Goal: Task Accomplishment & Management: Complete application form

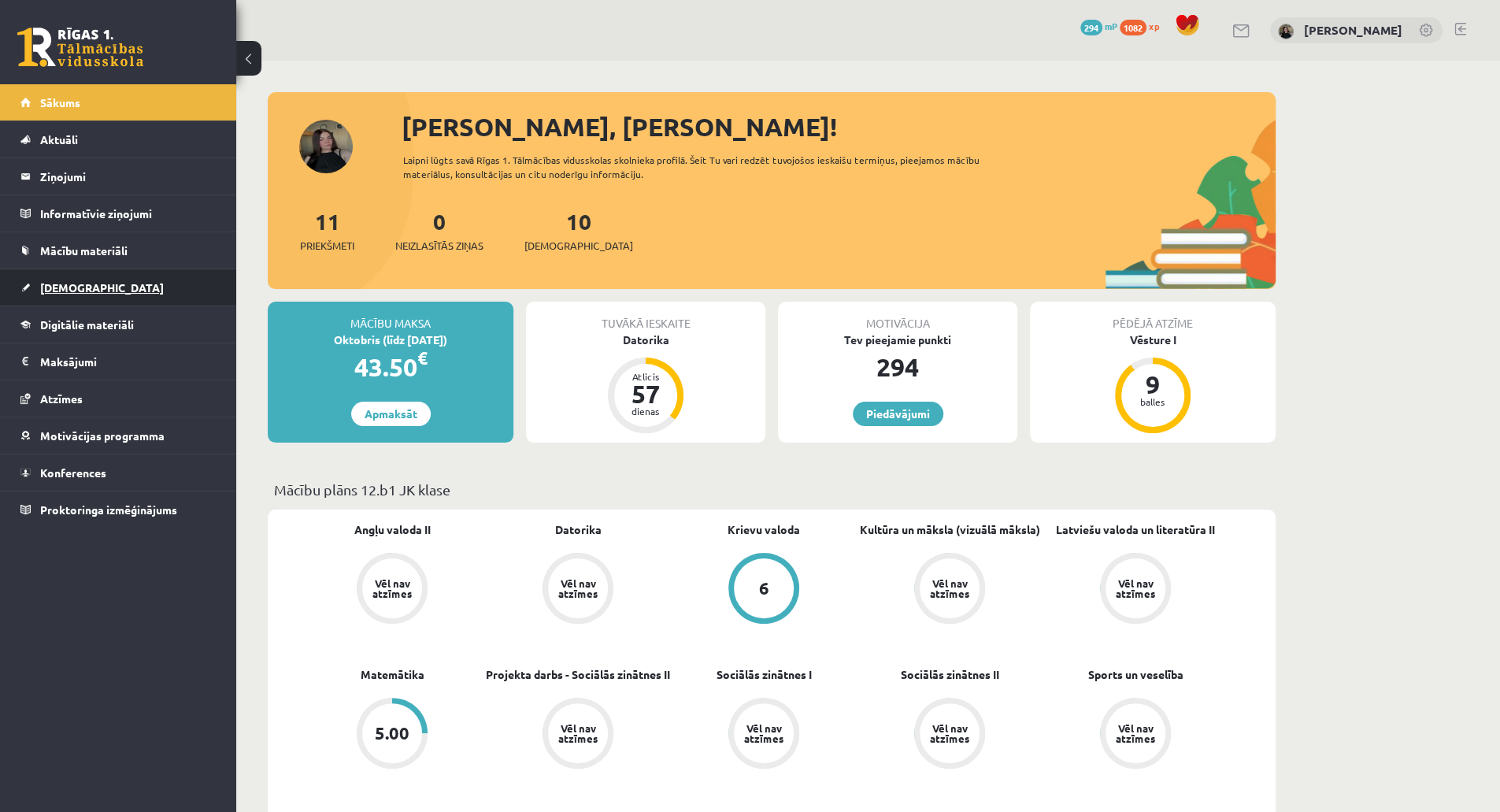
click at [174, 291] on link "[DEMOGRAPHIC_DATA]" at bounding box center [118, 287] width 196 height 36
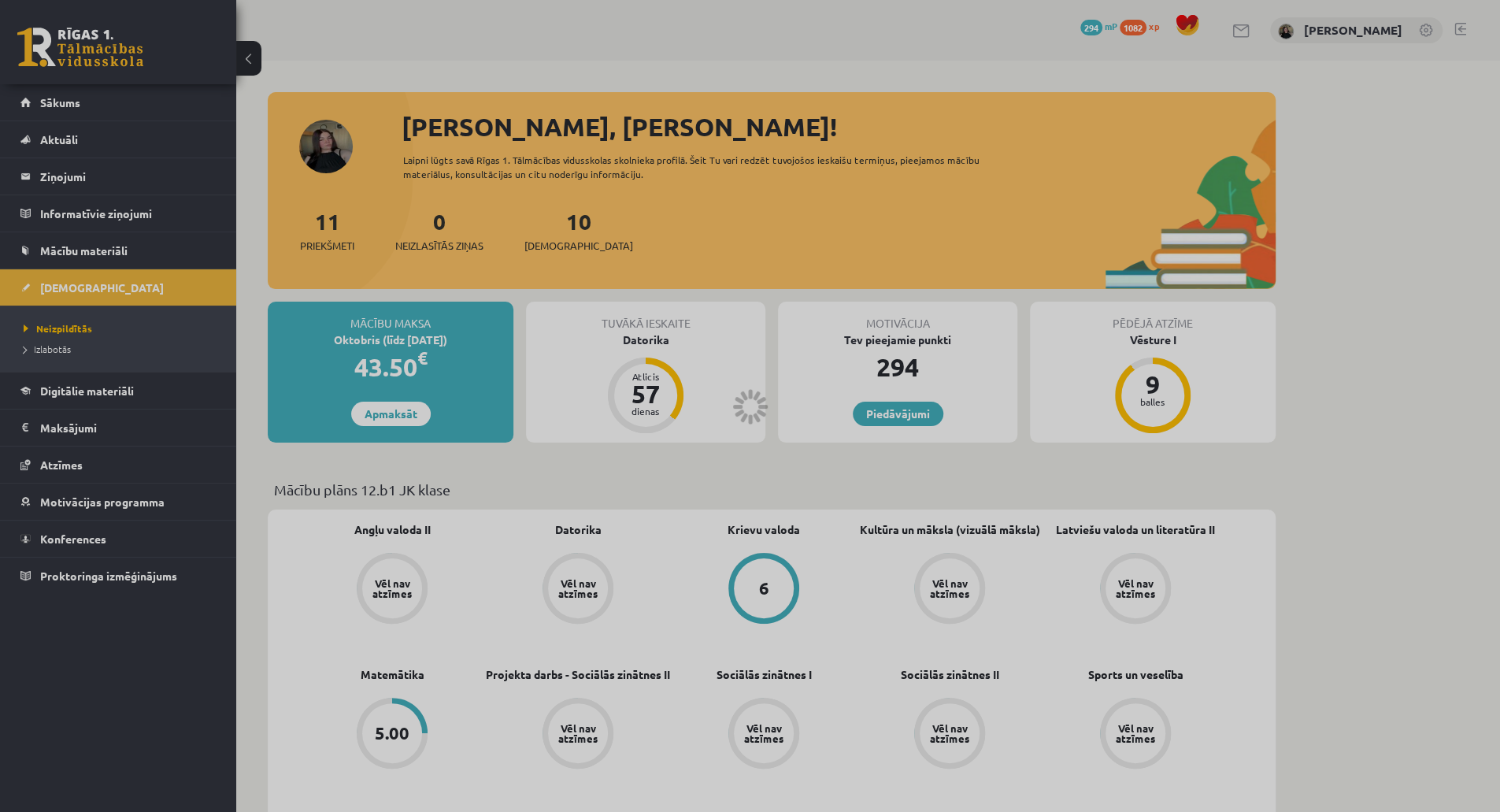
click at [99, 394] on div at bounding box center [750, 406] width 1500 height 812
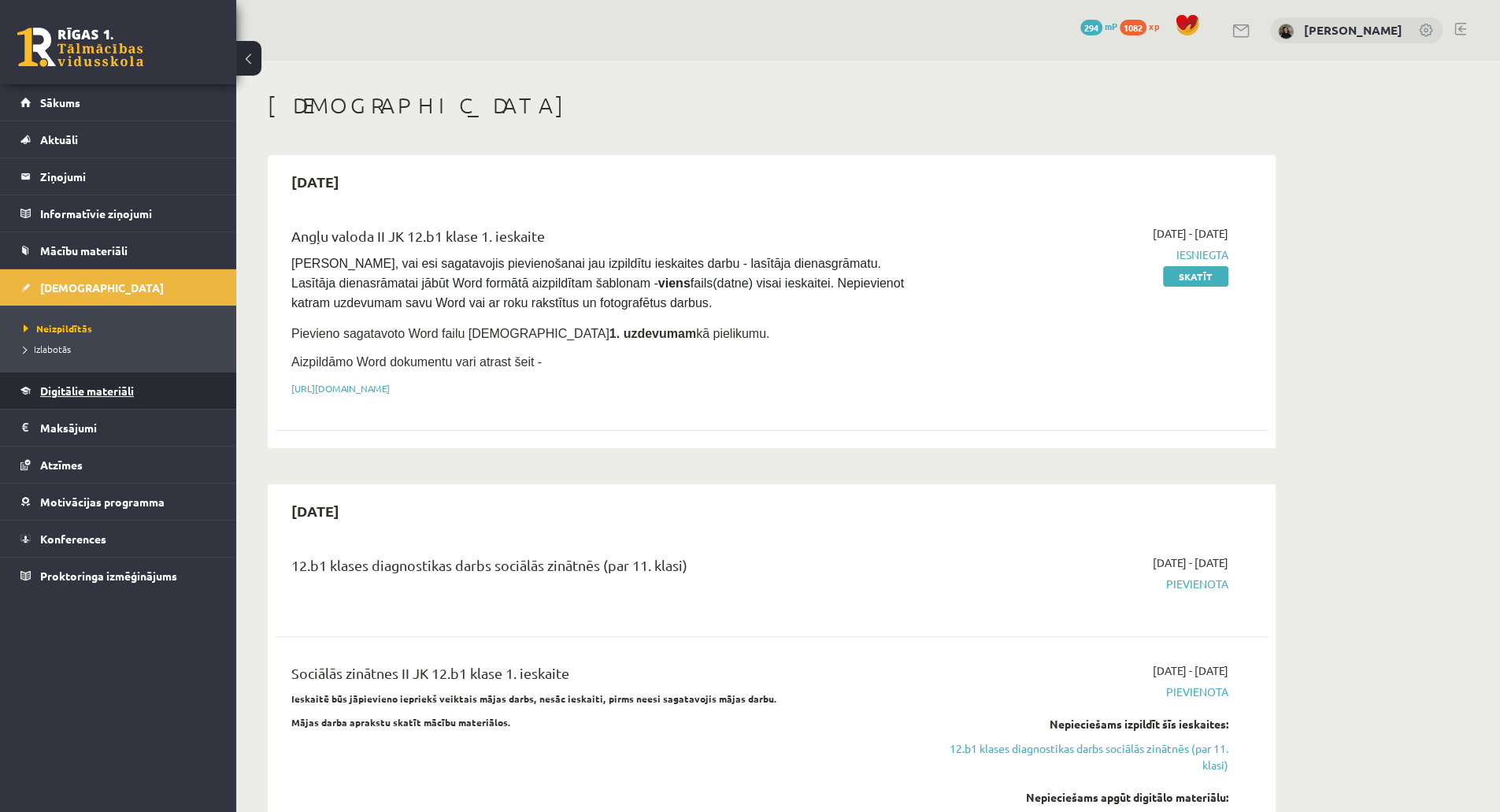
click at [99, 394] on span "Digitālie materiāli" at bounding box center [87, 391] width 94 height 15
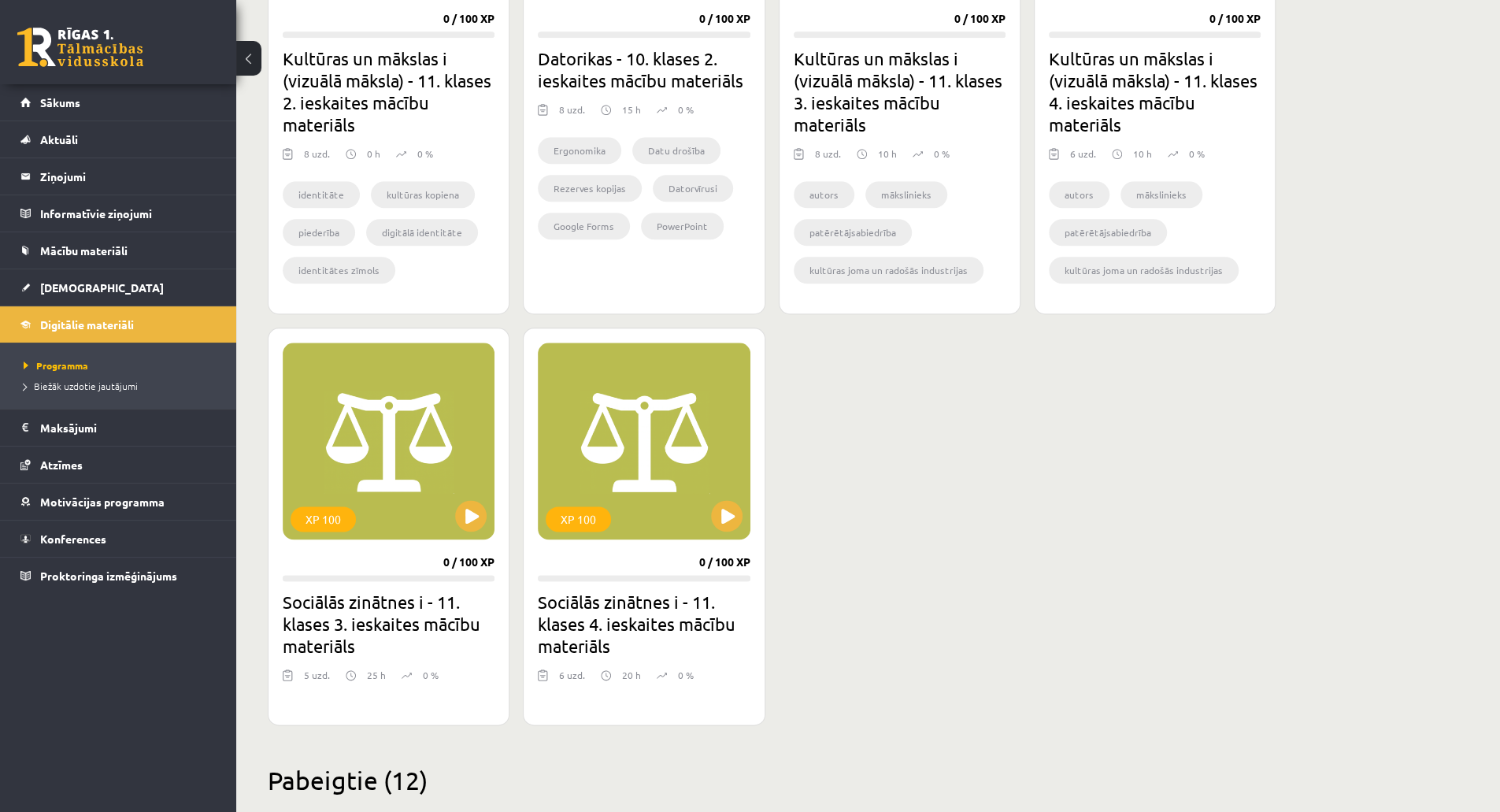
scroll to position [1203, 0]
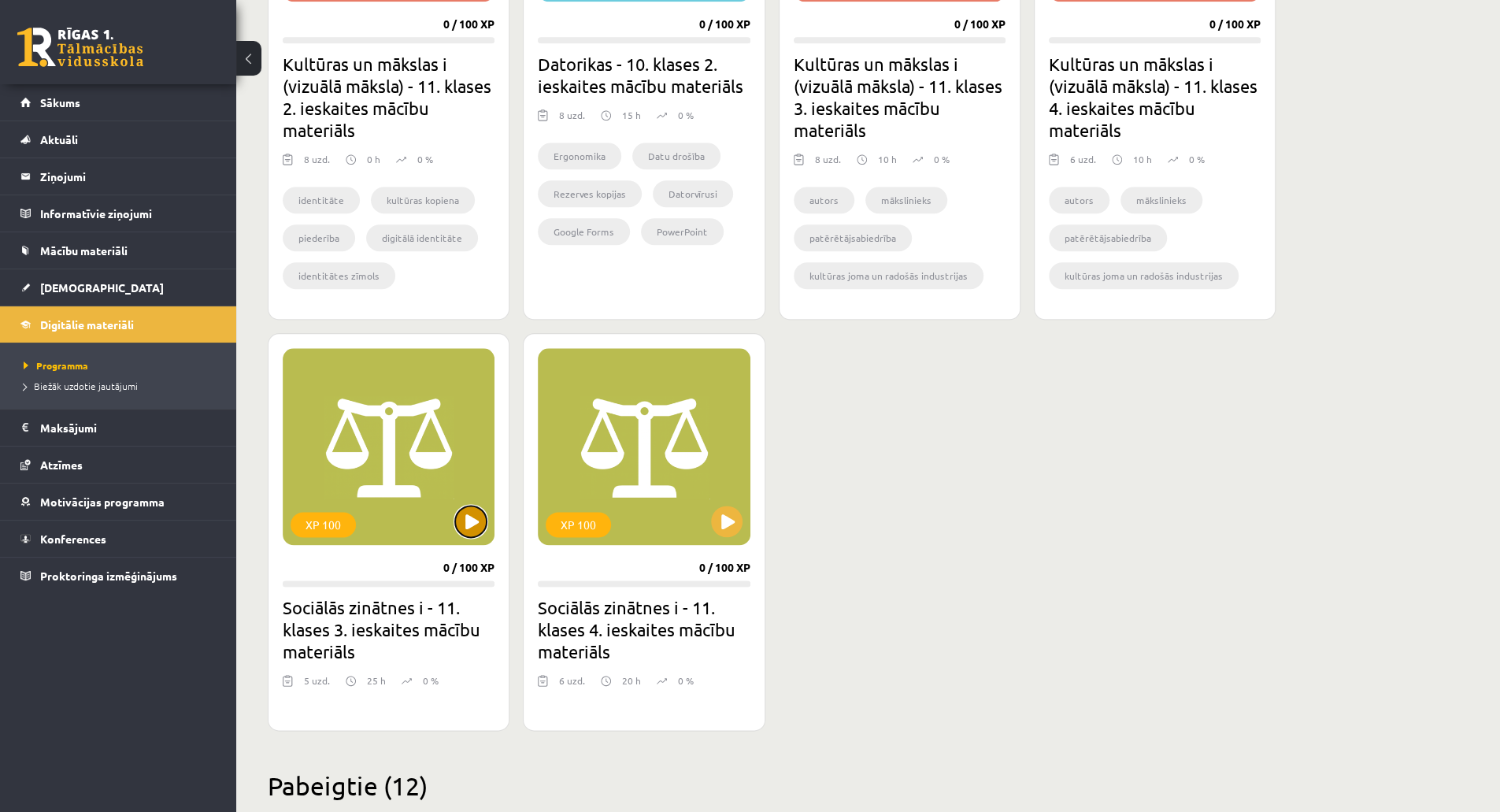
click at [482, 518] on button at bounding box center [471, 521] width 32 height 32
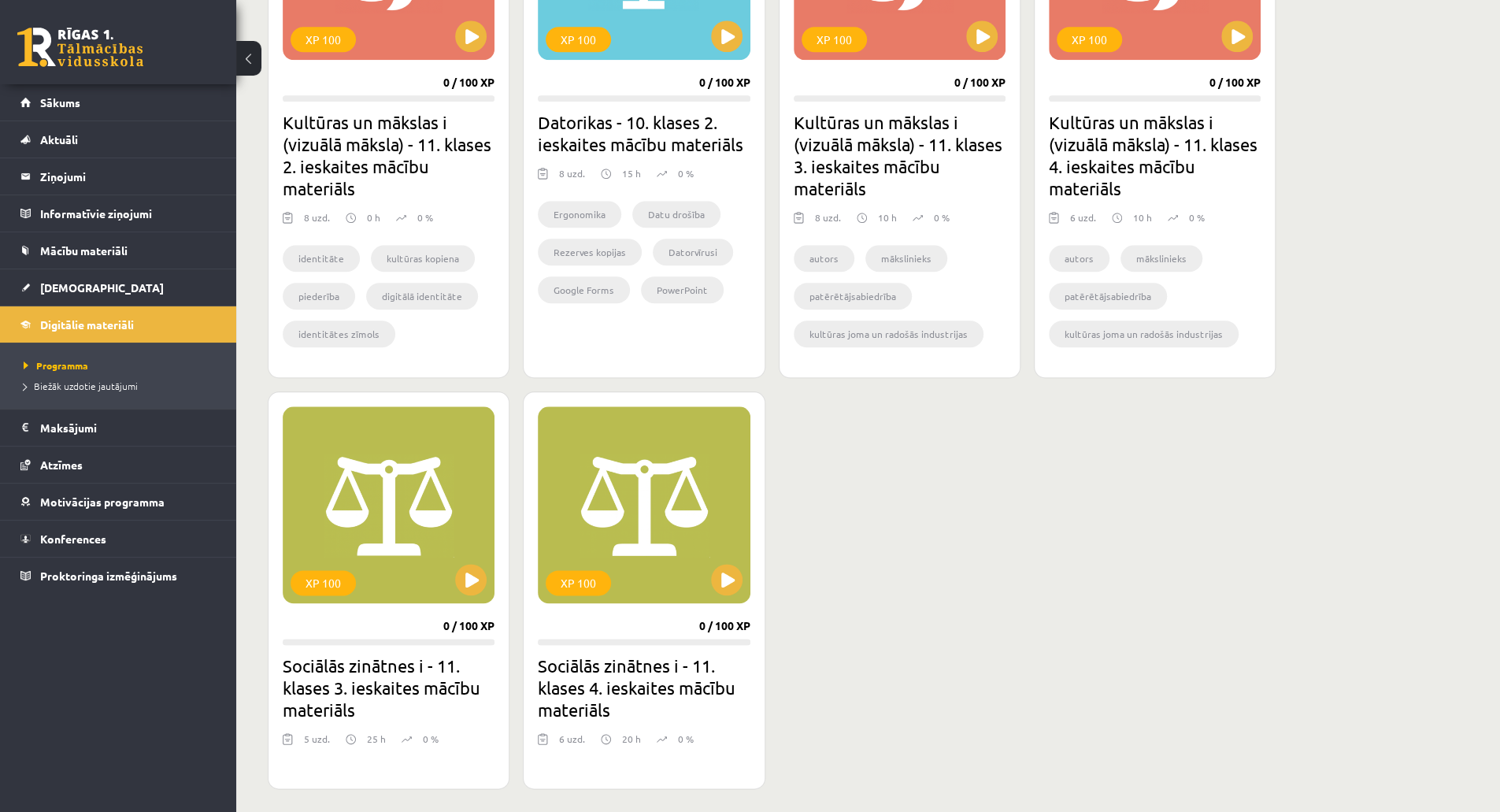
scroll to position [1169, 0]
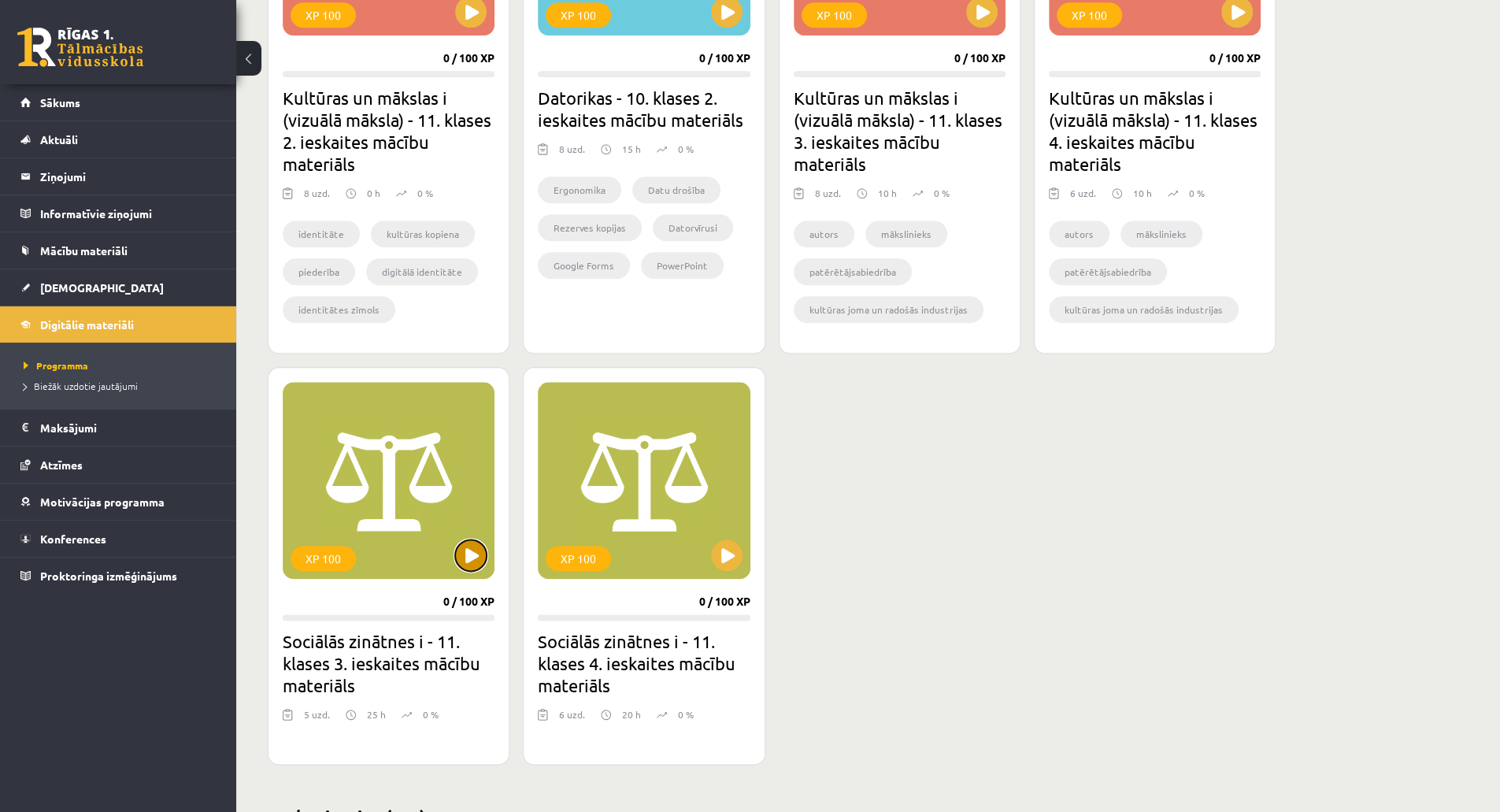
click at [474, 547] on button at bounding box center [471, 555] width 32 height 32
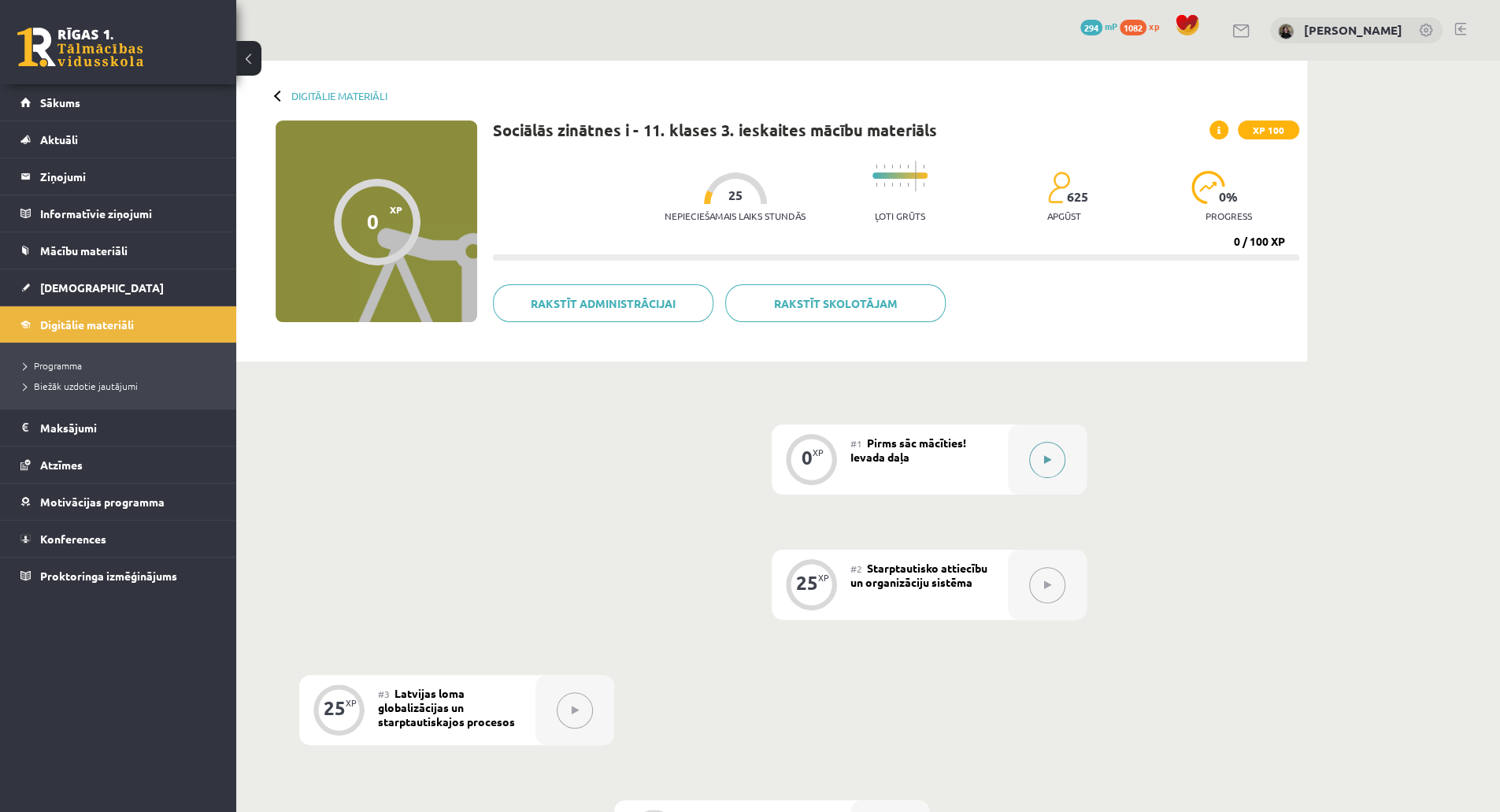
click at [1057, 462] on button at bounding box center [1047, 460] width 36 height 36
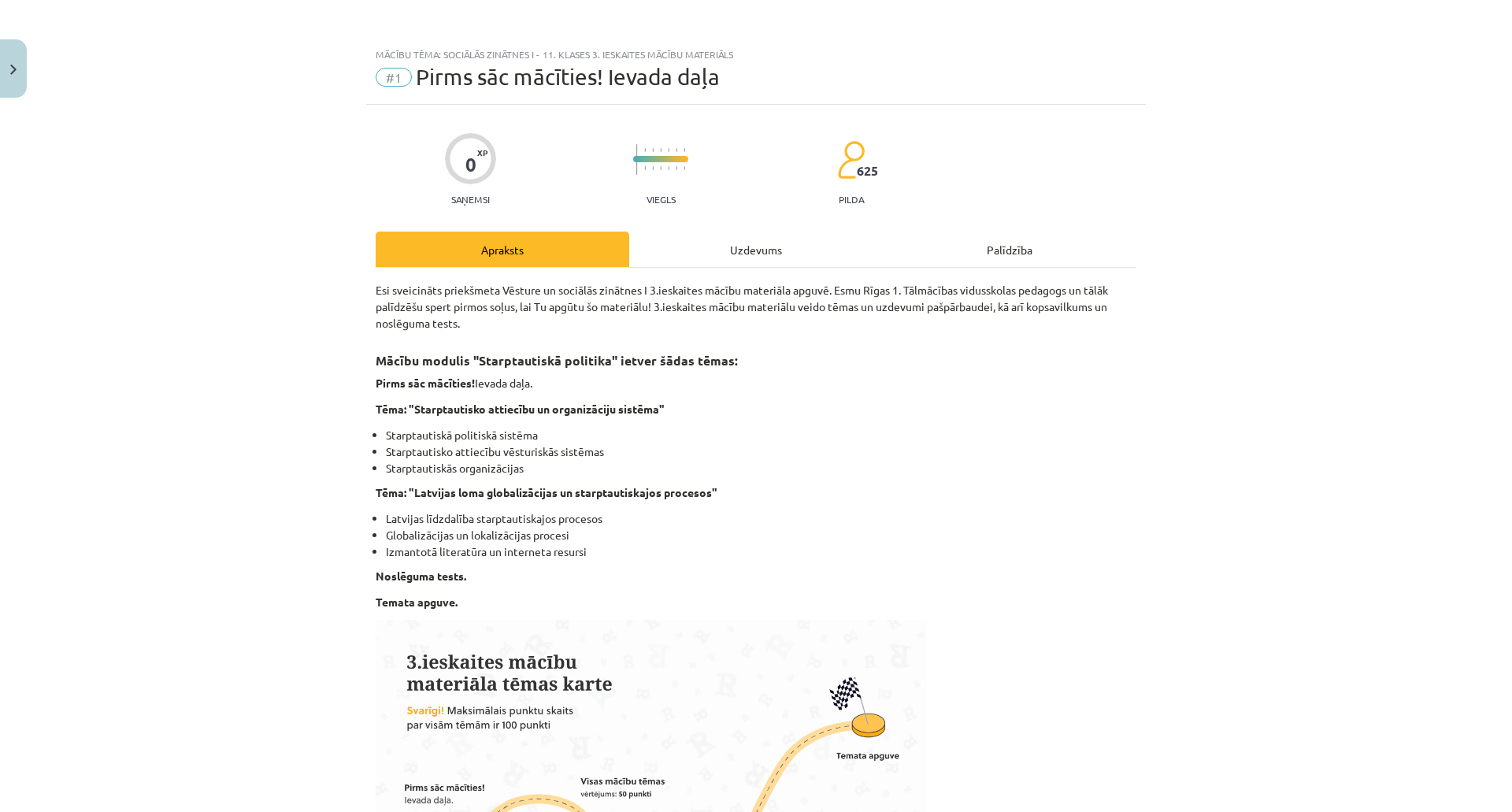
click at [772, 256] on div "Uzdevums" at bounding box center [756, 249] width 254 height 35
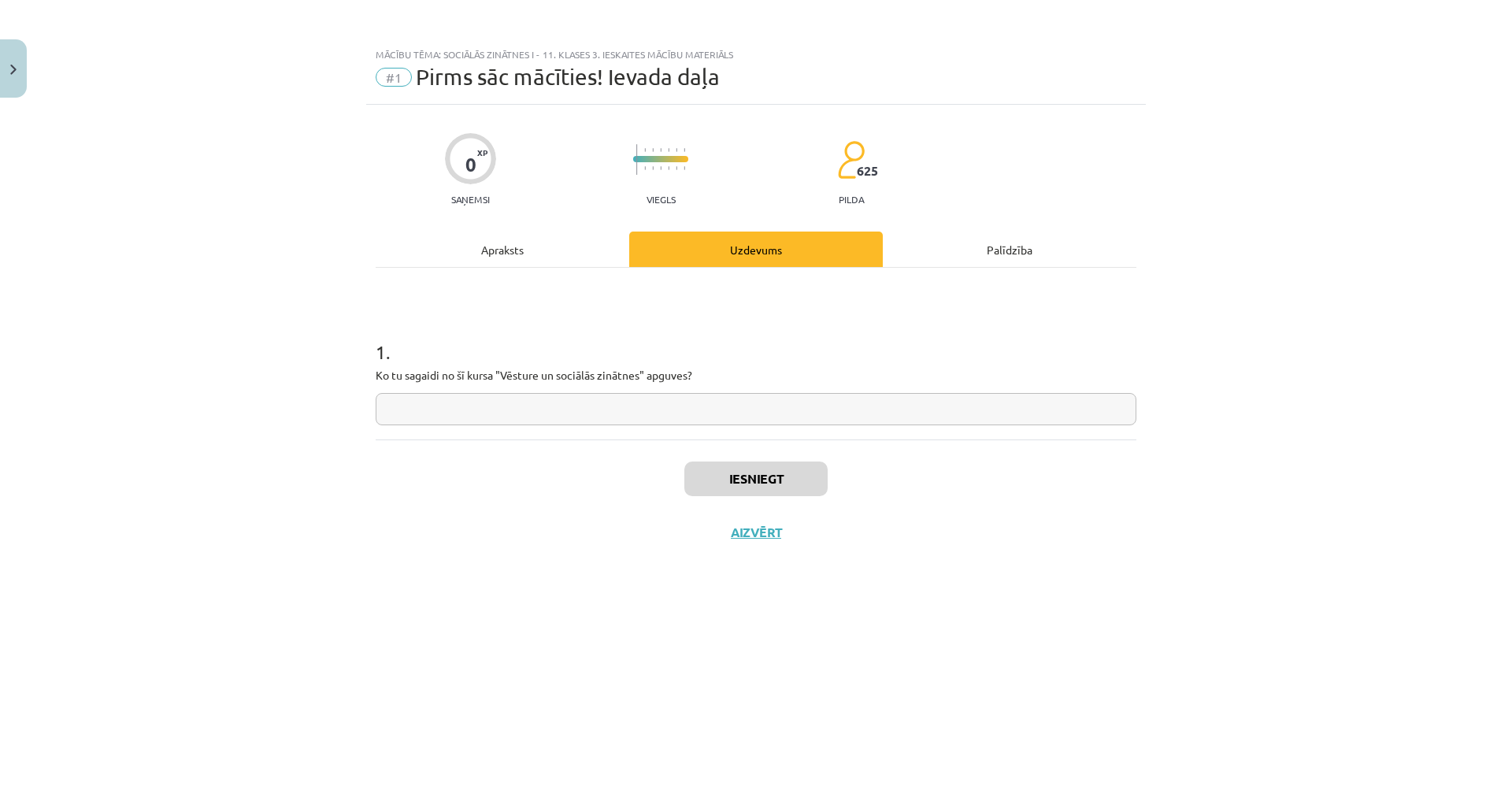
click at [733, 421] on input "text" at bounding box center [756, 409] width 761 height 32
type input "*"
click at [748, 473] on button "Iesniegt" at bounding box center [756, 479] width 144 height 35
click at [756, 467] on button "Iesniegt" at bounding box center [756, 479] width 144 height 35
click at [775, 552] on button "Nākamā nodarbība" at bounding box center [756, 543] width 155 height 36
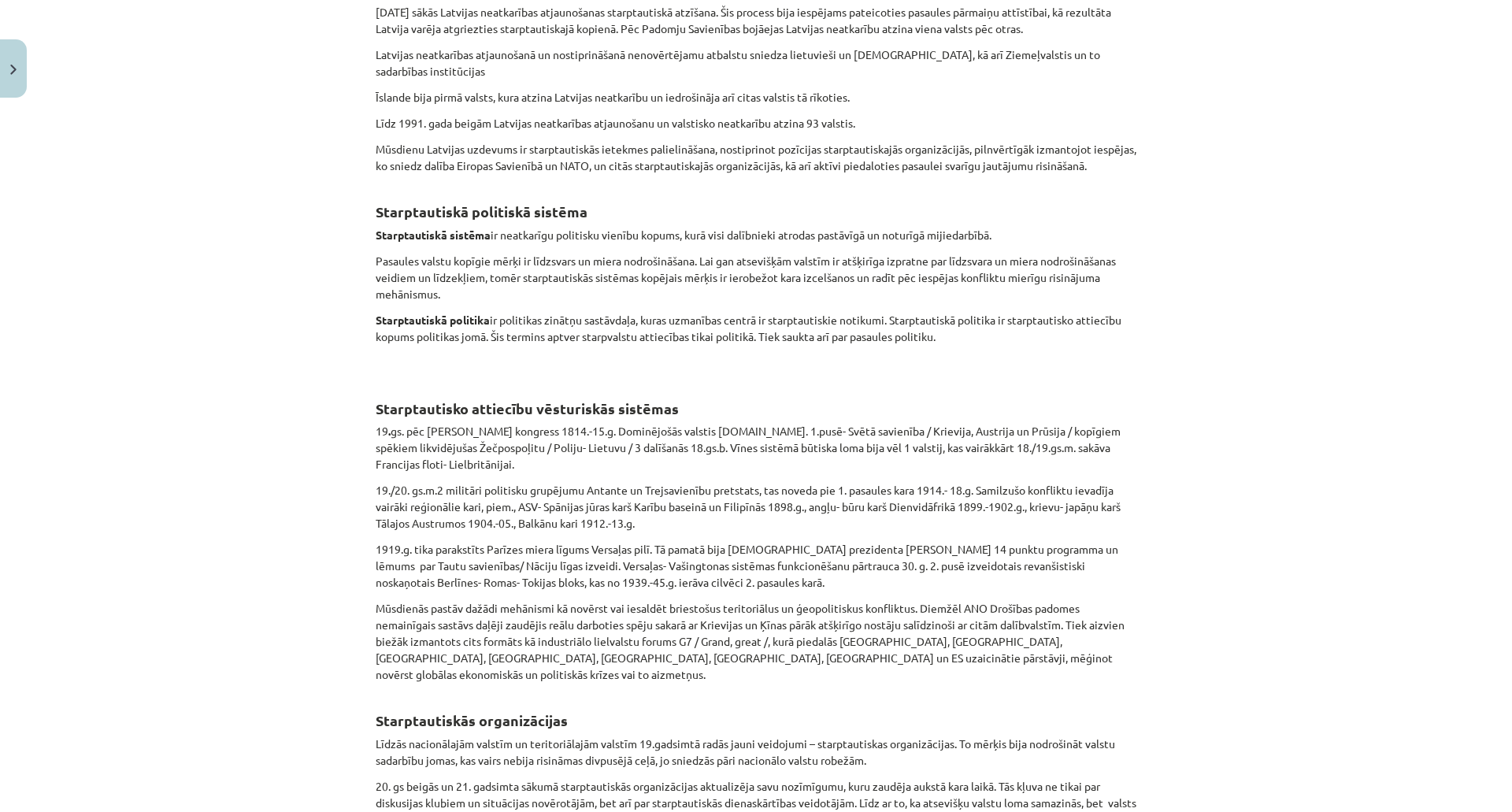
scroll to position [968, 0]
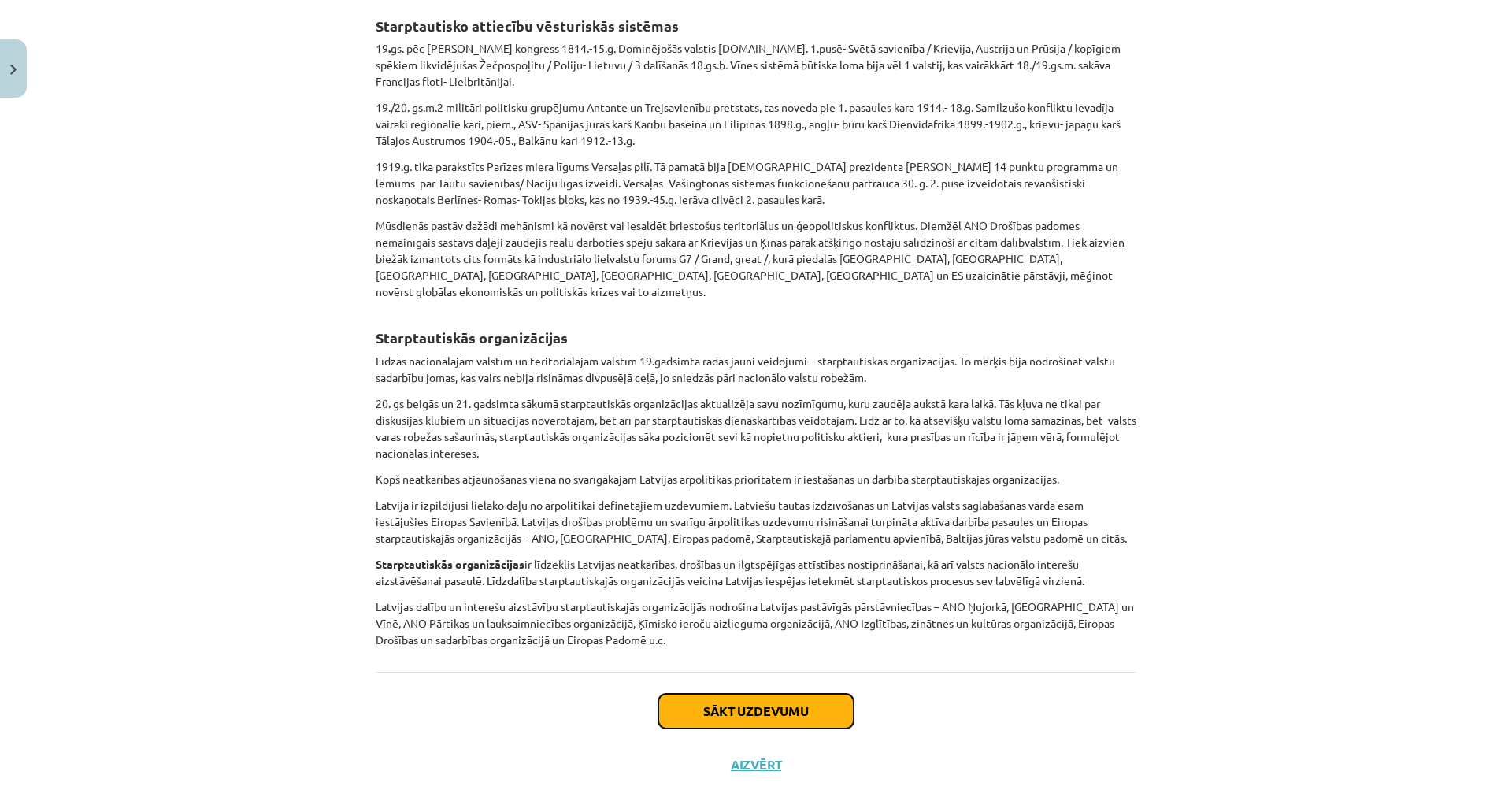
click at [812, 694] on button "Sākt uzdevumu" at bounding box center [756, 711] width 196 height 35
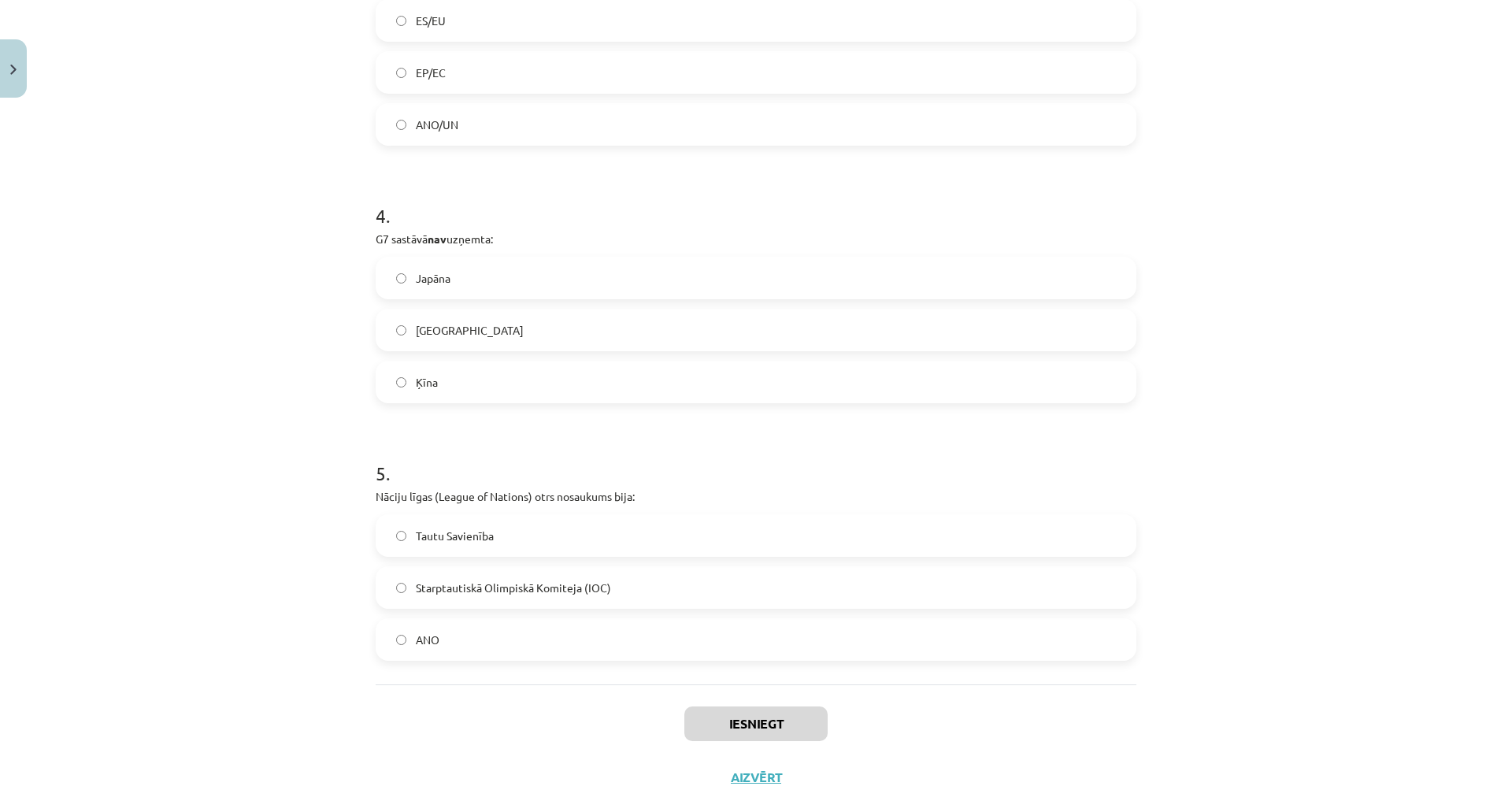
scroll to position [939, 0]
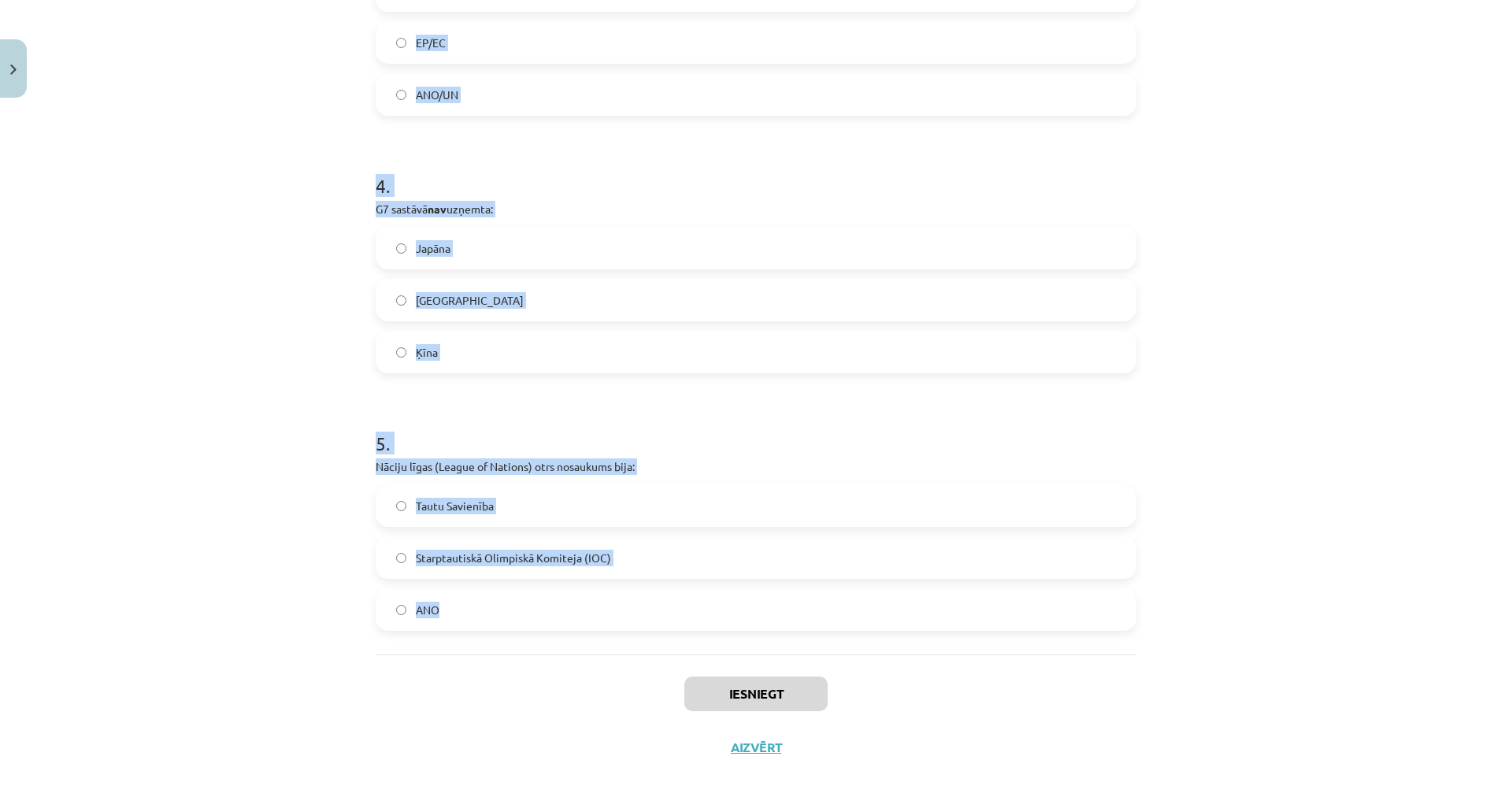
drag, startPoint x: 371, startPoint y: 333, endPoint x: 534, endPoint y: 603, distance: 315.4
click at [534, 603] on form "1 . 1936.–1937. gadā Berlīnes-Romas-Tokijas bloku izveidoja tādas agresorvalsti…" at bounding box center [756, 3] width 761 height 1256
copy form "1936.–1937. gadā Berlīnes-Romas-Tokijas bloku izveidoja tādas agresorvalstis kā…"
click at [1318, 249] on div "Mācību tēma: Sociālās zinātnes i - 11. klases 3. ieskaites mācību materiāls #2 …" at bounding box center [756, 406] width 1512 height 812
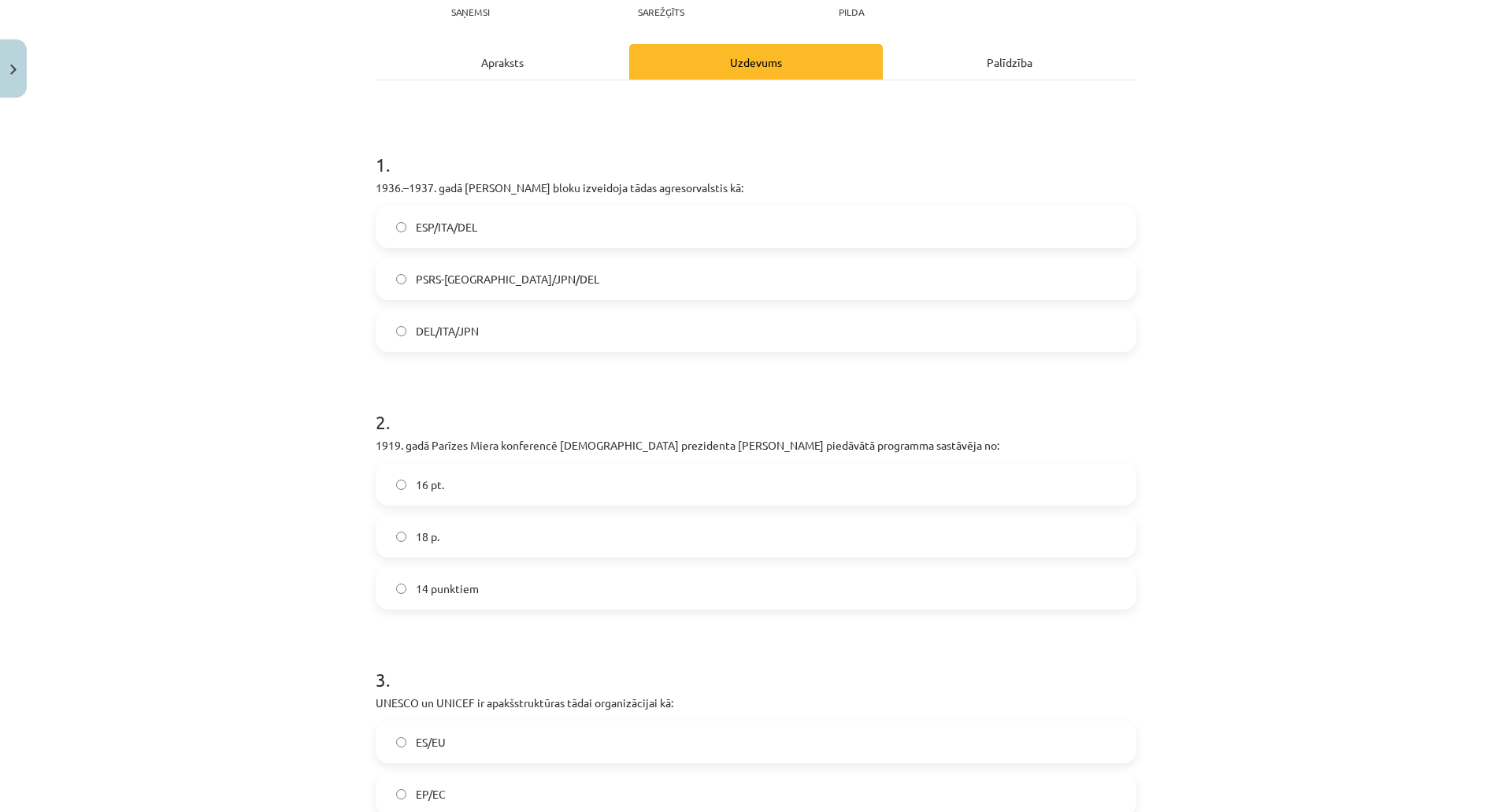
scroll to position [186, 0]
click at [1008, 328] on label "DEL/ITA/JPN" at bounding box center [756, 332] width 757 height 39
click at [458, 598] on label "14 punktiem" at bounding box center [756, 589] width 757 height 39
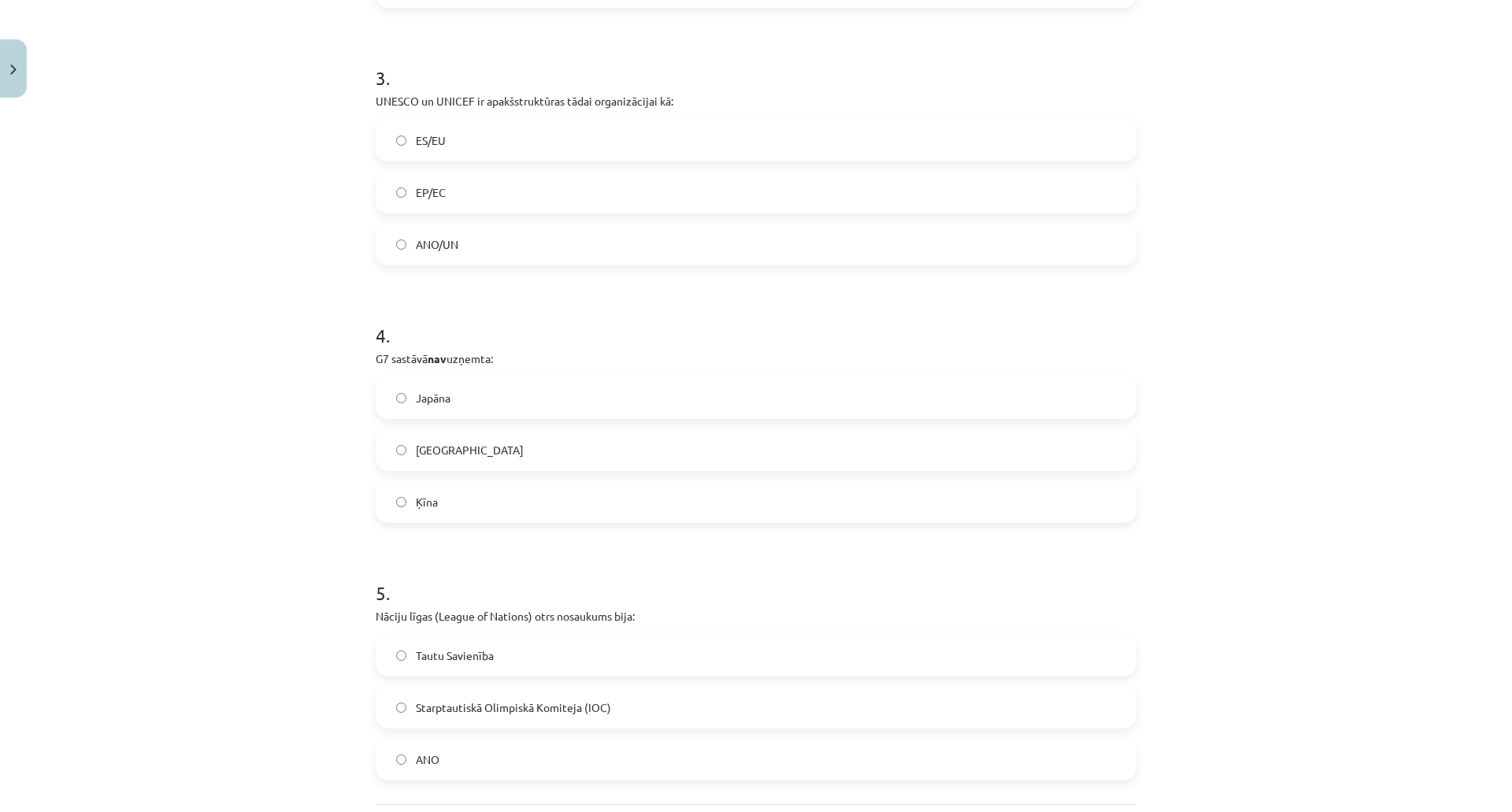
scroll to position [791, 0]
click at [506, 256] on label "ANO/UN" at bounding box center [756, 242] width 757 height 39
click at [444, 513] on label "Ķīna" at bounding box center [756, 499] width 757 height 39
click at [488, 664] on label "Tautu Savienība" at bounding box center [756, 653] width 757 height 39
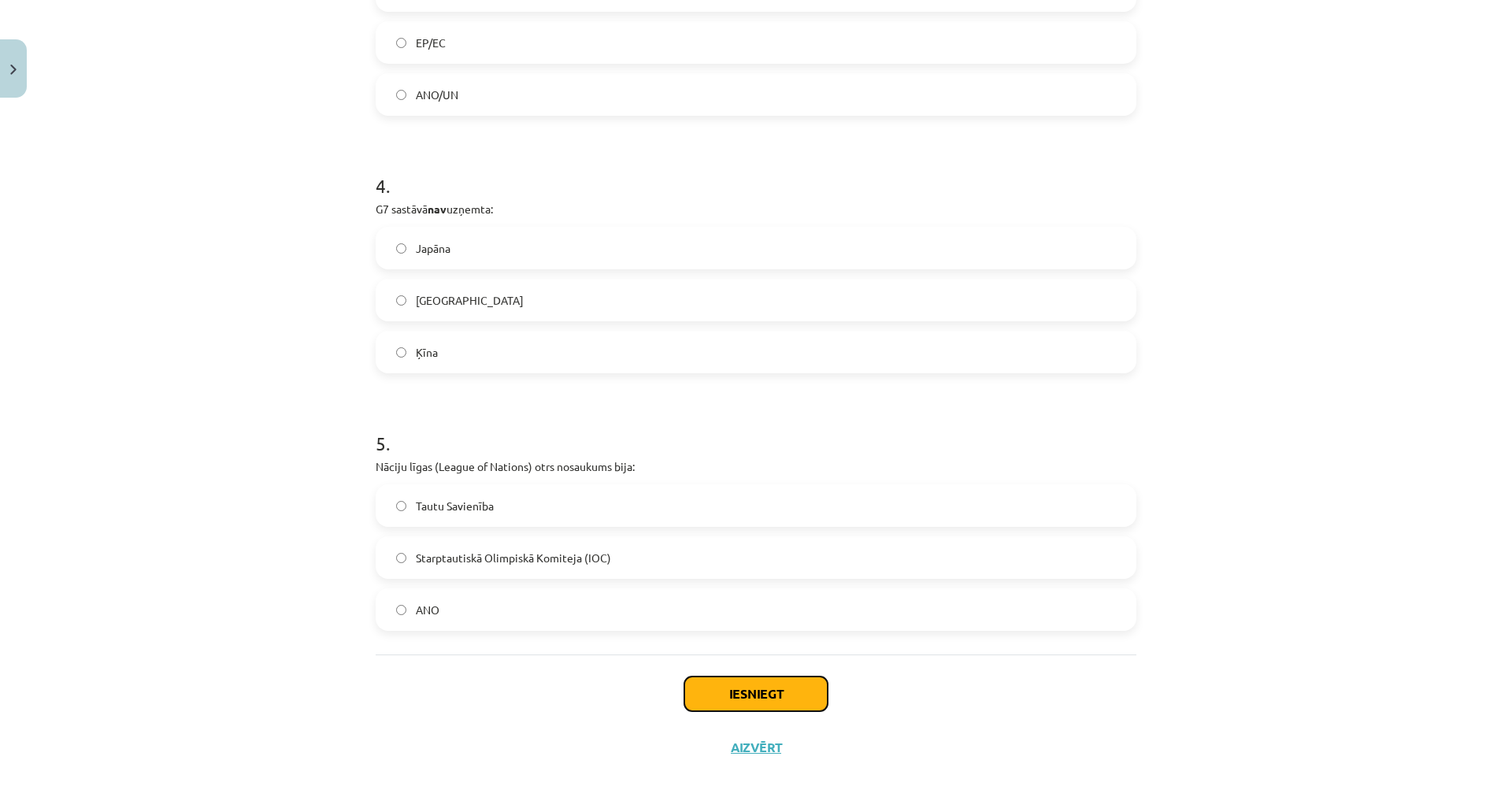
click at [804, 700] on button "Iesniegt" at bounding box center [756, 694] width 144 height 35
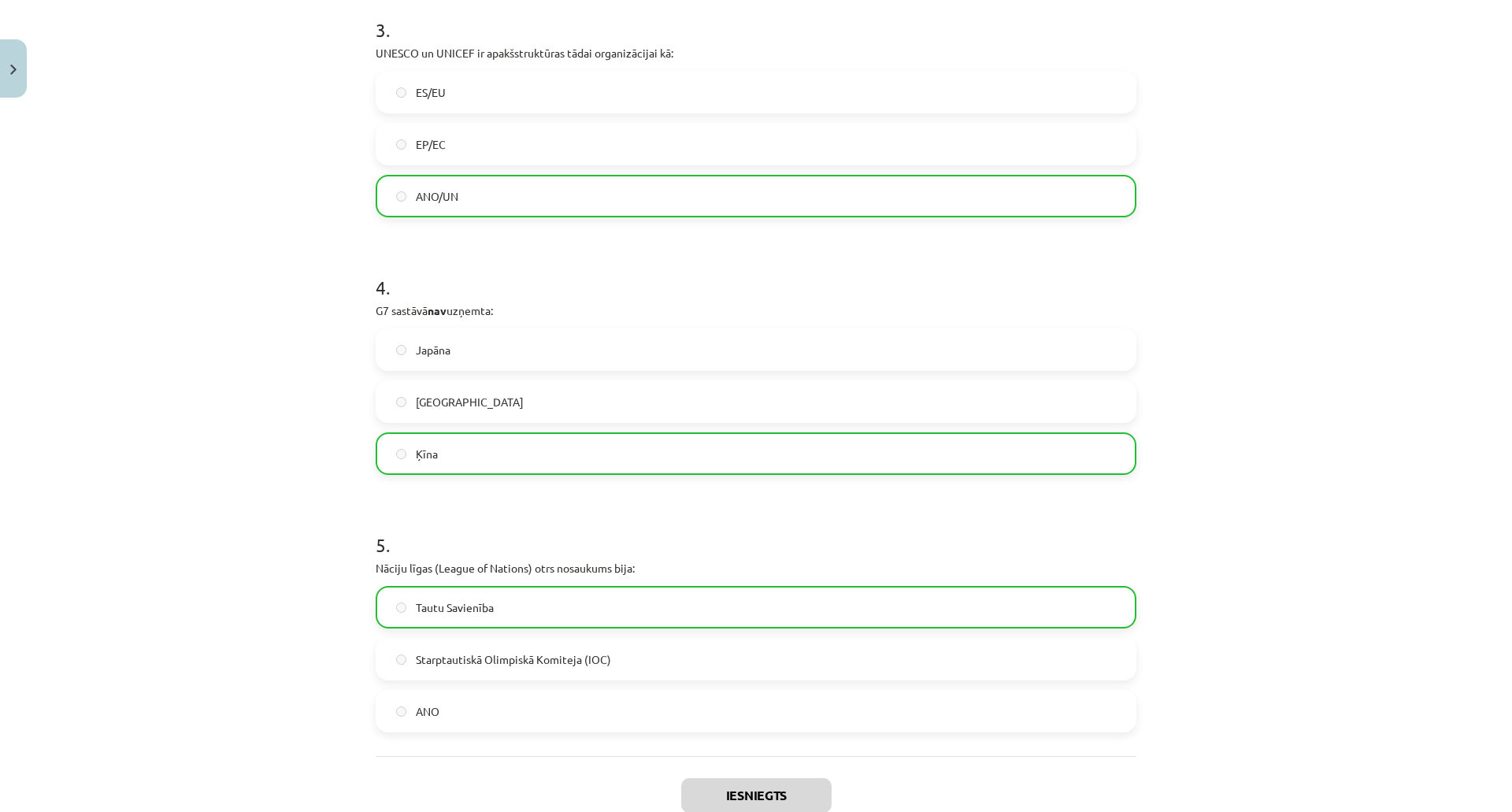
scroll to position [988, 0]
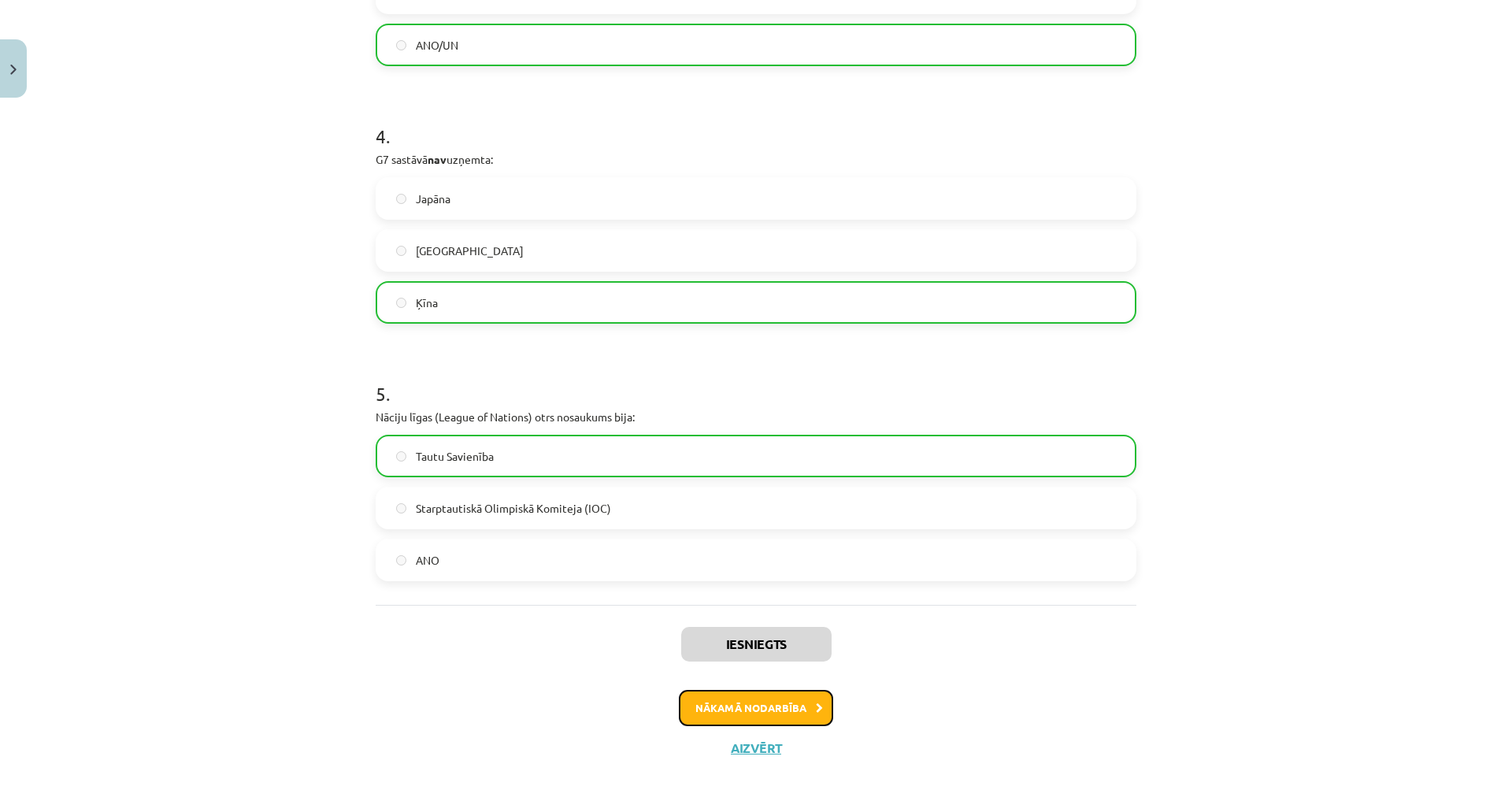
click at [811, 697] on button "Nākamā nodarbība" at bounding box center [756, 708] width 155 height 36
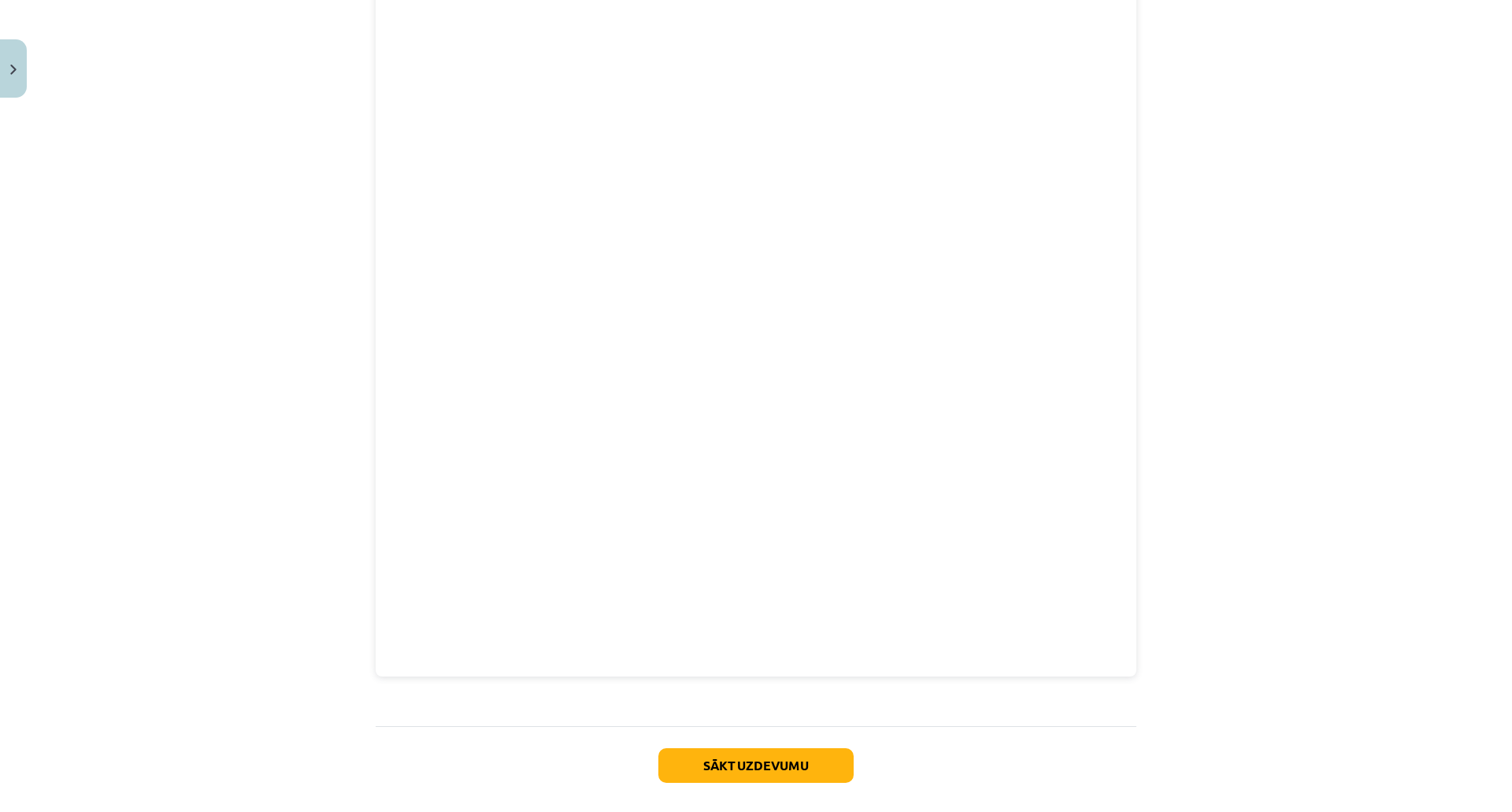
scroll to position [3234, 0]
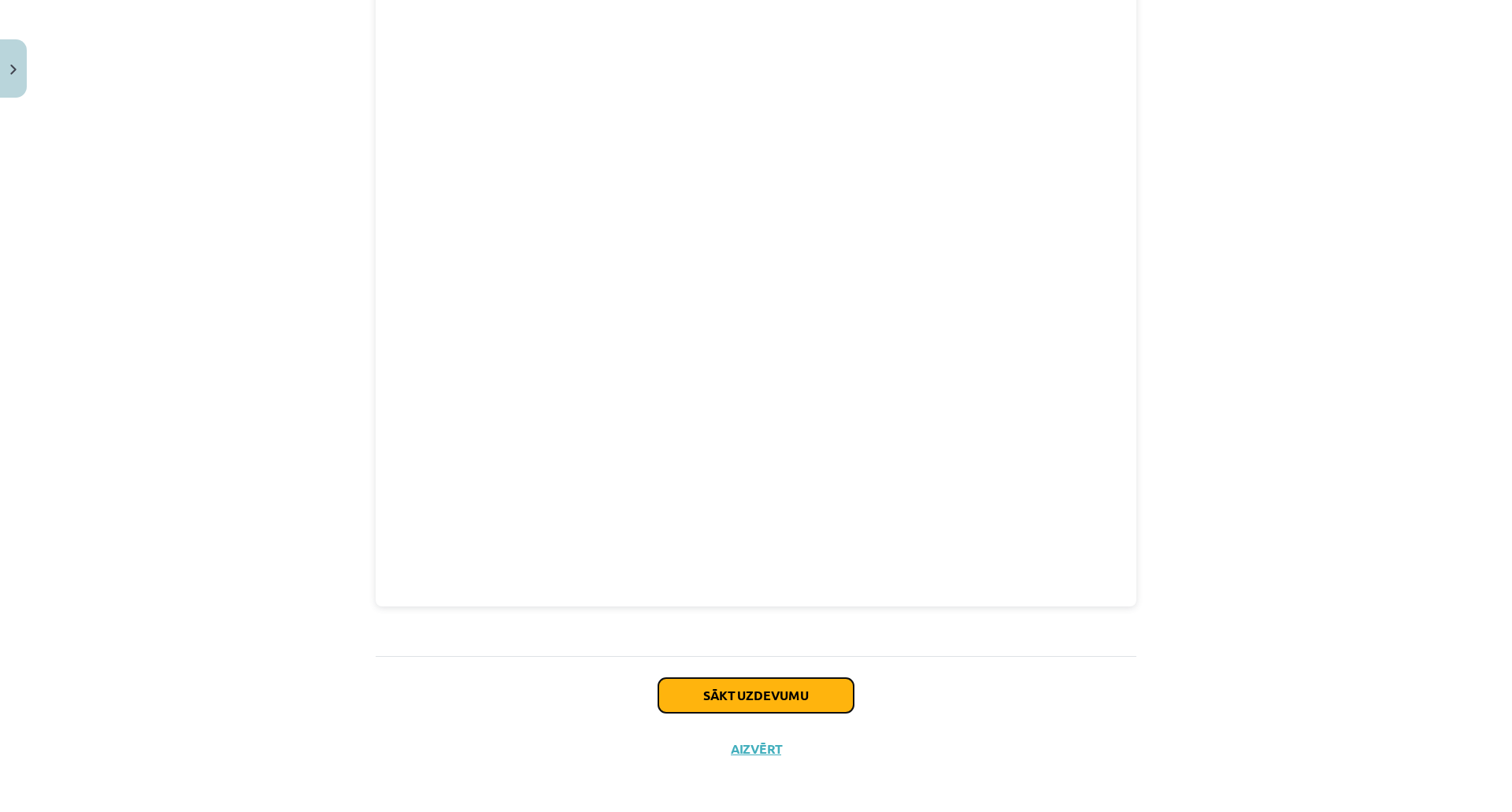
click at [803, 687] on button "Sākt uzdevumu" at bounding box center [756, 695] width 196 height 35
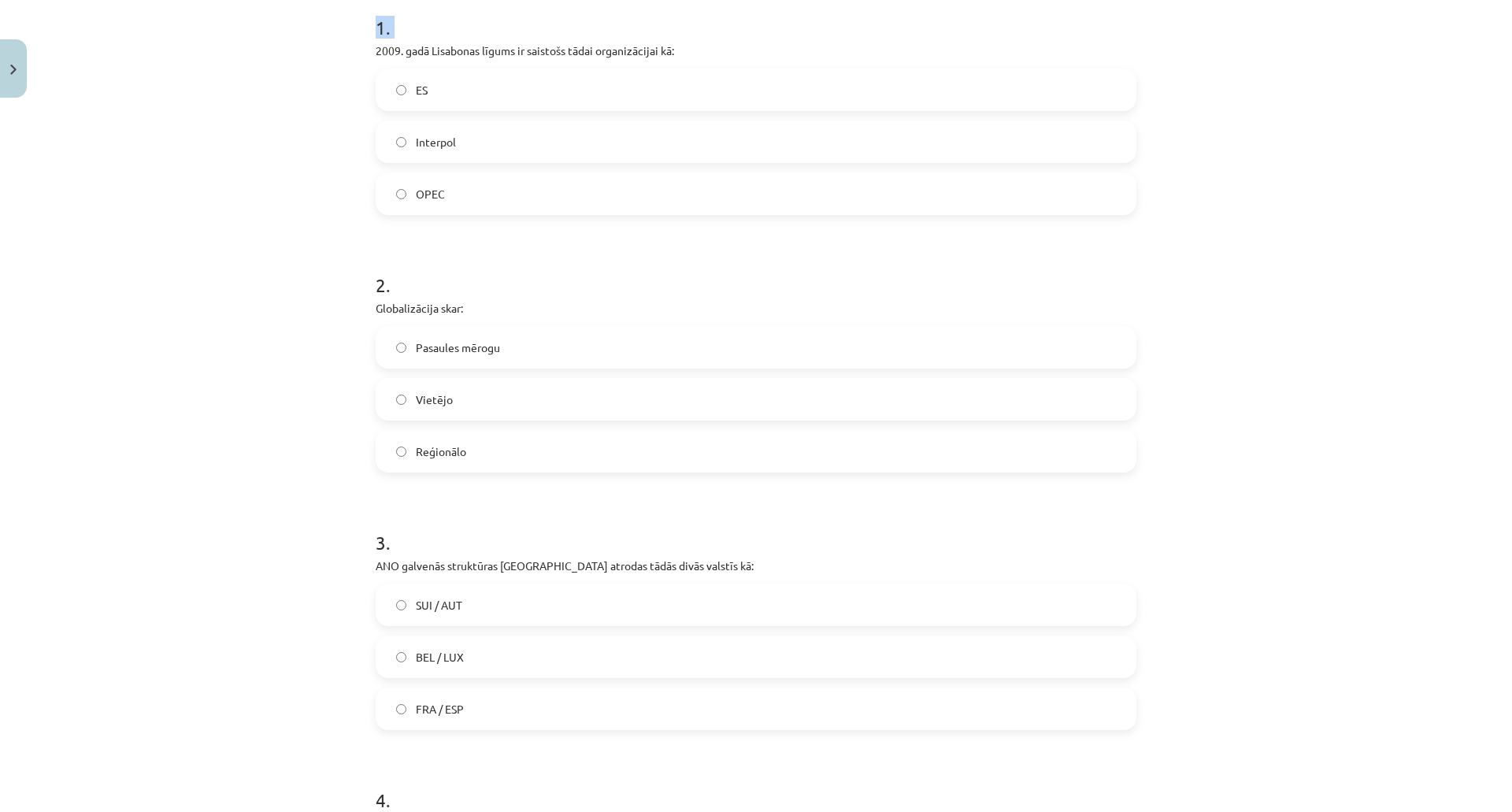
scroll to position [939, 0]
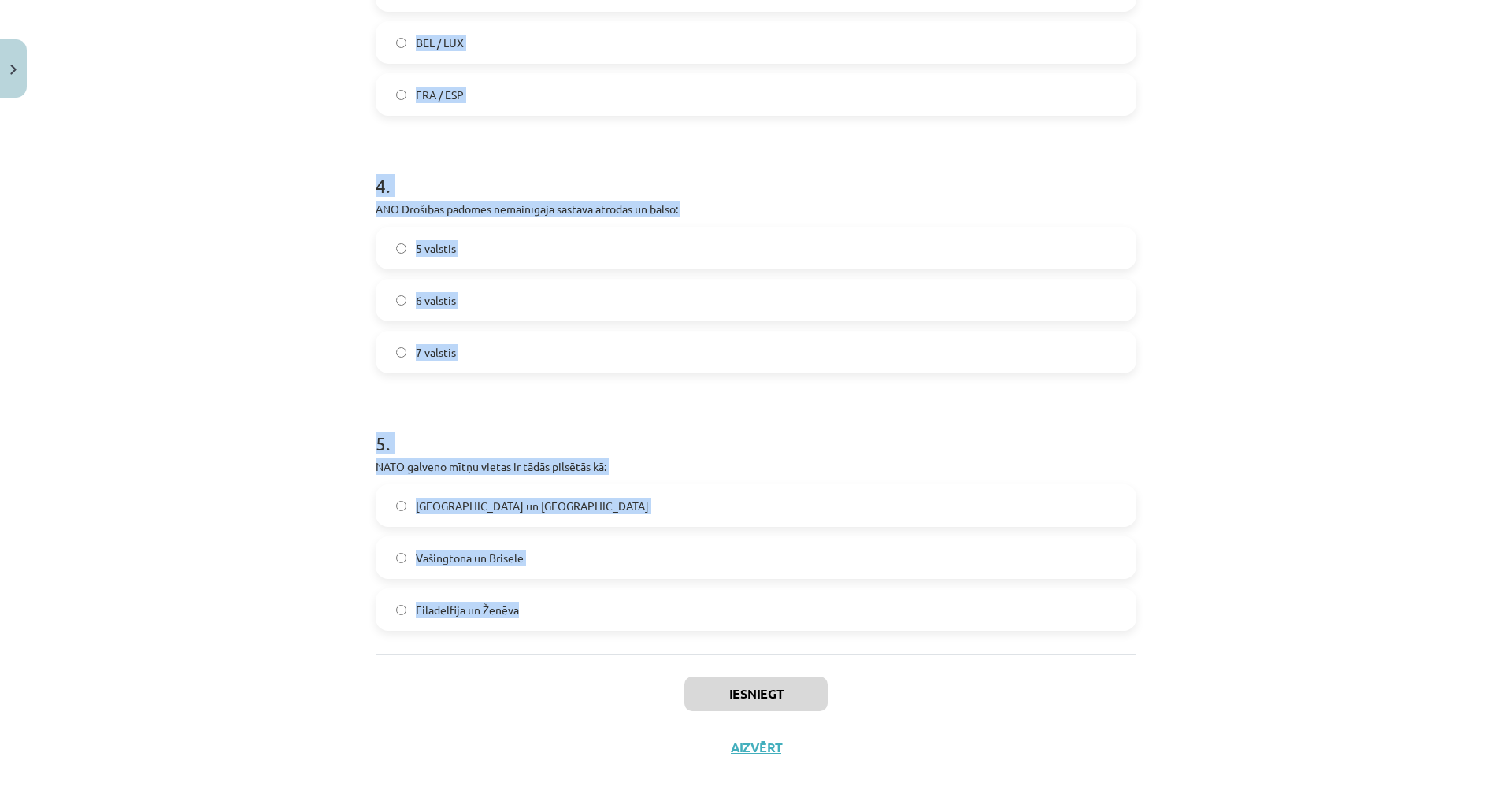
drag, startPoint x: 368, startPoint y: 333, endPoint x: 663, endPoint y: 637, distance: 423.6
click at [545, 468] on p "NATO galveno mītņu vietas ir tādās pilsētās kā:" at bounding box center [756, 466] width 761 height 16
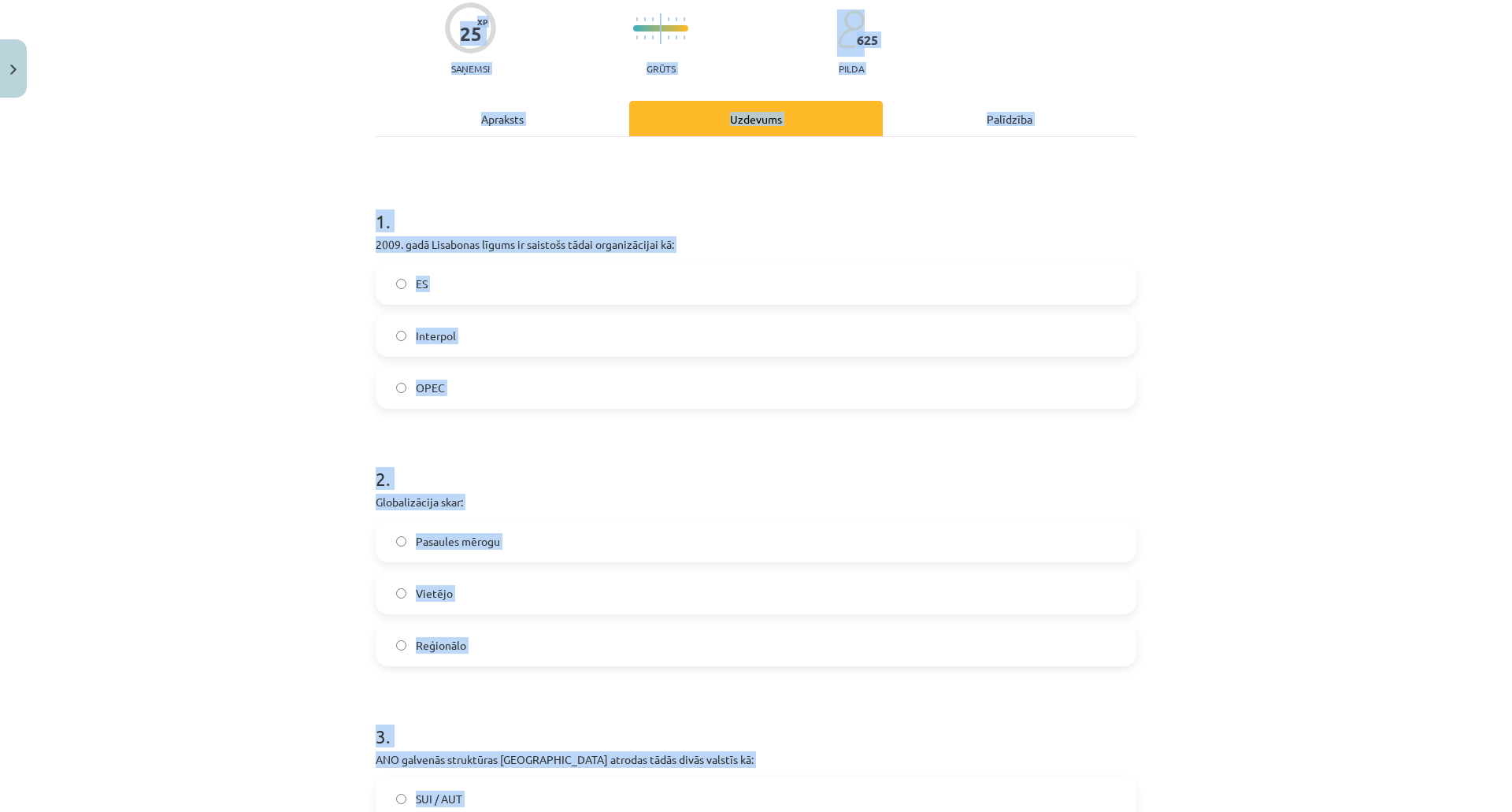
scroll to position [0, 0]
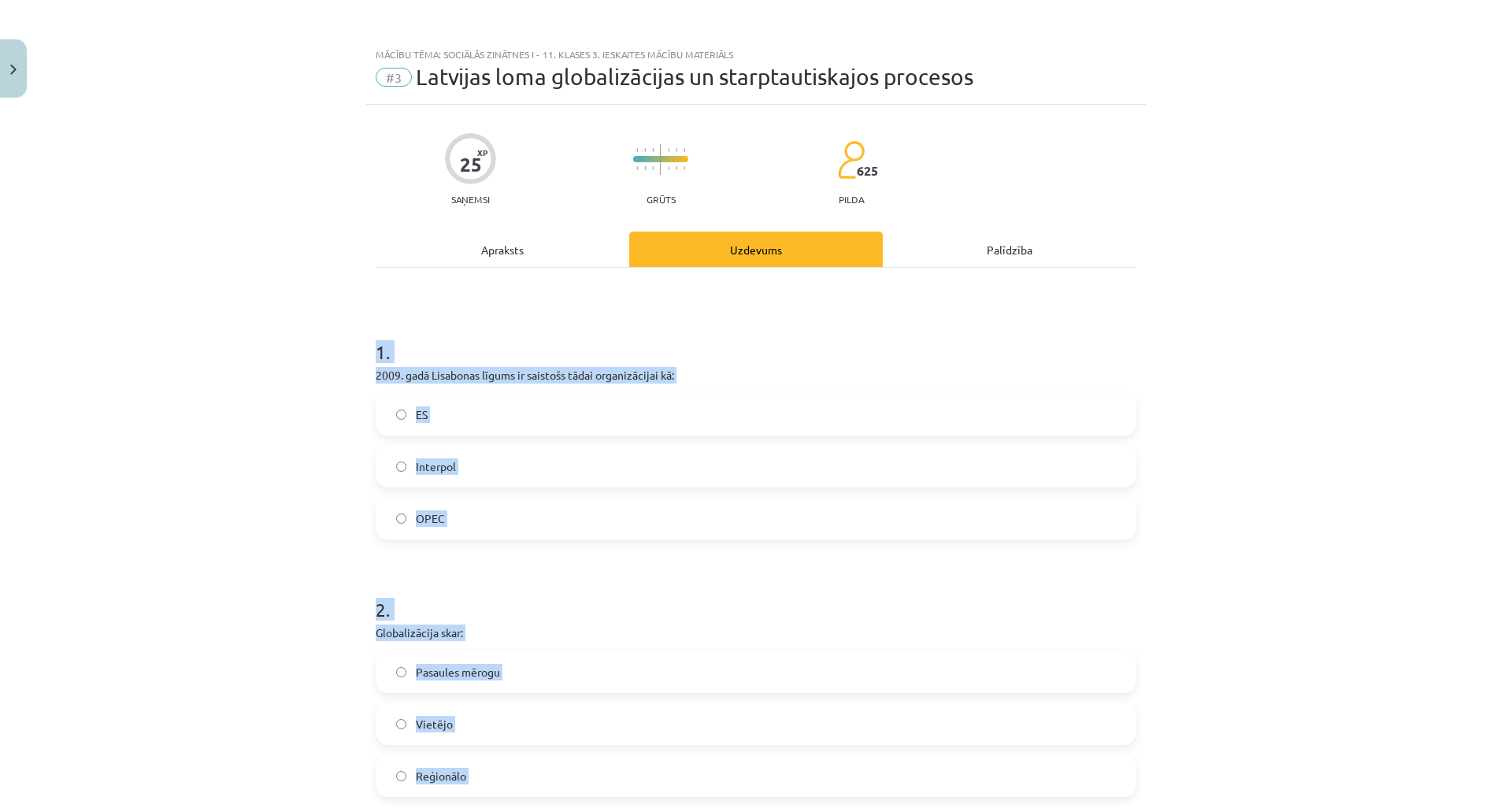
drag, startPoint x: 541, startPoint y: 616, endPoint x: 350, endPoint y: 357, distance: 321.8
click at [350, 357] on div "Mācību tēma: Sociālās zinātnes i - 11. klases 3. ieskaites mācību materiāls #3 …" at bounding box center [756, 406] width 1512 height 812
copy form "1 . 2009. gadā Lisabonas līgums ir saistošs tādai organizācijai kā: ES Interpol…"
click at [300, 456] on div "Mācību tēma: Sociālās zinātnes i - 11. klases 3. ieskaites mācību materiāls #3 …" at bounding box center [756, 406] width 1512 height 812
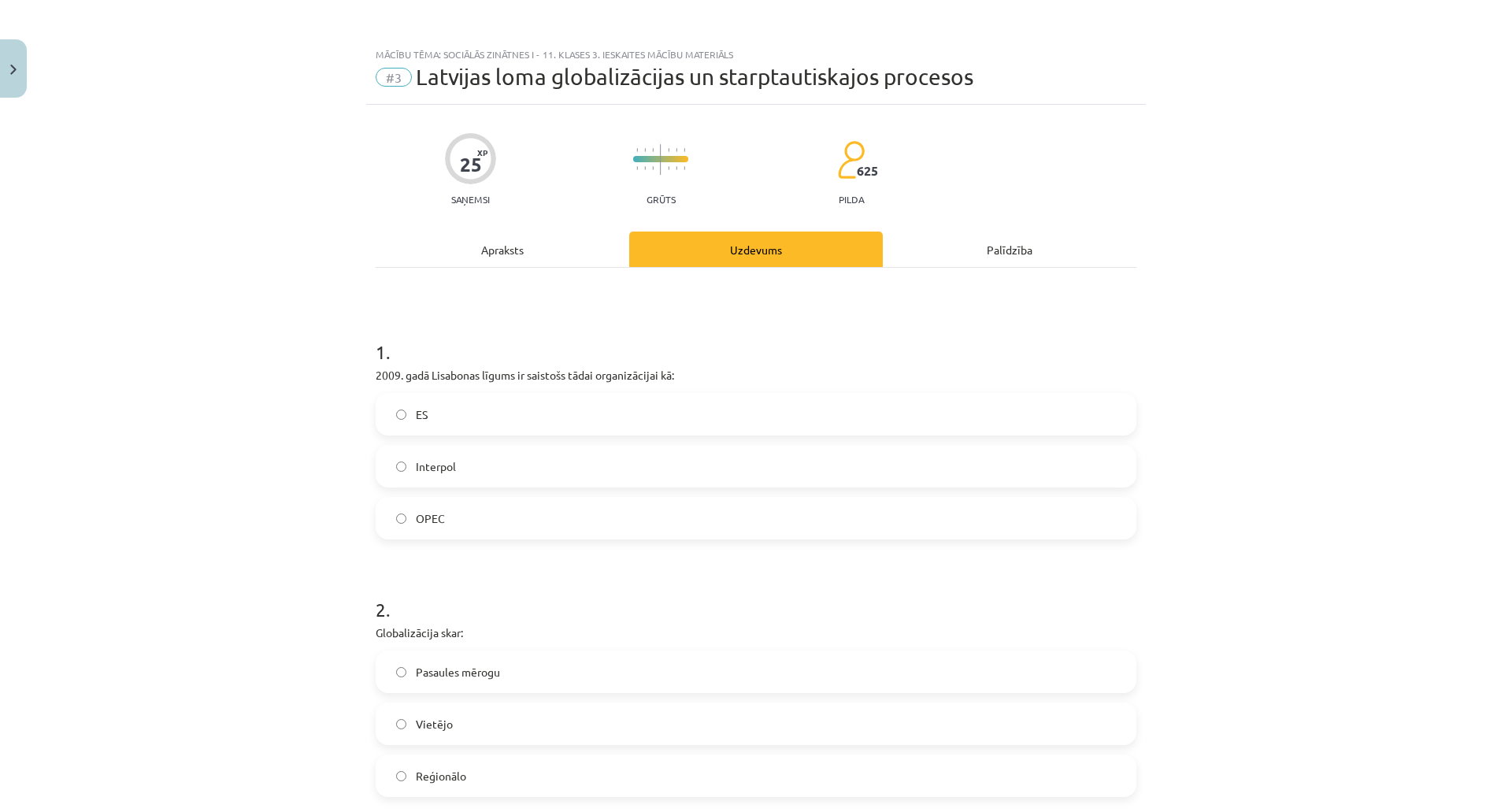
click at [494, 428] on label "ES" at bounding box center [756, 415] width 757 height 39
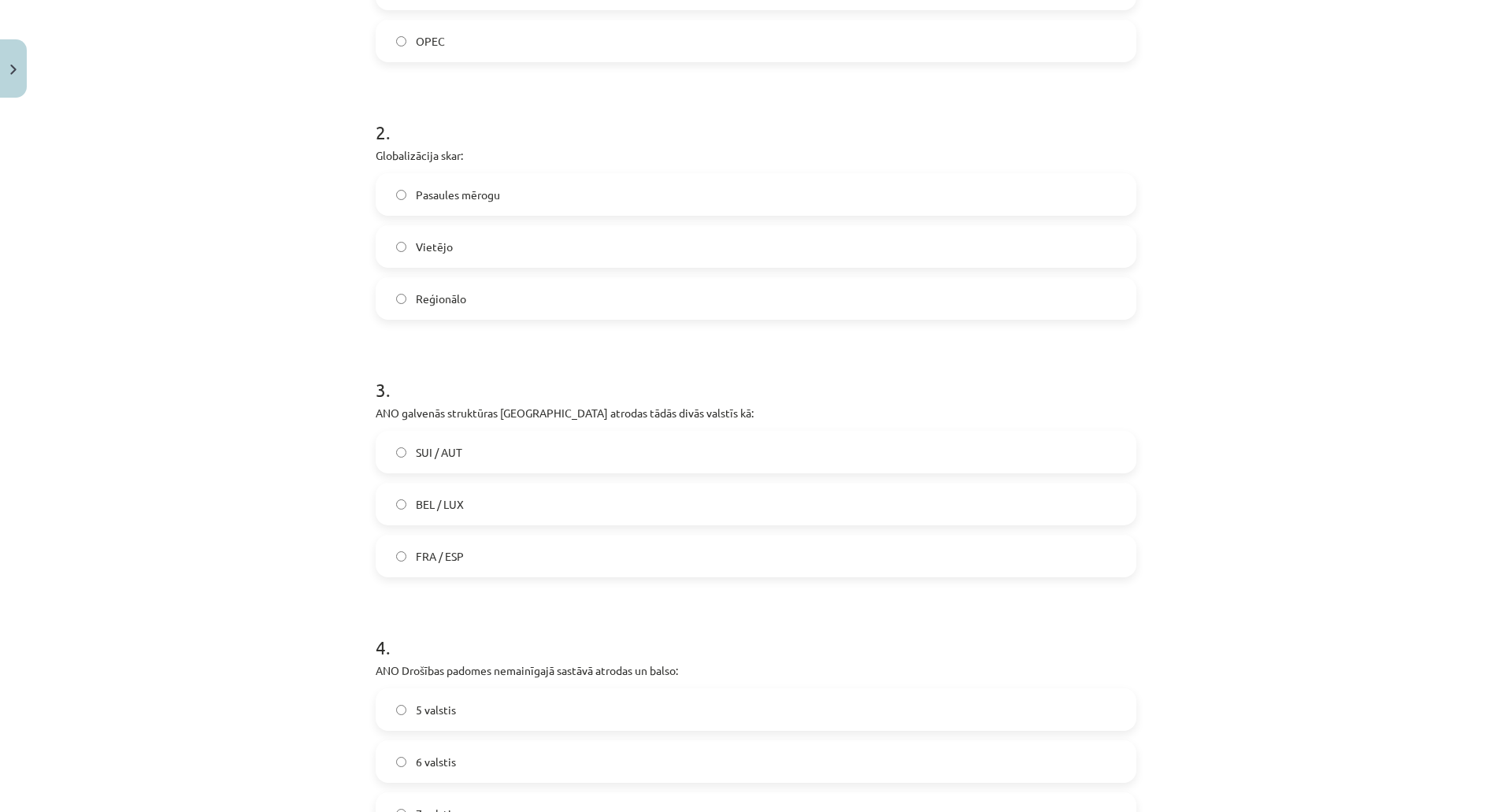
scroll to position [500, 0]
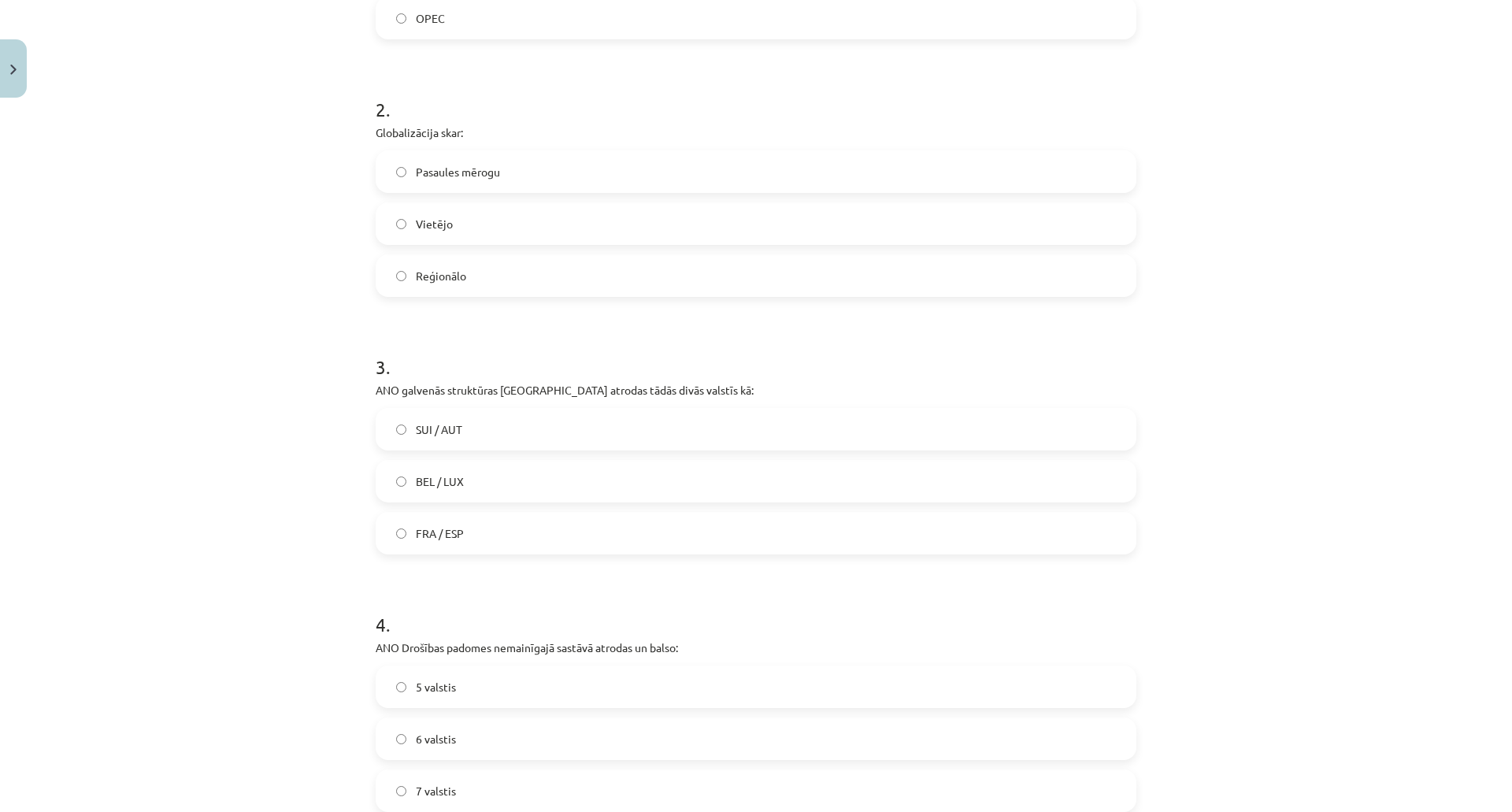
click at [417, 168] on span "Pasaules mērogu" at bounding box center [458, 172] width 85 height 16
click at [479, 427] on label "SUI / AUT" at bounding box center [756, 429] width 757 height 39
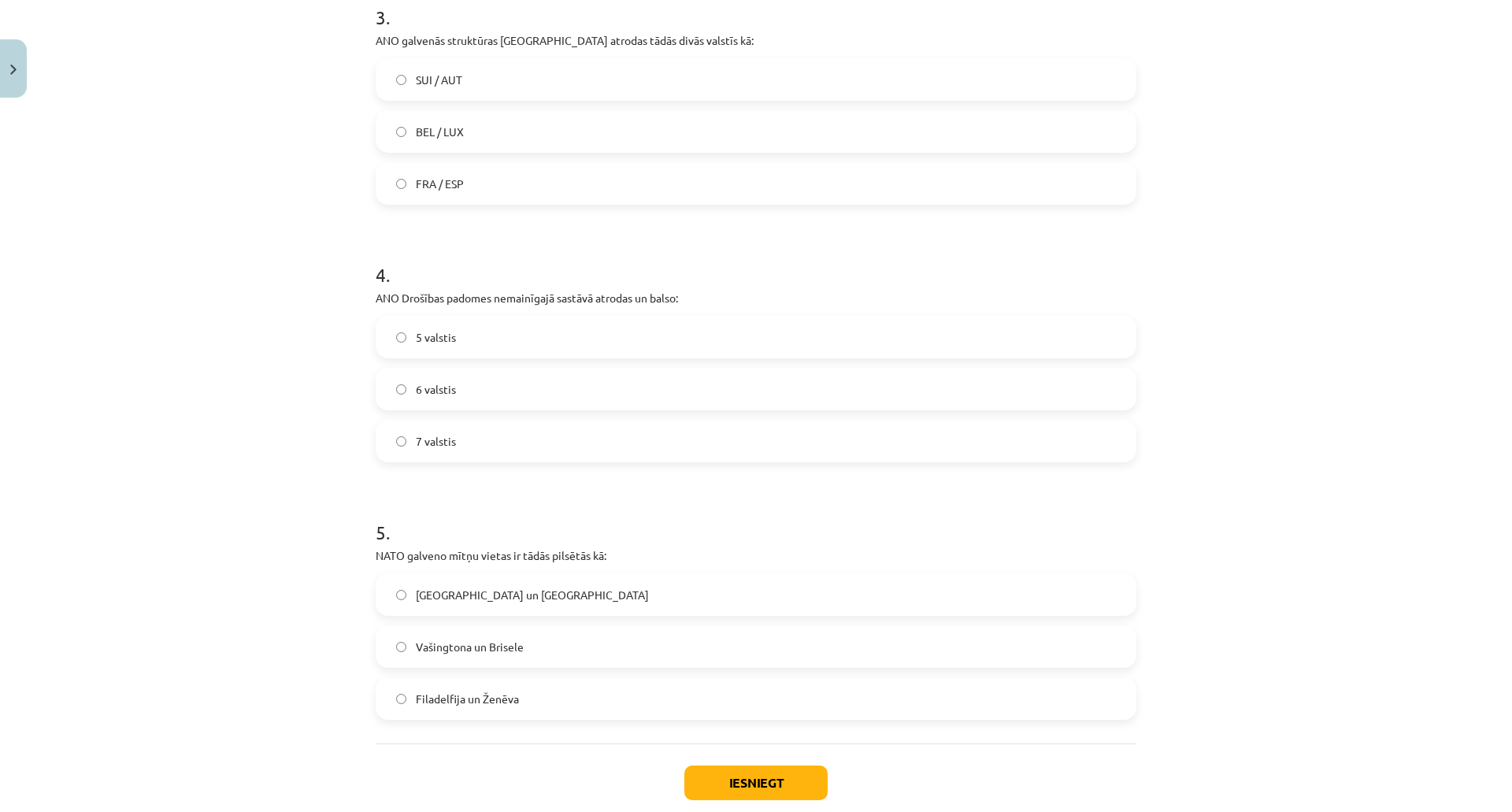
scroll to position [939, 0]
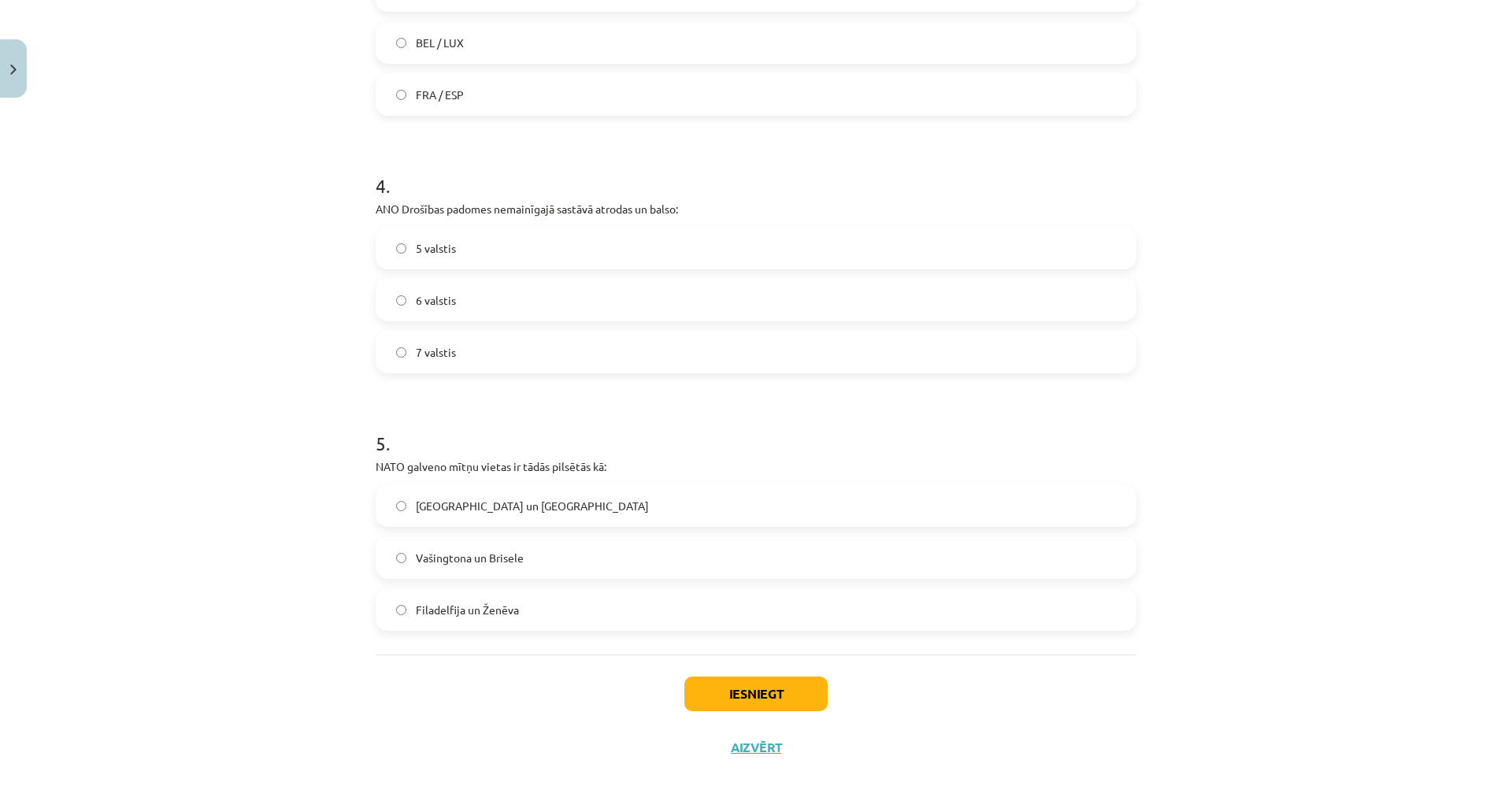
click at [463, 567] on label "Vašingtona un Brisele" at bounding box center [756, 557] width 757 height 39
click at [491, 256] on label "5 valstis" at bounding box center [756, 248] width 757 height 39
click at [759, 689] on button "Iesniegt" at bounding box center [756, 694] width 144 height 35
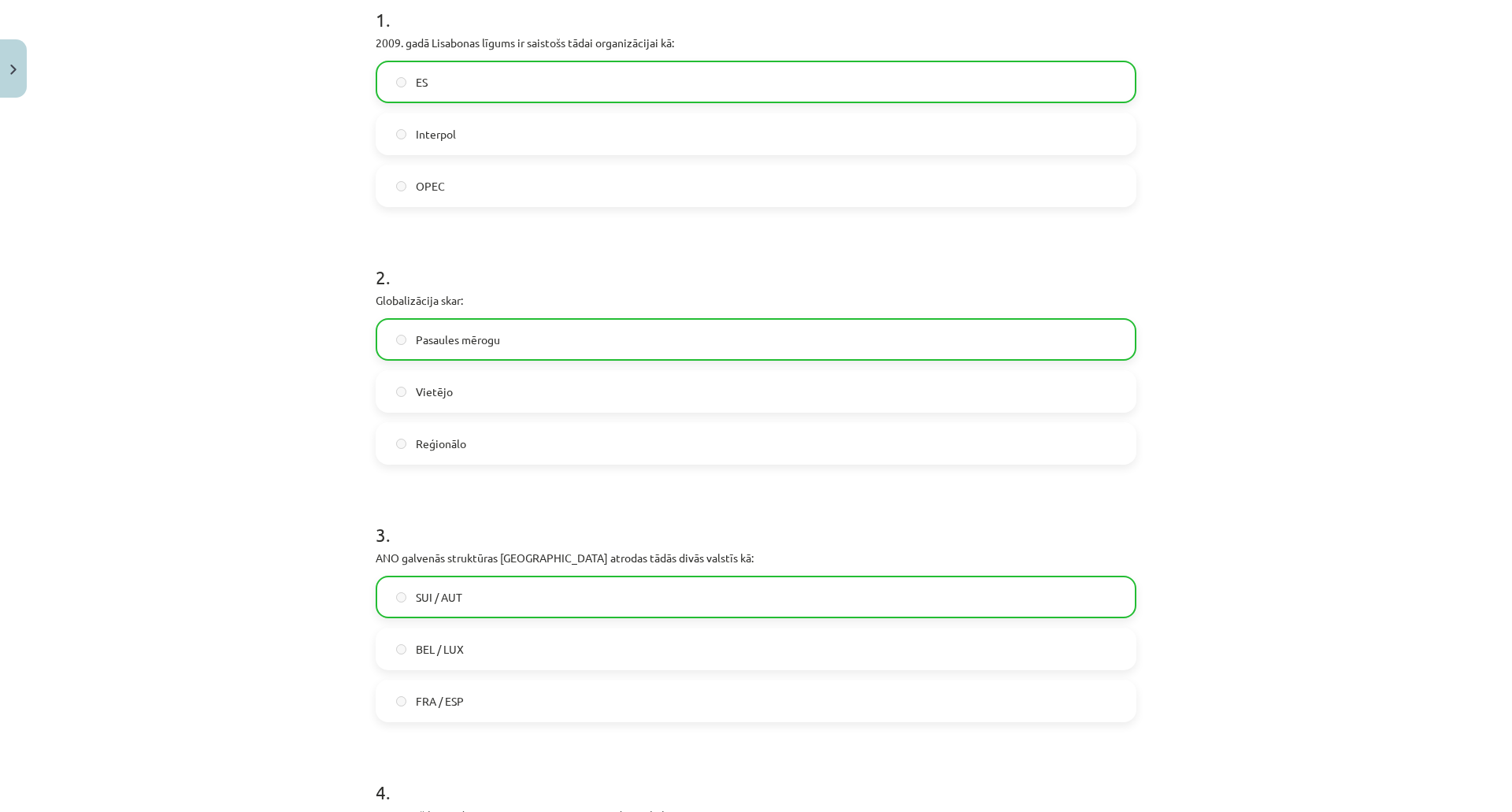
scroll to position [988, 0]
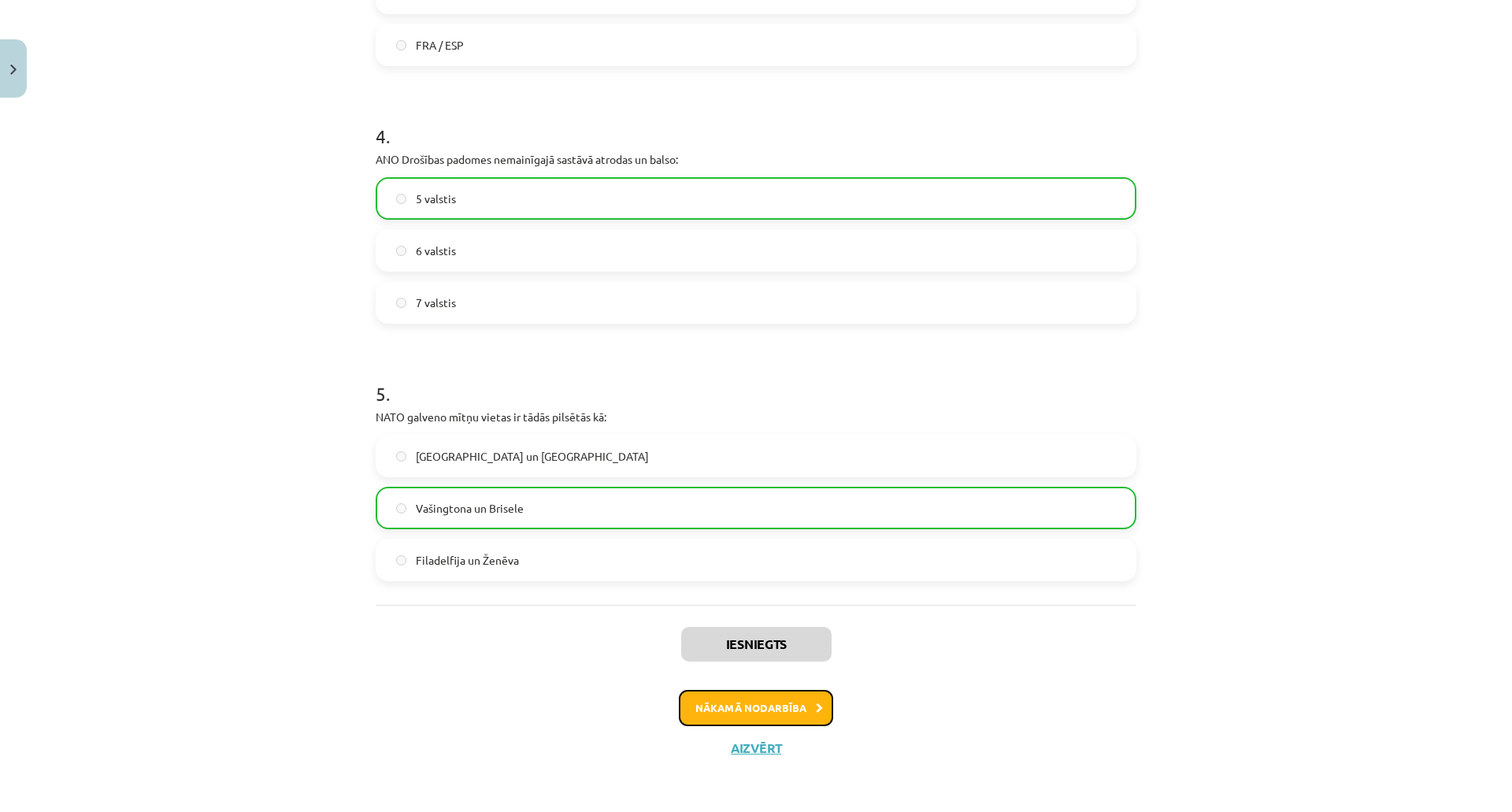
click at [796, 708] on button "Nākamā nodarbība" at bounding box center [756, 708] width 155 height 36
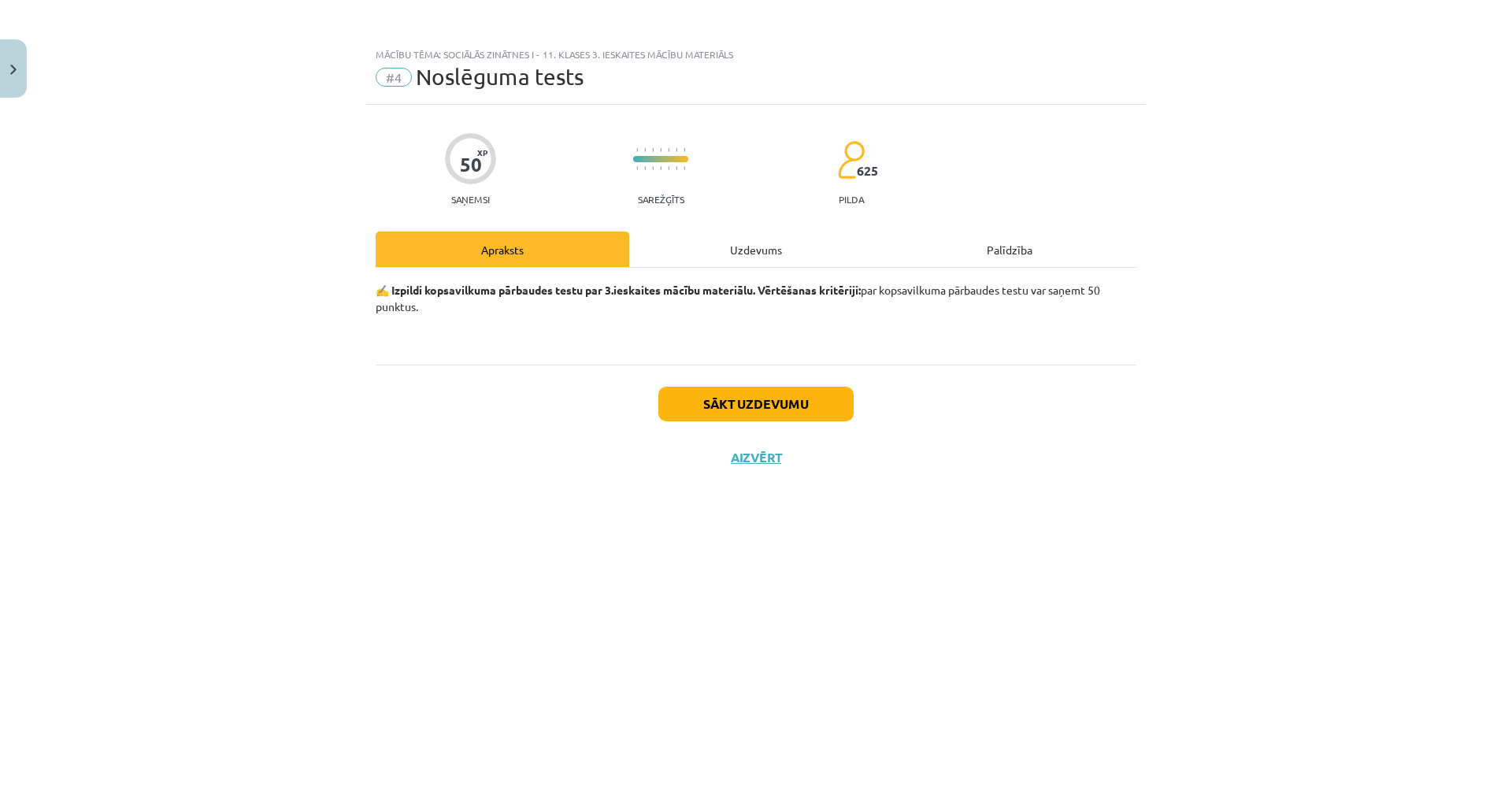
scroll to position [0, 0]
click at [765, 415] on button "Sākt uzdevumu" at bounding box center [756, 403] width 196 height 35
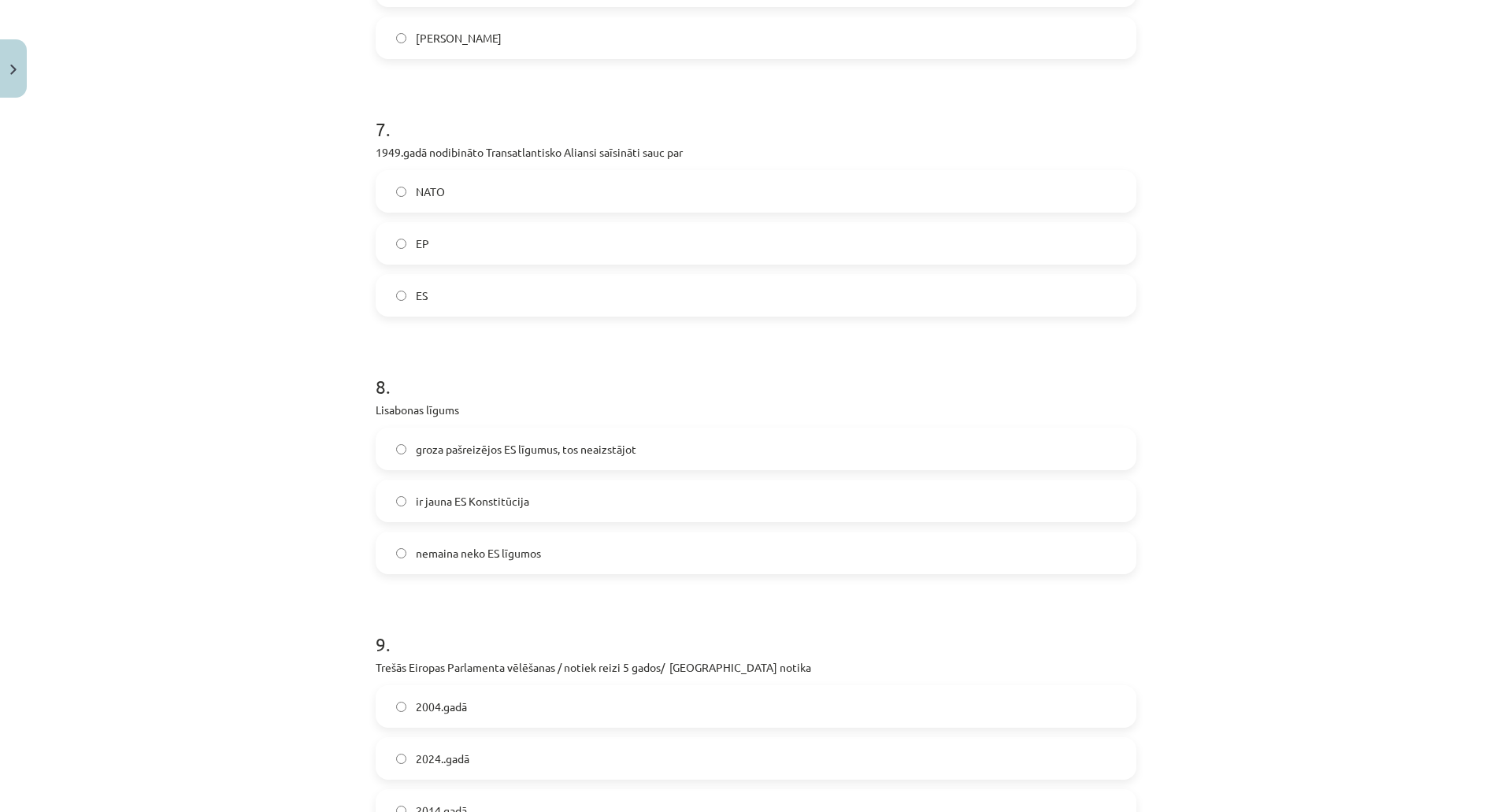
scroll to position [2112, 0]
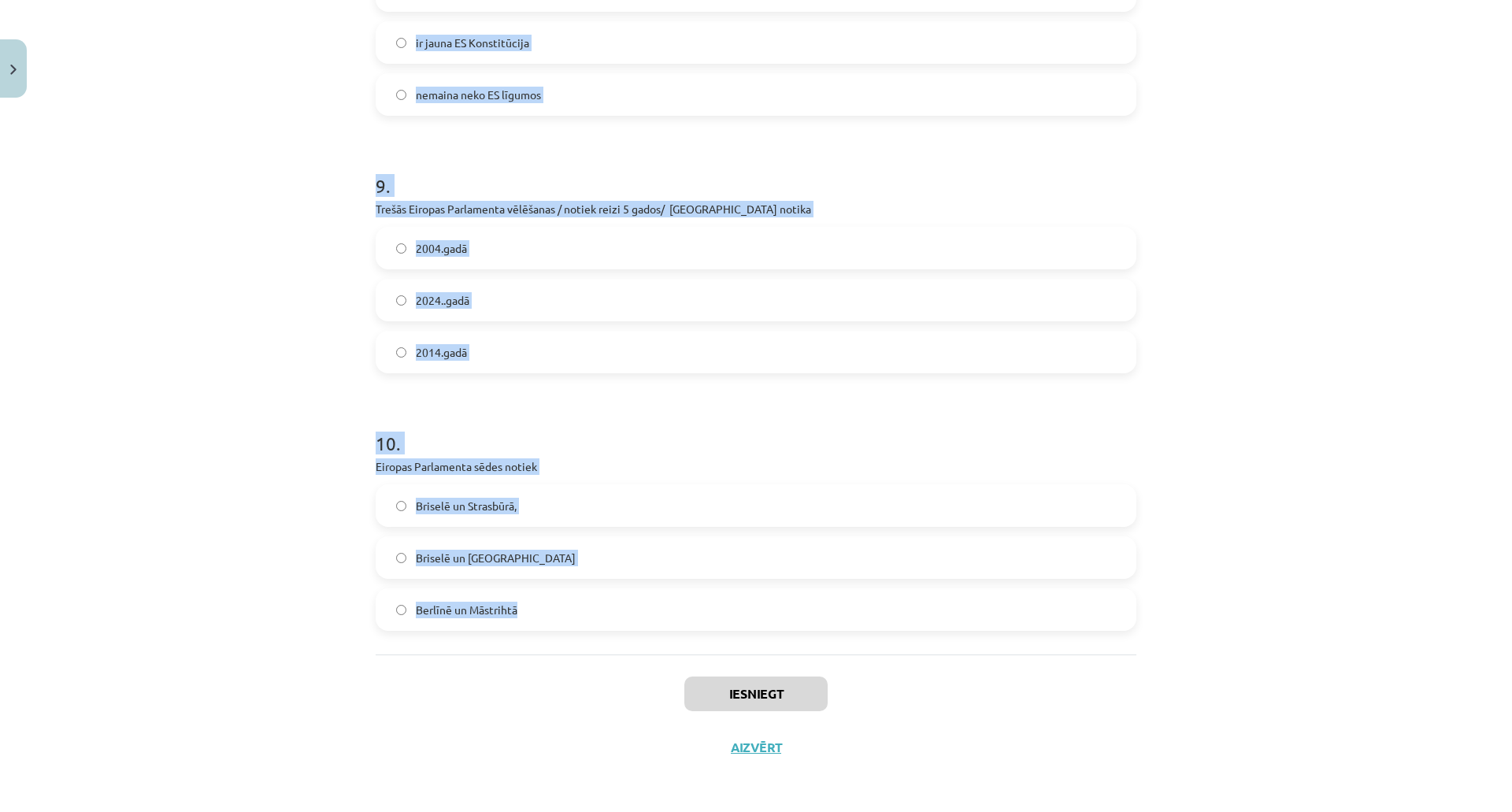
drag, startPoint x: 366, startPoint y: 374, endPoint x: 553, endPoint y: 621, distance: 309.8
copy form "Universāla starptautiska organizācija miera un starptautiskās drošības saglabāš…"
click at [1229, 383] on div "Mācību tēma: Sociālās zinātnes i - 11. klases 3. ieskaites mācību materiāls #4 …" at bounding box center [756, 406] width 1512 height 812
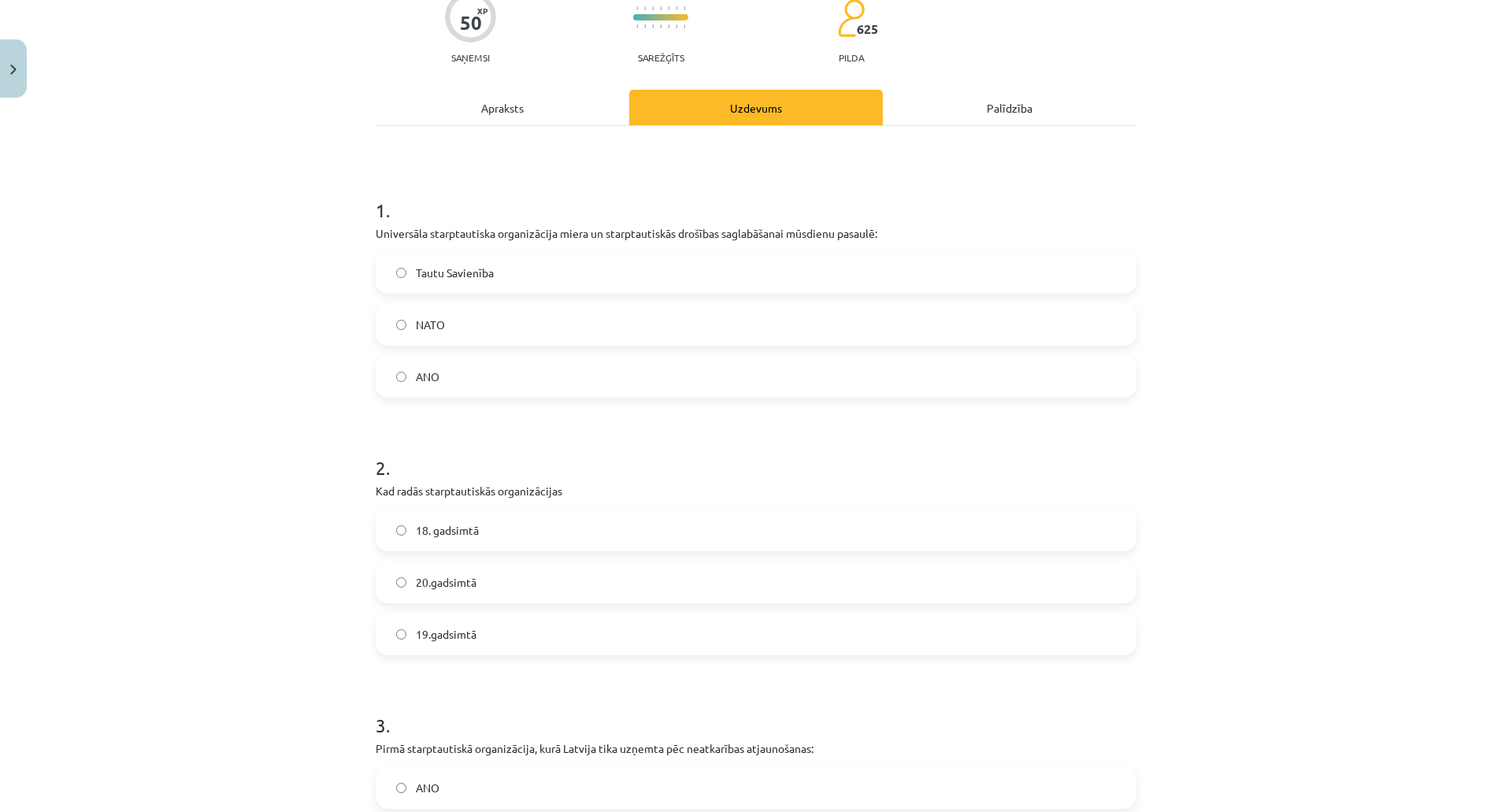
scroll to position [205, 0]
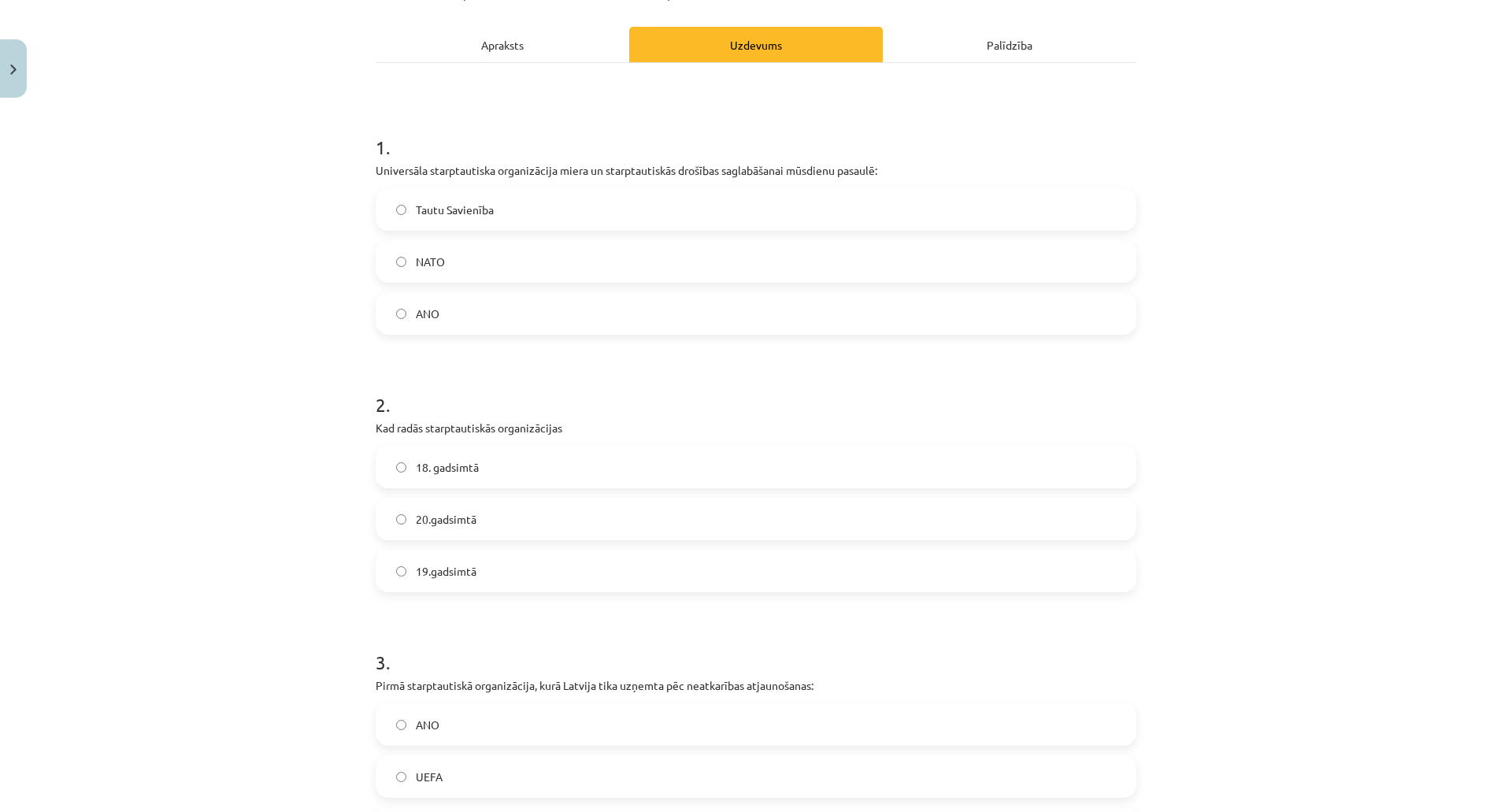
click at [1108, 297] on label "ANO" at bounding box center [756, 314] width 757 height 39
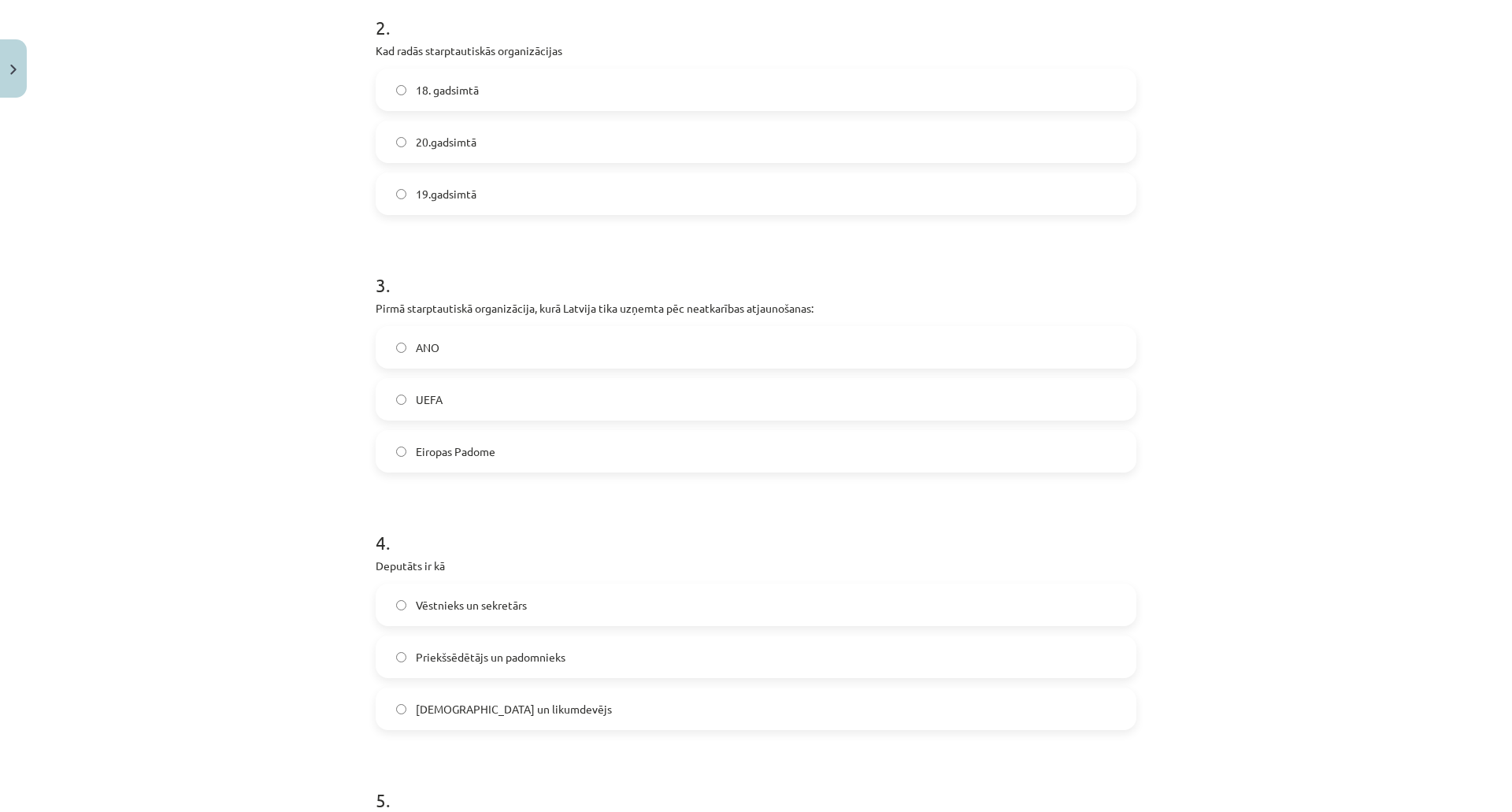
scroll to position [590, 0]
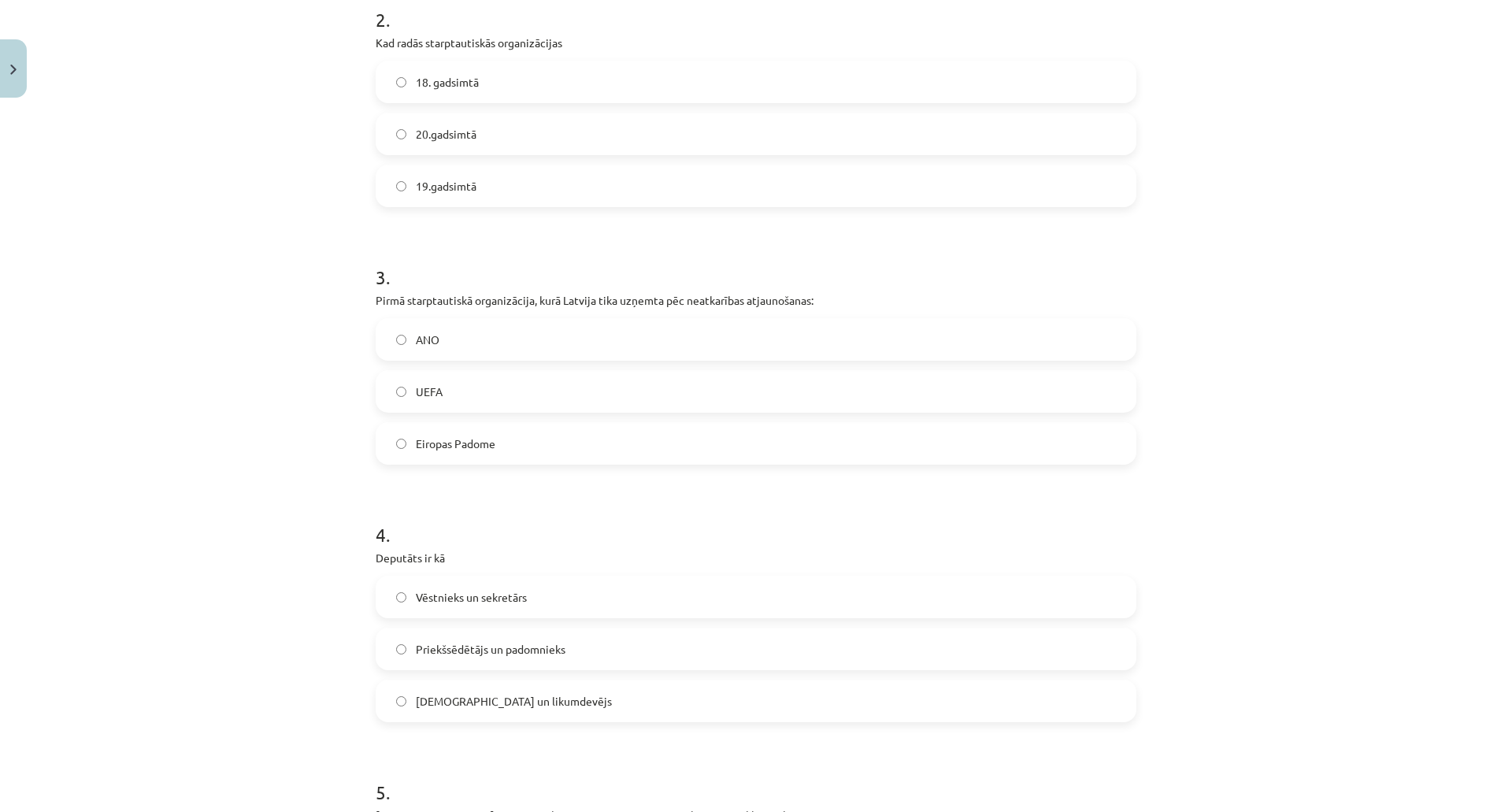
click at [450, 185] on span "19.gadsimtā" at bounding box center [446, 185] width 61 height 16
click at [527, 353] on label "ANO" at bounding box center [756, 339] width 757 height 39
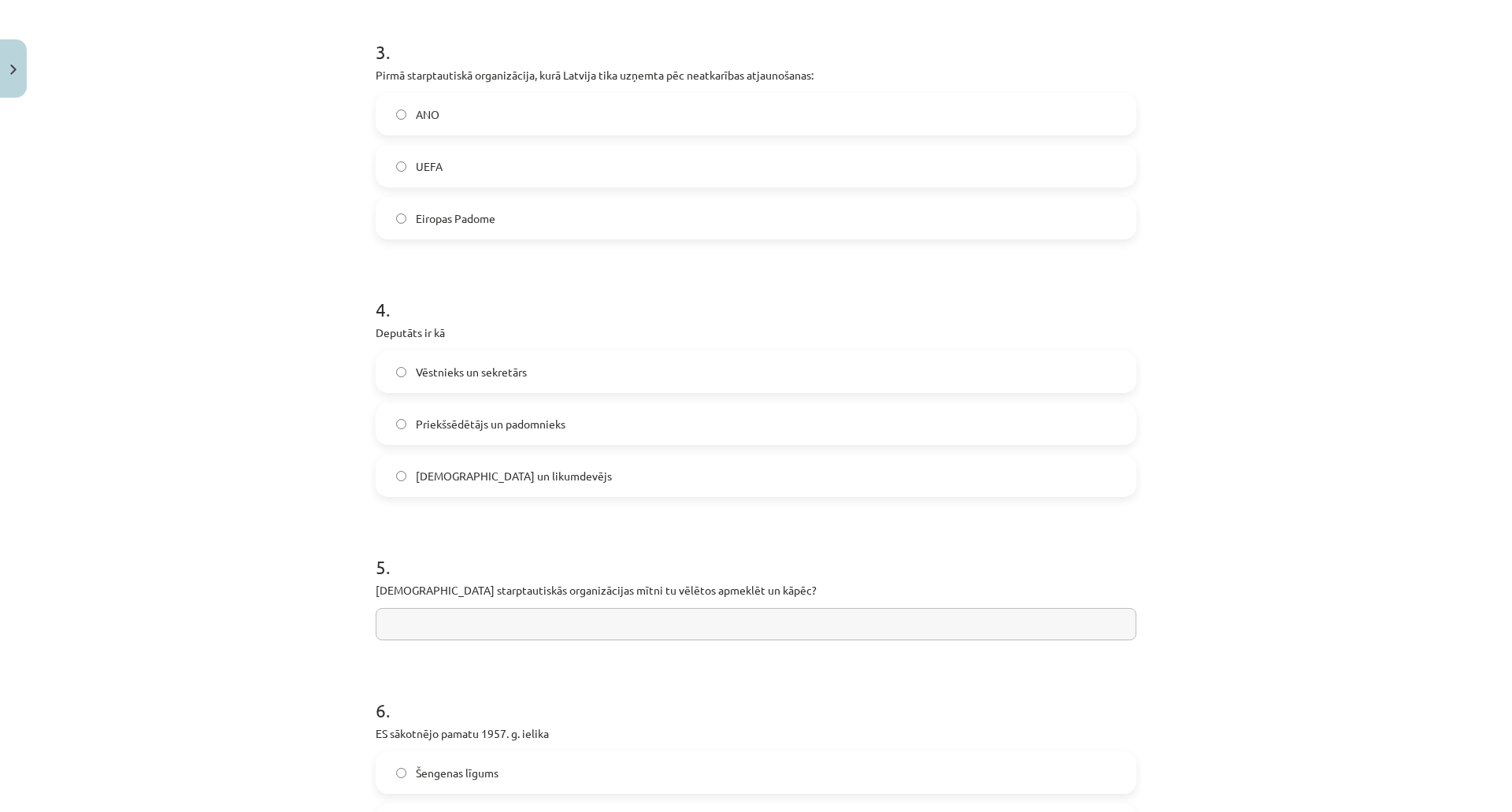
scroll to position [850, 0]
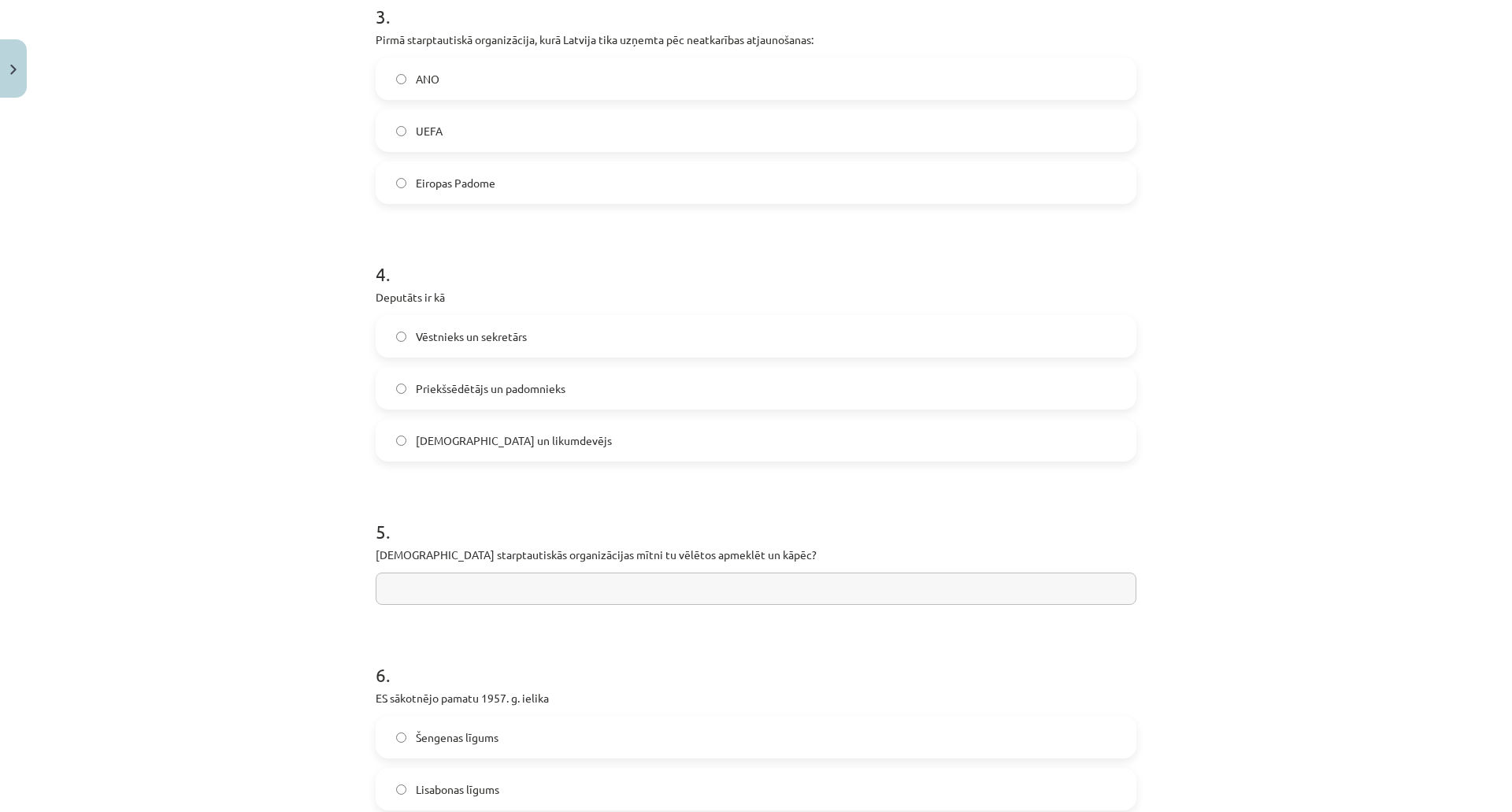
click at [464, 427] on label "Sūtnis un likumdevējs" at bounding box center [756, 440] width 757 height 39
click at [544, 584] on input "text" at bounding box center [756, 589] width 761 height 32
paste input "**********"
type input "**********"
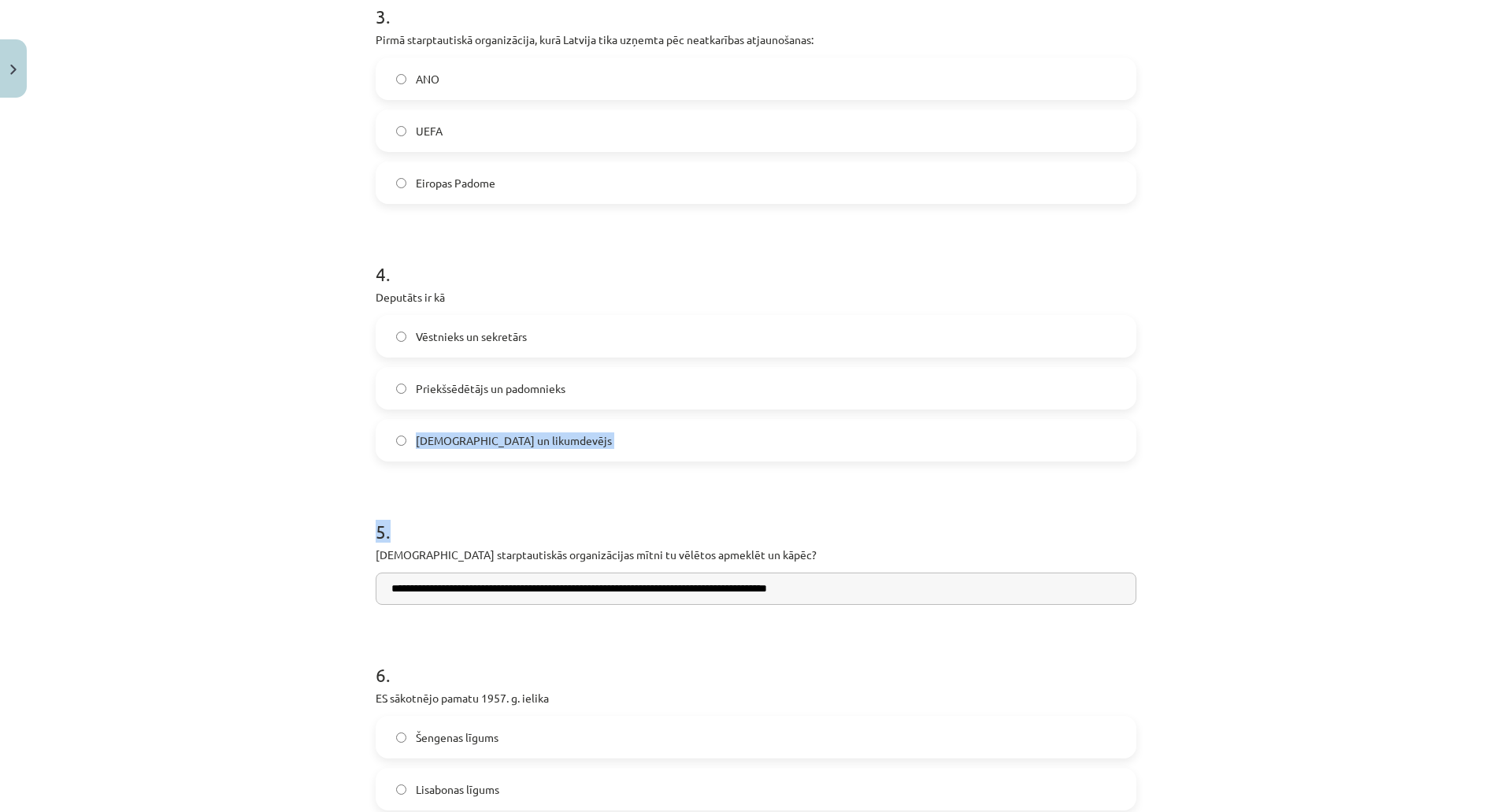
drag, startPoint x: 1457, startPoint y: 378, endPoint x: 1497, endPoint y: 540, distance: 166.9
click at [1497, 540] on div "**********" at bounding box center [756, 406] width 1512 height 812
click at [1398, 544] on div "**********" at bounding box center [756, 406] width 1512 height 812
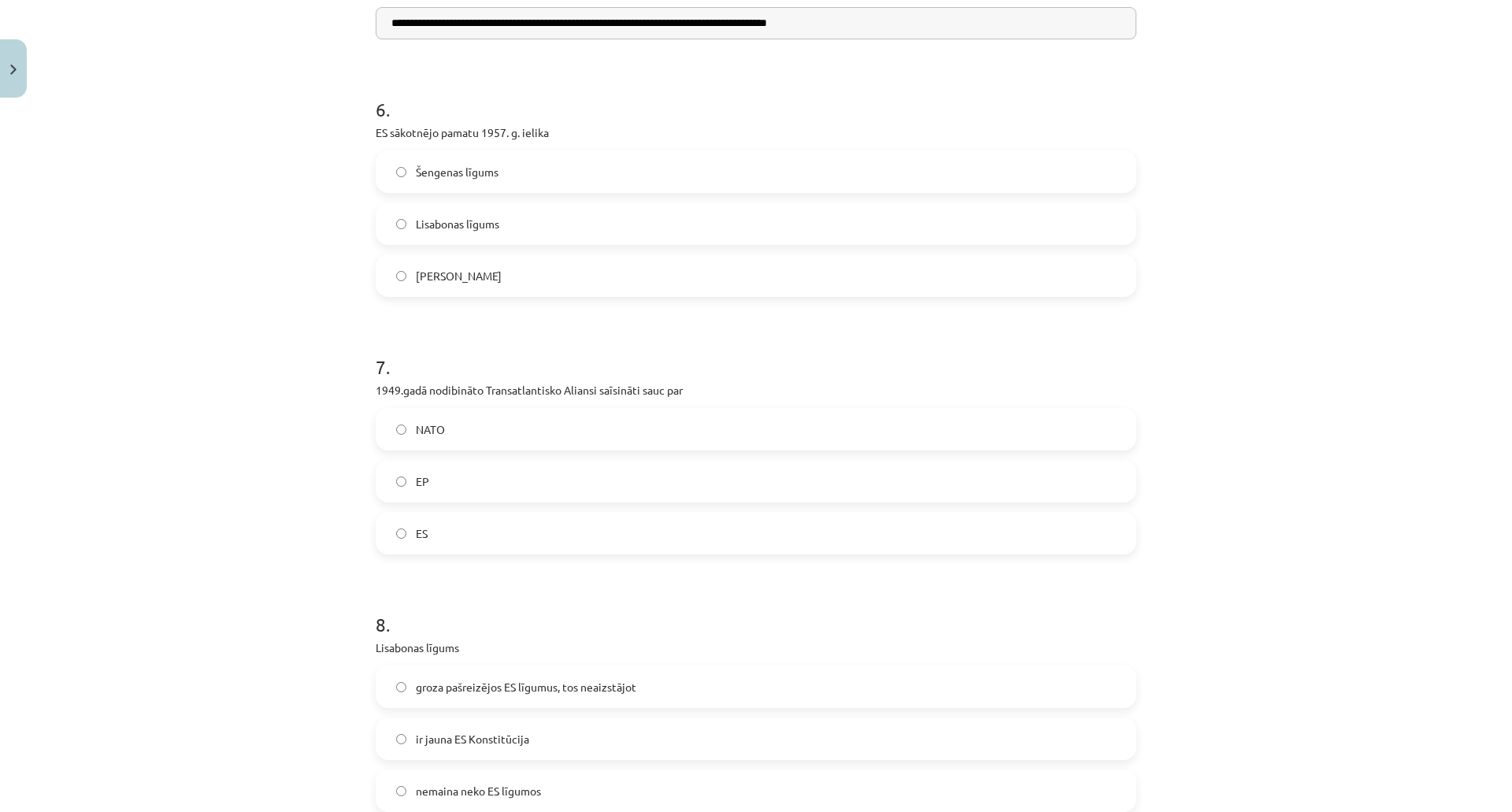
scroll to position [1426, 0]
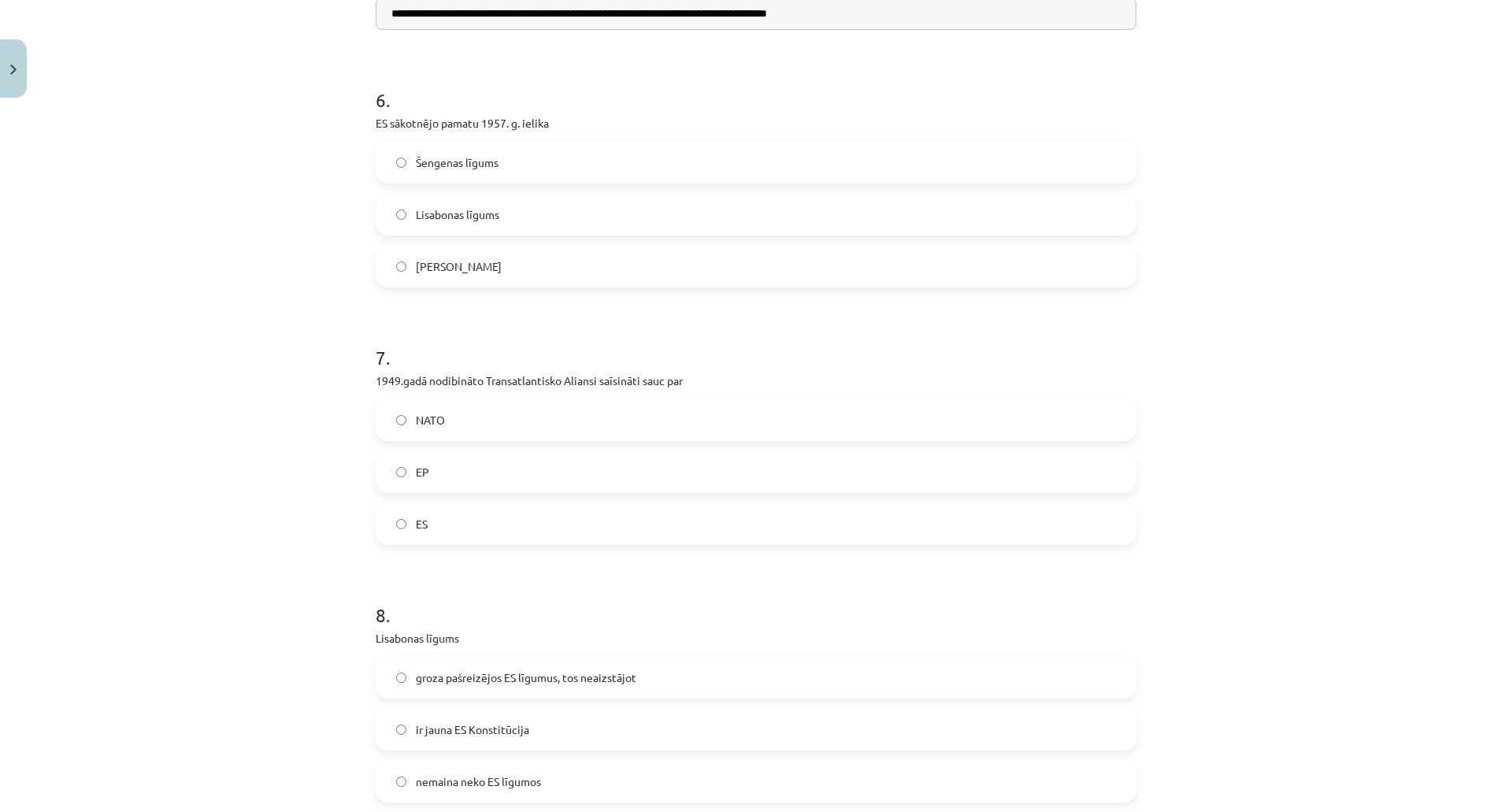
click at [467, 279] on label "Romas līg" at bounding box center [756, 266] width 757 height 39
click at [392, 407] on label "NATO" at bounding box center [756, 420] width 757 height 39
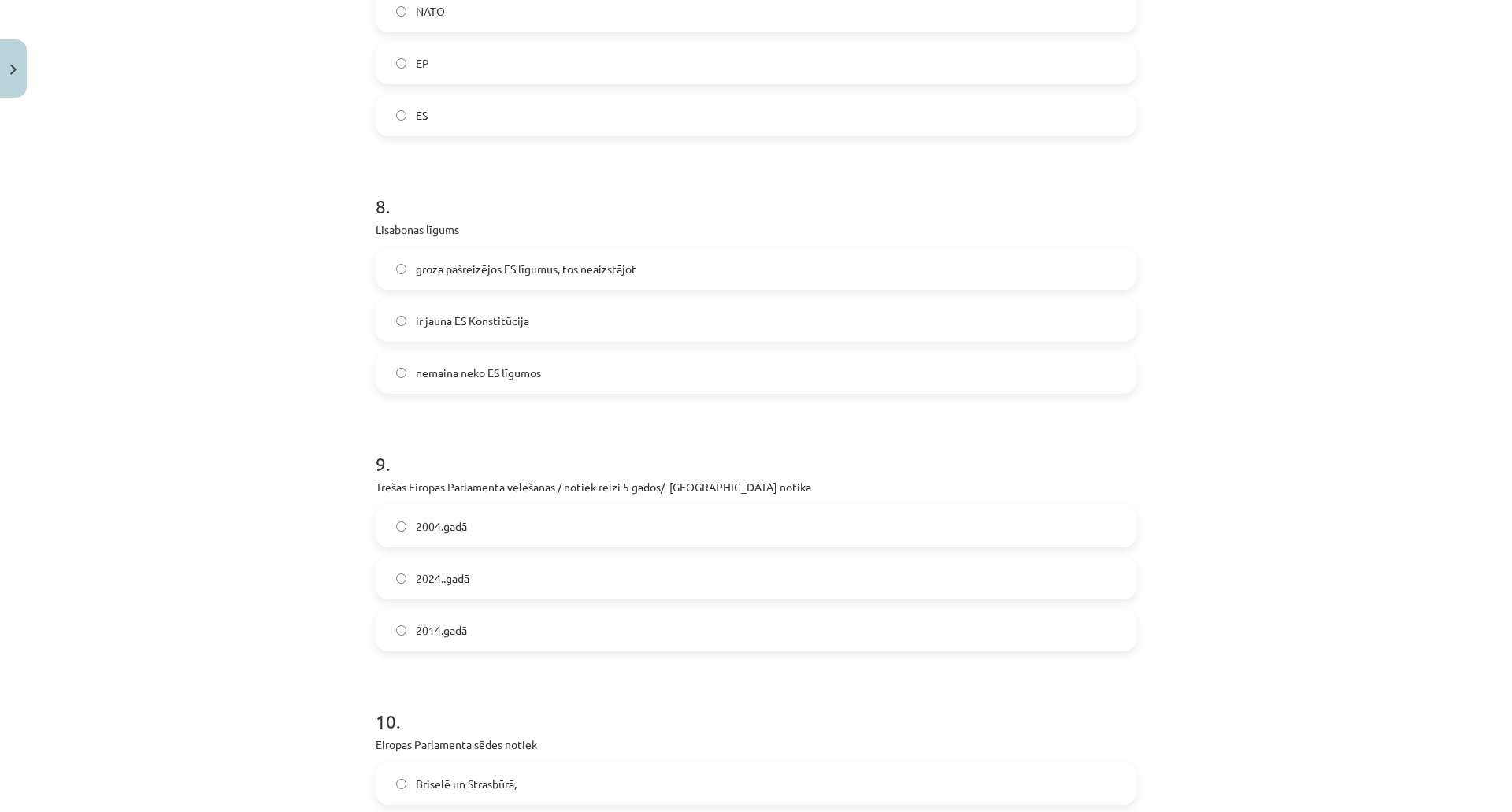
scroll to position [1927, 0]
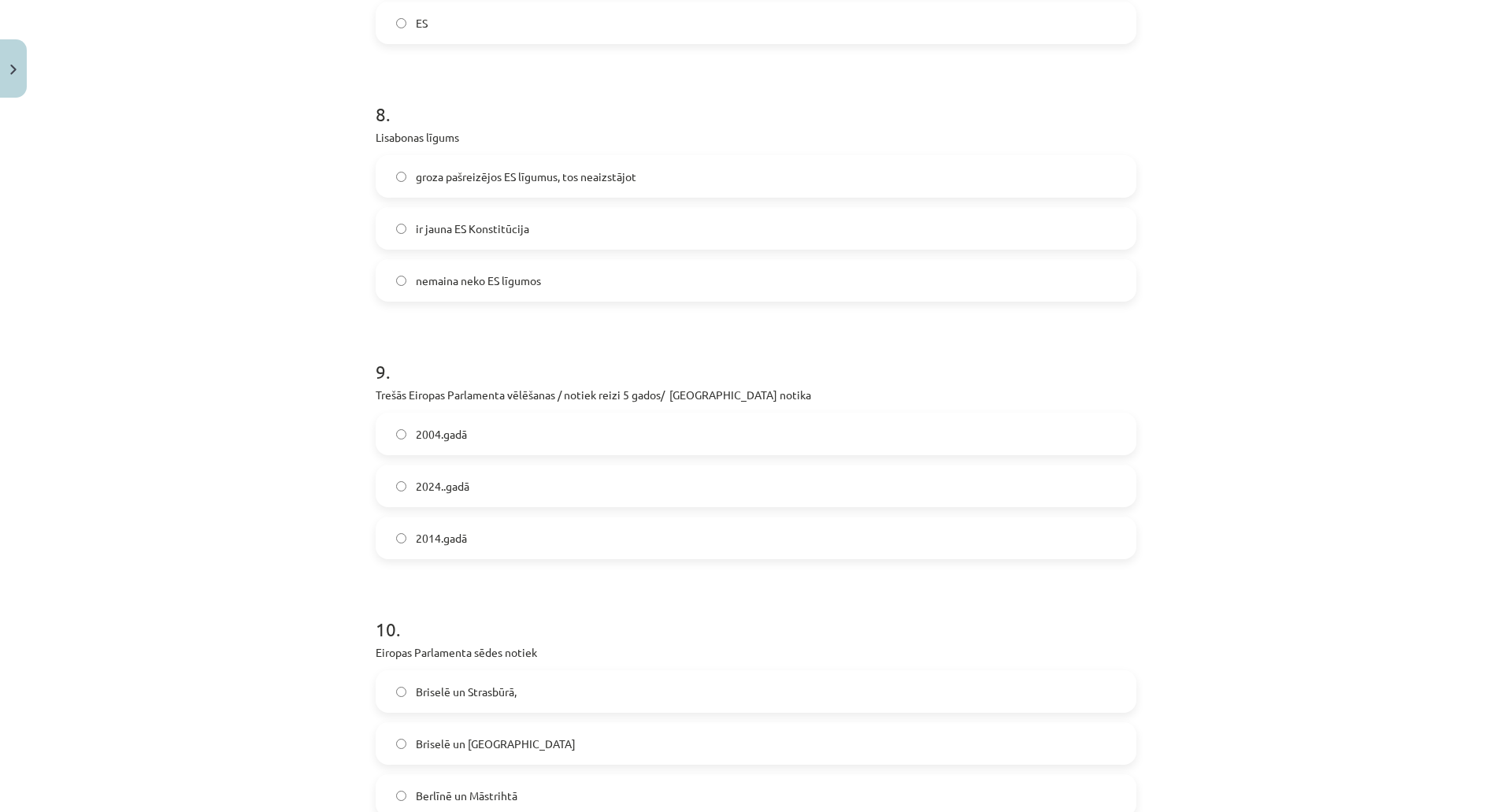
click at [523, 174] on span "groza pašreizējos ES līgumus, tos neaizstājot" at bounding box center [527, 176] width 221 height 16
click at [441, 543] on span "2014.gadā" at bounding box center [442, 538] width 51 height 16
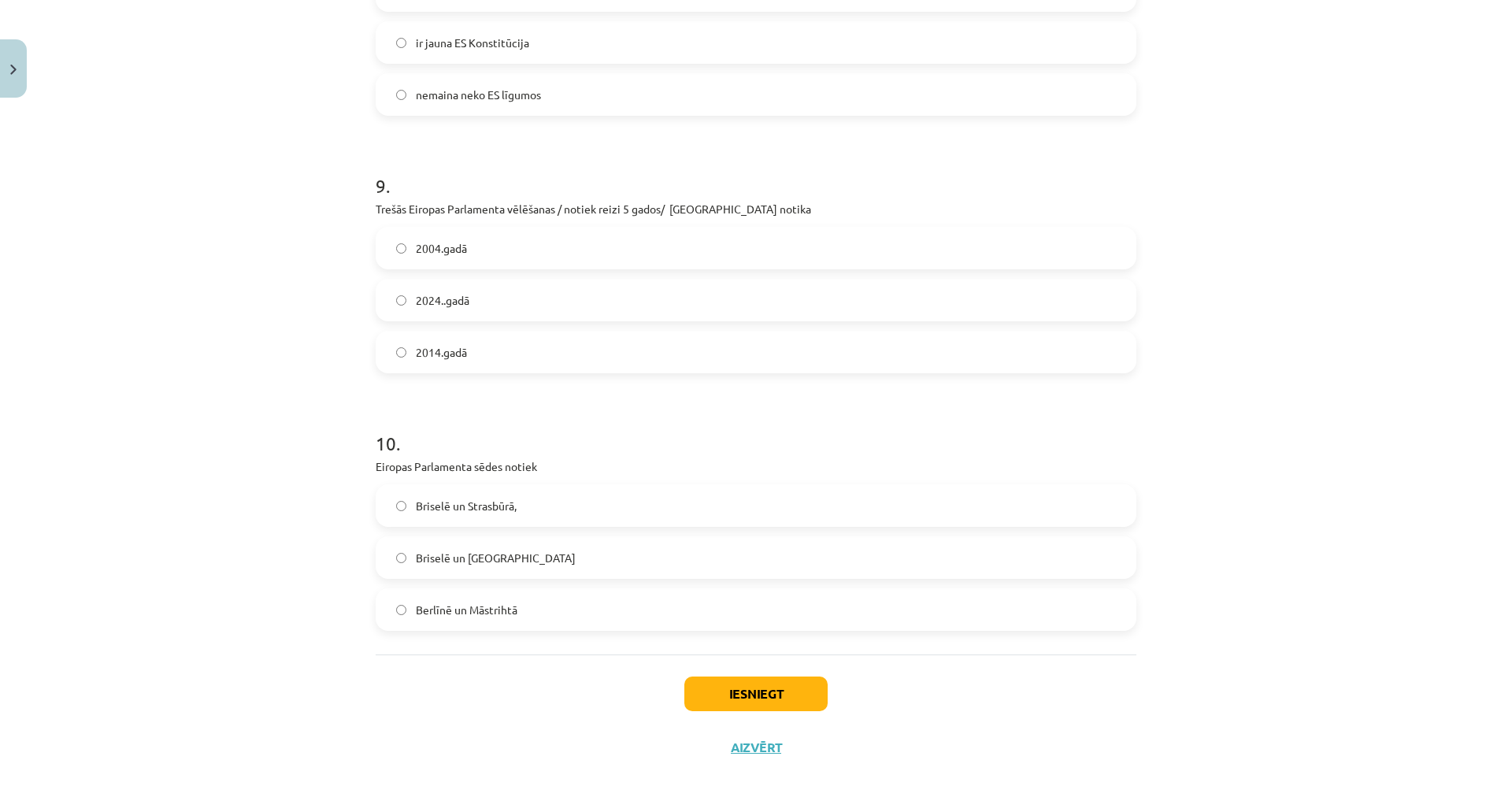
click at [532, 498] on label "Briselē un Strasbūrā," at bounding box center [756, 506] width 757 height 39
click at [750, 696] on button "Iesniegt" at bounding box center [756, 694] width 144 height 35
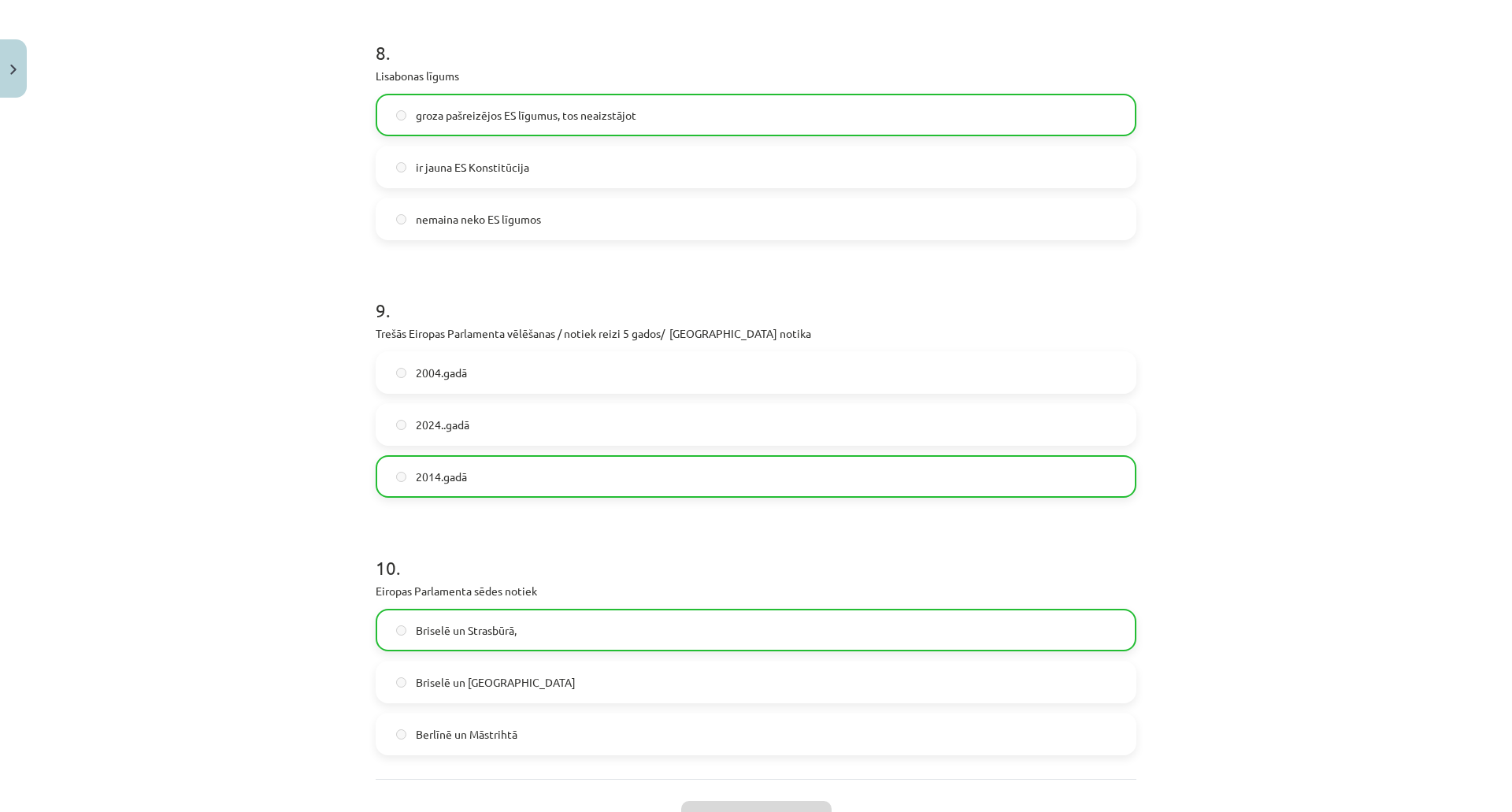
scroll to position [2162, 0]
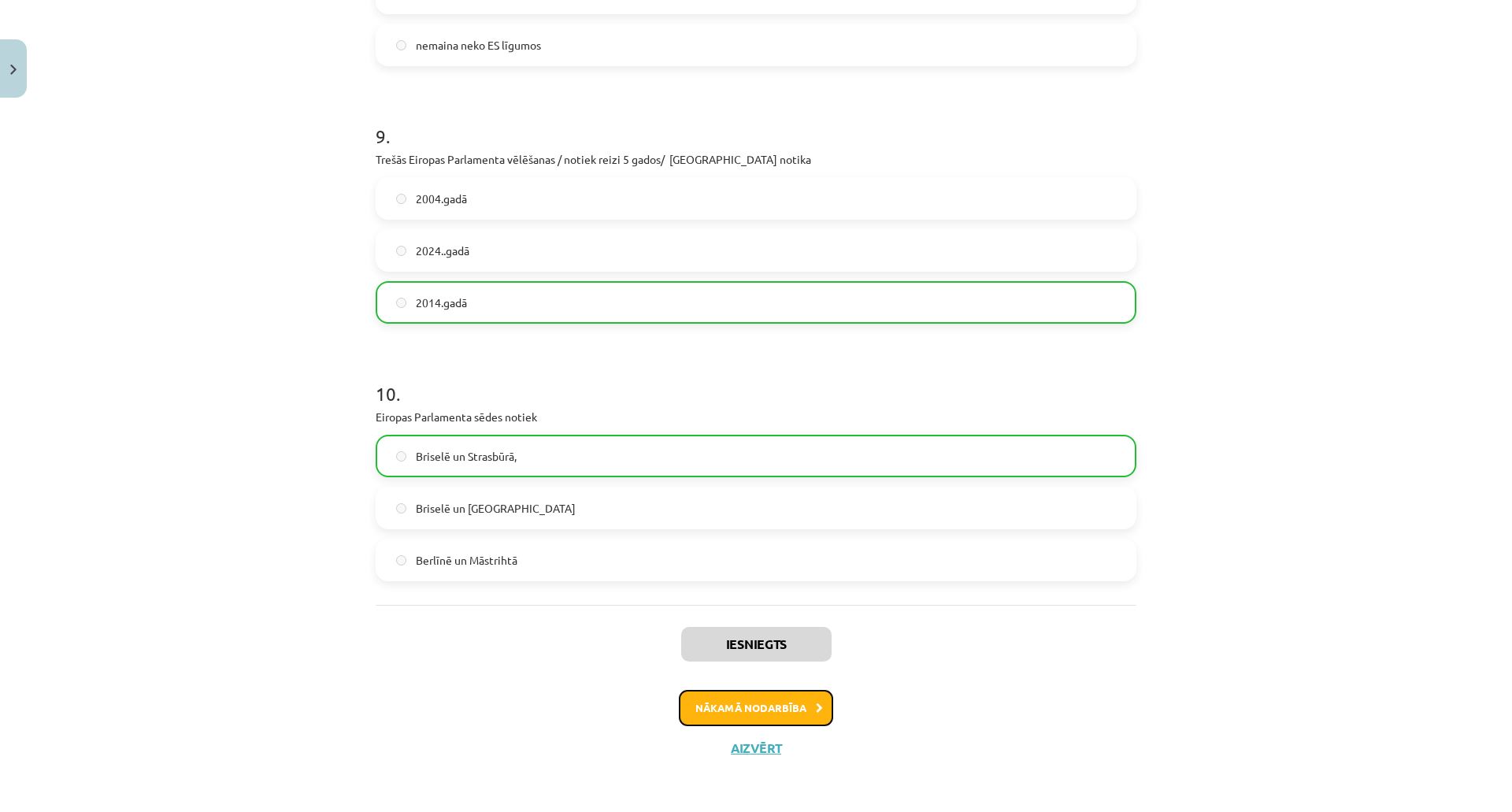
click at [795, 717] on button "Nākamā nodarbība" at bounding box center [756, 708] width 155 height 36
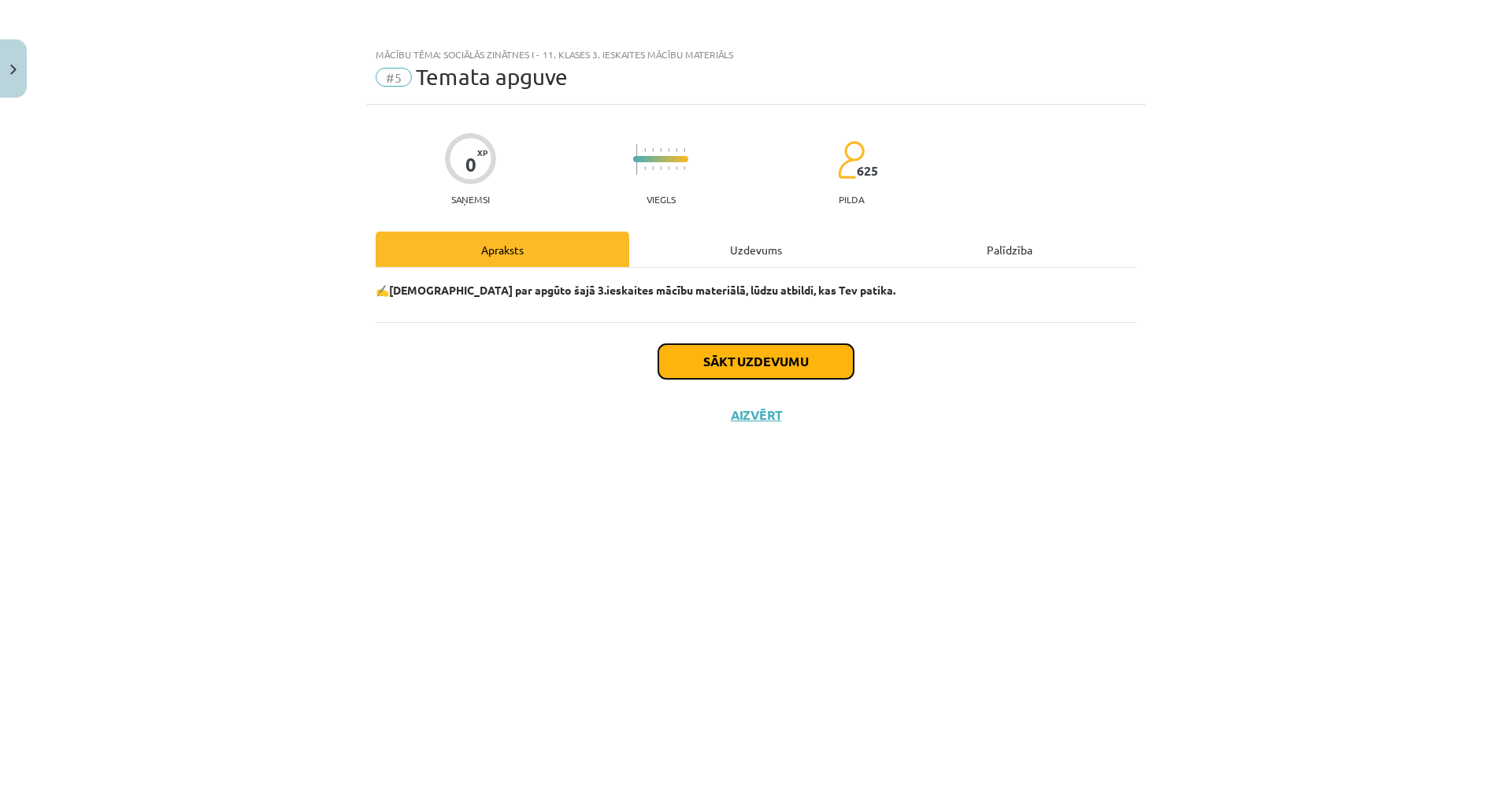
click at [799, 365] on button "Sākt uzdevumu" at bounding box center [756, 362] width 196 height 35
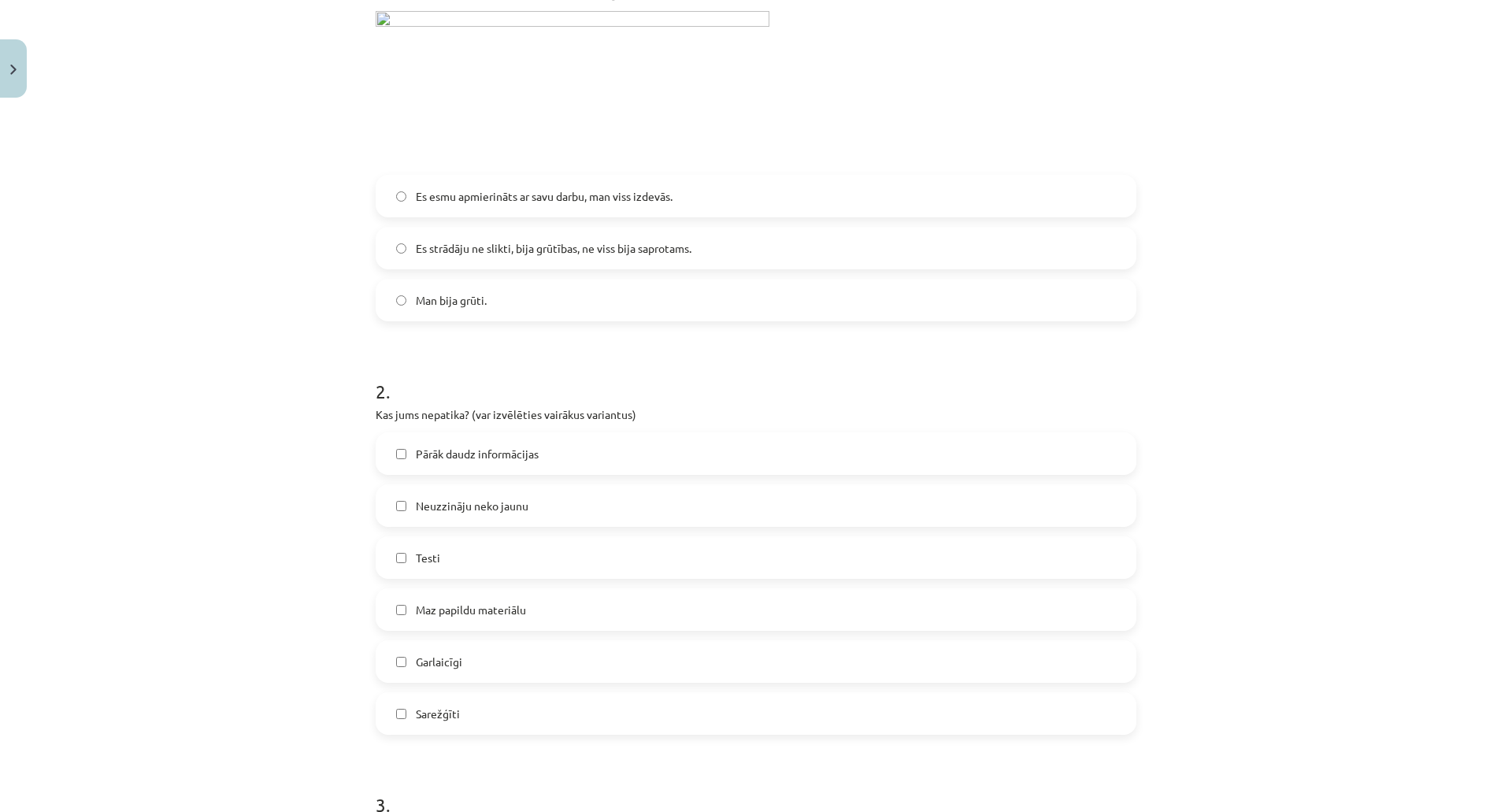
scroll to position [411, 0]
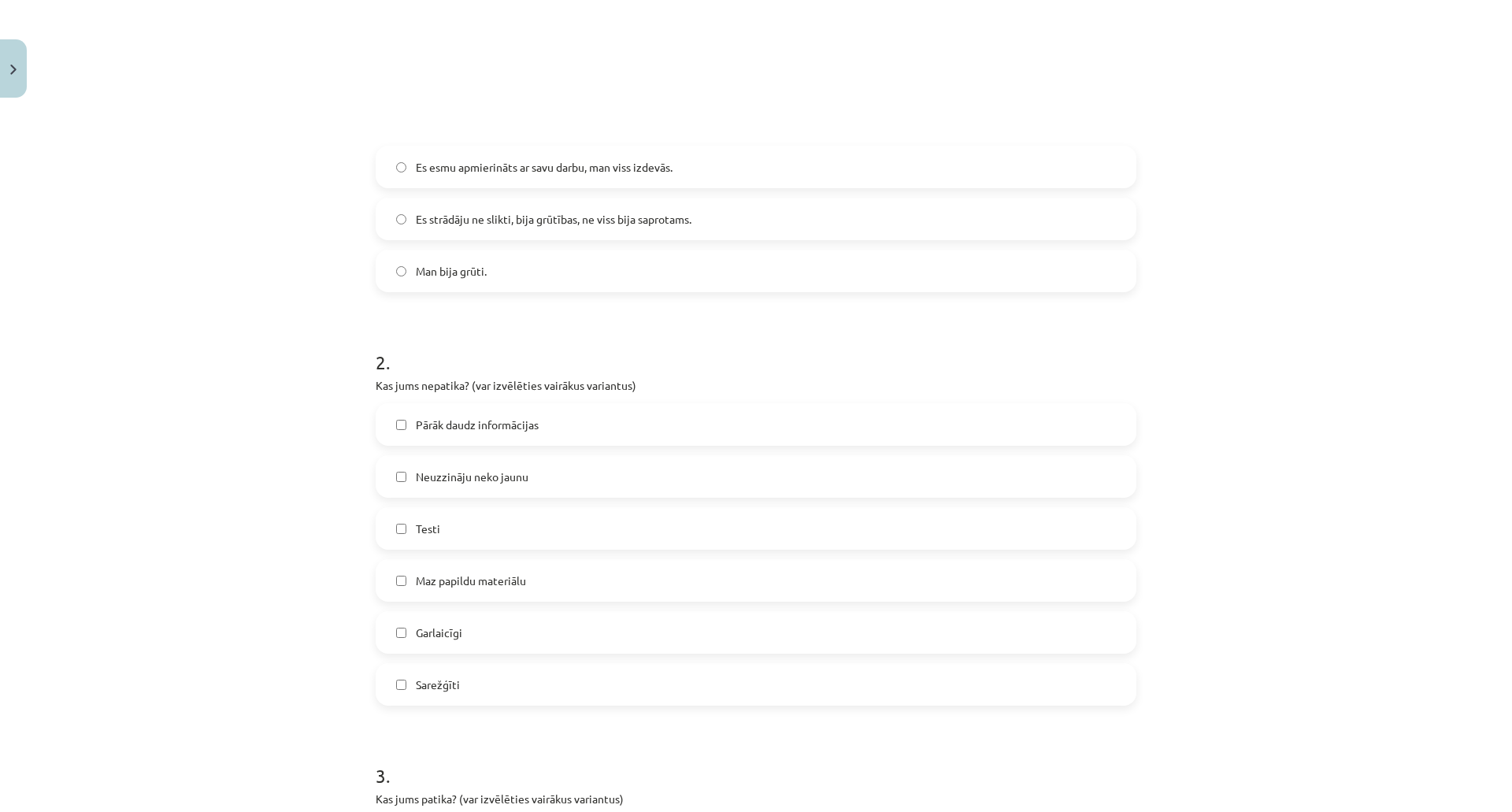
click at [673, 163] on label "Es esmu apmierināts ar savu darbu, man viss izdevās." at bounding box center [756, 167] width 757 height 39
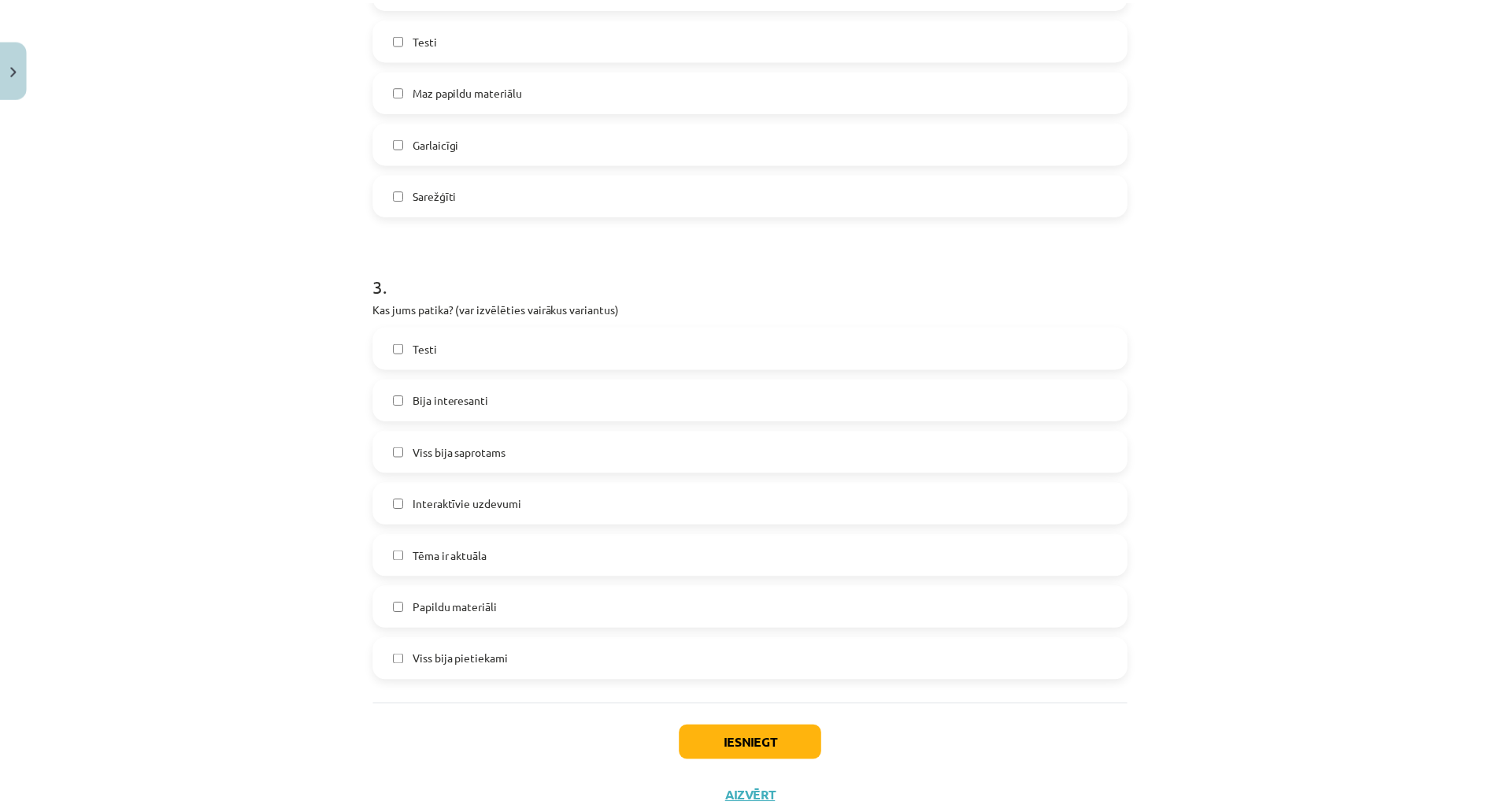
scroll to position [951, 0]
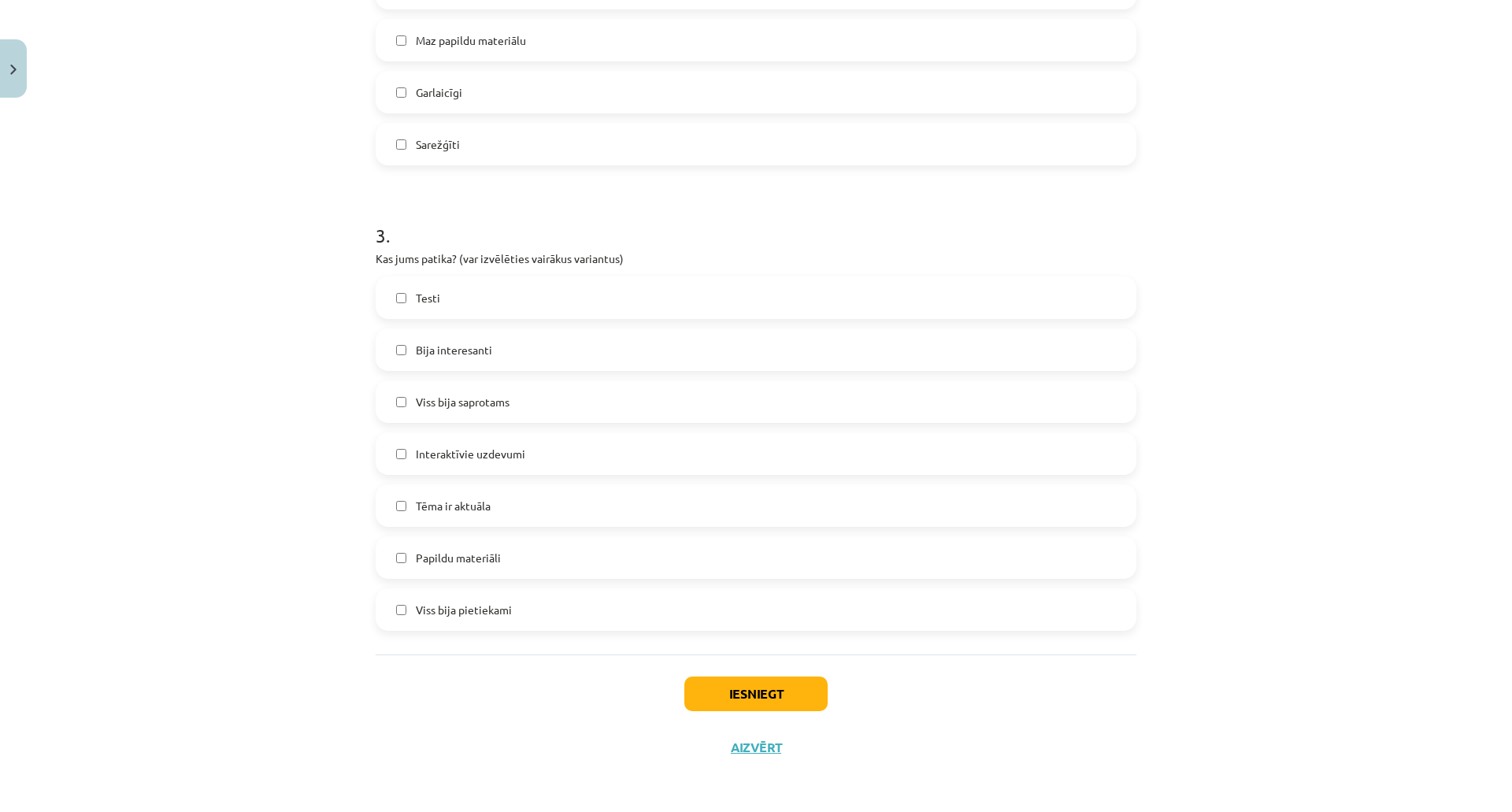
click at [621, 397] on label "Viss bija saprotams" at bounding box center [756, 402] width 757 height 39
click at [511, 604] on label "Viss bija pietiekami" at bounding box center [756, 609] width 757 height 39
click at [727, 683] on button "Iesniegt" at bounding box center [756, 694] width 144 height 35
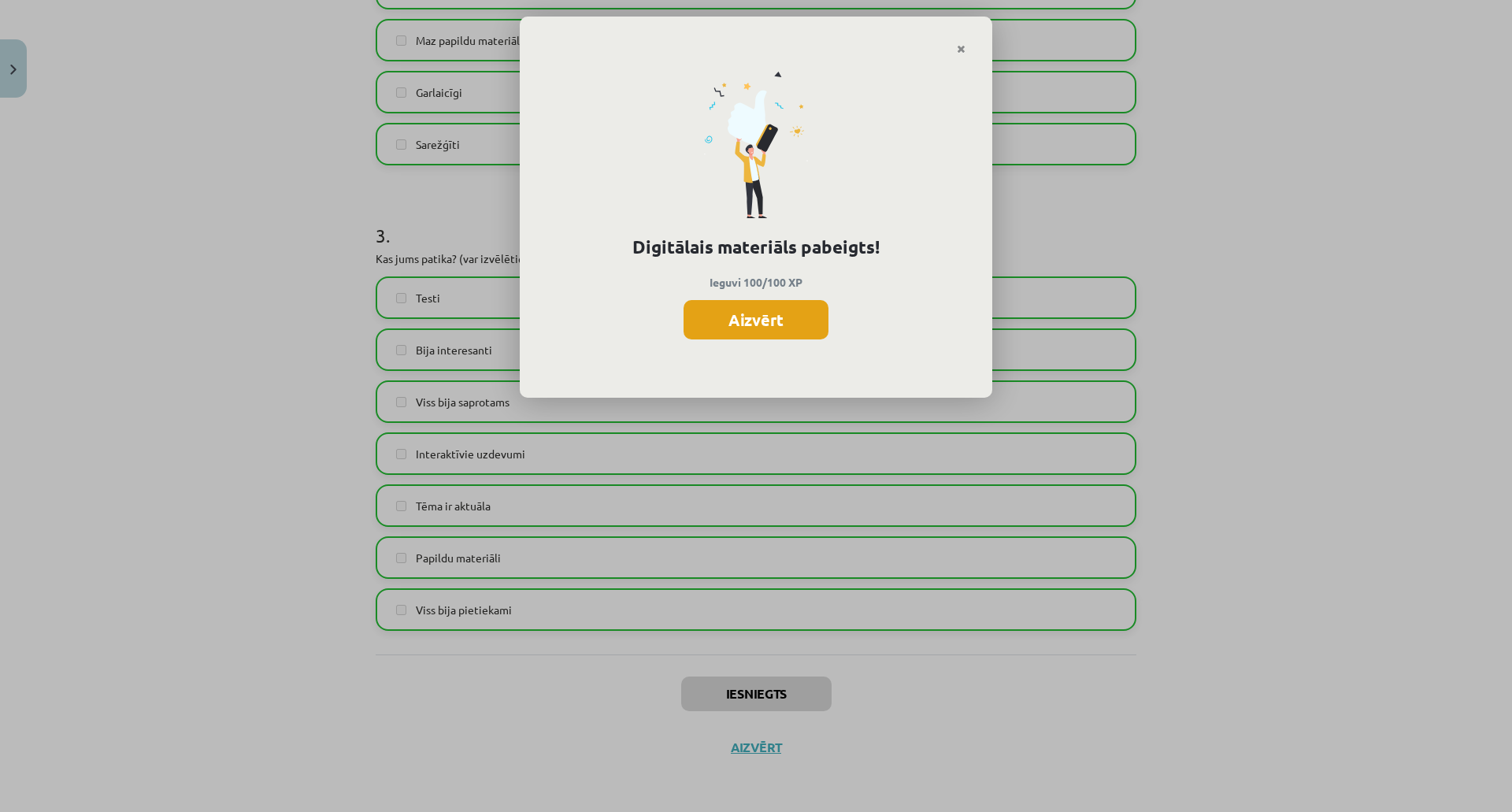
click at [738, 316] on button "Aizvērt" at bounding box center [756, 320] width 145 height 39
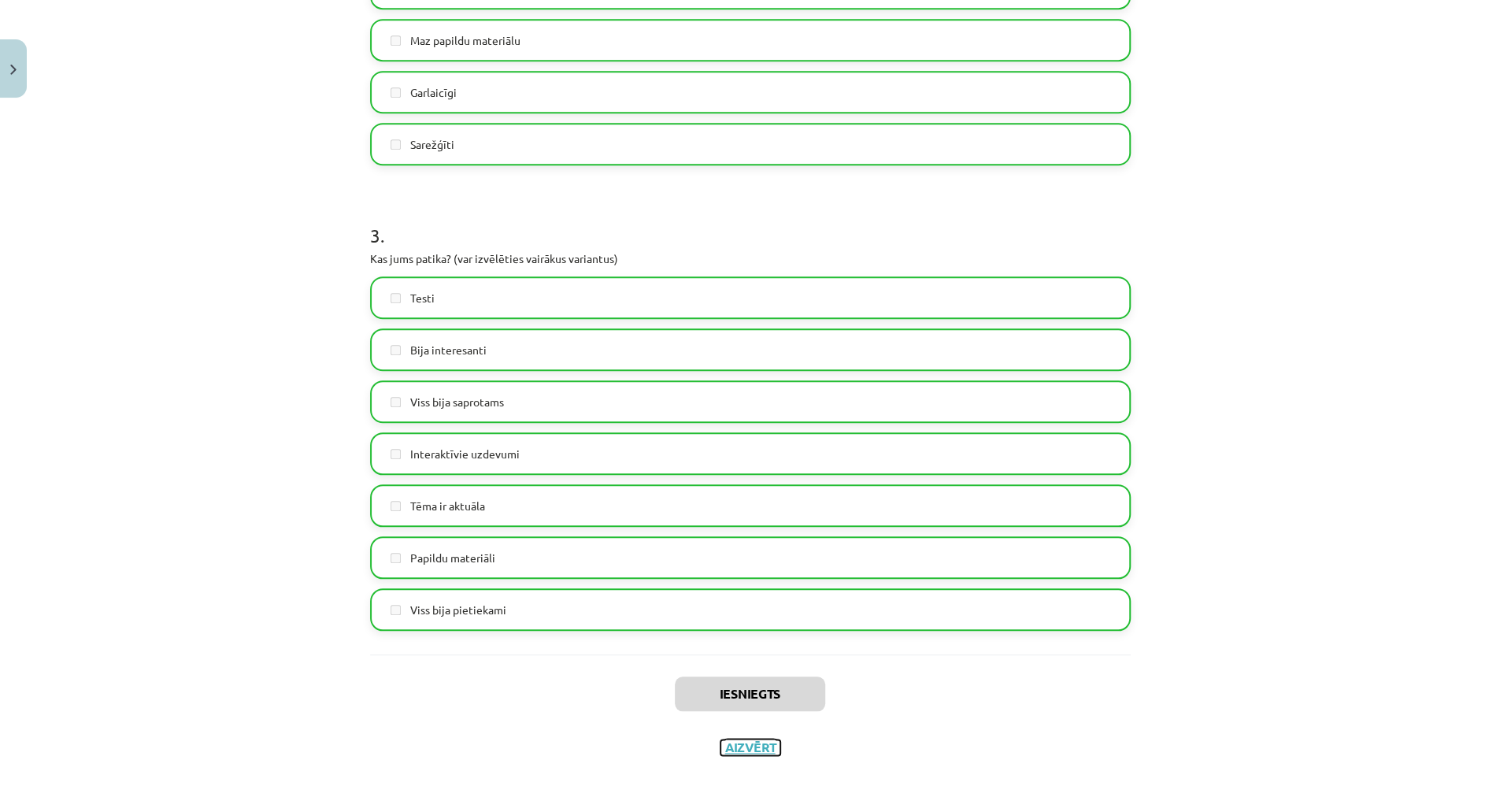
click at [750, 743] on button "Aizvērt" at bounding box center [750, 747] width 60 height 15
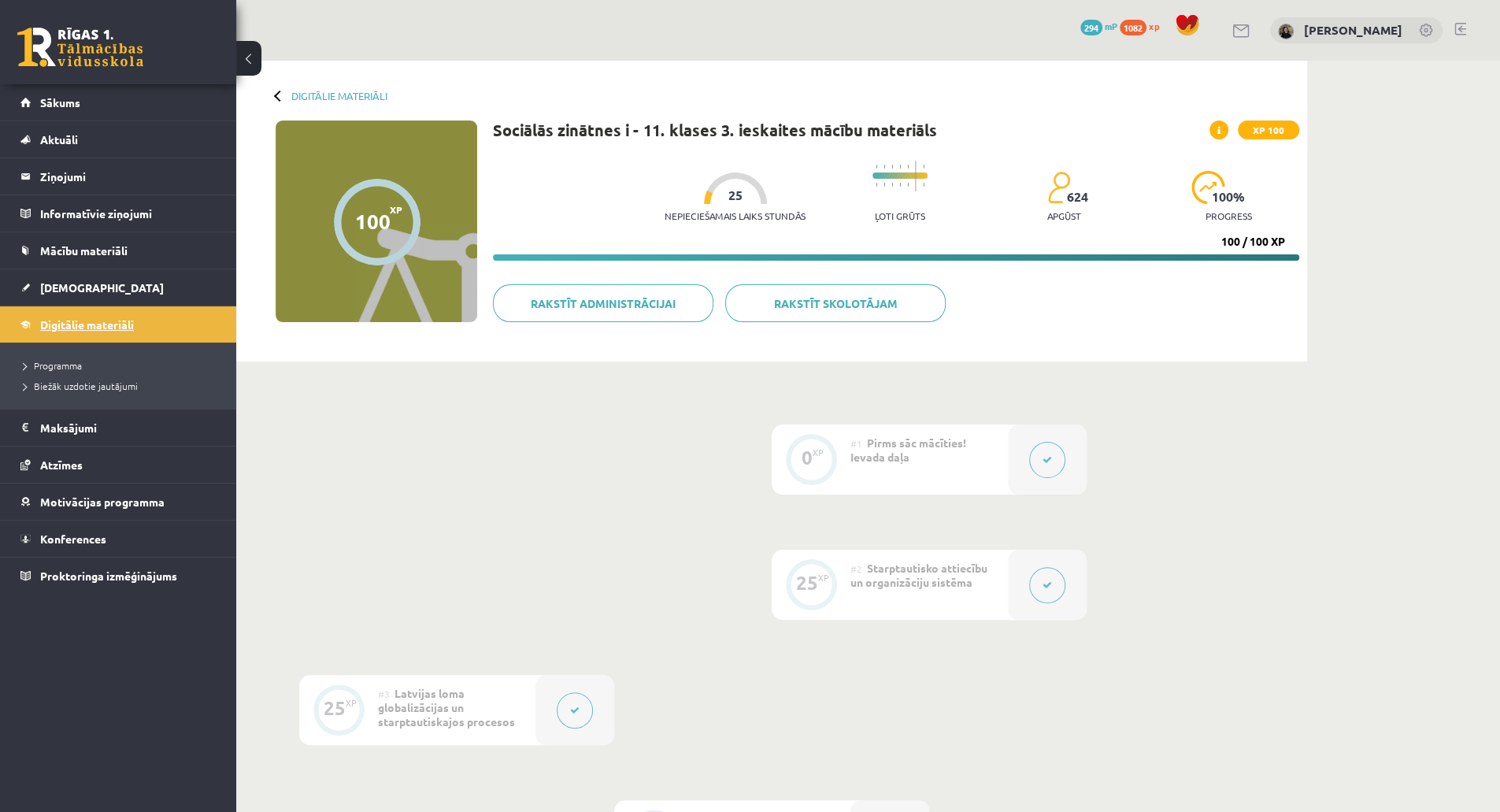
click at [107, 335] on link "Digitālie materiāli" at bounding box center [118, 324] width 196 height 36
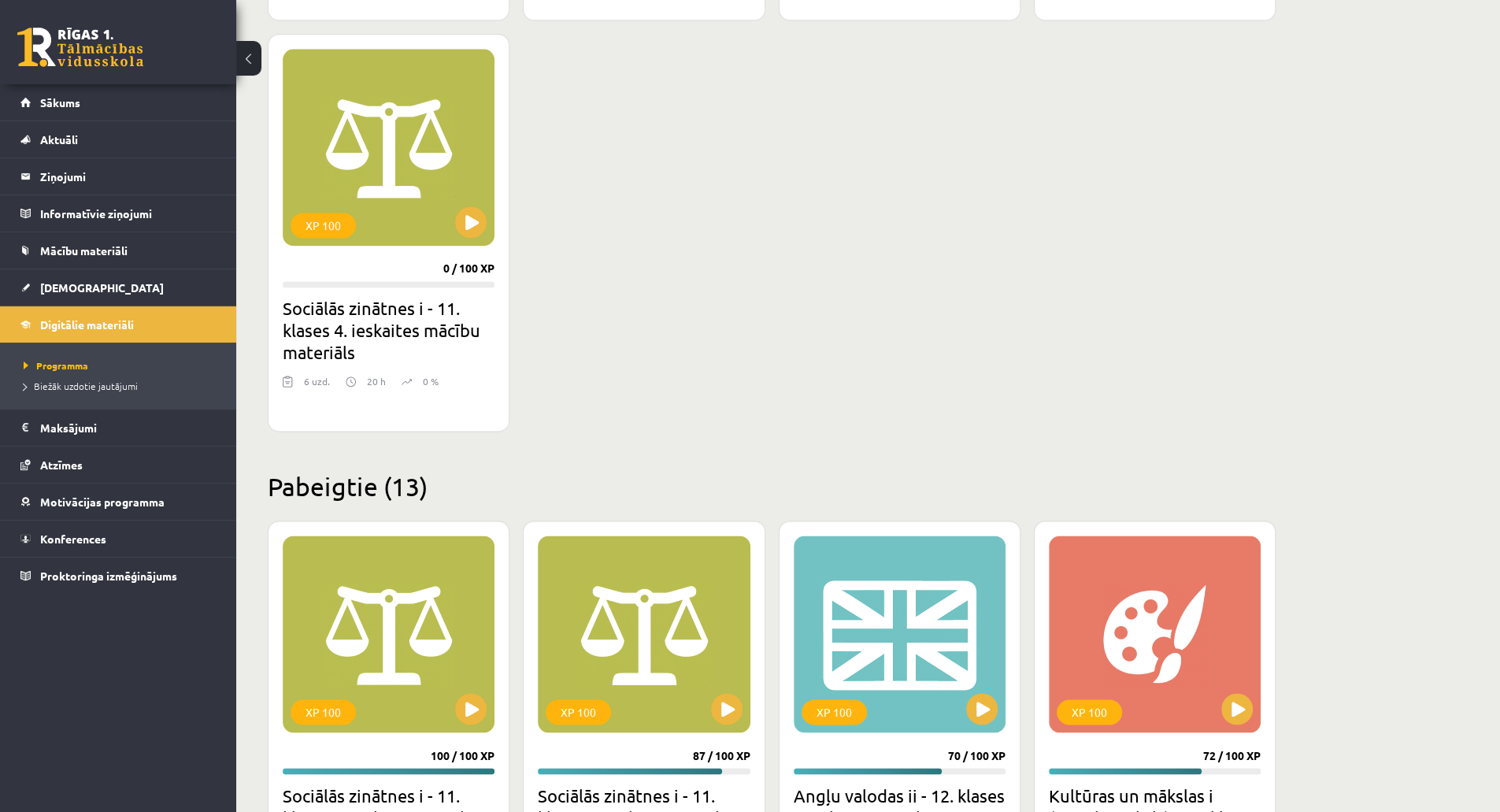
scroll to position [1480, 0]
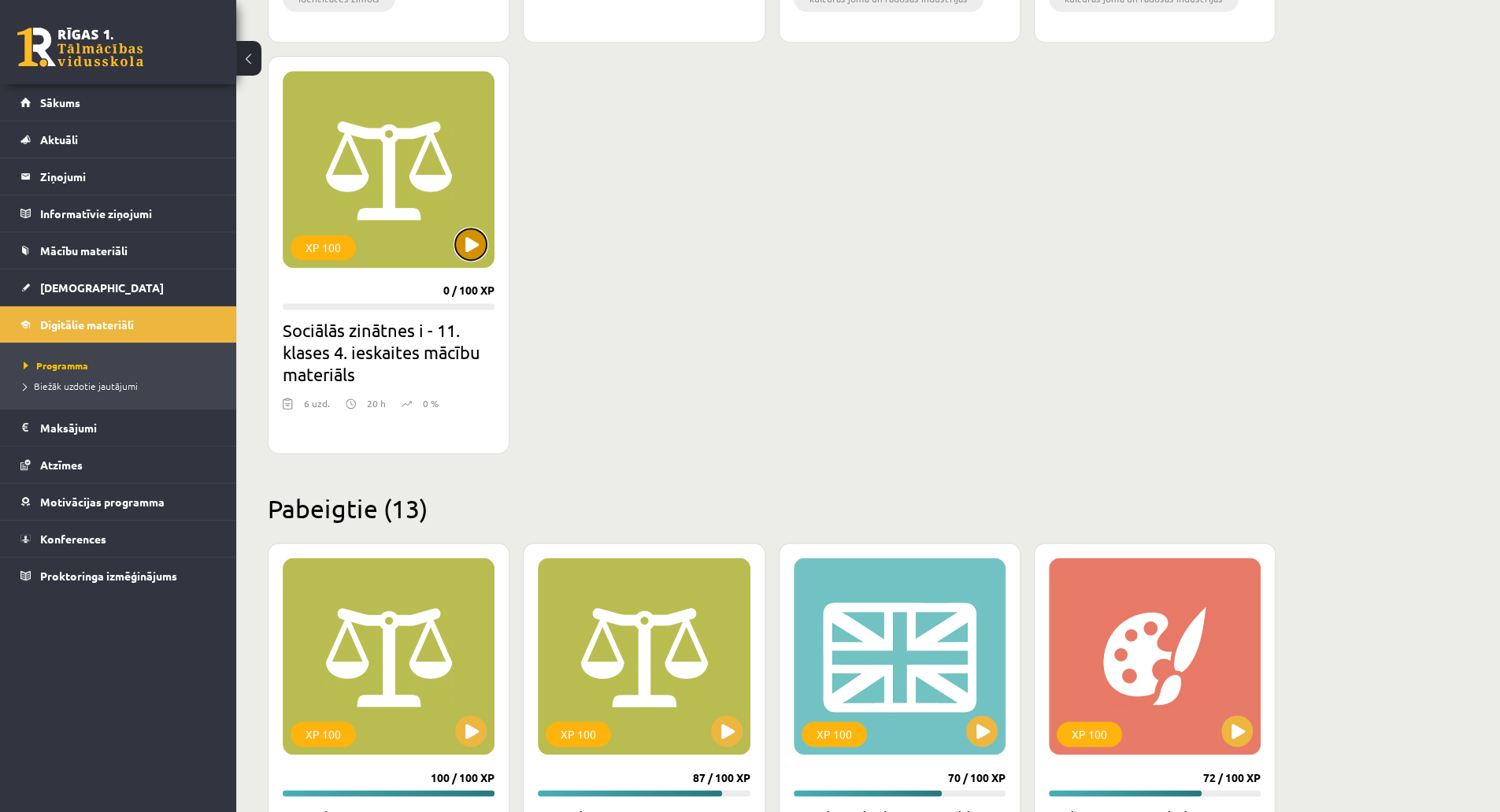
click at [470, 230] on button at bounding box center [471, 244] width 32 height 32
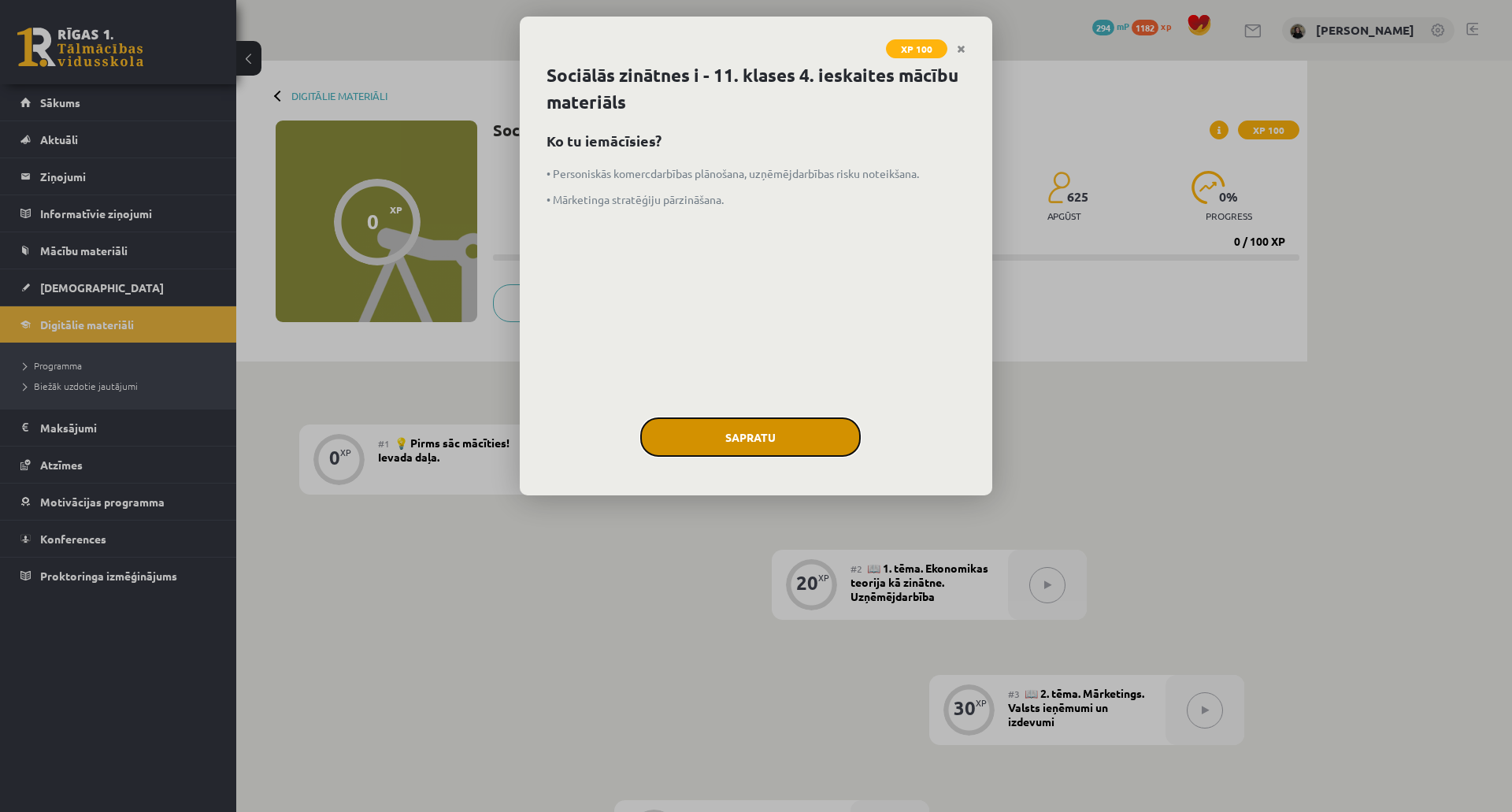
click at [738, 427] on button "Sapratu" at bounding box center [750, 437] width 221 height 39
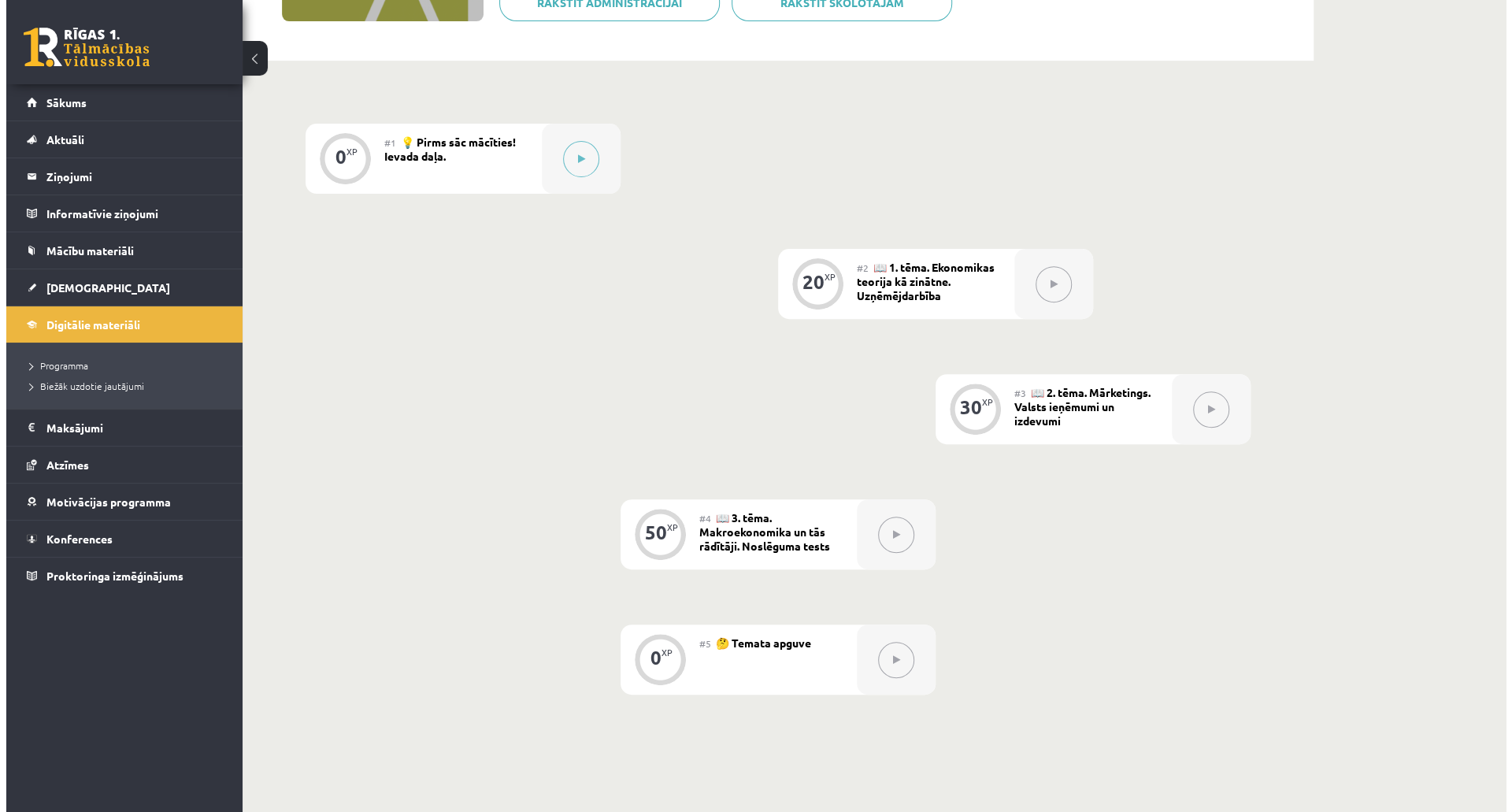
scroll to position [292, 0]
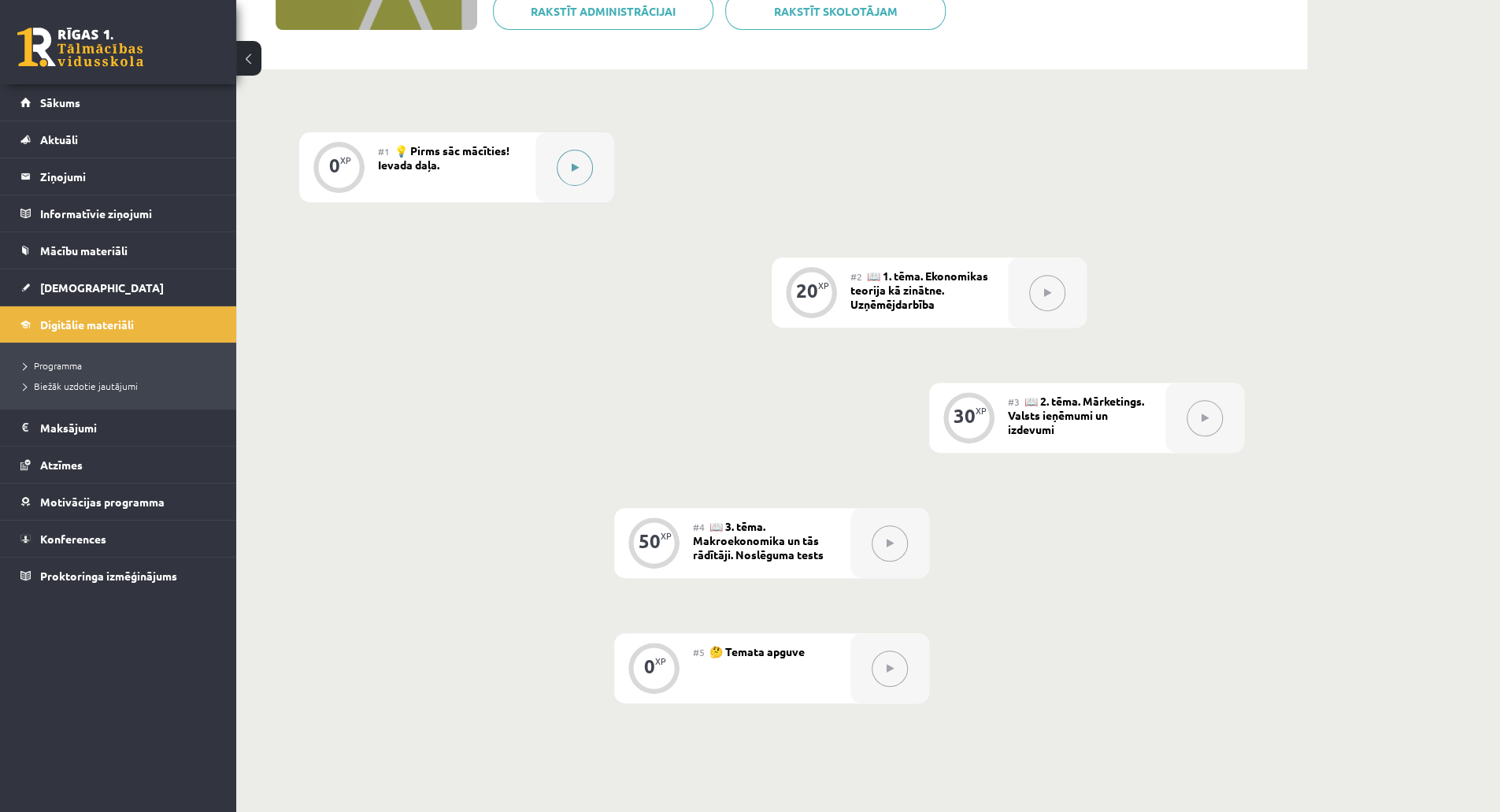
click at [583, 163] on button at bounding box center [575, 168] width 36 height 36
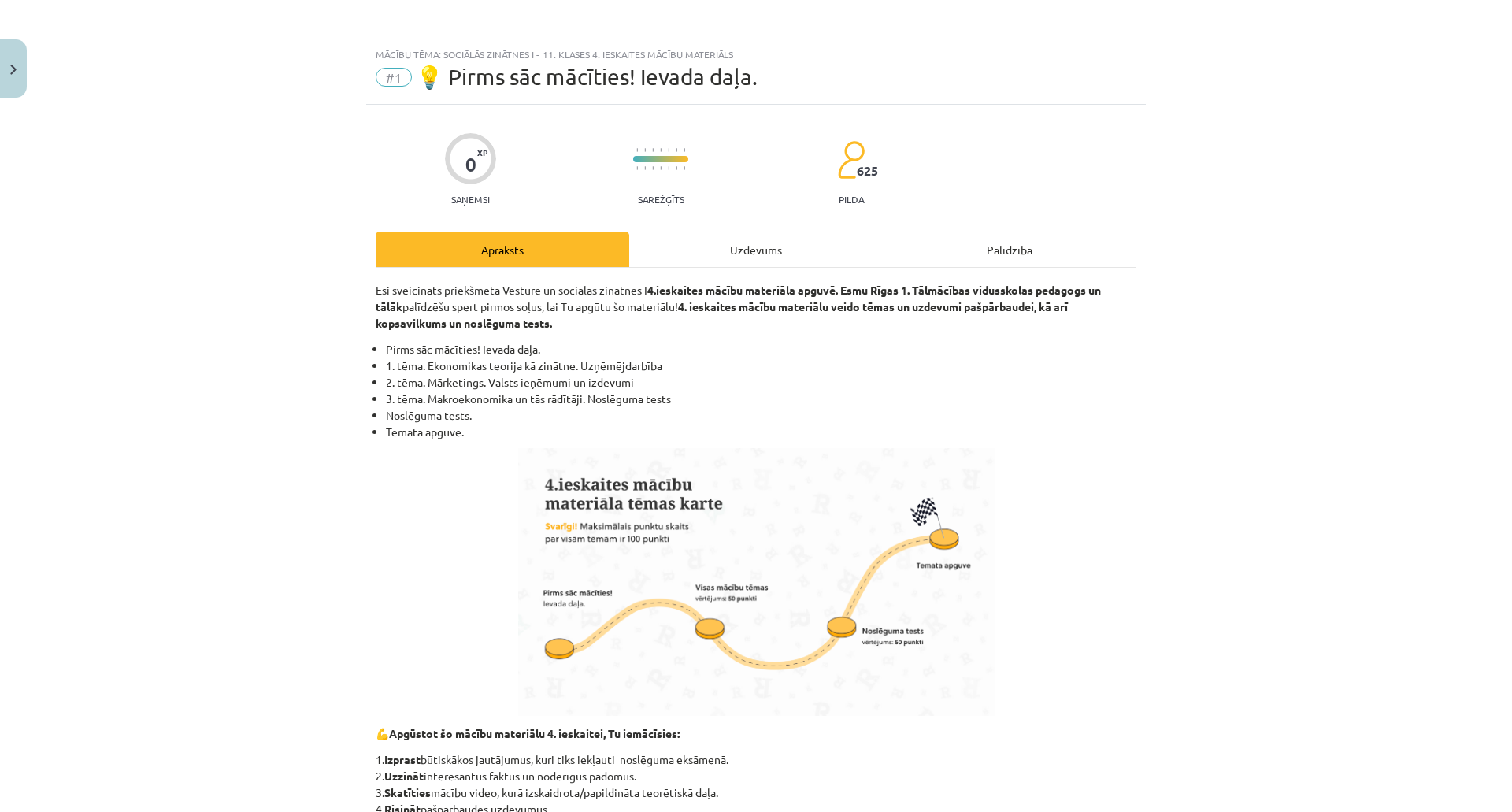
scroll to position [548, 0]
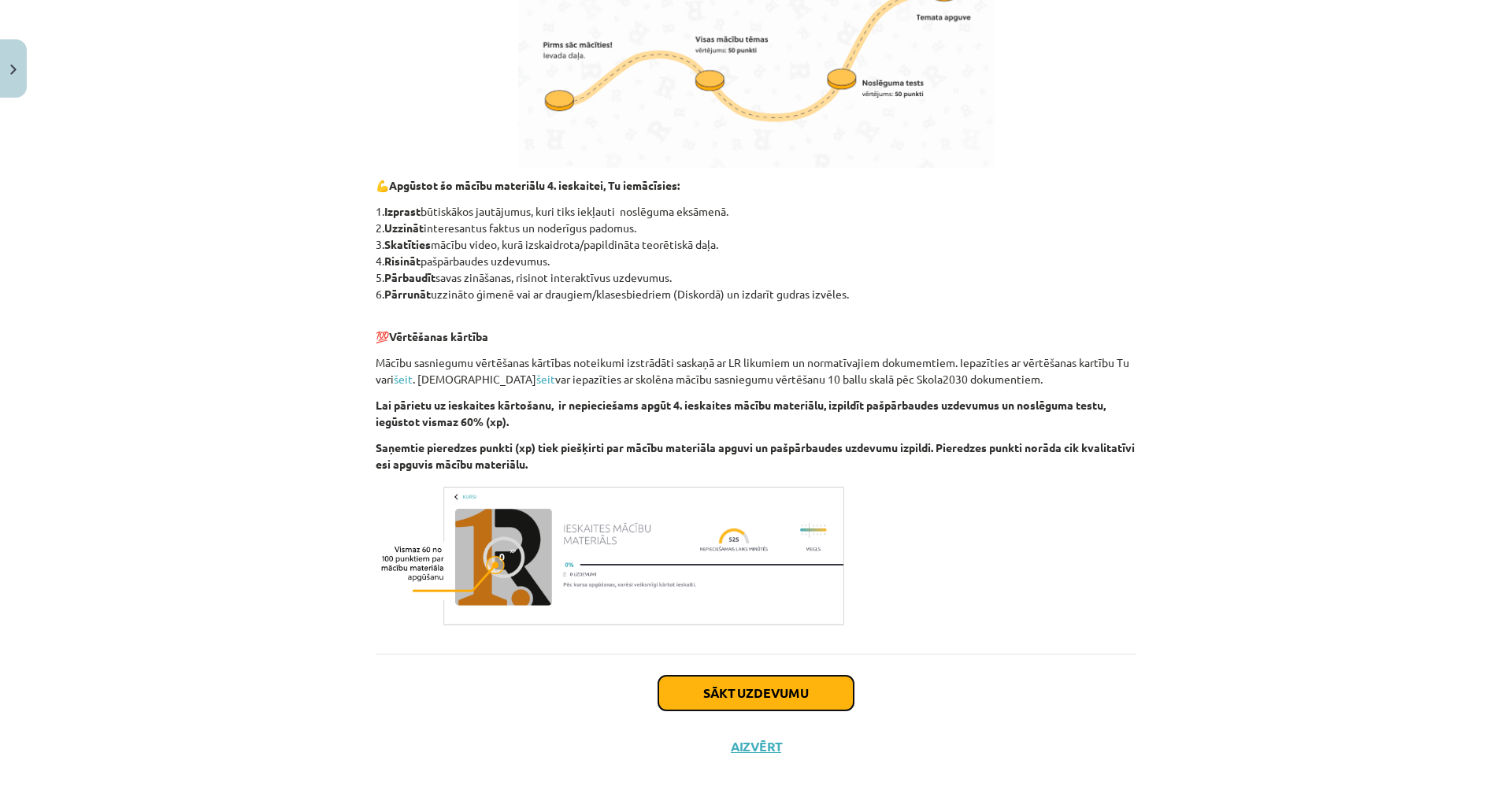
click at [832, 693] on button "Sākt uzdevumu" at bounding box center [756, 693] width 196 height 35
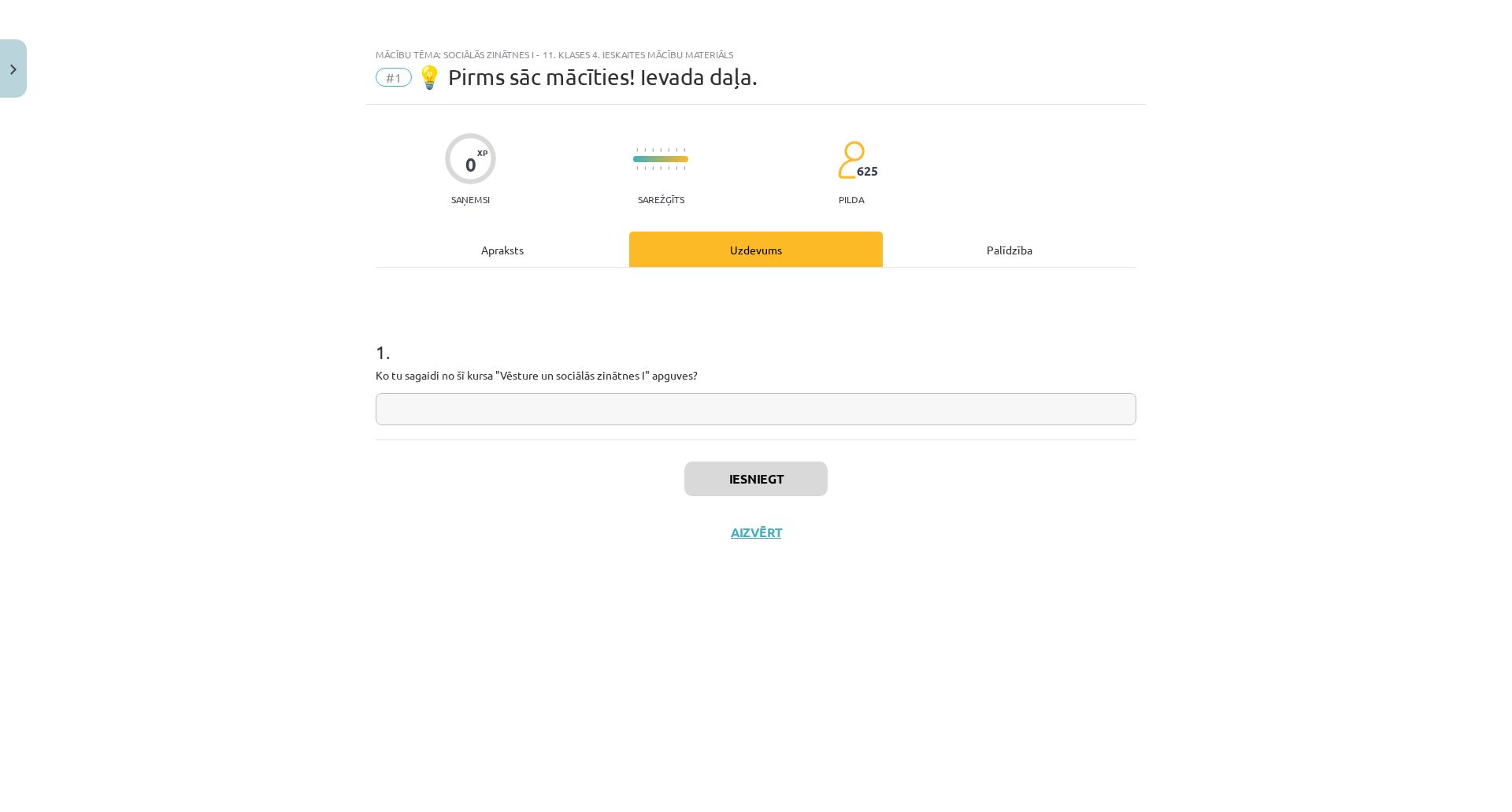
scroll to position [0, 0]
click at [749, 415] on input "text" at bounding box center [756, 409] width 761 height 32
type input "*"
click at [745, 469] on button "Iesniegt" at bounding box center [756, 479] width 144 height 35
click at [732, 543] on button "Nākamā nodarbība" at bounding box center [756, 543] width 155 height 36
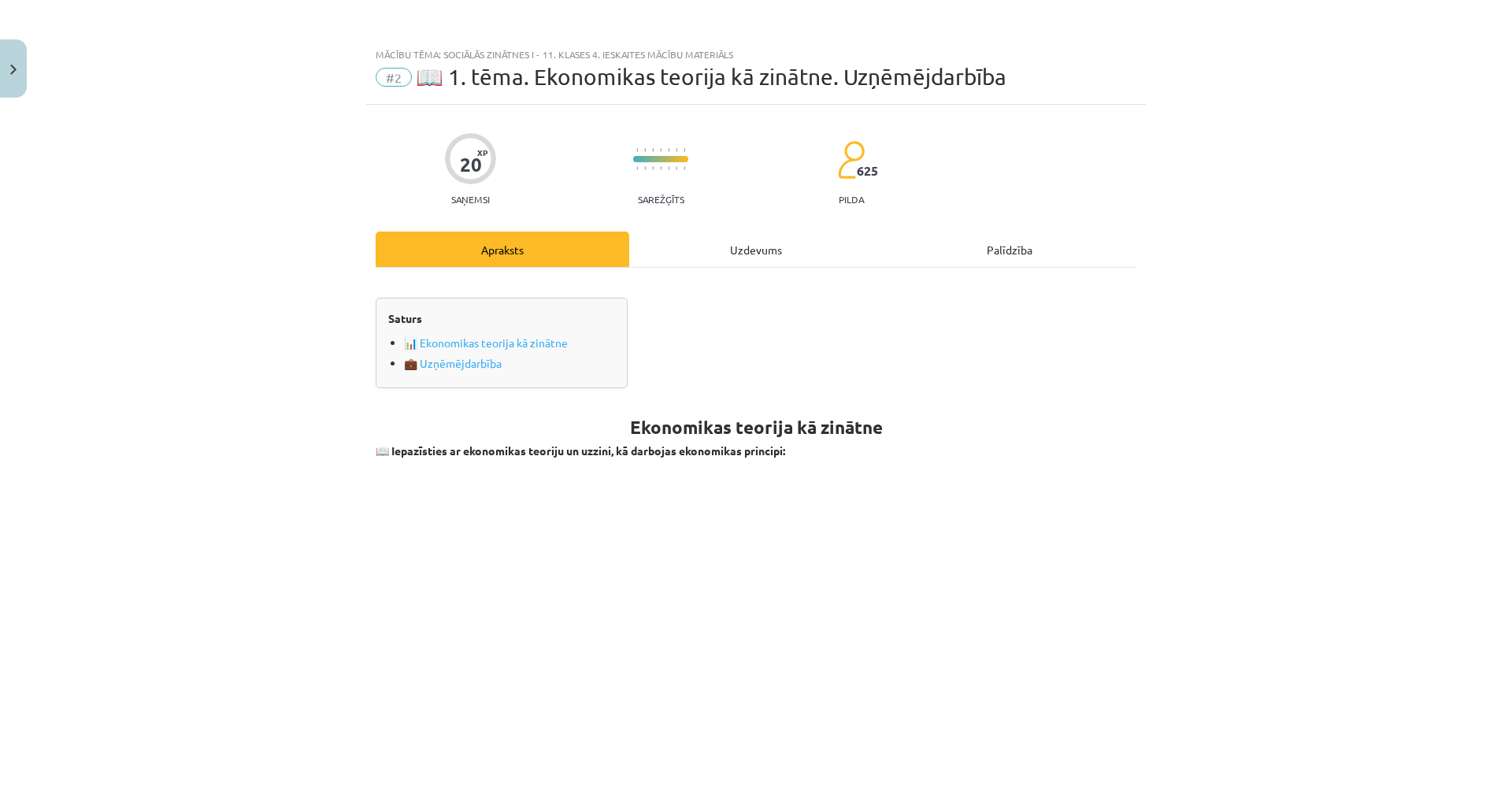
click at [740, 243] on div "Uzdevums" at bounding box center [756, 249] width 254 height 35
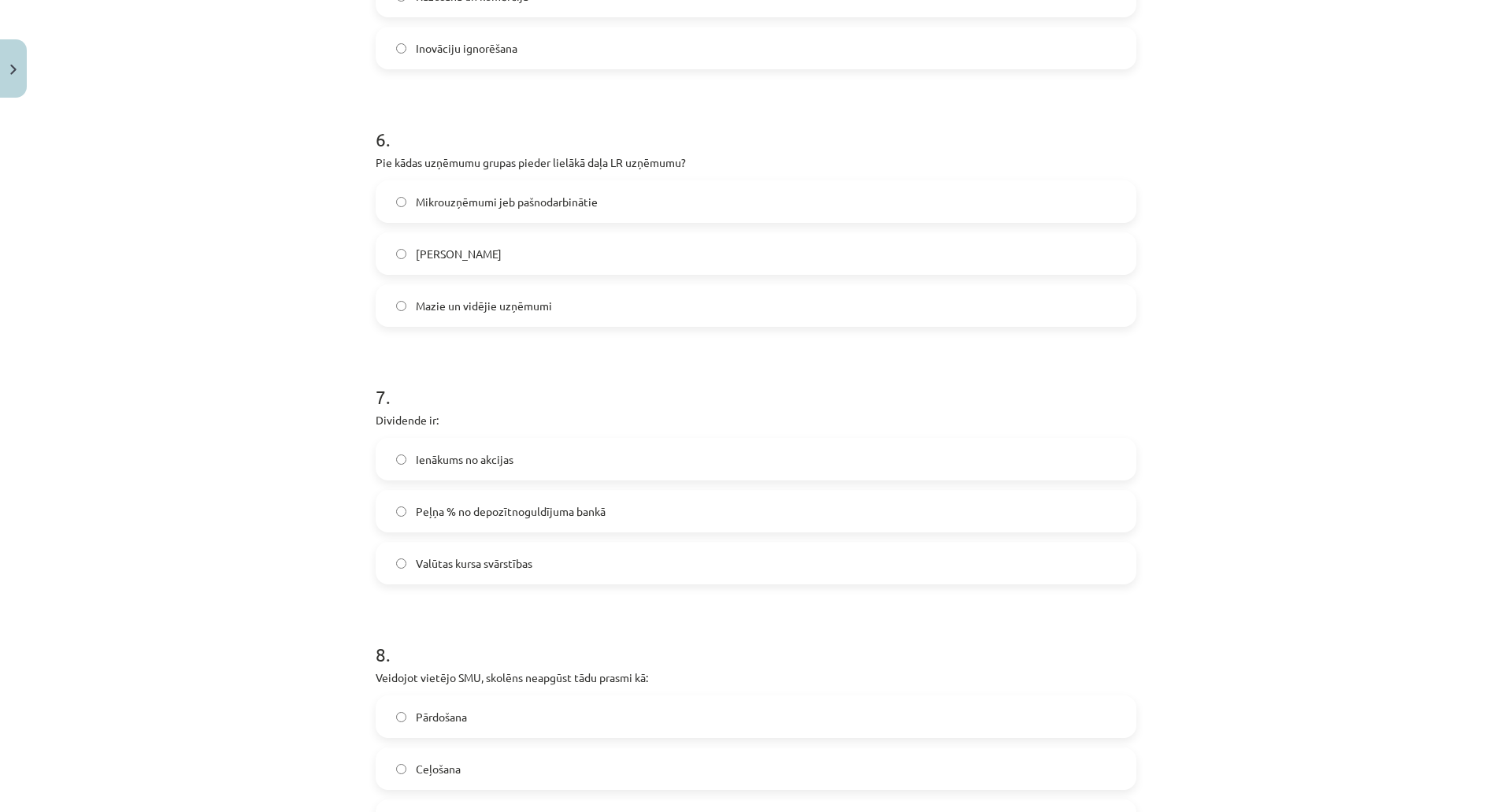
scroll to position [2227, 0]
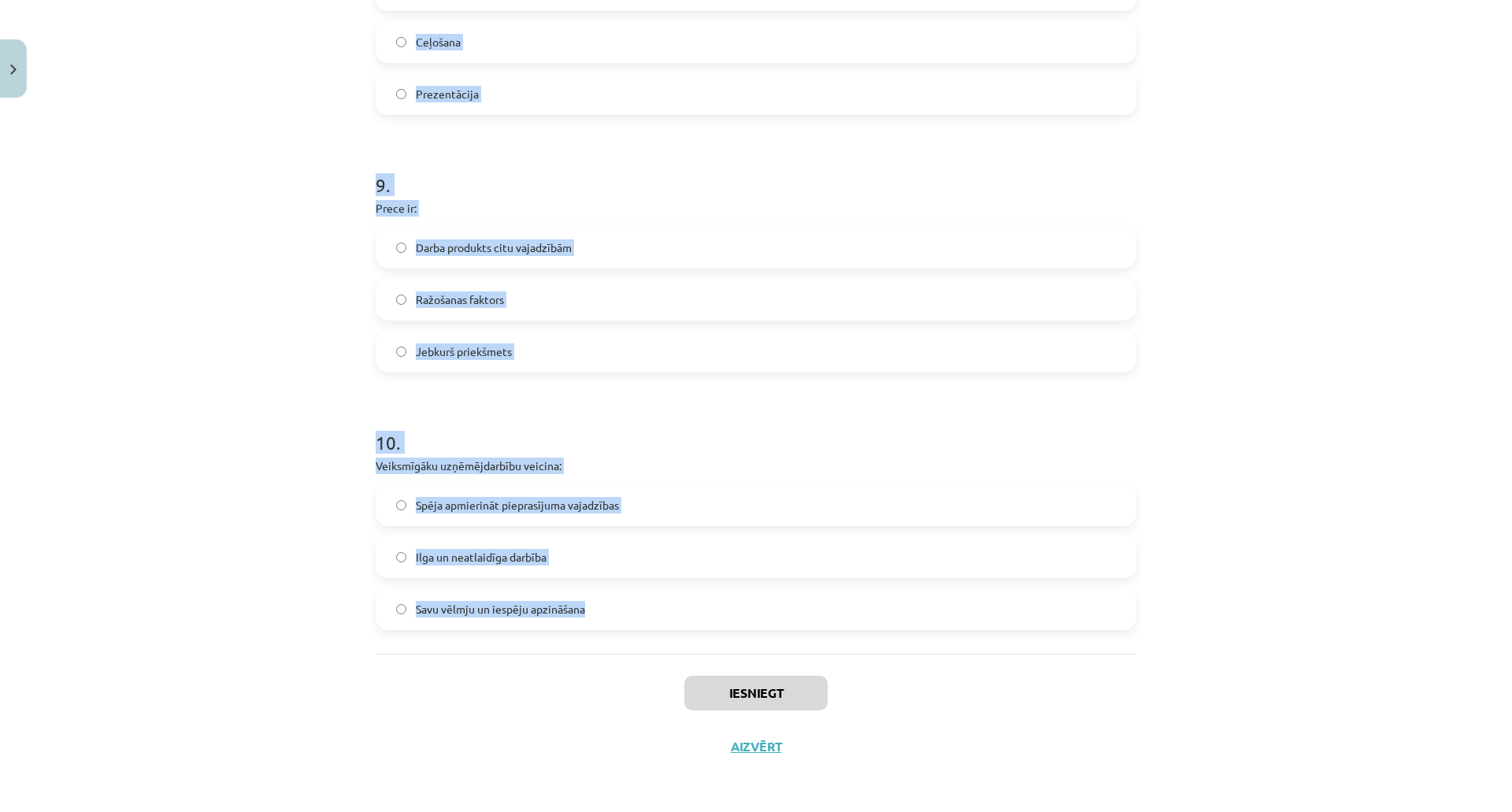
drag, startPoint x: 366, startPoint y: 333, endPoint x: 625, endPoint y: 634, distance: 397.1
copy form "Kādu uzņēmējdarbības virzienu pārstāv apdrošināšanas pakalpojumu sniedzējs? Fin…"
click at [1175, 436] on div "Mācību tēma: Sociālās zinātnes i - 11. klases 4. ieskaites mācību materiāls #2 …" at bounding box center [756, 406] width 1512 height 812
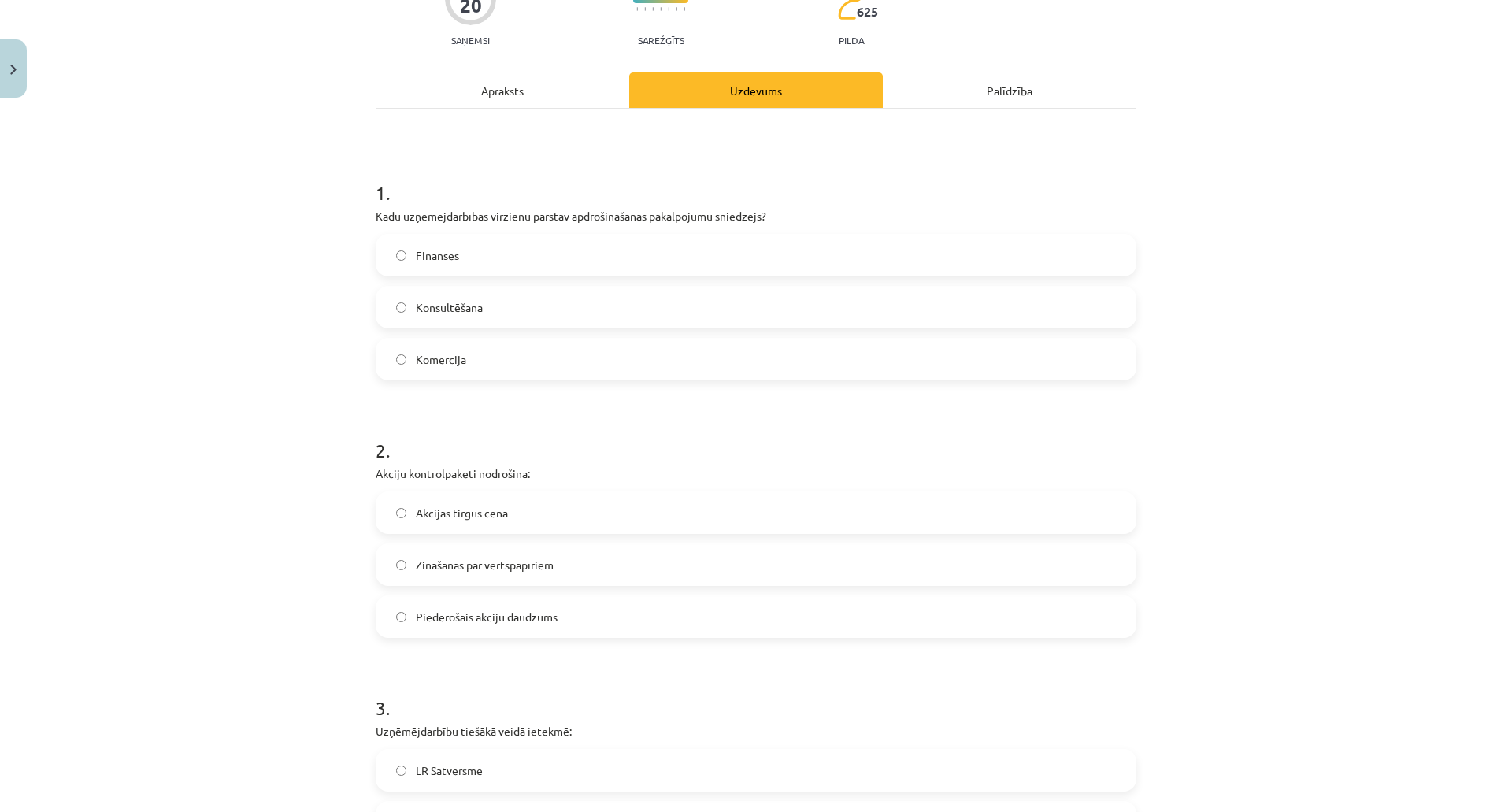
scroll to position [162, 0]
click at [725, 246] on label "Finanses" at bounding box center [756, 253] width 757 height 39
click at [517, 631] on label "Piederošais akciju daudzums" at bounding box center [756, 615] width 757 height 39
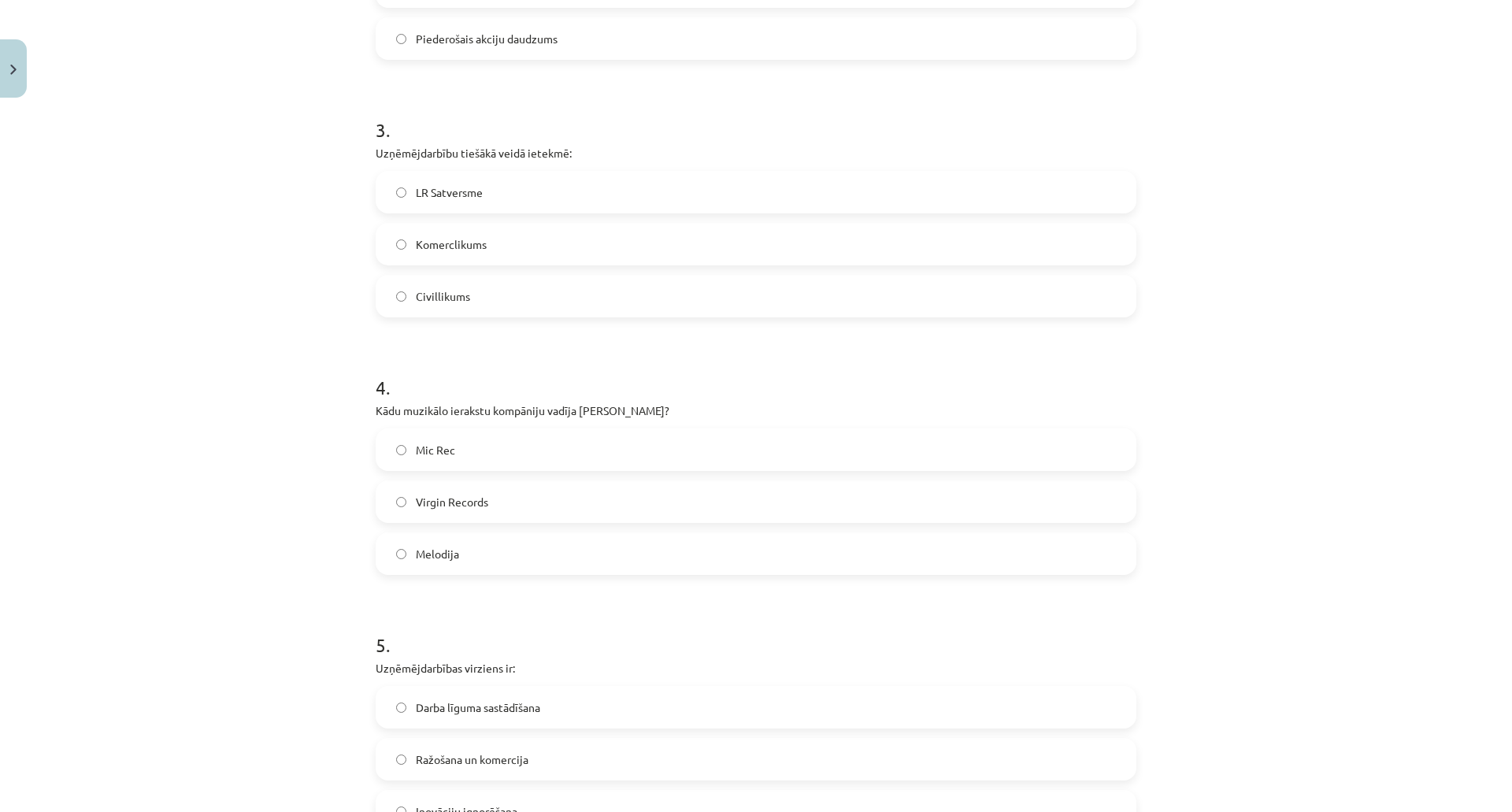
scroll to position [809, 0]
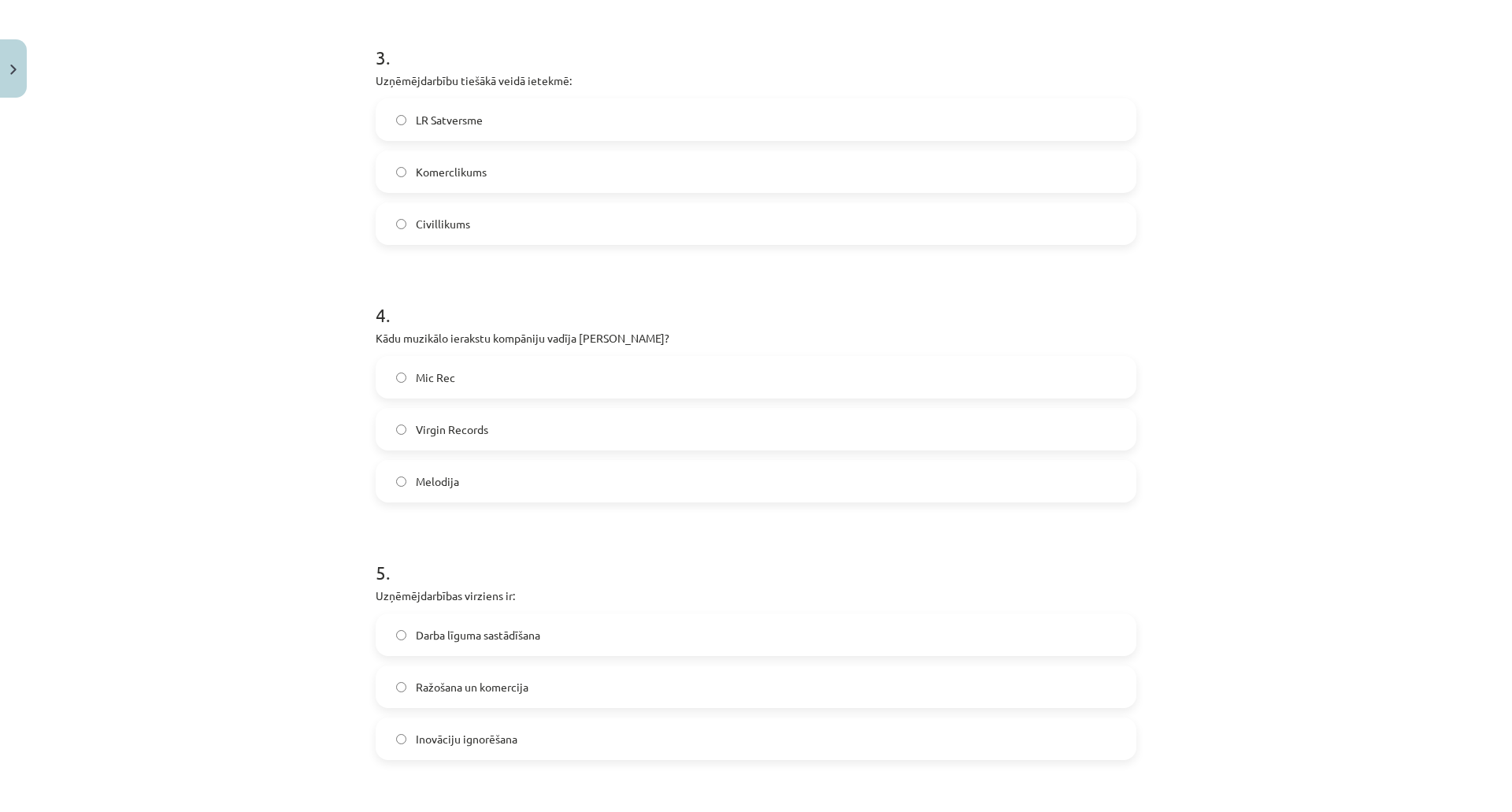
click at [431, 415] on label "Virgin Records" at bounding box center [756, 429] width 757 height 39
click at [447, 179] on label "Komerclikums" at bounding box center [756, 172] width 757 height 39
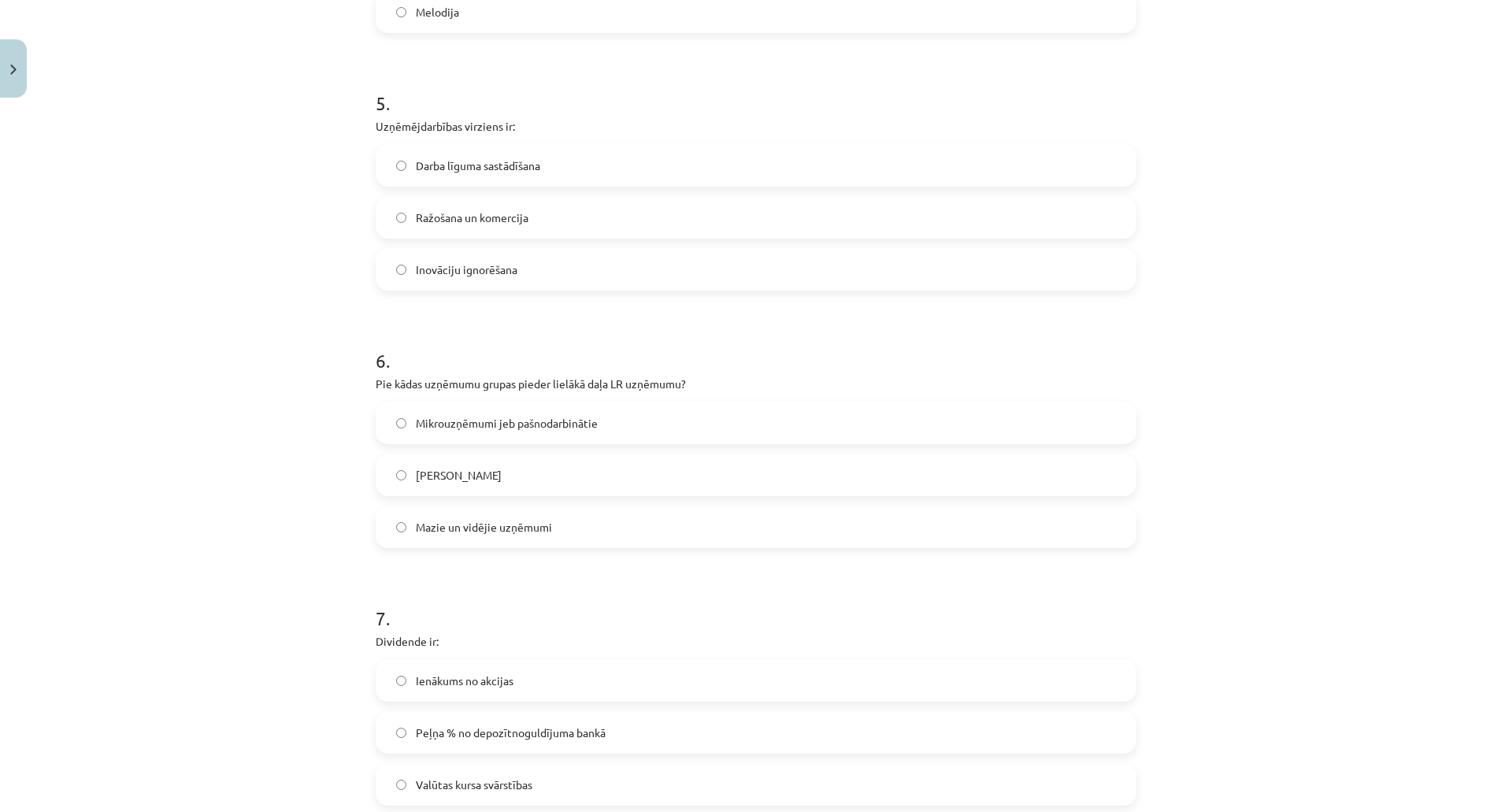
scroll to position [1286, 0]
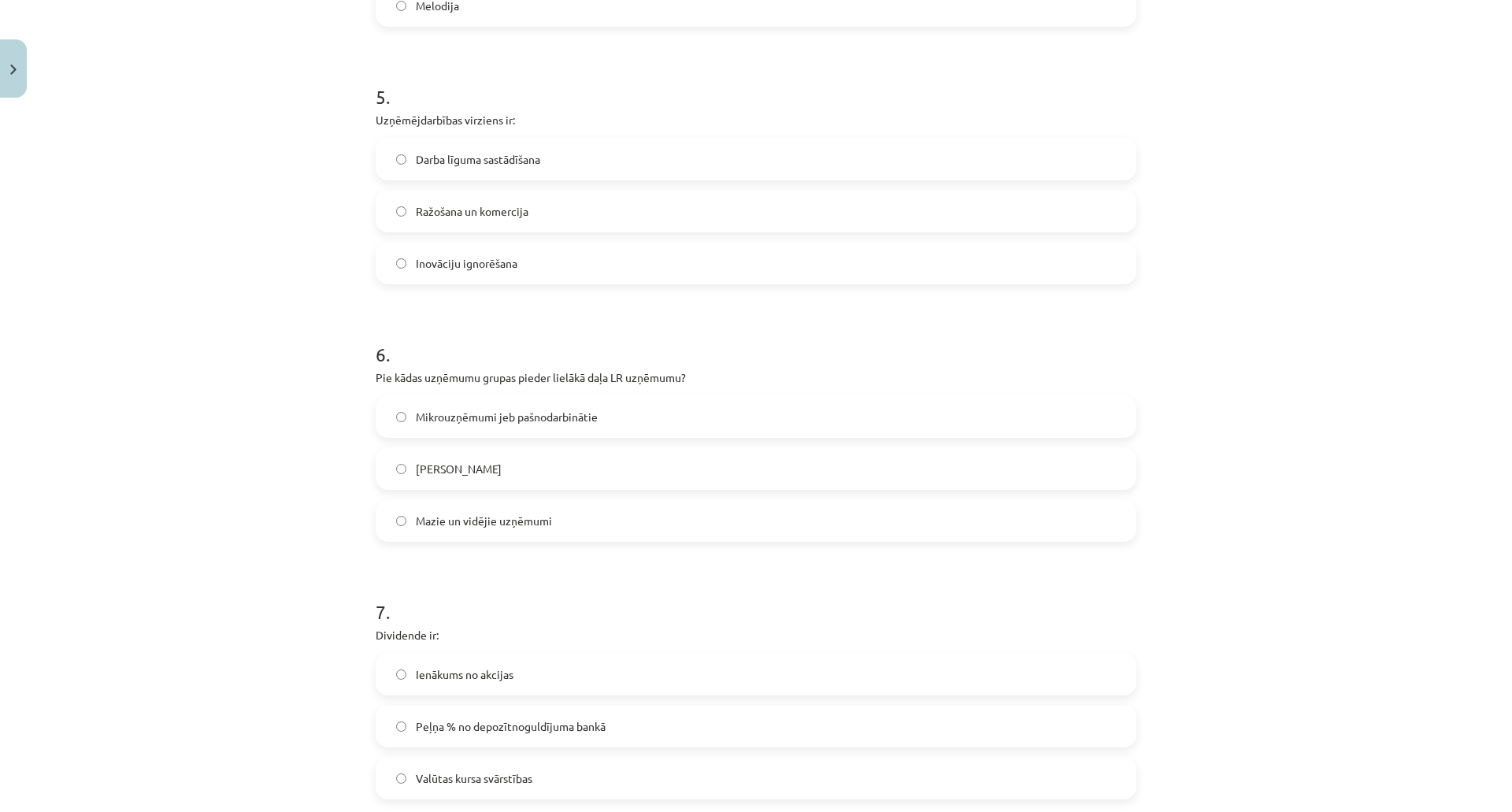
click at [507, 410] on span "Mikrouzņēmumi jeb pašnodarbinātie" at bounding box center [507, 416] width 182 height 16
click at [521, 223] on label "Ražošana un komercija" at bounding box center [756, 211] width 757 height 39
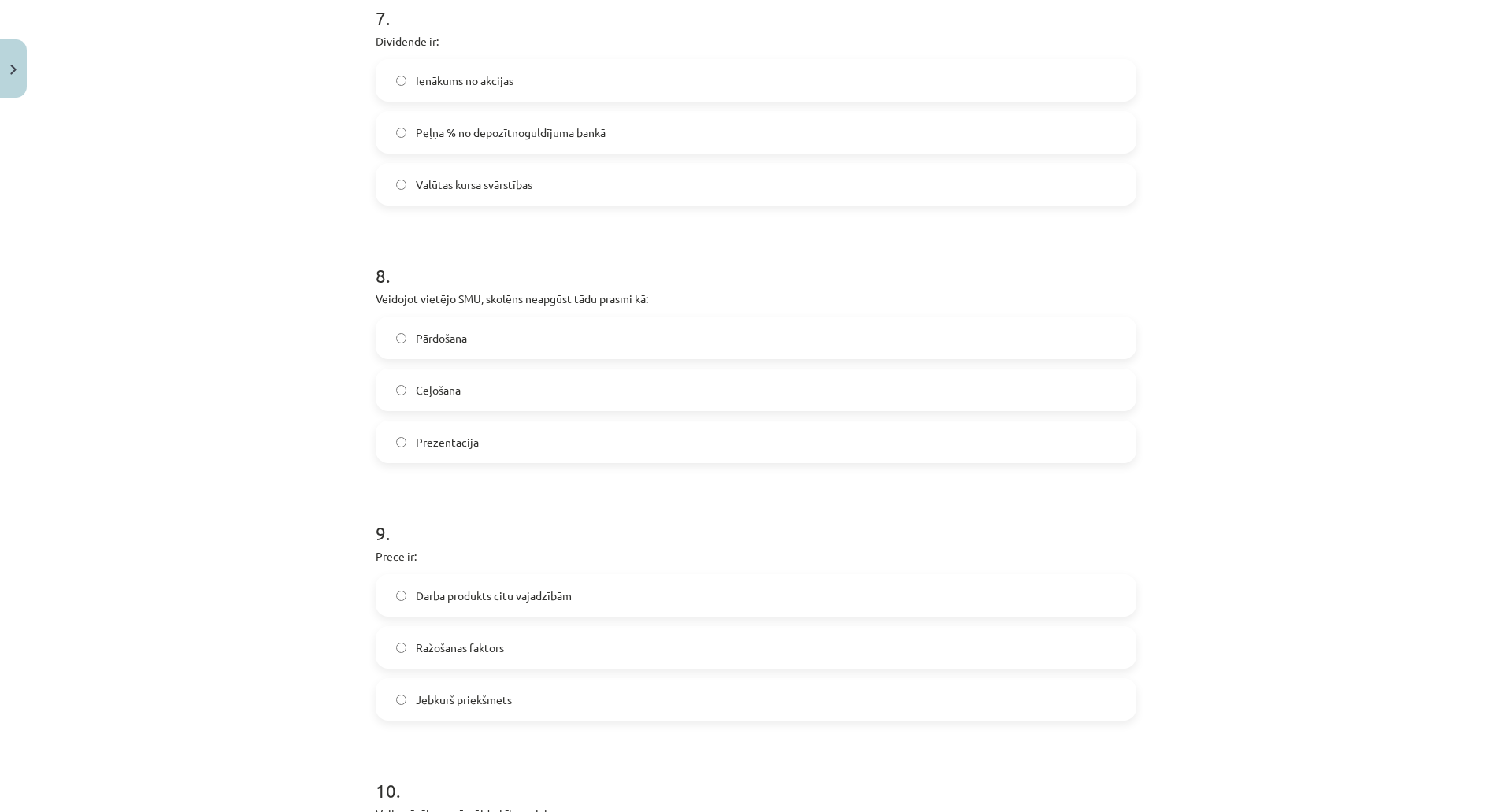
scroll to position [1881, 0]
click at [433, 380] on span "Ceļošana" at bounding box center [438, 388] width 45 height 16
click at [499, 78] on span "Ienākums no akcijas" at bounding box center [465, 79] width 97 height 16
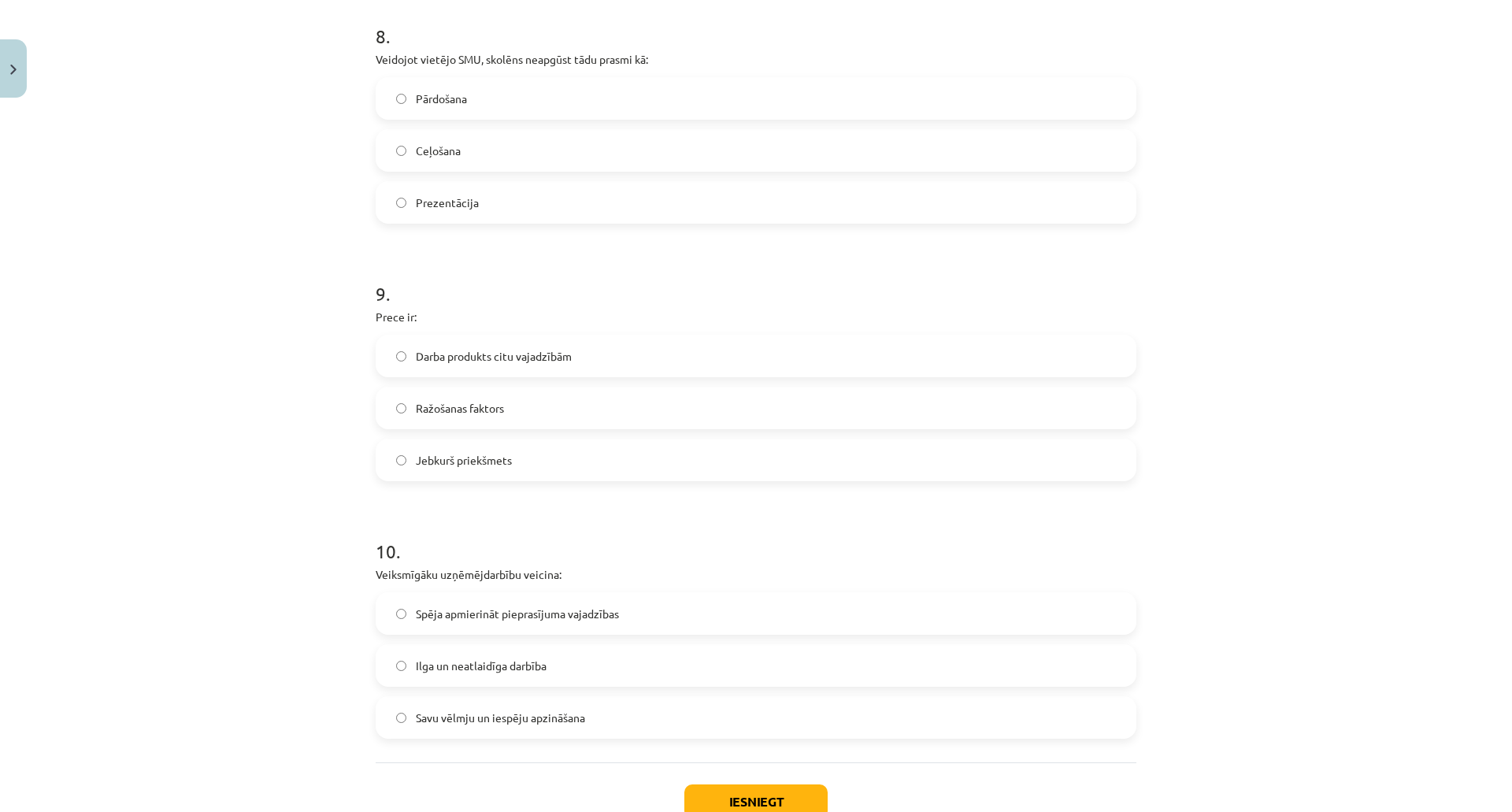
scroll to position [2162, 0]
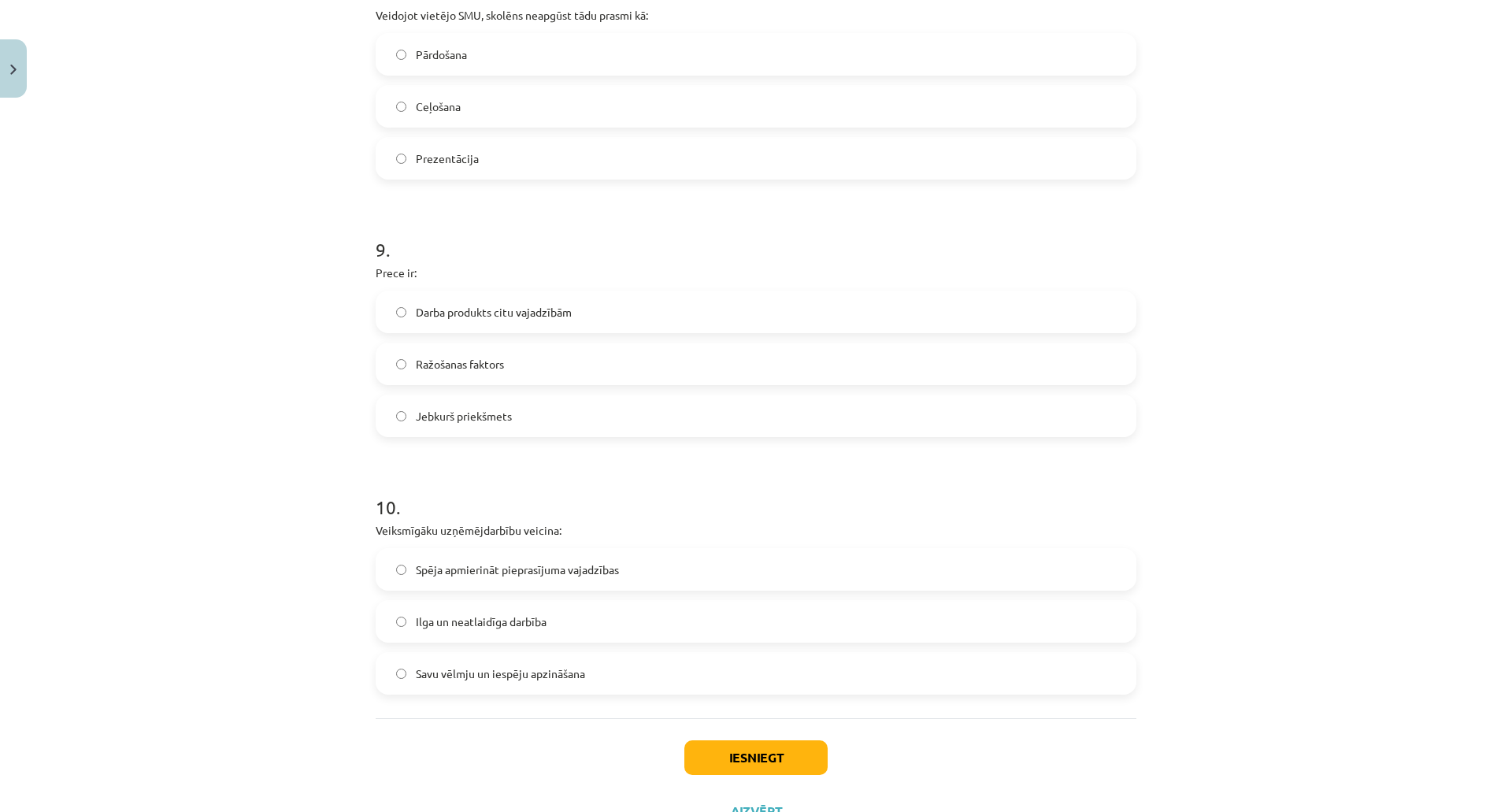
click at [495, 325] on label "Darba produkts citu vajadzībām" at bounding box center [756, 312] width 757 height 39
click at [509, 565] on span "Spēja apmierināt pieprasījuma vajadzības" at bounding box center [518, 569] width 203 height 16
click at [744, 766] on button "Iesniegt" at bounding box center [756, 757] width 144 height 35
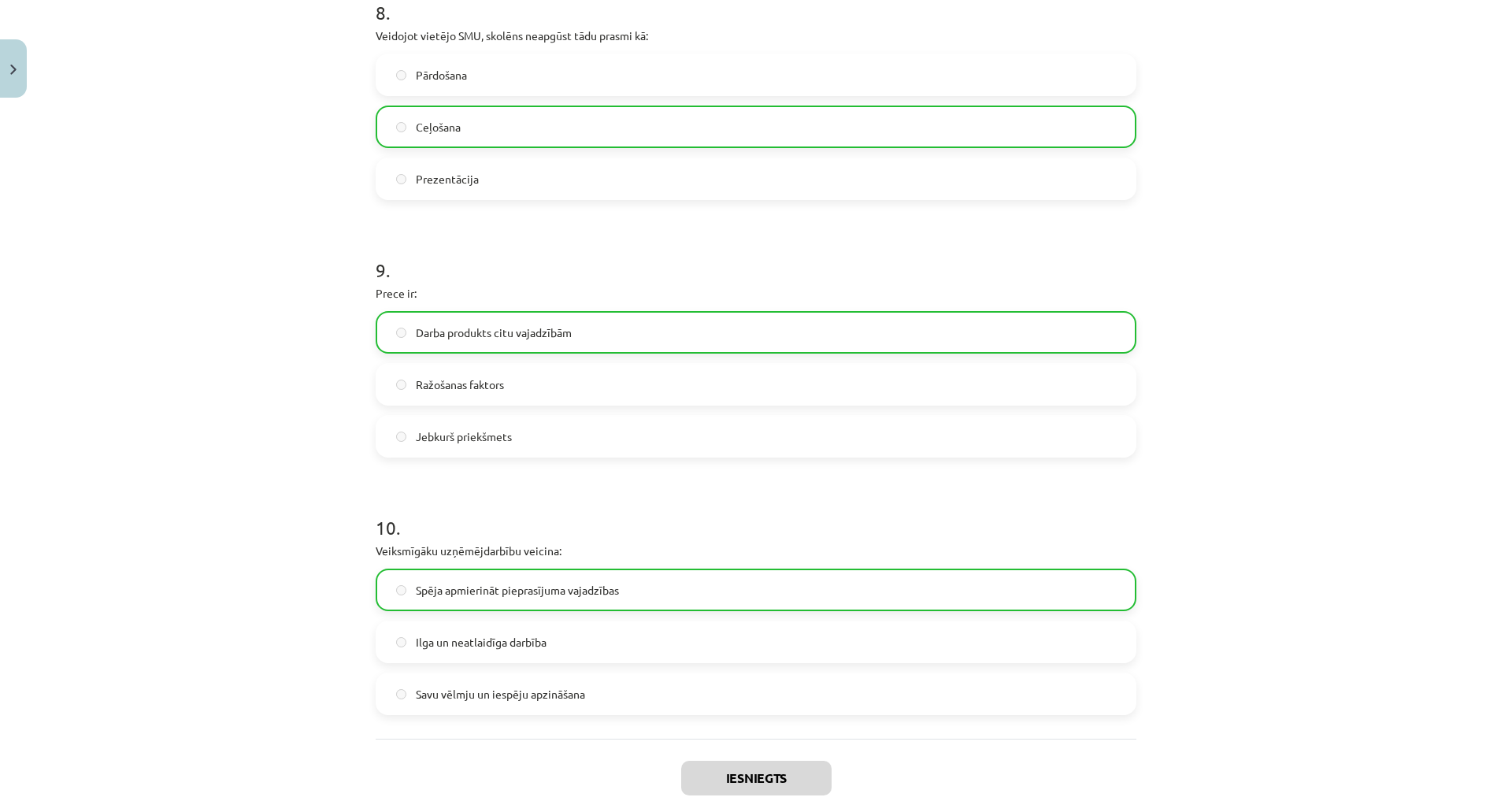
scroll to position [2276, 0]
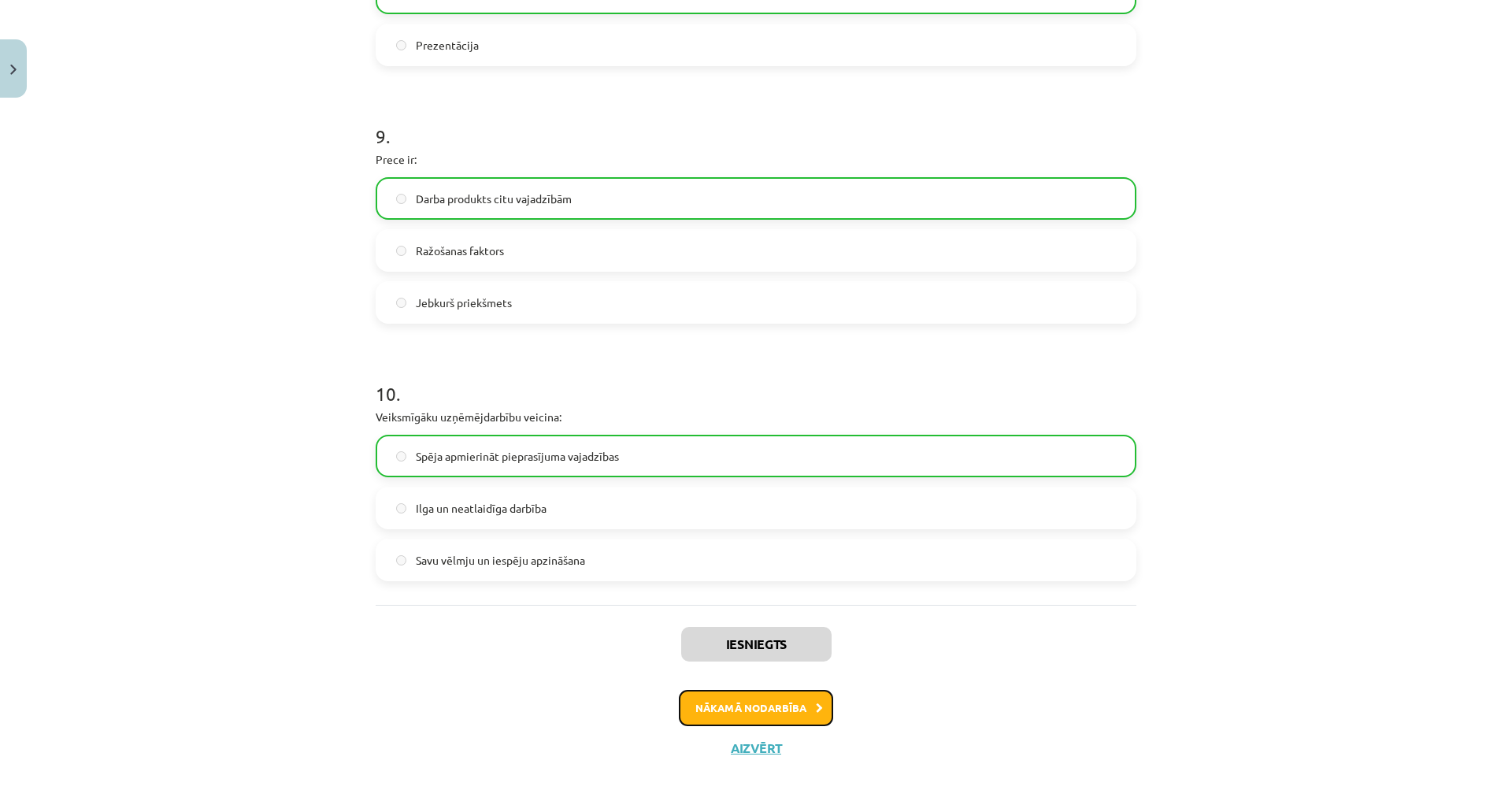
click at [785, 700] on button "Nākamā nodarbība" at bounding box center [756, 708] width 155 height 36
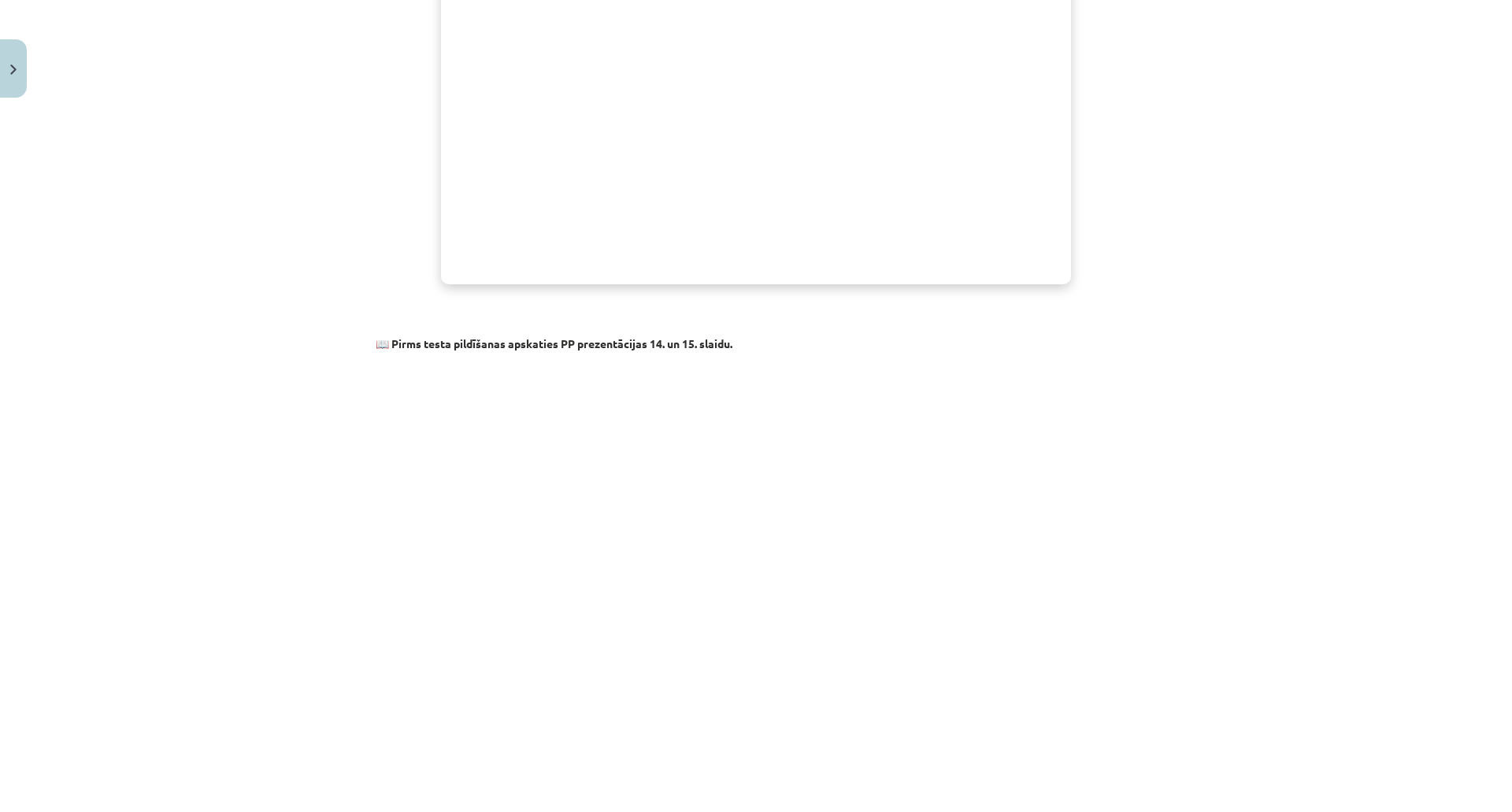
scroll to position [1448, 0]
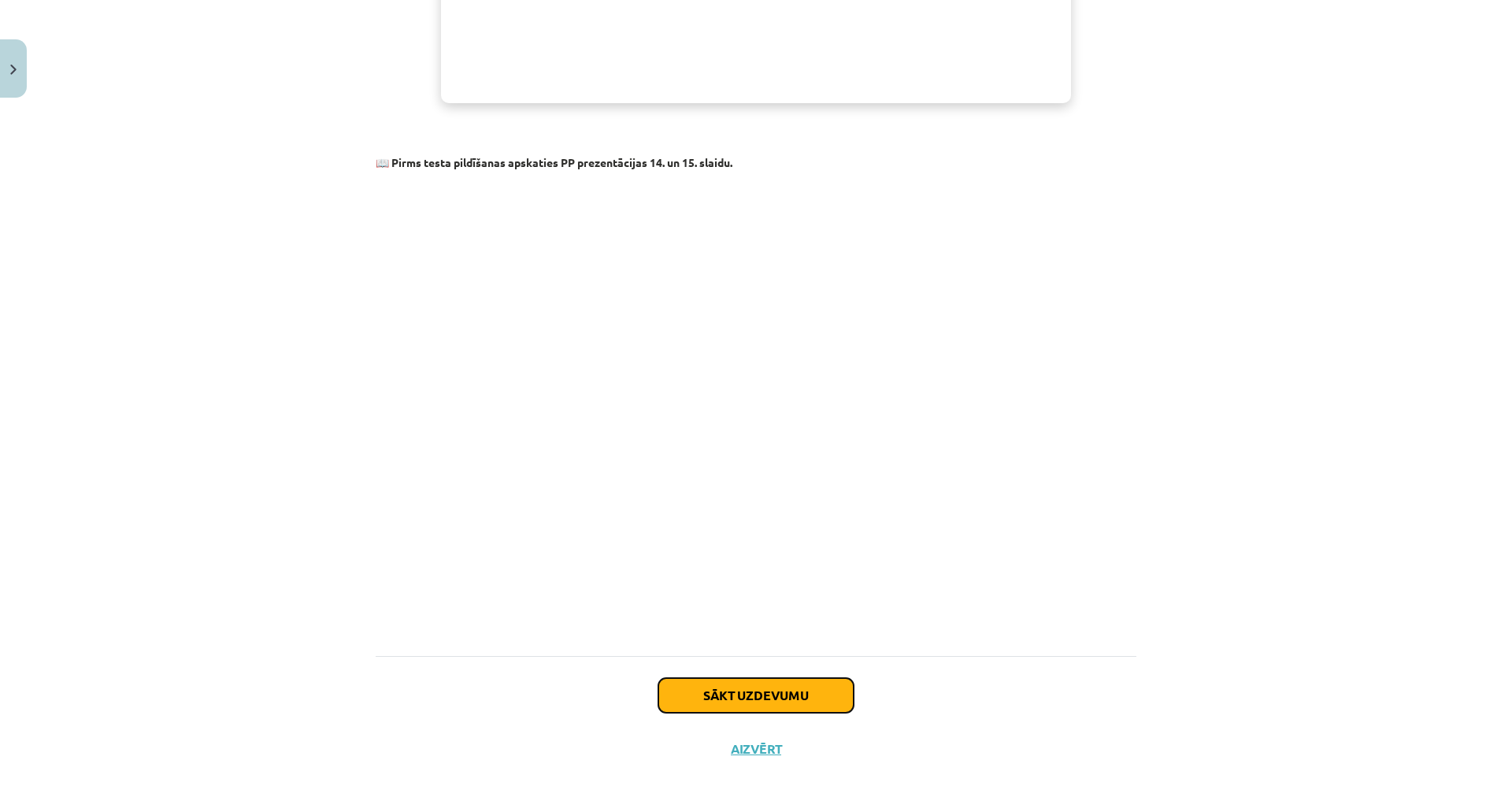
click at [732, 687] on button "Sākt uzdevumu" at bounding box center [756, 695] width 196 height 35
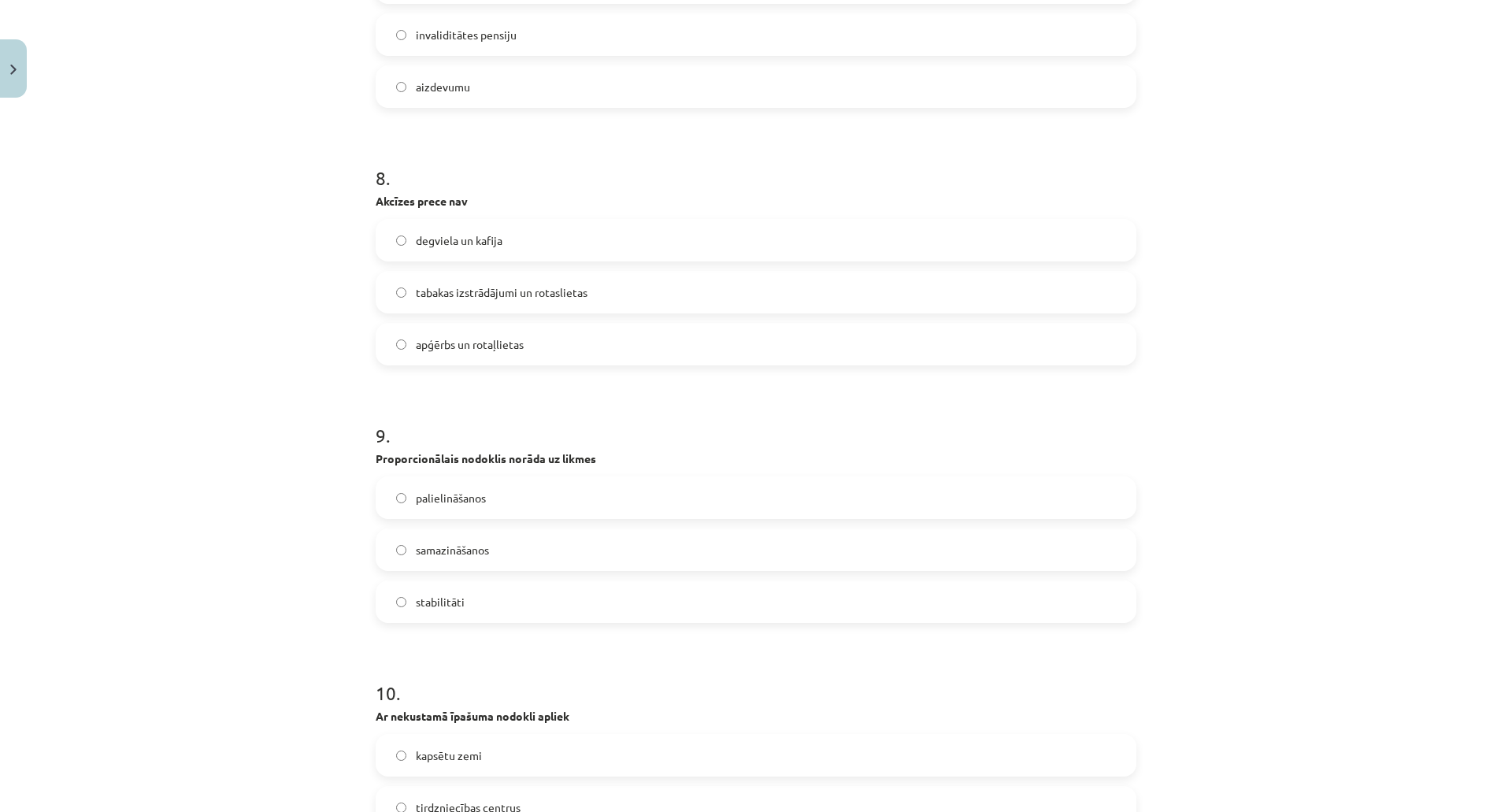
scroll to position [2227, 0]
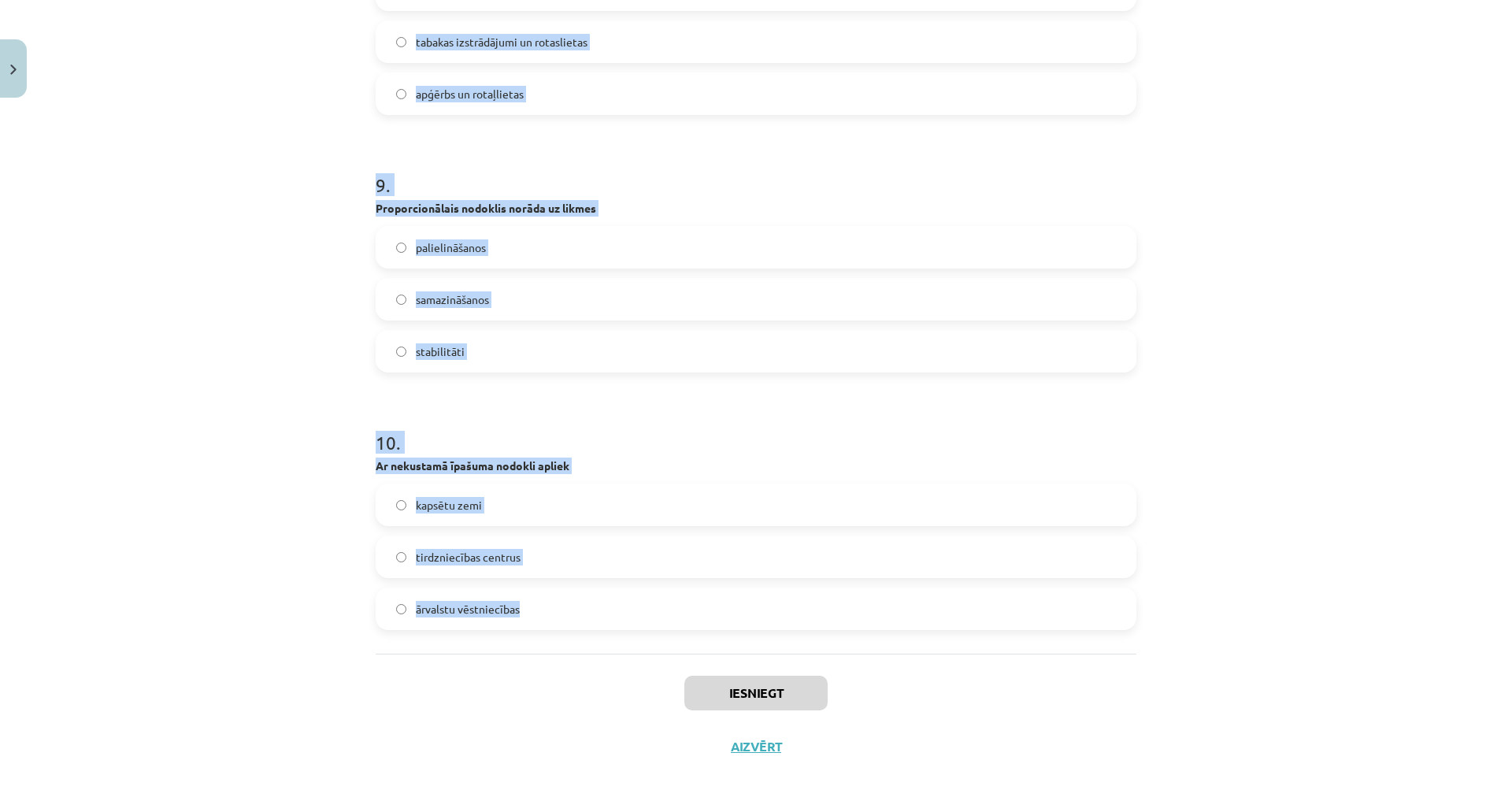
drag, startPoint x: 364, startPoint y: 331, endPoint x: 555, endPoint y: 650, distance: 371.8
copy form "Proficītu pretēji deficītam sastāda izdevumu palielināsanās ienākumu pārpalikum…"
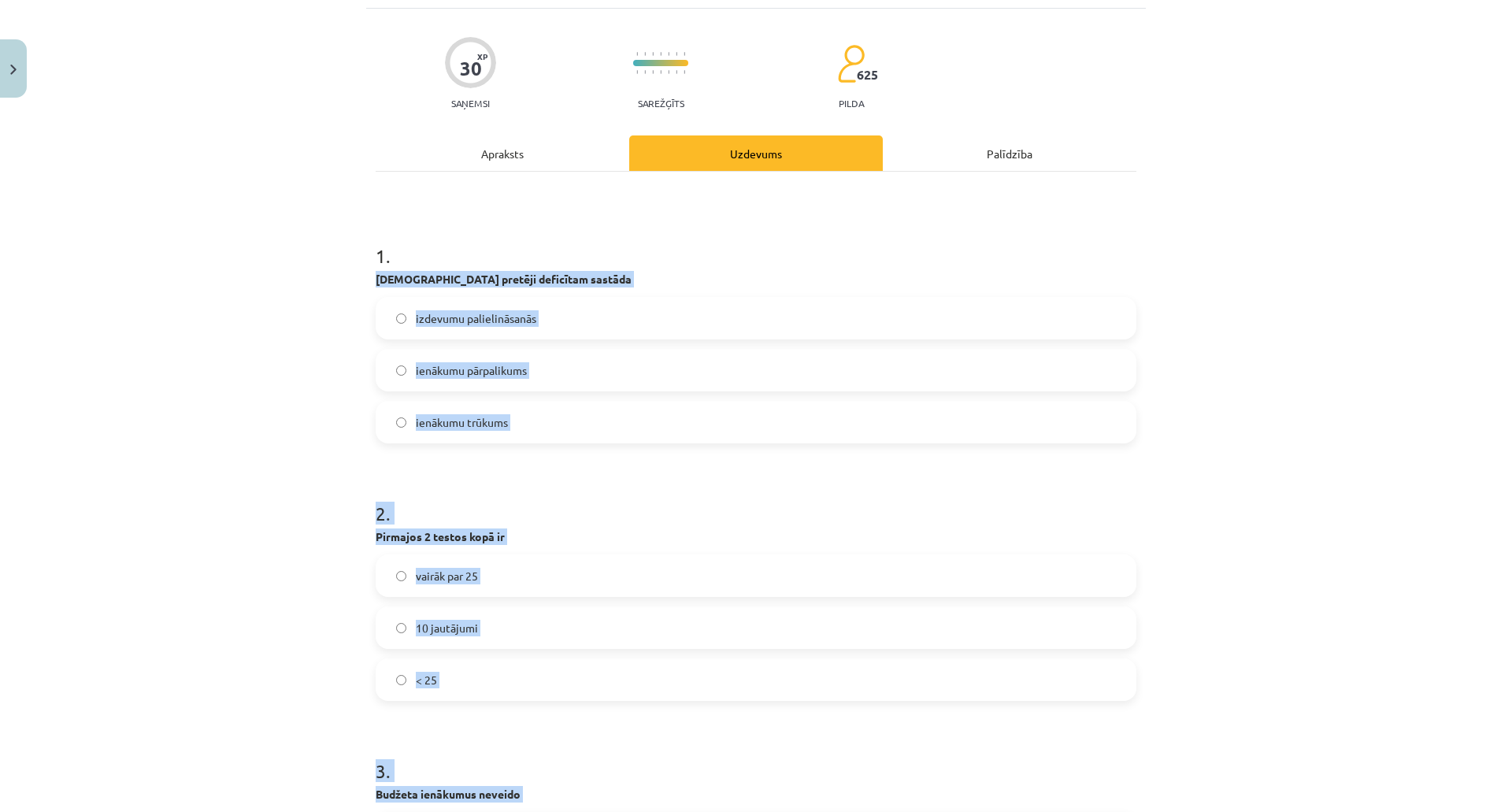
scroll to position [95, 0]
click at [1401, 285] on div "Mācību tēma: Sociālās zinātnes i - 11. klases 4. ieskaites mācību materiāls #3 …" at bounding box center [756, 406] width 1512 height 812
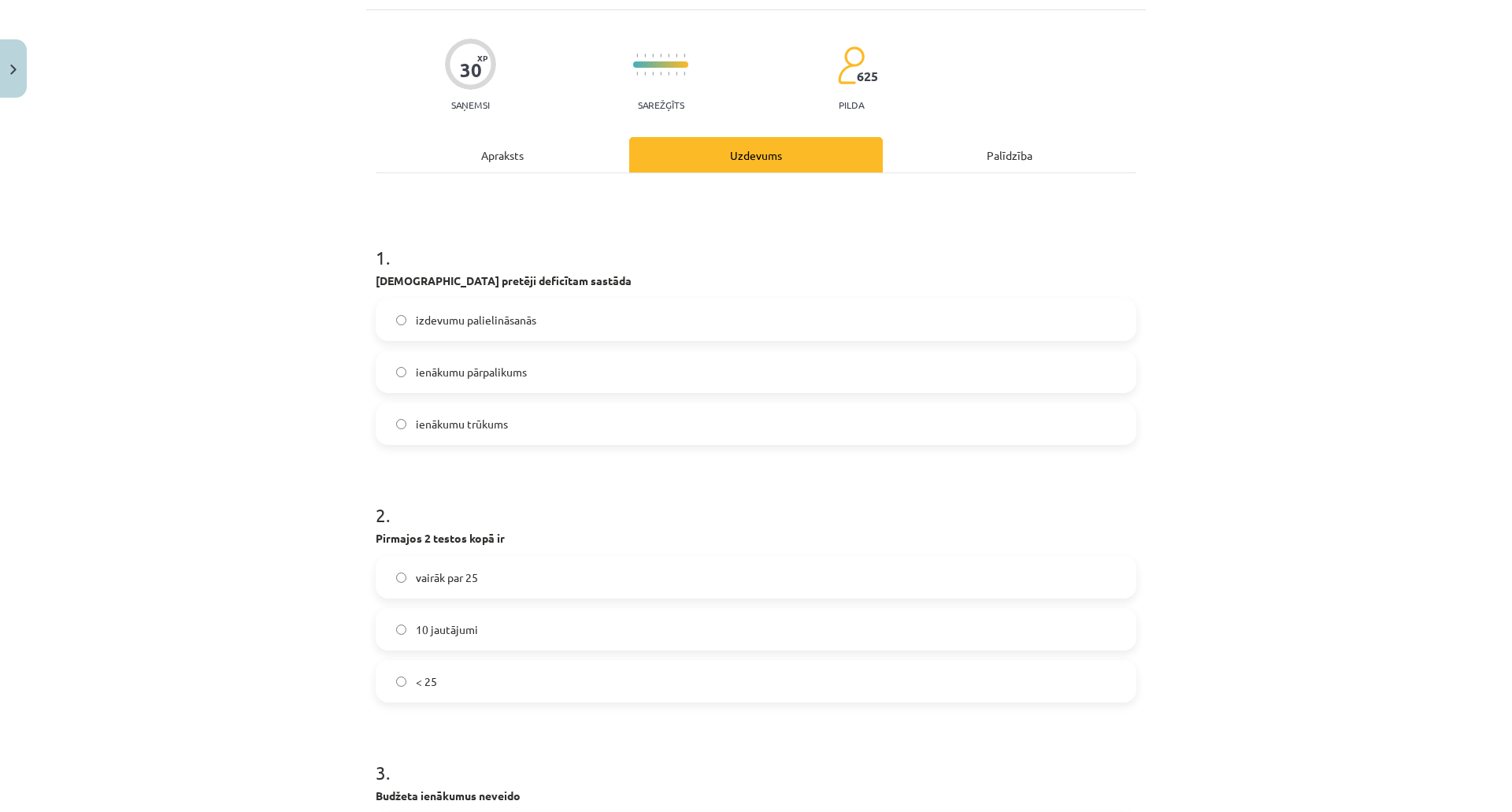
click at [865, 374] on label "ienākumu pārpalikums" at bounding box center [756, 372] width 757 height 39
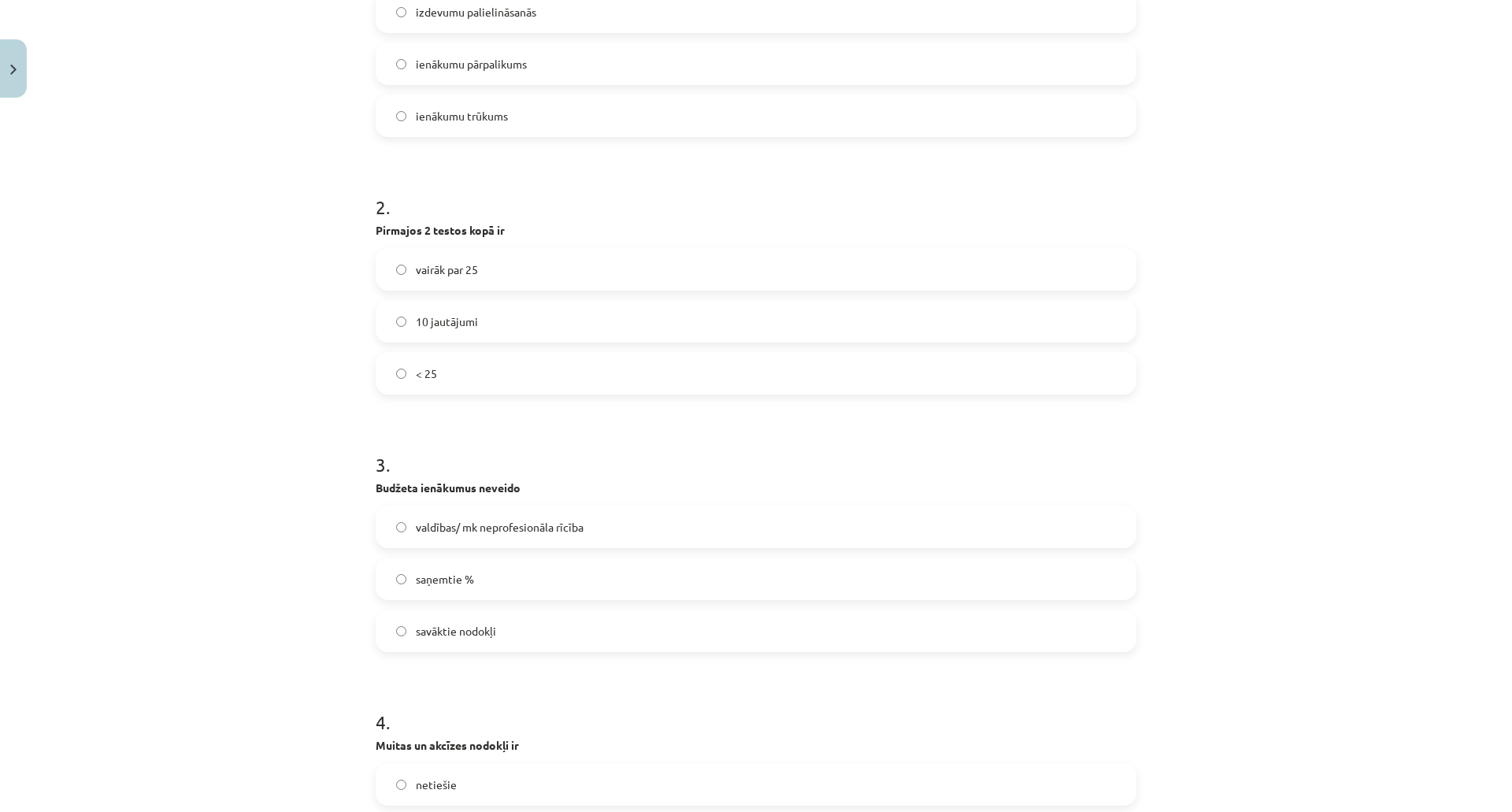
scroll to position [366, 0]
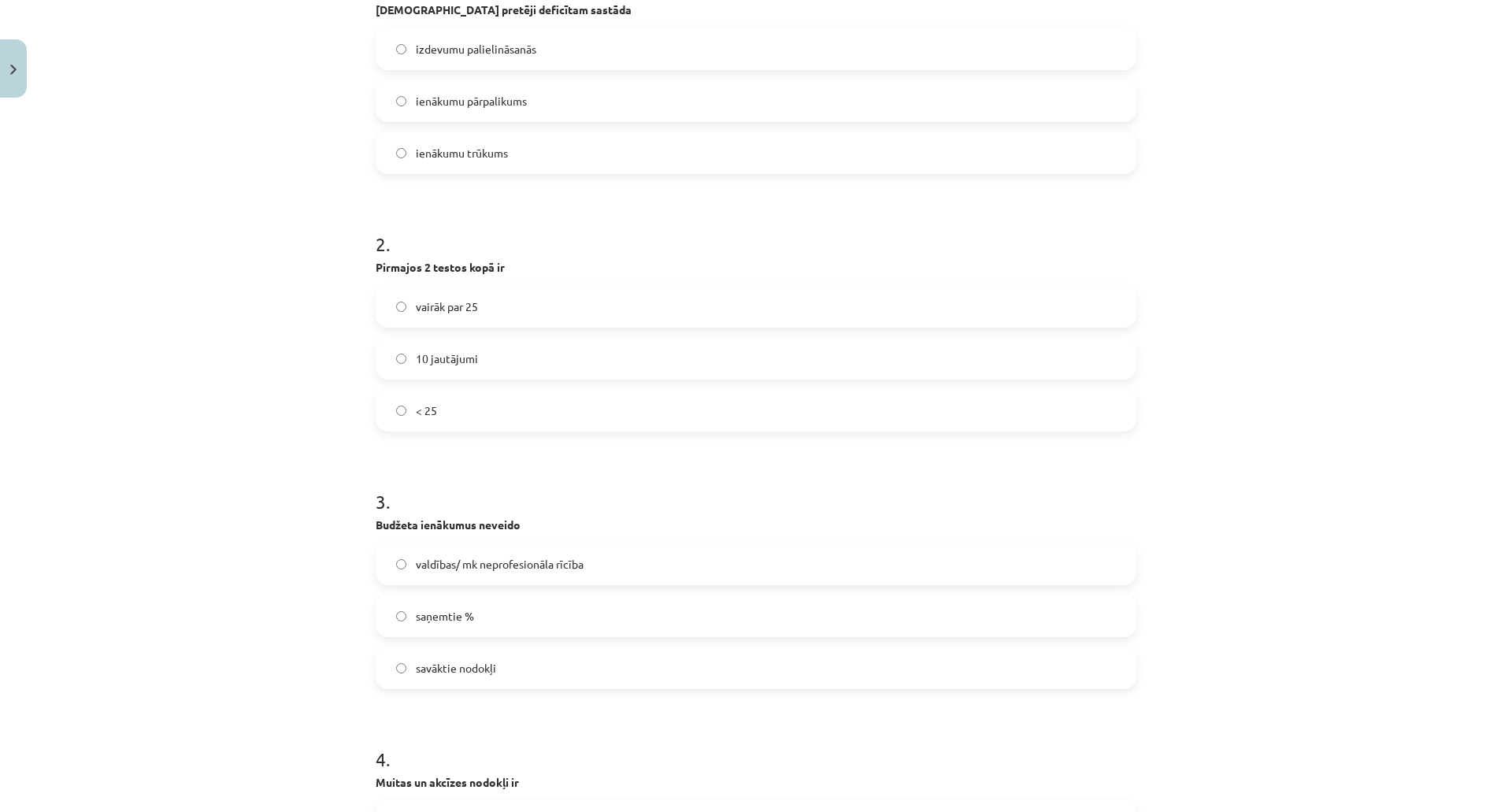
click at [838, 367] on label "10 jautājumi" at bounding box center [756, 358] width 757 height 39
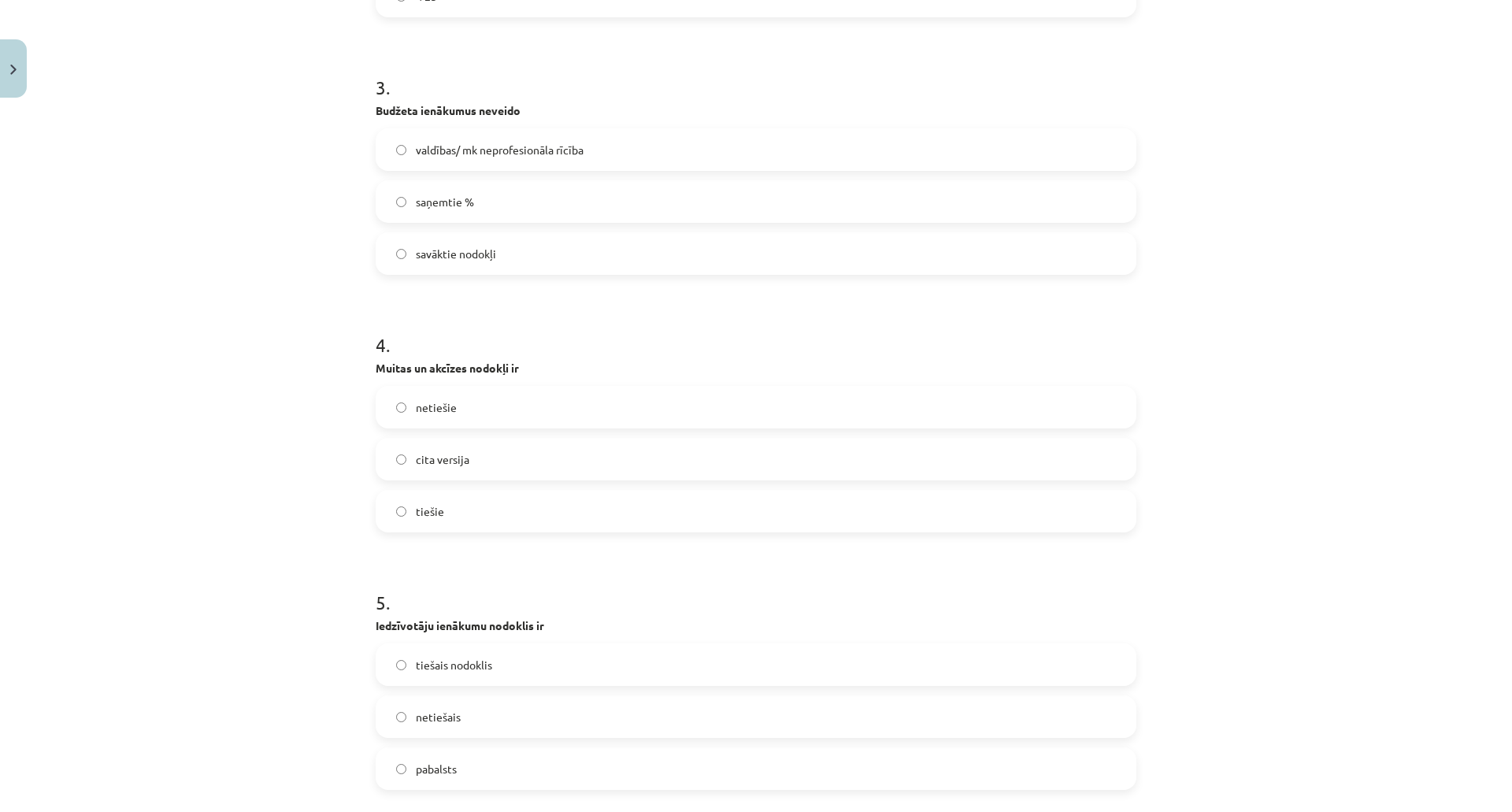
scroll to position [782, 0]
click at [534, 150] on span "valdības/ mk neprofesionāla rīcība" at bounding box center [500, 147] width 168 height 16
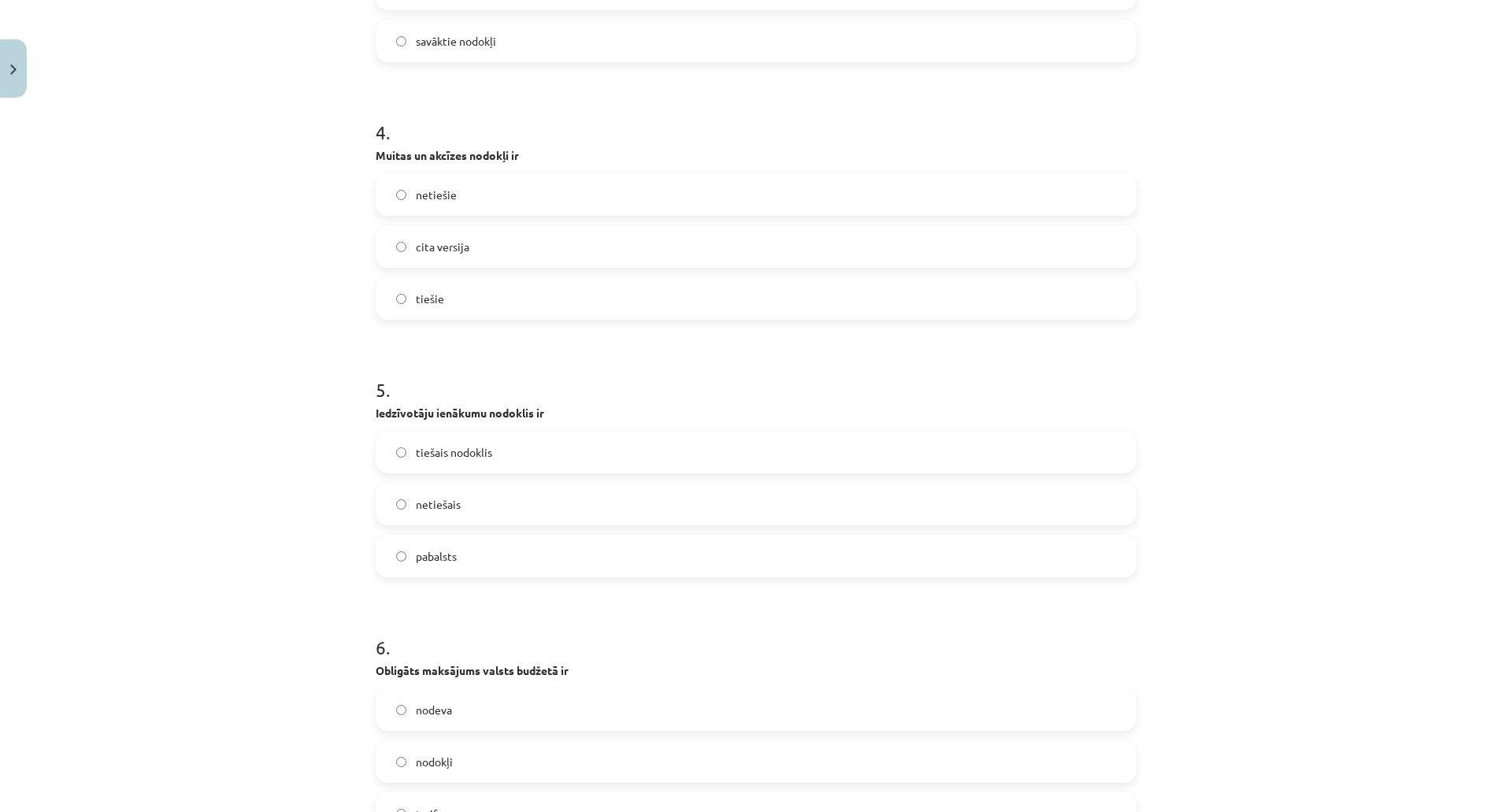
scroll to position [995, 0]
click at [565, 198] on label "netiešie" at bounding box center [756, 192] width 757 height 39
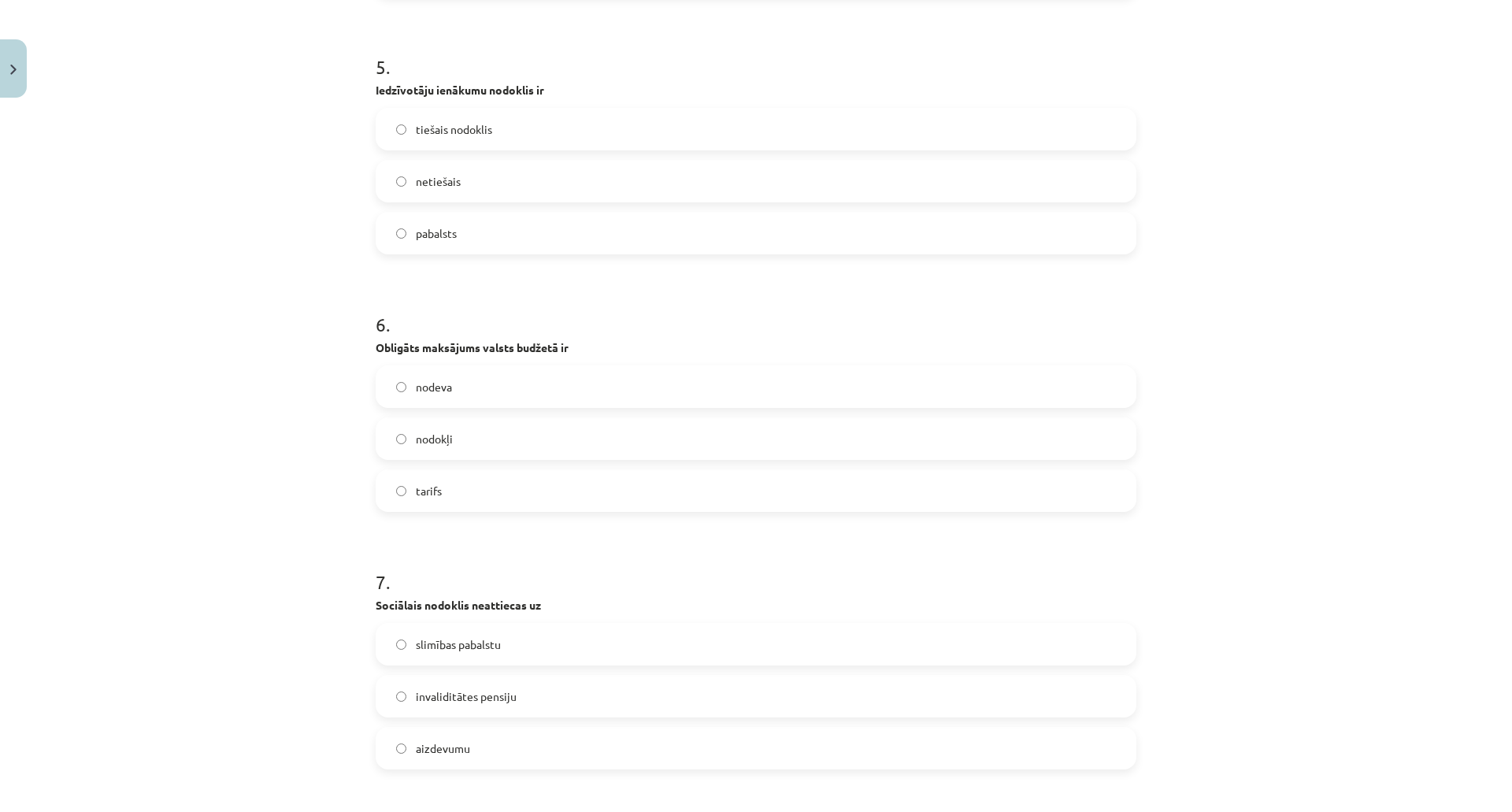
scroll to position [1326, 0]
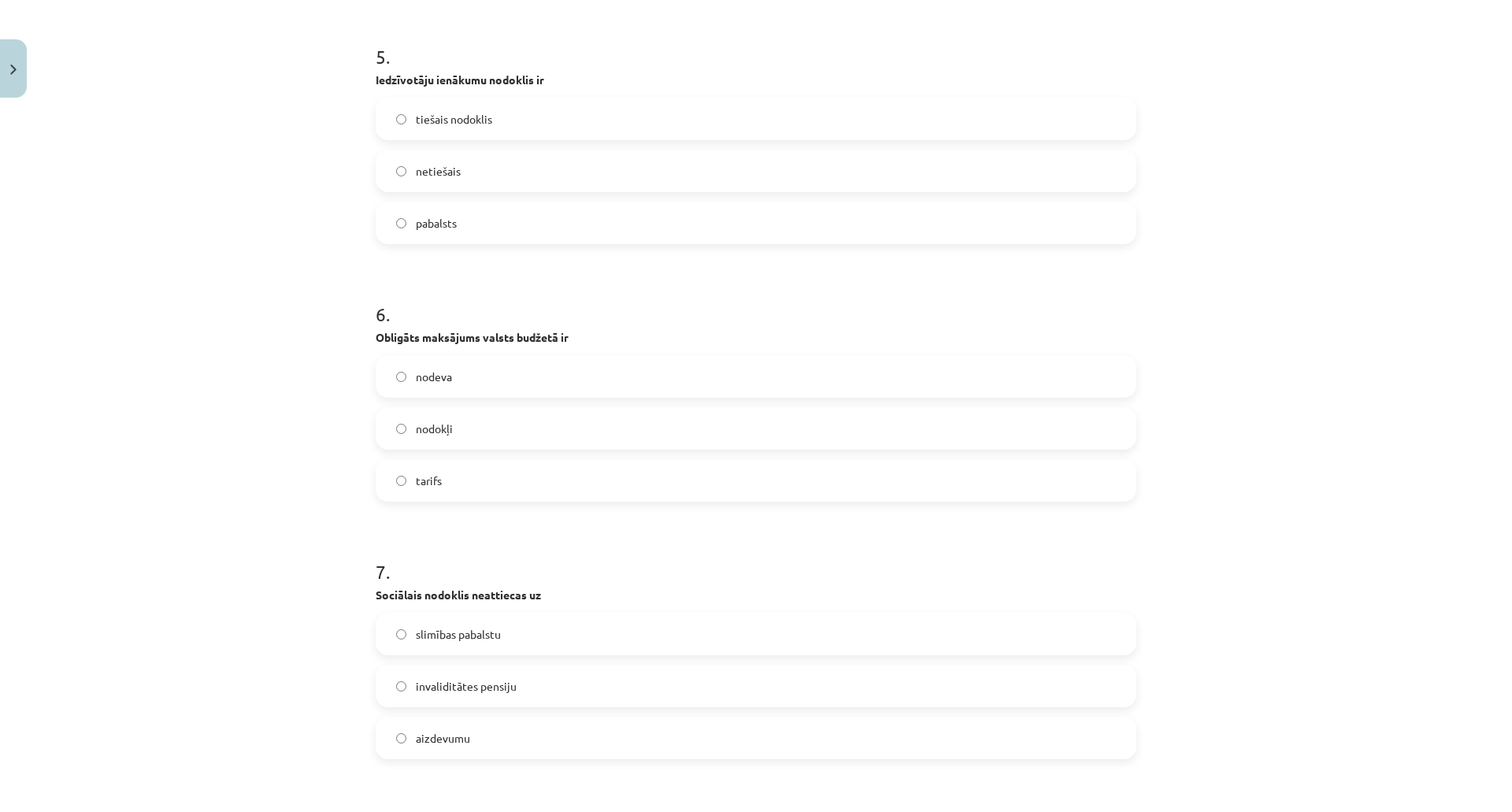
click at [462, 117] on span "tiešais nodoklis" at bounding box center [454, 119] width 76 height 16
click at [446, 427] on span "nodokļi" at bounding box center [434, 428] width 37 height 16
click at [444, 746] on label "aizdevumu" at bounding box center [756, 738] width 757 height 39
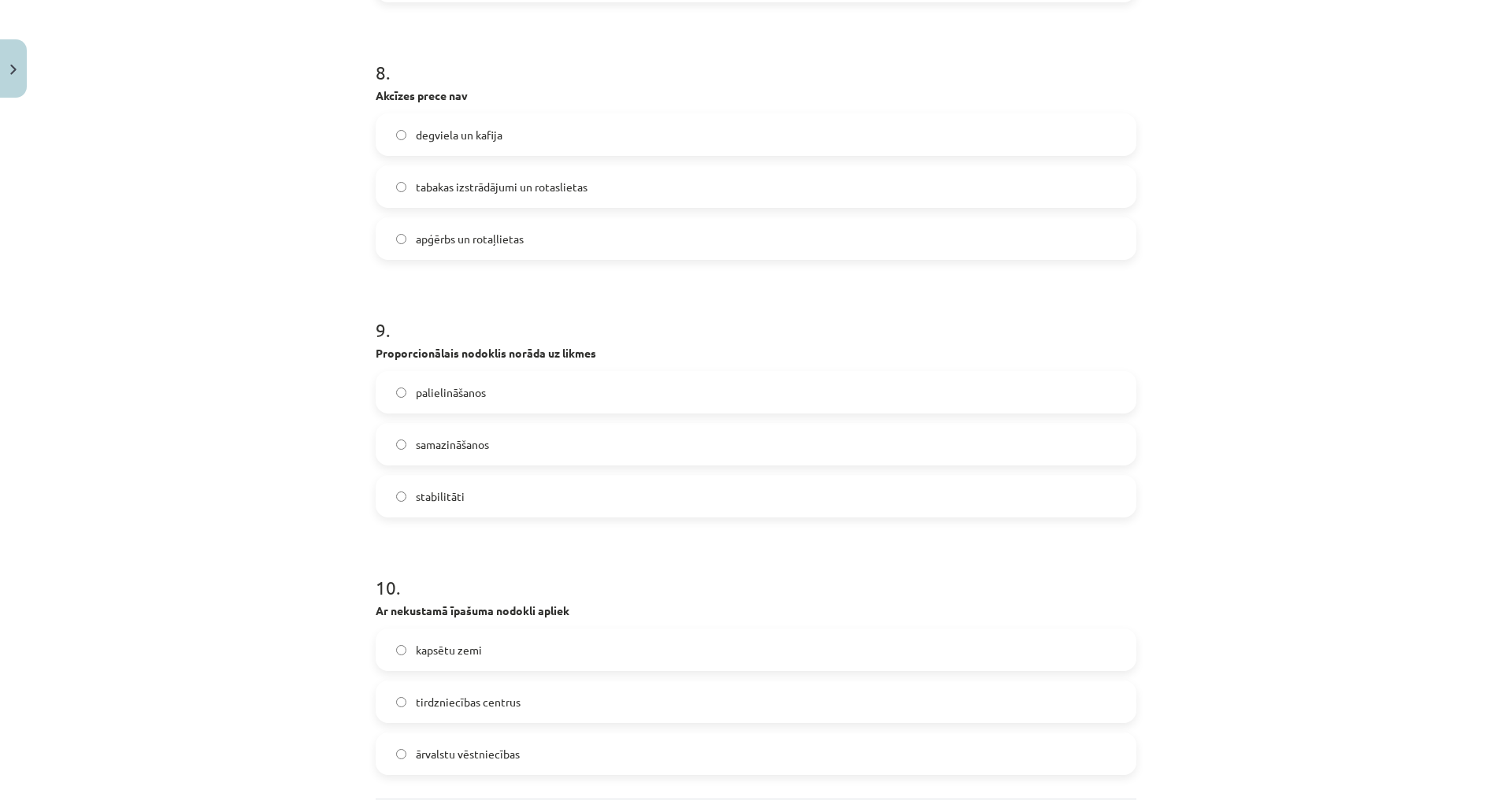
scroll to position [2084, 0]
click at [462, 237] on span "apģērbs un rotaļlietas" at bounding box center [470, 237] width 108 height 16
click at [480, 486] on label "stabilitāti" at bounding box center [756, 495] width 757 height 39
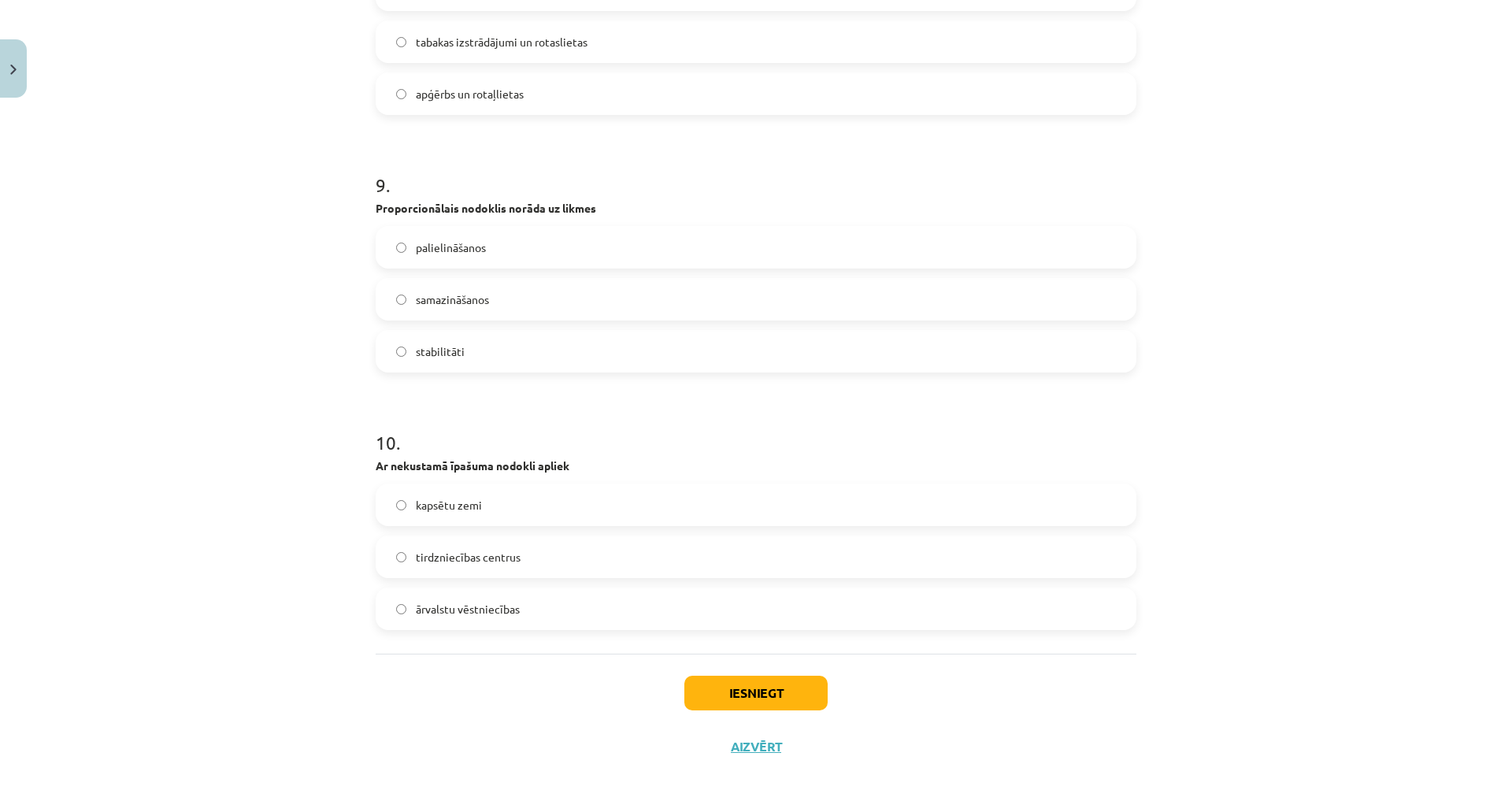
click at [490, 559] on span "tirdzniecības centrus" at bounding box center [468, 556] width 105 height 16
click at [761, 699] on button "Iesniegt" at bounding box center [756, 693] width 144 height 35
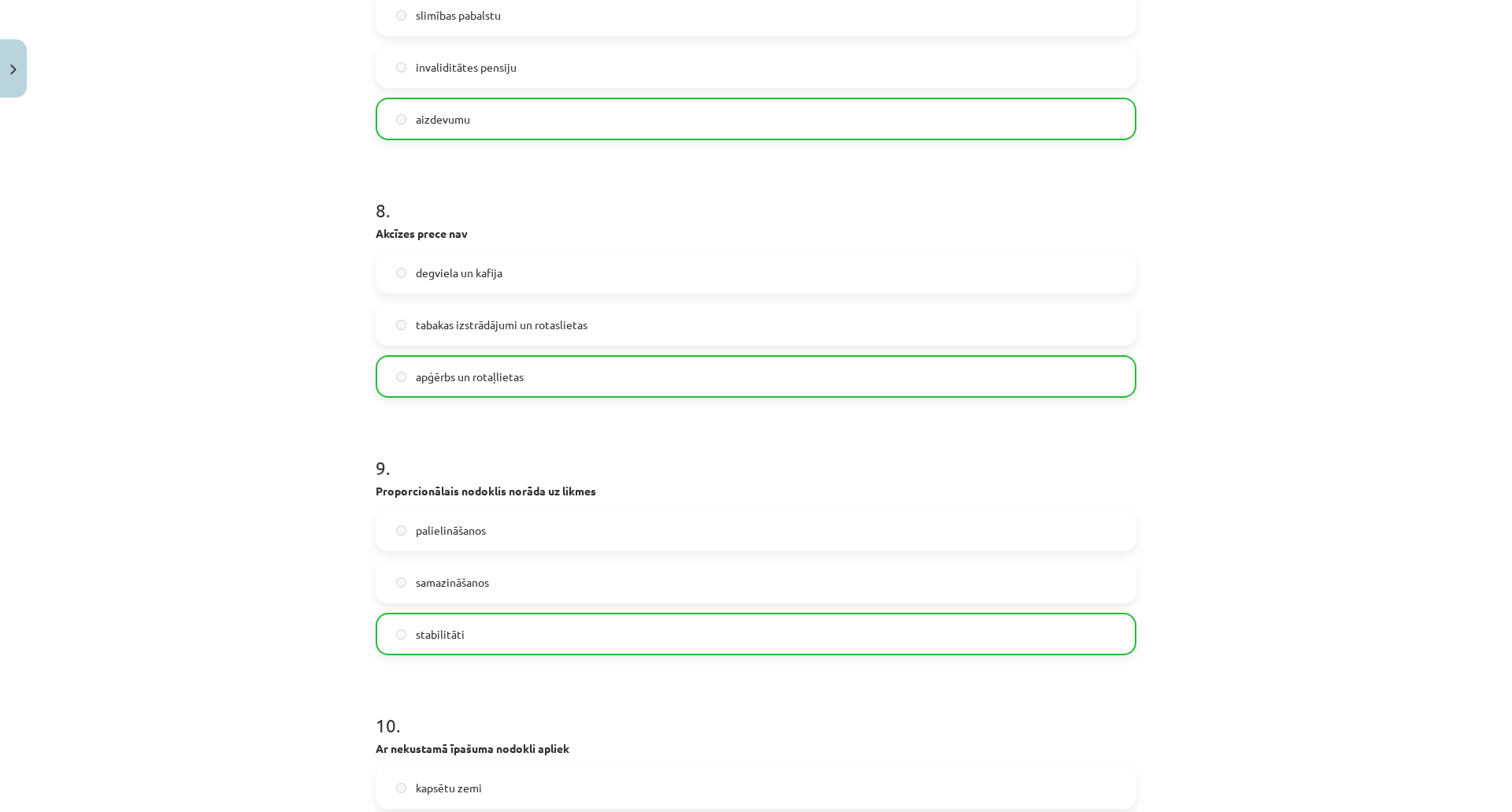
scroll to position [2276, 0]
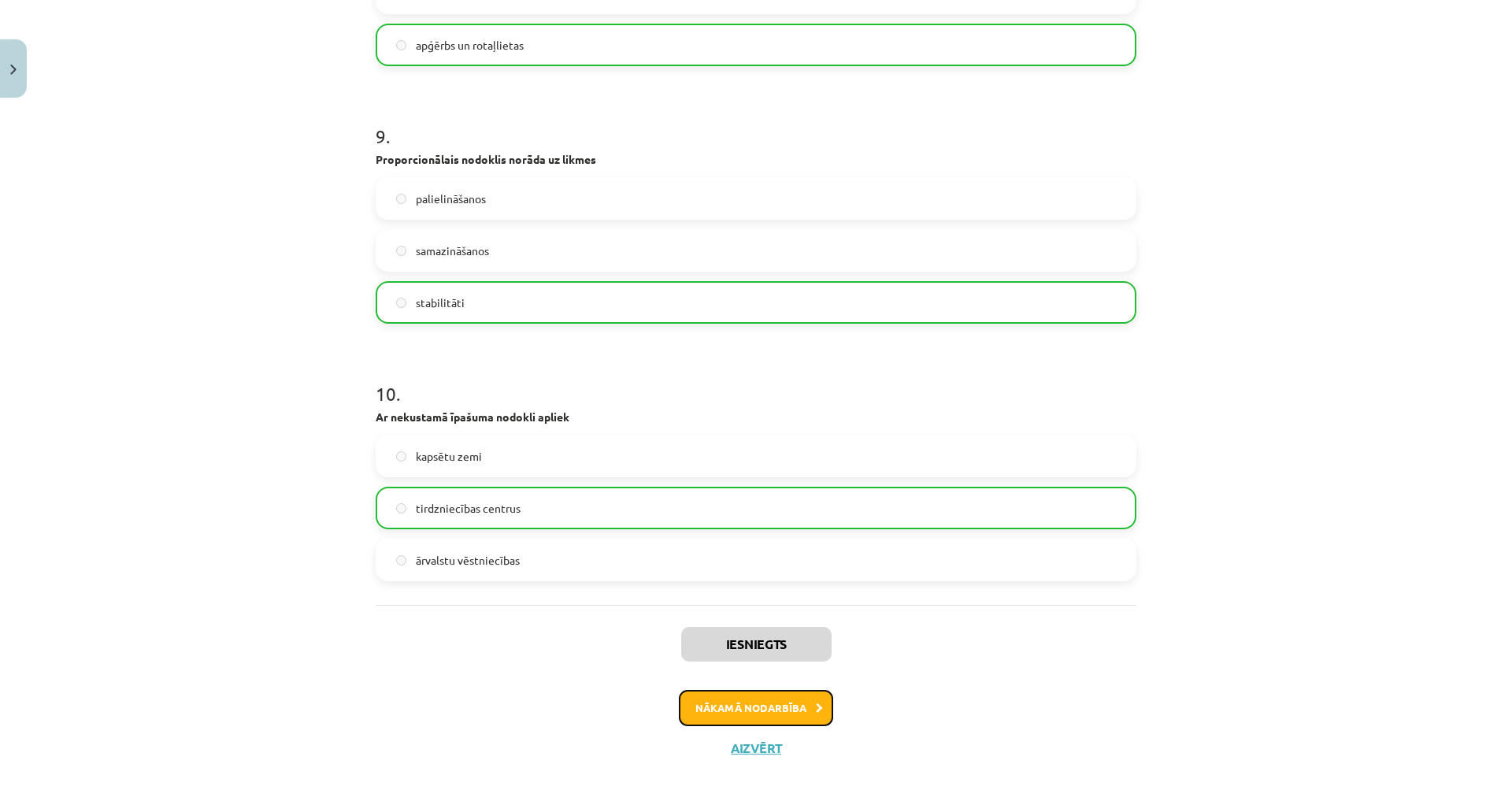
click at [797, 697] on button "Nākamā nodarbība" at bounding box center [756, 708] width 155 height 36
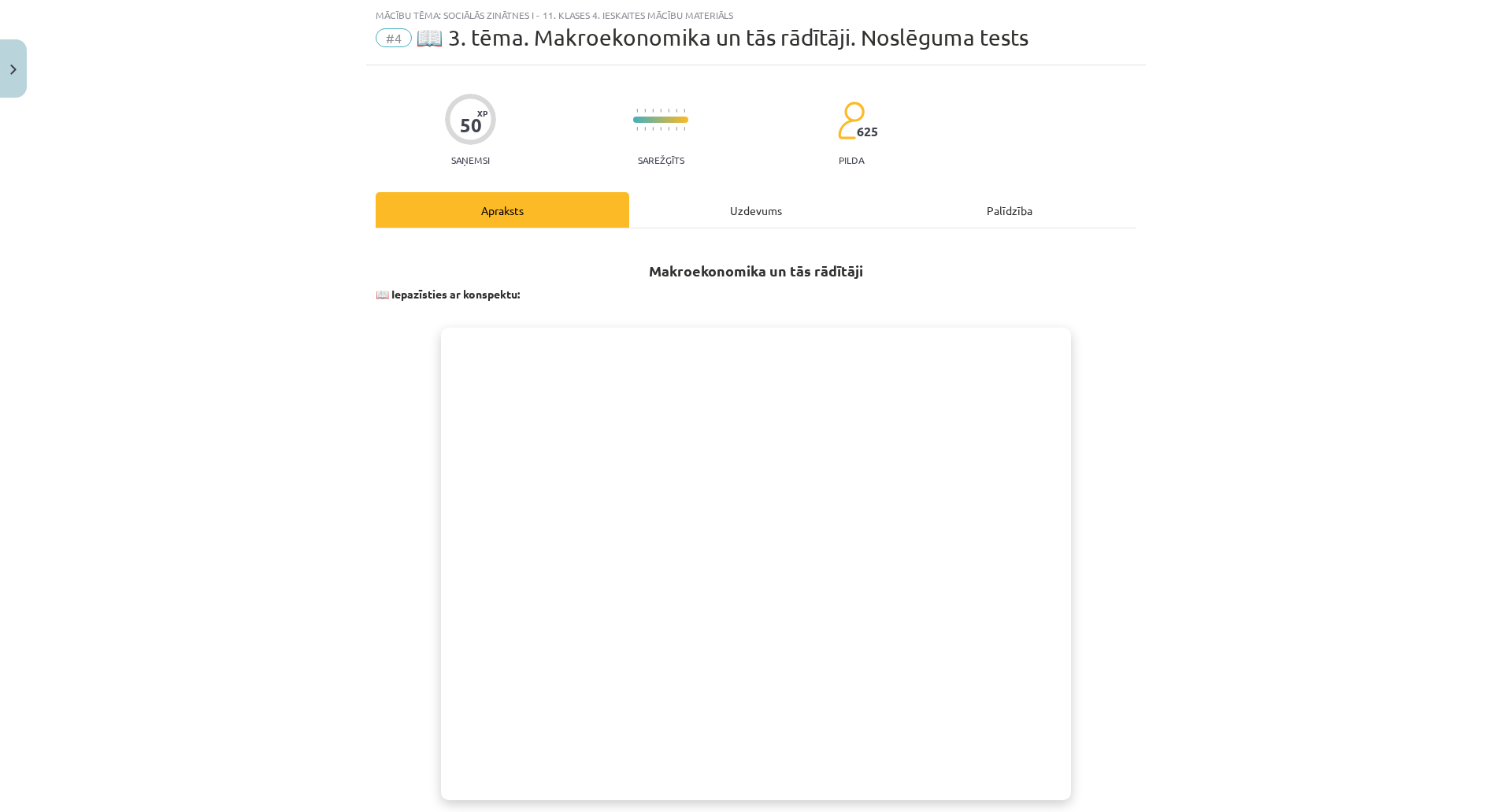
scroll to position [791, 0]
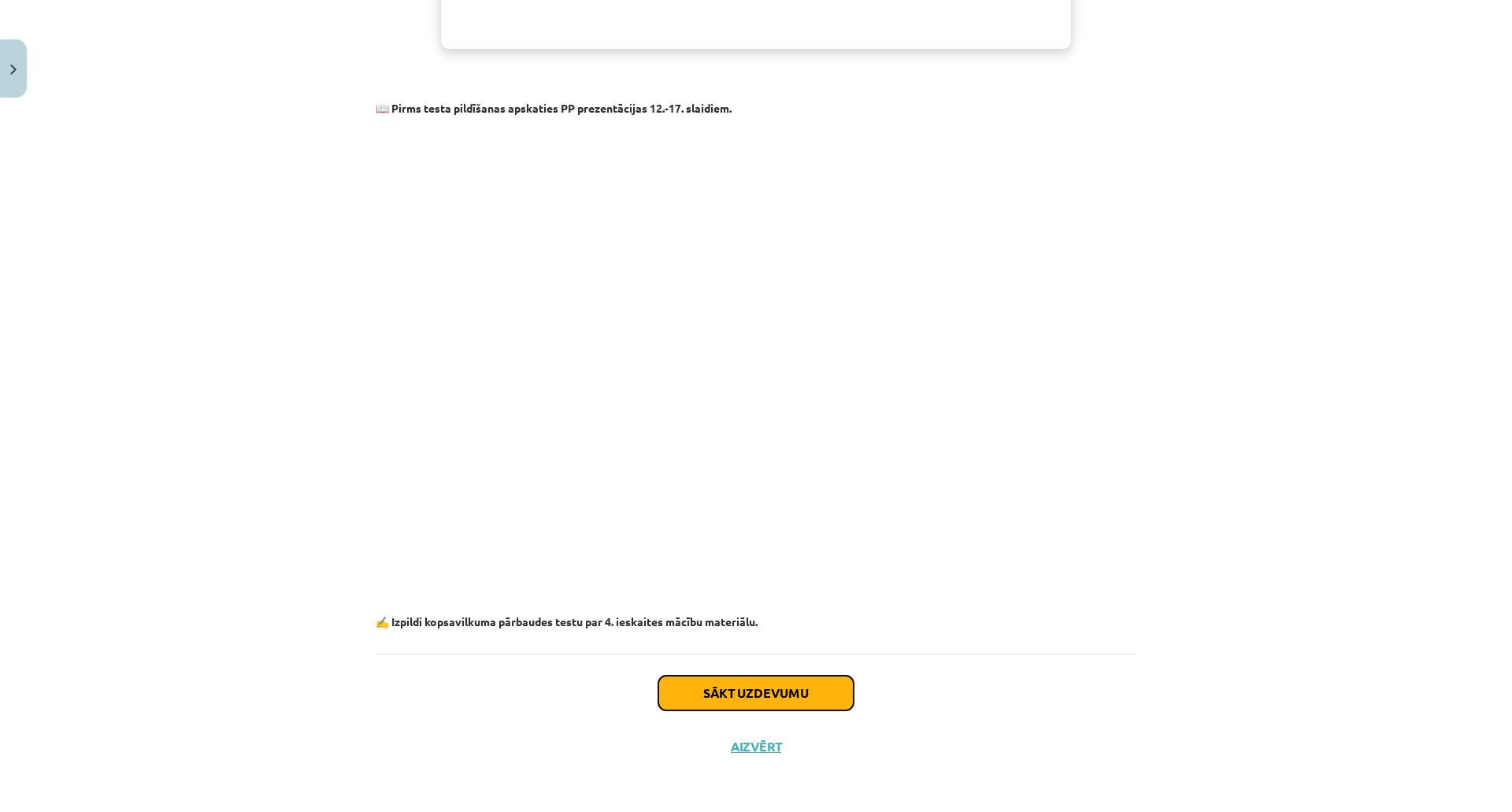
click at [750, 705] on button "Sākt uzdevumu" at bounding box center [756, 693] width 196 height 35
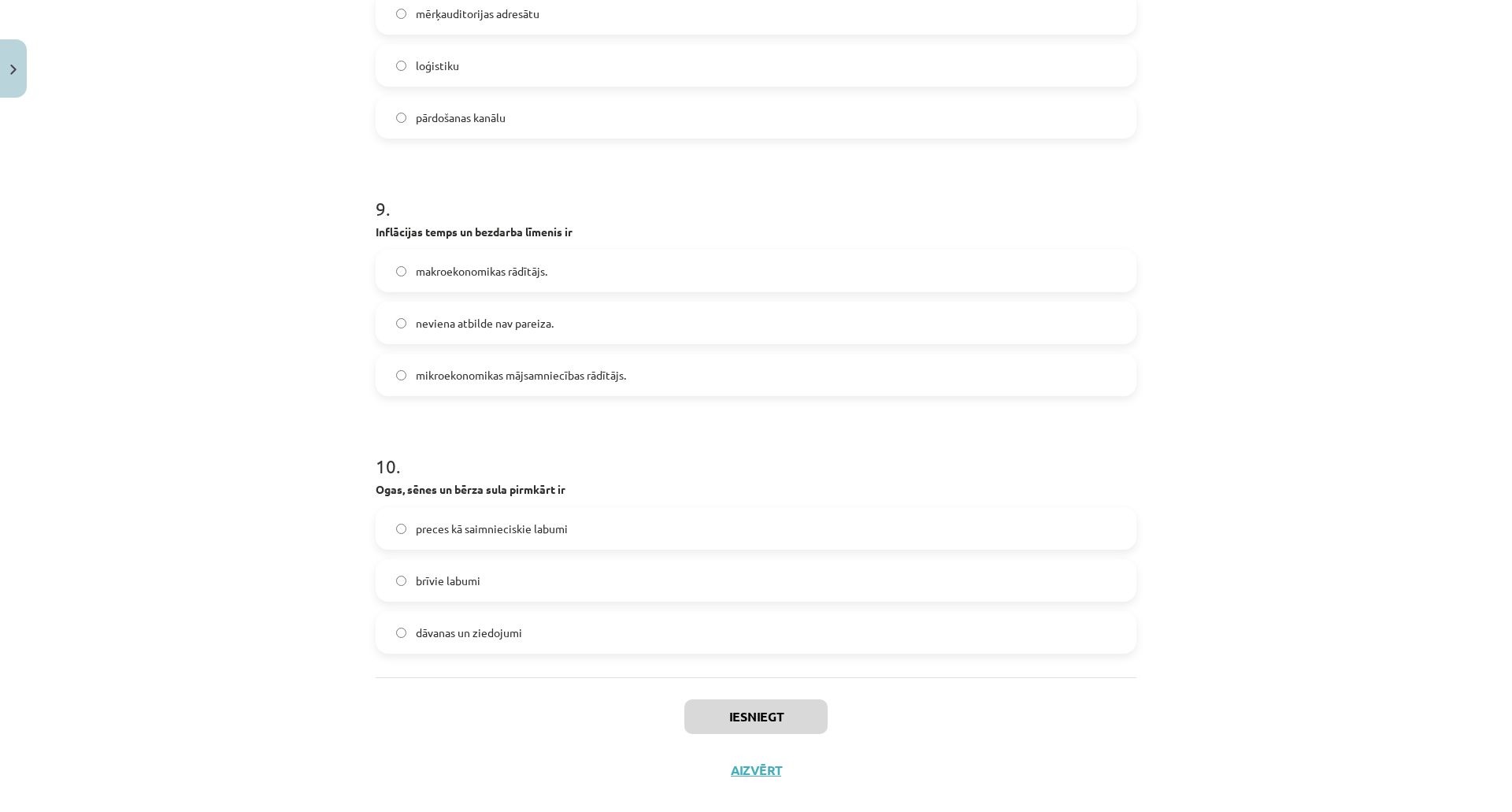
scroll to position [2227, 0]
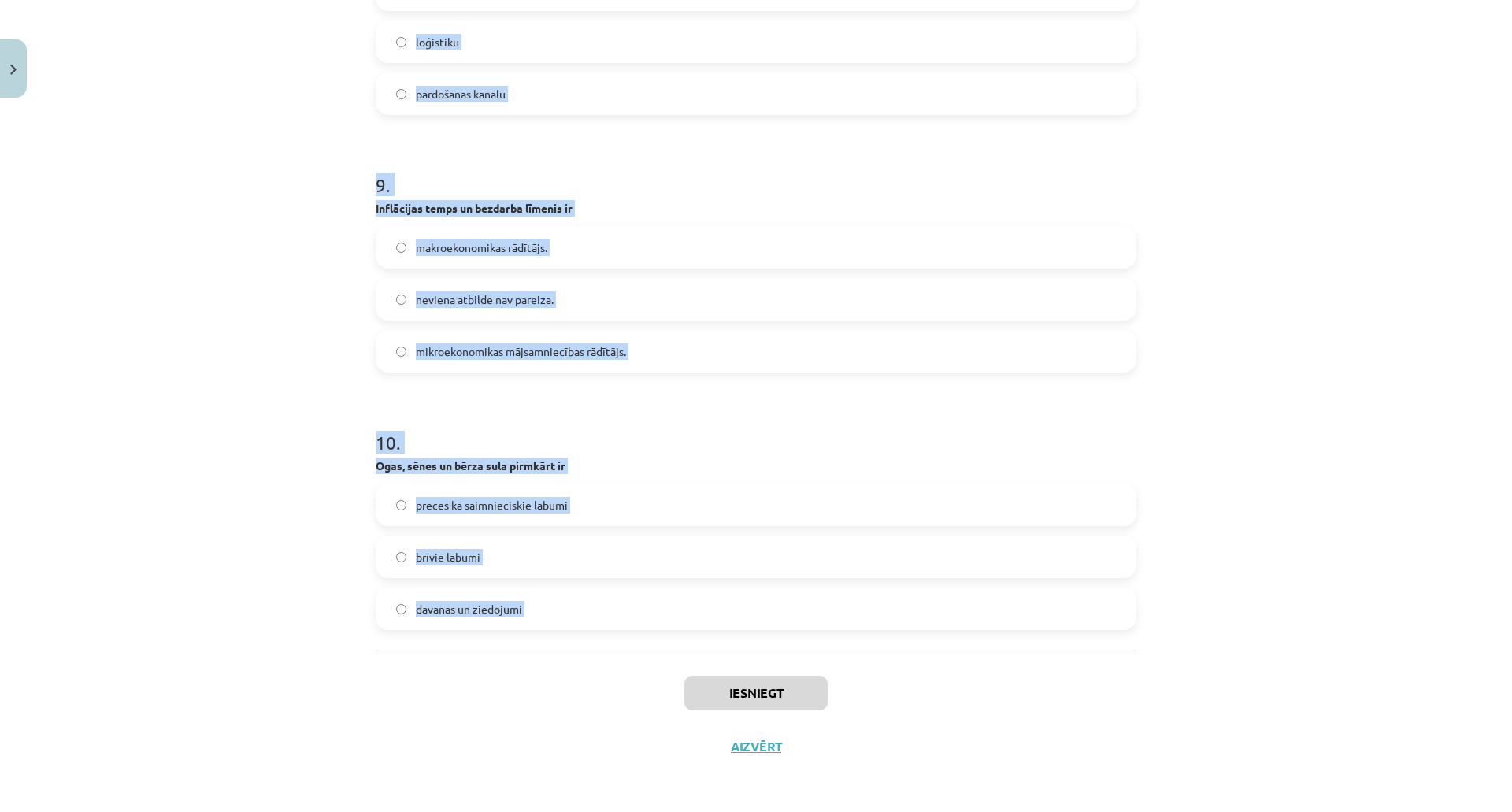
drag, startPoint x: 363, startPoint y: 333, endPoint x: 576, endPoint y: 709, distance: 432.1
copy form "Dzīvoklis un apģērbs ir saistīts ar tādām vajadzībām kā sociālās pašrealizācija…"
click at [1364, 127] on div "Mācību tēma: Sociālās zinātnes i - 11. klases 4. ieskaites mācību materiāls #4 …" at bounding box center [756, 406] width 1512 height 812
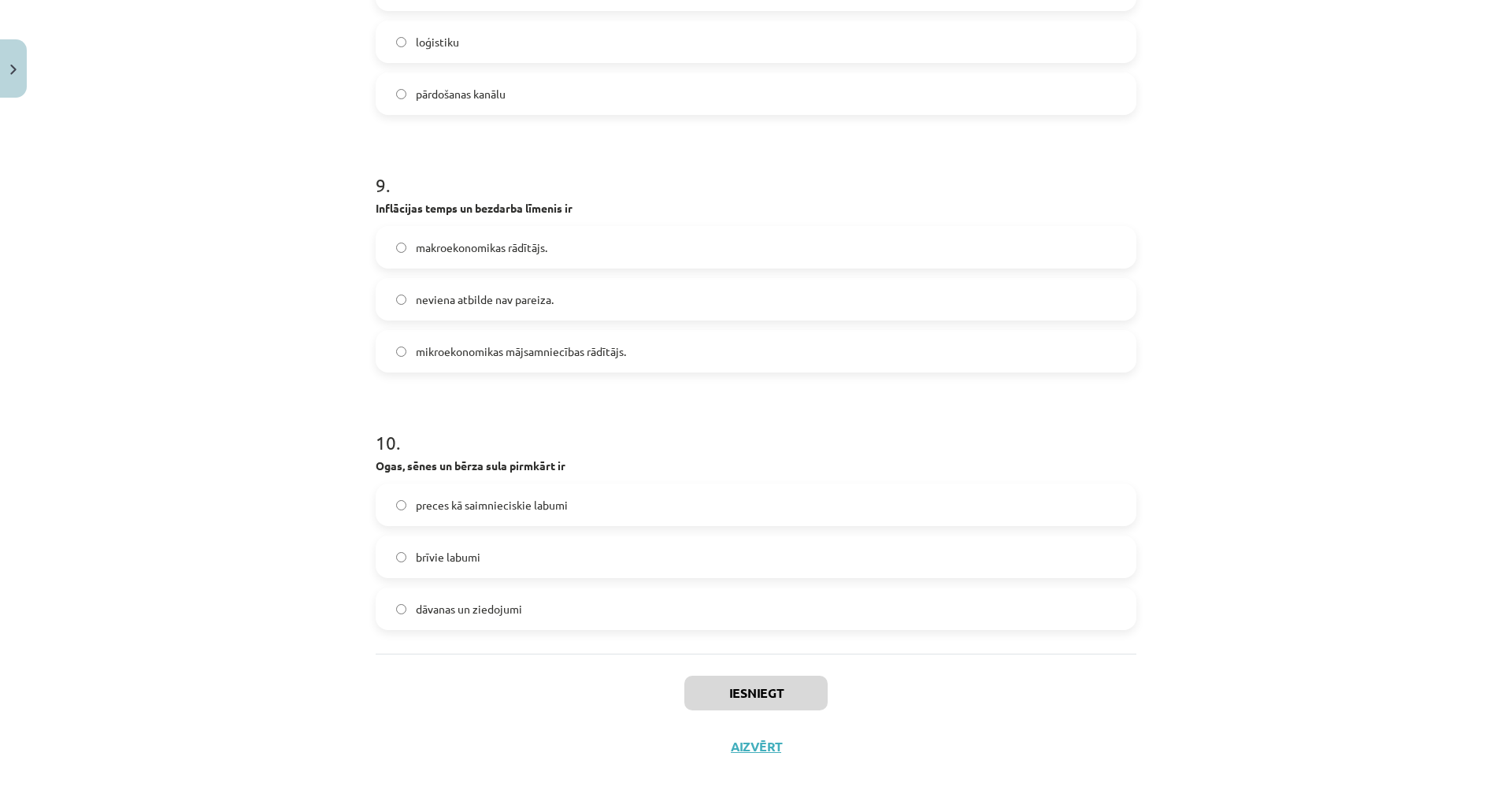
click at [1497, 87] on div "Mācību tēma: Sociālās zinātnes i - 11. klases 4. ieskaites mācību materiāls #4 …" at bounding box center [756, 406] width 1512 height 812
drag, startPoint x: 1497, startPoint y: 87, endPoint x: 1511, endPoint y: 56, distance: 34.0
click at [1511, 56] on div "Mācību tēma: Sociālās zinātnes i - 11. klases 4. ieskaites mācību materiāls #4 …" at bounding box center [756, 406] width 1512 height 812
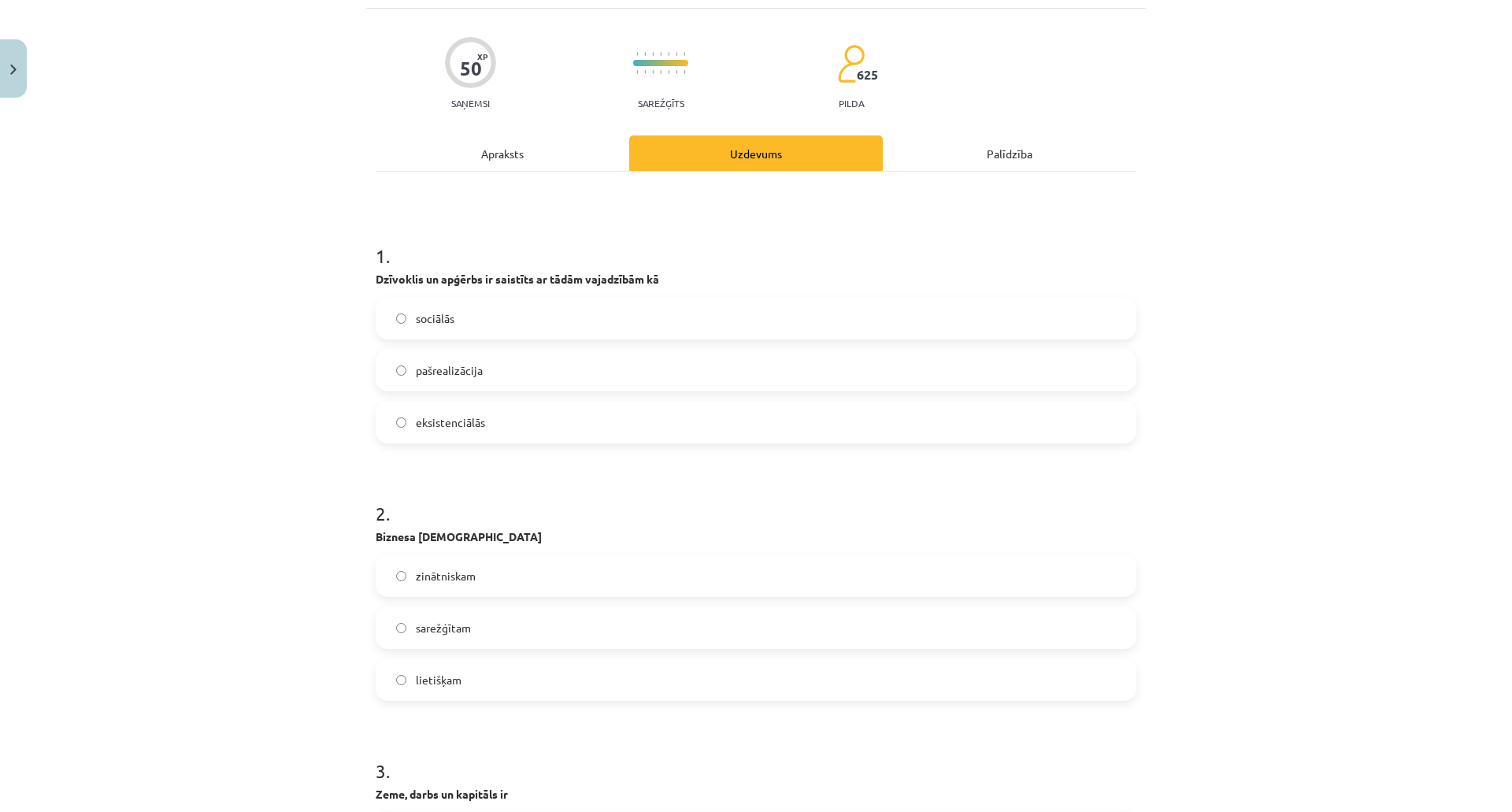
scroll to position [95, 0]
click at [897, 422] on label "eksistenciālās" at bounding box center [756, 424] width 757 height 39
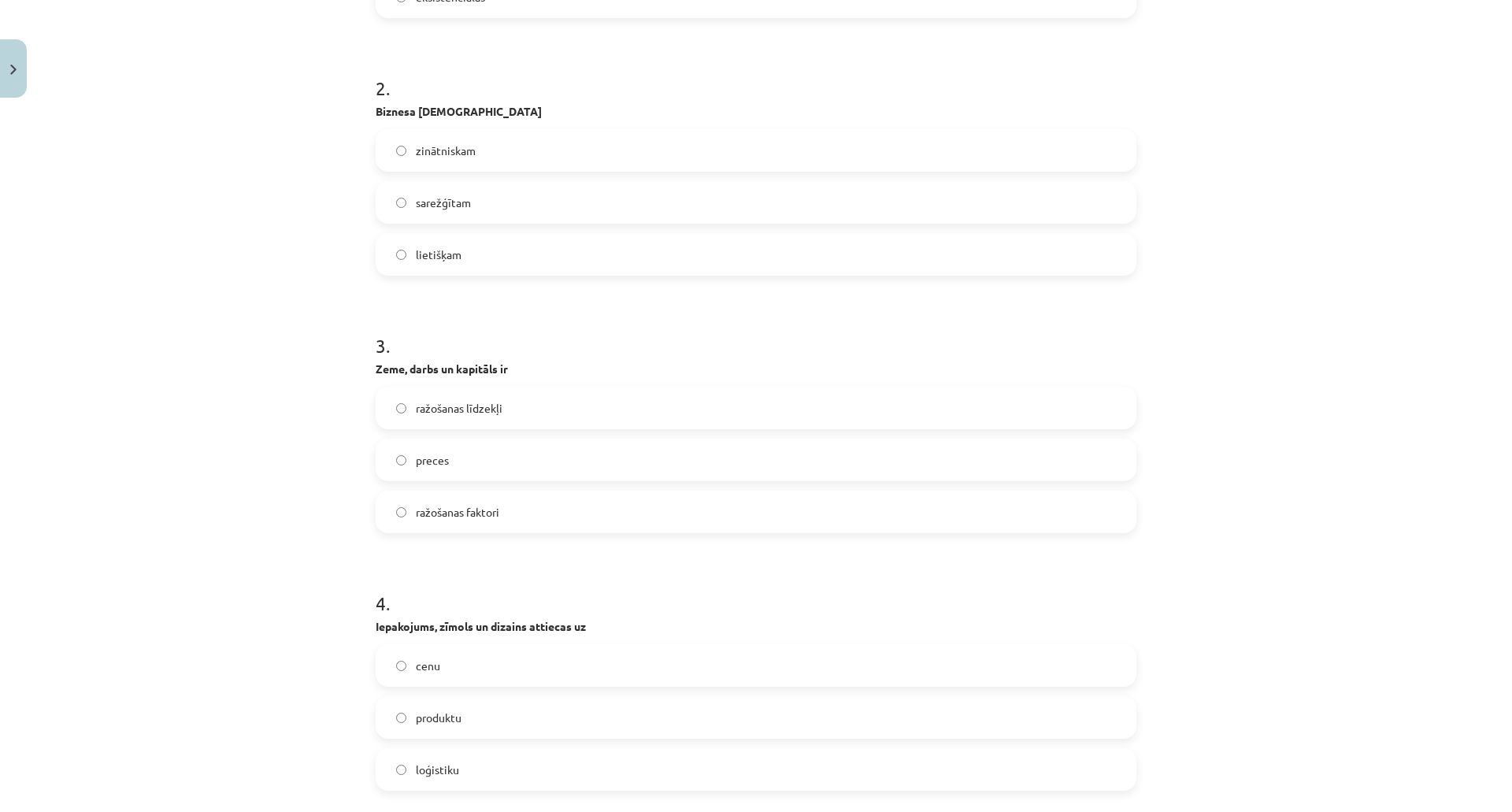
scroll to position [534, 0]
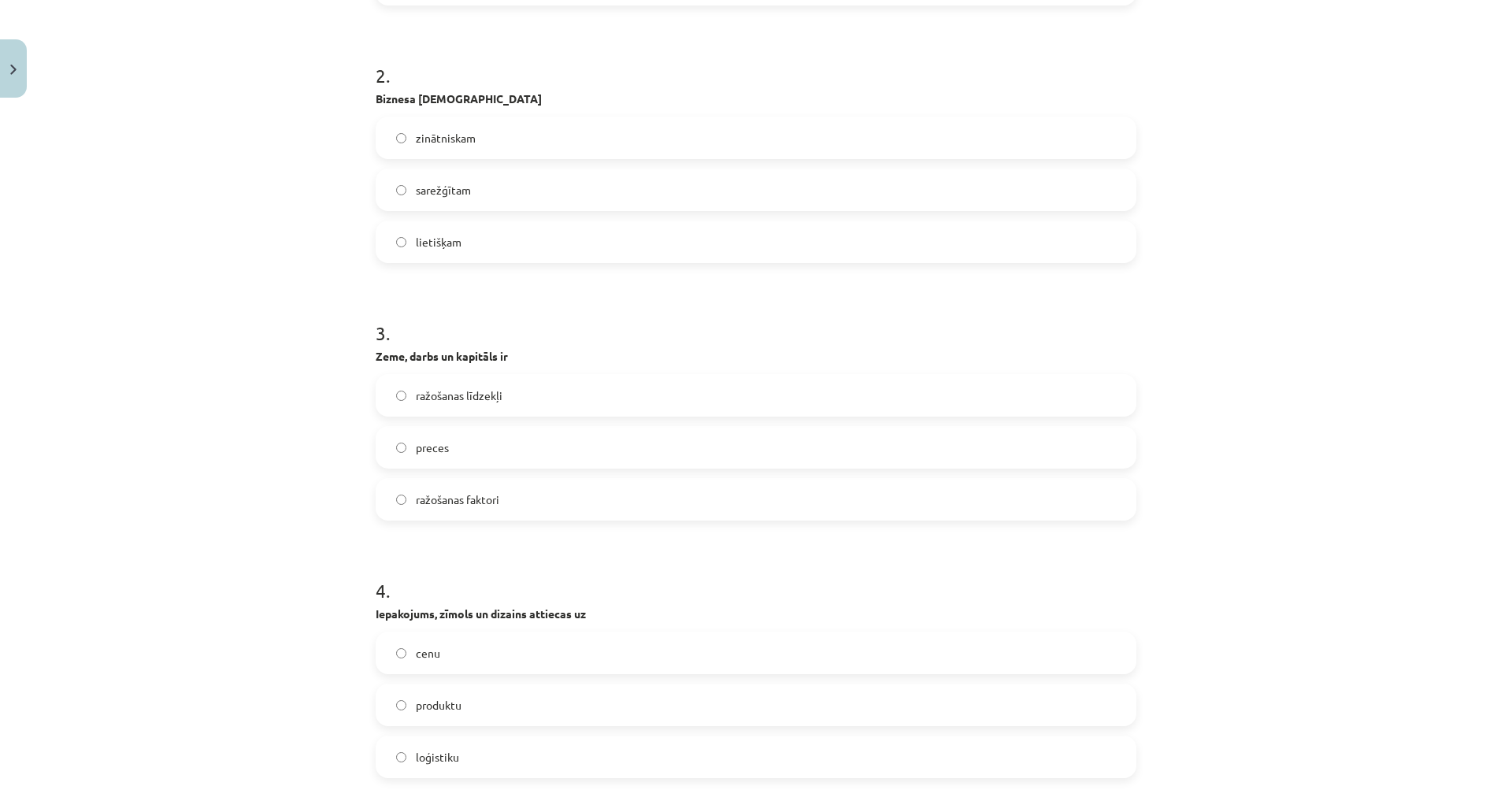
click at [491, 244] on label "lietišķam" at bounding box center [756, 242] width 757 height 39
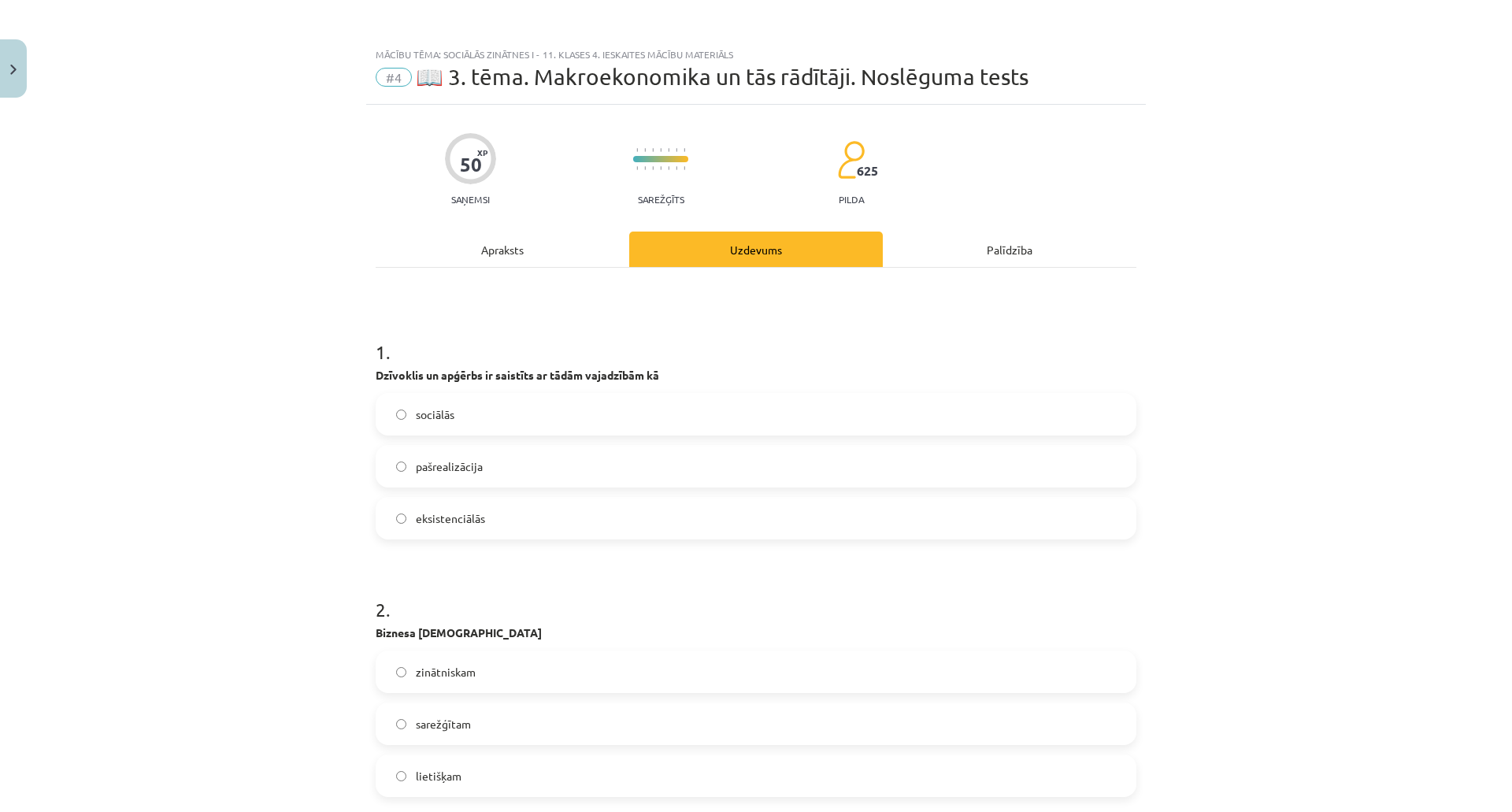
scroll to position [710, 0]
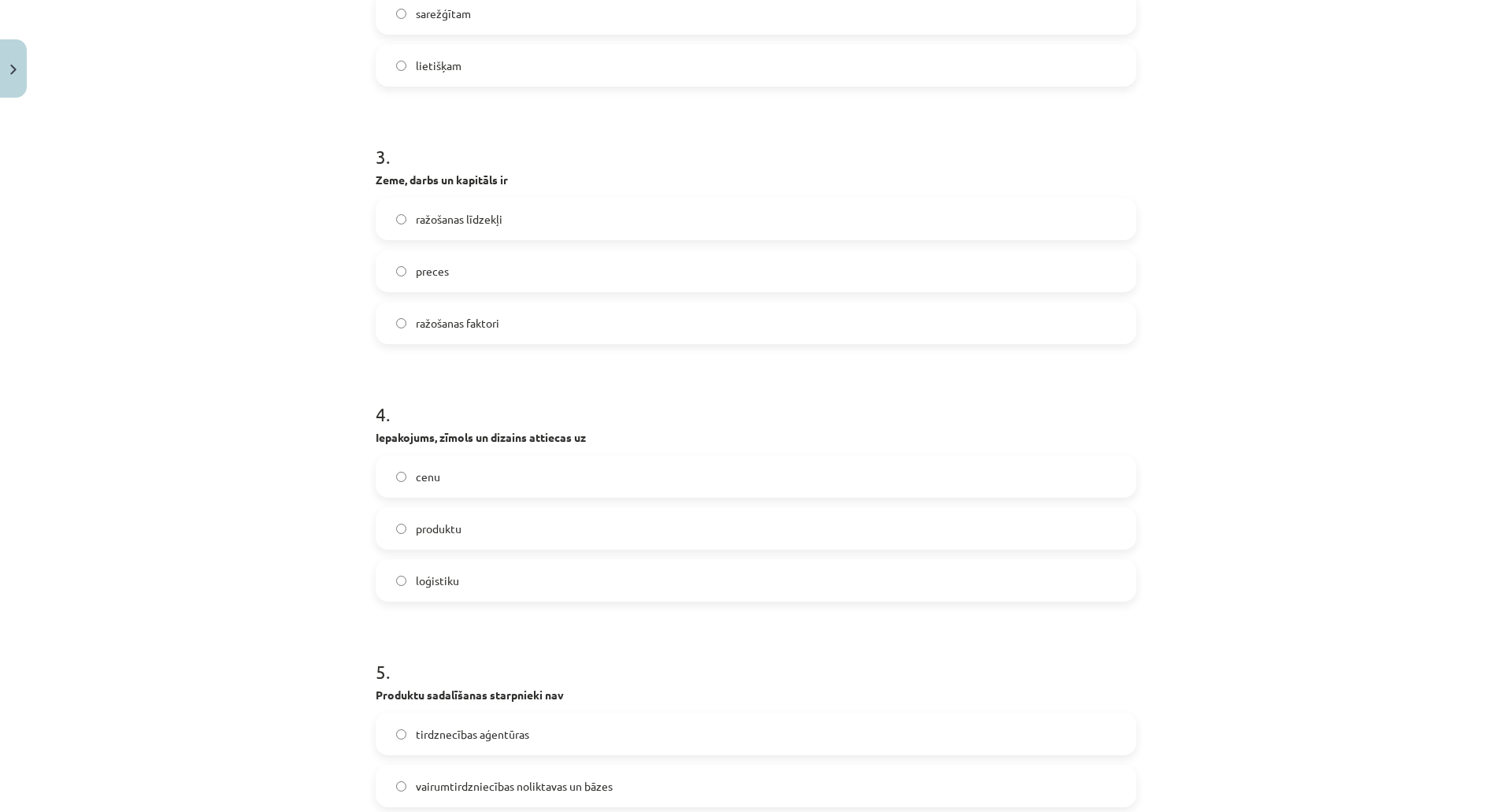
click at [452, 220] on span "ražošanas līdzekļi" at bounding box center [459, 219] width 86 height 16
click at [492, 524] on label "produktu" at bounding box center [756, 528] width 757 height 39
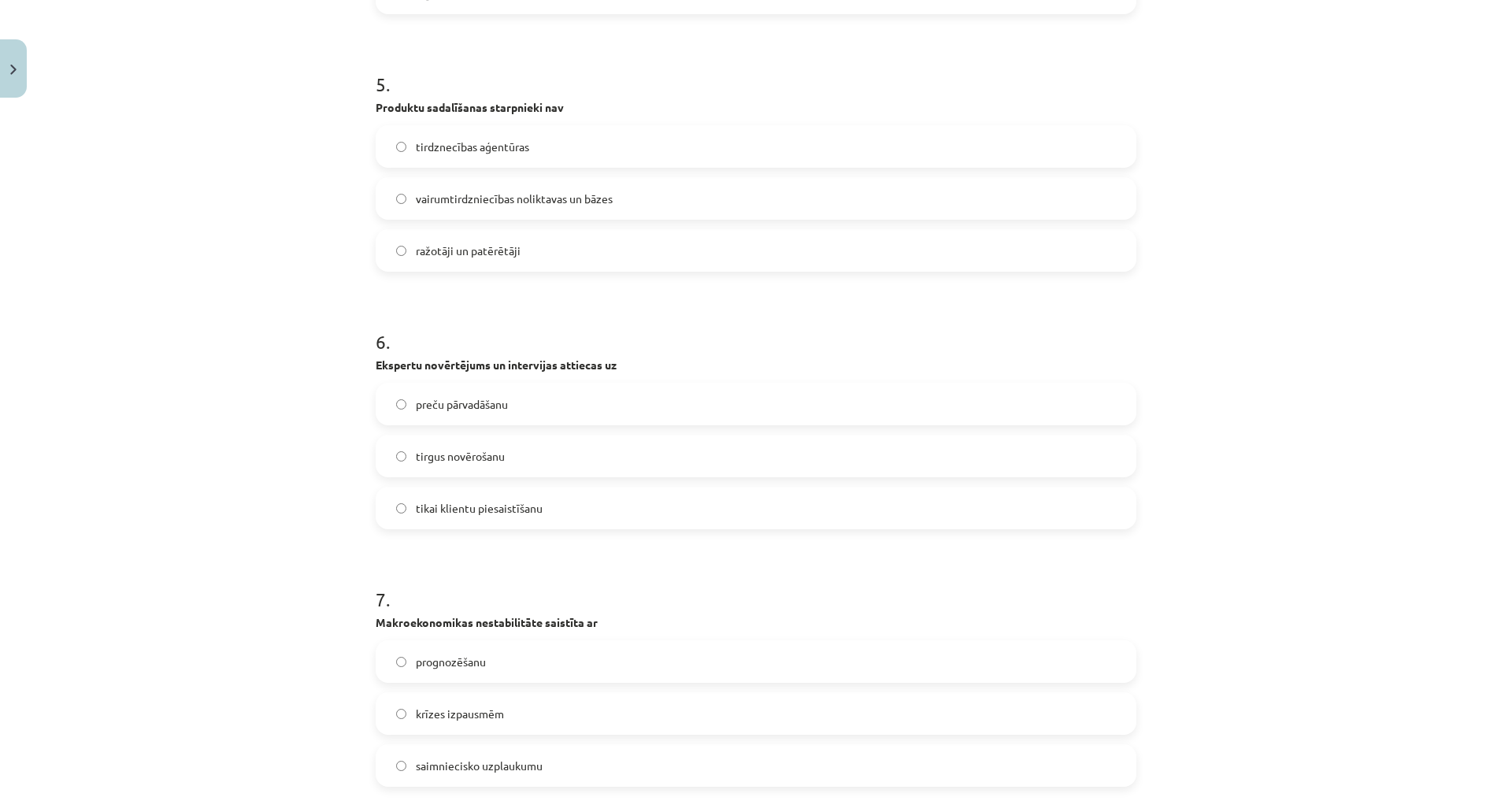
scroll to position [1299, 0]
click at [511, 253] on span "ražotāji un patērētāji" at bounding box center [468, 249] width 105 height 16
click at [435, 467] on label "tirgus novērošanu" at bounding box center [756, 455] width 757 height 39
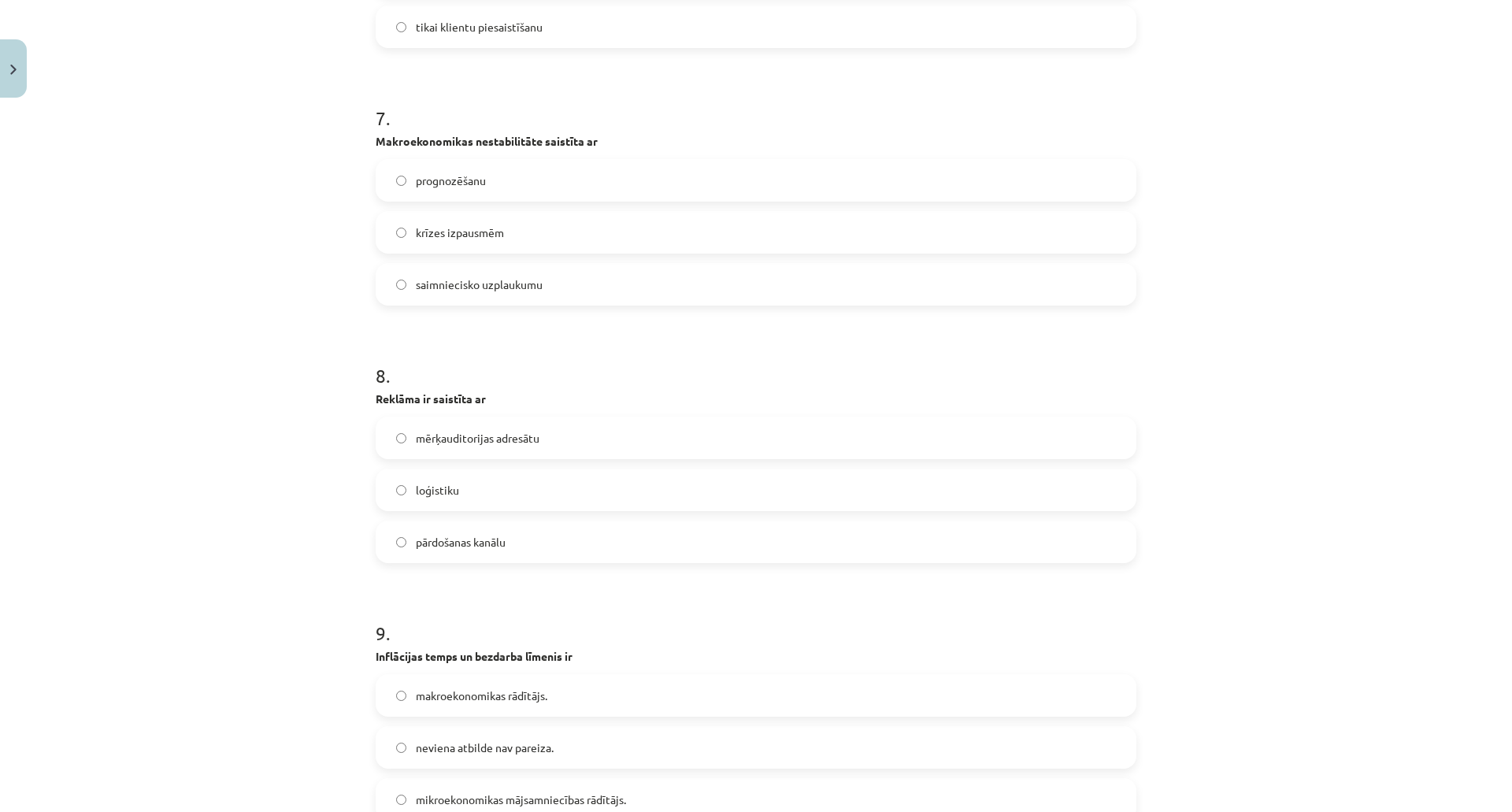
scroll to position [1790, 0]
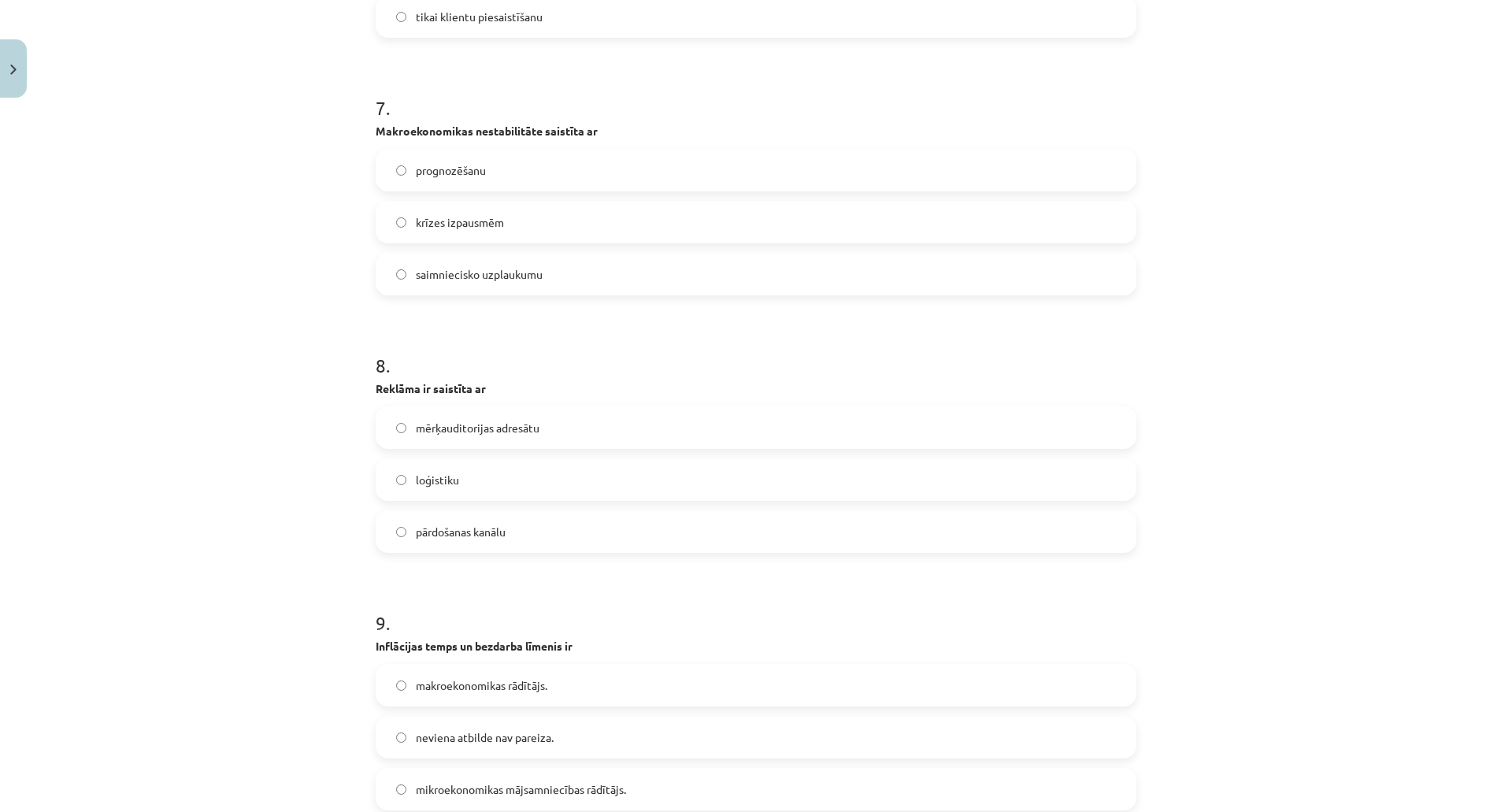
click at [448, 236] on label "krīzes izpausmēm" at bounding box center [756, 222] width 757 height 39
click at [452, 432] on span "mērķauditorijas adresātu" at bounding box center [478, 427] width 124 height 16
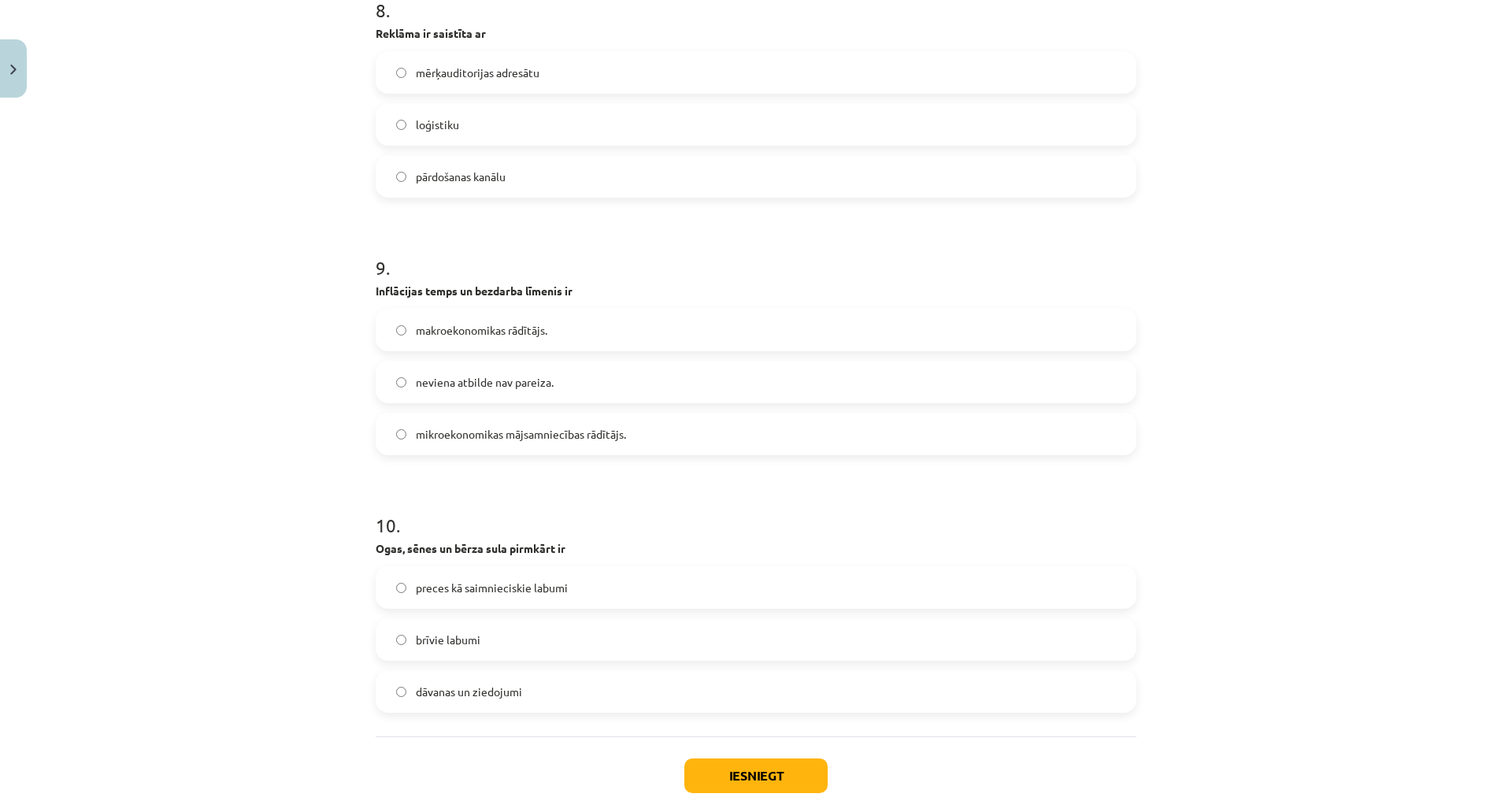
scroll to position [2152, 0]
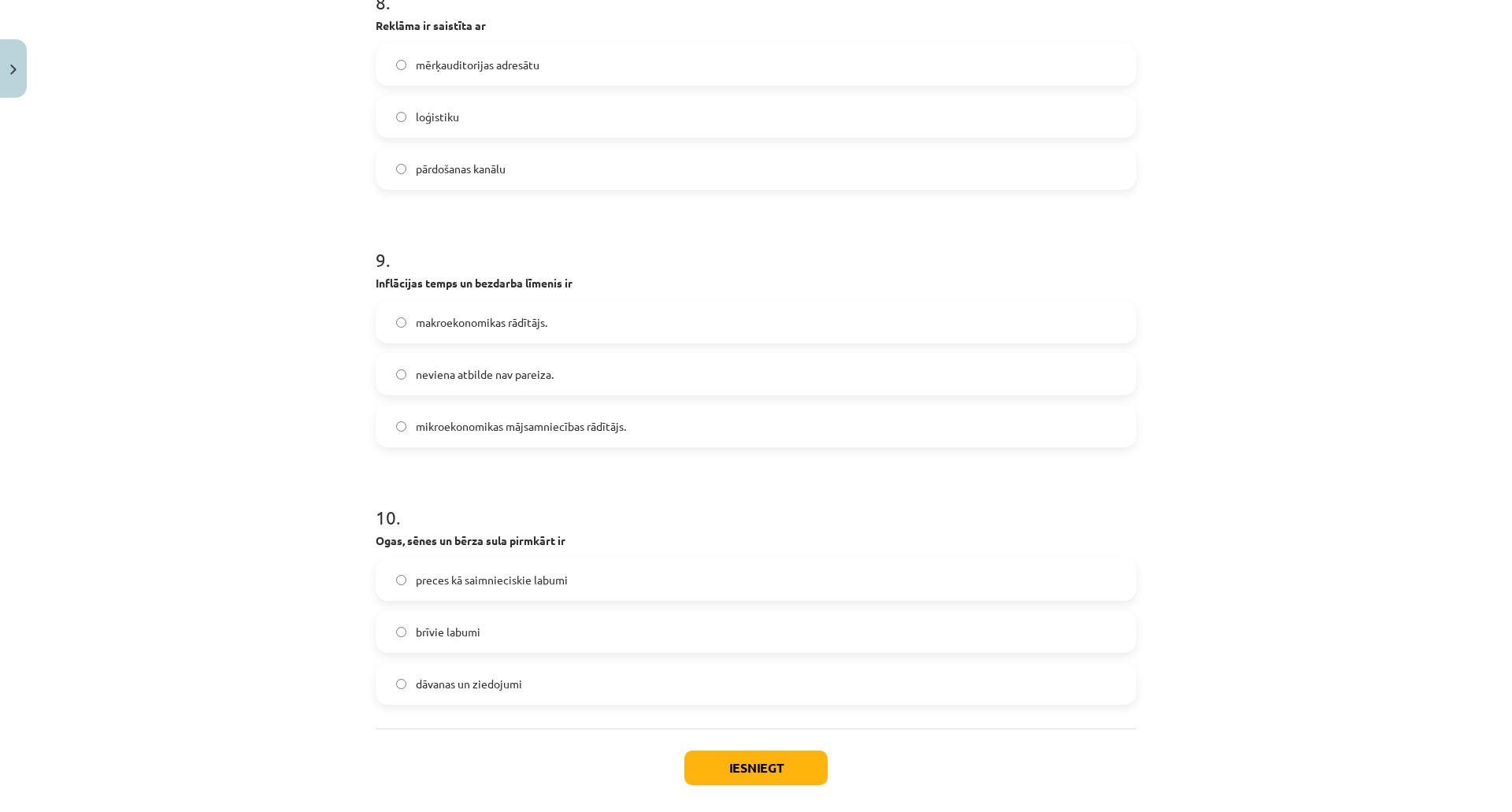
click at [432, 332] on label "makroekonomikas rādītājs." at bounding box center [756, 322] width 757 height 39
click at [497, 641] on label "brīvie labumi" at bounding box center [756, 632] width 757 height 39
click at [738, 773] on button "Iesniegt" at bounding box center [756, 768] width 144 height 35
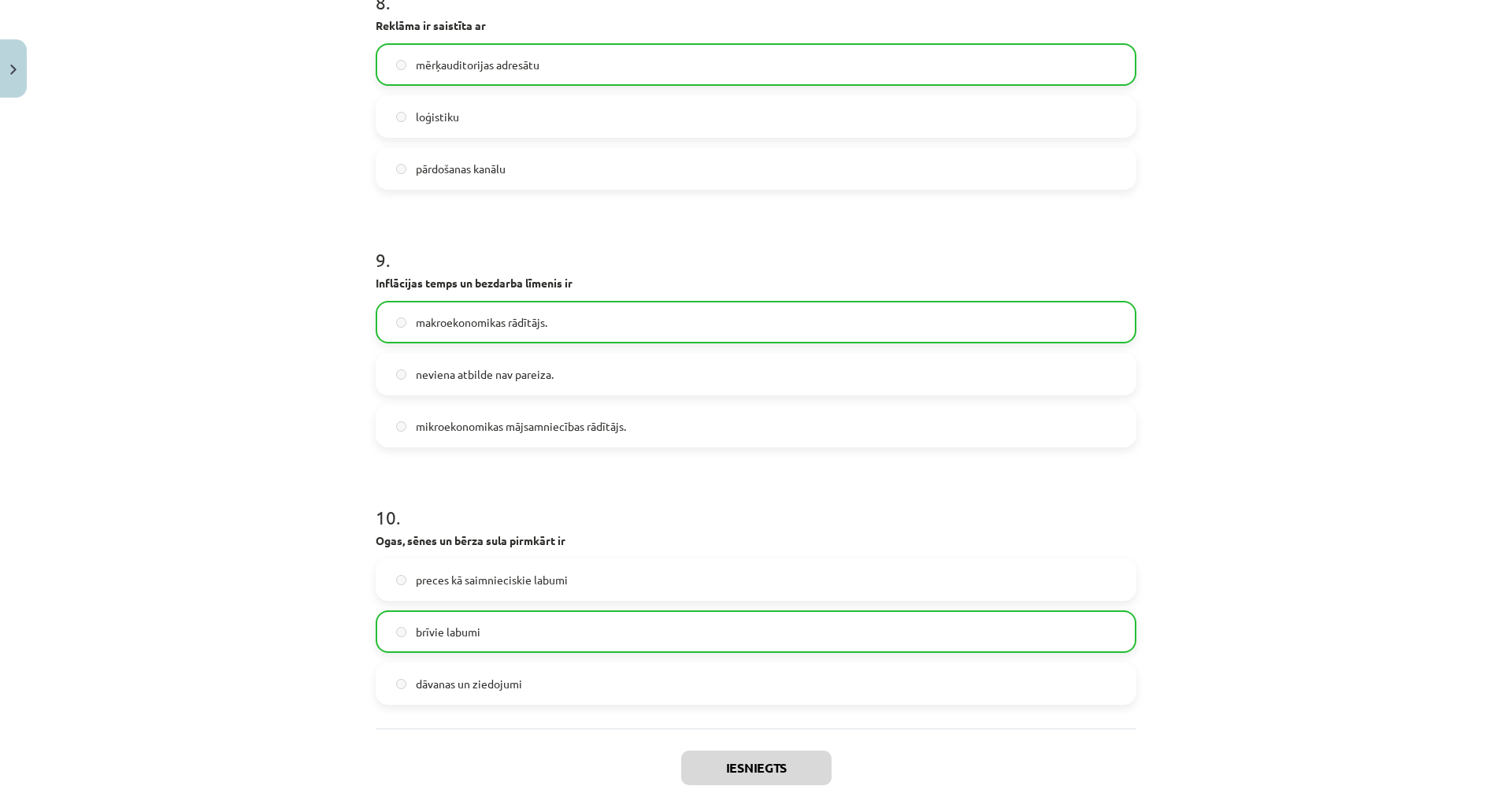
scroll to position [2276, 0]
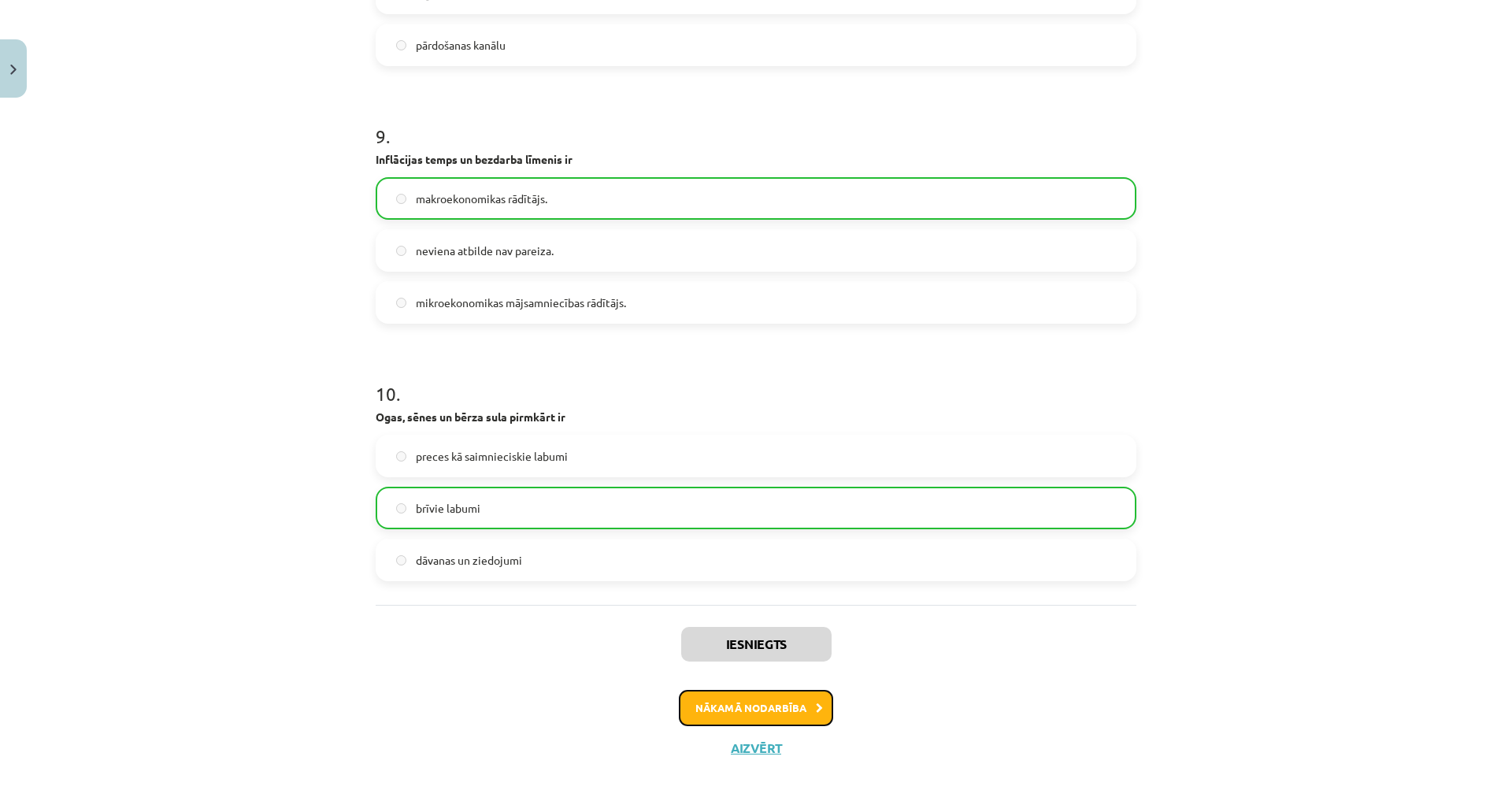
click at [776, 702] on button "Nākamā nodarbība" at bounding box center [756, 708] width 155 height 36
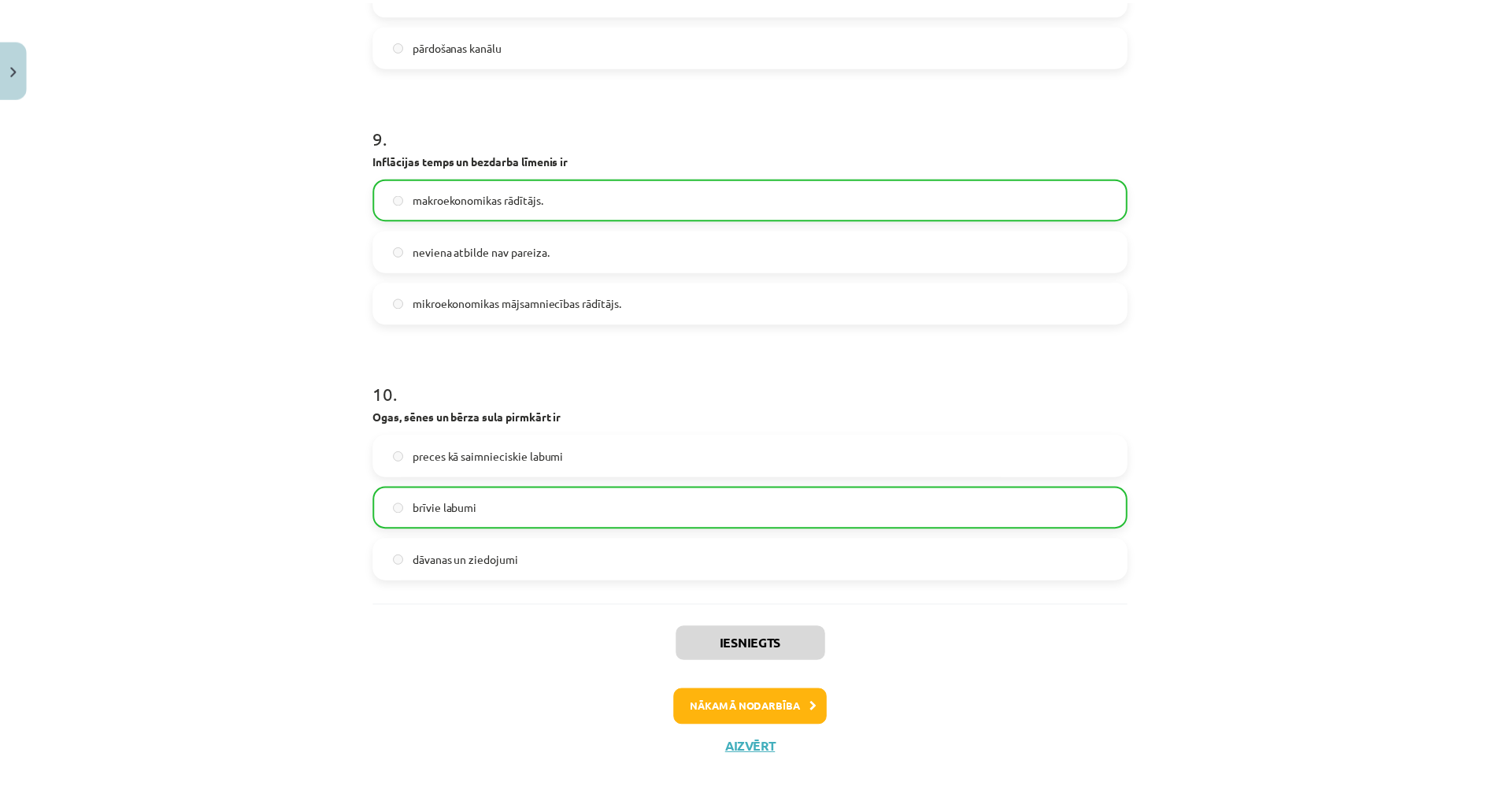
scroll to position [0, 0]
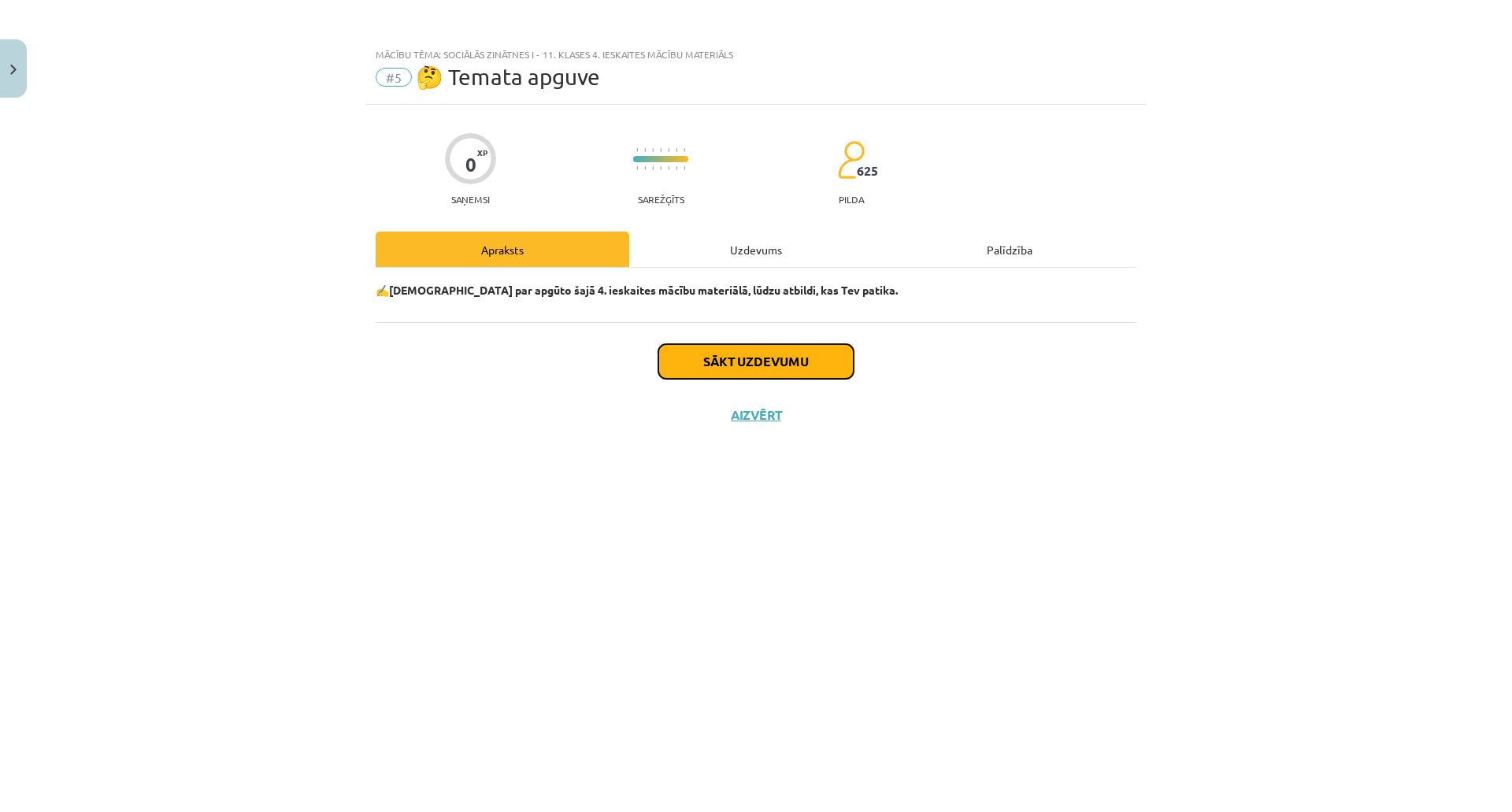
click at [794, 346] on button "Sākt uzdevumu" at bounding box center [756, 362] width 196 height 35
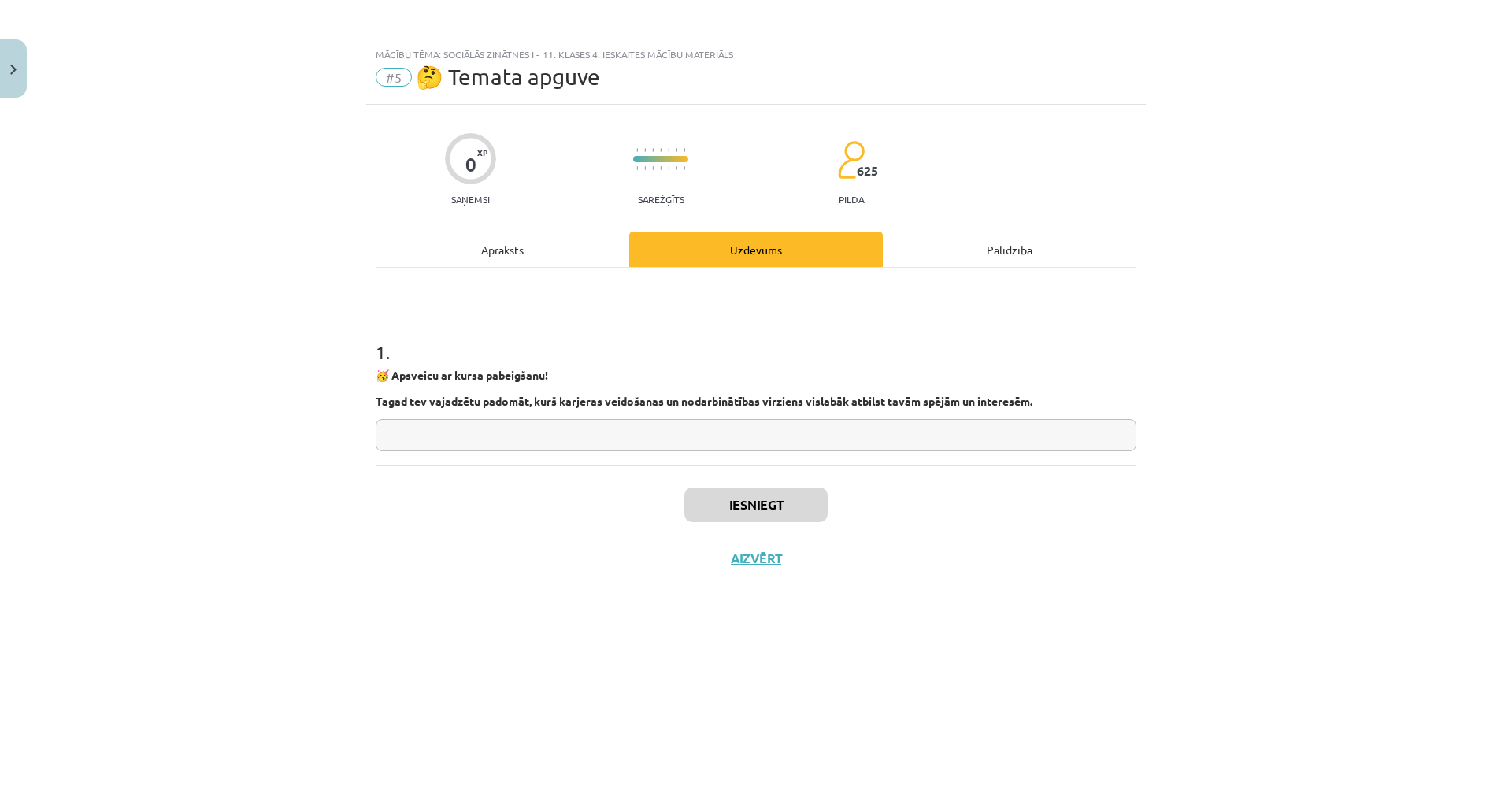
click at [657, 429] on input "text" at bounding box center [756, 435] width 761 height 32
type input "*"
click at [742, 501] on button "Iesniegt" at bounding box center [756, 504] width 144 height 35
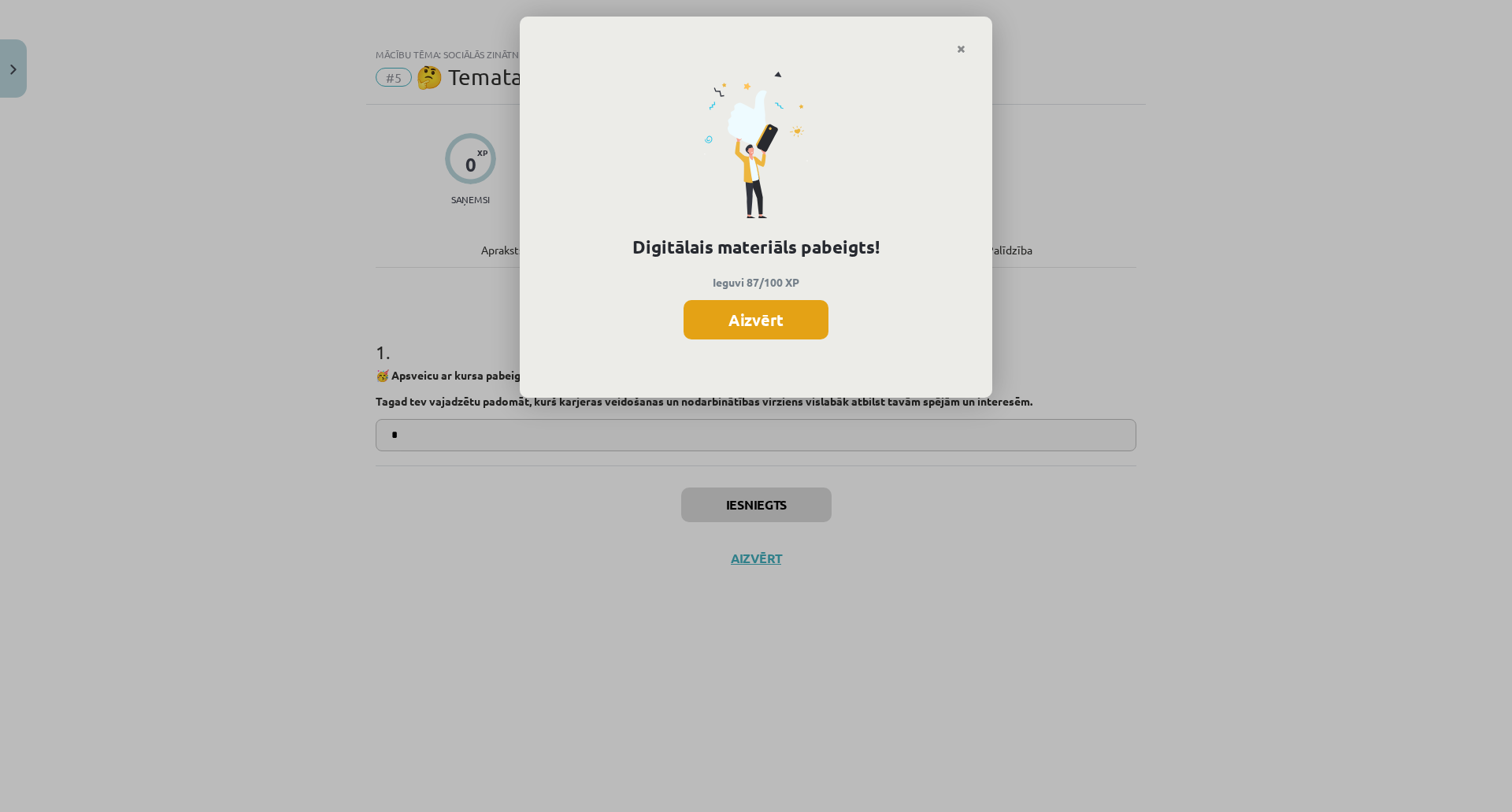
click at [798, 315] on button "Aizvērt" at bounding box center [756, 320] width 145 height 39
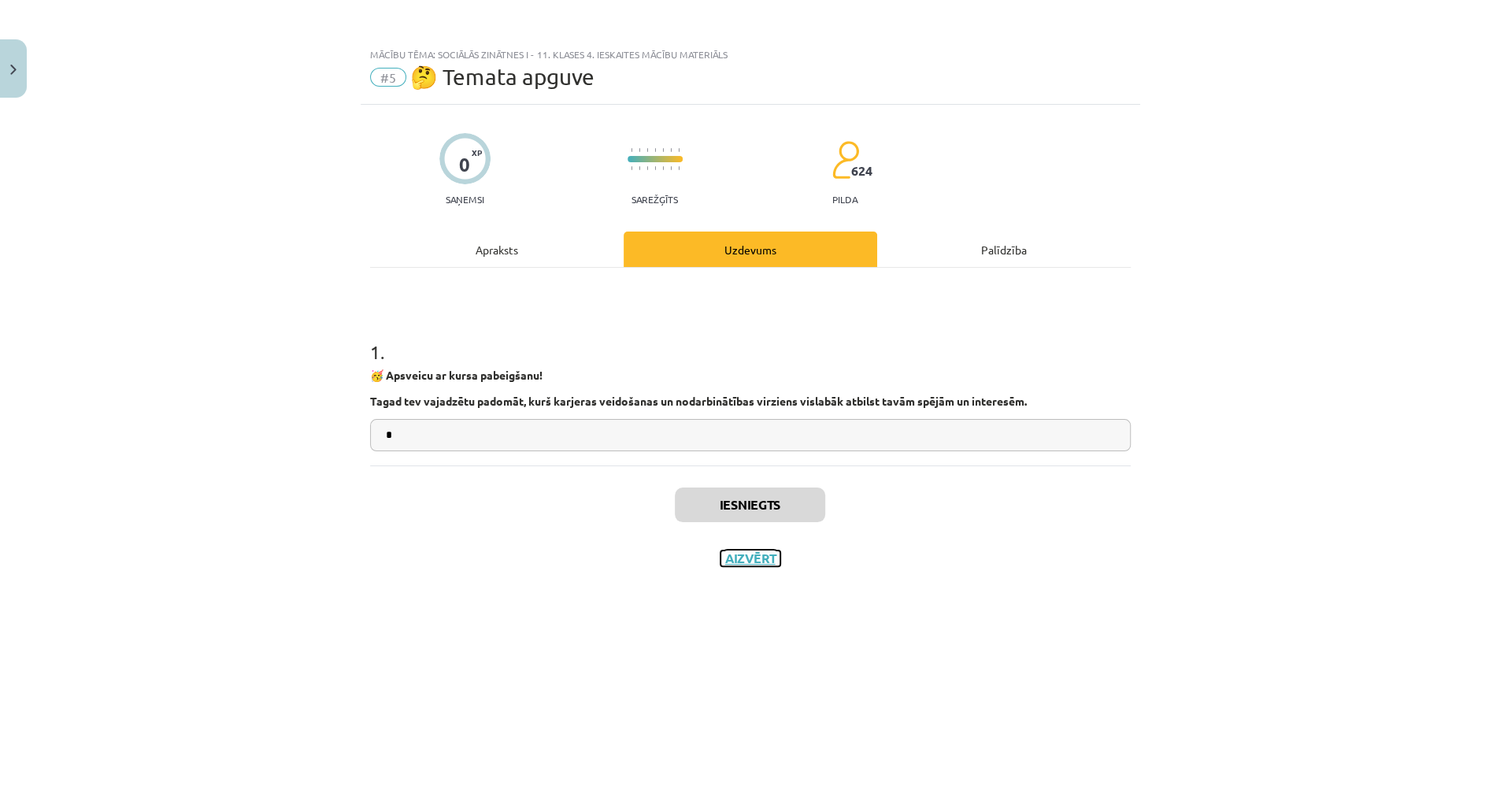
click at [738, 554] on button "Aizvērt" at bounding box center [750, 558] width 60 height 15
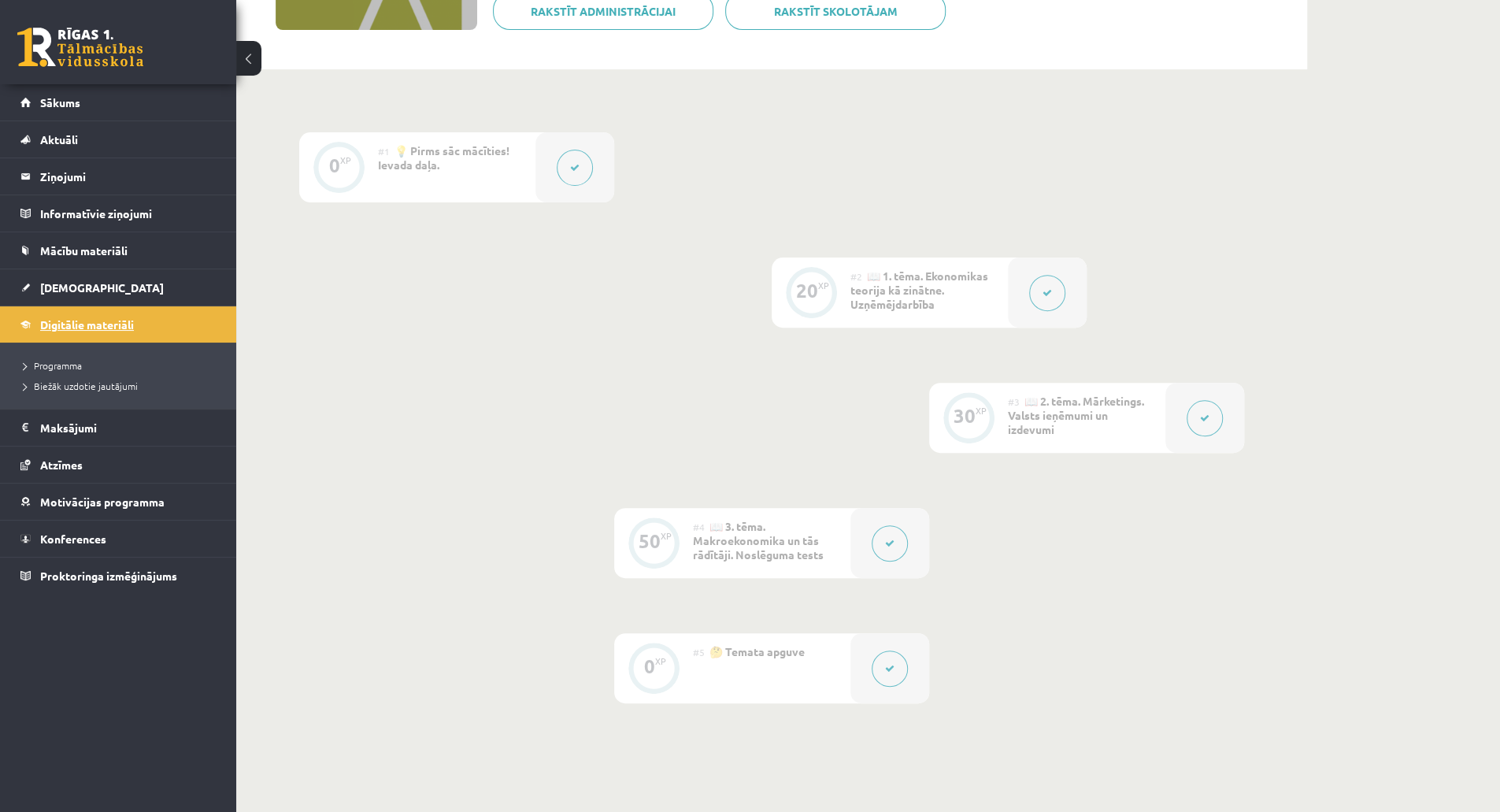
click at [90, 327] on span "Digitālie materiāli" at bounding box center [87, 324] width 94 height 15
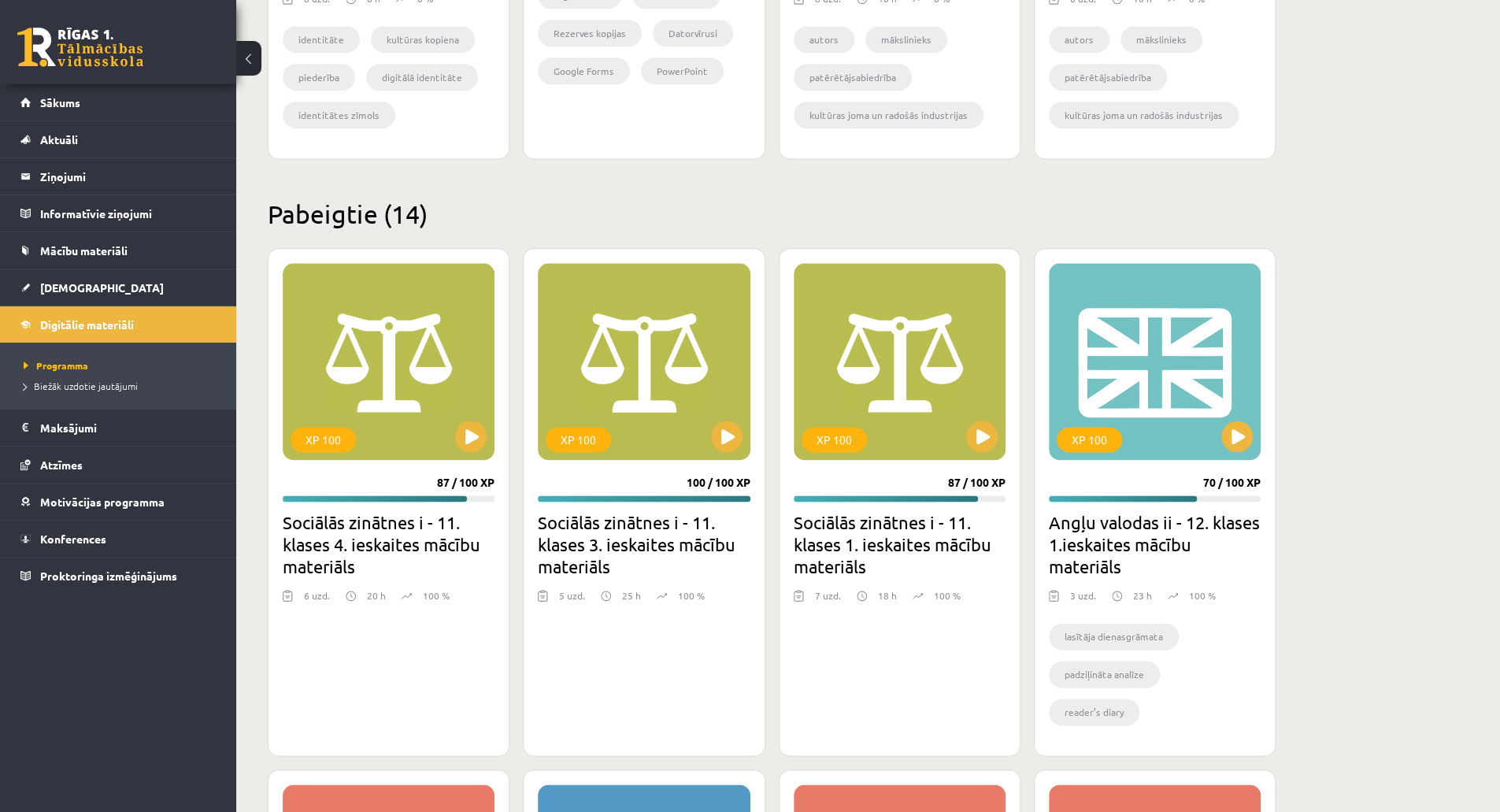
scroll to position [1359, 0]
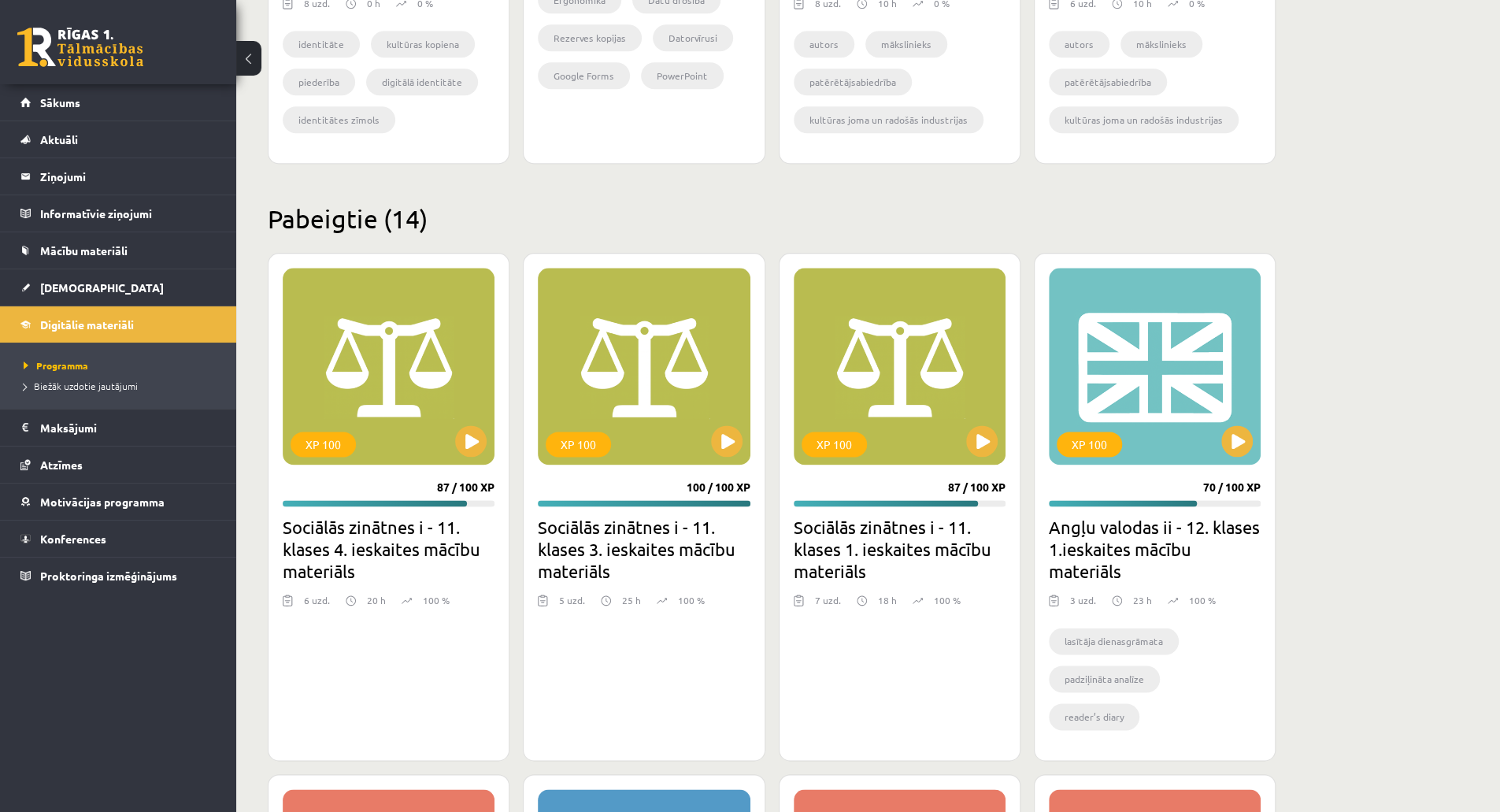
drag, startPoint x: 1497, startPoint y: 397, endPoint x: 1506, endPoint y: 307, distance: 90.4
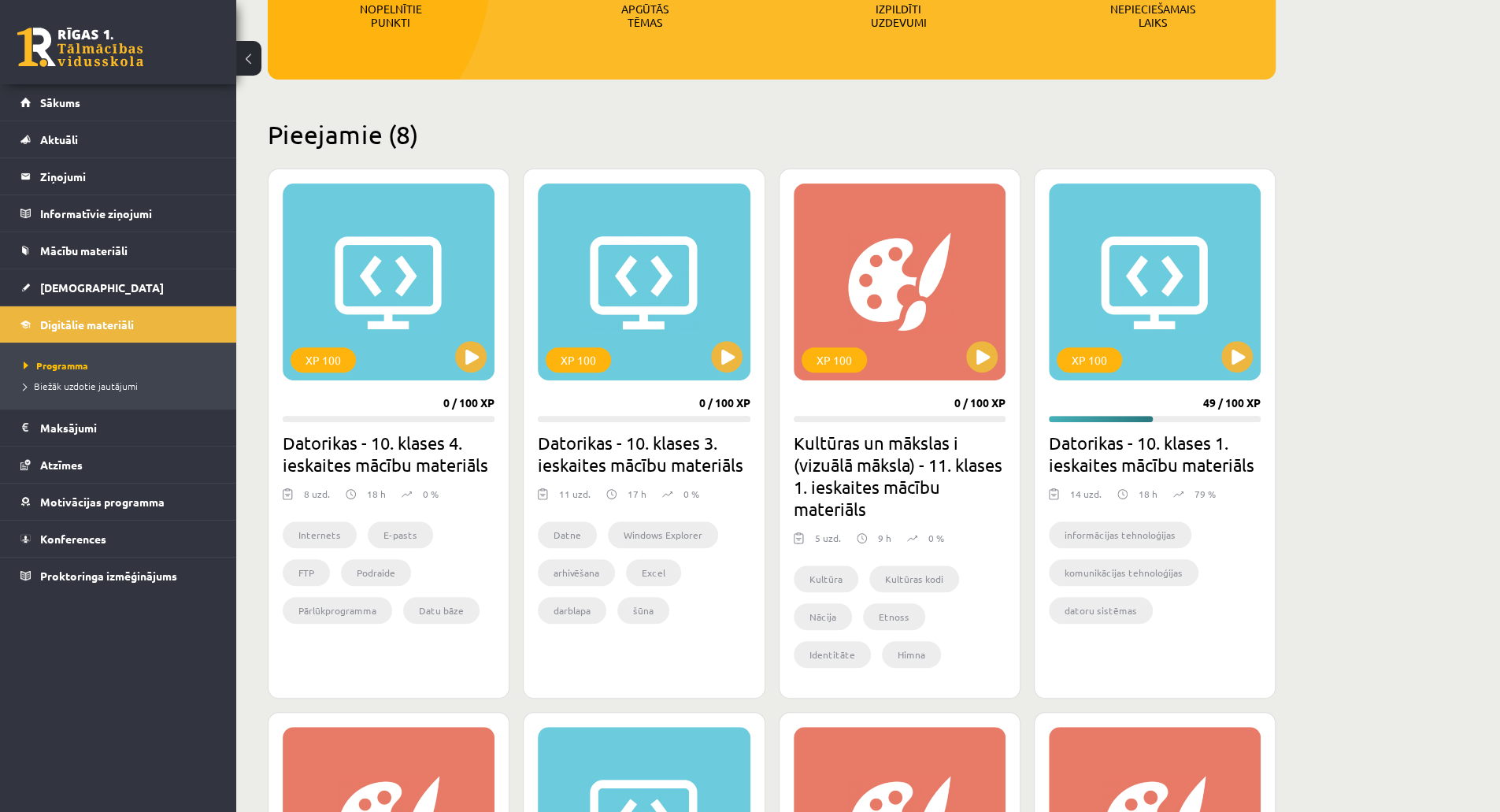
scroll to position [236, 0]
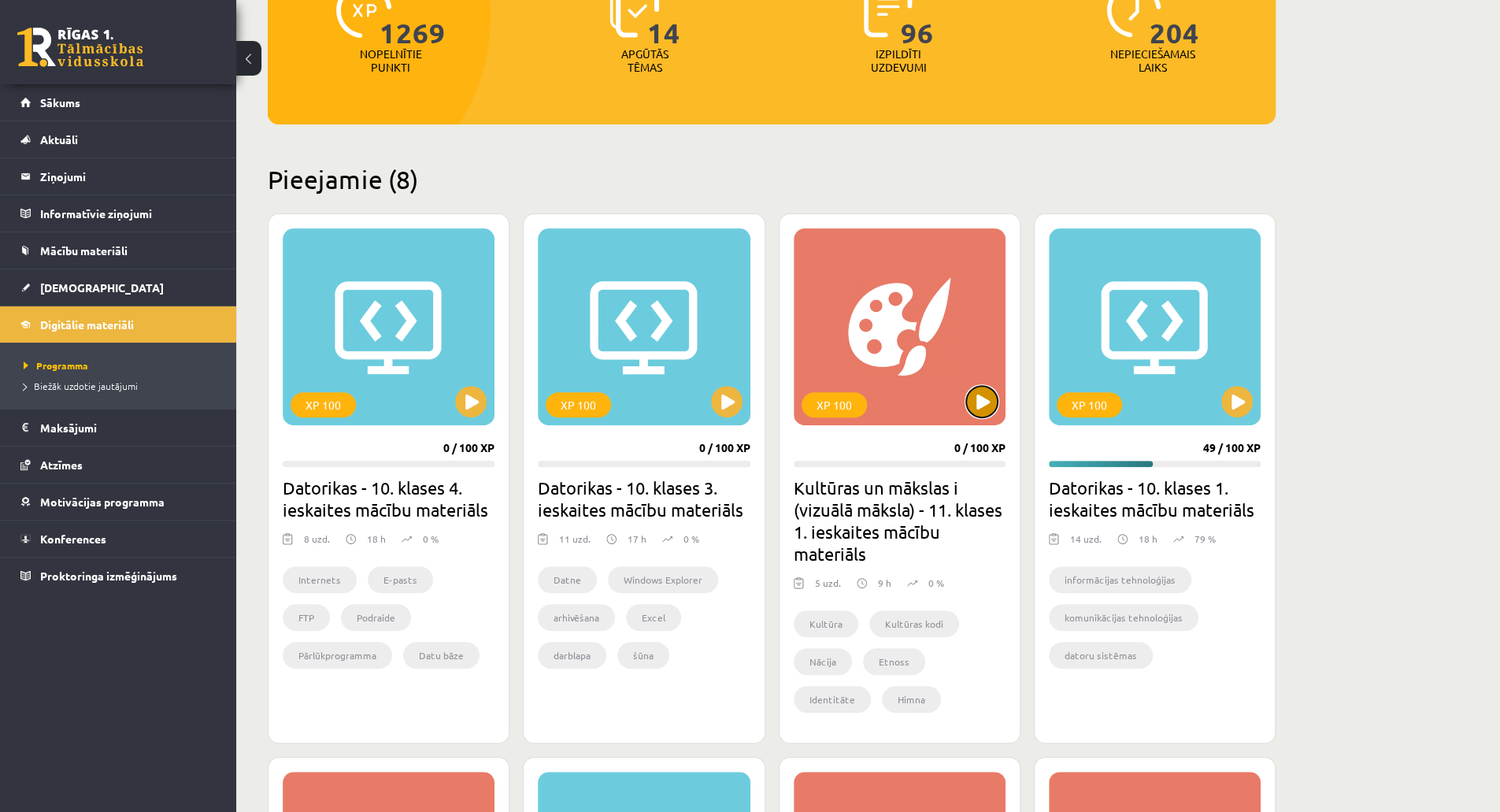
click at [981, 397] on button at bounding box center [982, 402] width 32 height 32
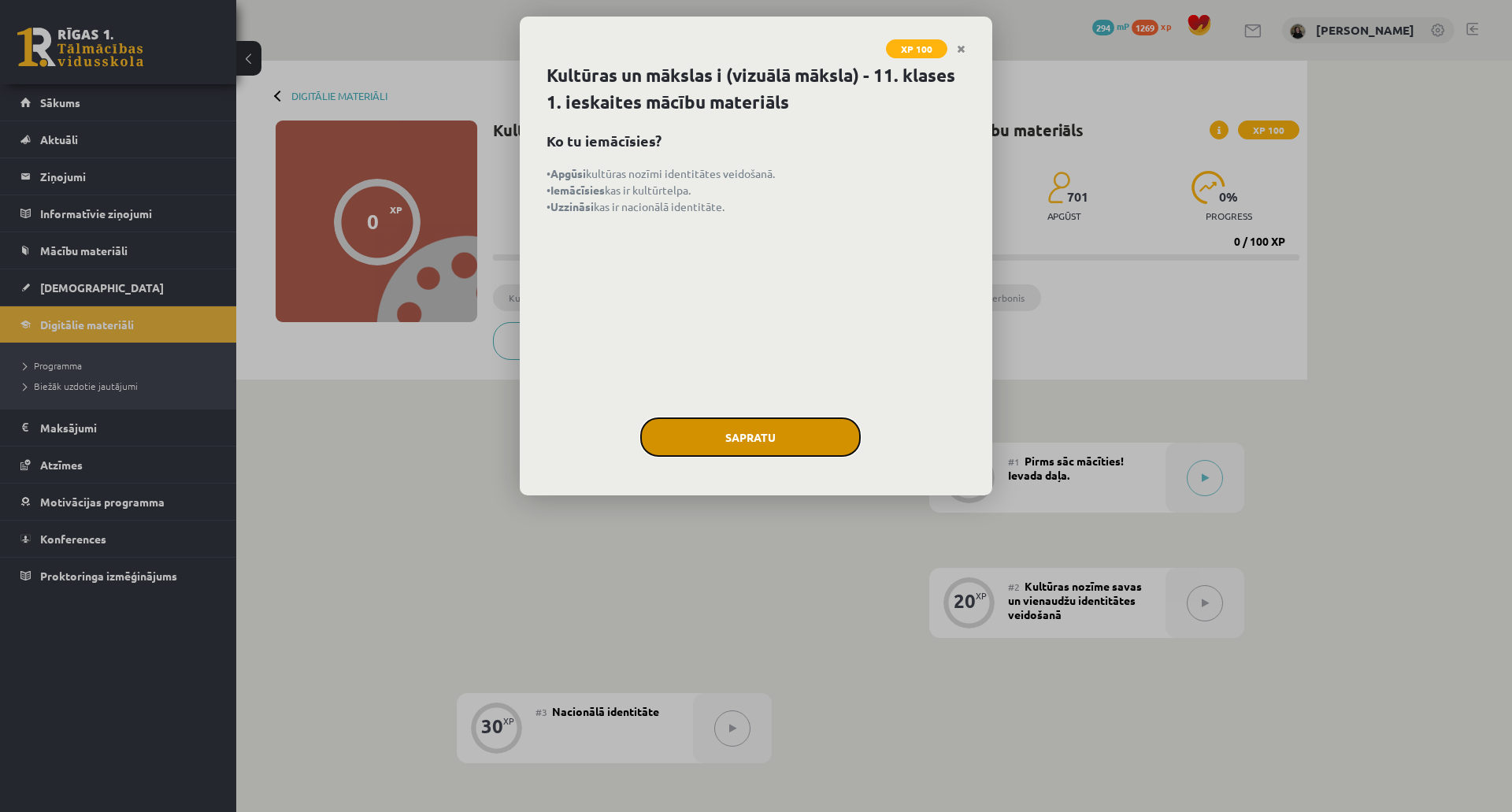
click at [806, 441] on button "Sapratu" at bounding box center [750, 437] width 221 height 39
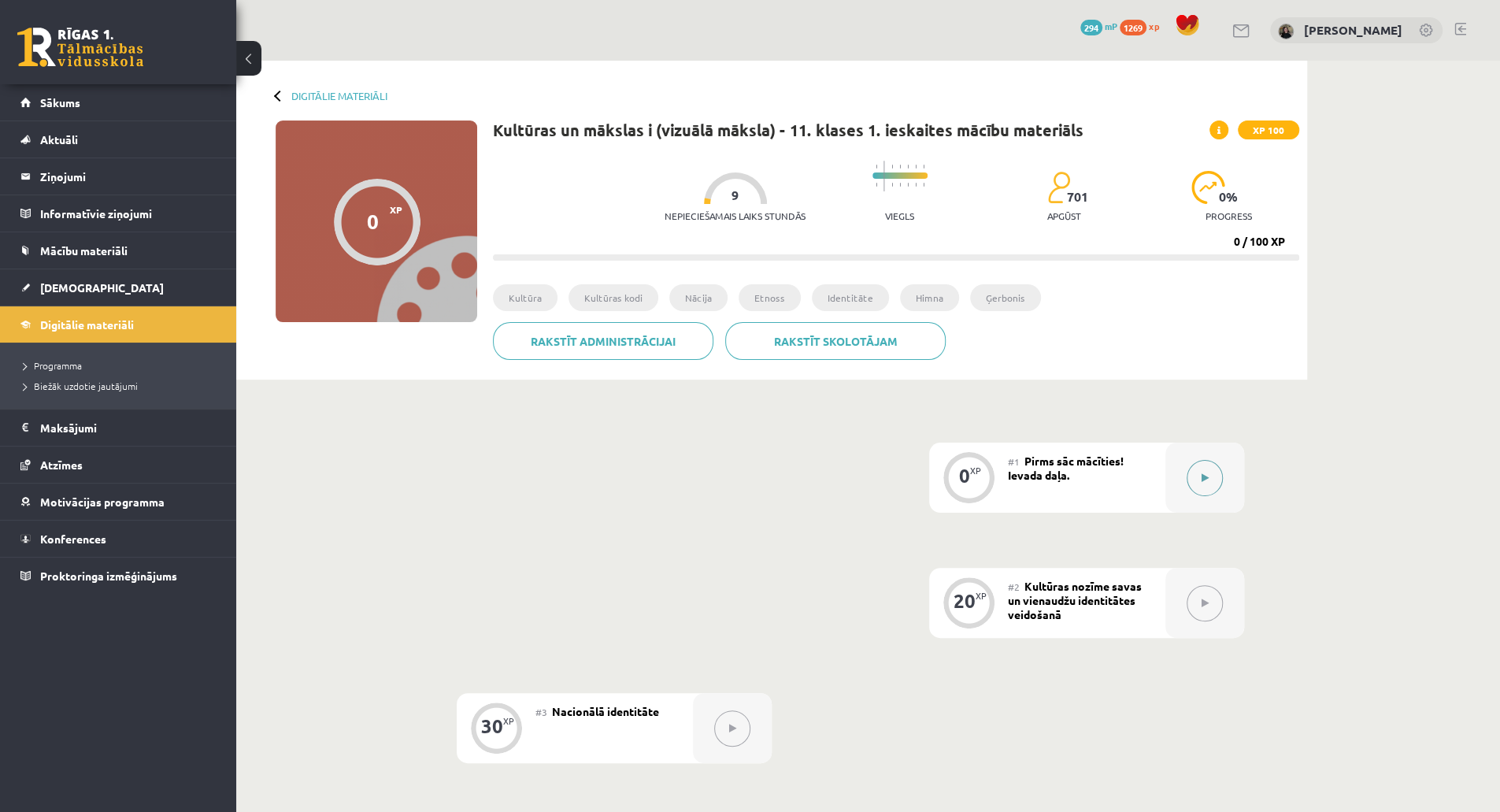
click at [1203, 481] on icon at bounding box center [1205, 478] width 7 height 9
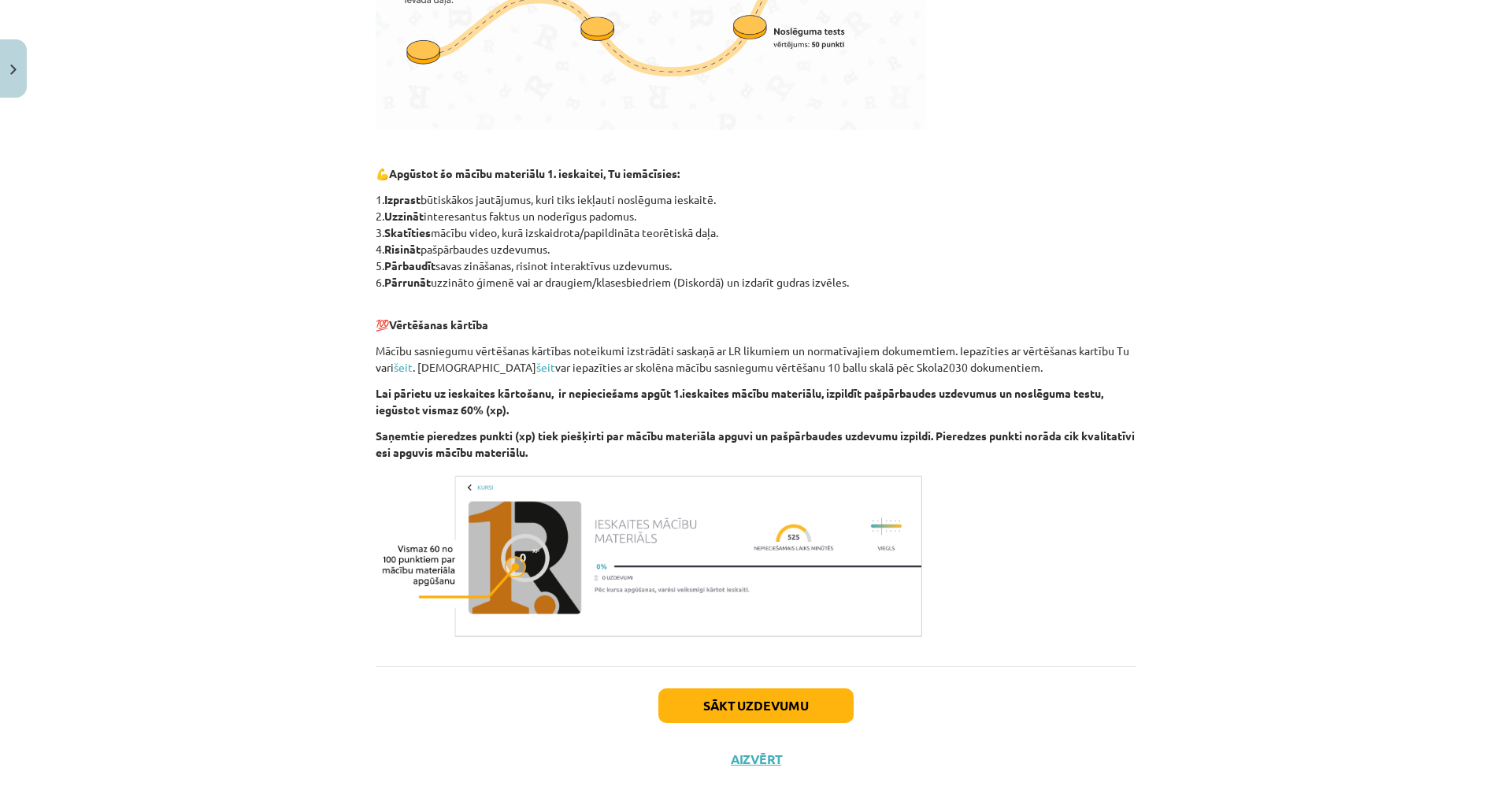
scroll to position [624, 0]
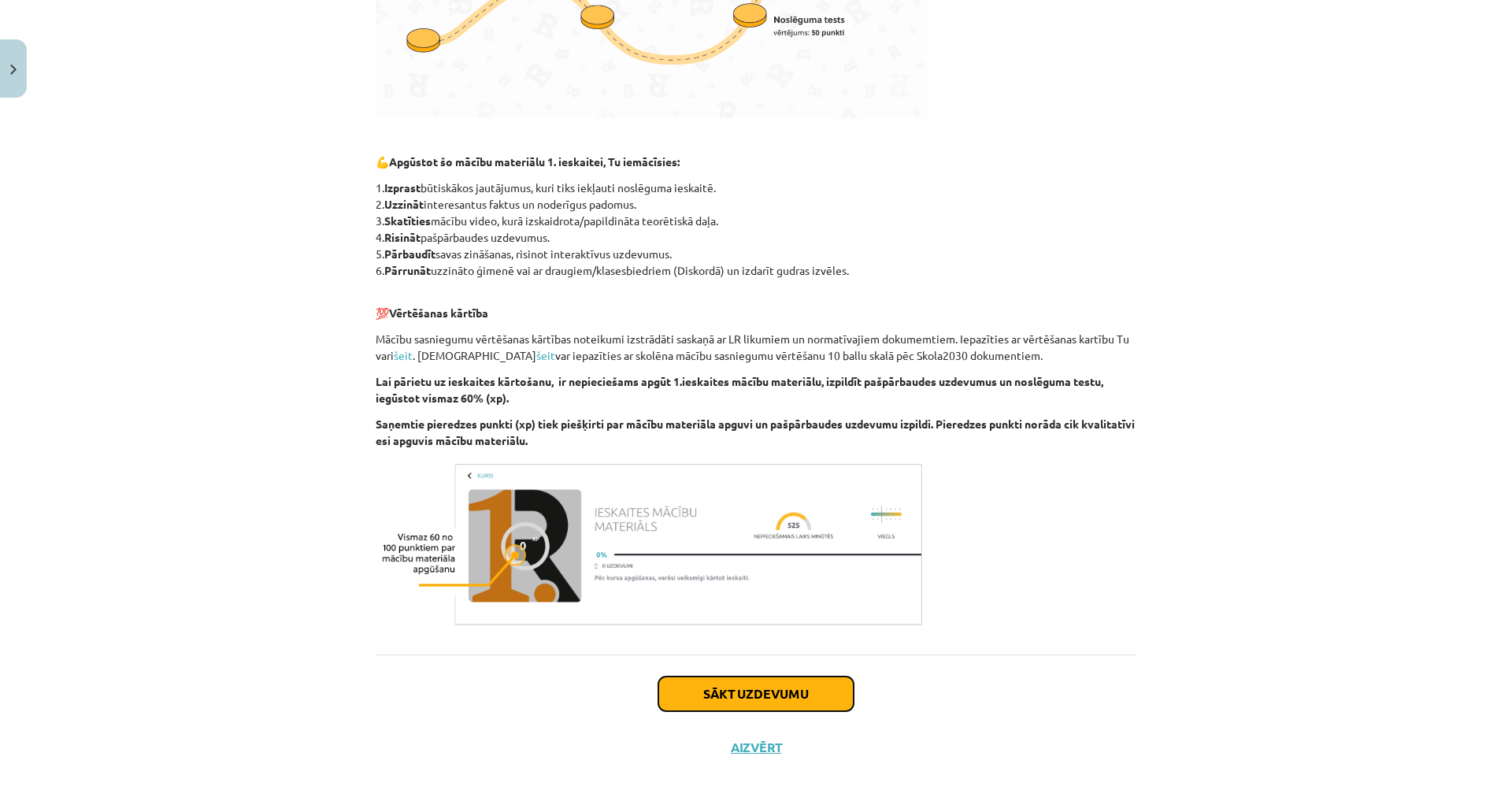
click at [818, 694] on button "Sākt uzdevumu" at bounding box center [756, 694] width 196 height 35
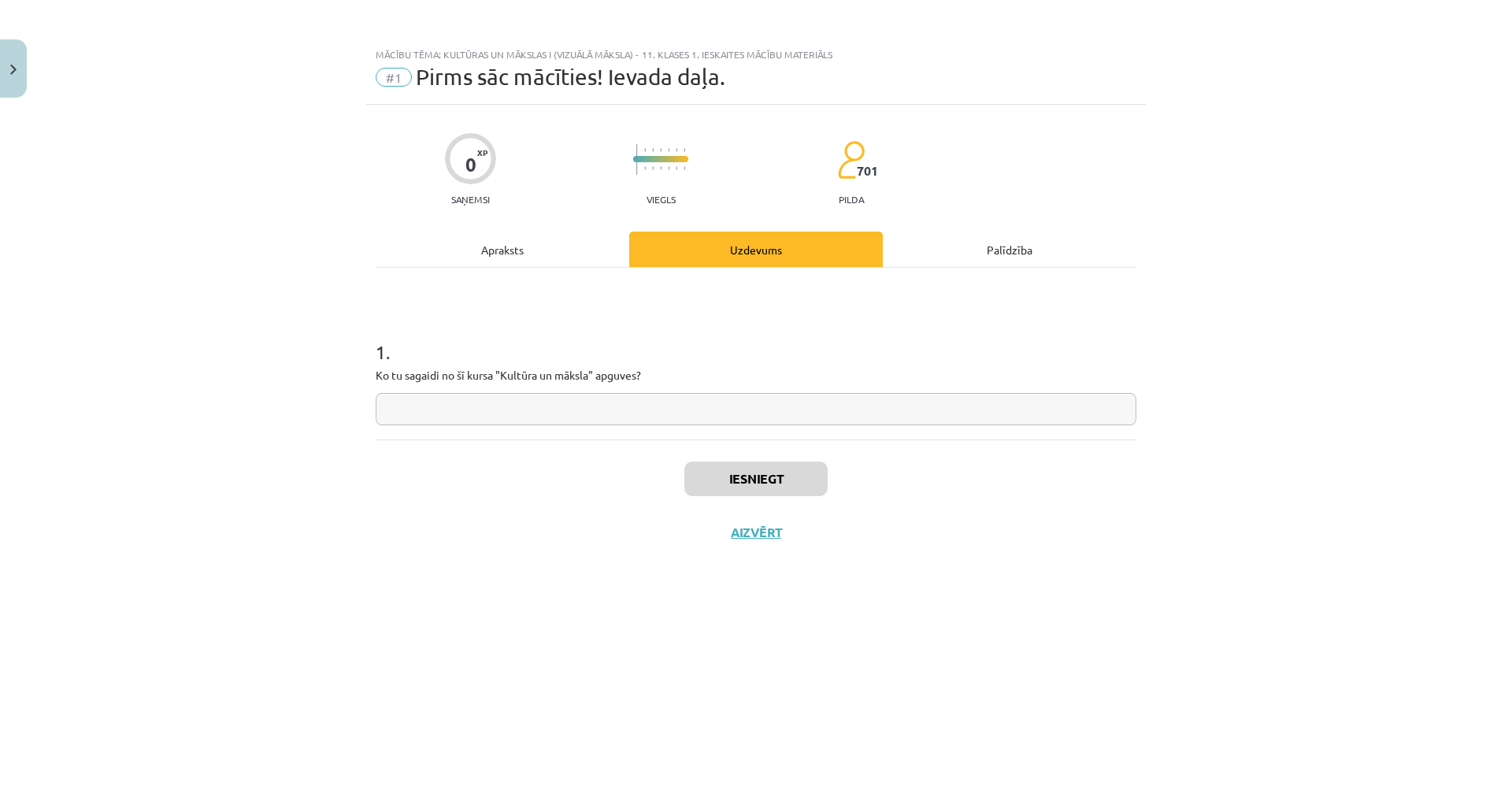
scroll to position [0, 0]
click at [723, 411] on input "text" at bounding box center [756, 409] width 761 height 32
type input "*"
click at [751, 482] on button "Iesniegt" at bounding box center [756, 479] width 144 height 35
click at [816, 543] on icon at bounding box center [820, 543] width 7 height 10
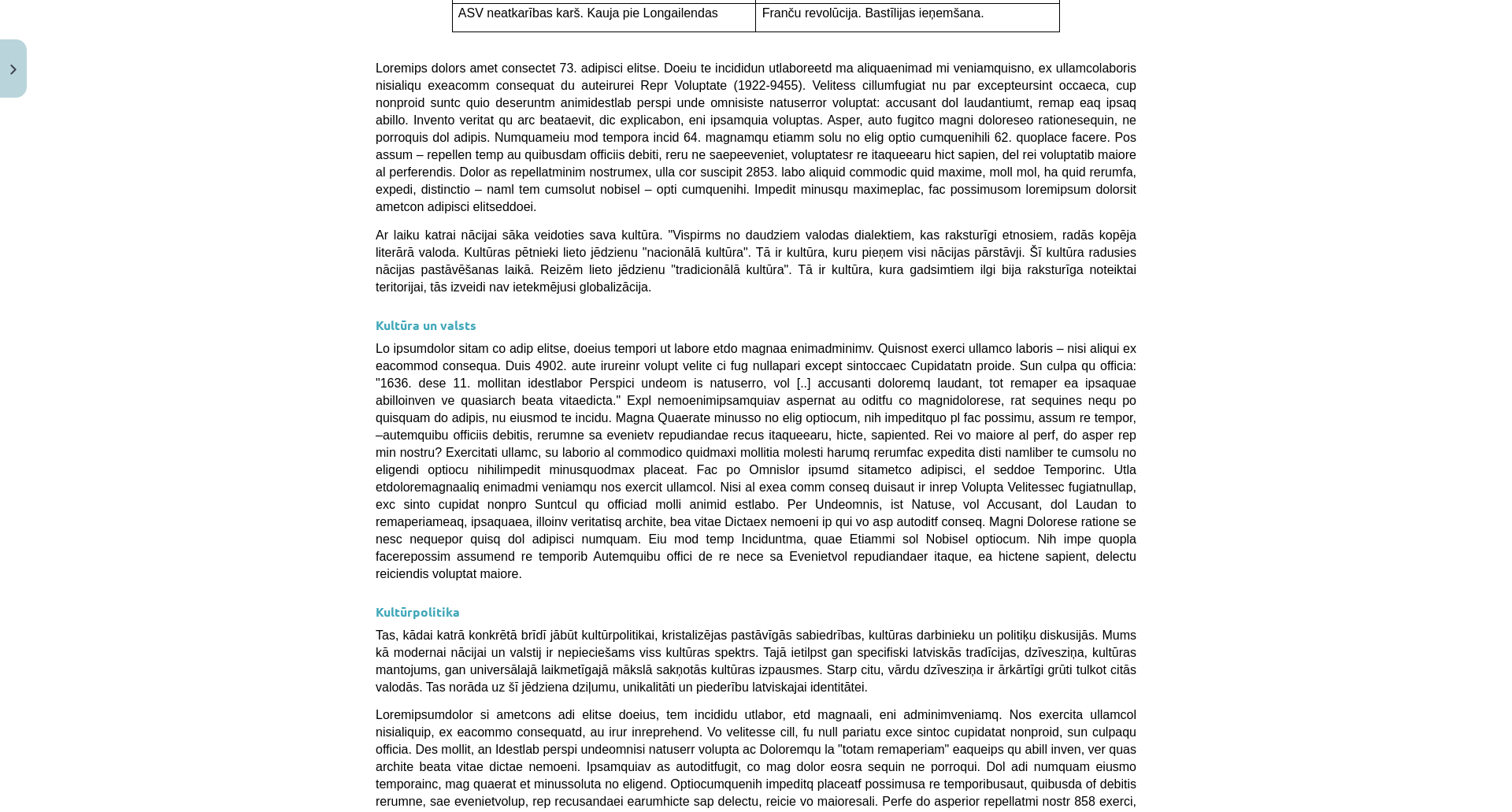
scroll to position [3640, 0]
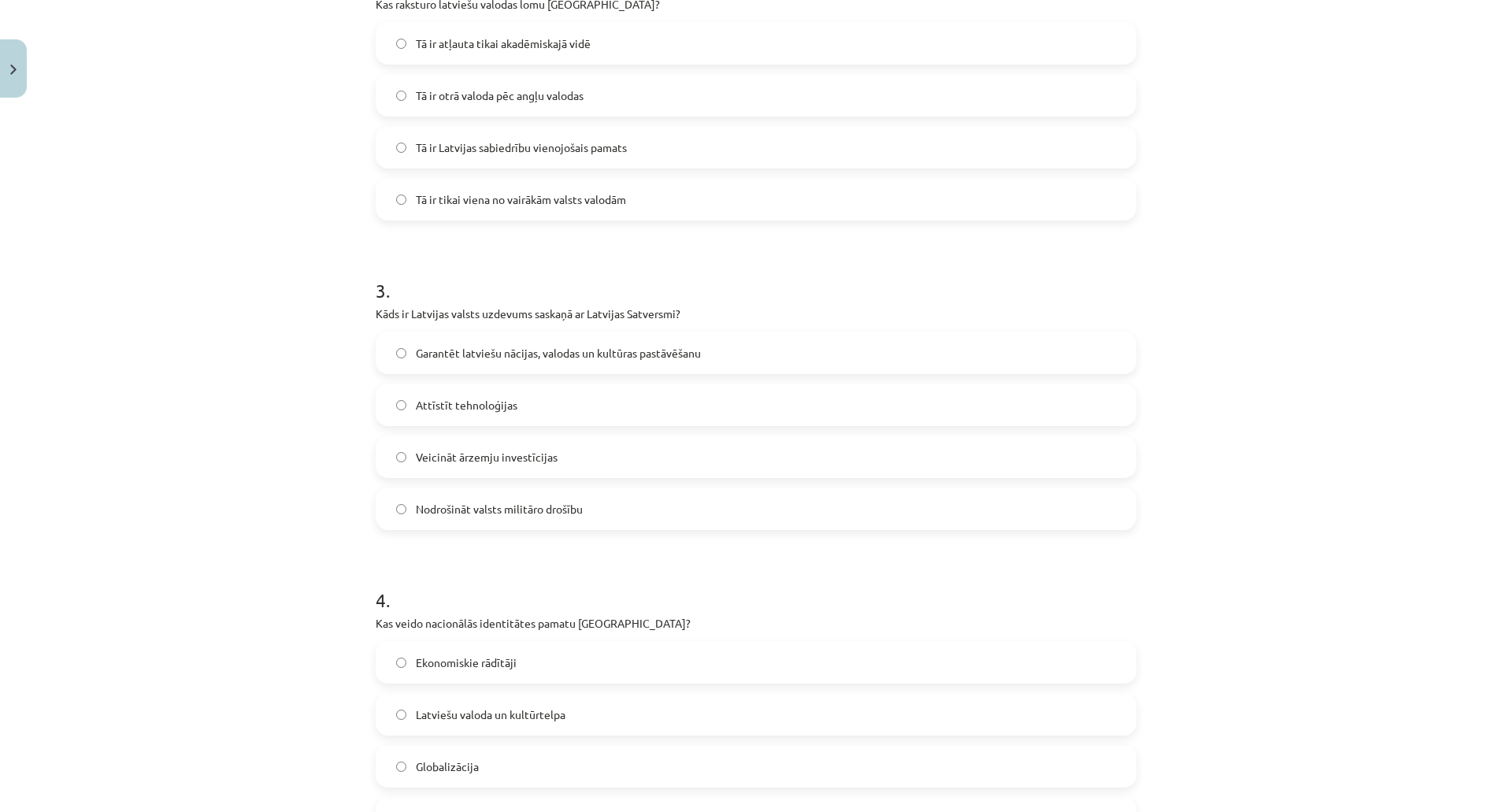
scroll to position [890, 0]
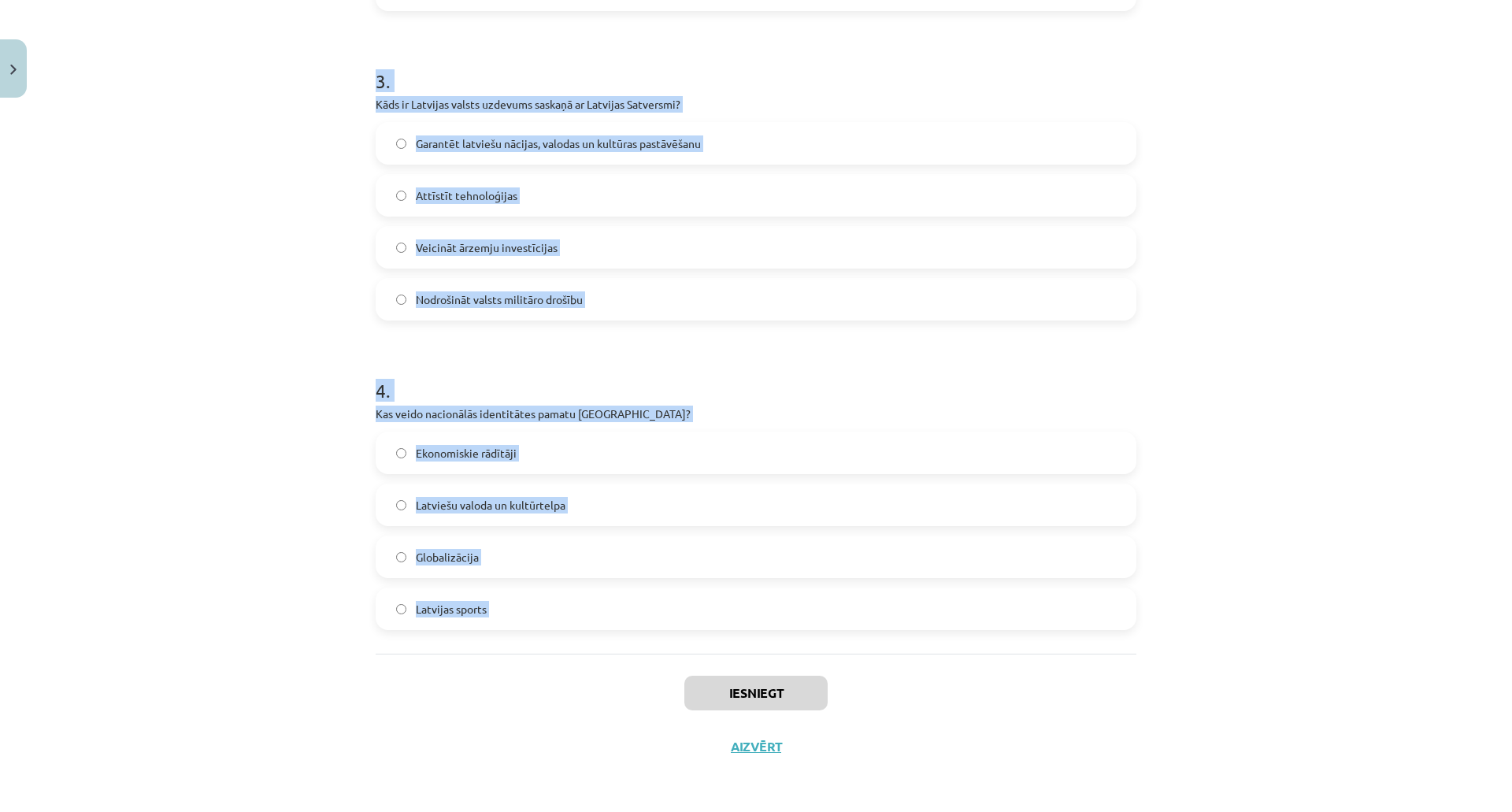
drag, startPoint x: 370, startPoint y: 336, endPoint x: 613, endPoint y: 668, distance: 411.4
copy form "Kas ir kultūras kodi? Tehnoloģiju attīstības mērķi Simboli, paražas un tradīcij…"
click at [1194, 376] on div "Mācību tēma: Kultūras un mākslas i (vizuālā māksla) - 11. klases 1. ieskaites m…" at bounding box center [756, 406] width 1512 height 812
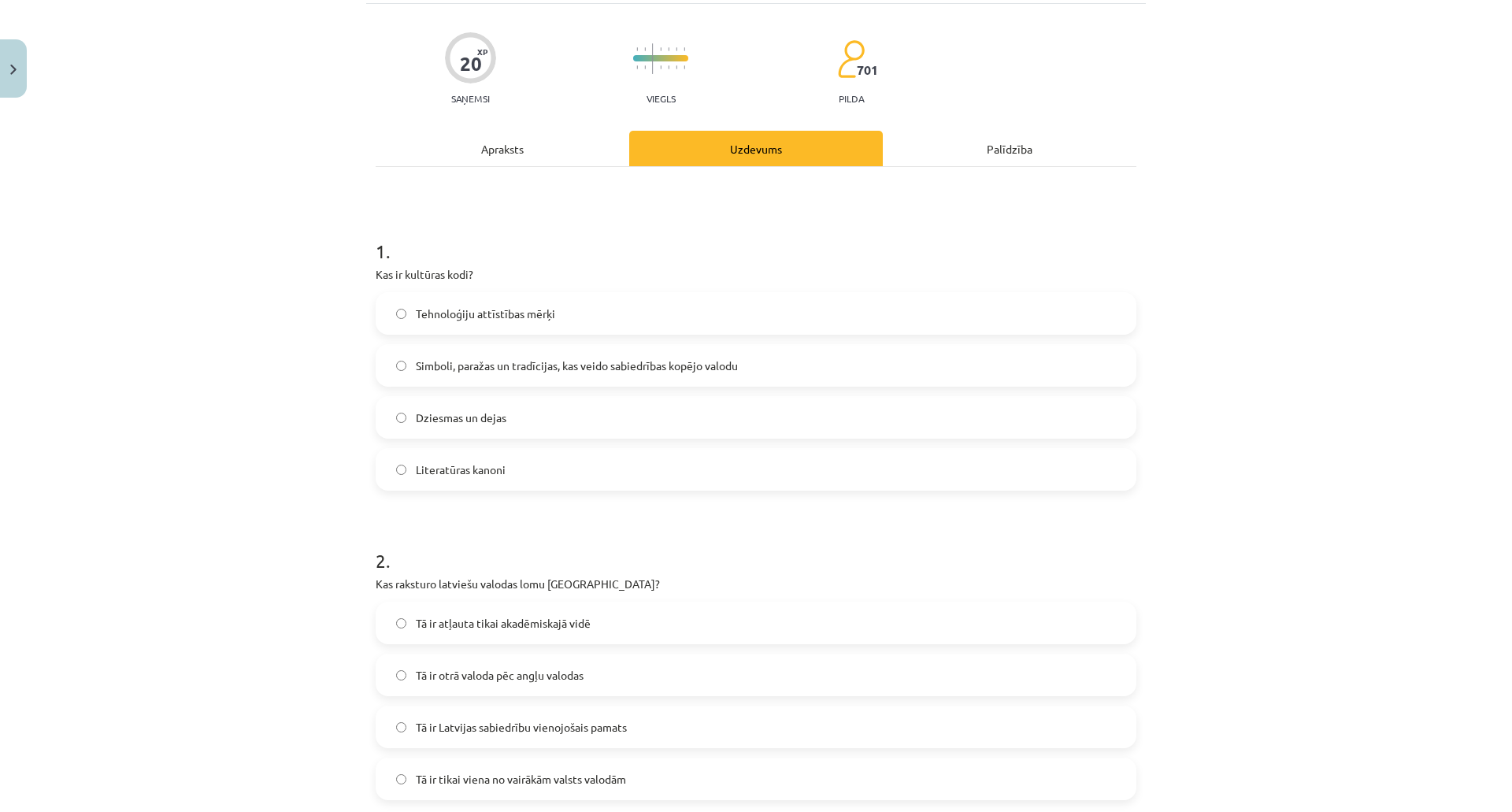
scroll to position [78, 0]
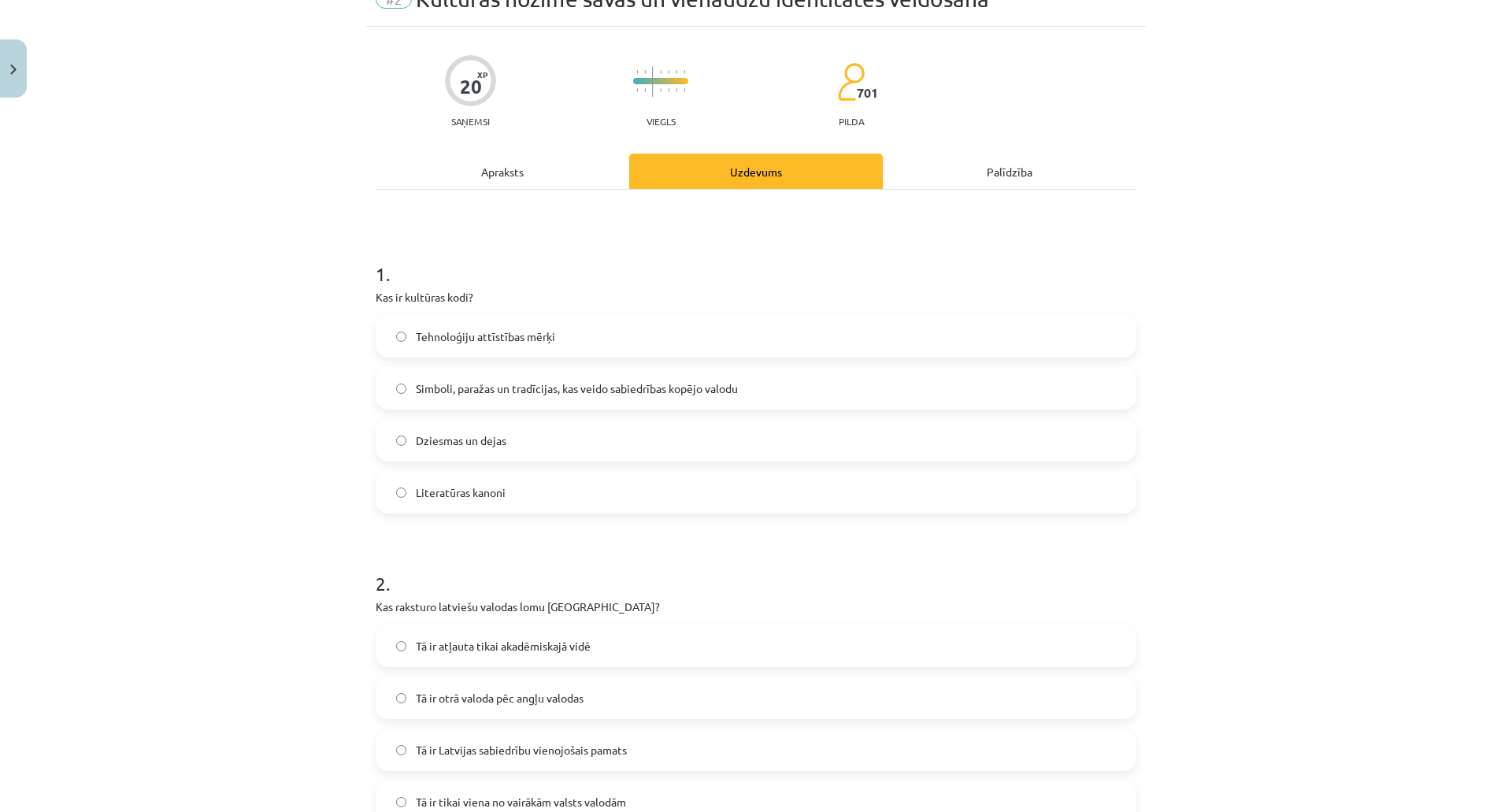
click at [650, 394] on span "Simboli, paražas un tradīcijas, kas veido sabiedrības kopējo valodu" at bounding box center [577, 388] width 322 height 16
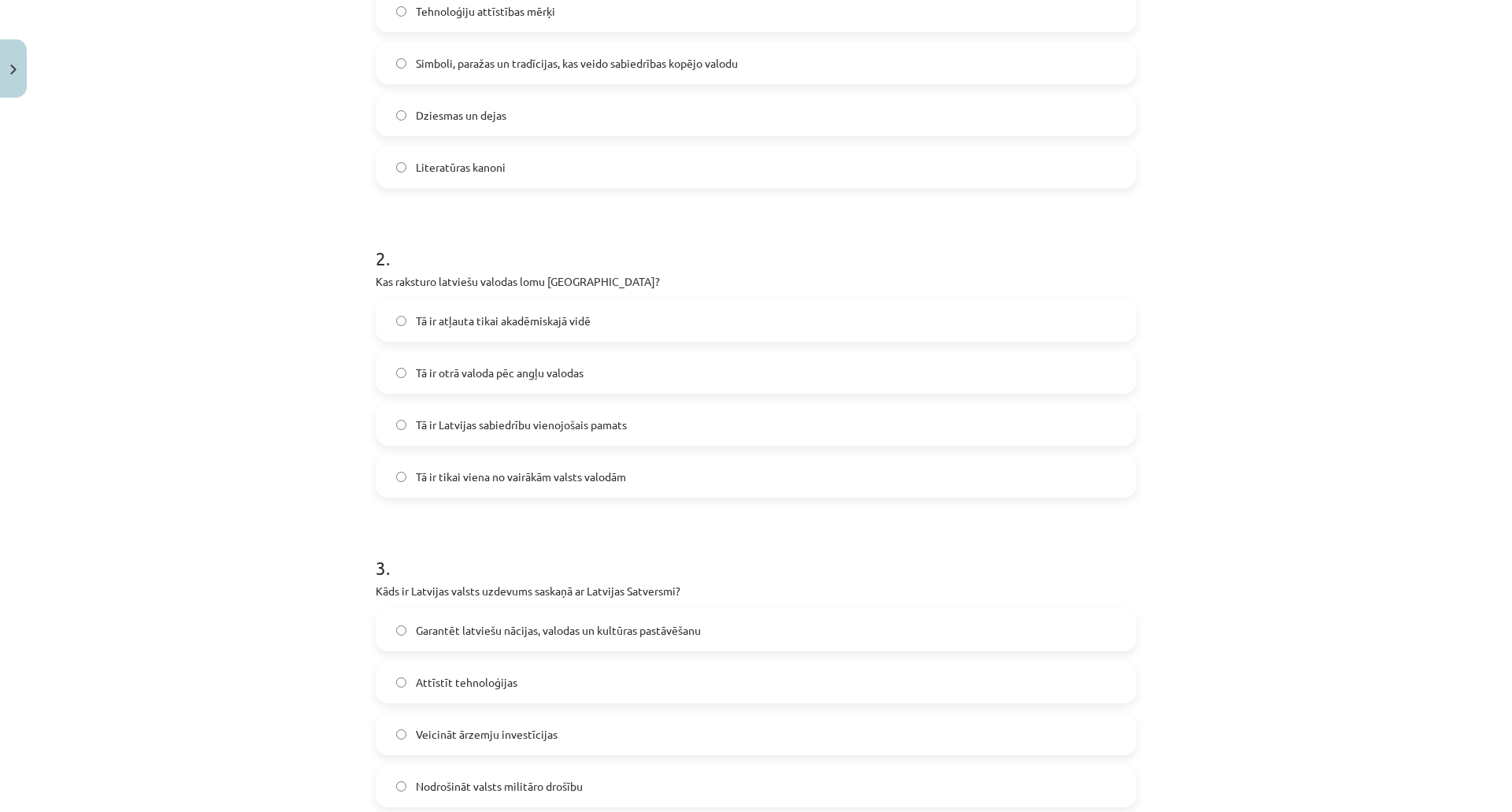
scroll to position [477, 0]
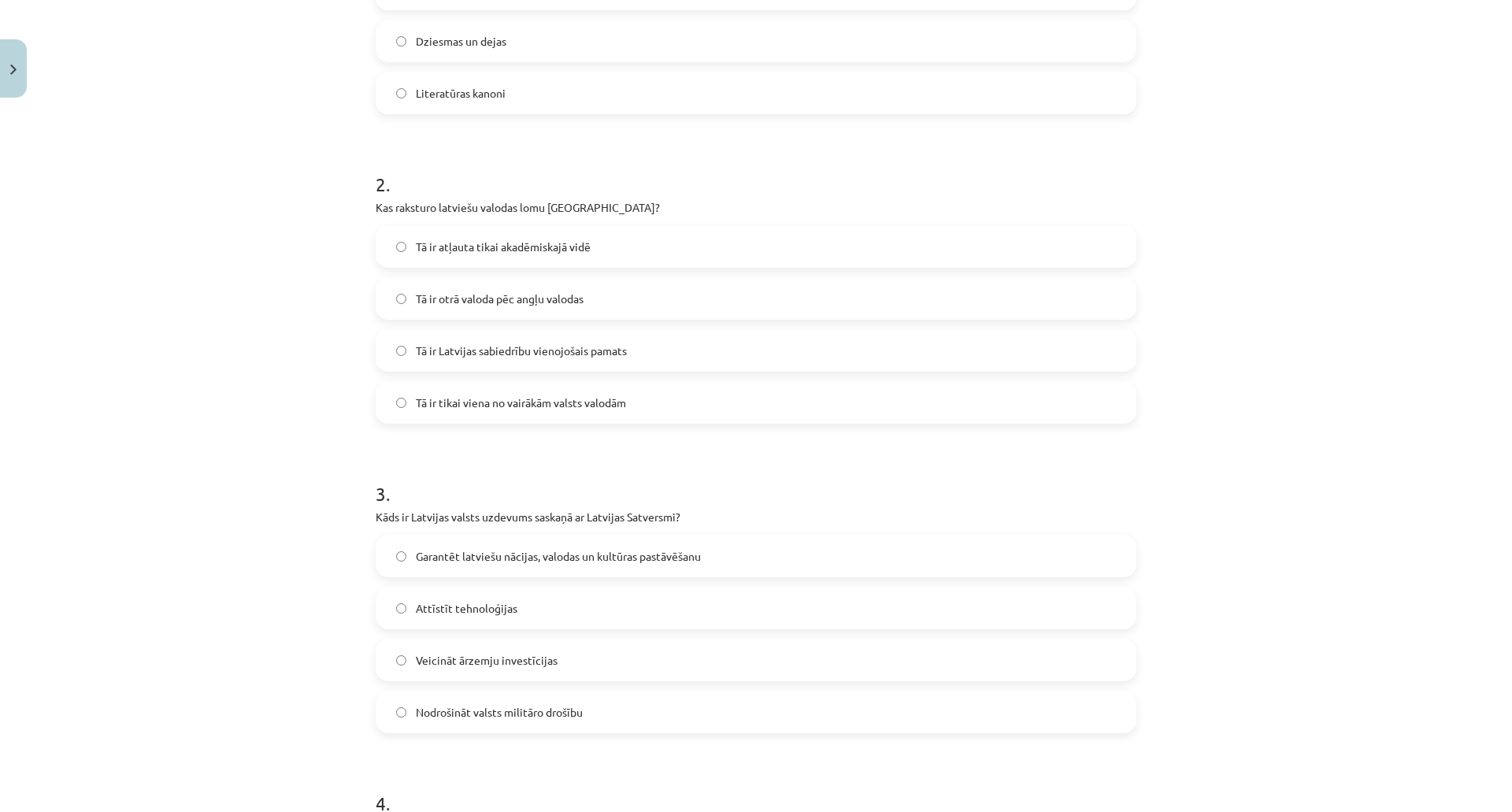
click at [584, 354] on span "Tā ir Latvijas sabiedrību vienojošais pamats" at bounding box center [521, 350] width 211 height 16
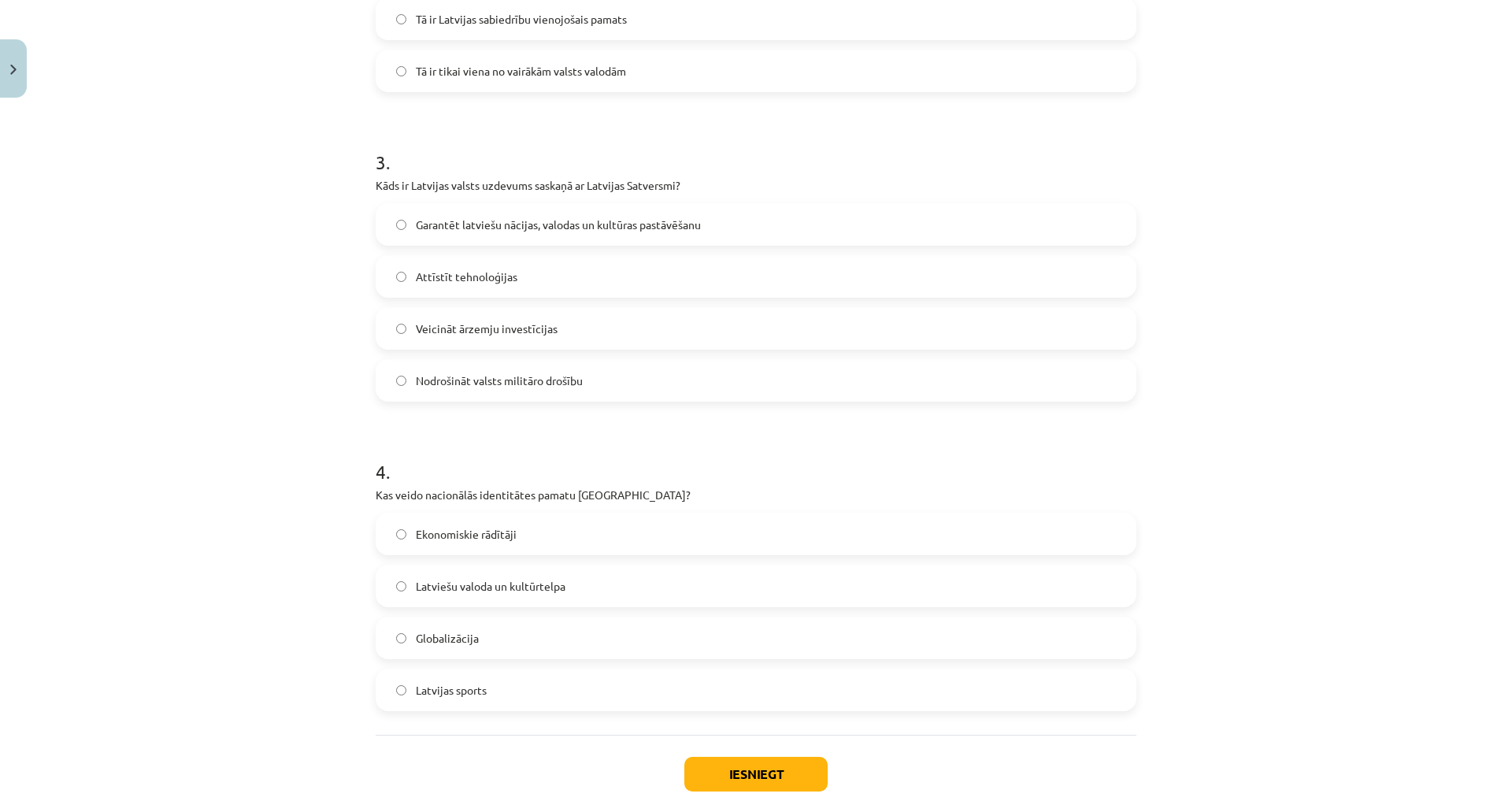
scroll to position [814, 0]
click at [480, 212] on span "Garantēt latviešu nācijas, valodas un kultūras pastāvēšanu" at bounding box center [559, 220] width 285 height 16
click at [578, 579] on label "Latviešu valoda un kultūrtelpa" at bounding box center [756, 581] width 757 height 39
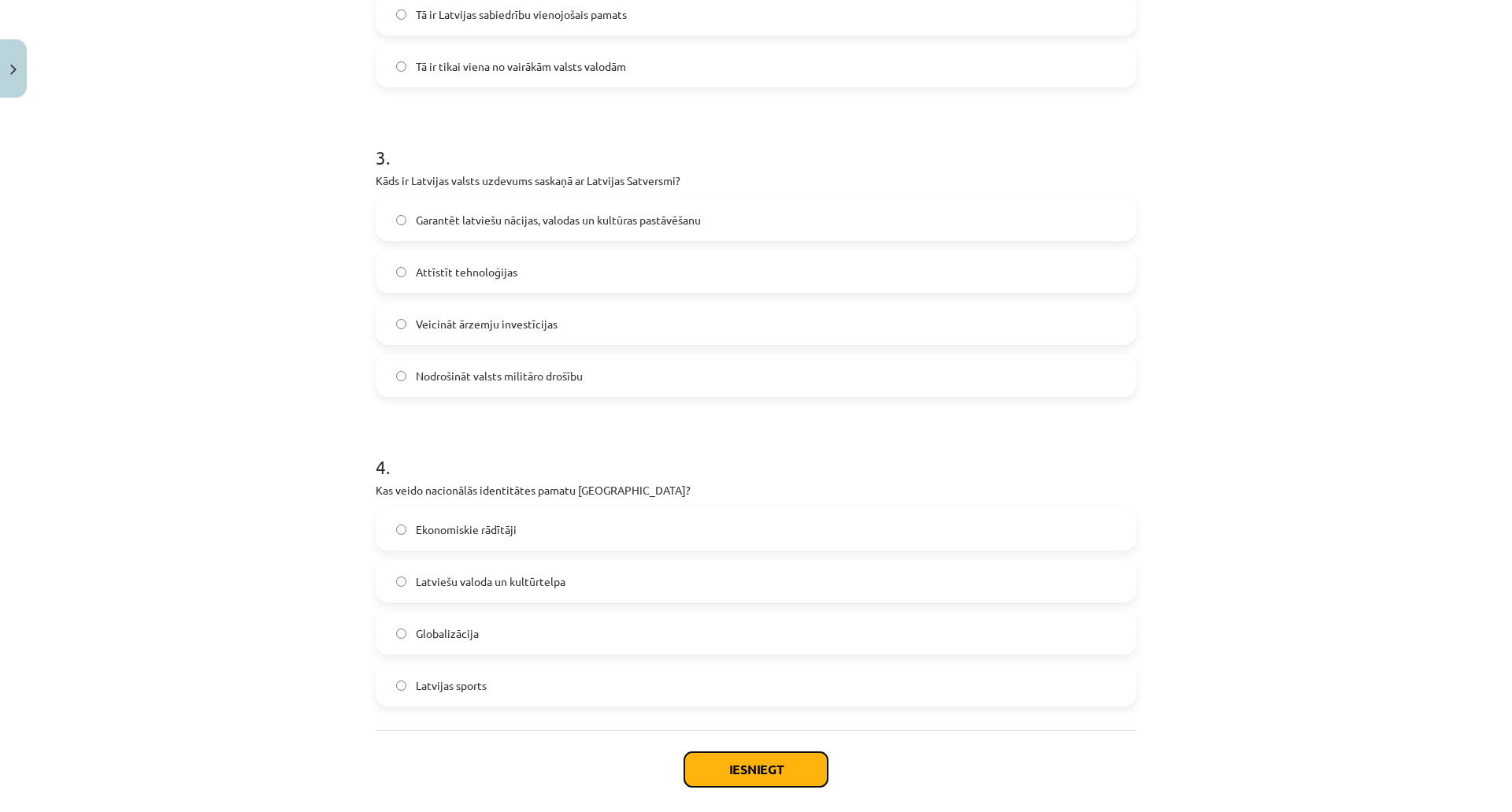
click at [767, 768] on button "Iesniegt" at bounding box center [756, 769] width 144 height 35
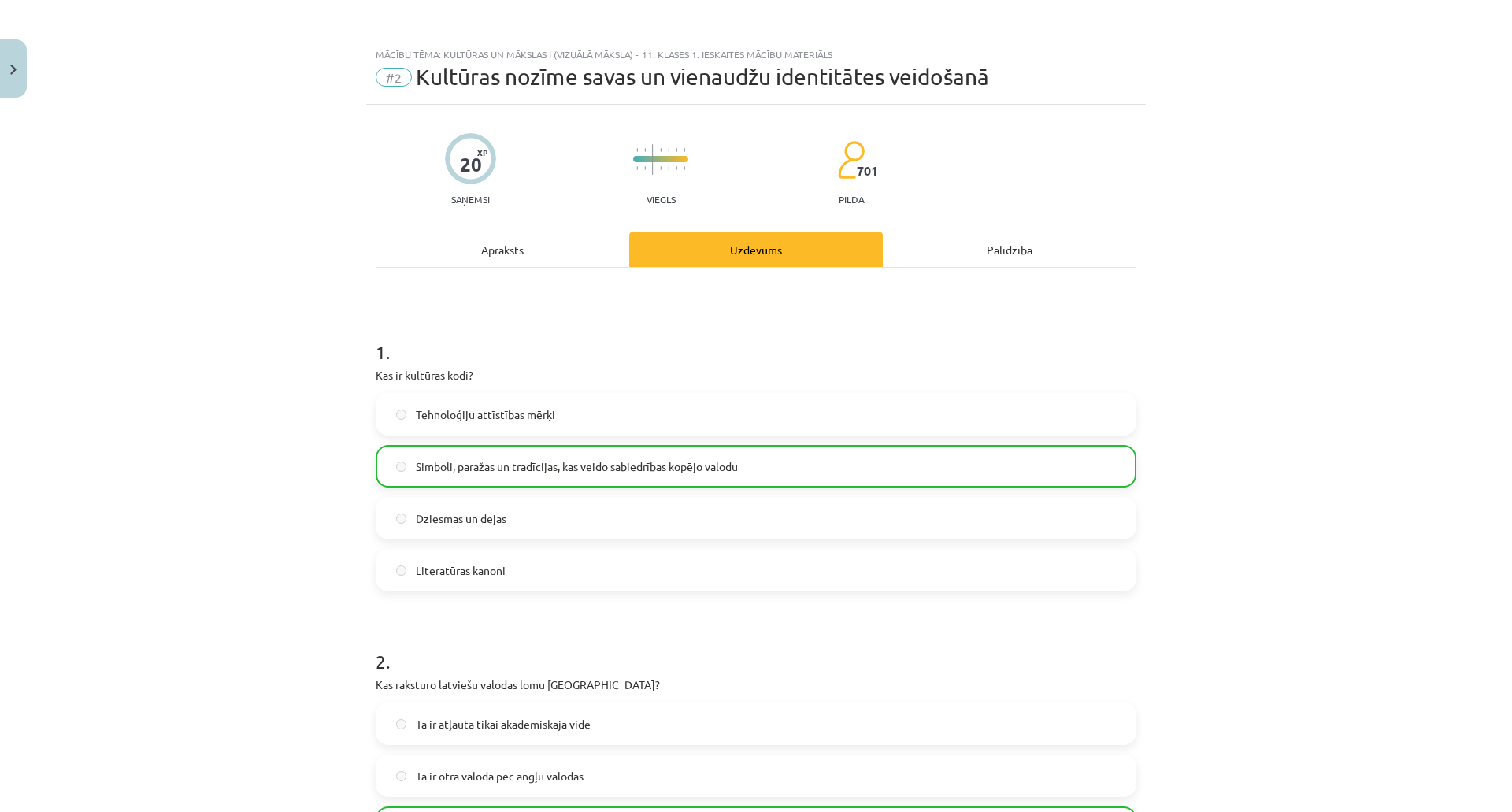
scroll to position [939, 0]
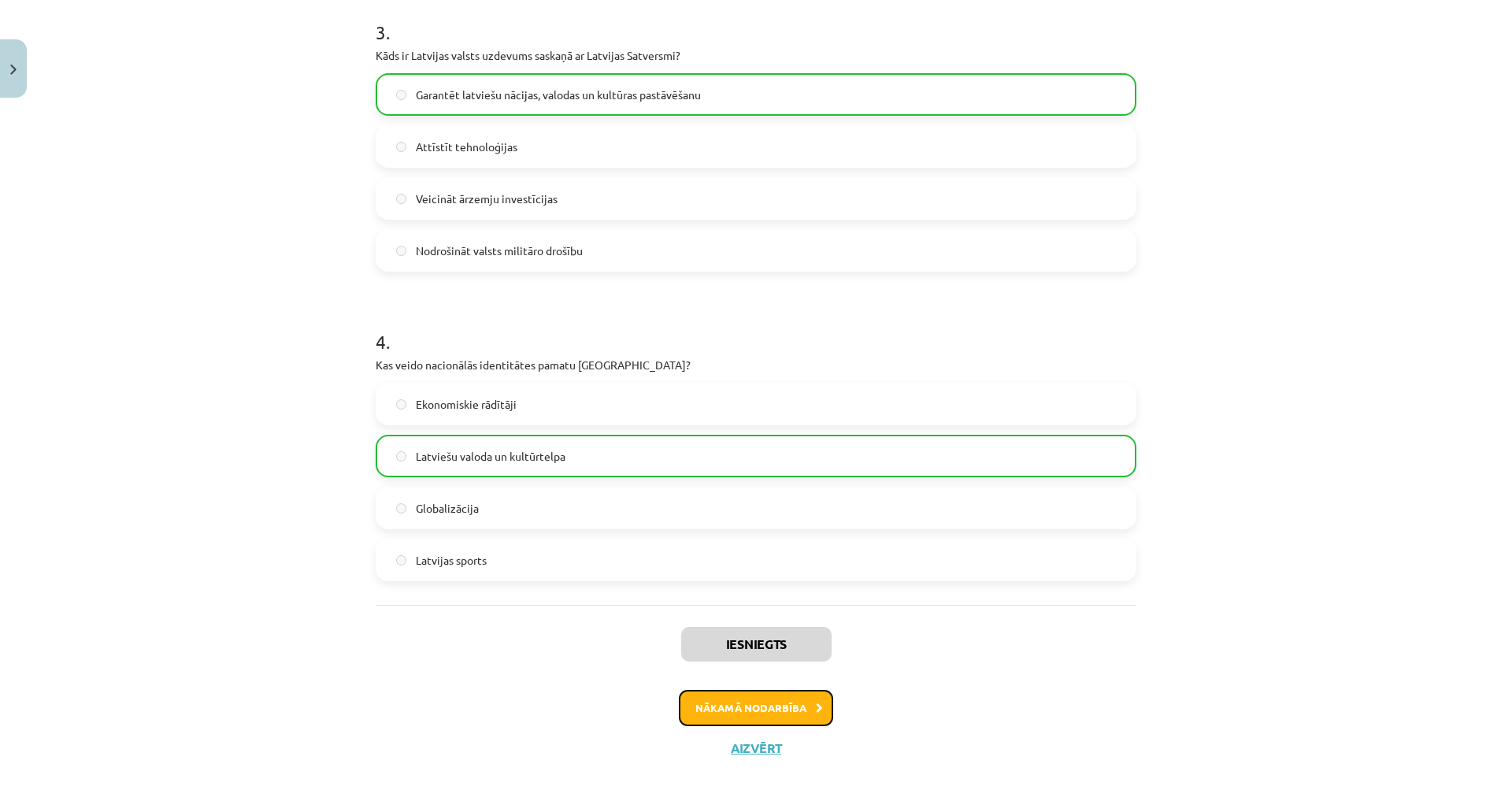
click at [756, 710] on button "Nākamā nodarbība" at bounding box center [756, 708] width 155 height 36
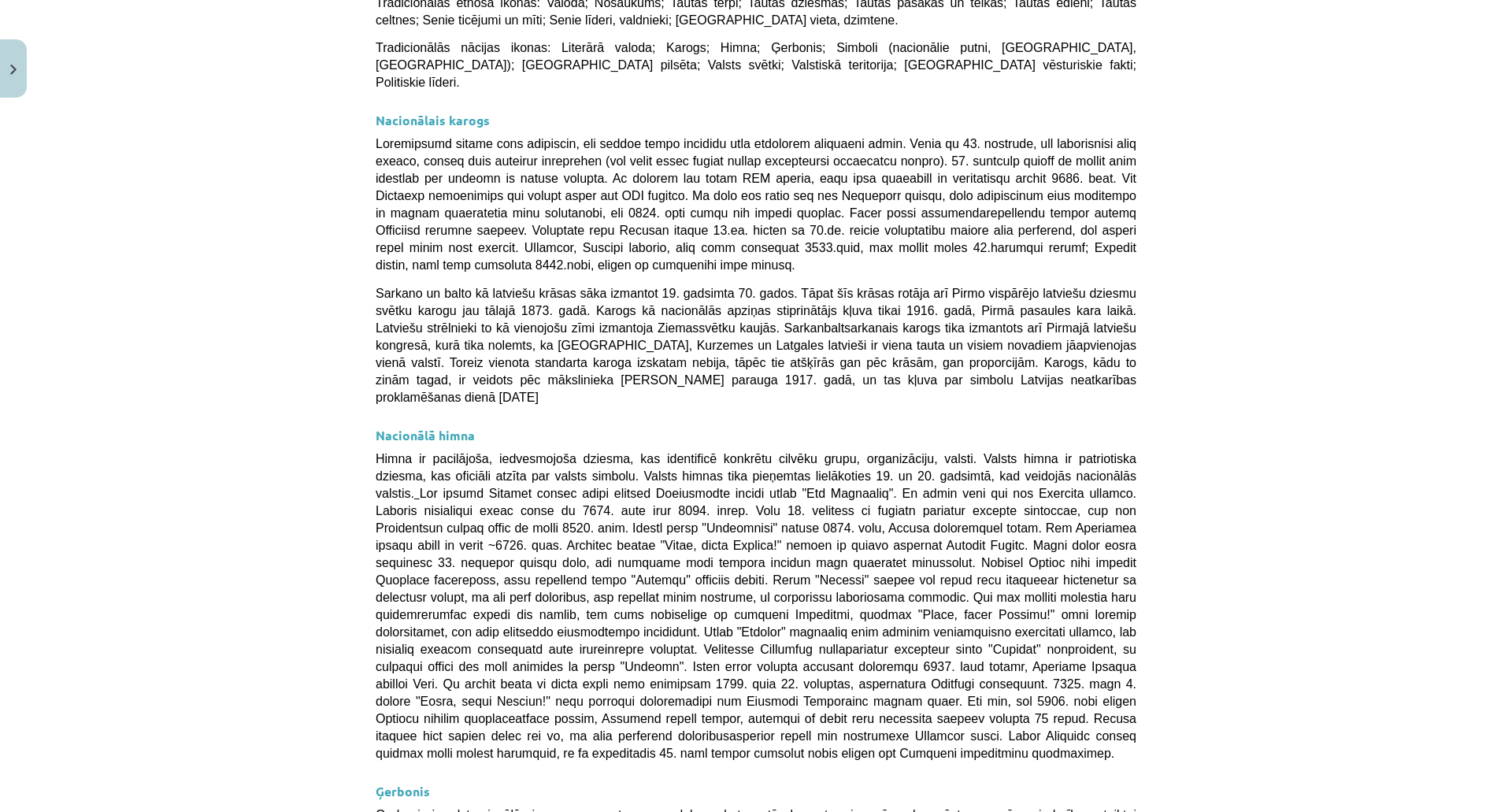
scroll to position [950, 0]
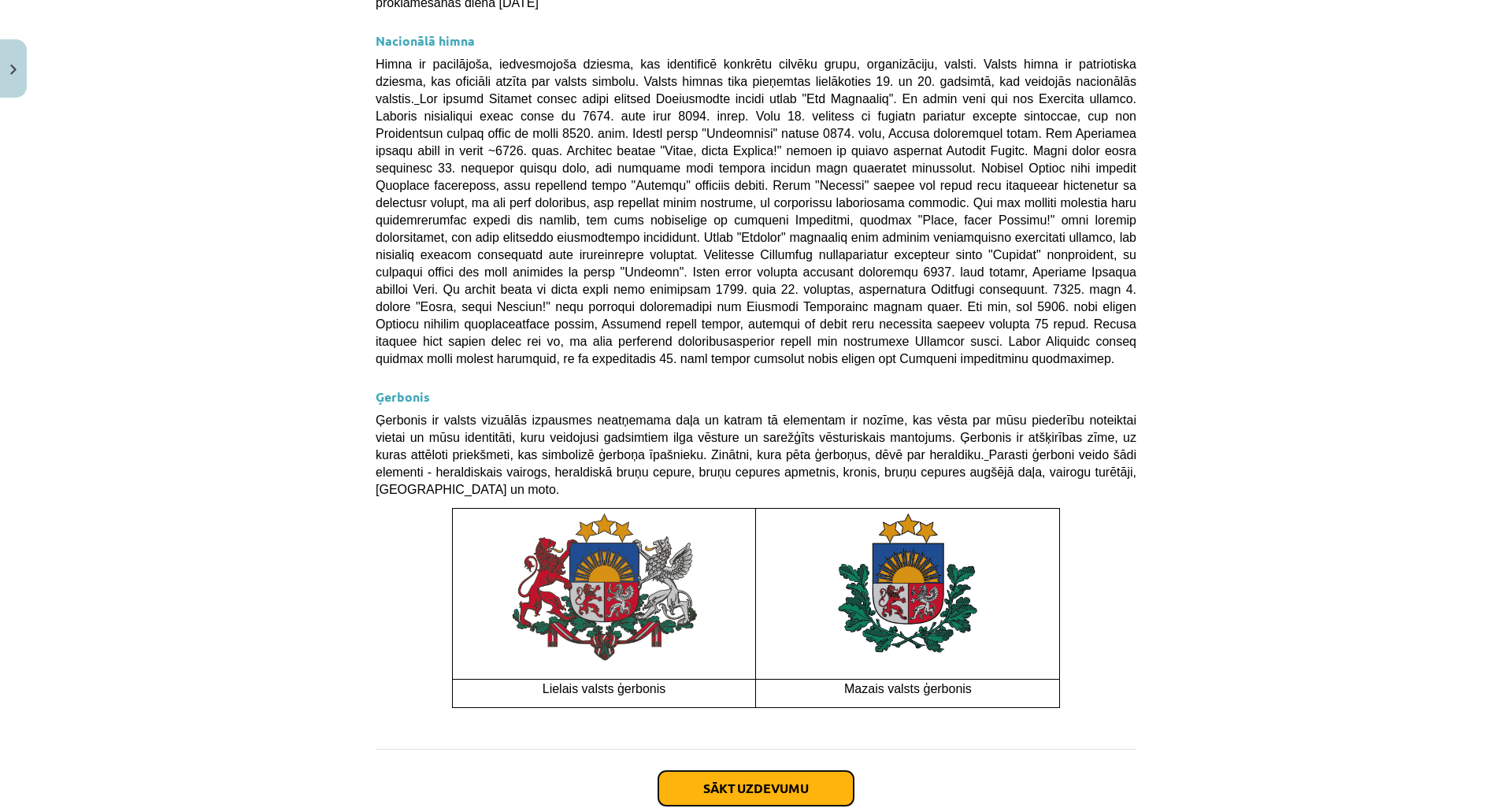
click at [814, 771] on button "Sākt uzdevumu" at bounding box center [756, 788] width 196 height 35
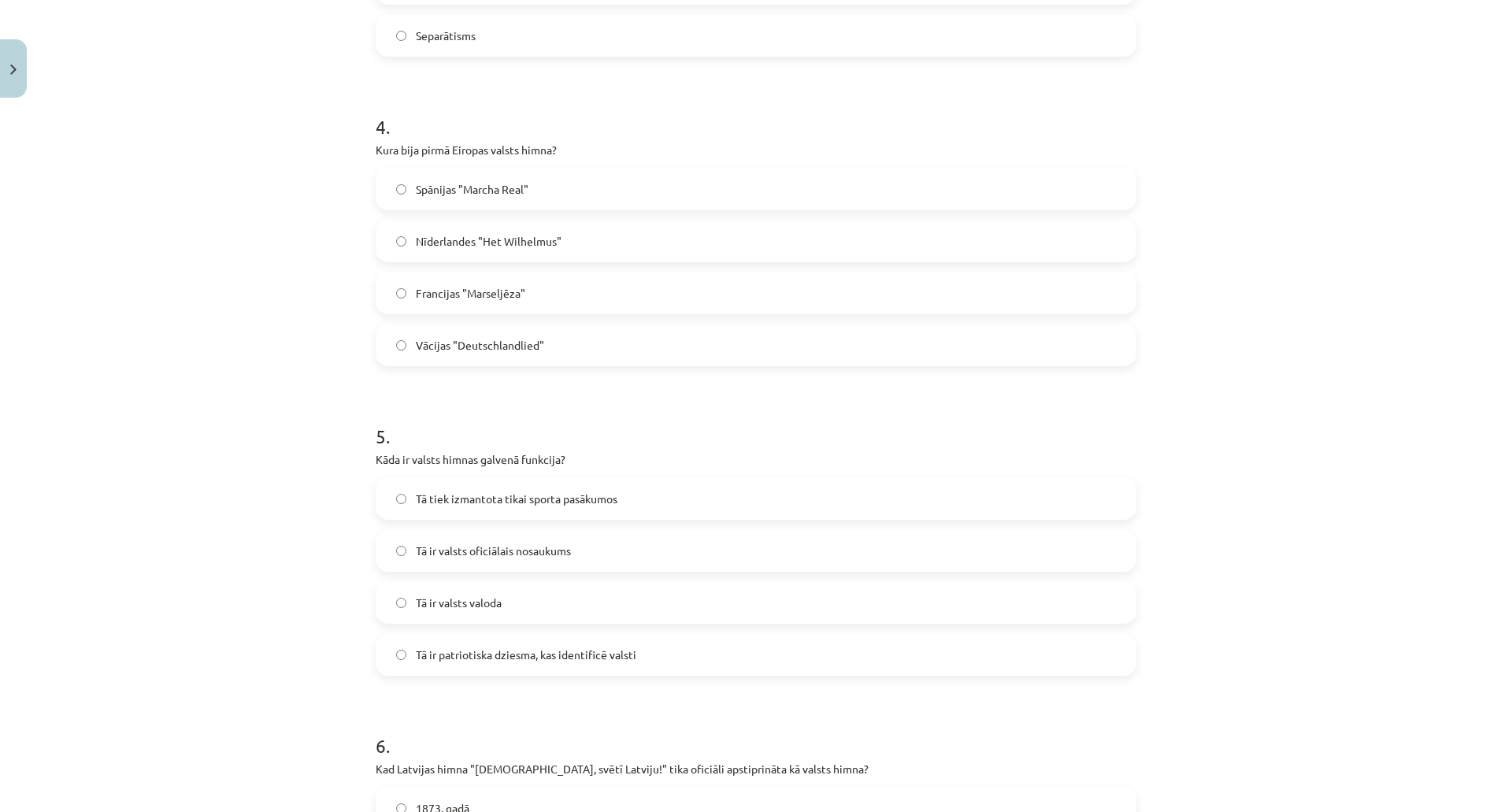
scroll to position [1509, 0]
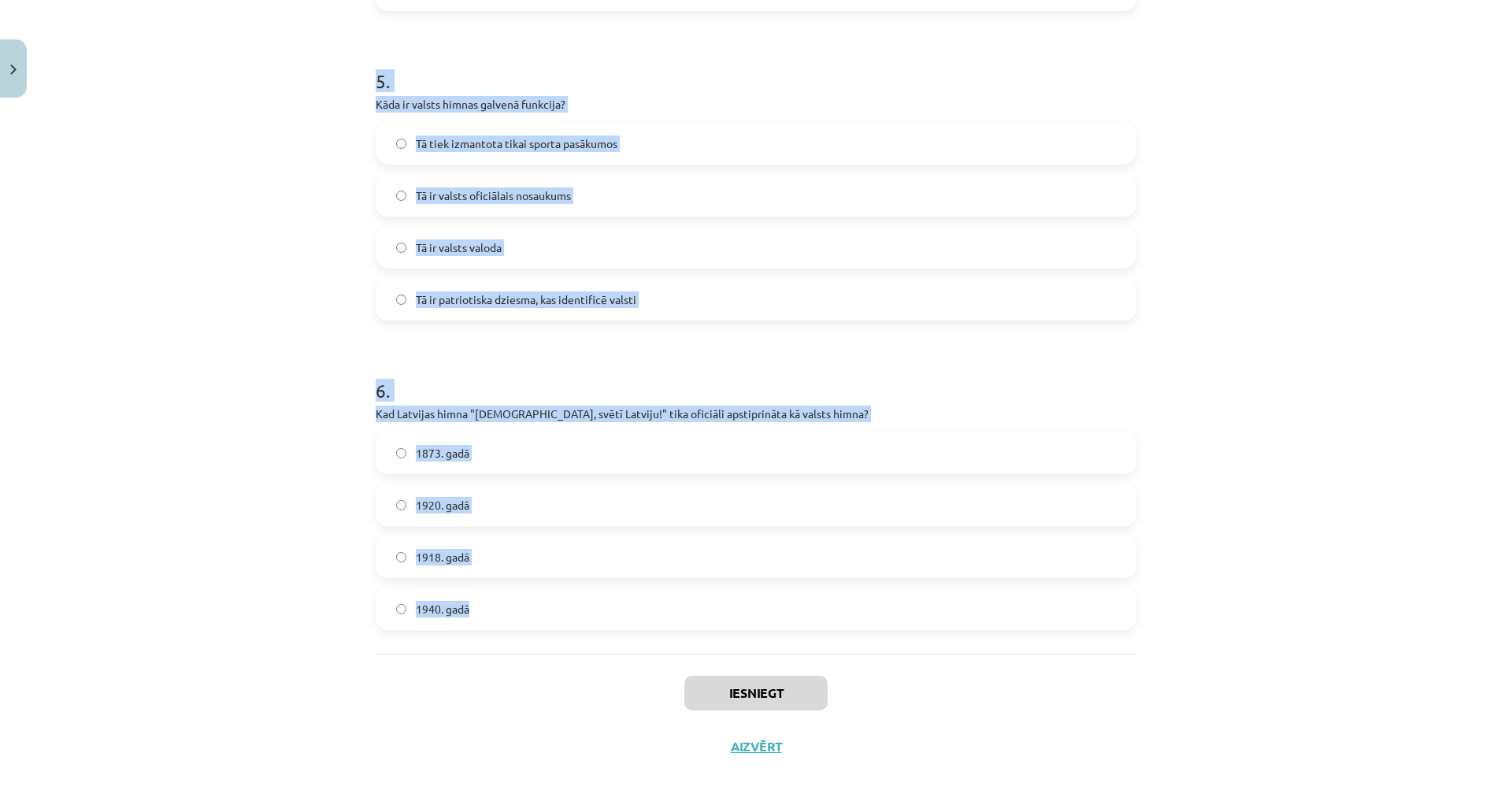
drag, startPoint x: 370, startPoint y: 338, endPoint x: 510, endPoint y: 636, distance: 329.2
copy form "Kad Latvijas sarkanbaltsarkanais karogs pirmo reizi kļuva par nacionālās apziņa…"
click at [1253, 227] on div "Mācību tēma: Kultūras un mākslas i (vizuālā māksla) - 11. klases 1. ieskaites m…" at bounding box center [756, 406] width 1512 height 812
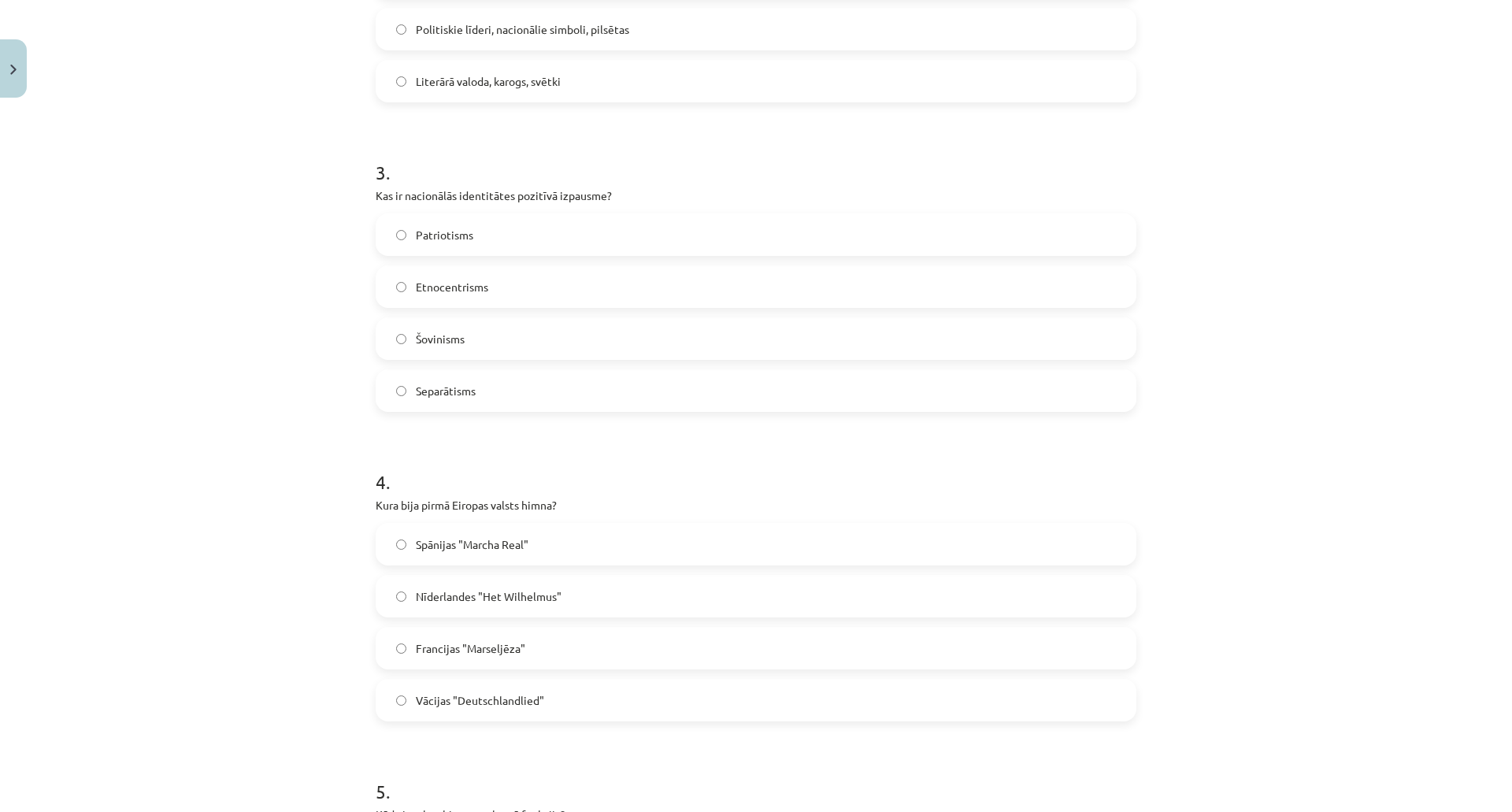
scroll to position [88, 0]
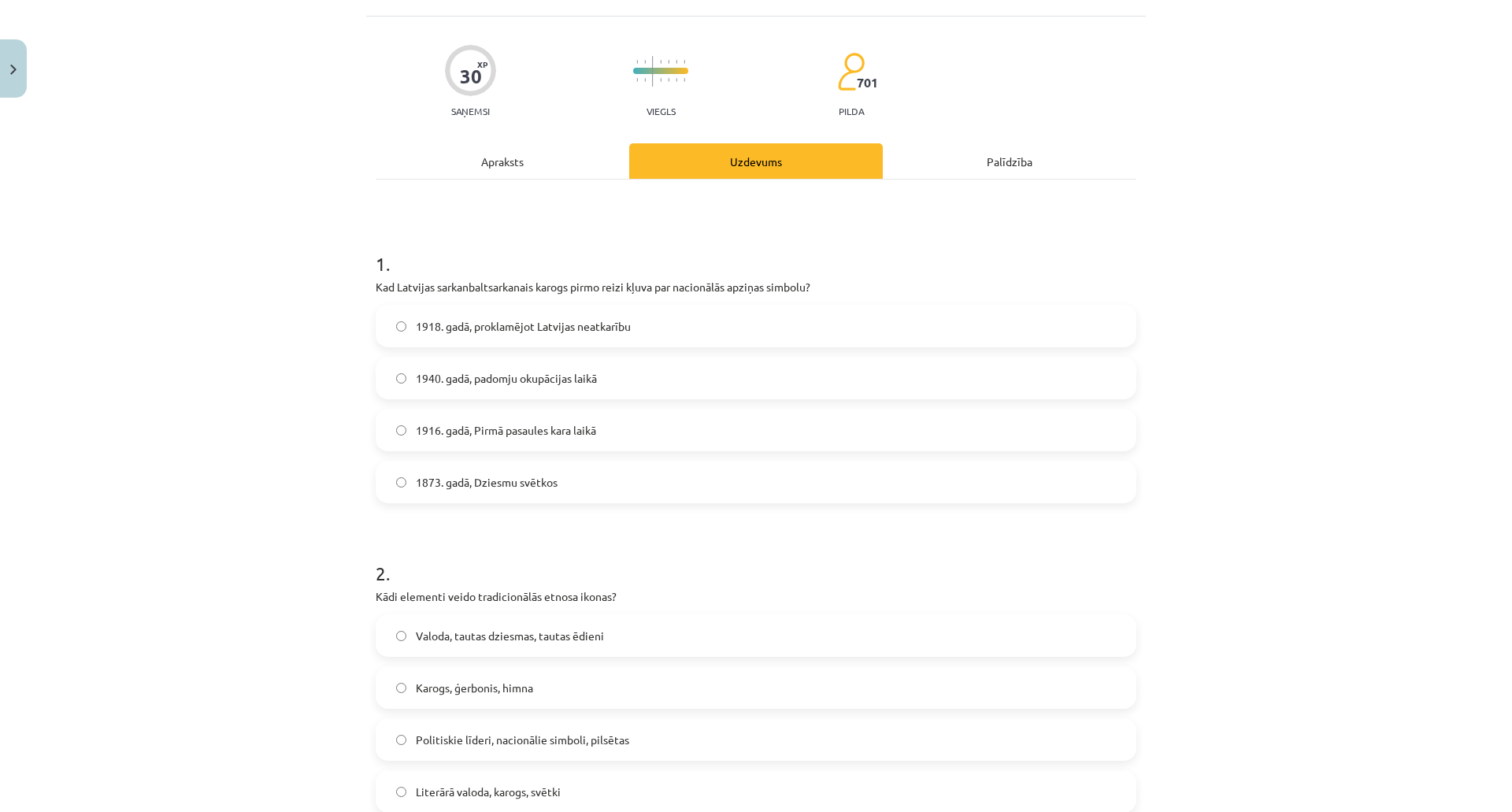
click at [457, 427] on span "1916. gadā, Pirmā pasaules kara laikā" at bounding box center [506, 430] width 180 height 16
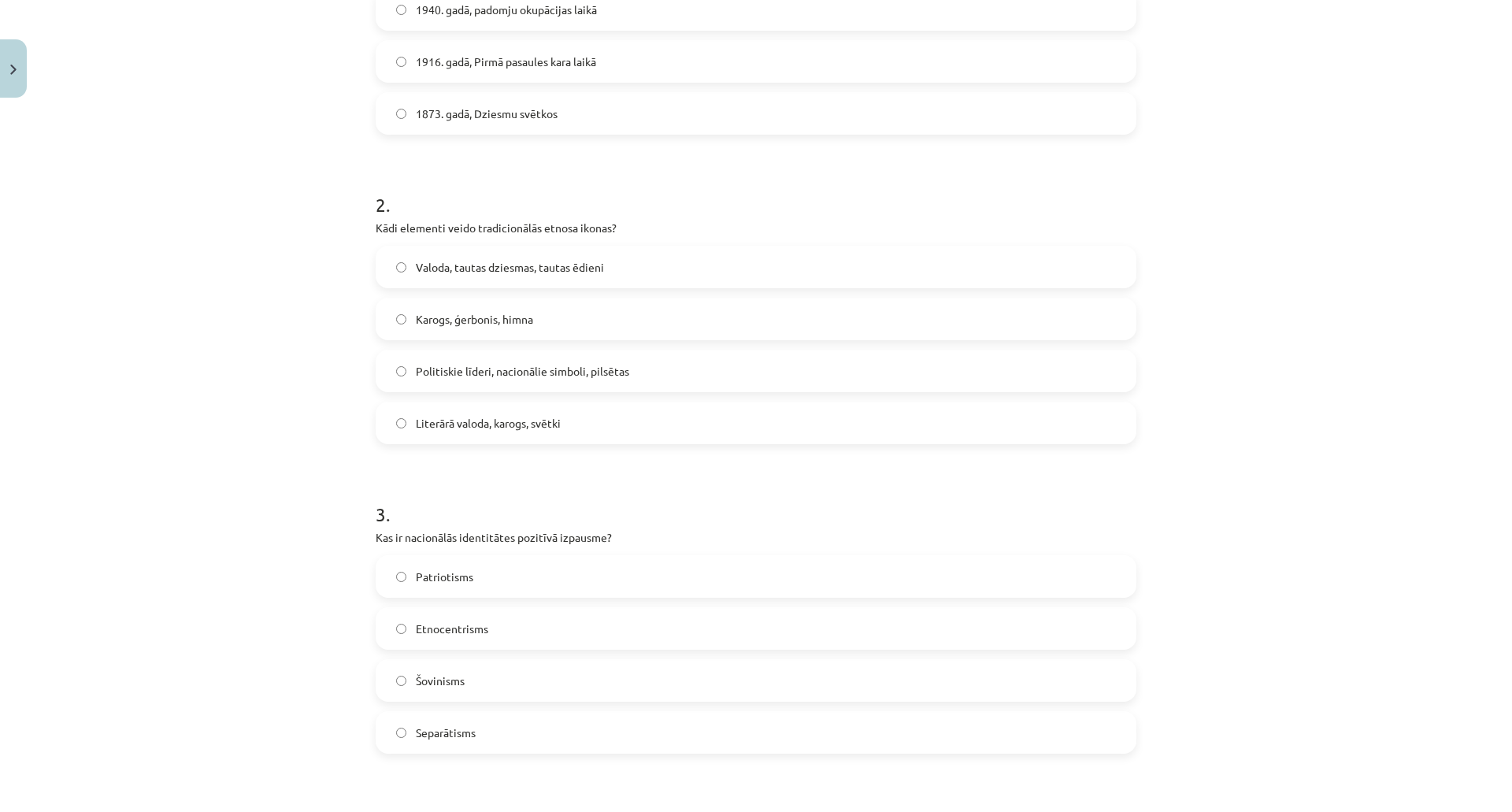
scroll to position [462, 0]
click at [477, 268] on span "Valoda, tautas dziesmas, tautas ēdieni" at bounding box center [510, 262] width 188 height 16
click at [493, 572] on label "Patriotisms" at bounding box center [756, 572] width 757 height 39
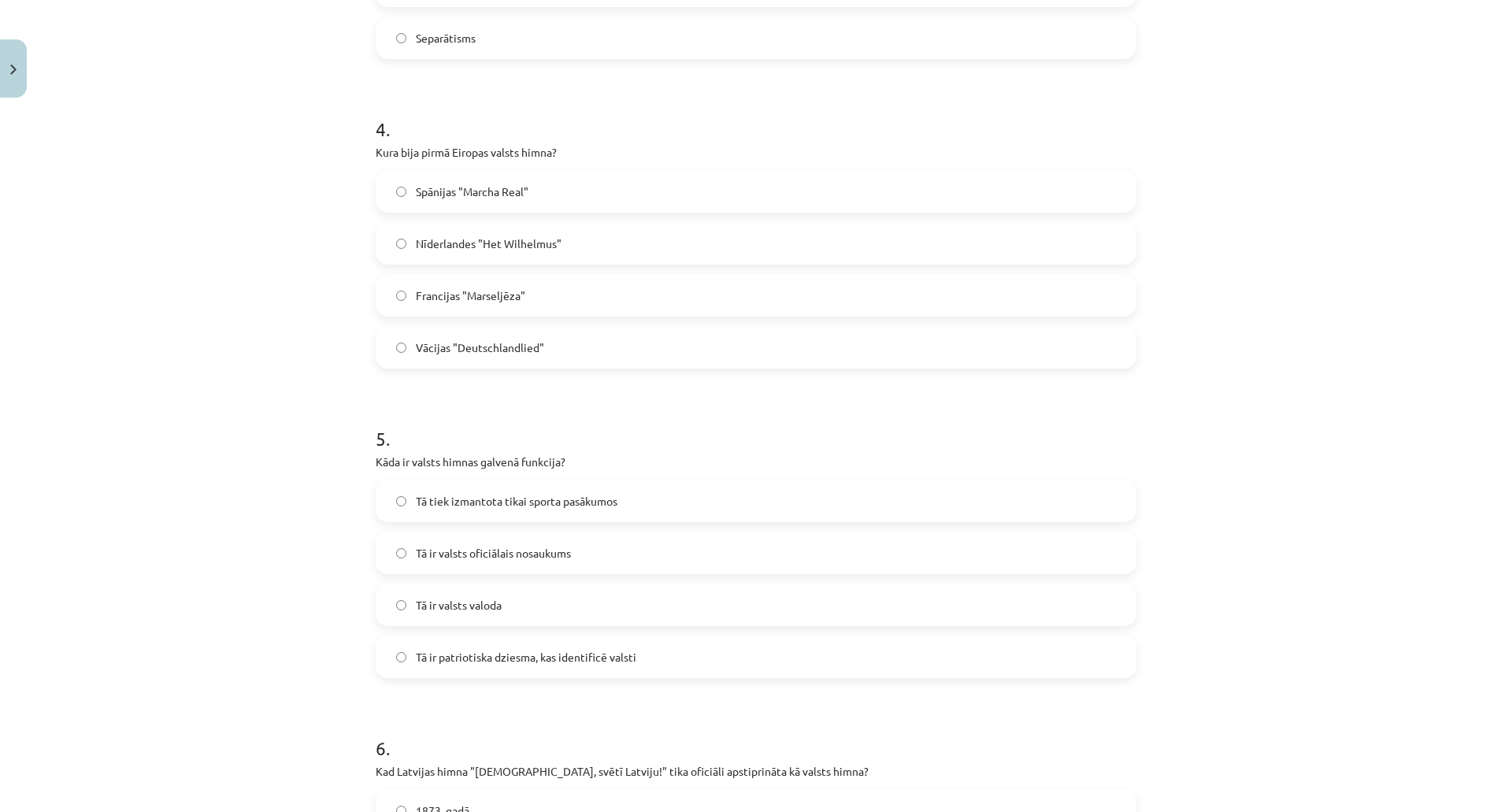
scroll to position [1168, 0]
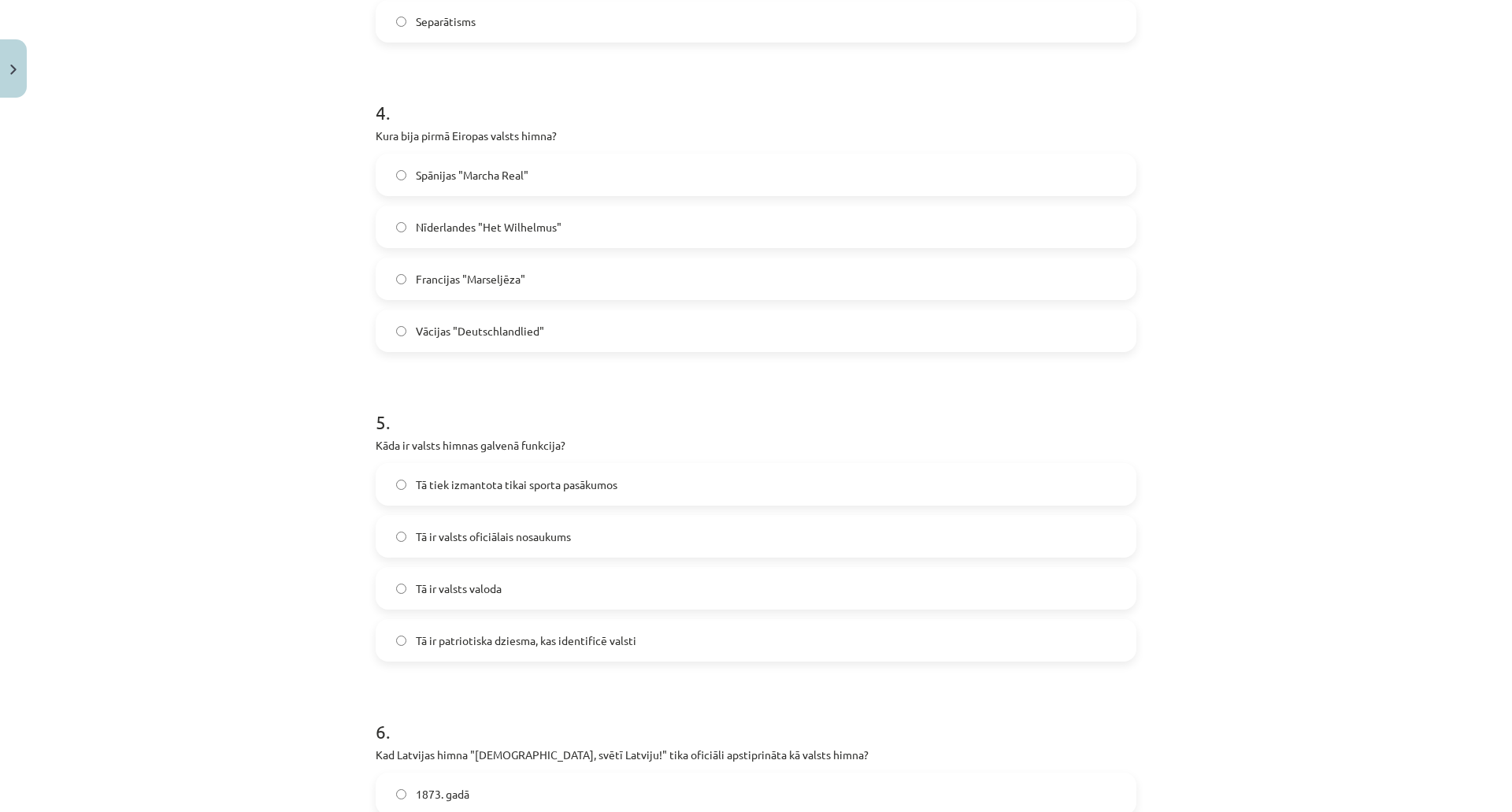
click at [521, 648] on label "Tā ir patriotiska dziesma, kas identificē valsti" at bounding box center [756, 640] width 757 height 39
click at [458, 214] on label "Nīderlandes "Het Wilhelmus"" at bounding box center [756, 227] width 757 height 39
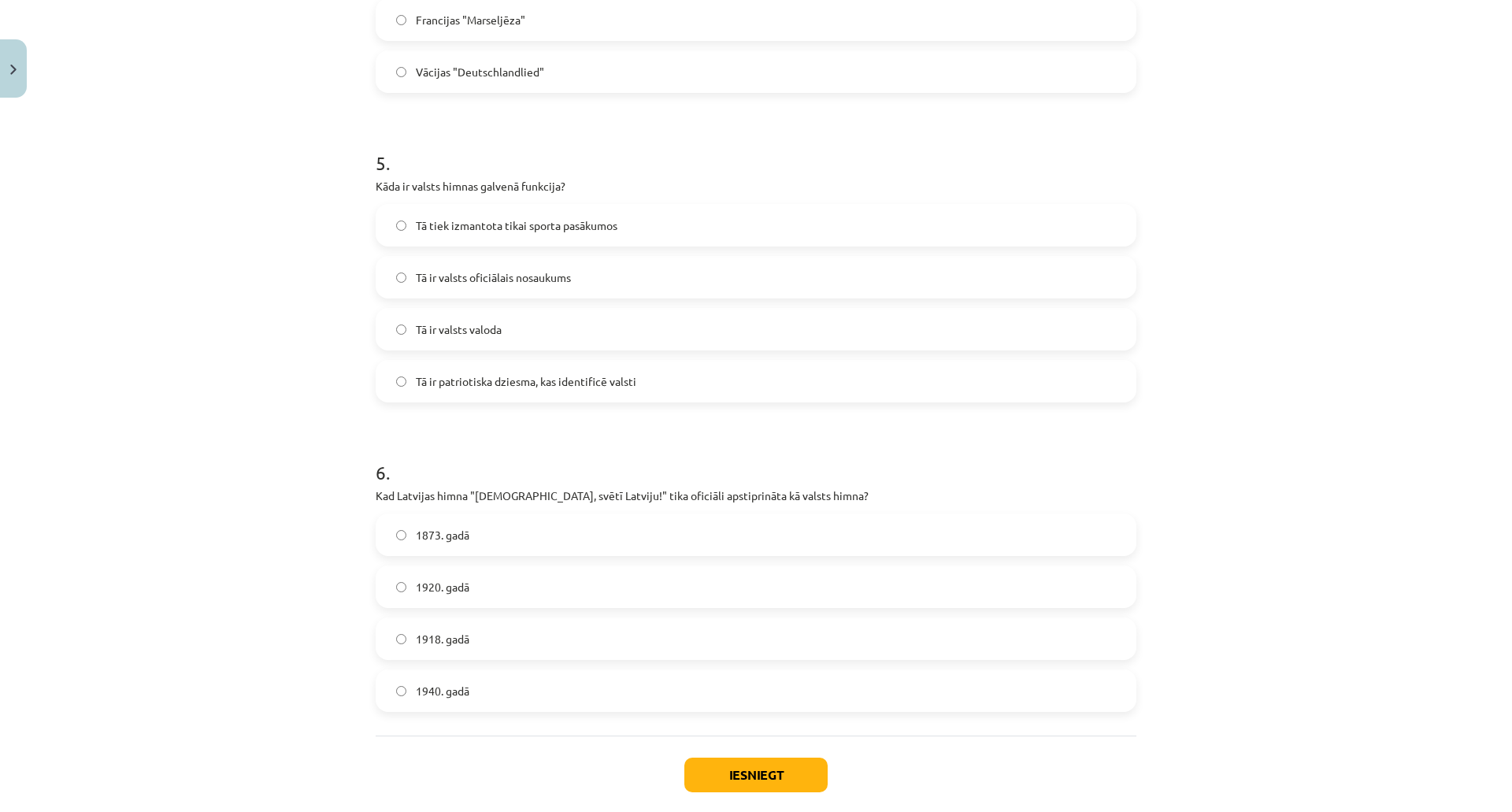
scroll to position [1509, 0]
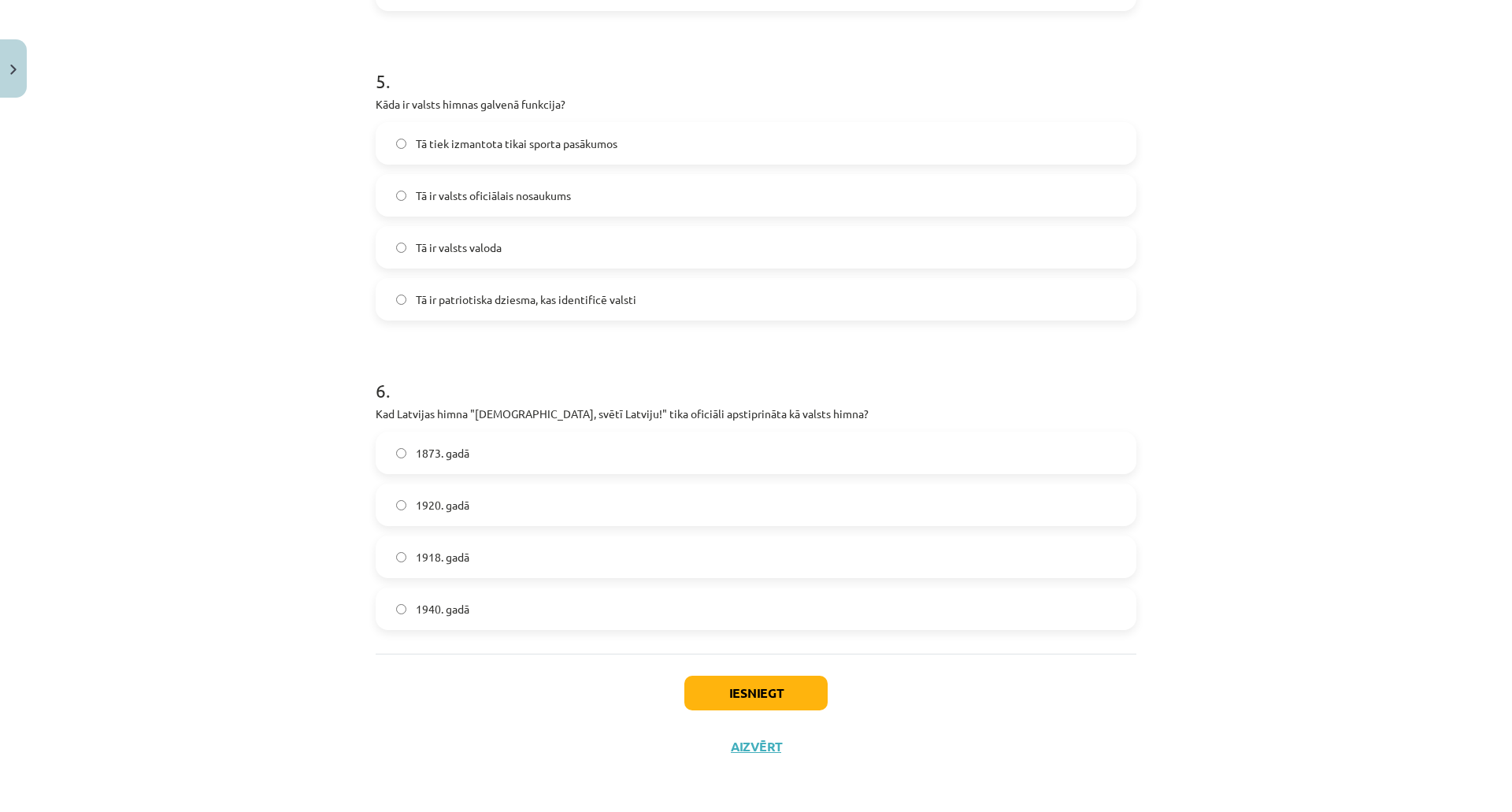
click at [584, 513] on label "1920. gadā" at bounding box center [756, 505] width 757 height 39
click at [762, 693] on button "Iesniegt" at bounding box center [756, 693] width 144 height 35
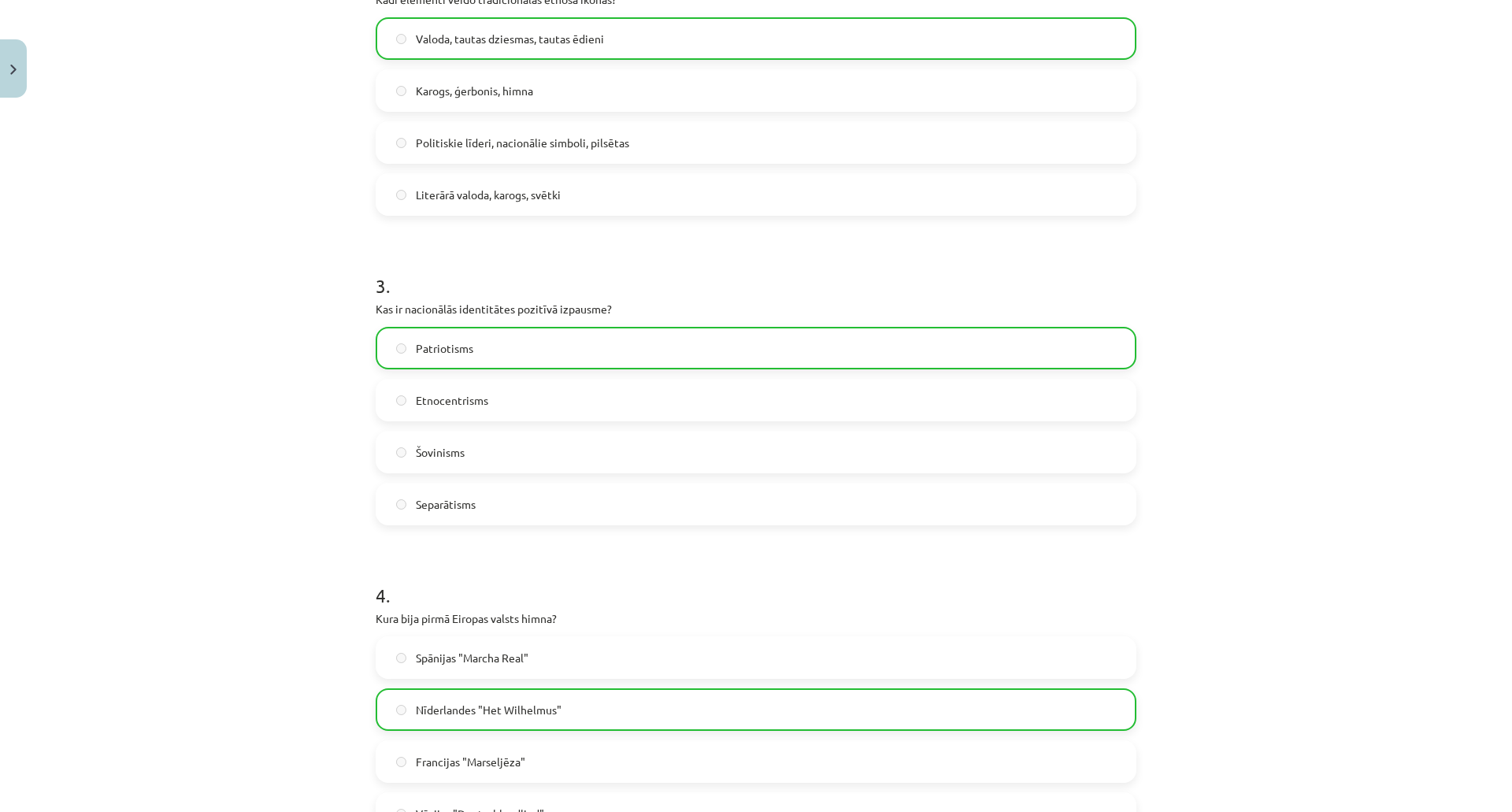
scroll to position [1558, 0]
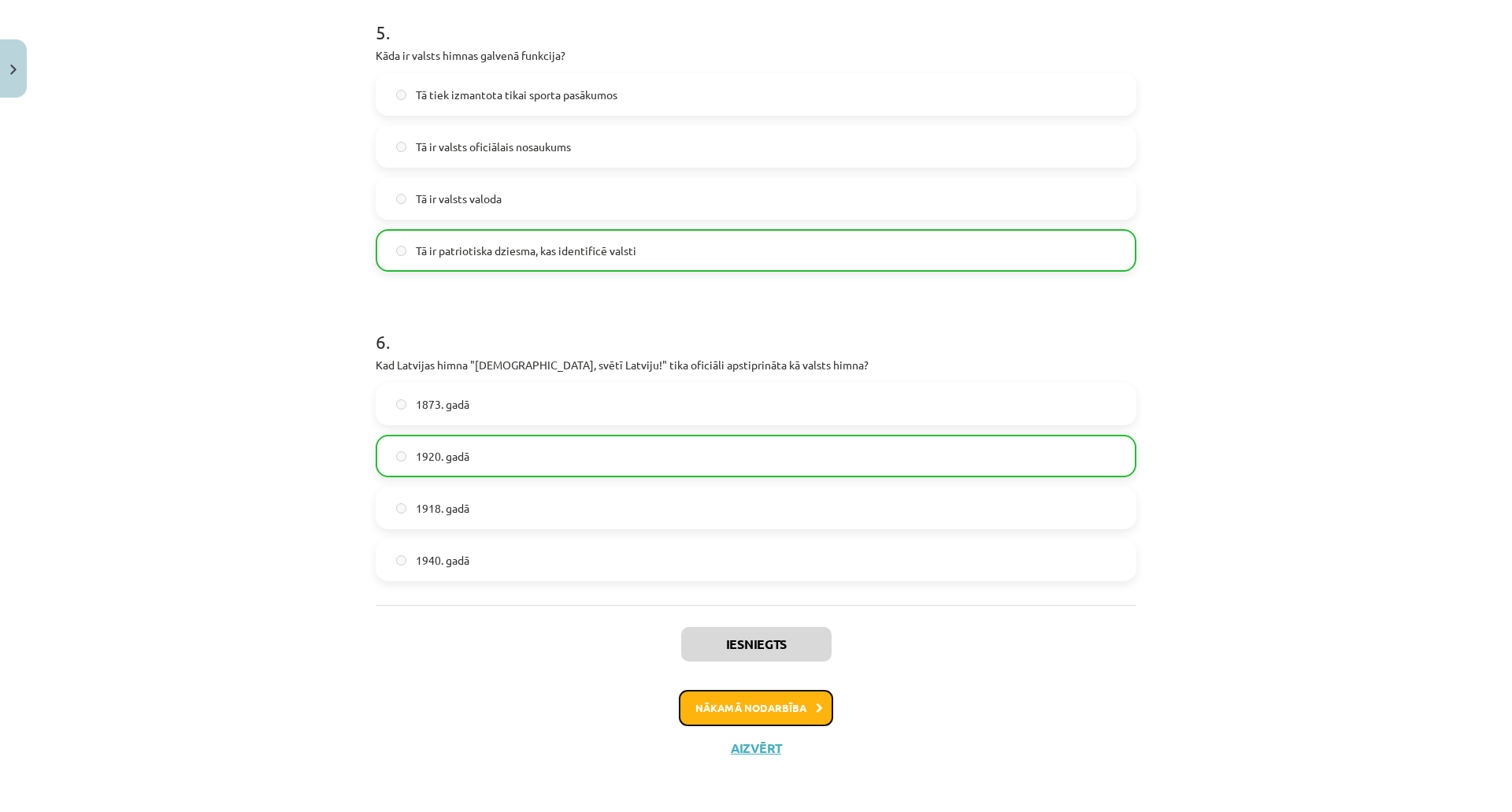
click at [786, 704] on button "Nākamā nodarbība" at bounding box center [756, 708] width 155 height 36
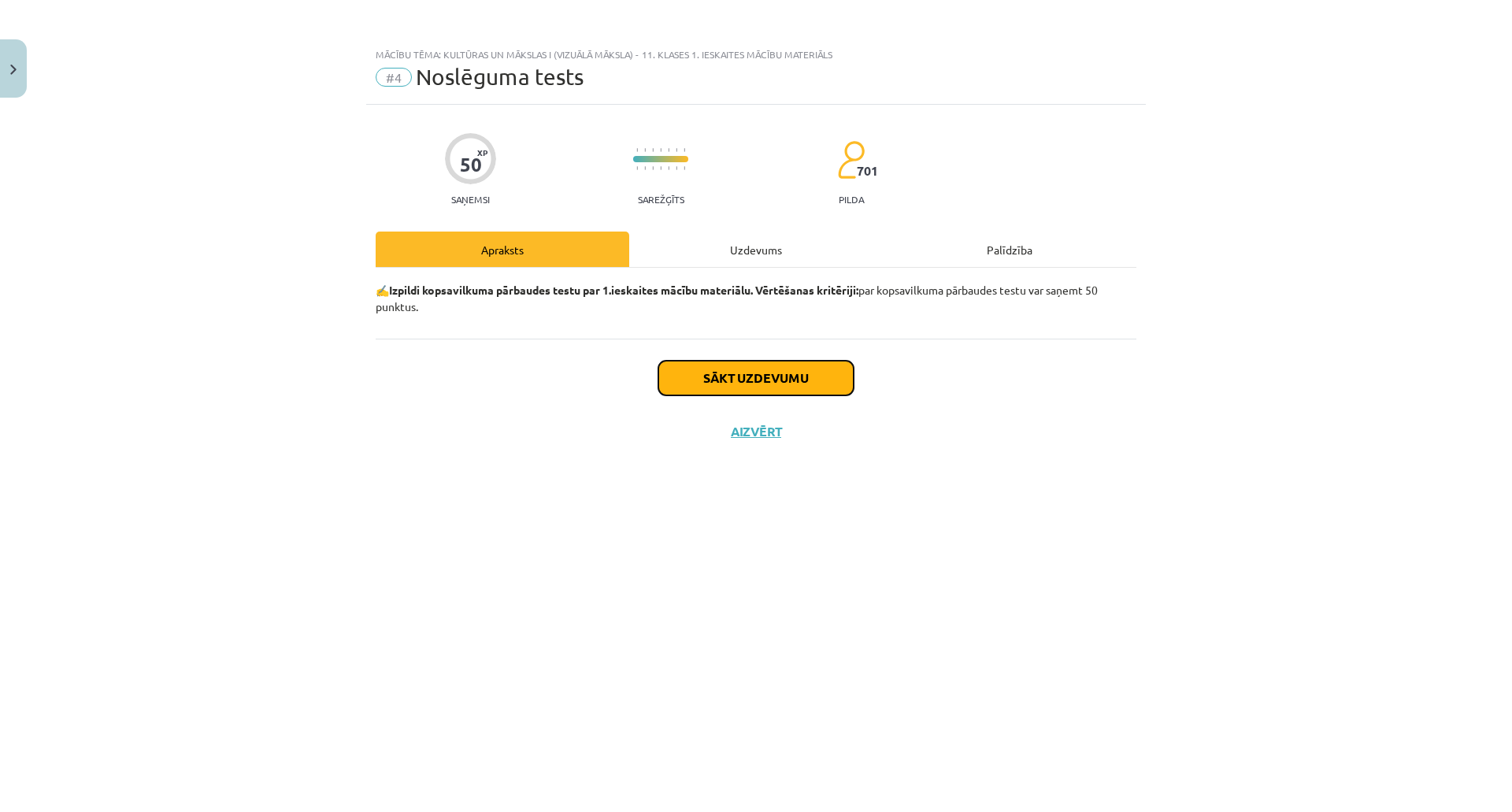
click at [821, 373] on button "Sākt uzdevumu" at bounding box center [756, 378] width 196 height 35
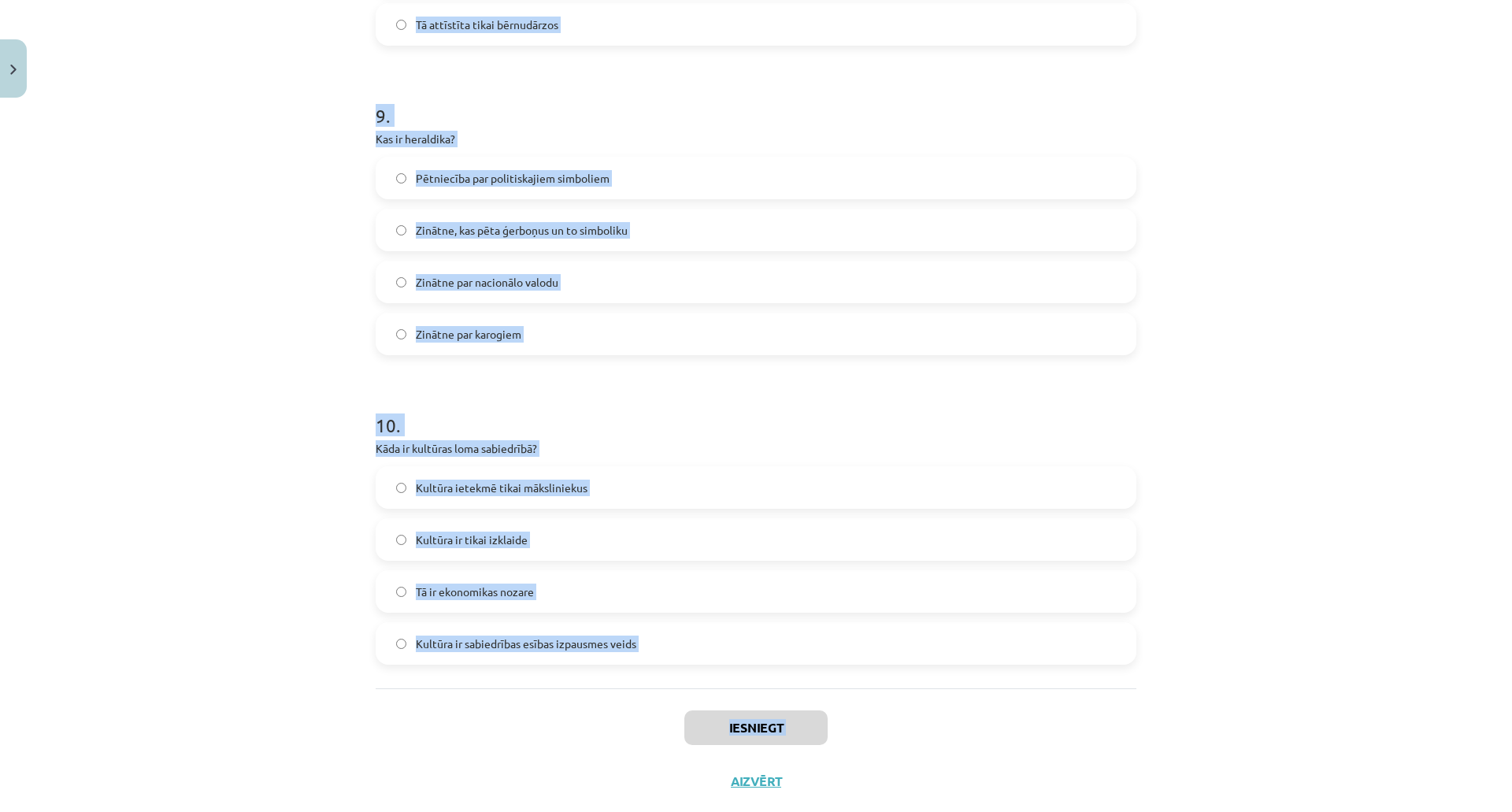
scroll to position [2747, 0]
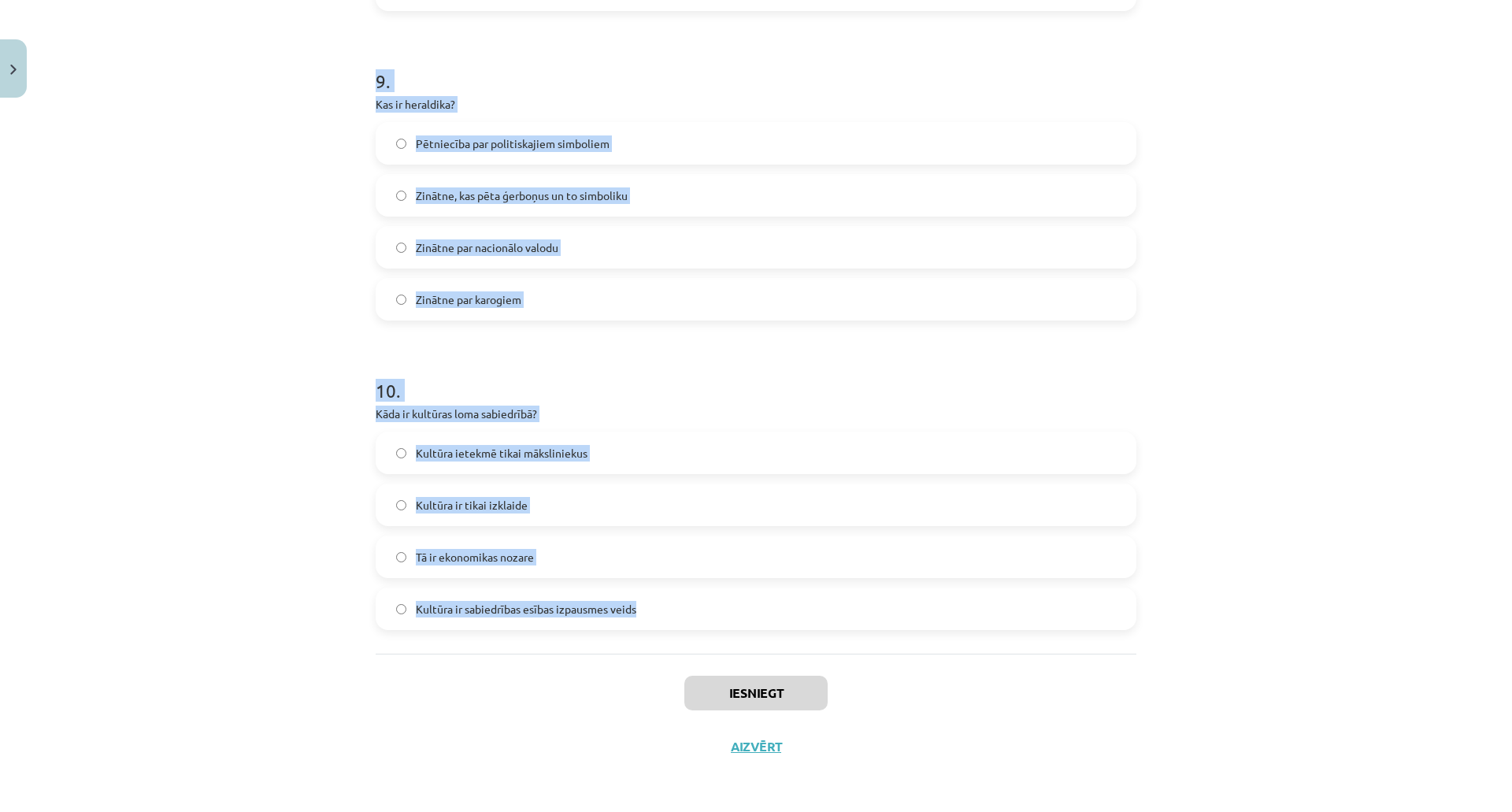
drag, startPoint x: 360, startPoint y: 374, endPoint x: 668, endPoint y: 650, distance: 413.6
copy form "Kas ir šovinisms? Mīlestība pret dzimteni Miers starp nācijām Ideoloģija, ka vi…"
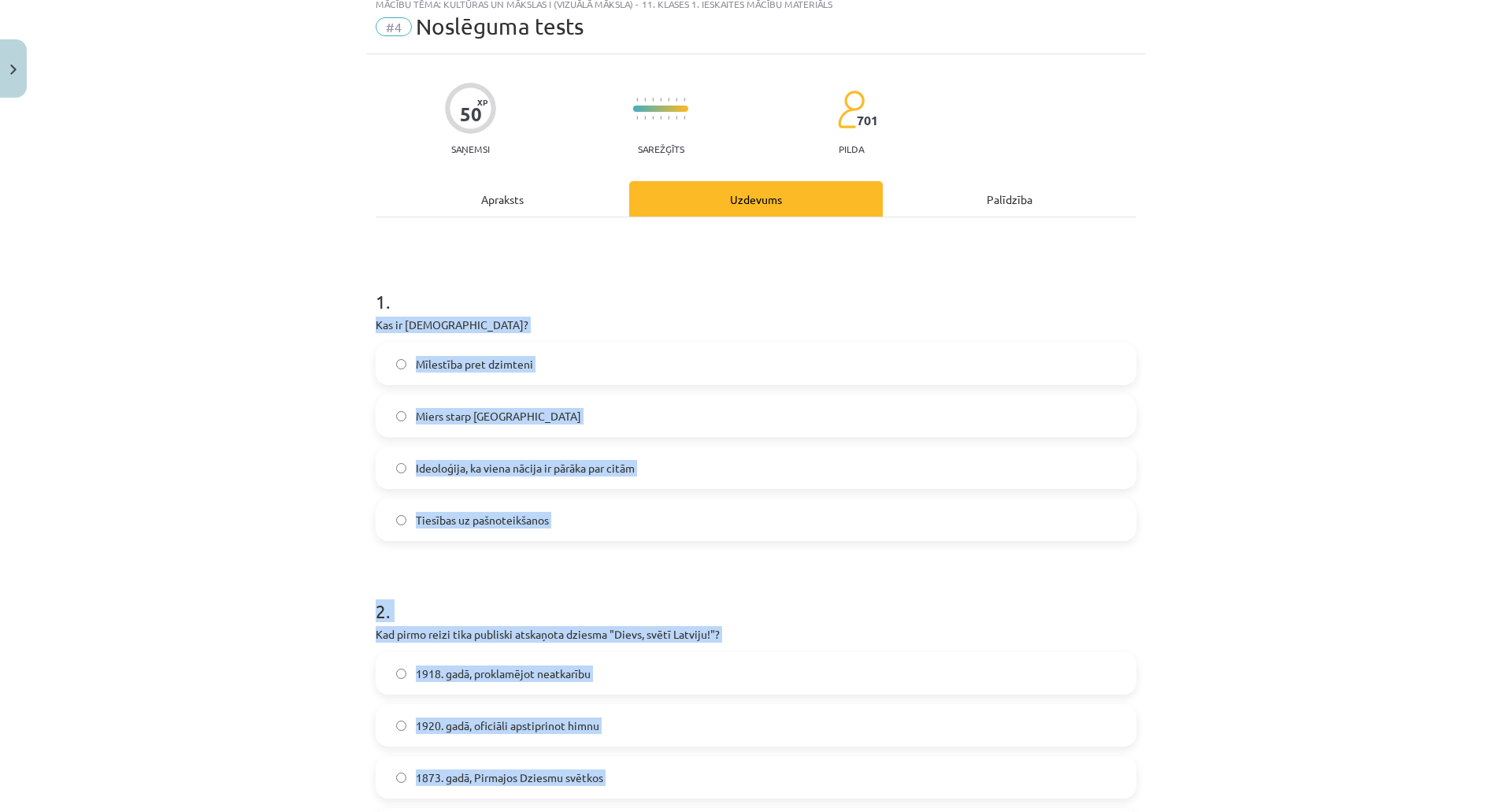
scroll to position [0, 0]
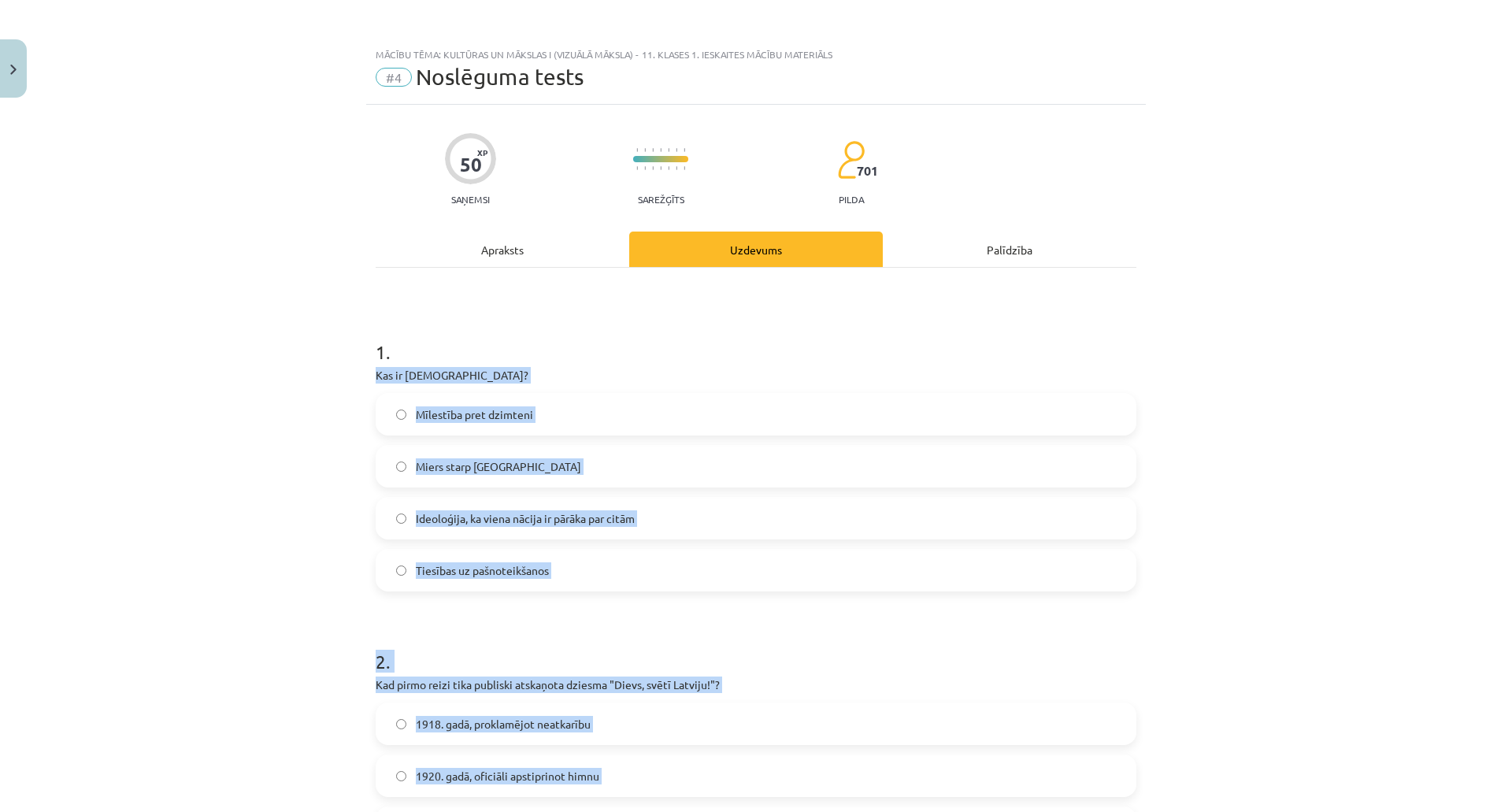
click at [1197, 420] on div "Mācību tēma: Kultūras un mākslas i (vizuālā māksla) - 11. klases 1. ieskaites m…" at bounding box center [756, 406] width 1512 height 812
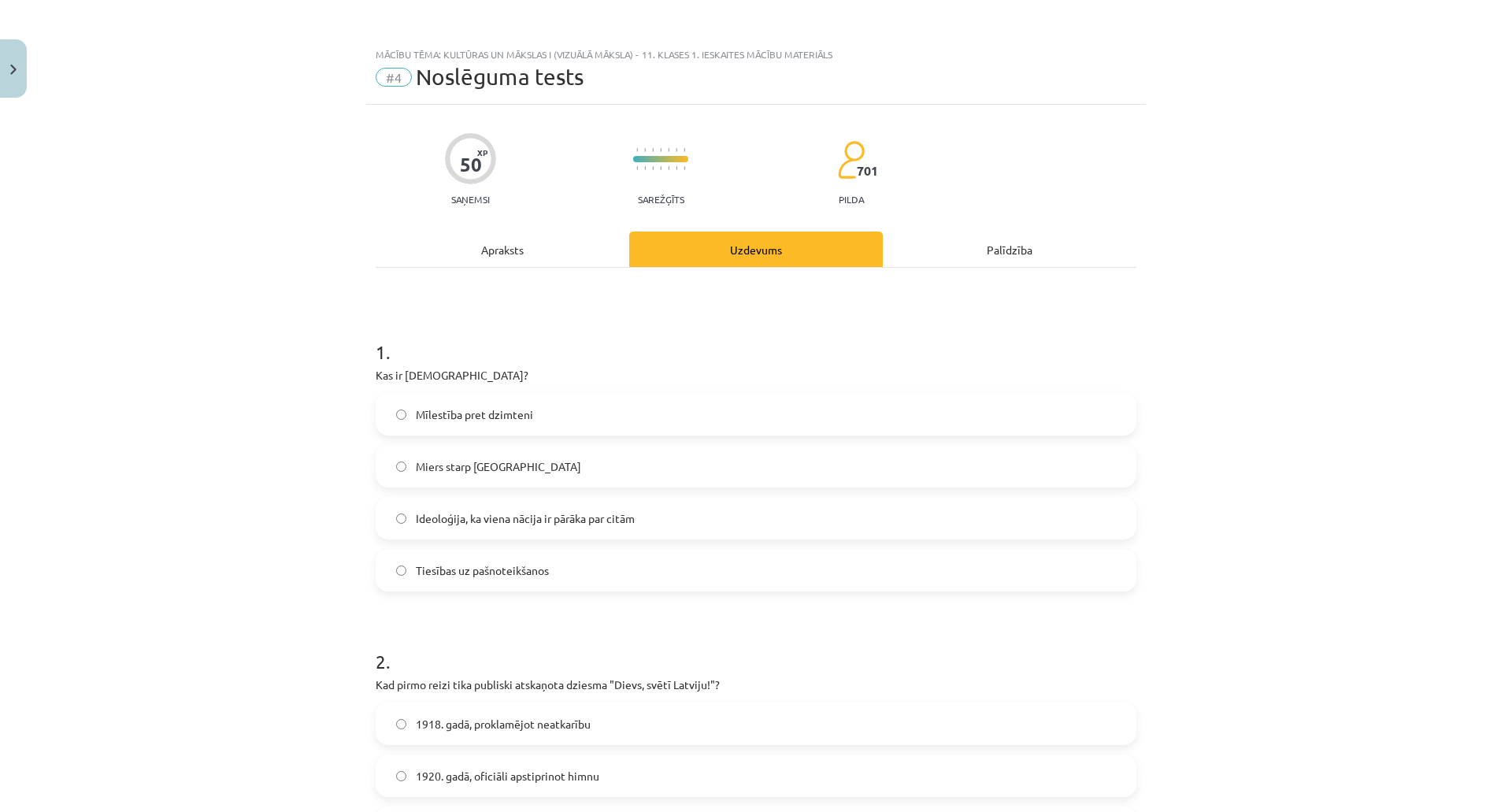
click at [670, 511] on label "Ideoloģija, ka viena nācija ir pārāka par citām" at bounding box center [756, 518] width 757 height 39
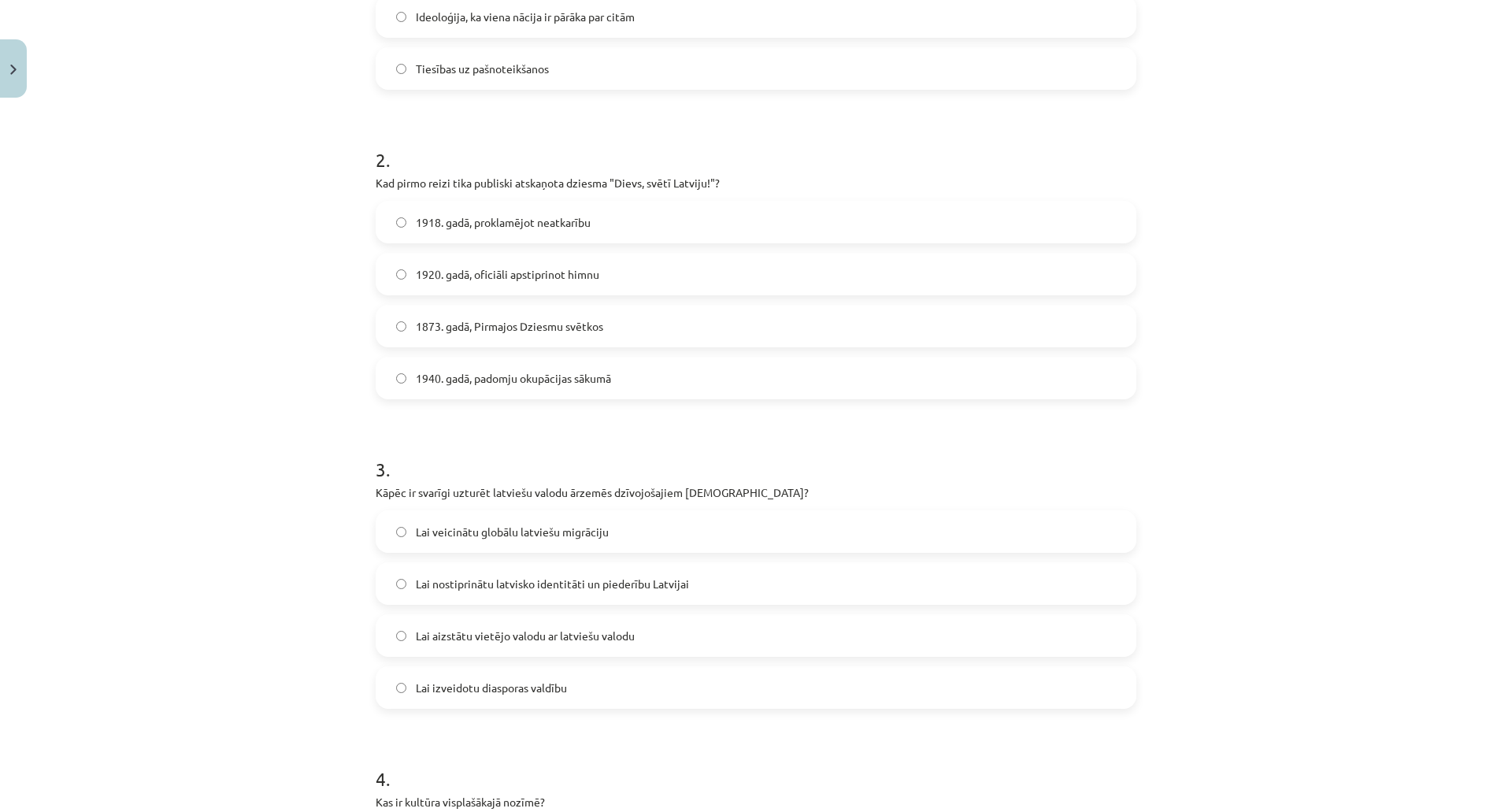
scroll to position [499, 0]
click at [471, 344] on label "1873. gadā, Pirmajos Dziesmu svētkos" at bounding box center [756, 328] width 757 height 39
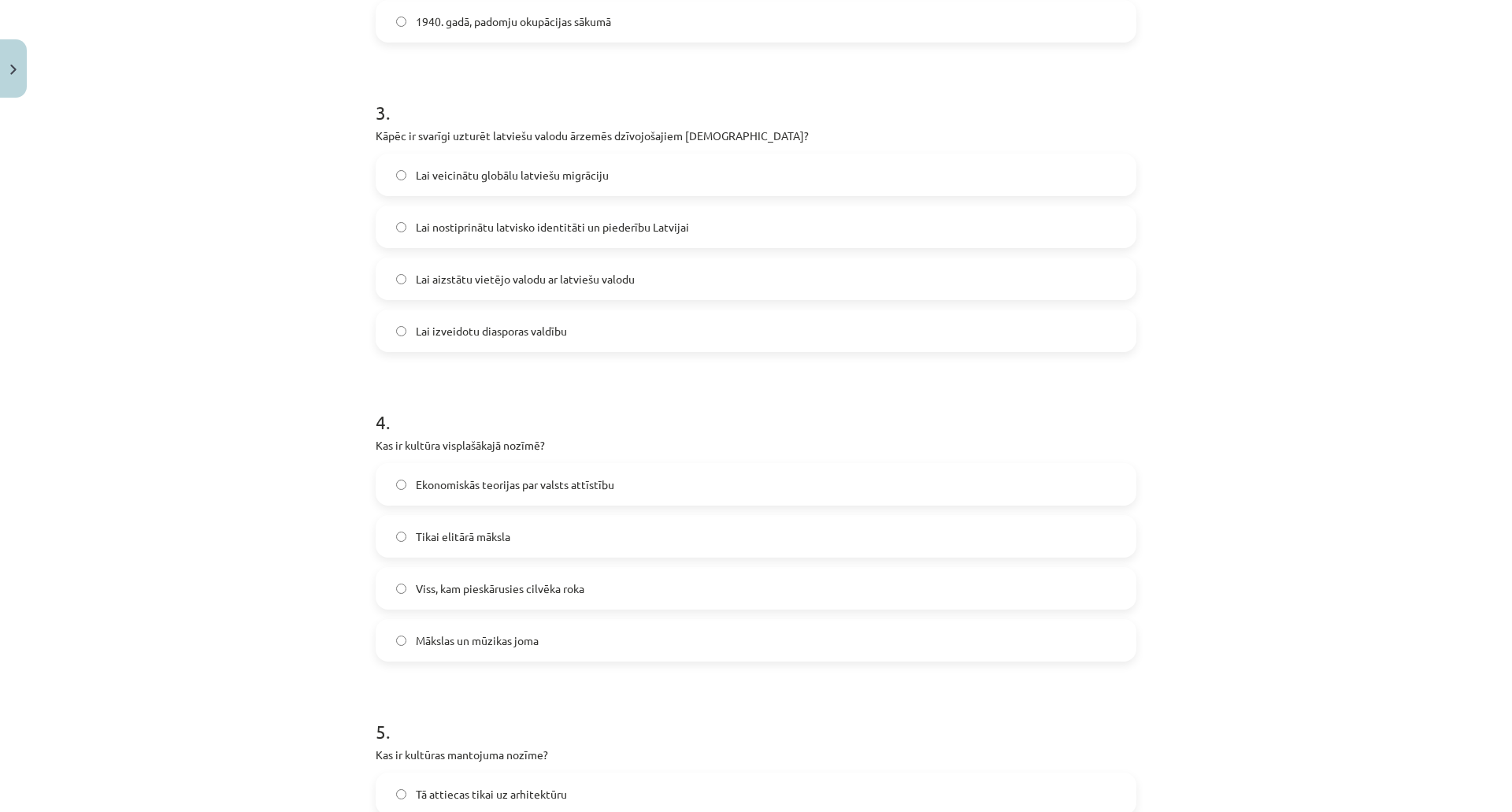
scroll to position [866, 0]
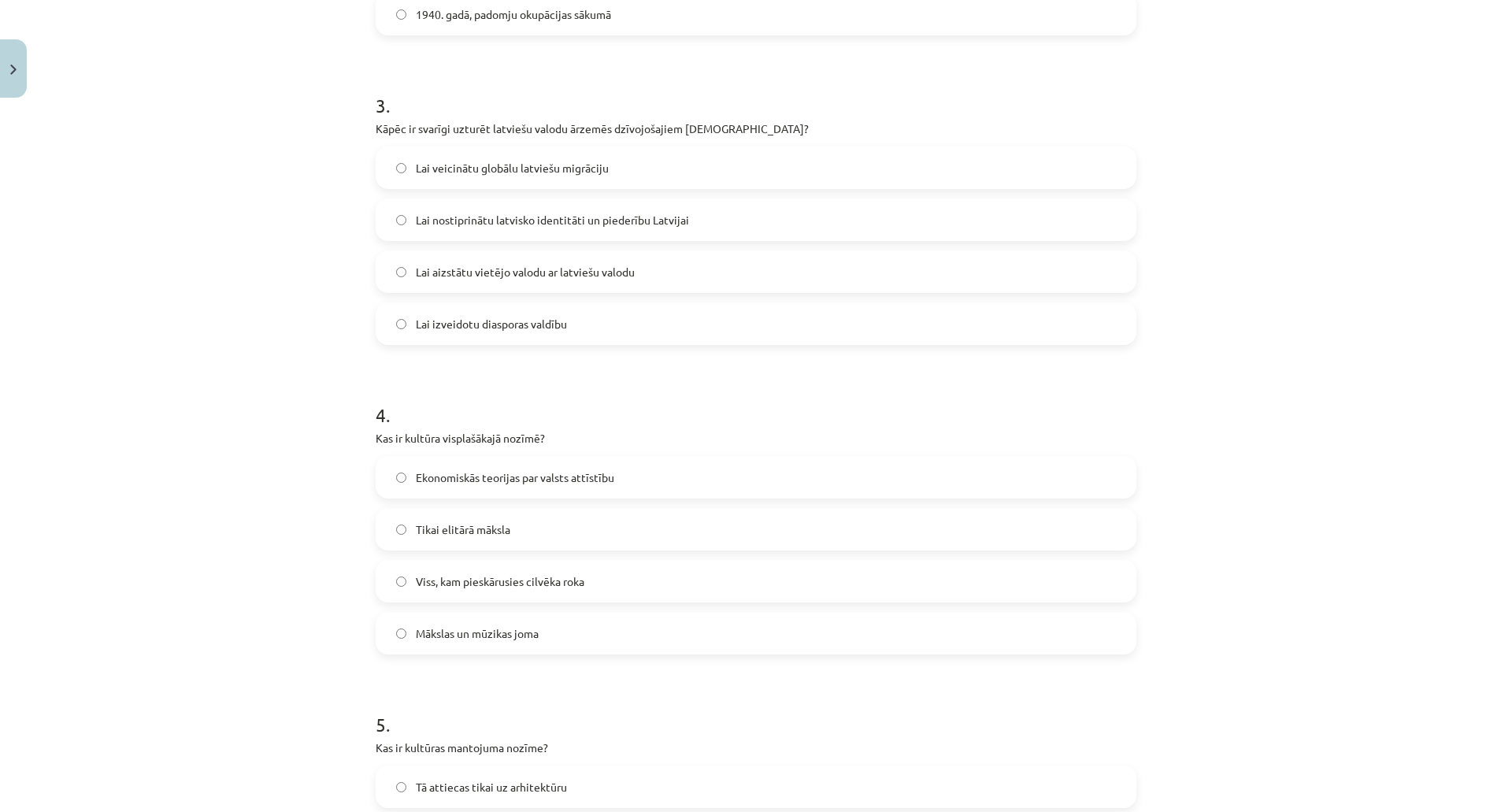
click at [485, 212] on span "Lai nostiprinātu latvisko identitāti un piederību Latvijai" at bounding box center [553, 220] width 274 height 16
click at [432, 574] on span "Viss, kam pieskārusies cilvēka roka" at bounding box center [500, 581] width 168 height 16
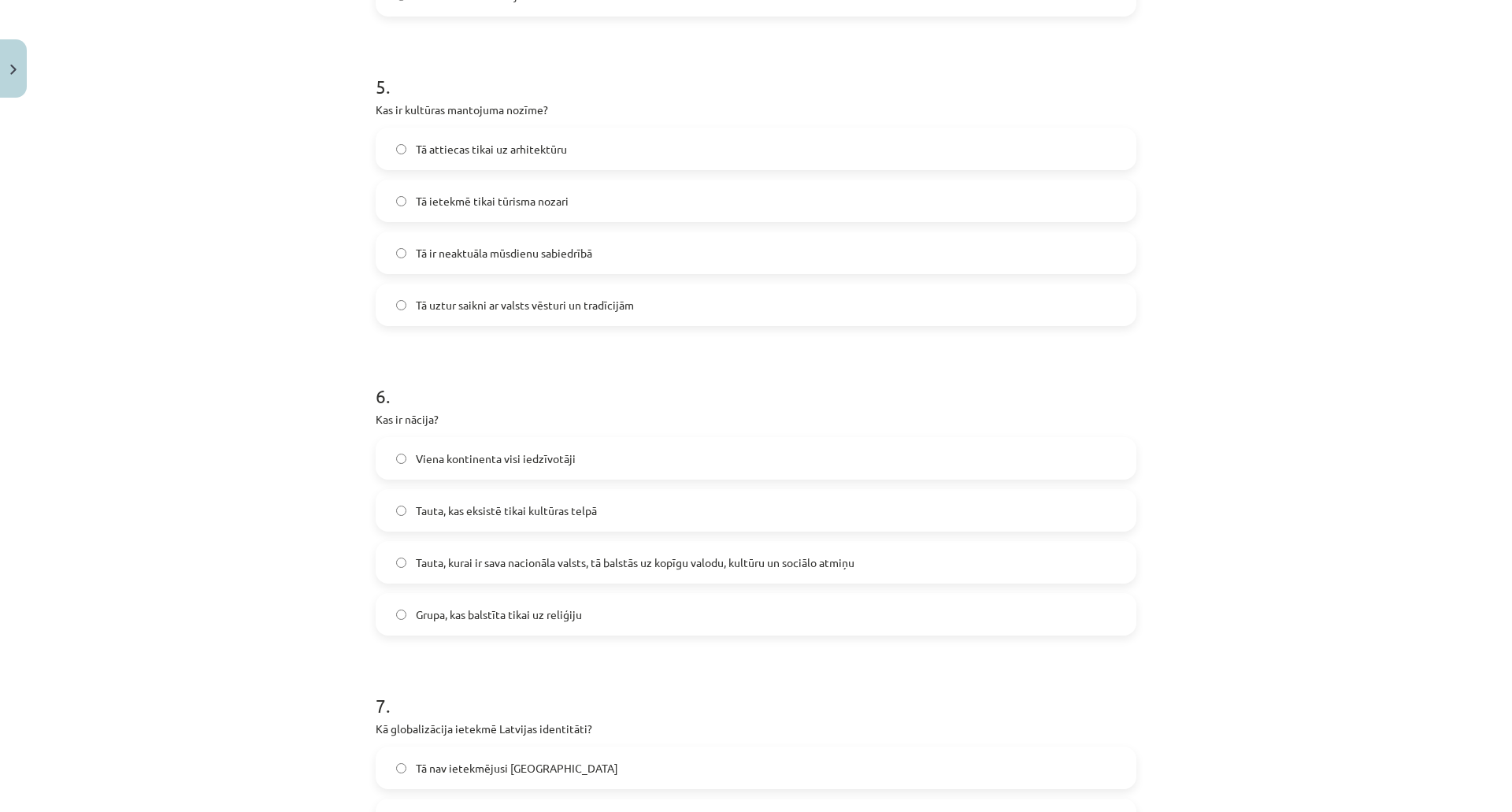
scroll to position [1510, 0]
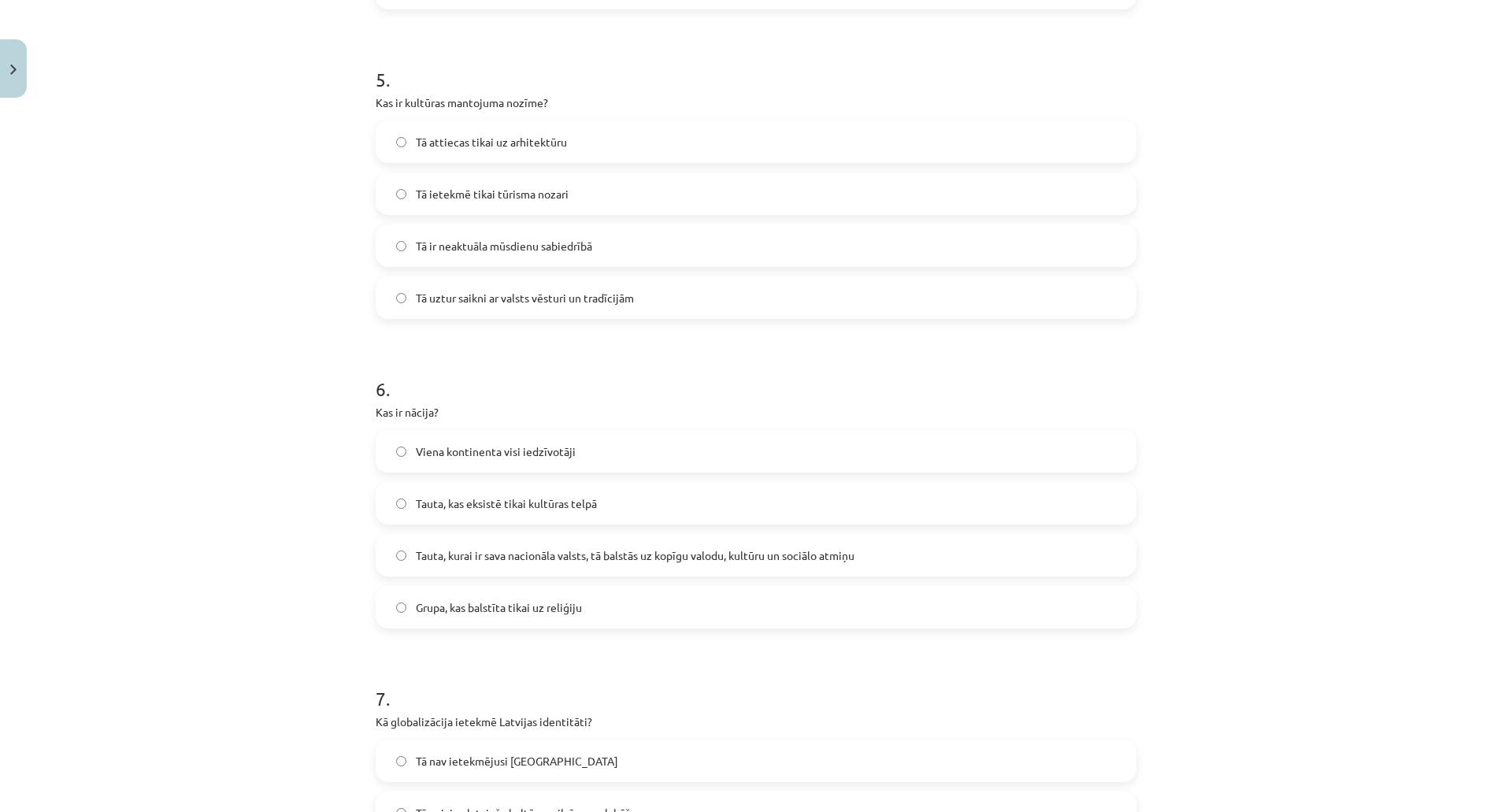
click at [501, 294] on span "Tā uztur saikni ar valsts vēsturi un tradīcijām" at bounding box center [525, 297] width 218 height 16
click at [589, 568] on label "Tauta, kurai ir sava nacionāla valsts, tā balstās uz kopīgu valodu, kultūru un …" at bounding box center [756, 556] width 757 height 39
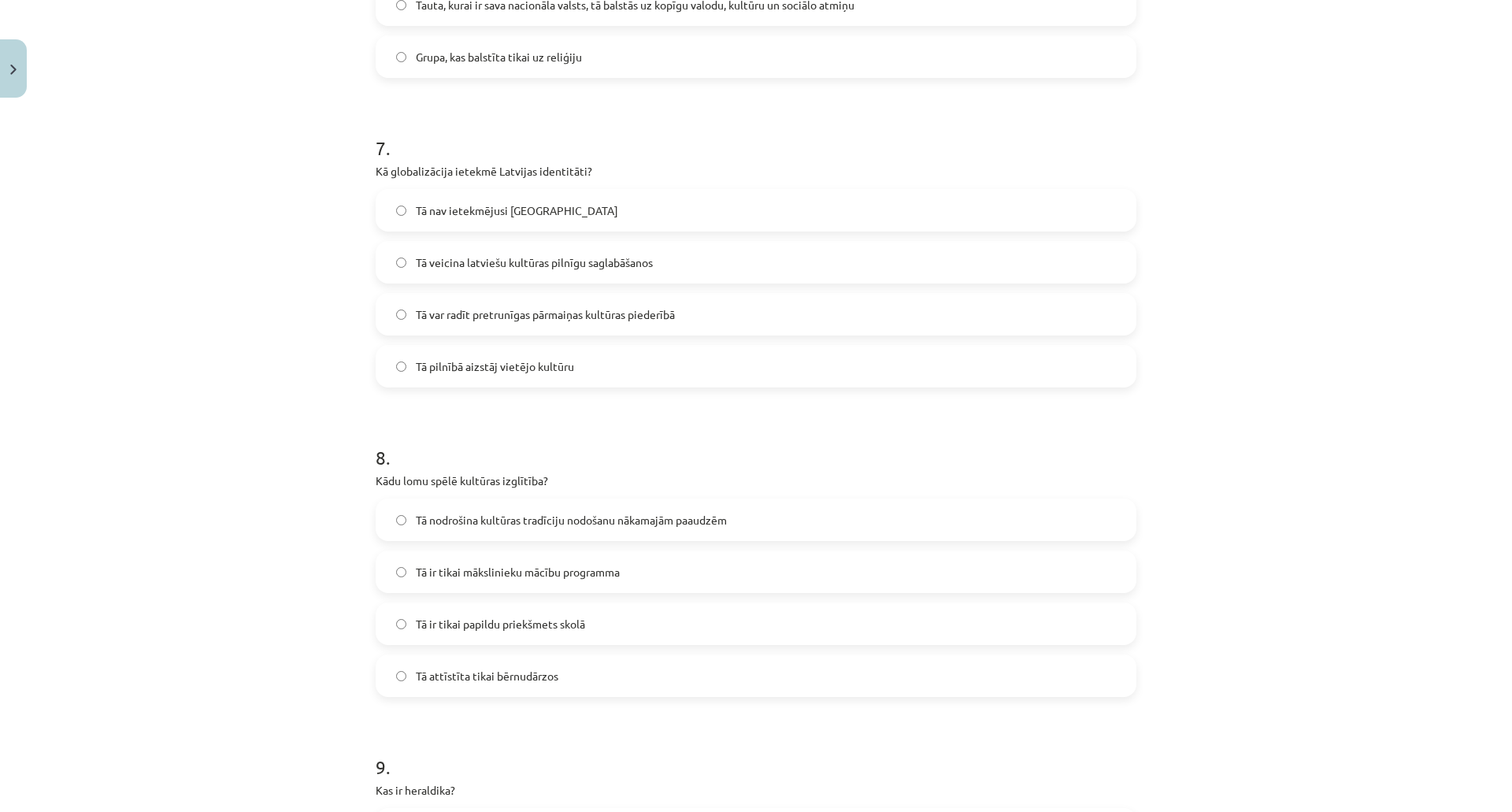
scroll to position [2087, 0]
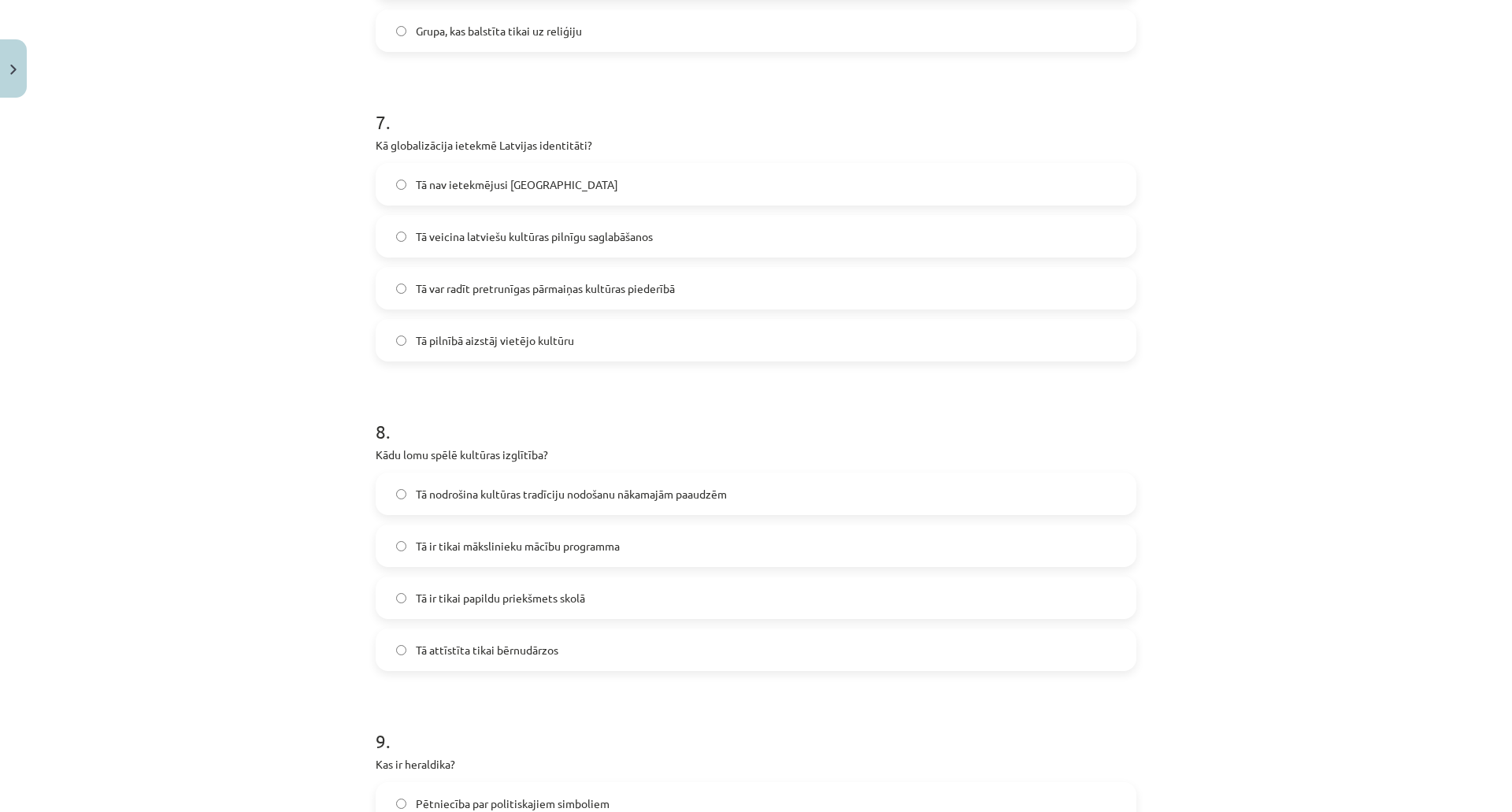
click at [443, 288] on span "Tā var radīt pretrunīgas pārmaiņas kultūras piederībā" at bounding box center [545, 288] width 259 height 16
click at [1494, 515] on div "Mācību tēma: Kultūras un mākslas i (vizuālā māksla) - 11. klases 1. ieskaites m…" at bounding box center [756, 406] width 1512 height 812
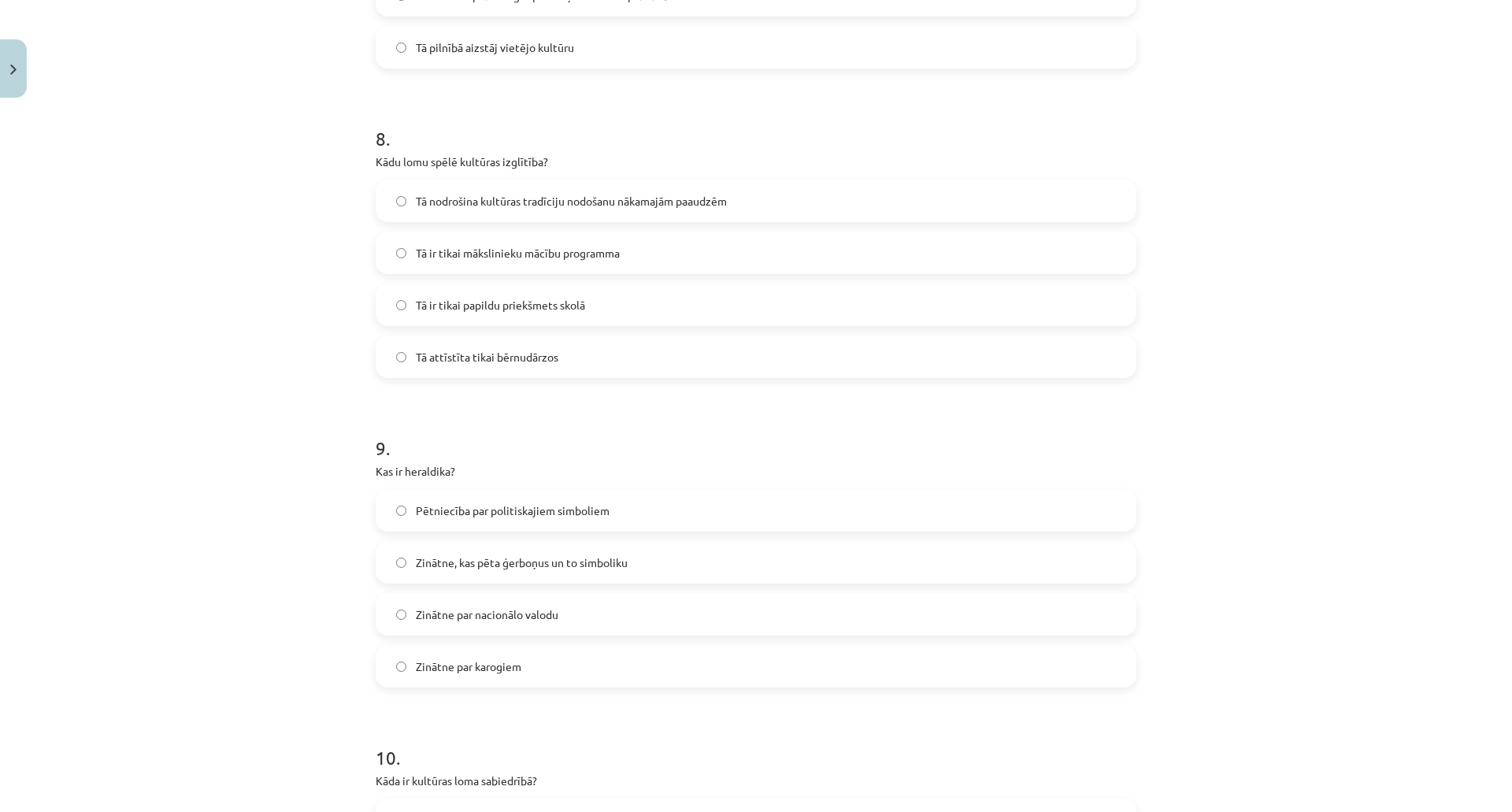
scroll to position [2418, 0]
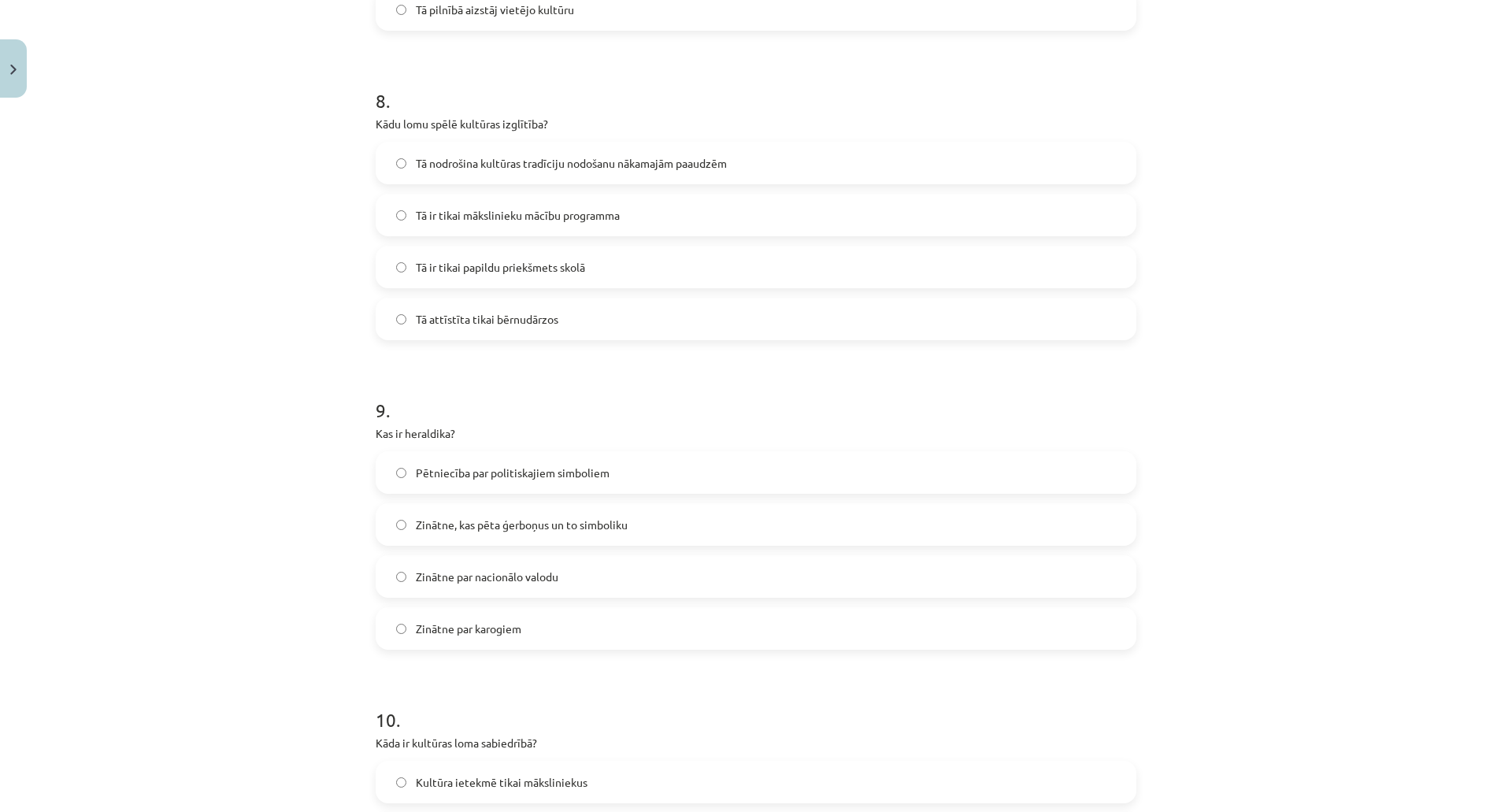
click at [507, 171] on label "Tā nodrošina kultūras tradīciju nodošanu nākamajām paaudzēm" at bounding box center [756, 163] width 757 height 39
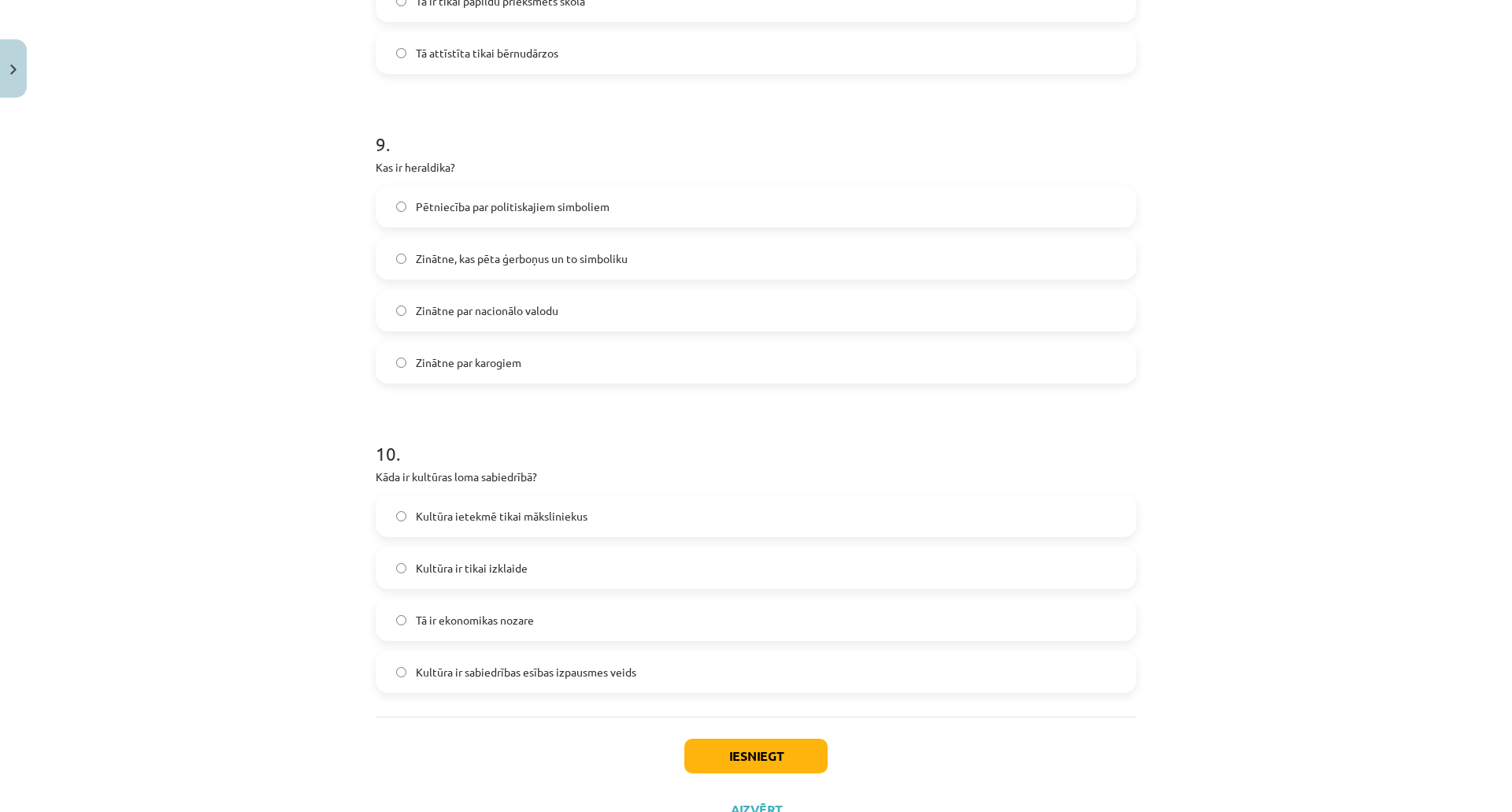
scroll to position [2747, 0]
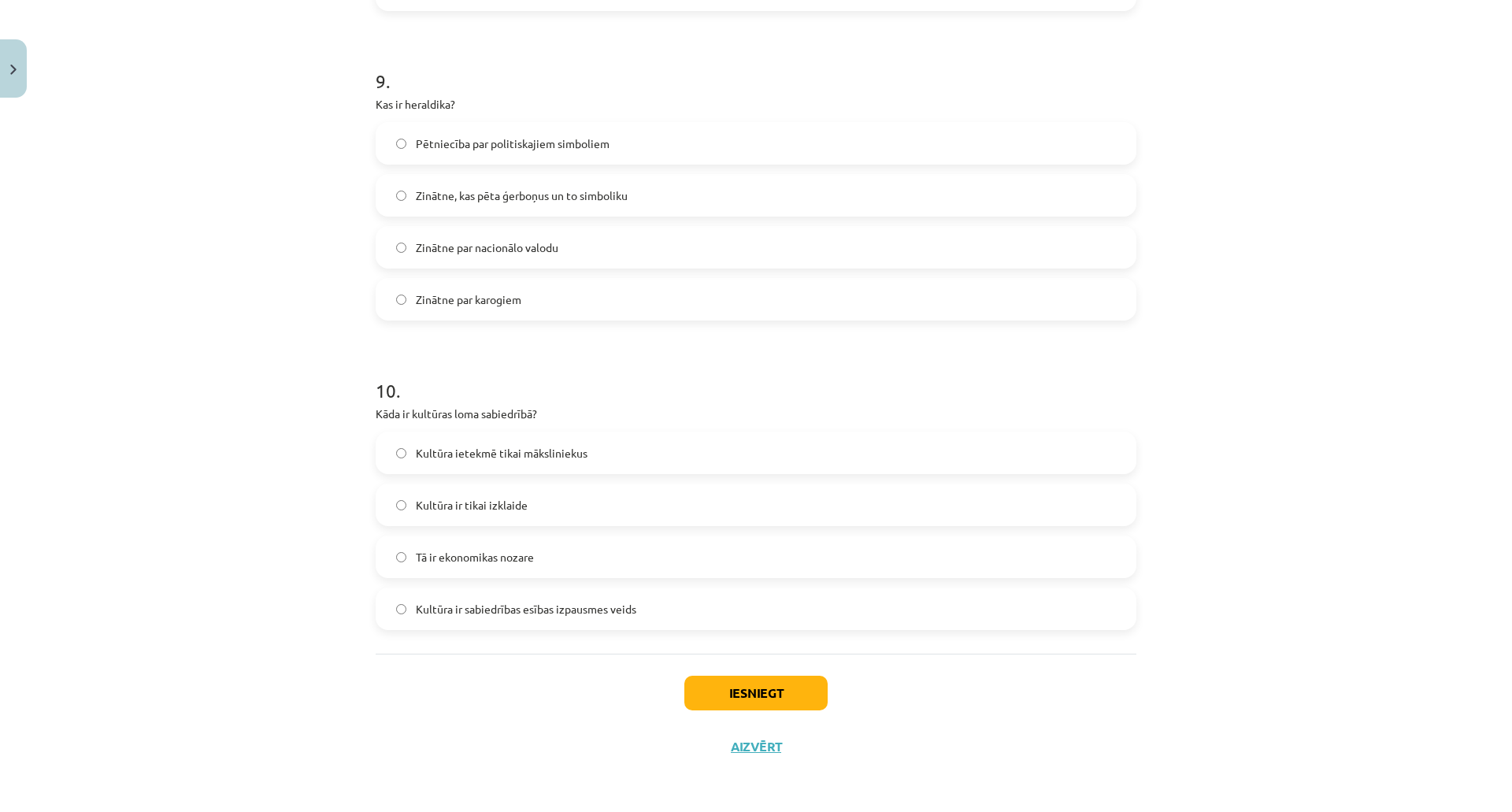
click at [504, 185] on label "Zinātne, kas pēta ģerboņus un to simboliku" at bounding box center [756, 195] width 757 height 39
click at [537, 607] on span "Kultūra ir sabiedrības esības izpausmes veids" at bounding box center [527, 609] width 221 height 16
click at [779, 706] on button "Iesniegt" at bounding box center [756, 693] width 144 height 35
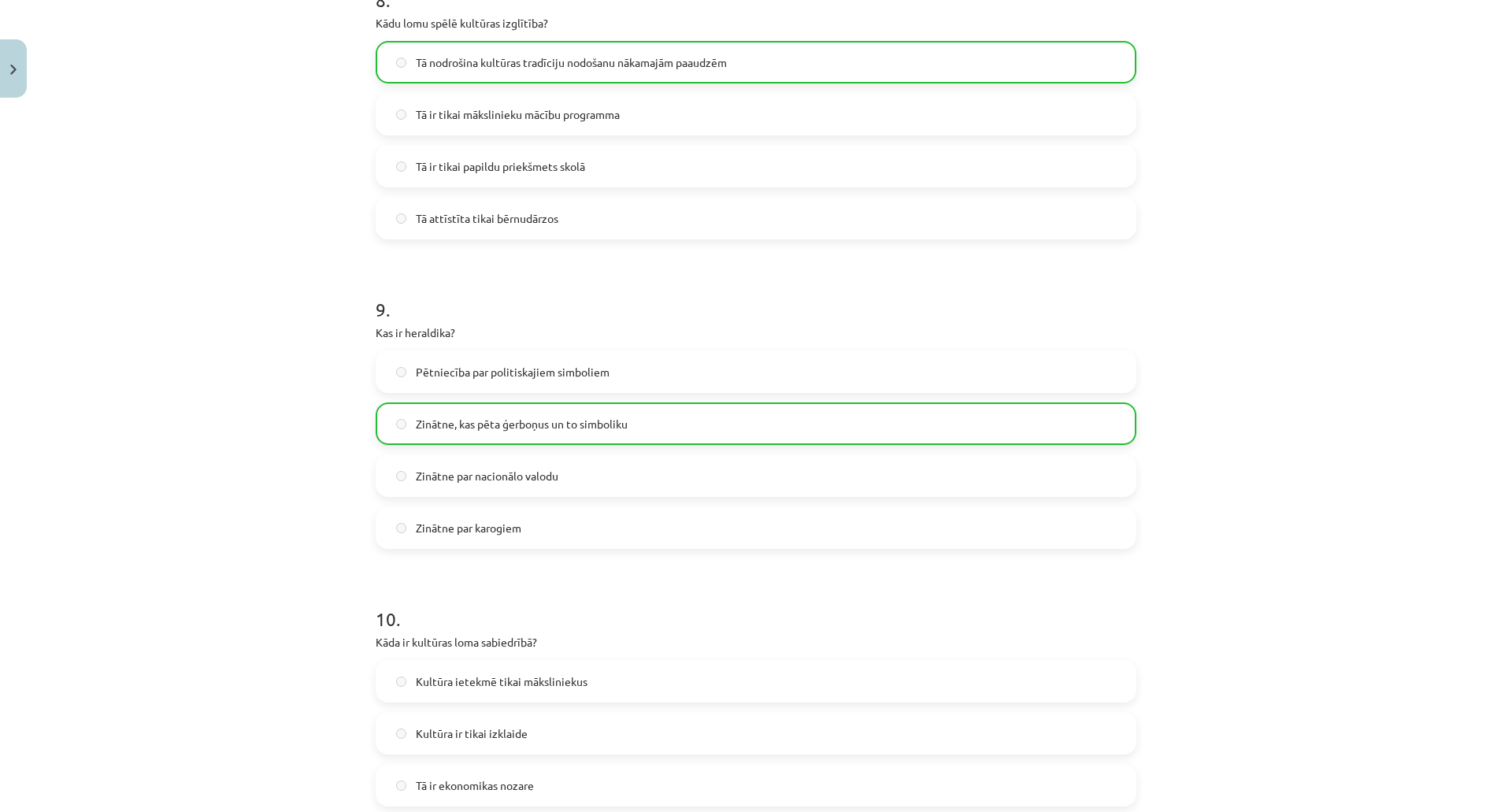
scroll to position [2796, 0]
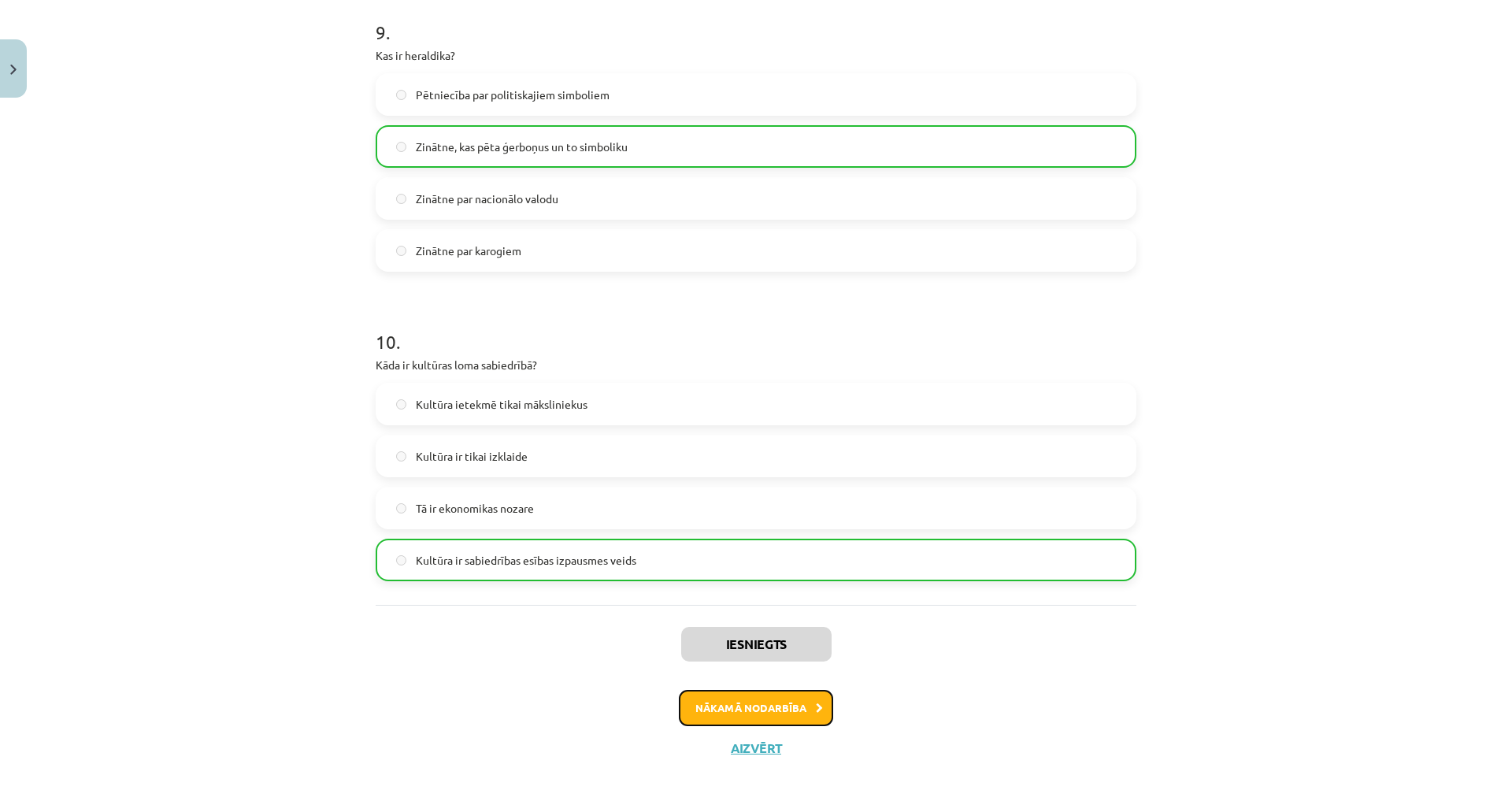
click at [777, 709] on button "Nākamā nodarbība" at bounding box center [756, 708] width 155 height 36
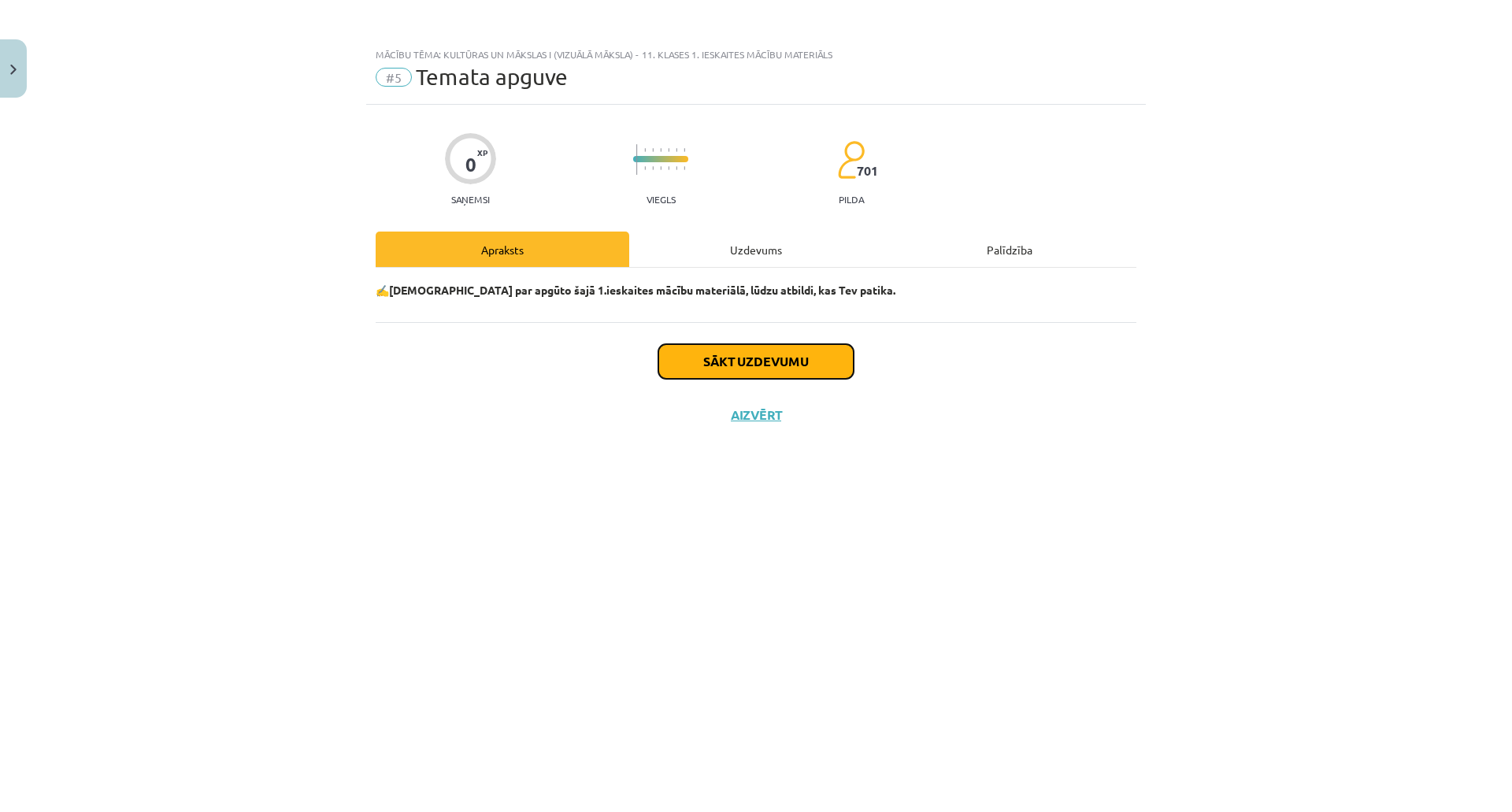
click at [738, 367] on button "Sākt uzdevumu" at bounding box center [756, 362] width 196 height 35
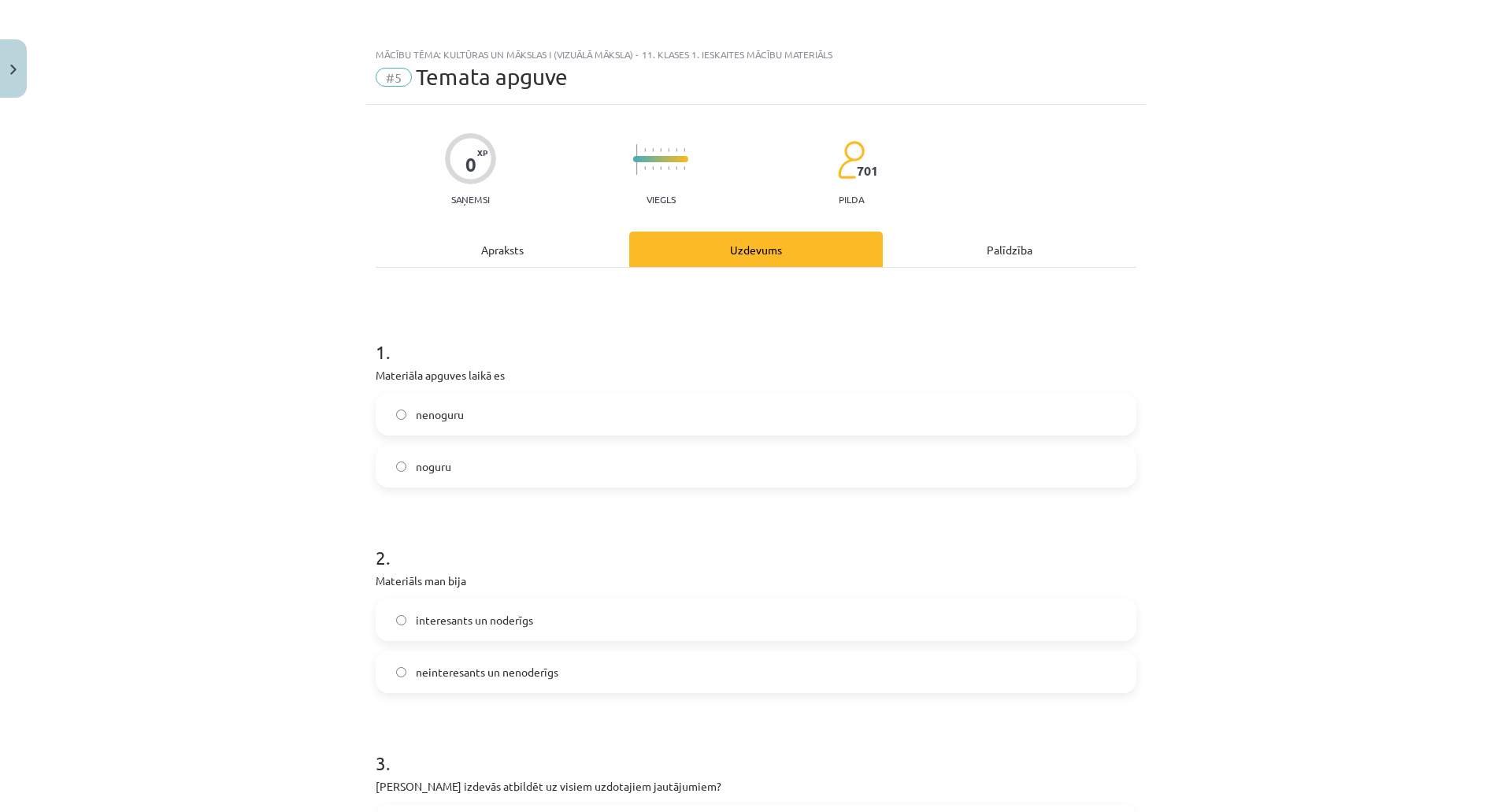
click at [521, 412] on label "nenoguru" at bounding box center [756, 415] width 757 height 39
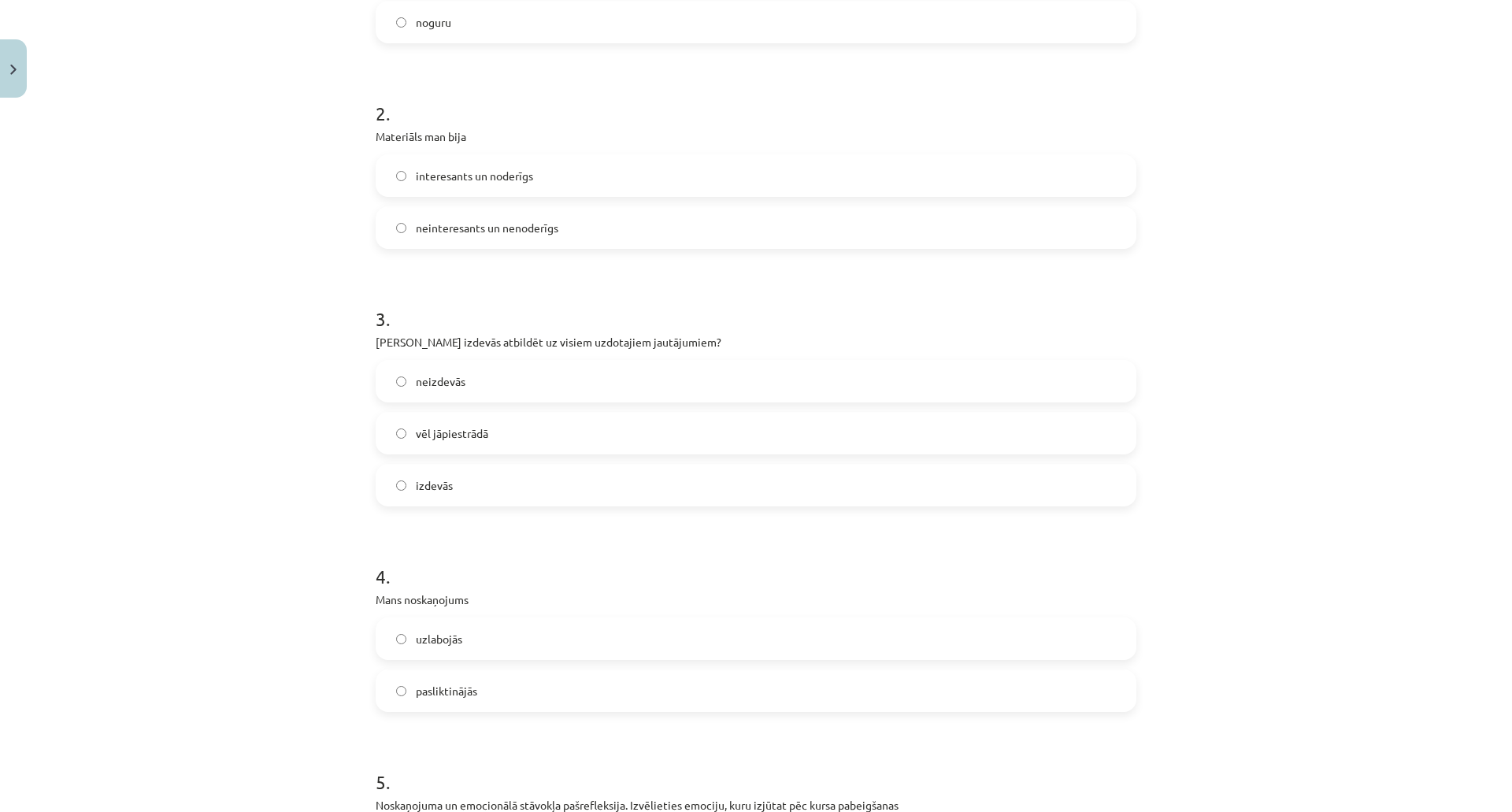
scroll to position [447, 0]
click at [790, 171] on label "interesants un noderīgs" at bounding box center [756, 173] width 757 height 39
click at [564, 474] on label "izdevās" at bounding box center [756, 482] width 757 height 39
click at [467, 632] on label "uzlabojās" at bounding box center [756, 636] width 757 height 39
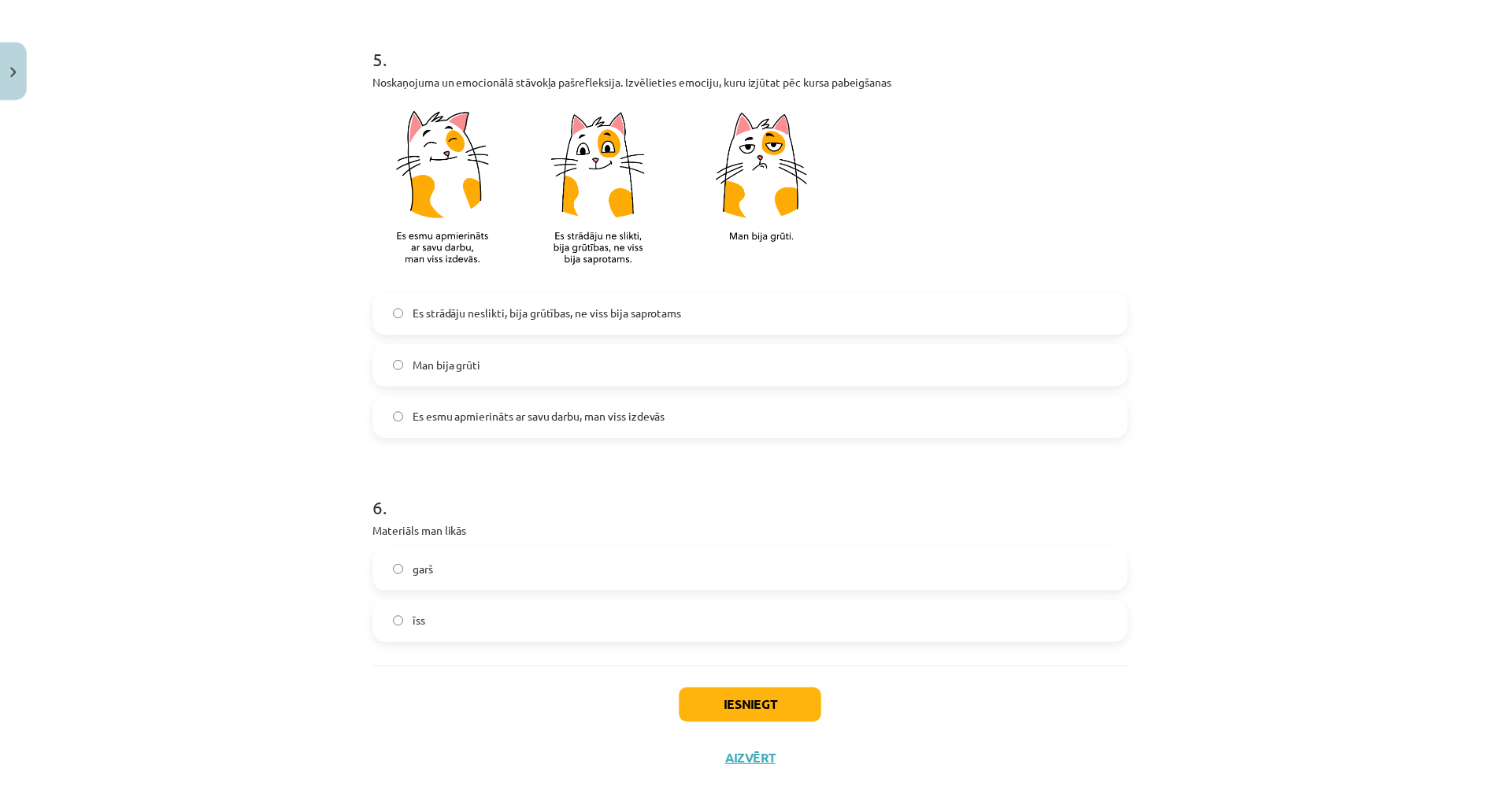
scroll to position [1183, 0]
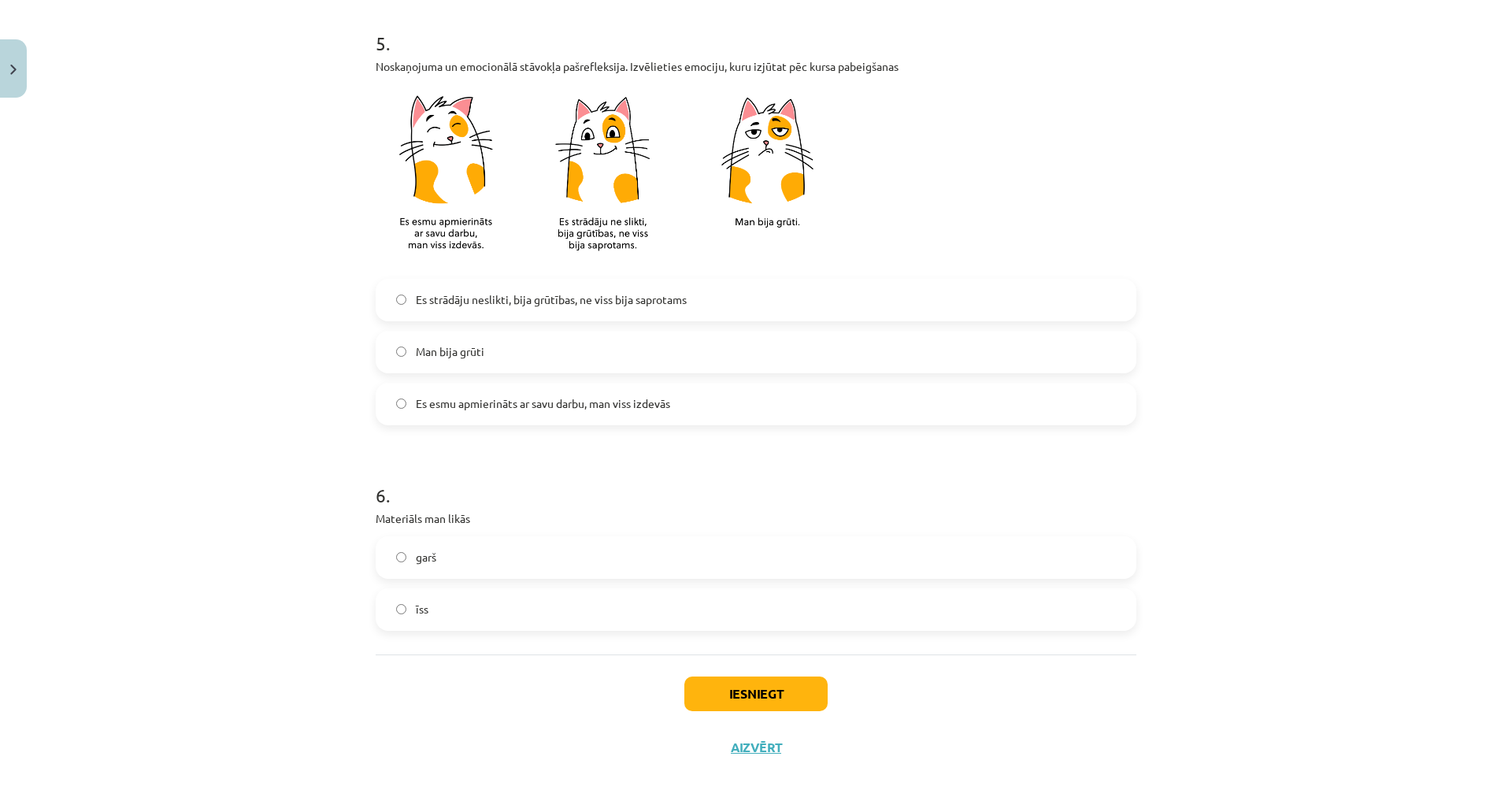
click at [656, 414] on label "Es esmu apmierināts ar savu darbu, man viss izdevās" at bounding box center [756, 404] width 757 height 39
click at [556, 609] on label "īss" at bounding box center [756, 609] width 757 height 39
click at [774, 694] on button "Iesniegt" at bounding box center [756, 694] width 144 height 35
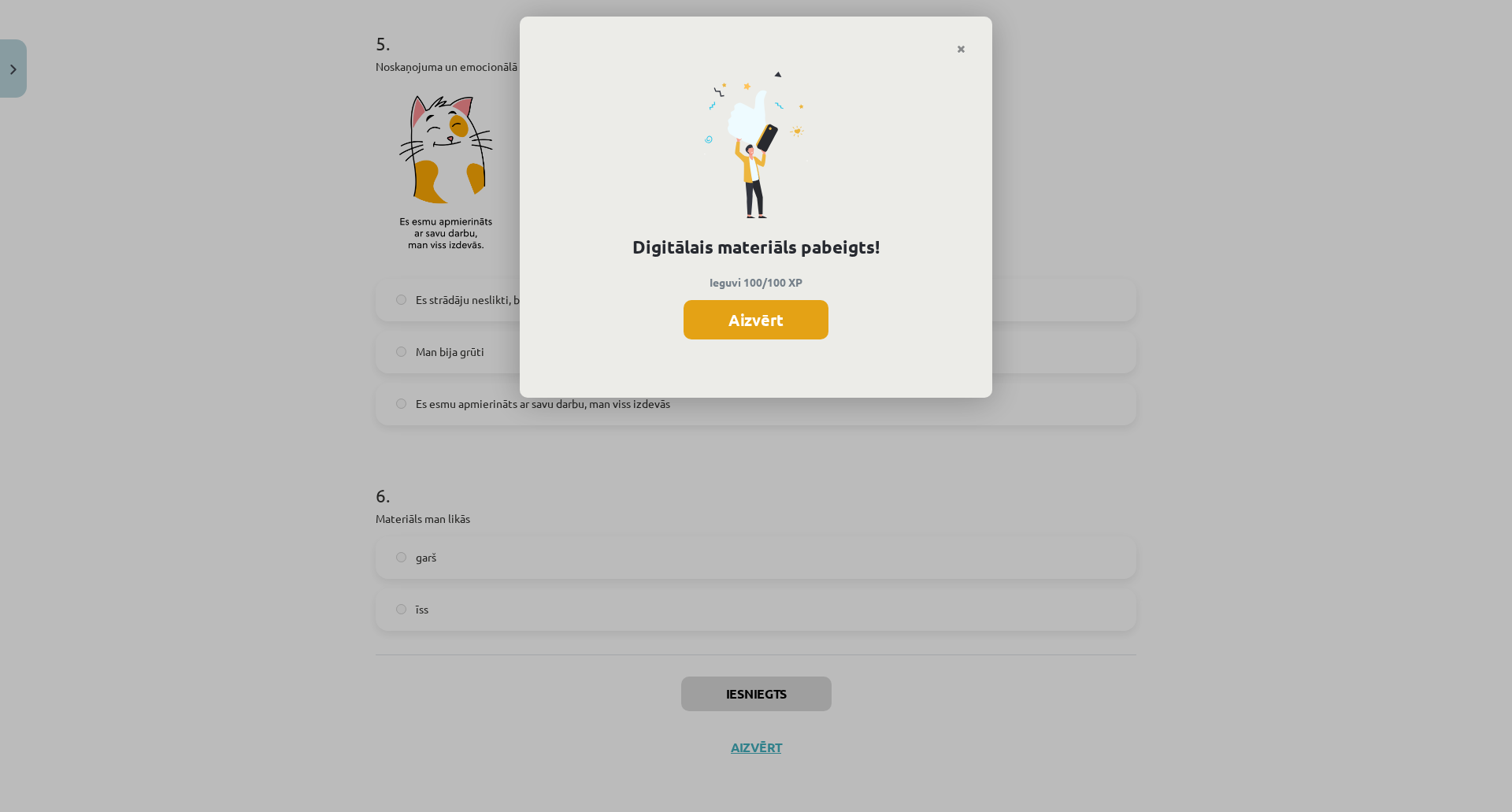
click at [775, 305] on button "Aizvērt" at bounding box center [756, 320] width 145 height 39
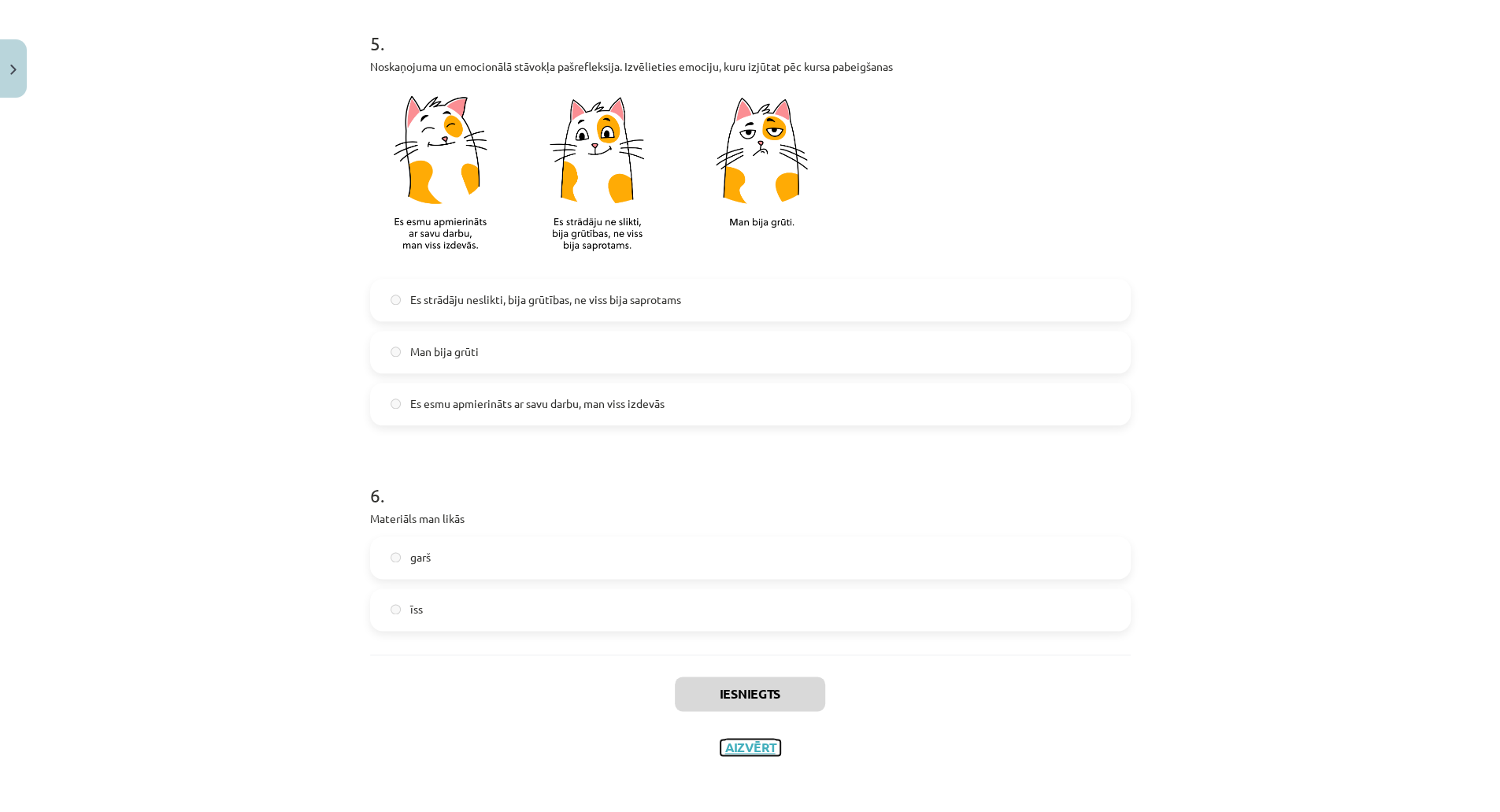
click at [726, 739] on button "Aizvērt" at bounding box center [750, 747] width 60 height 15
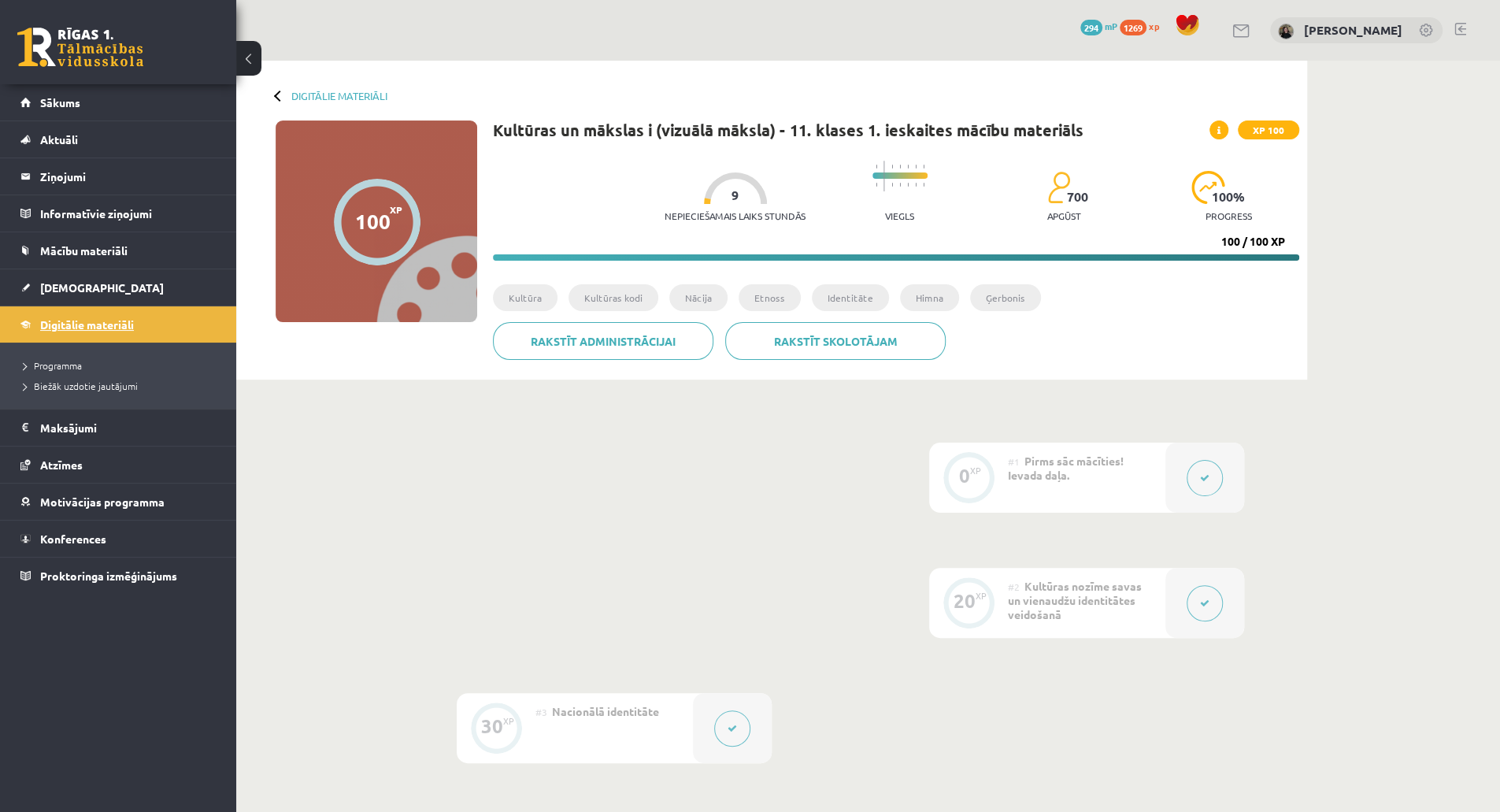
click at [104, 317] on span "Digitālie materiāli" at bounding box center [87, 324] width 94 height 15
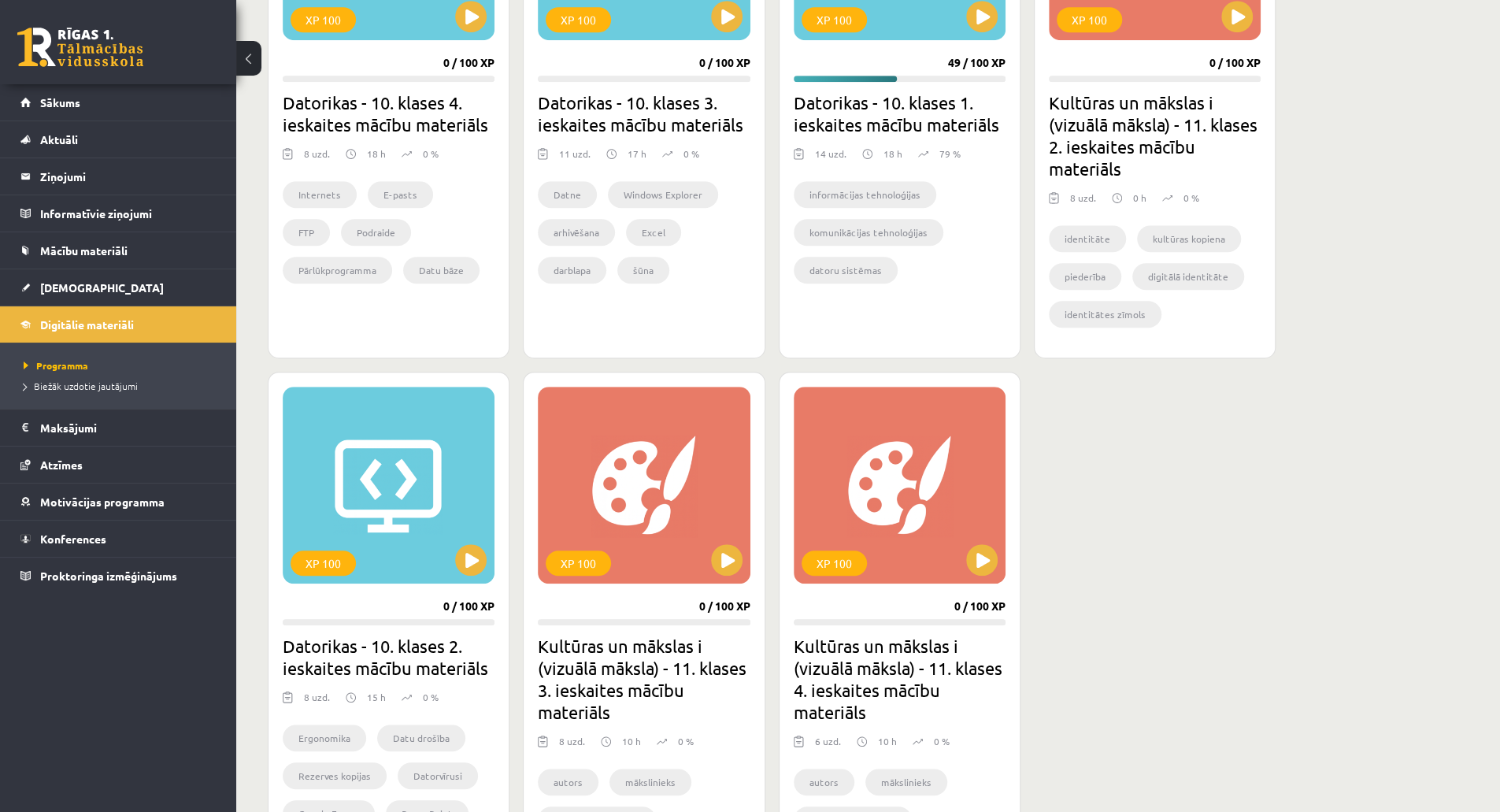
scroll to position [578, 0]
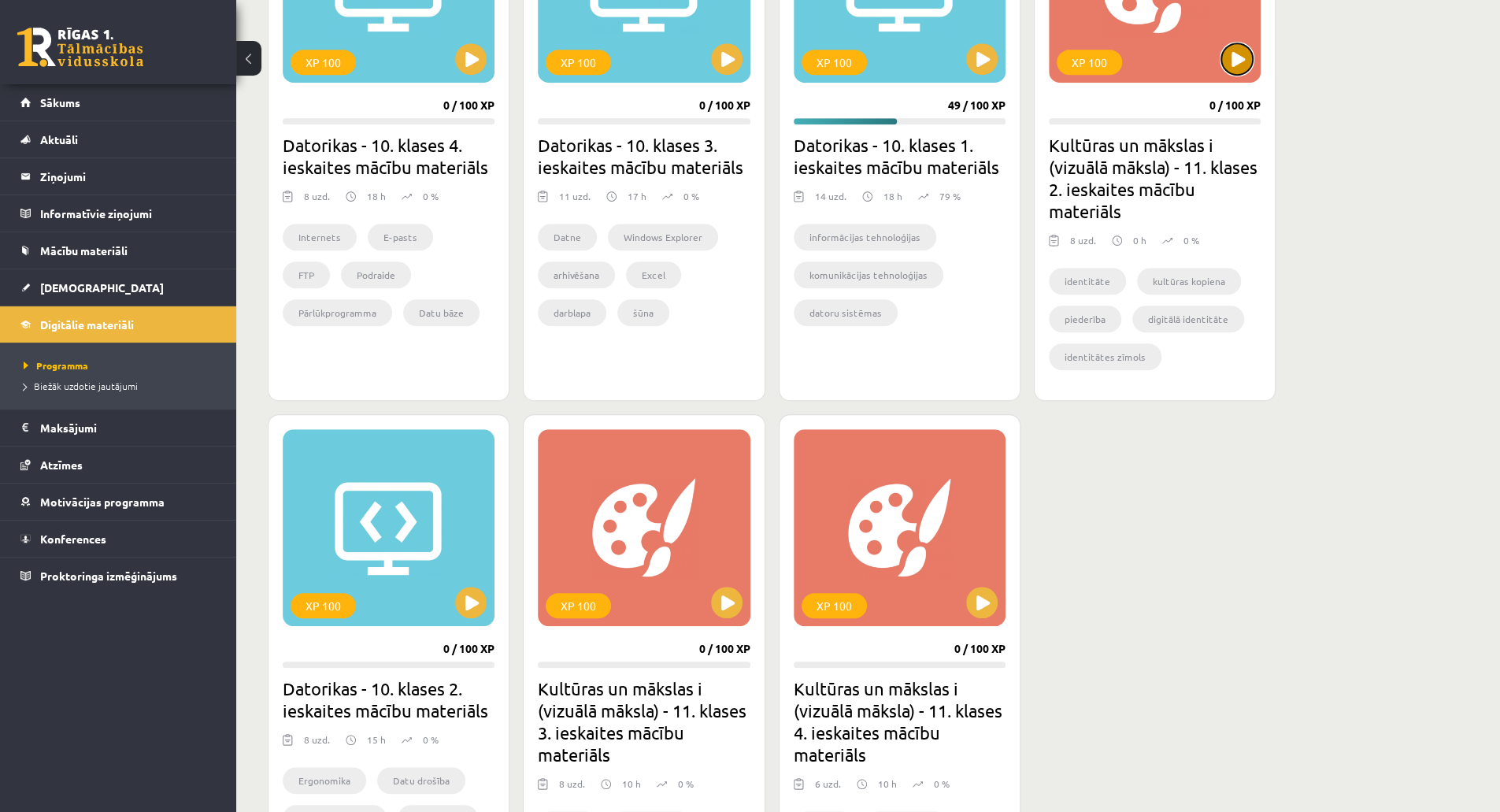
click at [1236, 51] on button at bounding box center [1237, 59] width 32 height 32
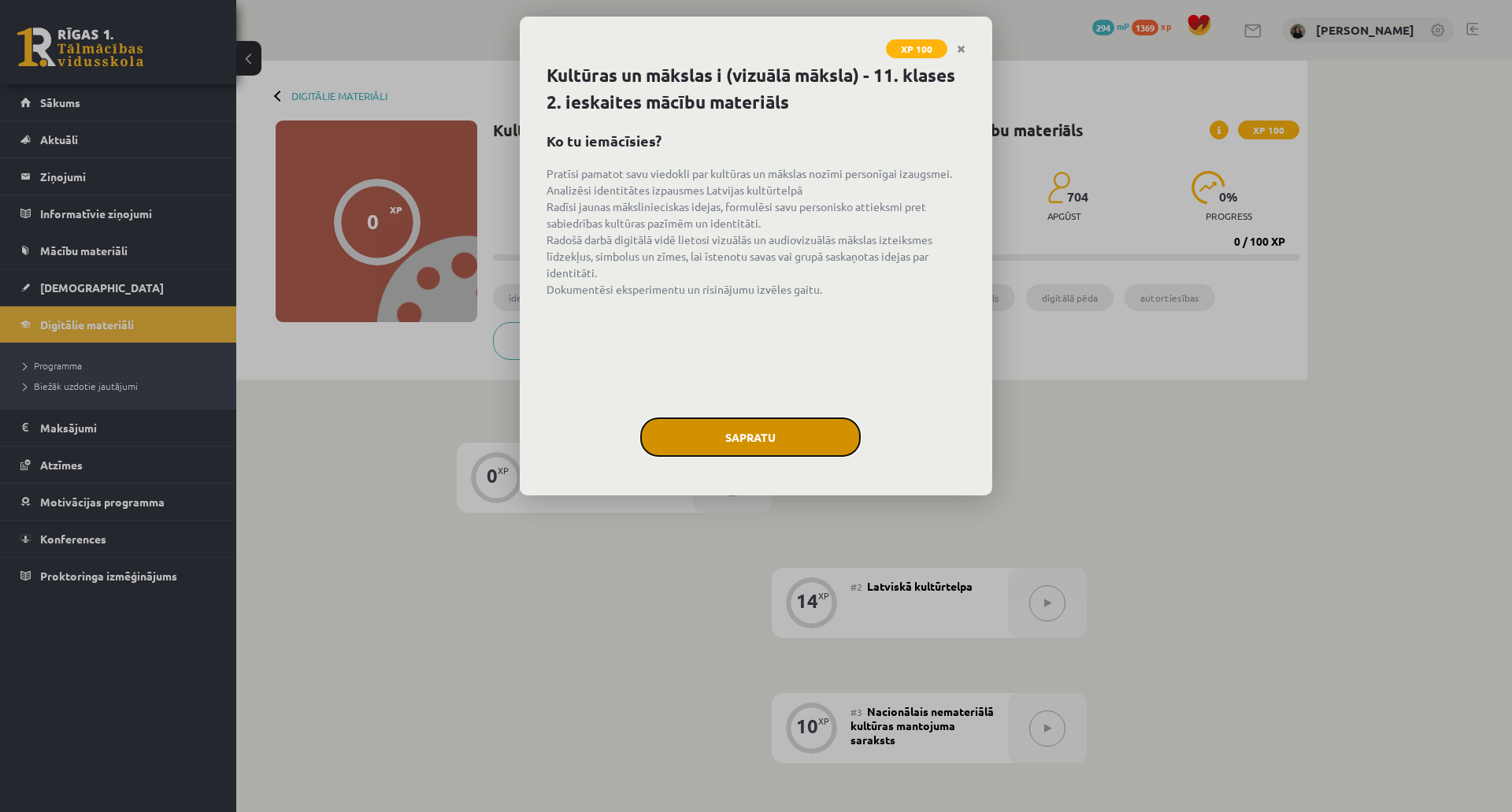
click at [803, 433] on button "Sapratu" at bounding box center [750, 437] width 221 height 39
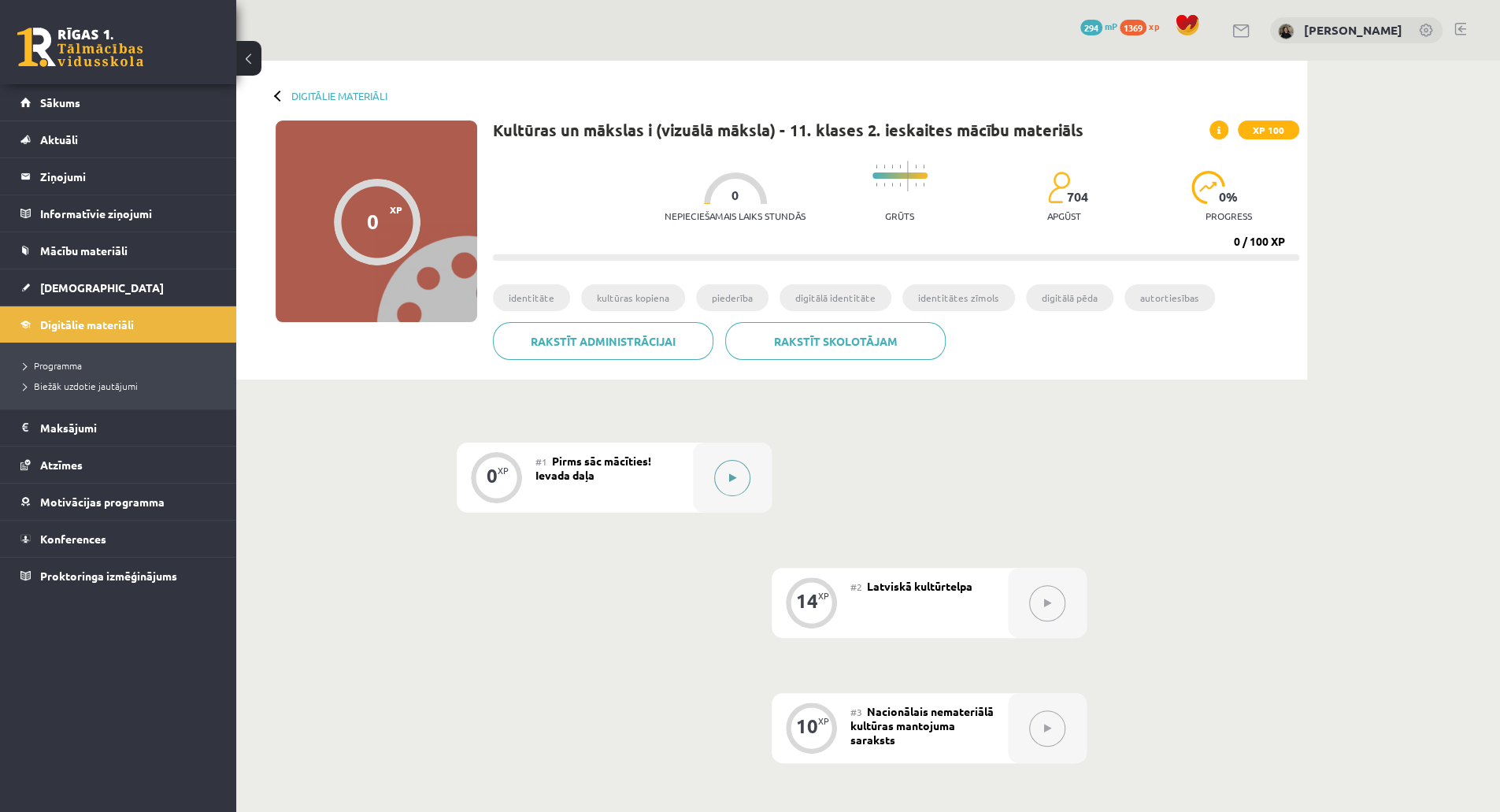
click at [746, 485] on button at bounding box center [732, 478] width 36 height 36
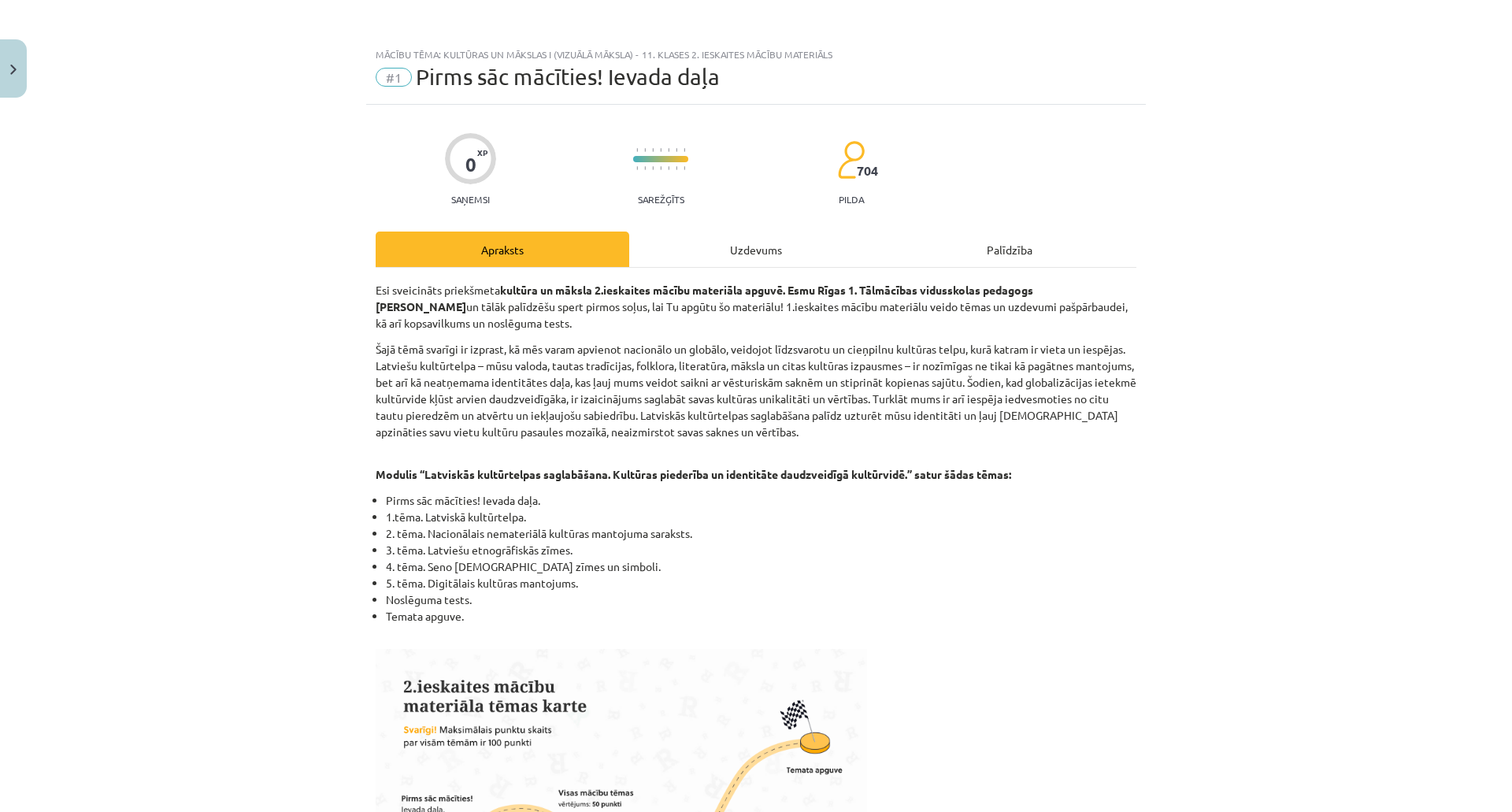
click at [759, 258] on div "Uzdevums" at bounding box center [756, 249] width 254 height 35
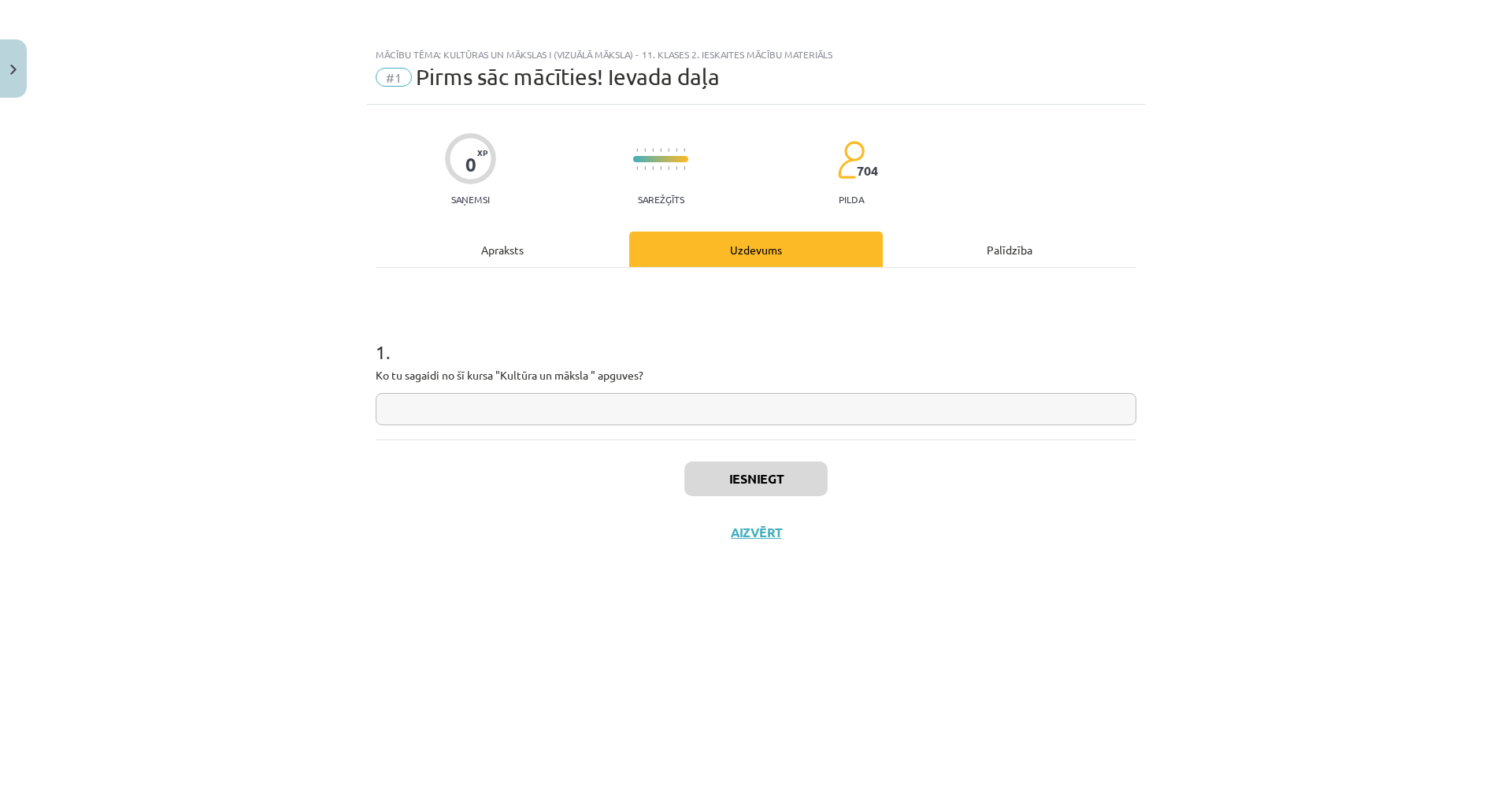
click at [660, 420] on input "text" at bounding box center [756, 409] width 761 height 32
type input "*"
click at [786, 468] on button "Iesniegt" at bounding box center [756, 479] width 144 height 35
click at [740, 538] on button "Nākamā nodarbība" at bounding box center [756, 543] width 155 height 36
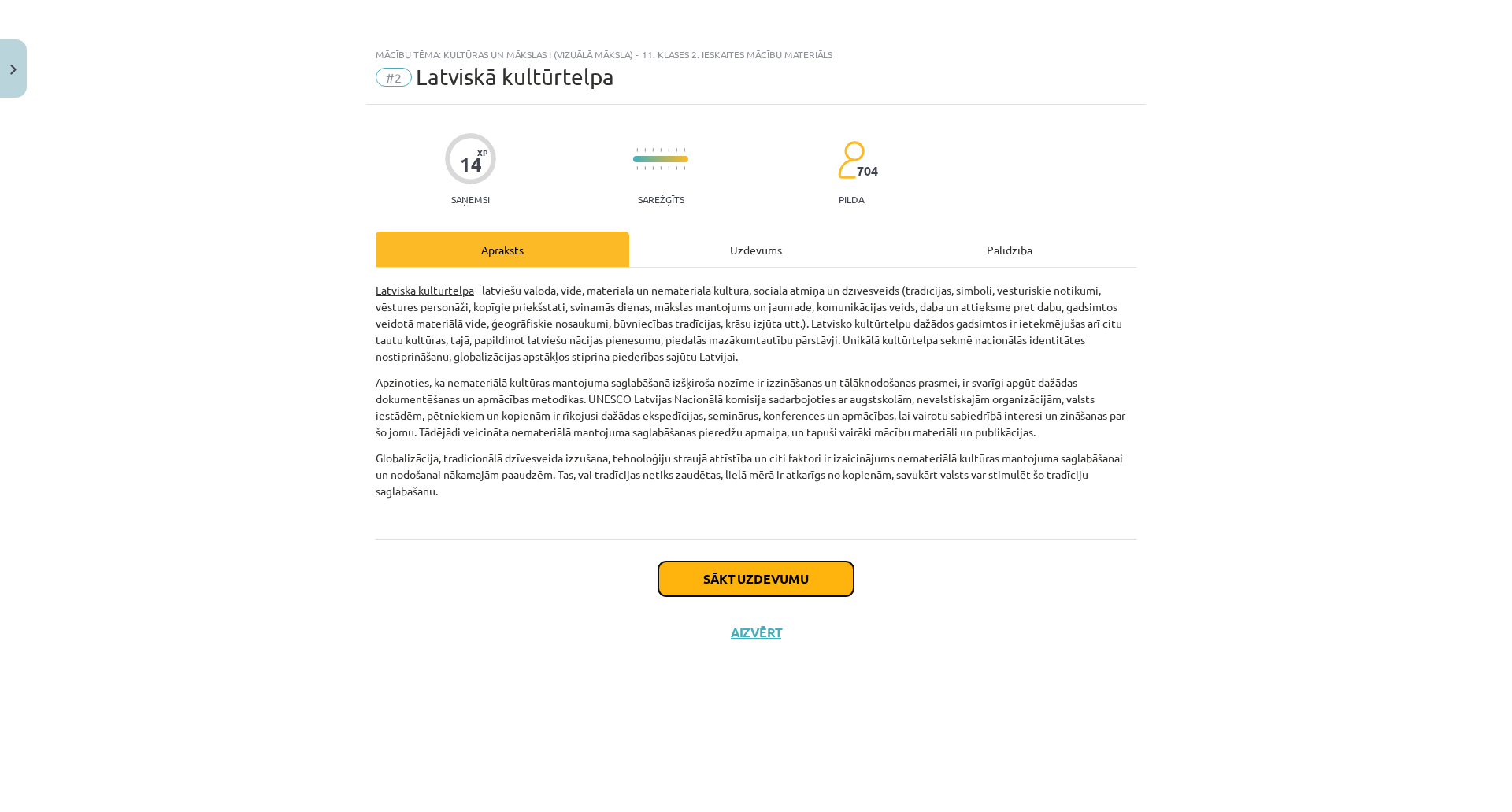
click at [735, 573] on button "Sākt uzdevumu" at bounding box center [756, 579] width 196 height 35
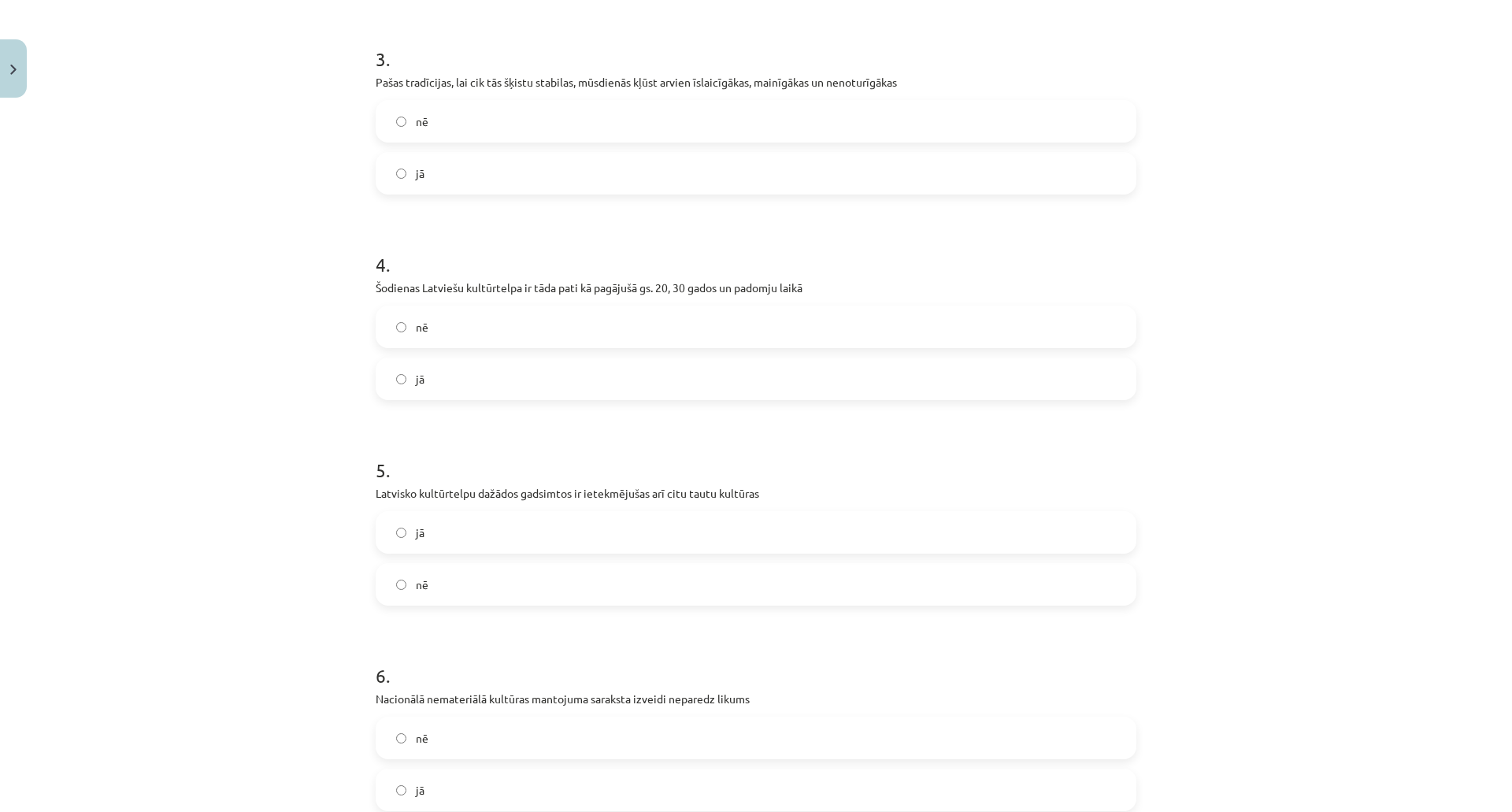
scroll to position [1090, 0]
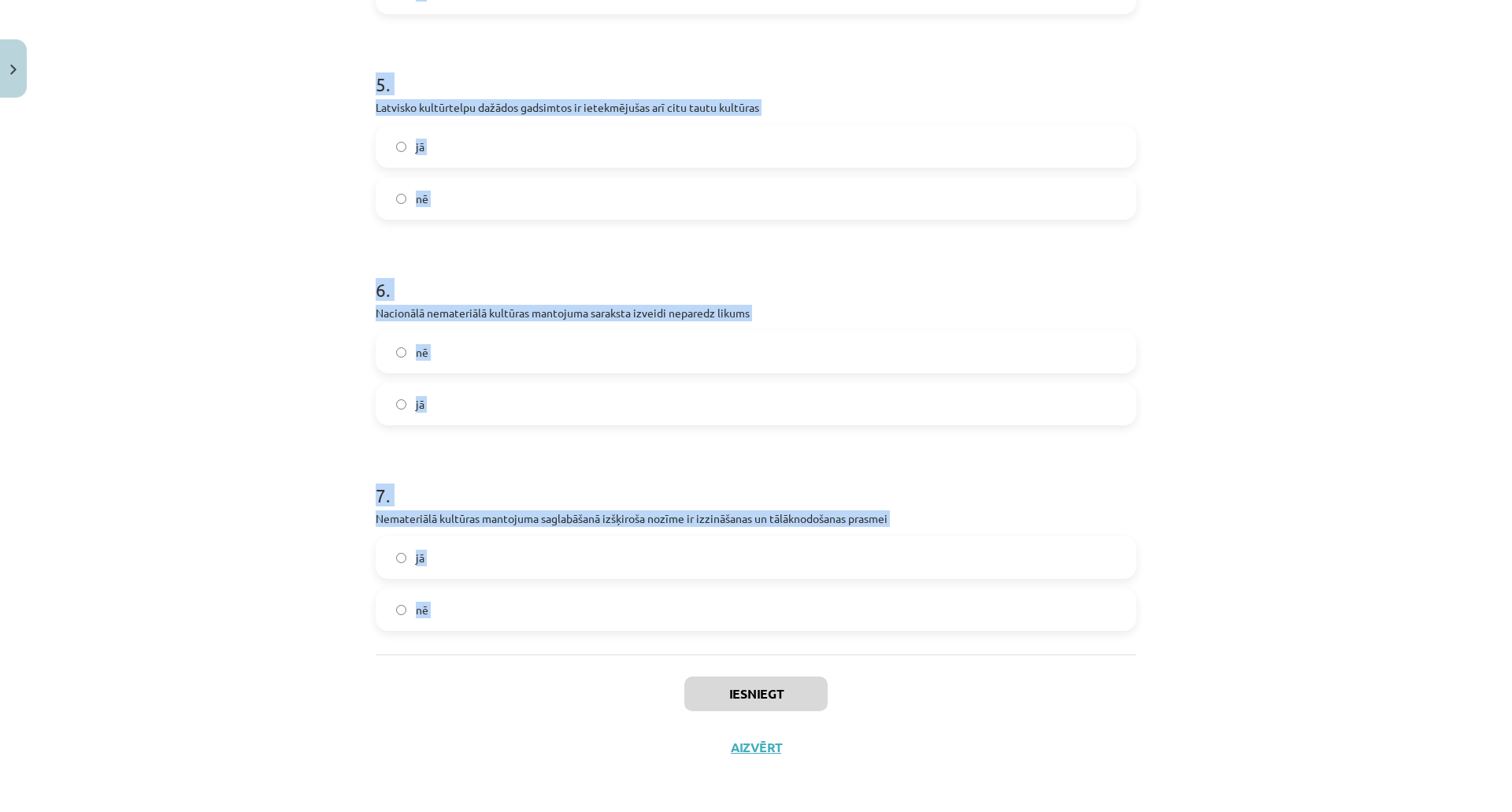
drag, startPoint x: 367, startPoint y: 377, endPoint x: 687, endPoint y: 658, distance: 425.9
copy form "Valsts var stimulēt šo tradīciju saglabāšanu jā nē 2 . UNESCO Latvijas Nacionāl…"
click at [991, 398] on label "jā" at bounding box center [756, 404] width 757 height 39
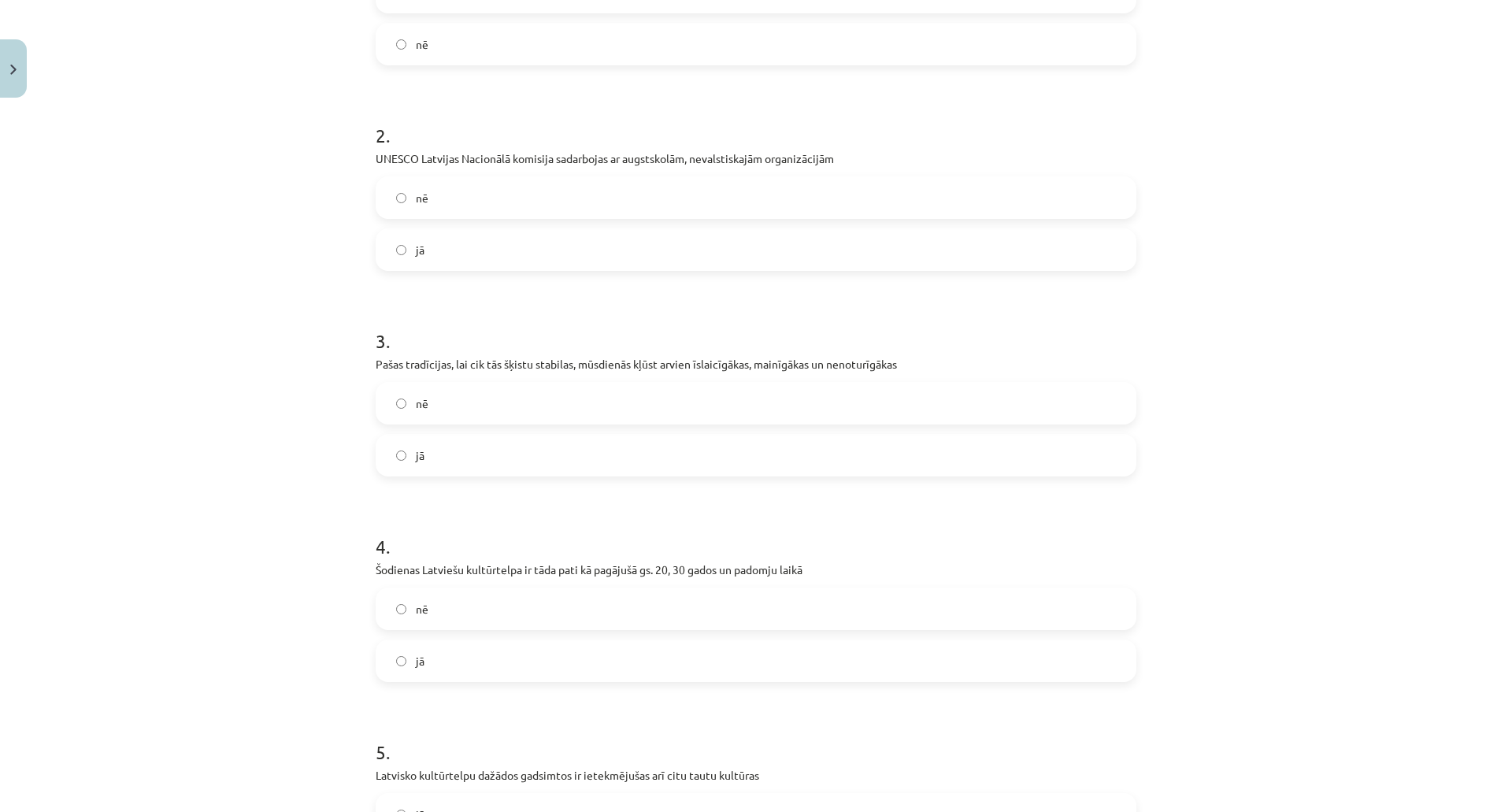
scroll to position [411, 0]
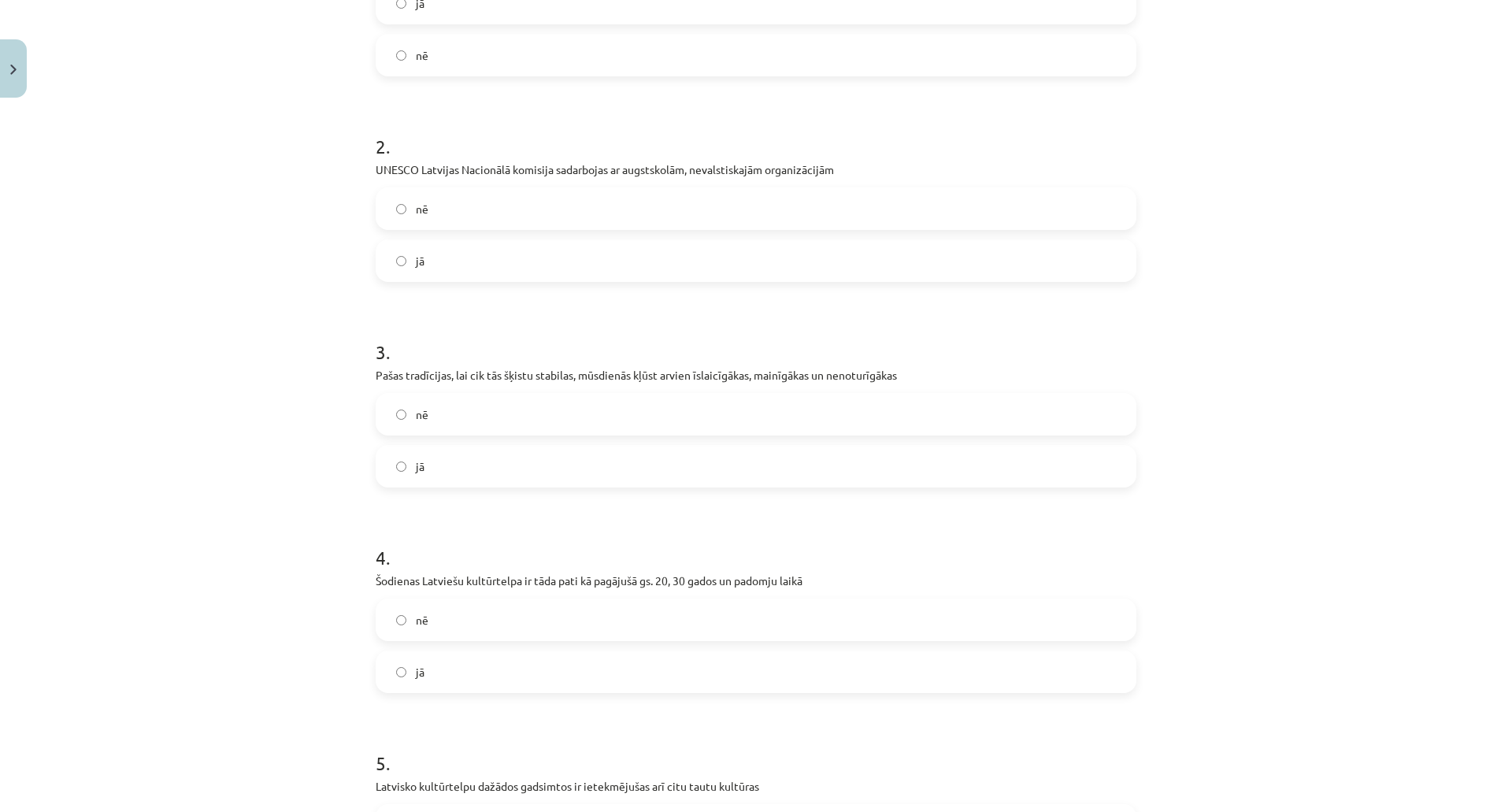
click at [618, 477] on label "jā" at bounding box center [756, 466] width 757 height 39
click at [484, 21] on label "jā" at bounding box center [756, 3] width 757 height 39
click at [455, 268] on label "jā" at bounding box center [756, 264] width 757 height 39
click at [480, 630] on label "nē" at bounding box center [756, 623] width 757 height 39
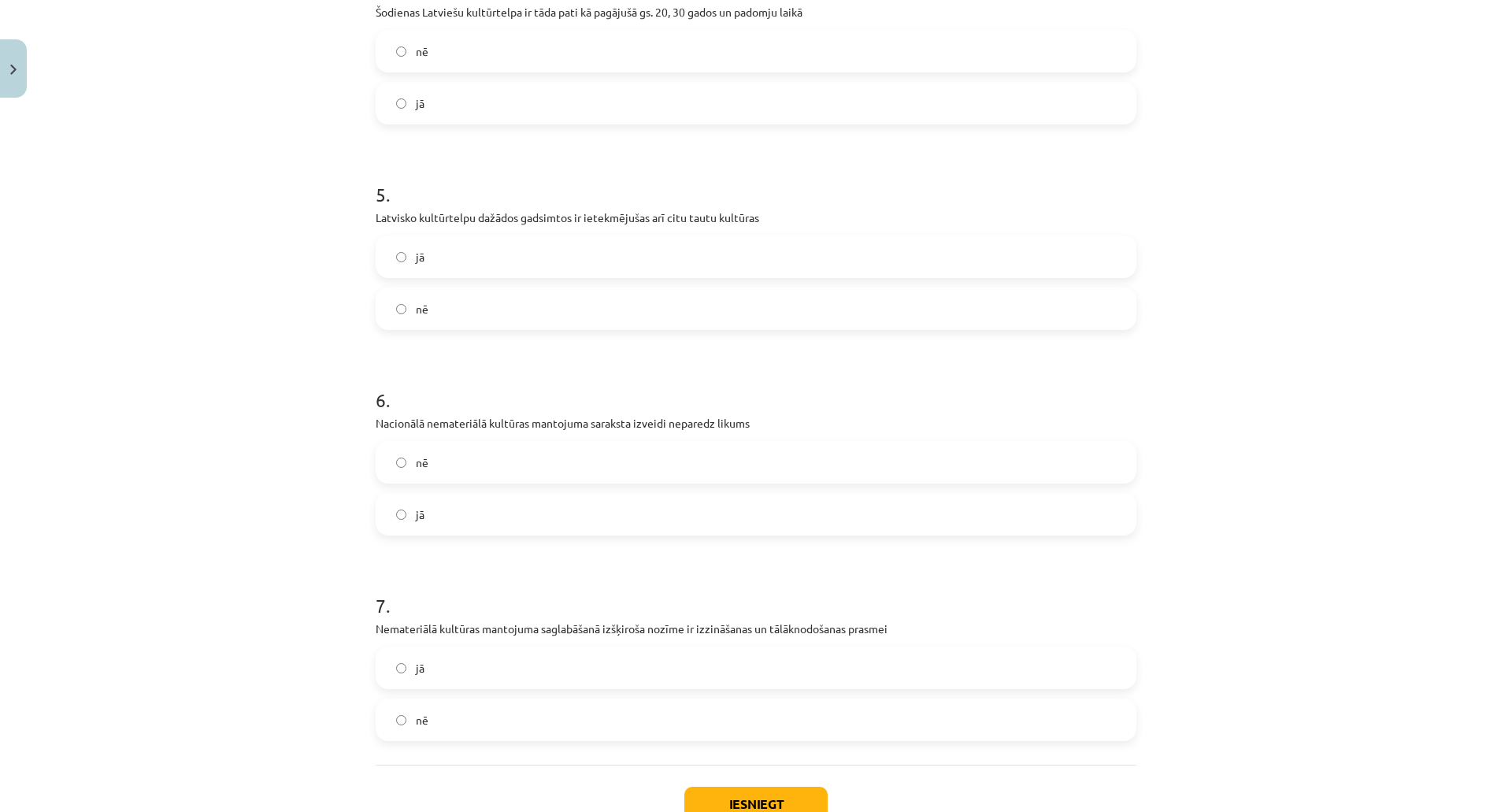
scroll to position [1034, 0]
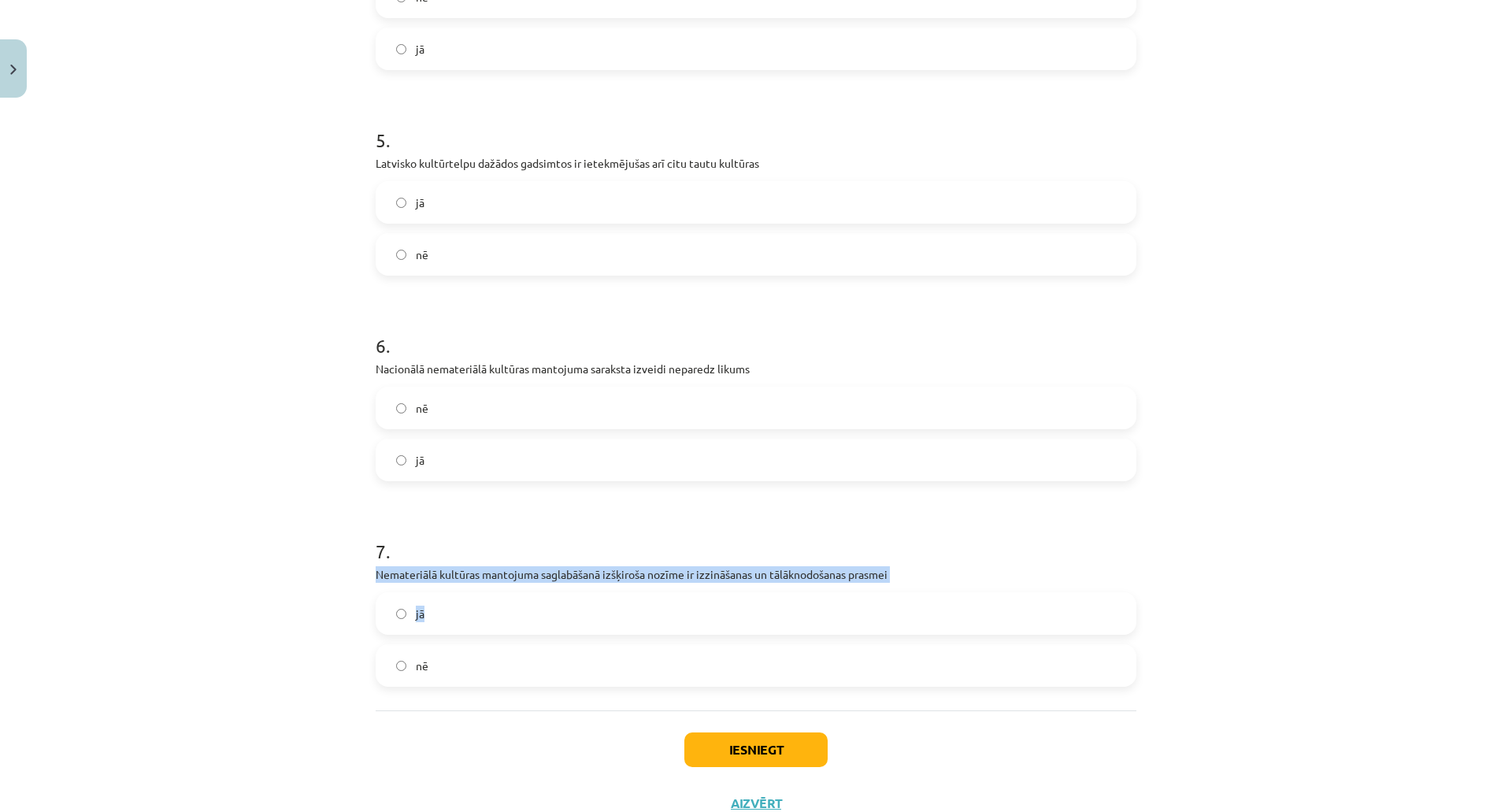
drag, startPoint x: 1498, startPoint y: 591, endPoint x: 1499, endPoint y: 546, distance: 45.0
click at [1499, 546] on div "Mācību tēma: Kultūras un mākslas i (vizuālā māksla) - 11. klases 2. ieskaites m…" at bounding box center [756, 406] width 1512 height 812
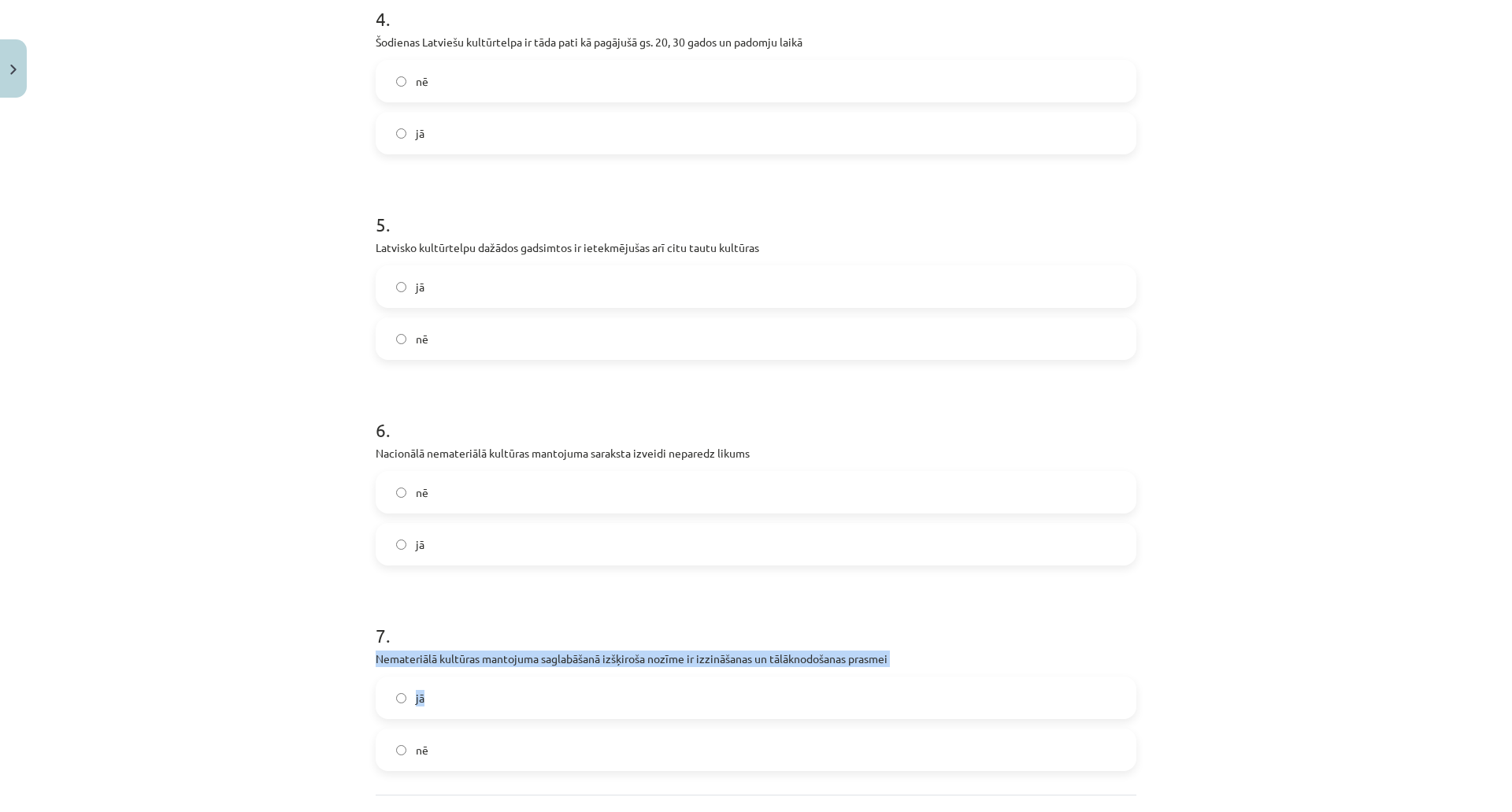
scroll to position [947, 0]
click at [654, 274] on label "jā" at bounding box center [756, 290] width 757 height 39
click at [554, 480] on label "nē" at bounding box center [756, 496] width 757 height 39
click at [494, 705] on label "jā" at bounding box center [756, 701] width 757 height 39
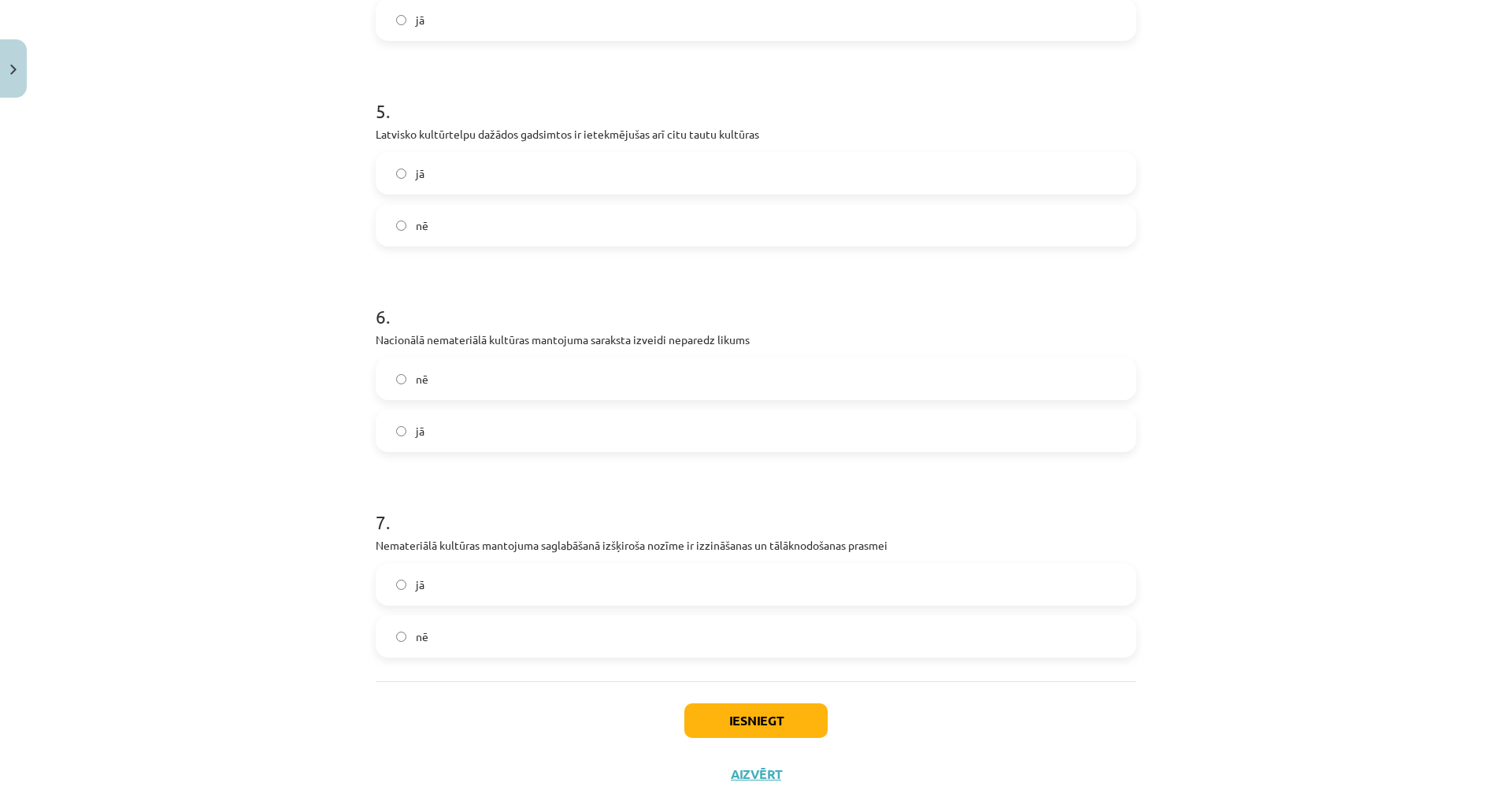
scroll to position [1090, 0]
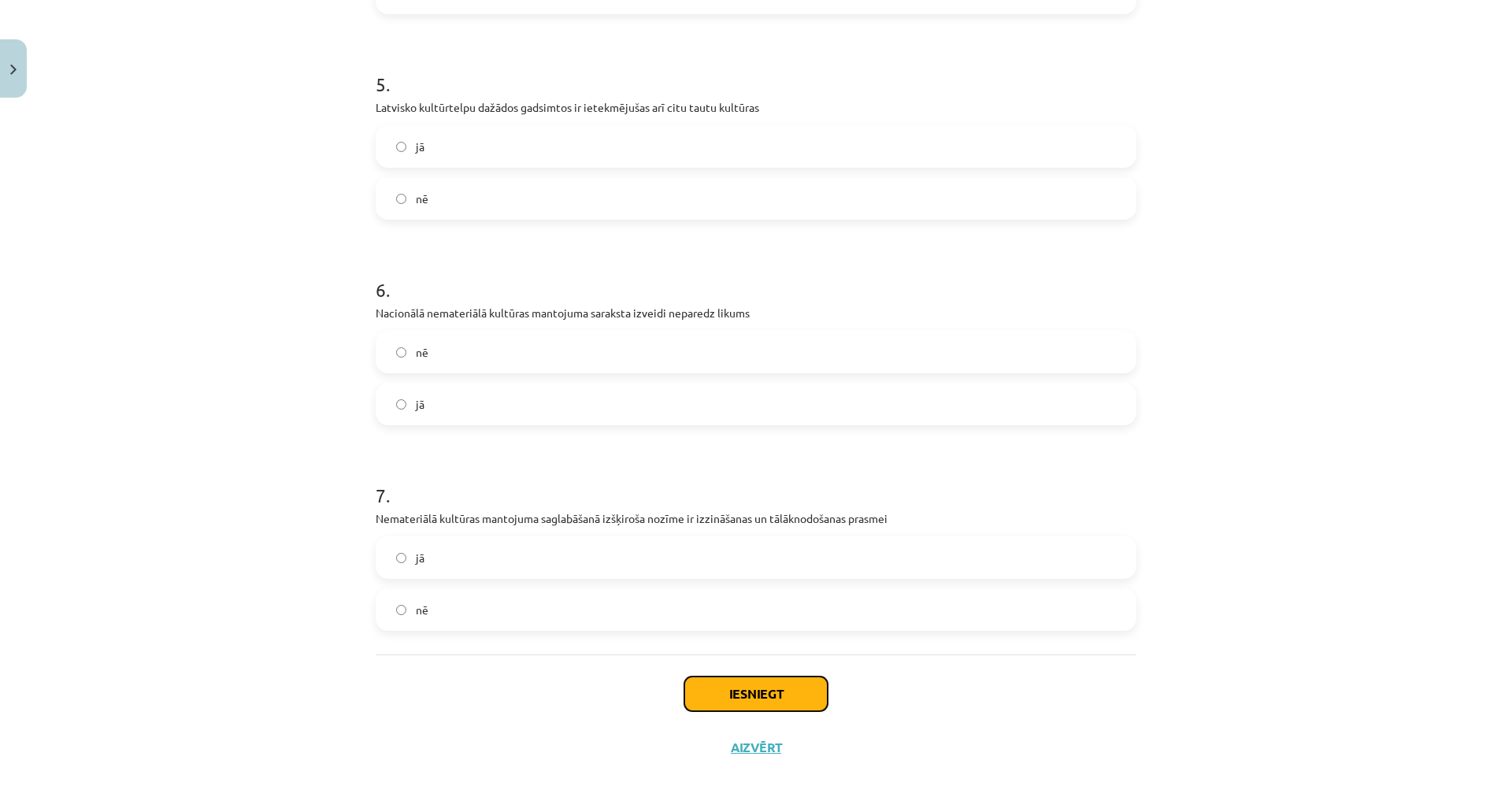
click at [728, 681] on button "Iesniegt" at bounding box center [756, 694] width 144 height 35
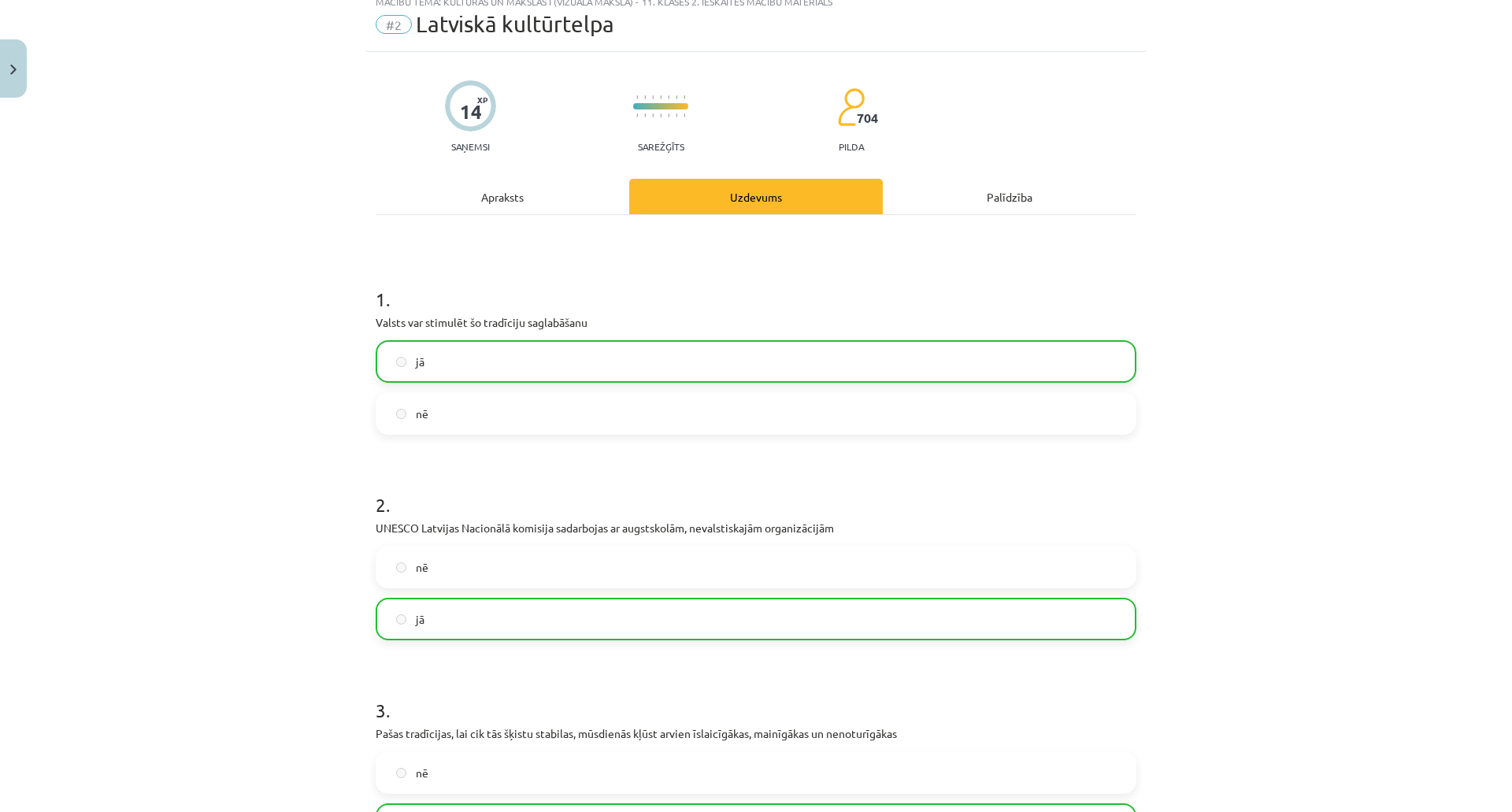
scroll to position [1139, 0]
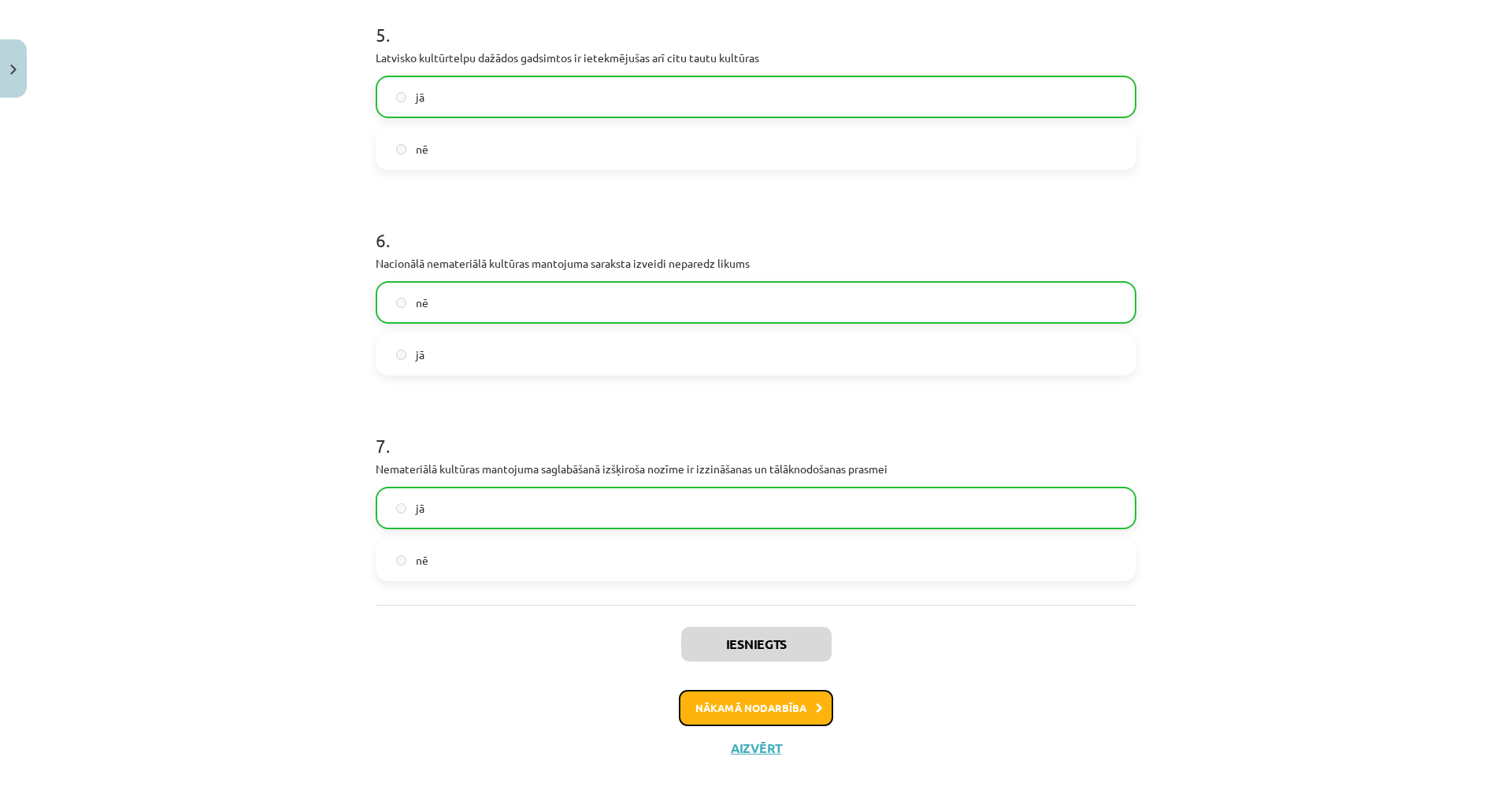
click at [772, 707] on button "Nākamā nodarbība" at bounding box center [756, 708] width 155 height 36
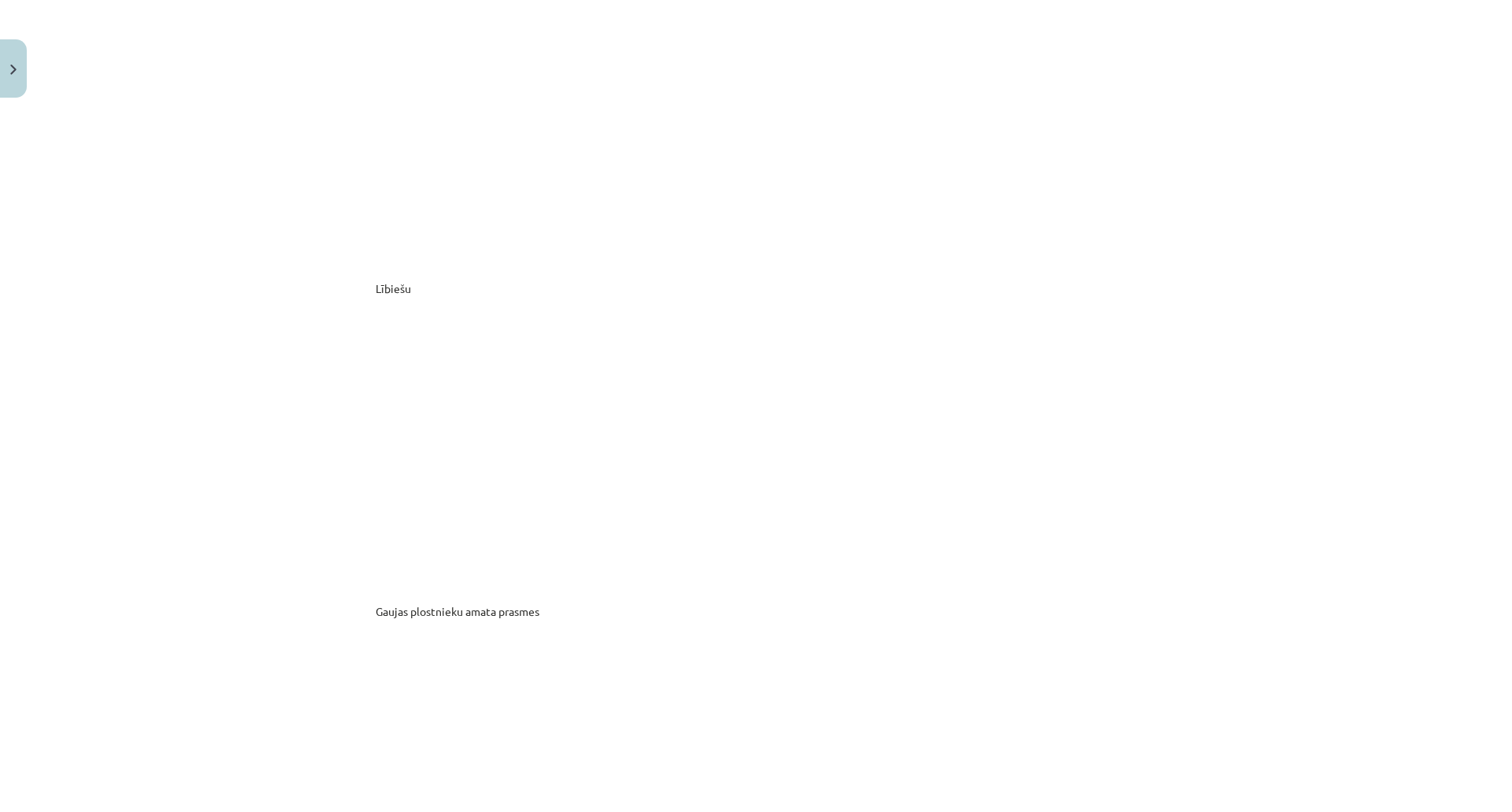
scroll to position [8405, 0]
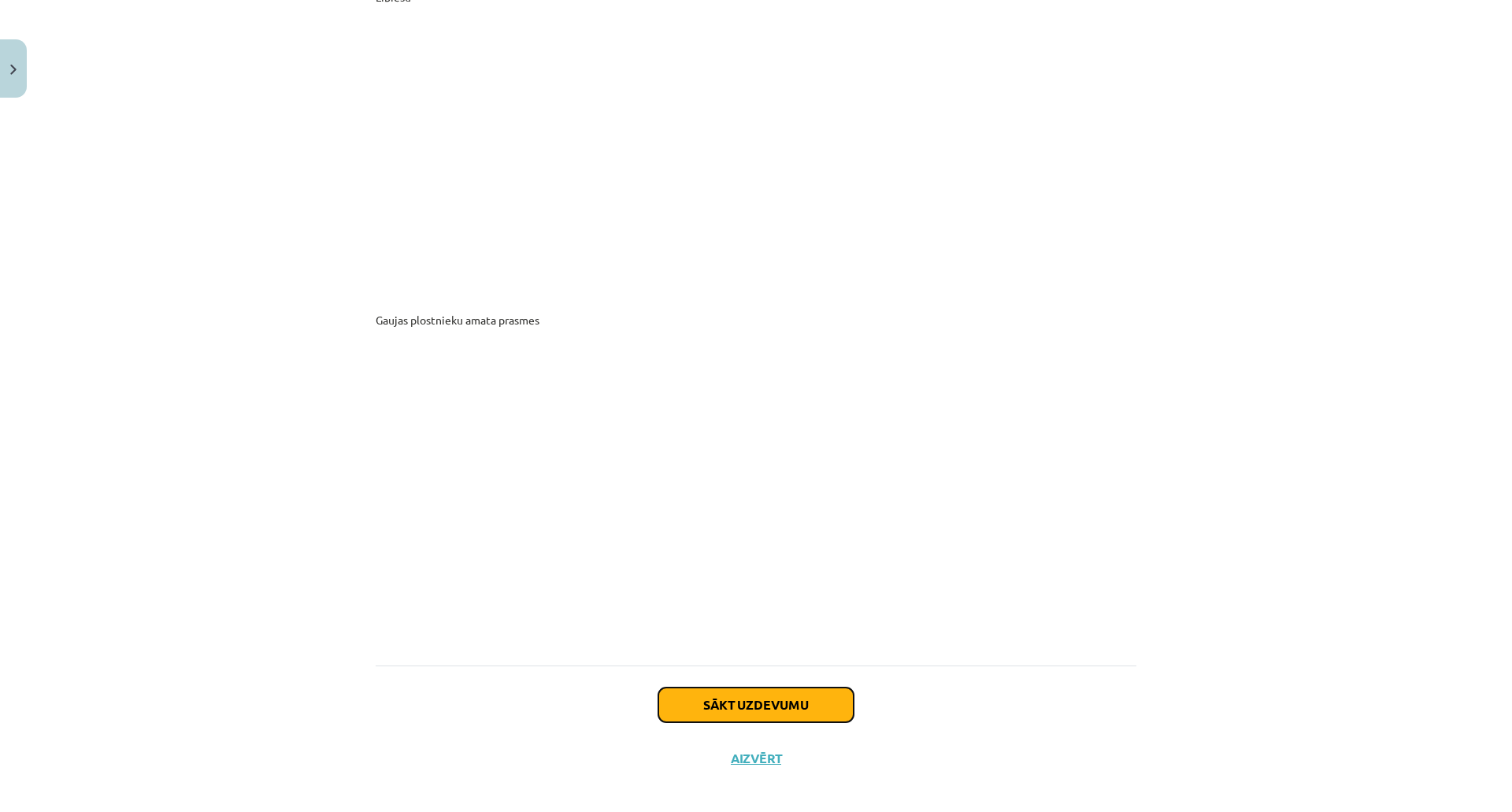
click at [798, 687] on button "Sākt uzdevumu" at bounding box center [756, 704] width 196 height 35
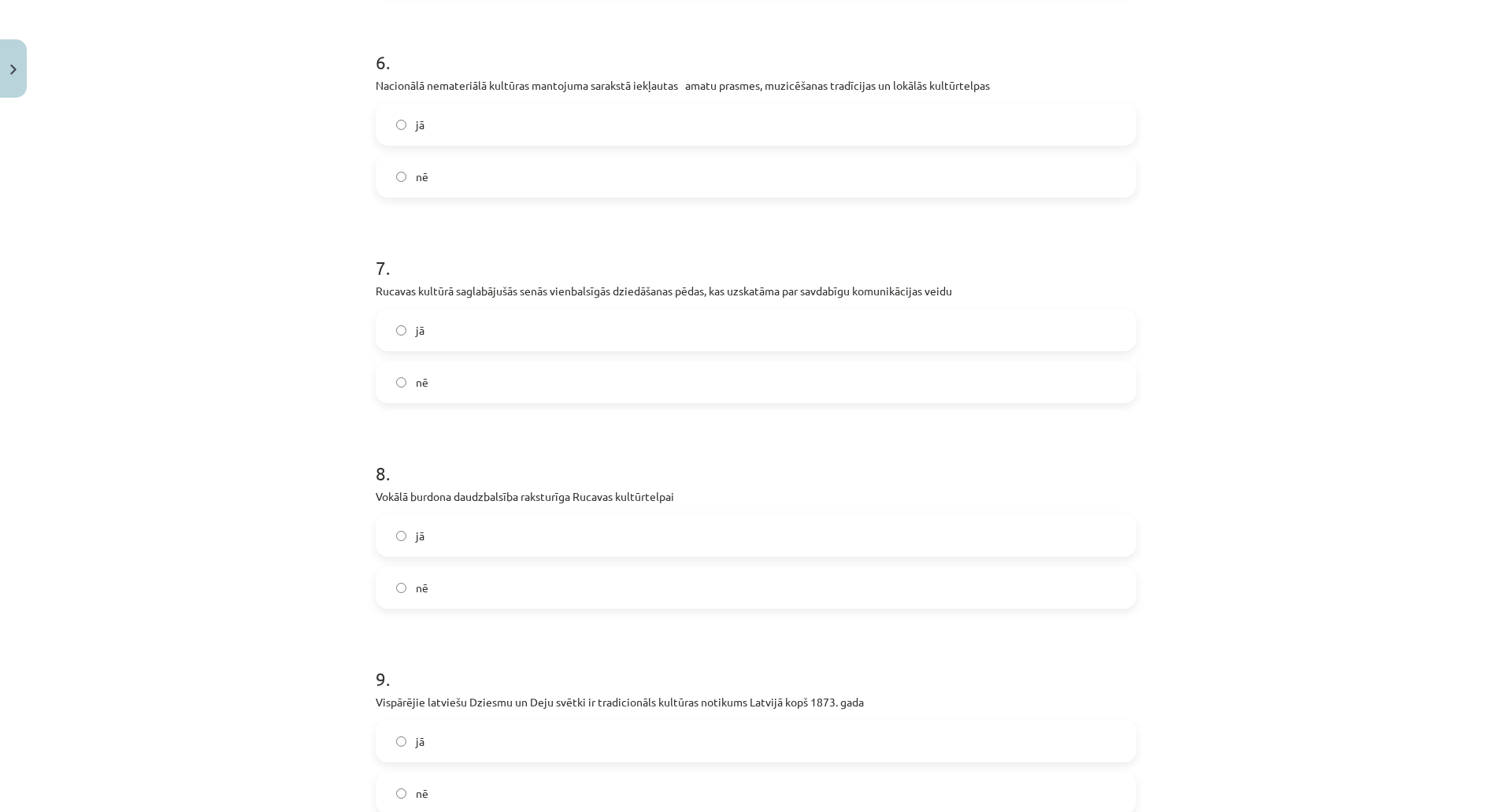
scroll to position [1741, 0]
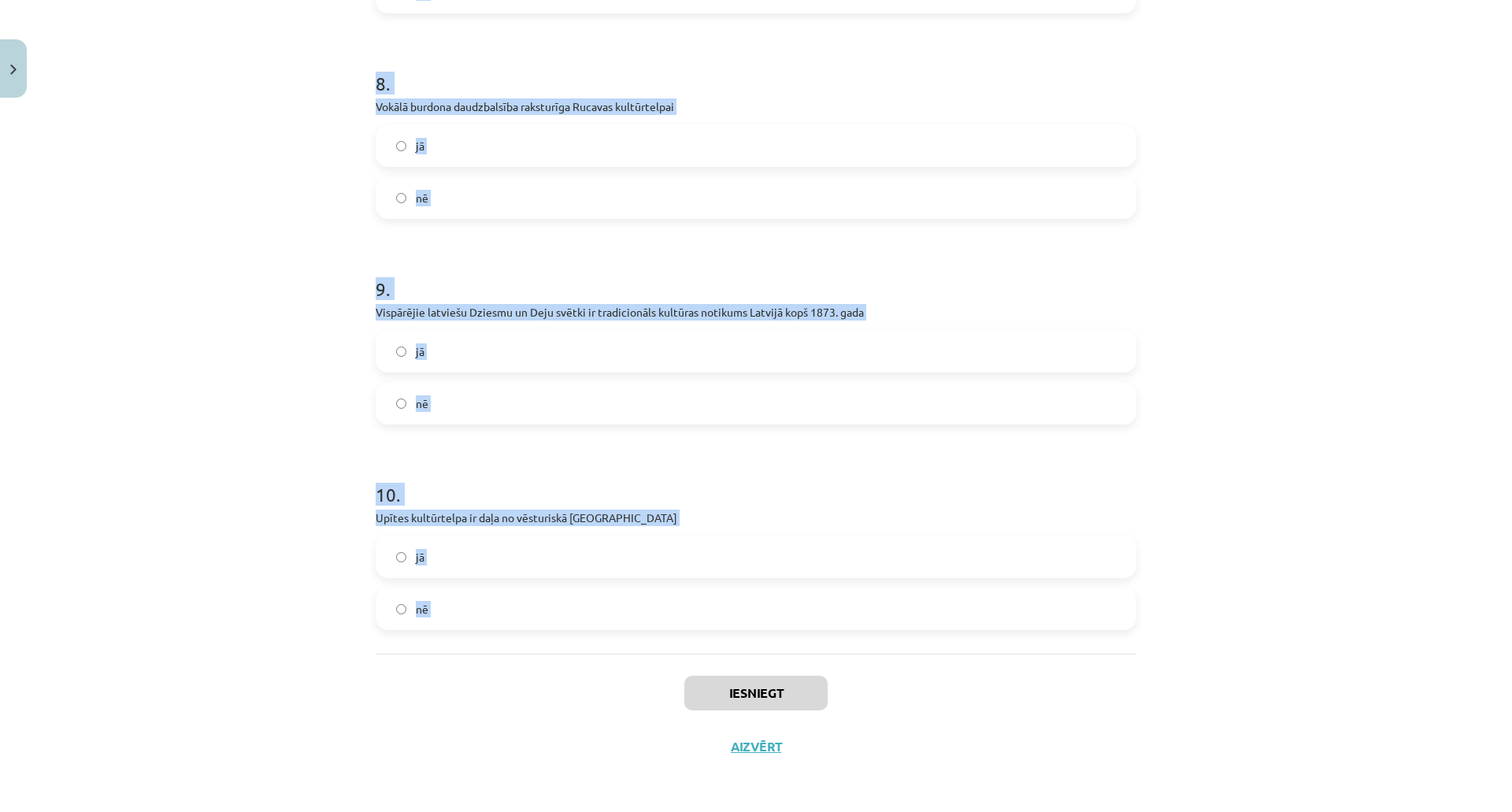
drag, startPoint x: 370, startPoint y: 339, endPoint x: 556, endPoint y: 690, distance: 397.2
copy form "Loremipsum dolorsit Ametcon ad Elit seddoe te incididuntut laboreet do ma 5 . A…"
click at [505, 184] on label "nē" at bounding box center [756, 197] width 757 height 39
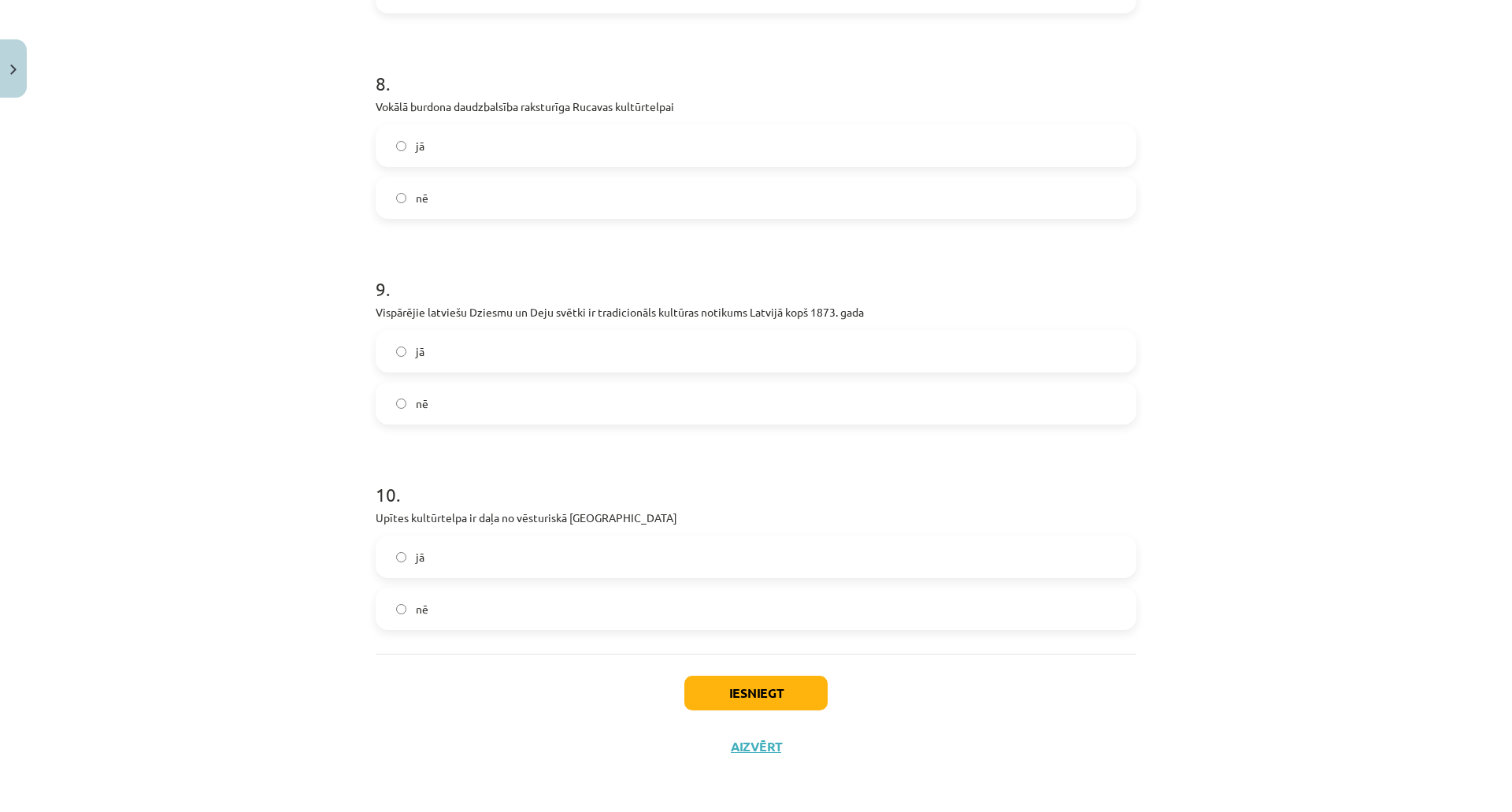
click at [477, 350] on label "jā" at bounding box center [756, 351] width 757 height 39
click at [449, 571] on label "jā" at bounding box center [756, 556] width 757 height 39
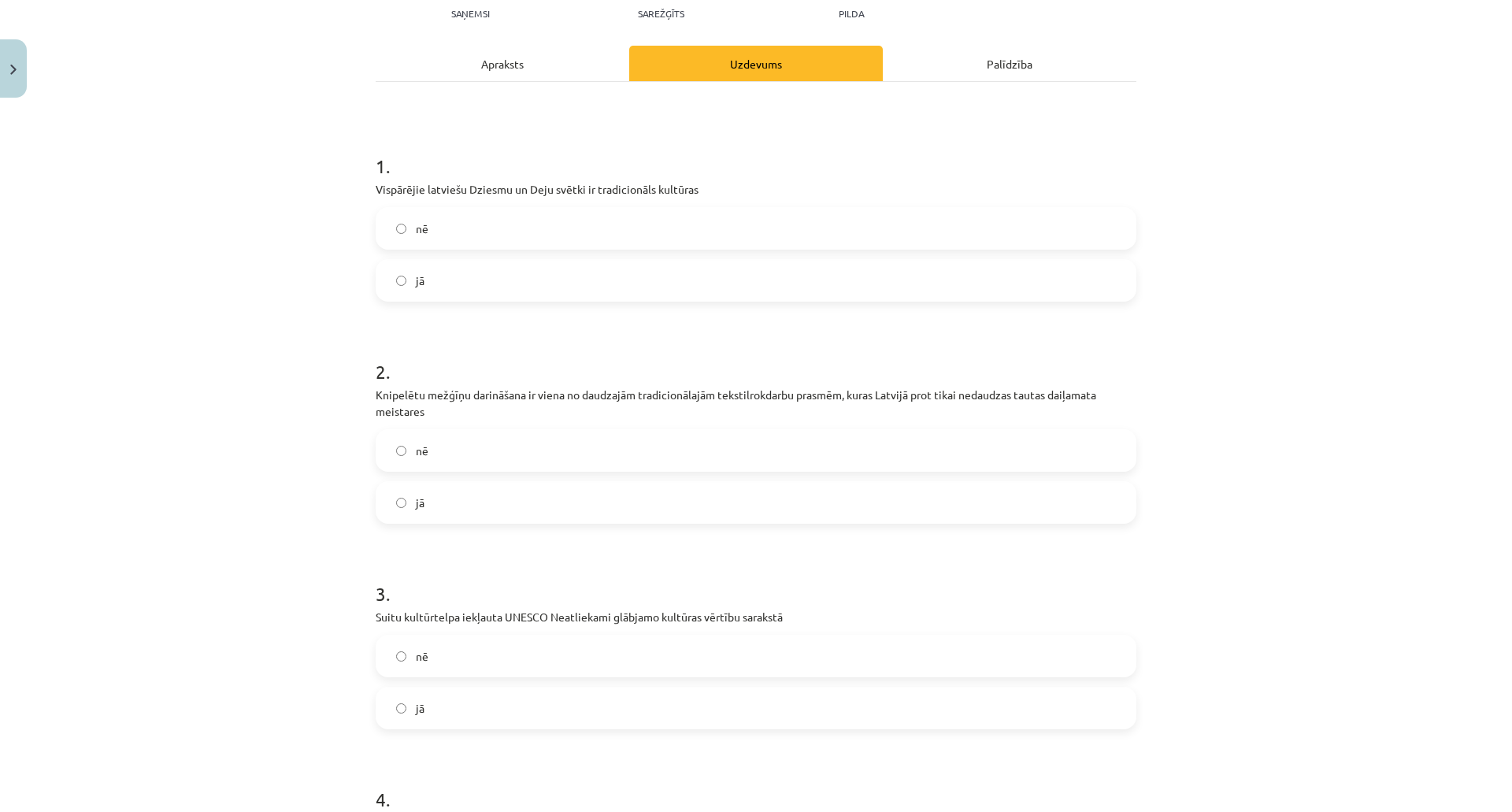
scroll to position [161, 0]
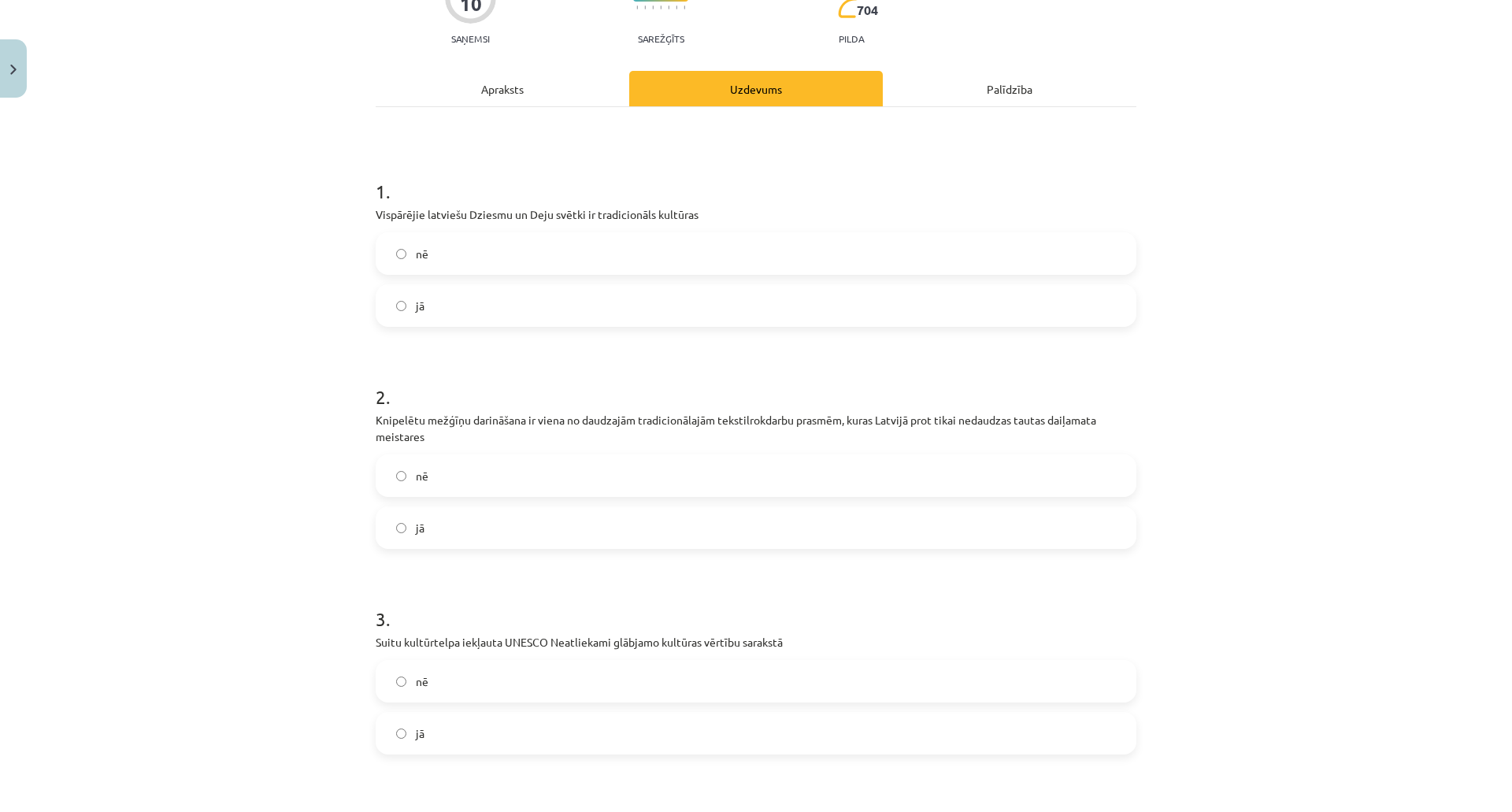
click at [696, 306] on label "jā" at bounding box center [756, 306] width 757 height 39
click at [553, 508] on label "jā" at bounding box center [756, 527] width 757 height 39
click at [491, 718] on label "jā" at bounding box center [756, 733] width 757 height 39
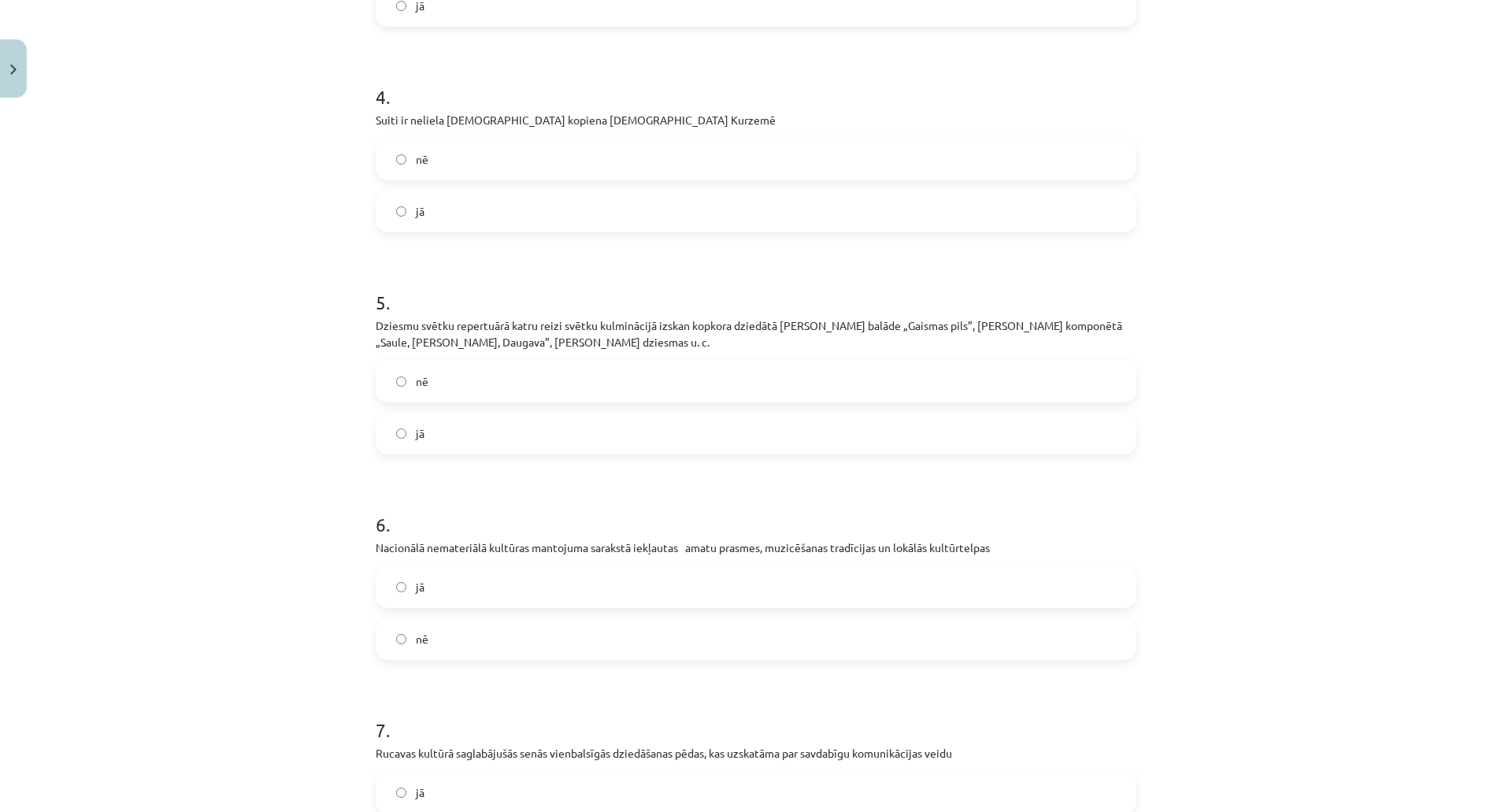
scroll to position [908, 0]
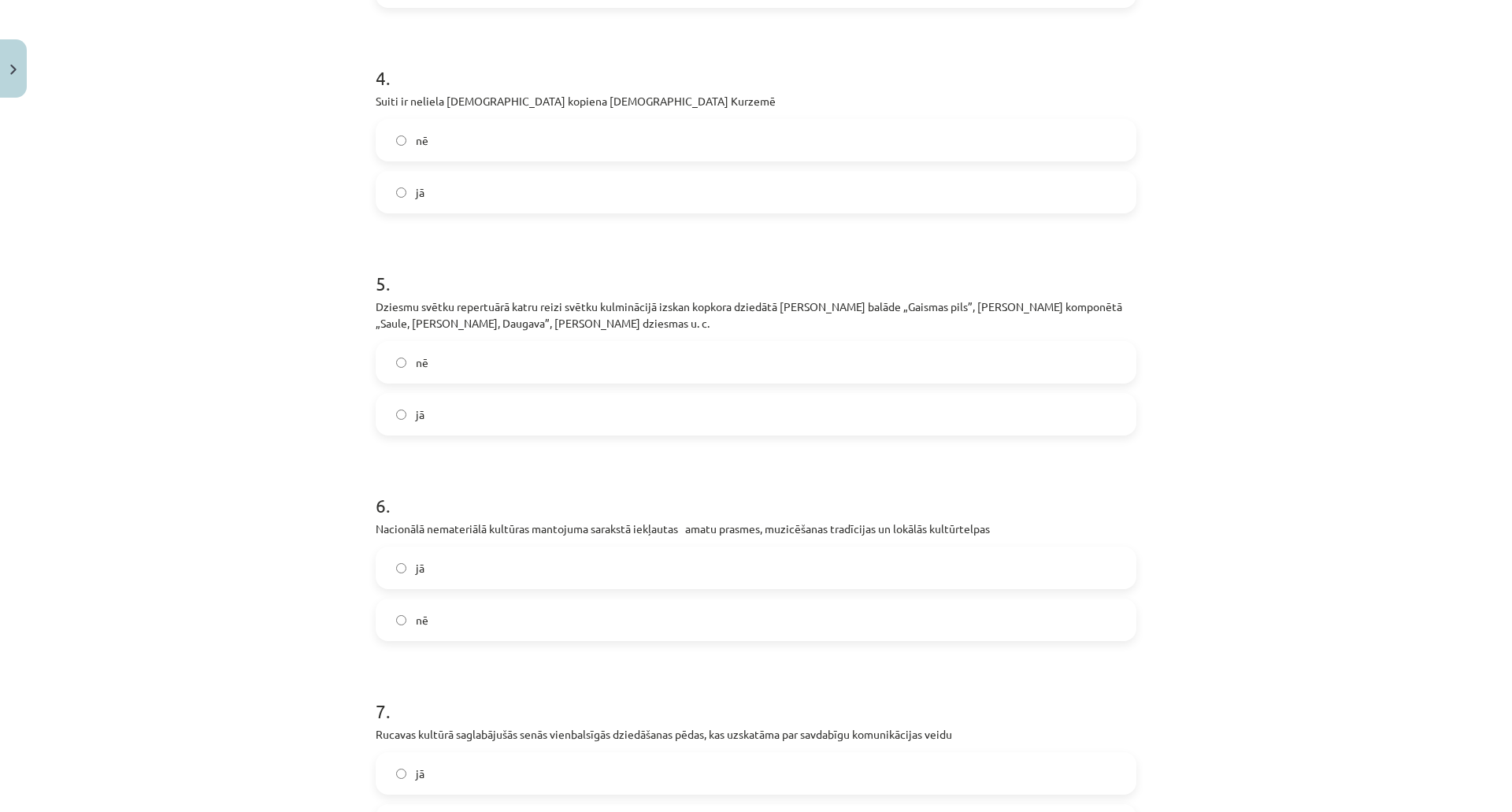
click at [641, 401] on label "jā" at bounding box center [756, 415] width 757 height 39
click at [662, 205] on label "jā" at bounding box center [756, 192] width 757 height 39
click at [546, 574] on label "jā" at bounding box center [756, 568] width 757 height 39
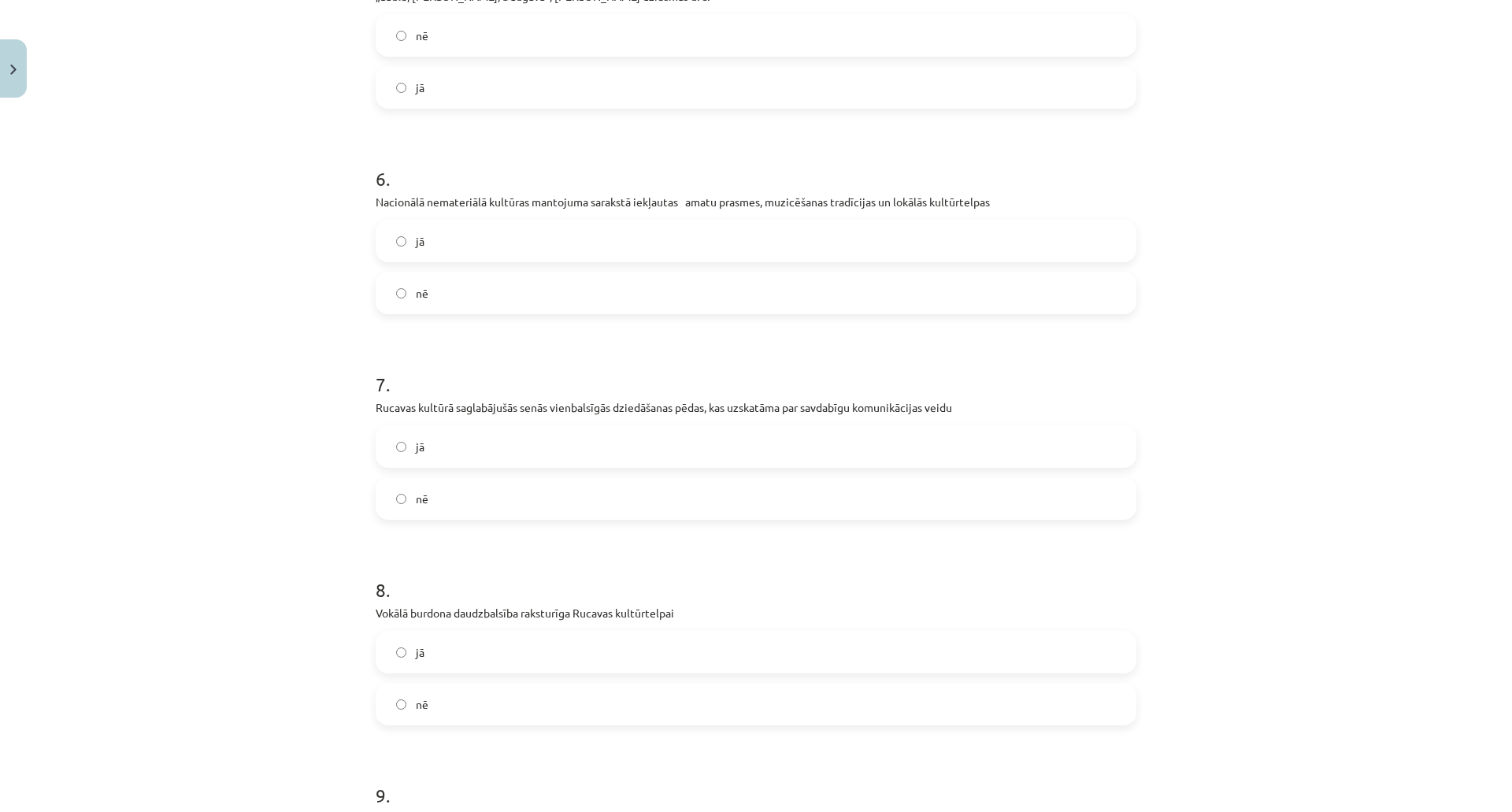
scroll to position [1294, 0]
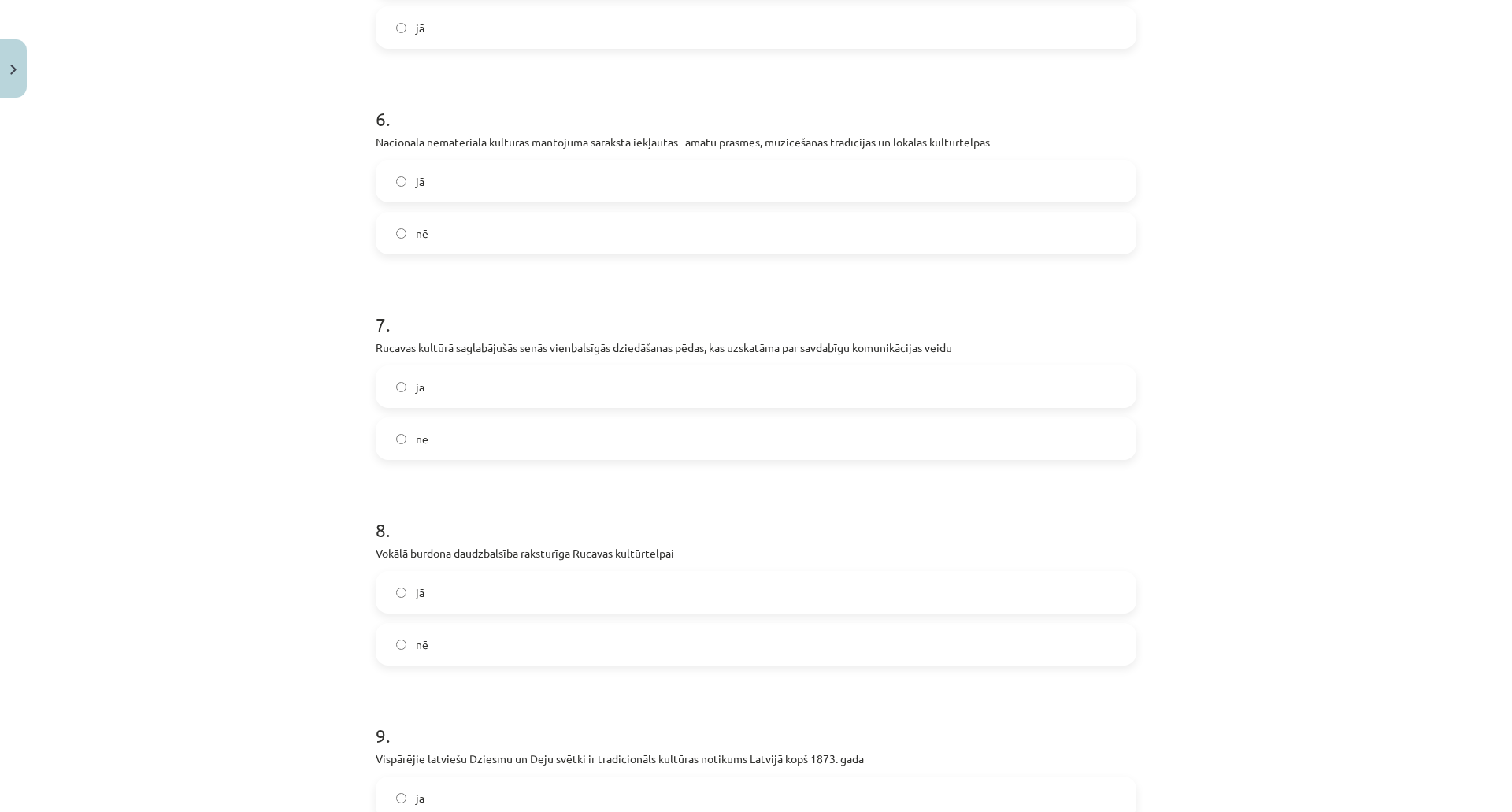
click at [895, 407] on div "jā" at bounding box center [756, 387] width 761 height 43
click at [1066, 366] on div "jā" at bounding box center [756, 387] width 761 height 43
click at [1006, 379] on label "jā" at bounding box center [756, 386] width 757 height 39
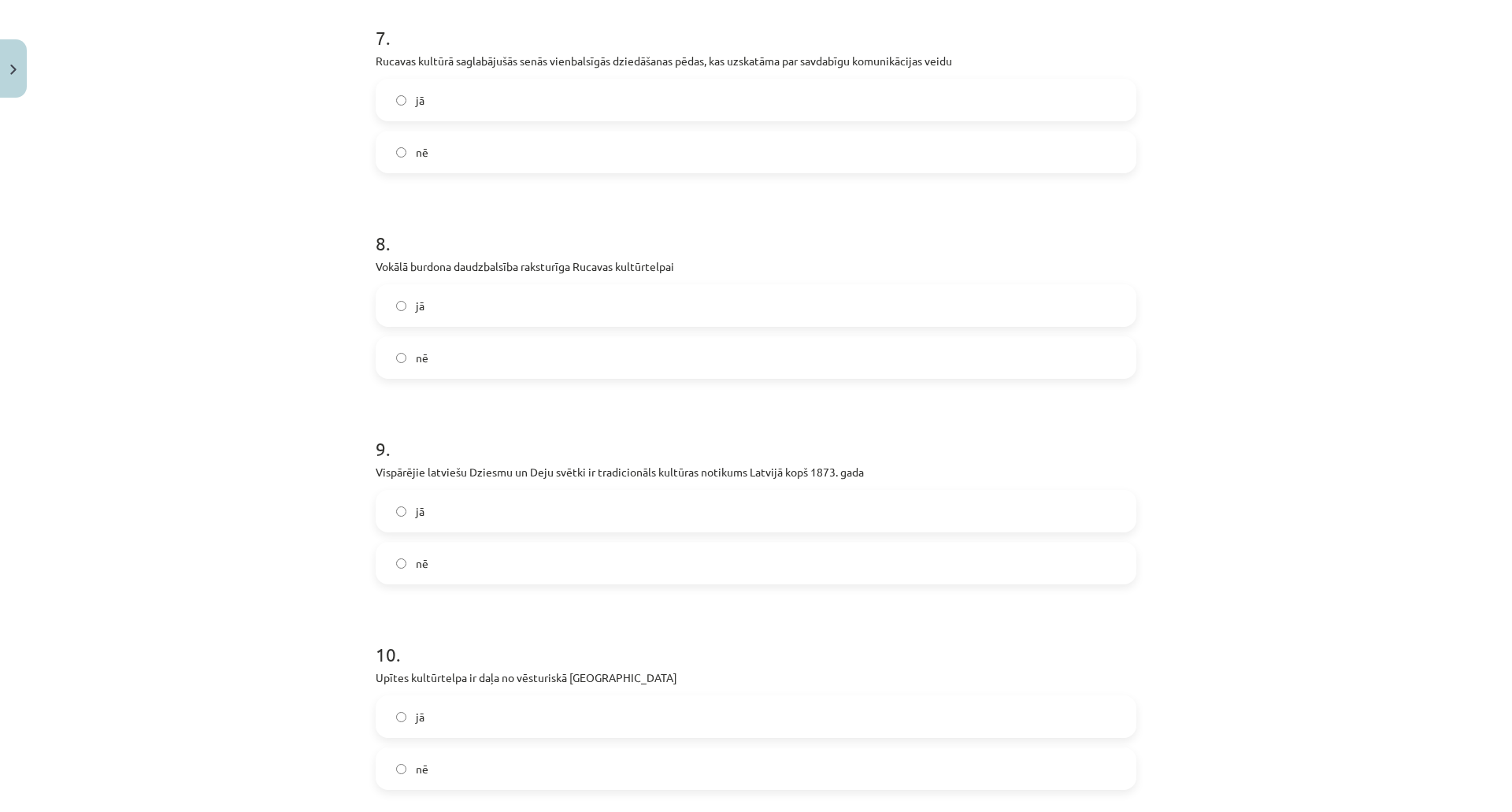
scroll to position [1741, 0]
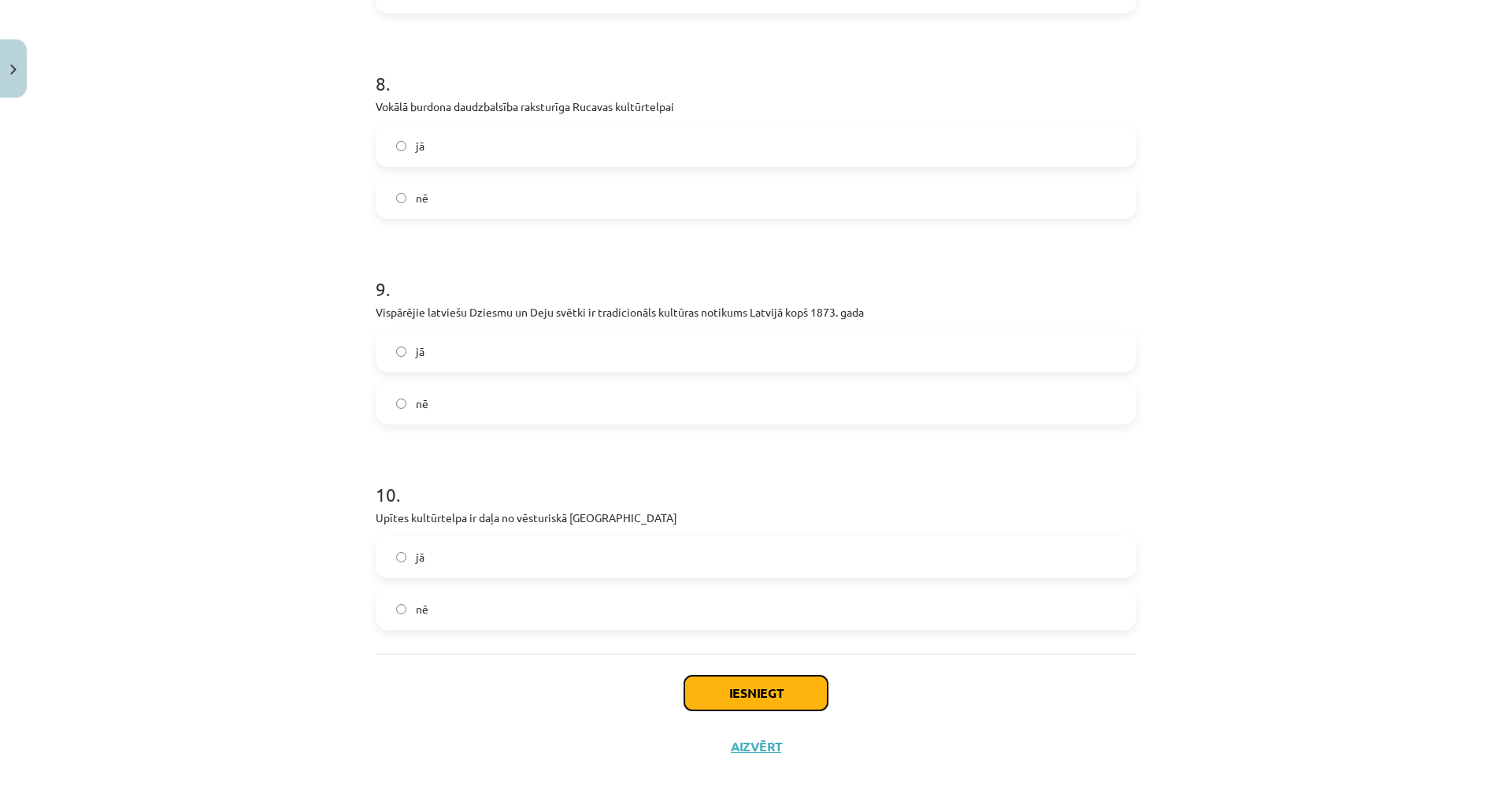
click at [800, 692] on button "Iesniegt" at bounding box center [756, 693] width 144 height 35
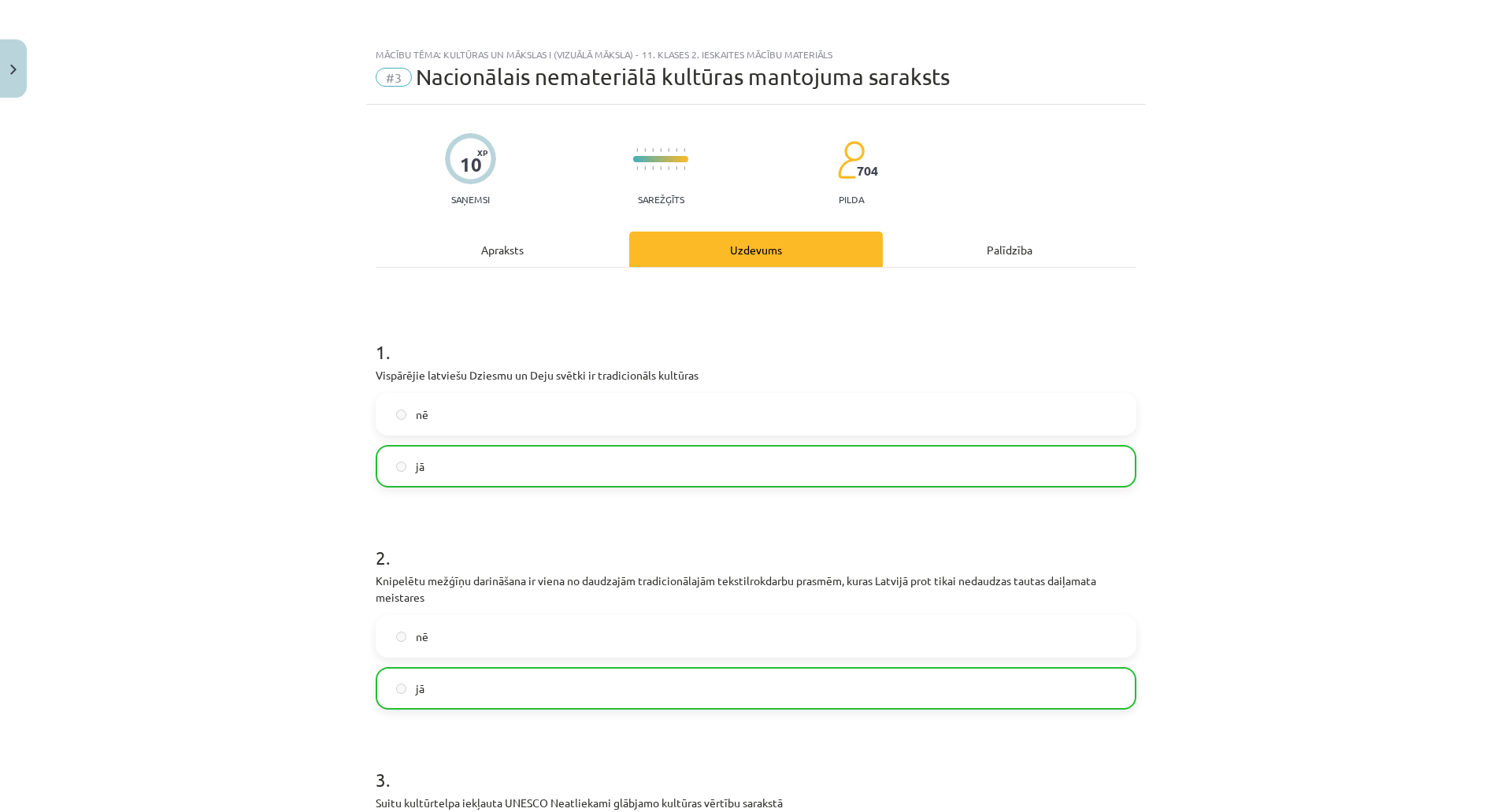
scroll to position [1790, 0]
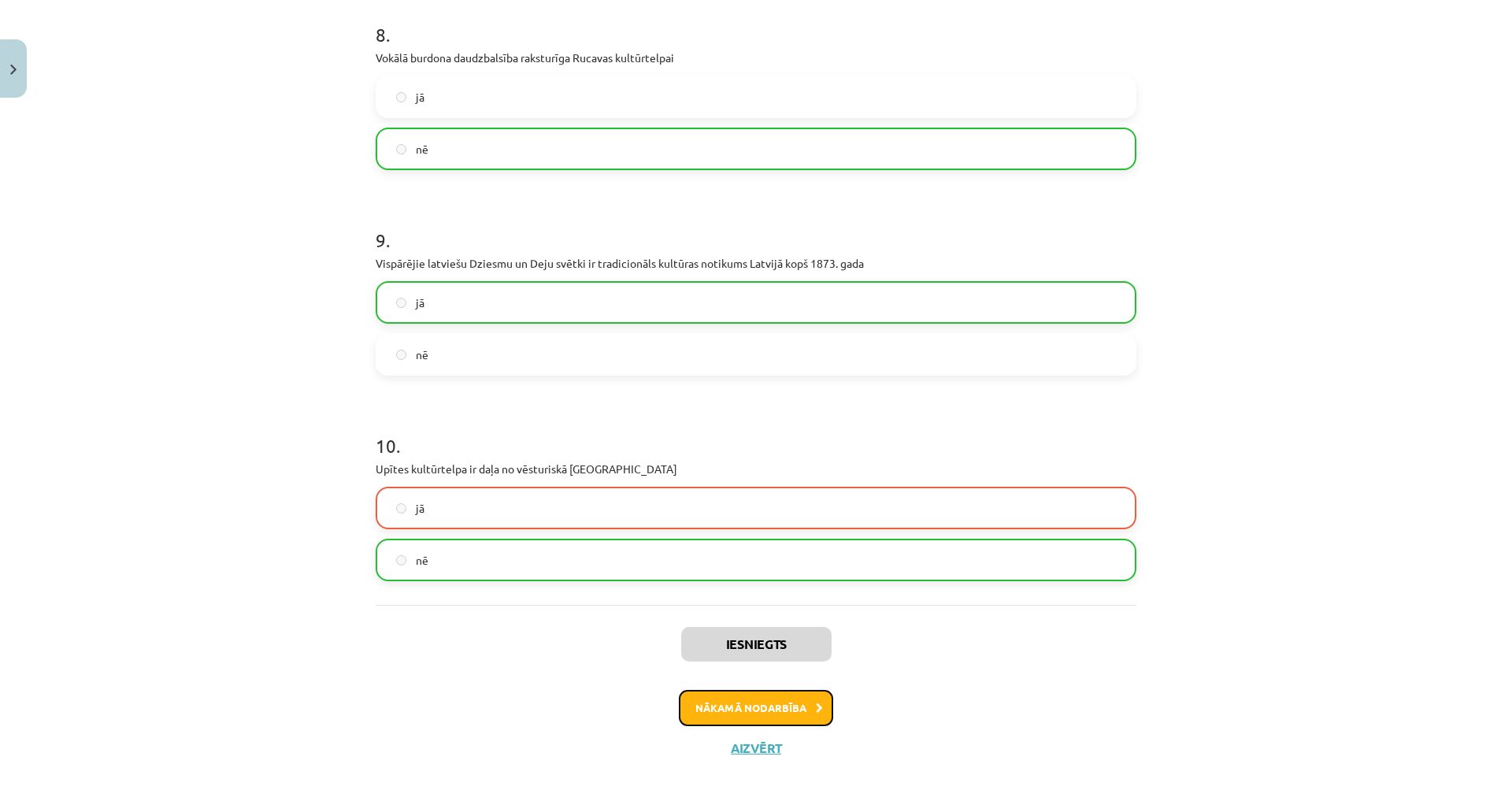
click at [781, 709] on button "Nākamā nodarbība" at bounding box center [756, 708] width 155 height 36
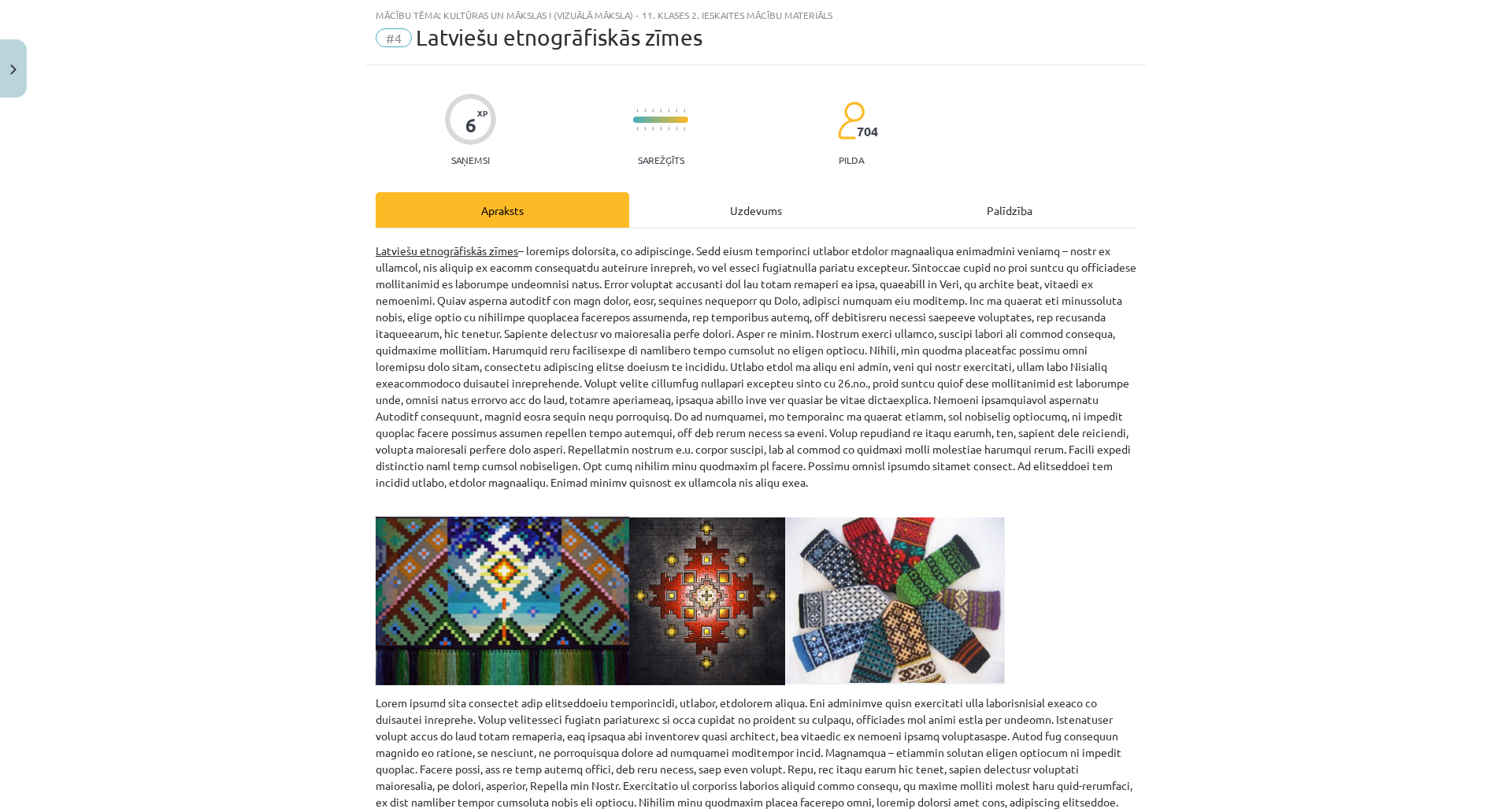
scroll to position [527, 0]
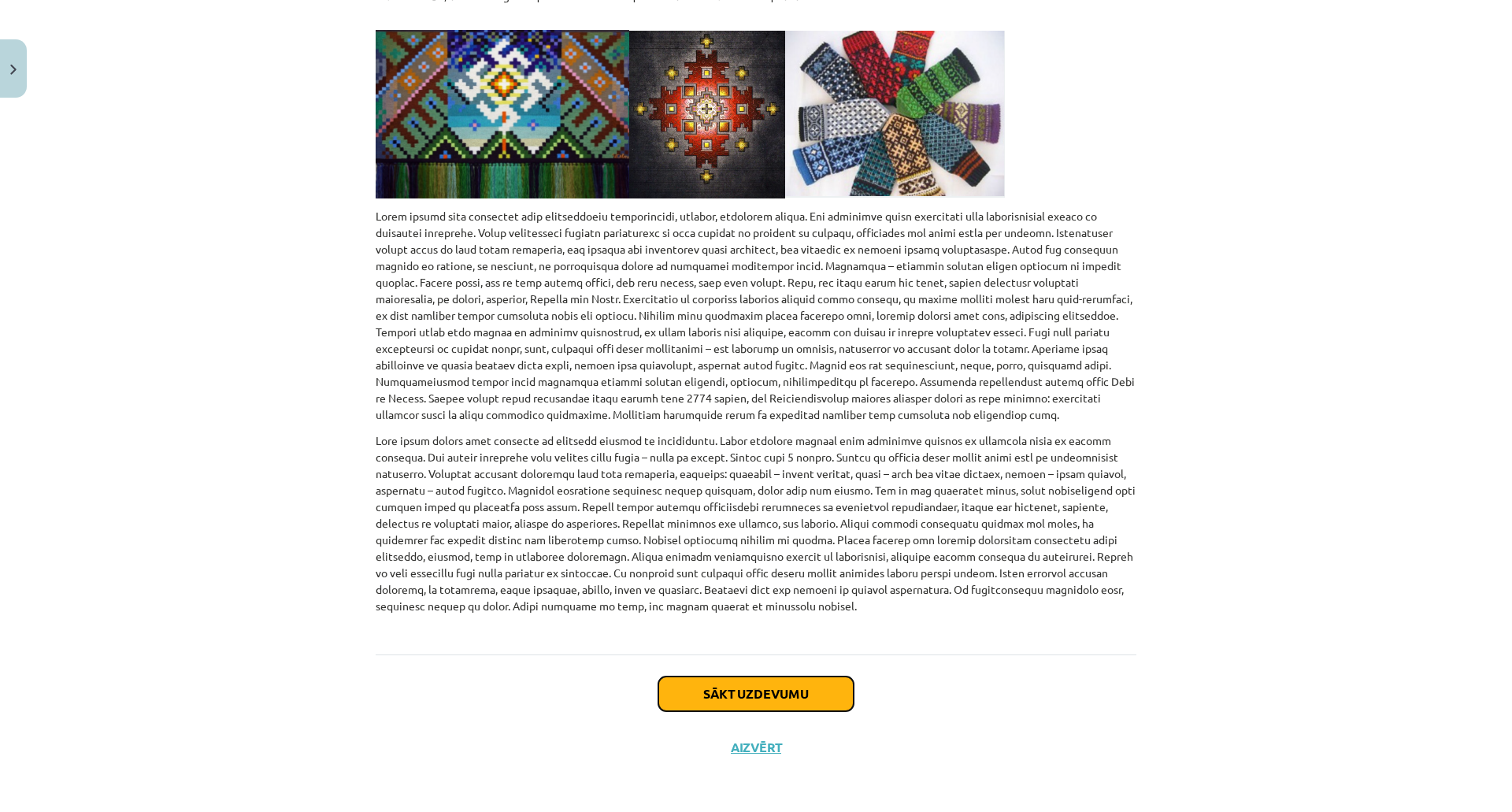
click at [778, 699] on button "Sākt uzdevumu" at bounding box center [756, 694] width 196 height 35
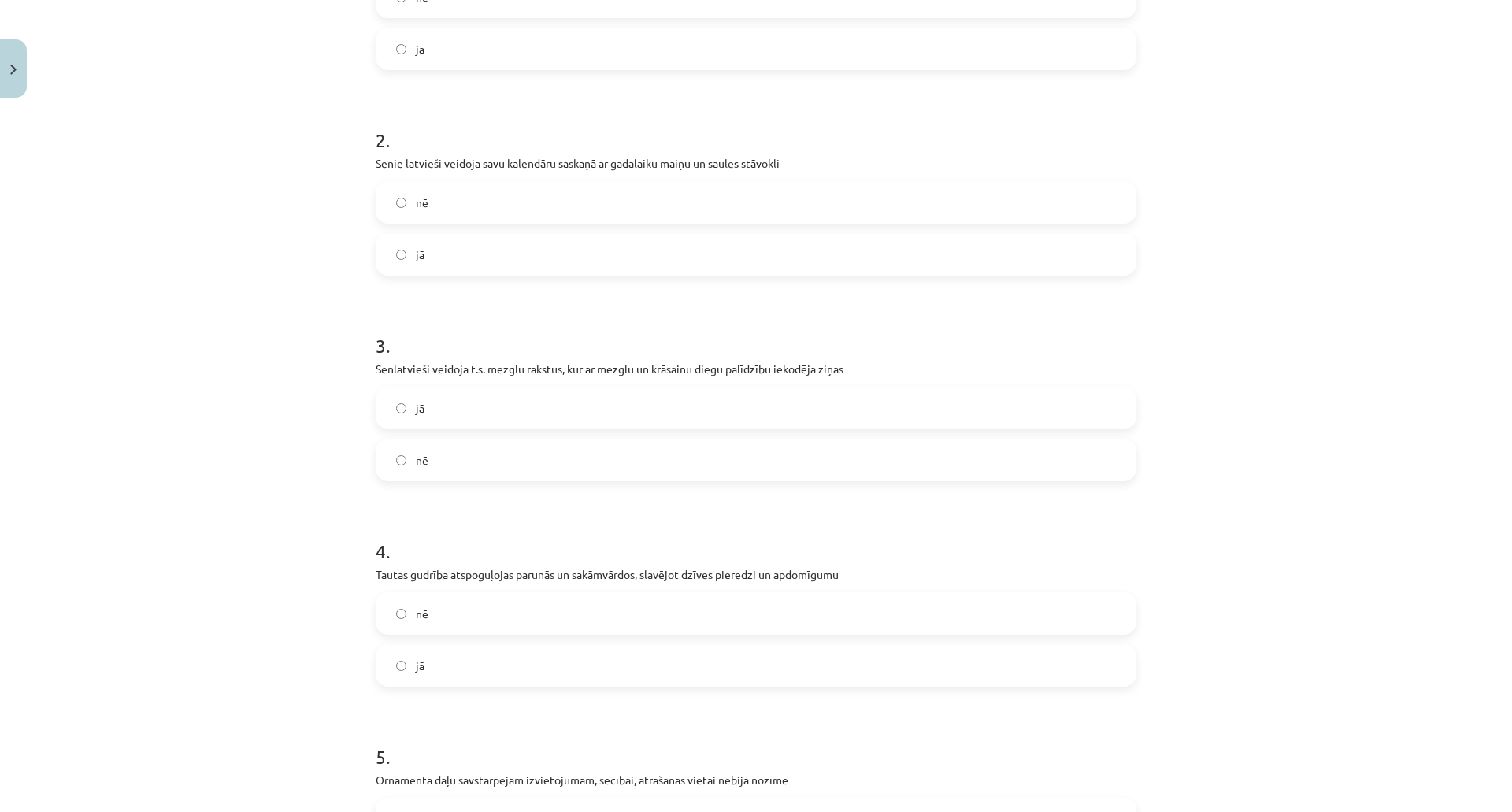
scroll to position [679, 0]
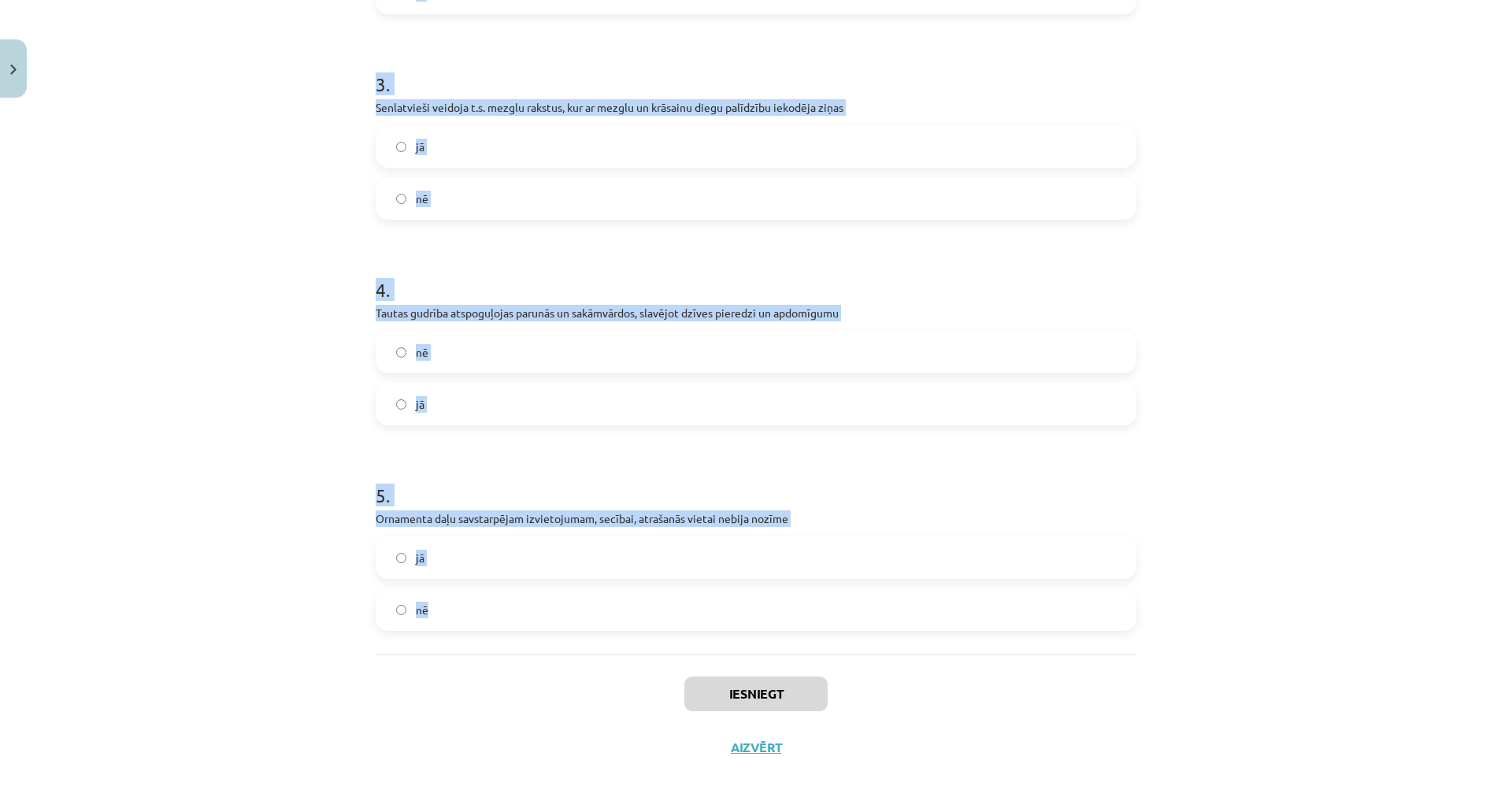
drag, startPoint x: 369, startPoint y: 331, endPoint x: 506, endPoint y: 623, distance: 322.5
click at [506, 623] on form "1 . Grafiskās zīmes ir pati senākā un lakoniskākā informācijas un enerģijas izt…" at bounding box center [756, 132] width 761 height 997
copy form "Grafiskās zīmes ir pati senākā un lakoniskākā informācijas un enerģijas izteiks…"
click at [550, 617] on label "nē" at bounding box center [756, 609] width 757 height 39
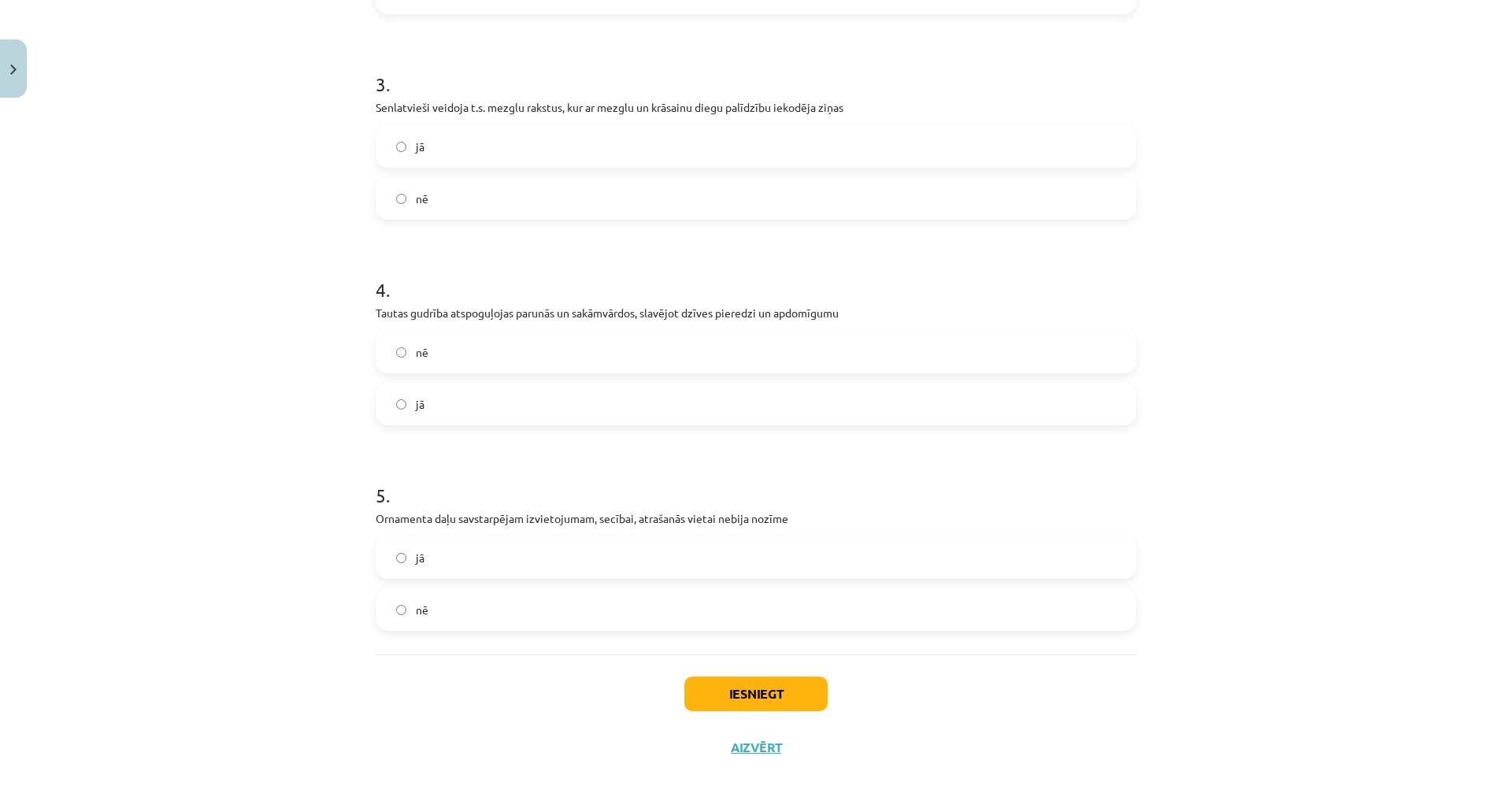
click at [527, 395] on label "jā" at bounding box center [756, 404] width 757 height 39
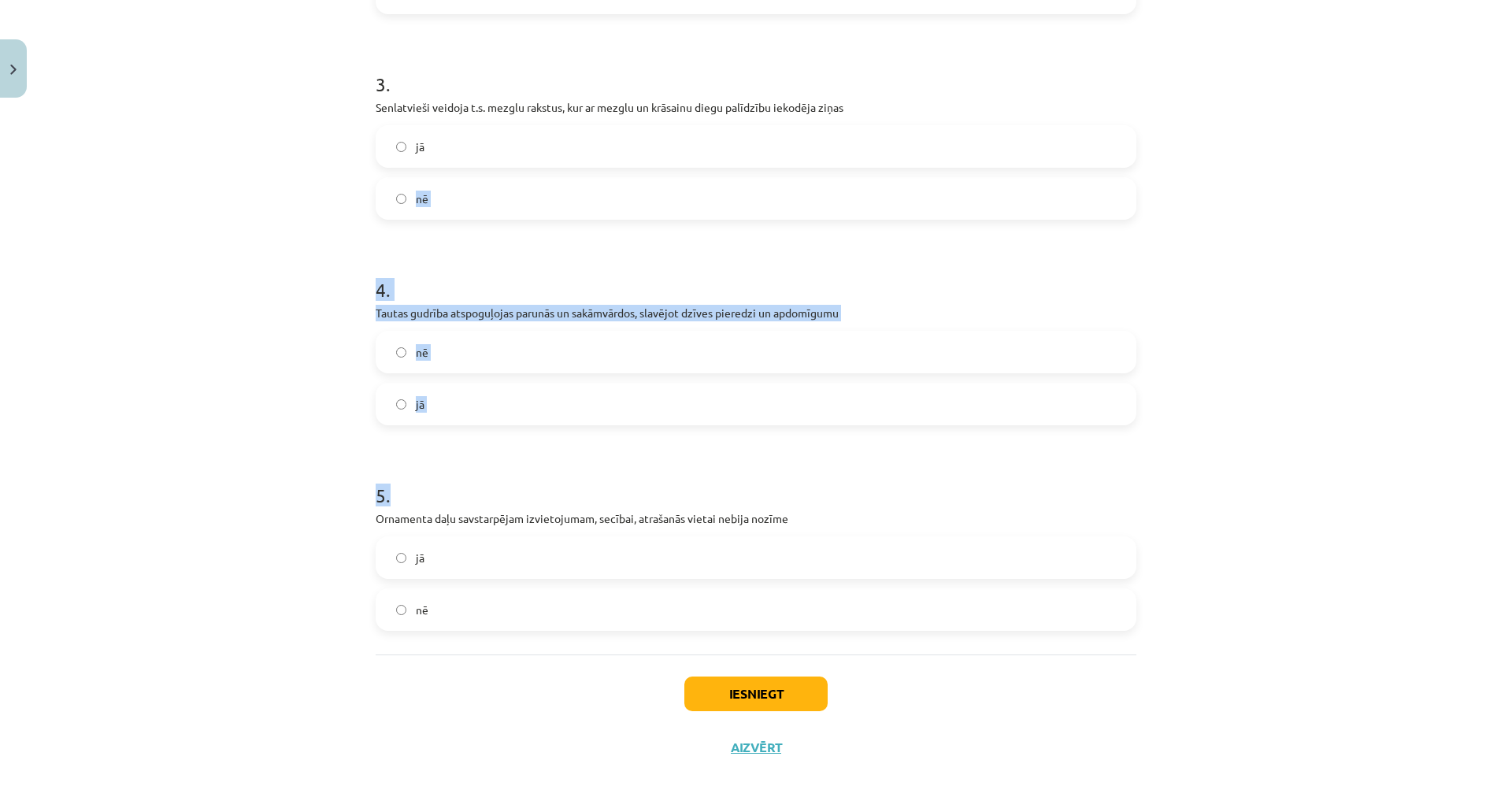
drag, startPoint x: 518, startPoint y: 141, endPoint x: 1291, endPoint y: 440, distance: 828.8
click at [1291, 440] on div "Mācību tēma: Kultūras un mākslas i (vizuālā māksla) - 11. klases 2. ieskaites m…" at bounding box center [756, 406] width 1512 height 812
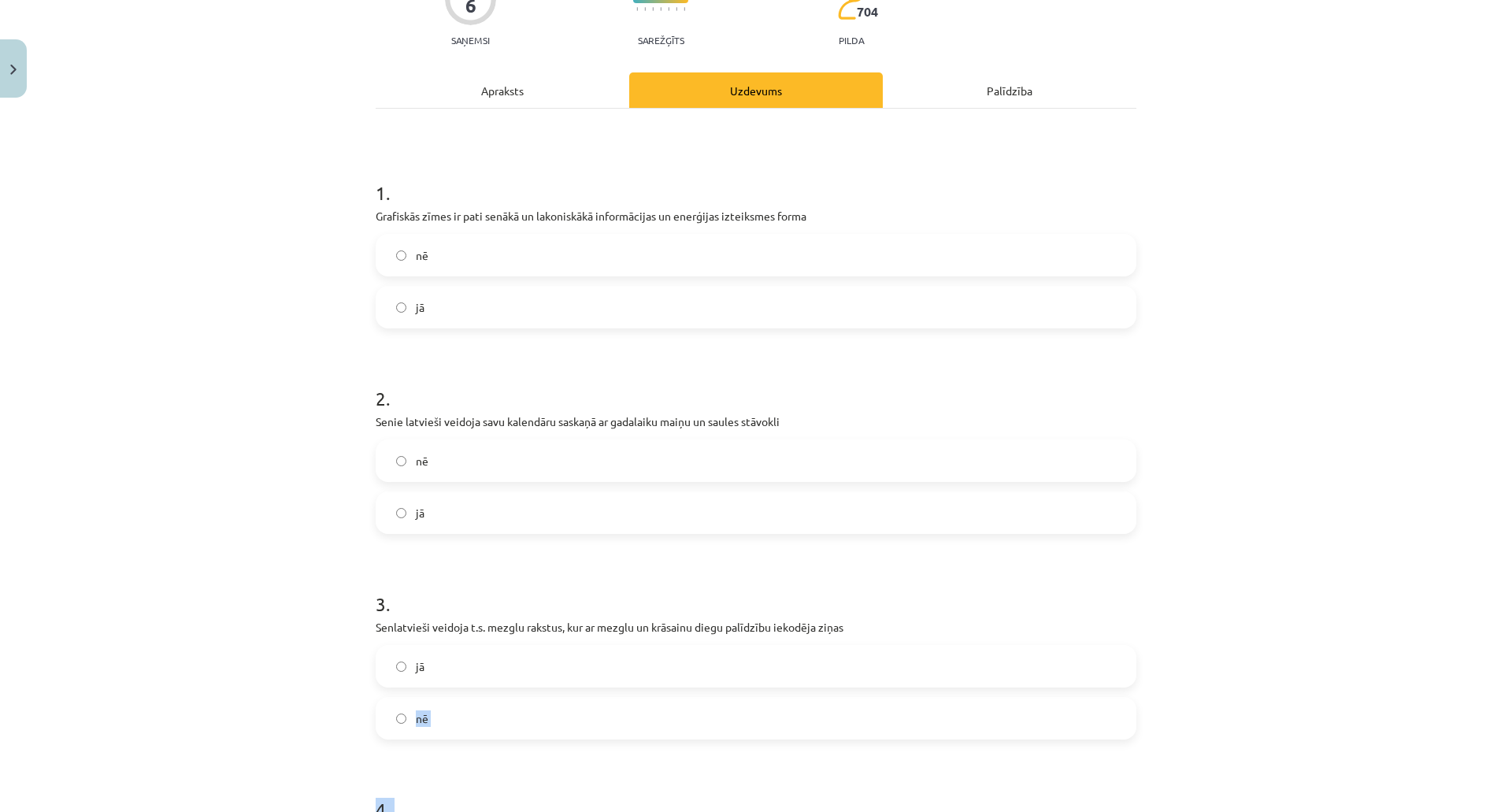
scroll to position [127, 0]
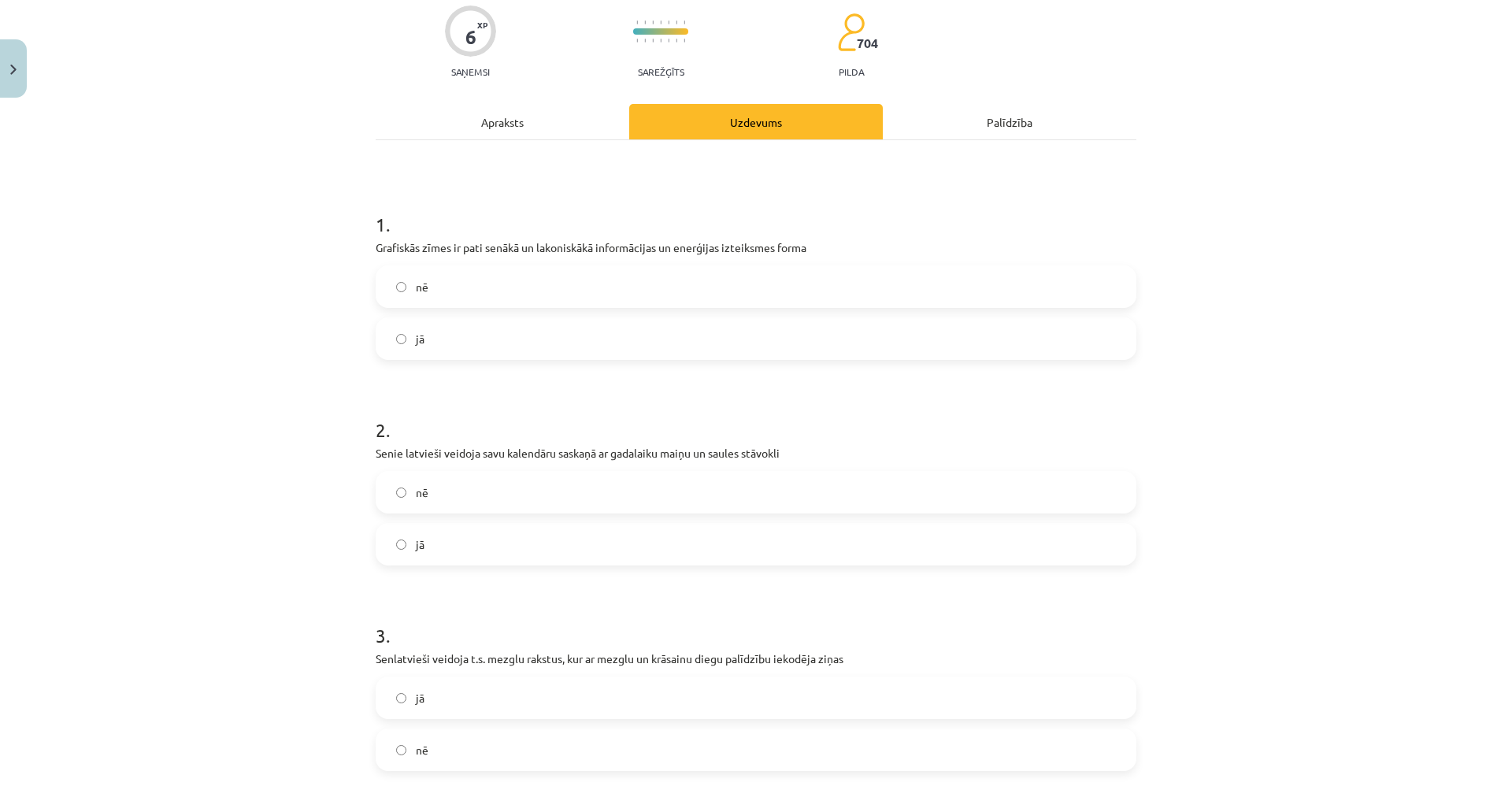
click at [752, 347] on label "jā" at bounding box center [756, 338] width 757 height 39
click at [592, 554] on label "jā" at bounding box center [756, 544] width 757 height 39
click at [490, 702] on label "jā" at bounding box center [756, 697] width 757 height 39
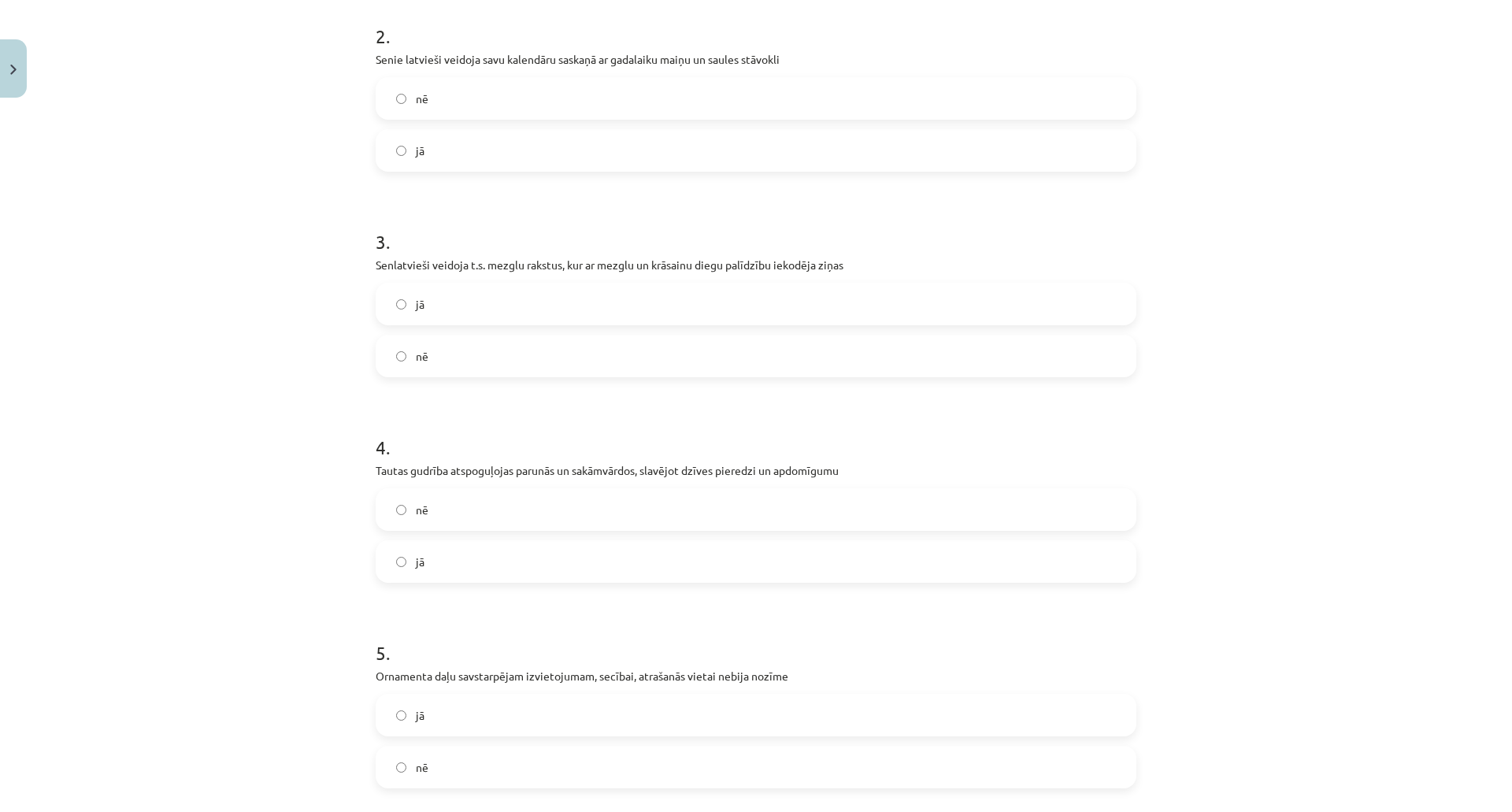
scroll to position [679, 0]
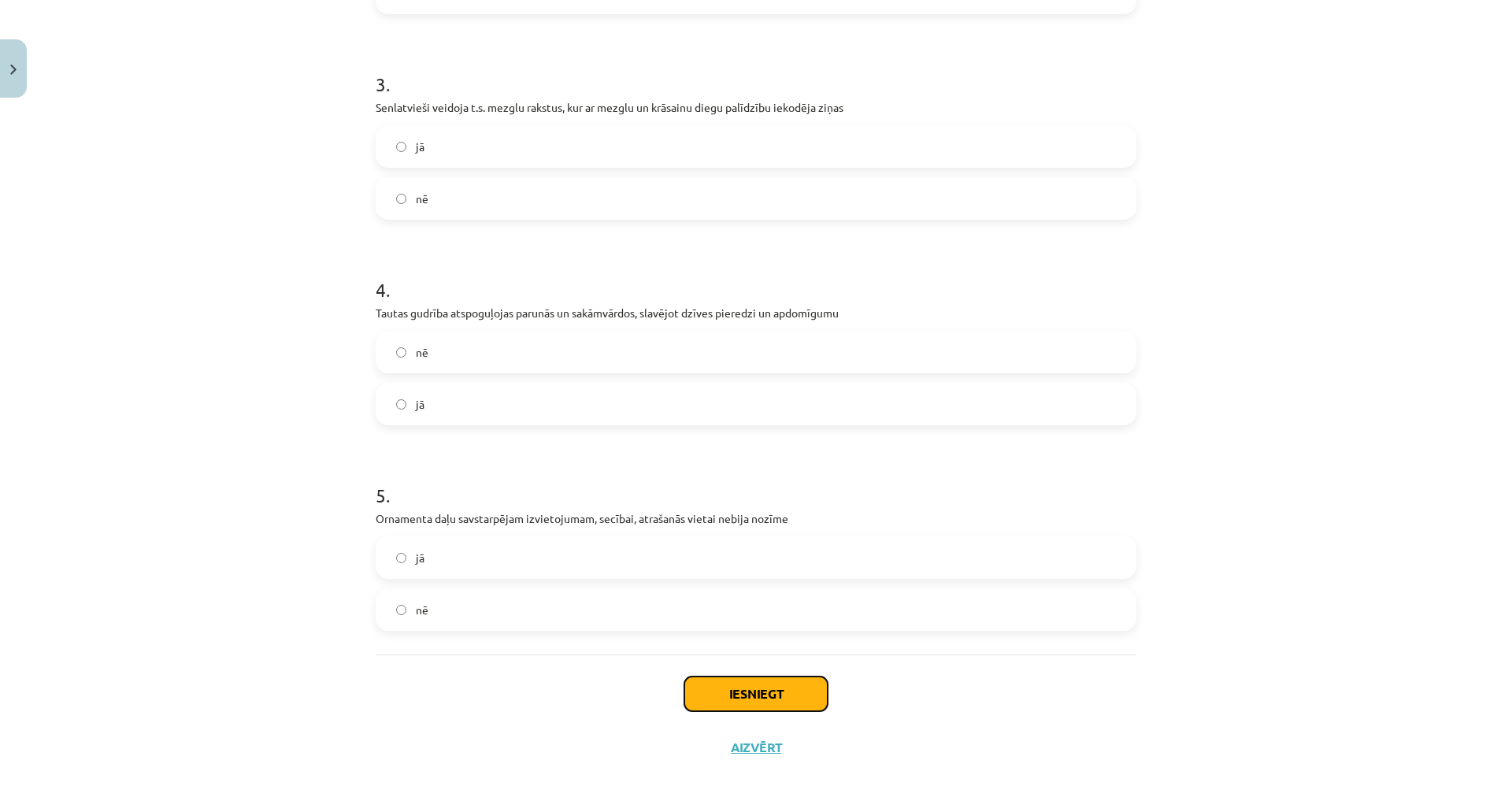
click at [708, 693] on button "Iesniegt" at bounding box center [756, 694] width 144 height 35
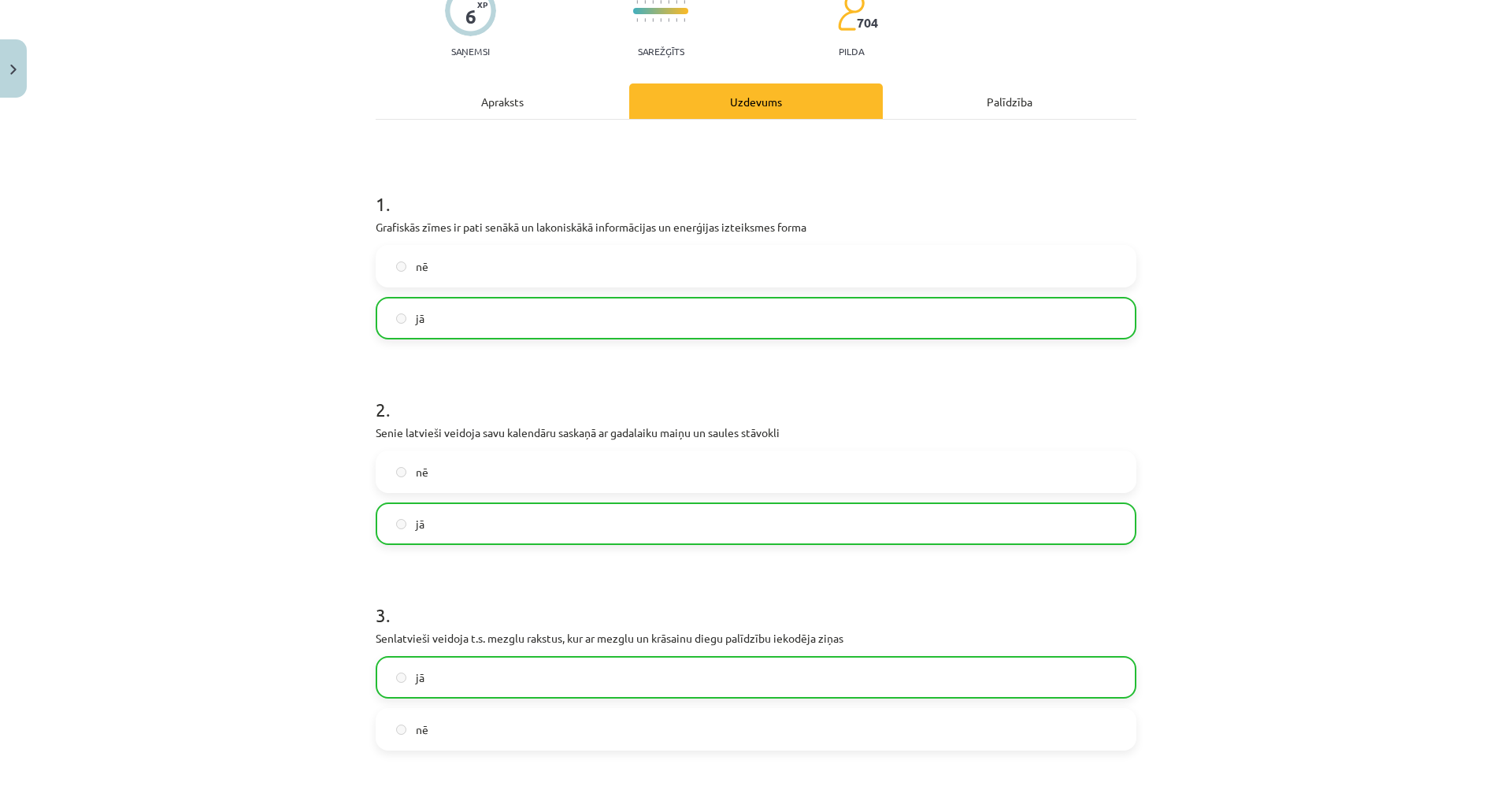
scroll to position [728, 0]
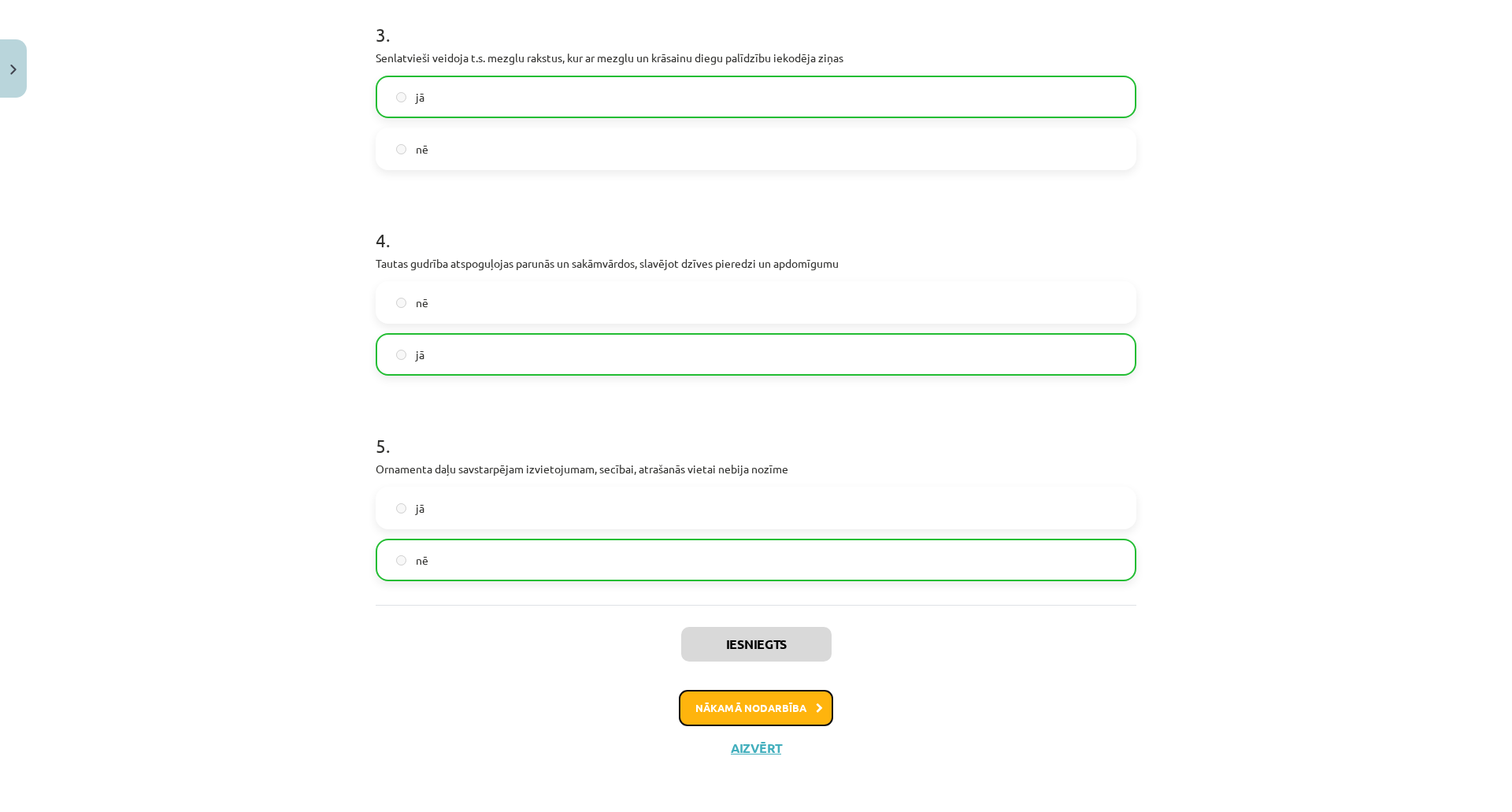
click at [704, 711] on button "Nākamā nodarbība" at bounding box center [756, 708] width 155 height 36
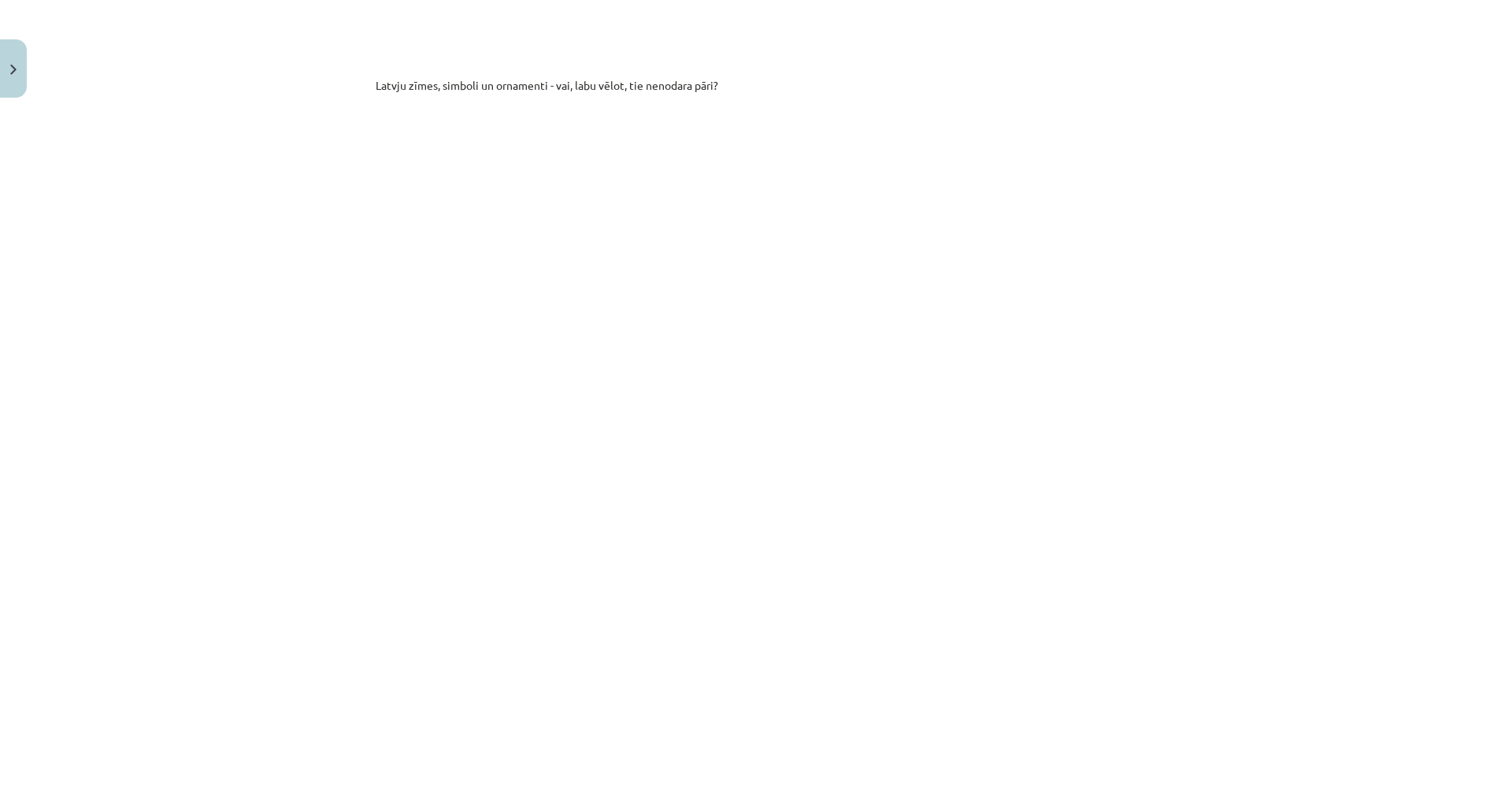
scroll to position [3921, 0]
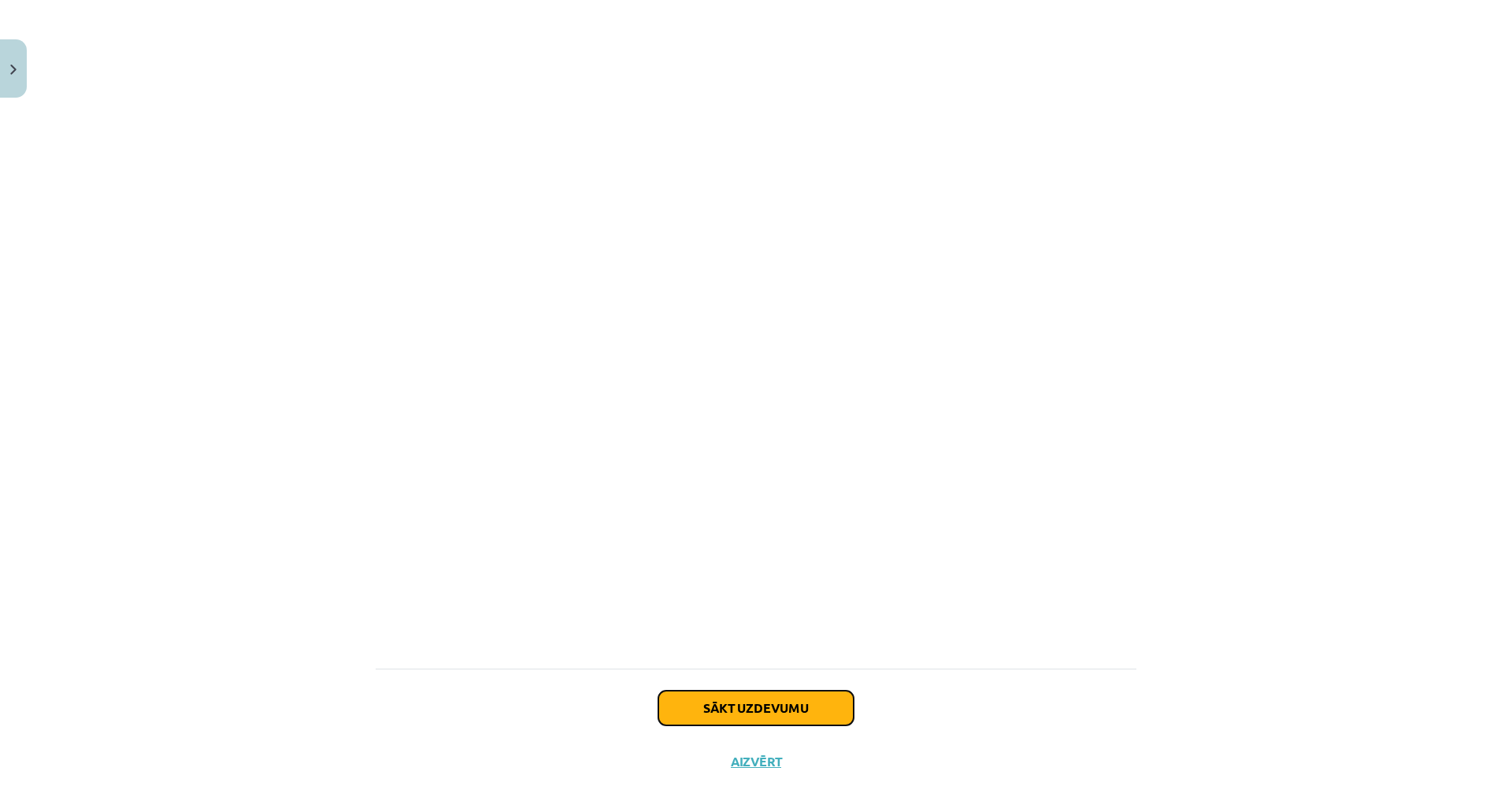
click at [756, 691] on button "Sākt uzdevumu" at bounding box center [756, 708] width 196 height 35
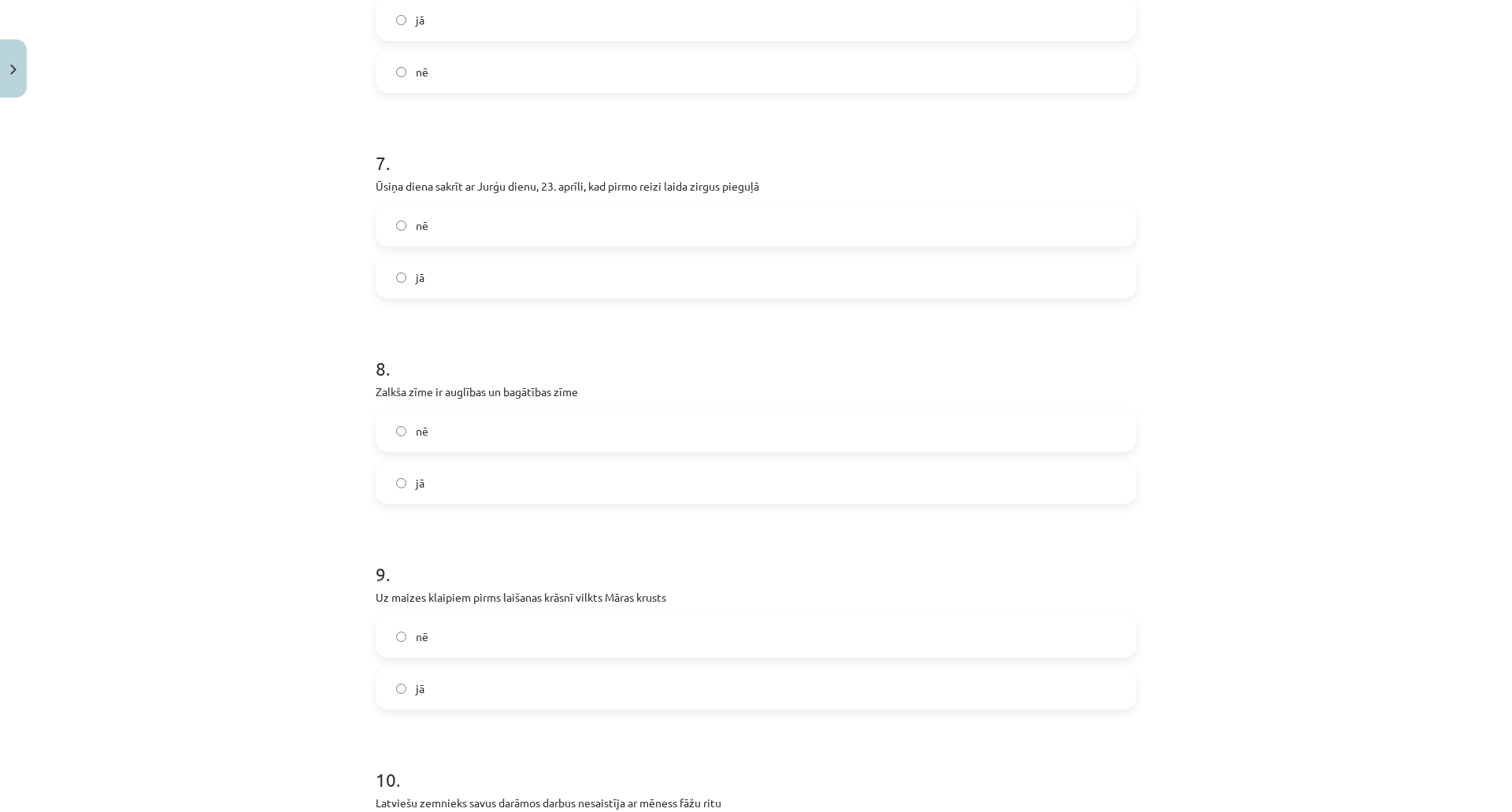
scroll to position [1708, 0]
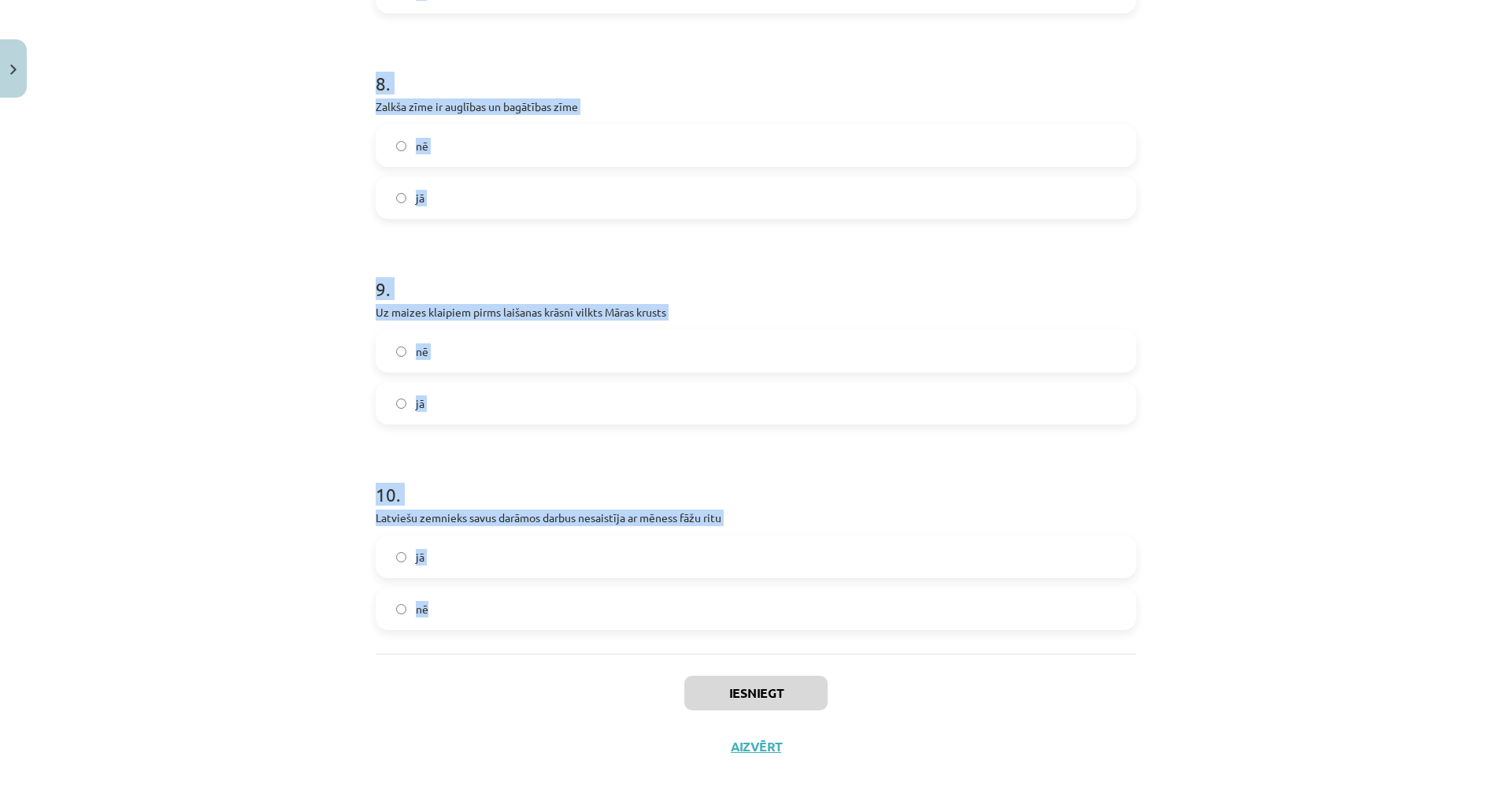
drag, startPoint x: 368, startPoint y: 332, endPoint x: 547, endPoint y: 589, distance: 313.2
click at [555, 521] on p "Latviešu zemnieks savus darāmos darbus nesaistīja ar mēness fāžu ritu" at bounding box center [756, 517] width 761 height 16
drag, startPoint x: 370, startPoint y: 226, endPoint x: 498, endPoint y: 664, distance: 456.3
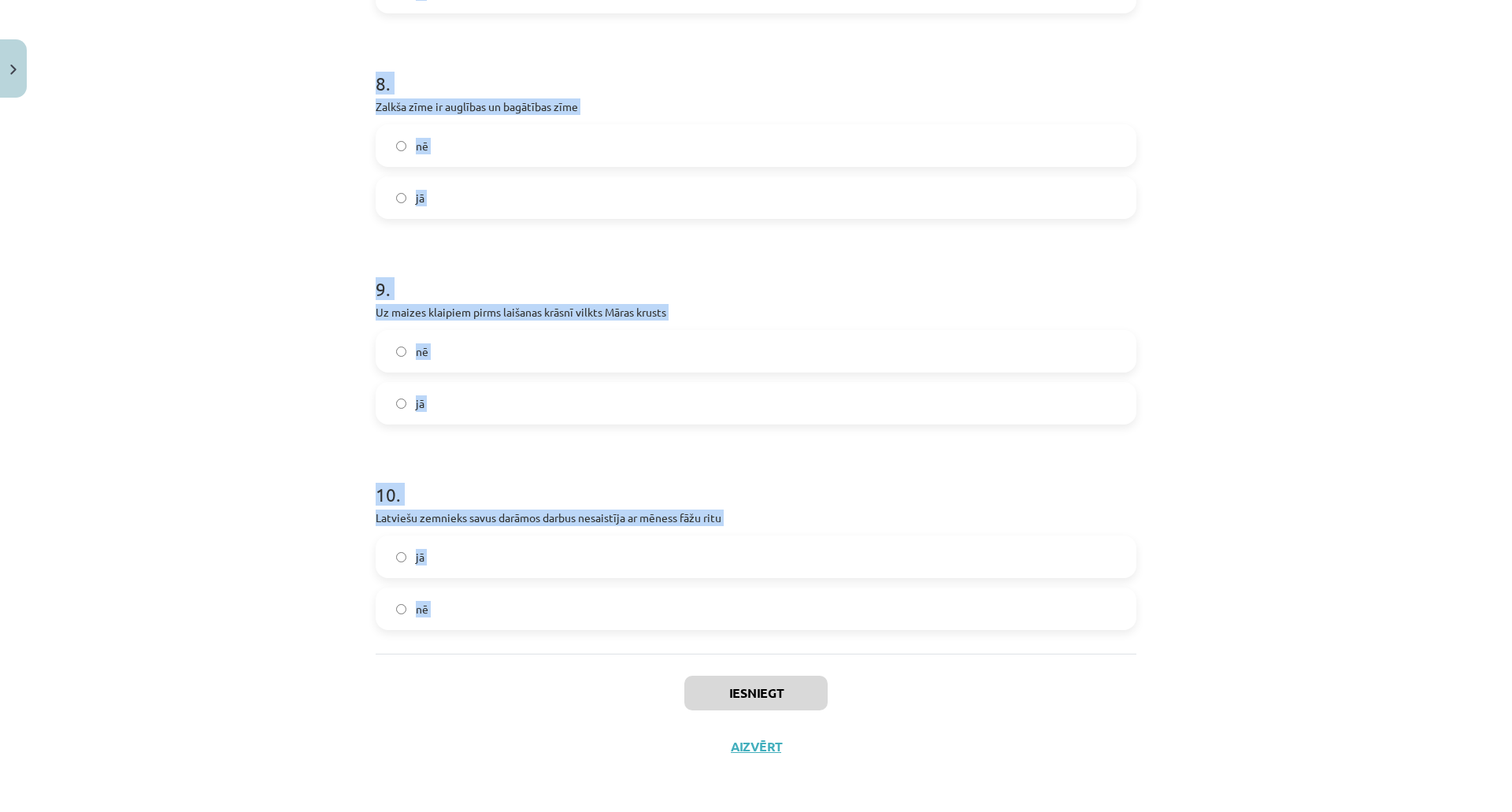
copy form "Krustojot divas Zalkša zīmes, iegūstams Pērkona krusts nē jā 2 . Auseklītis - š…"
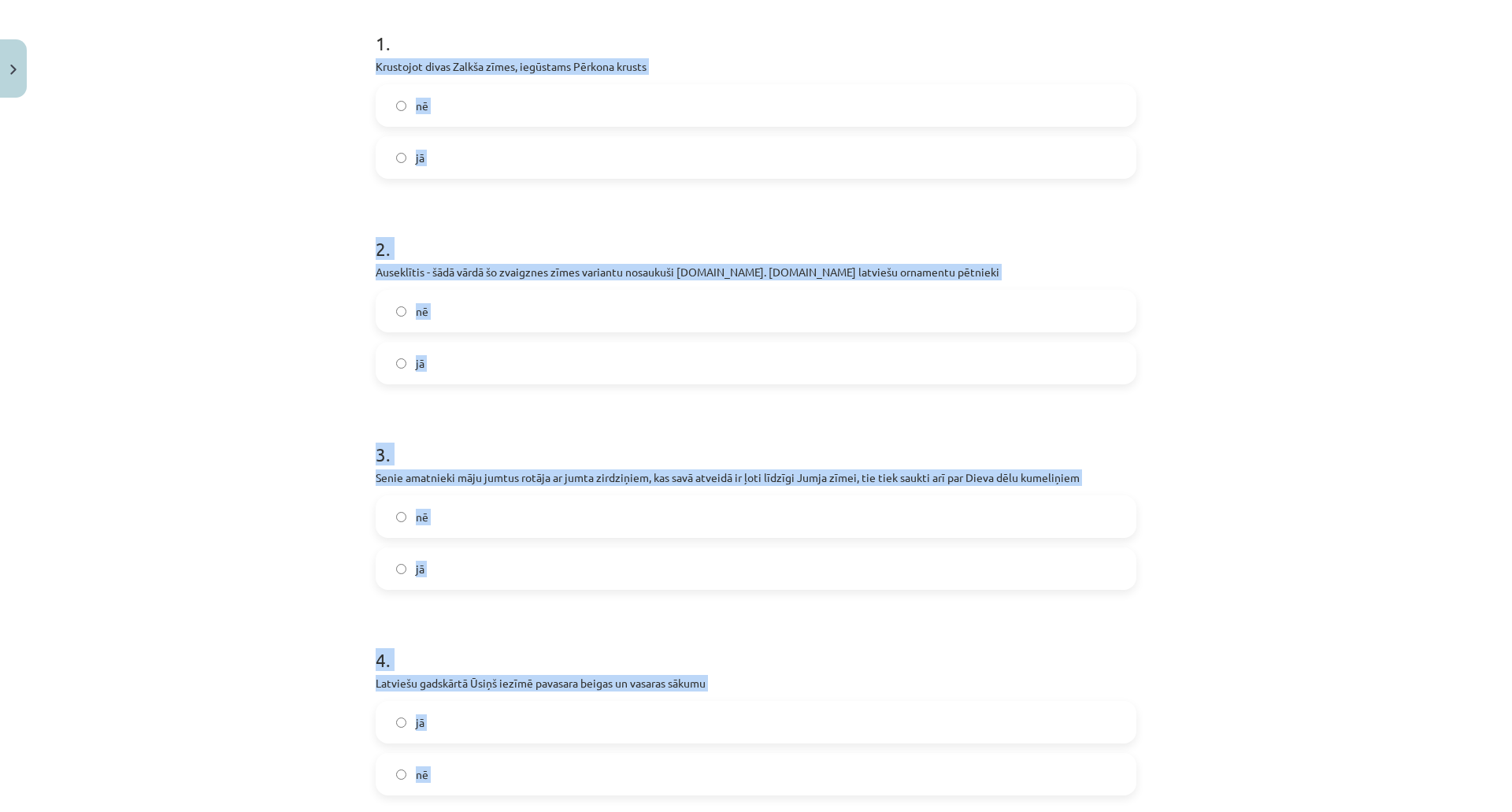
scroll to position [304, 0]
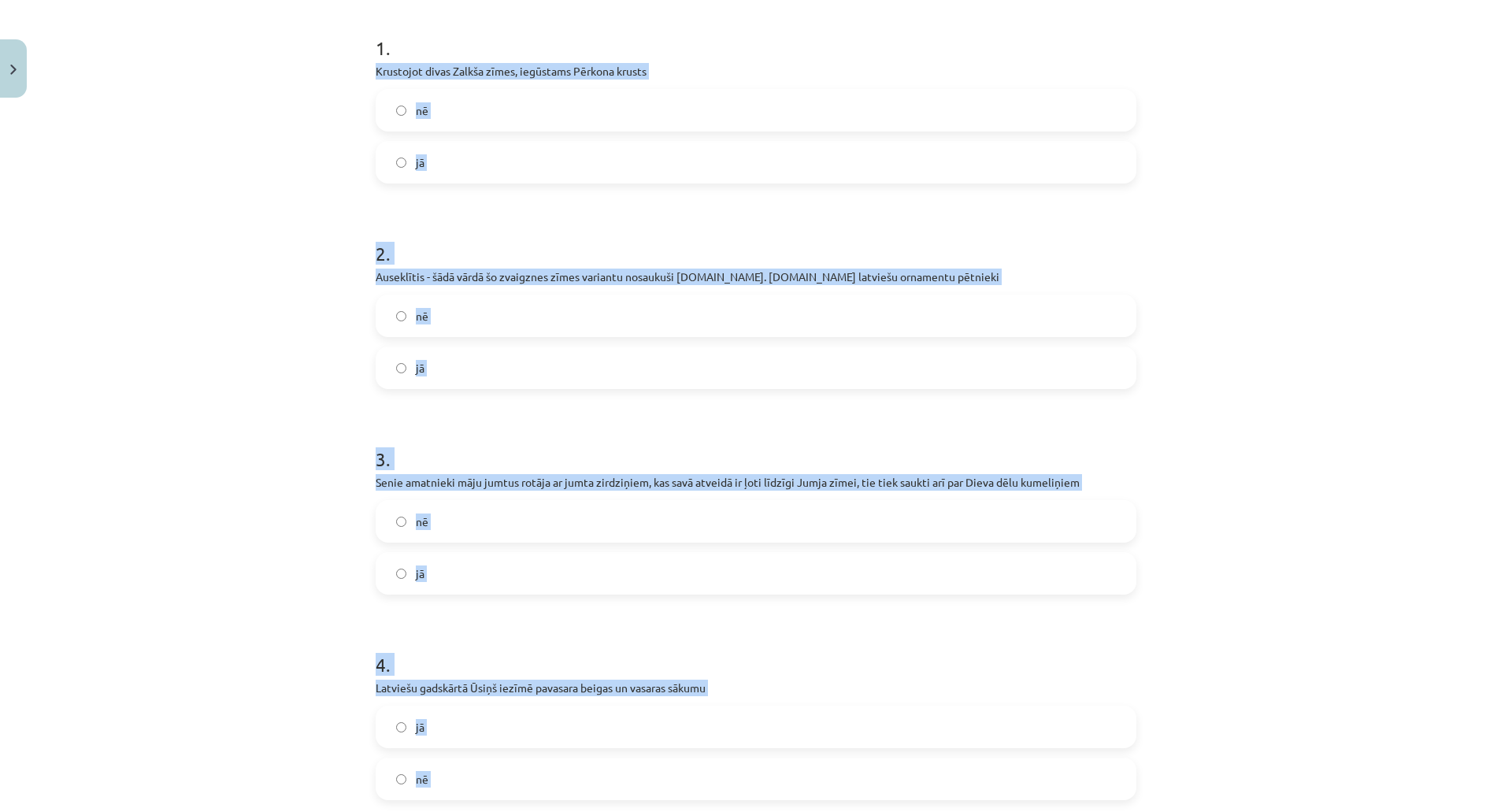
click at [627, 156] on label "jā" at bounding box center [756, 162] width 757 height 39
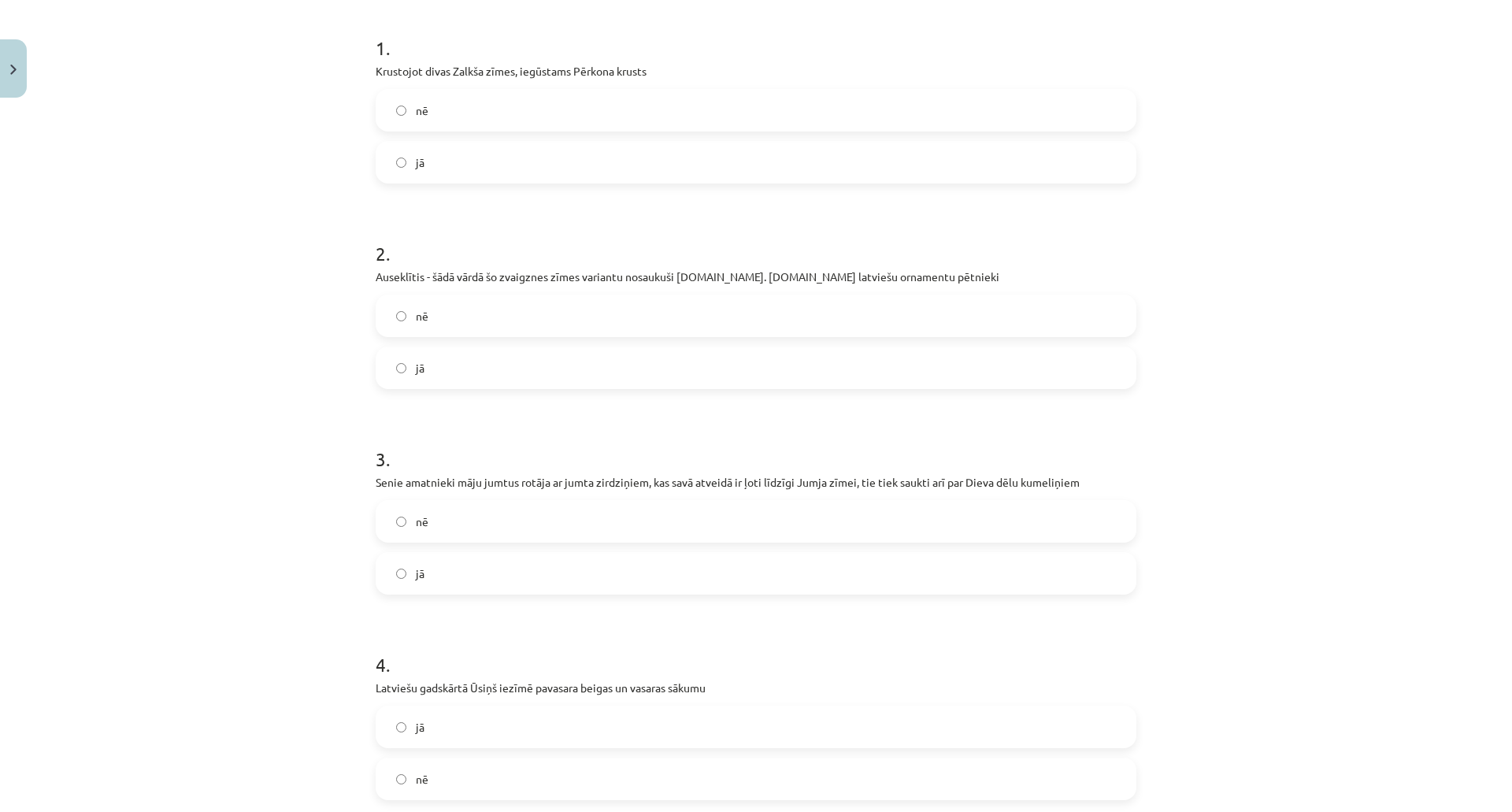
click at [478, 369] on label "jā" at bounding box center [756, 368] width 757 height 39
click at [453, 577] on label "jā" at bounding box center [756, 574] width 757 height 39
click at [428, 790] on label "nē" at bounding box center [756, 779] width 757 height 39
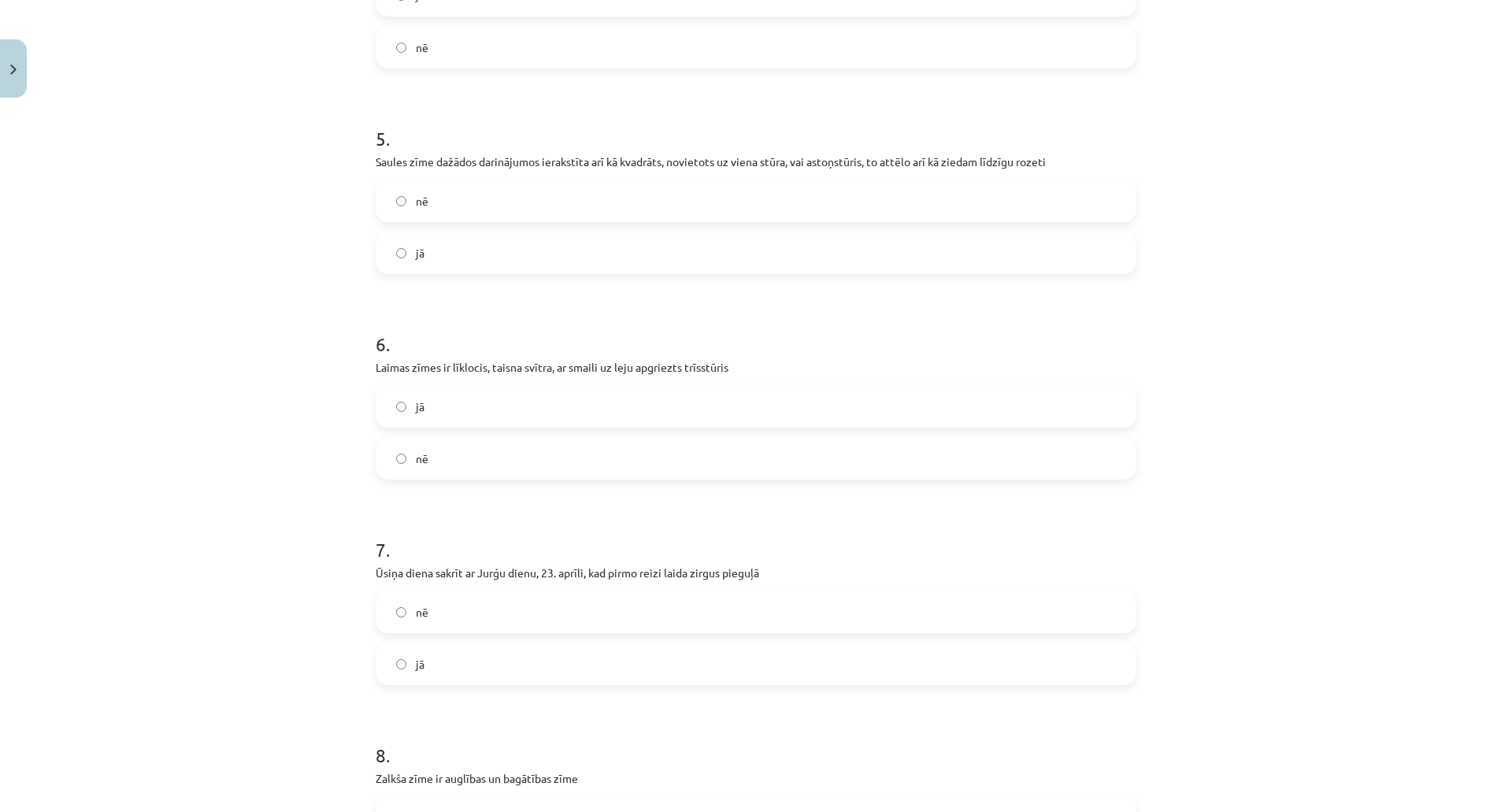
scroll to position [1046, 0]
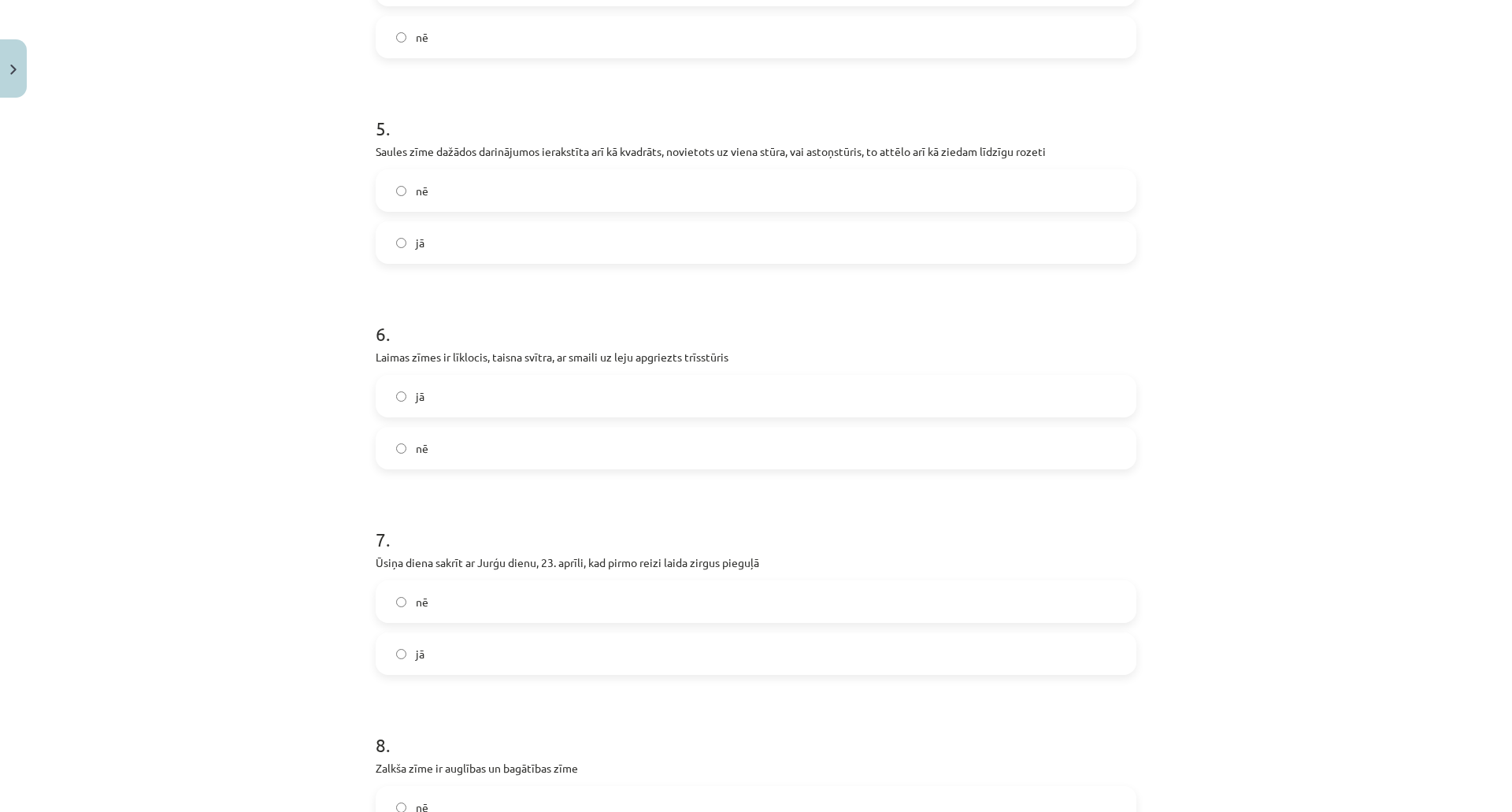
click at [791, 246] on label "jā" at bounding box center [756, 243] width 757 height 39
click at [470, 441] on label "nē" at bounding box center [756, 448] width 757 height 39
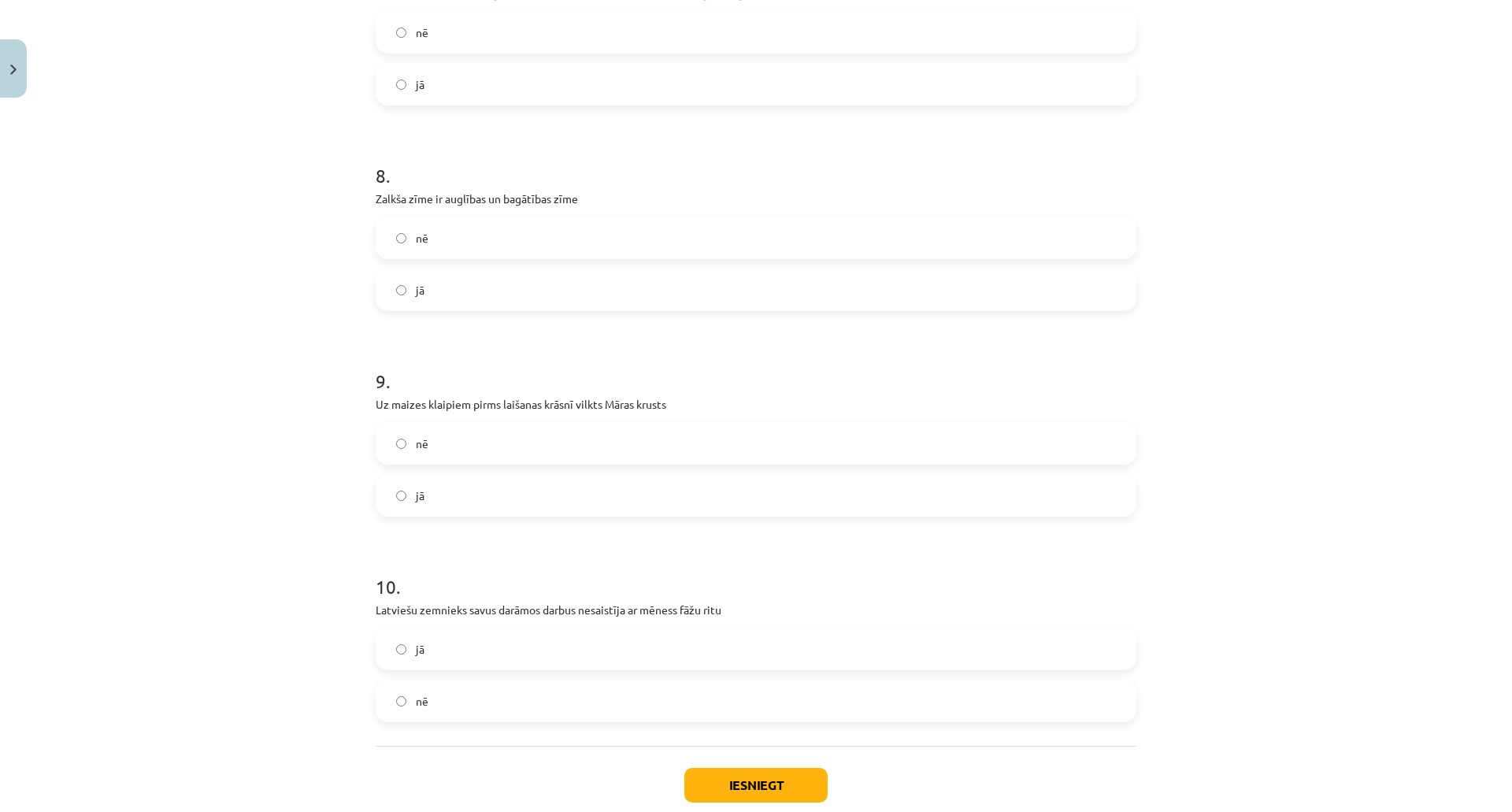
scroll to position [1708, 0]
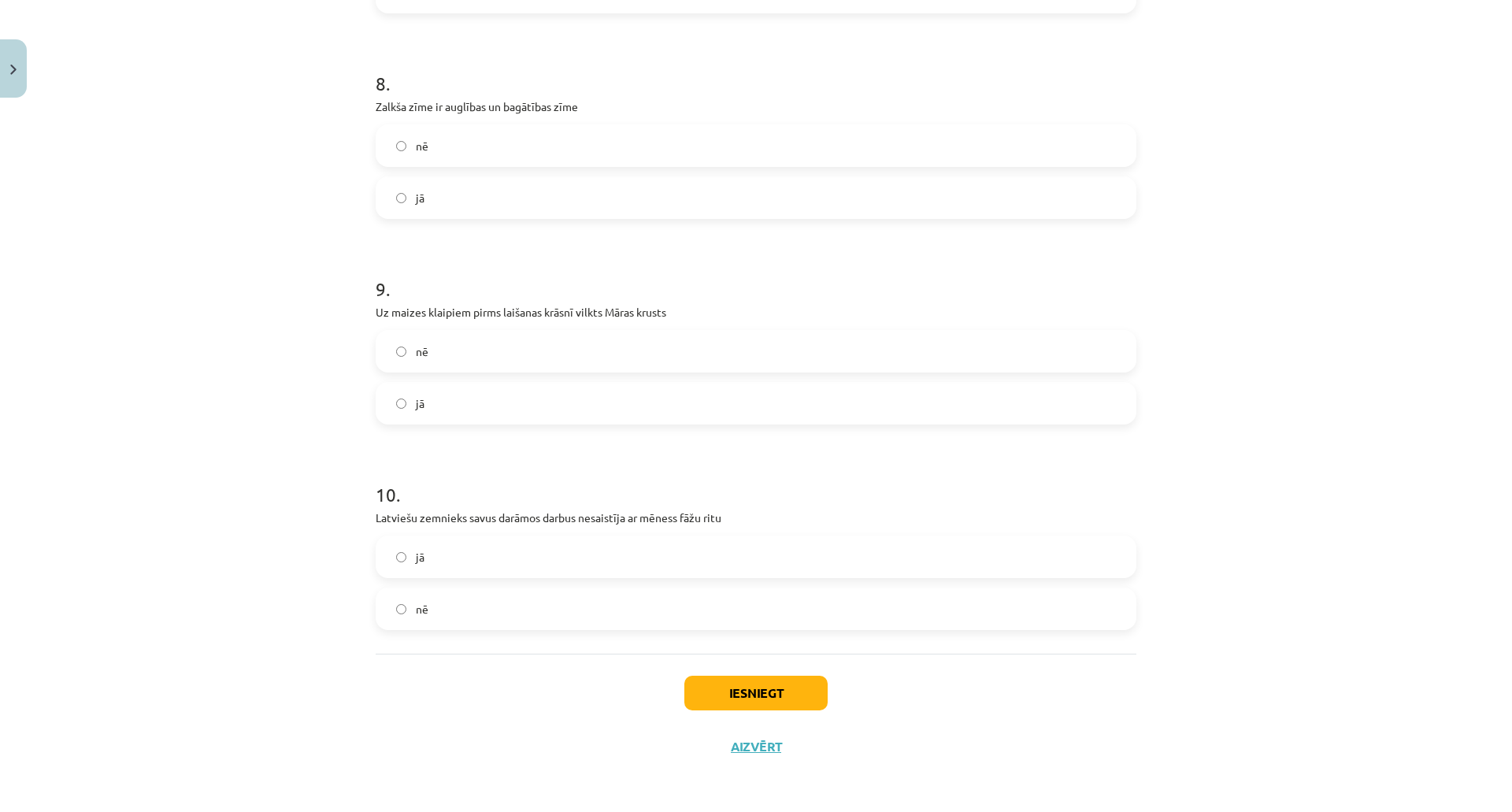
click at [613, 627] on label "nē" at bounding box center [756, 609] width 757 height 39
click at [602, 397] on label "jā" at bounding box center [756, 403] width 757 height 39
click at [608, 176] on div "jā" at bounding box center [756, 197] width 761 height 43
click at [542, 206] on label "jā" at bounding box center [756, 197] width 757 height 39
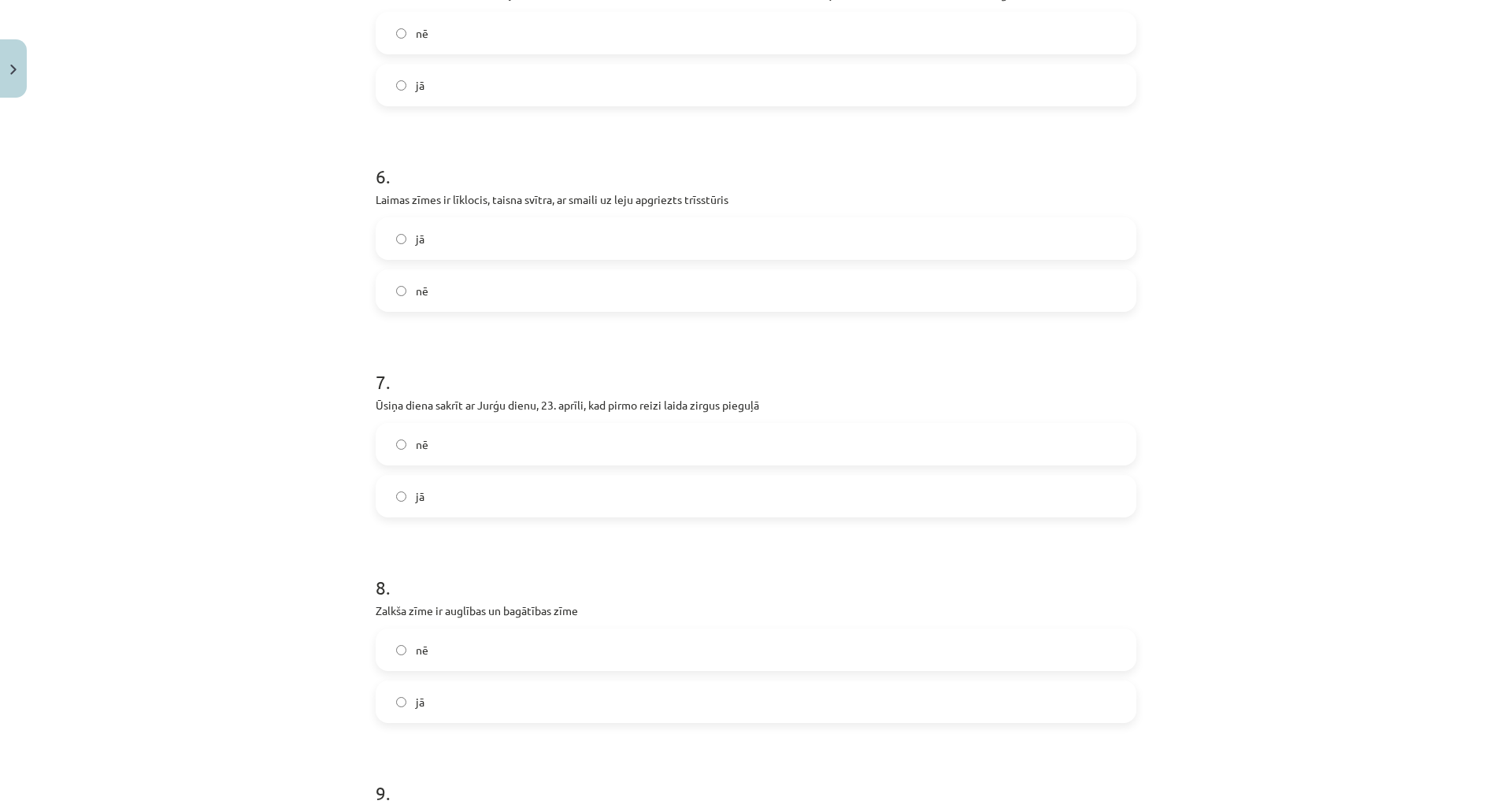
scroll to position [1147, 0]
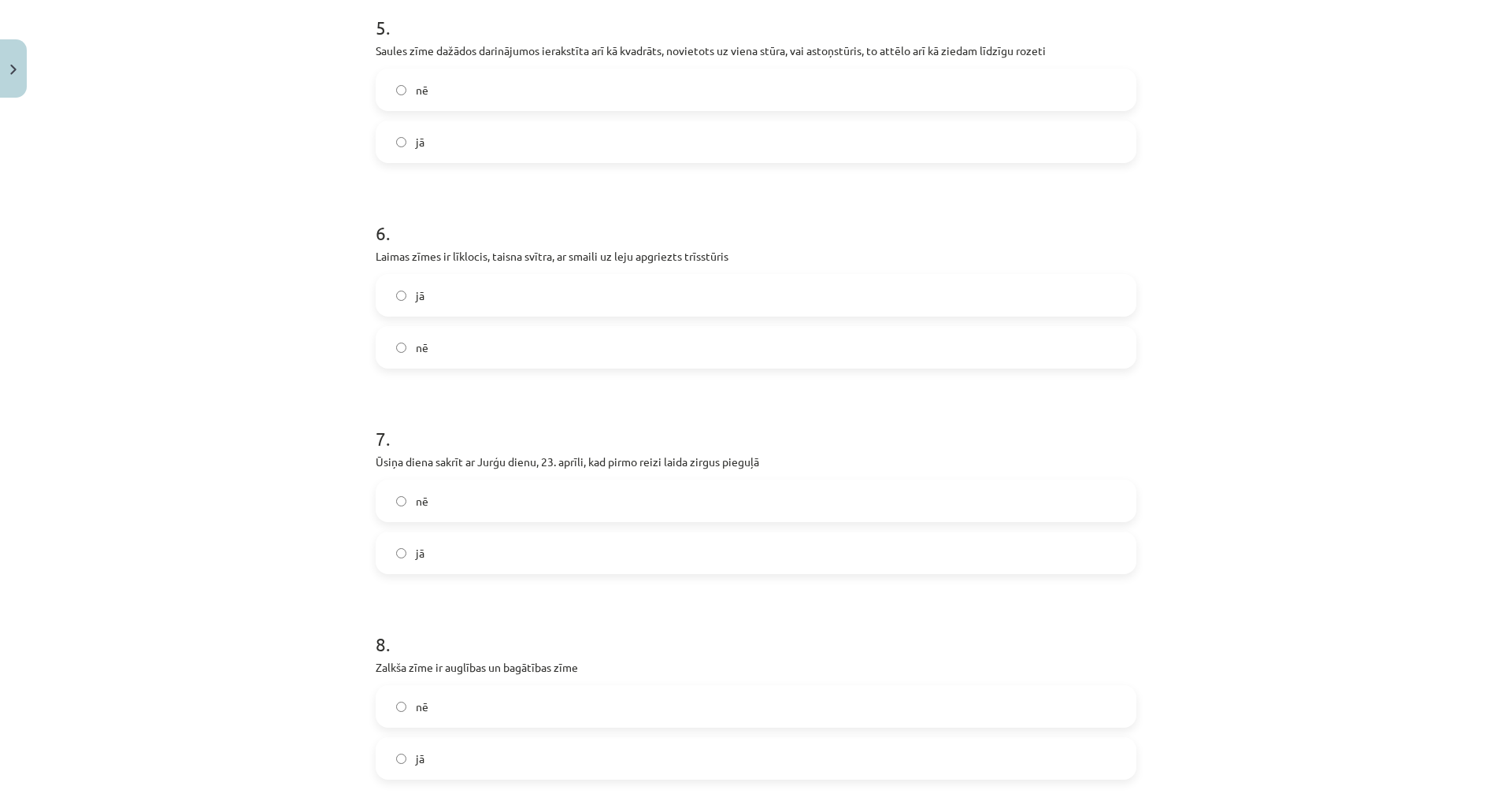
click at [809, 549] on label "jā" at bounding box center [756, 553] width 757 height 39
click at [1478, 421] on div "Mācību tēma: Kultūras un mākslas i (vizuālā māksla) - 11. klases 2. ieskaites m…" at bounding box center [756, 406] width 1512 height 812
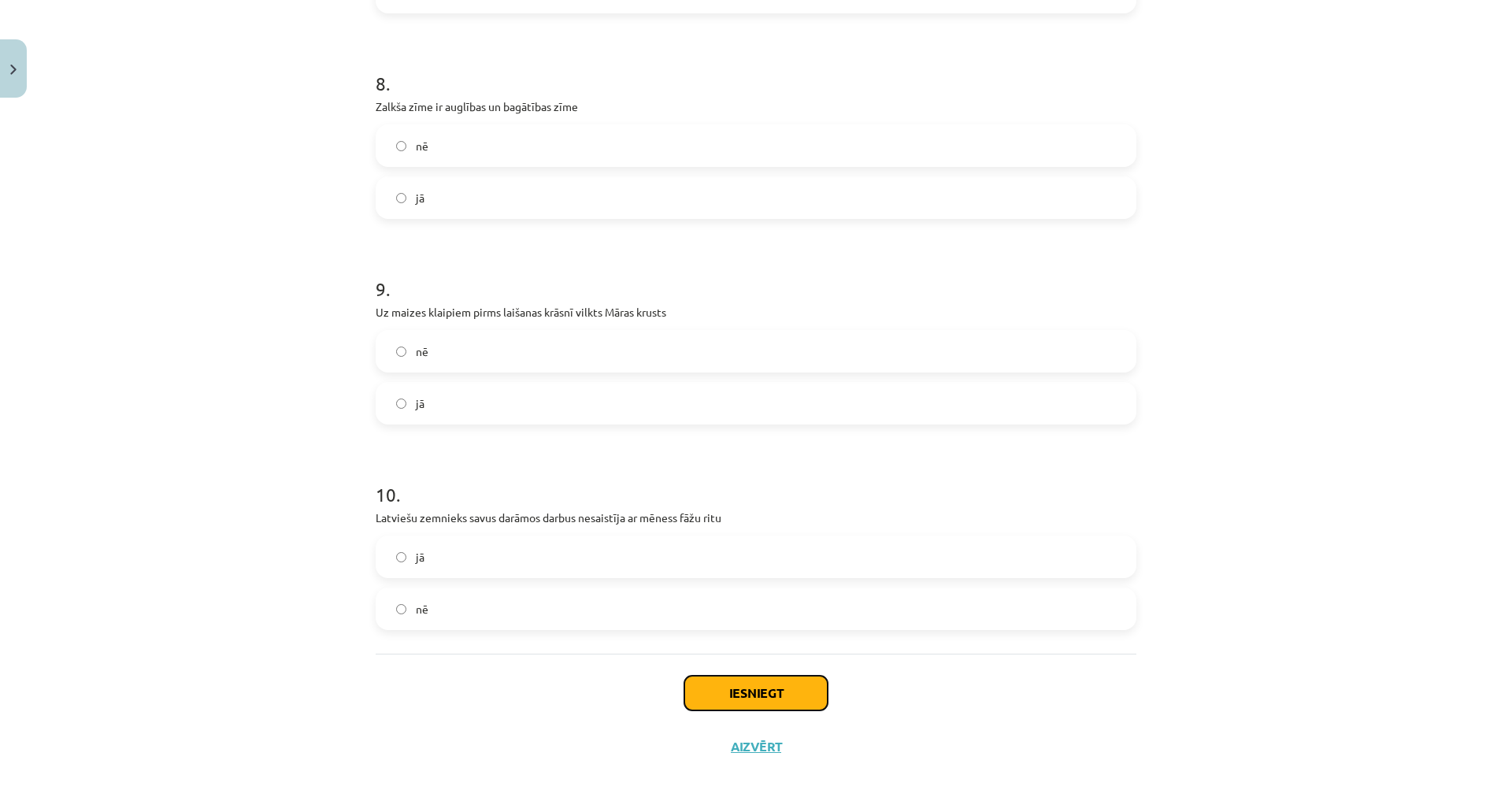
click at [747, 697] on button "Iesniegt" at bounding box center [756, 693] width 144 height 35
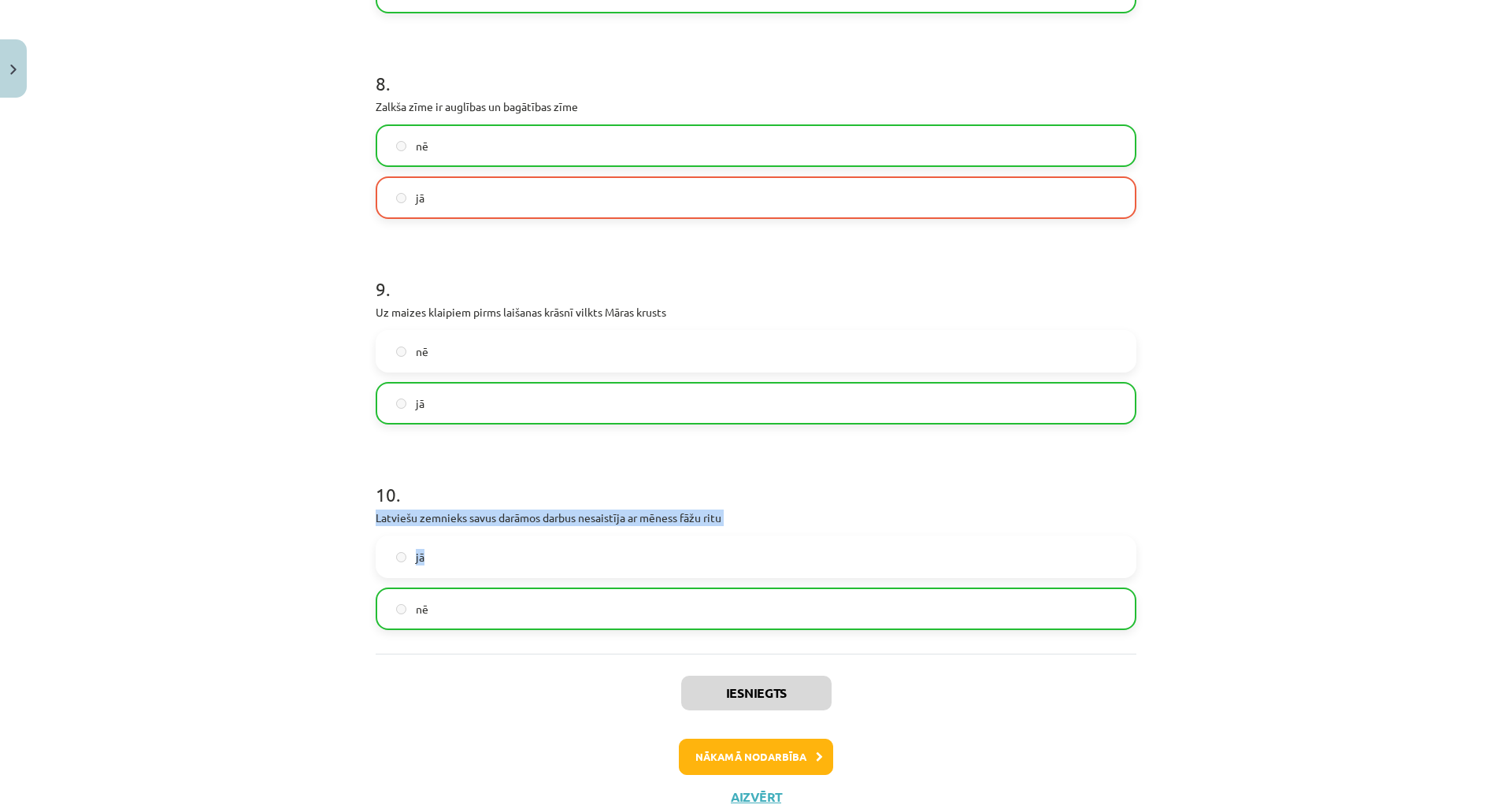
drag, startPoint x: 1497, startPoint y: 563, endPoint x: 1490, endPoint y: 502, distance: 61.4
click at [1490, 502] on div "Mācību tēma: Kultūras un mākslas i (vizuālā māksla) - 11. klases 2. ieskaites m…" at bounding box center [756, 406] width 1512 height 812
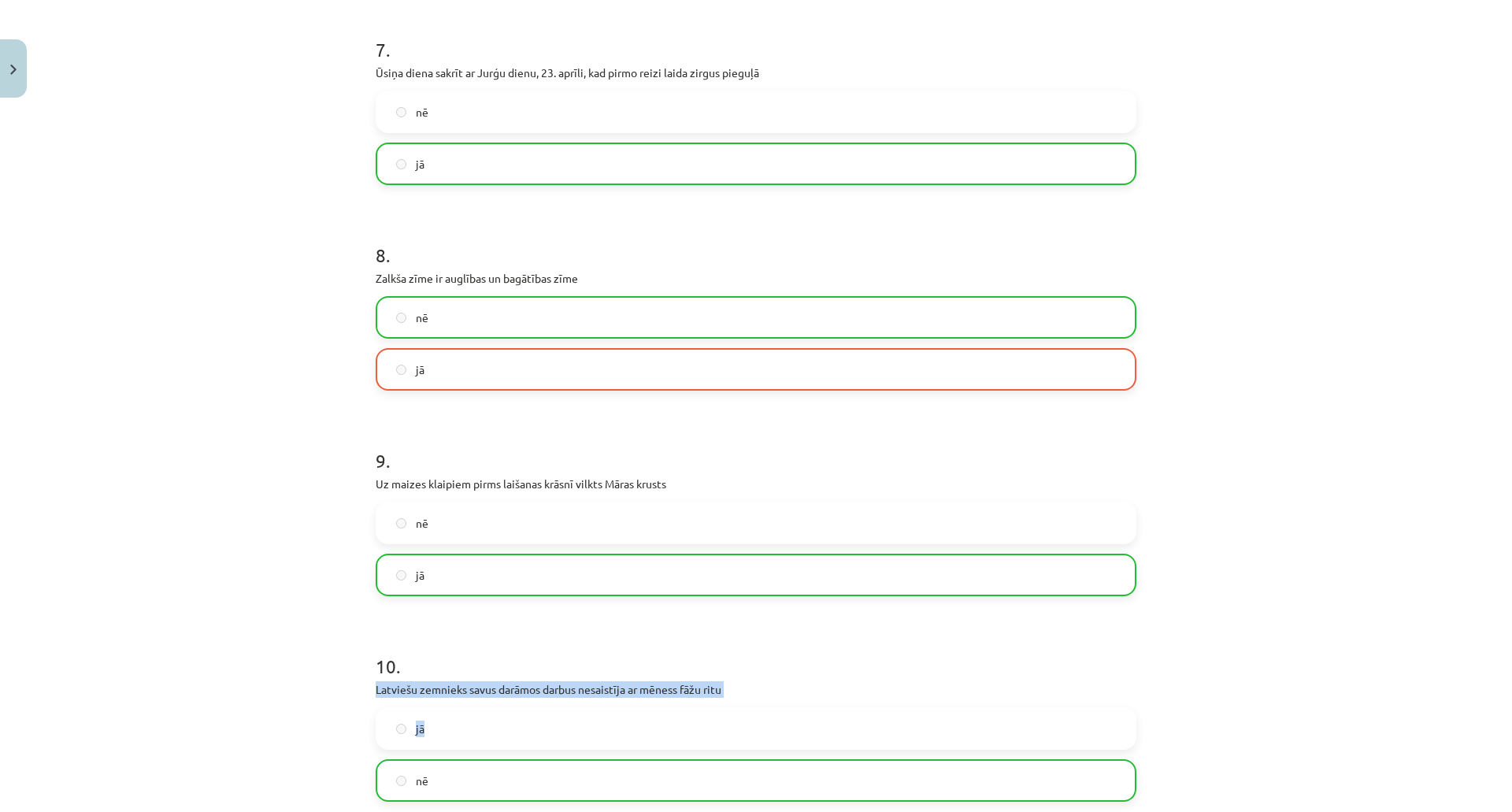
scroll to position [1756, 0]
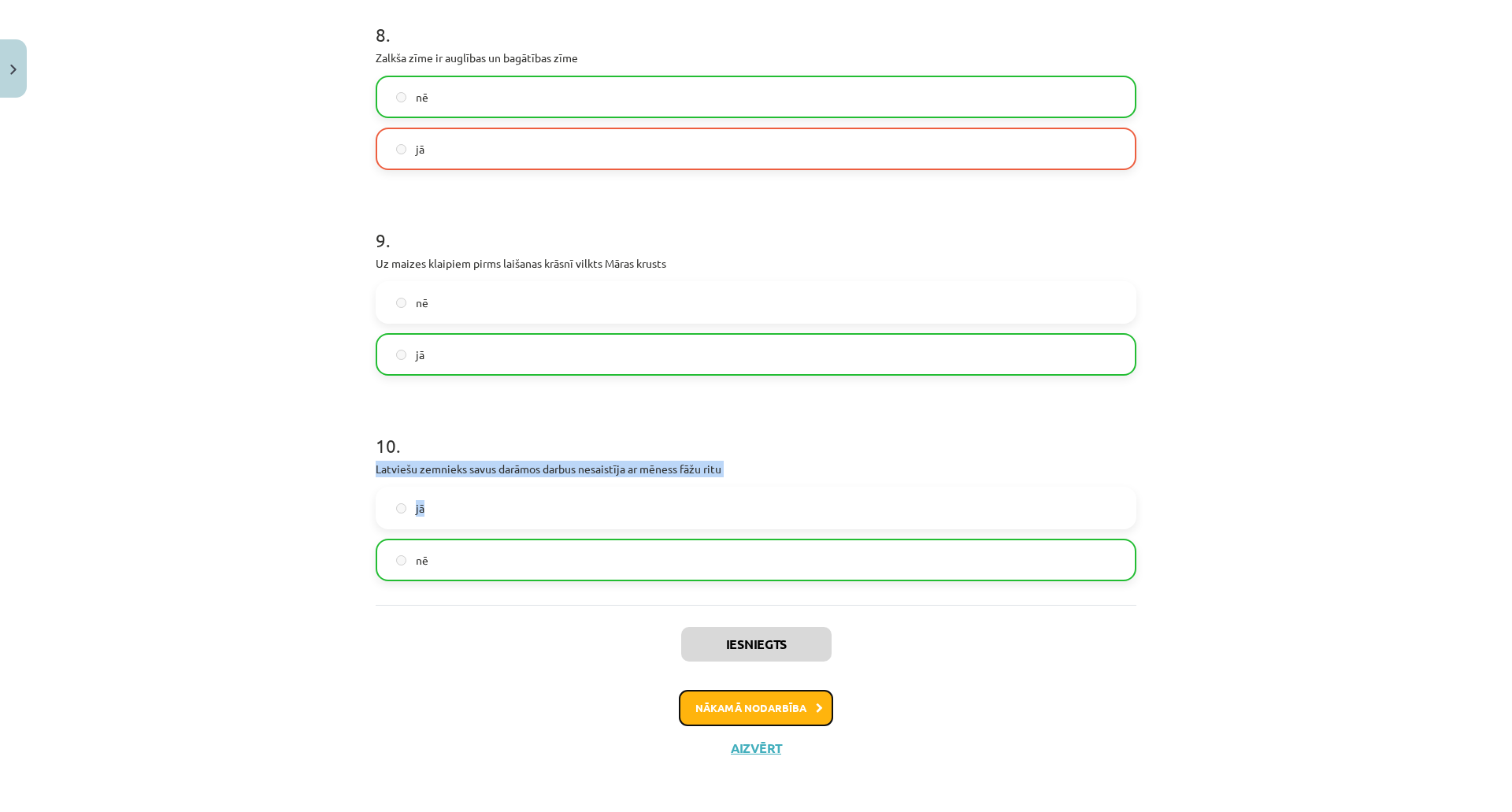
click at [785, 708] on button "Nākamā nodarbība" at bounding box center [756, 708] width 155 height 36
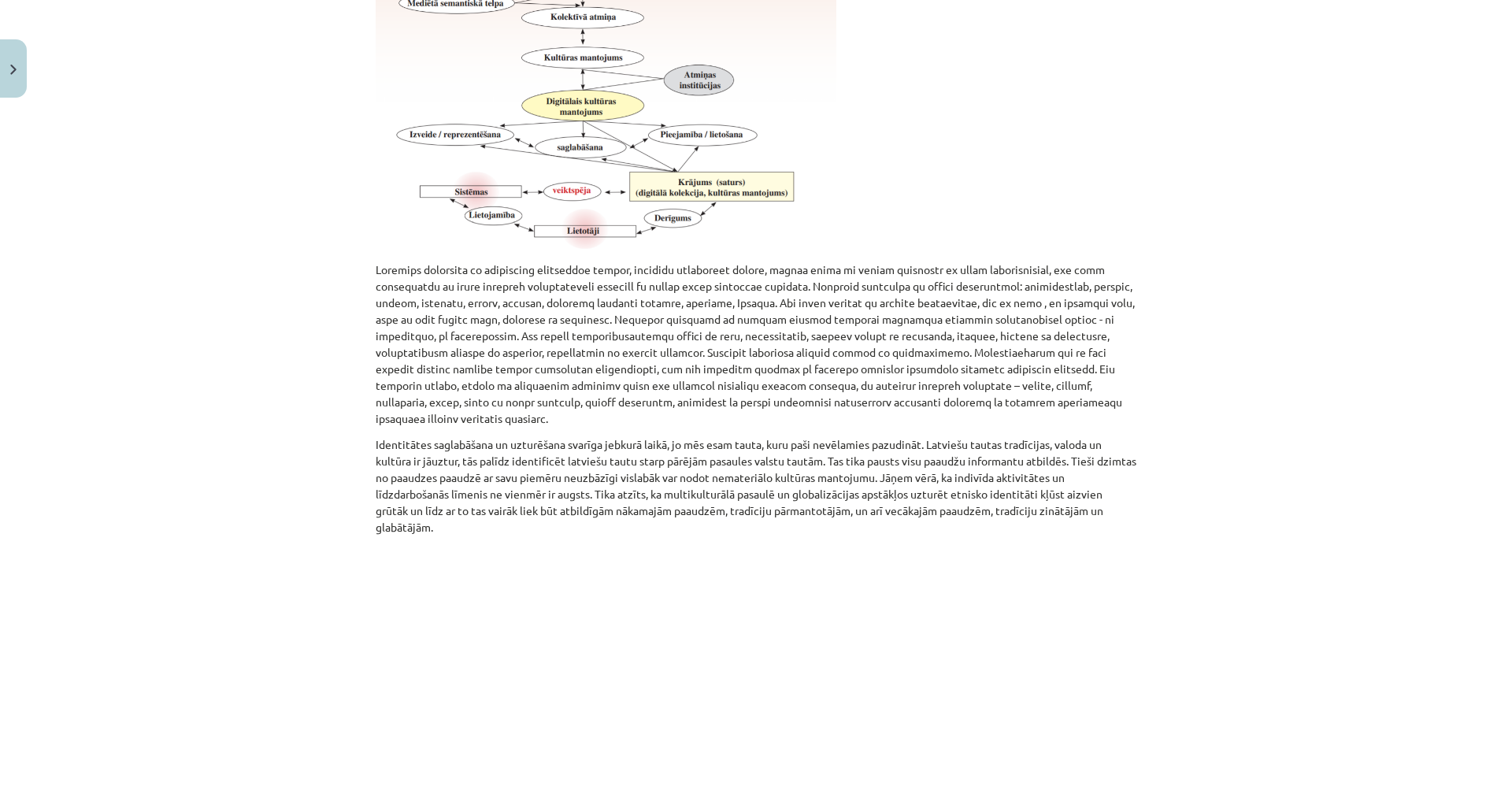
scroll to position [888, 0]
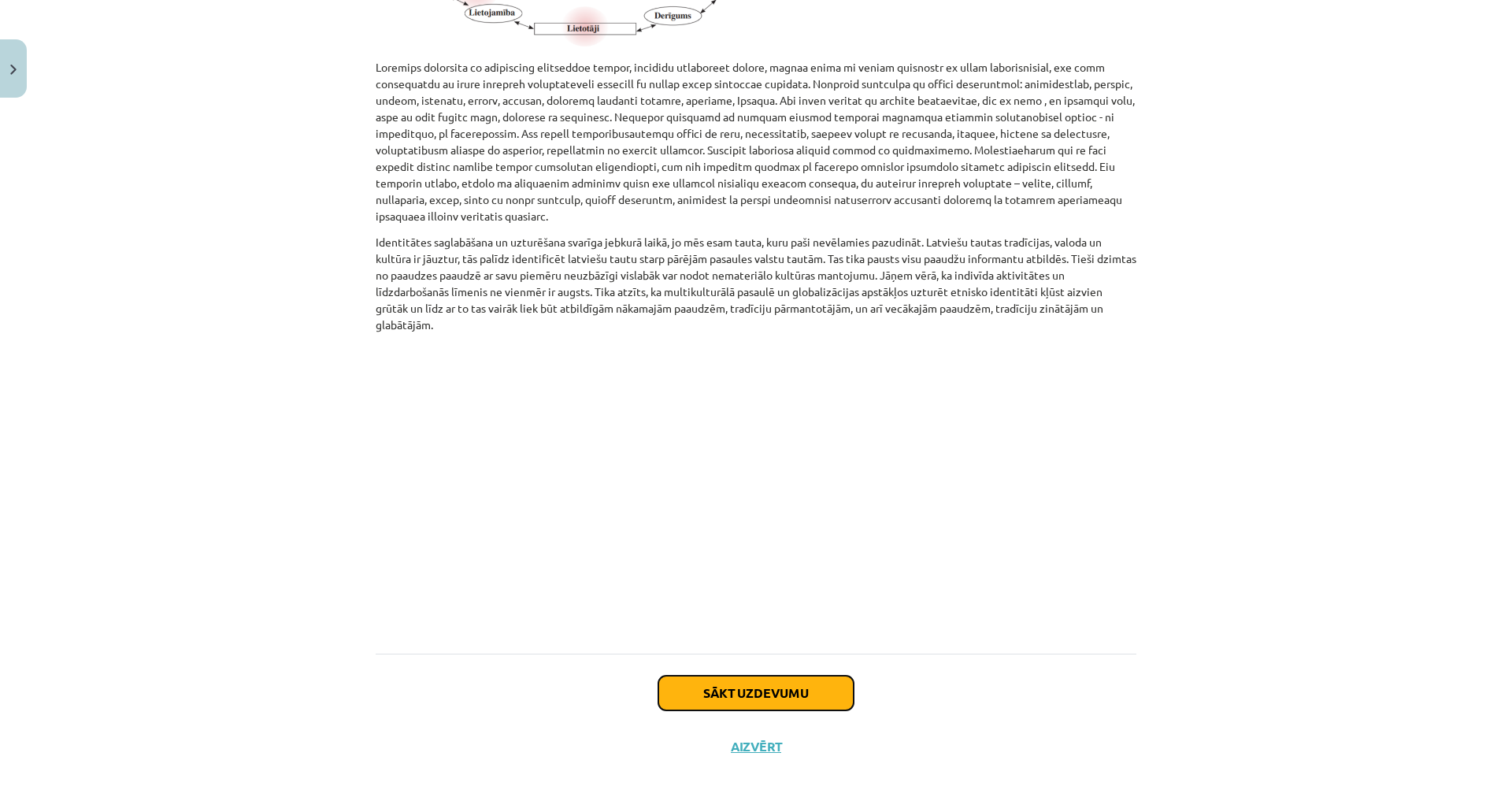
click at [815, 703] on button "Sākt uzdevumu" at bounding box center [756, 693] width 196 height 35
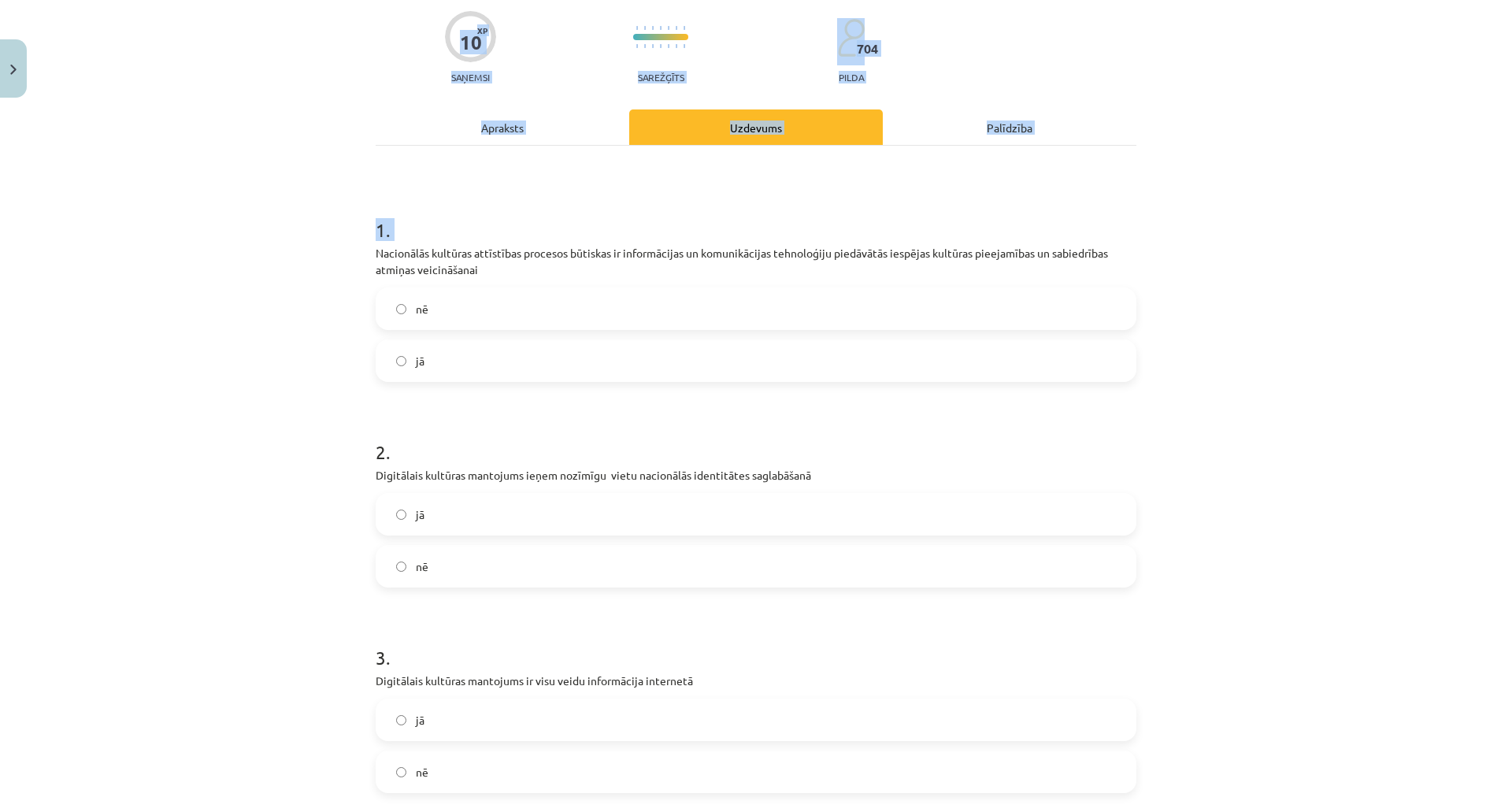
scroll to position [712, 0]
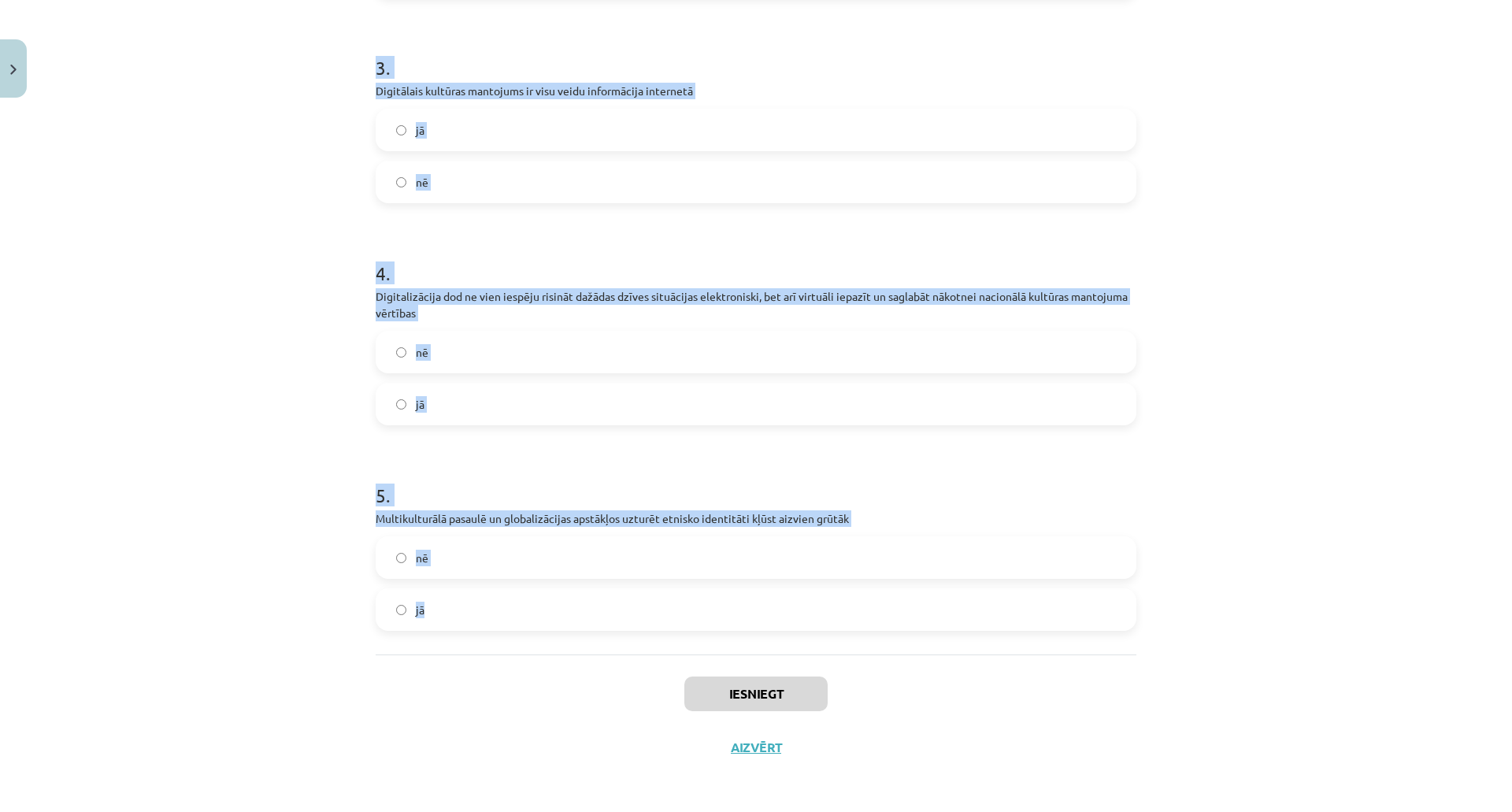
drag, startPoint x: 366, startPoint y: 341, endPoint x: 699, endPoint y: 648, distance: 452.9
click at [699, 648] on div "10 XP Saņemsi Sarežģīts 704 pilda Apraksts Uzdevums Palīdzība 1 . Nacionālās ku…" at bounding box center [756, 84] width 780 height 1381
copy form "Nacionālās kultūras attīstības procesos būtiskas ir informācijas un komunikācij…"
click at [438, 135] on label "jā" at bounding box center [756, 130] width 757 height 39
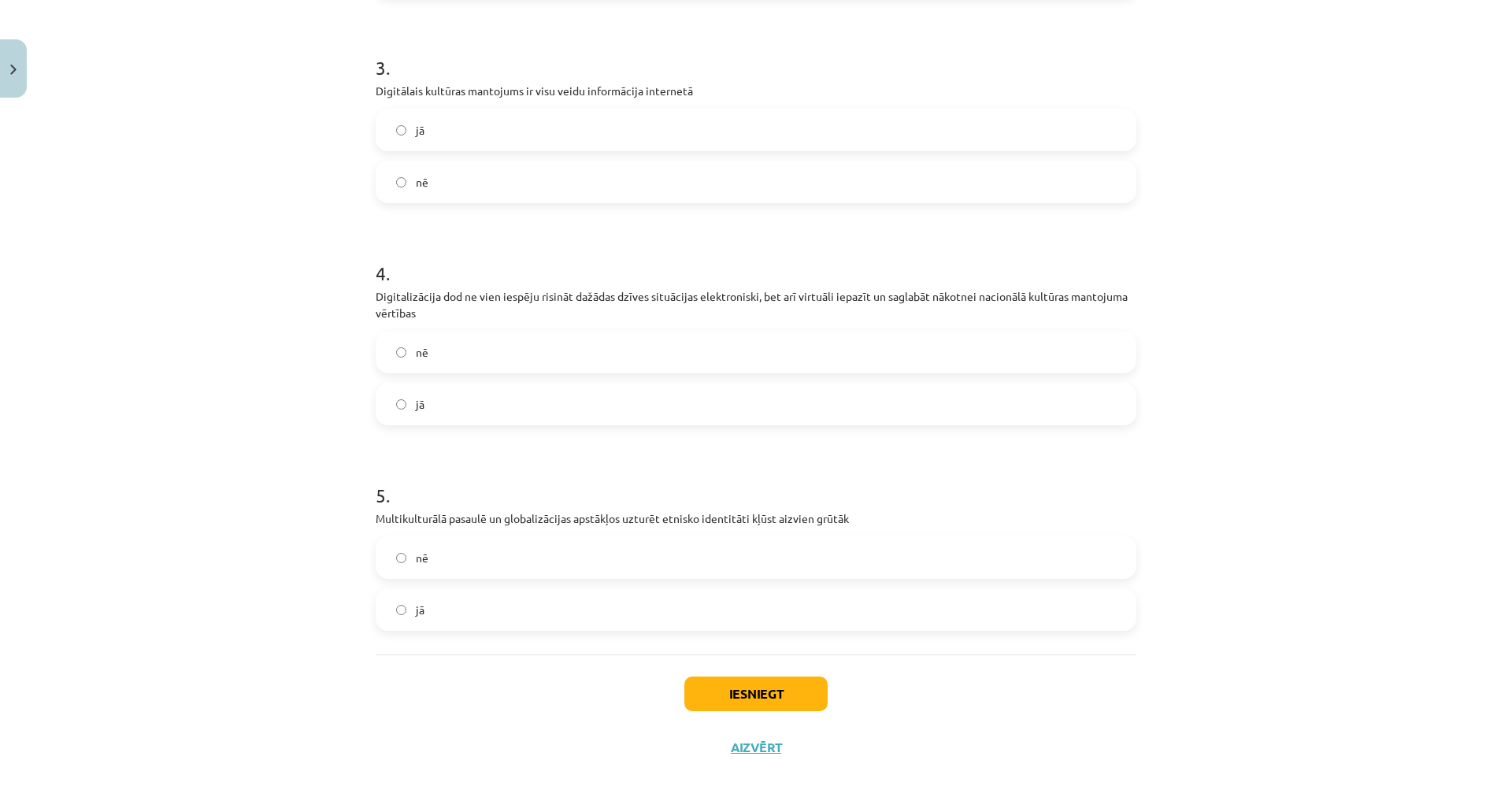
click at [441, 171] on label "nē" at bounding box center [756, 182] width 757 height 39
click at [433, 385] on label "jā" at bounding box center [756, 404] width 757 height 39
click at [425, 614] on label "jā" at bounding box center [756, 609] width 757 height 39
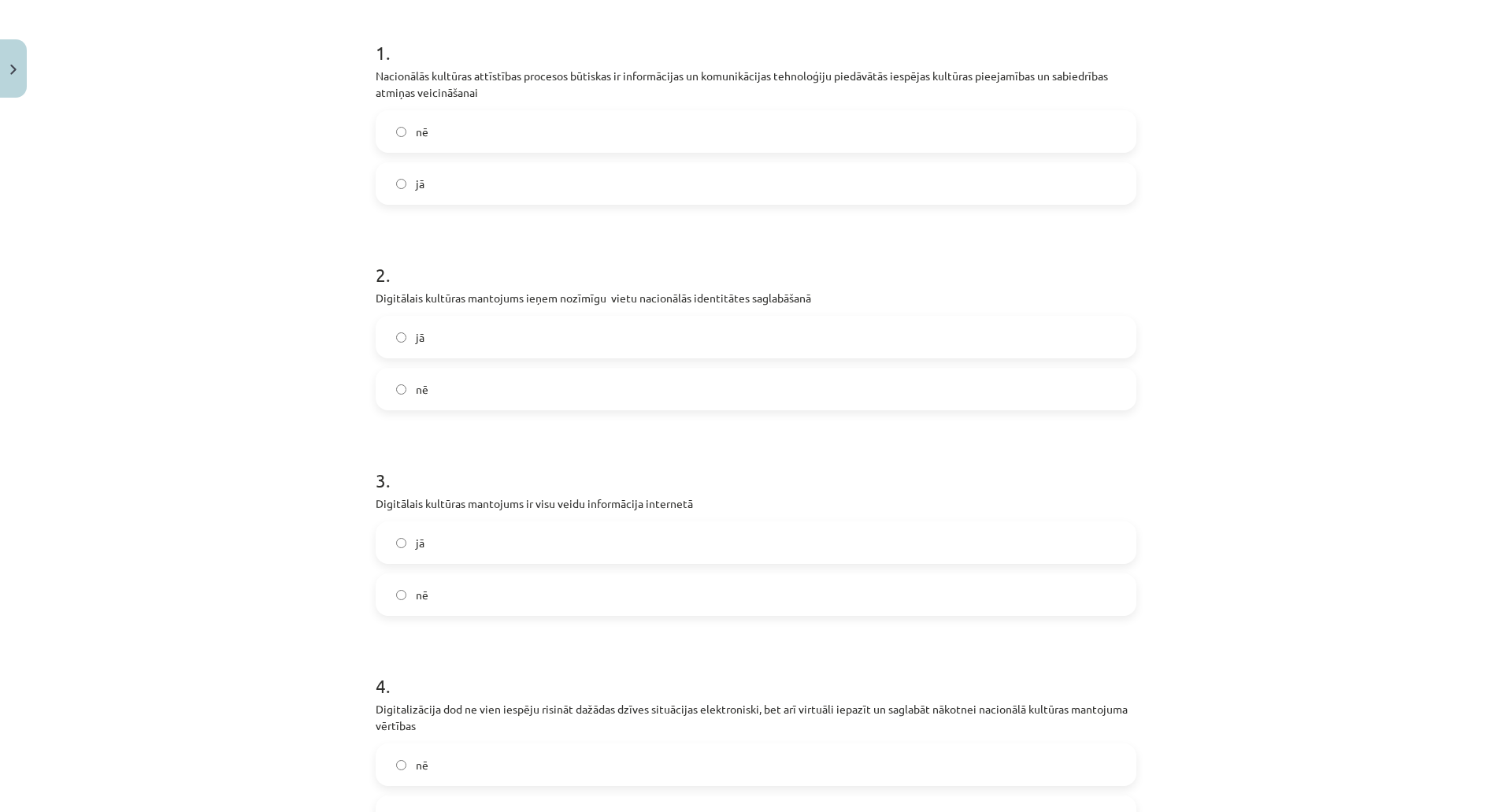
scroll to position [273, 0]
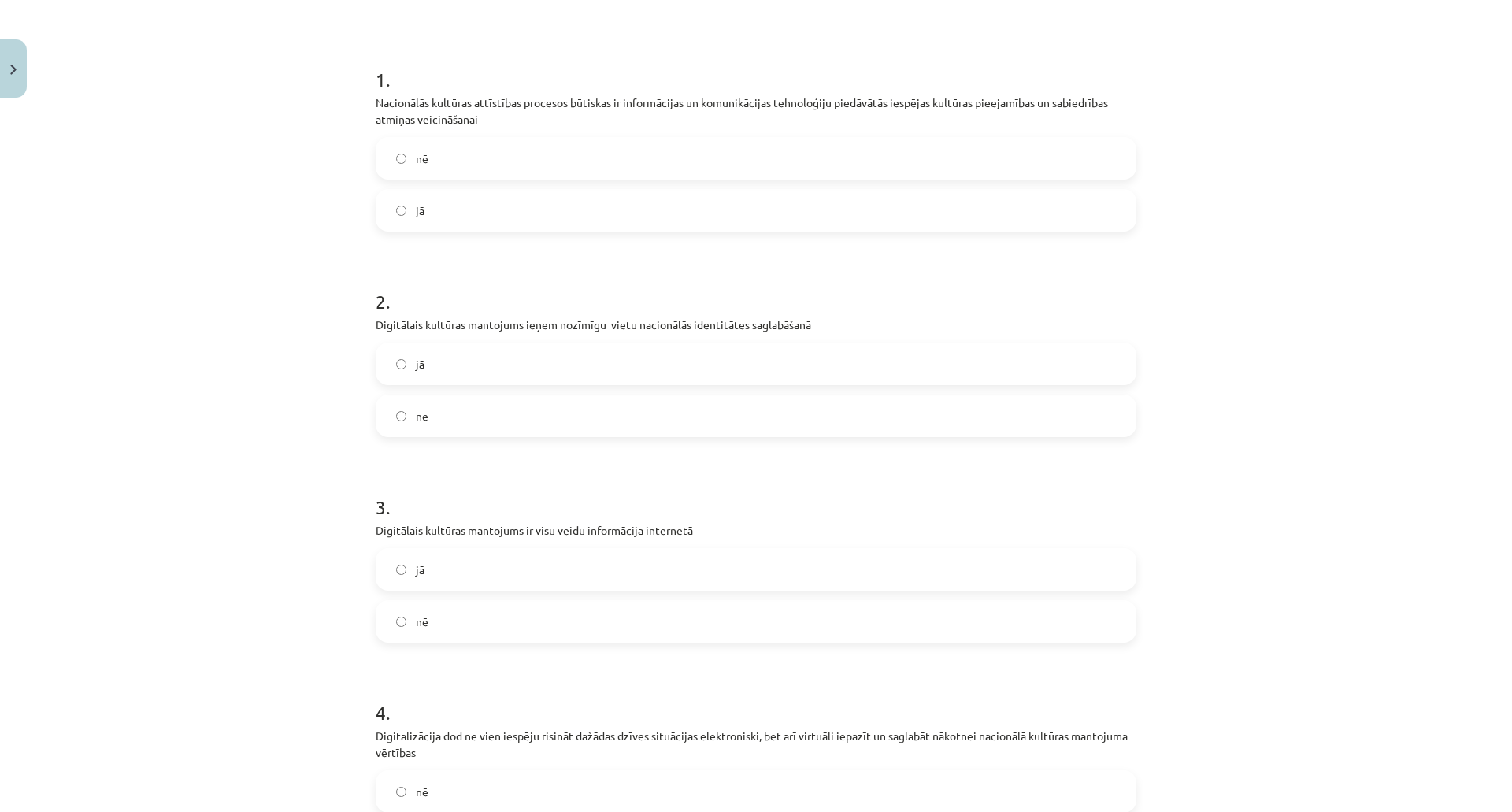
click at [962, 209] on label "jā" at bounding box center [756, 210] width 757 height 39
click at [818, 368] on label "jā" at bounding box center [756, 364] width 757 height 39
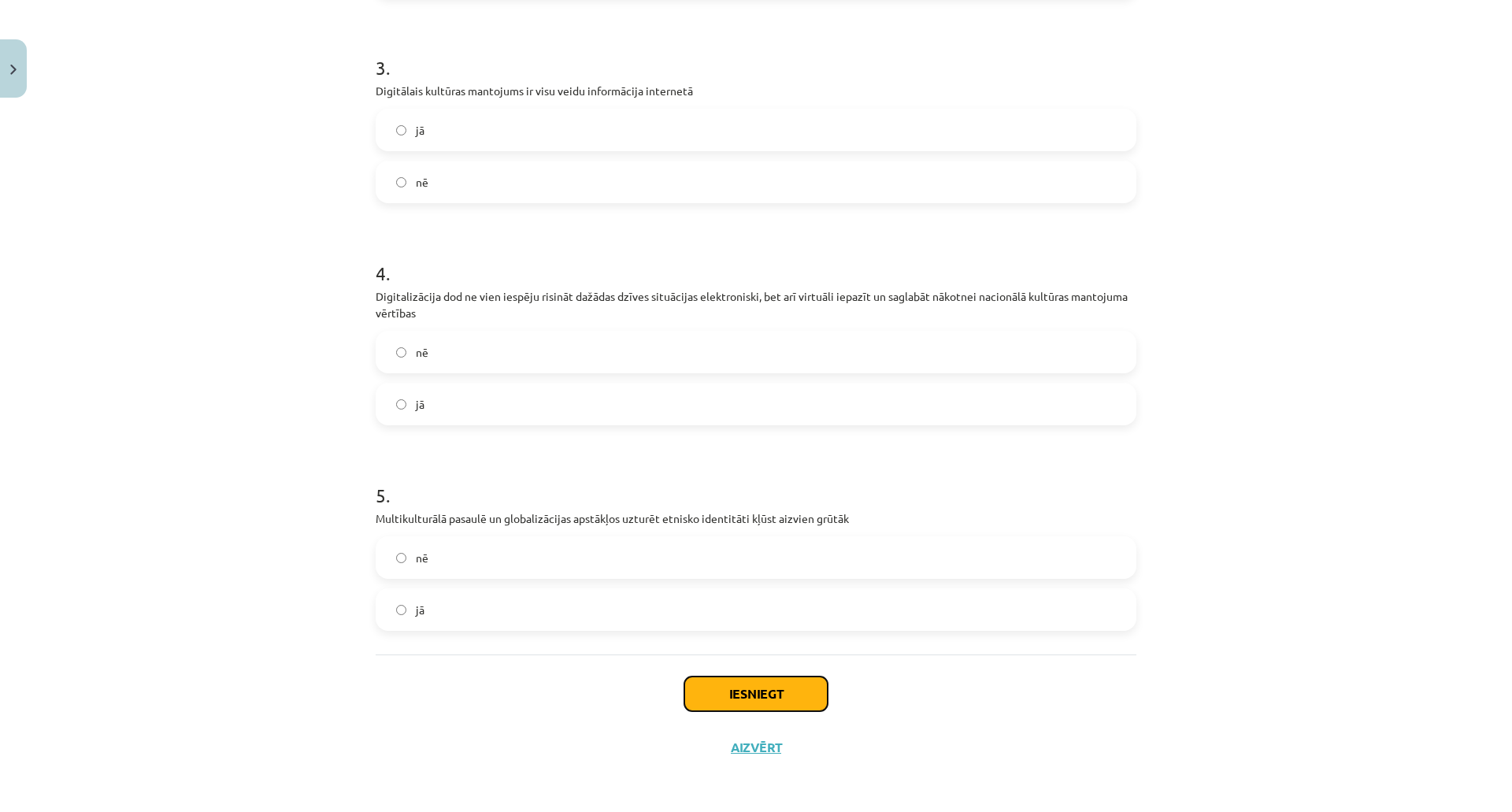
click at [802, 698] on button "Iesniegt" at bounding box center [756, 694] width 144 height 35
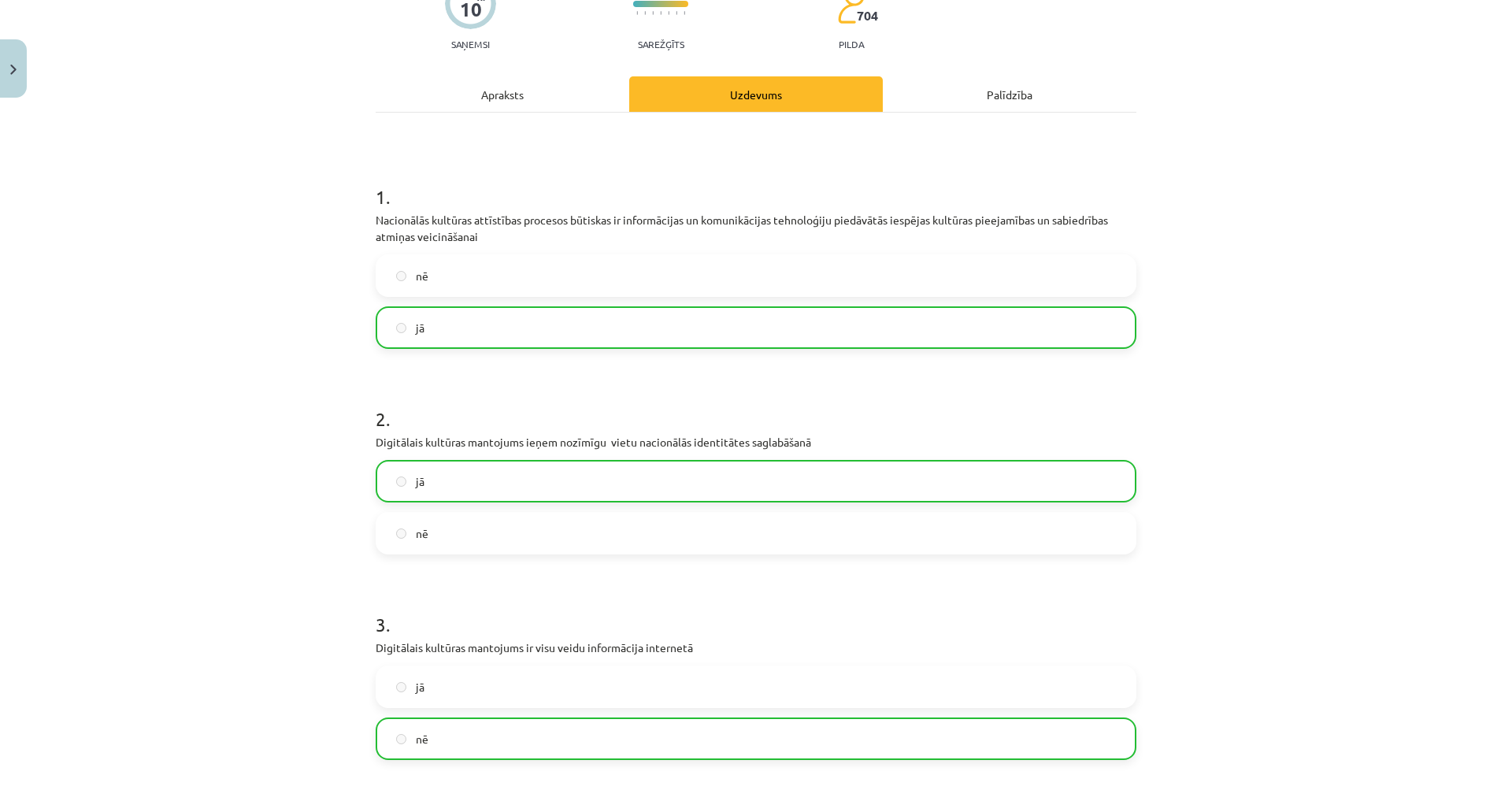
scroll to position [762, 0]
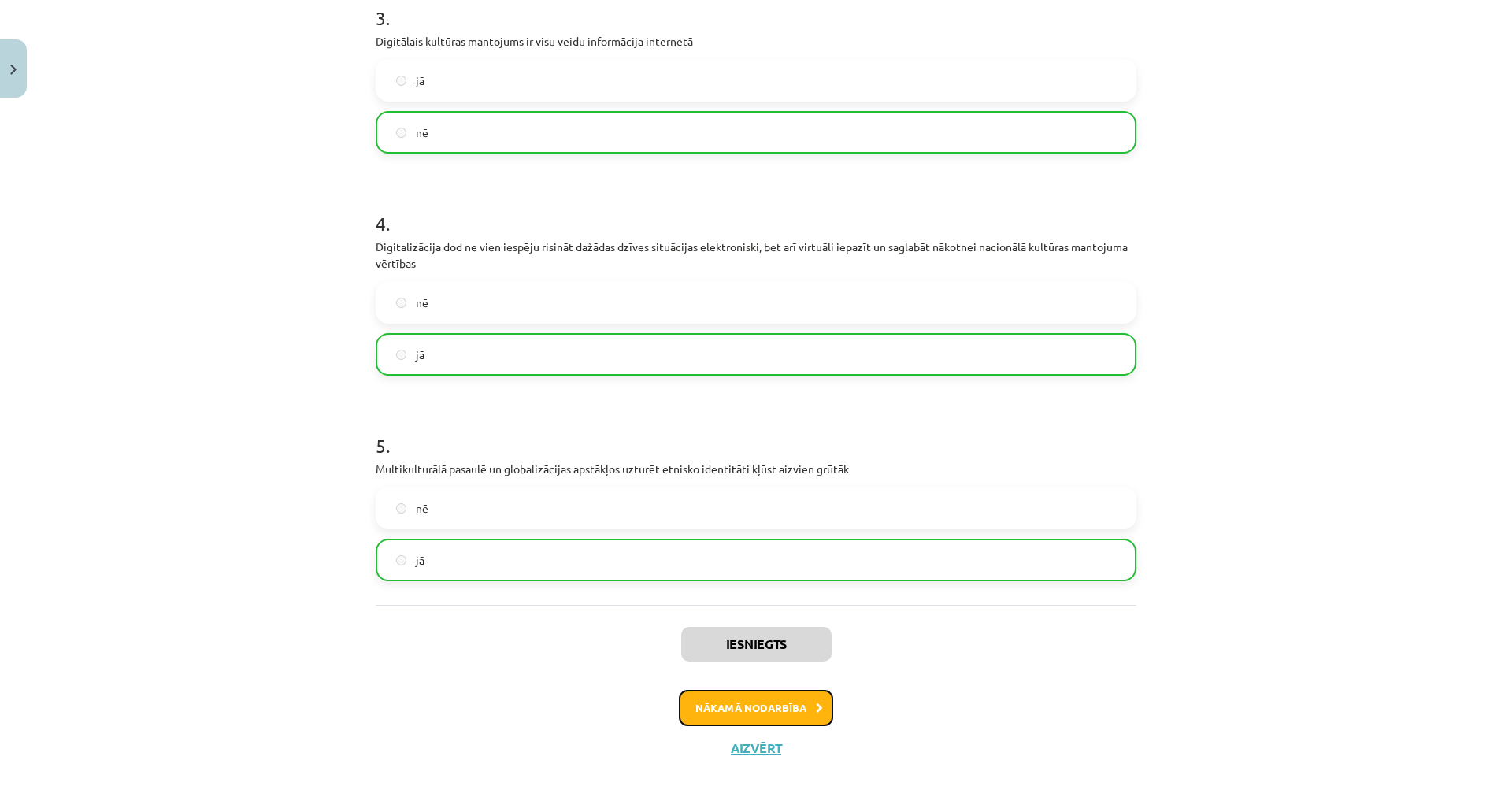
click at [748, 697] on button "Nākamā nodarbība" at bounding box center [756, 708] width 155 height 36
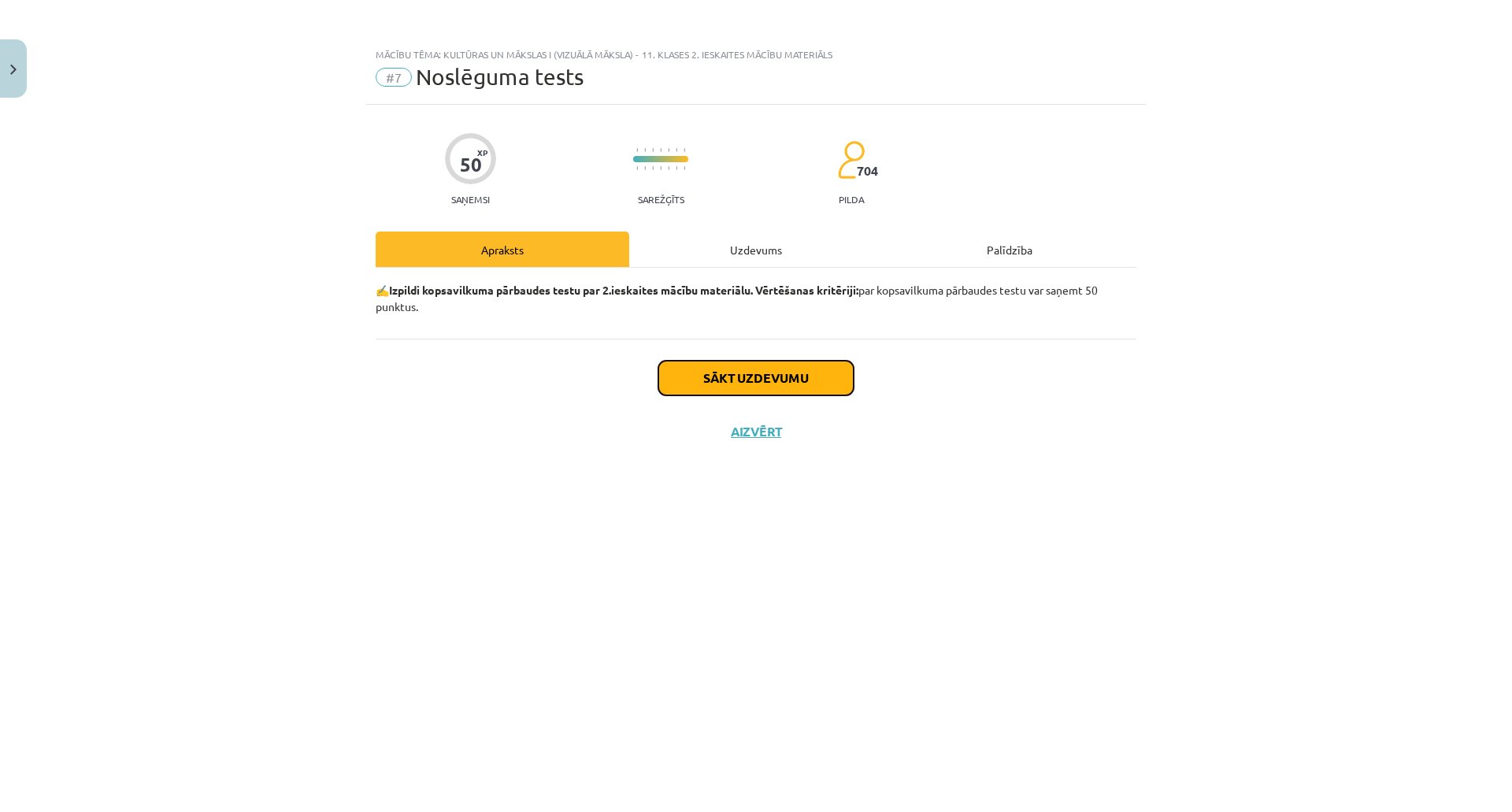
click at [753, 382] on button "Sākt uzdevumu" at bounding box center [756, 378] width 196 height 35
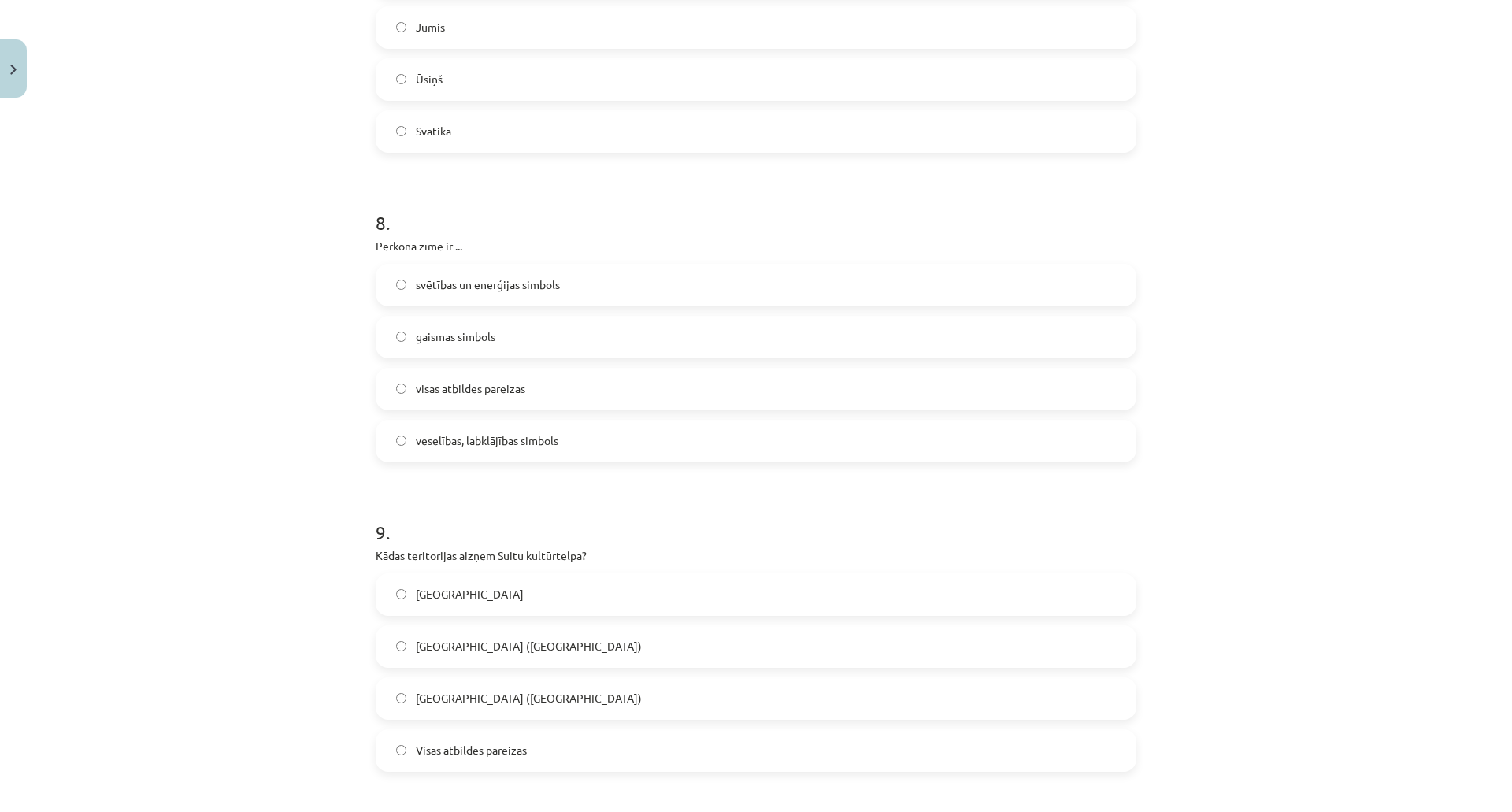
scroll to position [2969, 0]
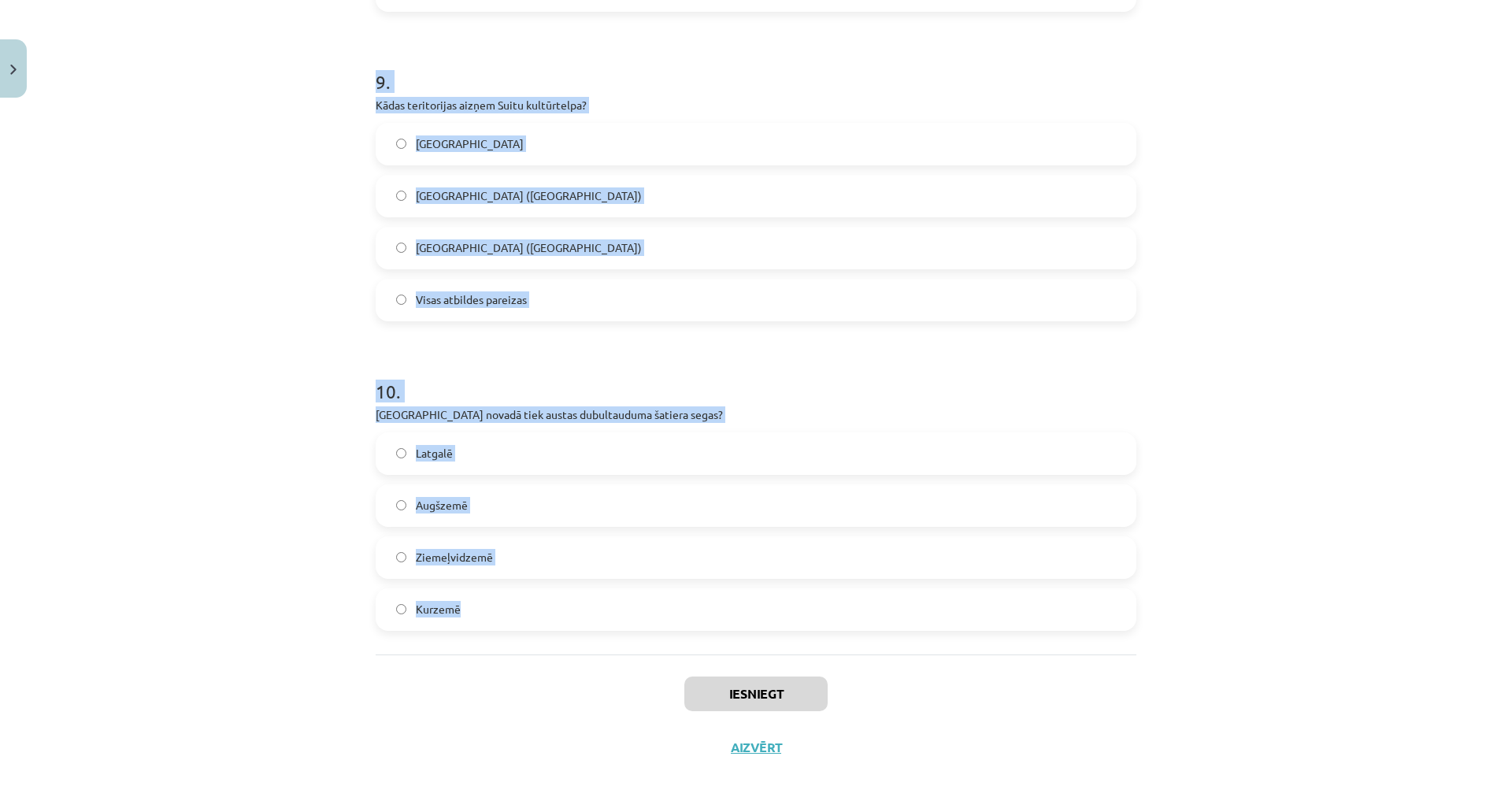
drag, startPoint x: 373, startPoint y: 376, endPoint x: 658, endPoint y: 626, distance: 379.1
copy form "Kurā gadā Dziesmu un deju svētki atzīmēja 150. gadskārtu? 2007 2023 2016 2021 2…"
click at [1371, 456] on div "Mācību tēma: Kultūras un mākslas i (vizuālā māksla) - 11. klases 2. ieskaites m…" at bounding box center [756, 406] width 1512 height 812
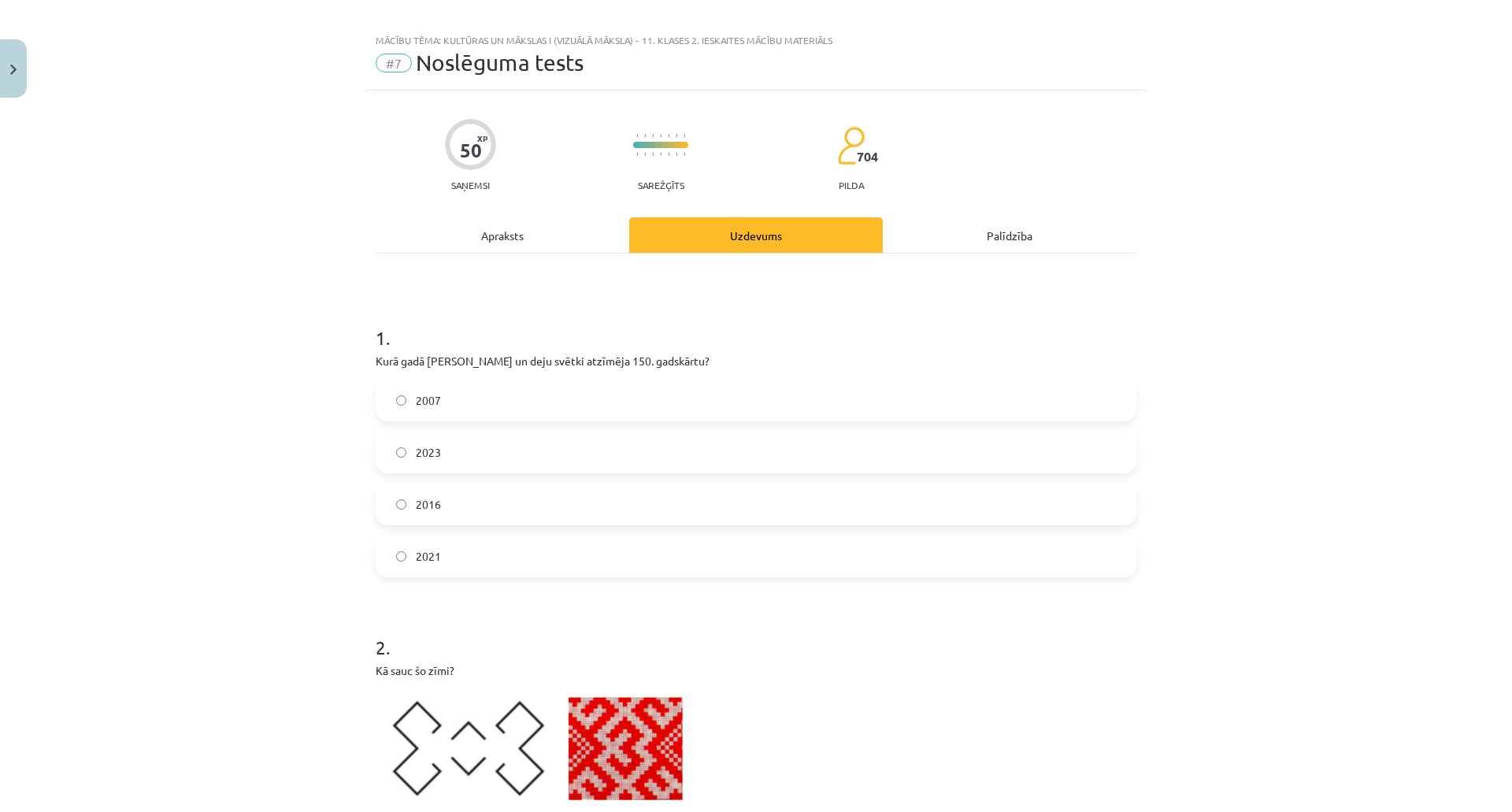
scroll to position [0, 0]
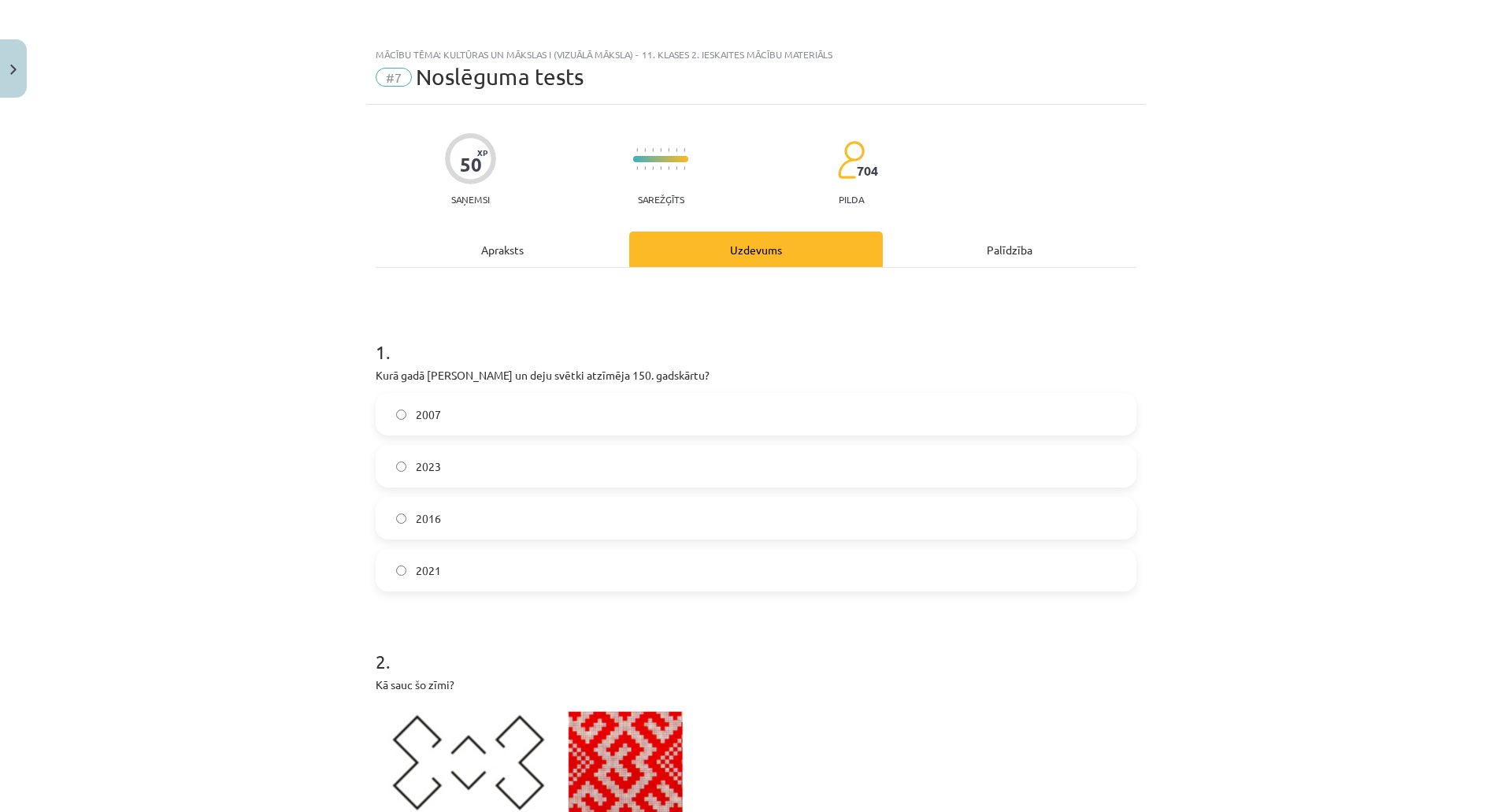
click at [556, 459] on label "2023" at bounding box center [756, 466] width 757 height 39
drag, startPoint x: 556, startPoint y: 459, endPoint x: 345, endPoint y: 348, distance: 238.4
click at [345, 348] on div "Mācību tēma: Kultūras un mākslas i (vizuālā māksla) - 11. klases 2. ieskaites m…" at bounding box center [756, 406] width 1512 height 812
click at [1278, 337] on div "Mācību tēma: Kultūras un mākslas i (vizuālā māksla) - 11. klases 2. ieskaites m…" at bounding box center [756, 406] width 1512 height 812
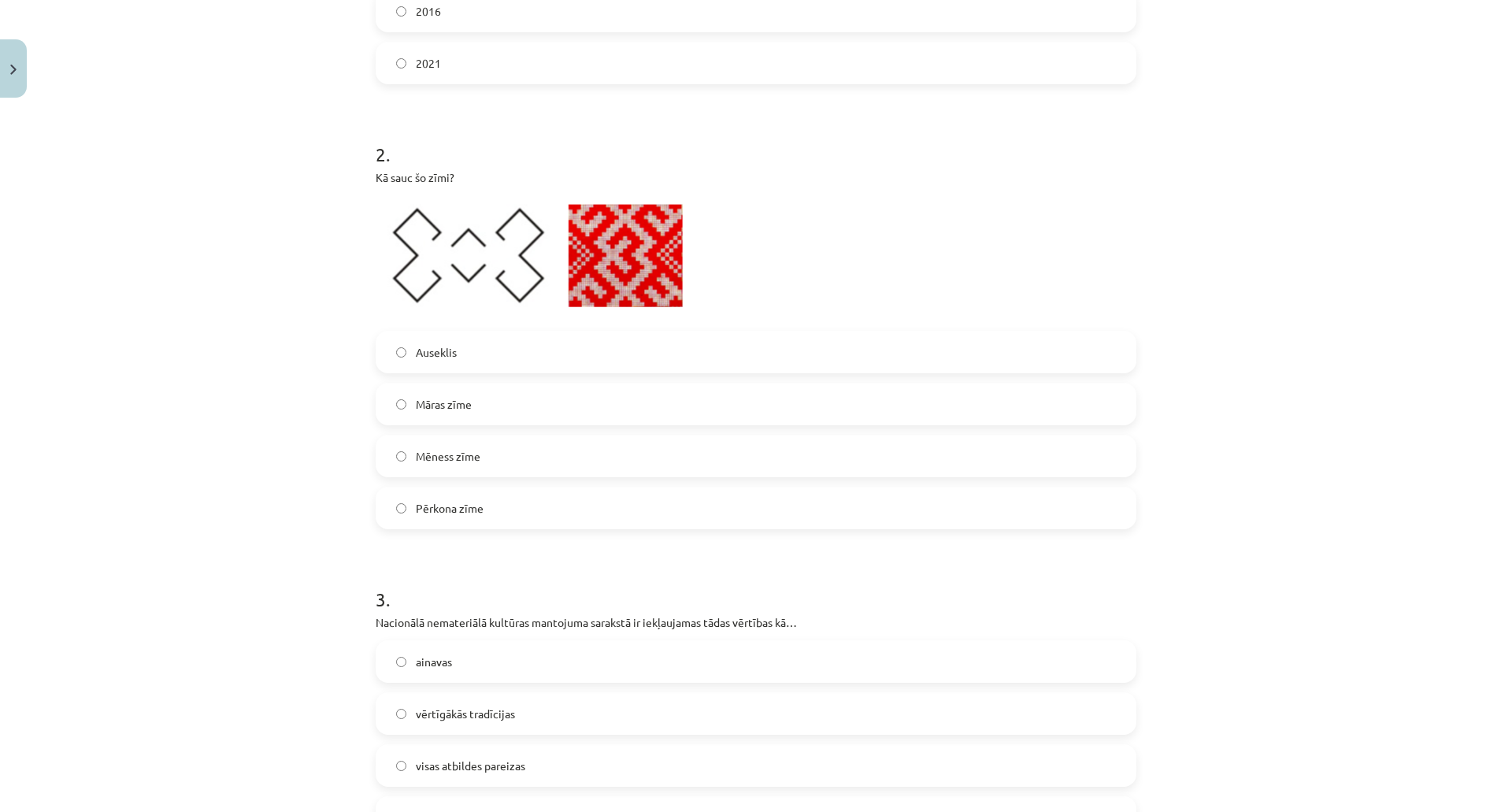
scroll to position [497, 0]
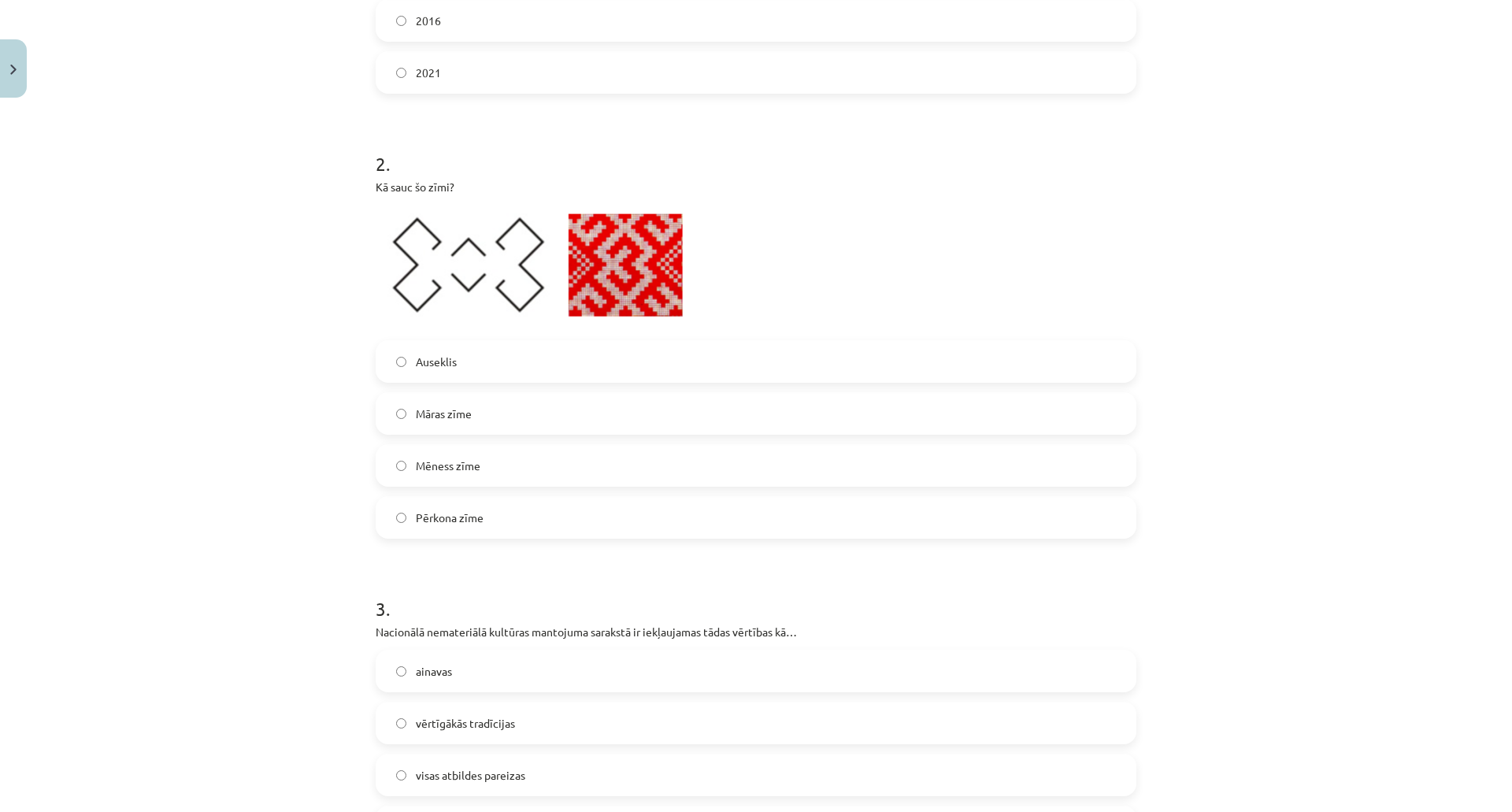
click at [666, 365] on label "Auseklis" at bounding box center [756, 362] width 757 height 39
click at [528, 779] on label "visas atbildes pareizas" at bounding box center [756, 775] width 757 height 39
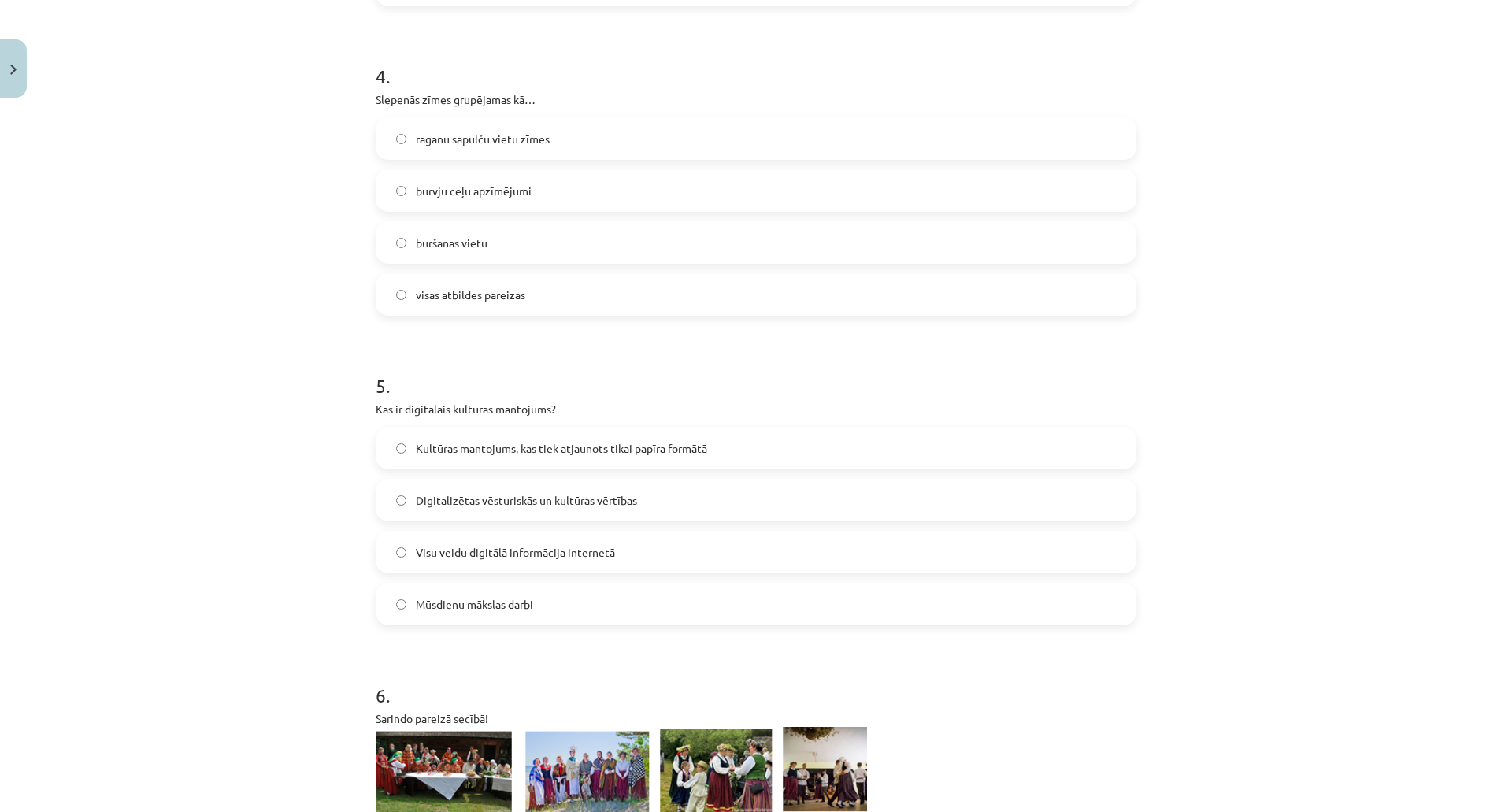
scroll to position [1386, 0]
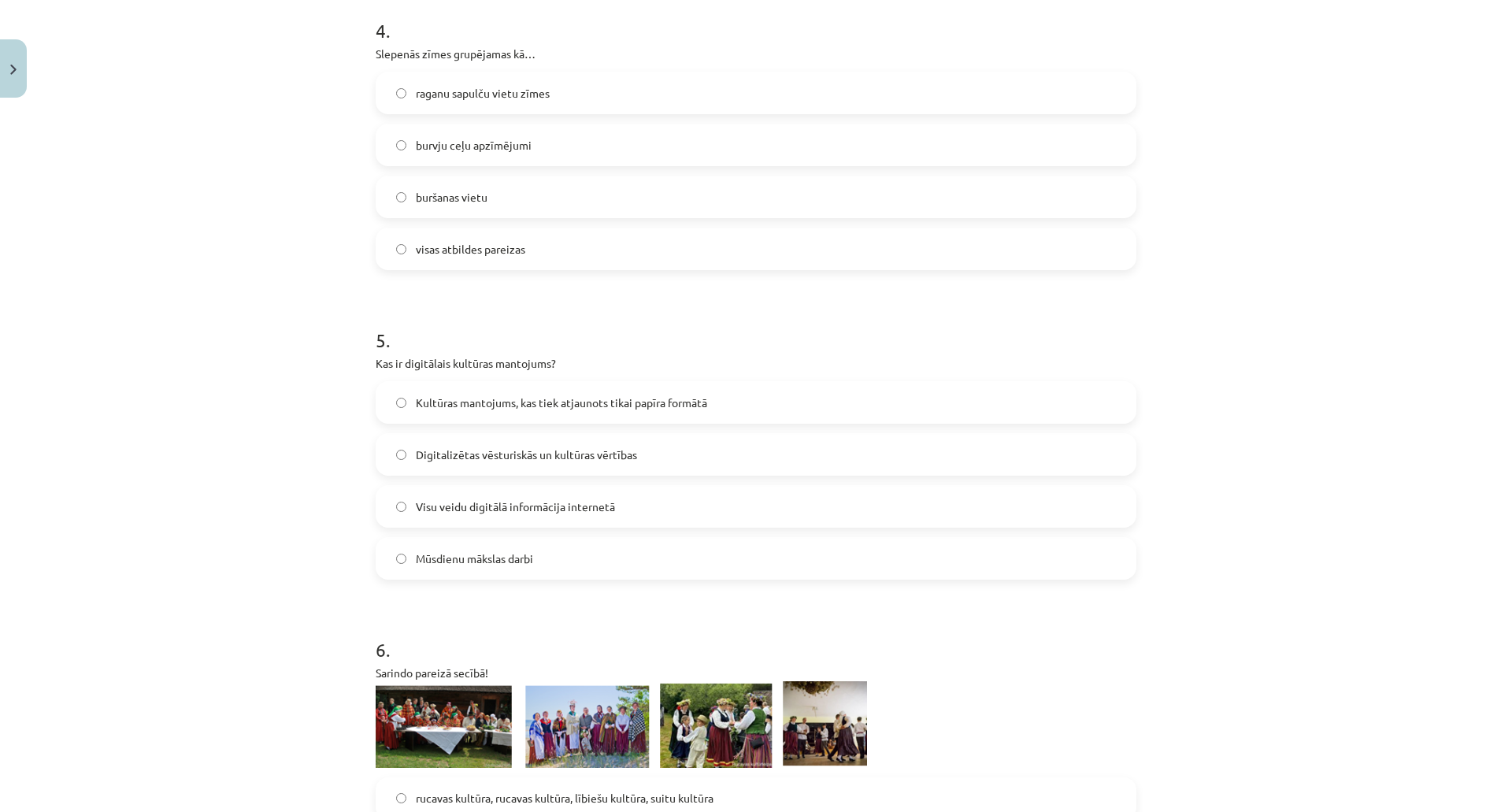
click at [656, 238] on label "visas atbildes pareizas" at bounding box center [756, 249] width 757 height 39
click at [591, 467] on label "Digitalizētas vēsturiskās un kultūras vērtības" at bounding box center [756, 455] width 757 height 39
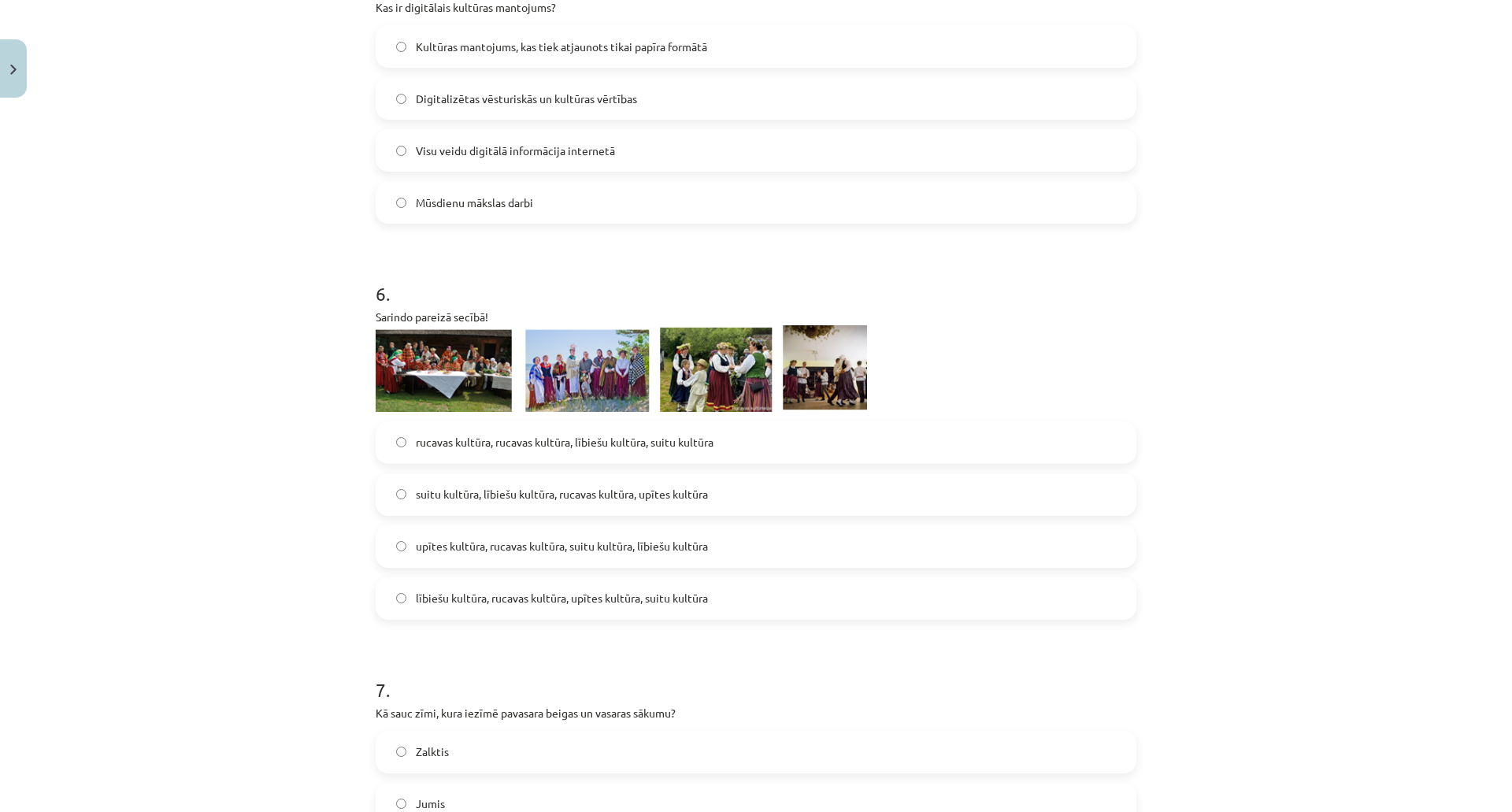
scroll to position [1714, 0]
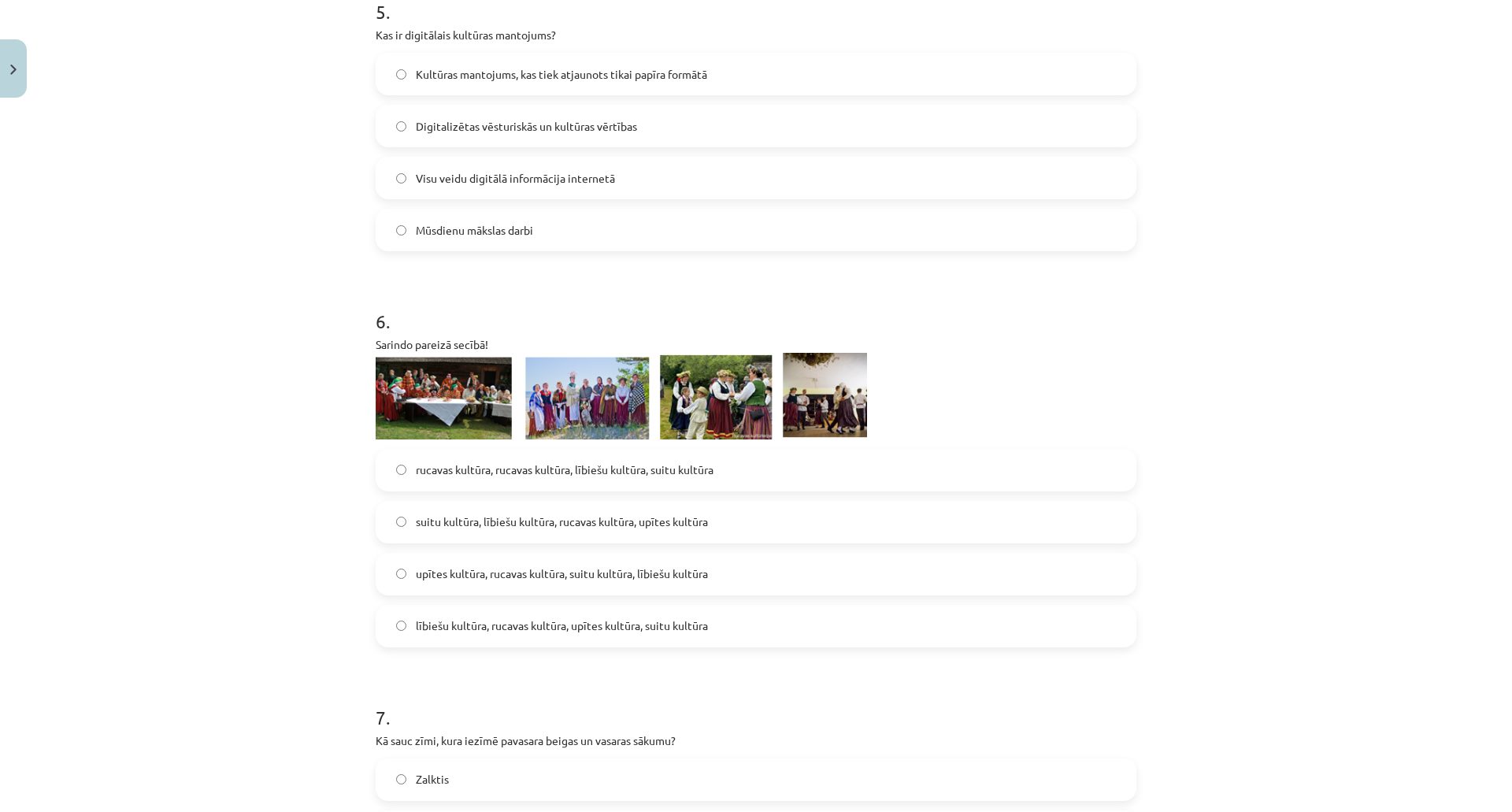
click at [692, 630] on span "lībiešu kultūra, rucavas kultūra, upītes kultūra, suitu kultūra" at bounding box center [562, 625] width 292 height 16
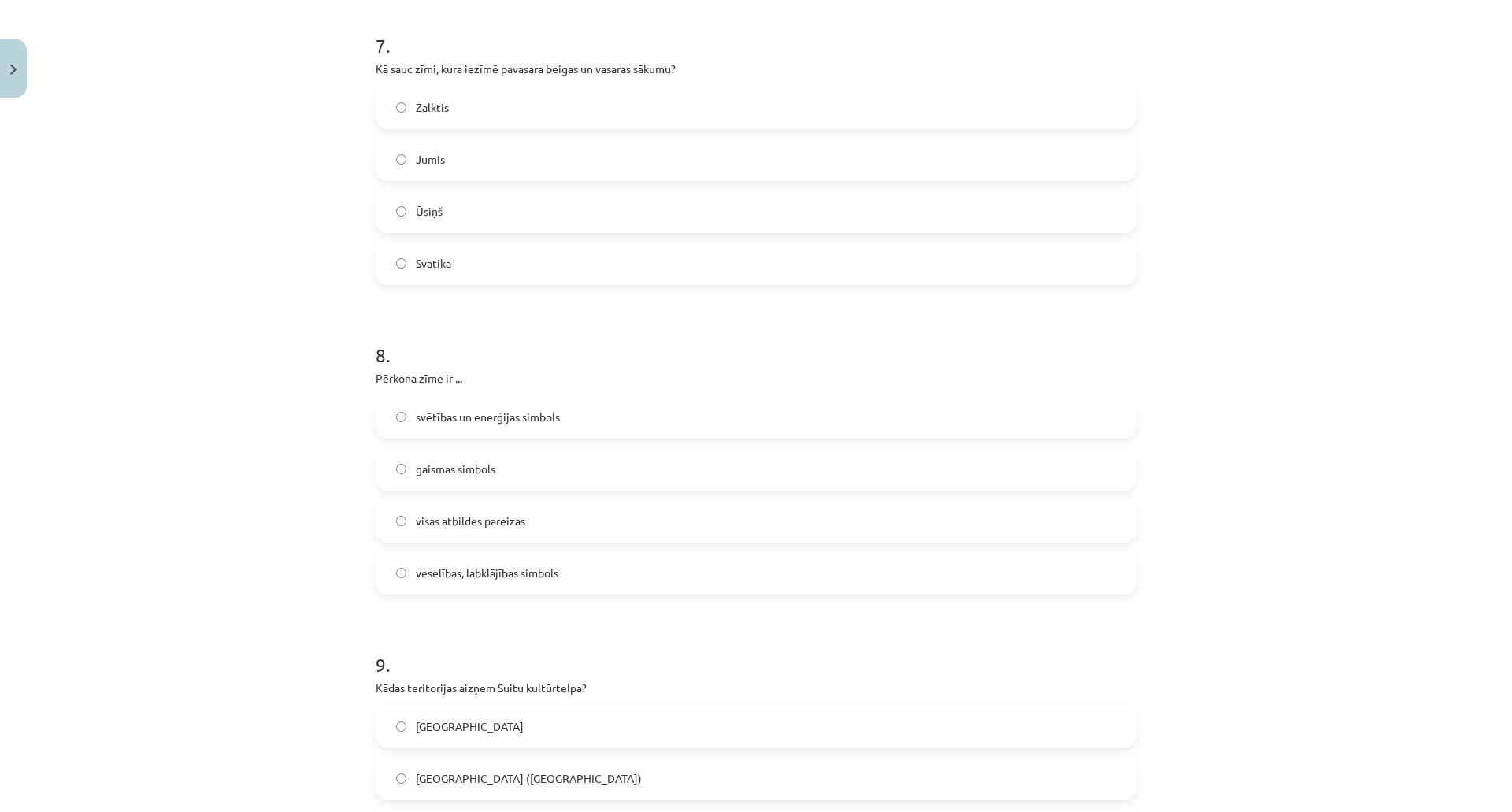
scroll to position [2406, 0]
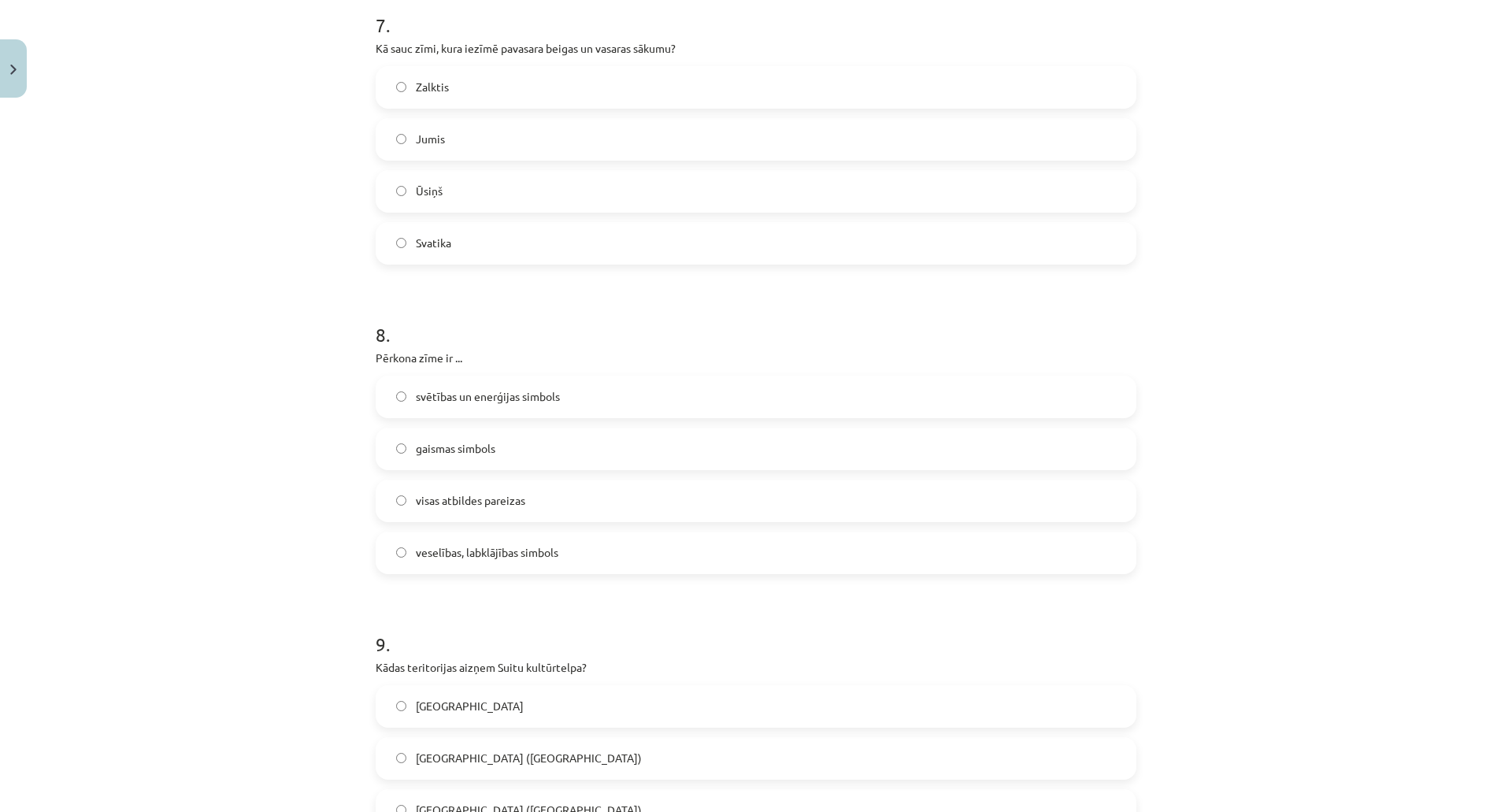
click at [537, 162] on div "Zalktis Jumis Ūsiņš Svatika" at bounding box center [756, 165] width 761 height 198
click at [529, 150] on label "Jumis" at bounding box center [756, 139] width 757 height 39
click at [547, 499] on label "visas atbildes pareizas" at bounding box center [756, 501] width 757 height 39
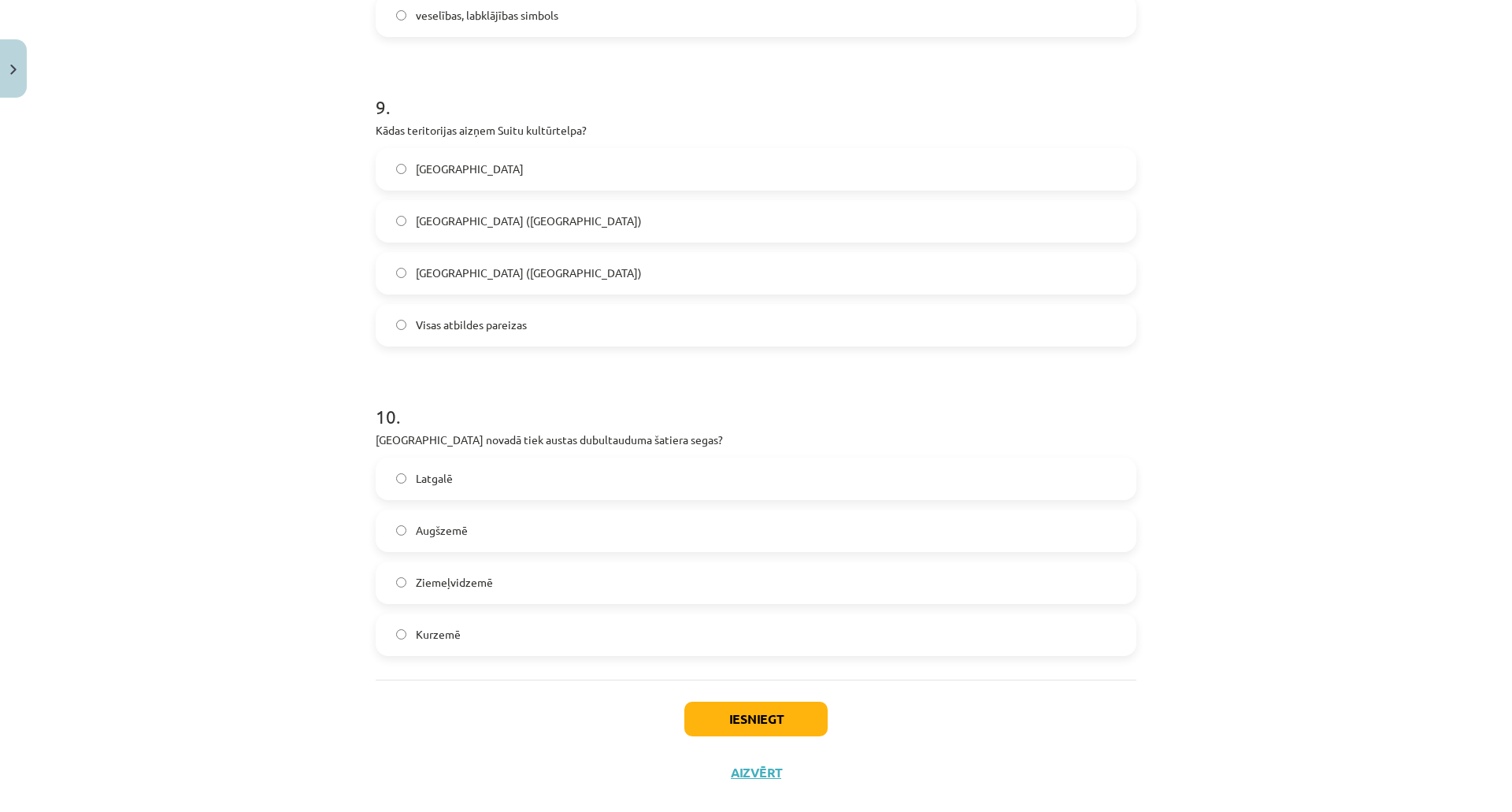
scroll to position [2951, 0]
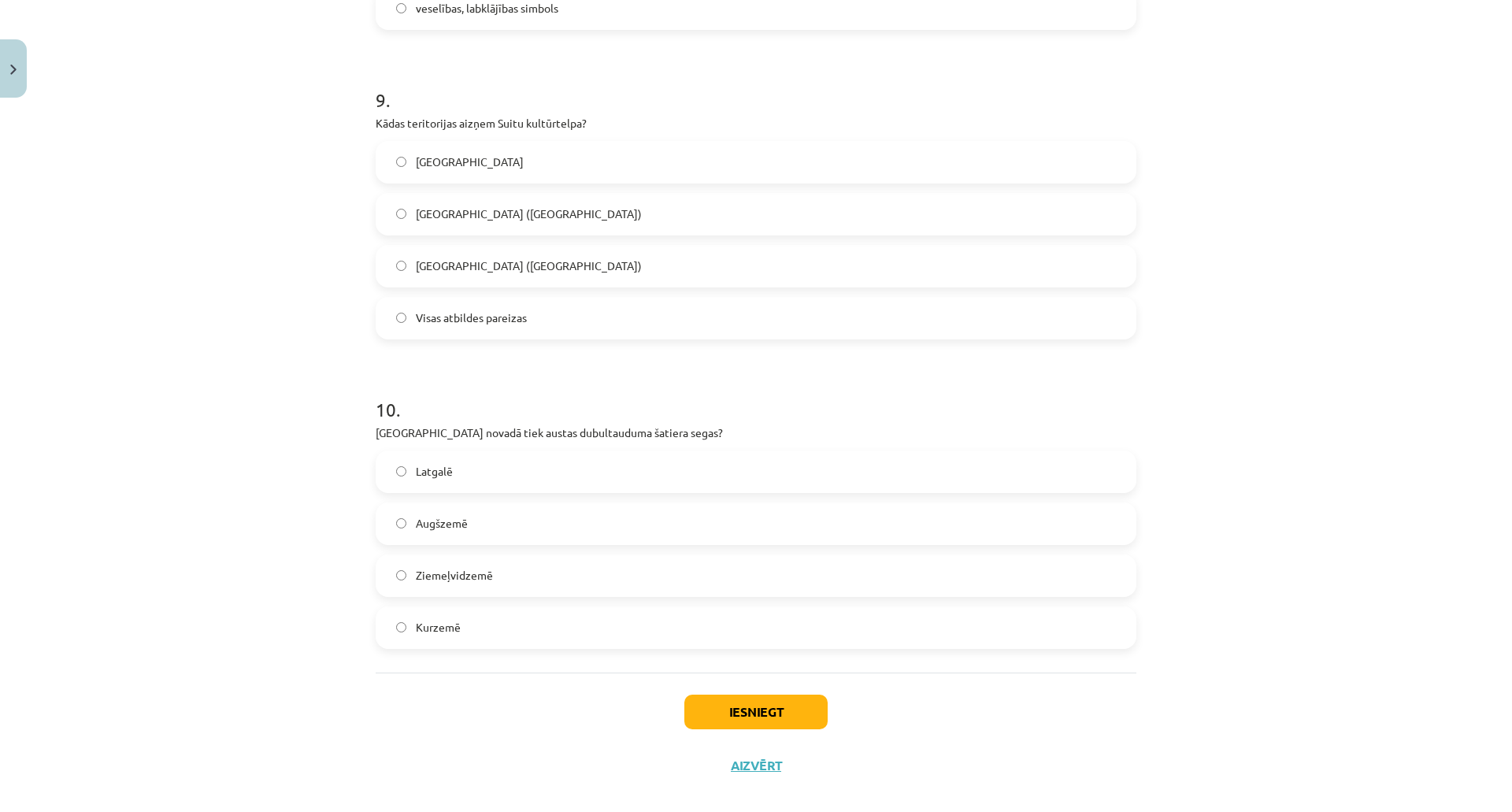
click at [504, 619] on label "Kurzemē" at bounding box center [756, 627] width 757 height 39
click at [553, 306] on label "Visas atbildes pareizas" at bounding box center [756, 318] width 757 height 39
click at [757, 697] on button "Iesniegt" at bounding box center [756, 712] width 144 height 35
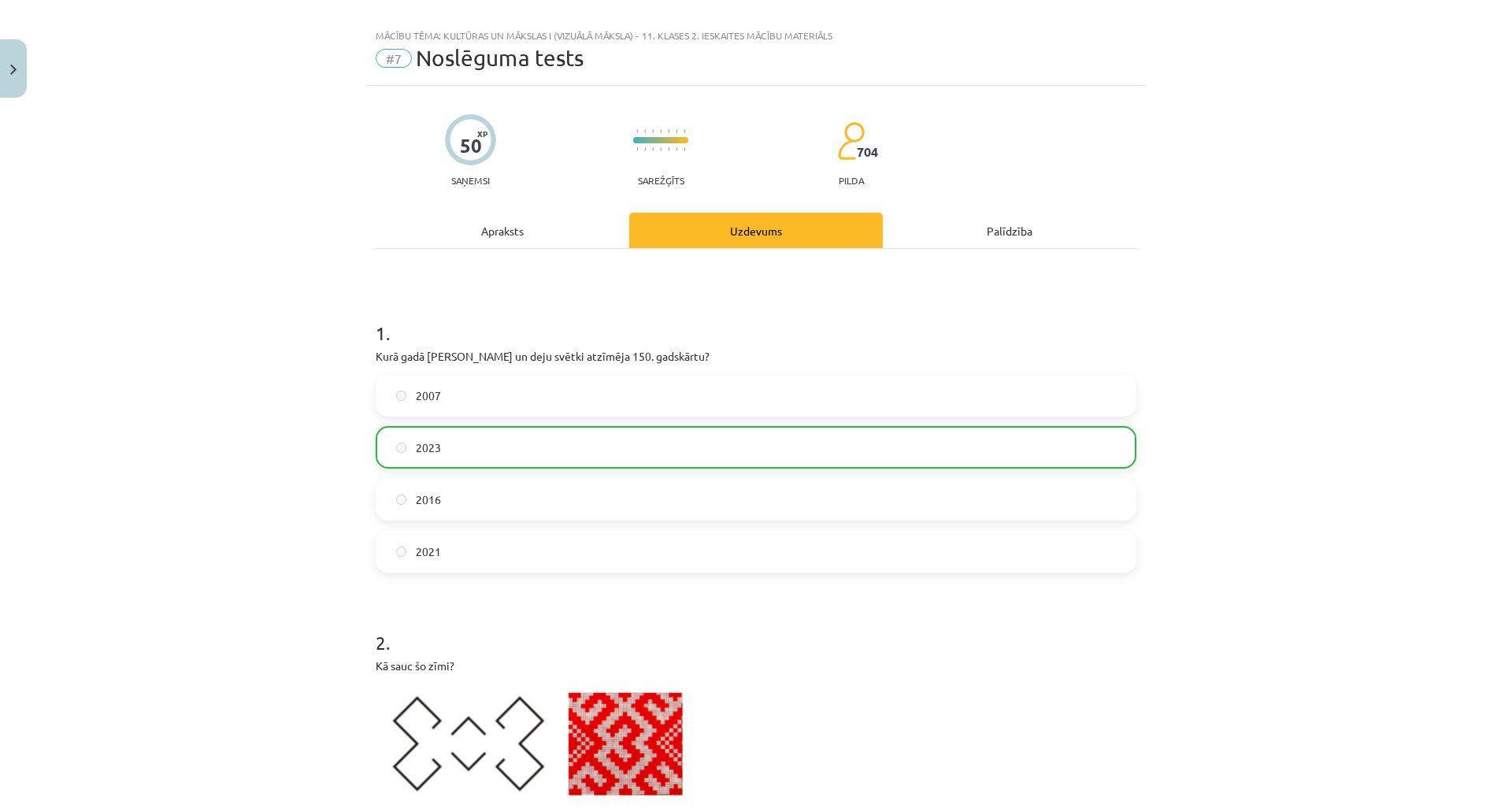
scroll to position [3018, 0]
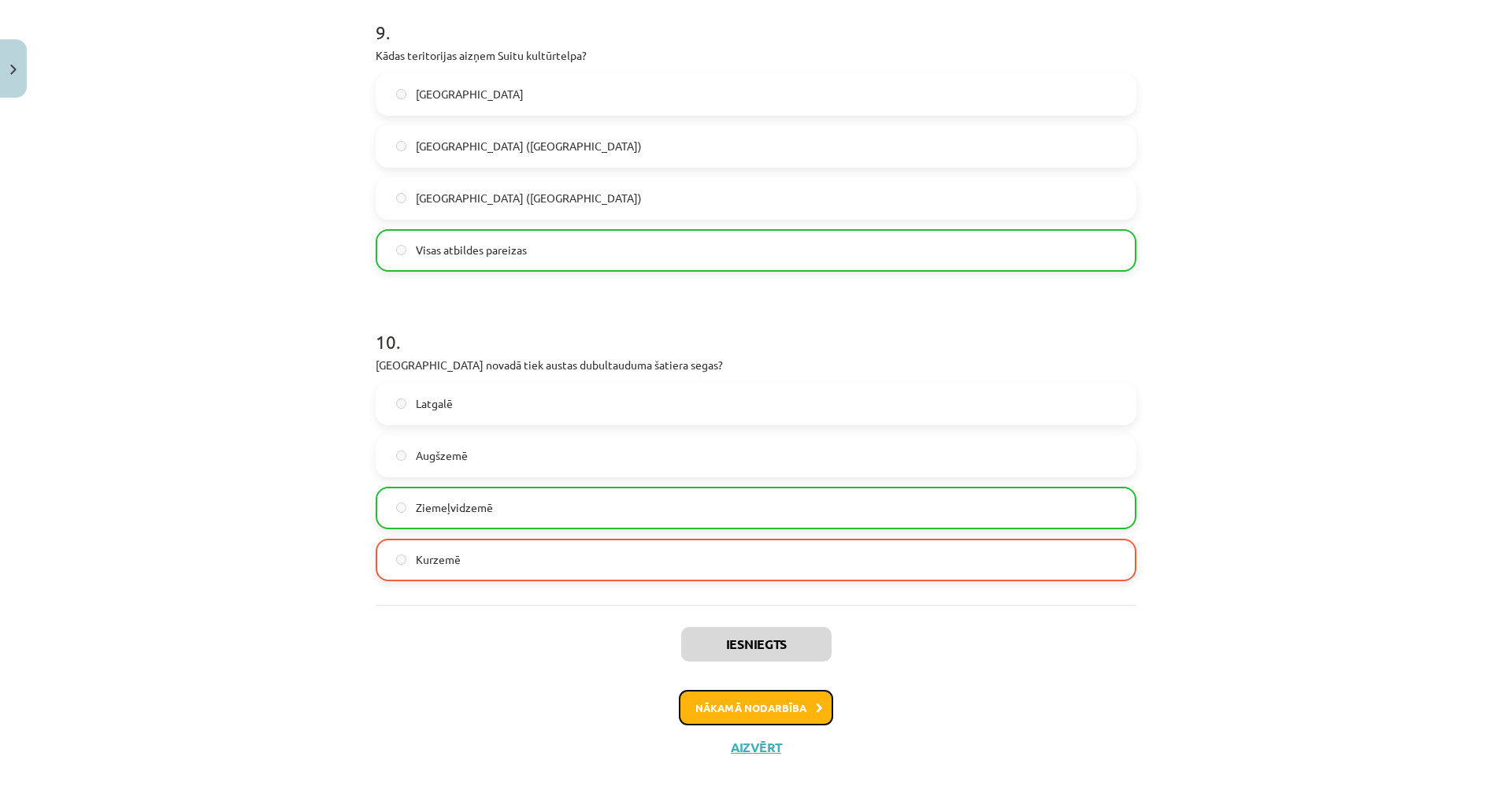
click at [743, 703] on button "Nākamā nodarbība" at bounding box center [756, 708] width 155 height 36
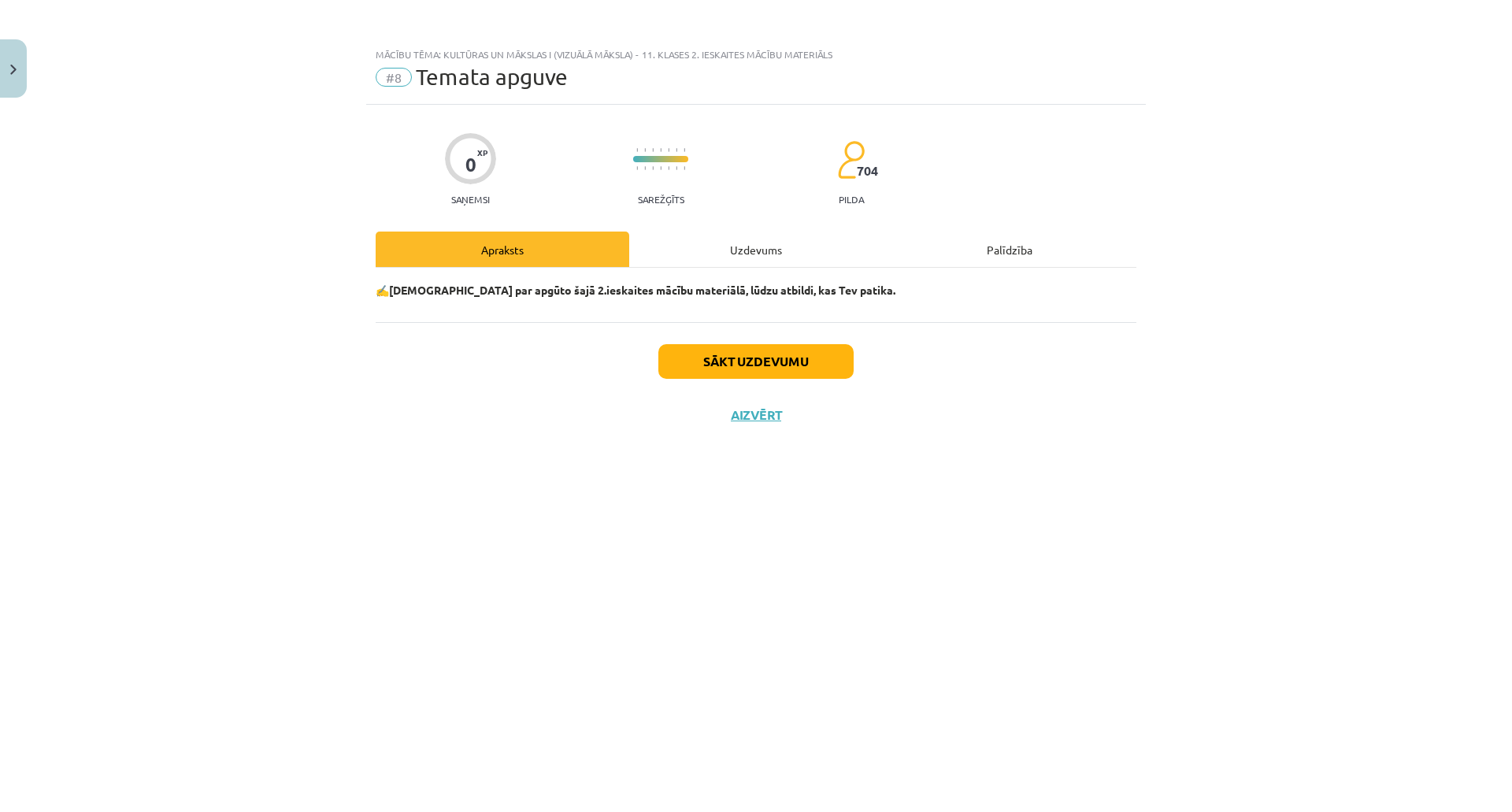
scroll to position [0, 0]
click at [774, 369] on button "Sākt uzdevumu" at bounding box center [756, 362] width 196 height 35
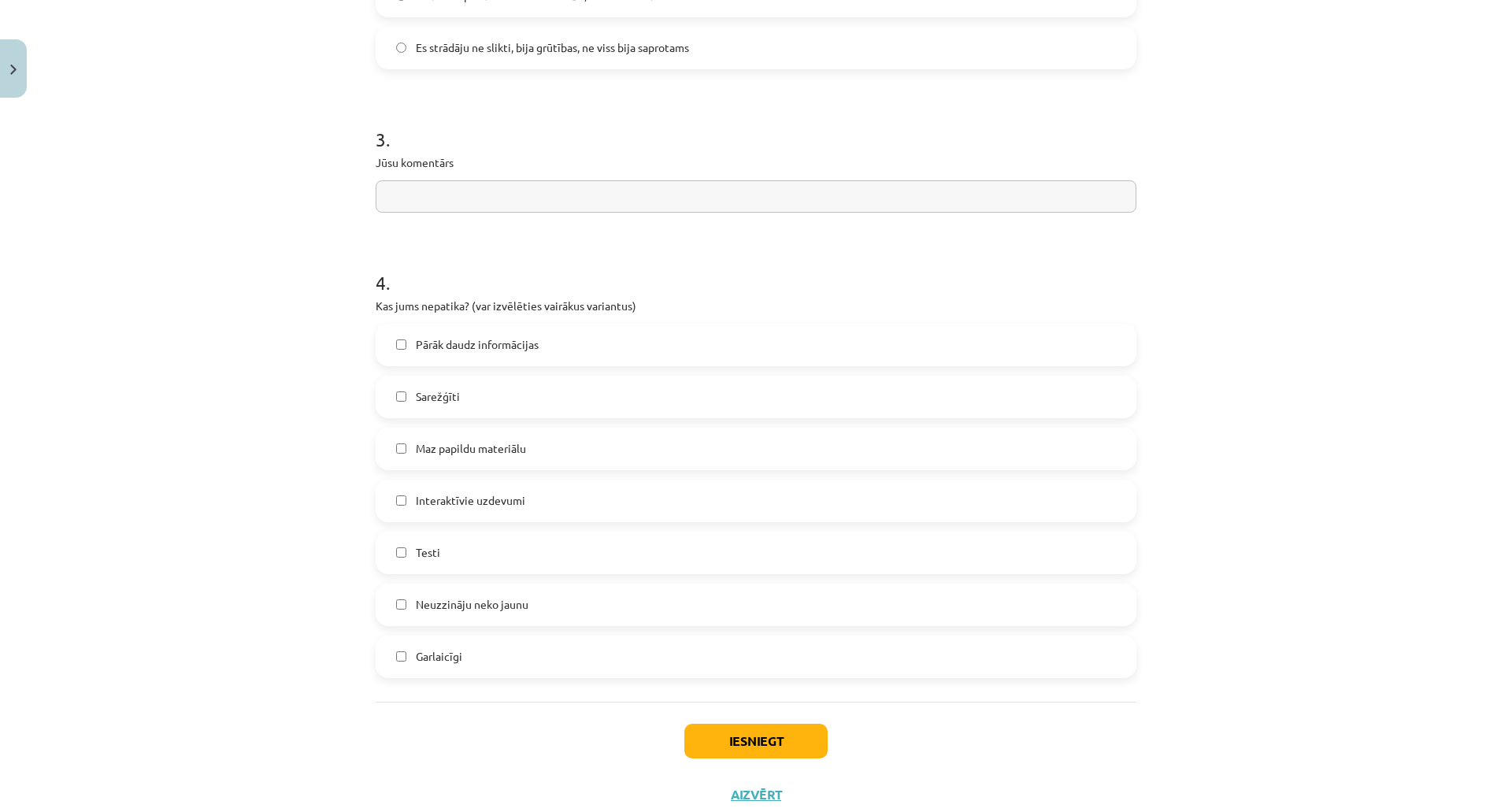
scroll to position [1168, 0]
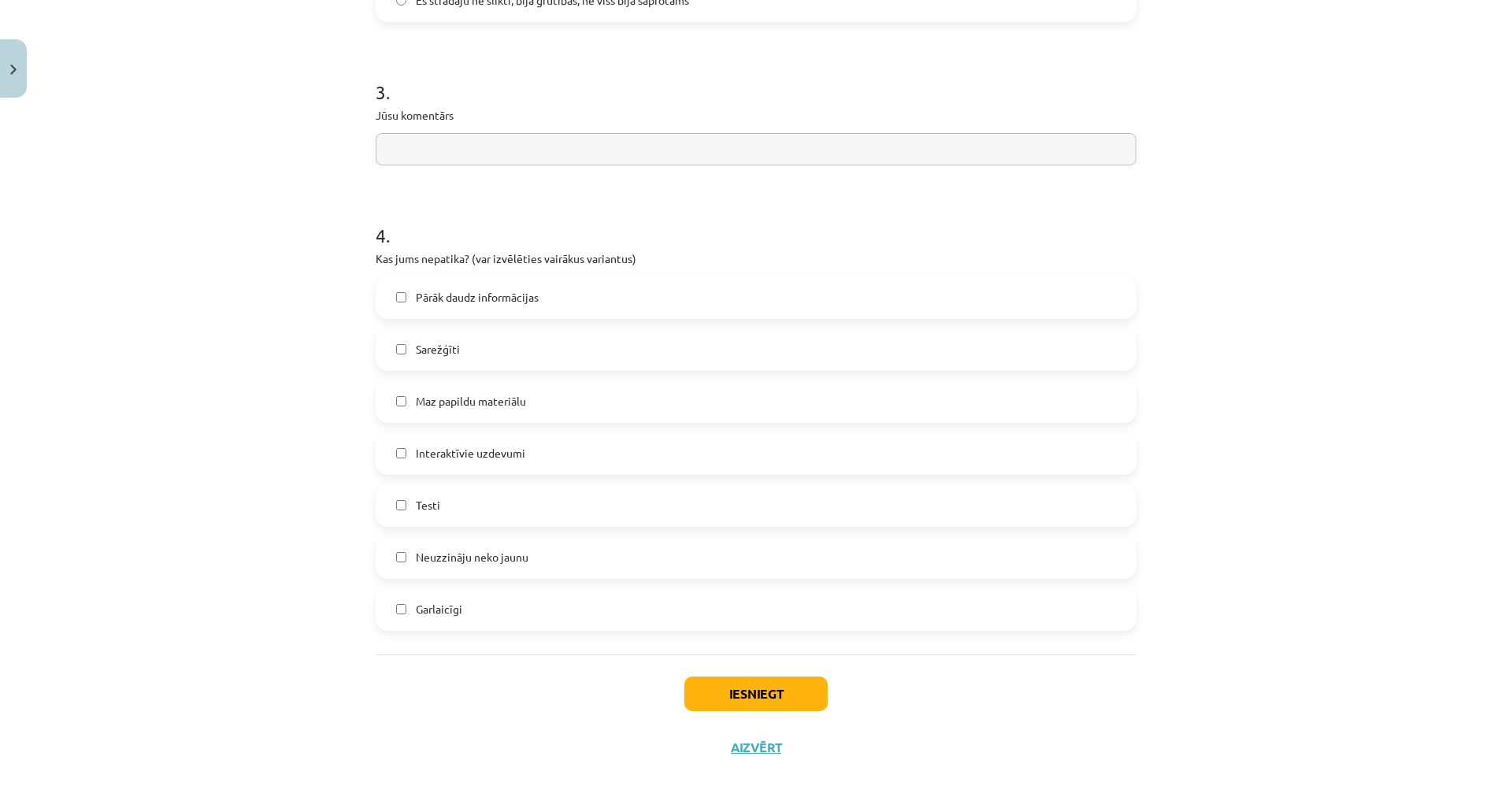
click at [491, 302] on span "Pārāk daudz informācijas" at bounding box center [478, 297] width 123 height 16
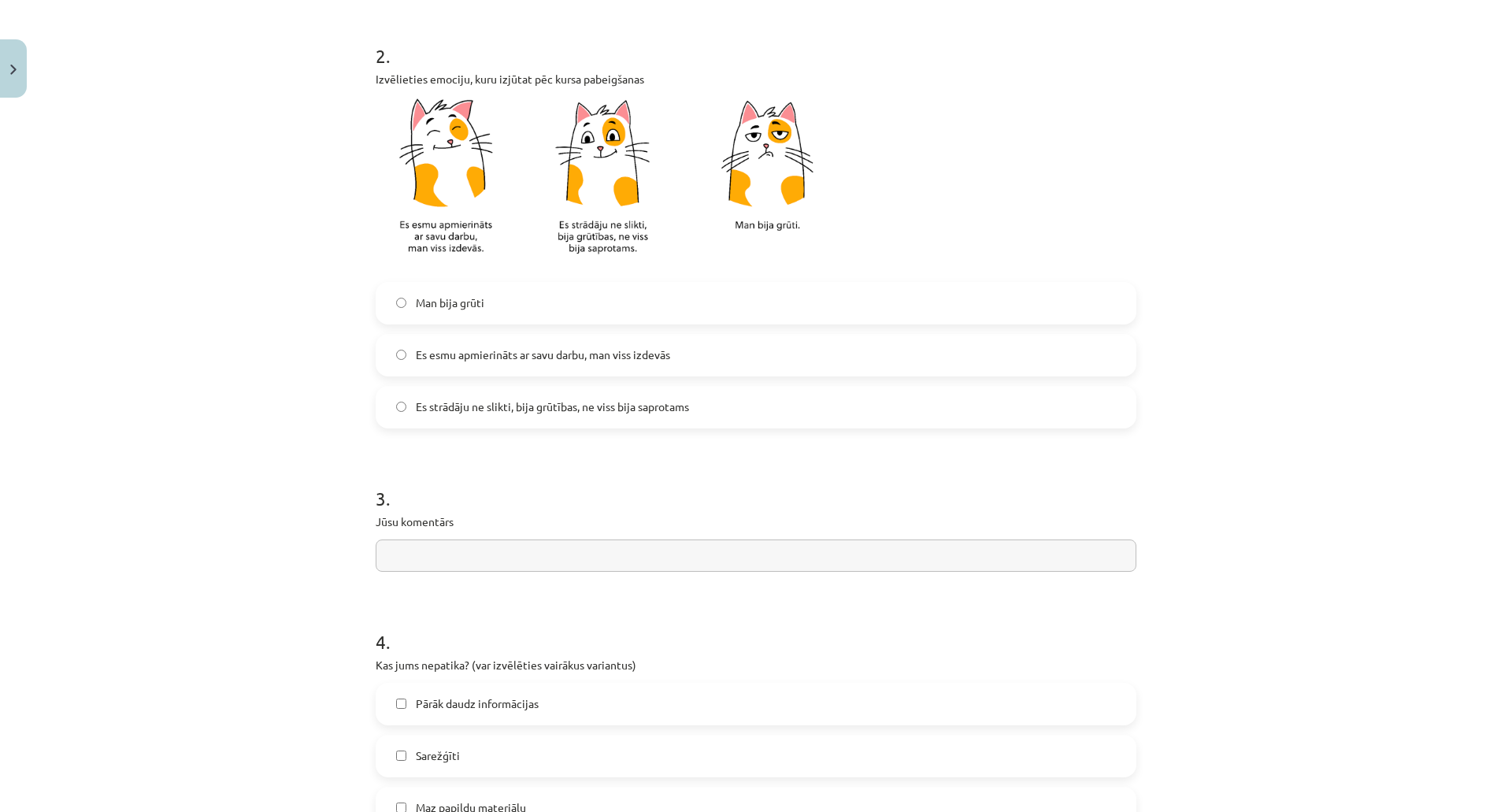
scroll to position [752, 0]
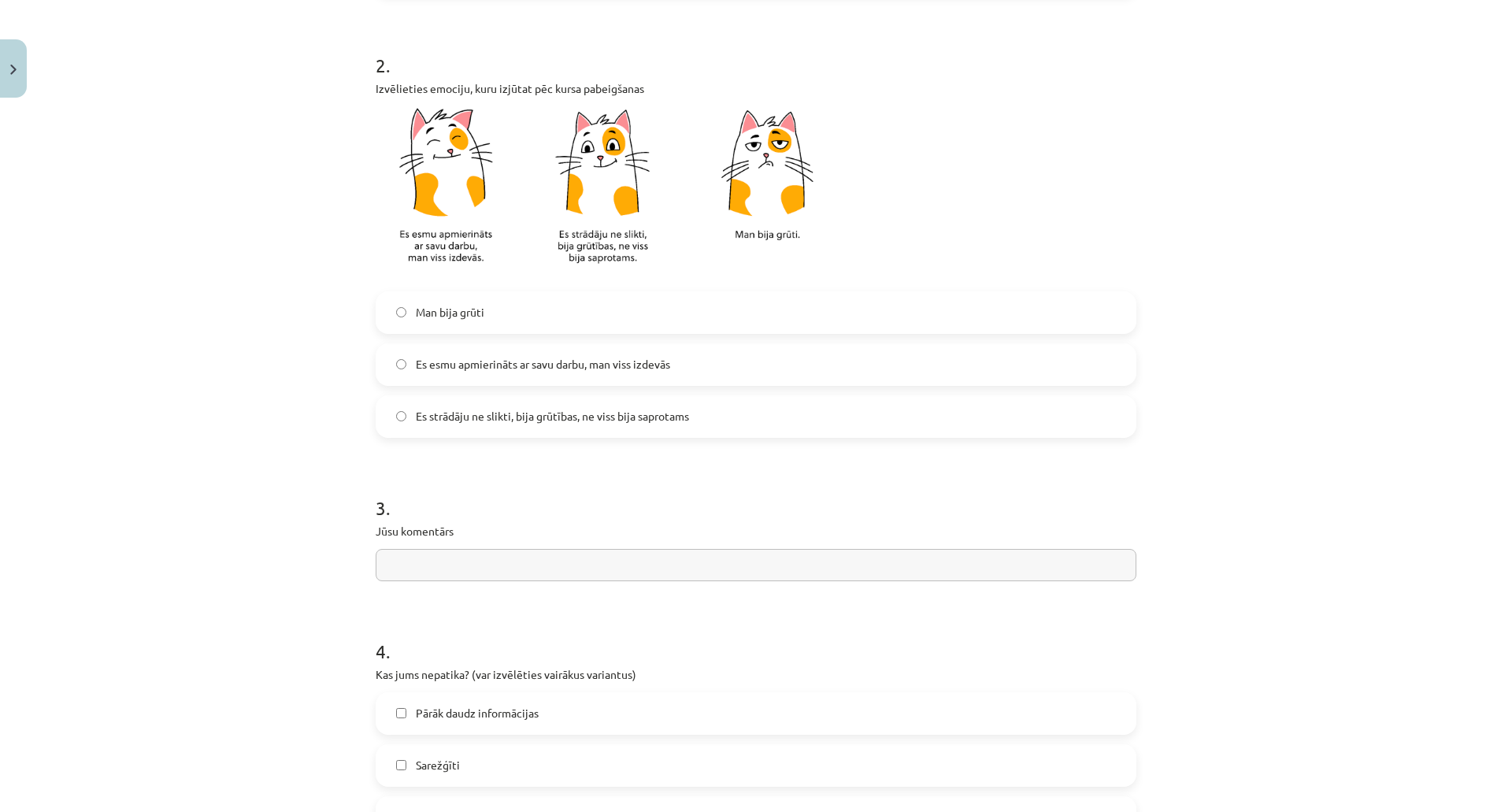
click at [674, 353] on label "Es esmu apmierināts ar savu darbu, man viss izdevās" at bounding box center [756, 365] width 757 height 39
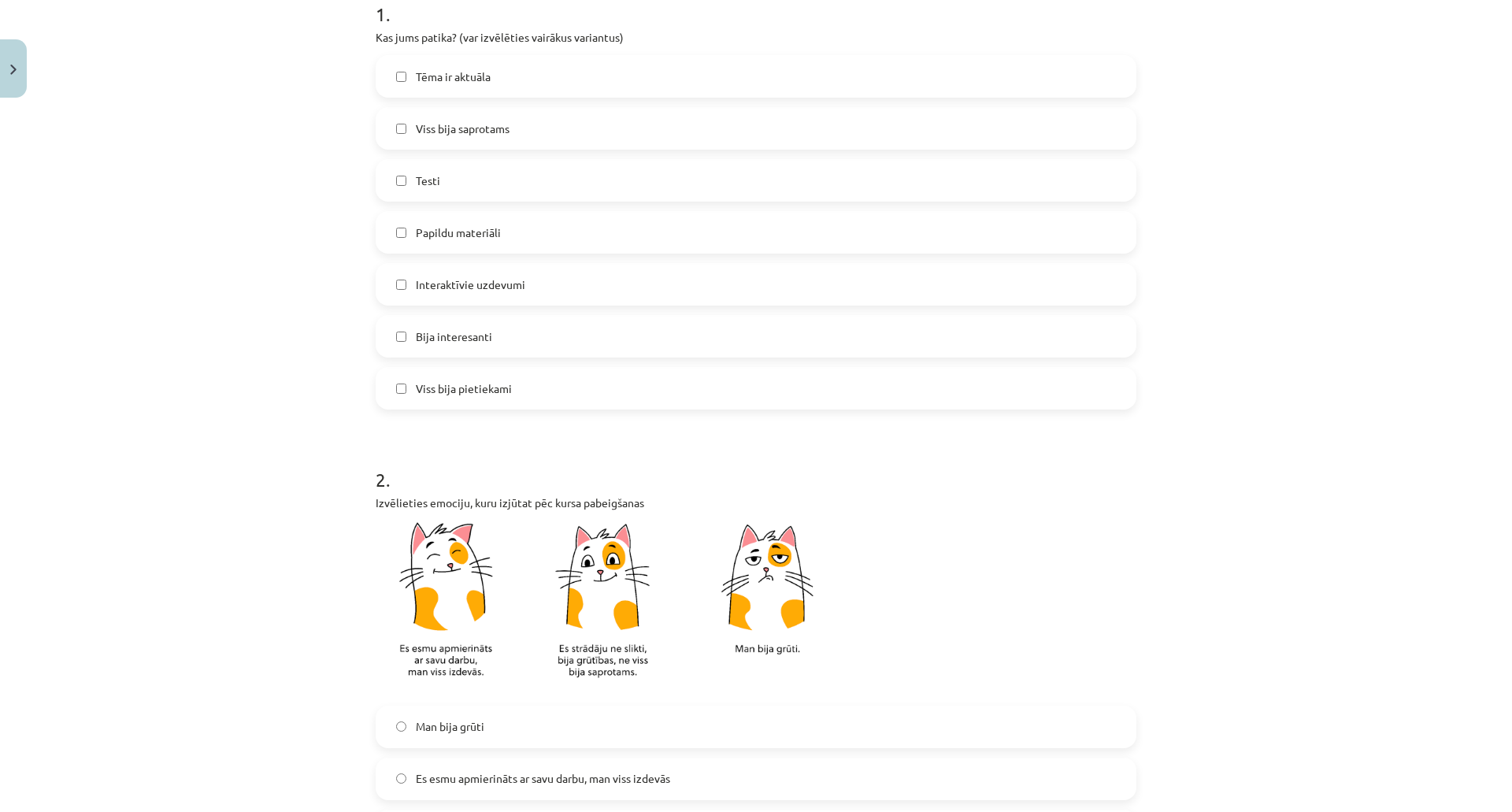
scroll to position [328, 0]
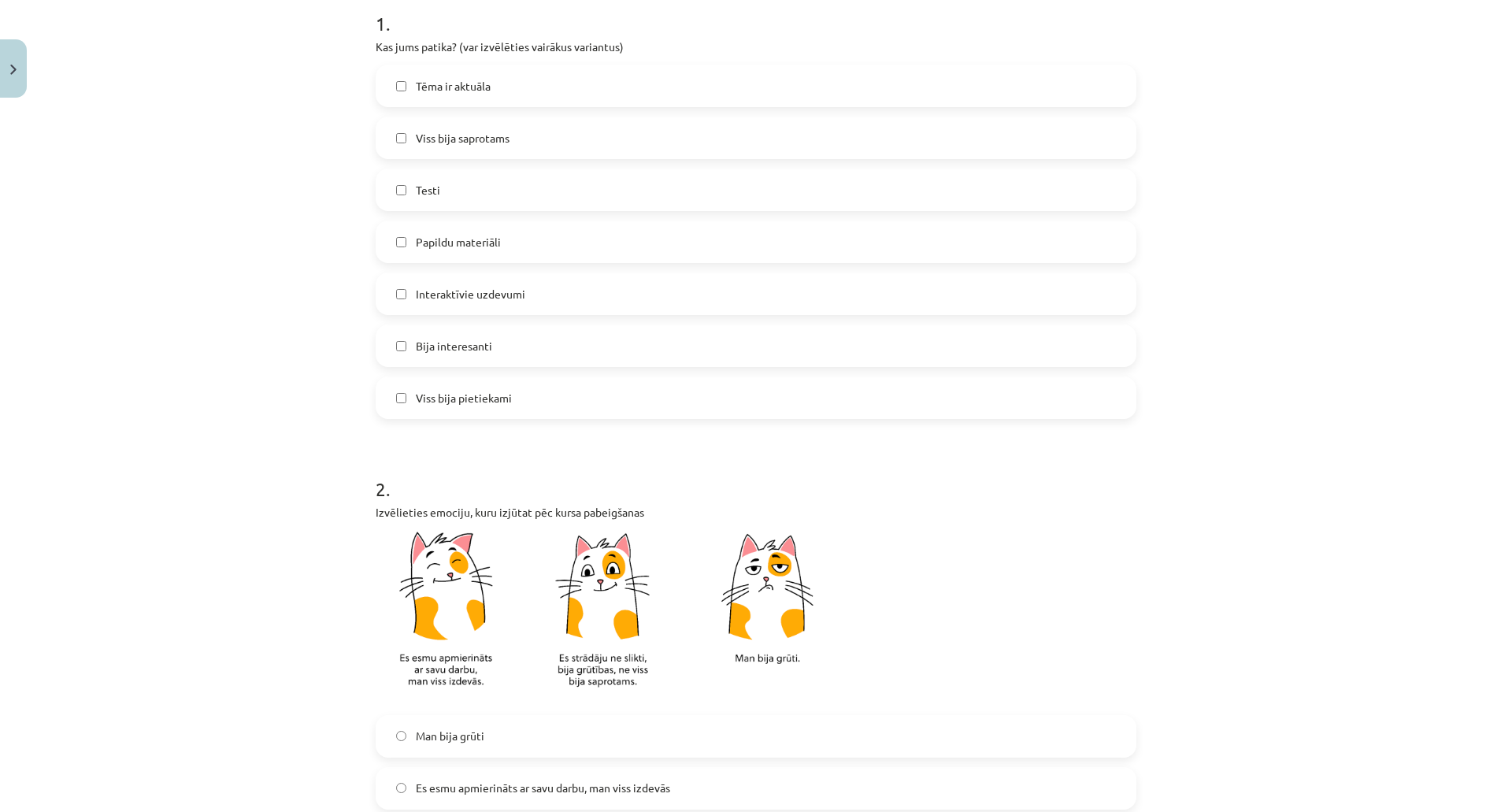
click at [490, 185] on label "Testi" at bounding box center [756, 190] width 757 height 39
click at [495, 155] on label "Viss bija saprotams" at bounding box center [756, 138] width 757 height 39
drag, startPoint x: 499, startPoint y: 171, endPoint x: 1149, endPoint y: 379, distance: 682.5
click at [1149, 379] on div "Mācību tēma: Kultūras un mākslas i (vizuālā māksla) - 11. klases 2. ieskaites m…" at bounding box center [756, 406] width 1512 height 812
click at [1015, 487] on h1 "2 ." at bounding box center [756, 474] width 761 height 49
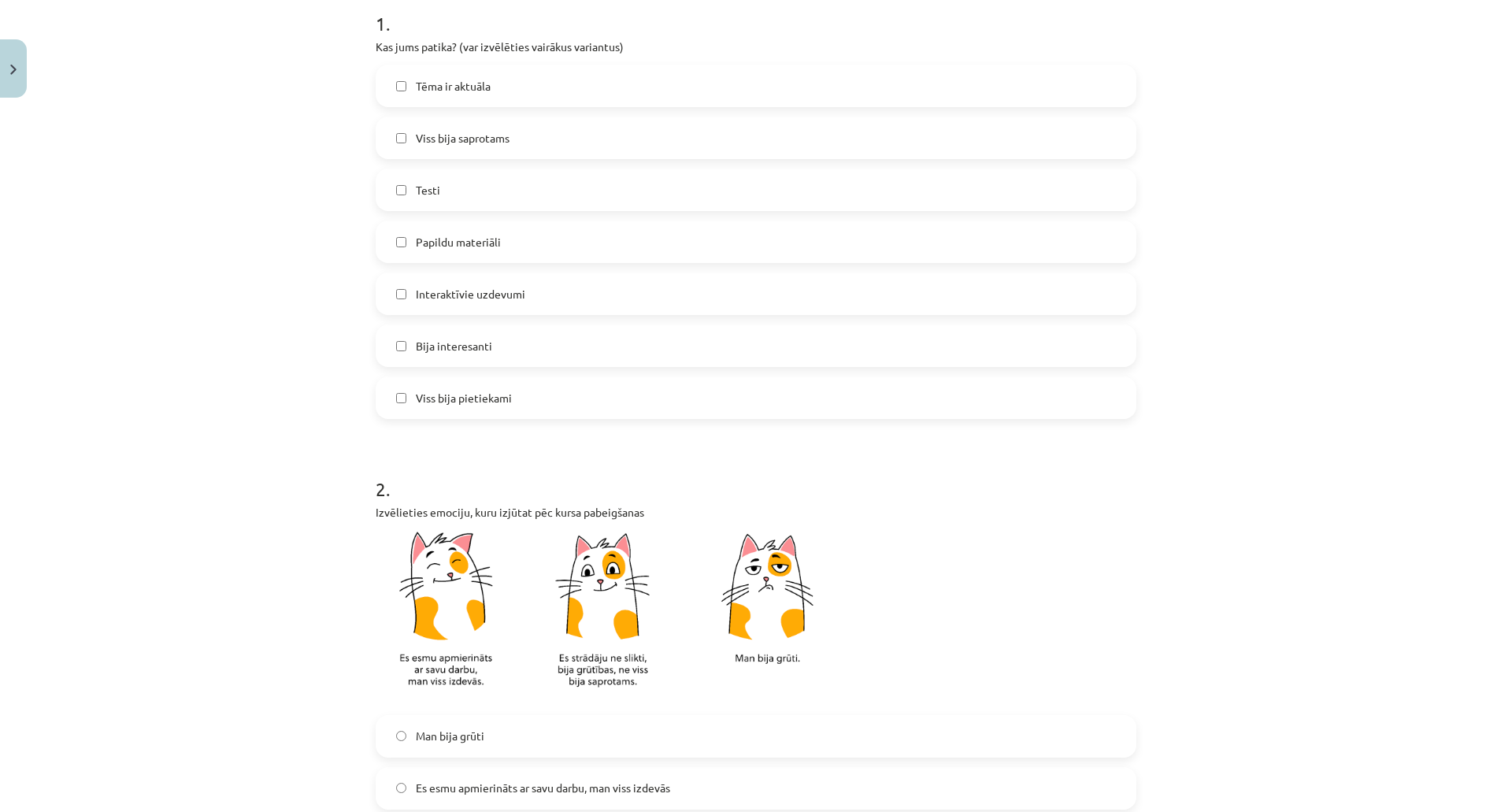
click at [509, 346] on label "Bija interesanti" at bounding box center [756, 346] width 757 height 39
click at [505, 185] on label "Testi" at bounding box center [756, 190] width 757 height 39
click at [498, 141] on span "Viss bija saprotams" at bounding box center [463, 138] width 94 height 16
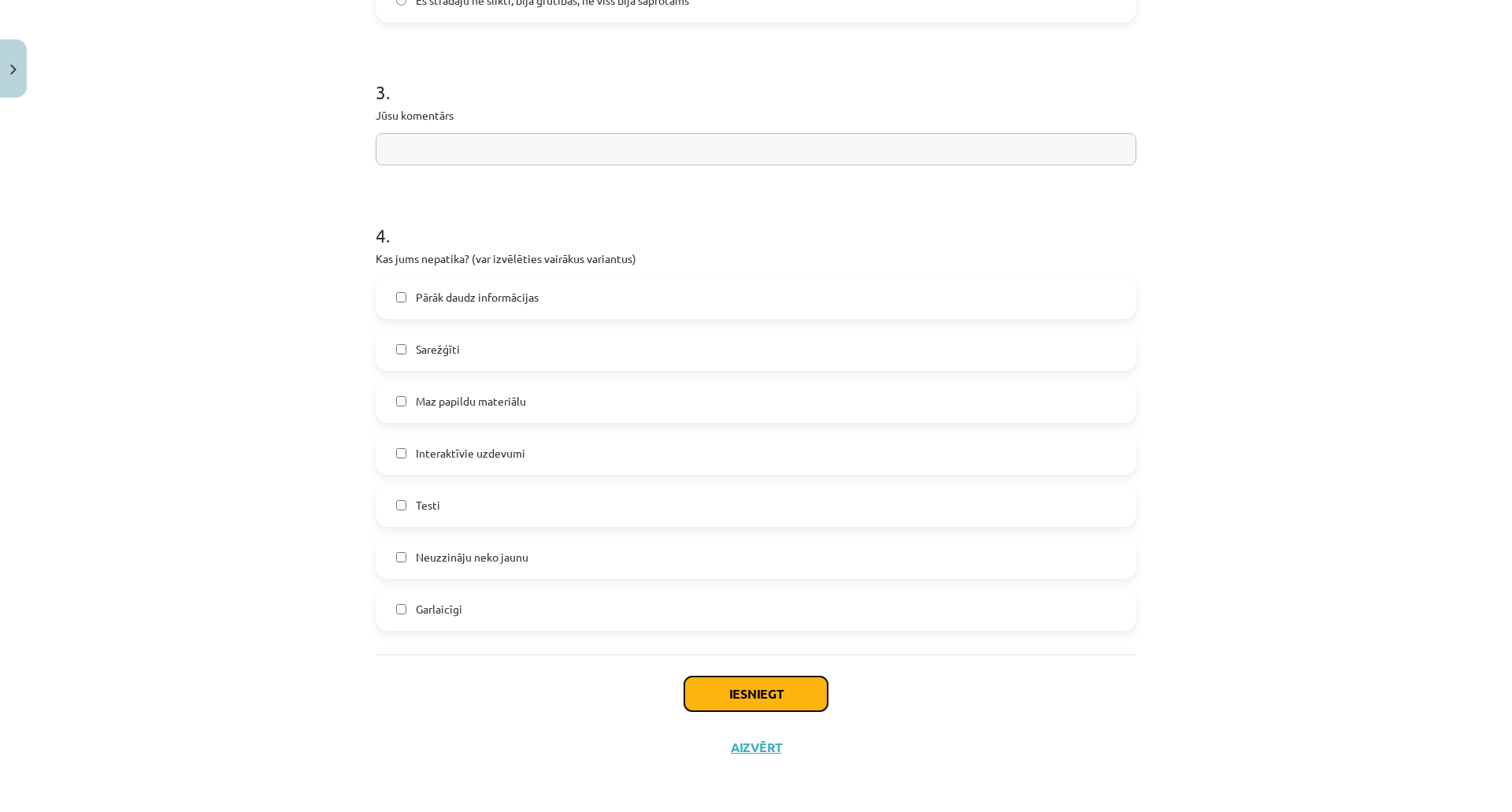
click at [774, 685] on button "Iesniegt" at bounding box center [756, 694] width 144 height 35
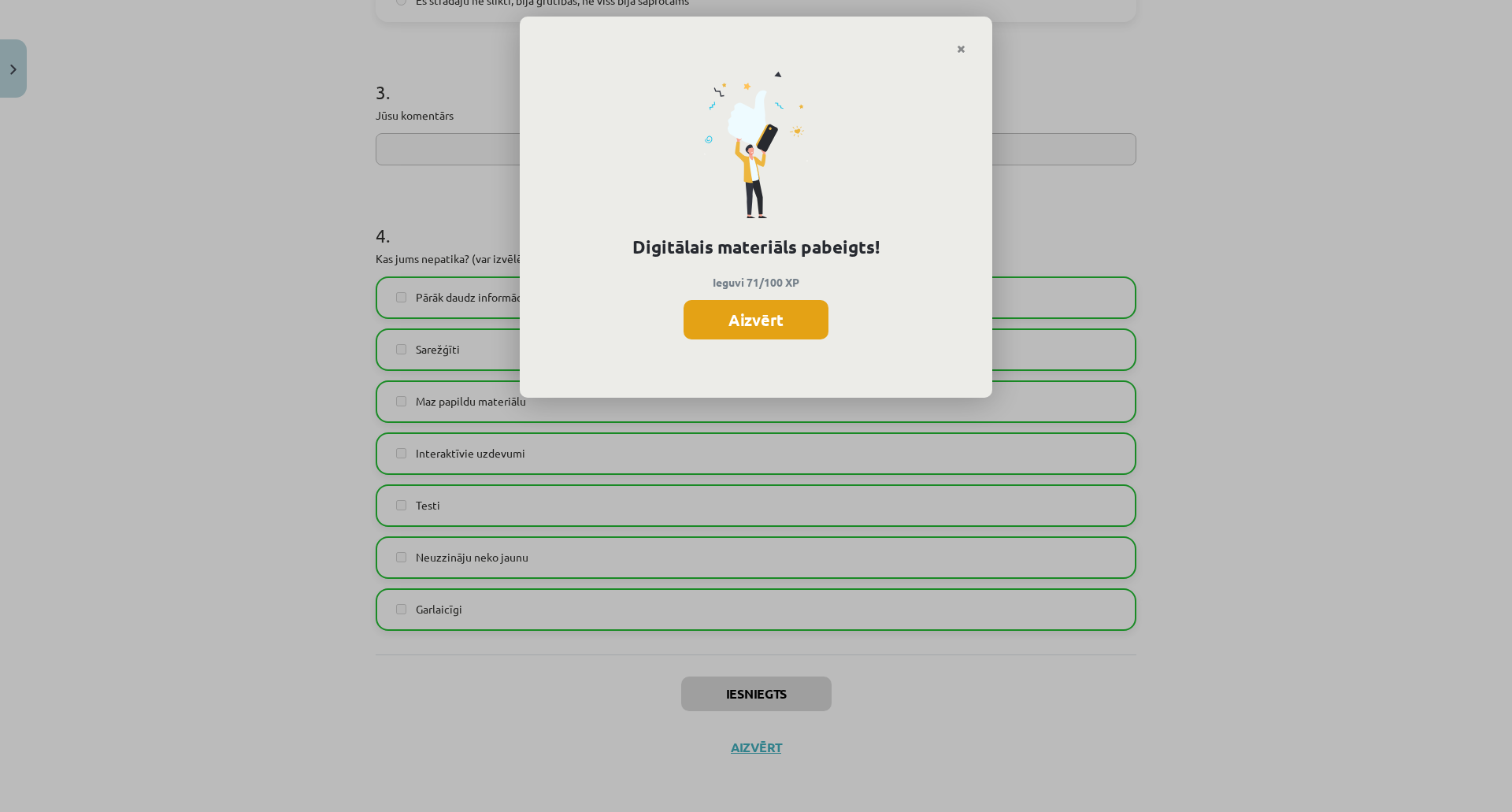
click at [756, 321] on button "Aizvērt" at bounding box center [756, 320] width 145 height 39
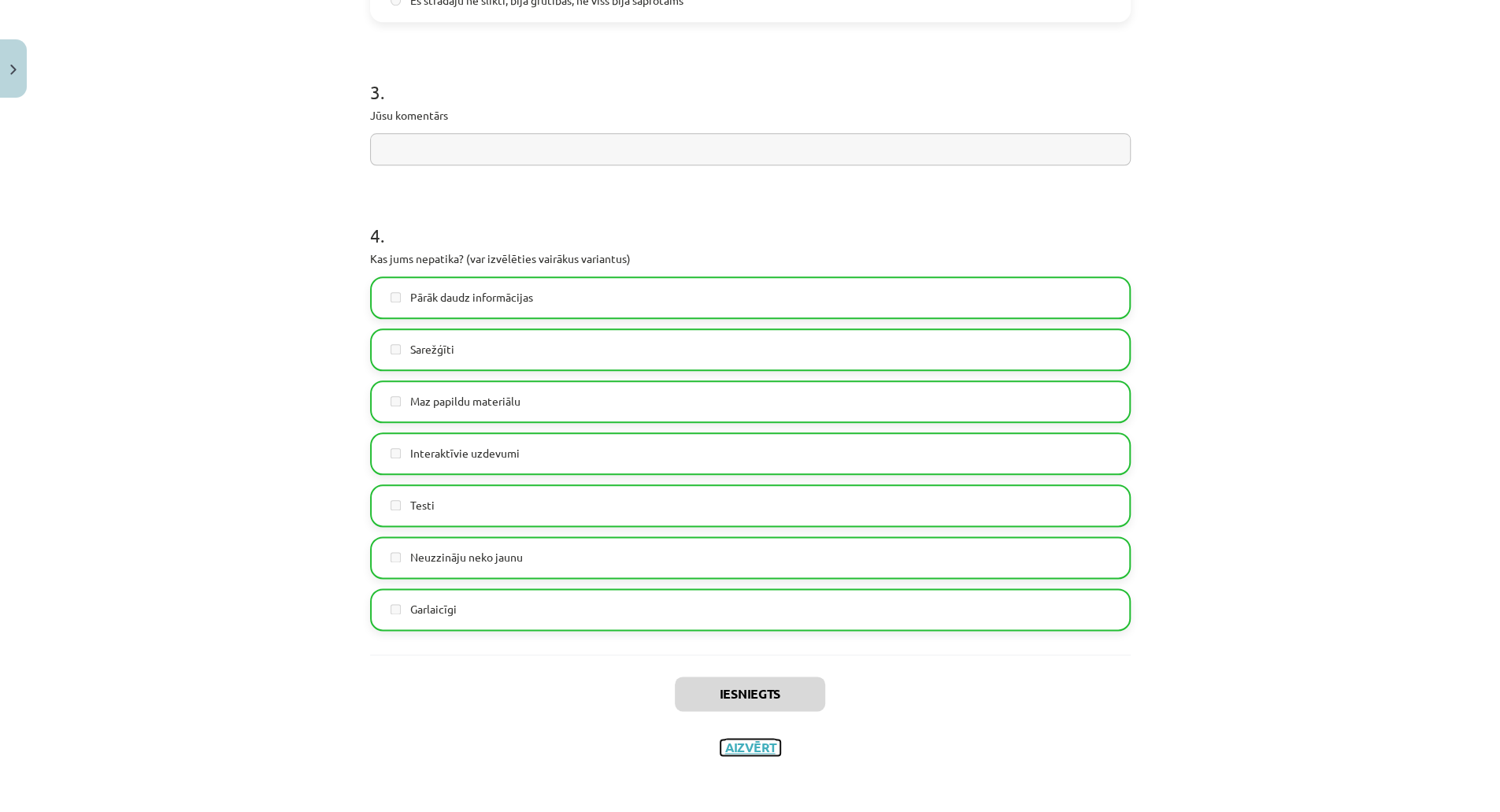
click at [753, 744] on button "Aizvērt" at bounding box center [750, 747] width 60 height 15
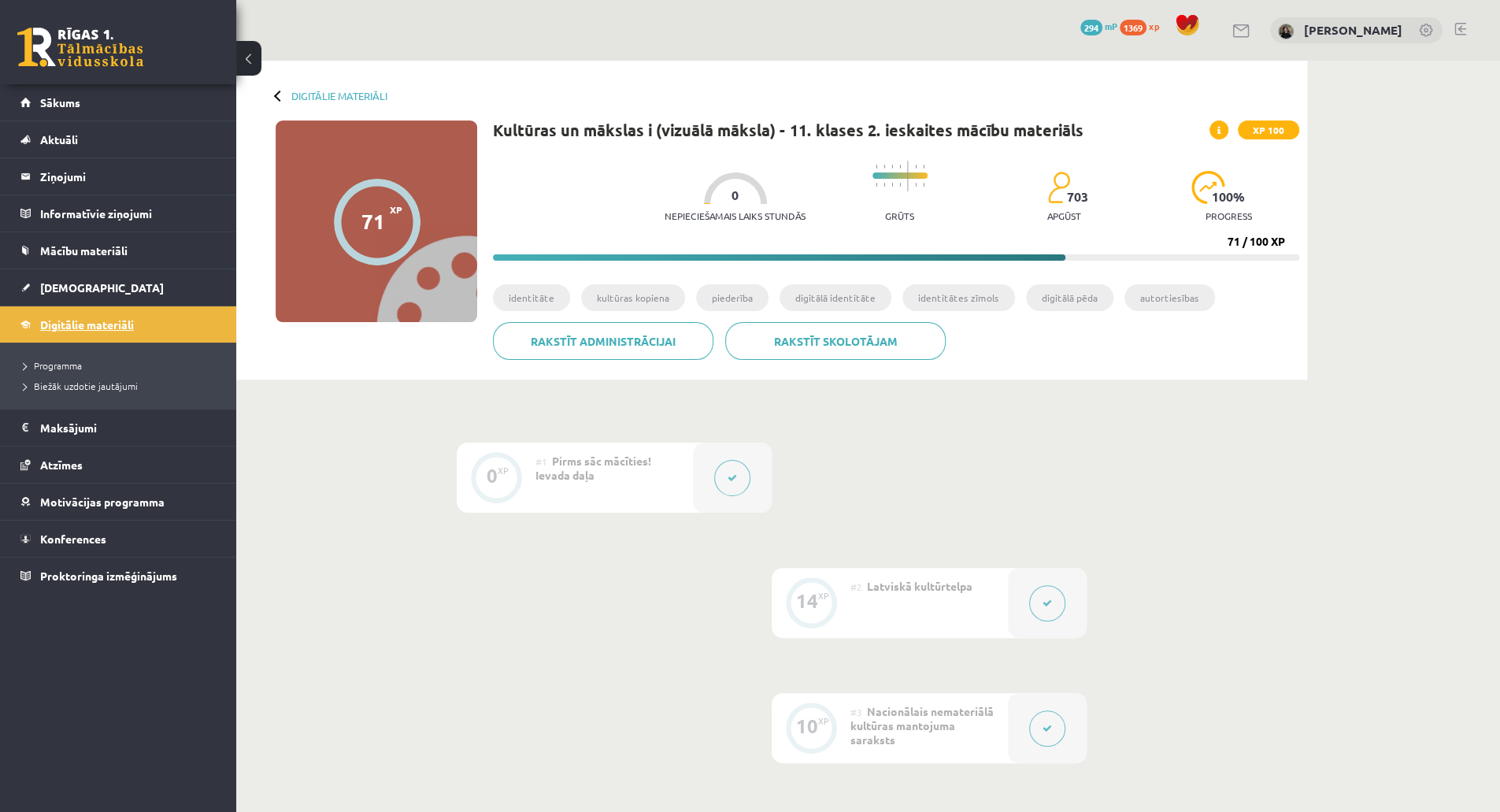
click at [101, 328] on span "Digitālie materiāli" at bounding box center [87, 324] width 94 height 15
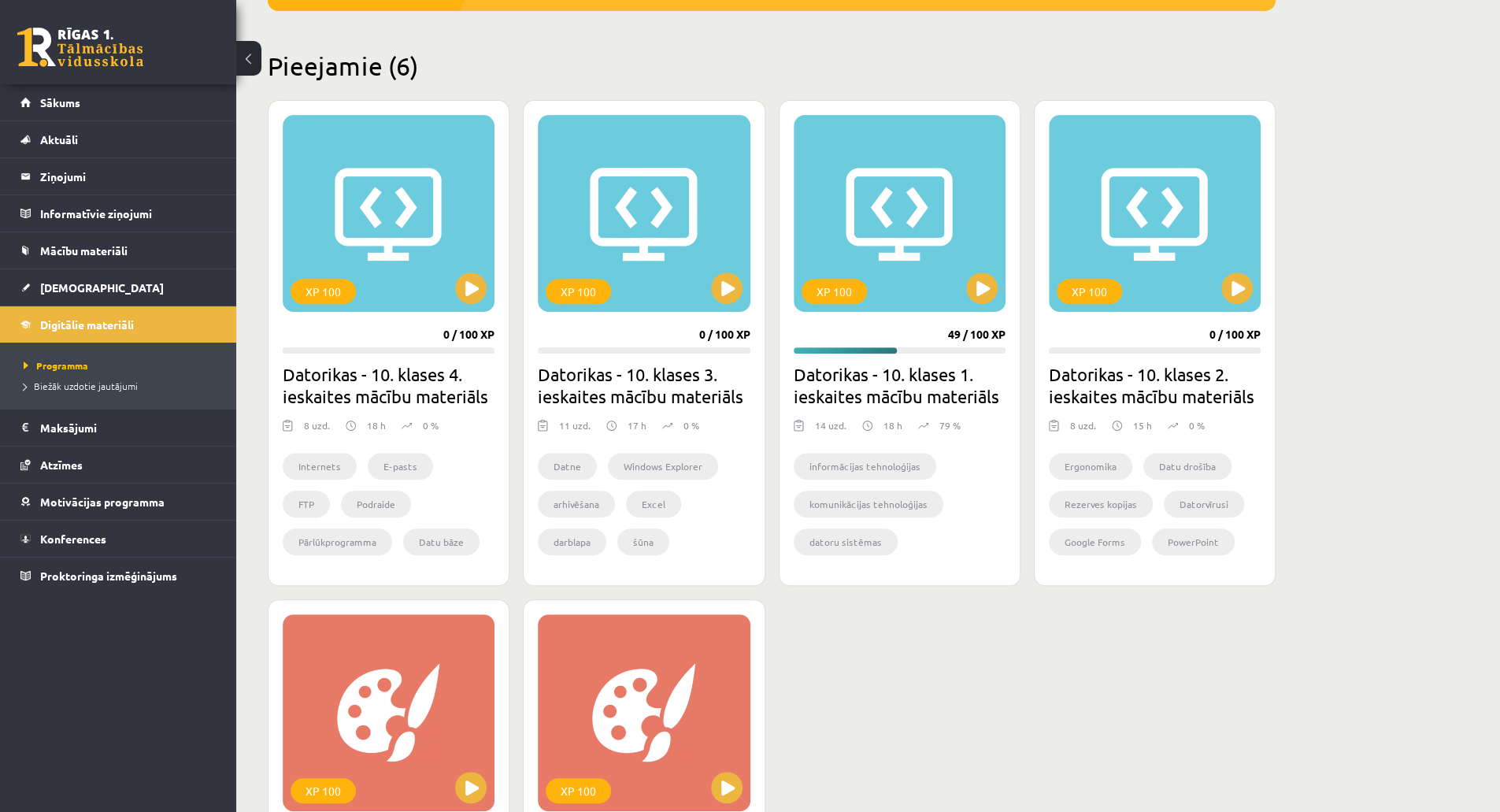
scroll to position [407, 0]
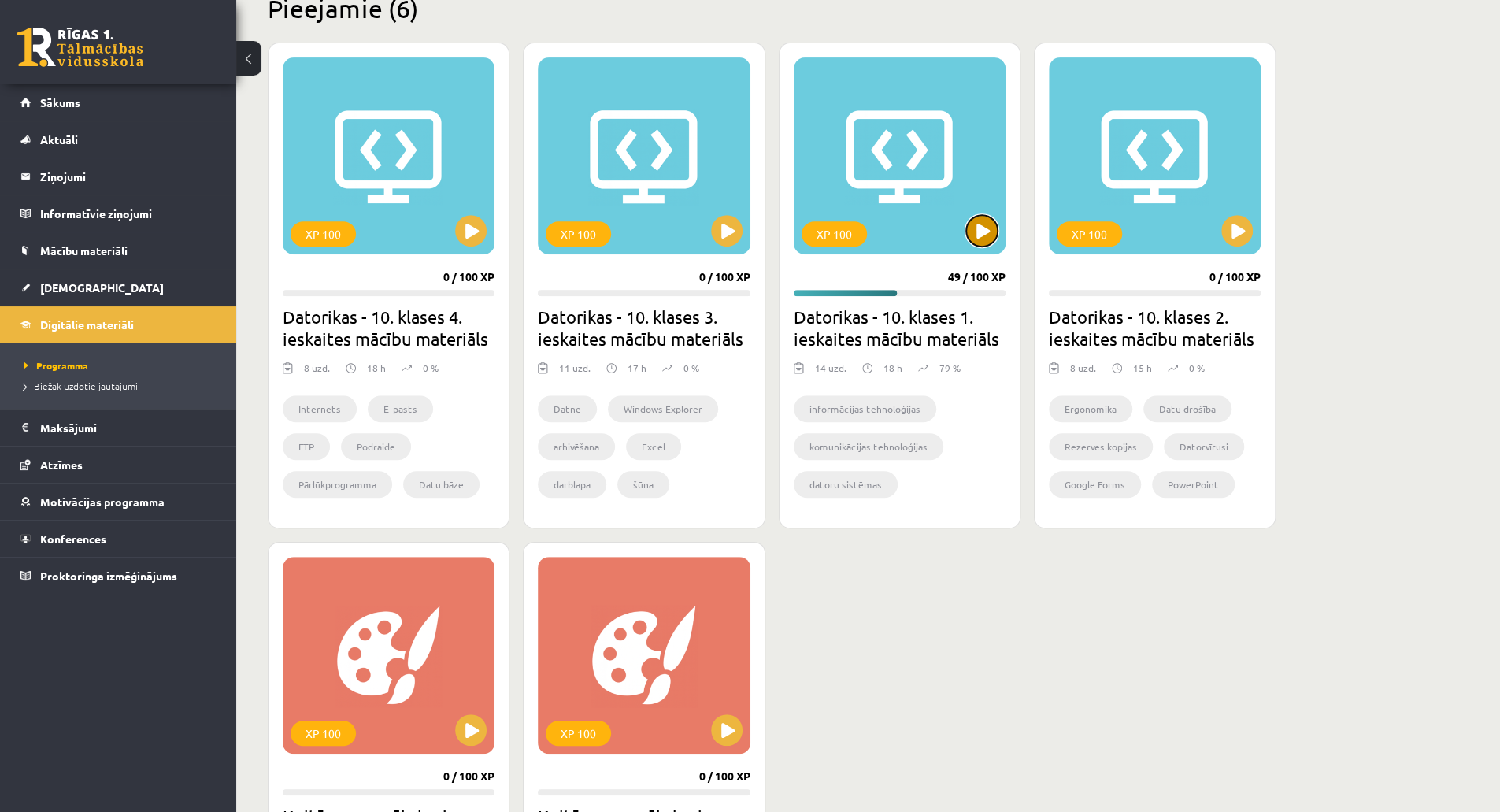
click at [982, 221] on button at bounding box center [982, 231] width 32 height 32
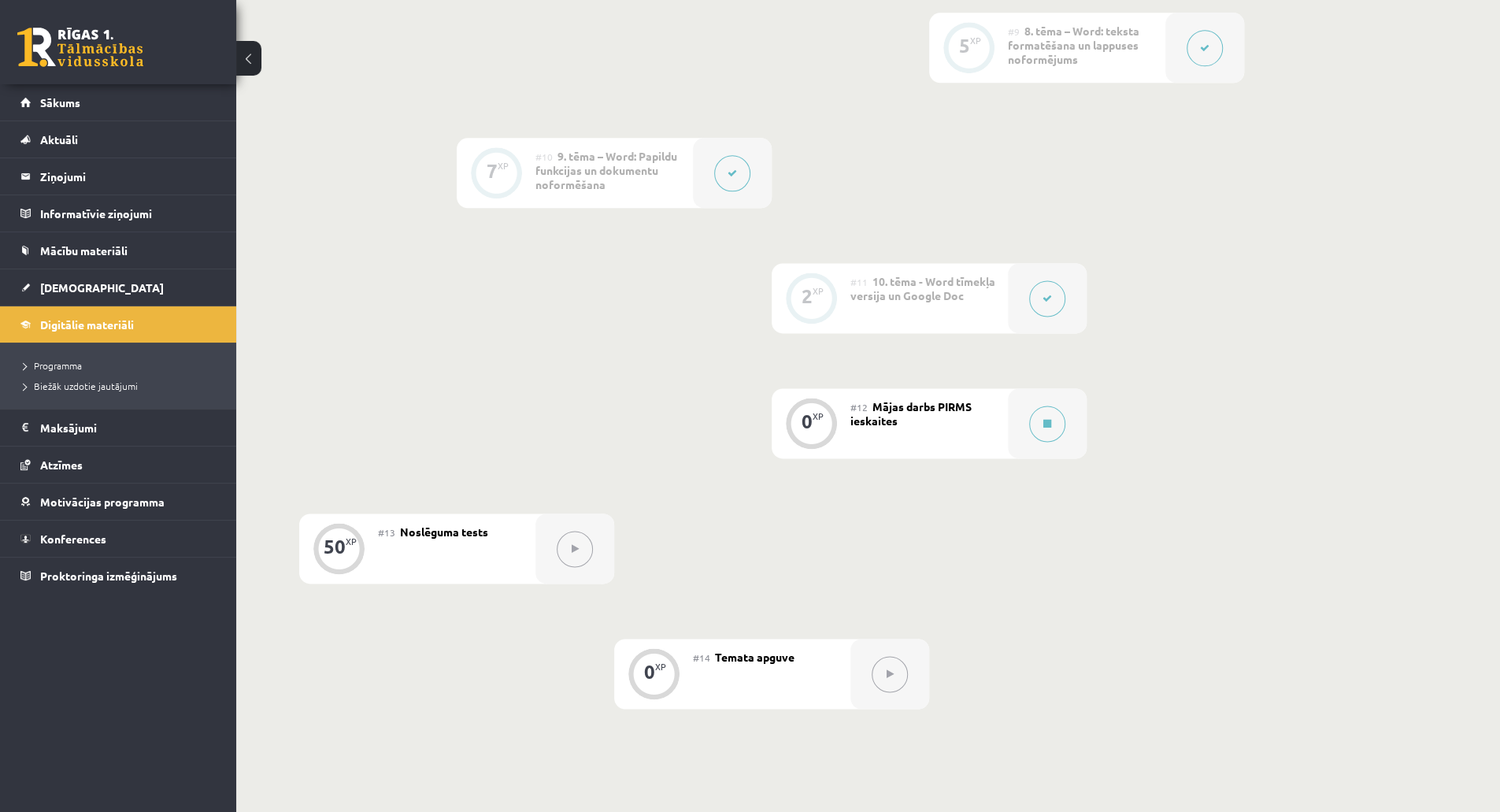
scroll to position [1500, 0]
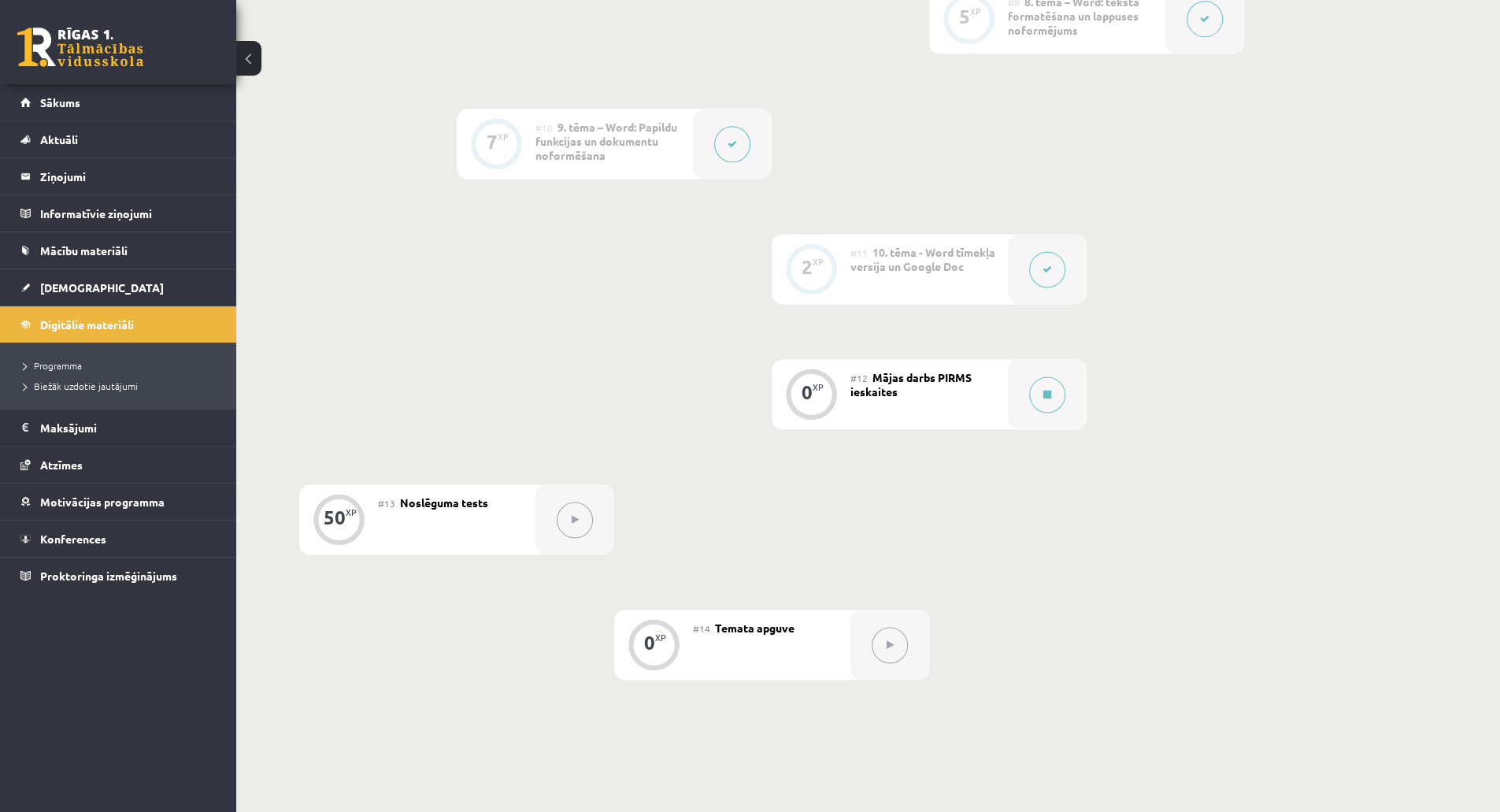
click at [923, 376] on span "Mājas darbs PIRMS ieskaites" at bounding box center [911, 384] width 121 height 28
click at [1042, 397] on button at bounding box center [1047, 394] width 36 height 36
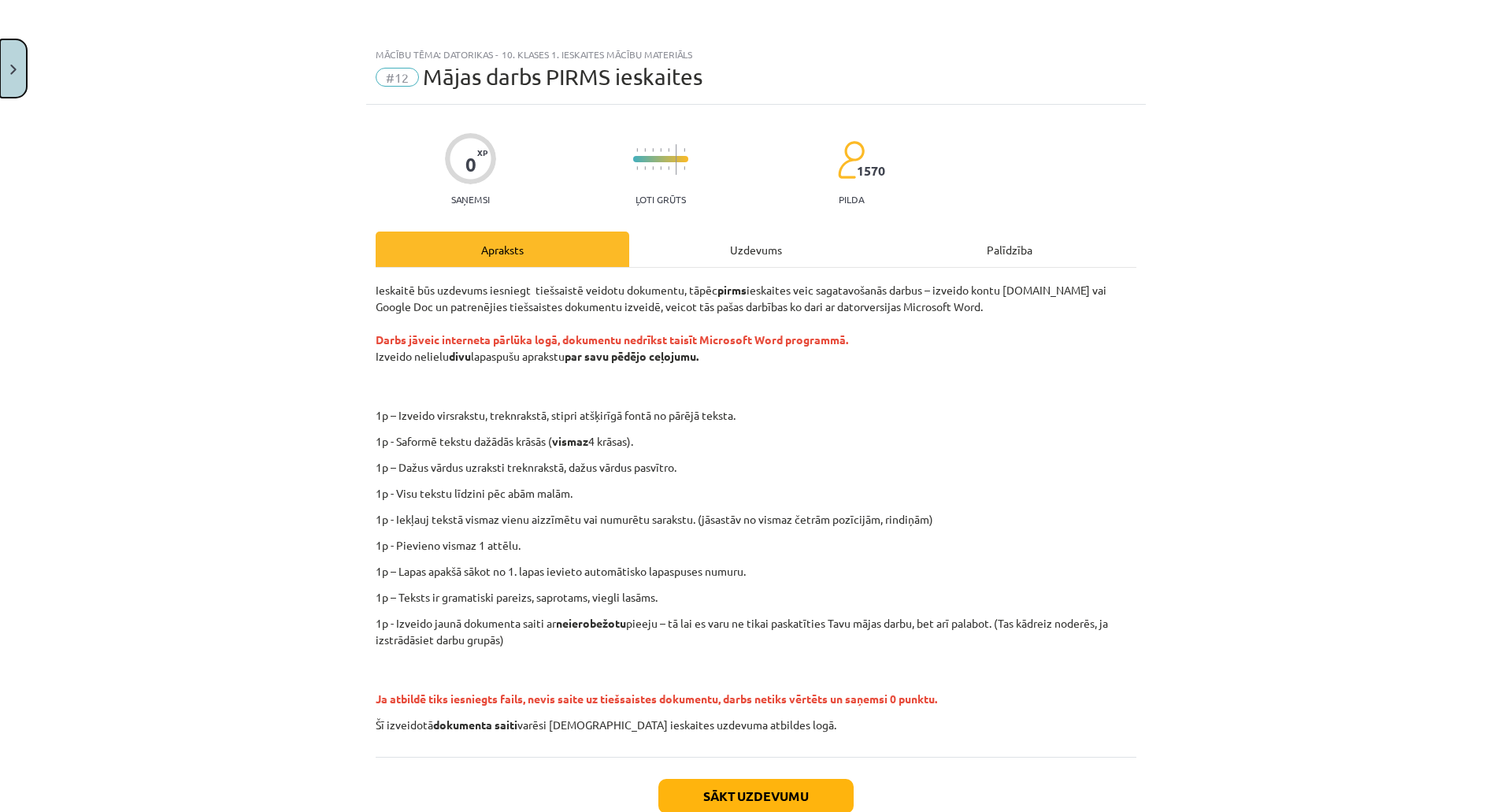
click at [17, 75] on button "Close" at bounding box center [13, 68] width 26 height 58
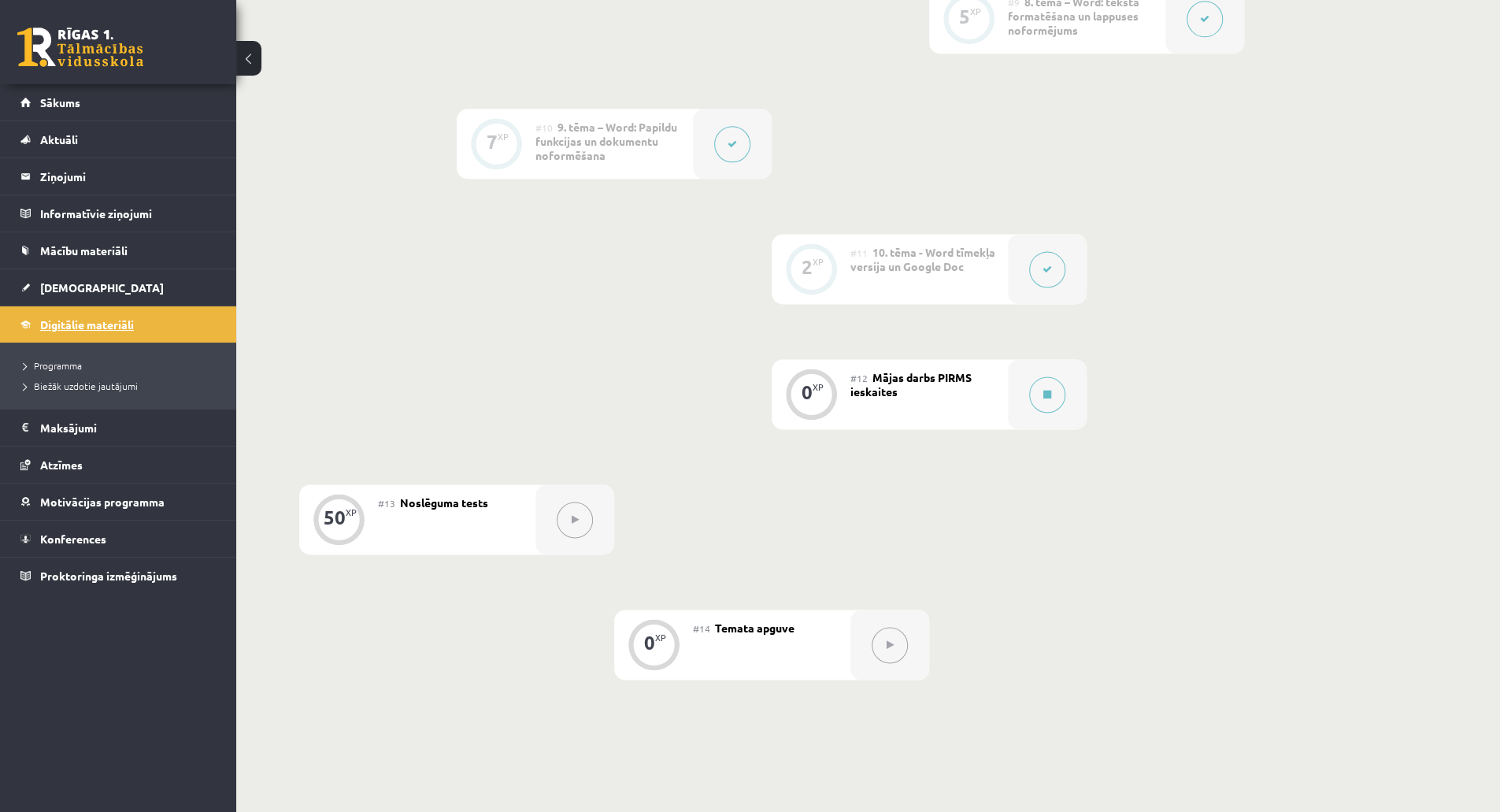
click at [121, 315] on link "Digitālie materiāli" at bounding box center [118, 324] width 196 height 36
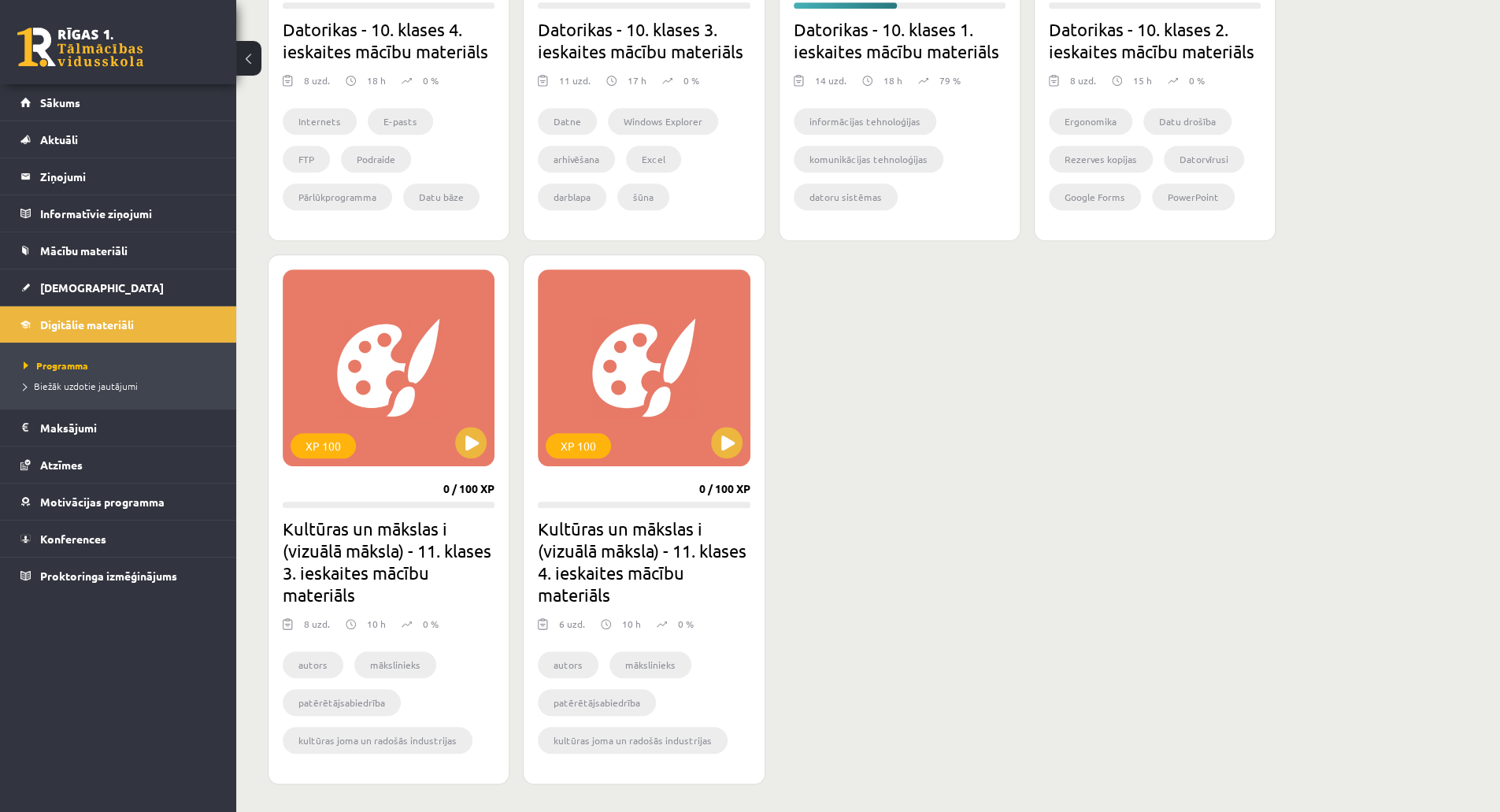
scroll to position [710, 0]
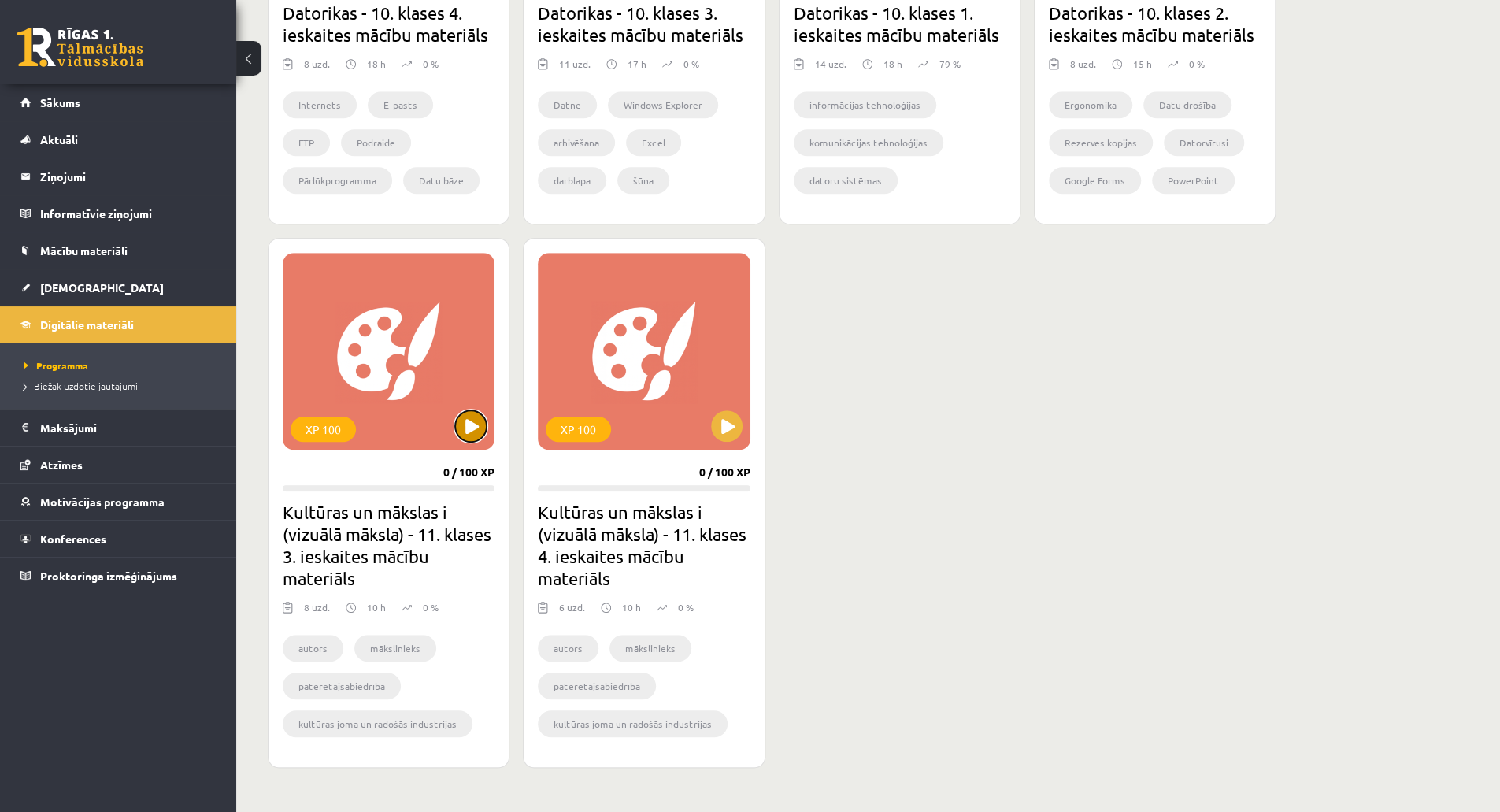
click at [467, 418] on button at bounding box center [471, 426] width 32 height 32
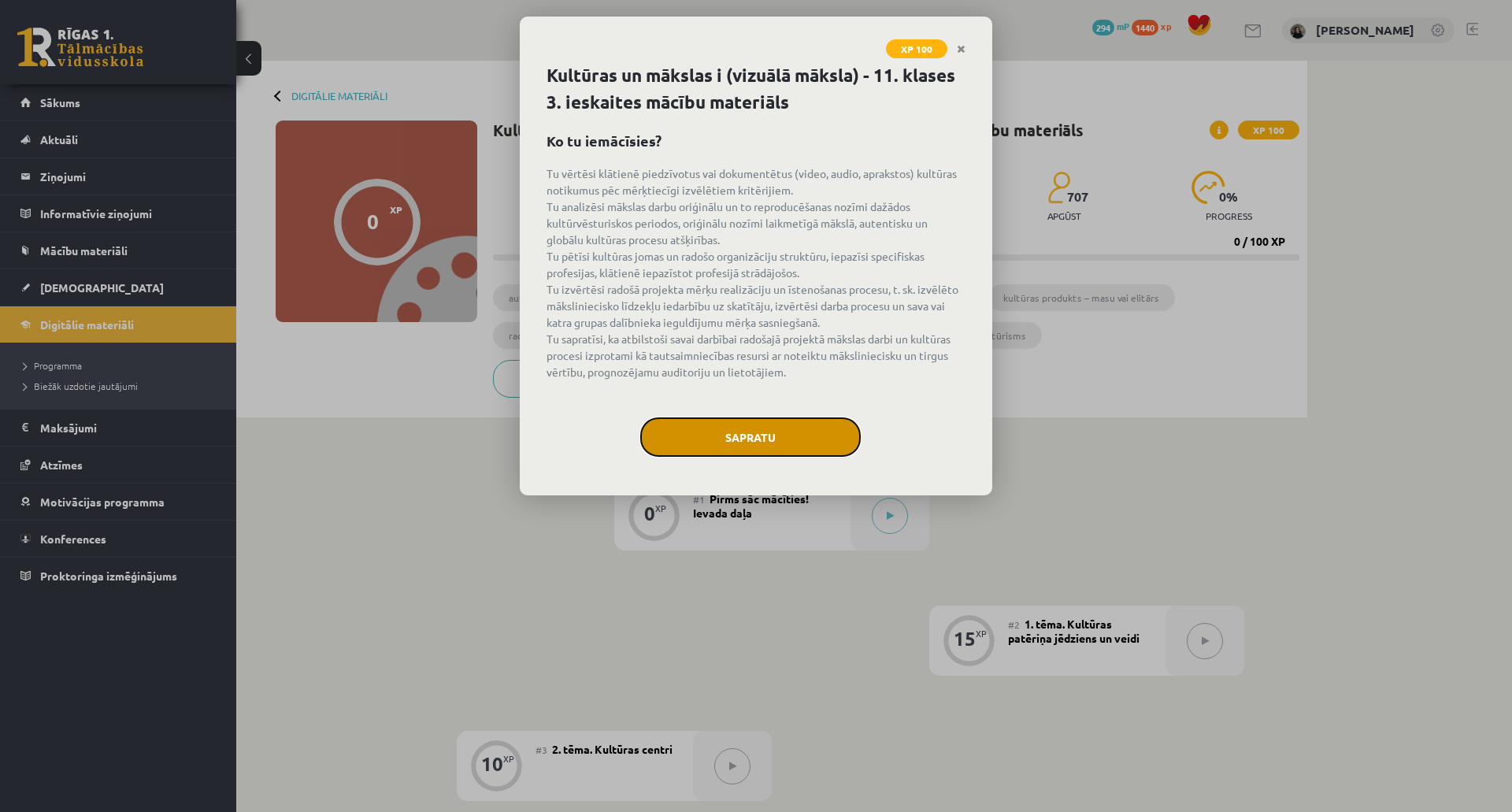
click at [752, 432] on button "Sapratu" at bounding box center [750, 437] width 221 height 39
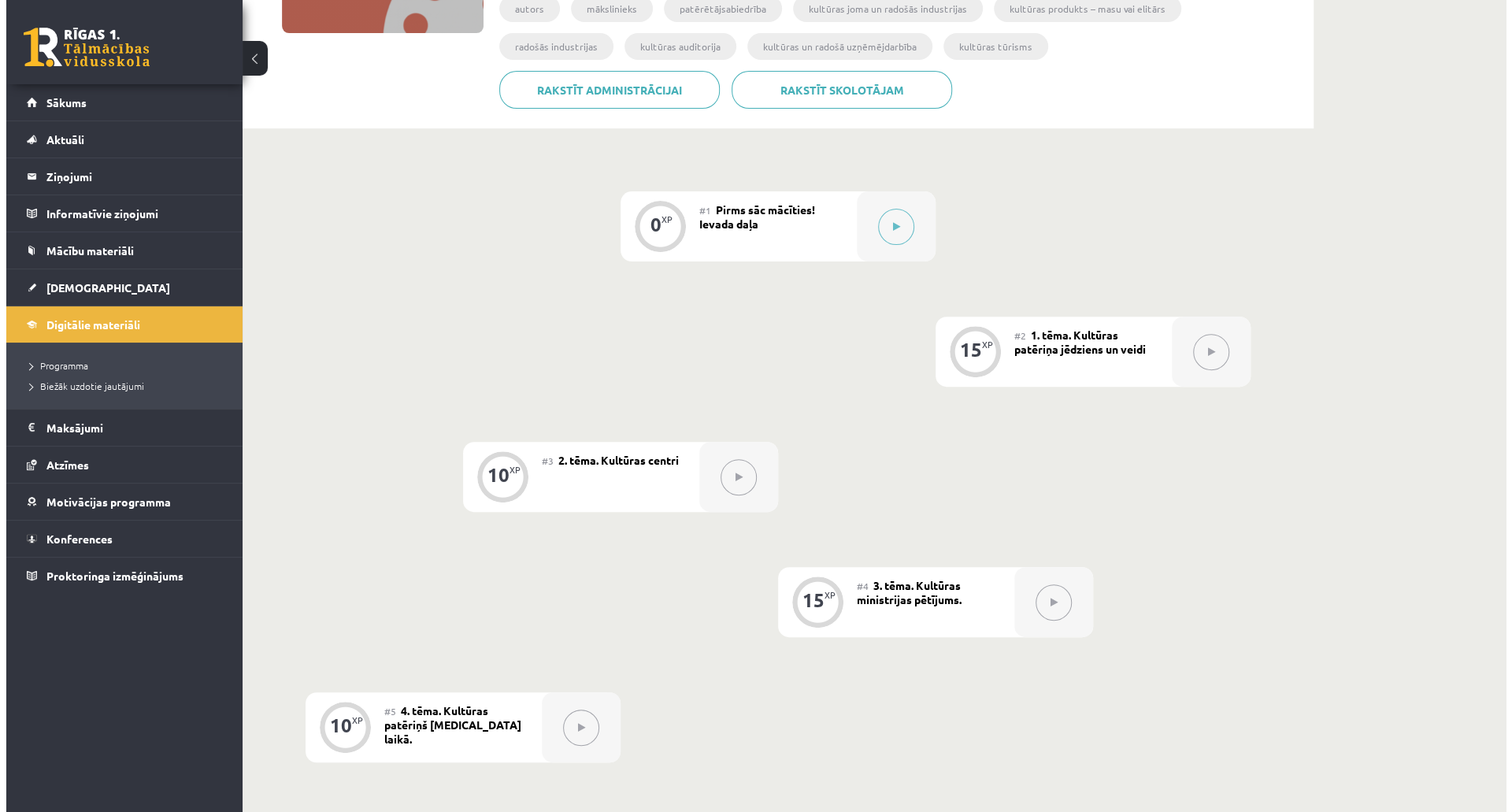
scroll to position [250, 0]
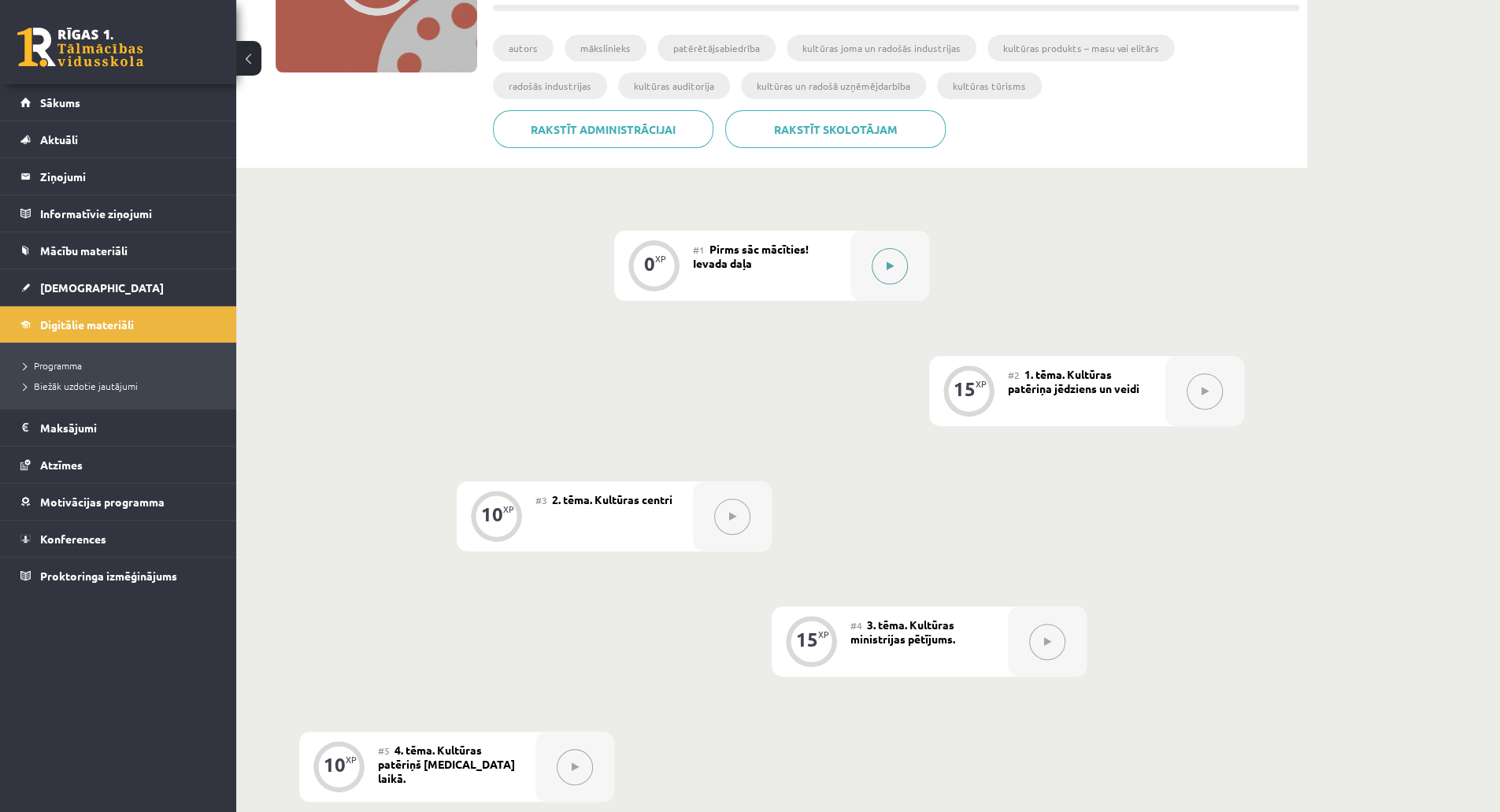
click at [893, 251] on button at bounding box center [890, 266] width 36 height 36
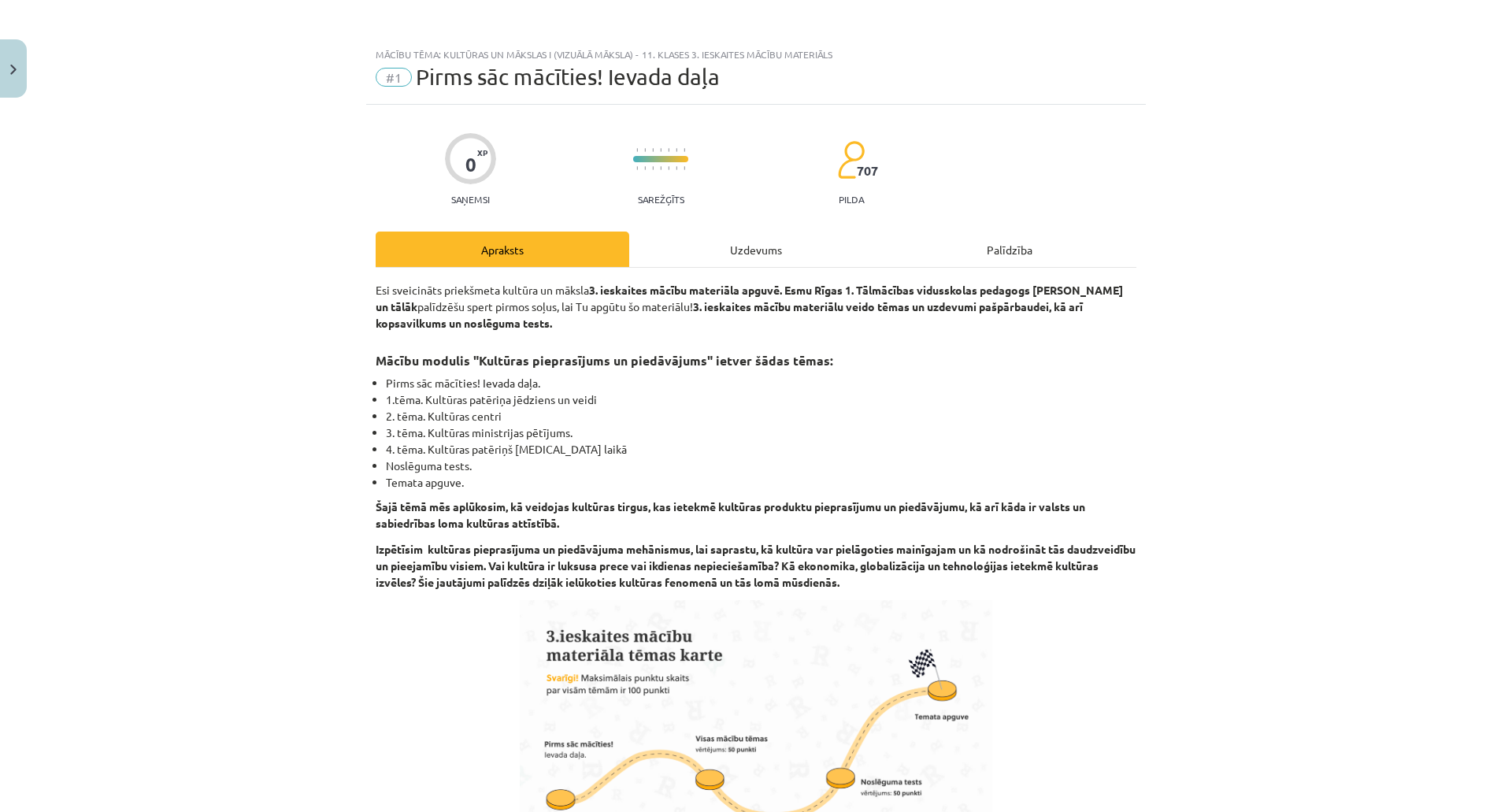
click at [757, 249] on div "Uzdevums" at bounding box center [756, 249] width 254 height 35
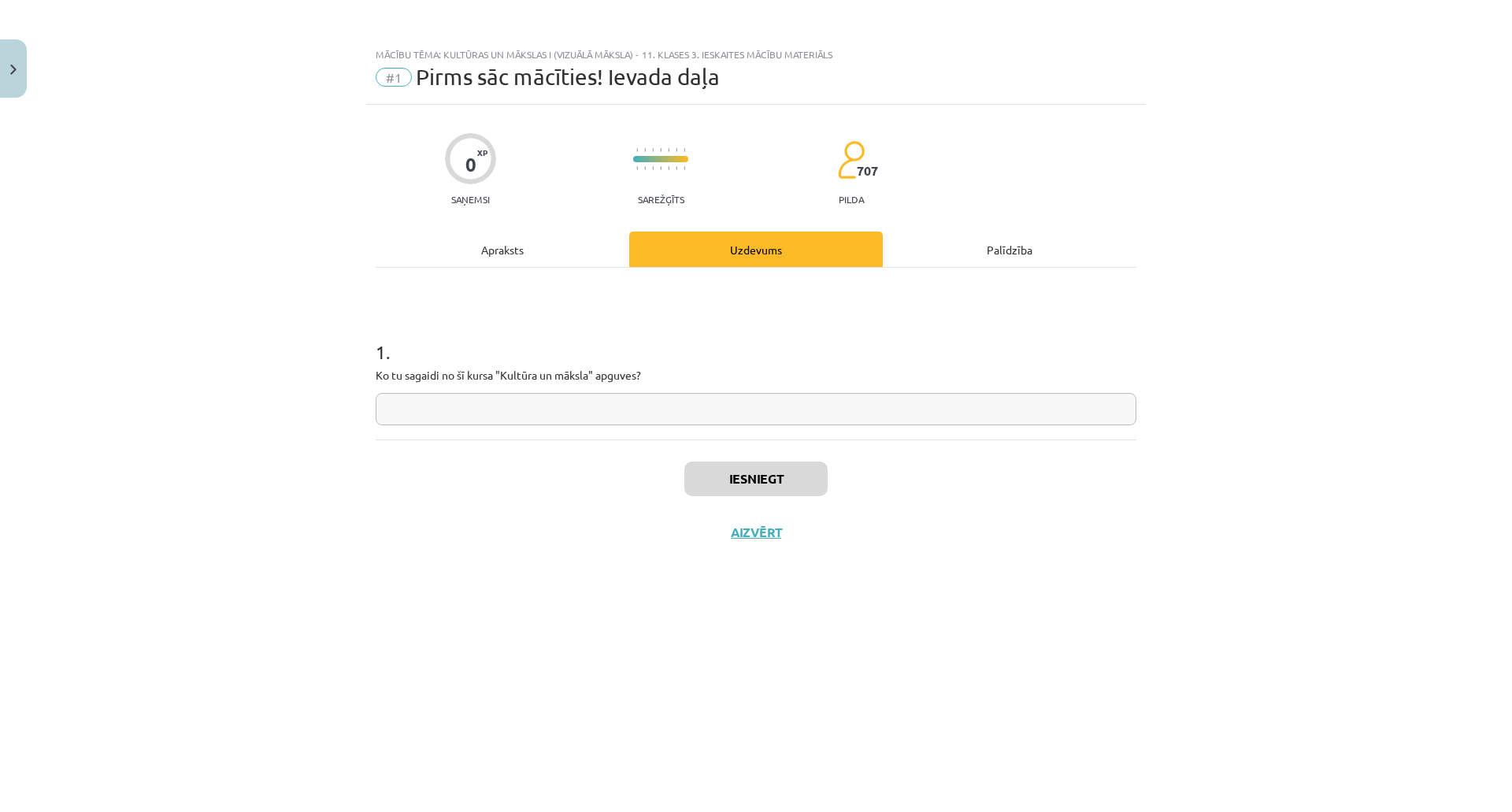
click at [691, 415] on input "text" at bounding box center [756, 409] width 761 height 32
type input "*"
click at [749, 485] on button "Iesniegt" at bounding box center [756, 479] width 144 height 35
click at [744, 541] on button "Nākamā nodarbība" at bounding box center [756, 543] width 155 height 36
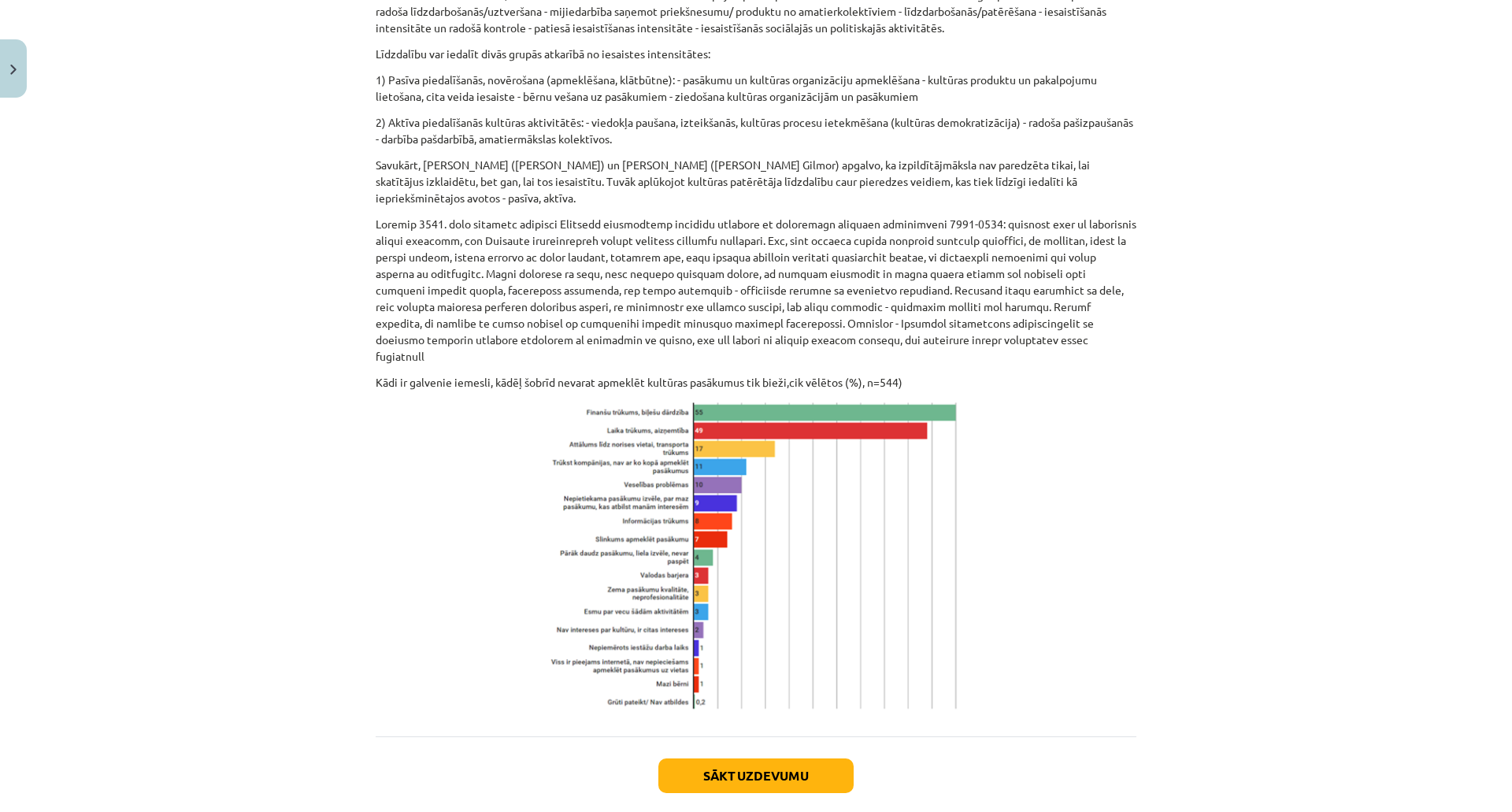
scroll to position [1873, 0]
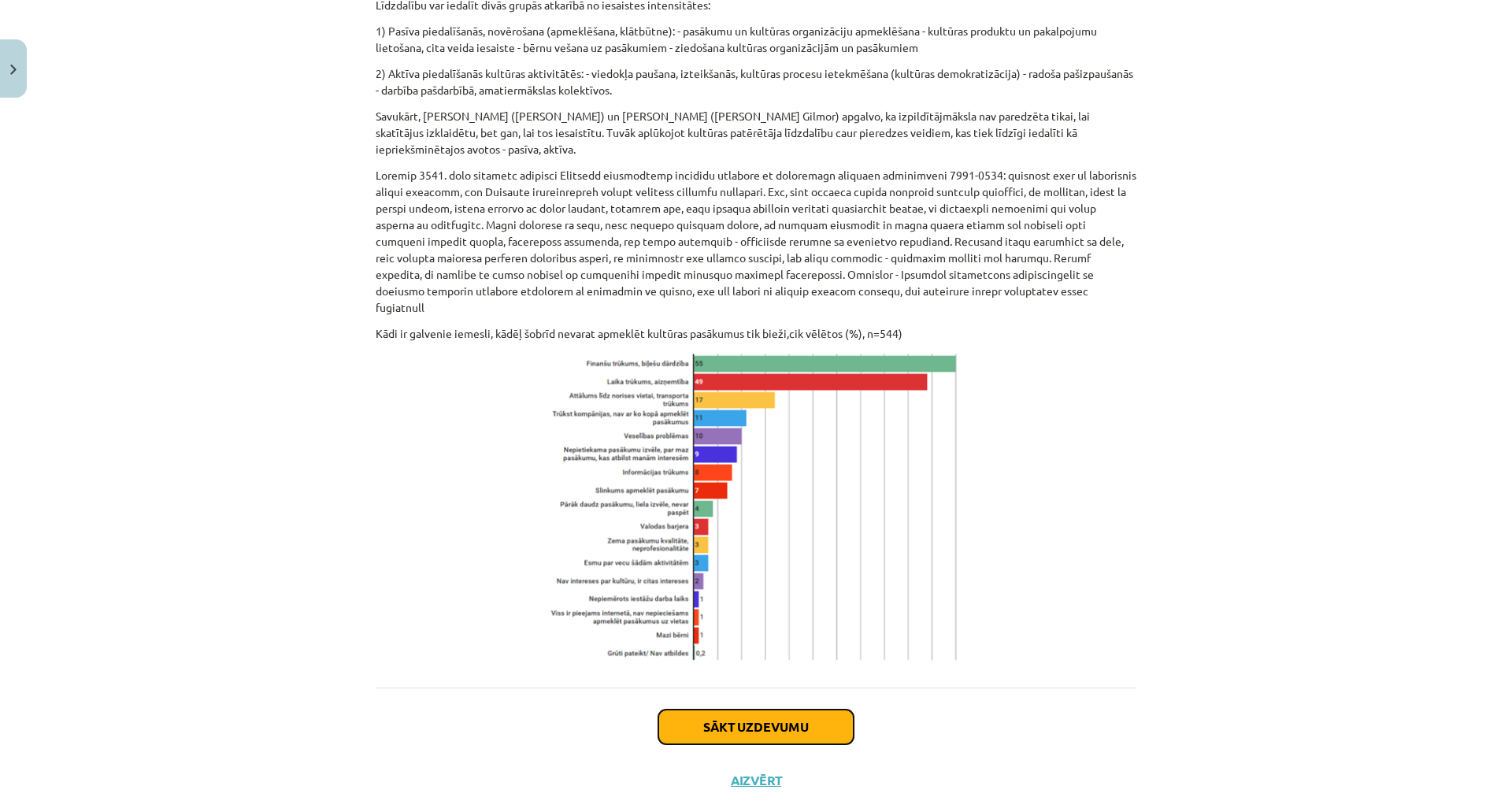
click at [811, 709] on button "Sākt uzdevumu" at bounding box center [756, 727] width 196 height 35
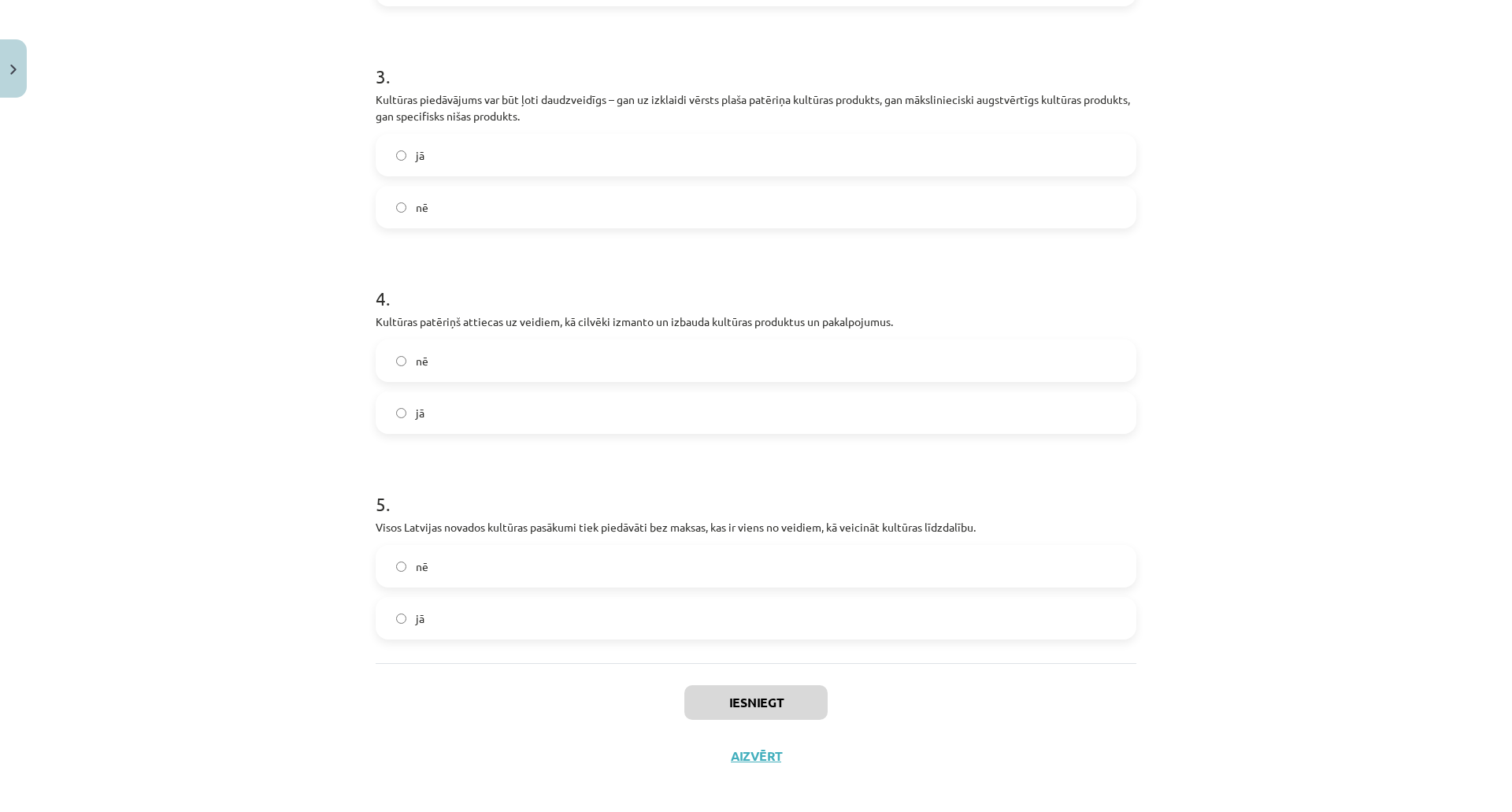
scroll to position [712, 0]
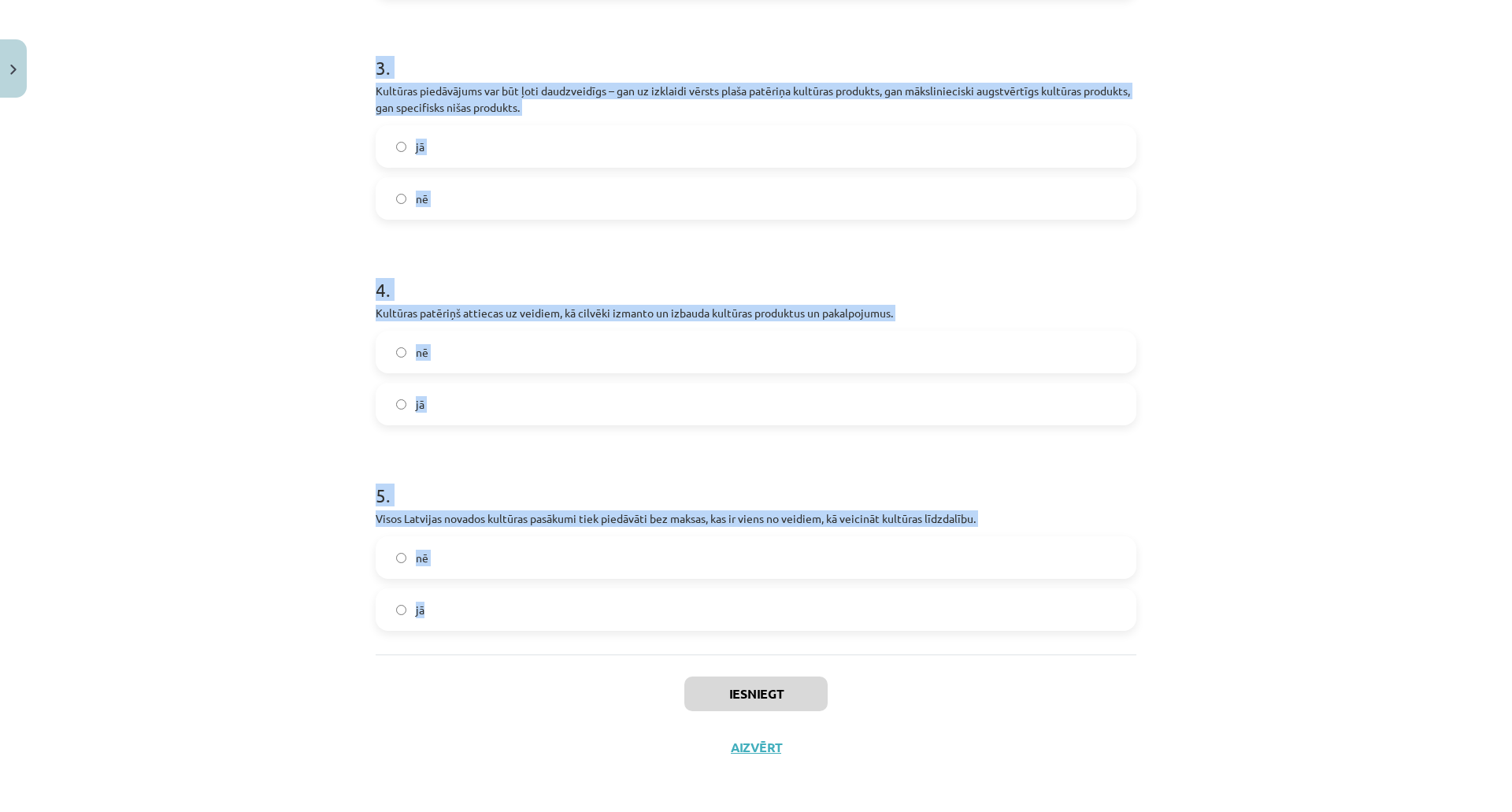
drag, startPoint x: 370, startPoint y: 334, endPoint x: 580, endPoint y: 638, distance: 369.5
click at [580, 638] on div "1 . Kultūras organizācija iegulda naudu, laiku un mākslinieku enerģiju, lai ska…" at bounding box center [756, 105] width 761 height 1099
copy form "Kultūras organizācija iegulda naudu, laiku un mākslinieku enerģiju, lai skatītā…"
click at [778, 554] on label "nē" at bounding box center [756, 557] width 757 height 39
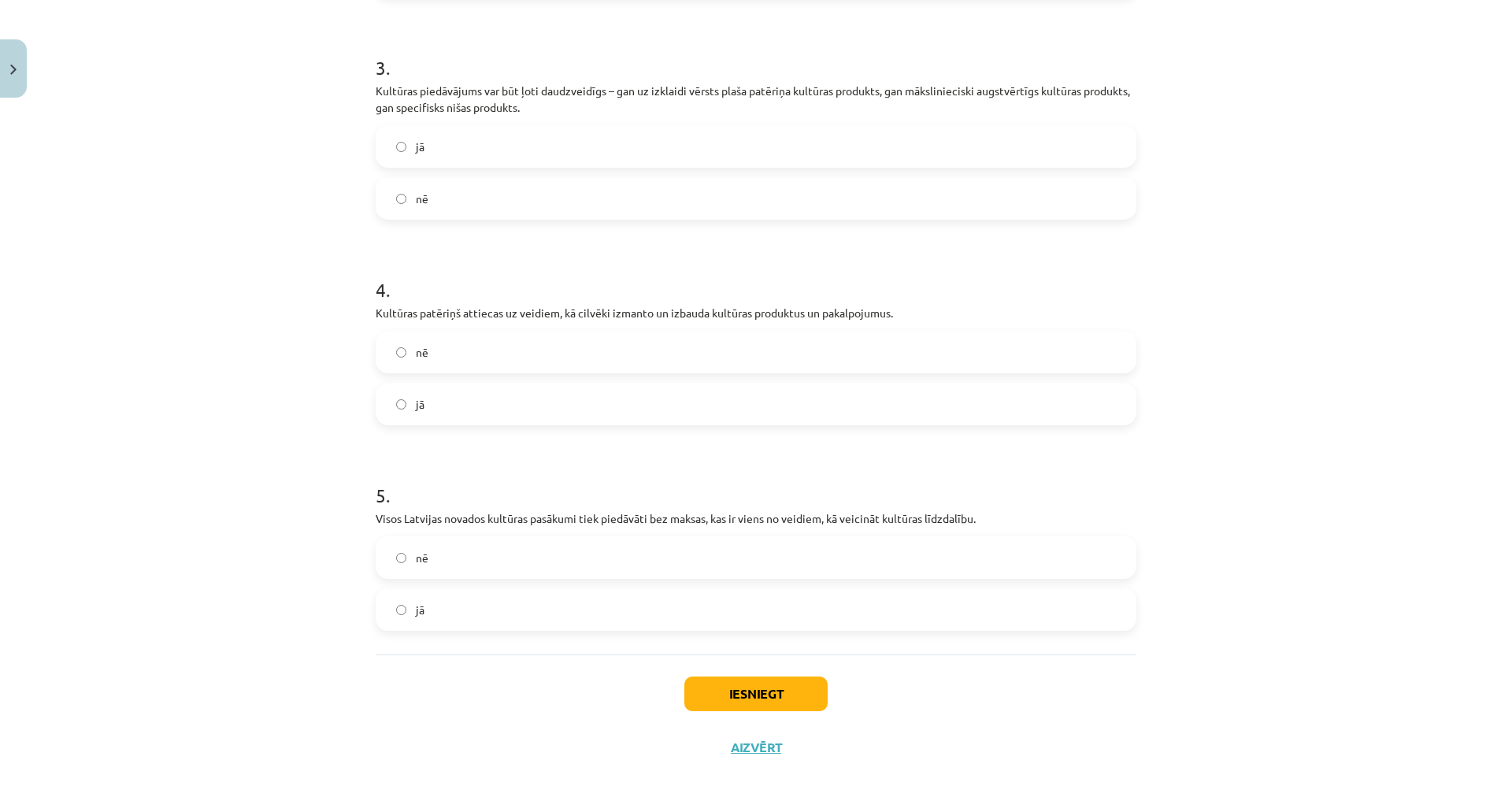
click at [667, 420] on label "jā" at bounding box center [756, 404] width 757 height 39
click at [656, 196] on label "nē" at bounding box center [756, 198] width 757 height 39
drag, startPoint x: 643, startPoint y: 152, endPoint x: 1169, endPoint y: 238, distance: 533.0
click at [1169, 238] on div "Mācību tēma: Kultūras un mākslas i (vizuālā māksla) - 11. klases 3. ieskaites m…" at bounding box center [756, 406] width 1512 height 812
click at [950, 145] on label "jā" at bounding box center [756, 146] width 757 height 39
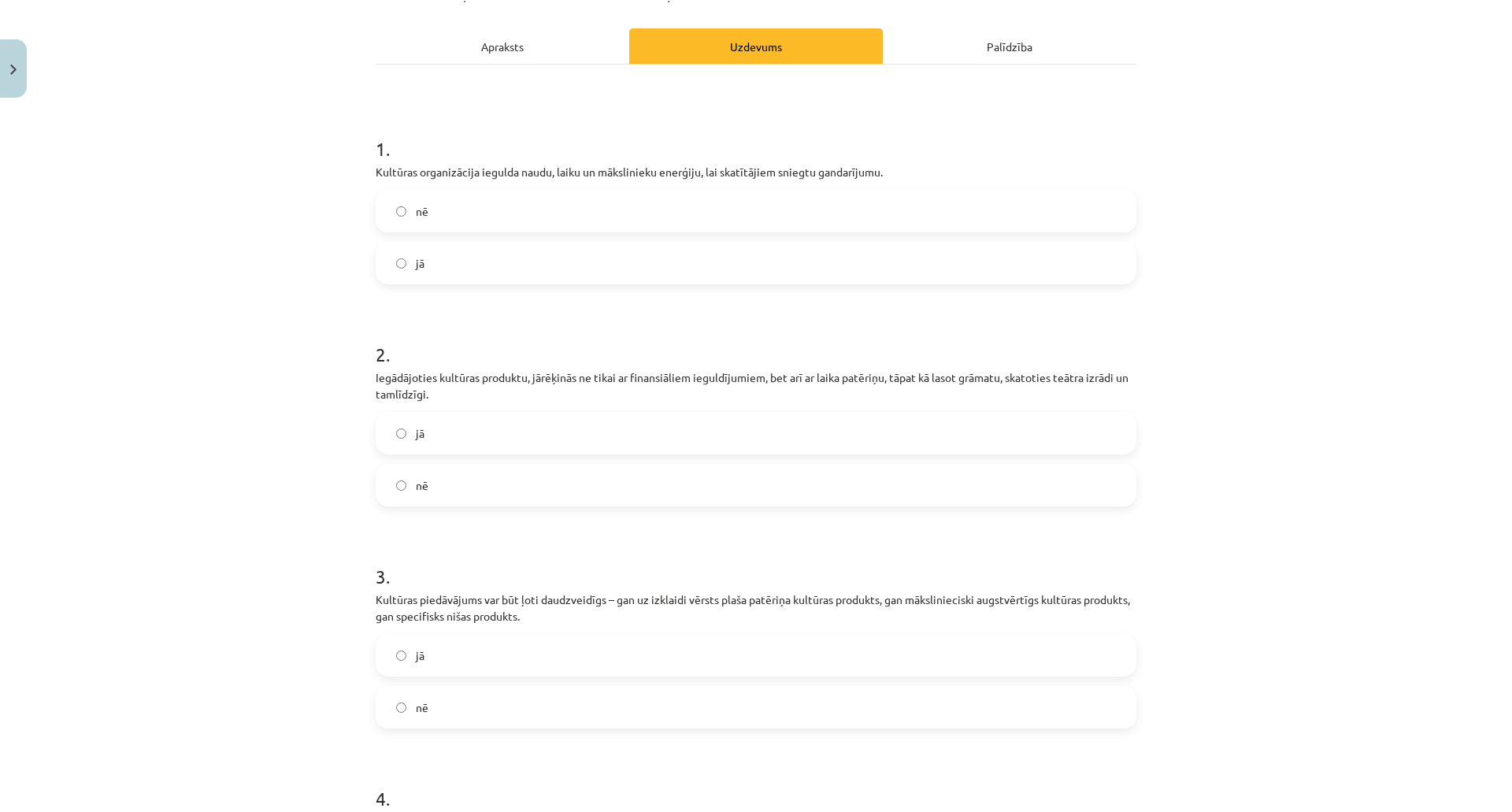
scroll to position [203, 0]
click at [792, 296] on form "1 . Kultūras organizācija iegulda naudu, laiku un mākslinieku enerģiju, lai ska…" at bounding box center [756, 626] width 761 height 1029
click at [706, 276] on label "jā" at bounding box center [756, 264] width 757 height 39
click at [645, 433] on label "jā" at bounding box center [756, 434] width 757 height 39
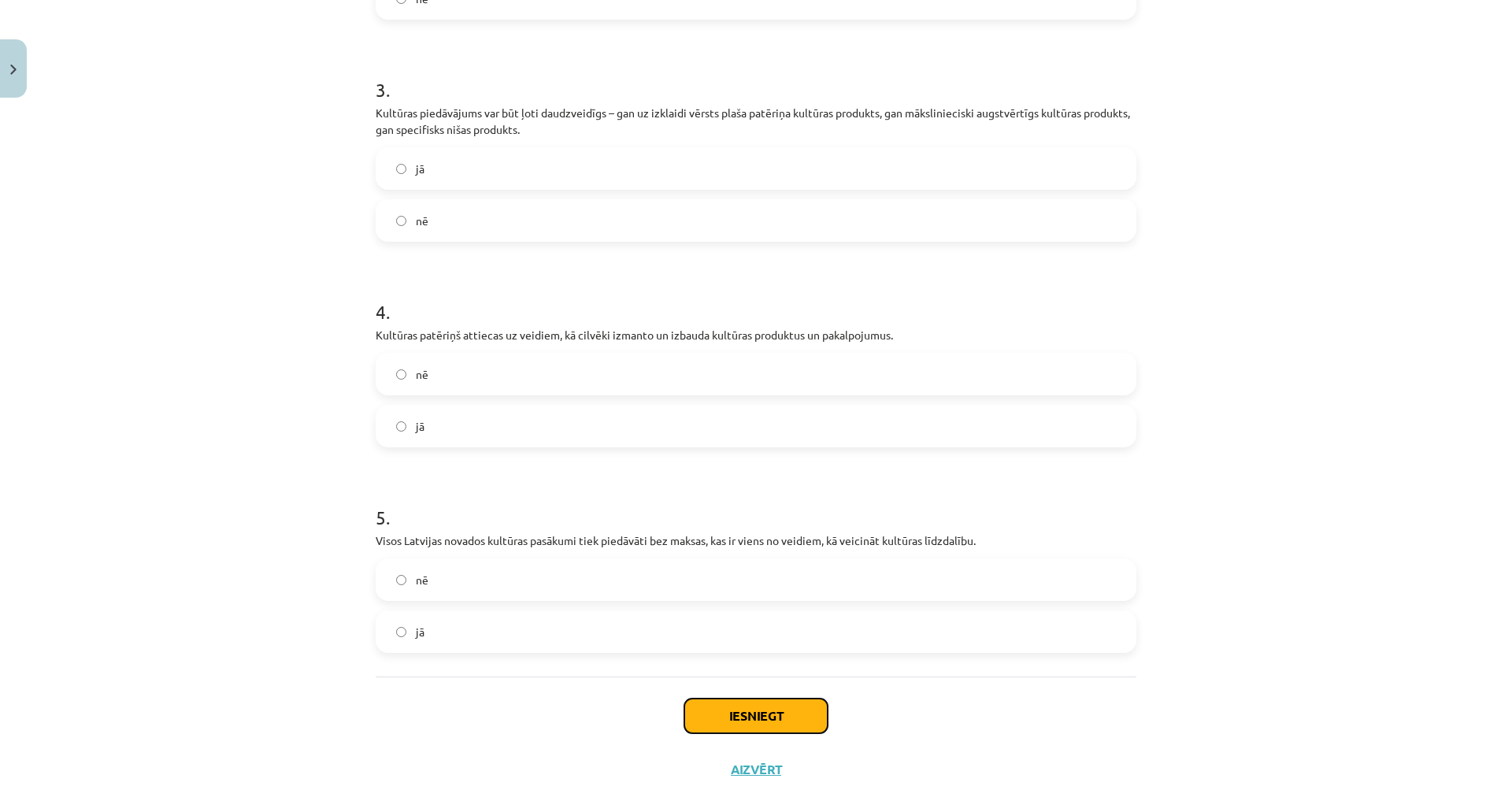
click at [788, 716] on button "Iesniegt" at bounding box center [756, 715] width 144 height 35
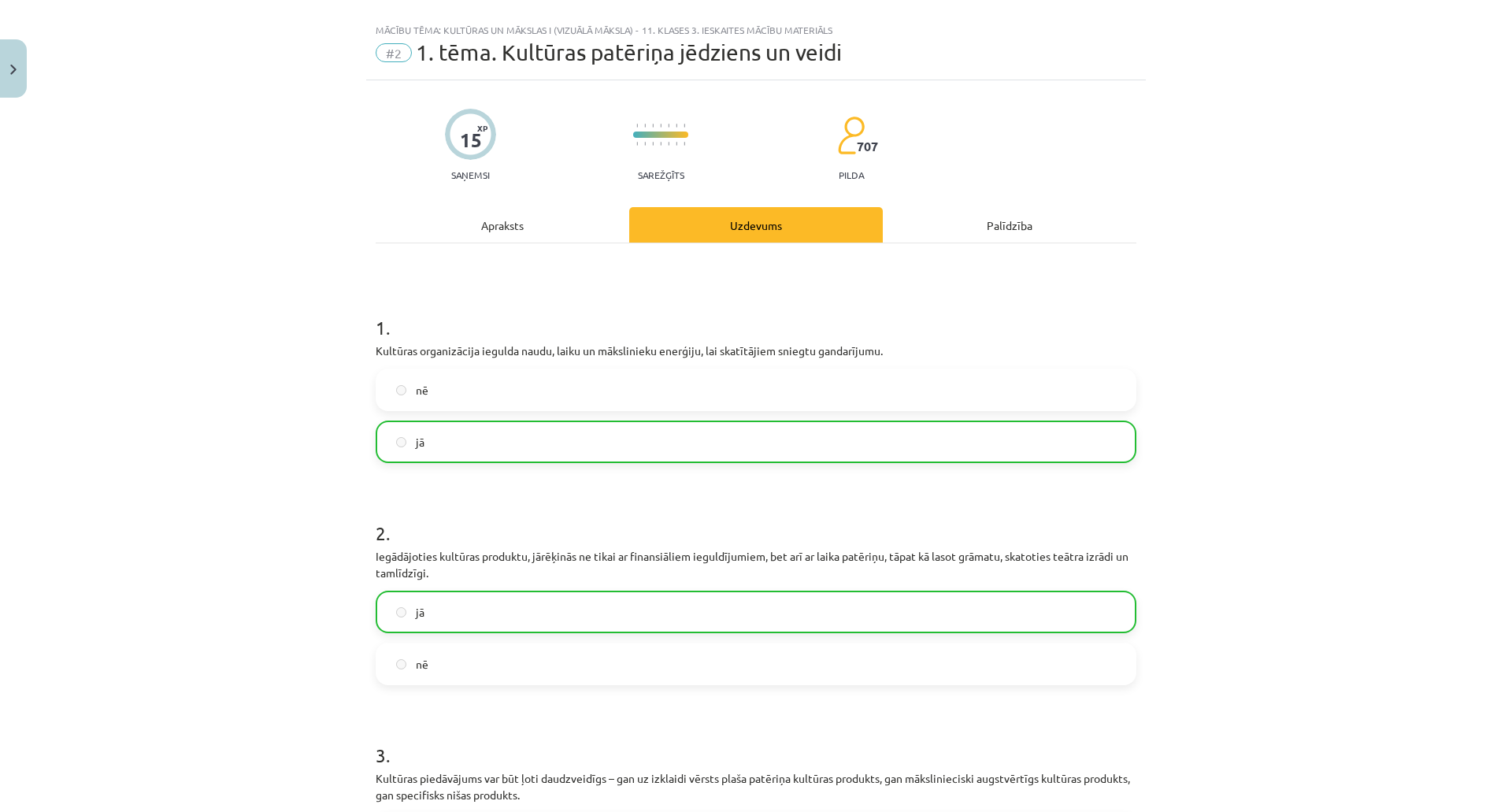
scroll to position [762, 0]
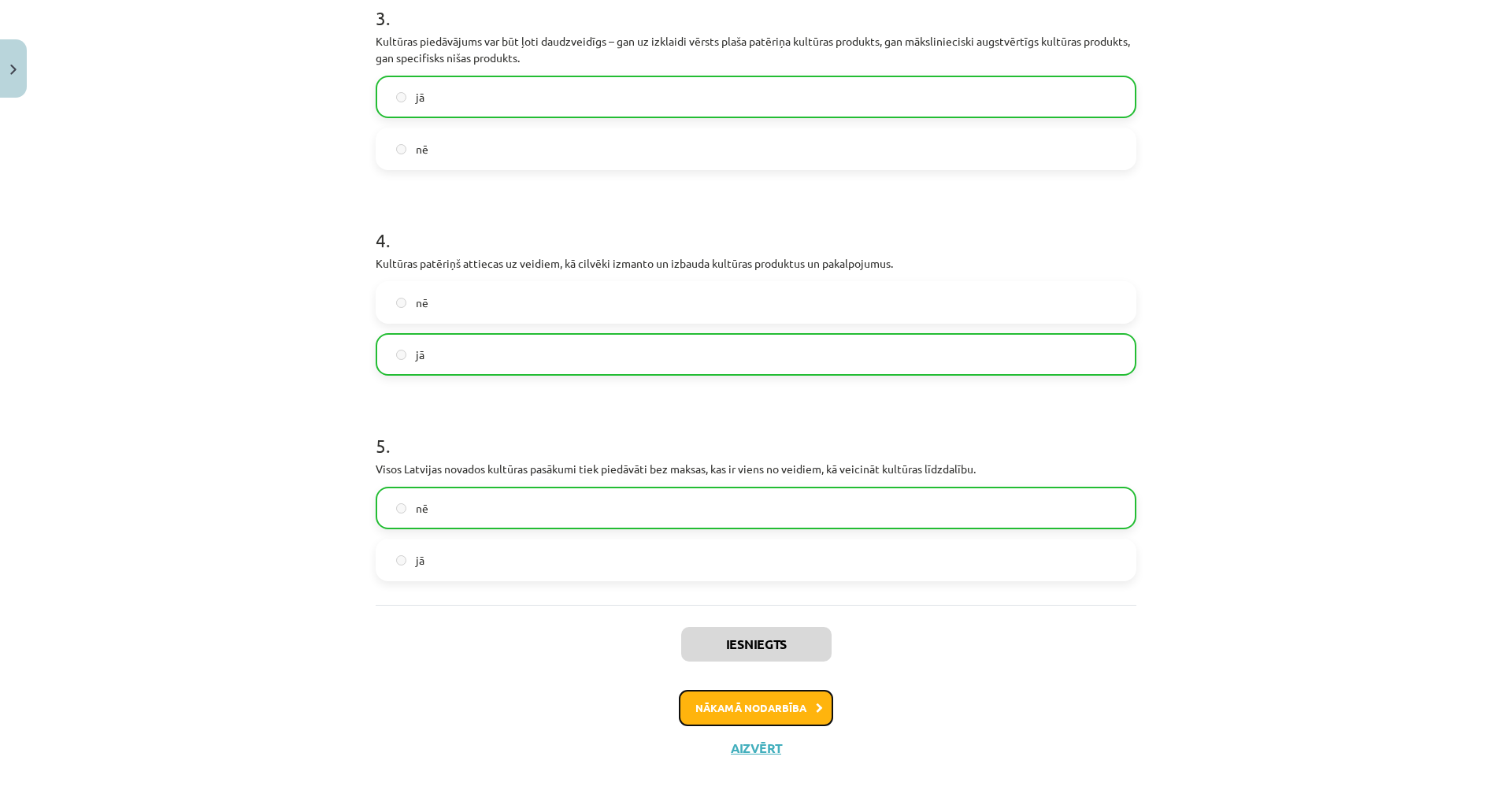
click at [734, 703] on button "Nākamā nodarbība" at bounding box center [756, 708] width 155 height 36
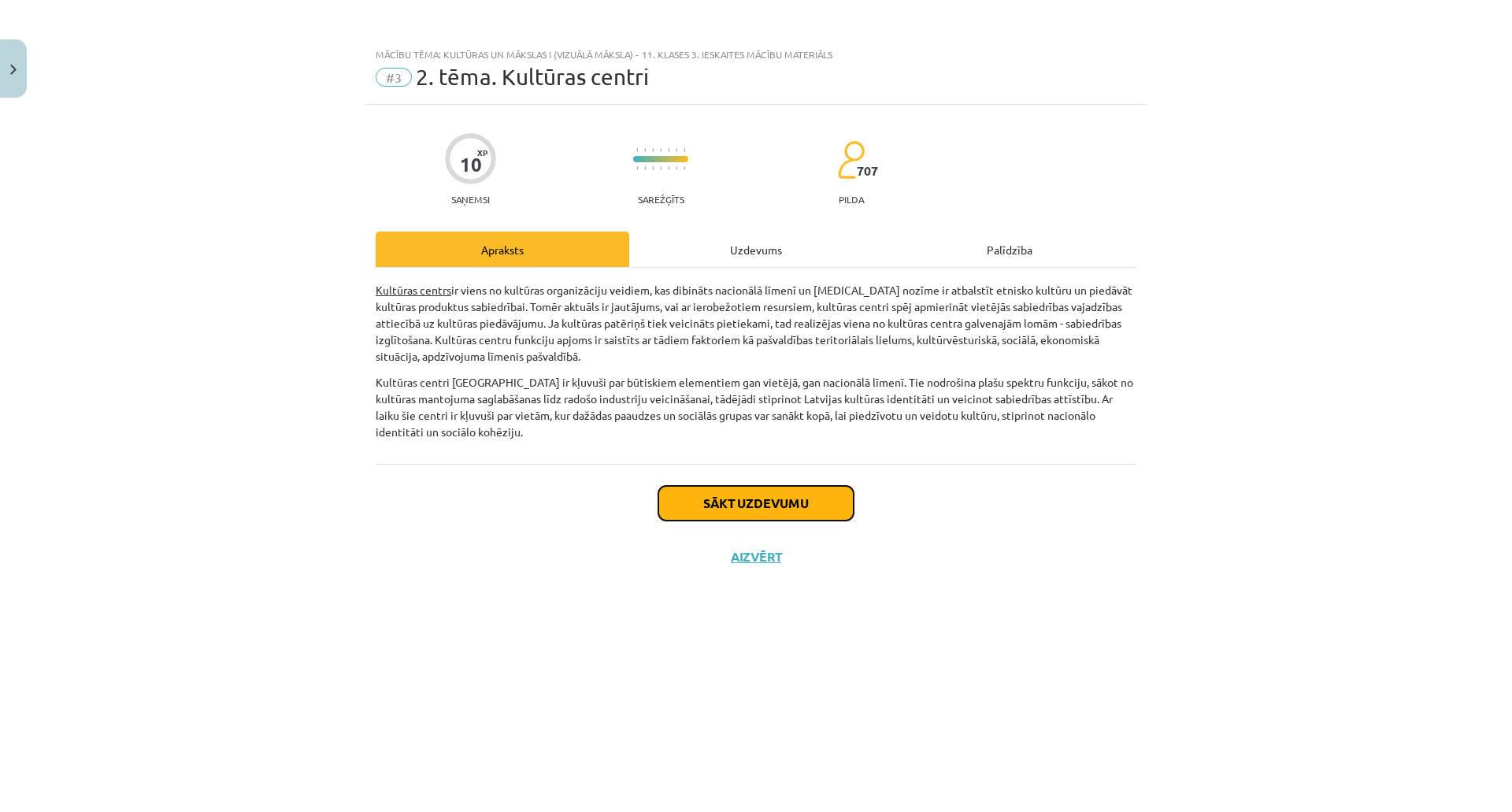
click at [738, 495] on button "Sākt uzdevumu" at bounding box center [756, 503] width 196 height 35
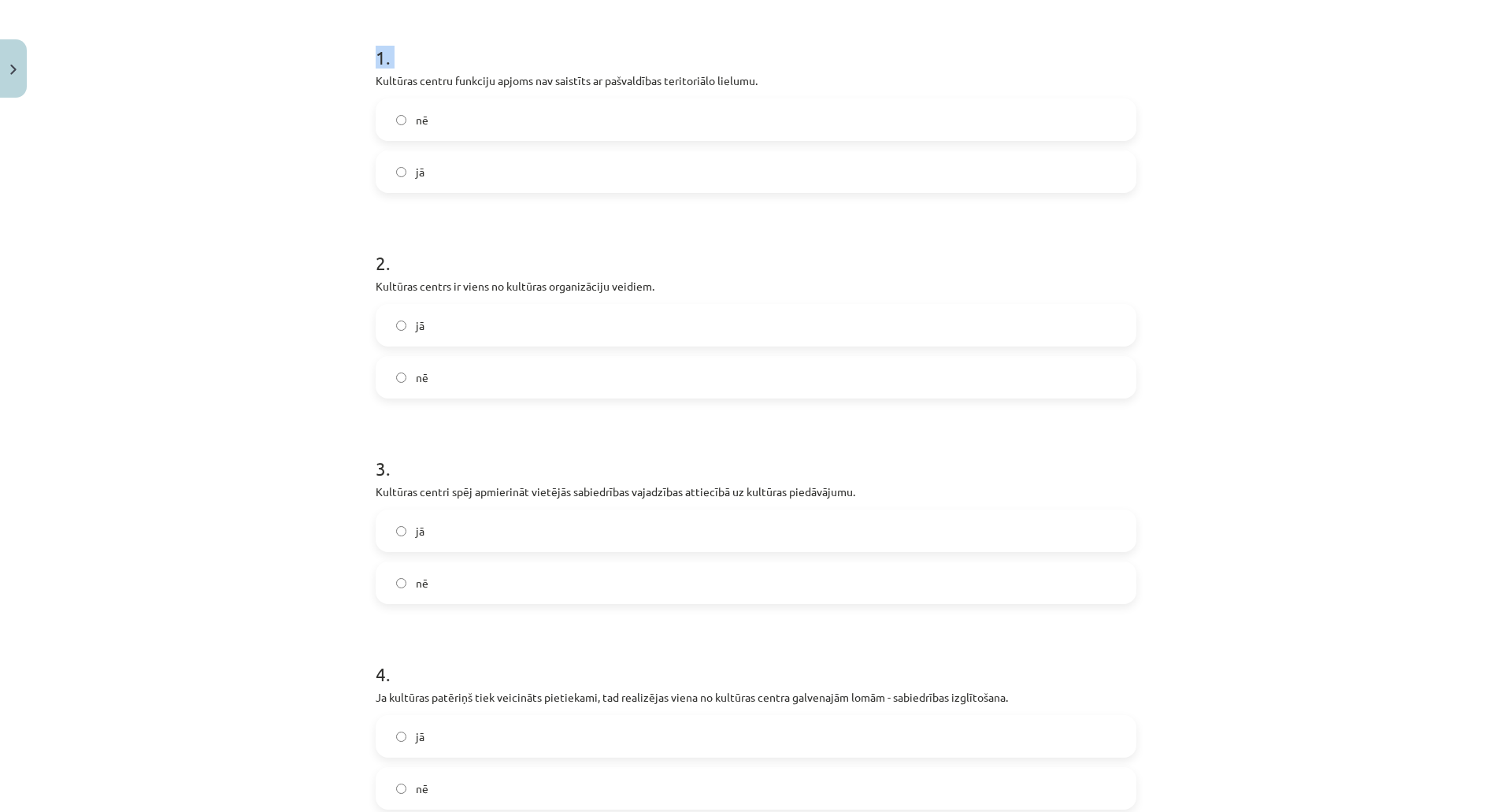
scroll to position [679, 0]
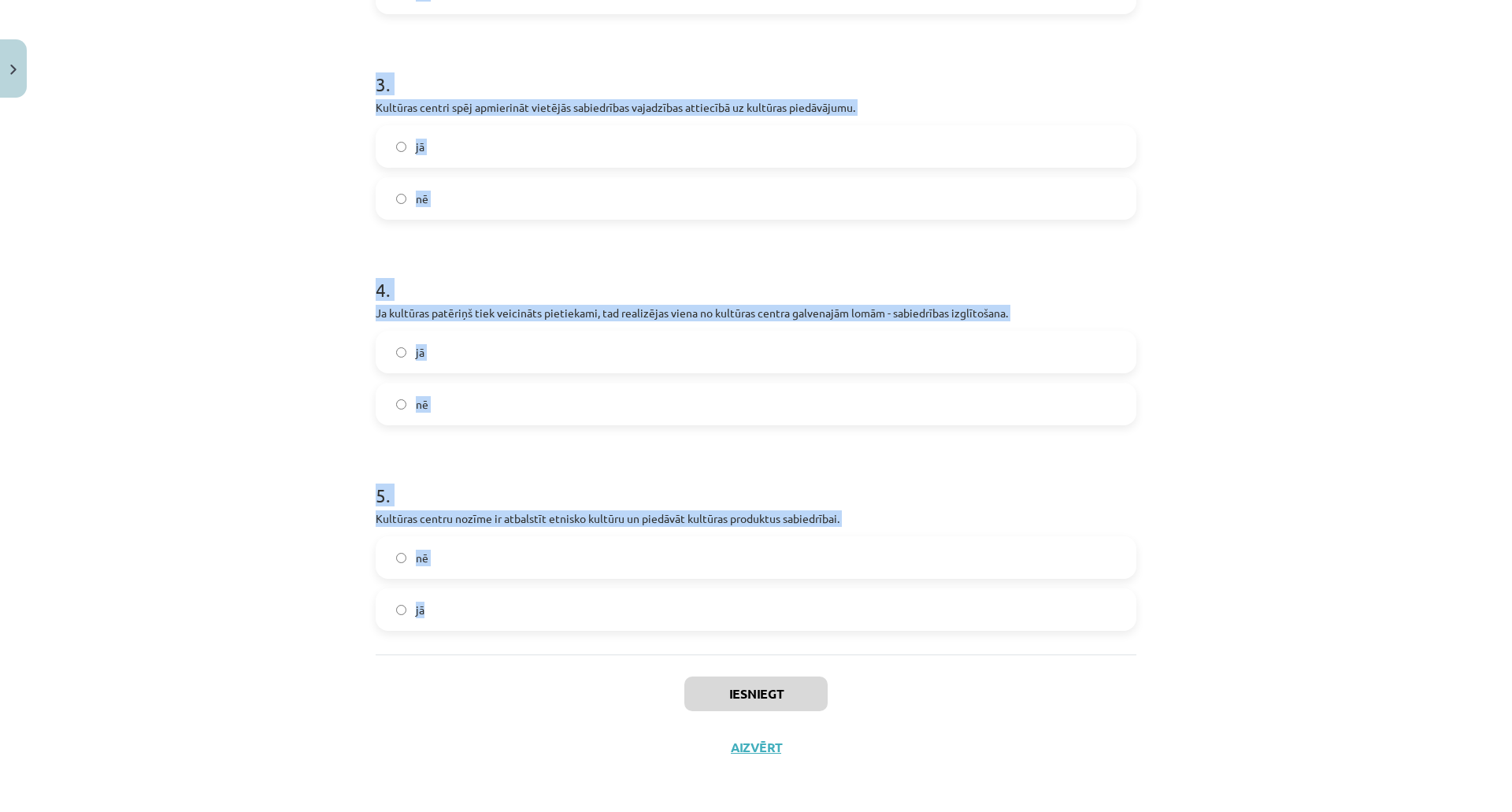
drag, startPoint x: 362, startPoint y: 370, endPoint x: 489, endPoint y: 609, distance: 270.6
click at [489, 609] on div "10 XP Saņemsi Sarežģīts 707 pilda Apraksts Uzdevums Palīdzība 1 . Kultūras cent…" at bounding box center [756, 100] width 780 height 1349
copy form "Kultūras centru funkciju apjoms nav saistīts ar pašvaldības teritoriālo lielumu…"
click at [1396, 480] on div "Mācību tēma: Kultūras un mākslas i (vizuālā māksla) - 11. klases 3. ieskaites m…" at bounding box center [756, 406] width 1512 height 812
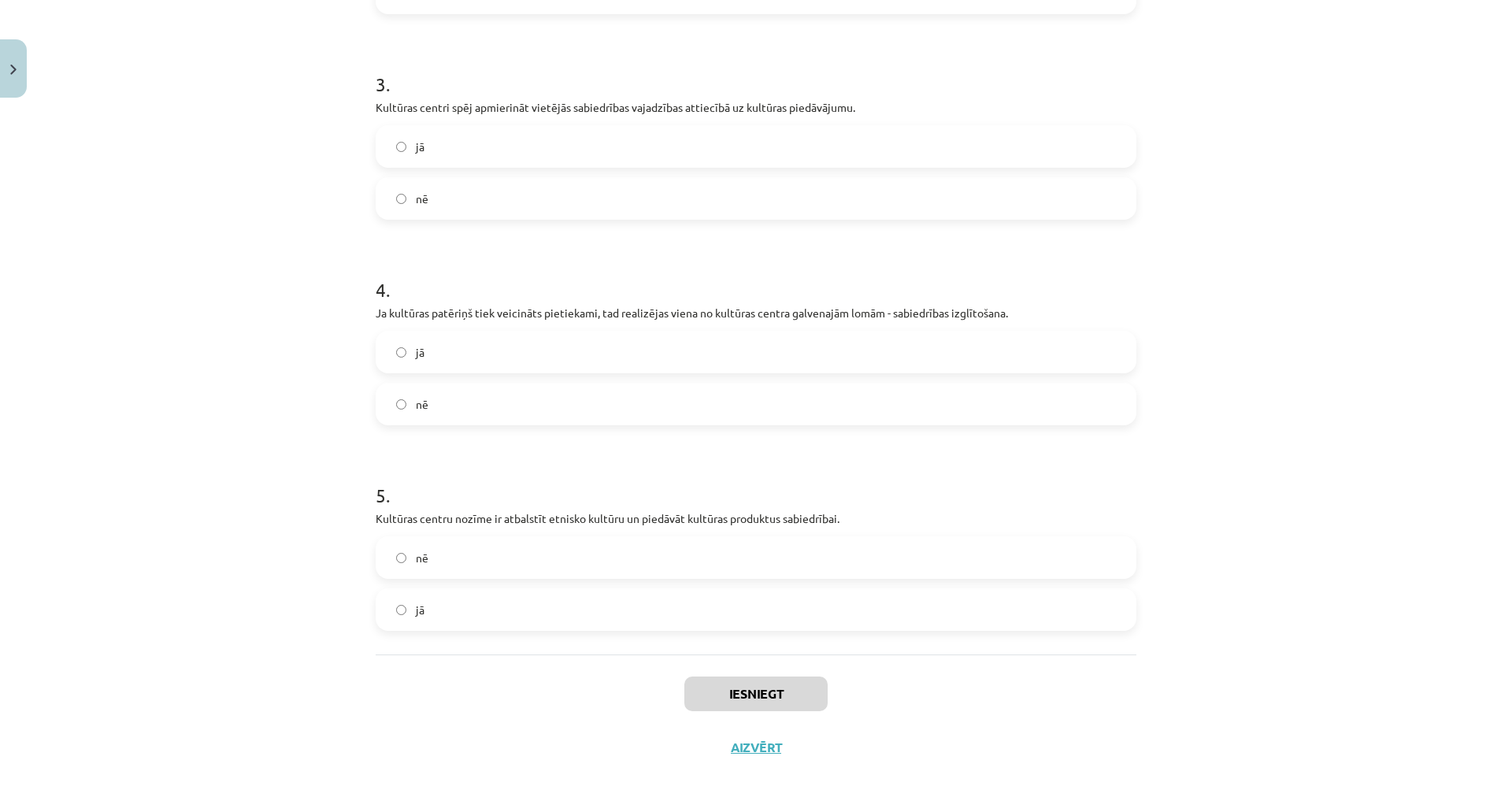
click at [585, 144] on label "jā" at bounding box center [756, 146] width 757 height 39
click at [511, 344] on label "jā" at bounding box center [756, 352] width 757 height 39
click at [465, 601] on label "jā" at bounding box center [756, 609] width 757 height 39
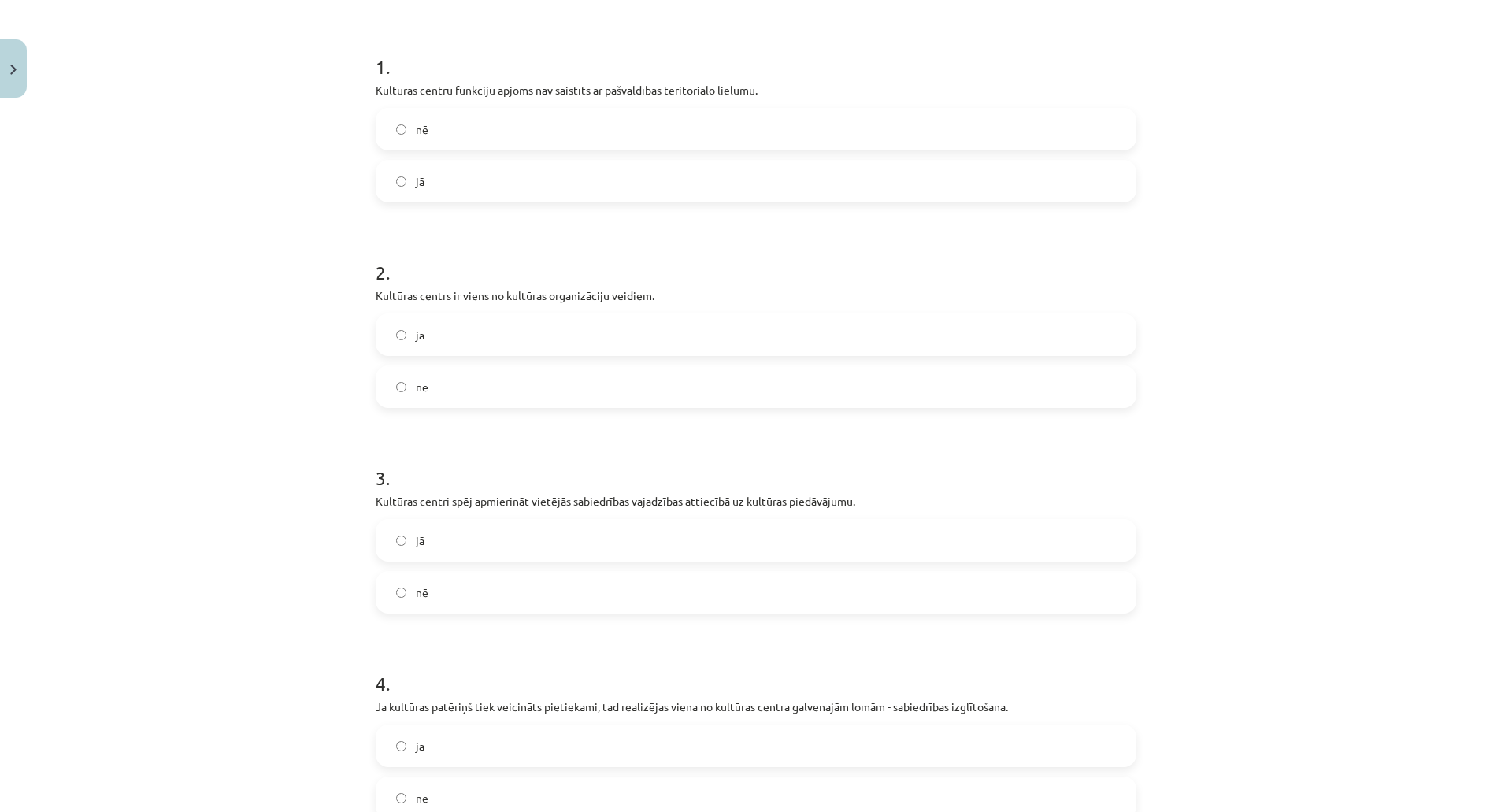
scroll to position [240, 0]
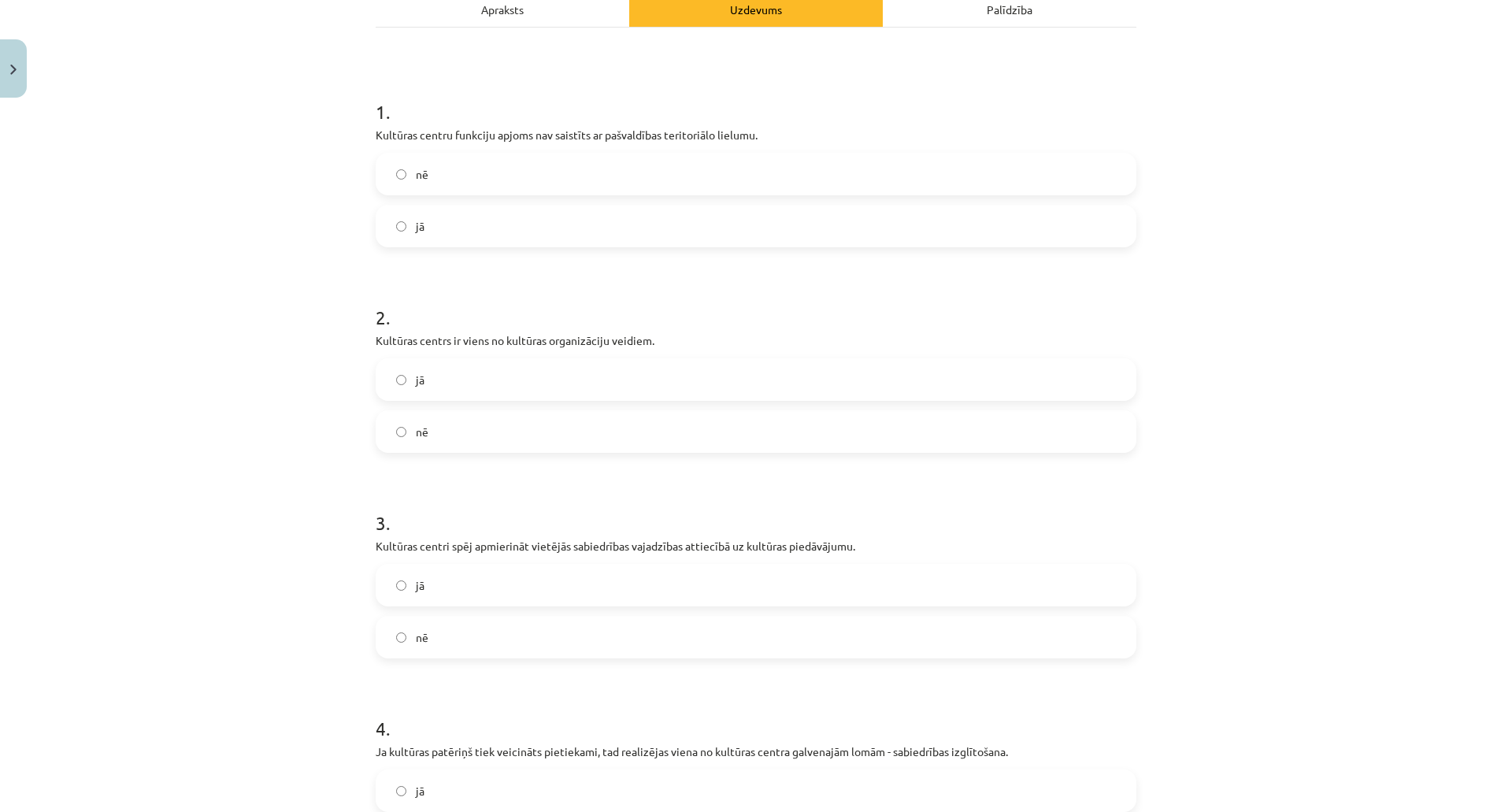
click at [504, 378] on label "jā" at bounding box center [756, 380] width 757 height 39
click at [626, 166] on label "nē" at bounding box center [756, 174] width 757 height 39
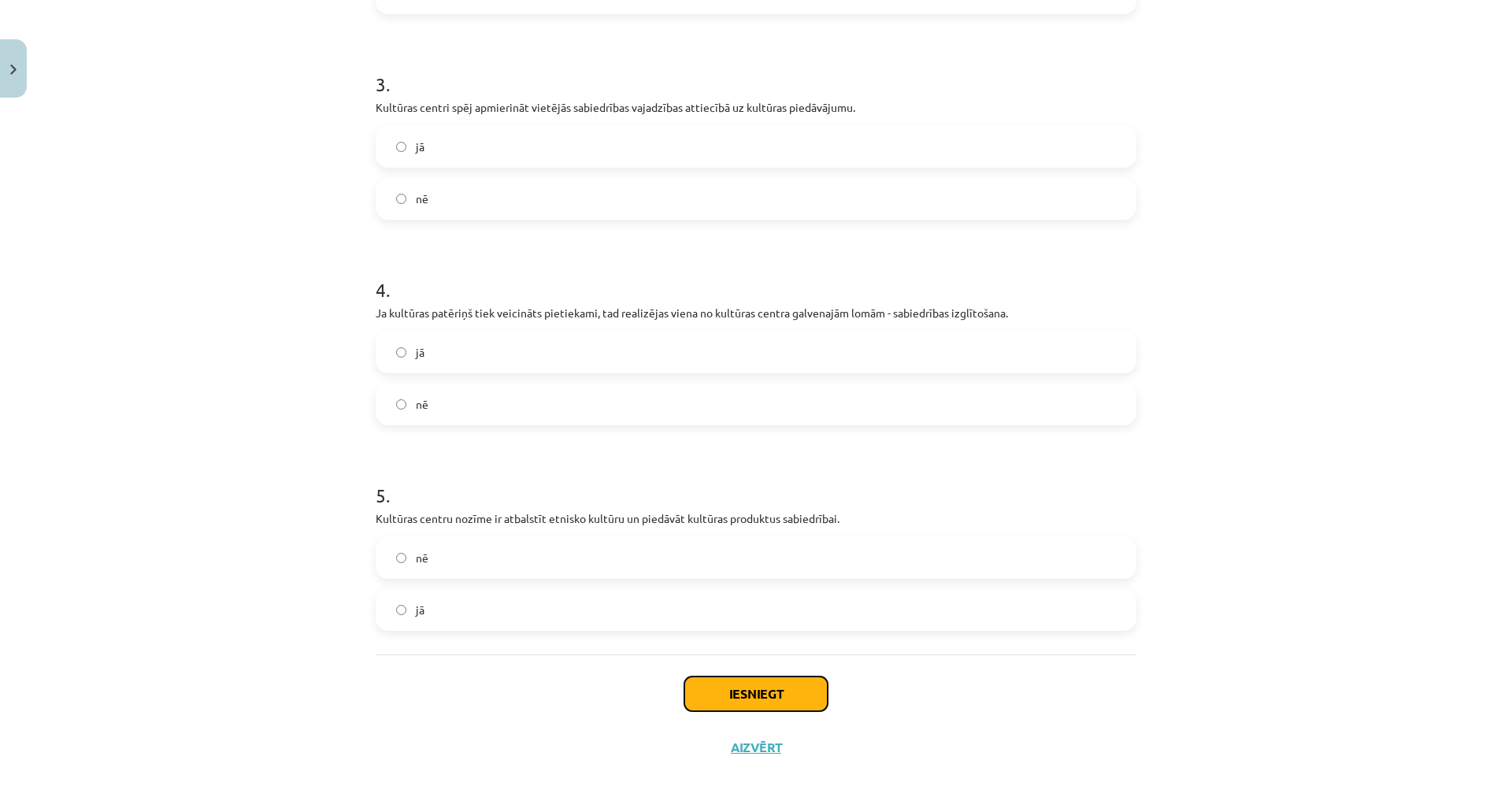
click at [745, 708] on button "Iesniegt" at bounding box center [756, 694] width 144 height 35
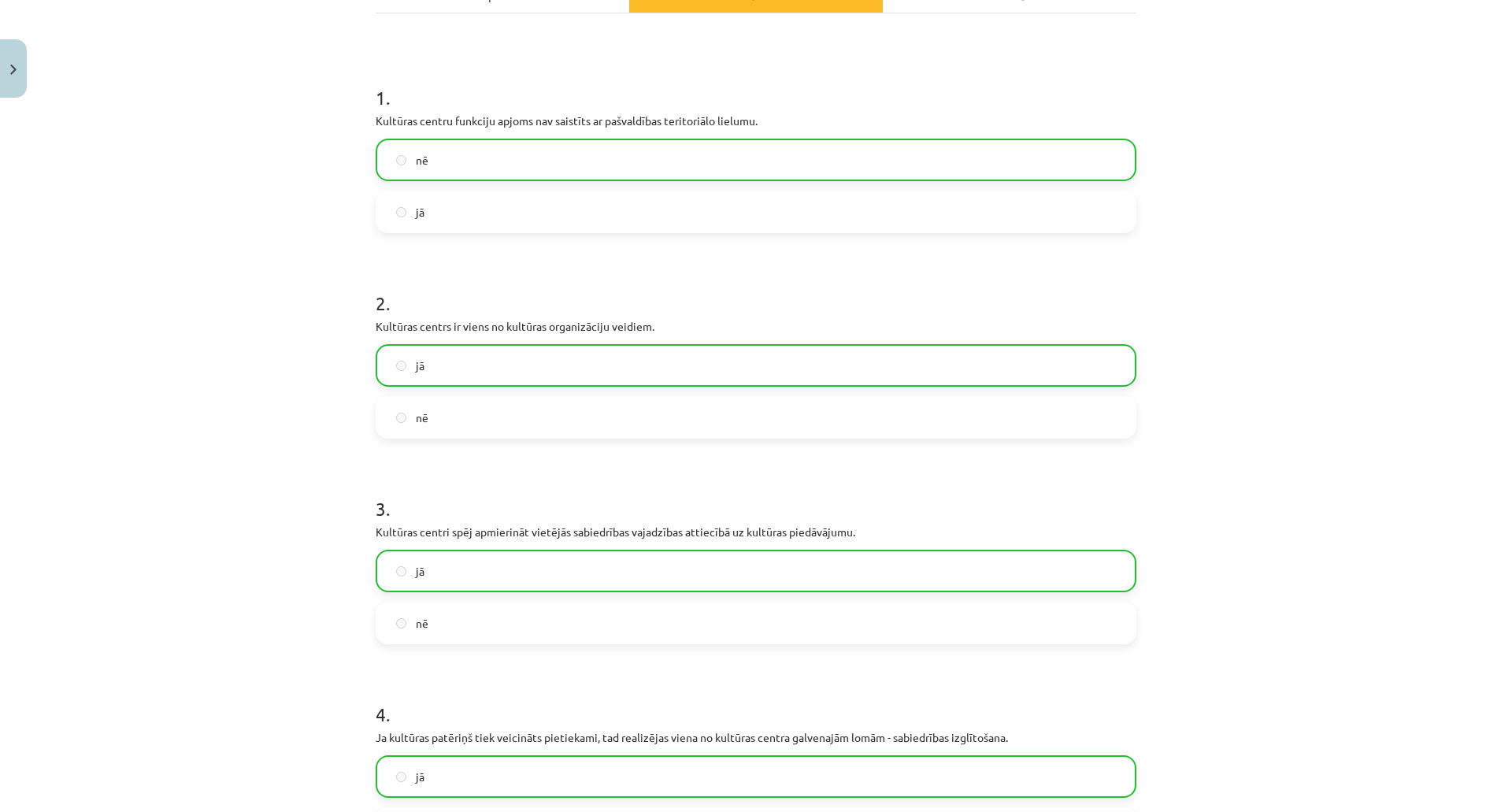
scroll to position [728, 0]
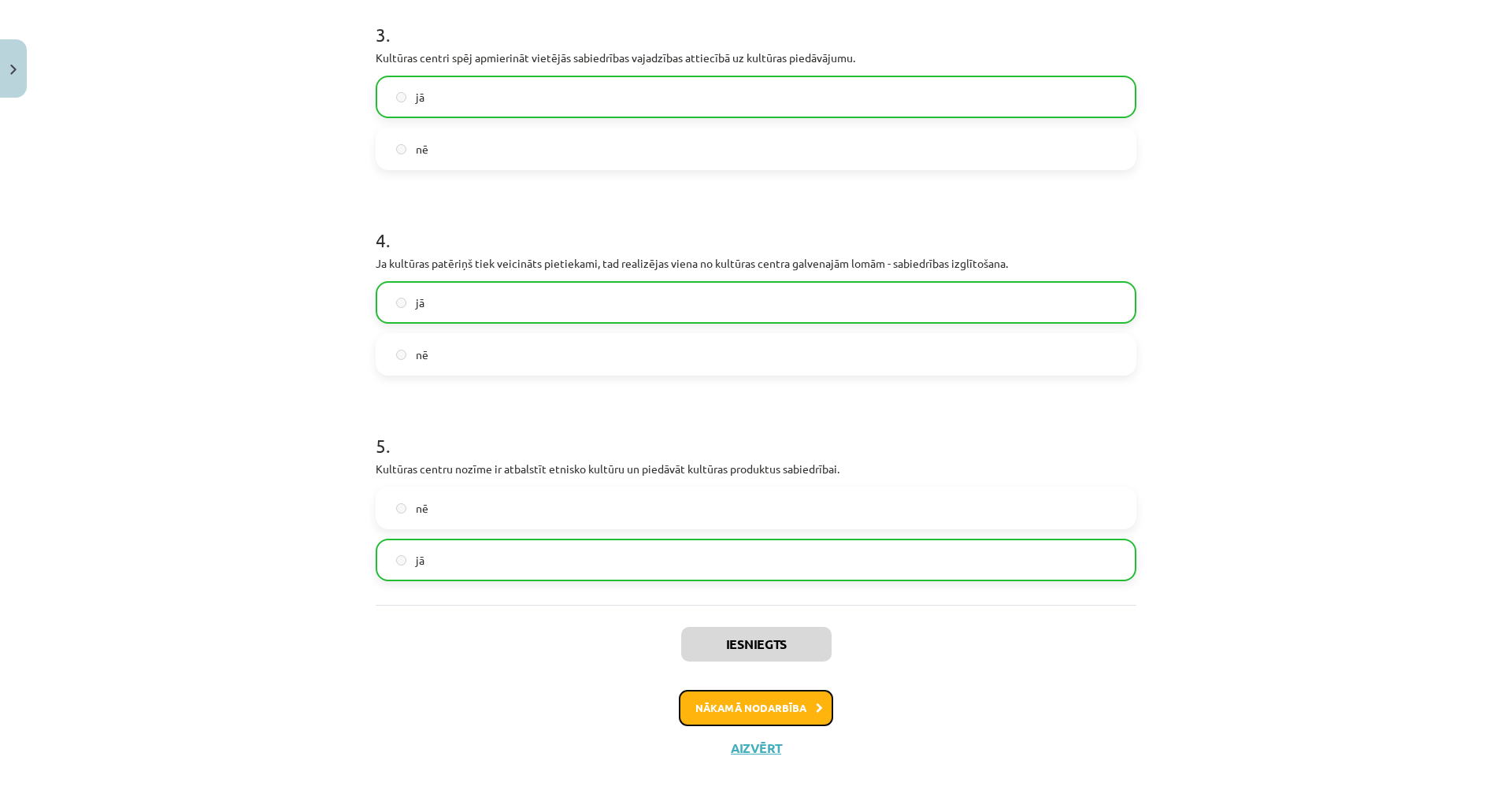
click at [797, 708] on button "Nākamā nodarbība" at bounding box center [756, 708] width 155 height 36
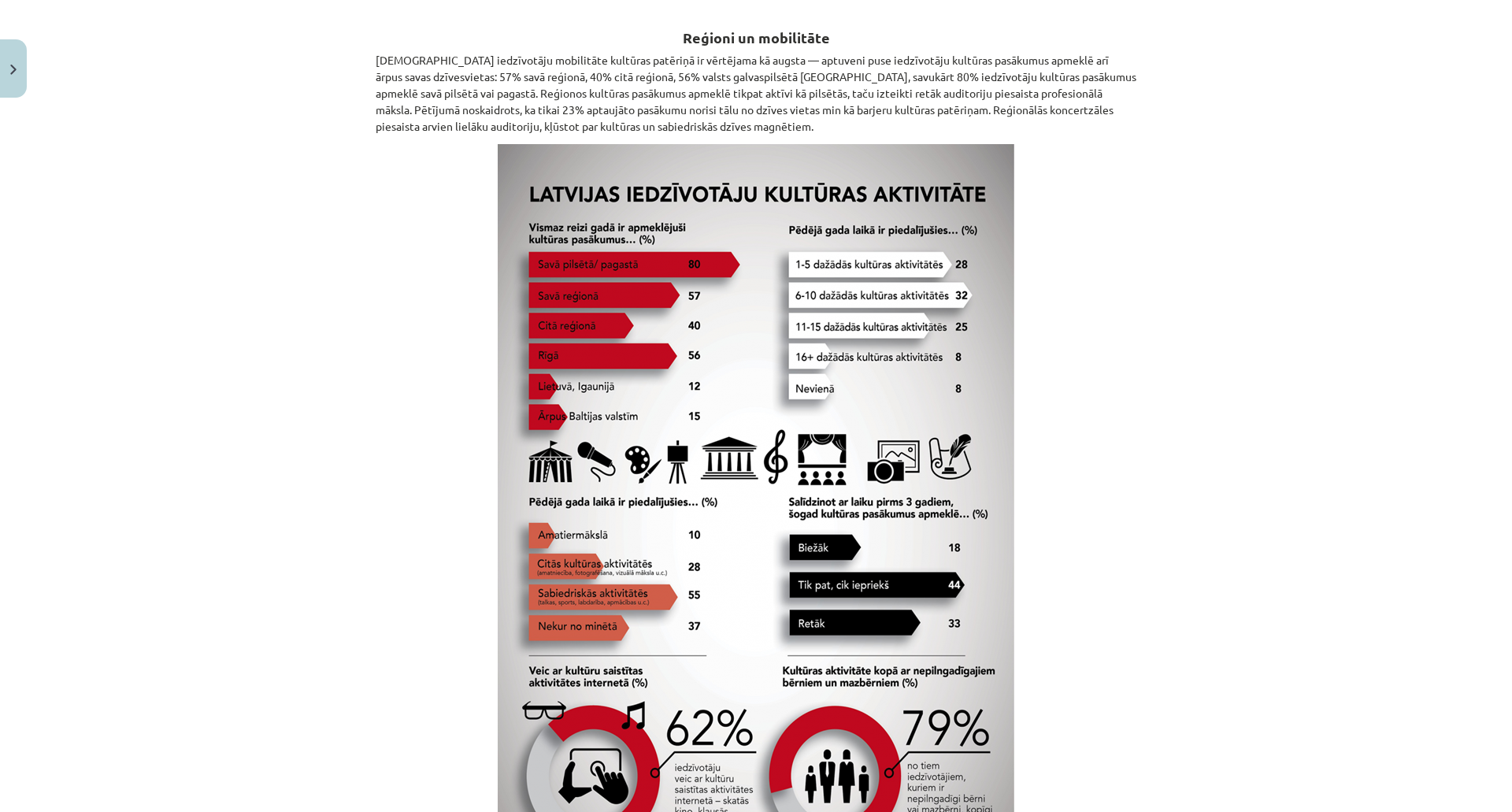
scroll to position [1985, 0]
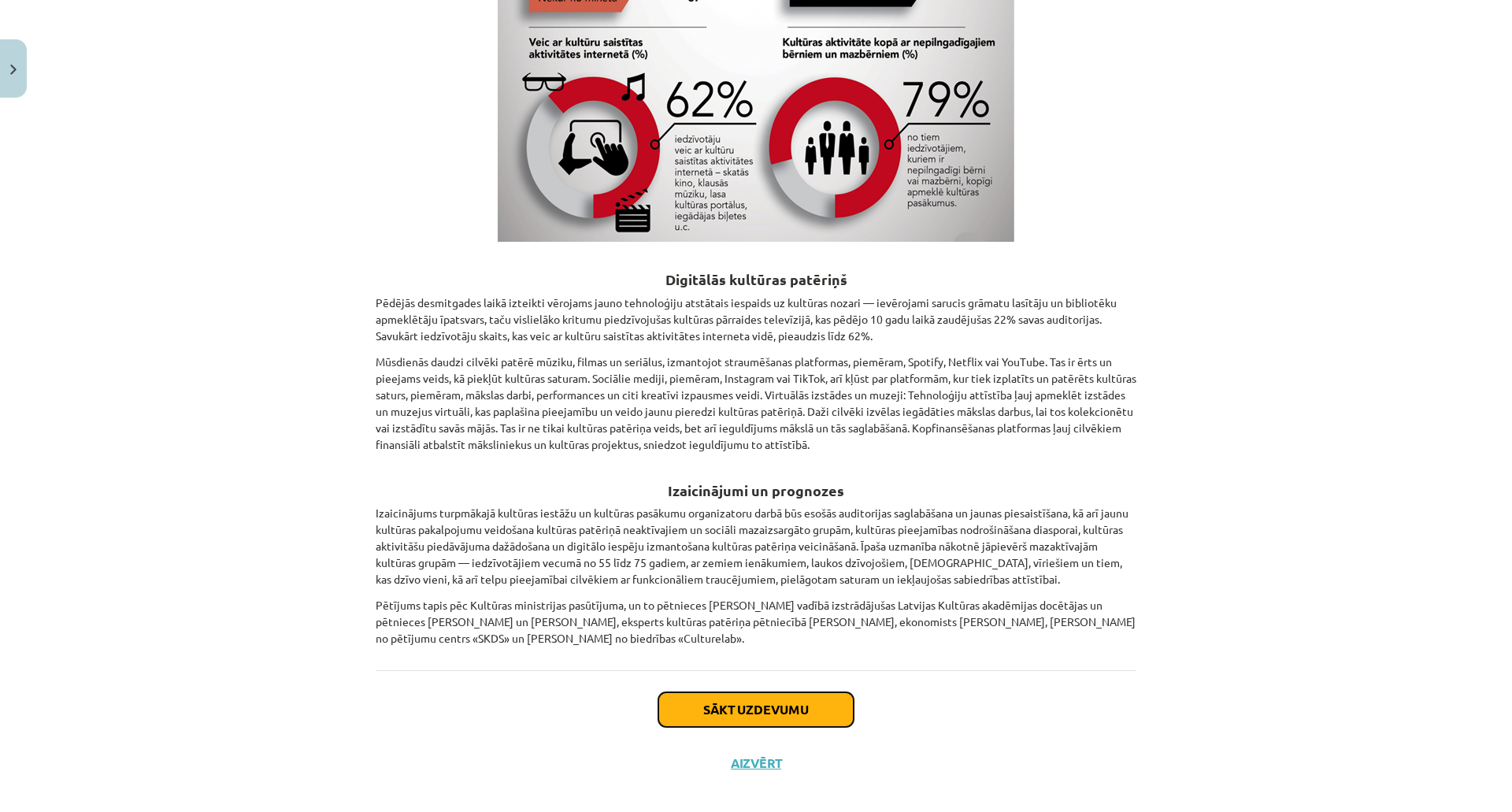
click at [802, 696] on button "Sākt uzdevumu" at bounding box center [756, 709] width 196 height 35
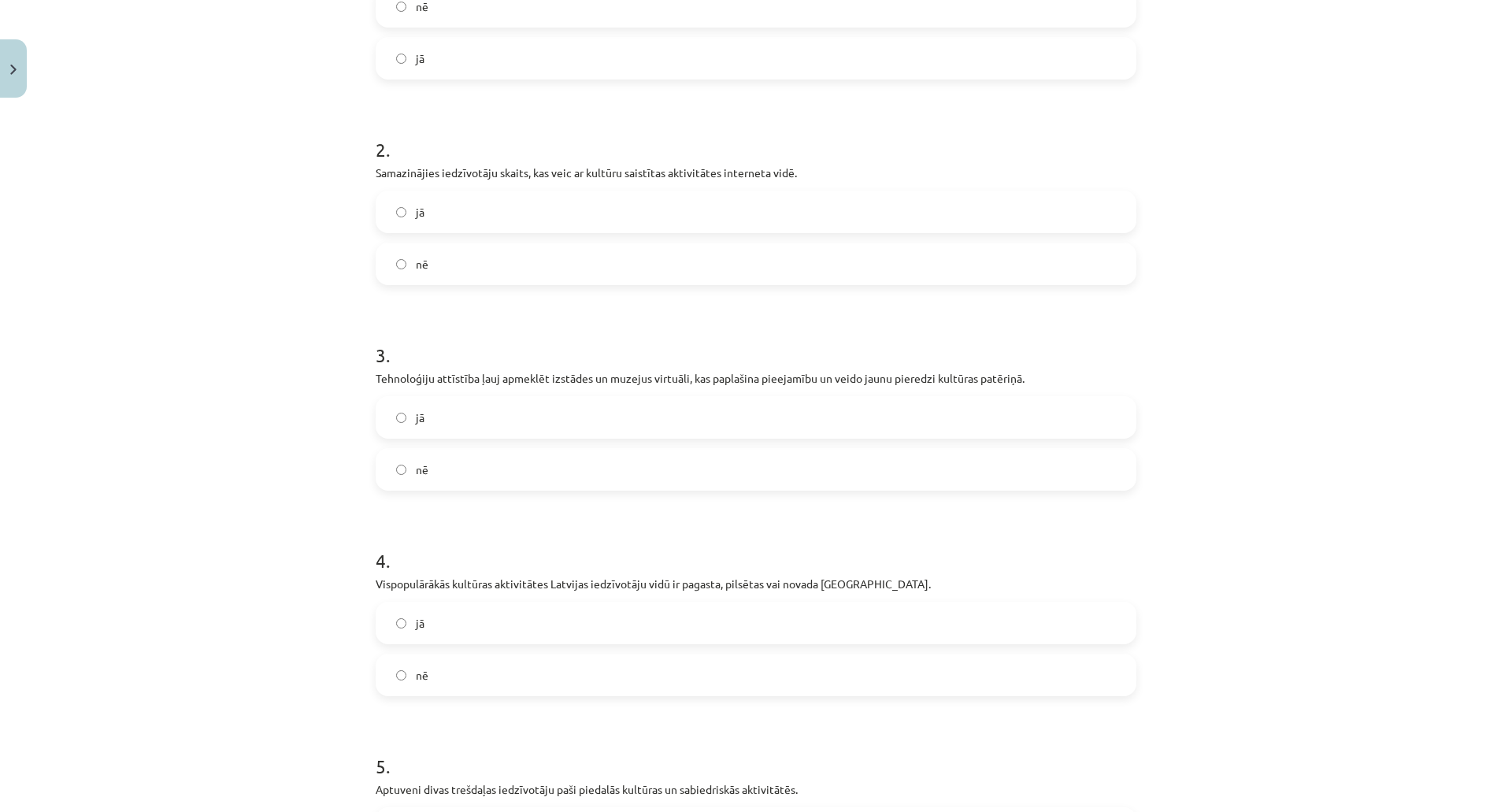
scroll to position [679, 0]
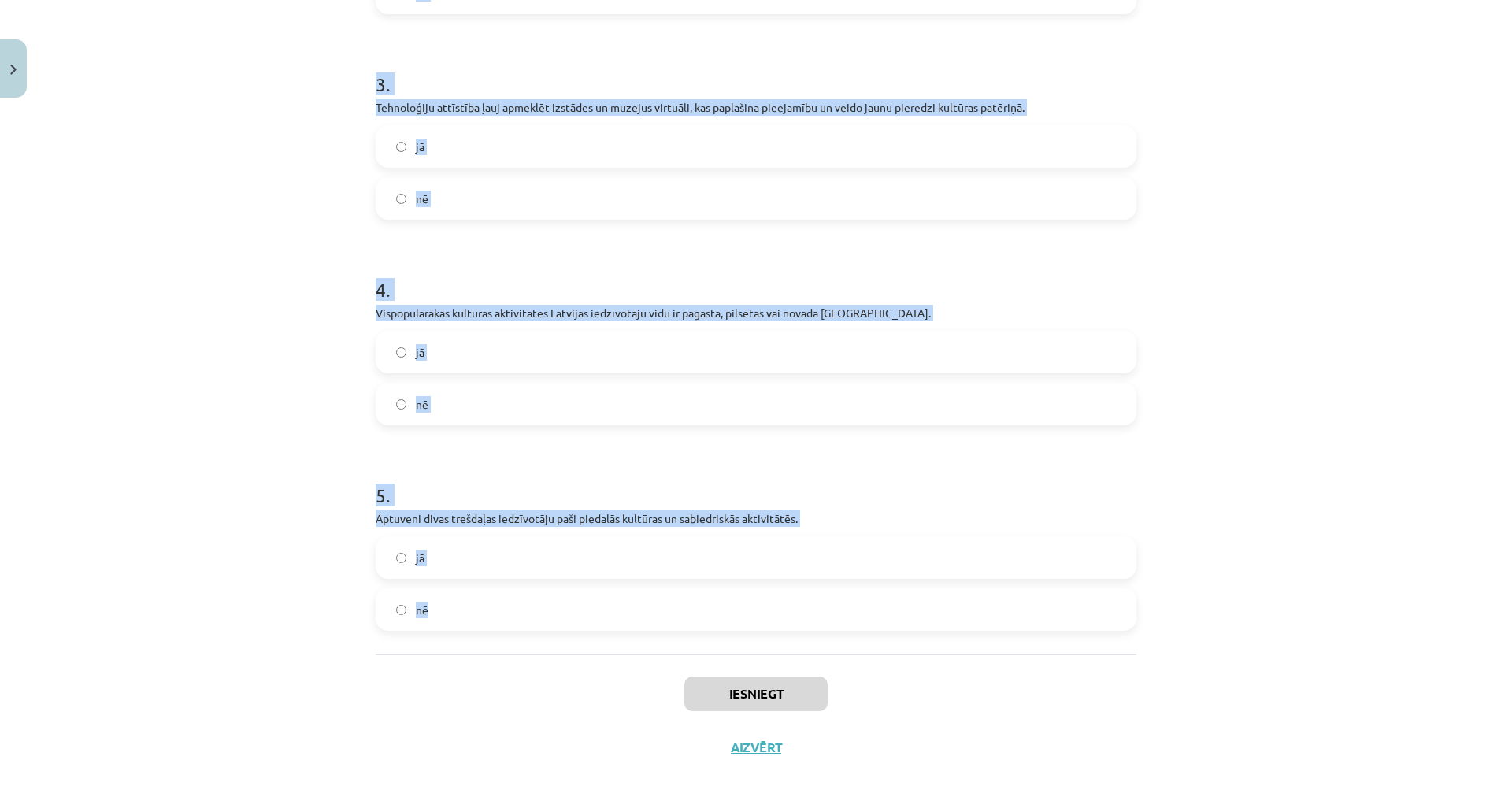
drag, startPoint x: 346, startPoint y: 332, endPoint x: 476, endPoint y: 597, distance: 295.2
click at [476, 597] on div "Mācību tēma: Kultūras un mākslas i (vizuālā māksla) - 11. klases 3. ieskaites m…" at bounding box center [756, 406] width 1512 height 812
copy form "Nacionālā Kino centra apkopotie aizvadītā gada statistikas dati liecina, ka 201…"
click at [433, 551] on label "jā" at bounding box center [756, 557] width 757 height 39
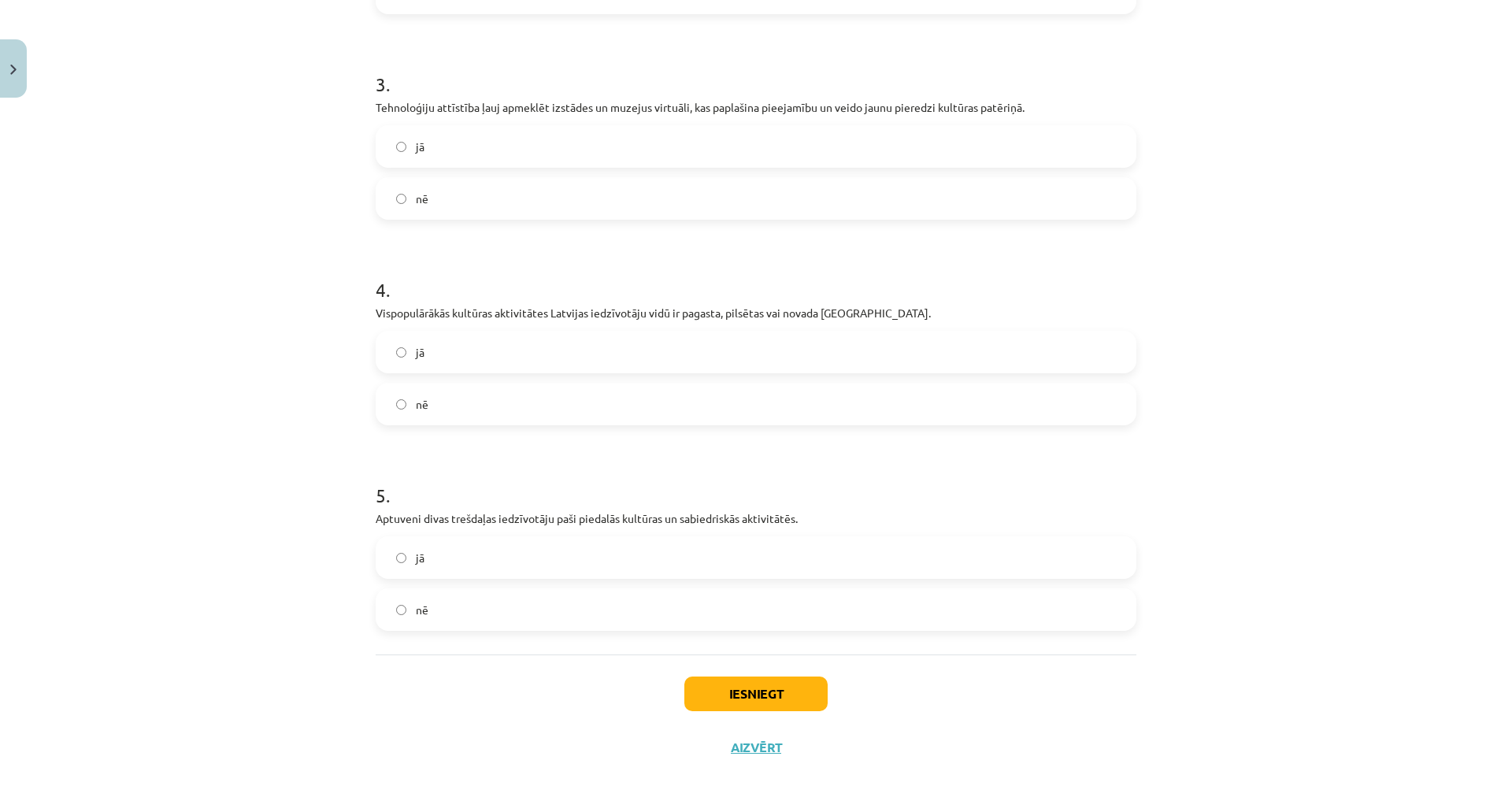
click at [452, 356] on label "jā" at bounding box center [756, 352] width 757 height 39
click at [480, 156] on label "jā" at bounding box center [756, 146] width 757 height 39
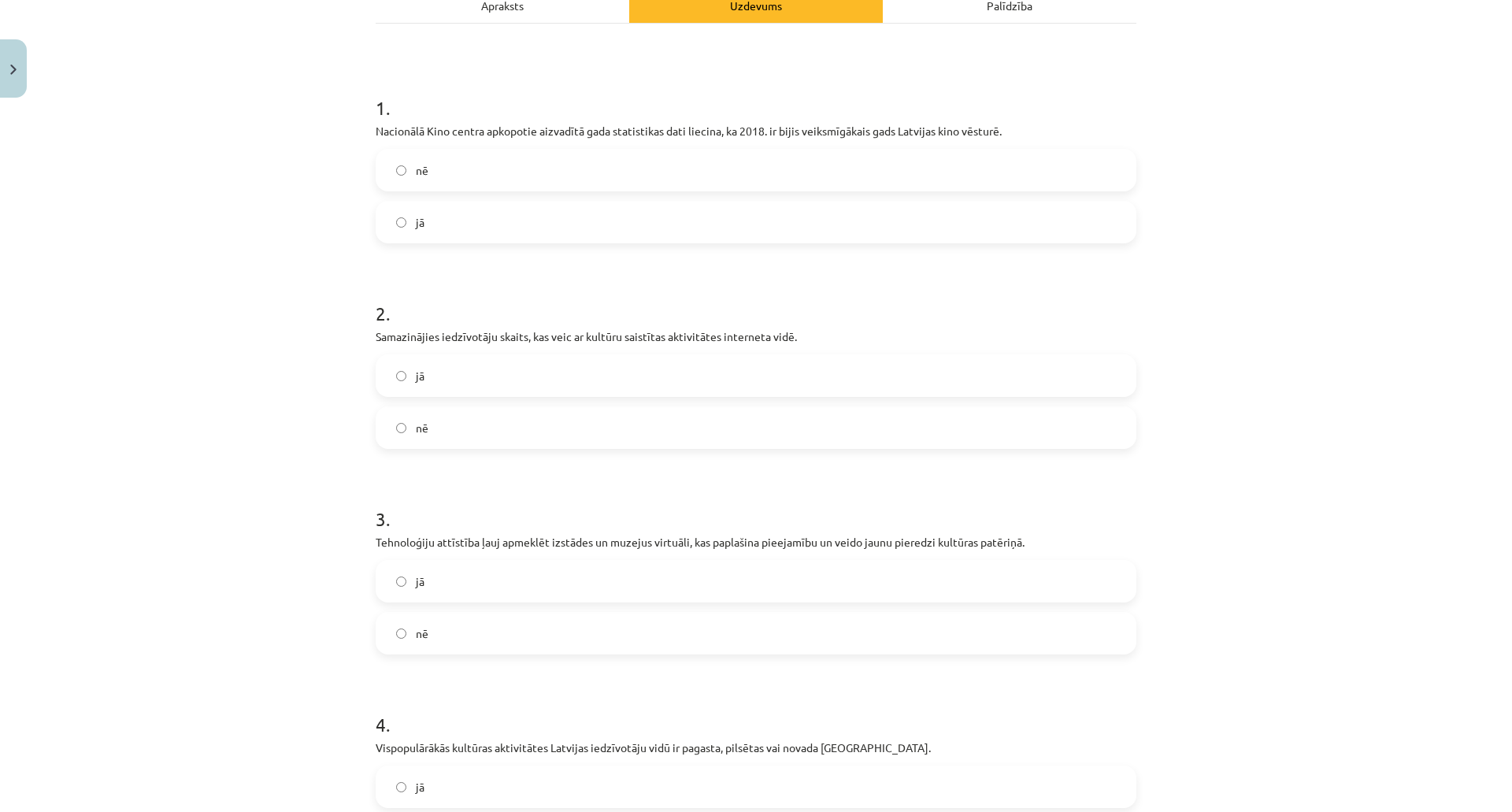
scroll to position [219, 0]
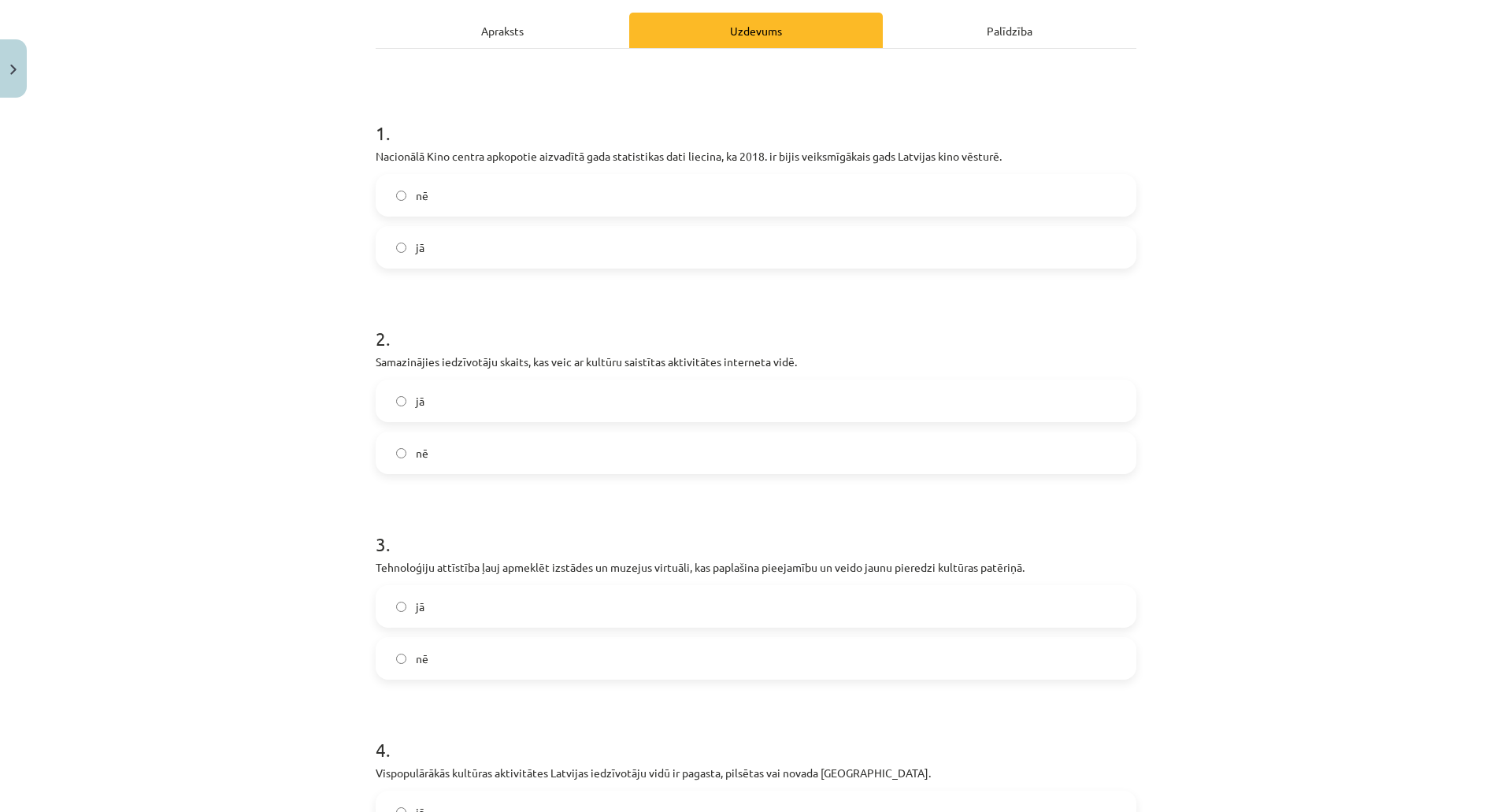
click at [699, 258] on label "jā" at bounding box center [756, 247] width 757 height 39
click at [485, 470] on label "nē" at bounding box center [756, 453] width 757 height 39
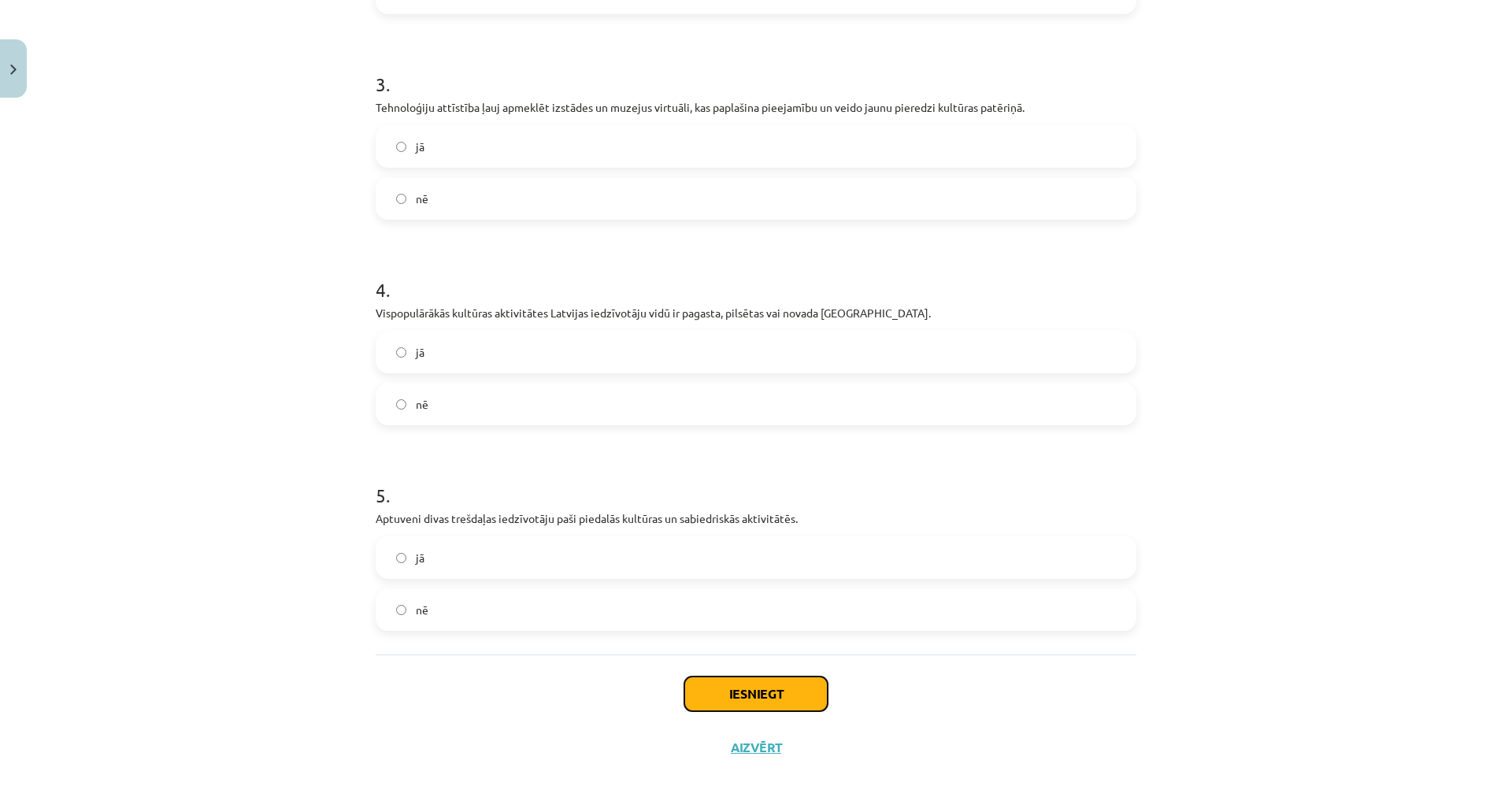
click at [747, 694] on button "Iesniegt" at bounding box center [756, 694] width 144 height 35
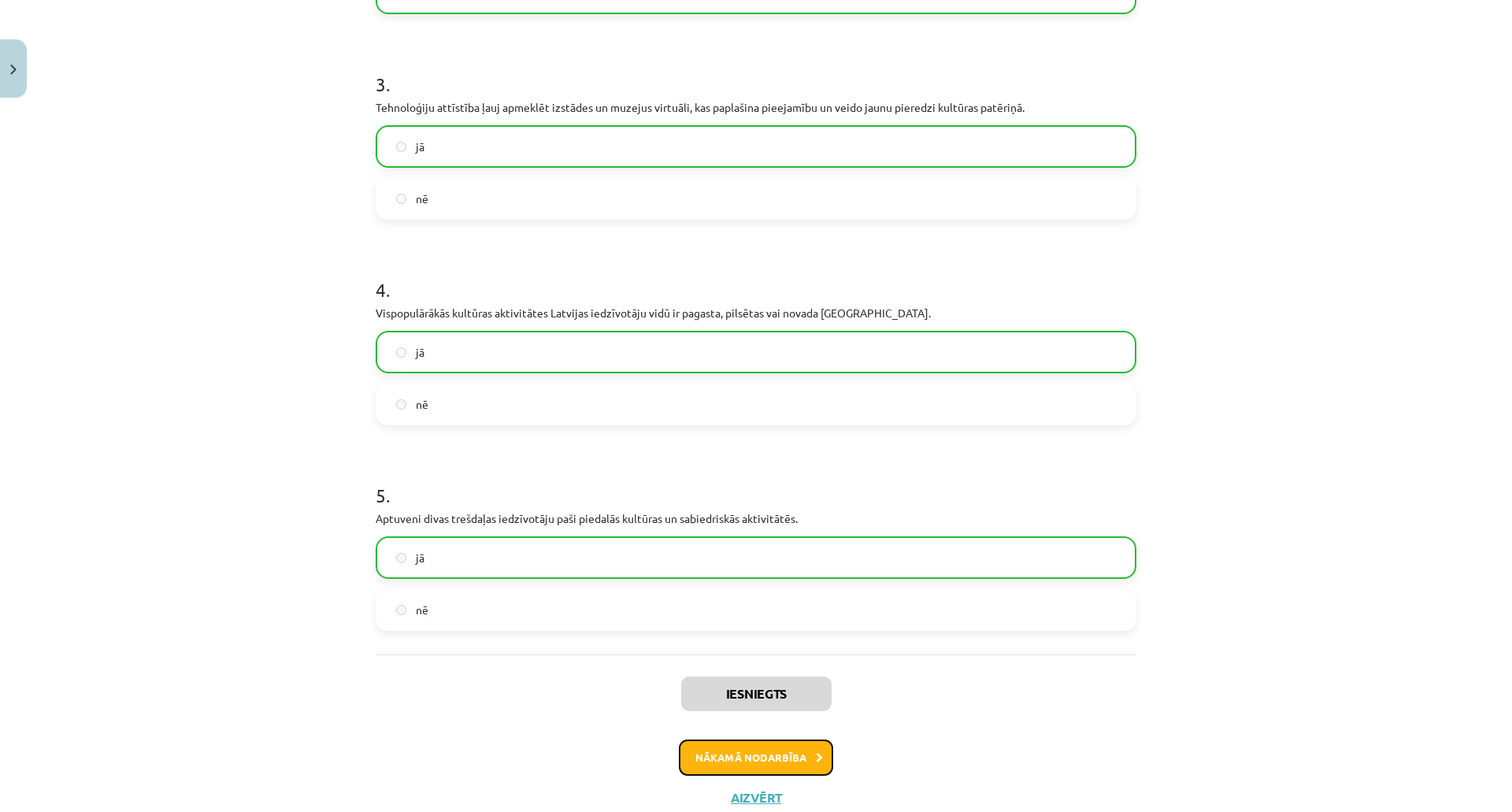
click at [754, 769] on button "Nākamā nodarbība" at bounding box center [756, 757] width 155 height 36
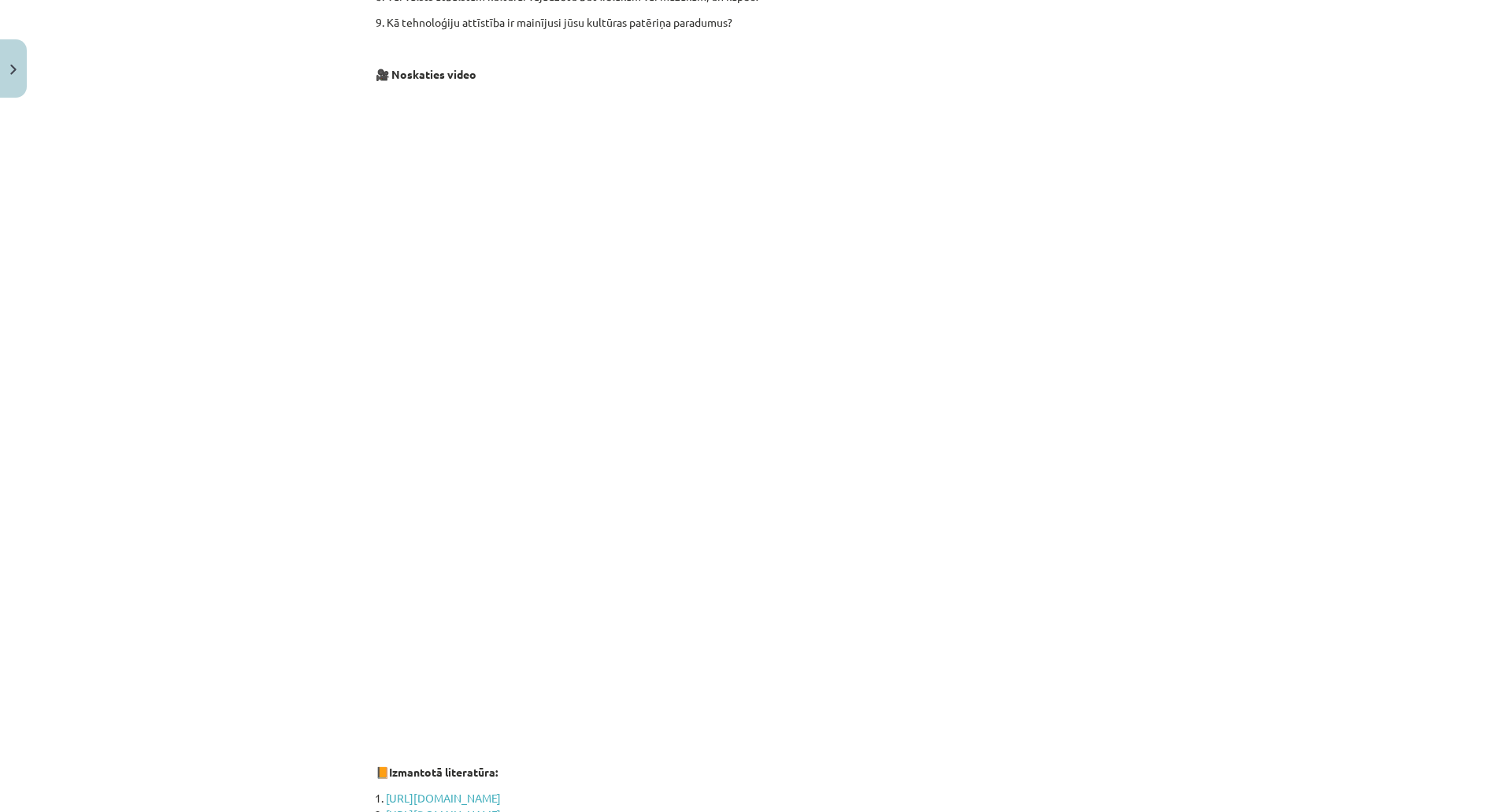
scroll to position [1945, 0]
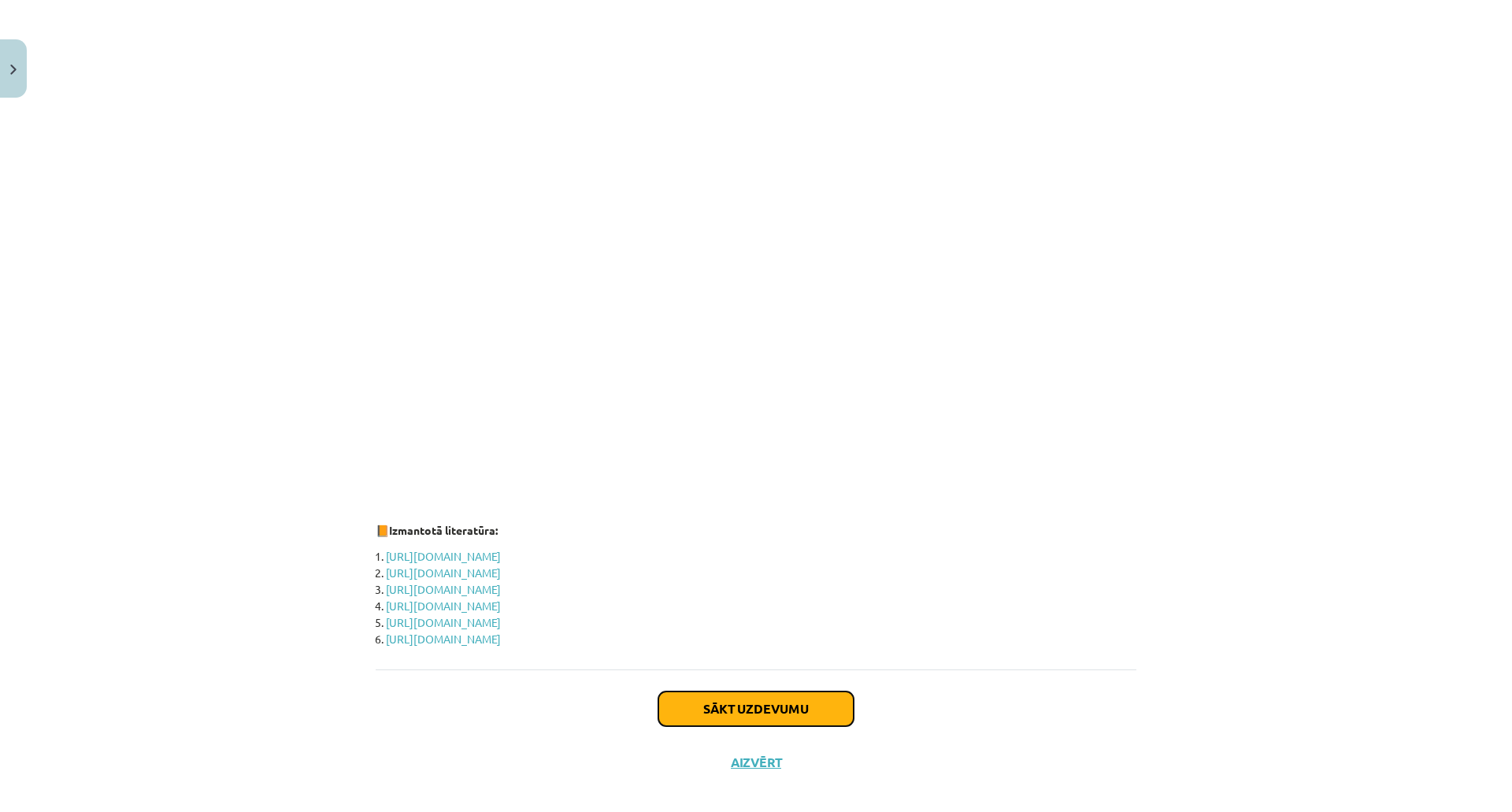
click at [777, 691] on button "Sākt uzdevumu" at bounding box center [756, 709] width 196 height 35
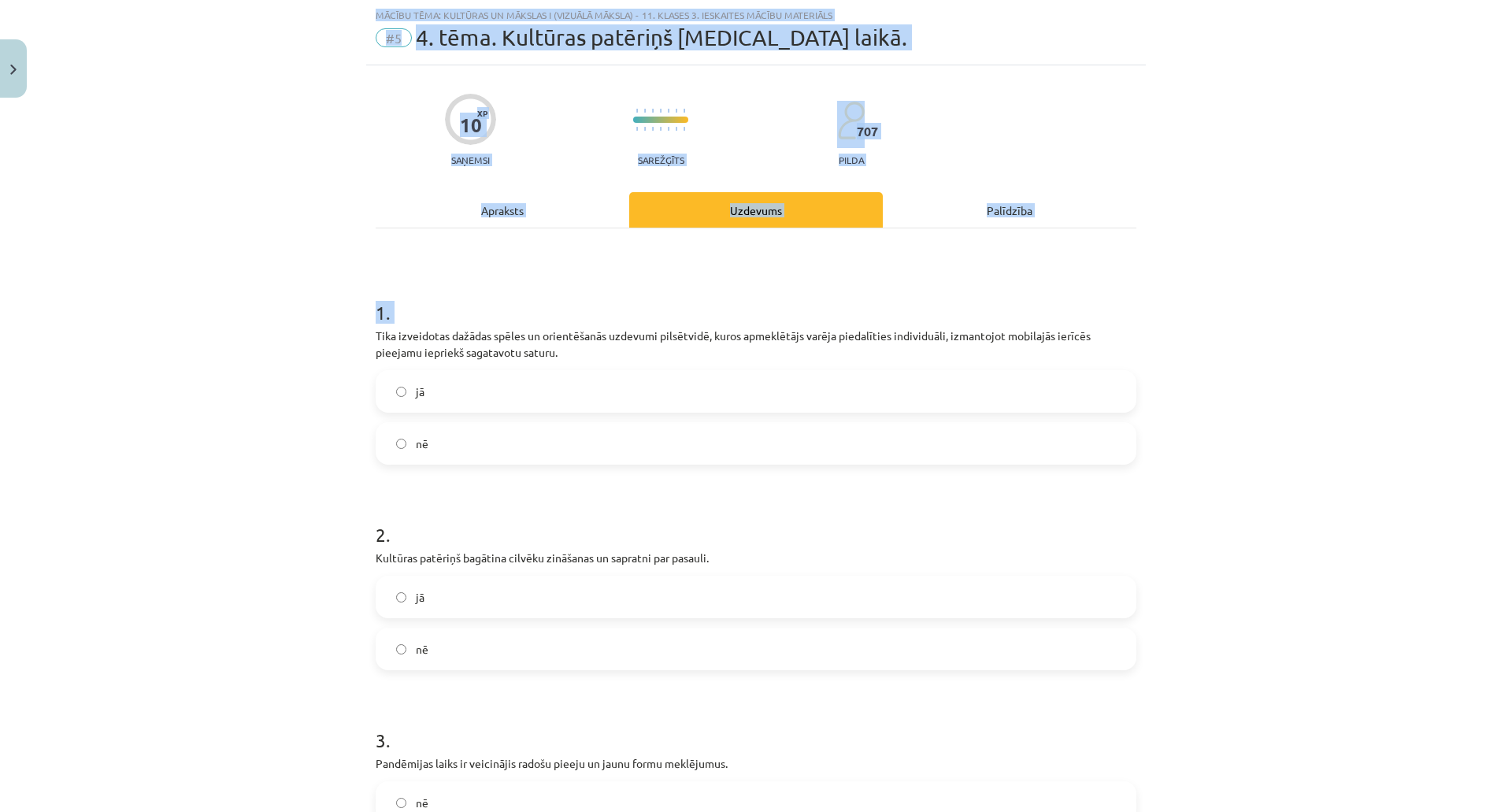
scroll to position [712, 0]
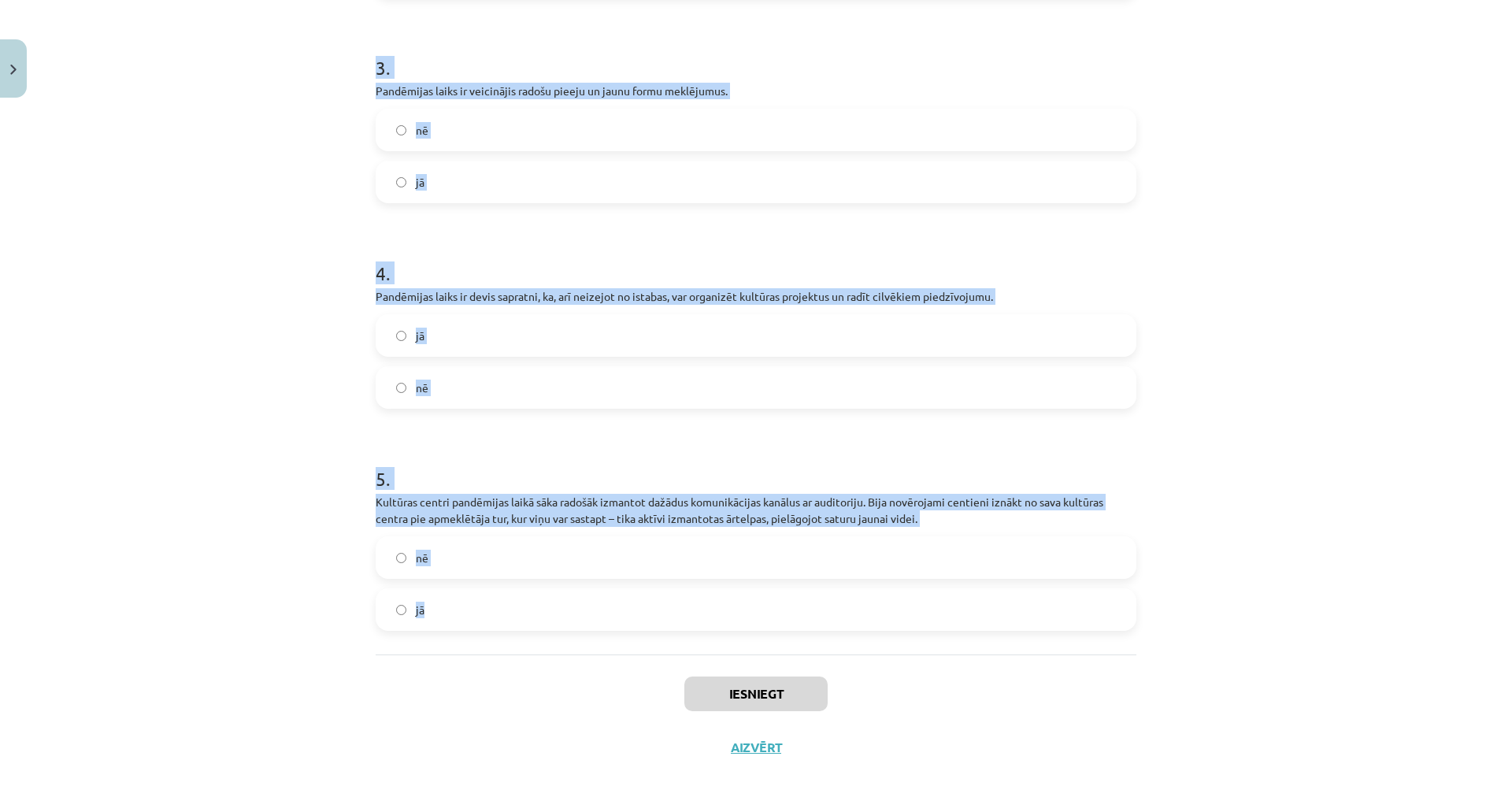
drag, startPoint x: 366, startPoint y: 336, endPoint x: 520, endPoint y: 622, distance: 324.8
click at [520, 622] on div "10 XP Saņemsi Sarežģīts 707 pilda Apraksts Uzdevums Palīdzība 1 . Tika izveidot…" at bounding box center [756, 84] width 780 height 1381
copy form "Tika izveidotas dažādas spēles un orientēšanās uzdevumi pilsētvidē, kuros apmek…"
click at [1403, 418] on div "Mācību tēma: Kultūras un mākslas i (vizuālā māksla) - 11. klases 3. ieskaites m…" at bounding box center [756, 406] width 1512 height 812
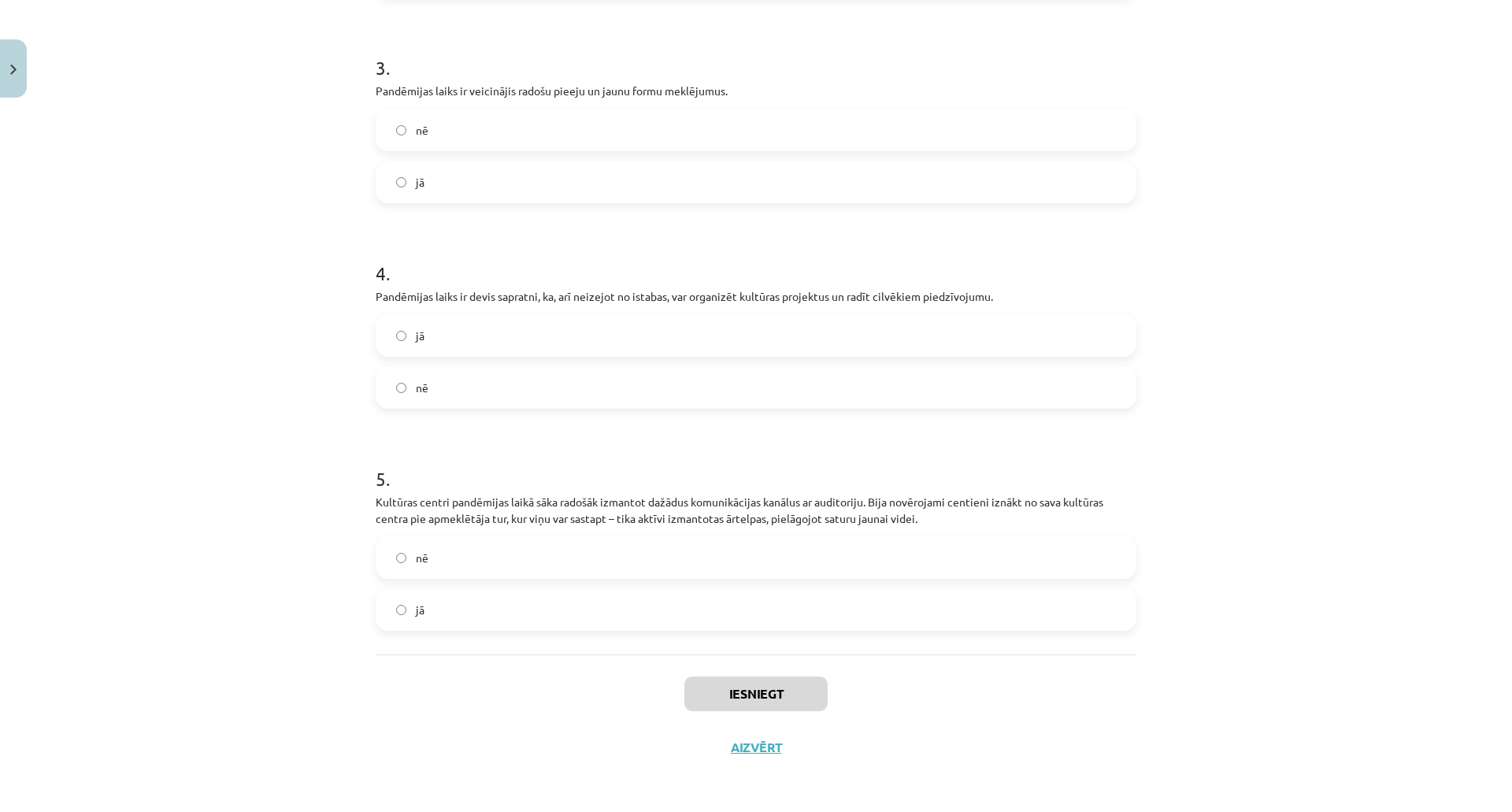
click at [465, 158] on div "nē jā" at bounding box center [756, 156] width 761 height 95
click at [423, 327] on label "jā" at bounding box center [756, 336] width 757 height 39
click at [415, 593] on label "jā" at bounding box center [756, 609] width 757 height 39
click at [430, 188] on label "jā" at bounding box center [756, 182] width 757 height 39
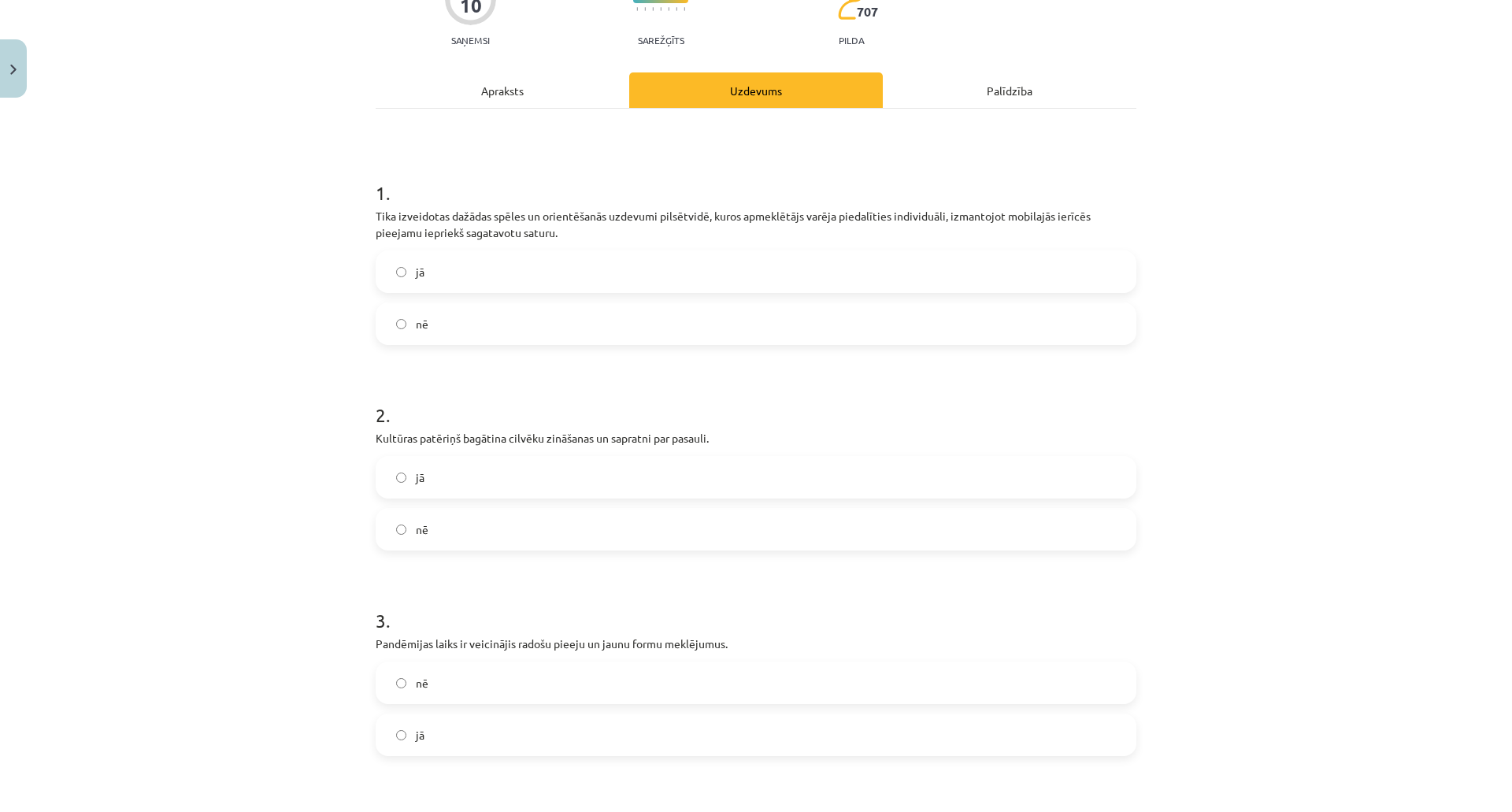
scroll to position [155, 0]
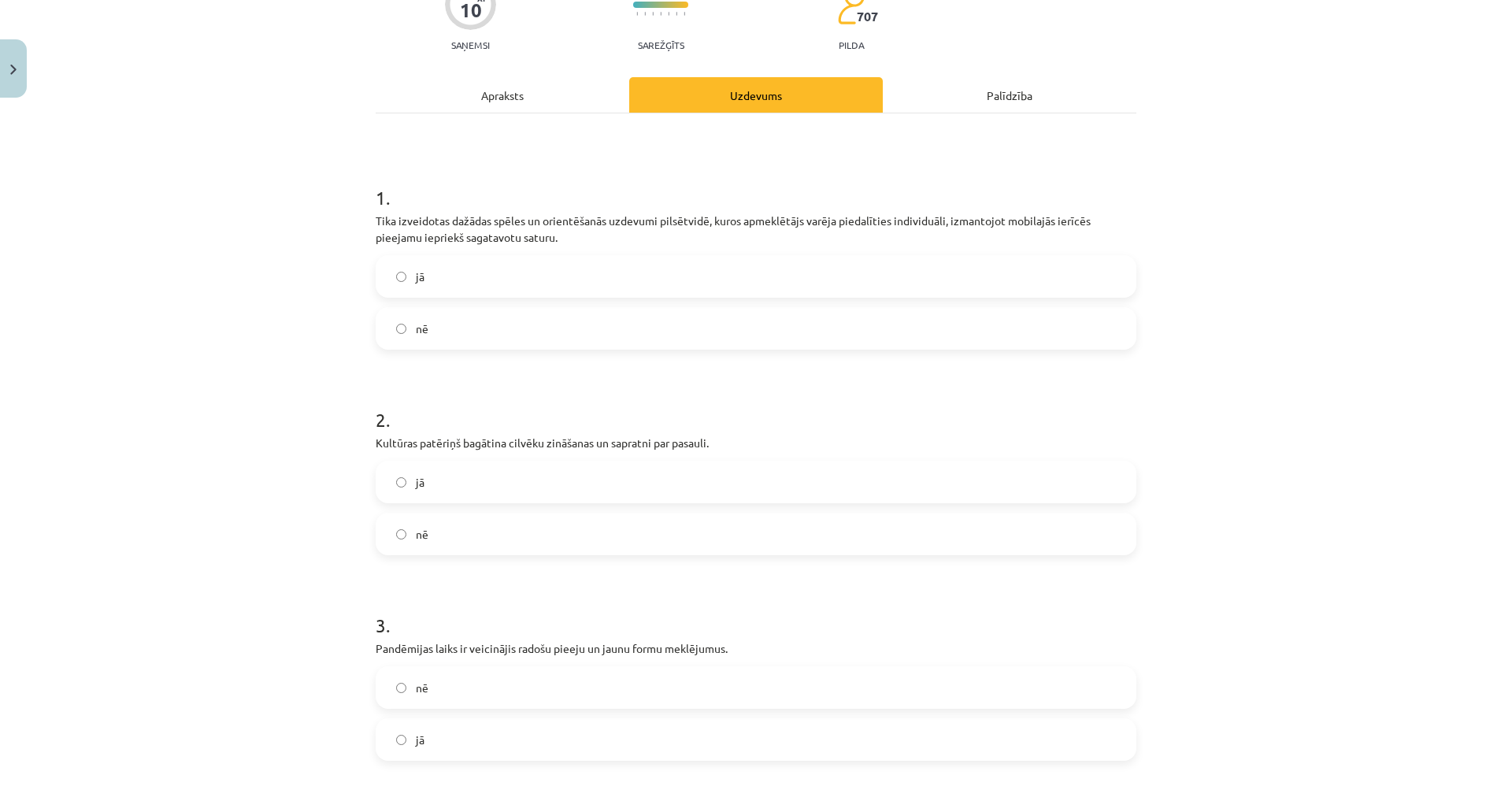
click at [732, 251] on div "1 . Tika izveidotas dažādas spēles un orientēšanās uzdevumi pilsētvidē, kuros a…" at bounding box center [756, 254] width 761 height 191
click at [622, 485] on label "jā" at bounding box center [756, 482] width 757 height 39
click at [674, 267] on label "jā" at bounding box center [756, 276] width 757 height 39
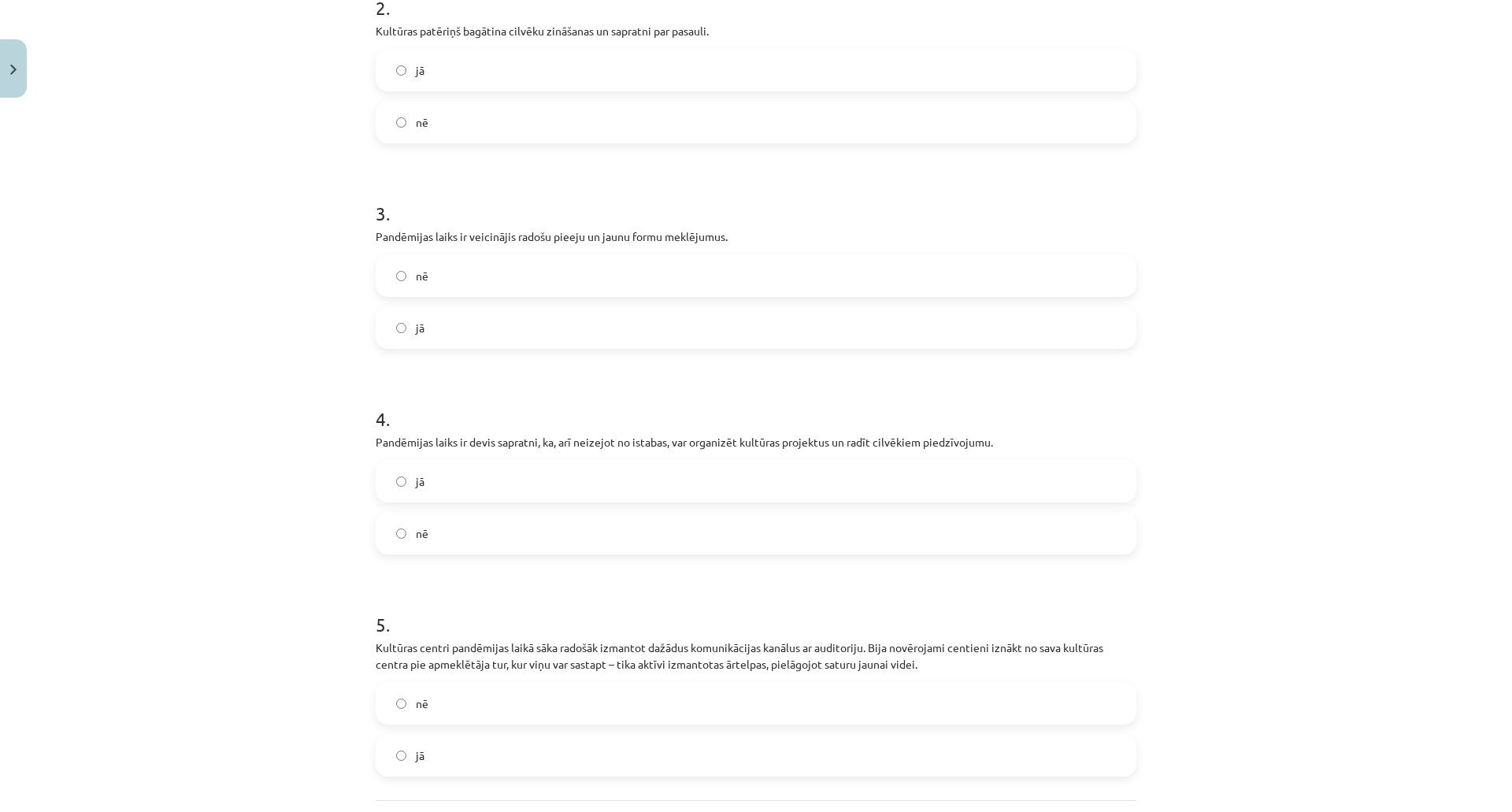
scroll to position [712, 0]
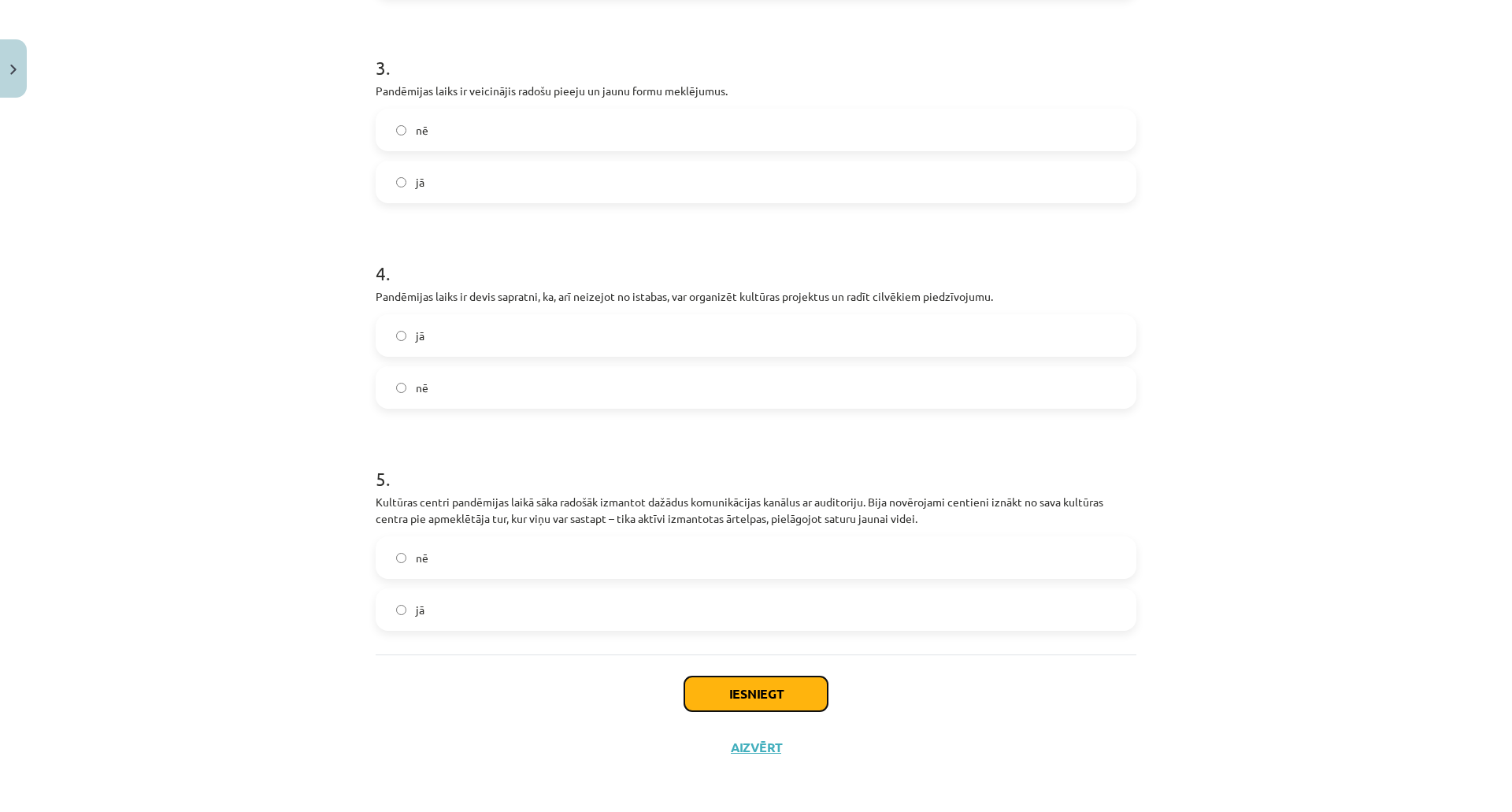
click at [770, 696] on button "Iesniegt" at bounding box center [756, 694] width 144 height 35
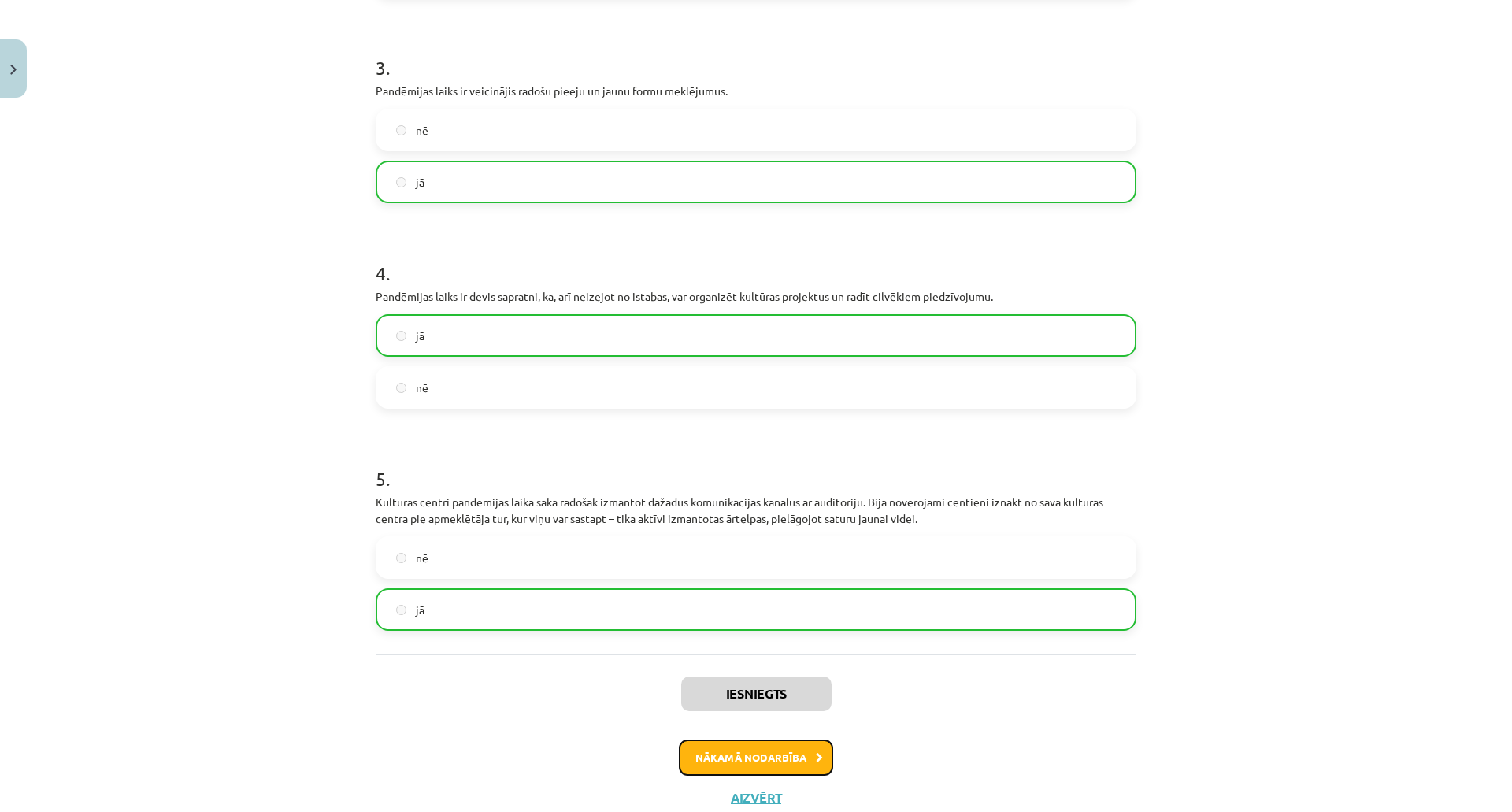
click at [756, 749] on button "Nākamā nodarbība" at bounding box center [756, 757] width 155 height 36
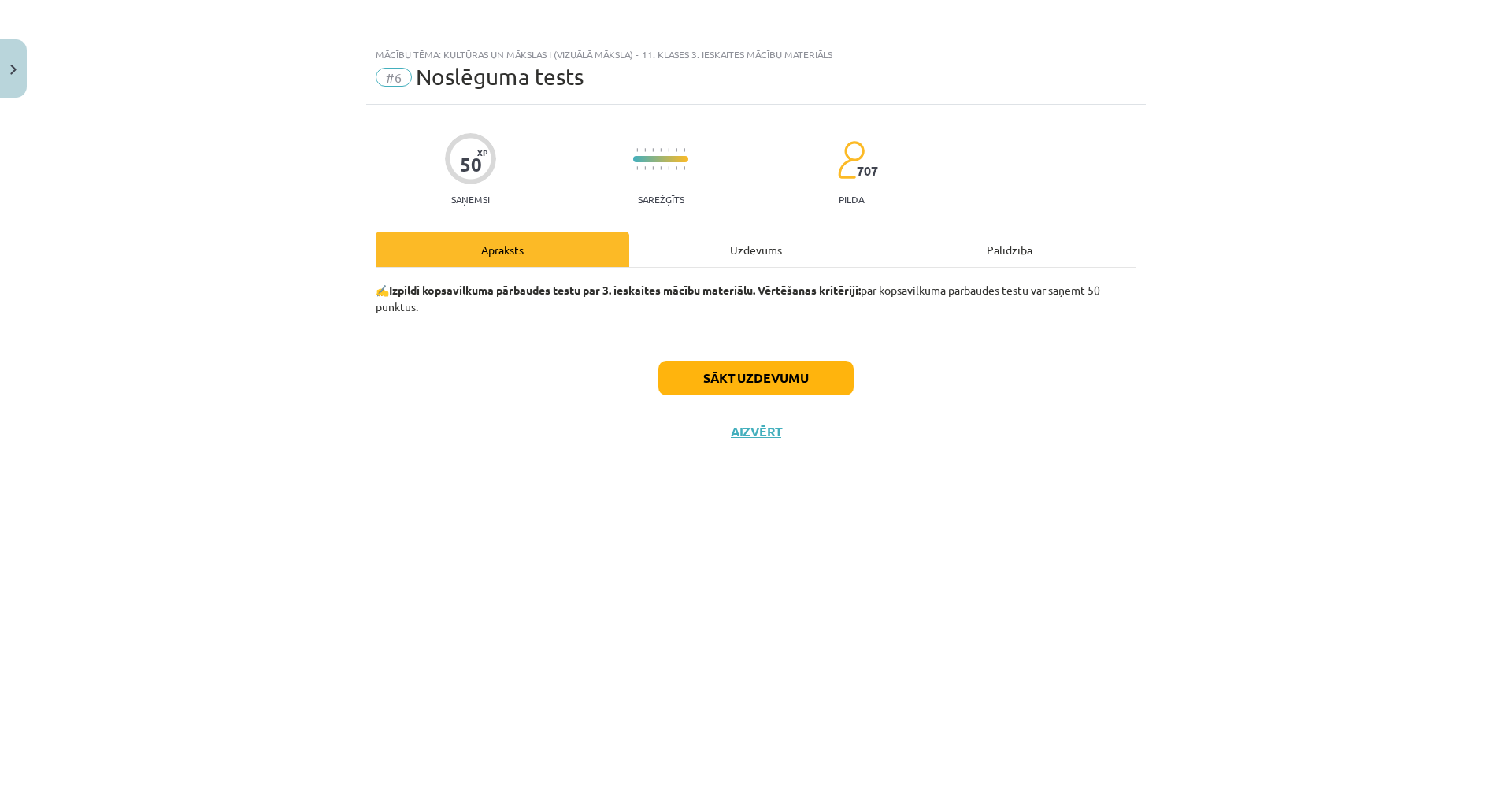
scroll to position [0, 0]
click at [742, 367] on button "Sākt uzdevumu" at bounding box center [756, 378] width 196 height 35
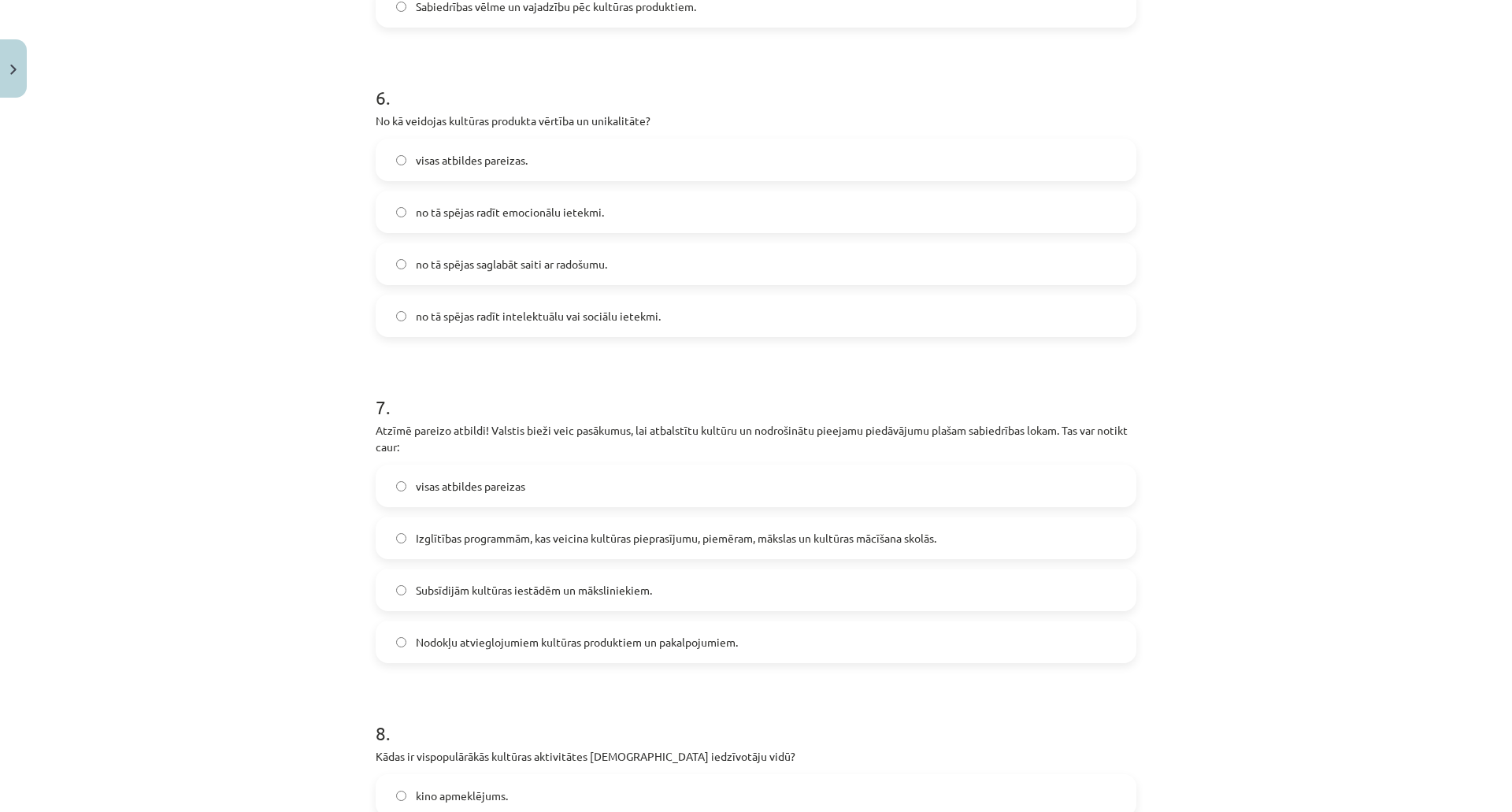
scroll to position [2763, 0]
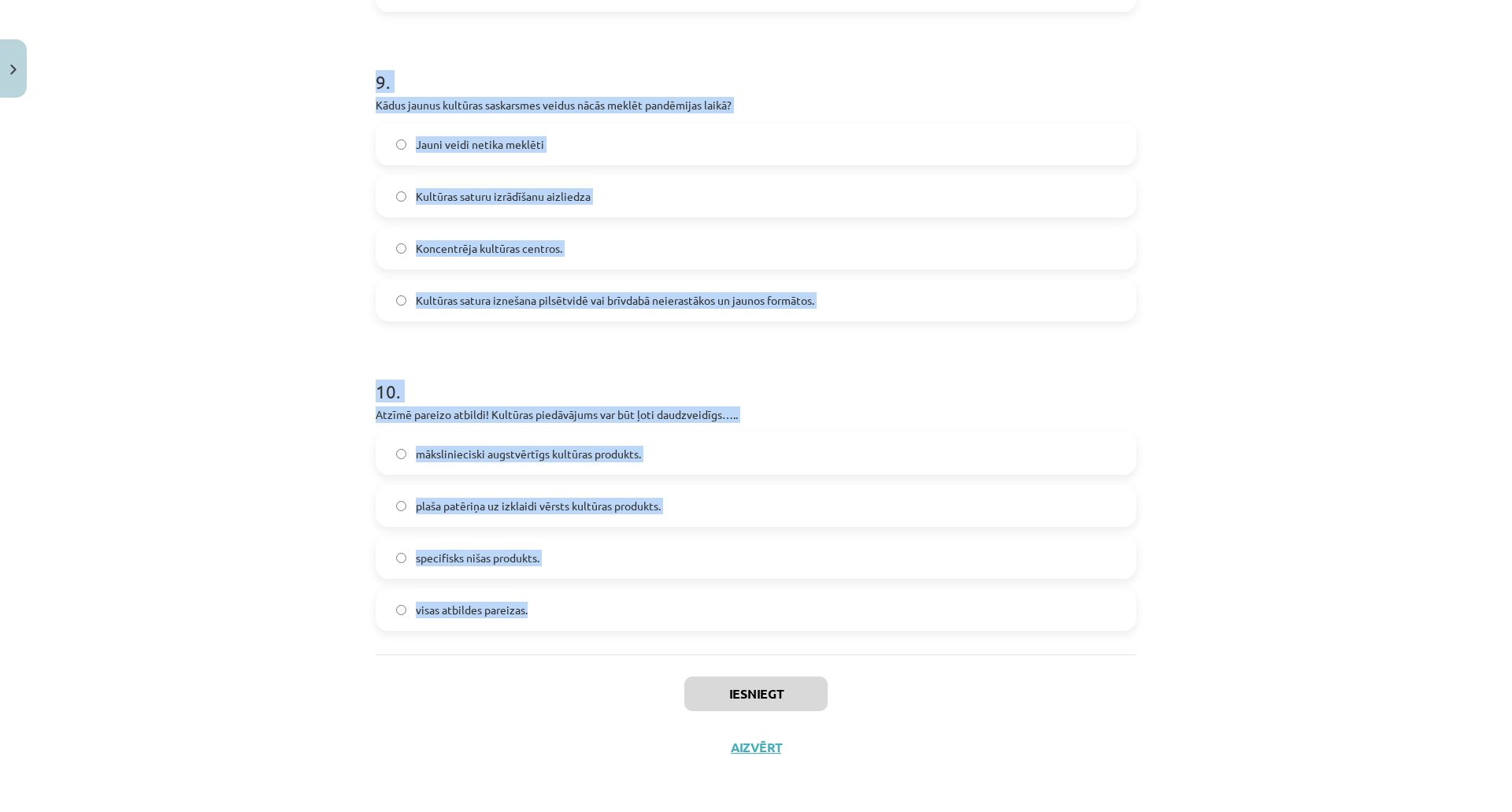
drag, startPoint x: 363, startPoint y: 380, endPoint x: 537, endPoint y: 611, distance: 289.2
copy form "Loremips dolorsitame consec….. Adipi elitse doeiusmodte. Incididun utlaboreetdo…"
click at [1180, 296] on div "Mācību tēma: Kultūras un mākslas i (vizuālā māksla) - 11. klases 3. ieskaites m…" at bounding box center [756, 406] width 1512 height 812
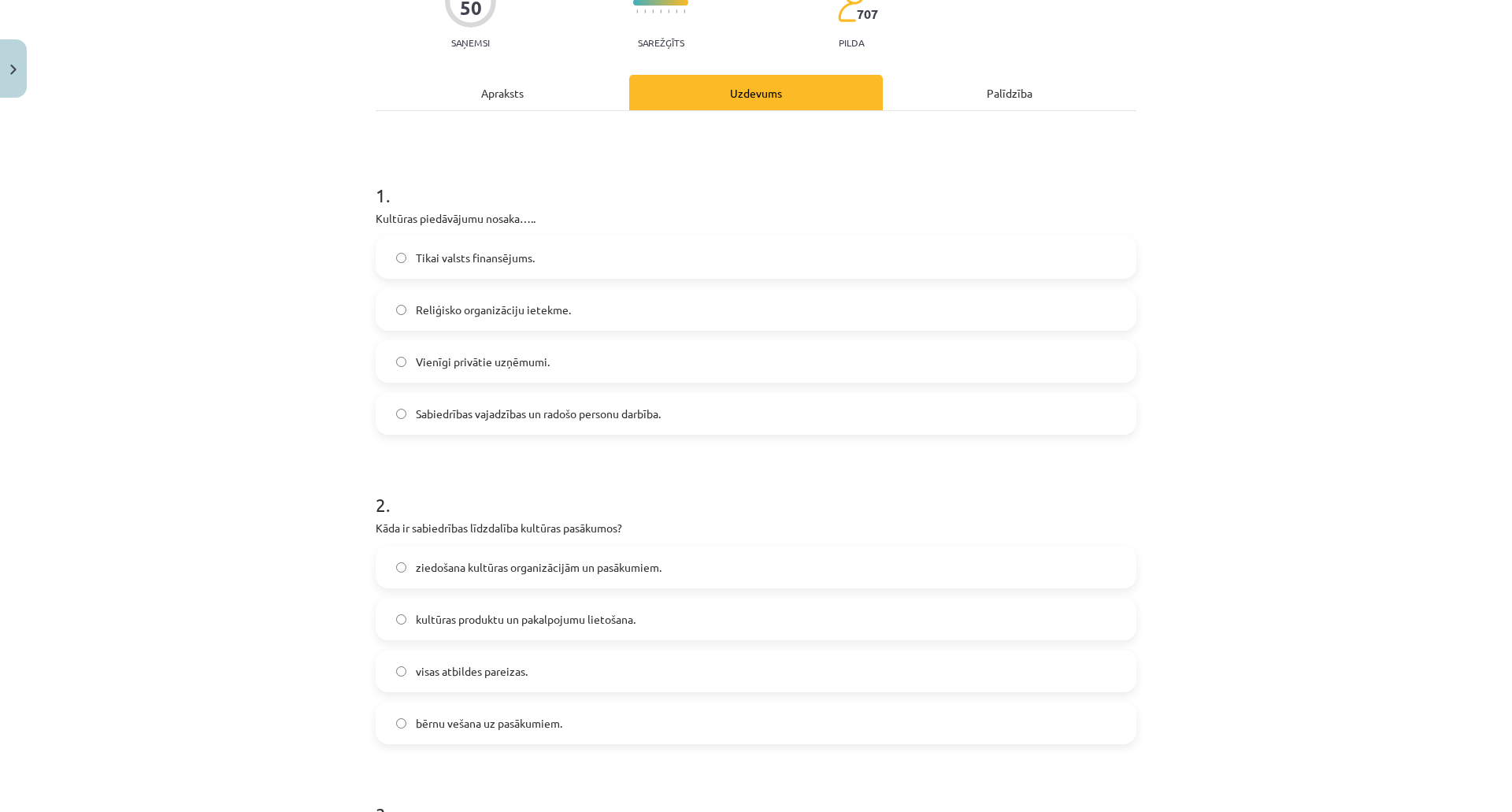
scroll to position [152, 0]
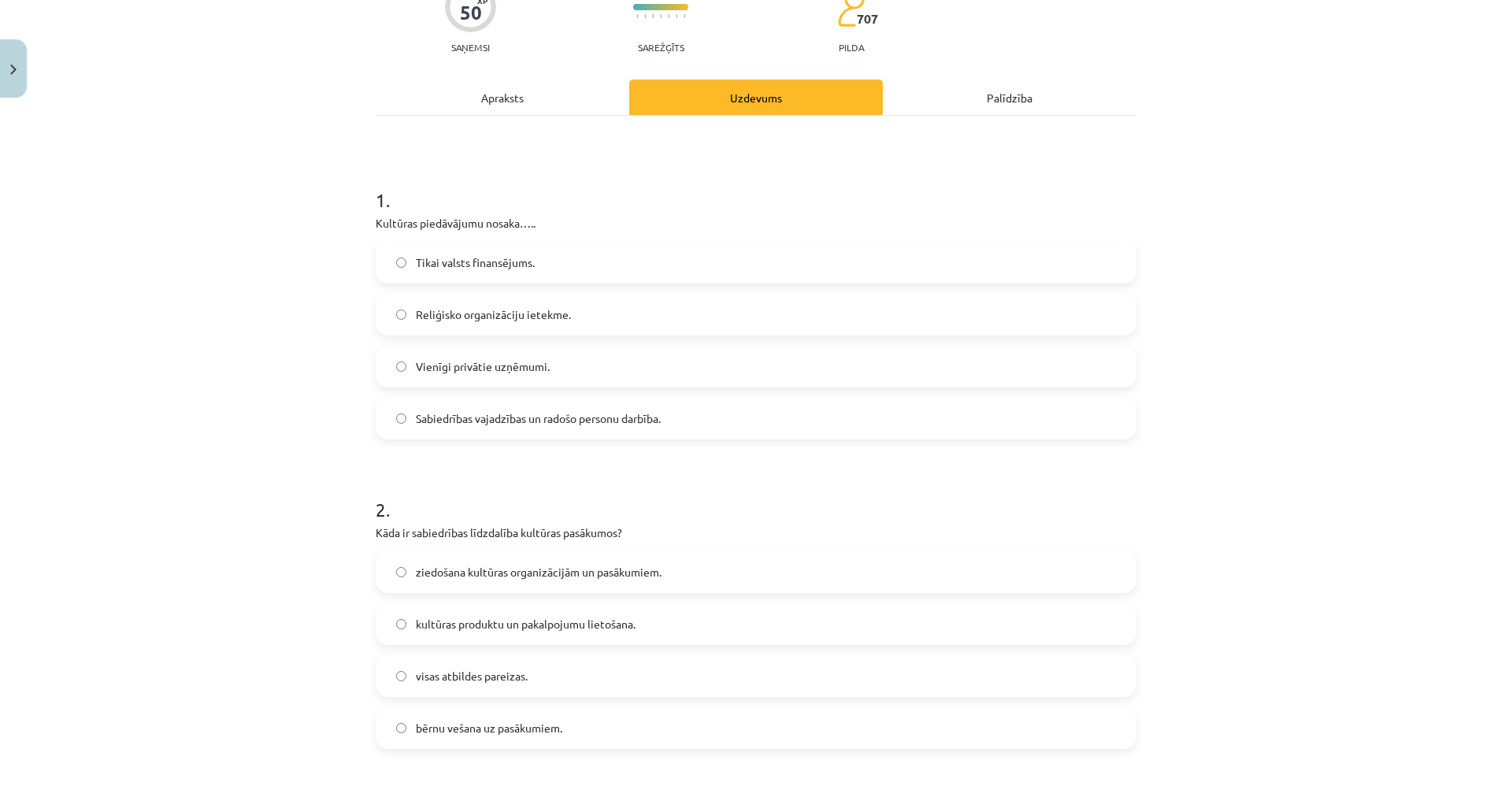
click at [617, 414] on span "Sabiedrības vajadzības un radošo personu darbība." at bounding box center [538, 418] width 245 height 16
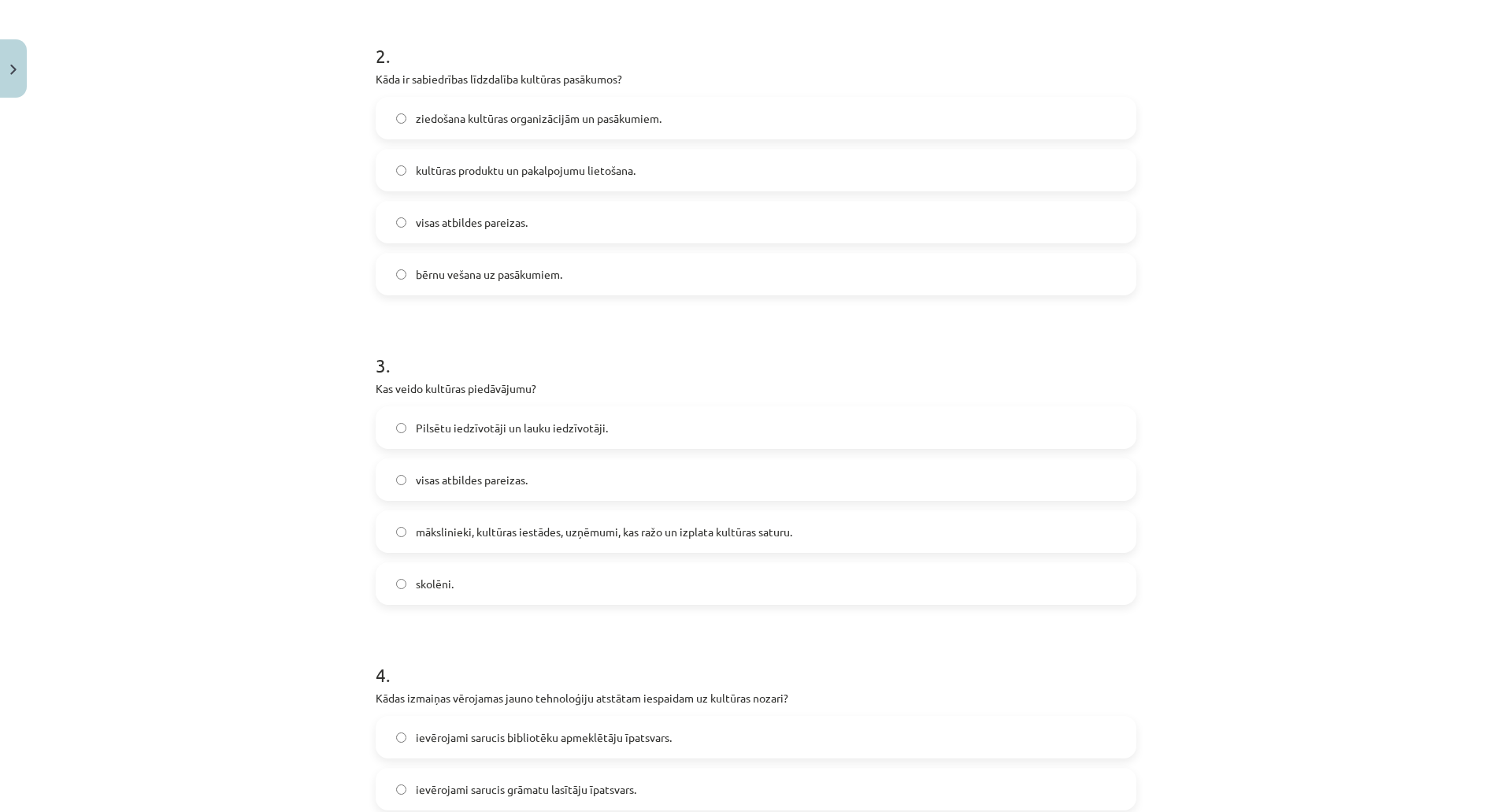
scroll to position [586, 0]
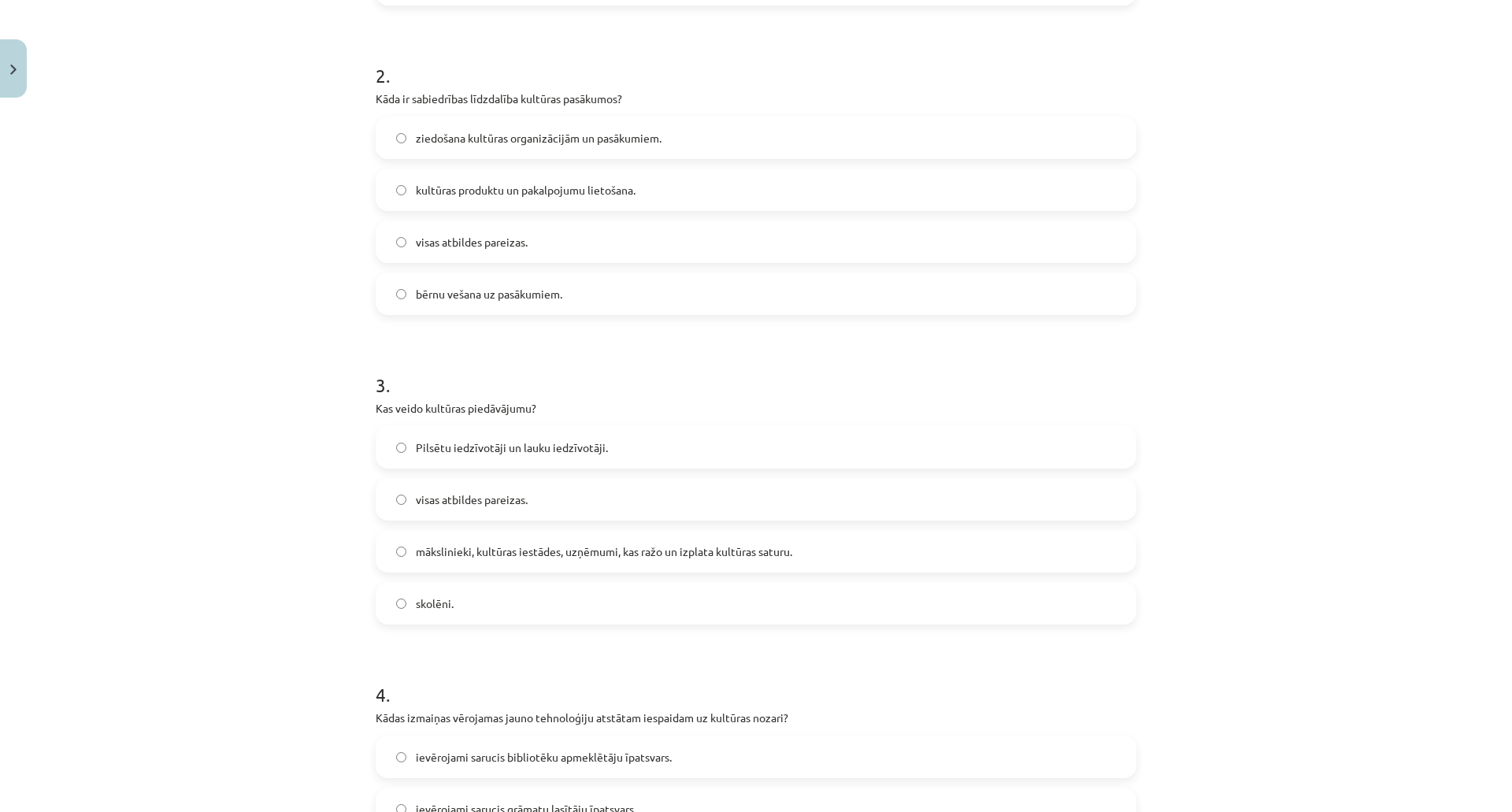
click at [432, 250] on label "visas atbildes pareizas." at bounding box center [756, 242] width 757 height 39
click at [757, 489] on label "visas atbildes pareizas." at bounding box center [756, 499] width 757 height 39
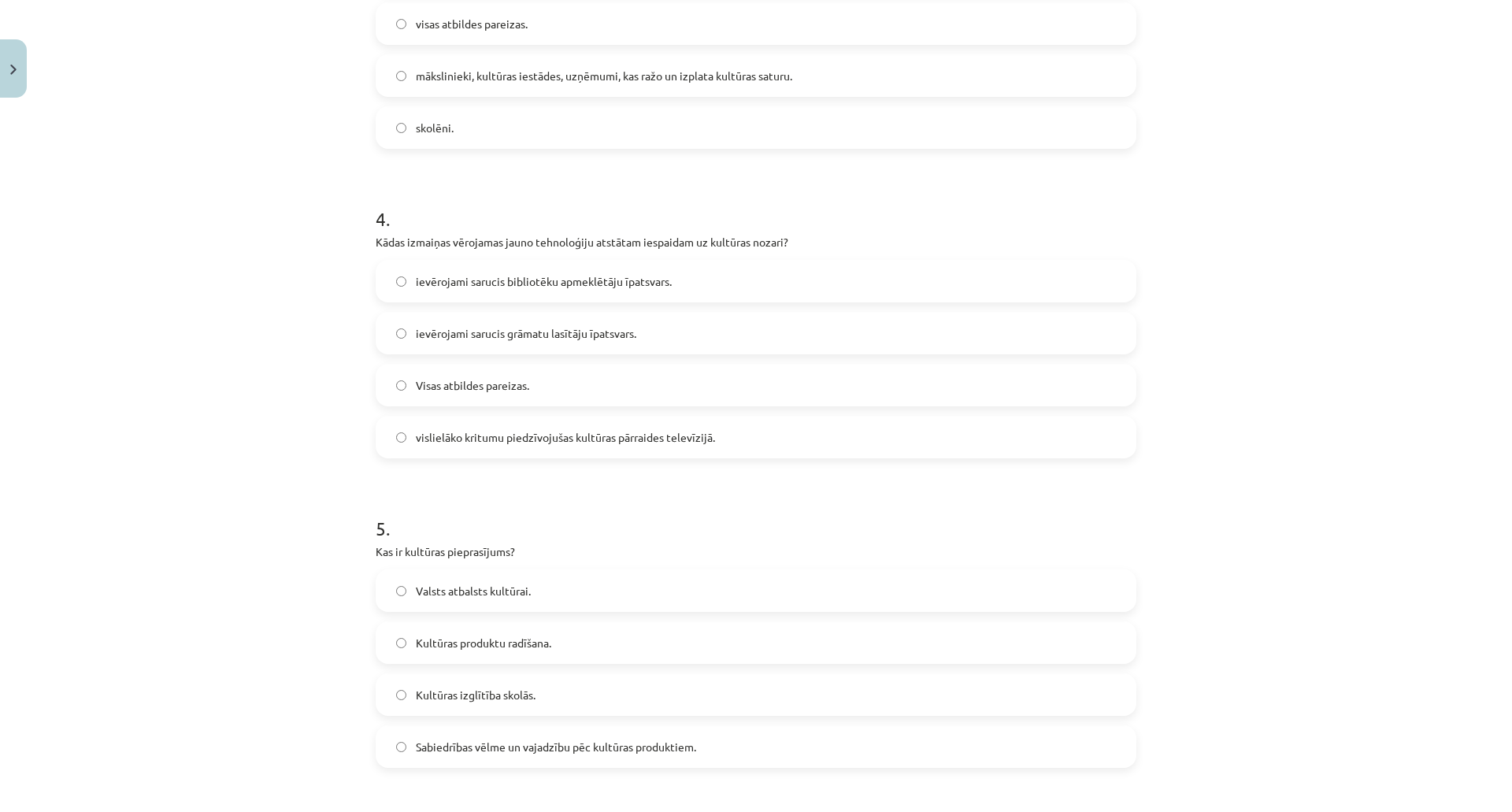
scroll to position [1086, 0]
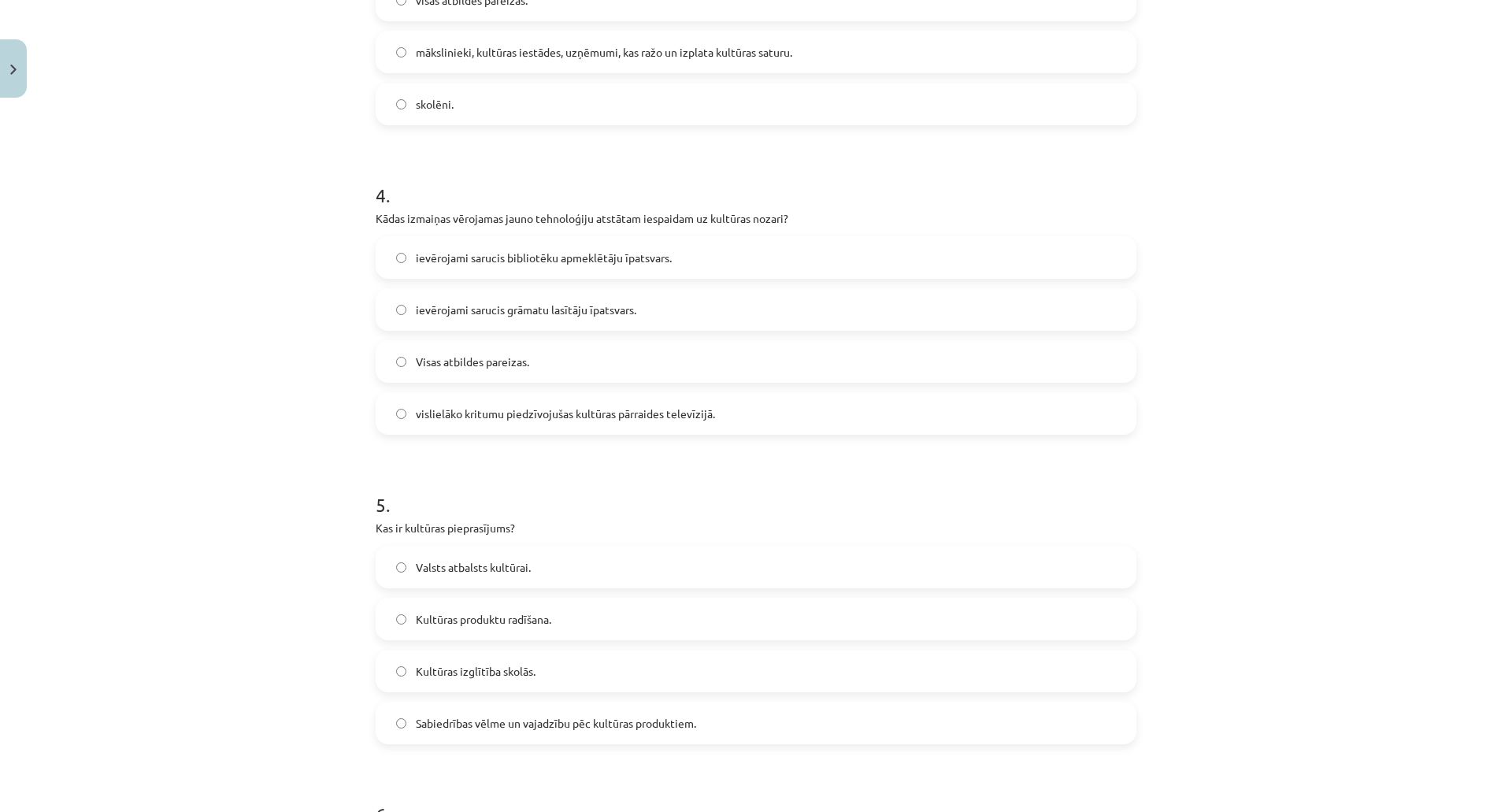
click at [631, 361] on label "Visas atbildes pareizas." at bounding box center [756, 362] width 757 height 39
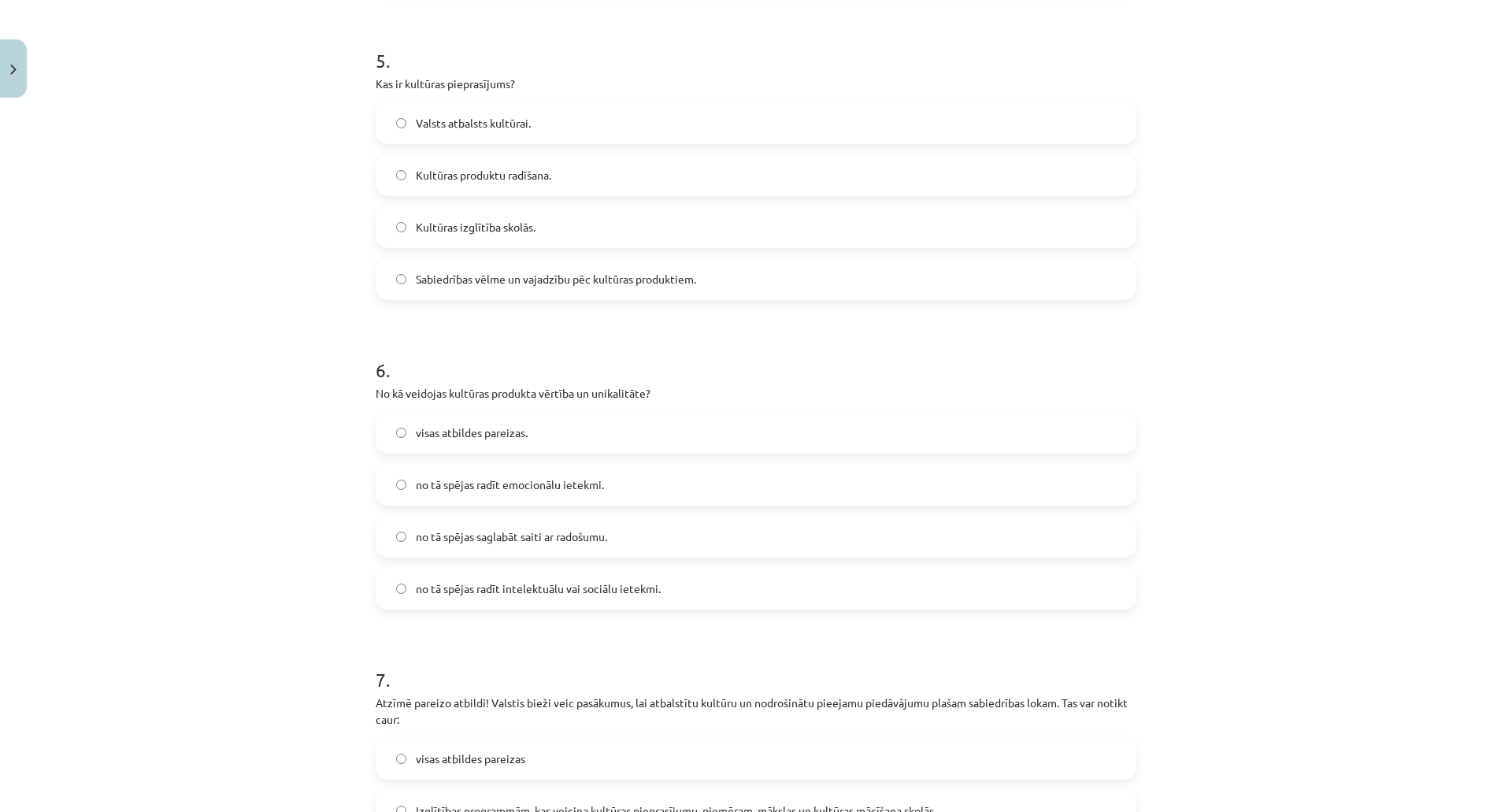
scroll to position [1534, 0]
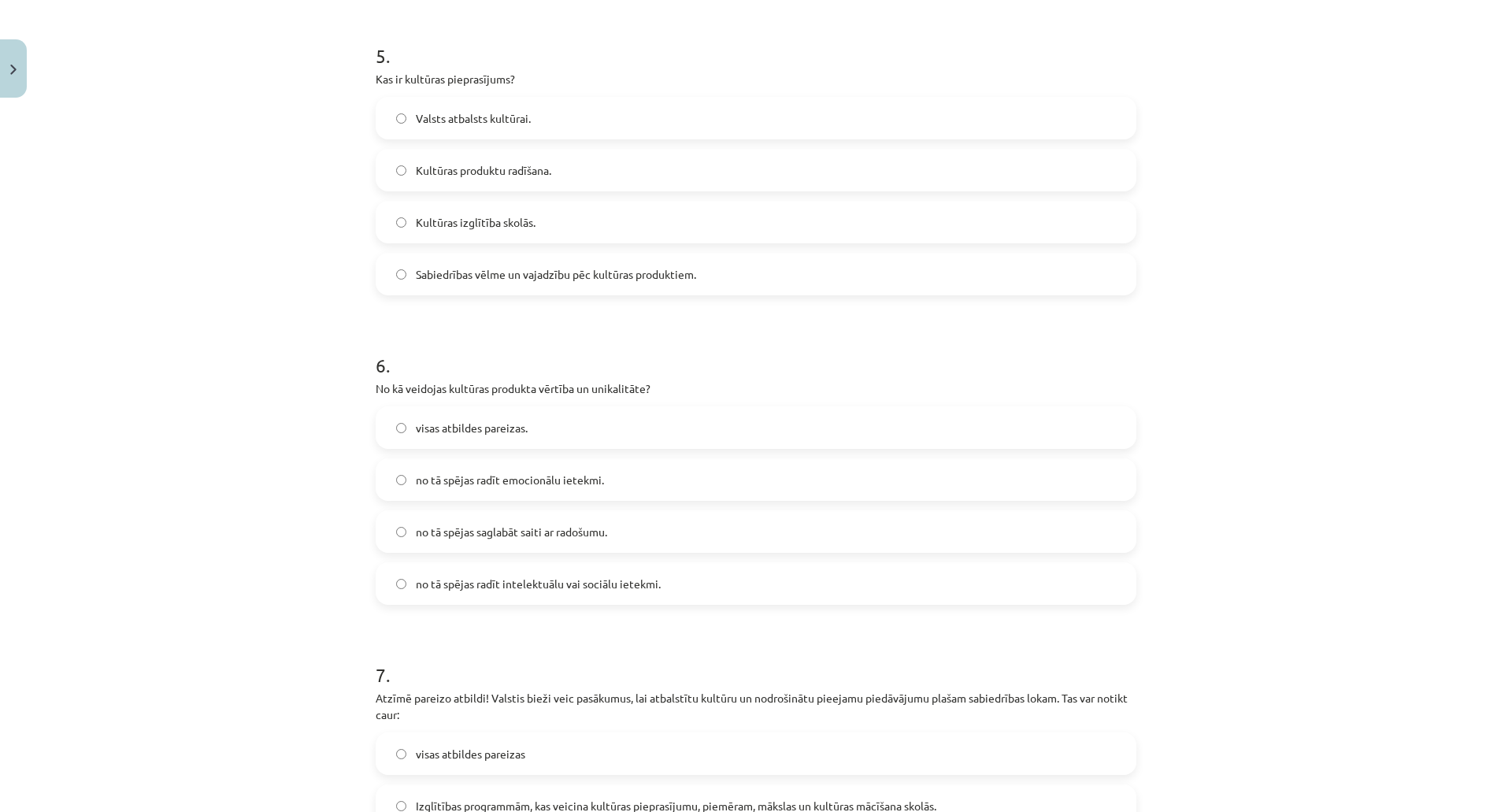
click at [544, 290] on label "Sabiedrības vēlme un vajadzību pēc kultūras produktiem." at bounding box center [756, 274] width 757 height 39
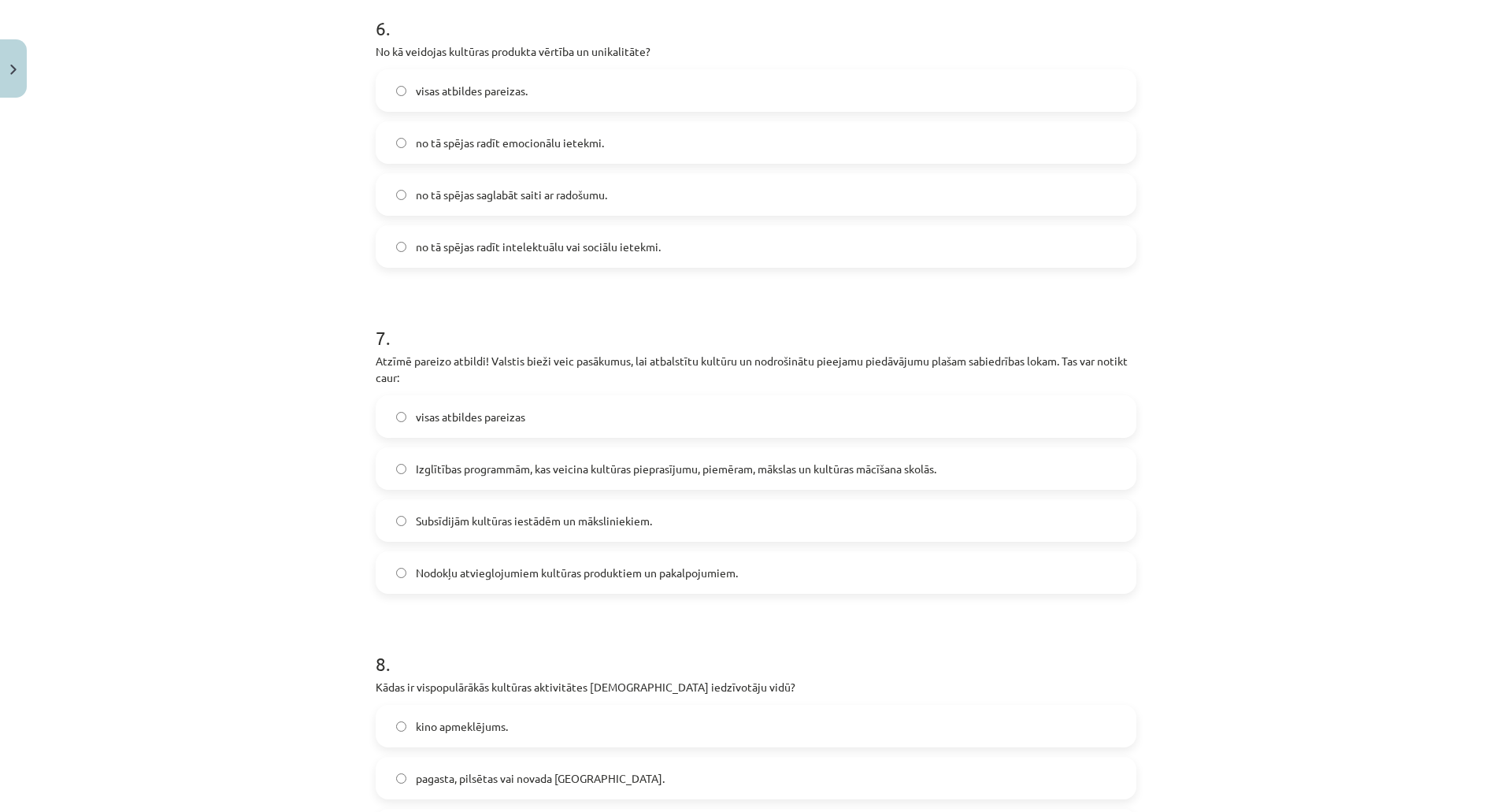
scroll to position [1874, 0]
click at [456, 421] on span "visas atbildes pareizas" at bounding box center [471, 415] width 109 height 16
click at [520, 94] on span "visas atbildes pareizas." at bounding box center [472, 88] width 112 height 16
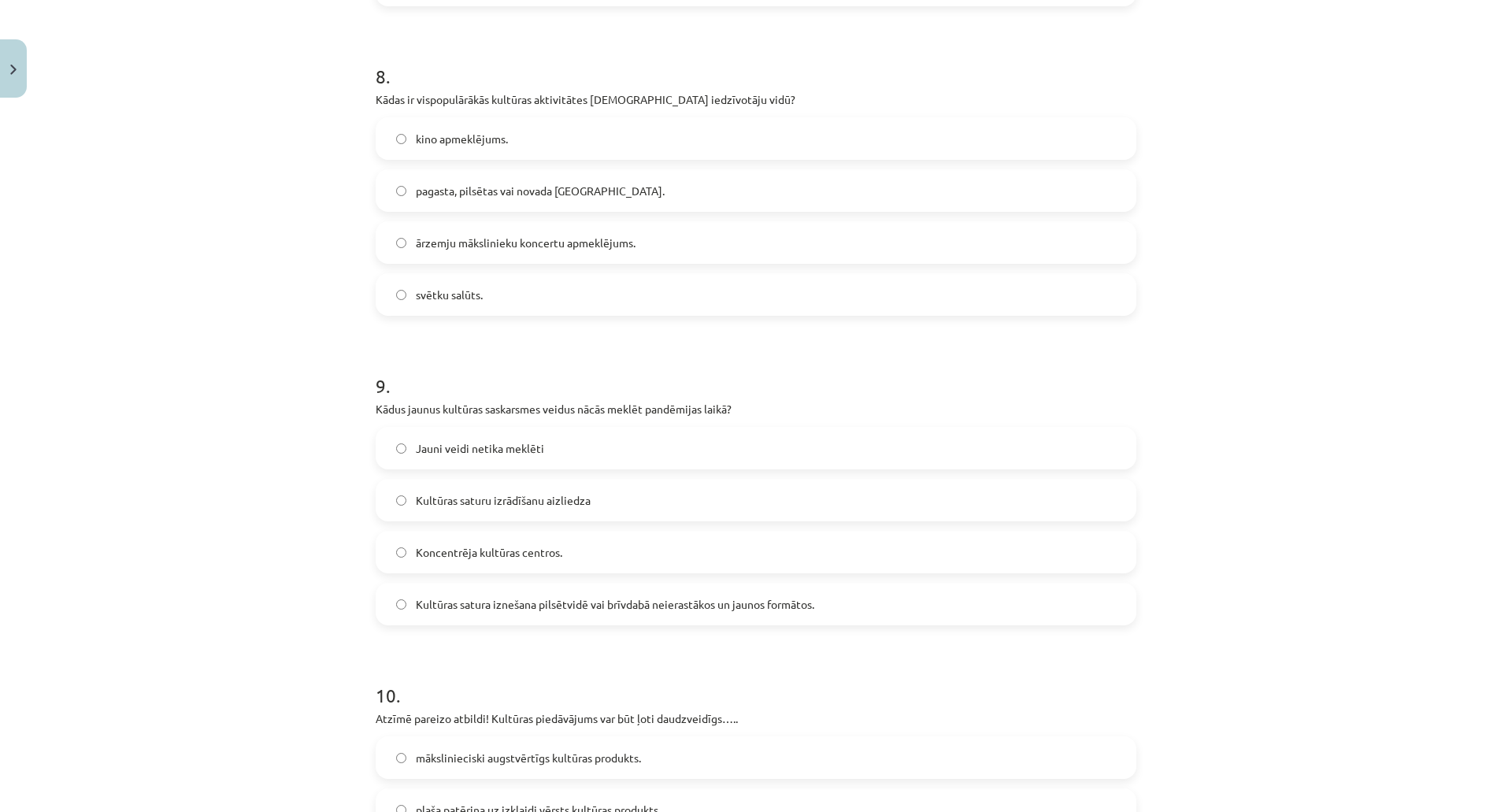
scroll to position [2463, 0]
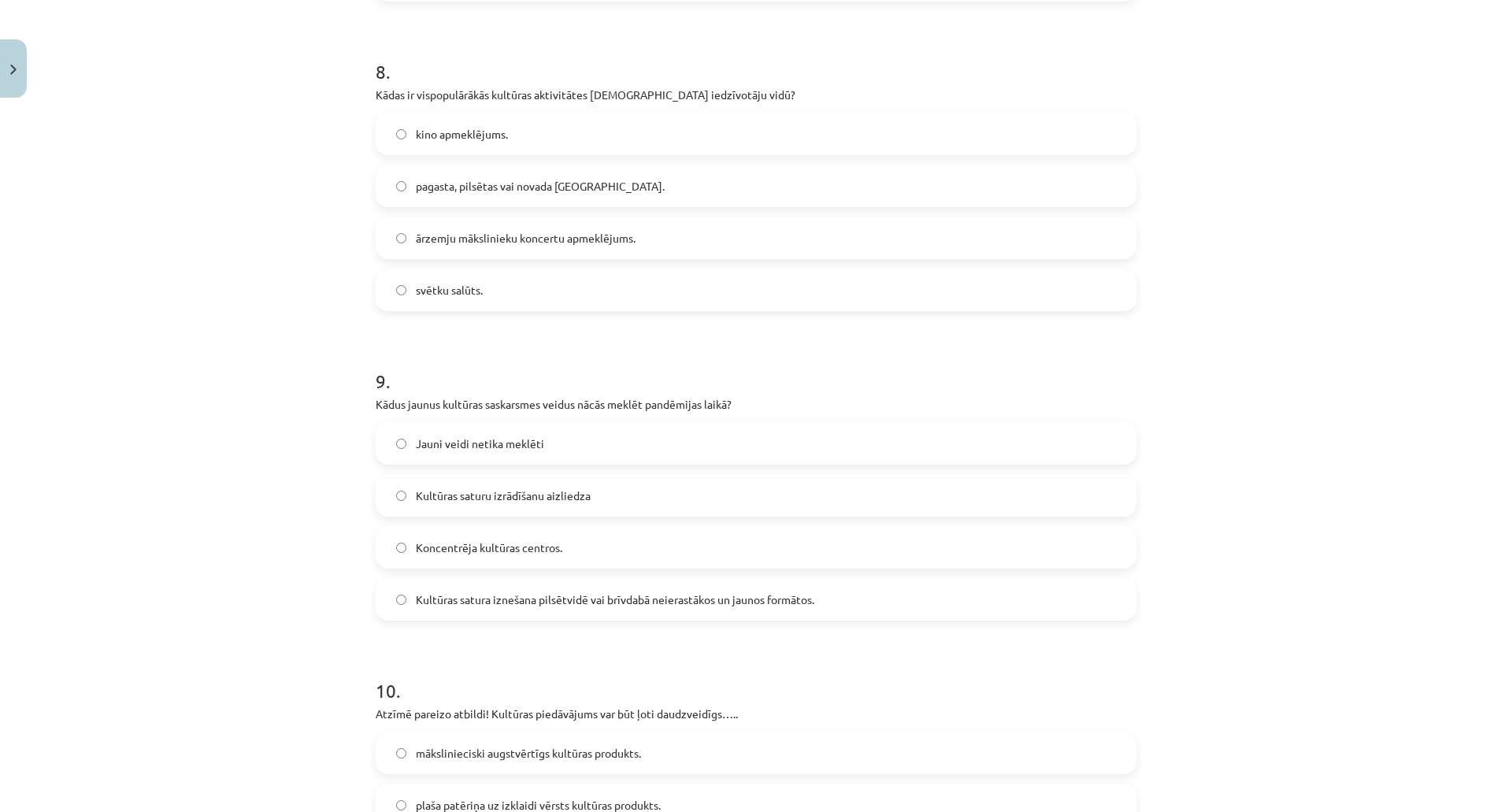
click at [427, 178] on span "pagasta, pilsētas vai novada [GEOGRAPHIC_DATA]." at bounding box center [540, 185] width 249 height 16
click at [548, 609] on label "Kultūras satura iznešana pilsētvidē vai brīvdabā neierastākos un jaunos formāto…" at bounding box center [756, 599] width 757 height 39
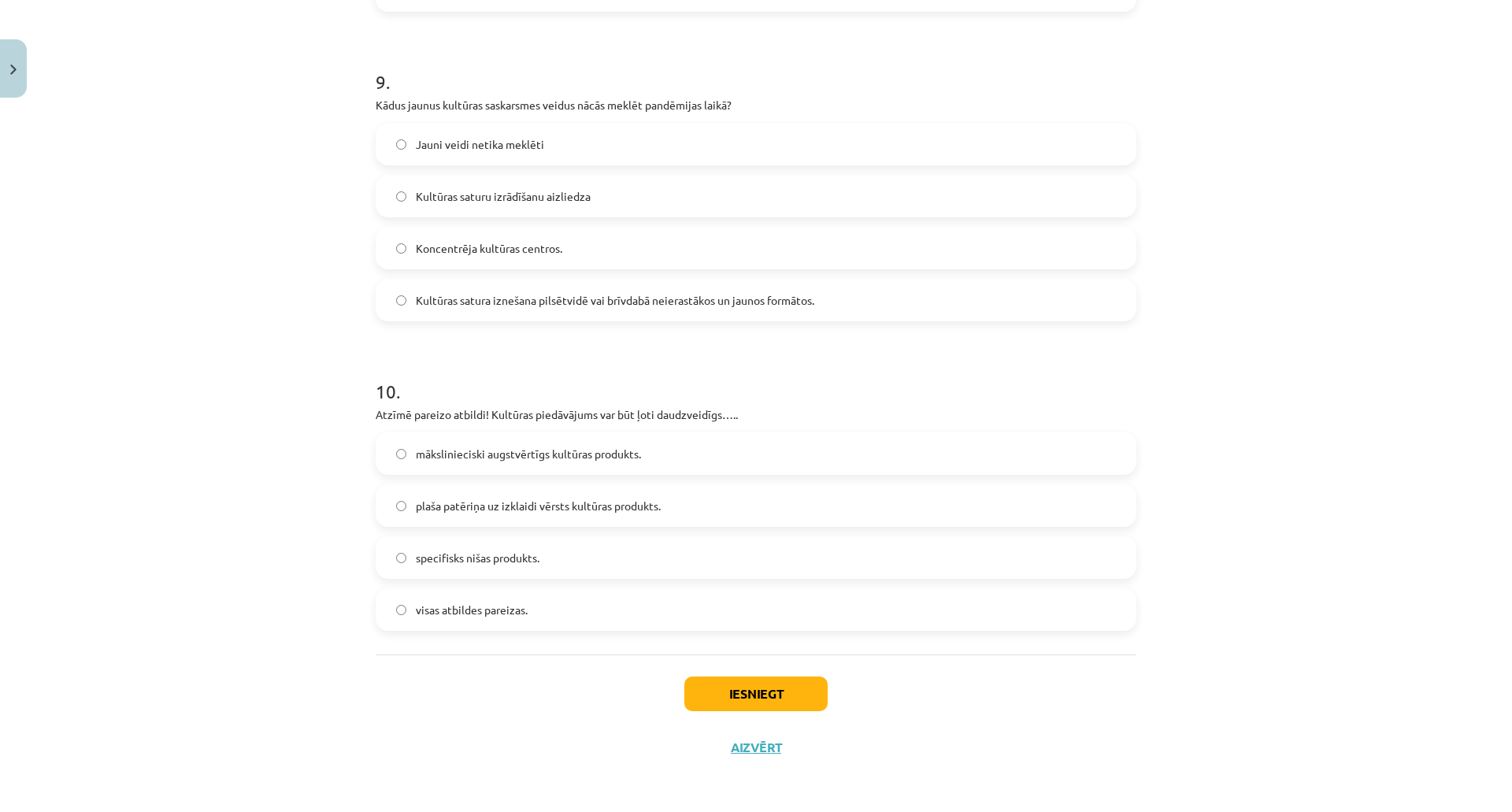
click at [484, 609] on span "visas atbildes pareizas." at bounding box center [472, 609] width 112 height 16
click at [753, 697] on button "Iesniegt" at bounding box center [756, 694] width 144 height 35
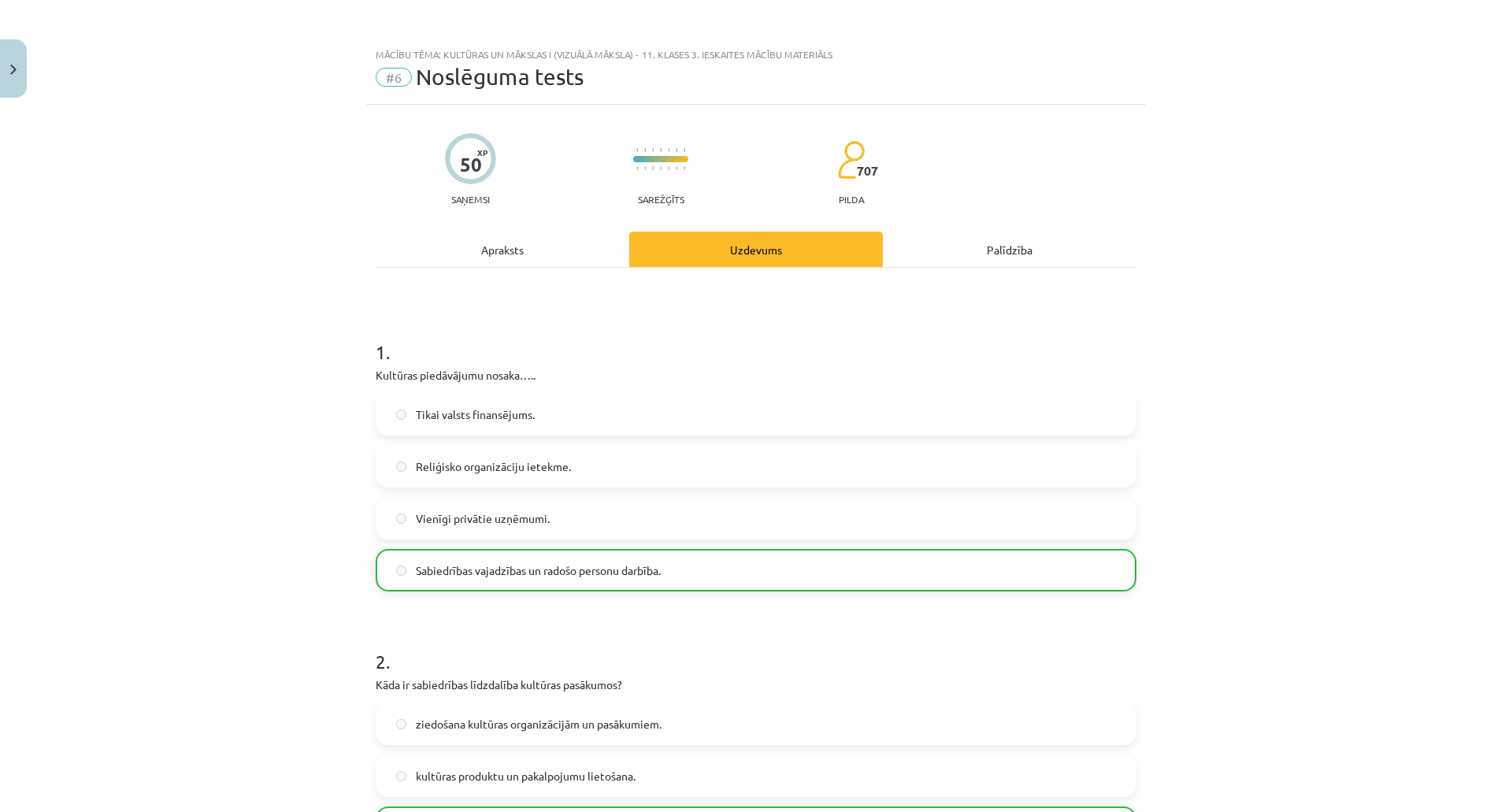
scroll to position [2813, 0]
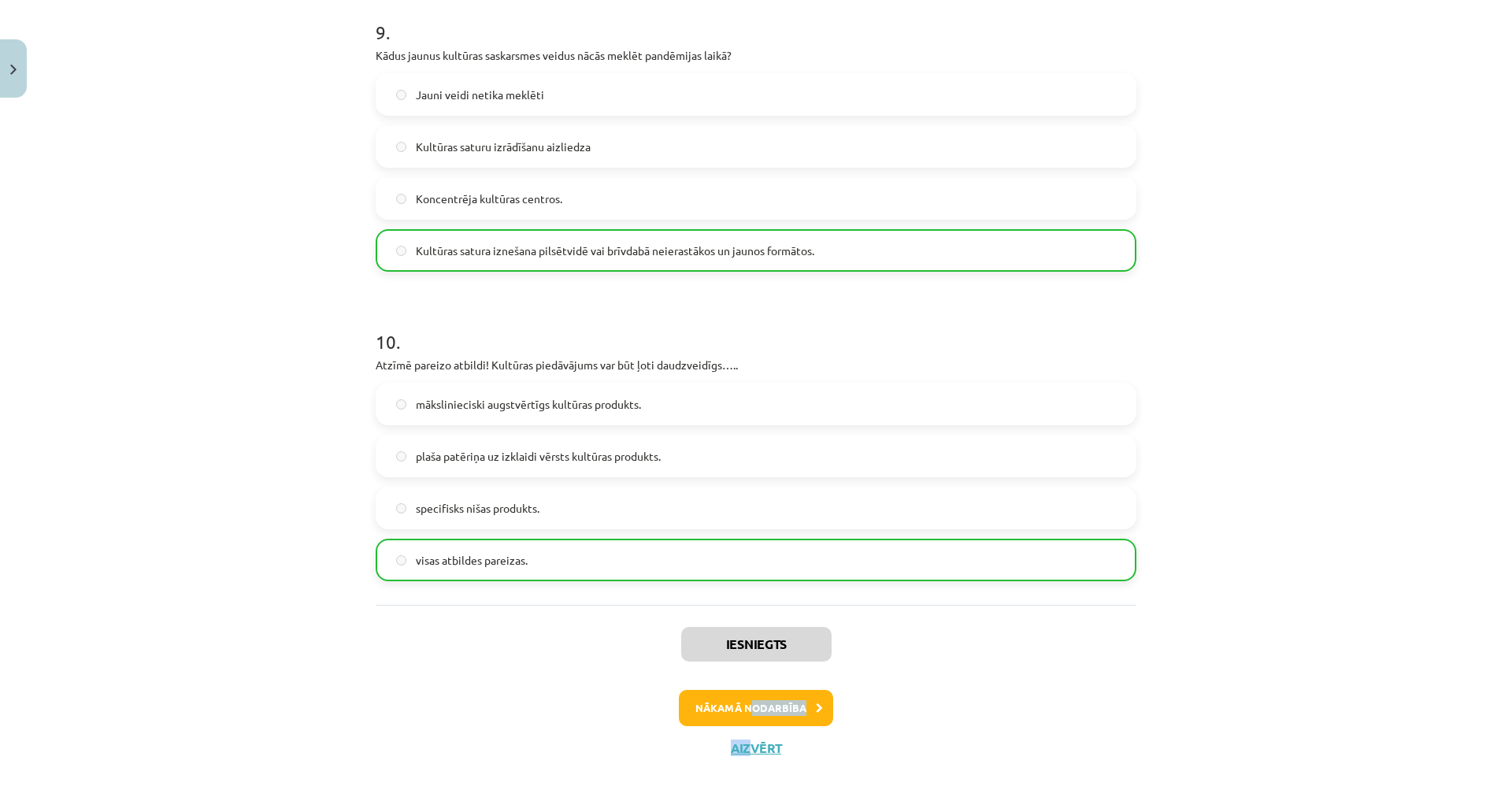
drag, startPoint x: 744, startPoint y: 735, endPoint x: 743, endPoint y: 717, distance: 18.0
click at [743, 717] on div "Iesniegts Nākamā nodarbība Aizvērt" at bounding box center [756, 685] width 761 height 161
click at [743, 717] on button "Nākamā nodarbība" at bounding box center [756, 708] width 155 height 36
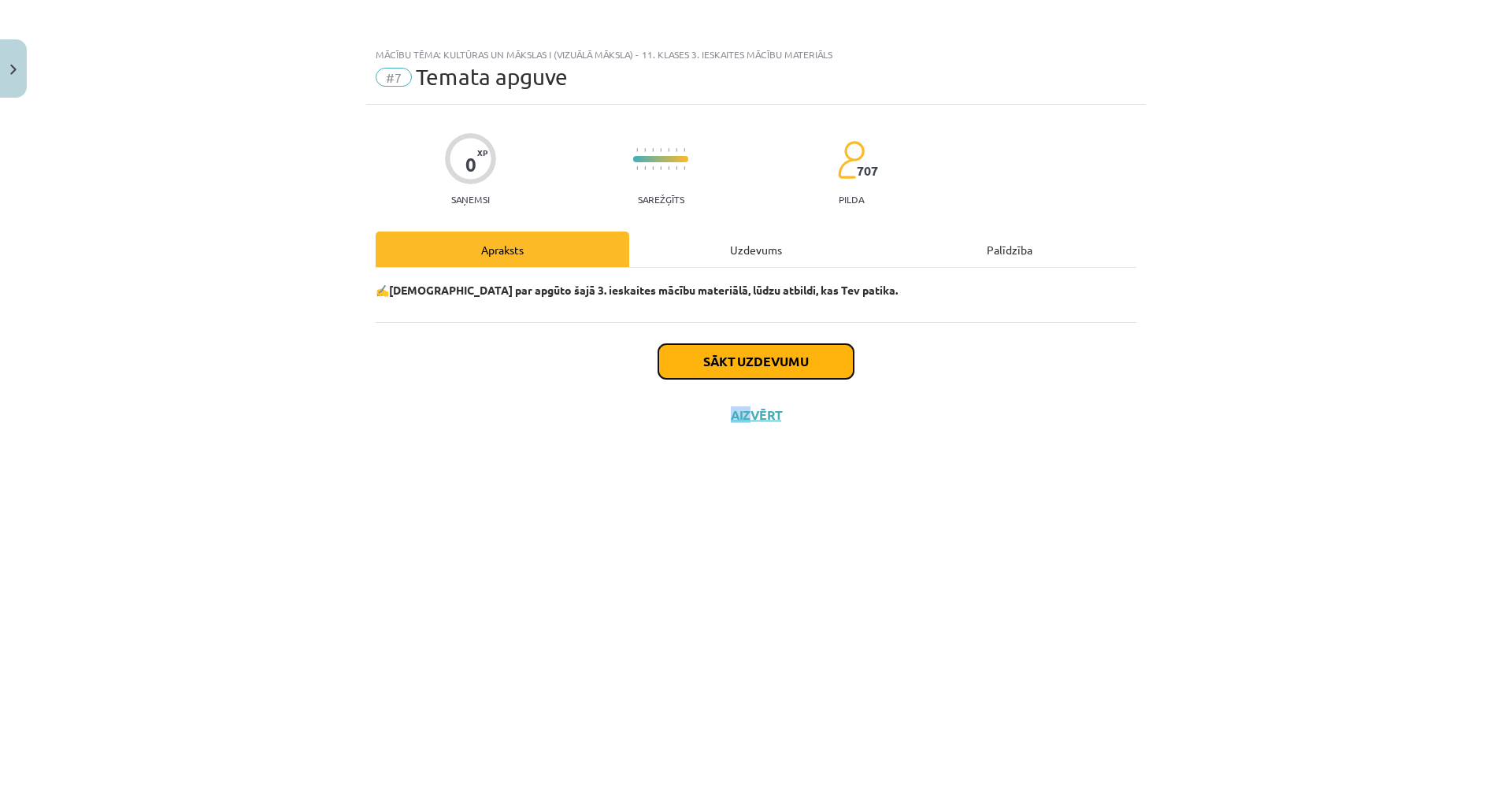
click at [748, 365] on button "Sākt uzdevumu" at bounding box center [756, 362] width 196 height 35
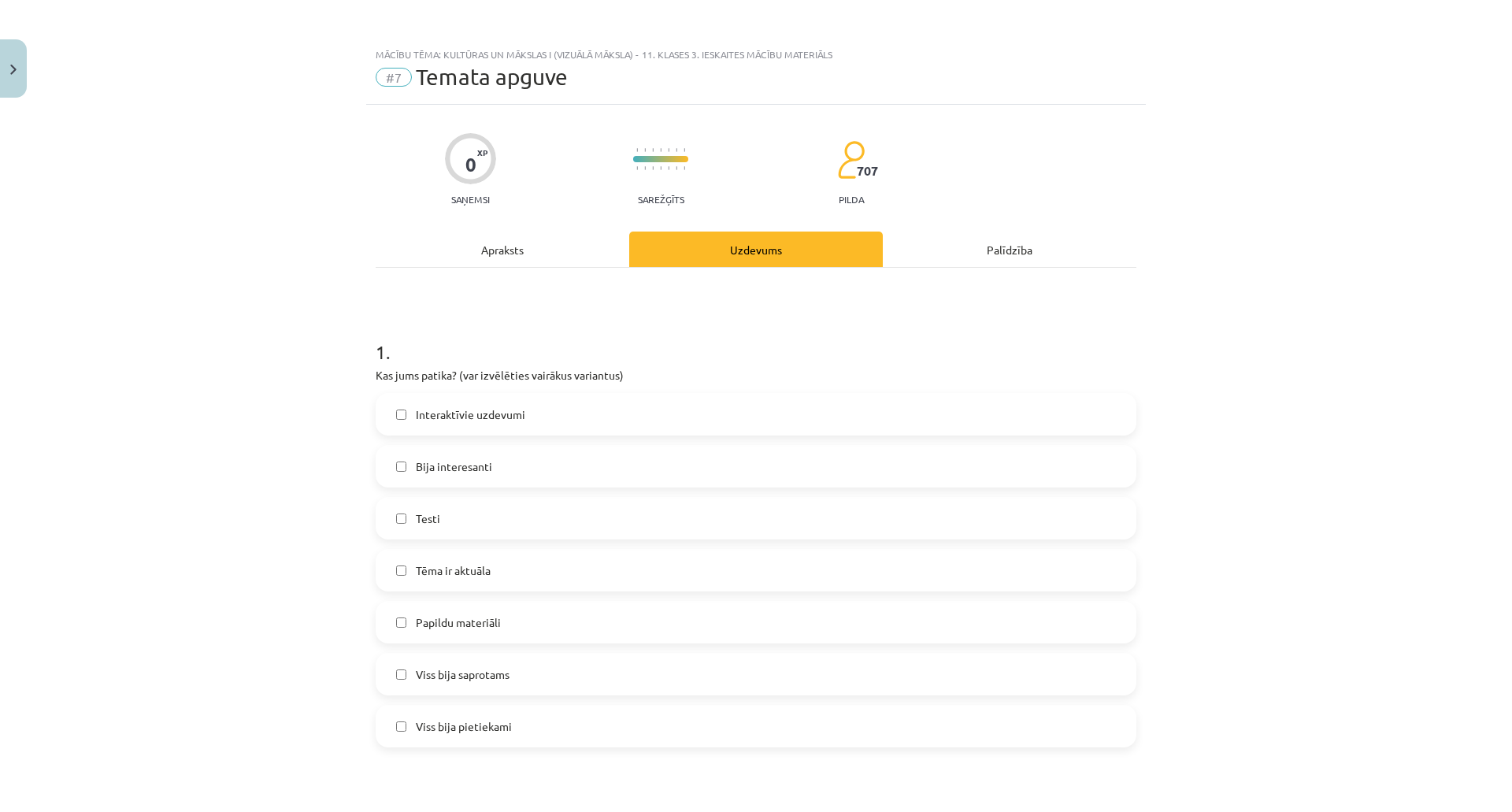
click at [592, 462] on label "Bija interesanti" at bounding box center [756, 466] width 757 height 39
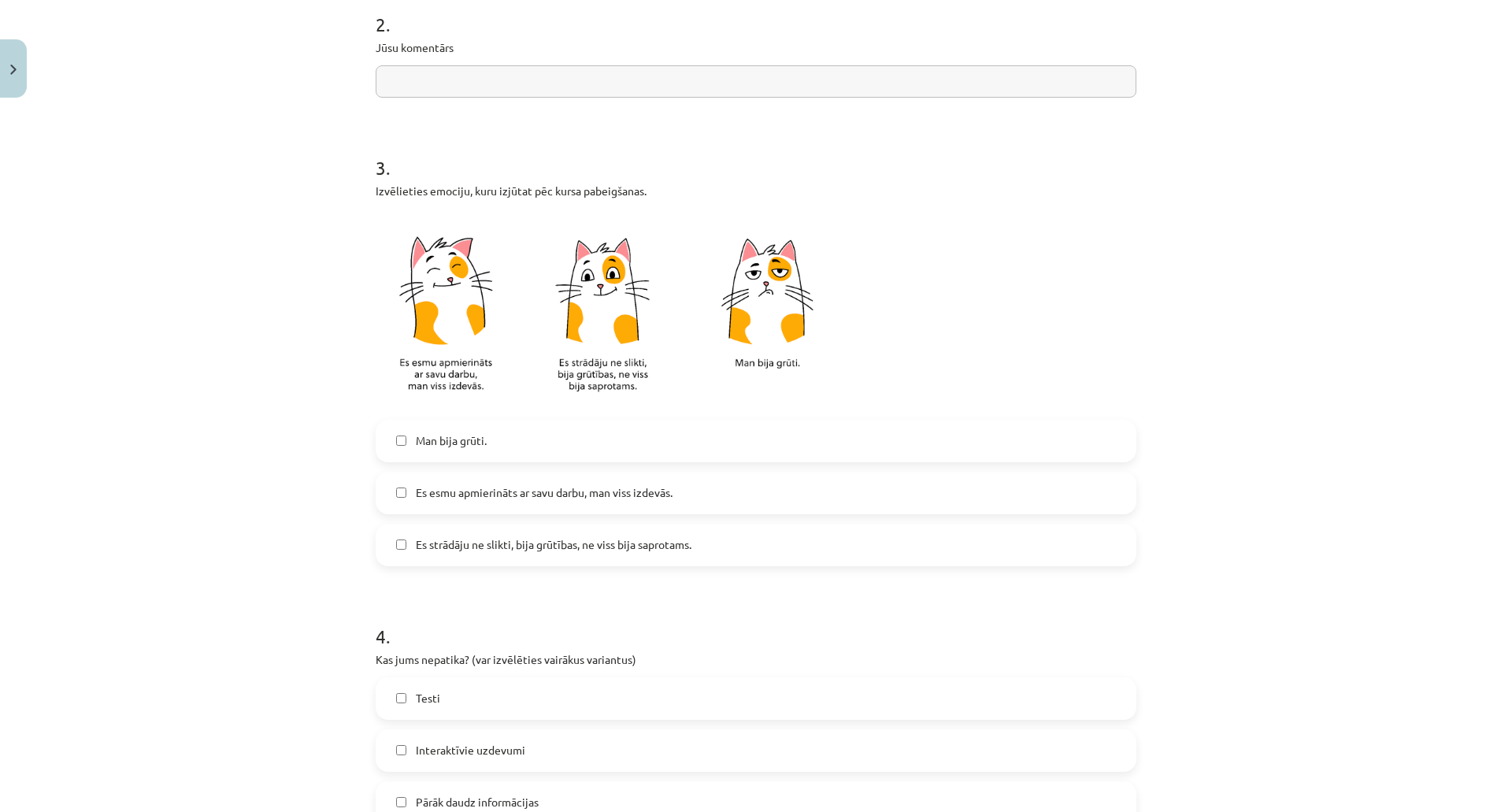
scroll to position [798, 0]
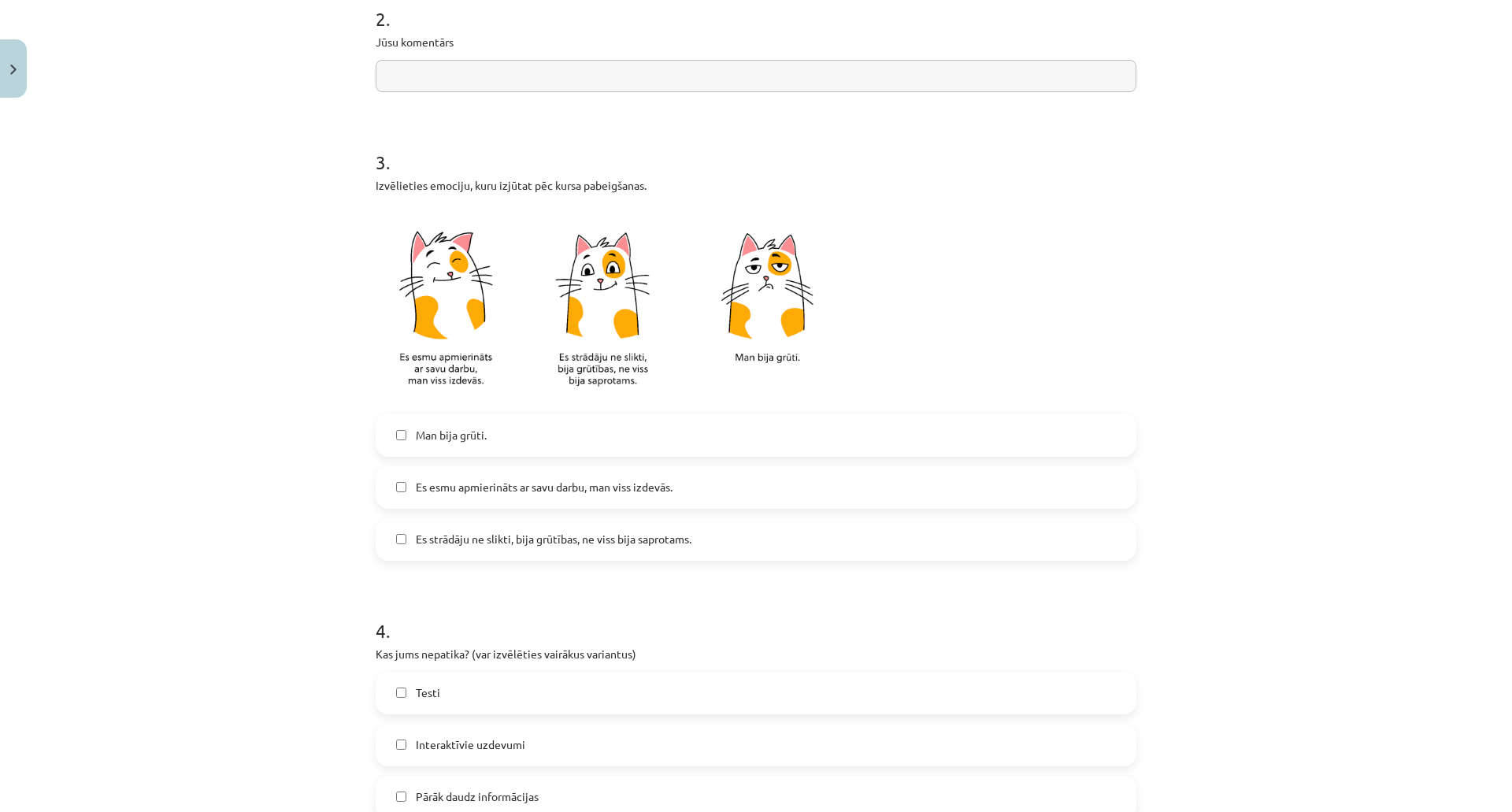
click at [690, 481] on label "Es esmu apmierināts ar savu darbu, man viss izdevās." at bounding box center [756, 487] width 757 height 39
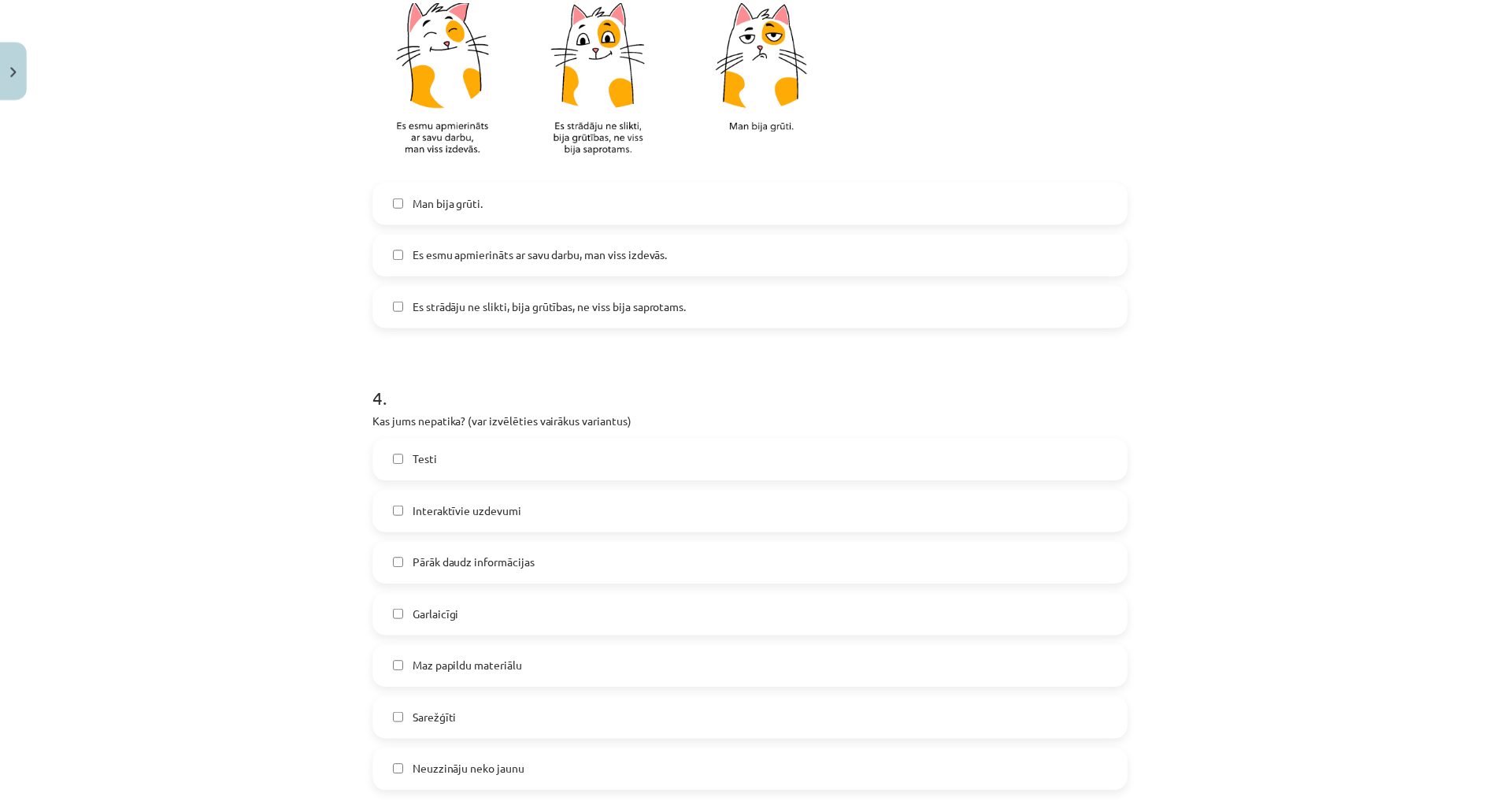
scroll to position [1194, 0]
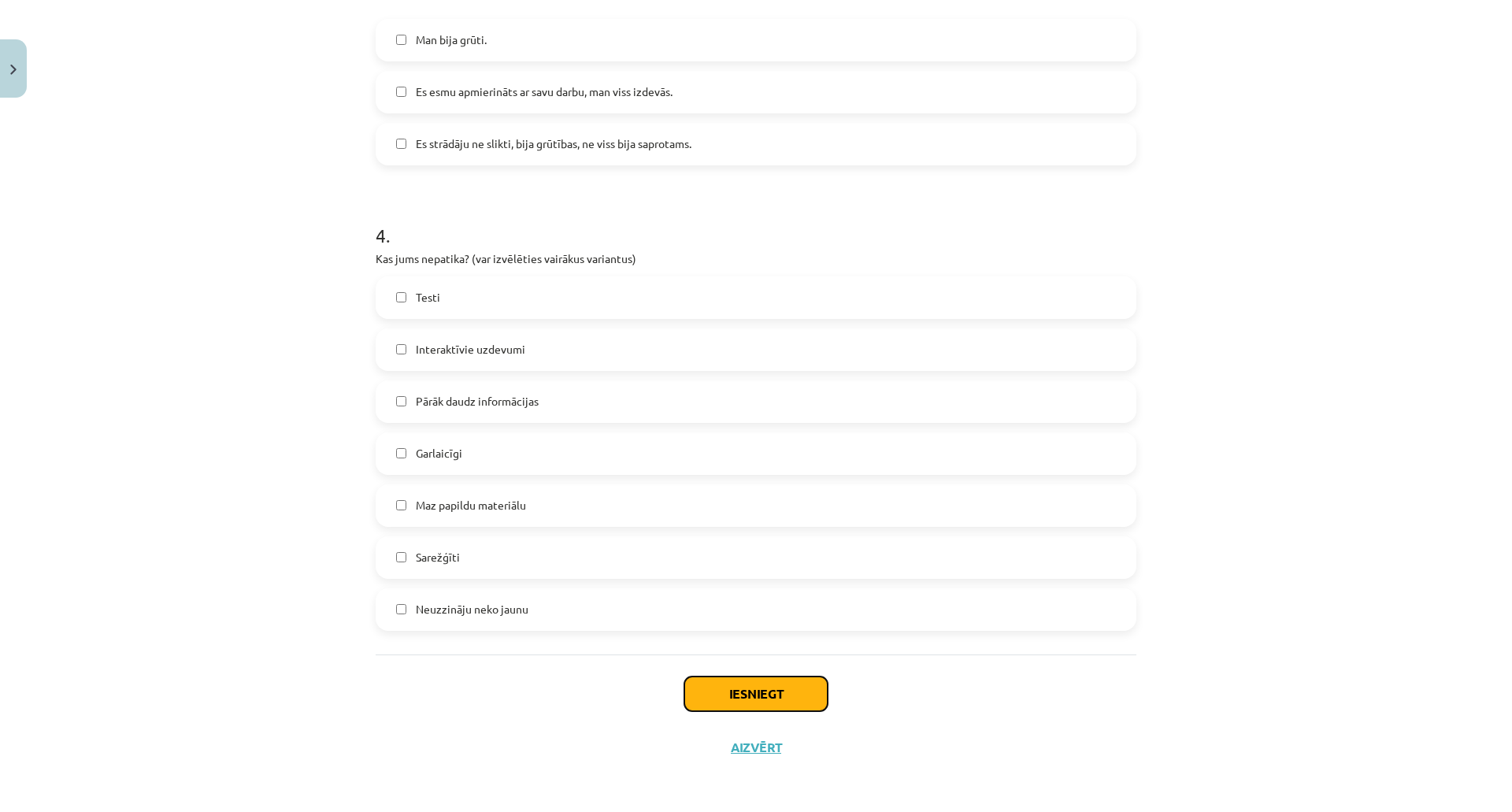
click at [758, 690] on button "Iesniegt" at bounding box center [756, 694] width 144 height 35
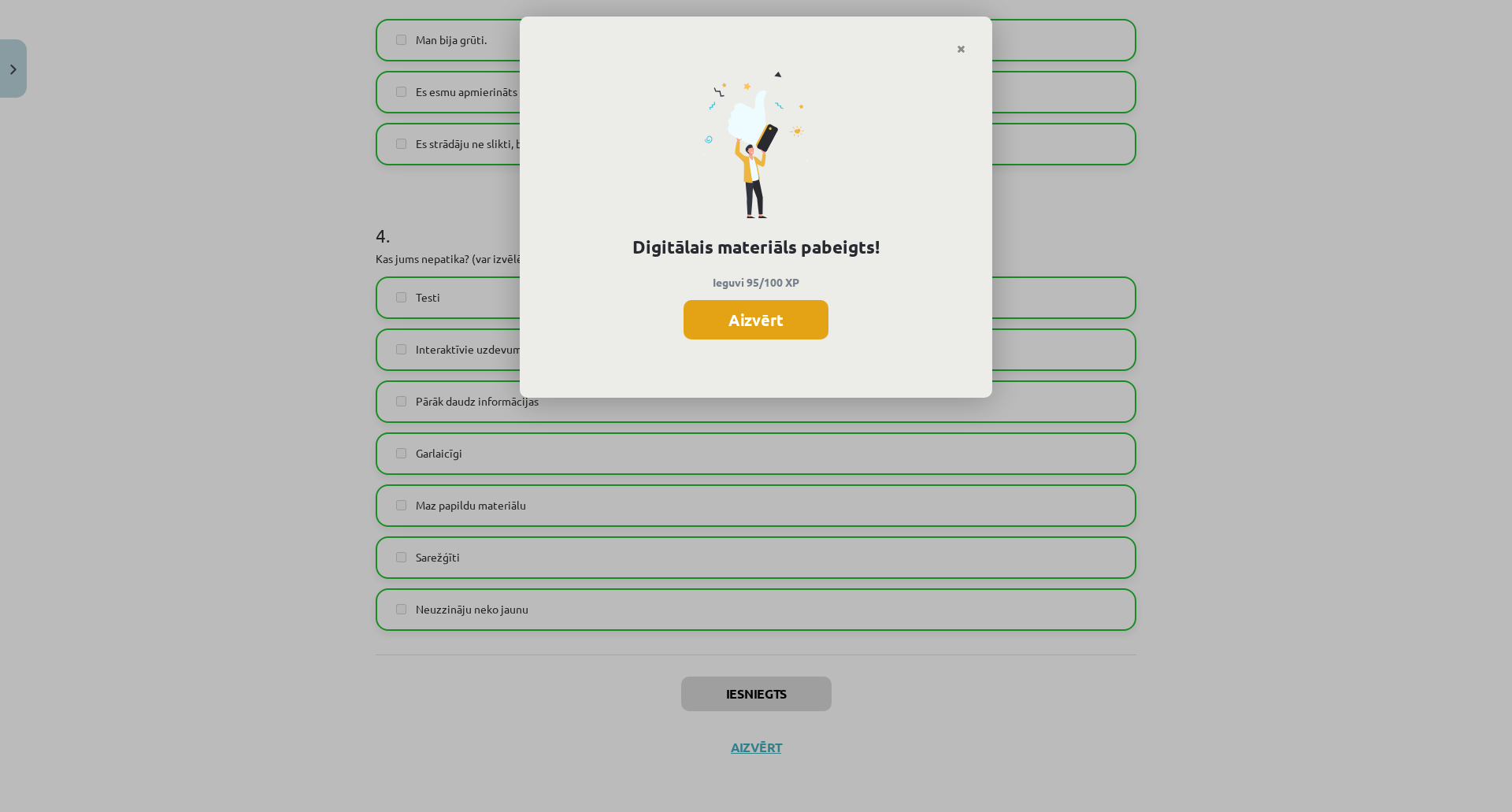
click at [762, 303] on button "Aizvērt" at bounding box center [756, 320] width 145 height 39
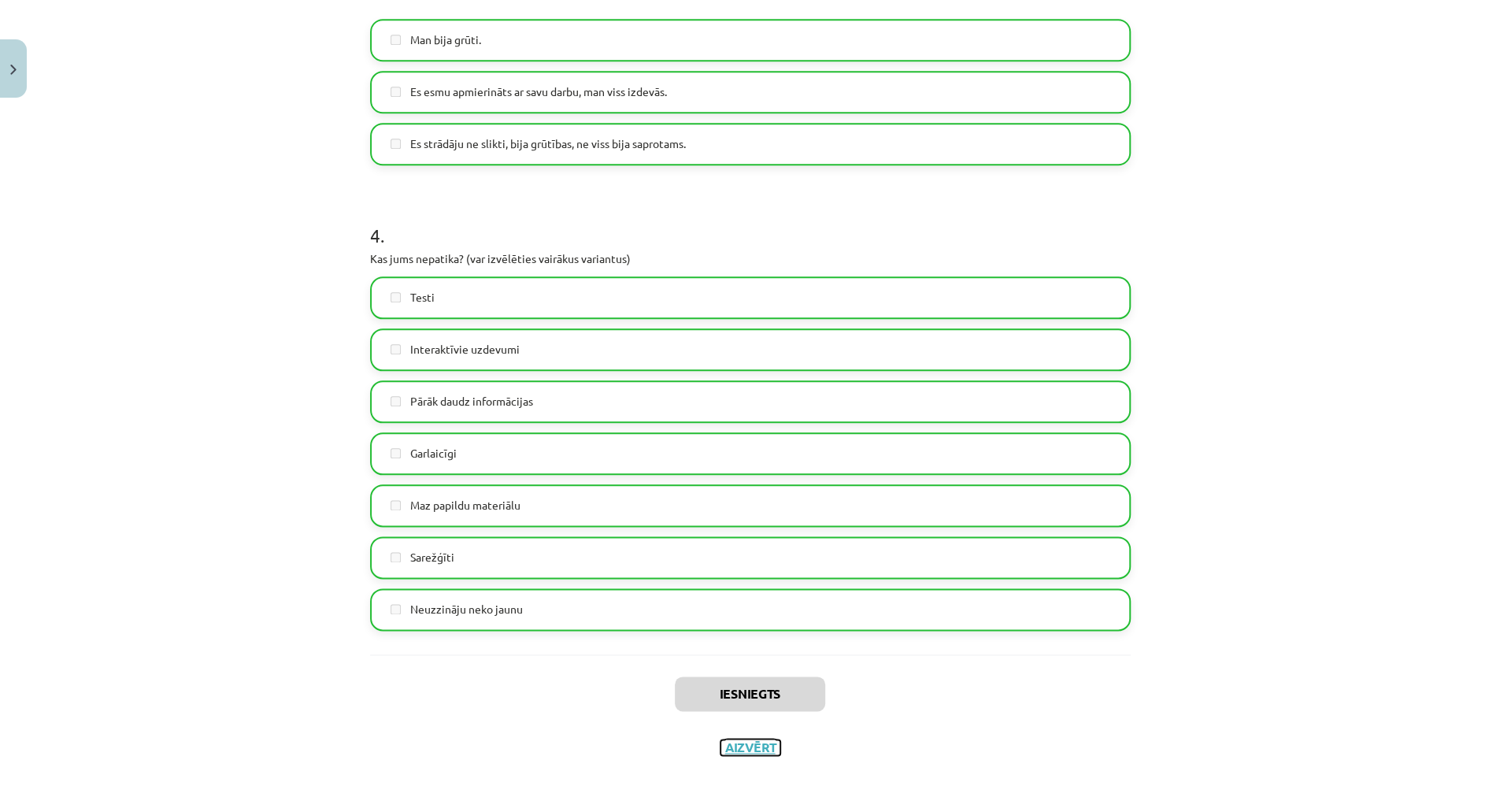
click at [751, 749] on button "Aizvērt" at bounding box center [750, 747] width 60 height 15
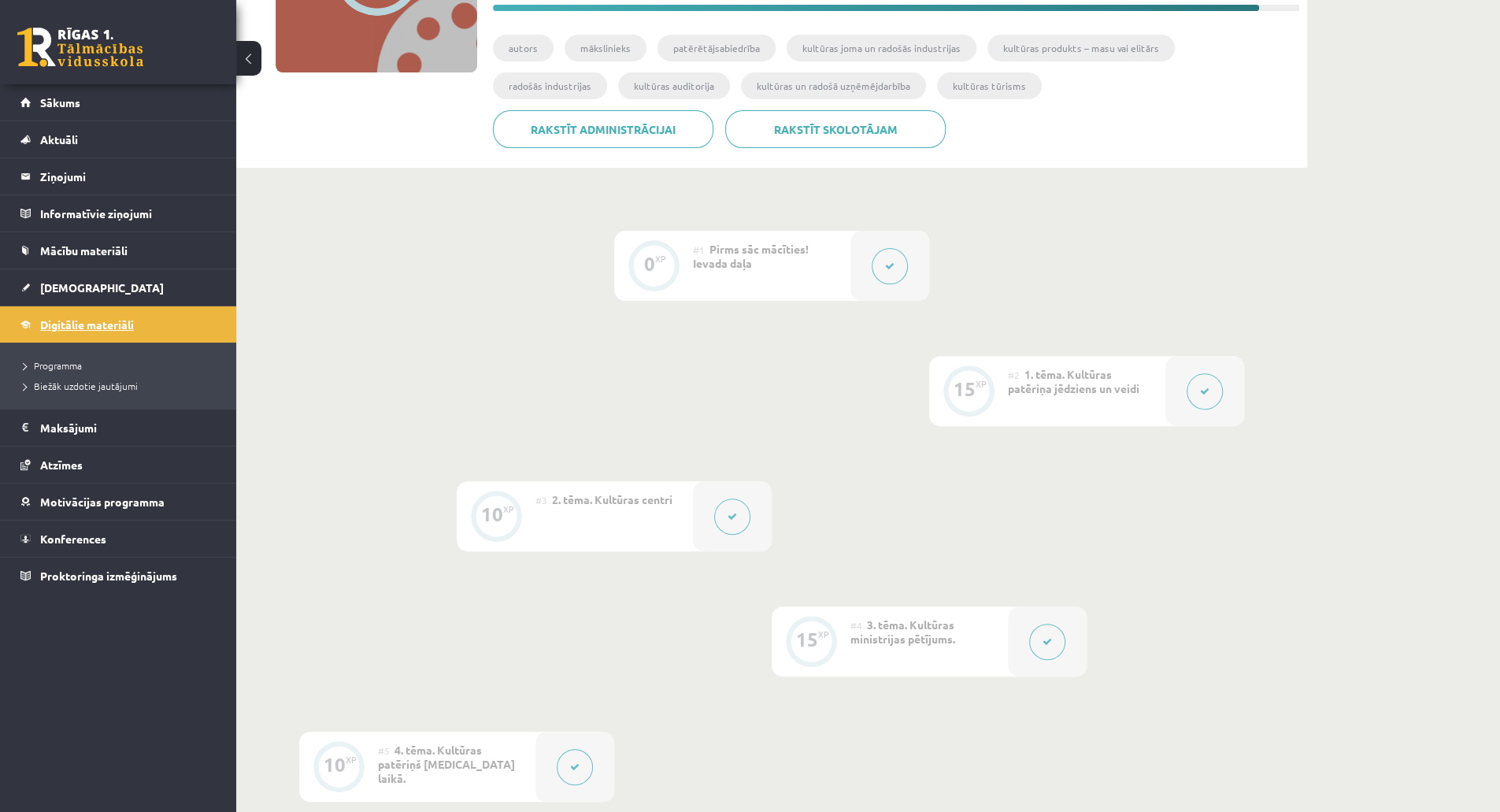
click at [116, 311] on link "Digitālie materiāli" at bounding box center [118, 324] width 196 height 36
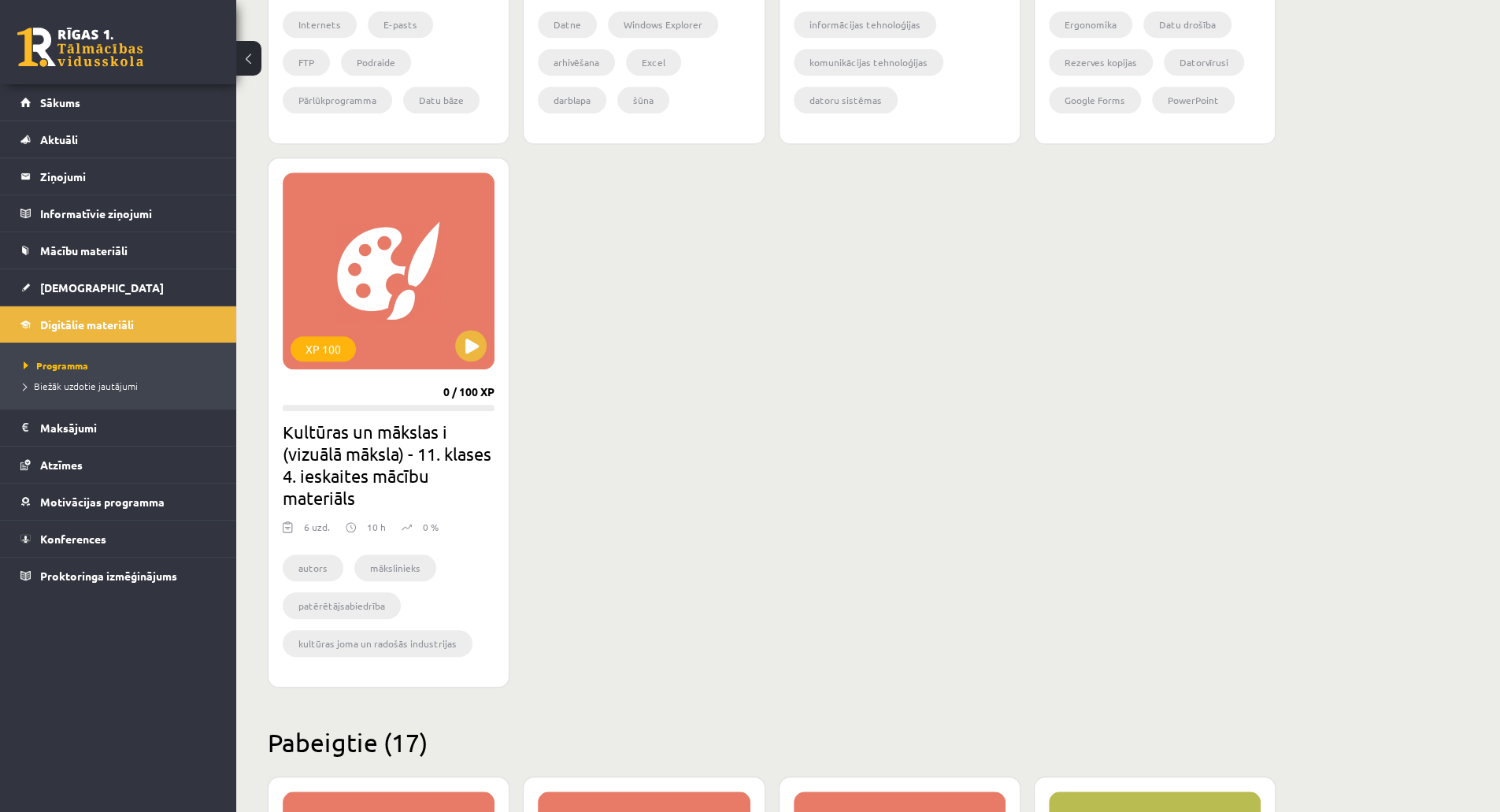
scroll to position [833, 0]
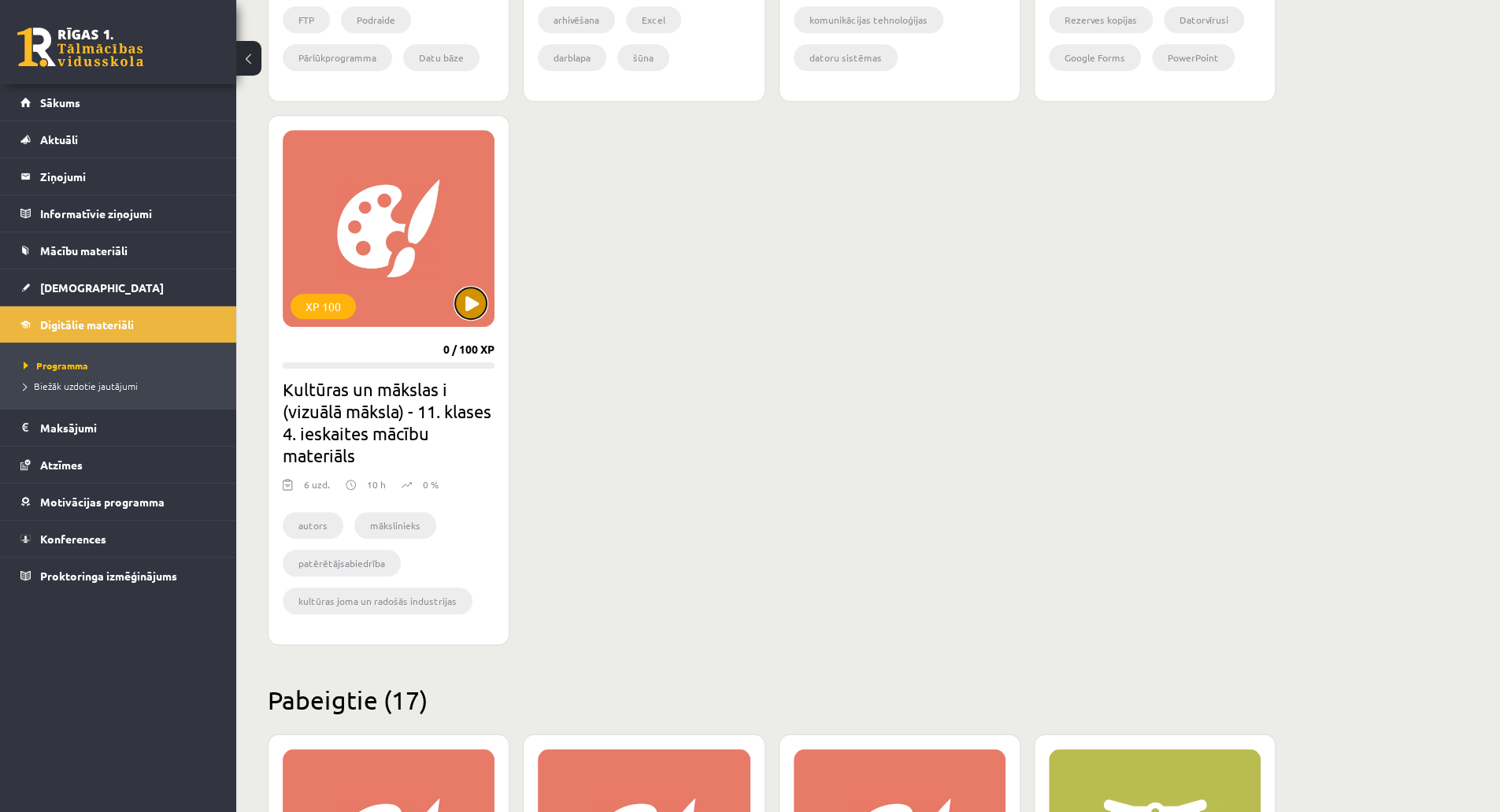
click at [479, 303] on button at bounding box center [471, 303] width 32 height 32
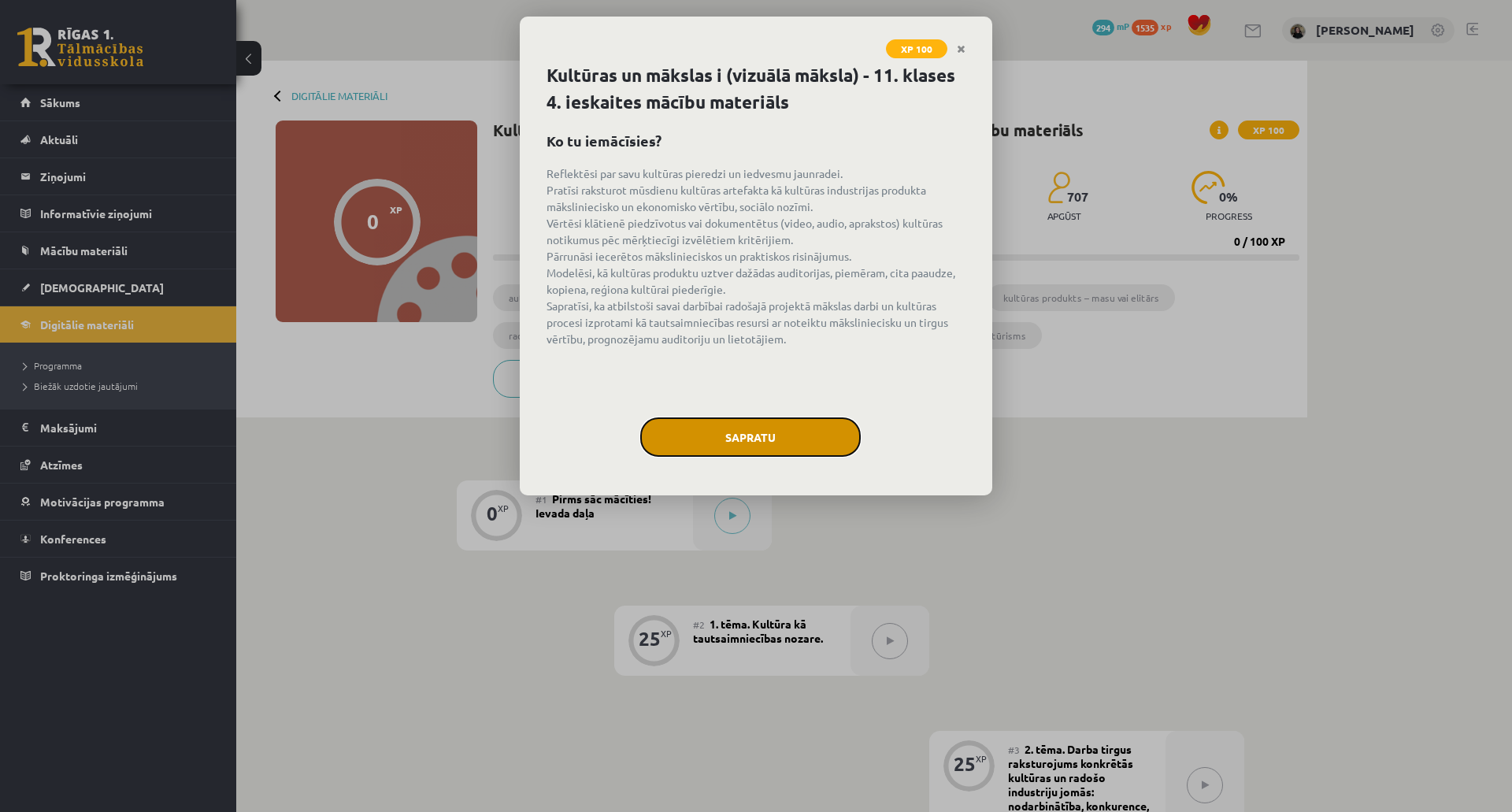
click at [750, 435] on button "Sapratu" at bounding box center [750, 437] width 221 height 39
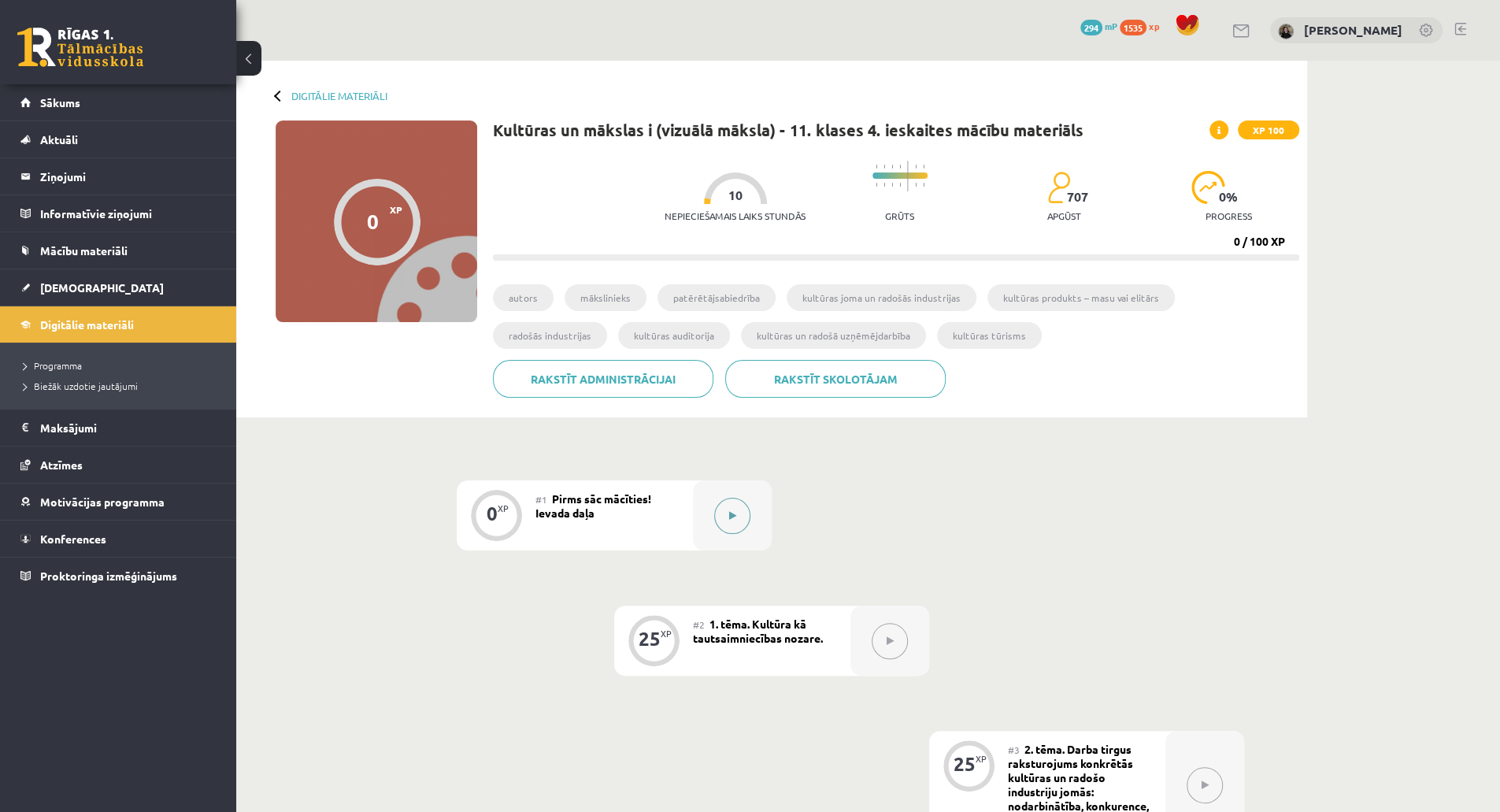
click at [738, 506] on button at bounding box center [732, 515] width 36 height 36
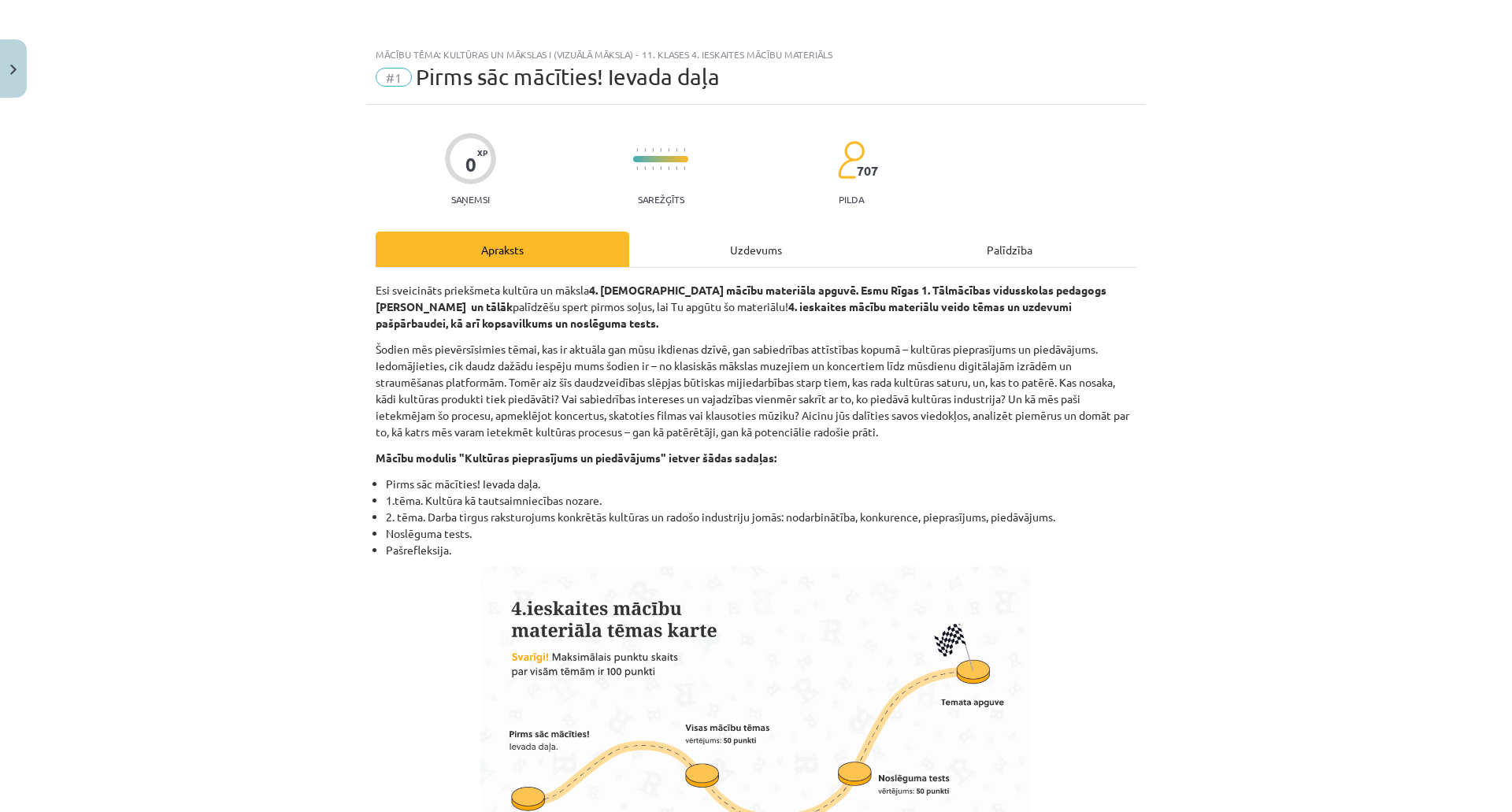
scroll to position [759, 0]
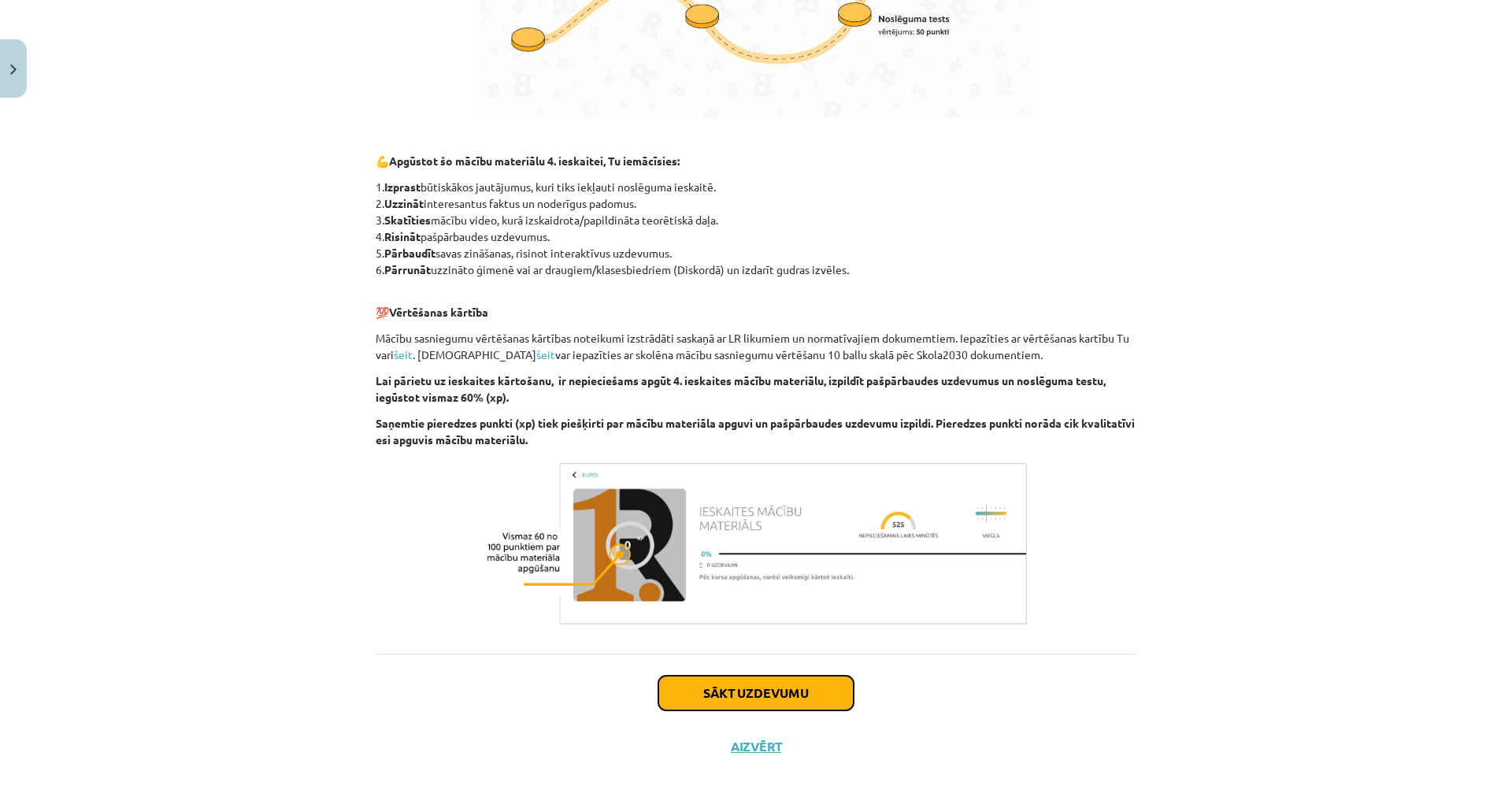
click at [816, 687] on button "Sākt uzdevumu" at bounding box center [756, 693] width 196 height 35
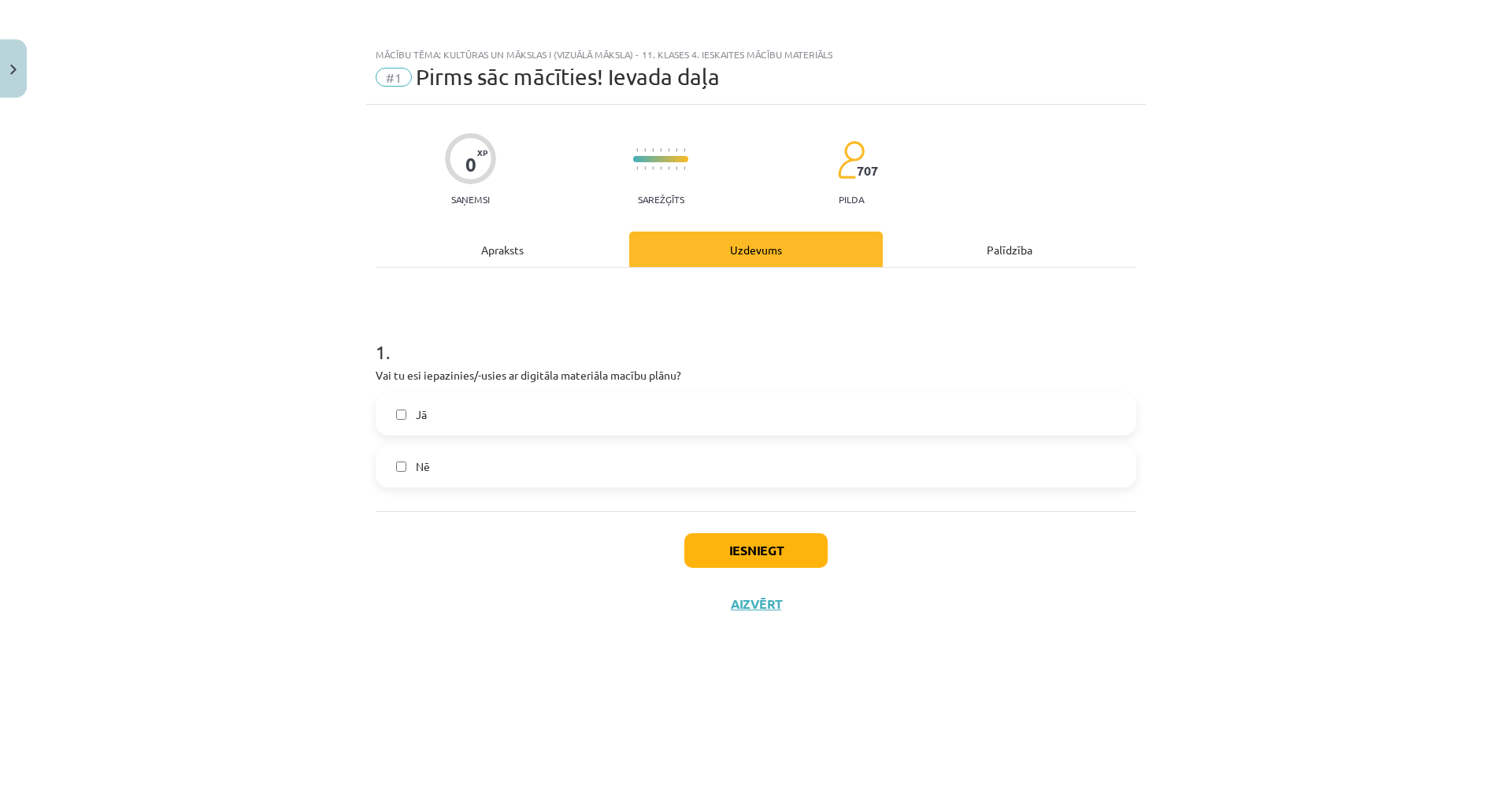
click at [704, 404] on label "Jā" at bounding box center [756, 415] width 757 height 39
click at [744, 535] on button "Iesniegt" at bounding box center [756, 550] width 144 height 35
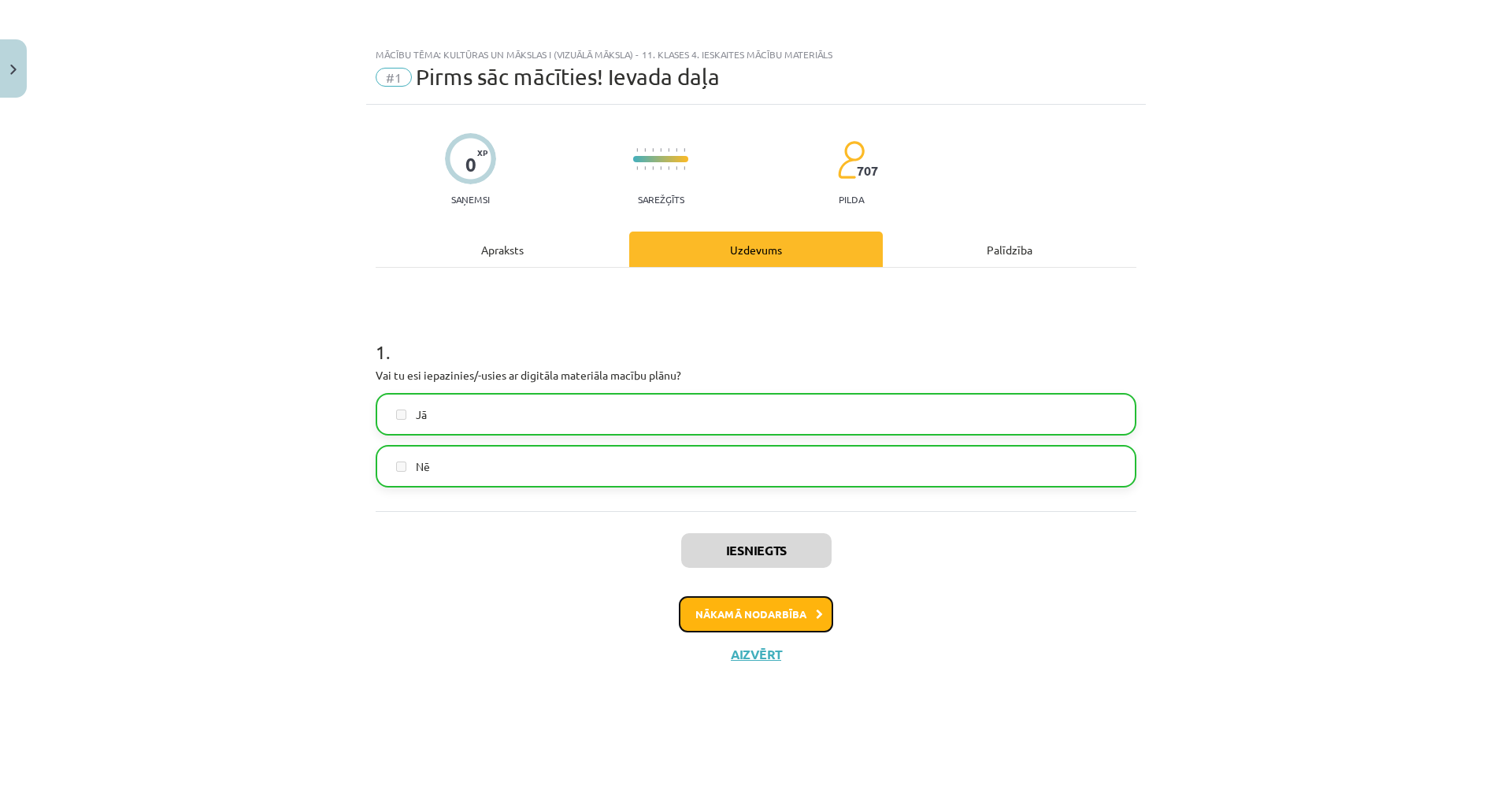
click at [750, 621] on button "Nākamā nodarbība" at bounding box center [756, 615] width 155 height 36
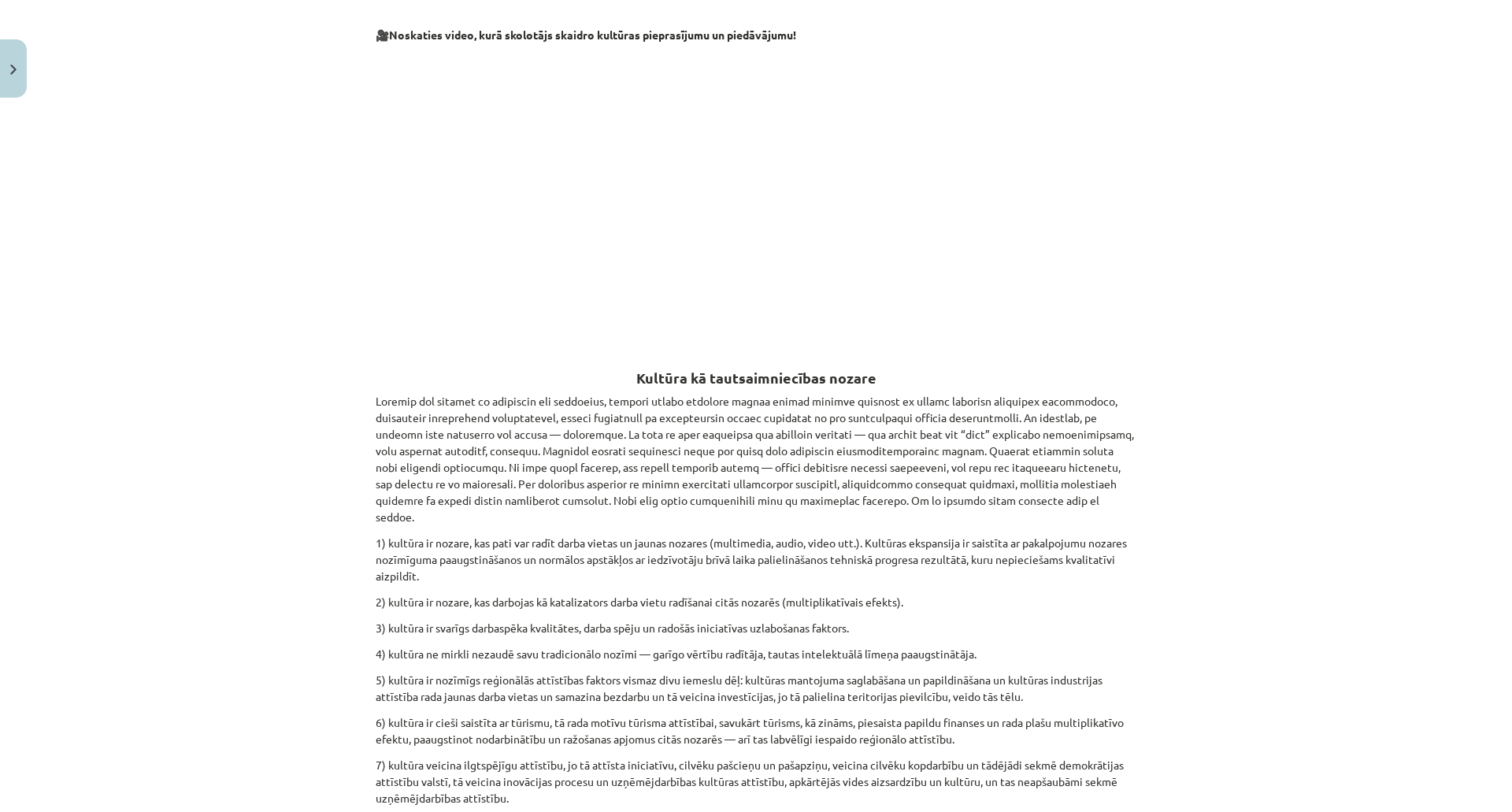
scroll to position [1248, 0]
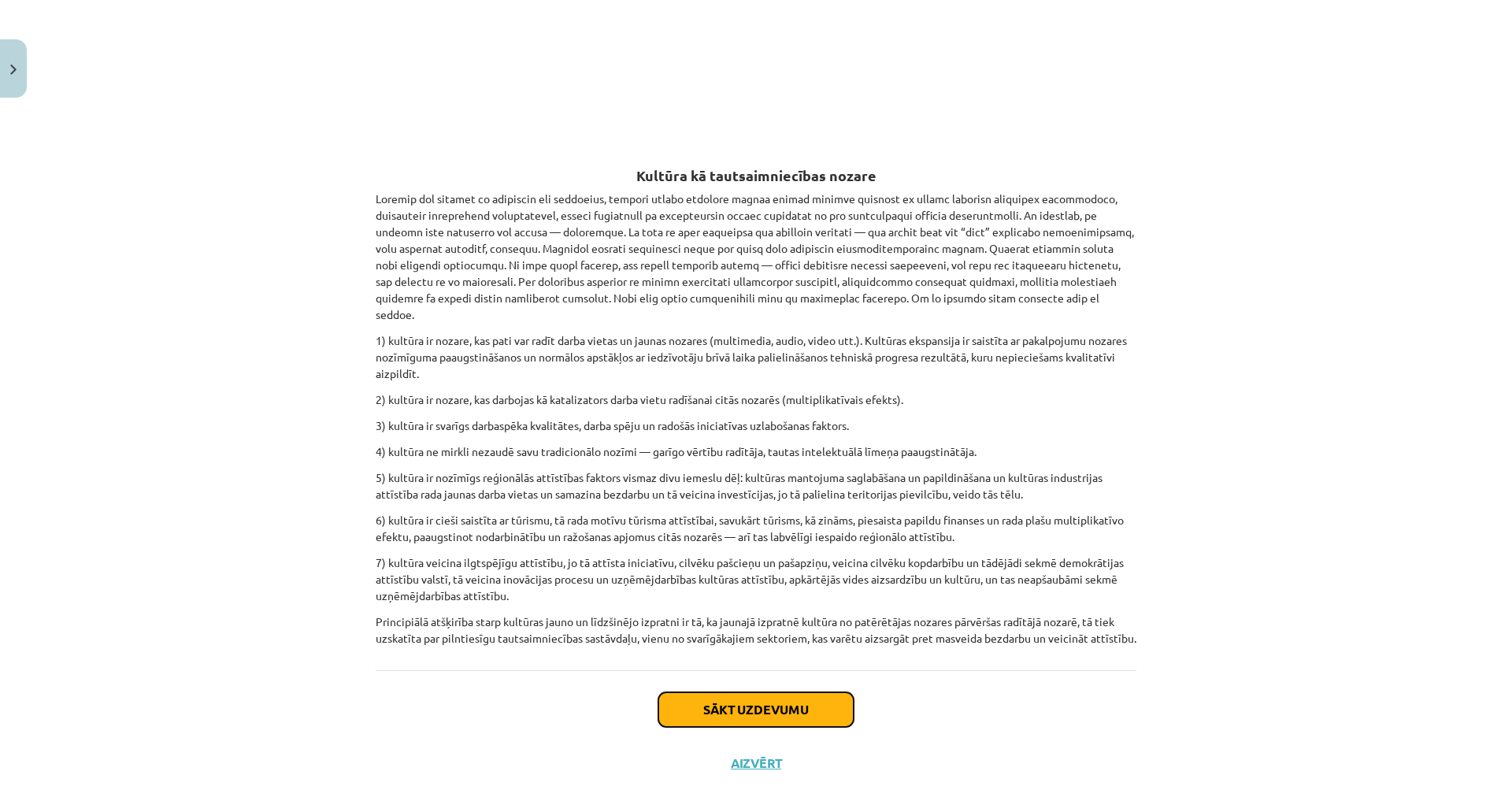
click at [817, 702] on button "Sākt uzdevumu" at bounding box center [756, 709] width 196 height 35
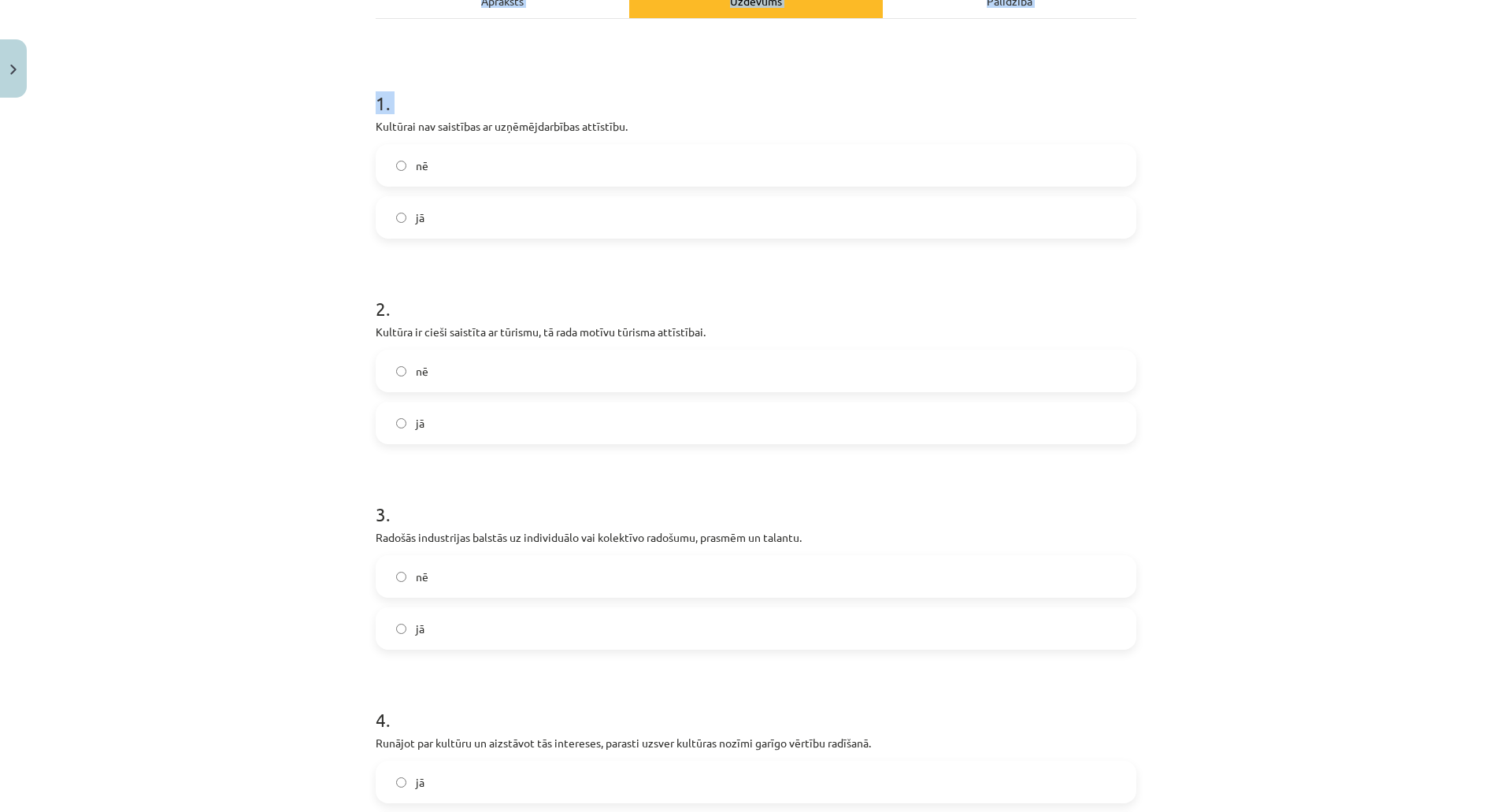
scroll to position [679, 0]
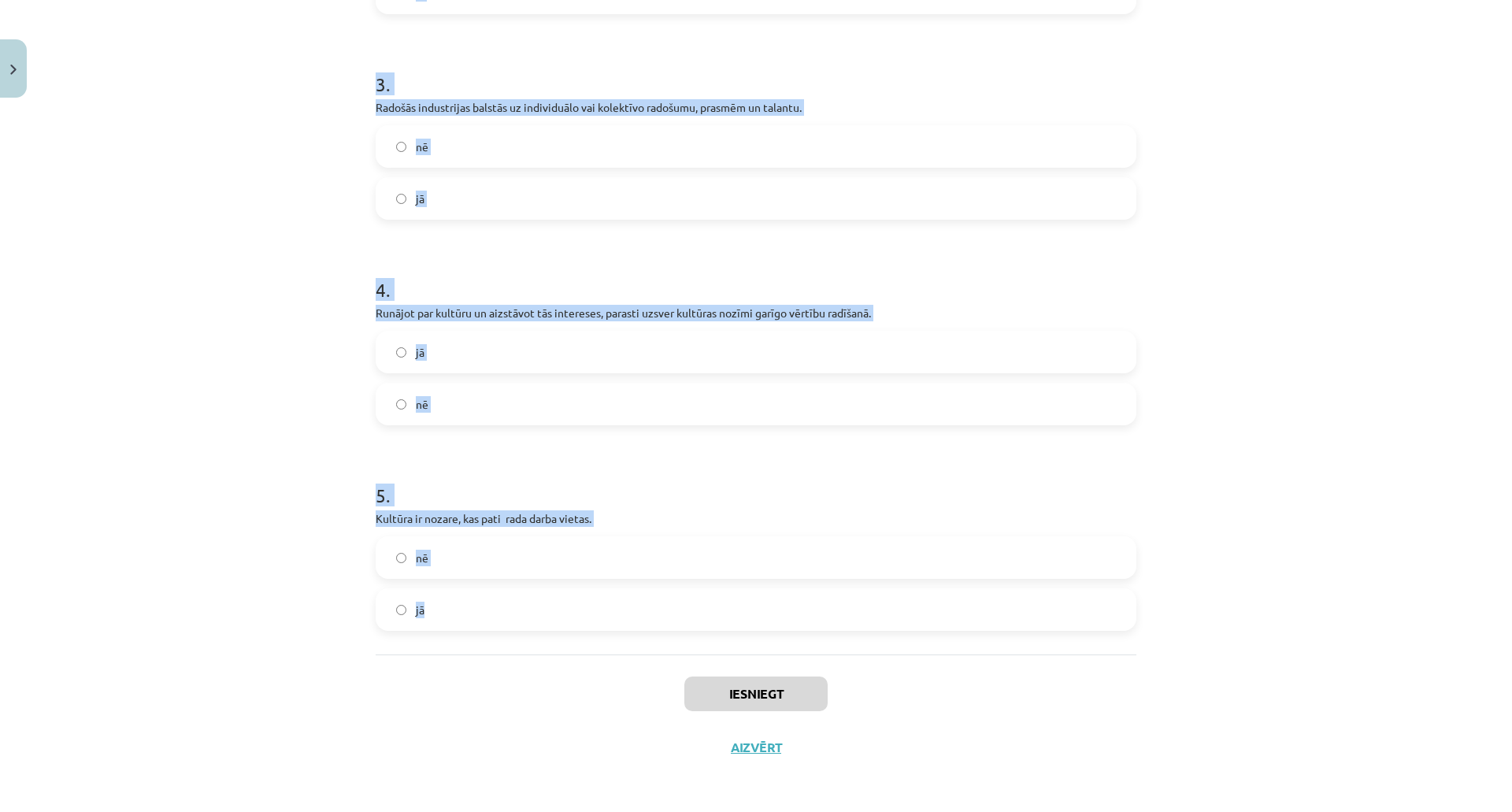
drag, startPoint x: 363, startPoint y: 325, endPoint x: 518, endPoint y: 651, distance: 361.0
click at [518, 651] on div "25 XP Saņemsi Sarežģīts 707 pilda Apraksts Uzdevums Palīdzība 1 . Kultūrai nav …" at bounding box center [756, 100] width 780 height 1349
copy form "Kultūrai nav saistības ar uzņēmējdarbības attīstību. nē jā 2 . Kultūra ir cieši…"
click at [490, 356] on label "jā" at bounding box center [756, 352] width 757 height 39
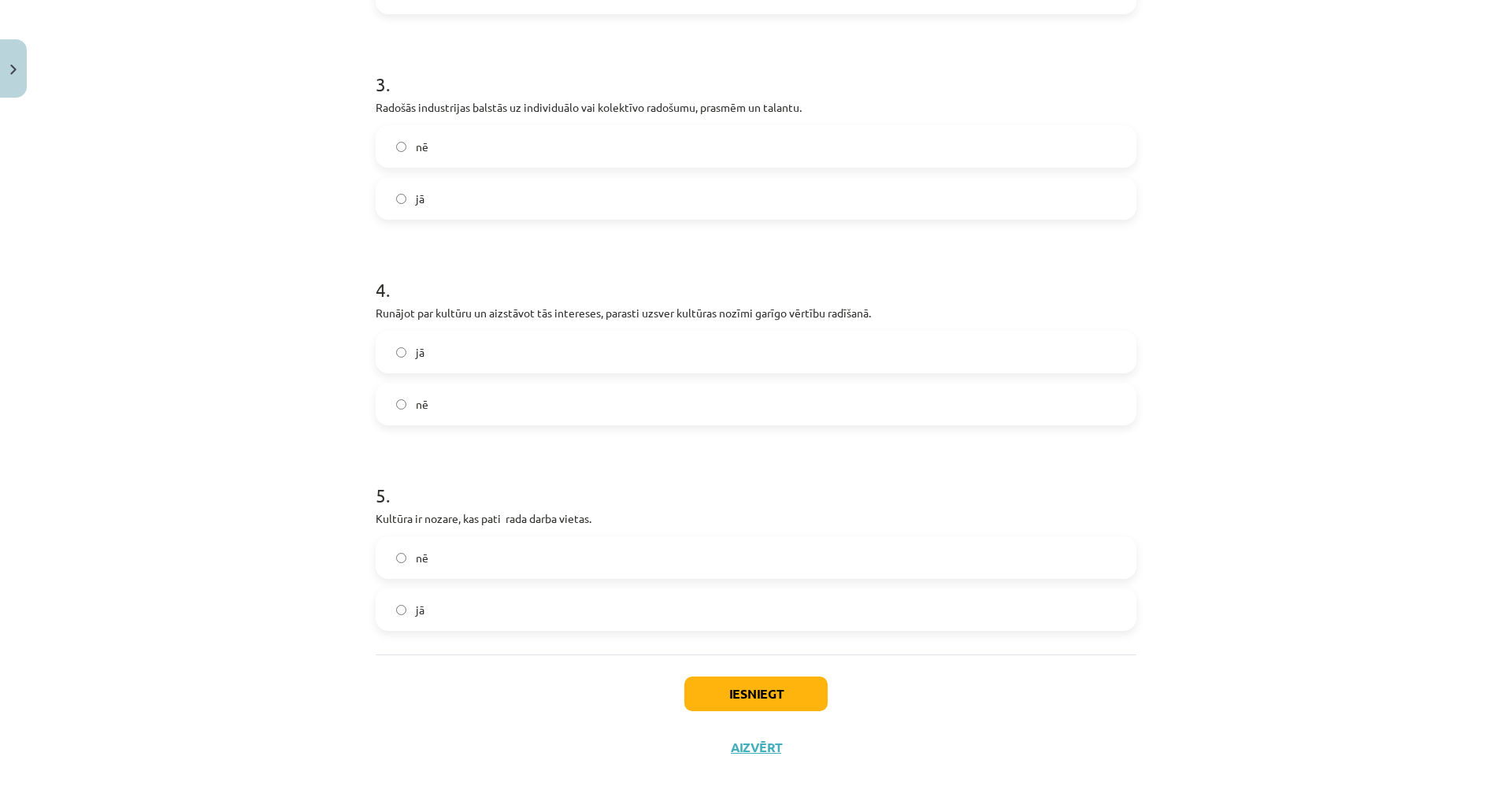
click at [526, 188] on label "jā" at bounding box center [756, 198] width 757 height 39
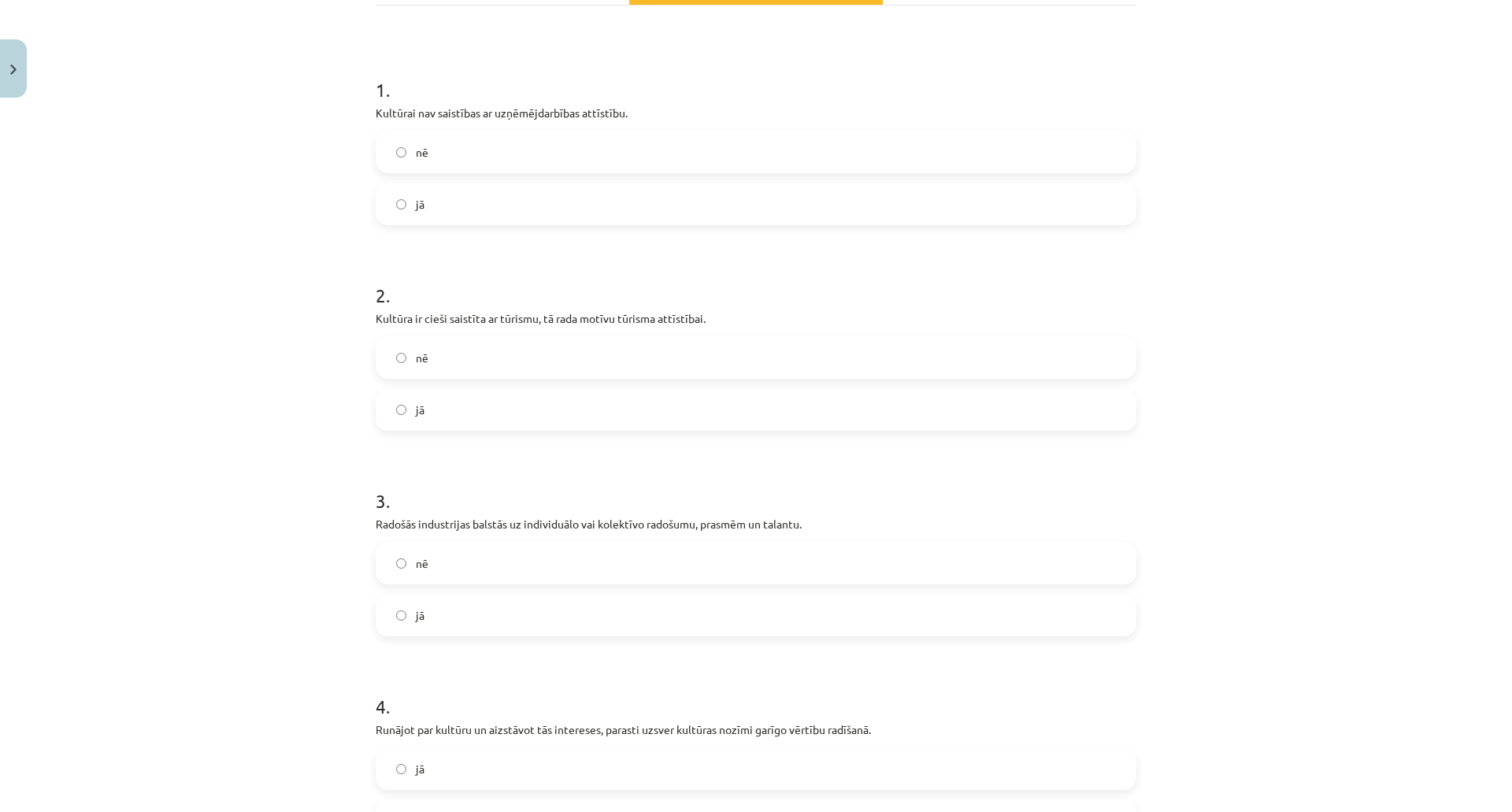
scroll to position [244, 0]
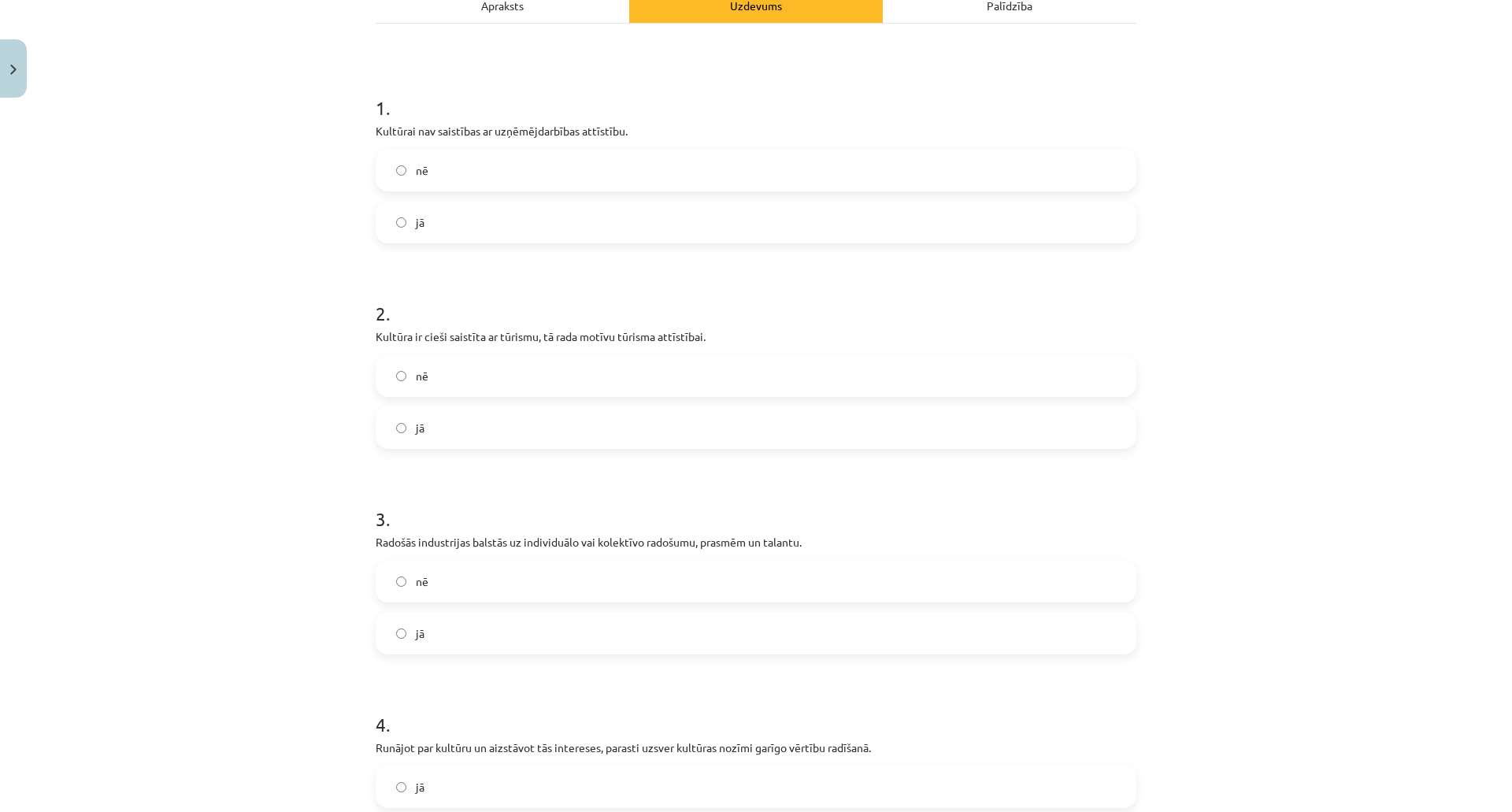
click at [566, 157] on label "nē" at bounding box center [756, 170] width 757 height 39
click at [441, 420] on label "jā" at bounding box center [756, 427] width 757 height 39
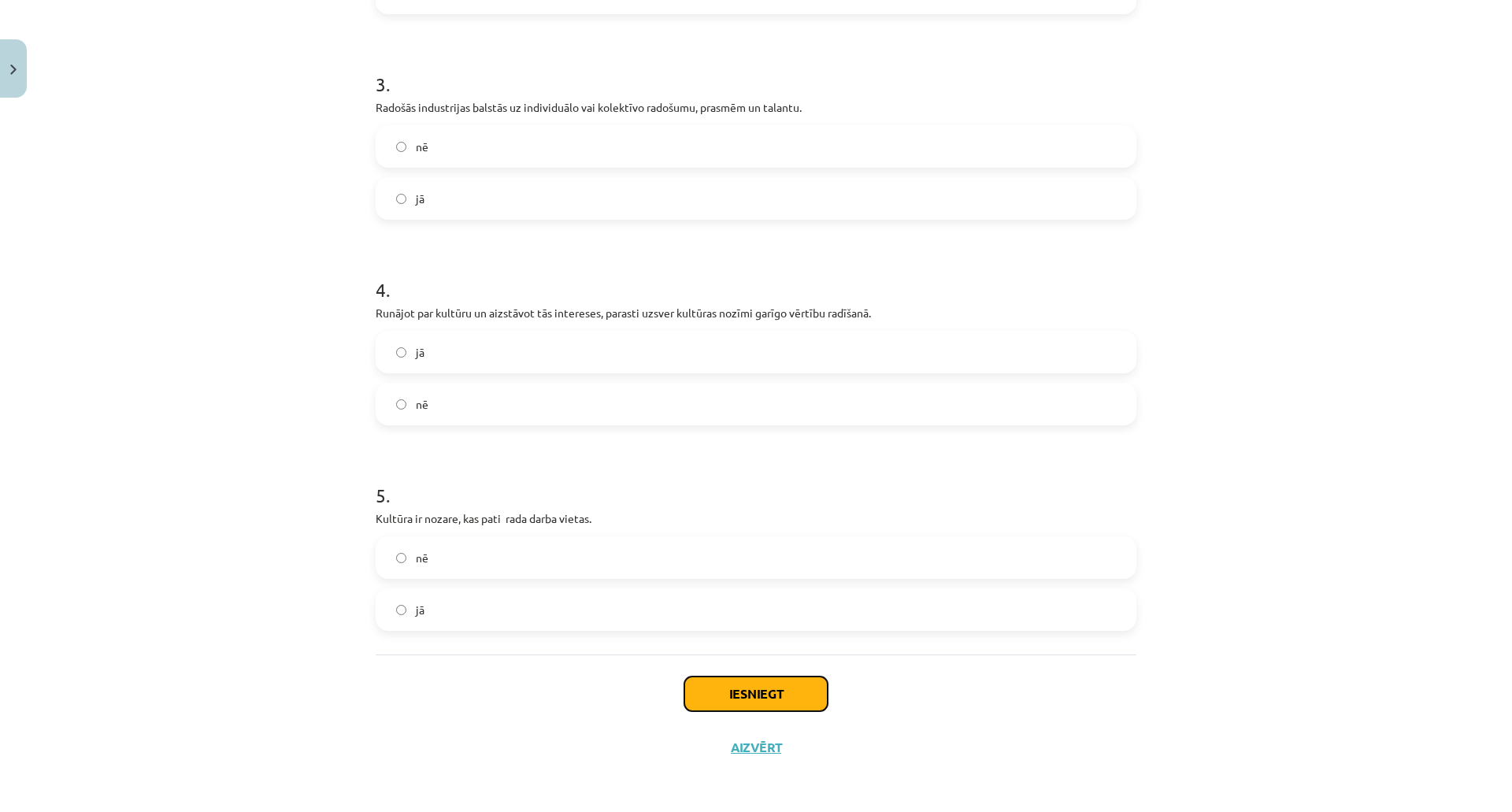
click at [736, 680] on button "Iesniegt" at bounding box center [756, 694] width 144 height 35
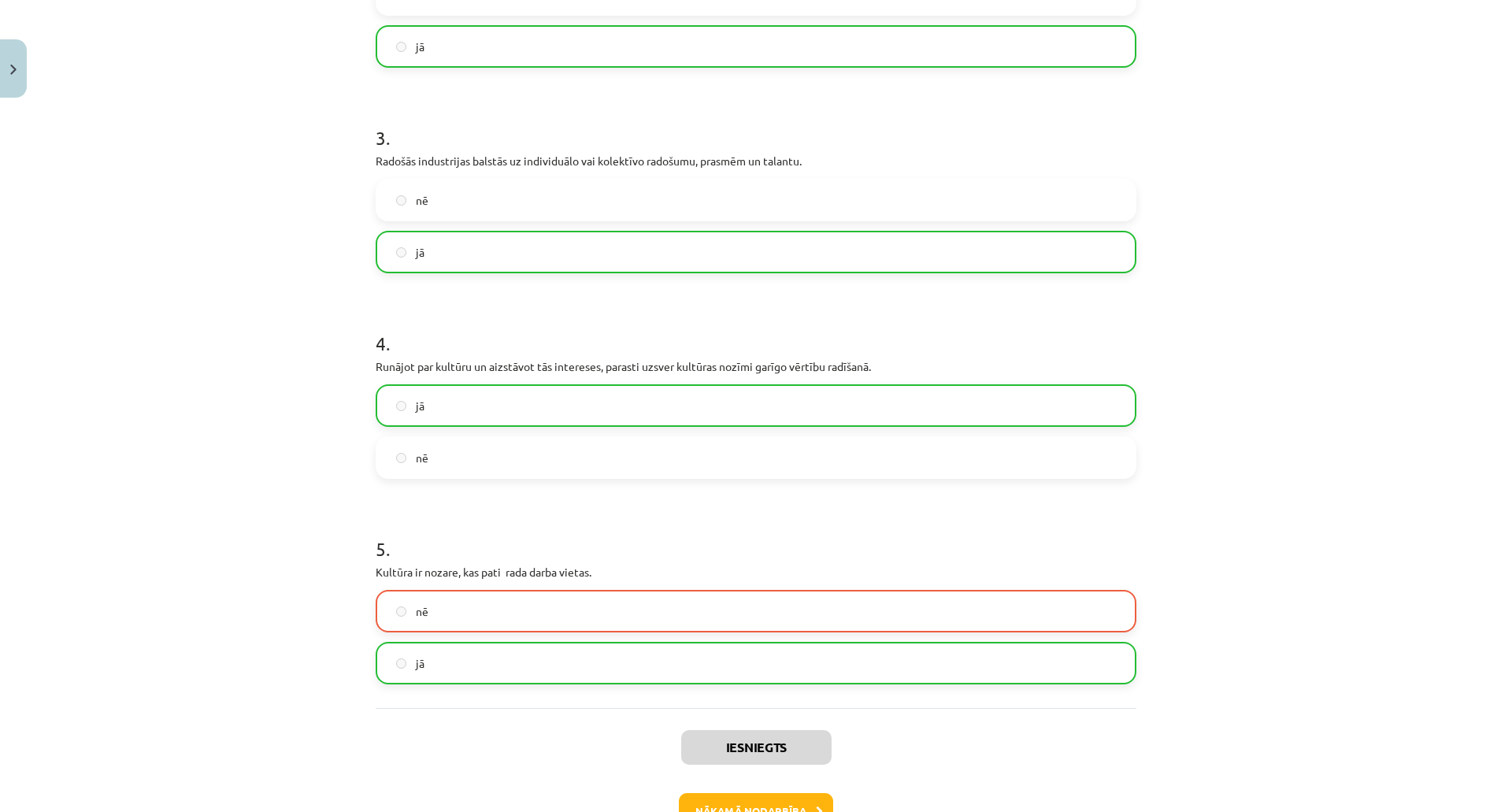
scroll to position [635, 0]
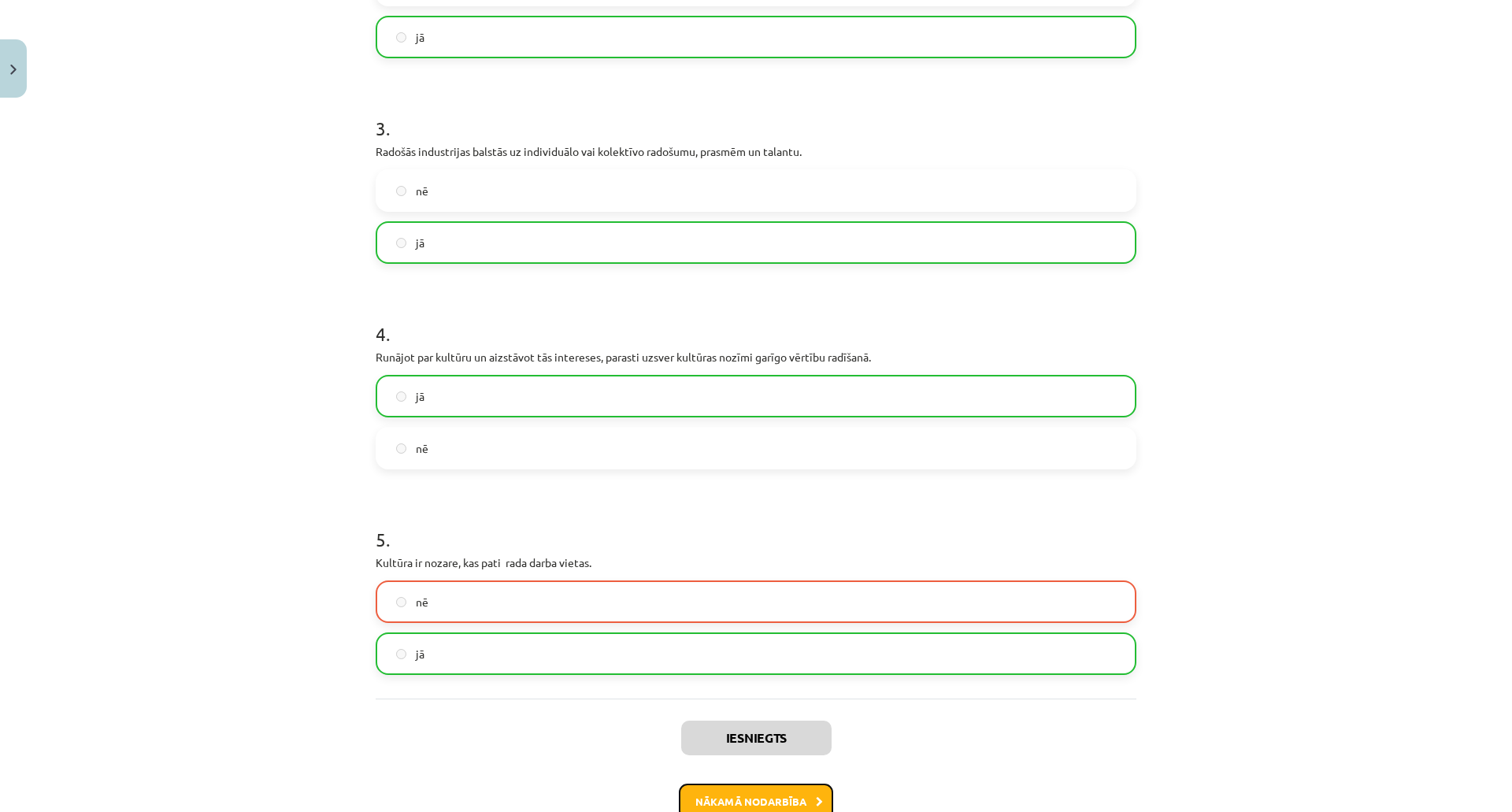
click at [734, 797] on button "Nākamā nodarbība" at bounding box center [756, 802] width 155 height 36
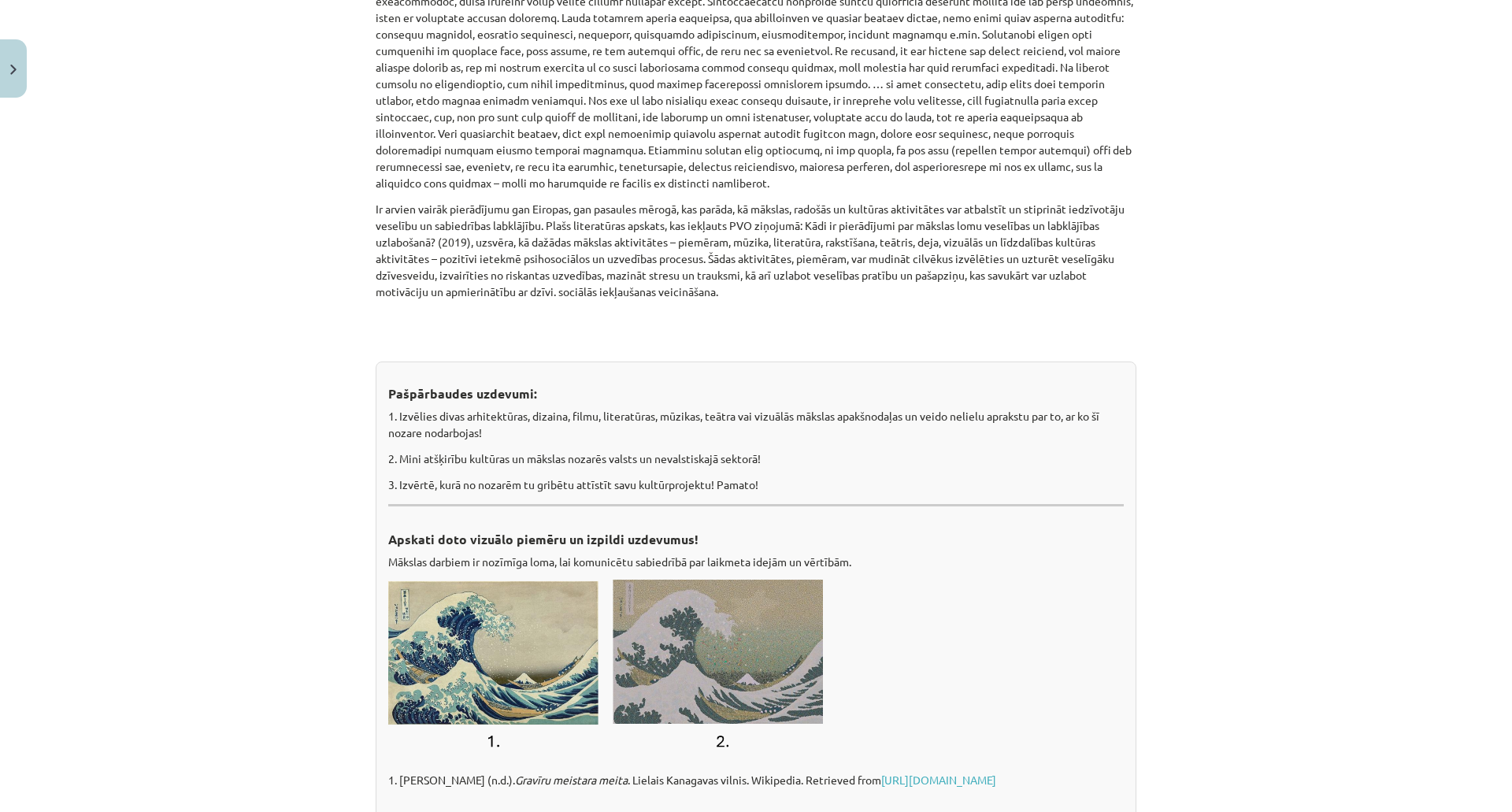
scroll to position [9872, 0]
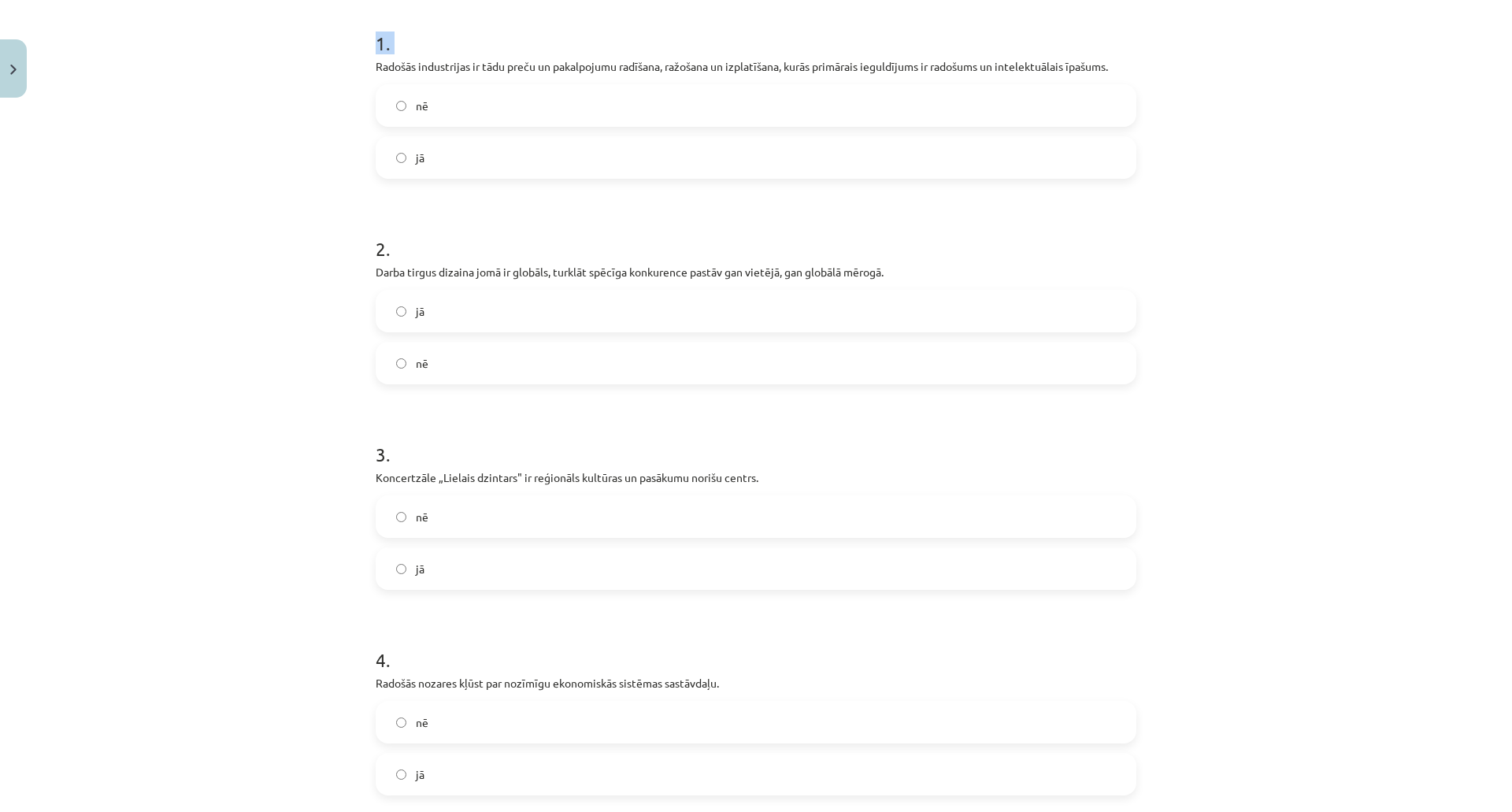
scroll to position [721, 0]
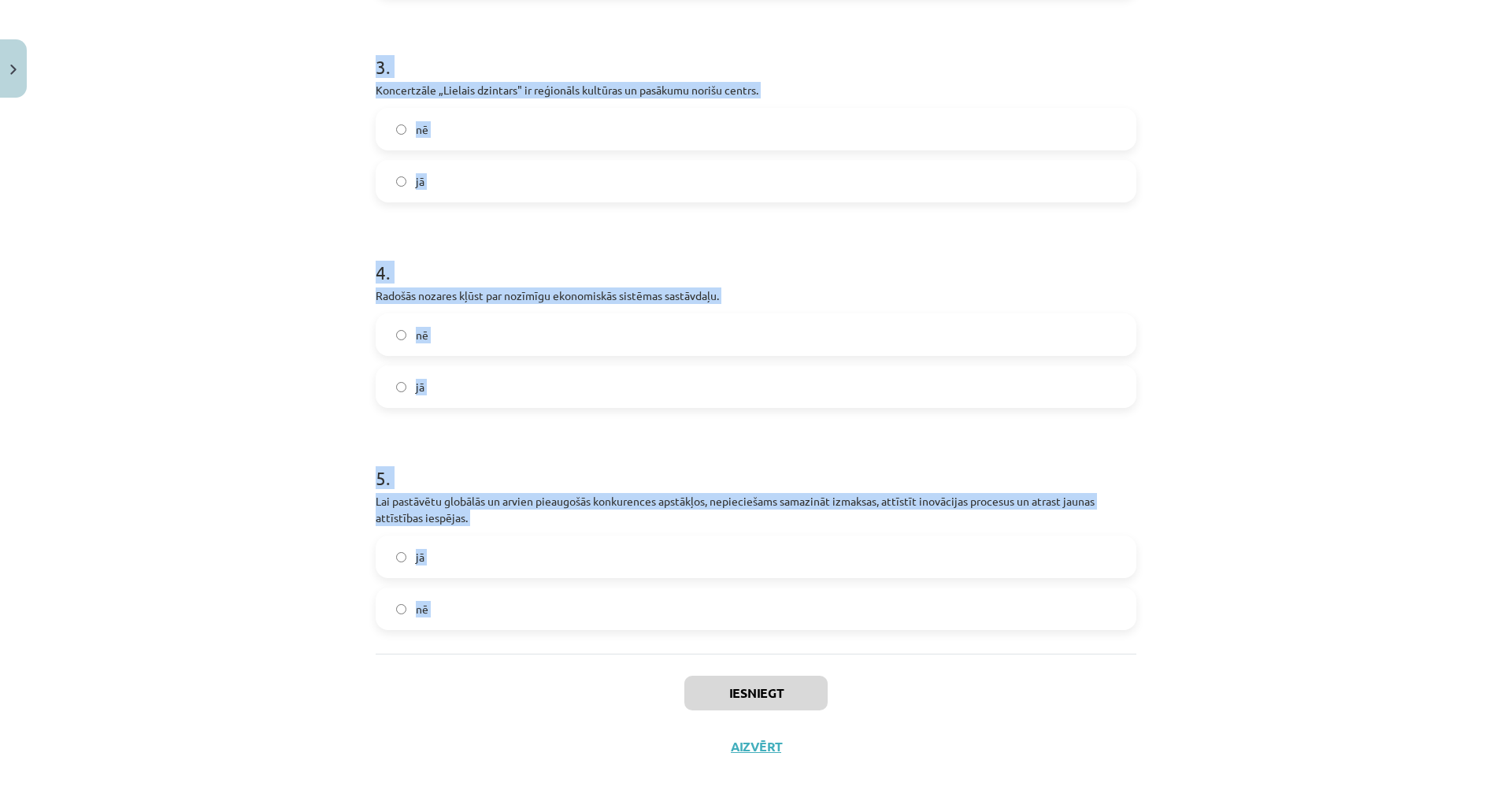
drag, startPoint x: 368, startPoint y: 358, endPoint x: 542, endPoint y: 665, distance: 352.9
click at [542, 665] on div "25 XP Saņemsi Sarežģīts 707 pilda Apraksts Uzdevums Palīdzība 1 . Radošās indus…" at bounding box center [756, 91] width 780 height 1365
copy form "Radošās industrijas ir tādu preču un pakalpojumu radīšana, ražošana un izplatīš…"
click at [591, 173] on label "jā" at bounding box center [756, 181] width 757 height 39
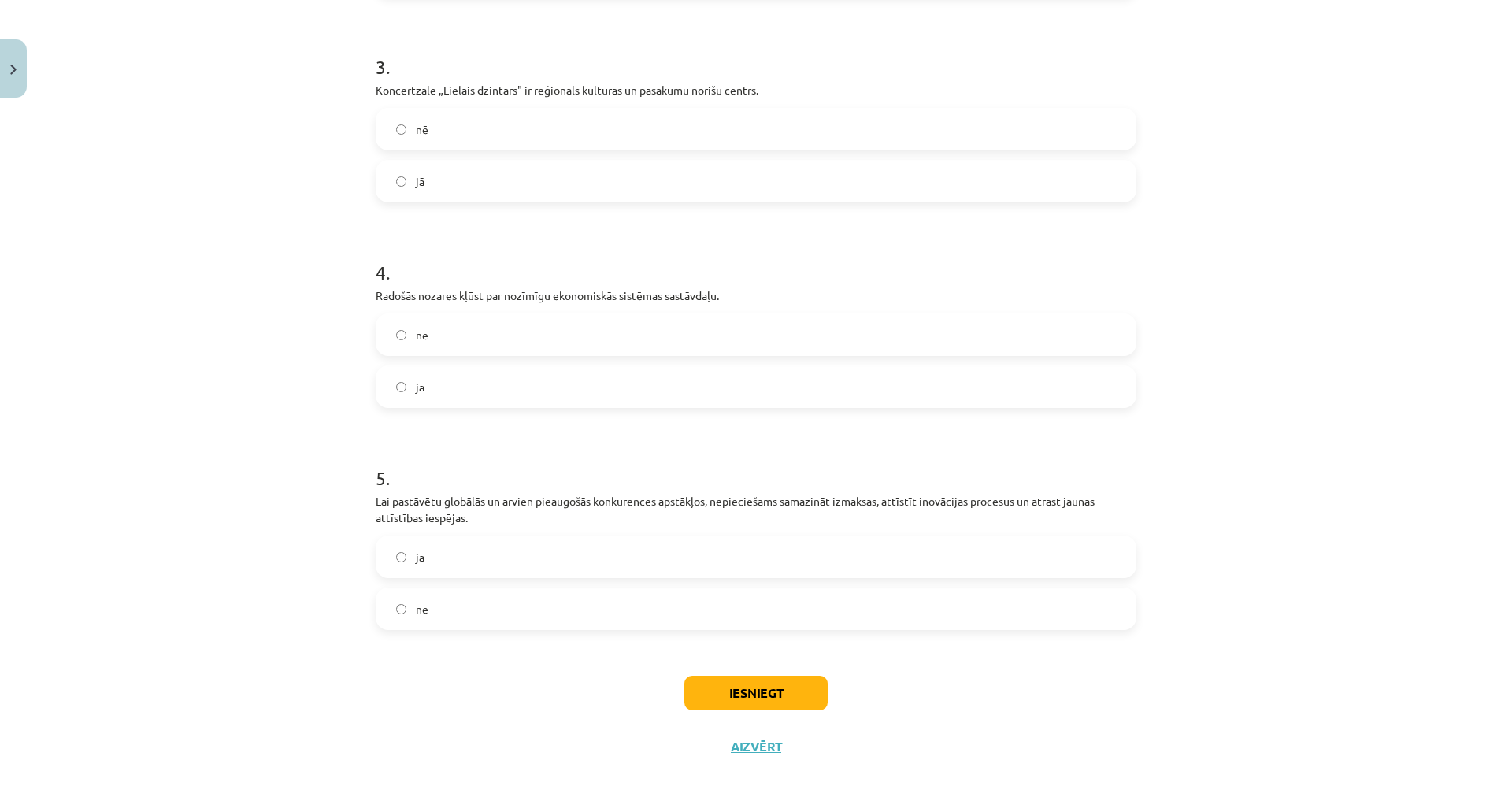
click at [491, 376] on label "jā" at bounding box center [756, 386] width 757 height 39
click at [479, 540] on label "jā" at bounding box center [756, 556] width 757 height 39
drag, startPoint x: 1475, startPoint y: 457, endPoint x: 1482, endPoint y: 402, distance: 55.4
click at [1482, 402] on div "Mācību tēma: Kultūras un mākslas i (vizuālā māksla) - 11. klases 4. ieskaites m…" at bounding box center [756, 406] width 1512 height 812
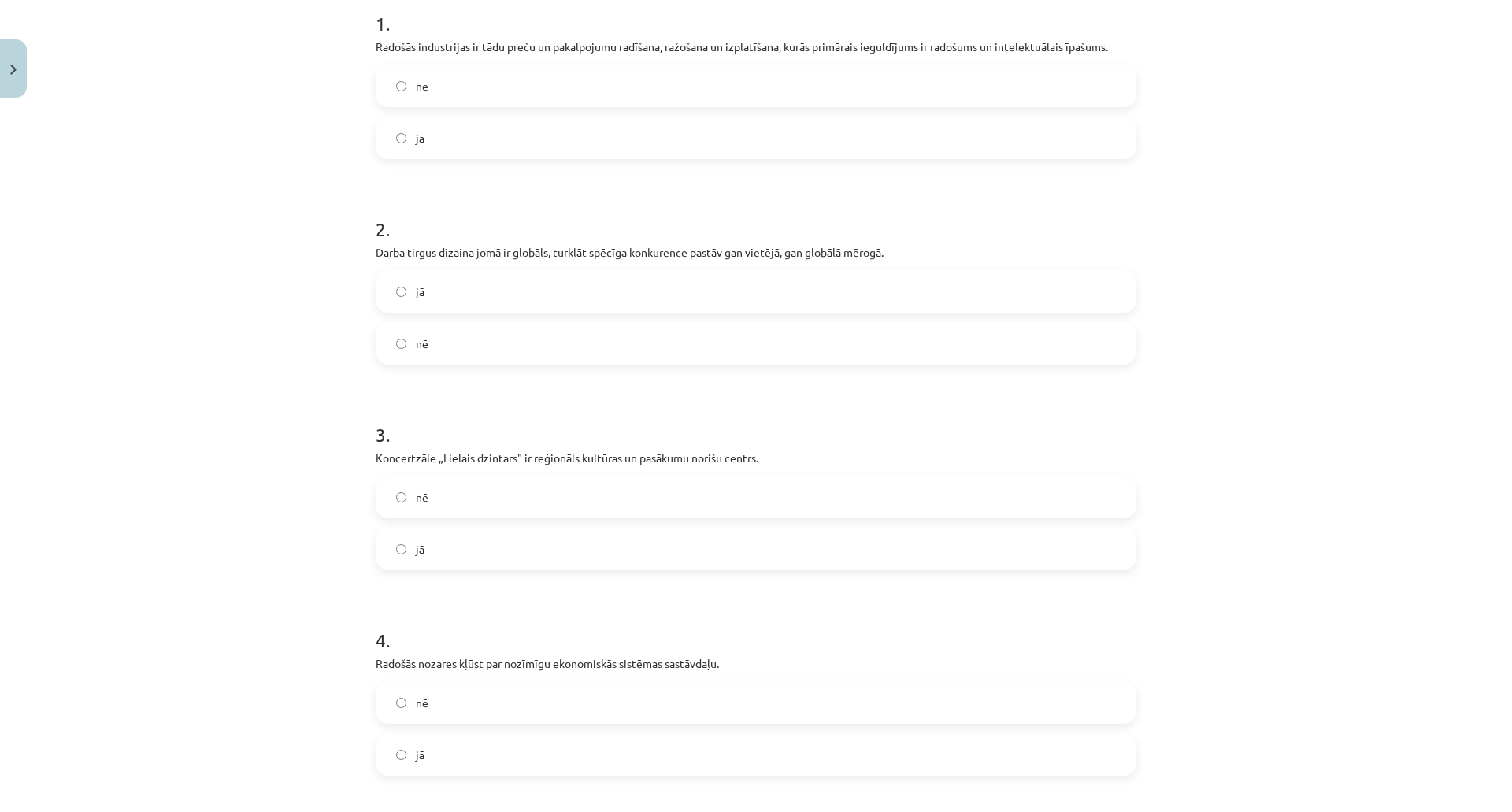
scroll to position [322, 0]
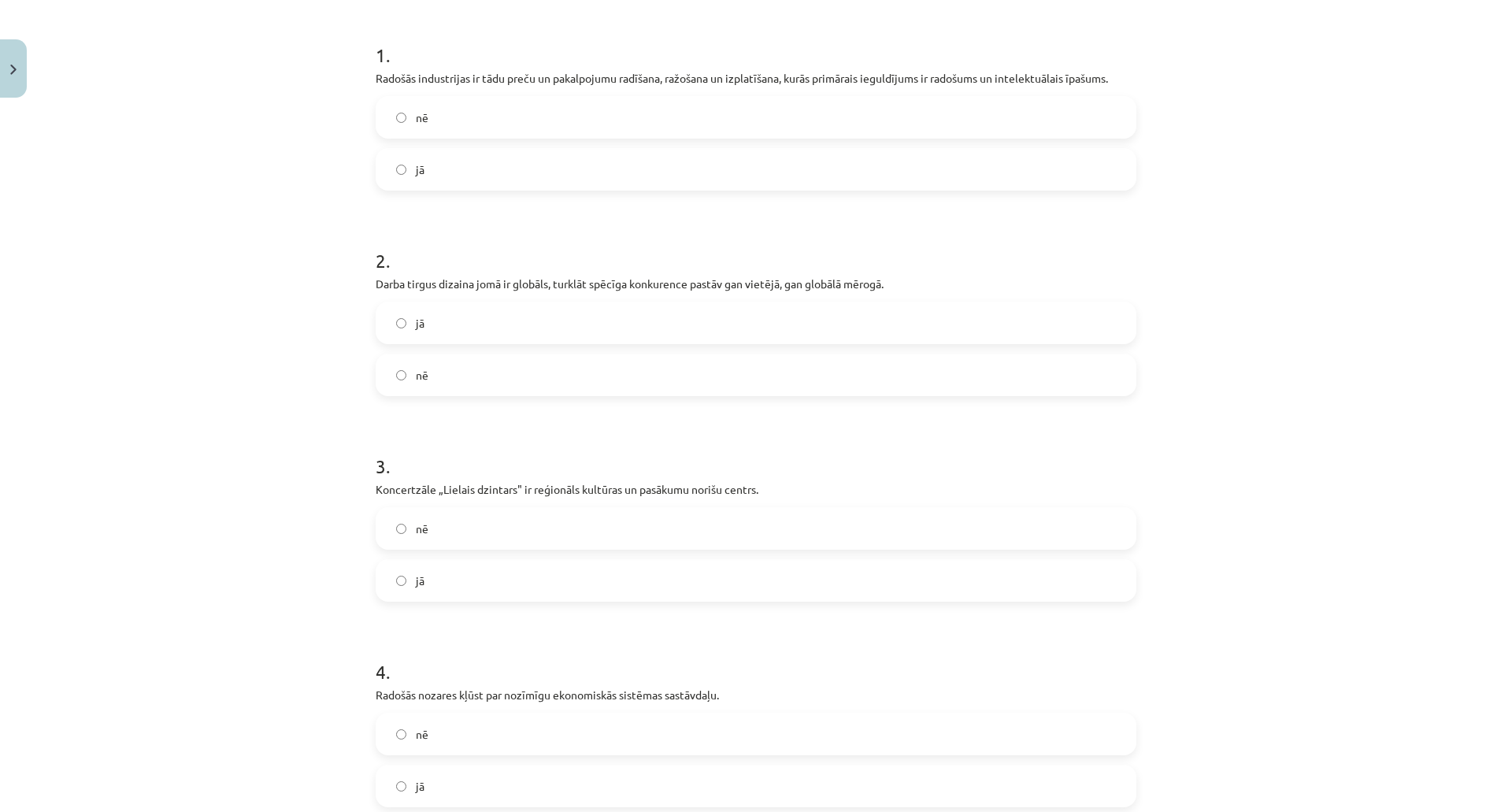
click at [930, 145] on div "nē jā" at bounding box center [756, 143] width 761 height 95
click at [915, 153] on label "jā" at bounding box center [756, 169] width 757 height 39
click at [738, 324] on label "jā" at bounding box center [756, 323] width 757 height 39
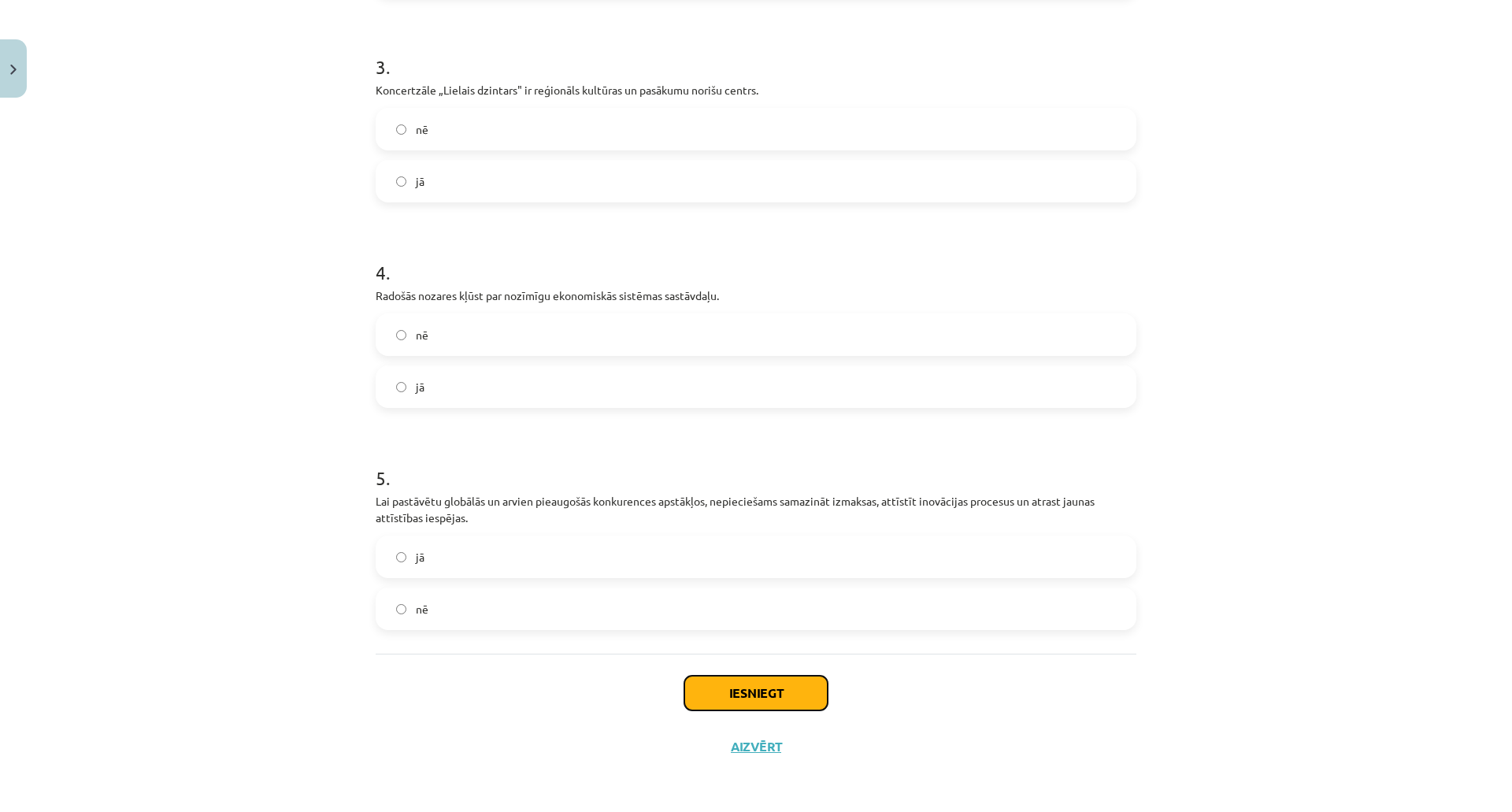
click at [723, 686] on button "Iesniegt" at bounding box center [756, 693] width 144 height 35
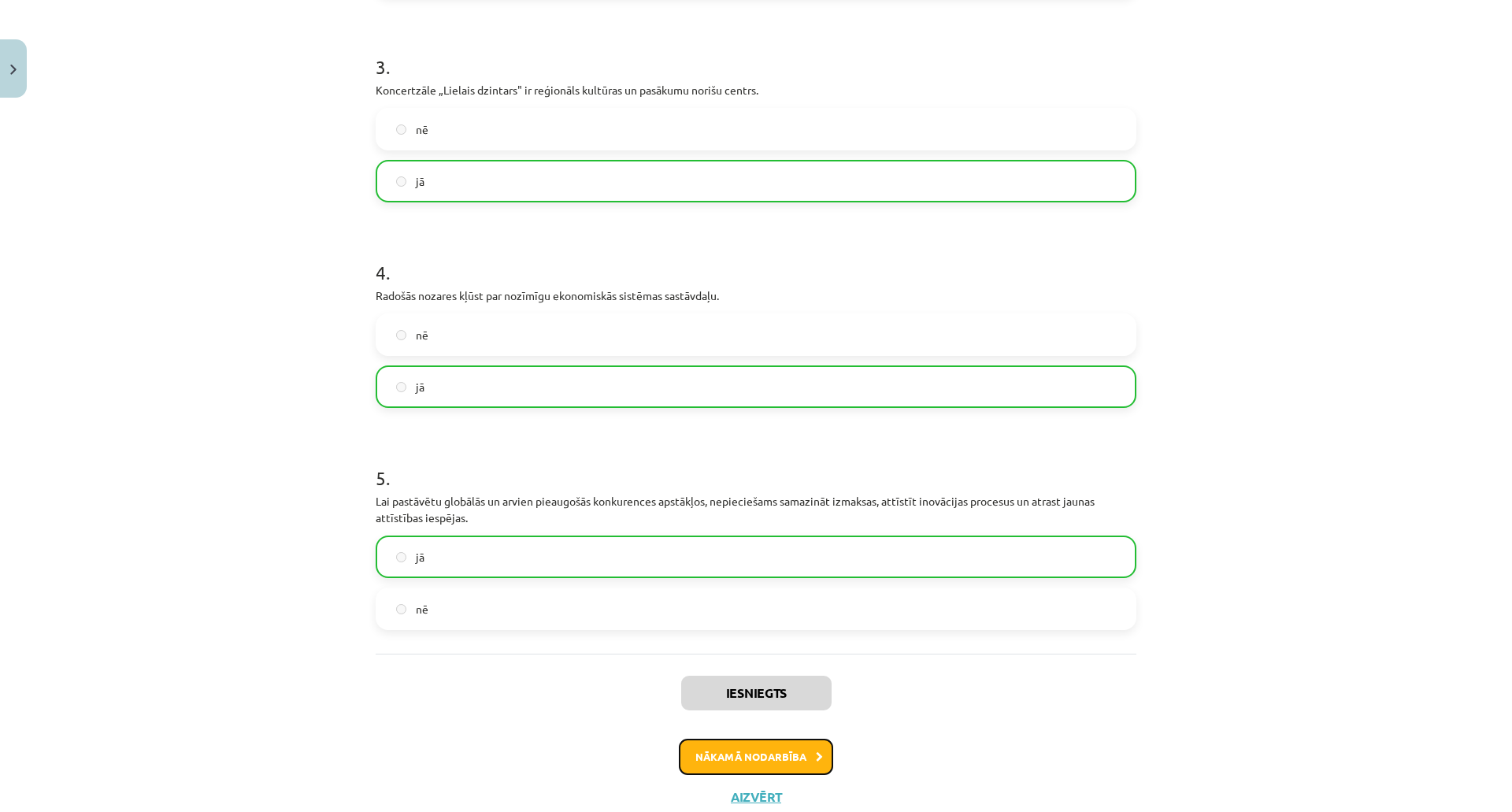
click at [780, 755] on button "Nākamā nodarbība" at bounding box center [756, 756] width 155 height 36
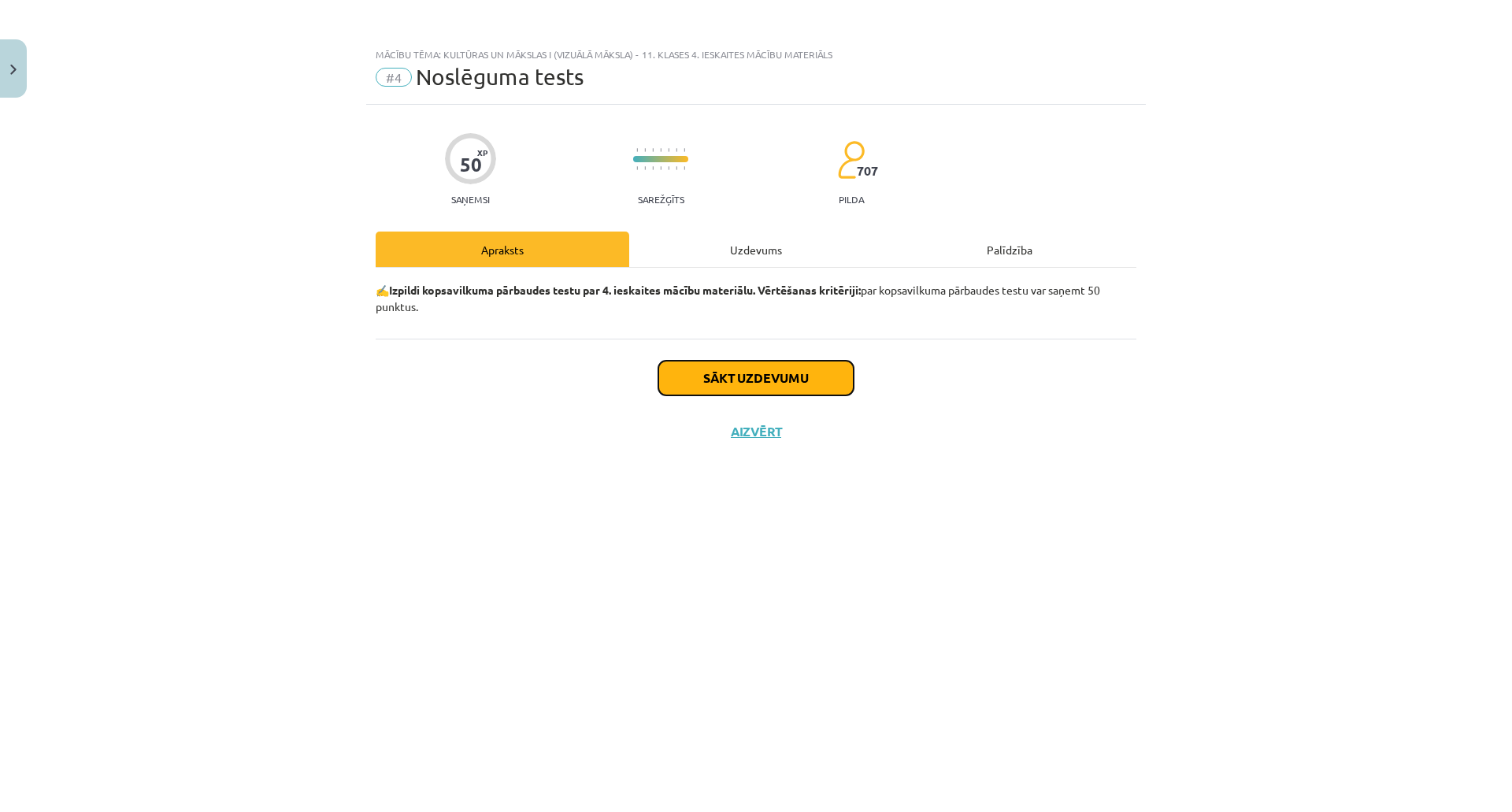
click at [788, 382] on button "Sākt uzdevumu" at bounding box center [756, 378] width 196 height 35
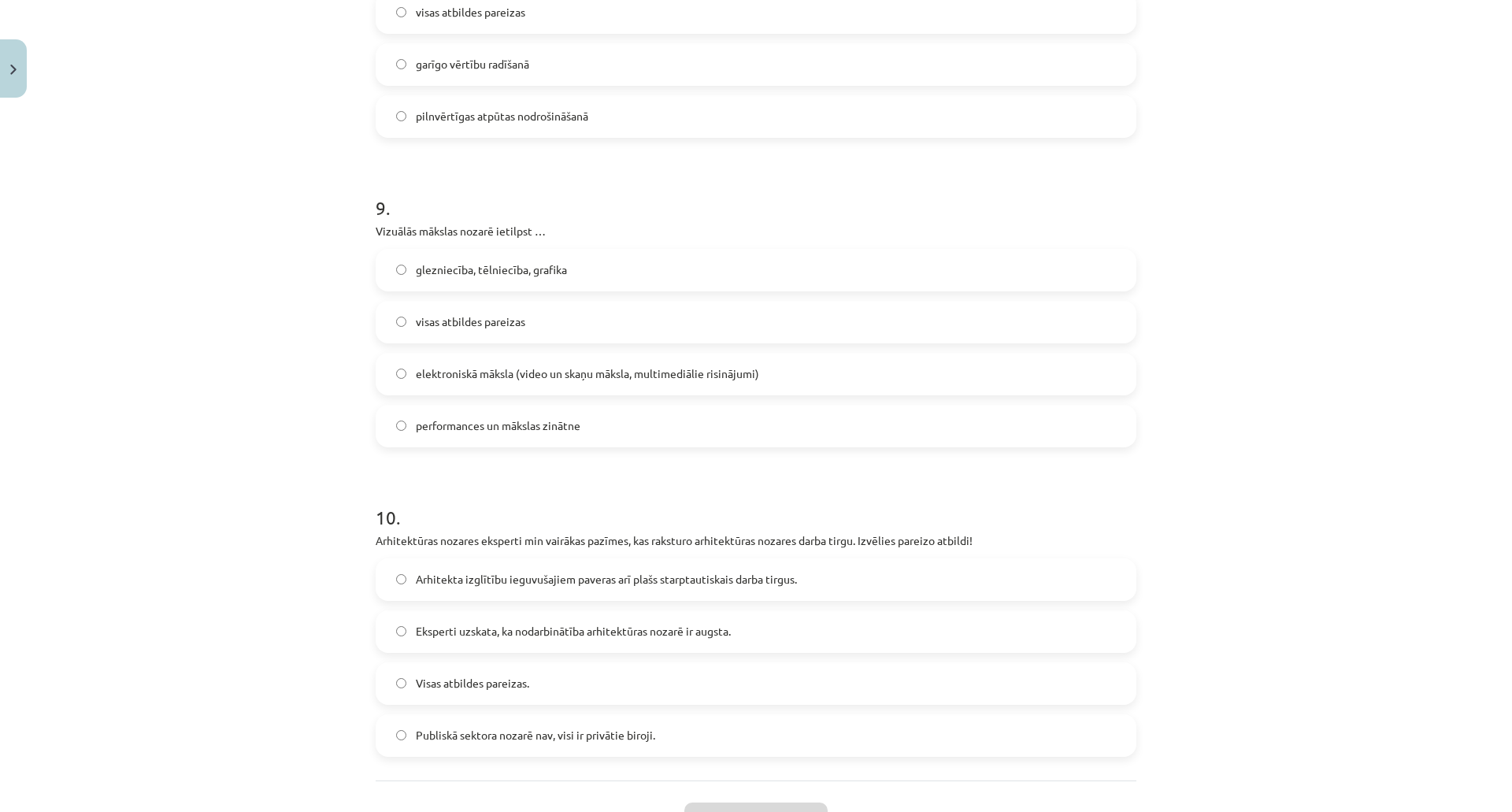
scroll to position [3069, 0]
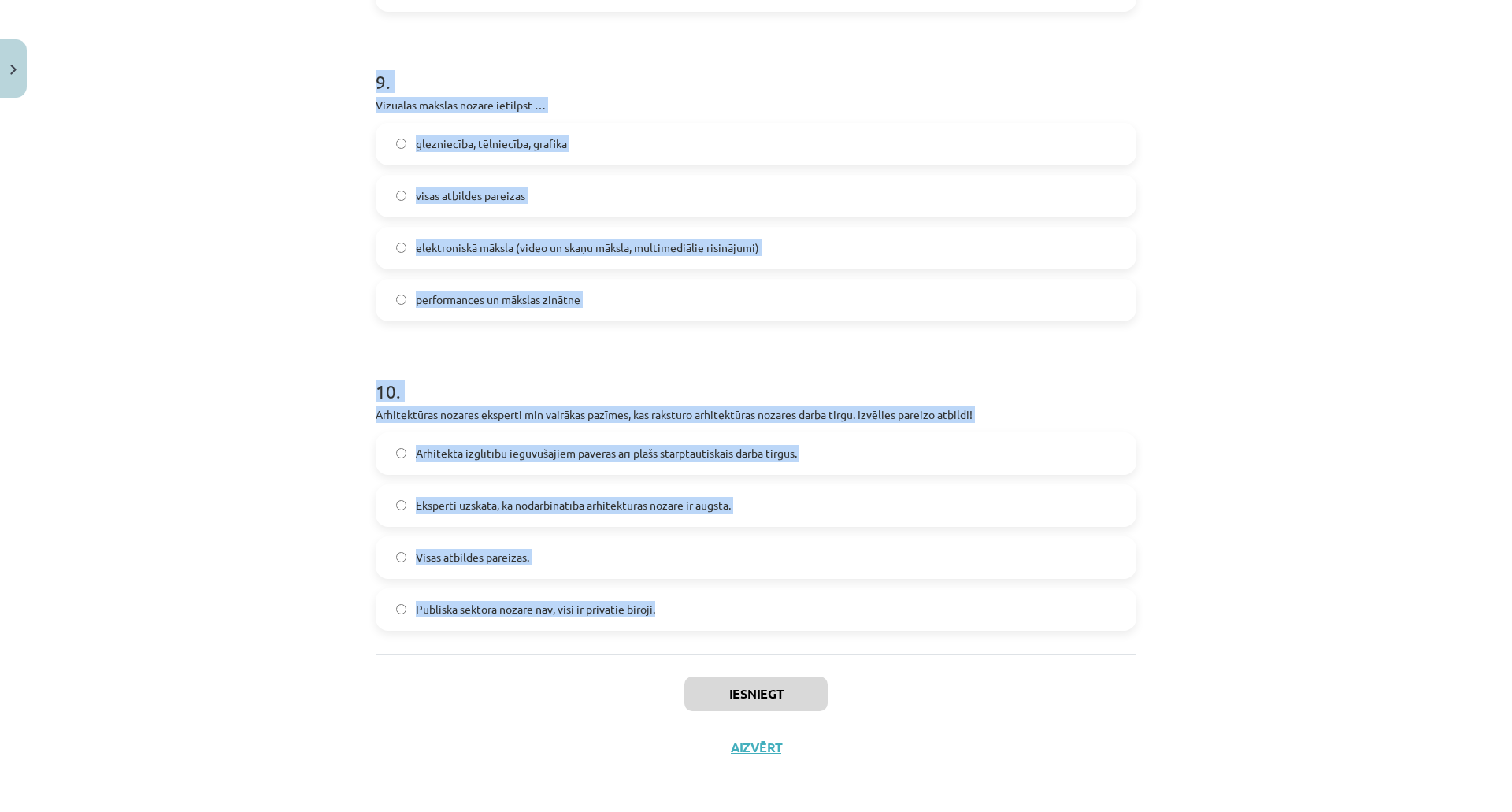
drag, startPoint x: 367, startPoint y: 374, endPoint x: 708, endPoint y: 617, distance: 418.7
click at [628, 601] on span "Publiskā sektora nozarē nav, visi ir privātie biroji." at bounding box center [536, 609] width 239 height 16
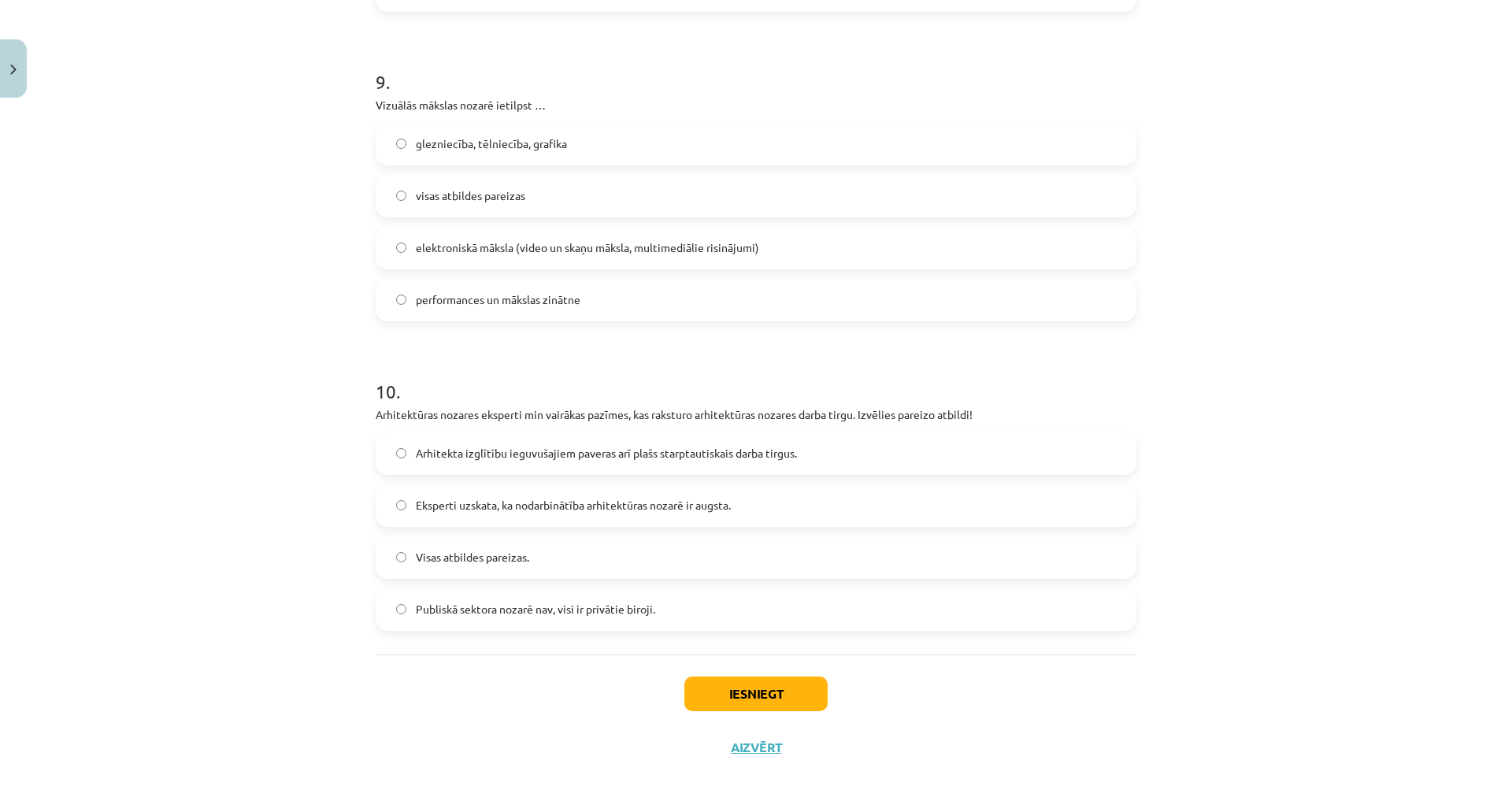
click at [1232, 621] on div "Mācību tēma: Kultūras un mākslas i (vizuālā māksla) - 11. klases 4. ieskaites m…" at bounding box center [756, 406] width 1512 height 812
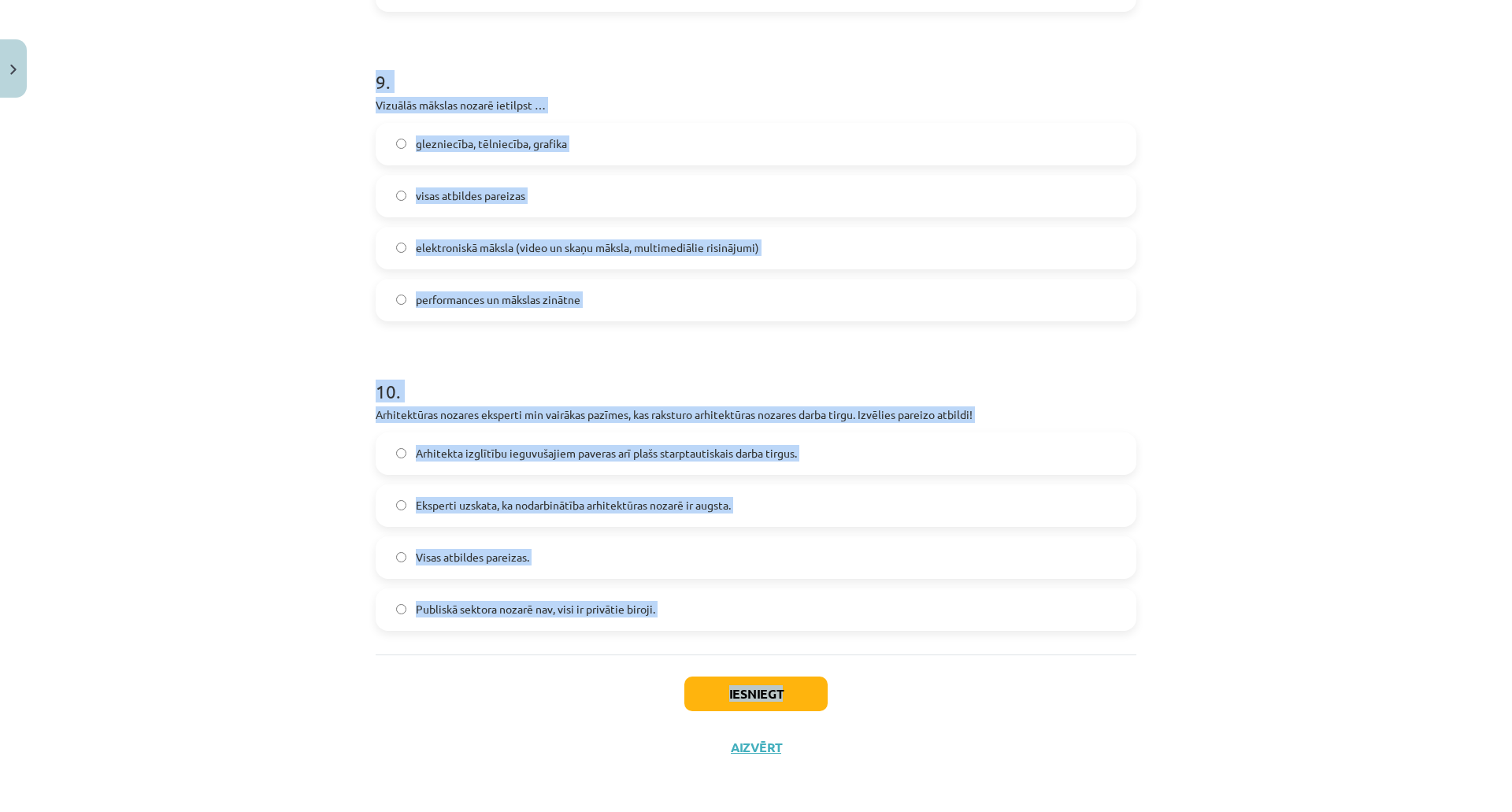
drag, startPoint x: 427, startPoint y: 437, endPoint x: 775, endPoint y: 656, distance: 411.2
copy div "Izvēlies pareizo atbildi! Vai filmu pēcapstrādes tehniskie speciālisti ir piepr…"
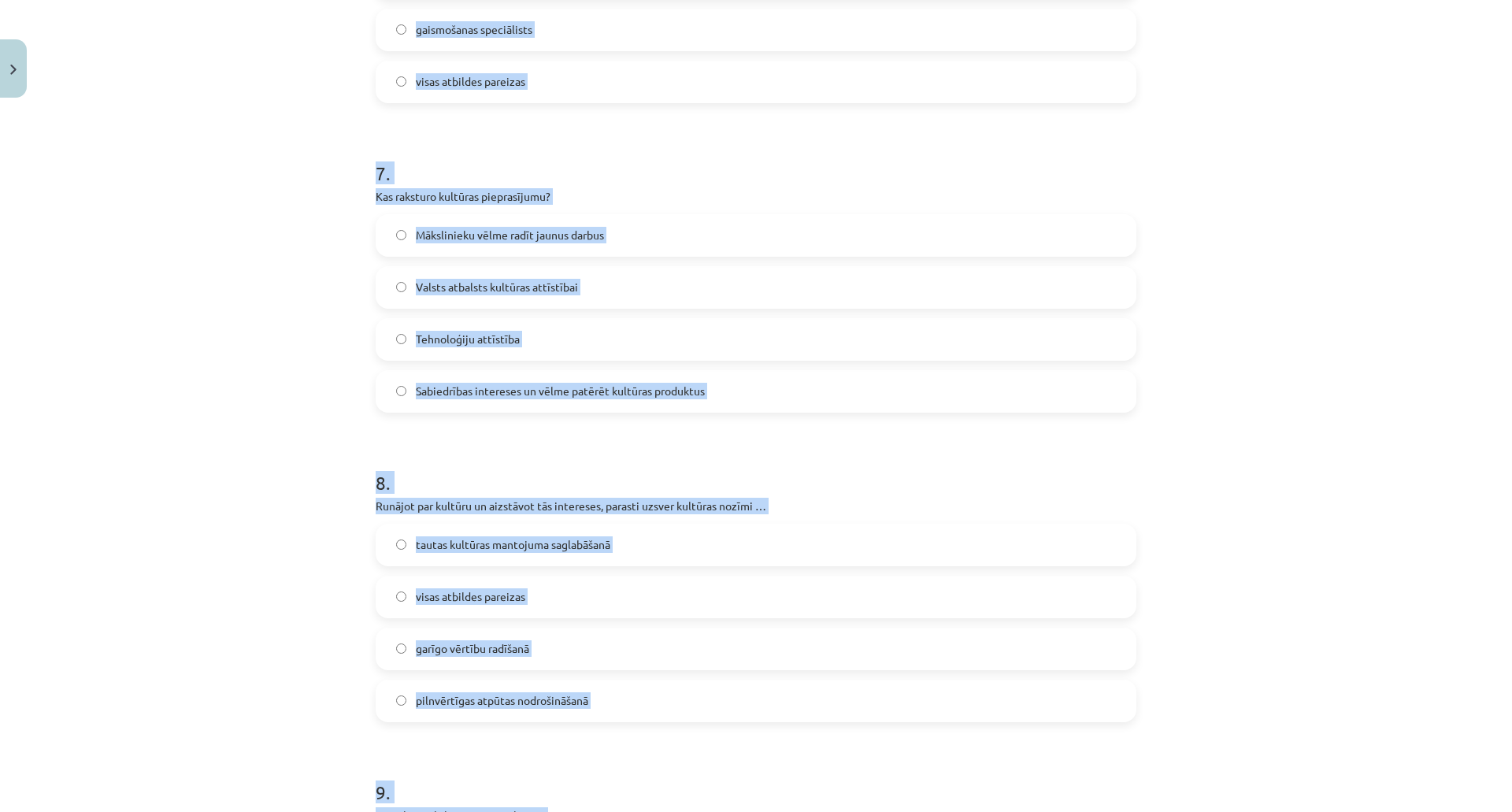
scroll to position [1648, 0]
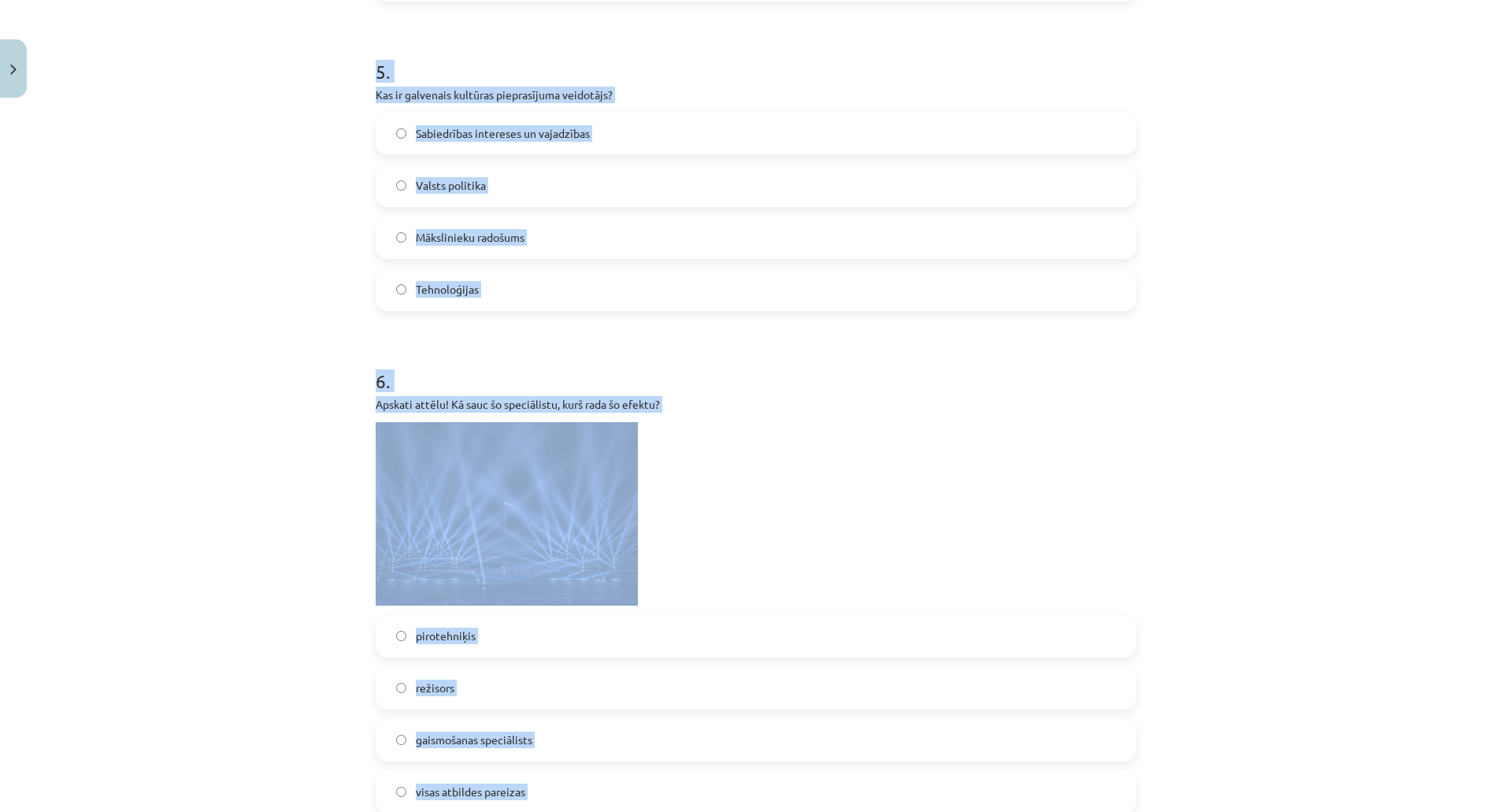
click at [1297, 322] on div "Mācību tēma: Kultūras un mākslas i (vizuālā māksla) - 11. klases 4. ieskaites m…" at bounding box center [756, 406] width 1512 height 812
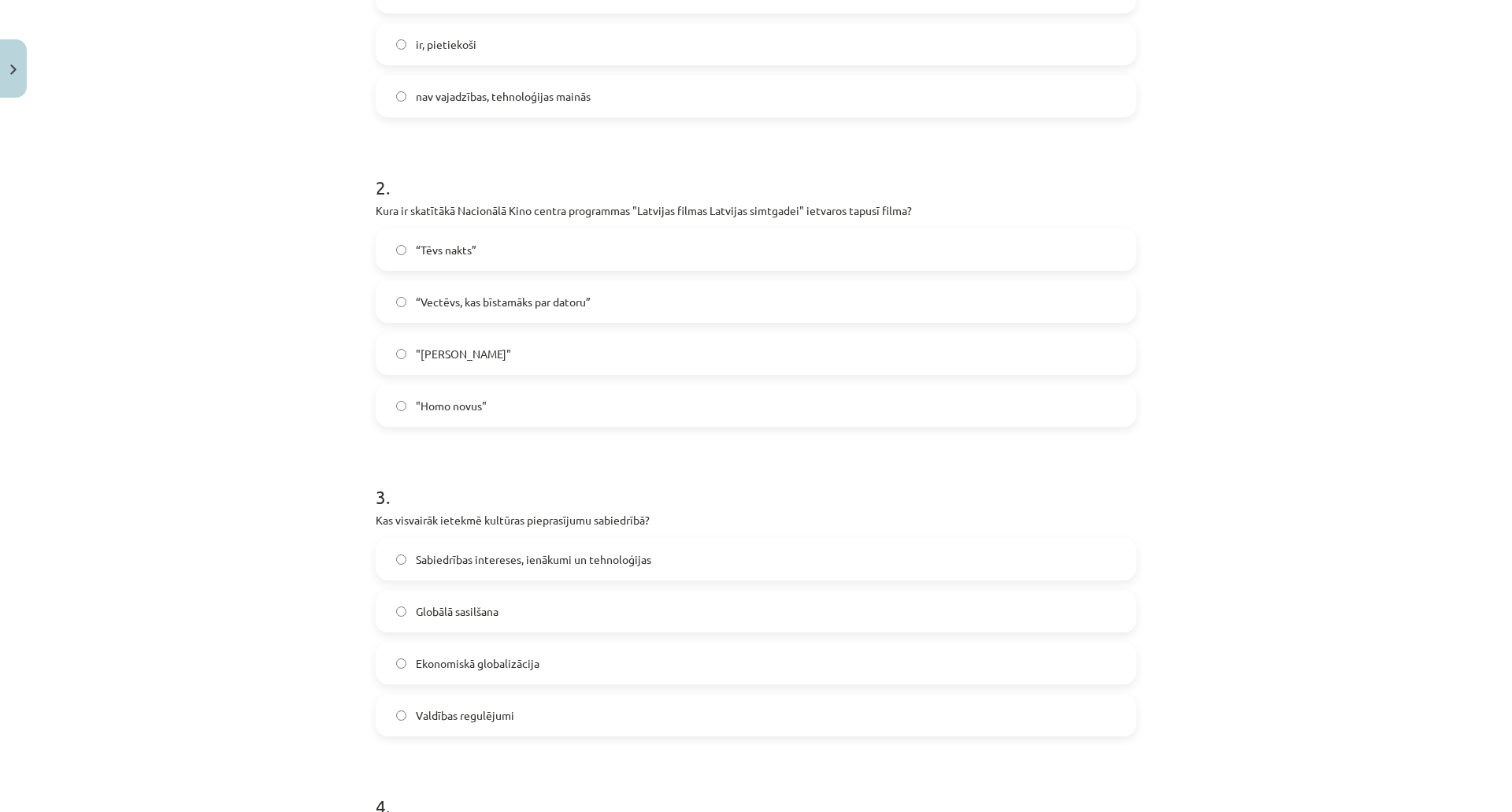
scroll to position [469, 0]
click at [797, 238] on label "“Tēvs nakts”" at bounding box center [756, 255] width 757 height 39
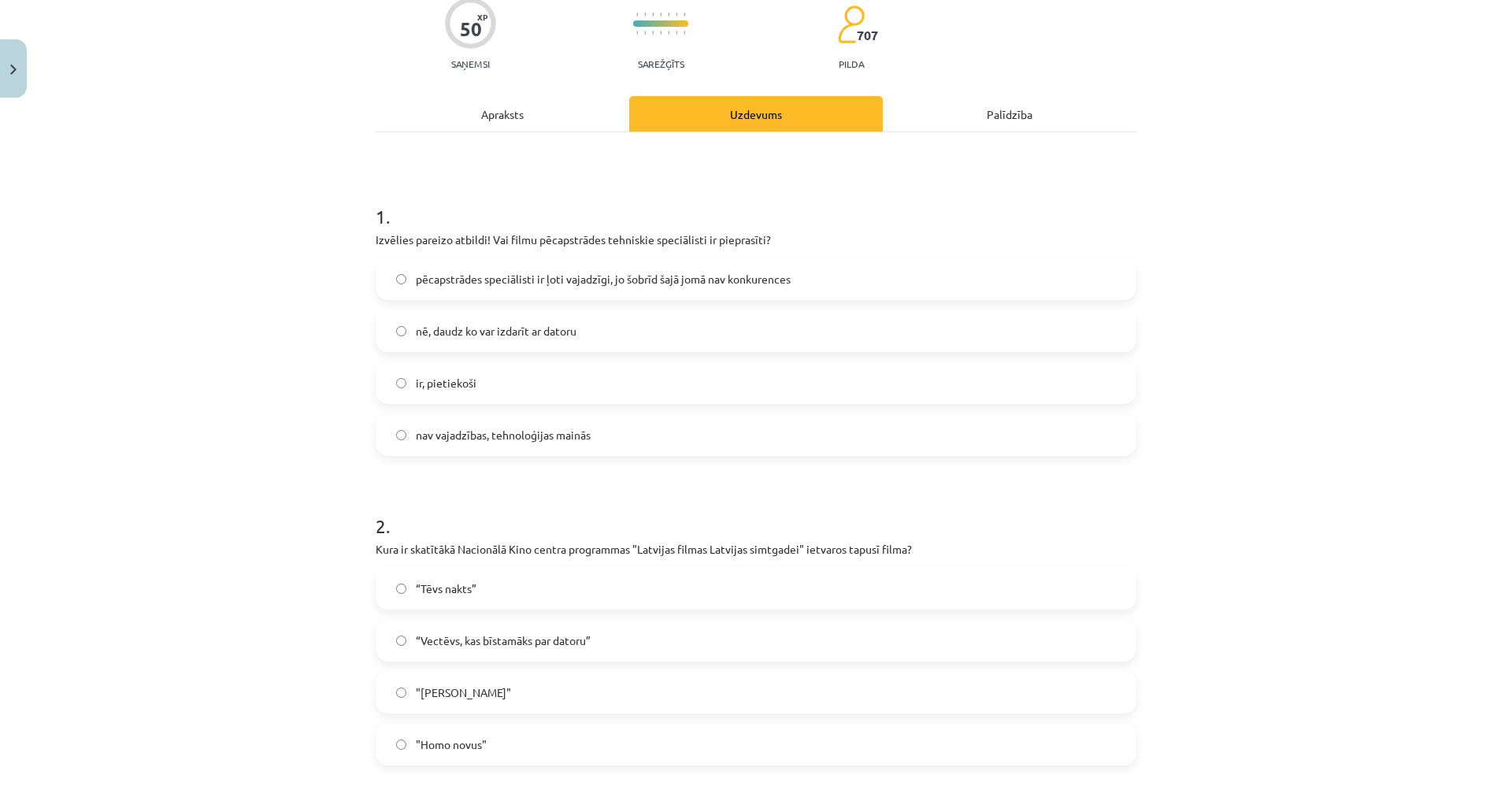
click at [628, 376] on label "ir, pietiekoši" at bounding box center [756, 383] width 757 height 39
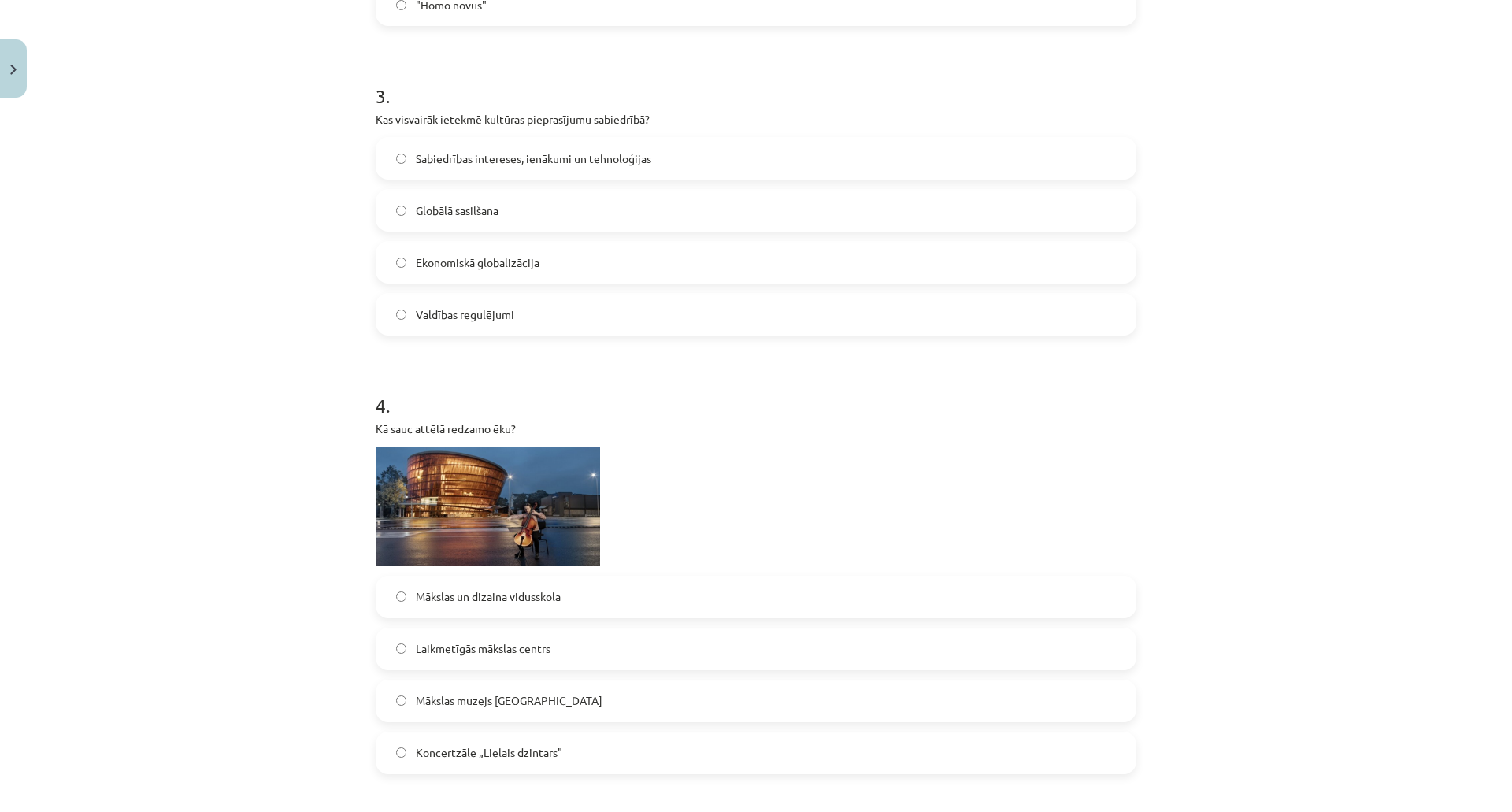
scroll to position [878, 0]
click at [527, 158] on span "Sabiedrības intereses, ienākumi un tehnoloģijas" at bounding box center [534, 156] width 236 height 16
click at [660, 746] on label "Koncertzāle „Lielais dzintars"" at bounding box center [756, 750] width 757 height 39
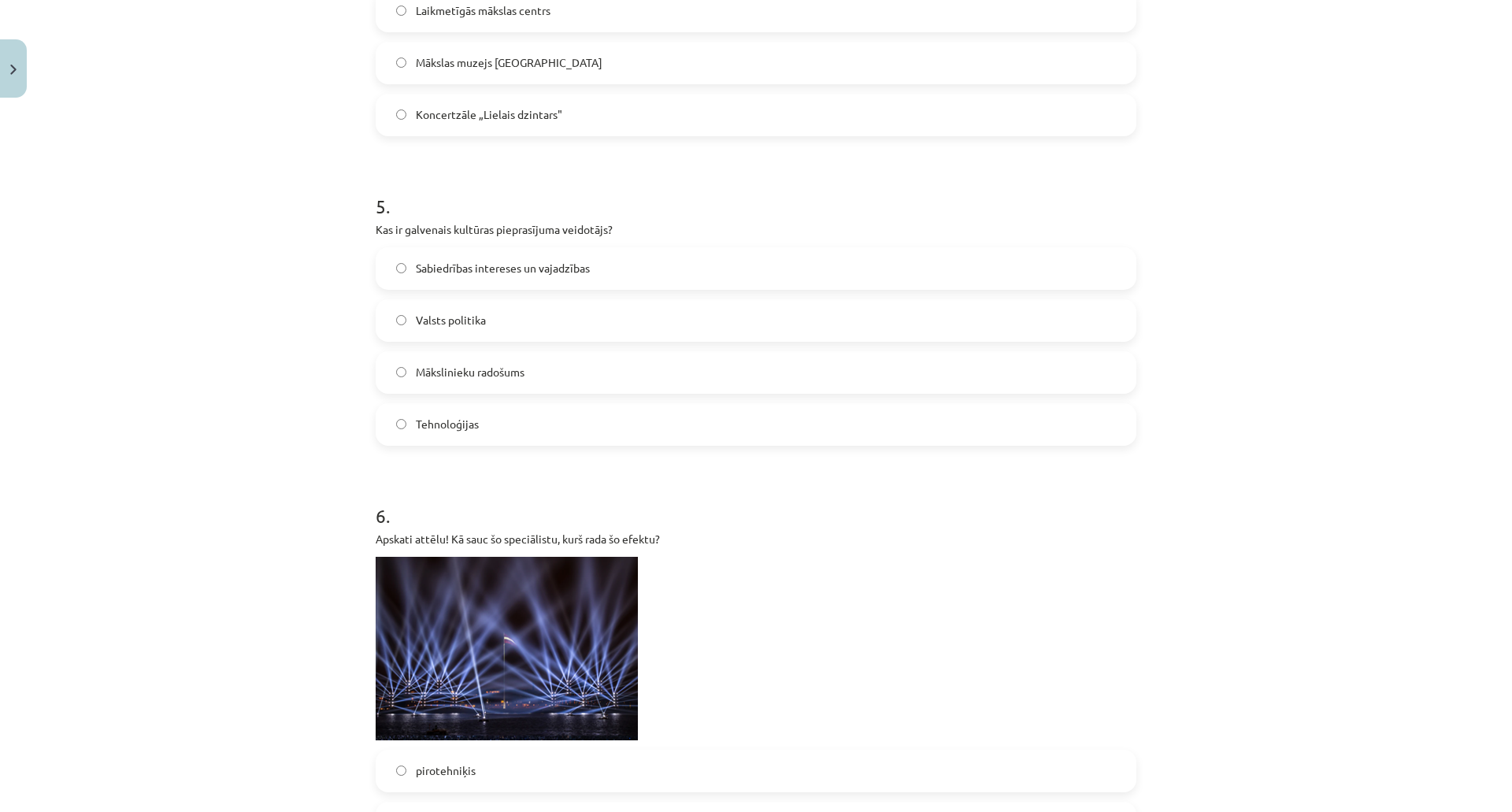
scroll to position [1481, 0]
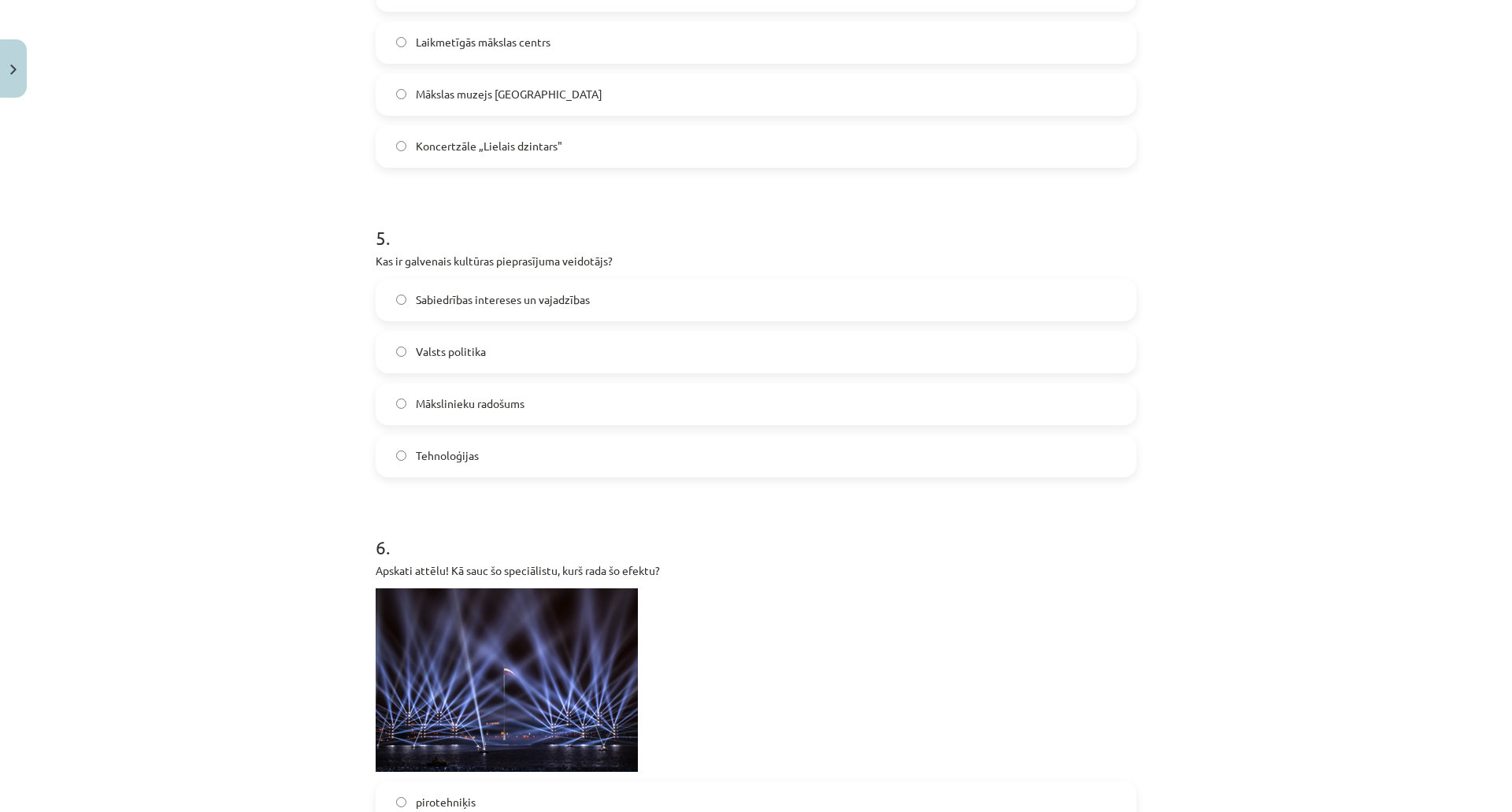
click at [454, 302] on span "Sabiedrības intereses un vajadzības" at bounding box center [503, 299] width 174 height 16
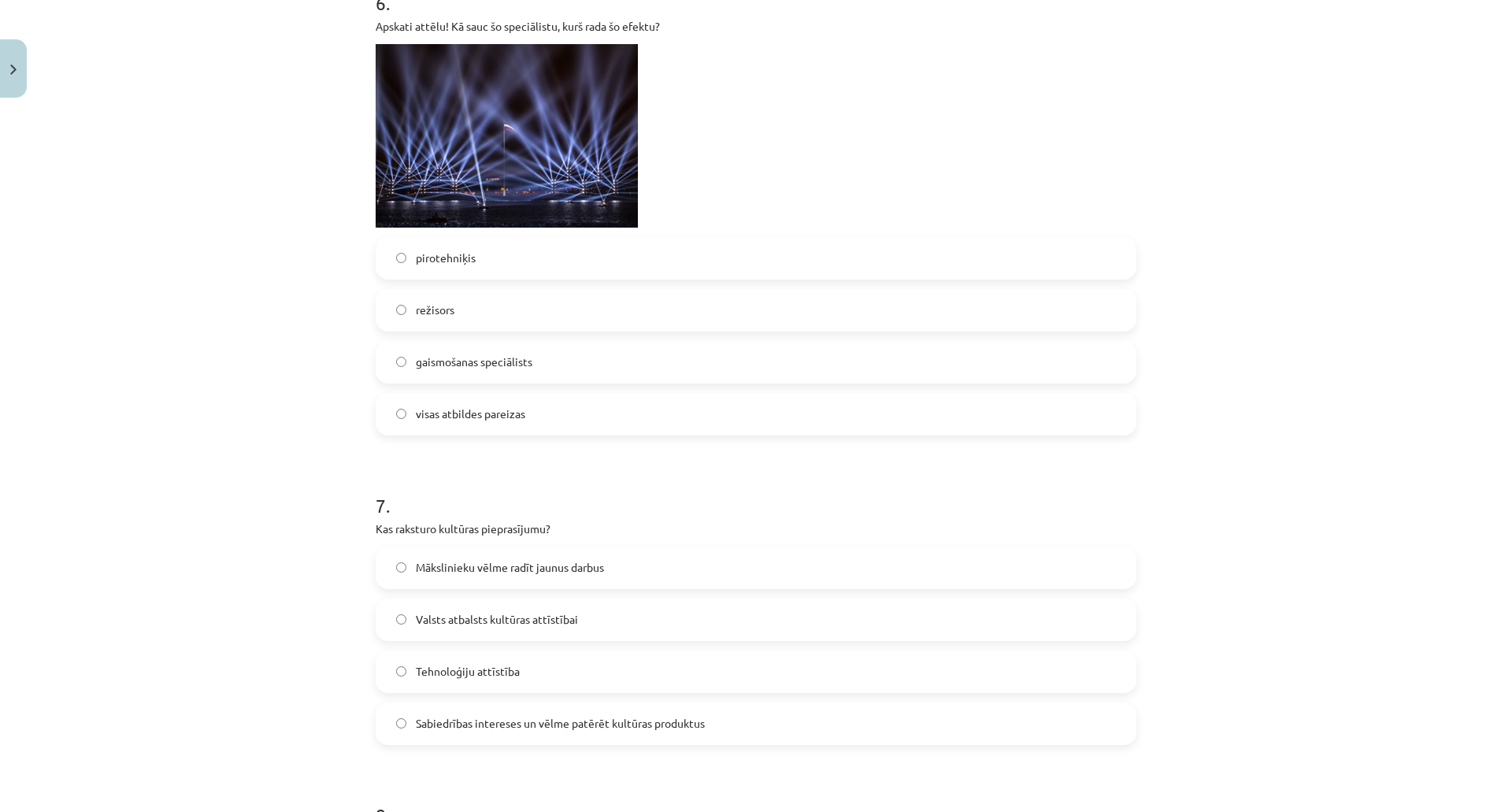
scroll to position [2055, 0]
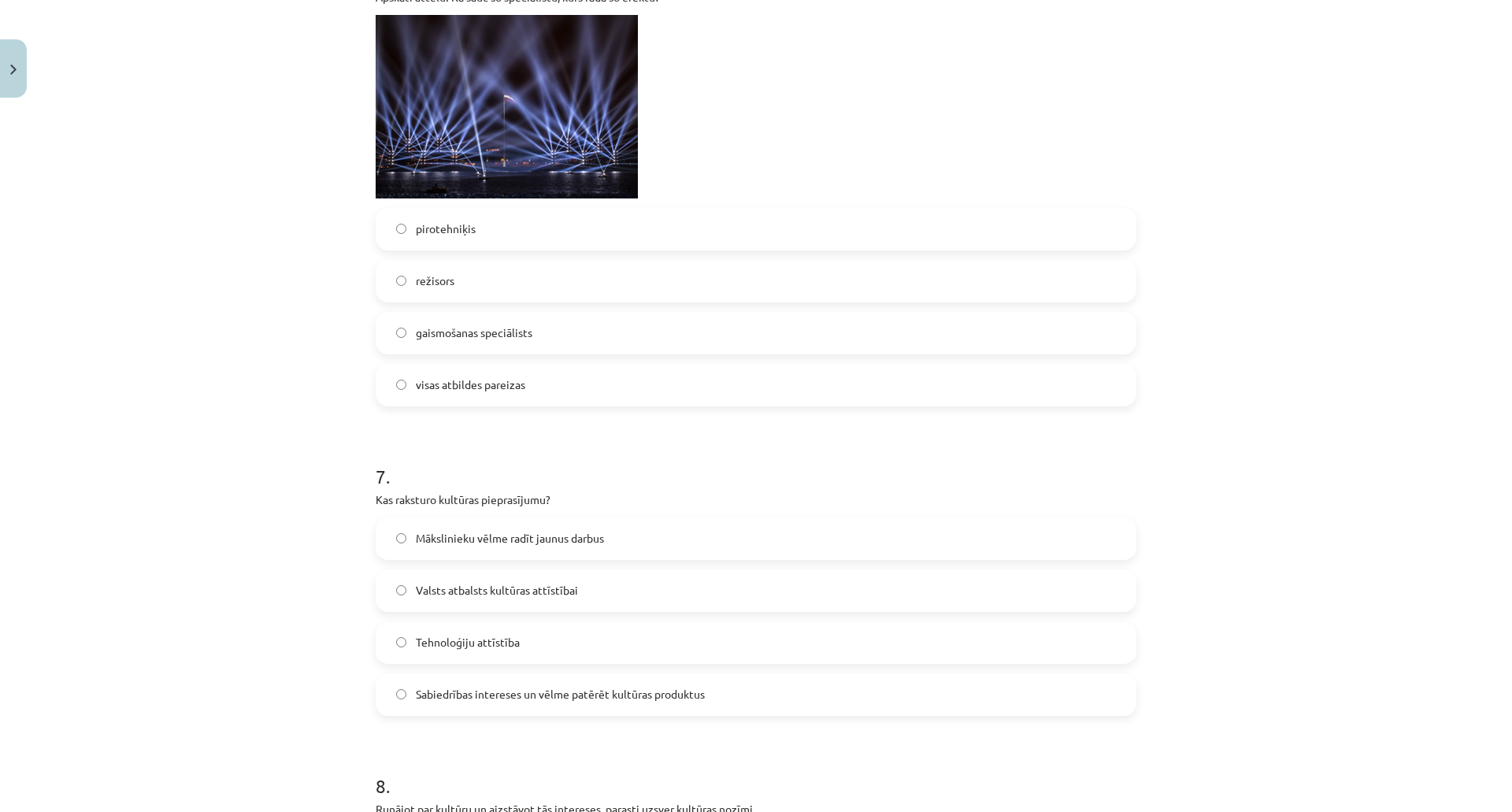
click at [715, 376] on label "visas atbildes pareizas" at bounding box center [756, 385] width 757 height 39
click at [510, 679] on label "Sabiedrības intereses un vēlme patērēt kultūras produktus" at bounding box center [756, 695] width 757 height 39
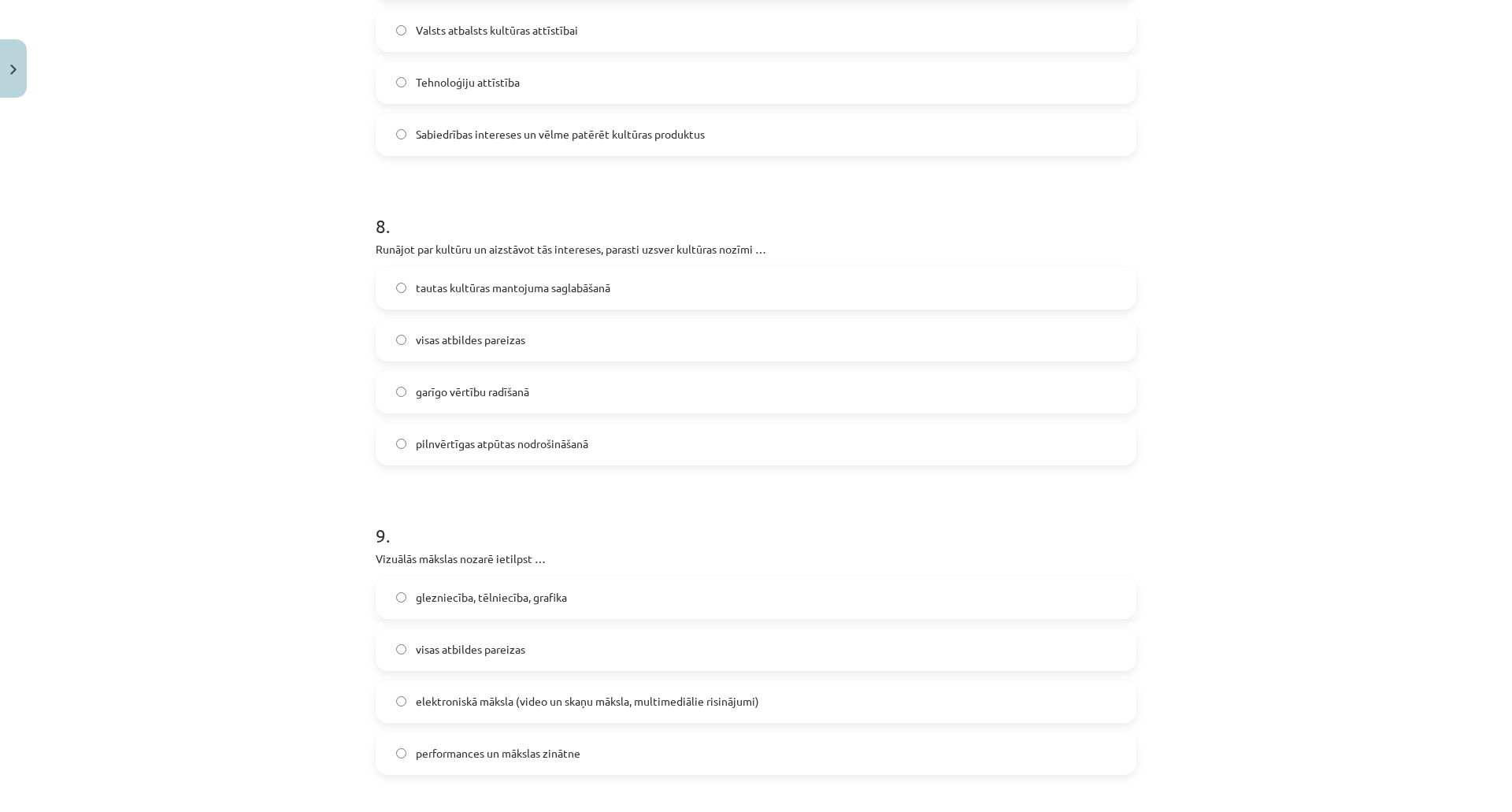
scroll to position [2627, 0]
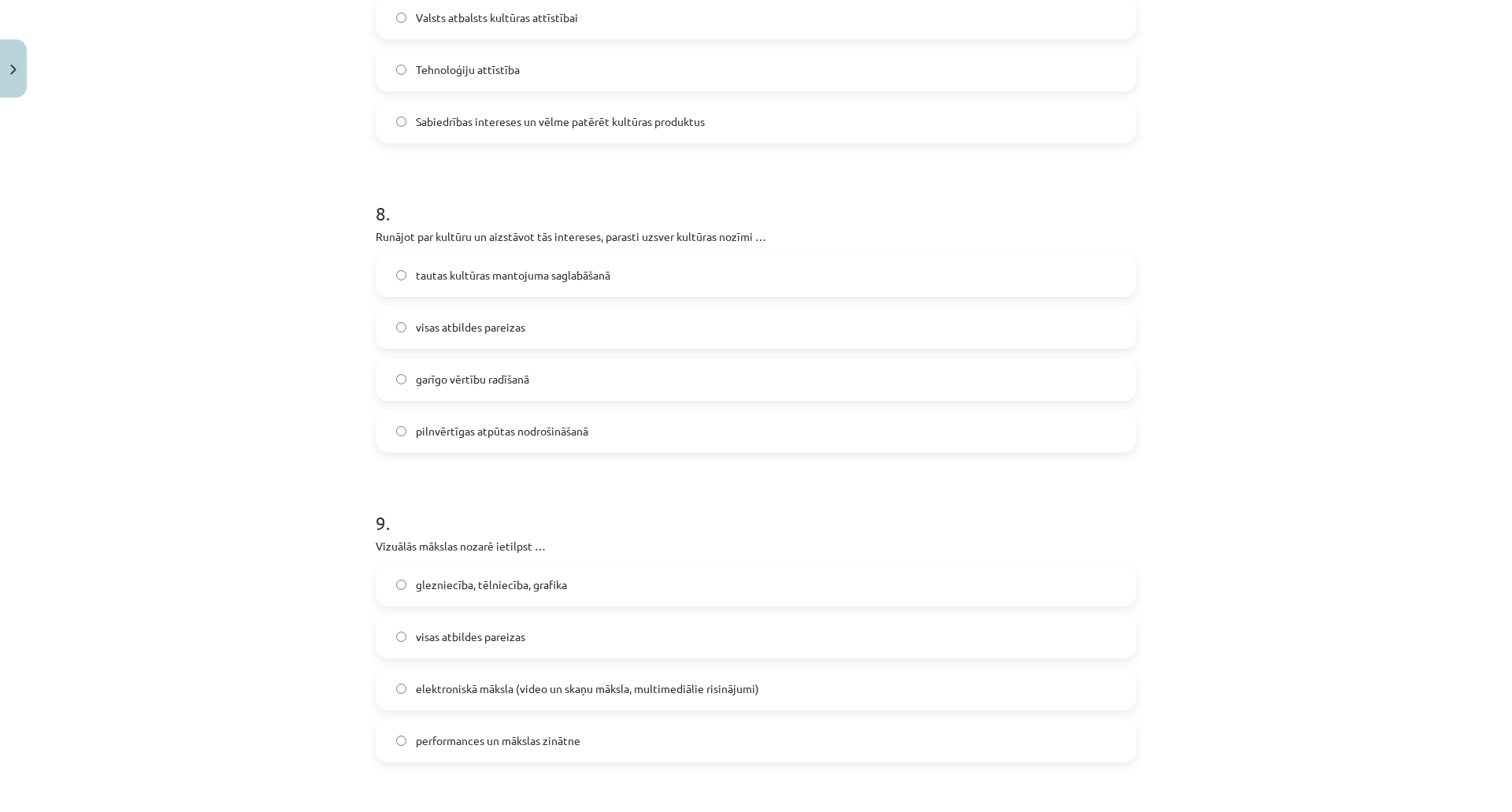
click at [485, 322] on span "visas atbildes pareizas" at bounding box center [471, 327] width 109 height 16
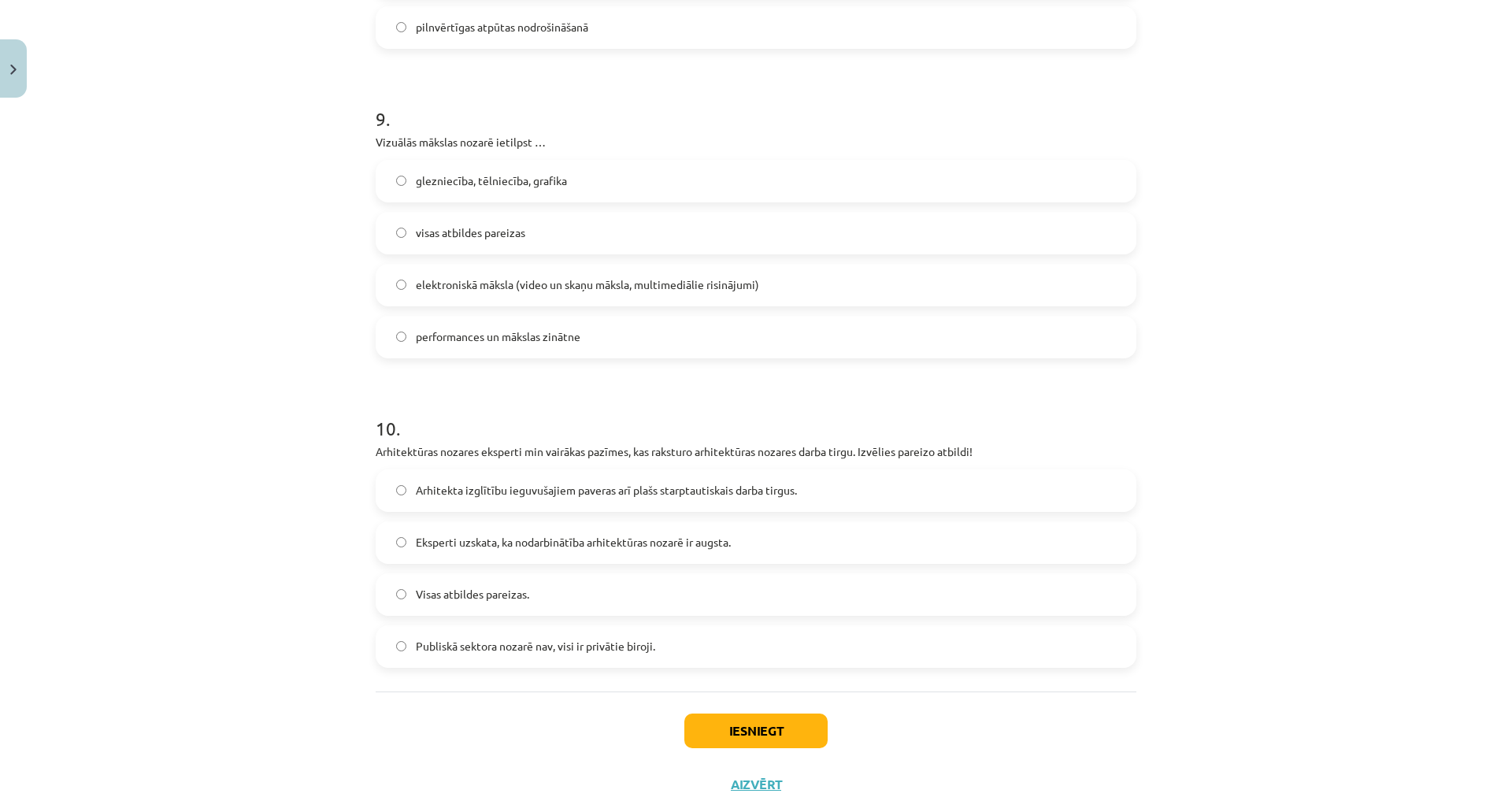
scroll to position [3069, 0]
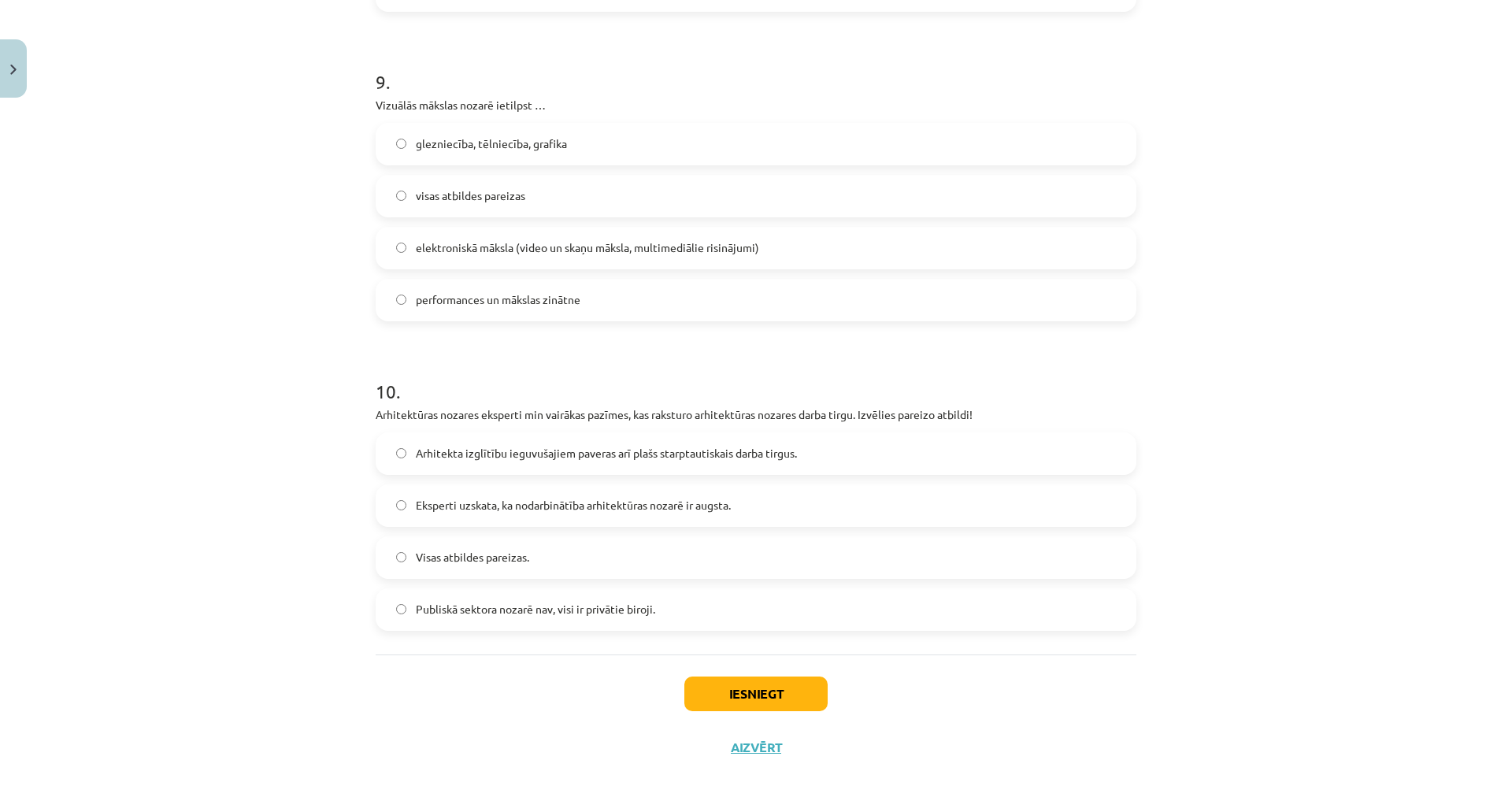
click at [527, 187] on label "visas atbildes pareizas" at bounding box center [756, 196] width 757 height 39
click at [527, 568] on label "Visas atbildes pareizas." at bounding box center [756, 557] width 757 height 39
click at [772, 702] on button "Iesniegt" at bounding box center [756, 694] width 144 height 35
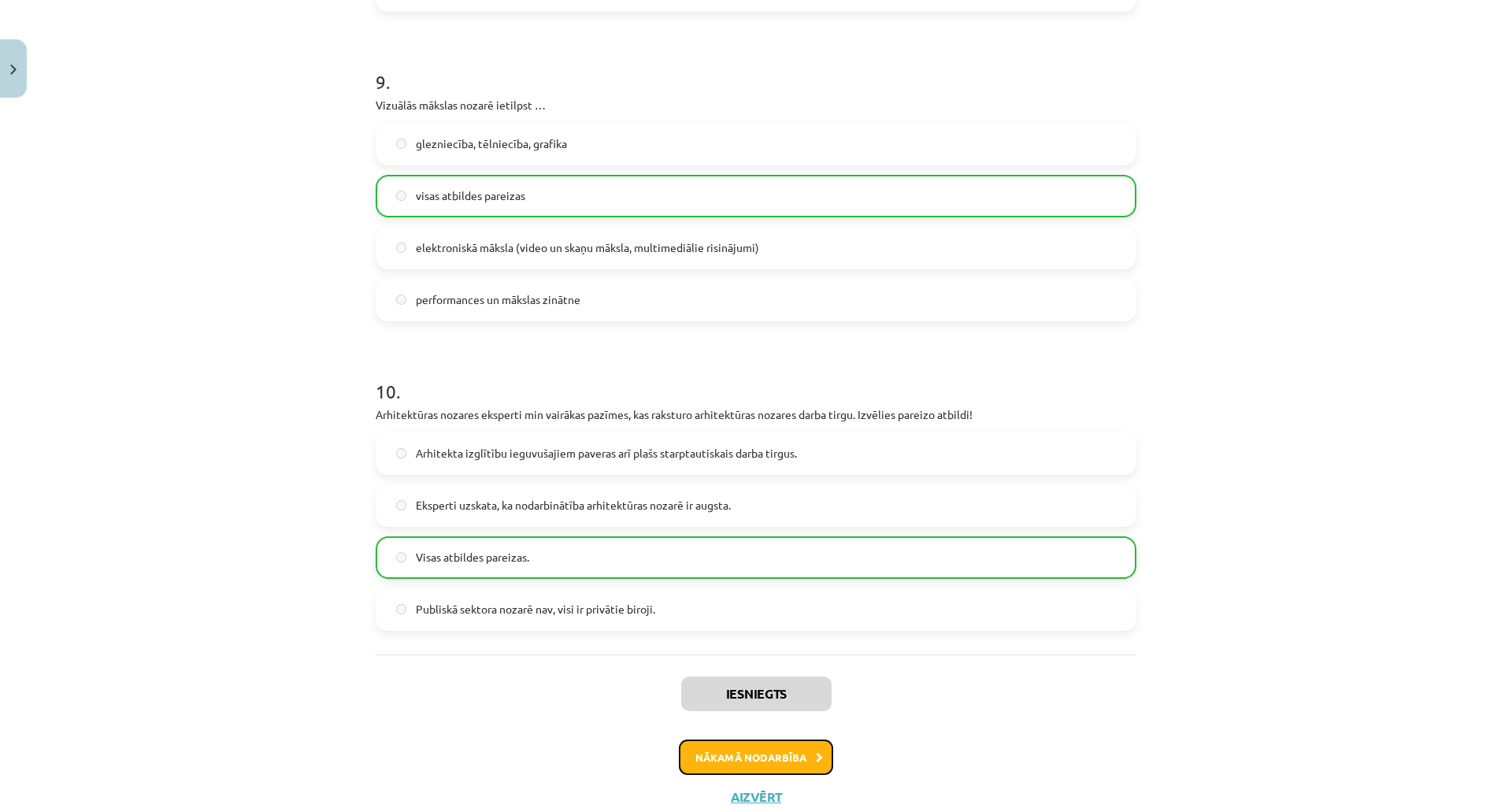
click at [701, 748] on button "Nākamā nodarbība" at bounding box center [756, 757] width 155 height 36
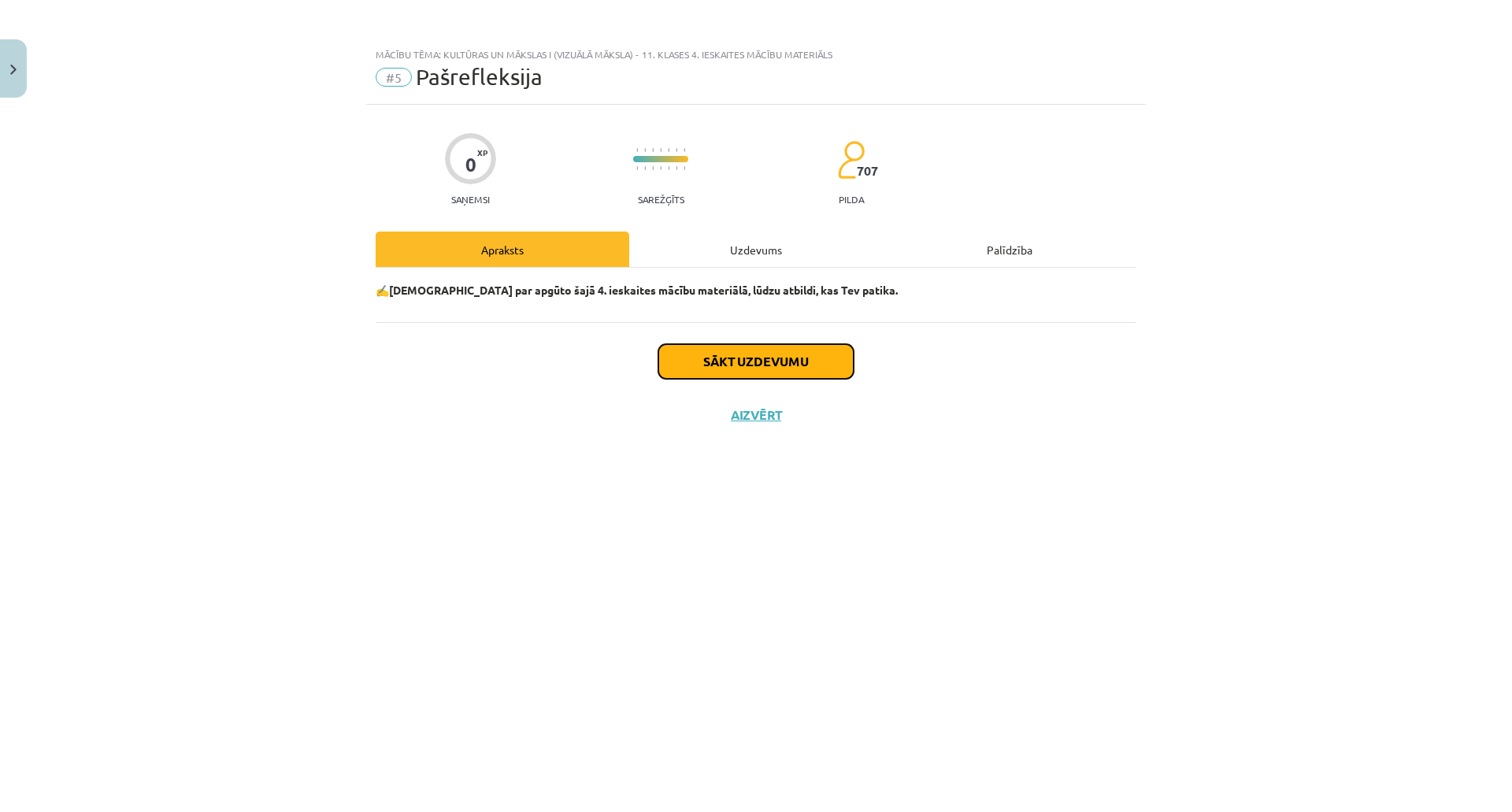
click at [800, 369] on button "Sākt uzdevumu" at bounding box center [756, 362] width 196 height 35
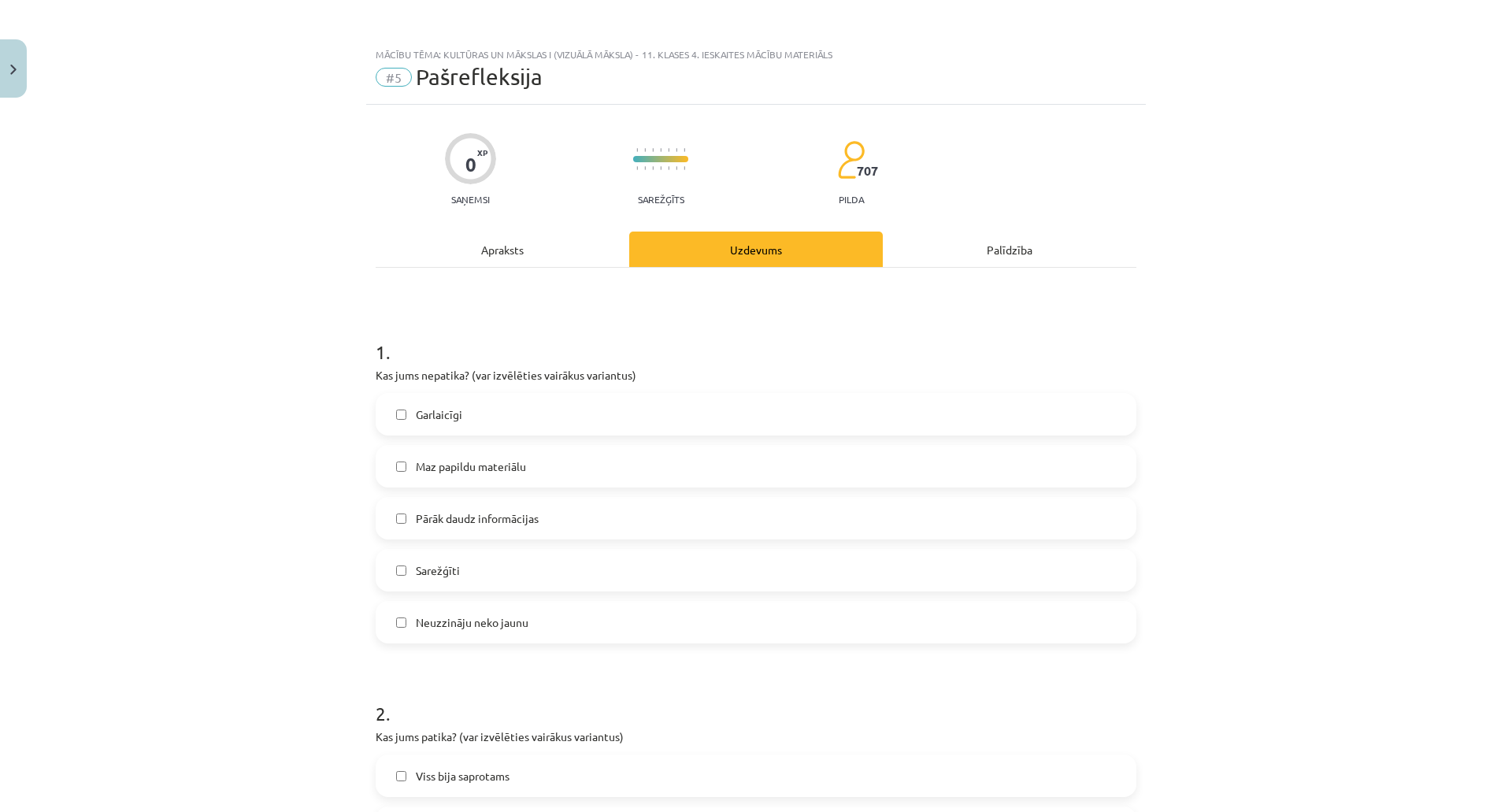
click at [652, 472] on label "Maz papildu materiālu" at bounding box center [756, 466] width 757 height 39
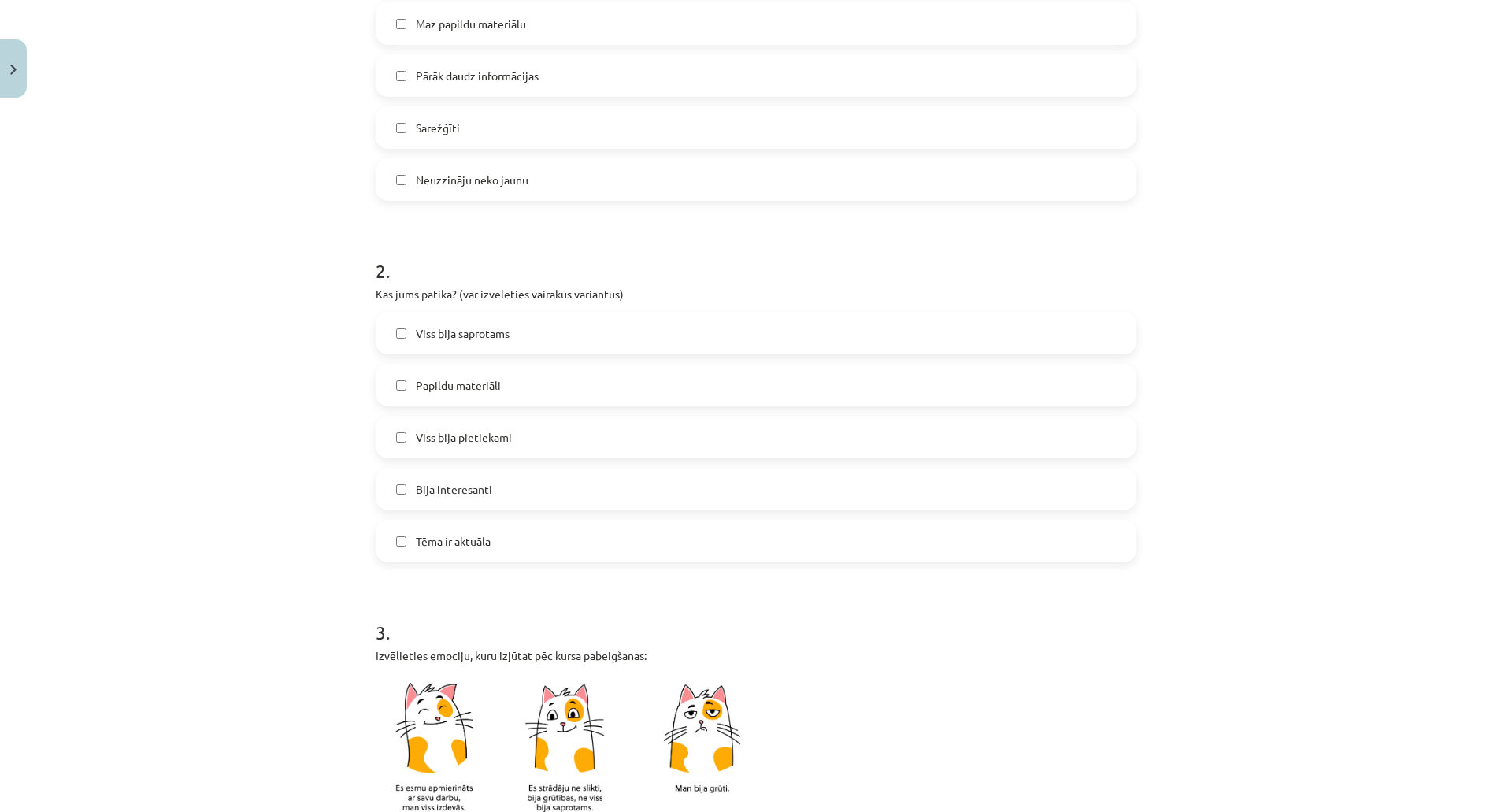
scroll to position [509, 0]
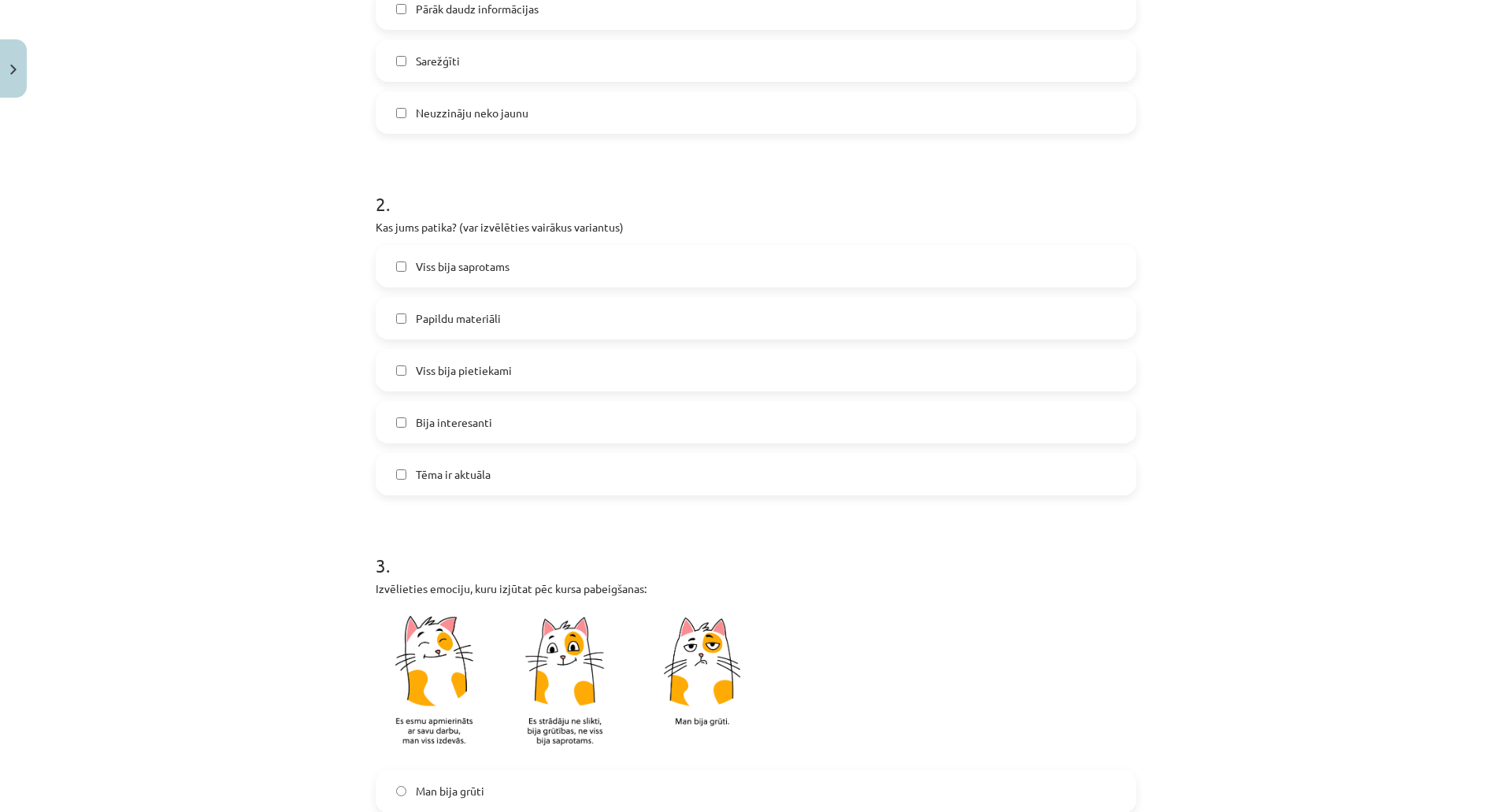
click at [769, 256] on label "Viss bija saprotams" at bounding box center [756, 266] width 757 height 39
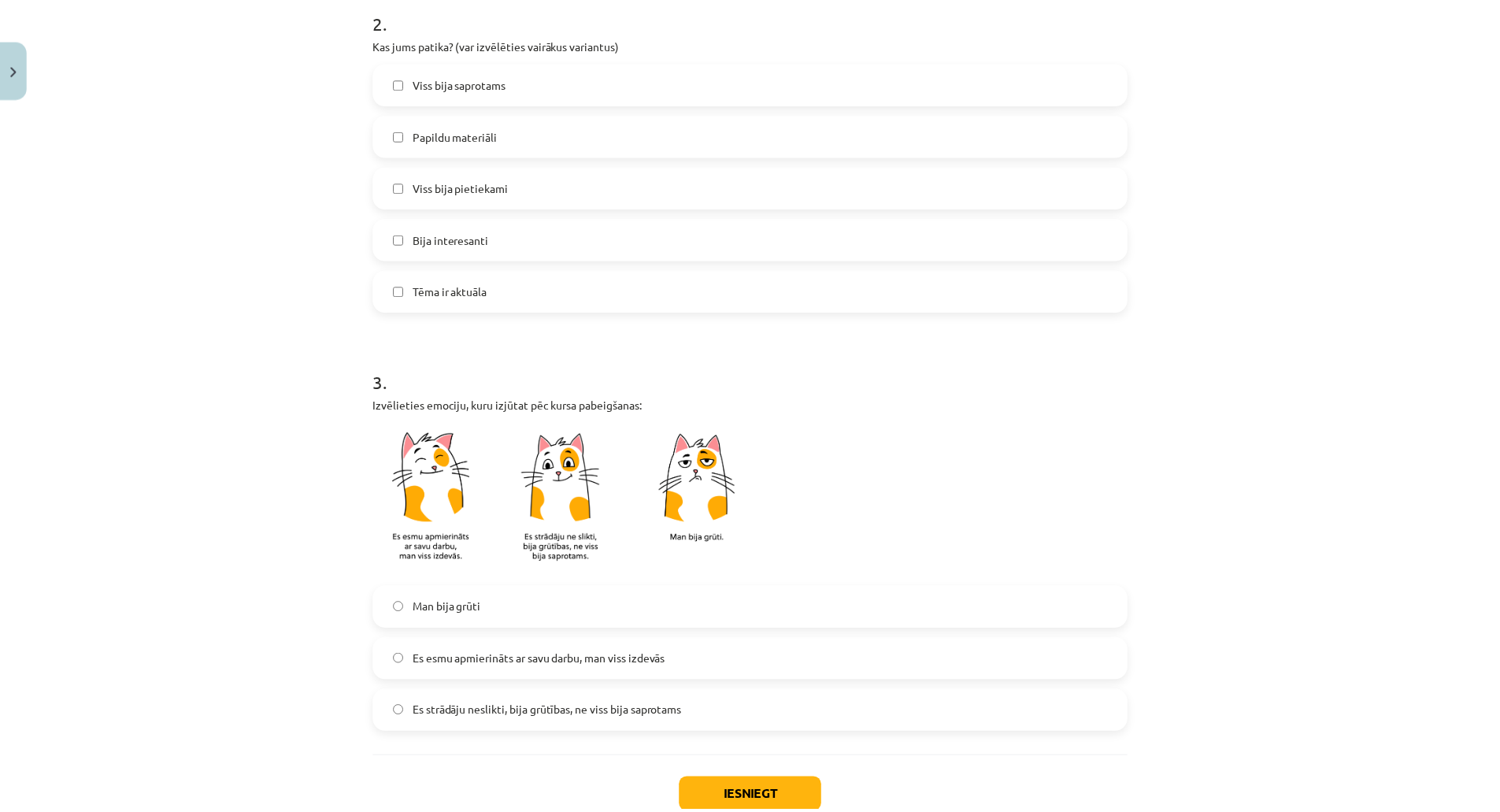
scroll to position [796, 0]
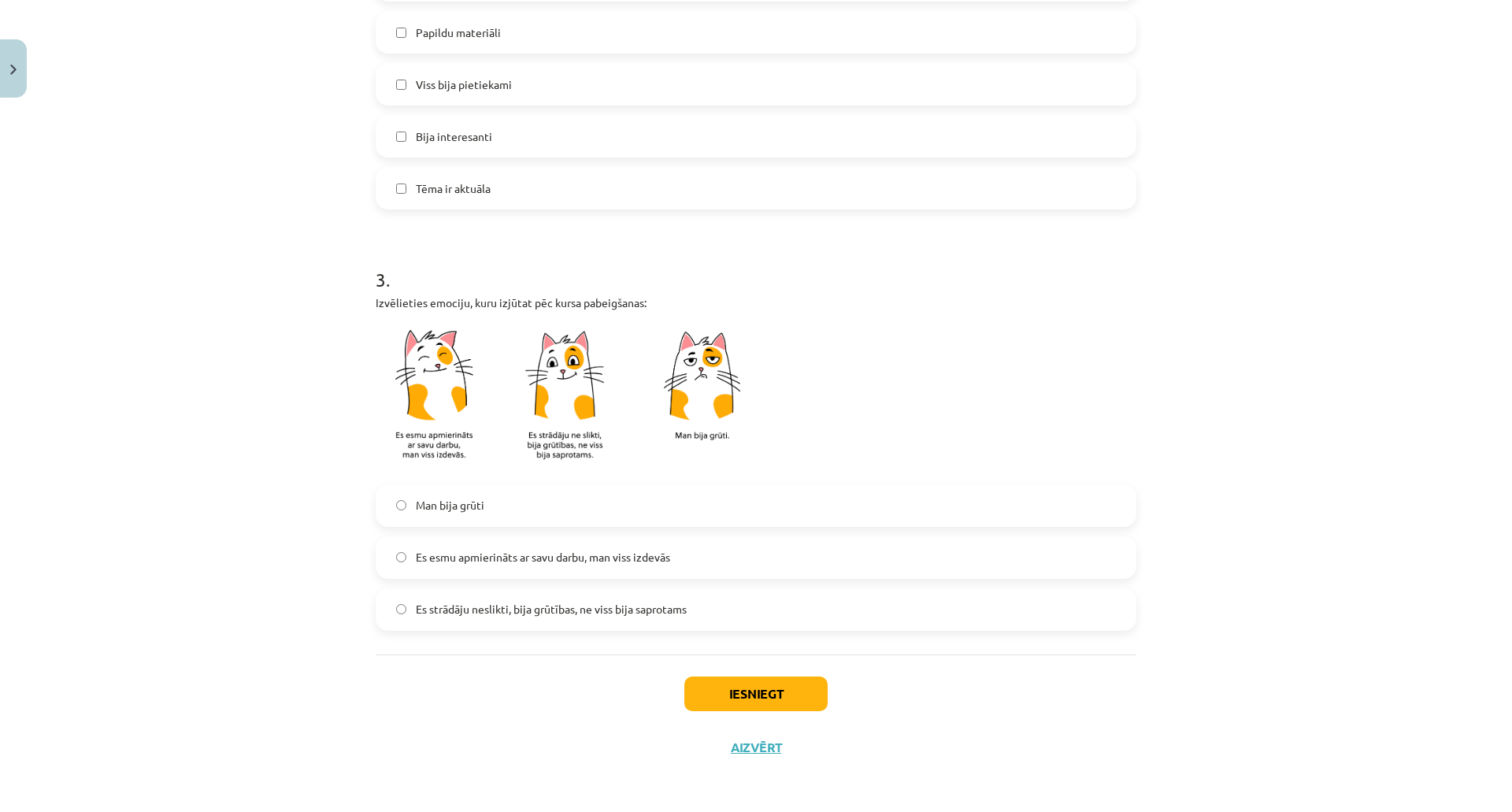
click at [690, 546] on label "Es esmu apmierināts ar savu darbu, man viss izdevās" at bounding box center [756, 557] width 757 height 39
click at [723, 696] on button "Iesniegt" at bounding box center [756, 694] width 144 height 35
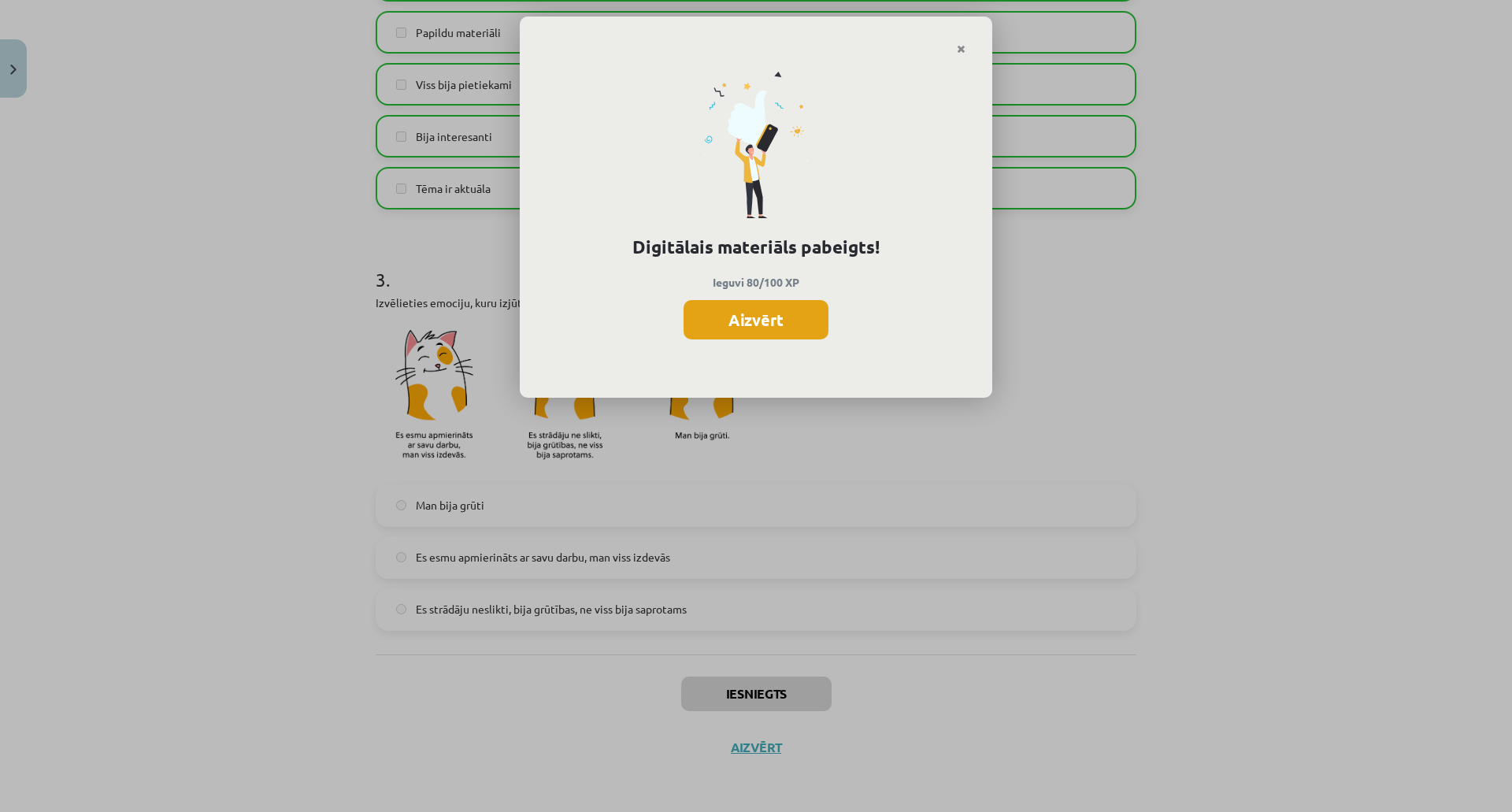
click at [764, 318] on button "Aizvērt" at bounding box center [756, 320] width 145 height 39
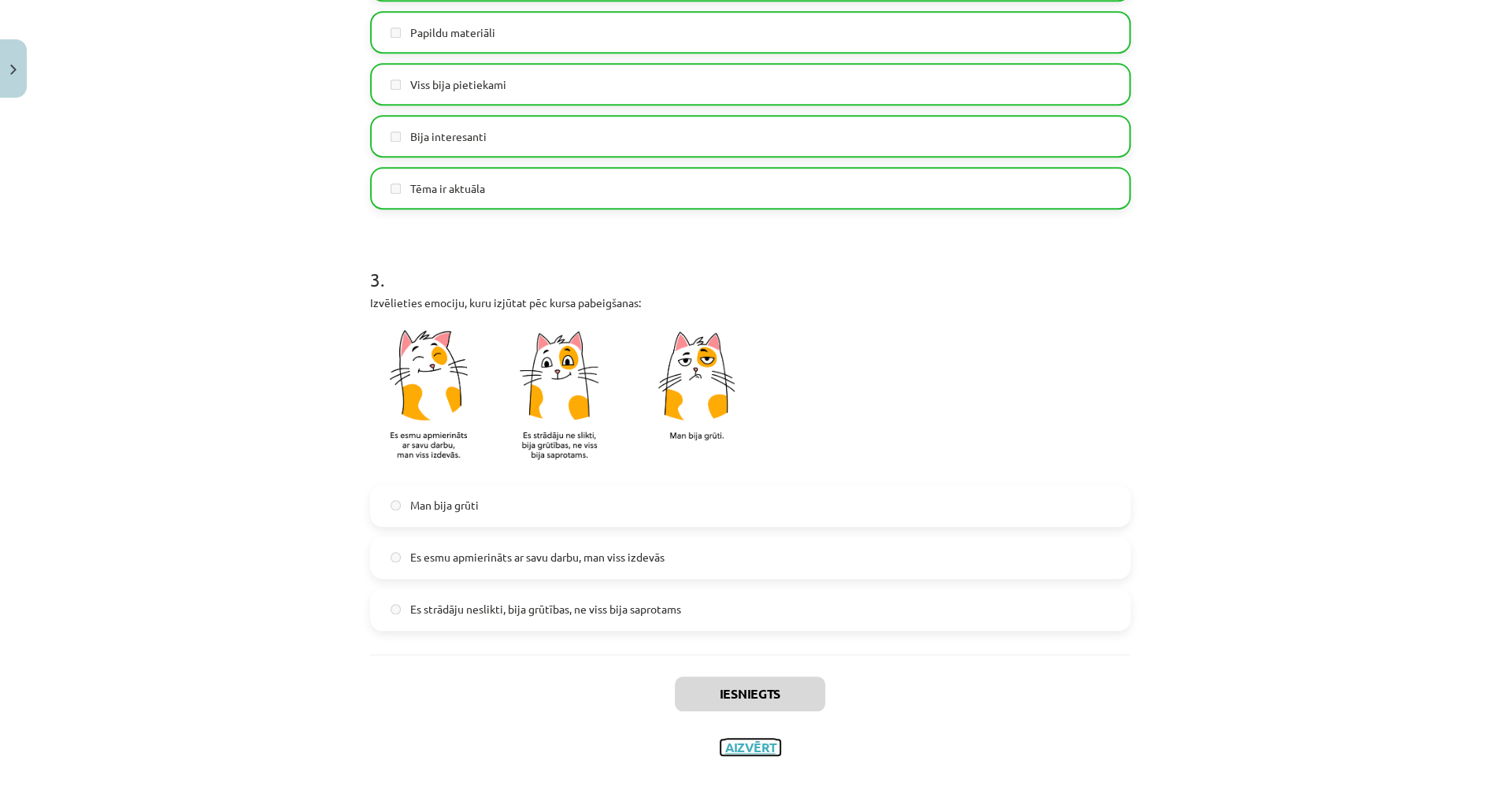
click at [734, 742] on button "Aizvērt" at bounding box center [750, 747] width 60 height 15
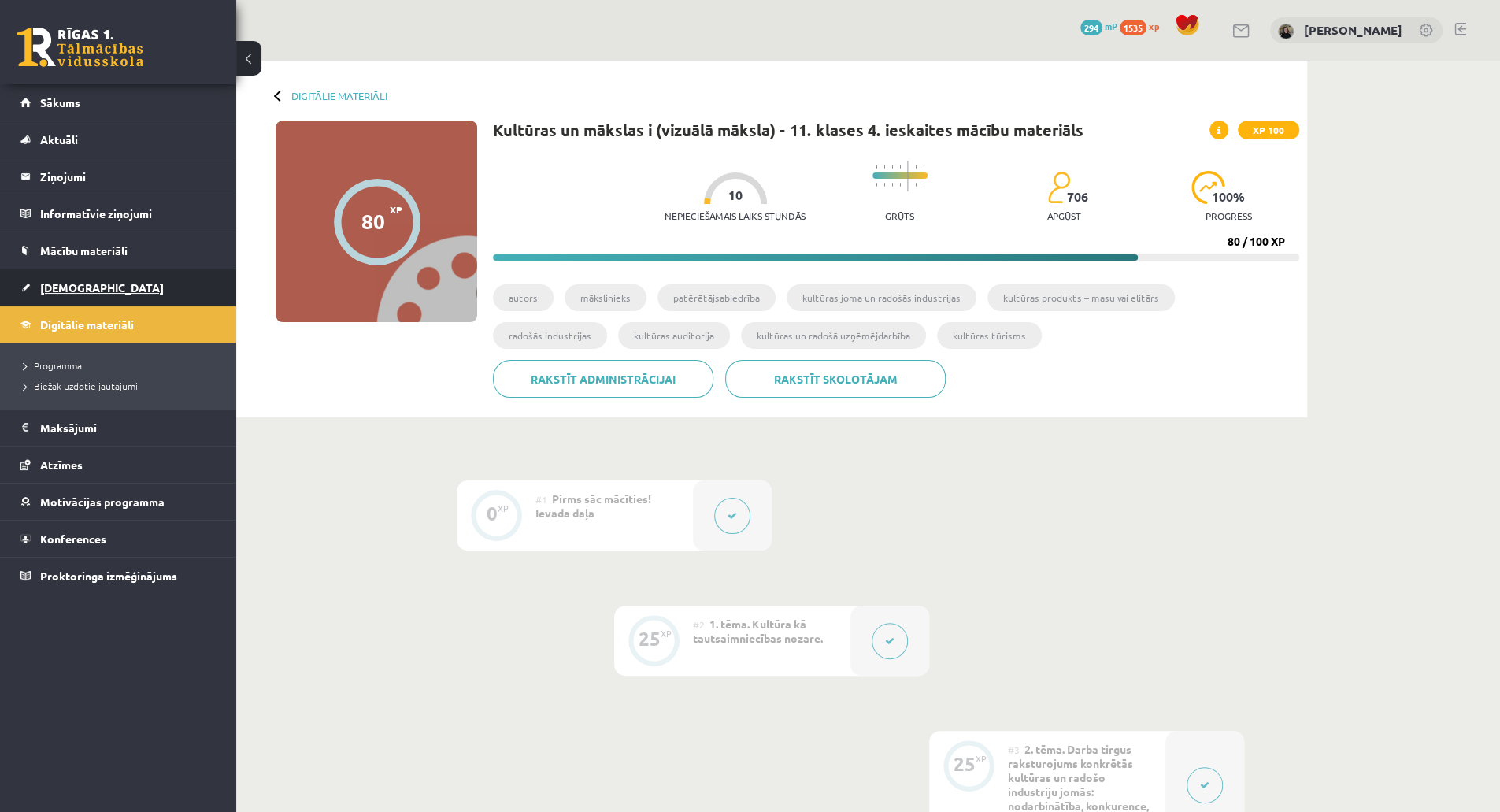
click at [71, 292] on link "[DEMOGRAPHIC_DATA]" at bounding box center [118, 287] width 196 height 36
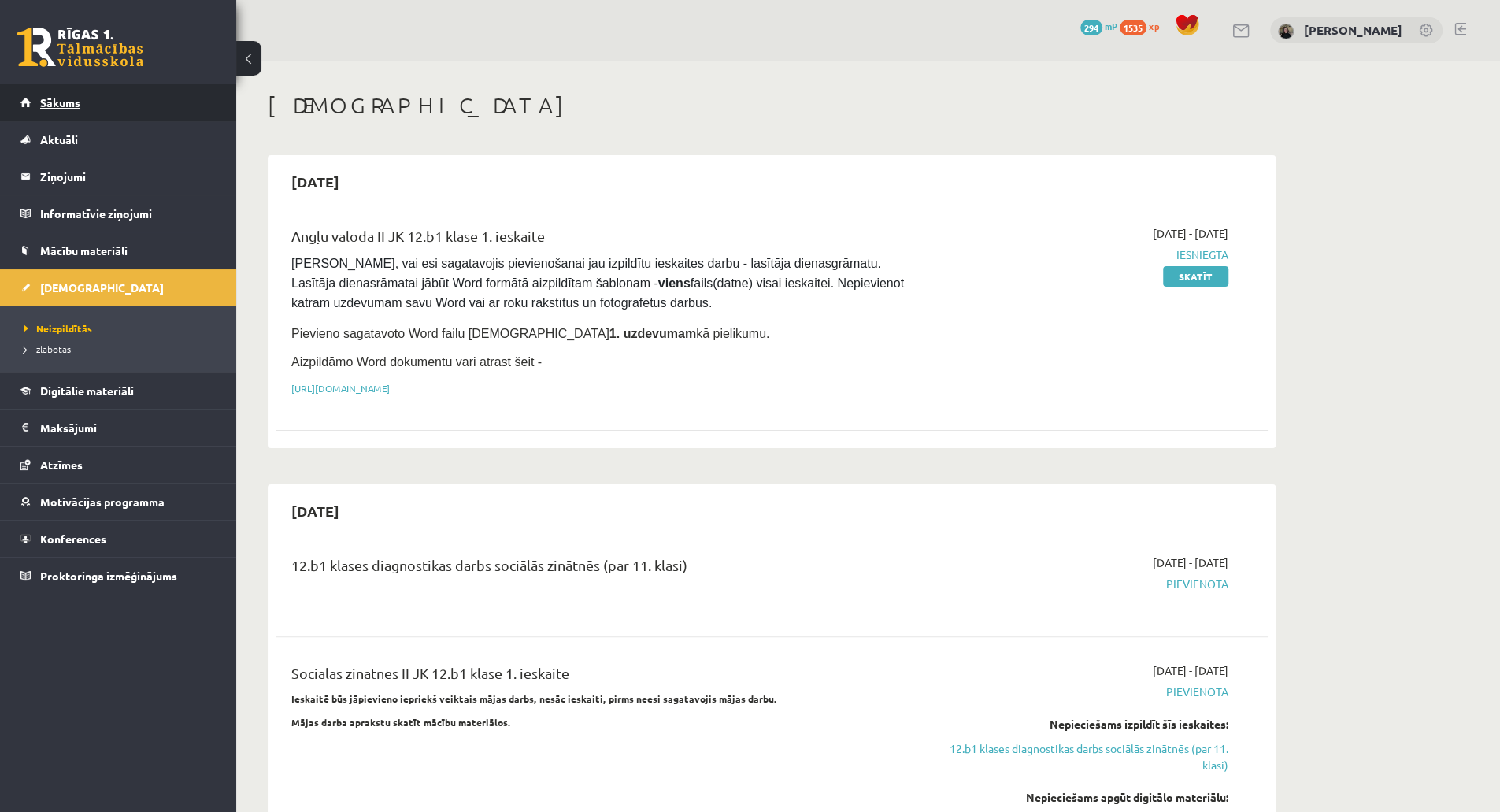
click at [74, 119] on link "Sākums" at bounding box center [118, 103] width 196 height 36
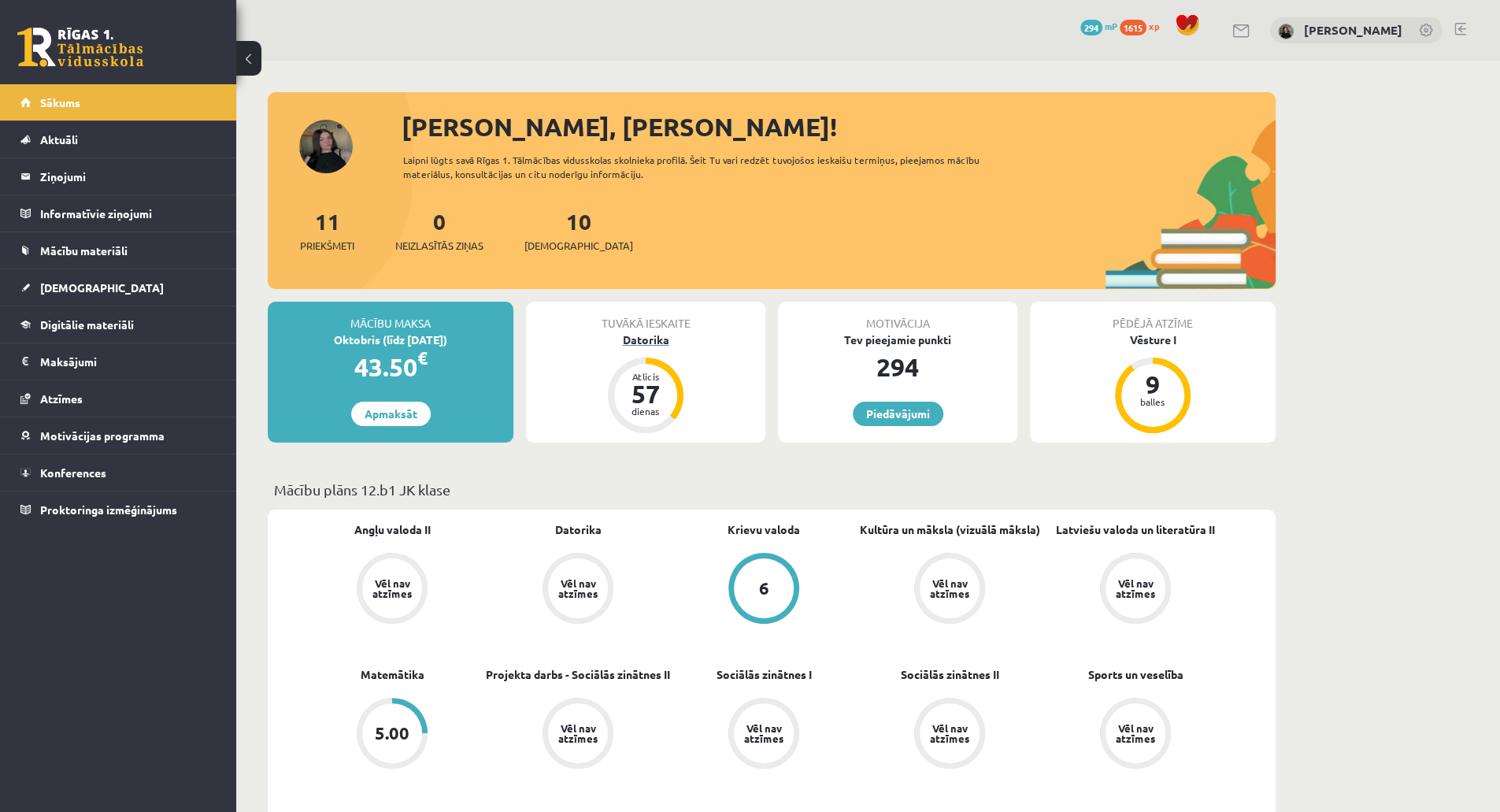
click at [639, 339] on div "Datorika" at bounding box center [646, 339] width 239 height 16
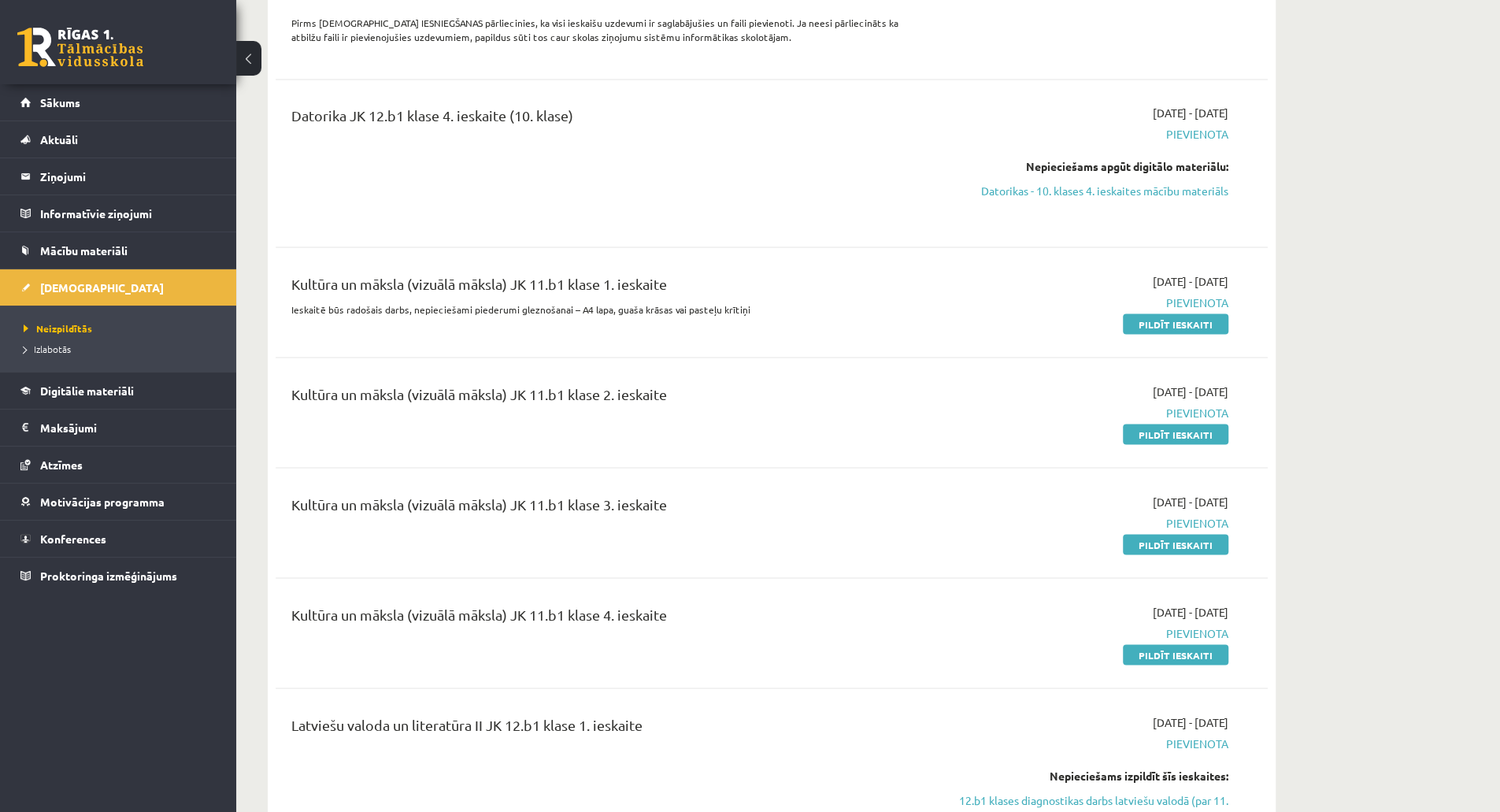
scroll to position [1974, 0]
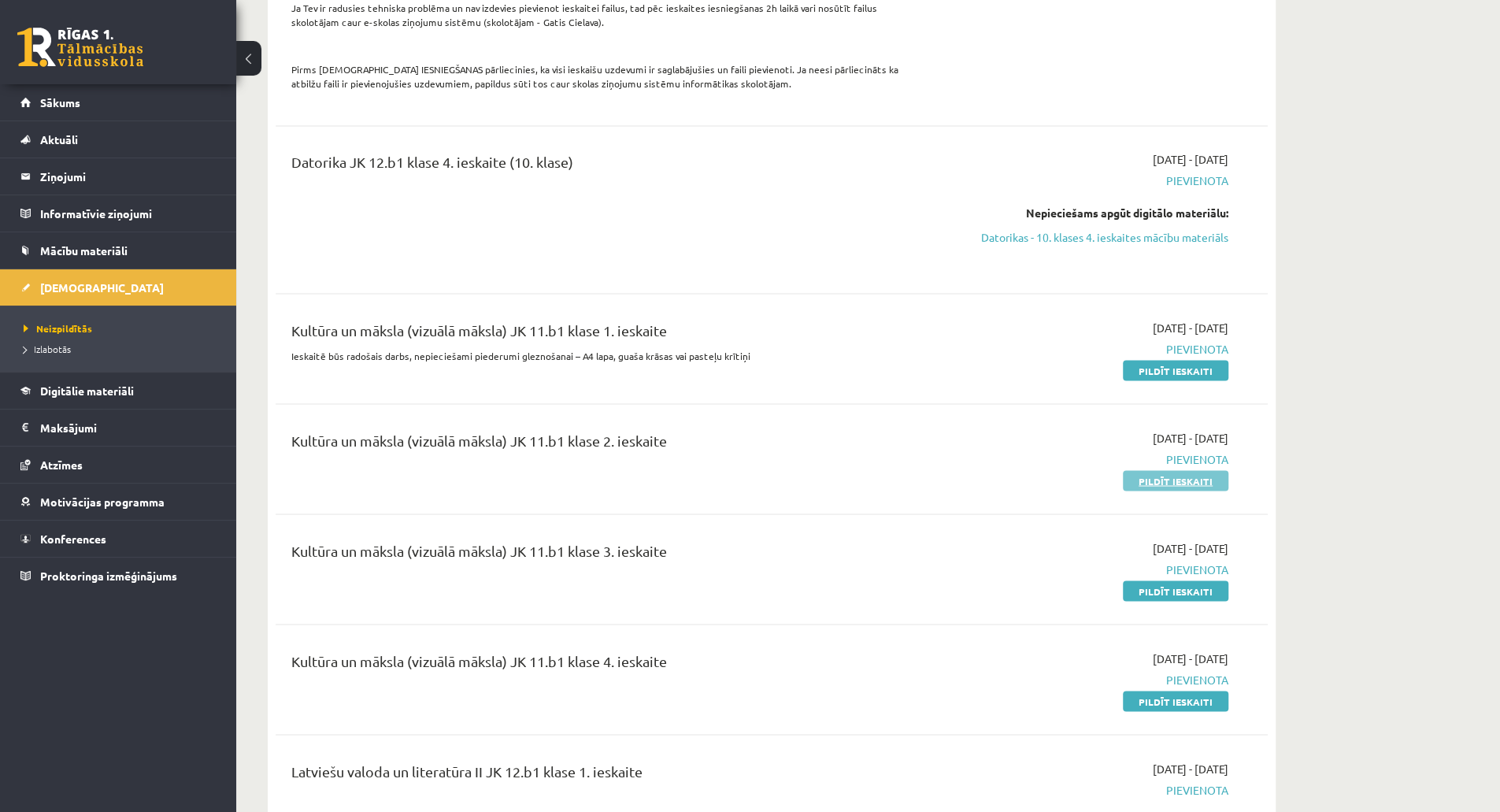
click at [1169, 470] on link "Pildīt ieskaiti" at bounding box center [1175, 480] width 105 height 21
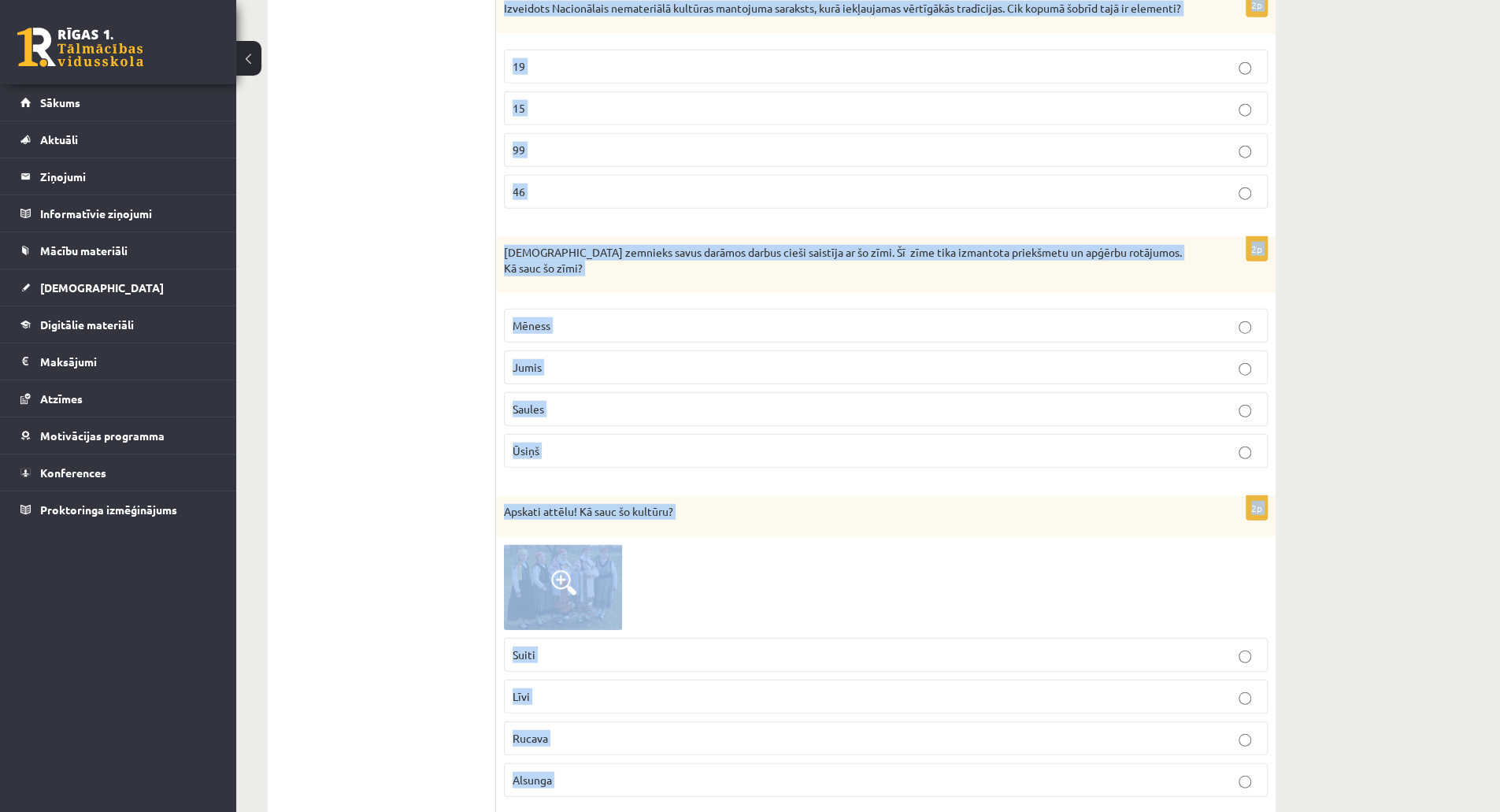
scroll to position [3338, 0]
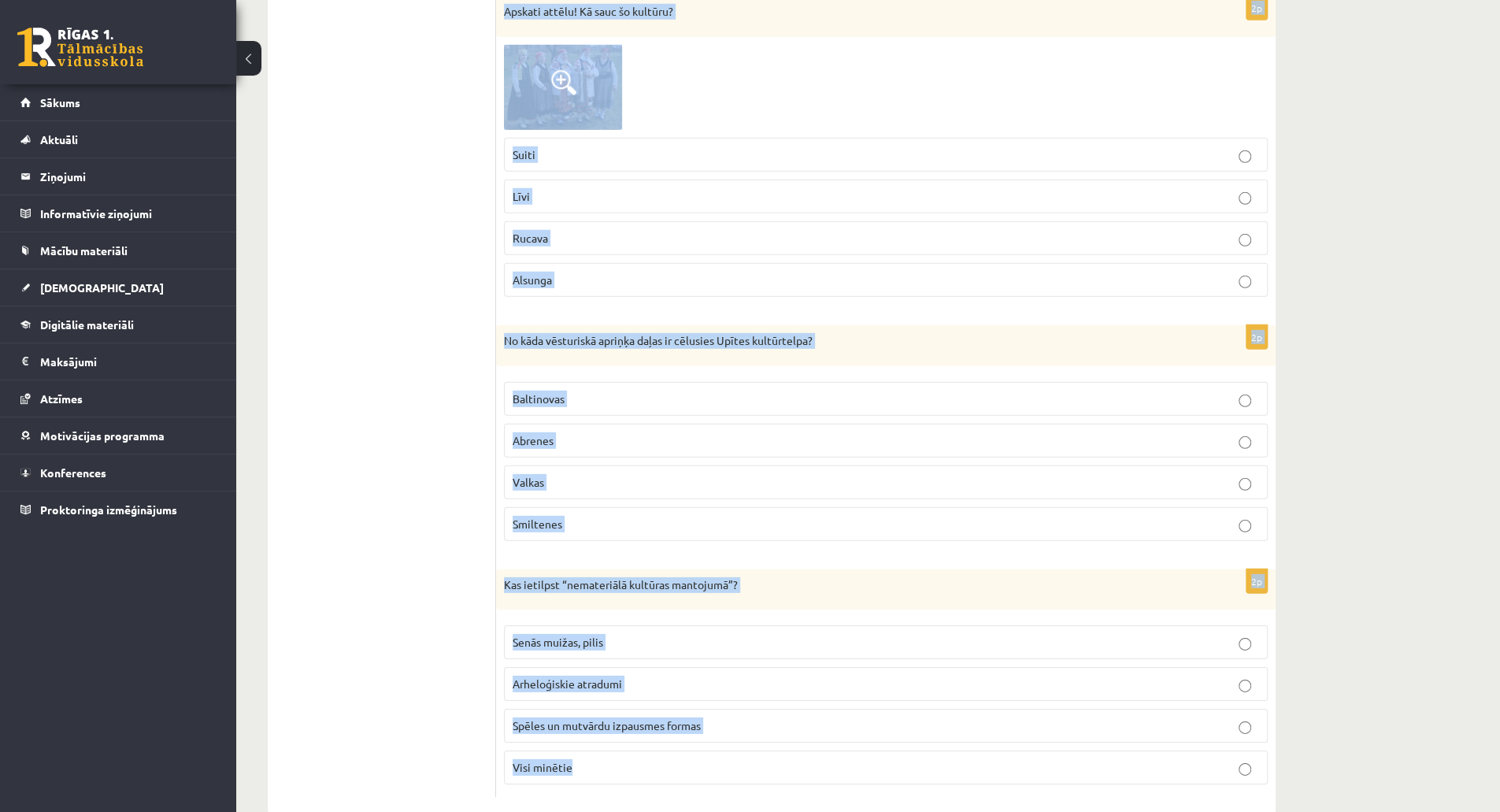
drag, startPoint x: 507, startPoint y: 314, endPoint x: 816, endPoint y: 849, distance: 617.8
copy form "Lo ipsu dolorsit ametc adipi el seddoeius? te incidid ut laboreet do magnaaliqu…"
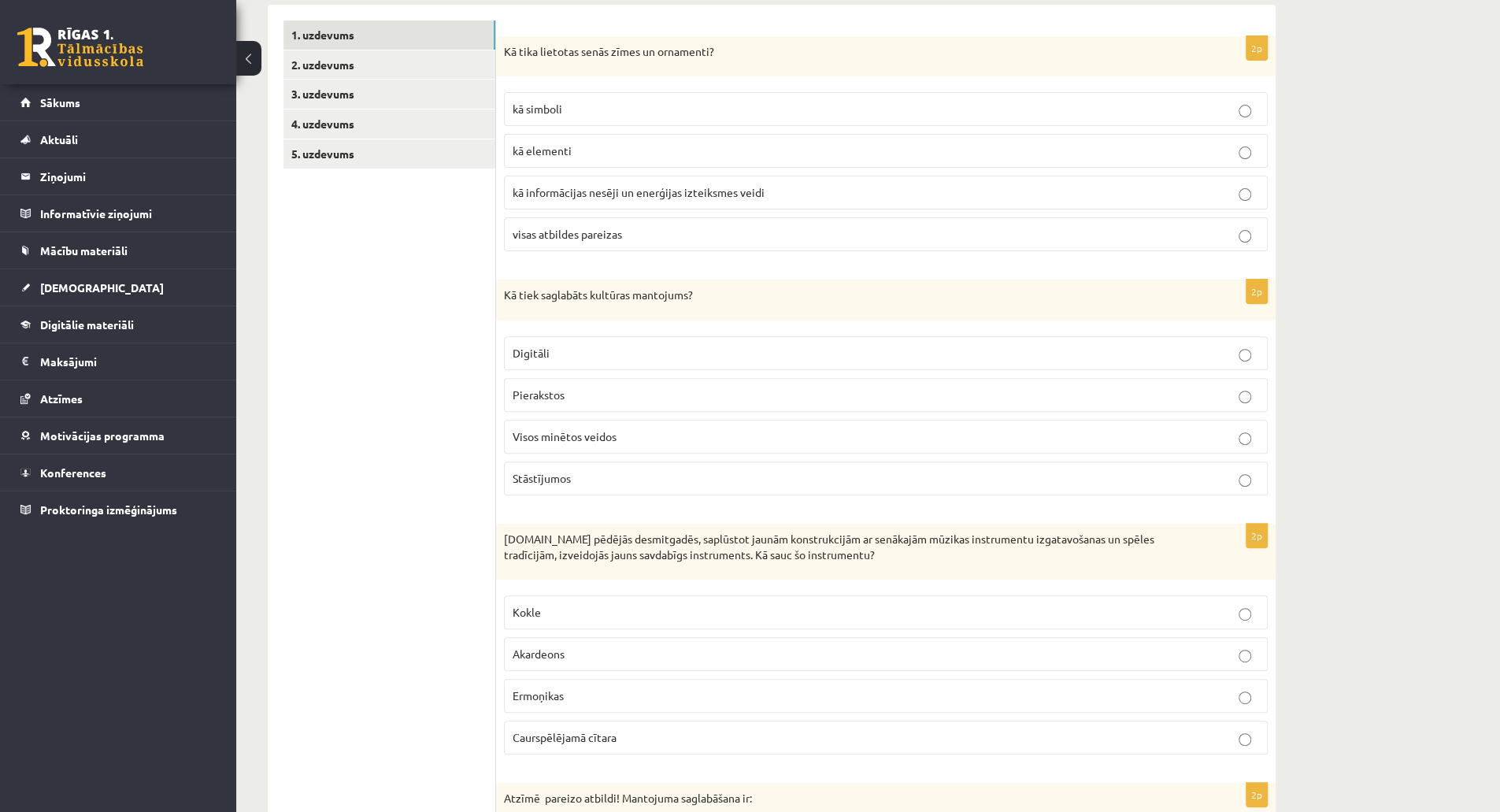
scroll to position [0, 0]
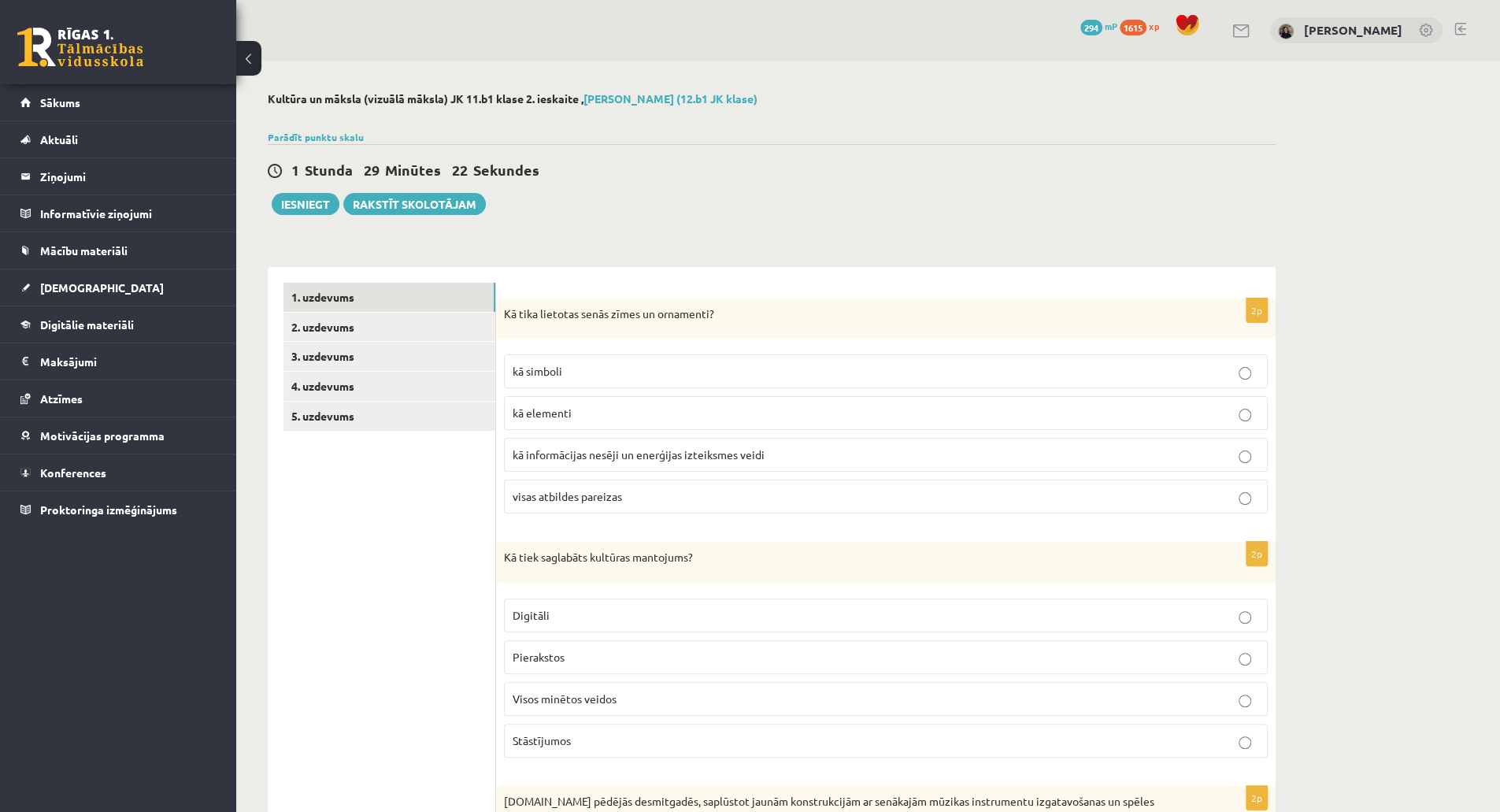
click at [752, 500] on p "visas atbildes pareizas" at bounding box center [886, 496] width 747 height 16
click at [638, 702] on p "Visos minētos veidos" at bounding box center [886, 698] width 747 height 16
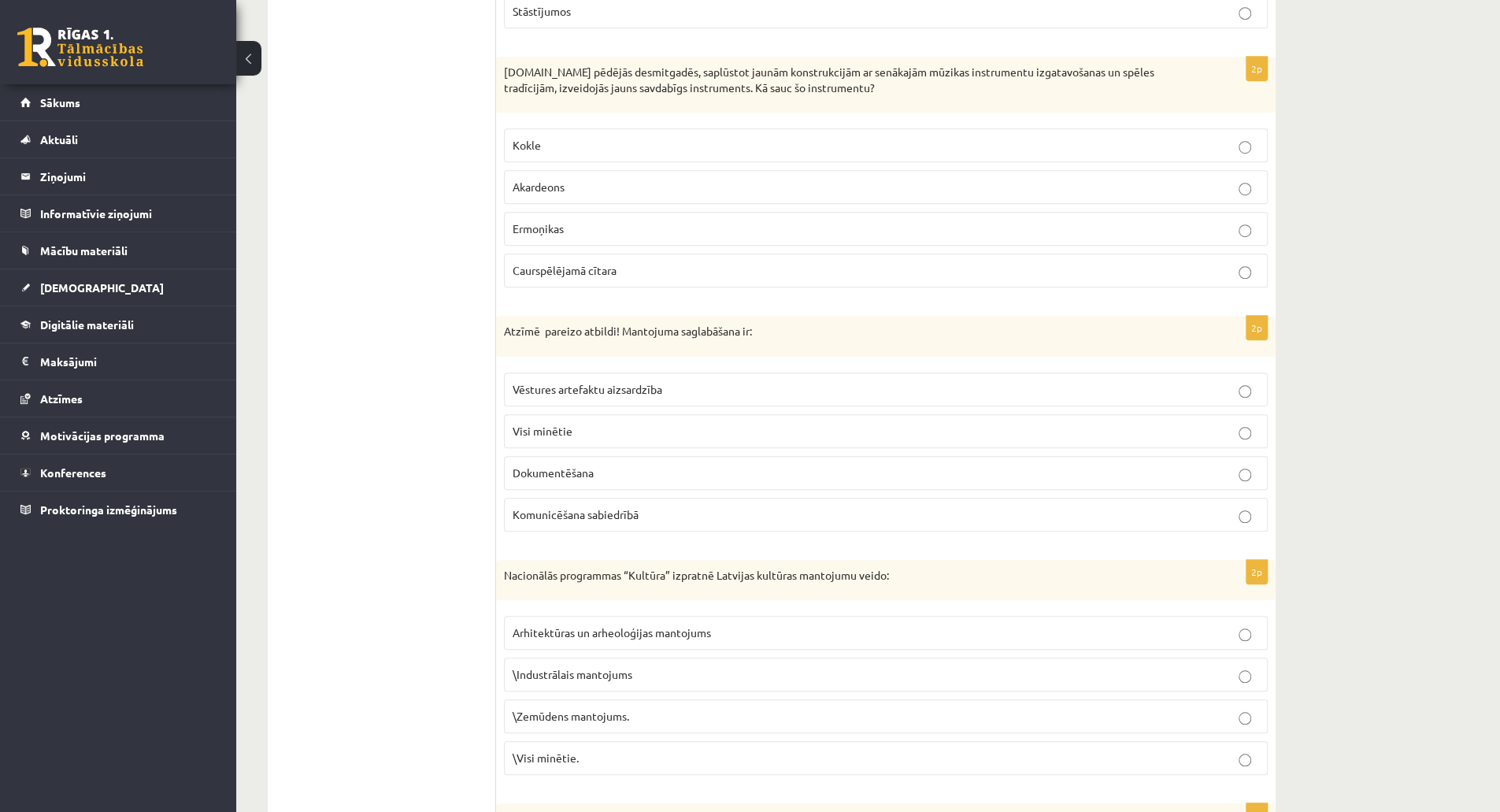
scroll to position [715, 0]
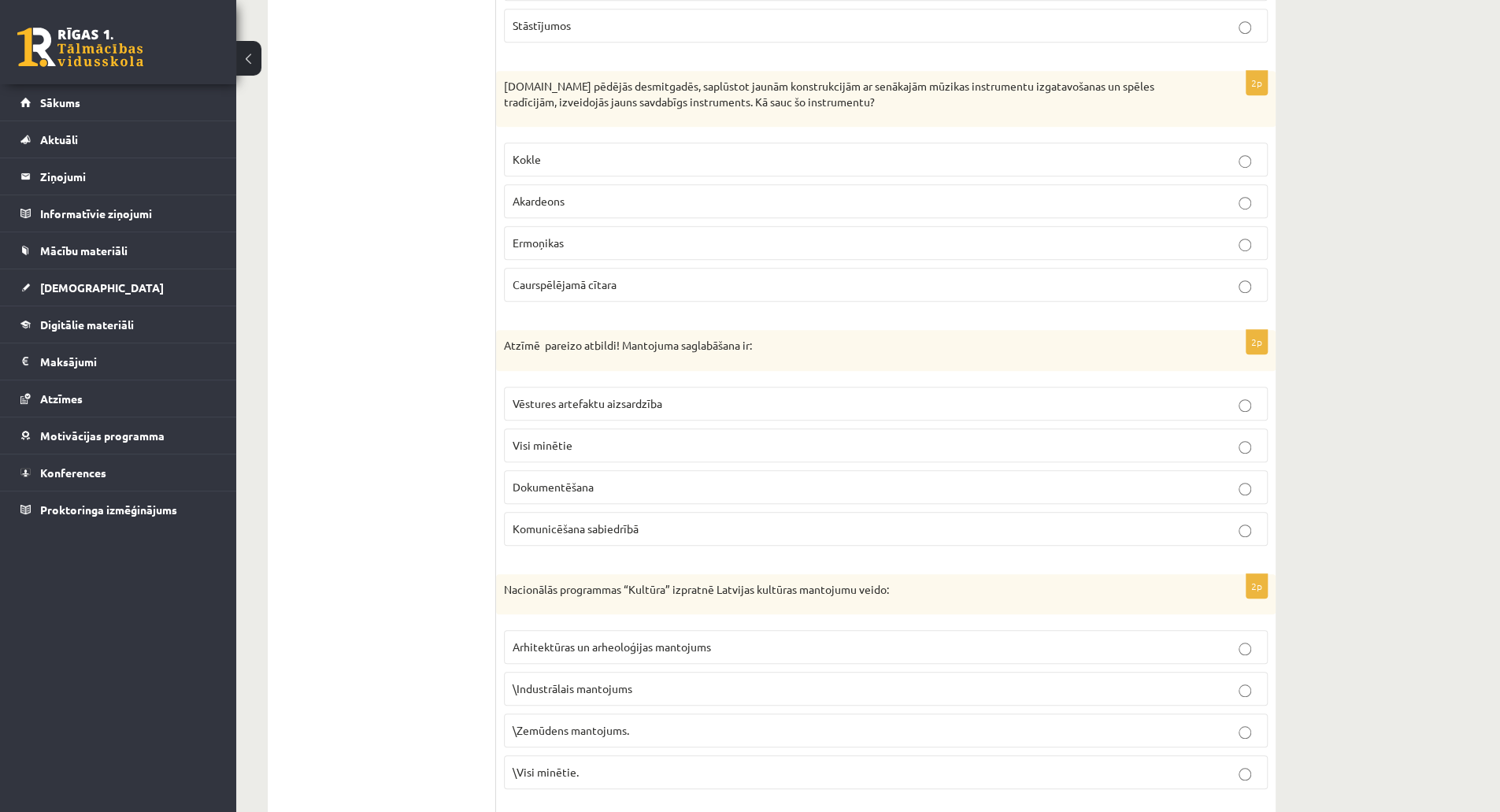
click at [648, 193] on p "Akardeons" at bounding box center [886, 201] width 747 height 16
click at [579, 437] on p "Visi minētie" at bounding box center [886, 444] width 747 height 16
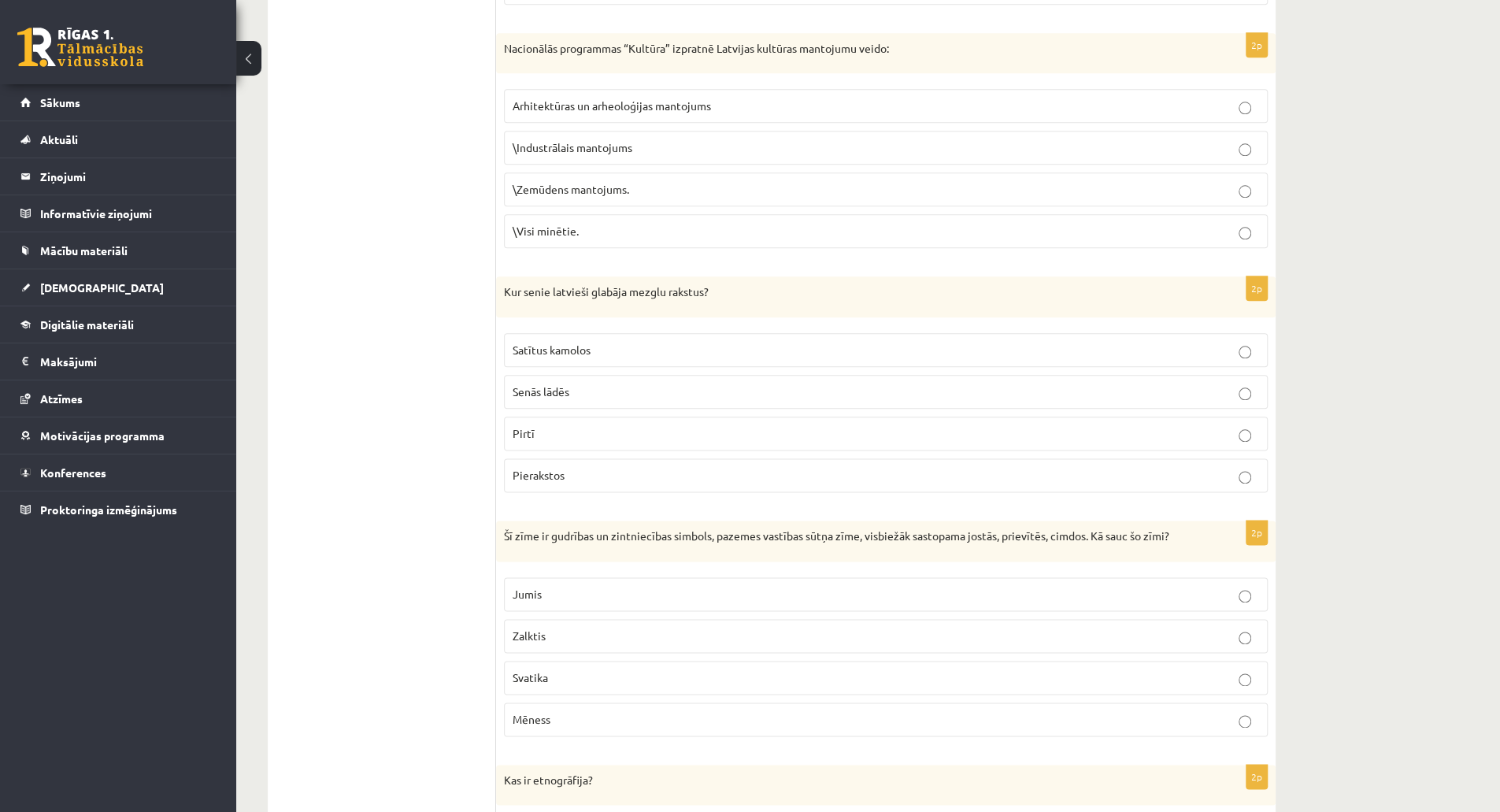
scroll to position [1259, 0]
click at [618, 234] on label "\Visi minētie." at bounding box center [886, 229] width 764 height 34
click at [594, 339] on p "Satītus kamolos" at bounding box center [886, 347] width 747 height 16
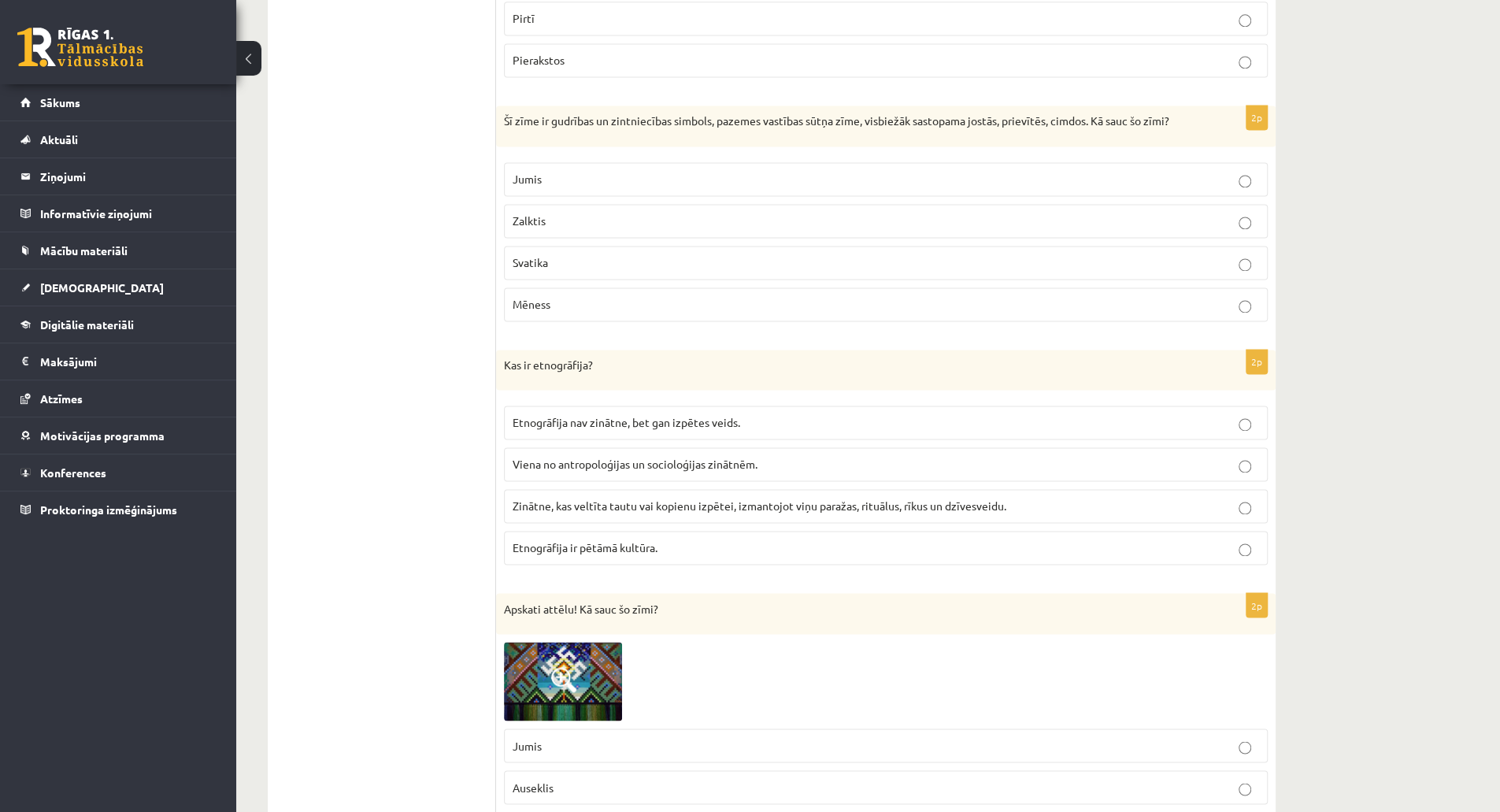
scroll to position [1674, 0]
click at [586, 168] on p "Jumis" at bounding box center [886, 175] width 747 height 16
click at [546, 495] on p "Zinātne, kas veltīta tautu vai kopienu izpētei, izmantojot viņu paražas, rituāl…" at bounding box center [886, 503] width 747 height 16
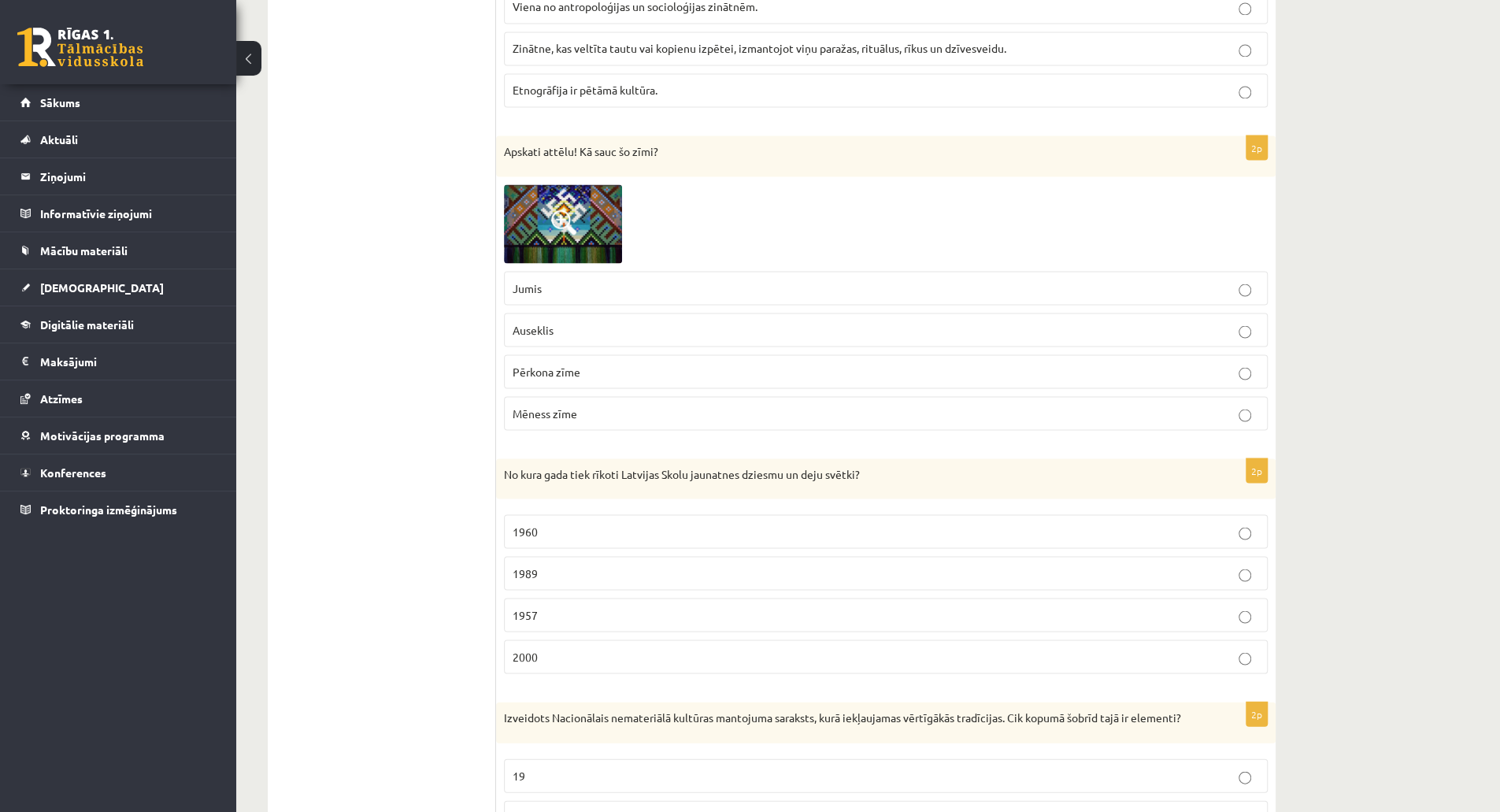
scroll to position [2132, 0]
click at [627, 361] on p "Pērkona zīme" at bounding box center [886, 368] width 747 height 16
click at [608, 521] on p "1960" at bounding box center [886, 528] width 747 height 16
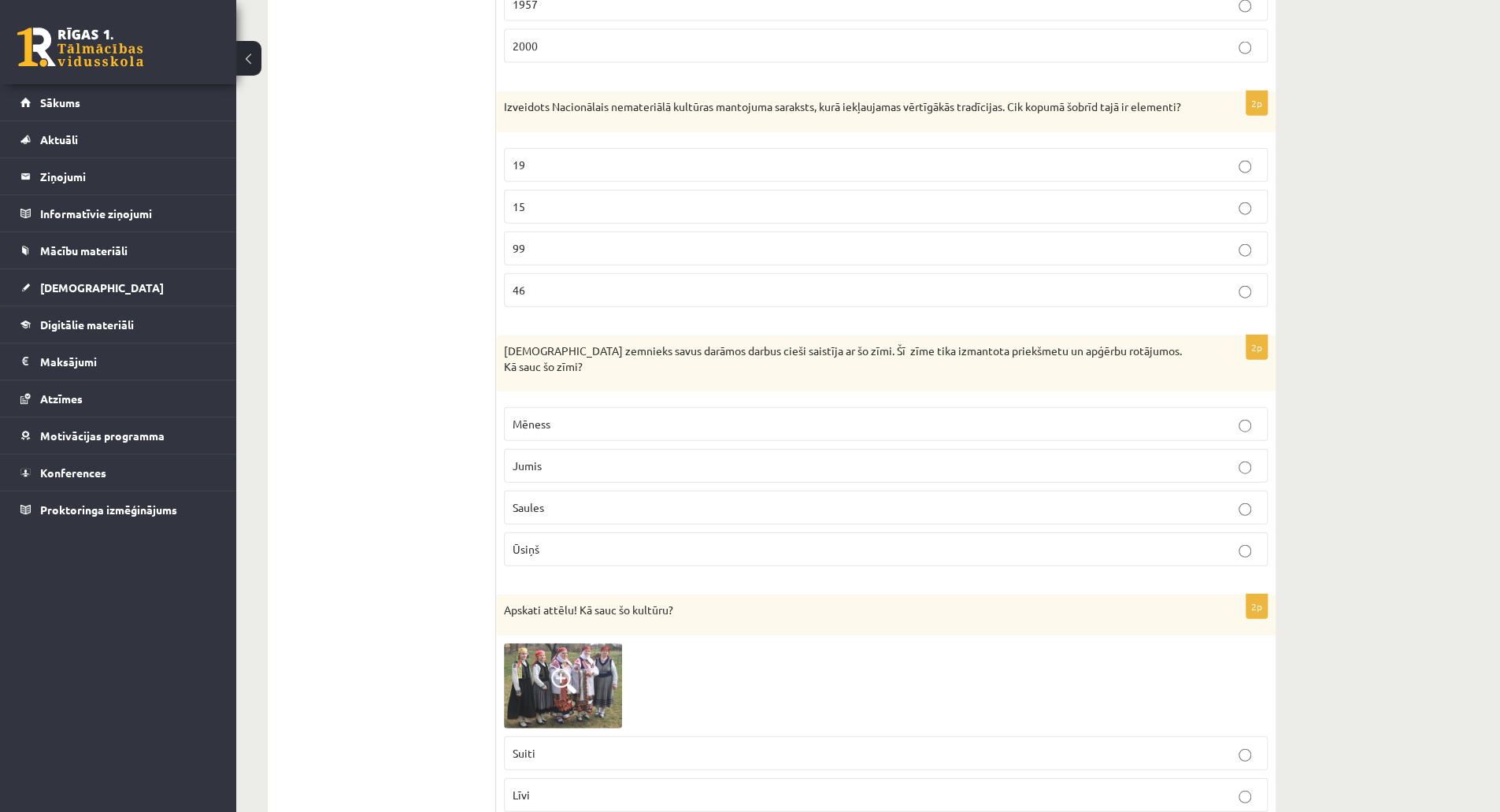
scroll to position [2751, 0]
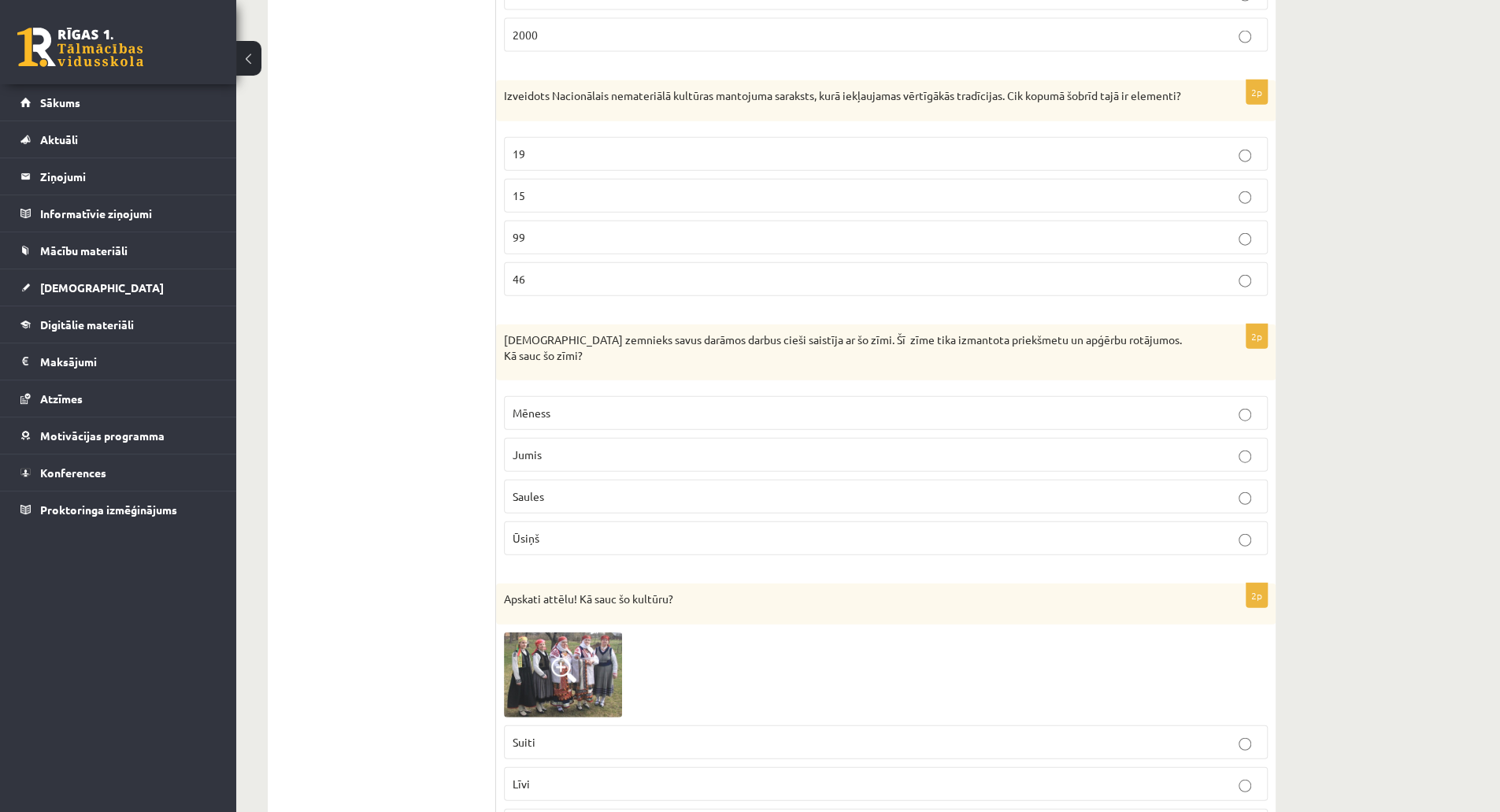
click at [585, 229] on p "99" at bounding box center [886, 237] width 747 height 16
click at [1216, 446] on p "Jumis" at bounding box center [886, 454] width 747 height 16
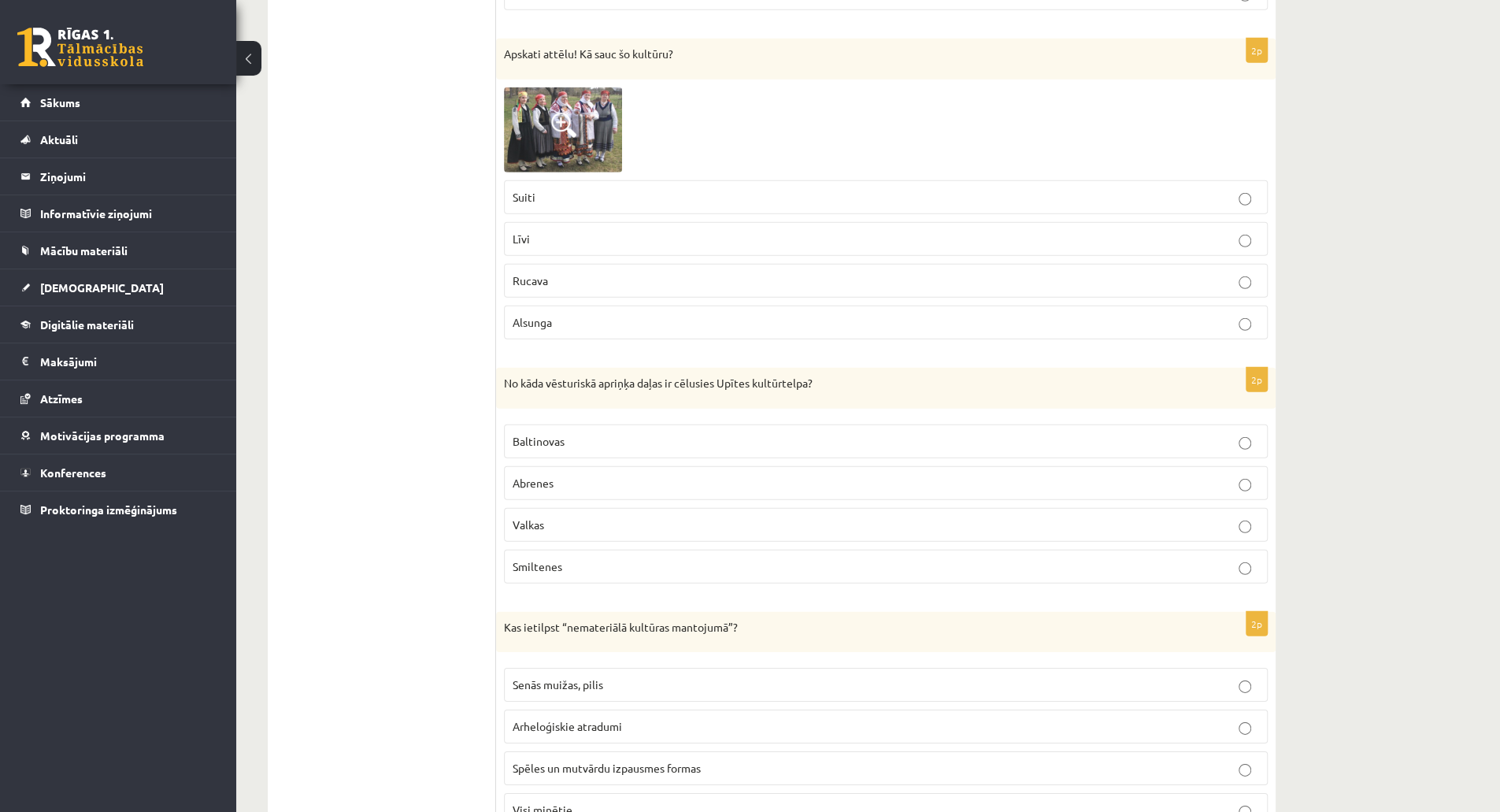
scroll to position [3338, 0]
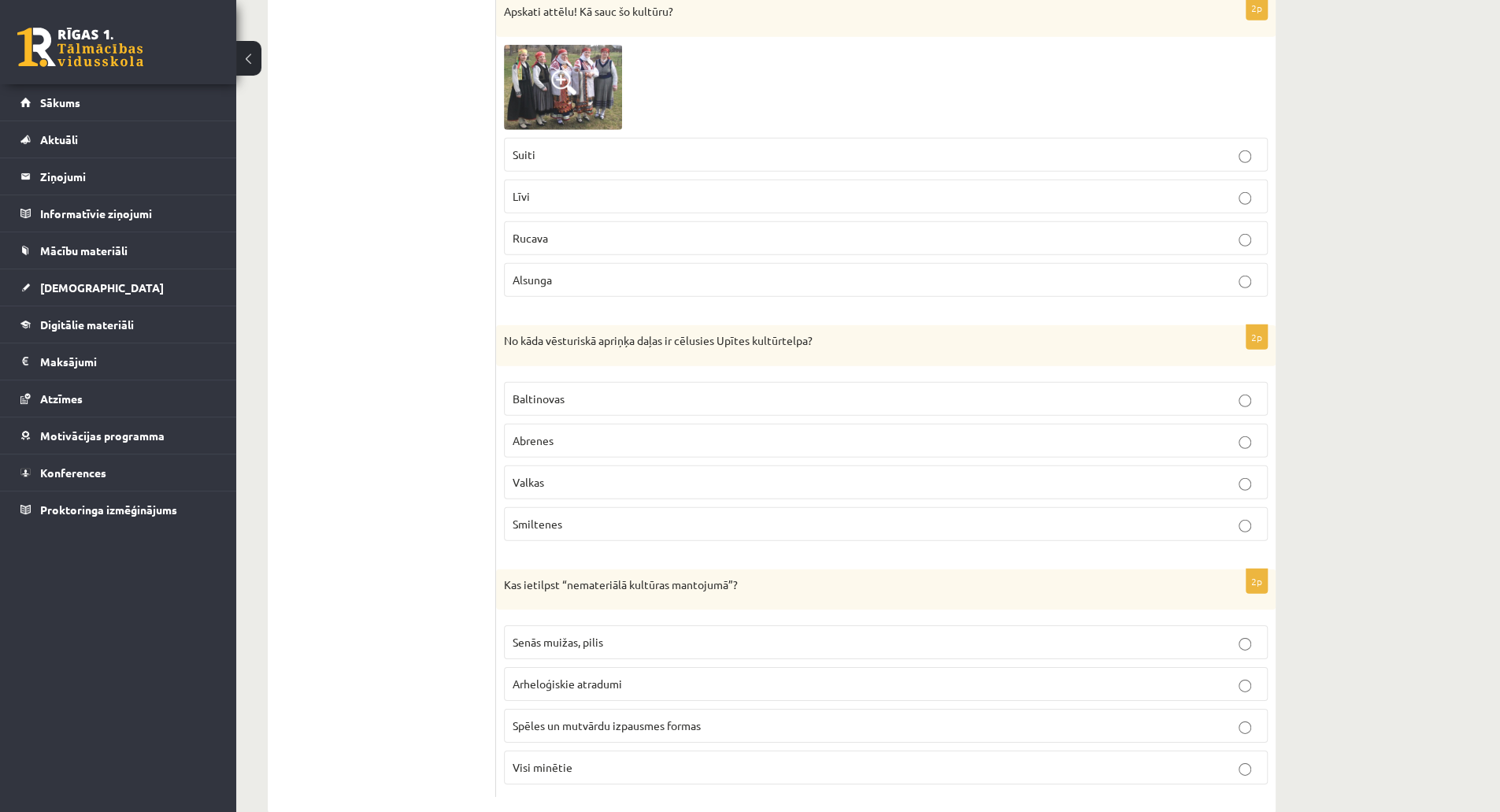
click at [607, 424] on label "Abrenes" at bounding box center [886, 441] width 764 height 34
click at [637, 718] on span "Spēles un mutvārdu izpausmes formas" at bounding box center [607, 725] width 188 height 15
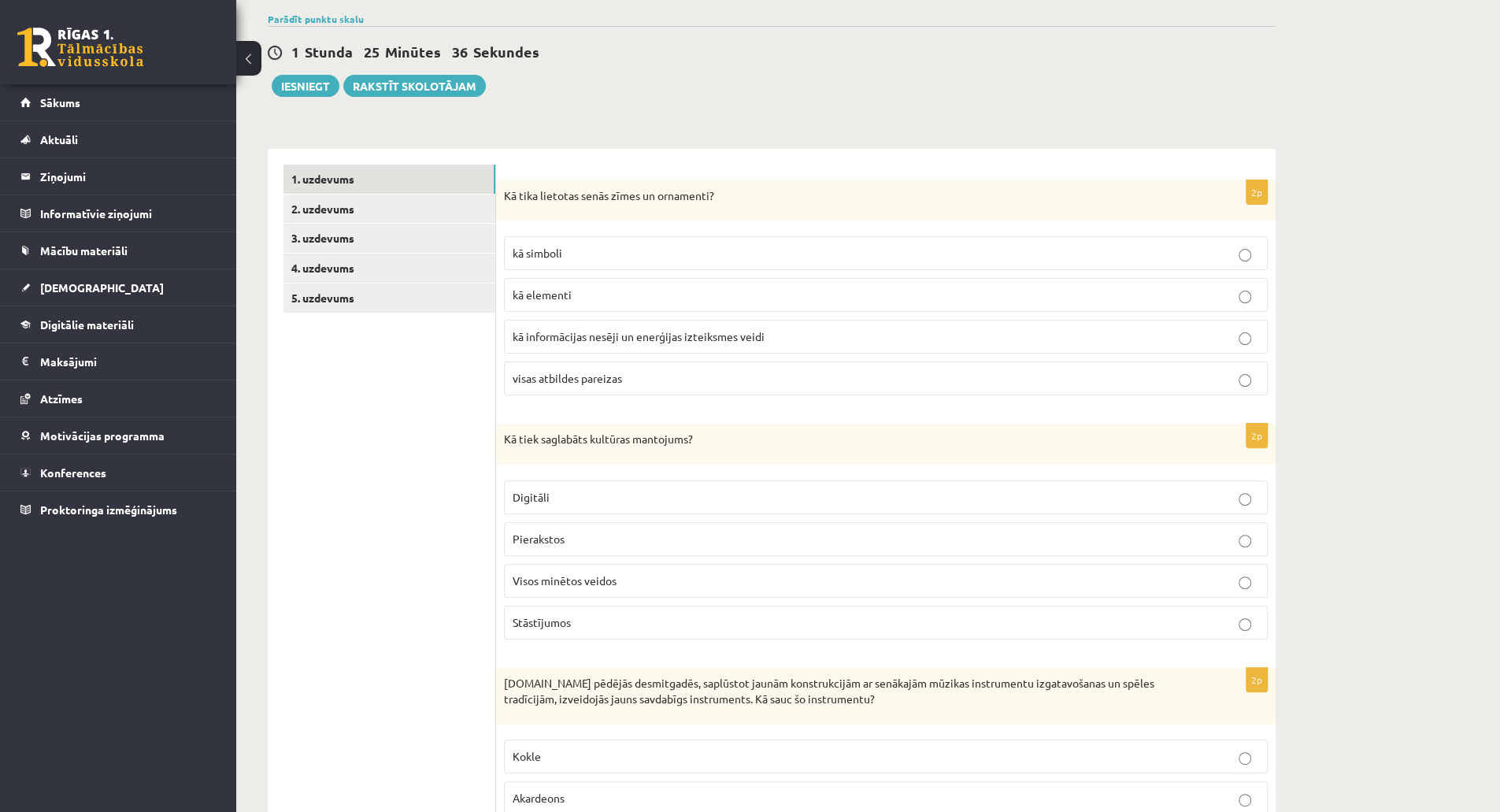
scroll to position [24, 0]
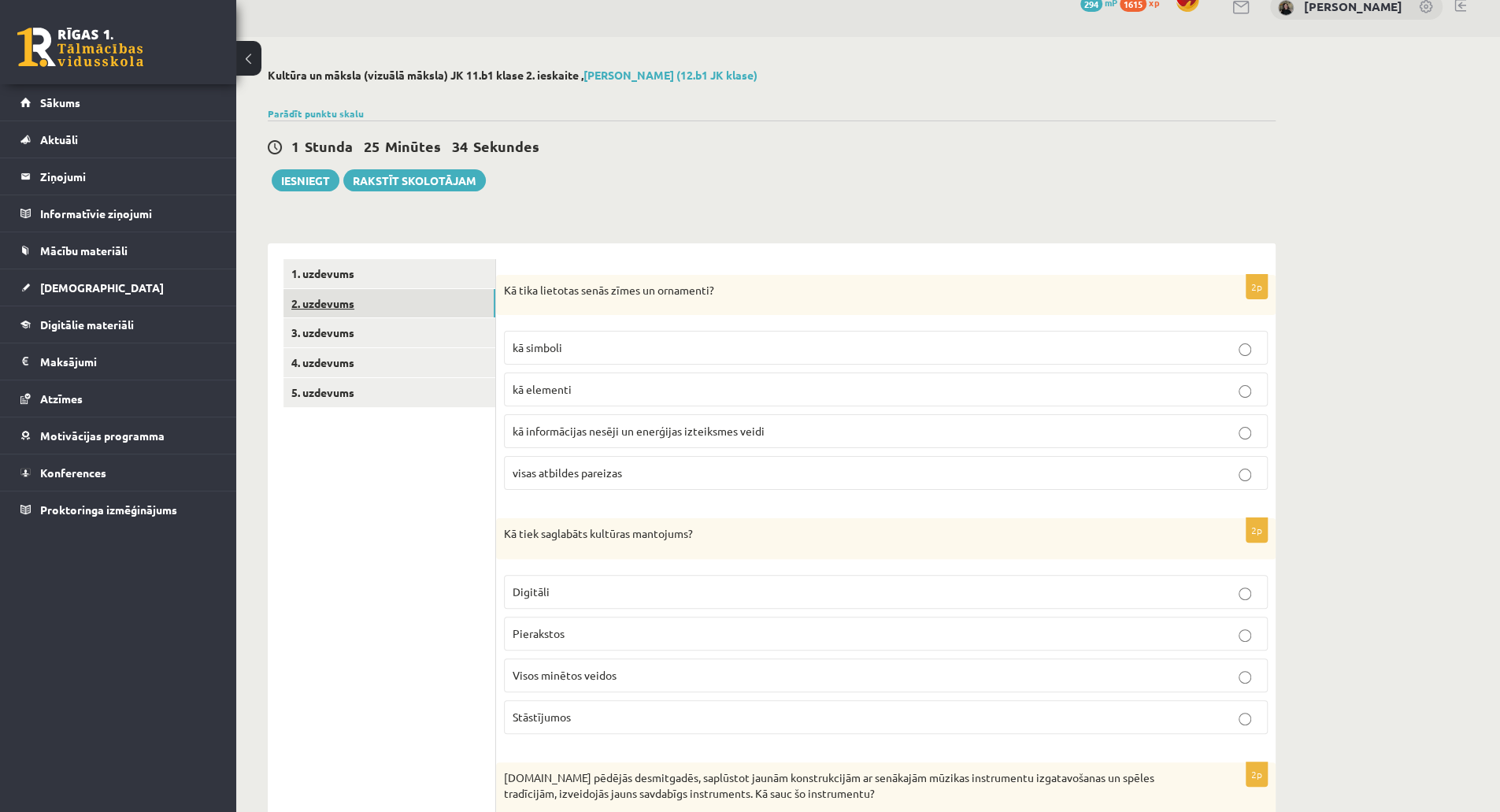
click at [334, 308] on link "2. uzdevums" at bounding box center [390, 303] width 212 height 29
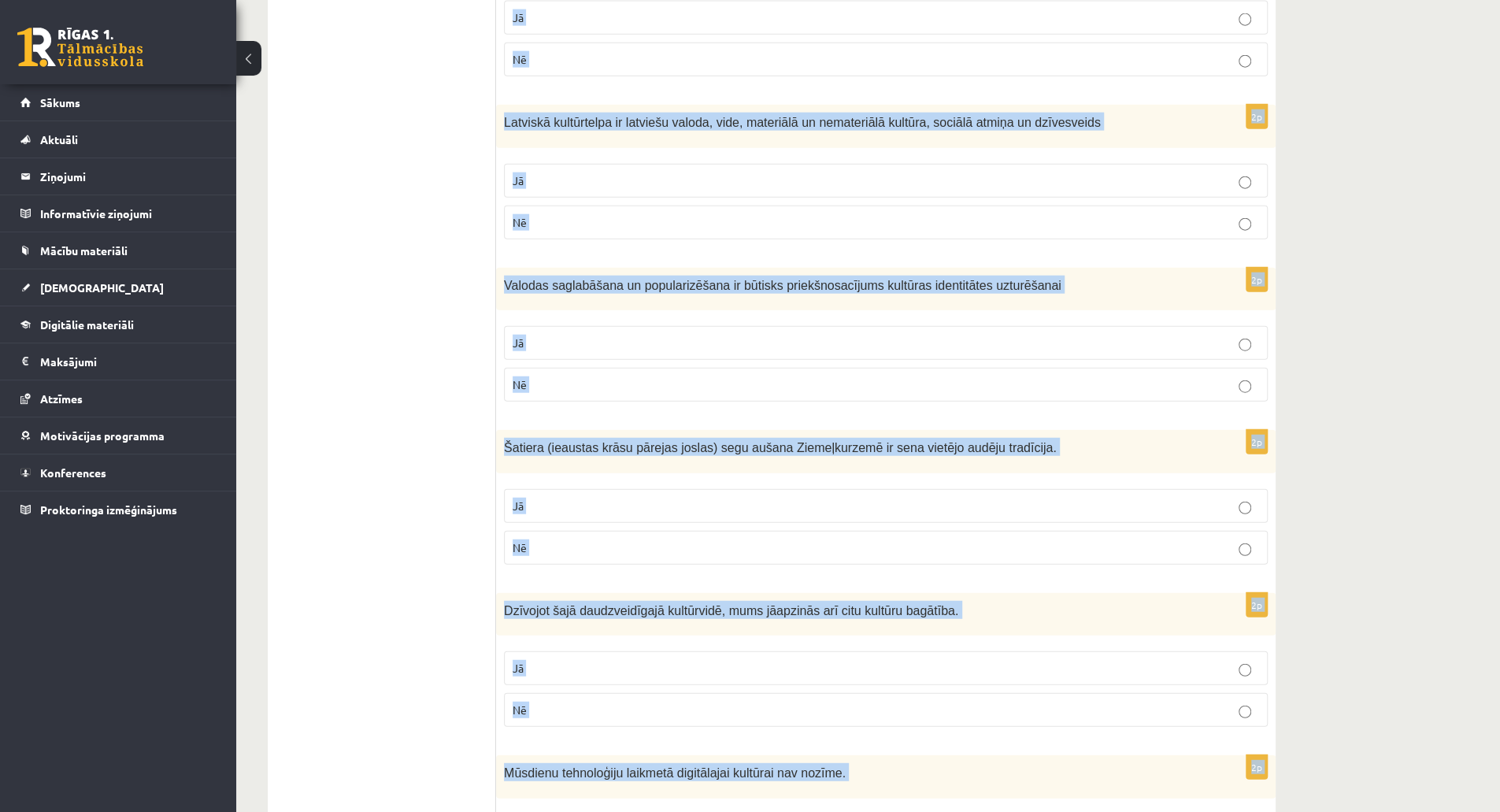
scroll to position [2888, 0]
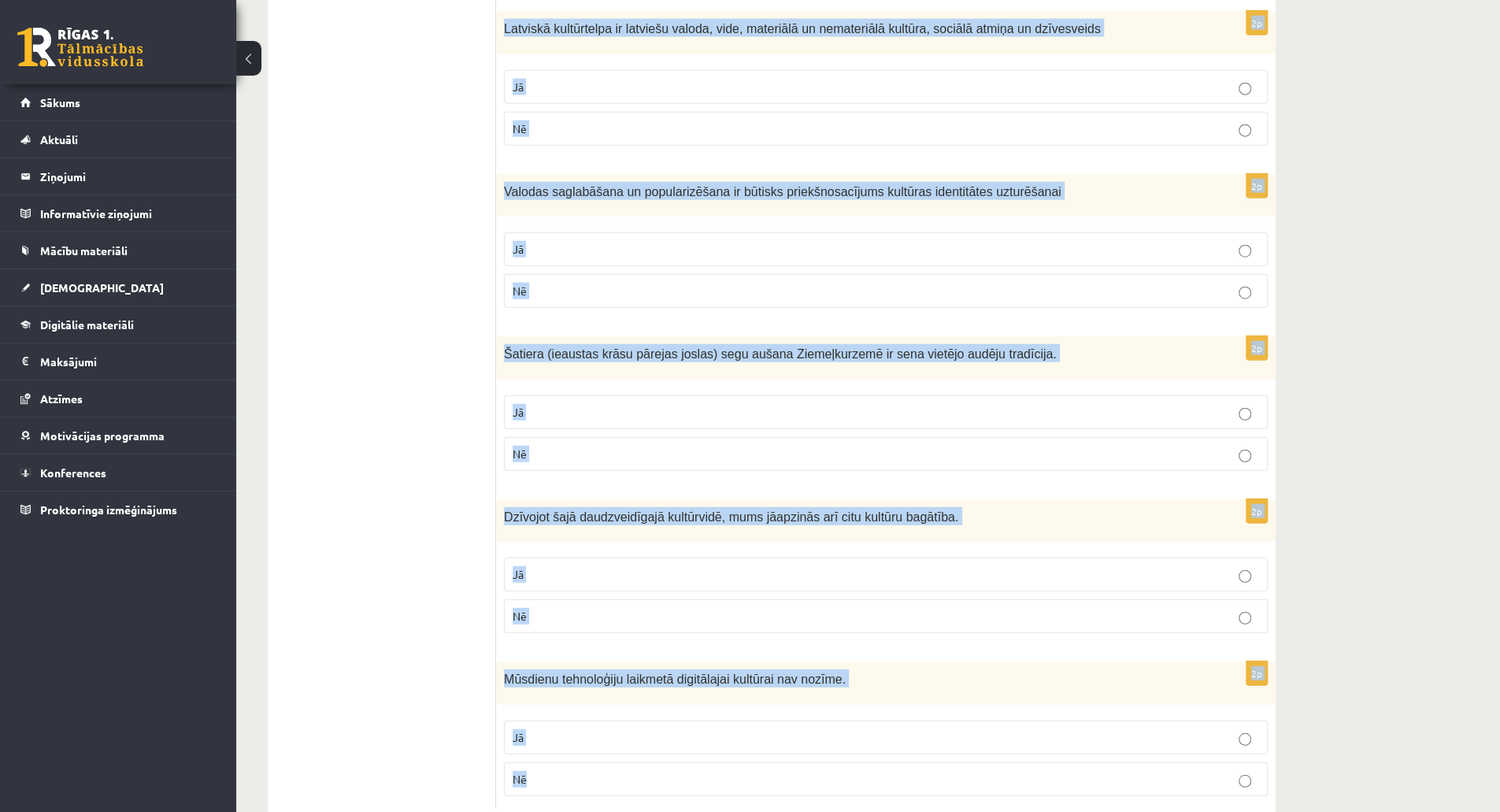
drag, startPoint x: 500, startPoint y: 289, endPoint x: 725, endPoint y: 800, distance: 558.3
copy form "Ornamentā ir daudz rakstu, lai, izņemot pašu lietotāju, neviens nesaprastu maģi…"
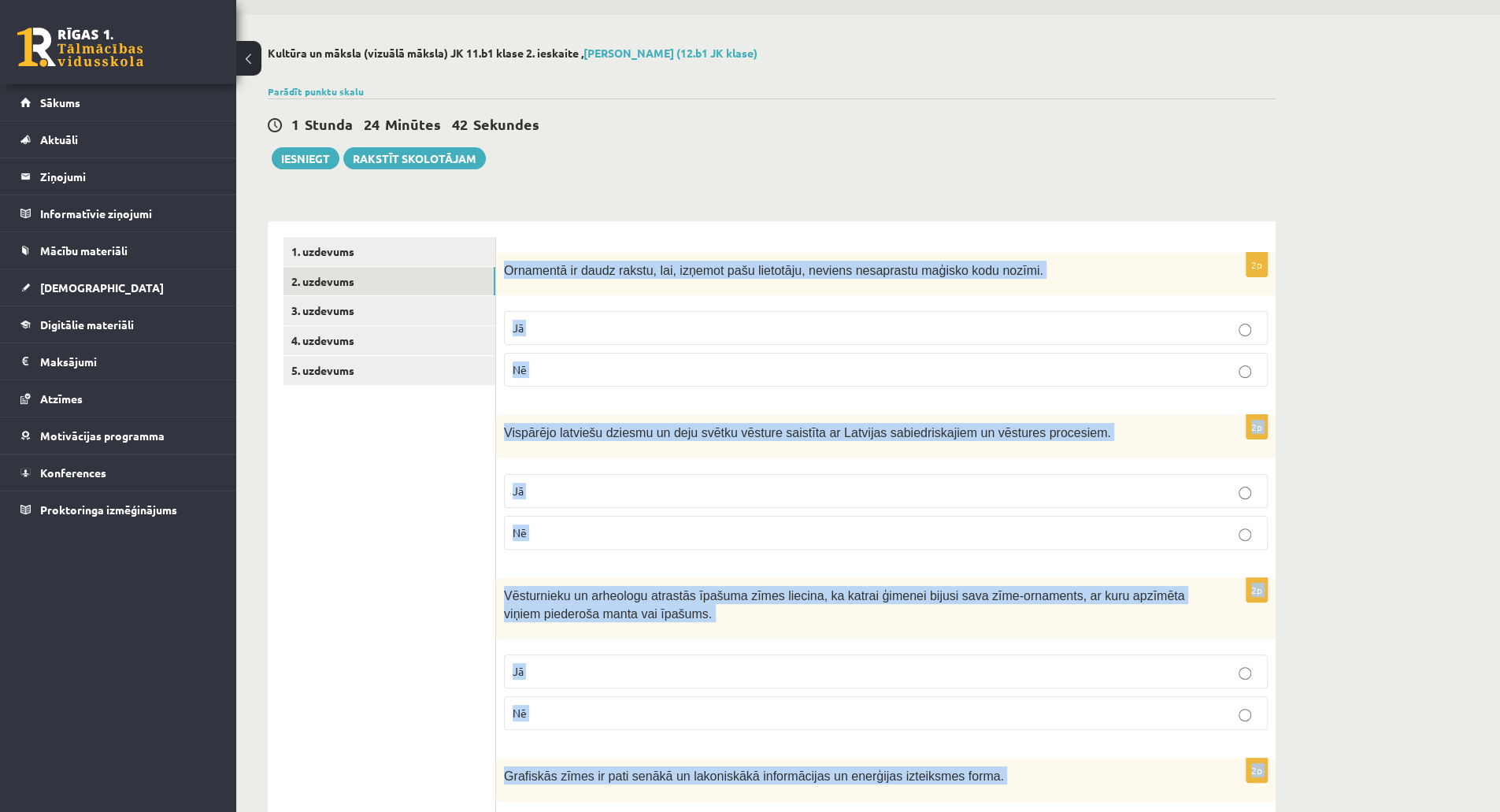
scroll to position [44, 0]
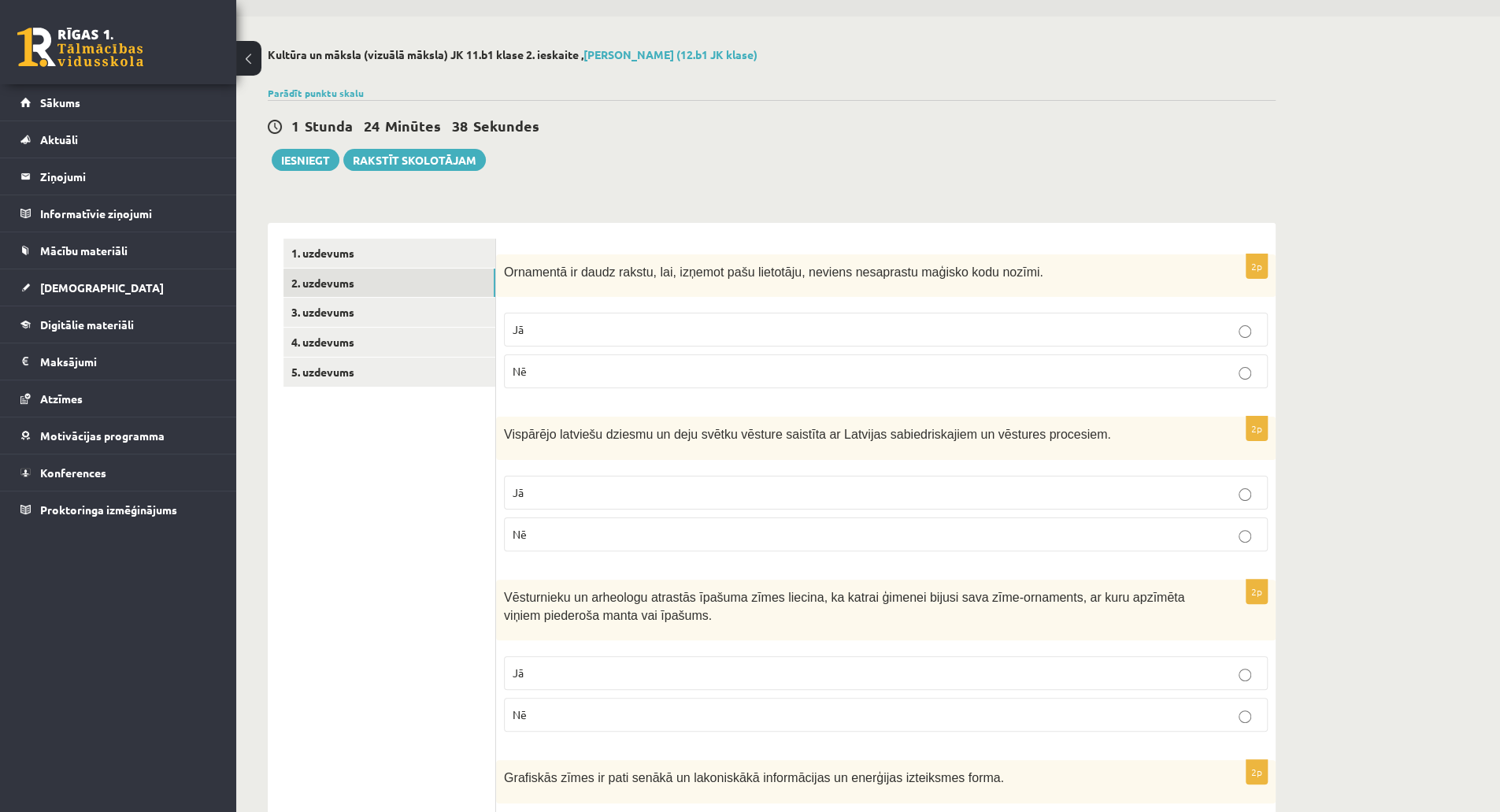
click at [986, 328] on p "Jā" at bounding box center [886, 329] width 747 height 16
click at [1022, 473] on fieldset "Jā Nē" at bounding box center [886, 511] width 764 height 88
click at [1028, 485] on p "Jā" at bounding box center [886, 492] width 747 height 16
click at [998, 672] on p "Jā" at bounding box center [886, 673] width 747 height 16
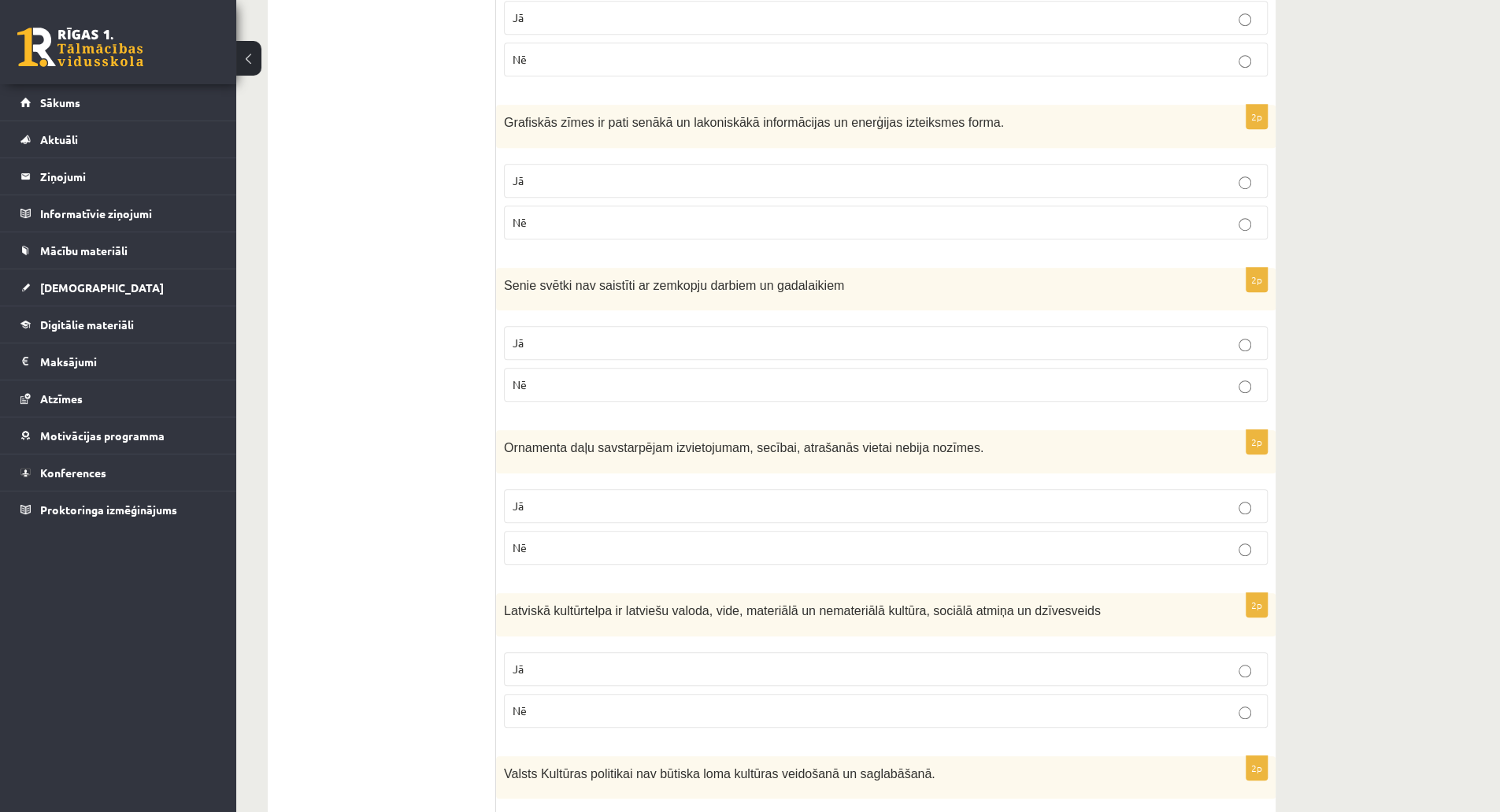
scroll to position [705, 0]
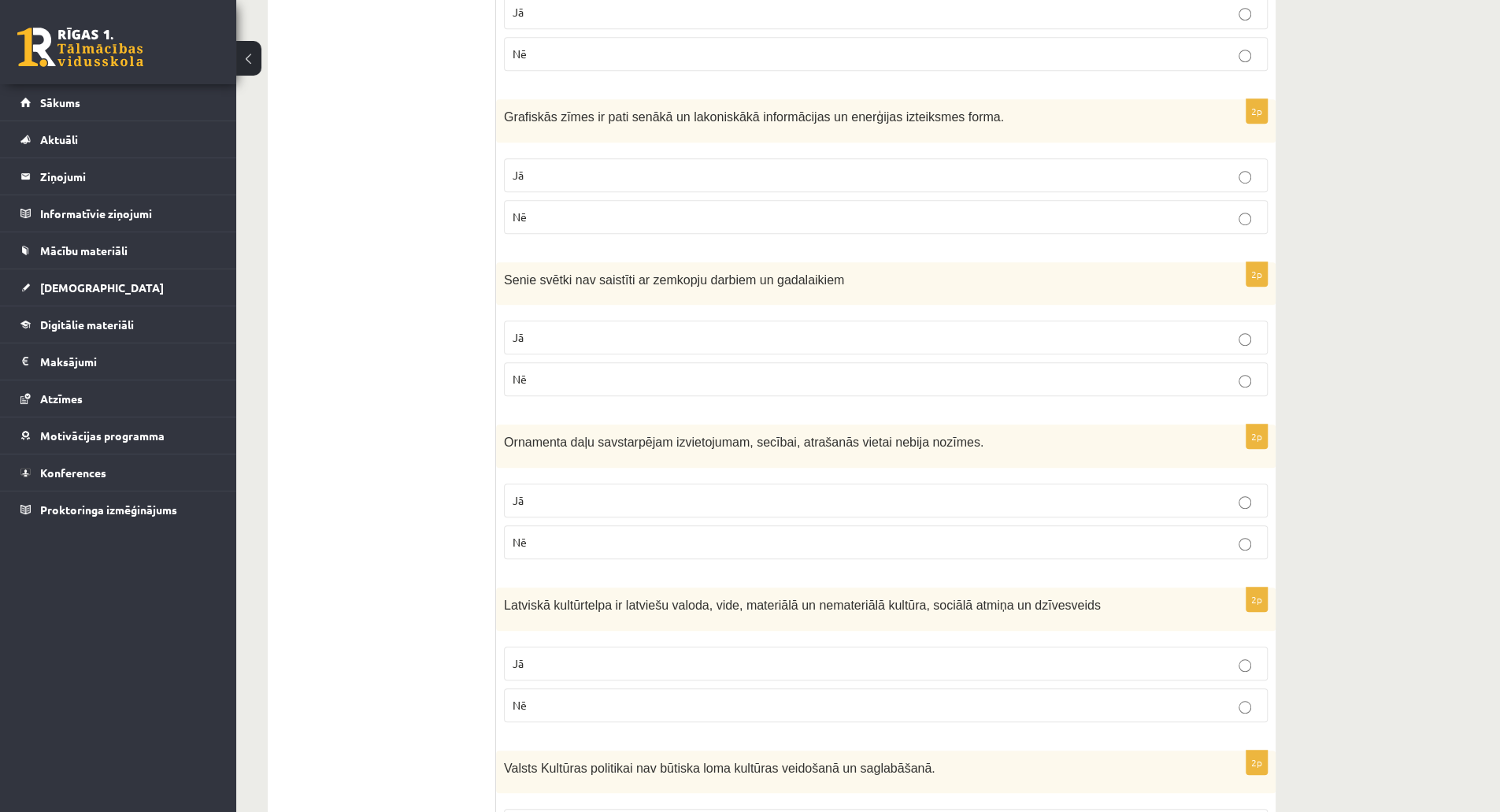
click at [1118, 175] on p "Jā" at bounding box center [886, 174] width 747 height 16
click at [1005, 382] on label "Nē" at bounding box center [886, 380] width 764 height 34
click at [962, 526] on label "Nē" at bounding box center [886, 543] width 764 height 34
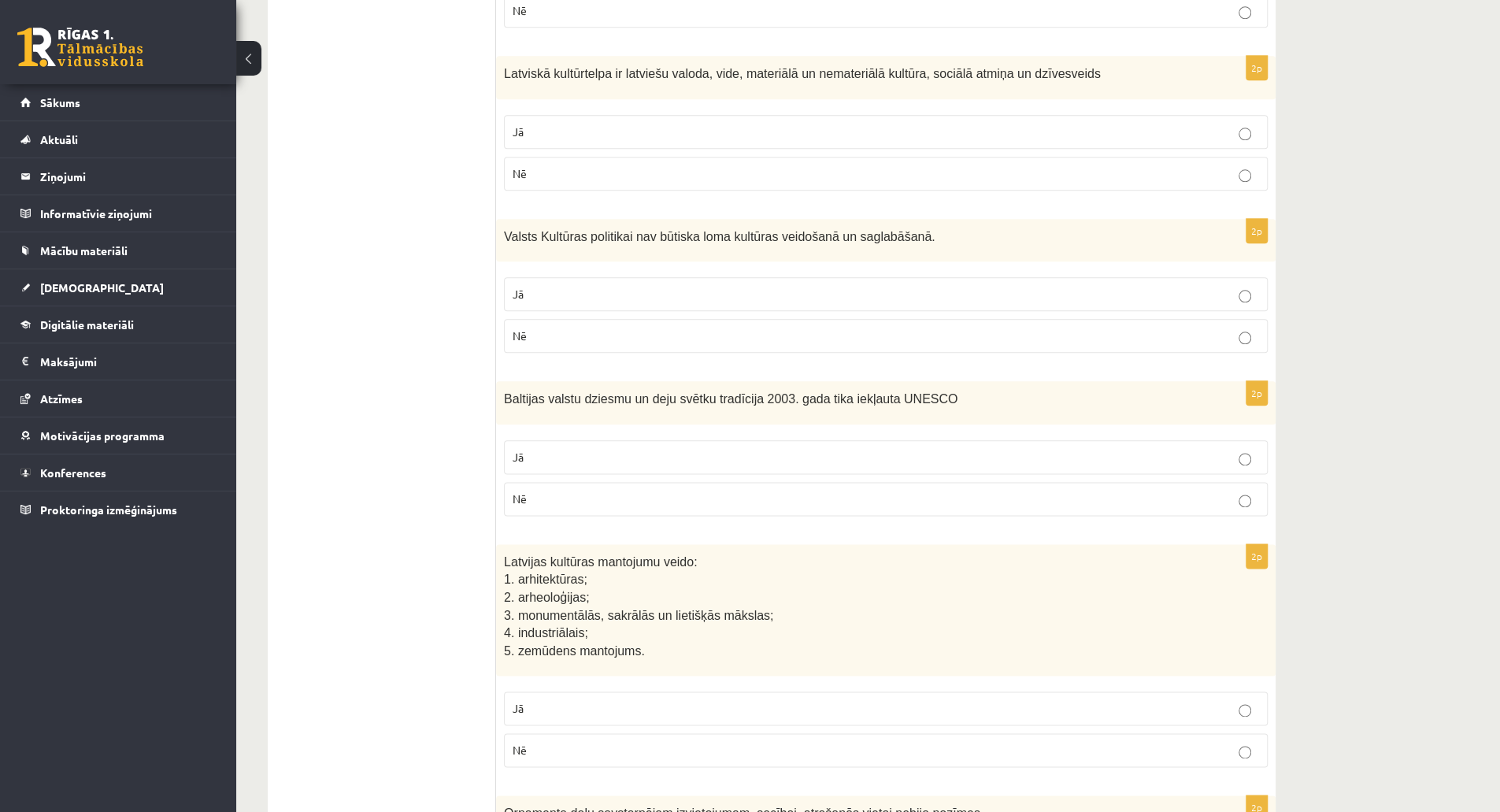
scroll to position [1241, 0]
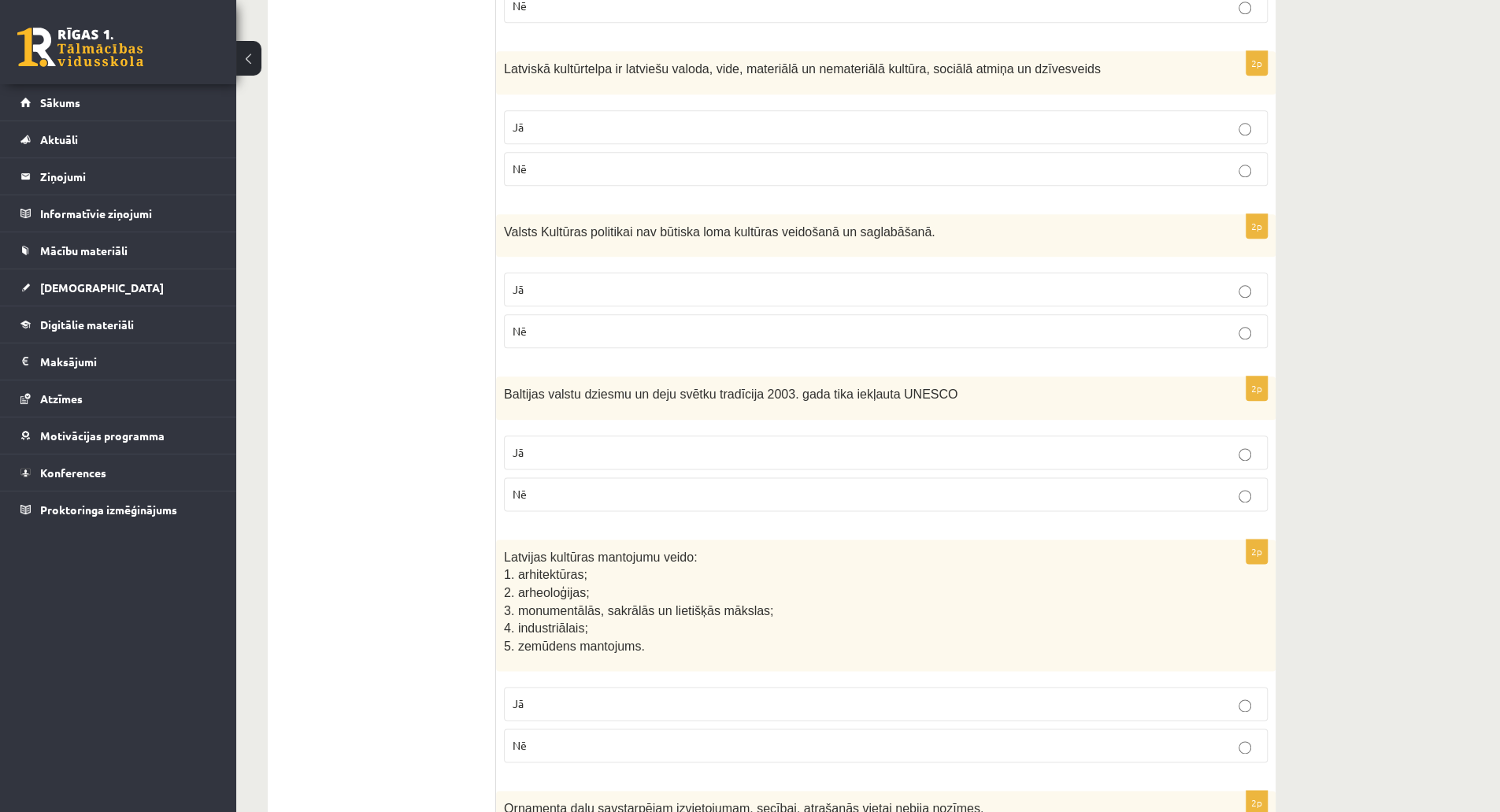
click at [1081, 125] on p "Jā" at bounding box center [886, 127] width 747 height 16
click at [1038, 323] on p "Nē" at bounding box center [886, 331] width 747 height 16
click at [980, 444] on p "Jā" at bounding box center [886, 452] width 747 height 16
click at [819, 703] on label "Jā" at bounding box center [886, 704] width 764 height 34
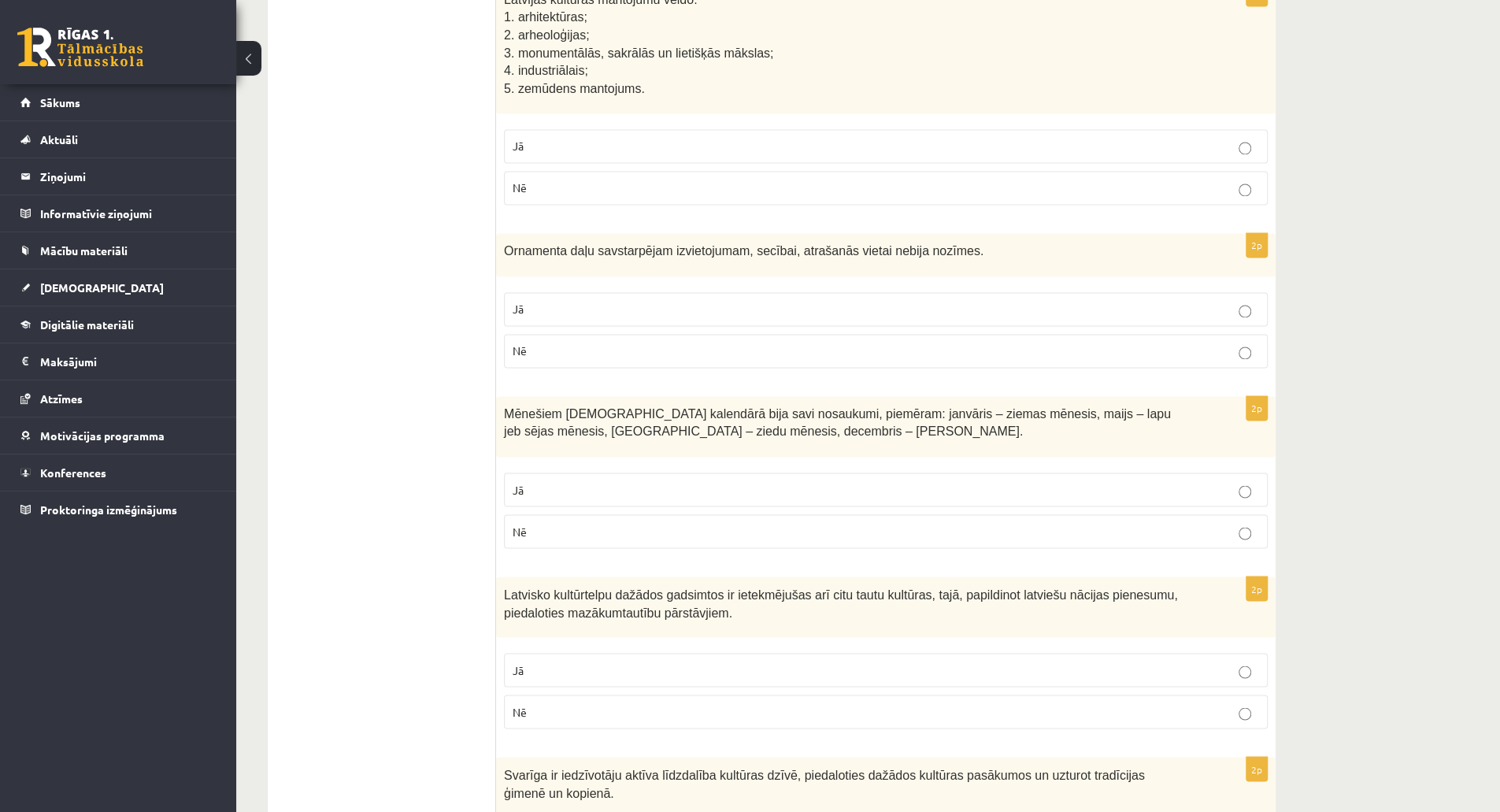
scroll to position [1815, 0]
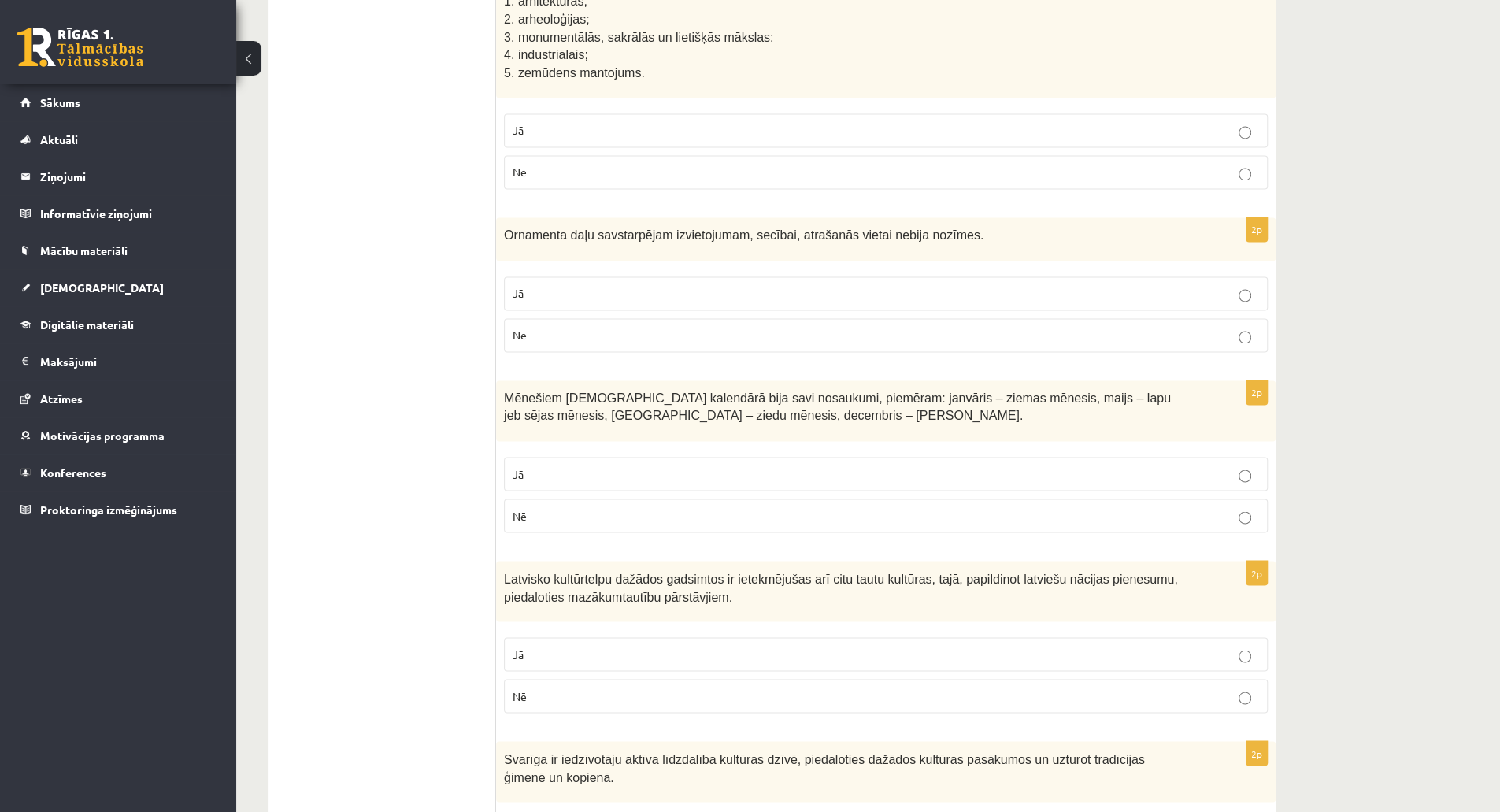
click at [1233, 327] on p "Nē" at bounding box center [886, 334] width 747 height 16
click at [1110, 467] on label "Jā" at bounding box center [886, 474] width 764 height 34
click at [1038, 646] on p "Jā" at bounding box center [886, 654] width 747 height 16
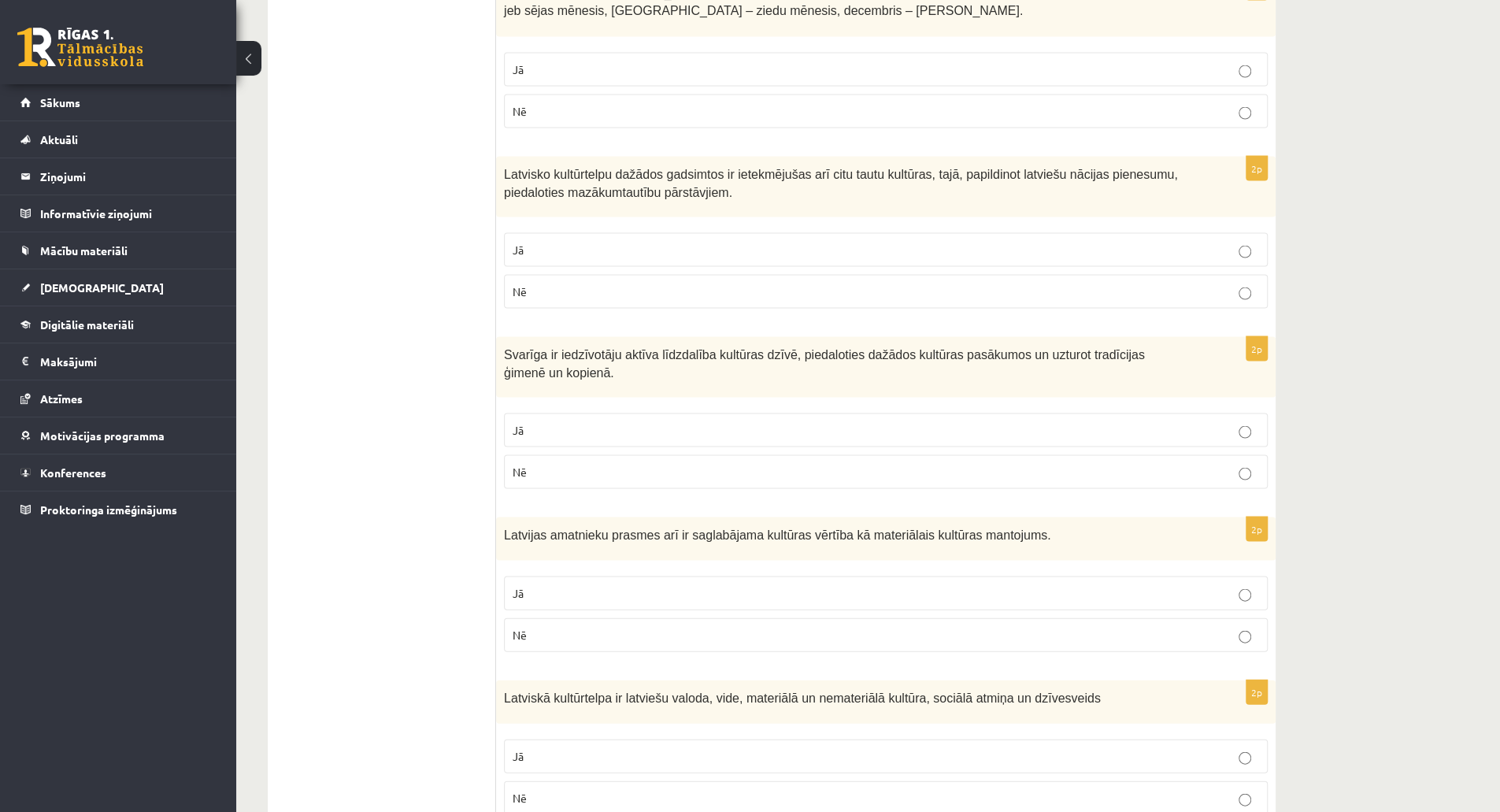
scroll to position [2224, 0]
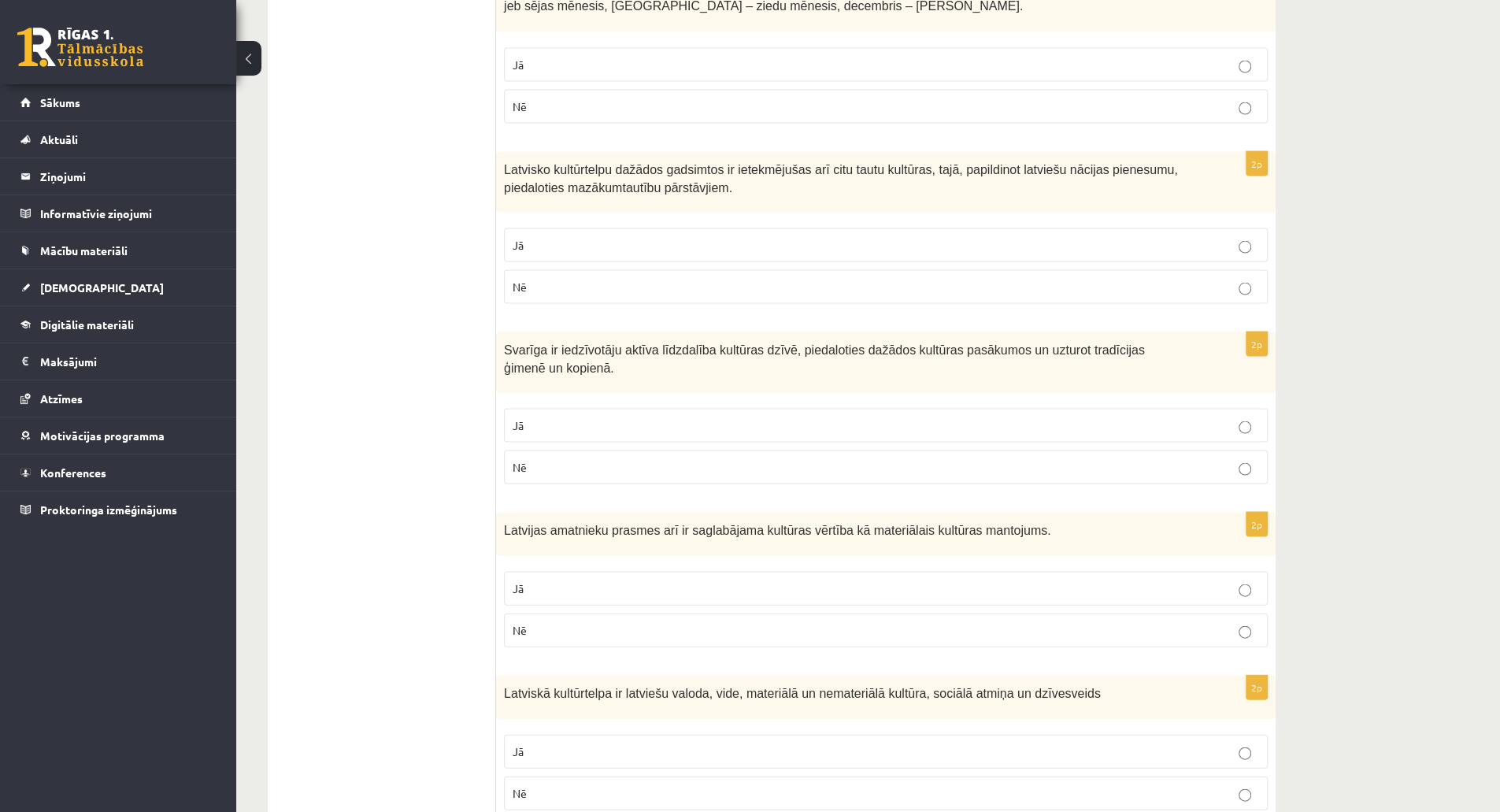
click at [1148, 450] on label "Nē" at bounding box center [886, 467] width 764 height 34
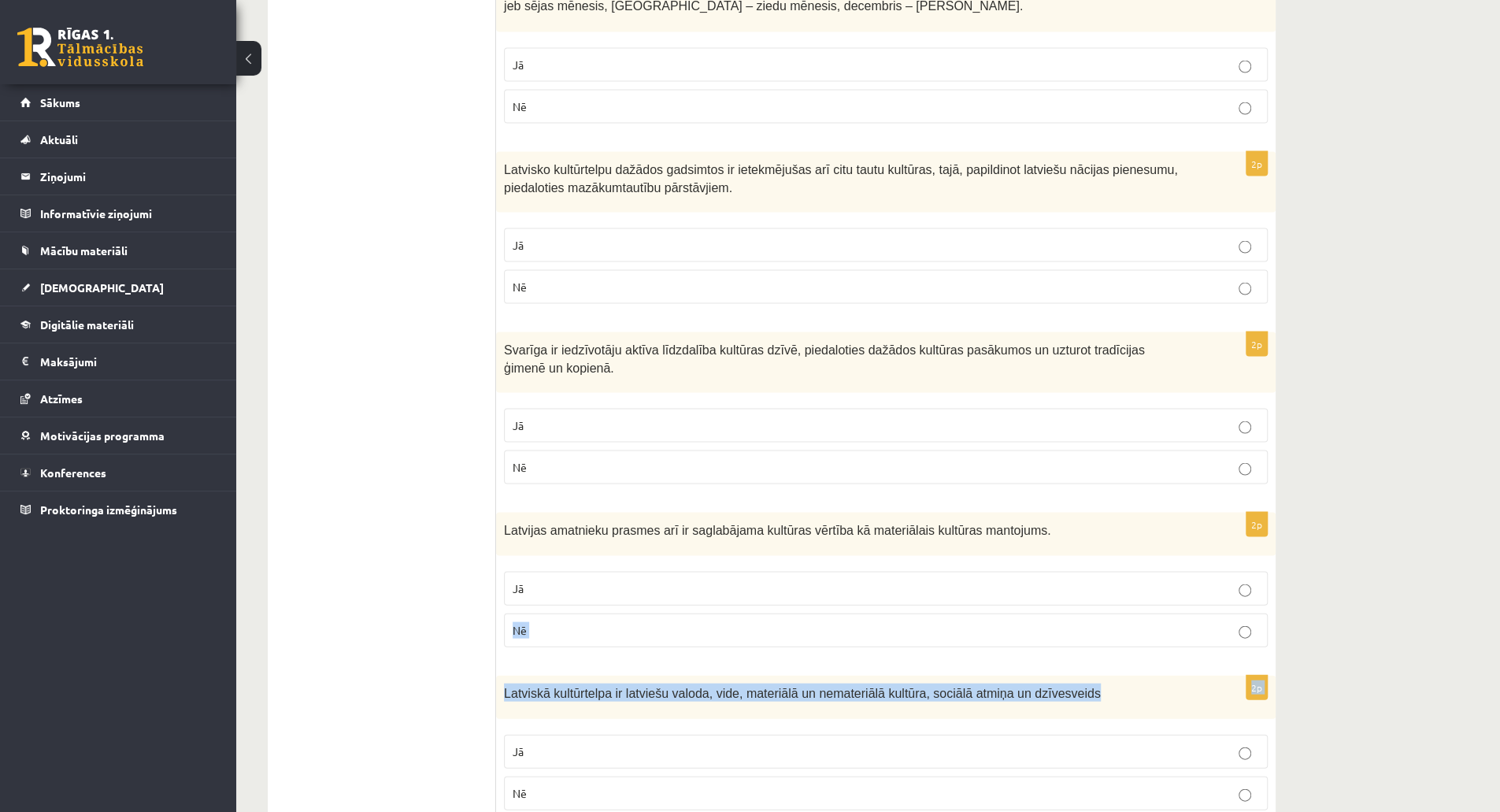
drag, startPoint x: 1500, startPoint y: 530, endPoint x: 1508, endPoint y: 624, distance: 94.3
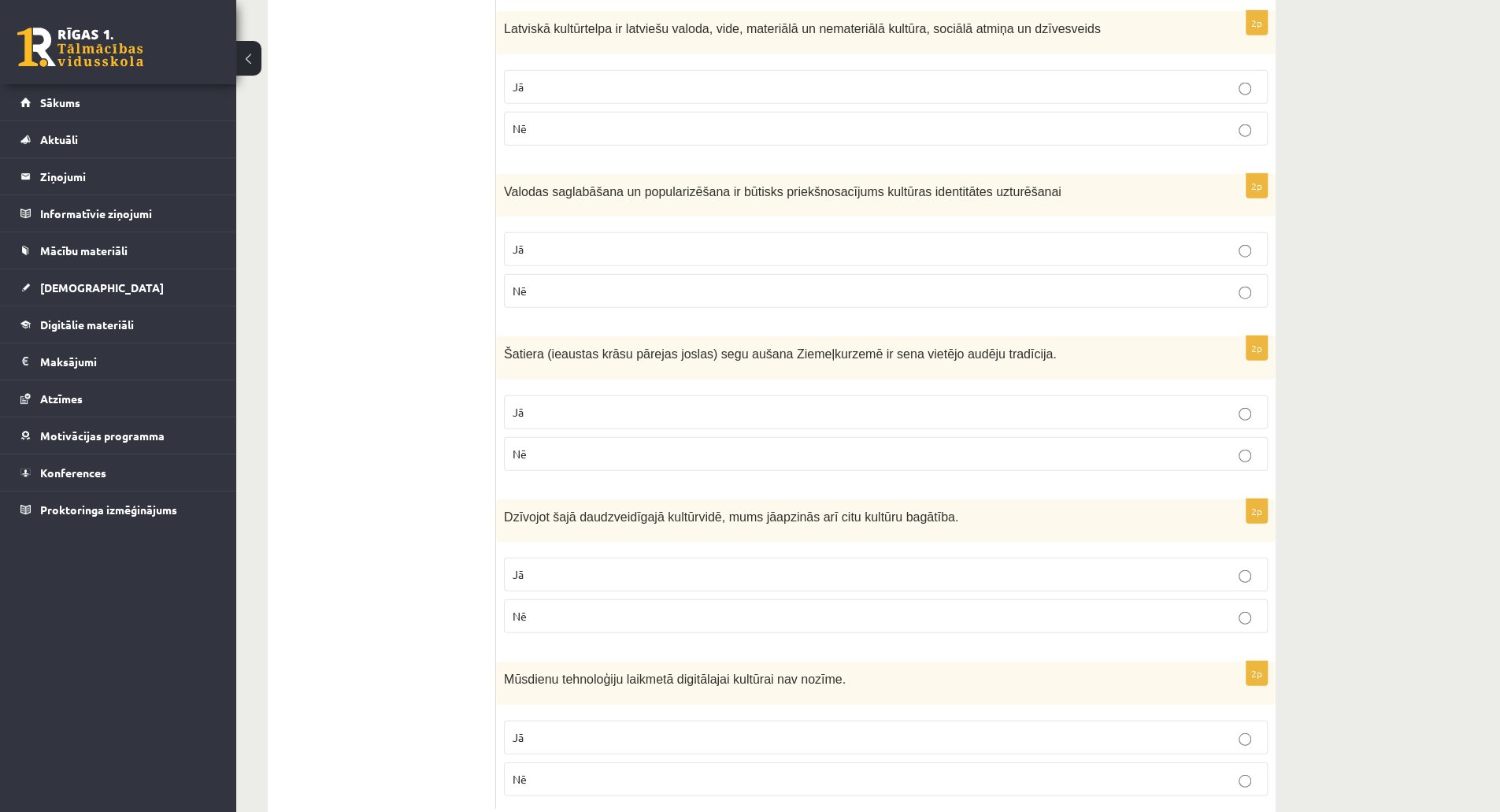
click at [1169, 762] on label "Nē" at bounding box center [886, 780] width 764 height 34
click at [1169, 721] on label "Jā" at bounding box center [886, 738] width 764 height 34
click at [1169, 557] on label "Jā" at bounding box center [886, 574] width 764 height 34
click at [1183, 404] on p "Jā" at bounding box center [886, 412] width 747 height 16
click at [1226, 241] on p "Jā" at bounding box center [886, 249] width 747 height 16
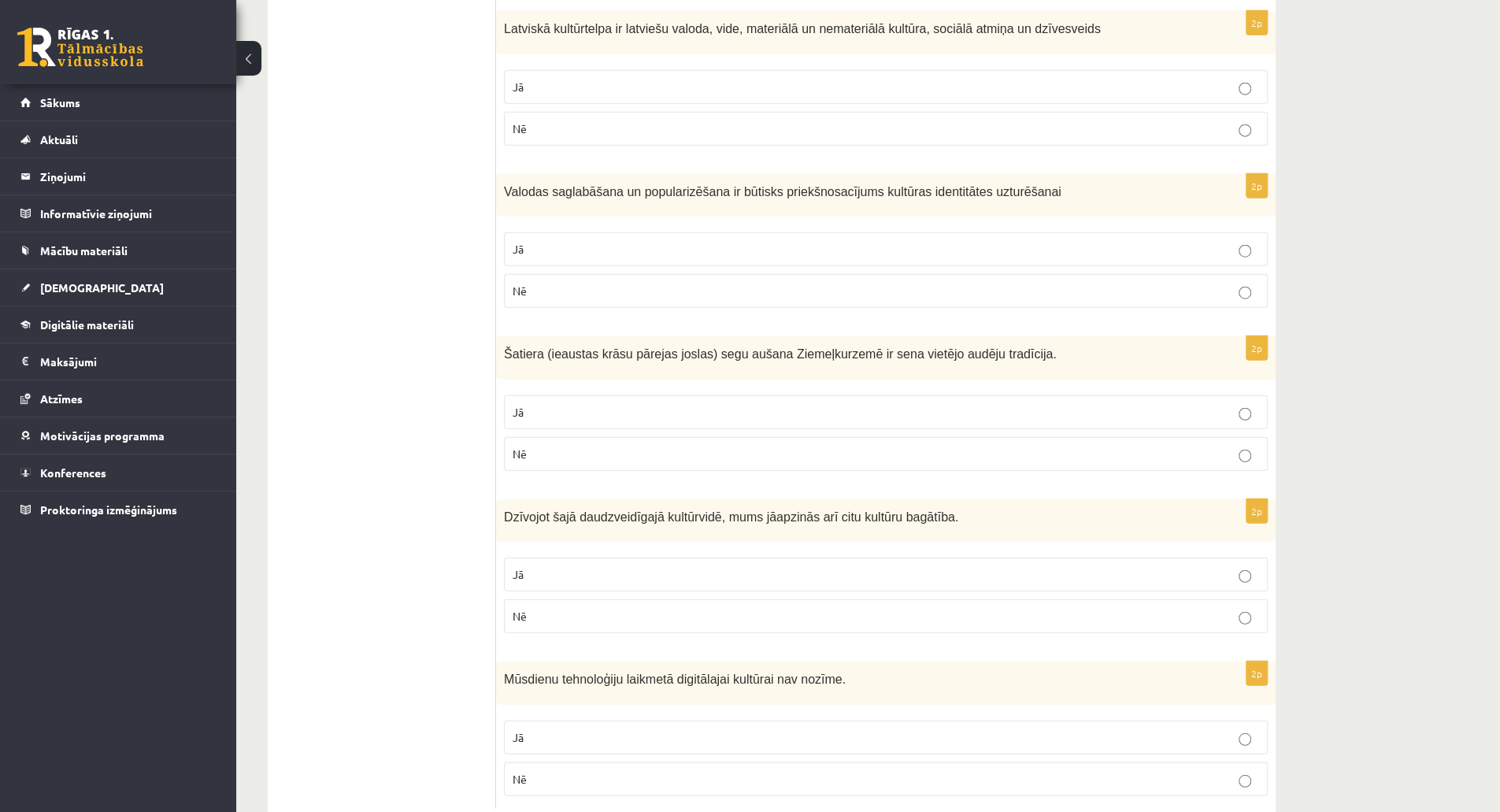
click at [1224, 79] on p "Jā" at bounding box center [886, 86] width 747 height 16
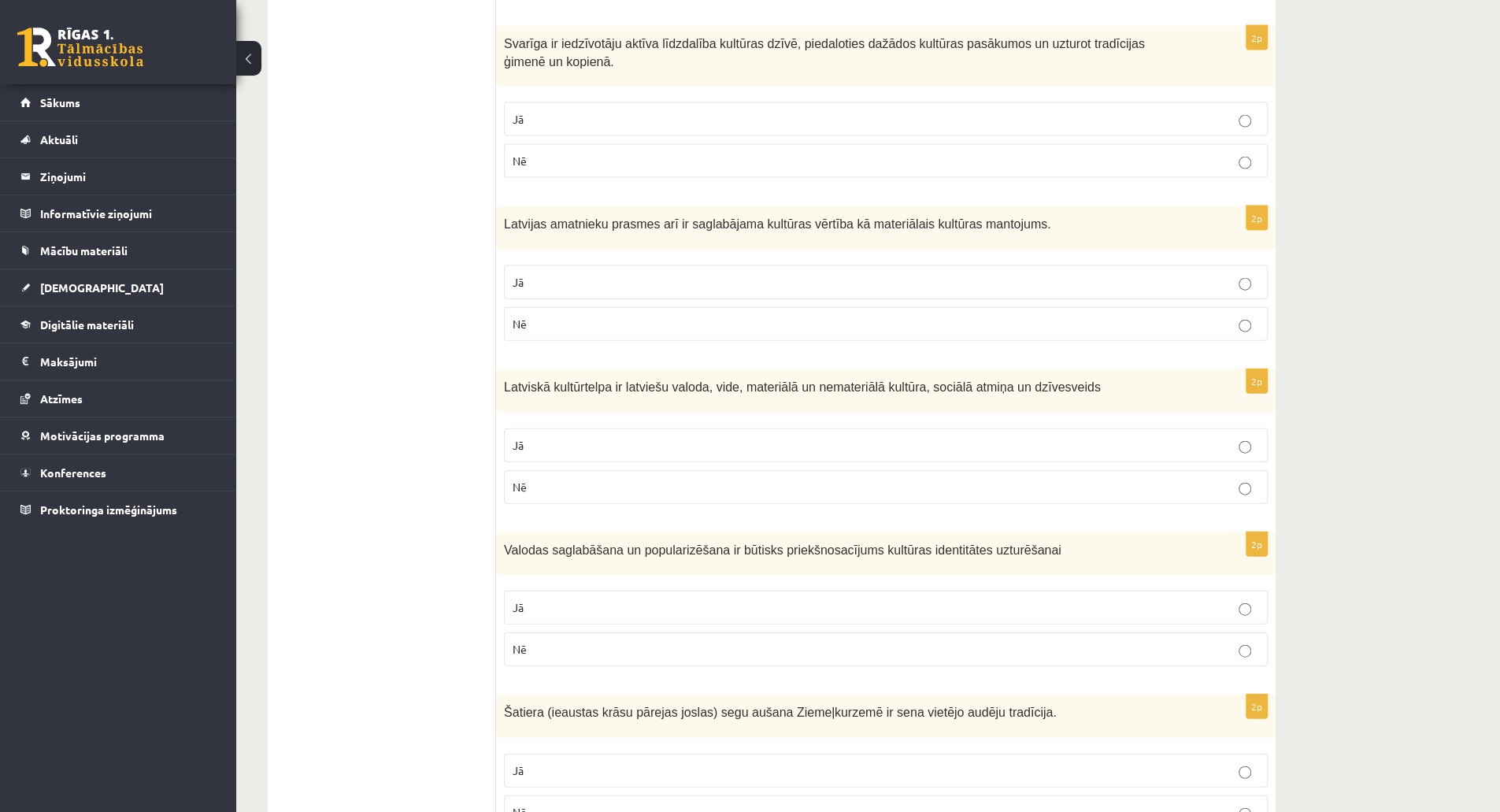
scroll to position [2527, 0]
click at [1115, 276] on p "Jā" at bounding box center [886, 284] width 747 height 16
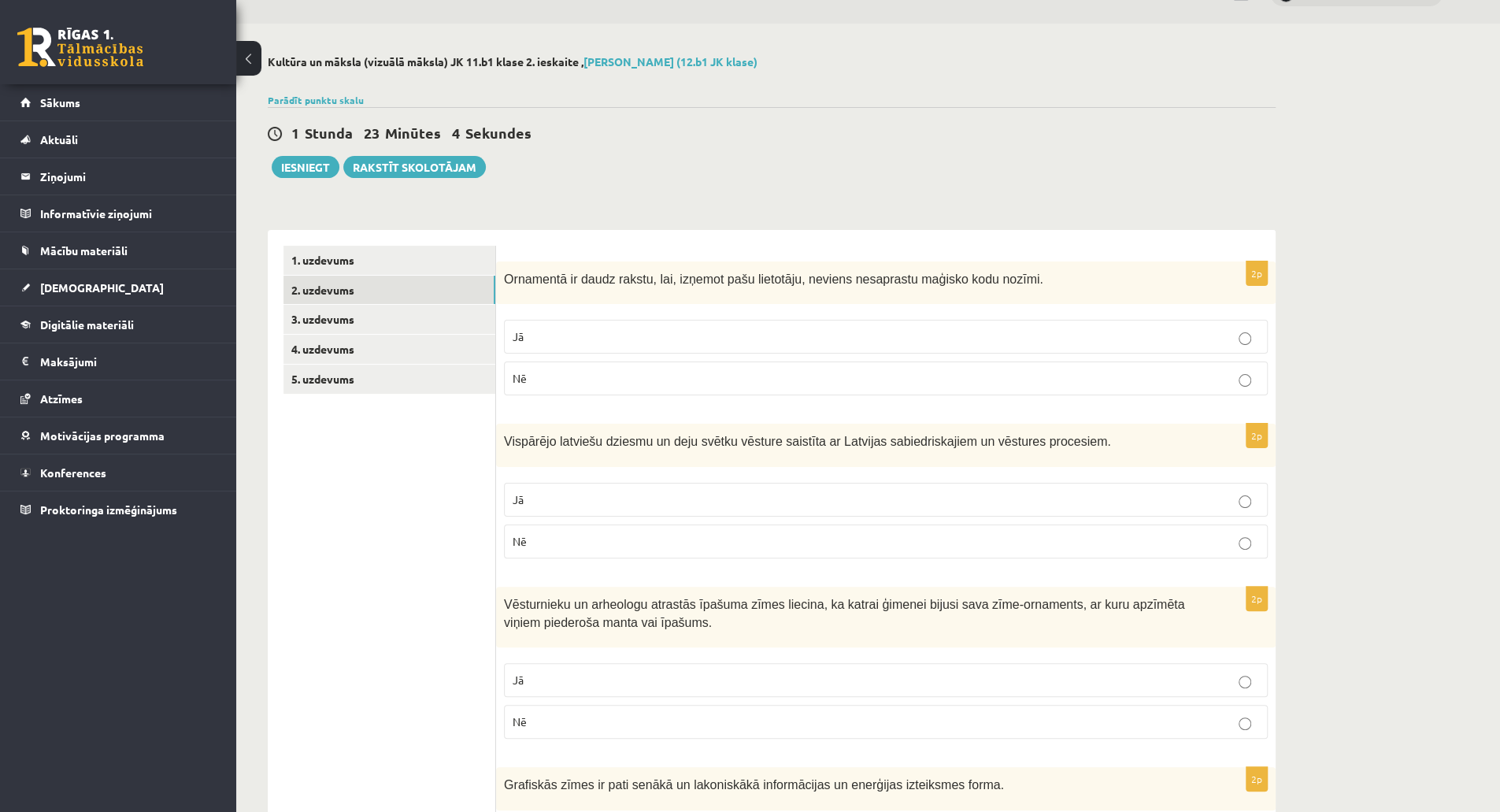
scroll to position [25, 0]
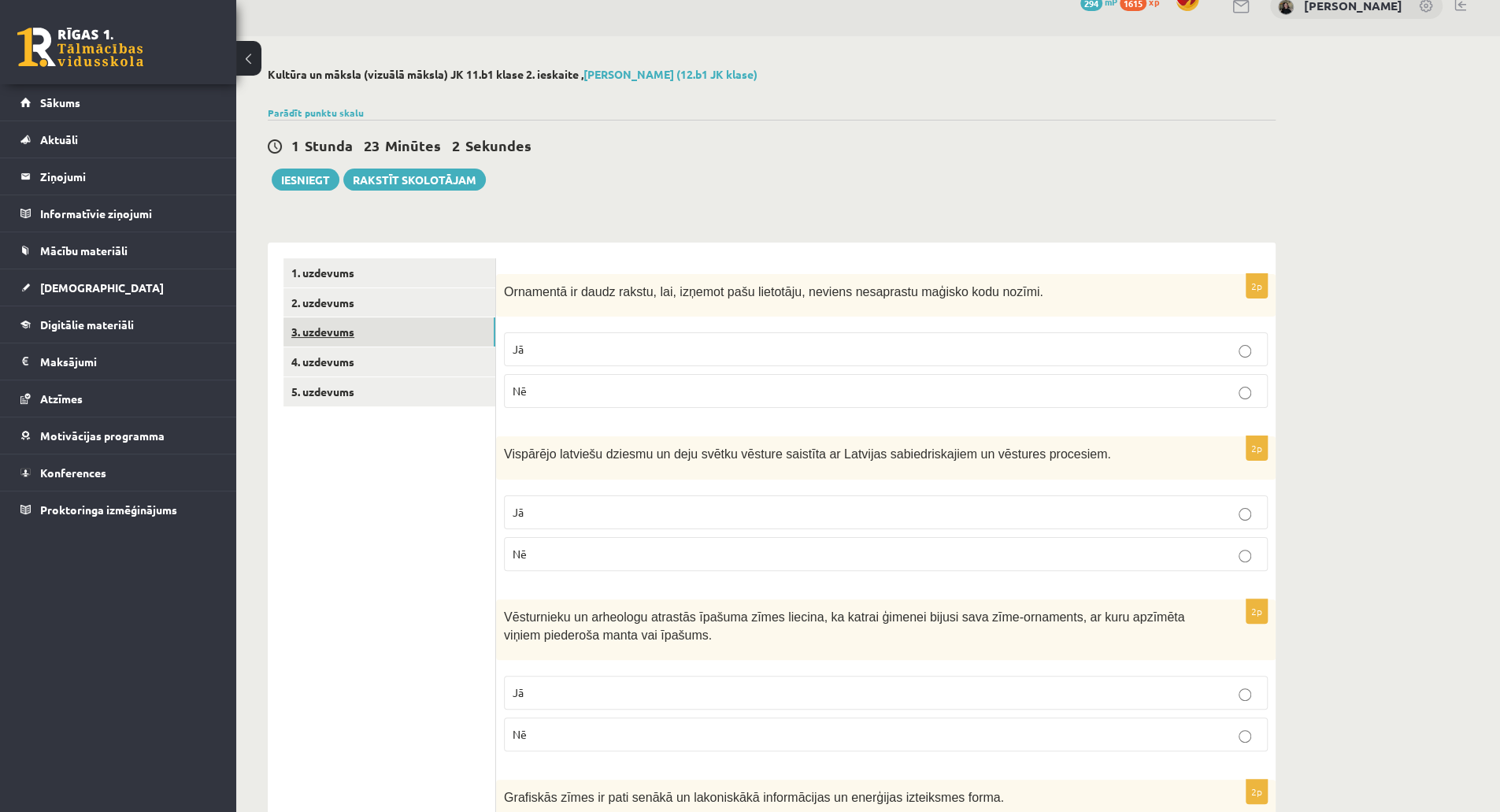
click at [336, 333] on link "3. uzdevums" at bounding box center [390, 332] width 212 height 29
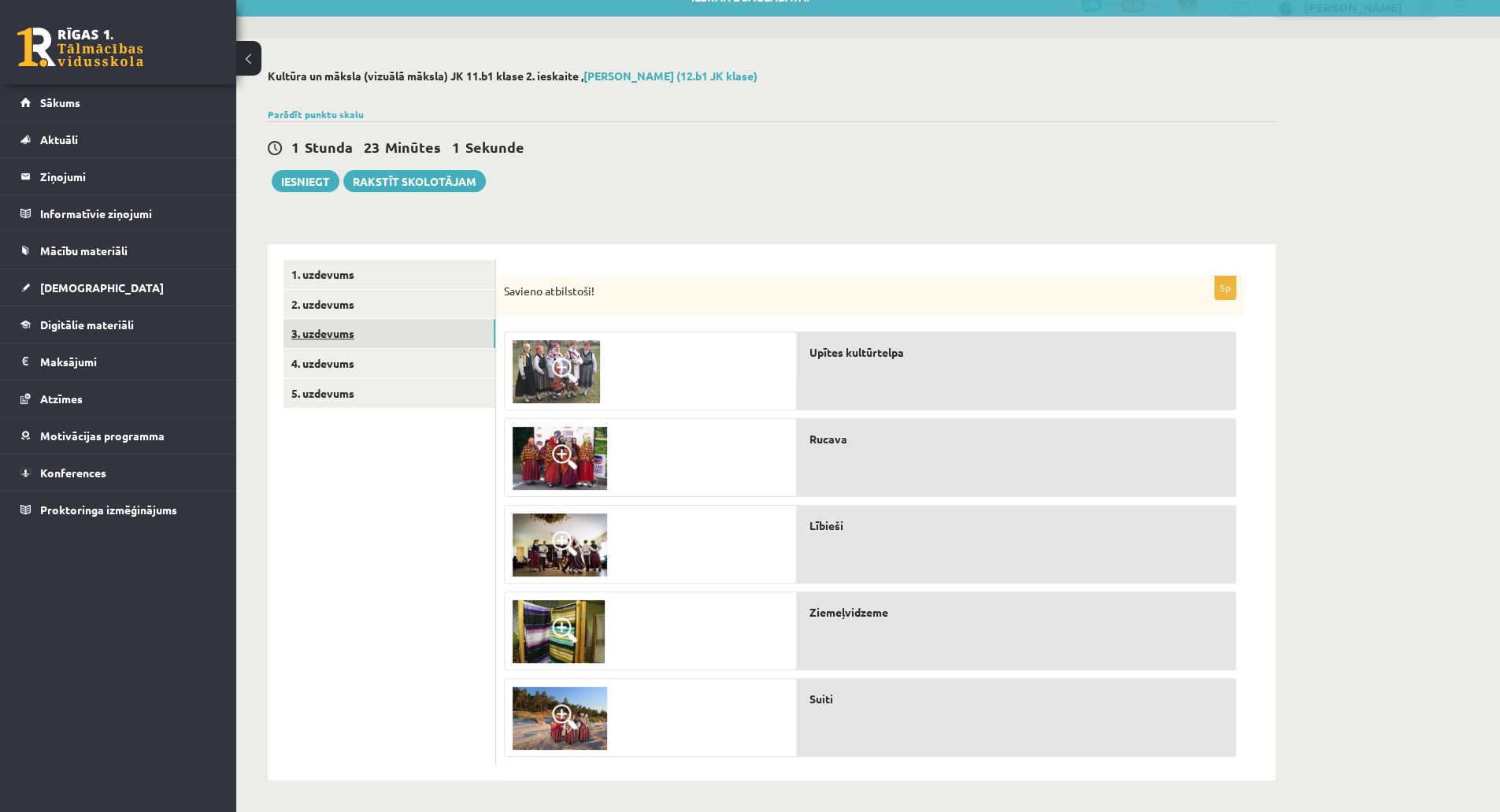
scroll to position [22, 0]
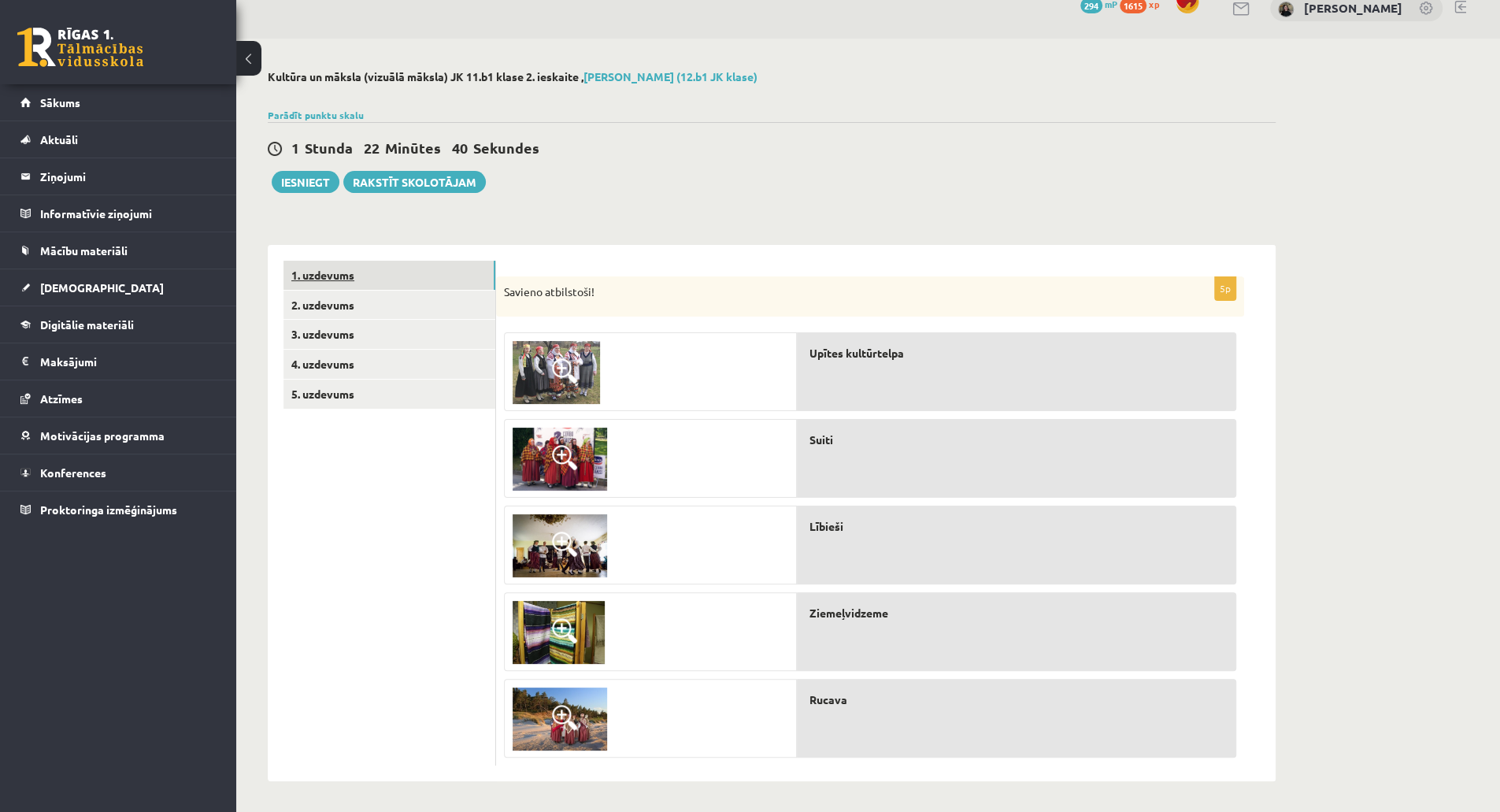
click at [368, 269] on link "1. uzdevums" at bounding box center [390, 275] width 212 height 29
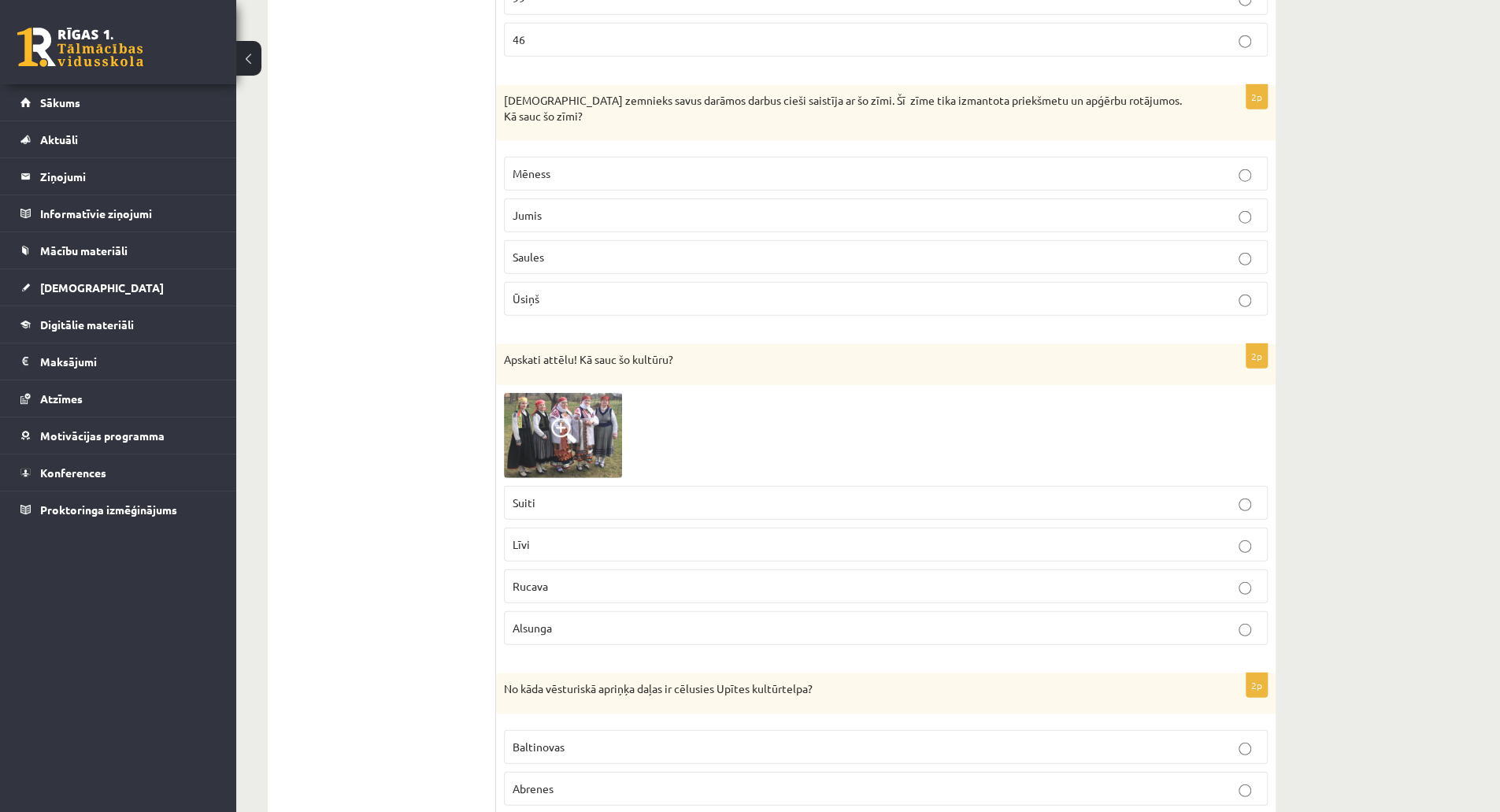
scroll to position [2993, 0]
click at [915, 573] on fieldset "Suiti Līvi Rucava Alsunga" at bounding box center [886, 561] width 764 height 172
click at [949, 575] on p "Rucava" at bounding box center [886, 583] width 747 height 16
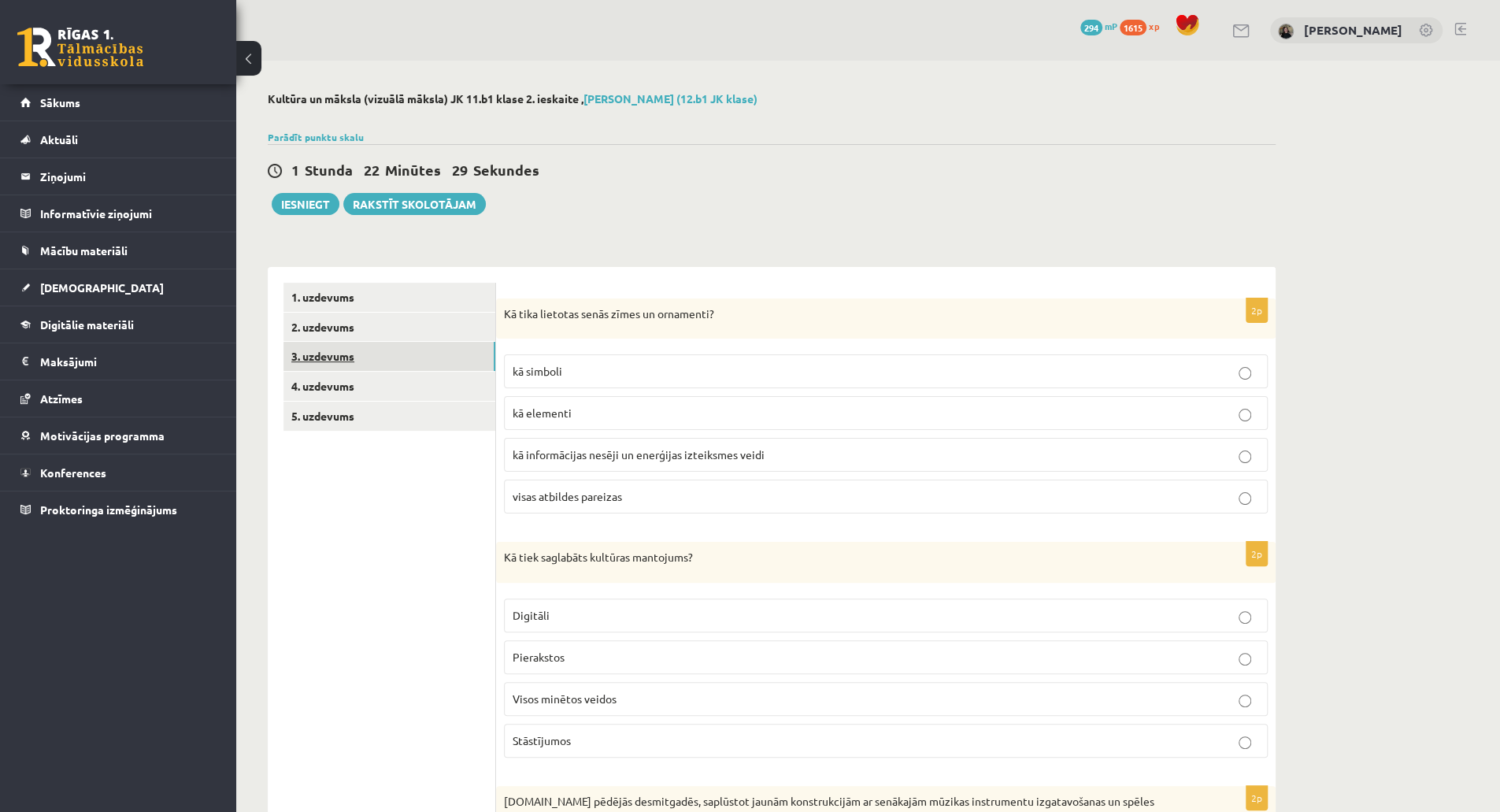
click at [312, 368] on link "3. uzdevums" at bounding box center [390, 356] width 212 height 29
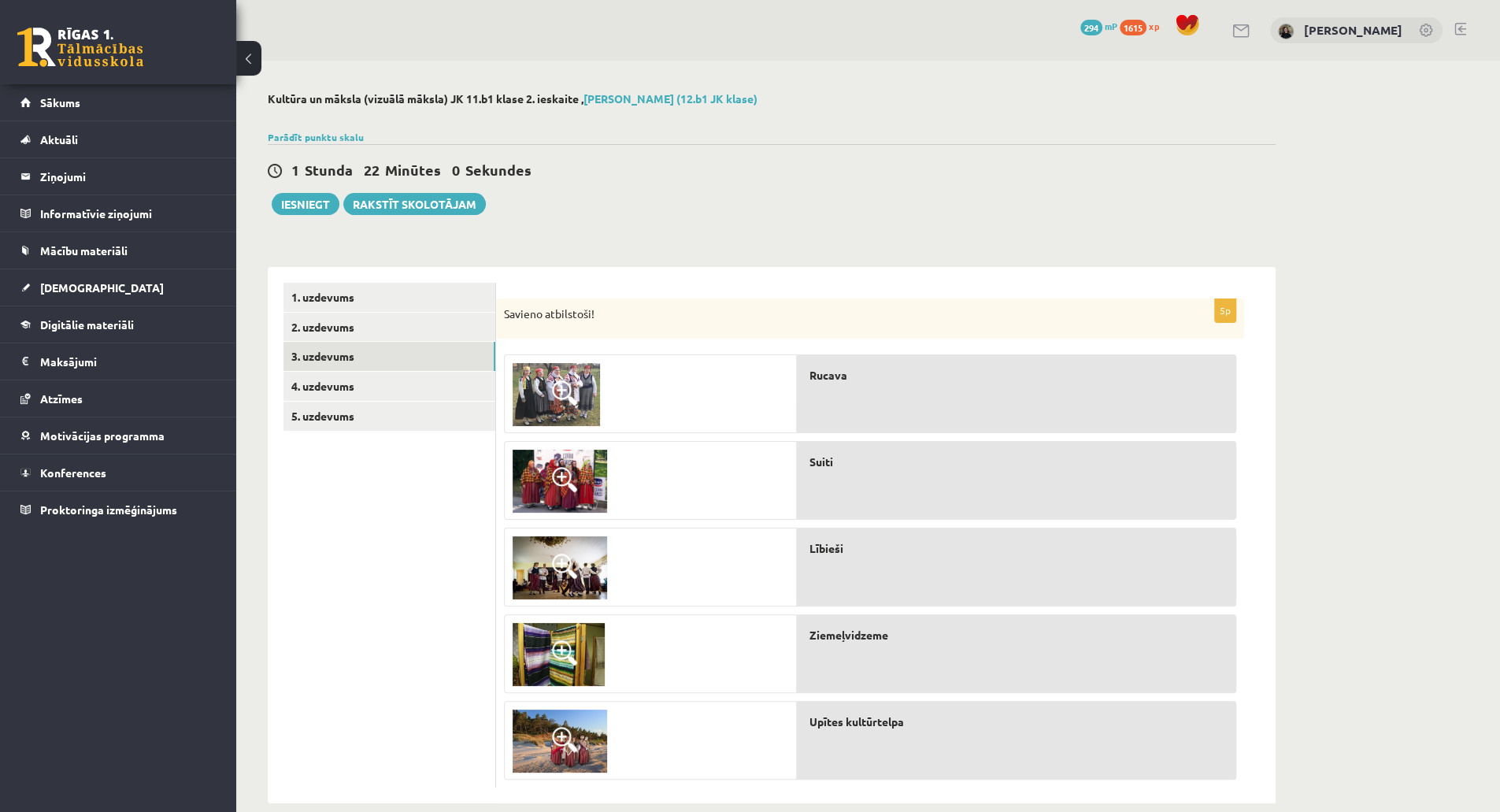
click at [562, 734] on span at bounding box center [564, 739] width 25 height 25
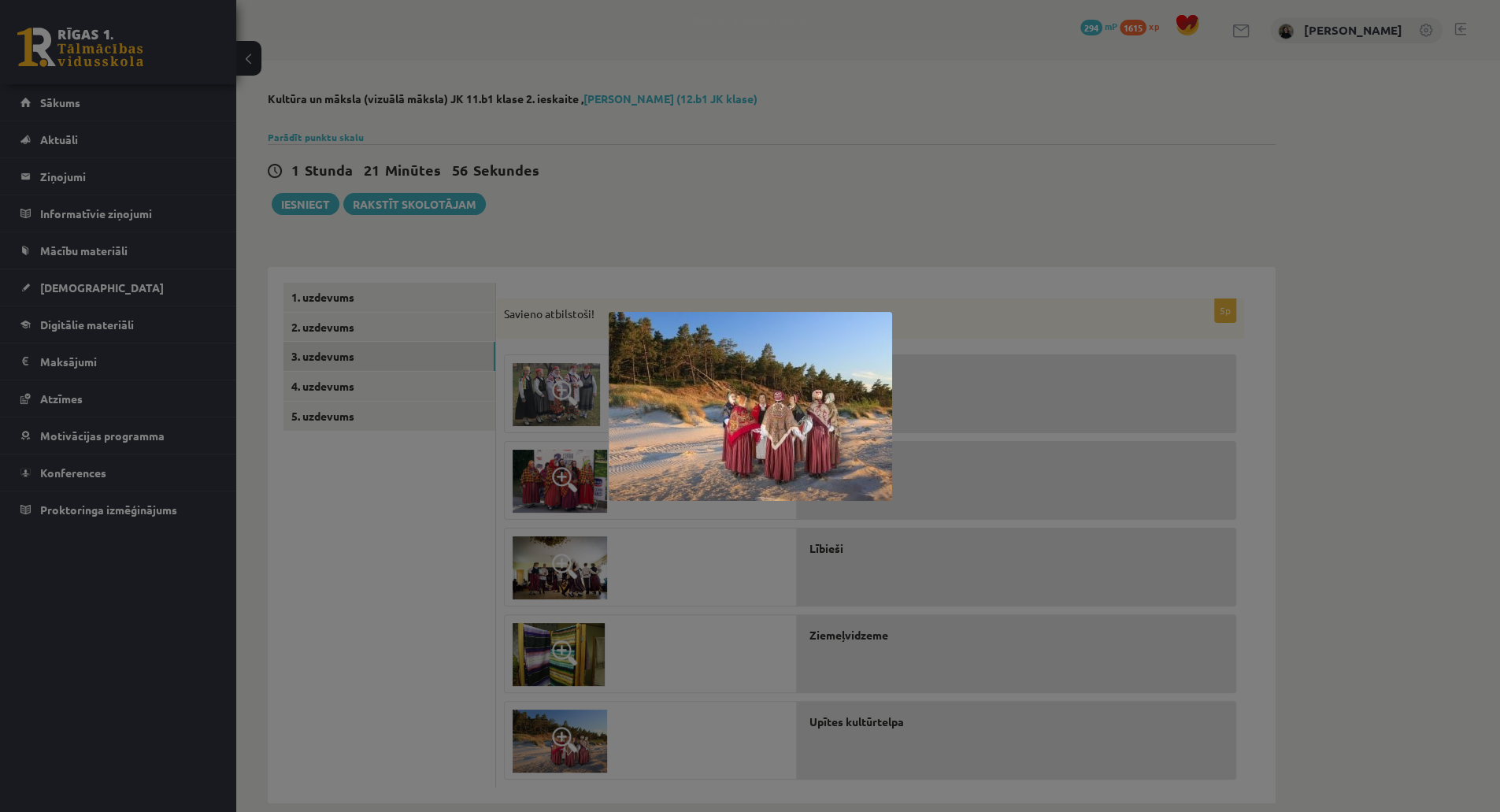
click at [733, 679] on div at bounding box center [750, 406] width 1500 height 812
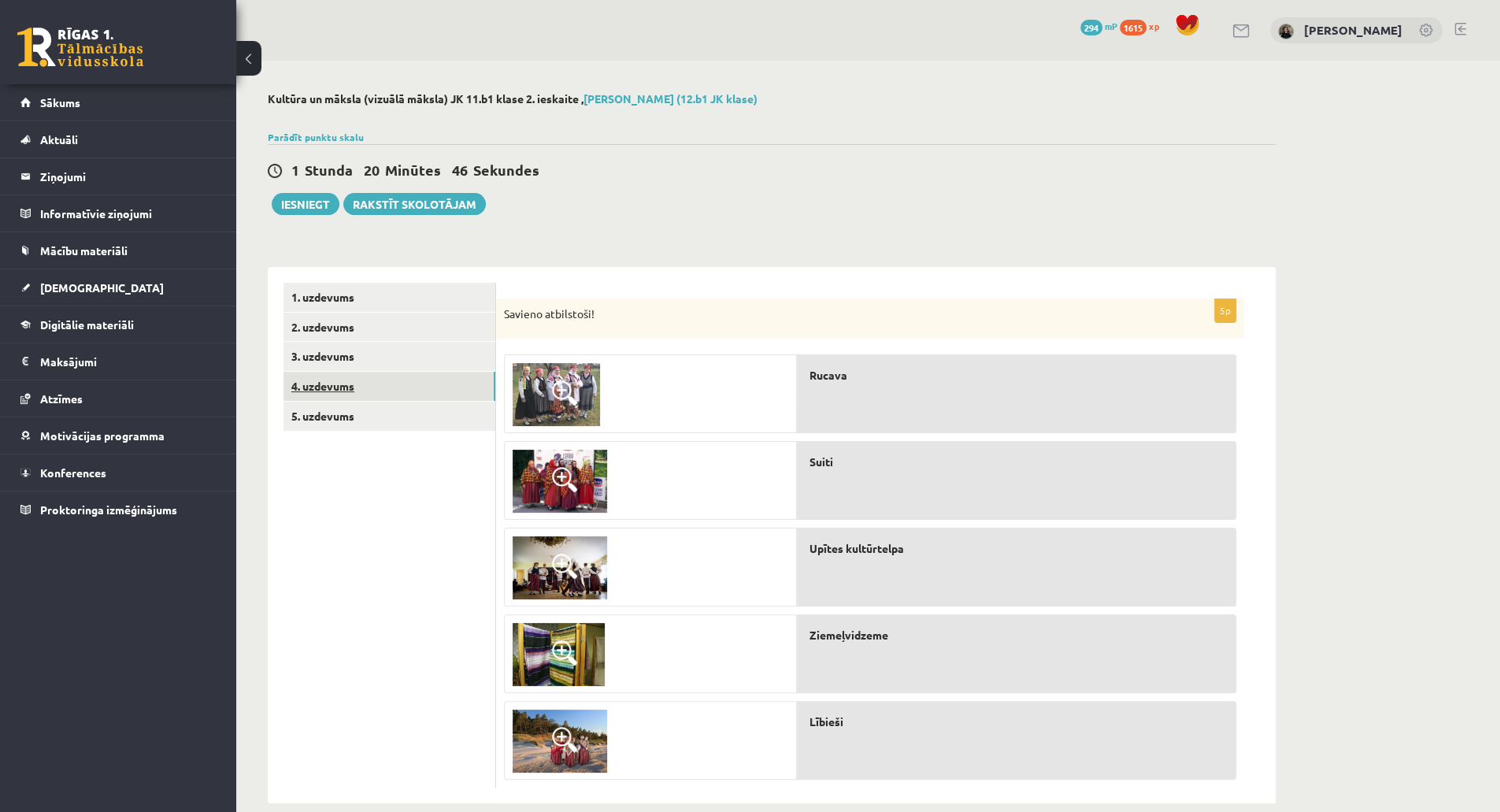
click at [467, 376] on link "4. uzdevums" at bounding box center [390, 386] width 212 height 29
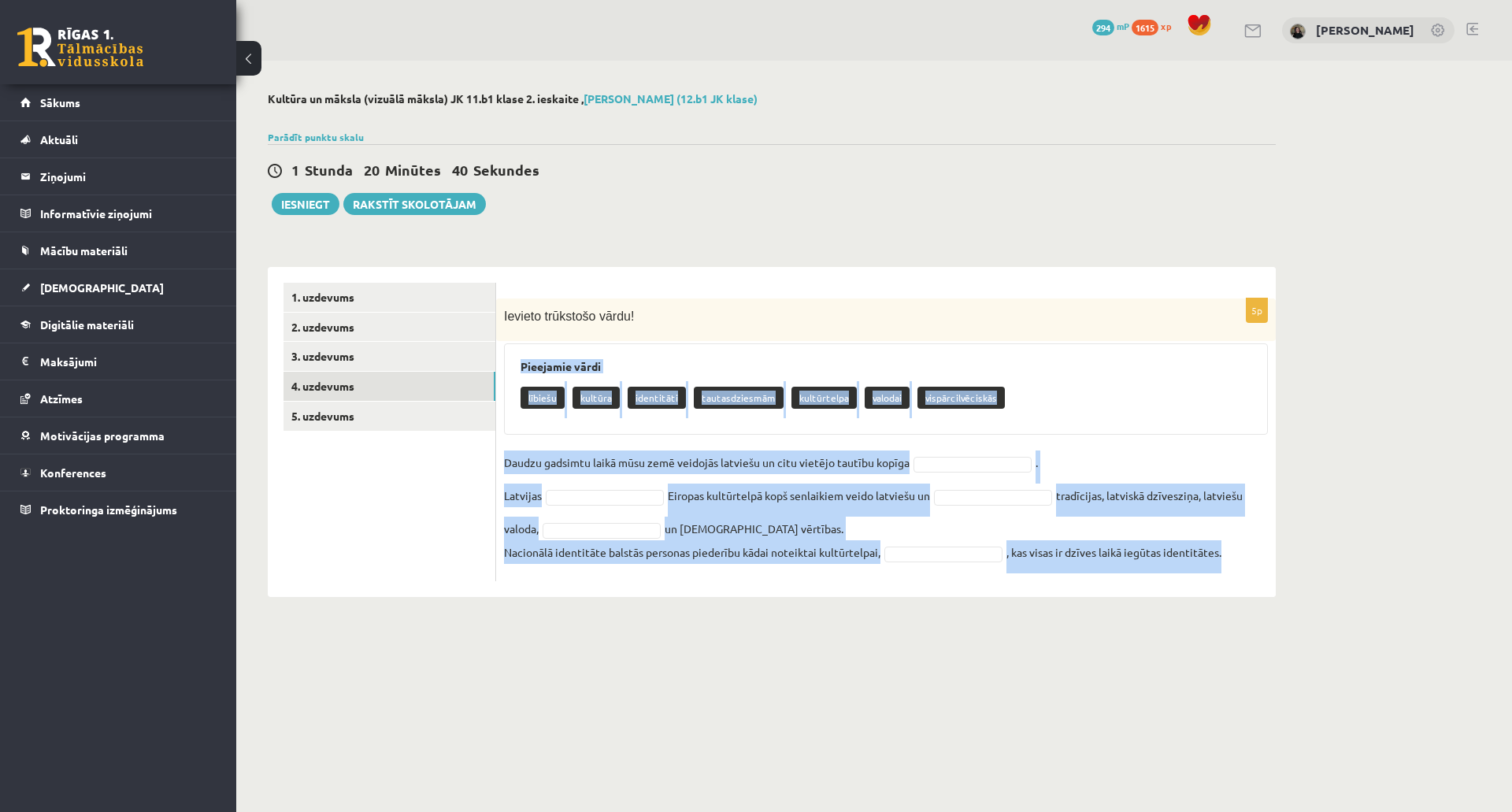
drag, startPoint x: 518, startPoint y: 368, endPoint x: 1227, endPoint y: 564, distance: 735.6
click at [1227, 564] on div "5p Ievieto trūkstošo vārdu! Pieejamie vārdi lībiešu kultūra identitāti tautasdz…" at bounding box center [886, 439] width 780 height 283
copy div "Pieejamie vārdi lībiešu kultūra identitāti tautasdziesmām kultūrtelpa valodai v…"
click at [775, 615] on div "Kultūra un māksla (vizuālā māksla) JK 11.b1 klase 2. ieskaite , Linda Blūma (12…" at bounding box center [771, 344] width 1071 height 568
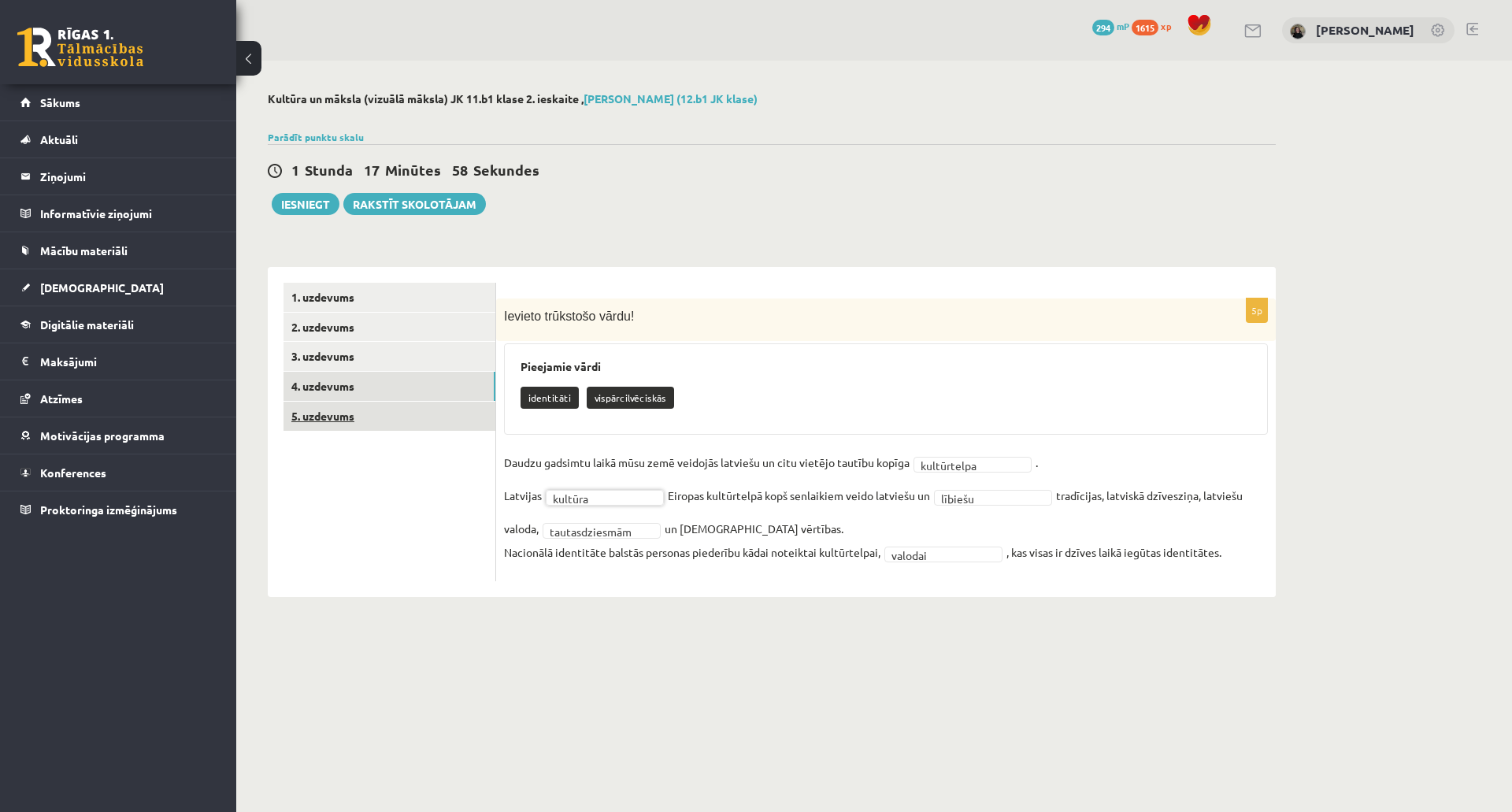
click at [304, 410] on link "5. uzdevums" at bounding box center [390, 416] width 212 height 29
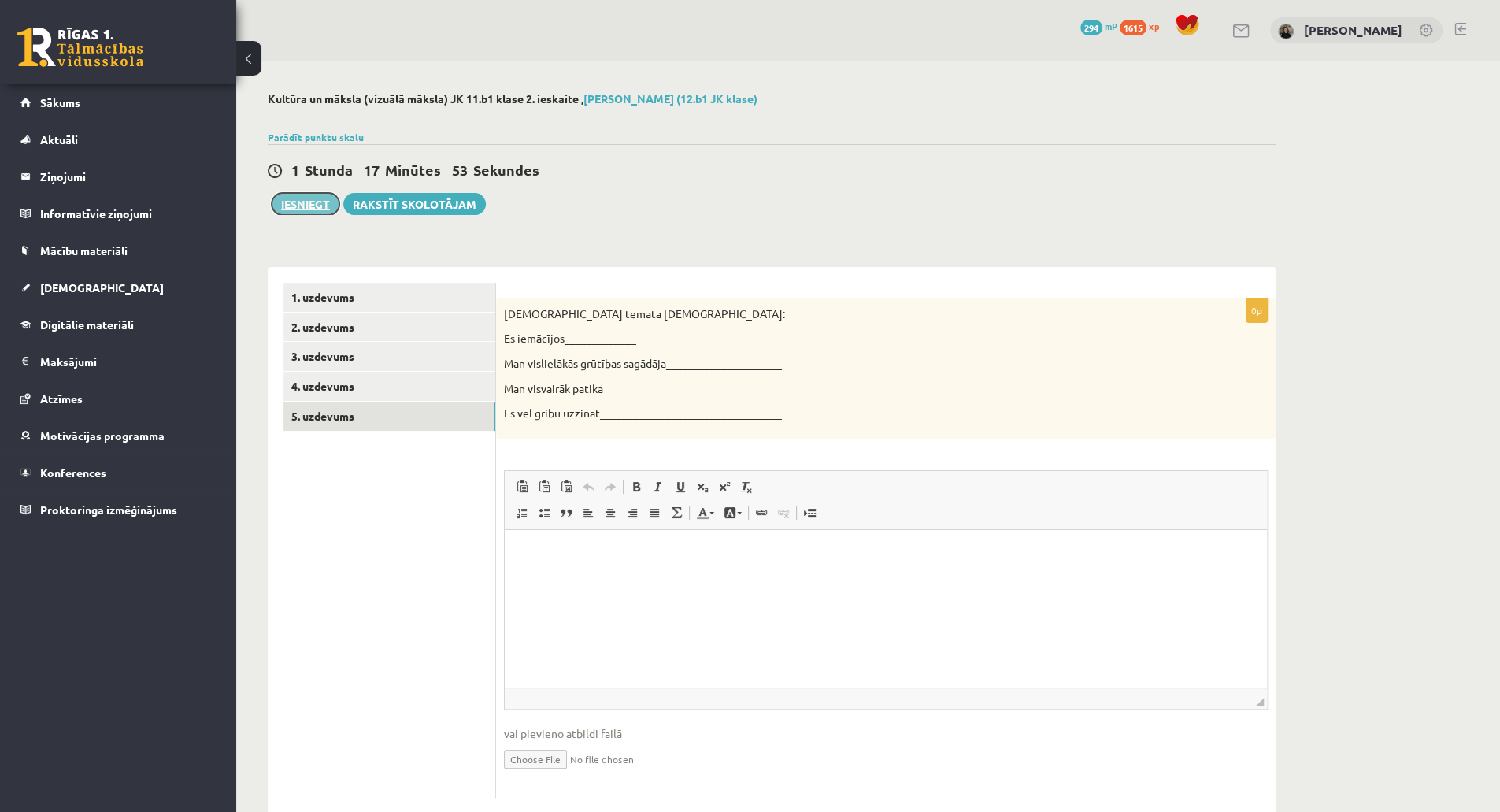
click at [315, 195] on button "Iesniegt" at bounding box center [305, 204] width 68 height 22
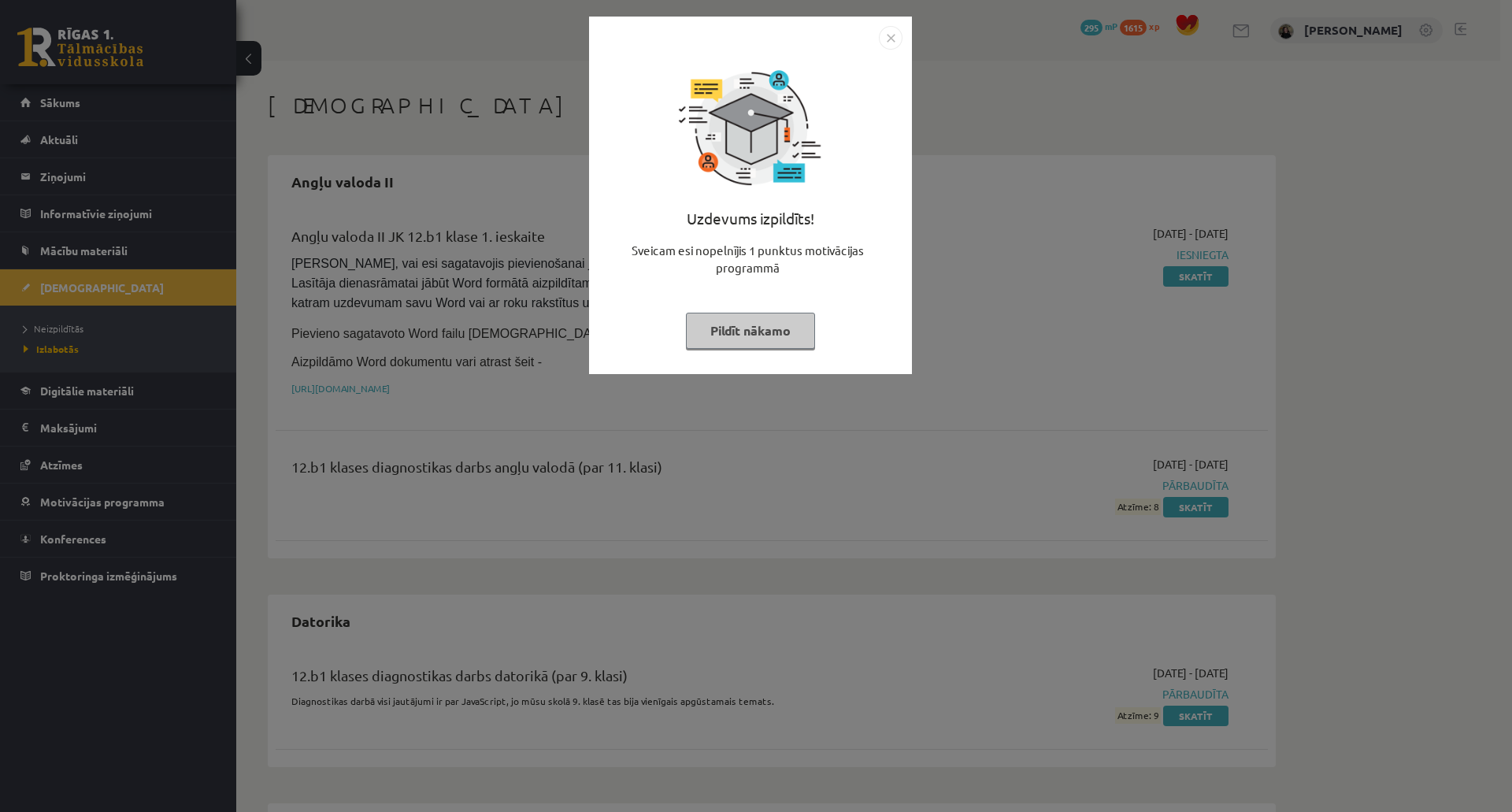
click at [767, 334] on button "Pildīt nākamo" at bounding box center [750, 331] width 129 height 36
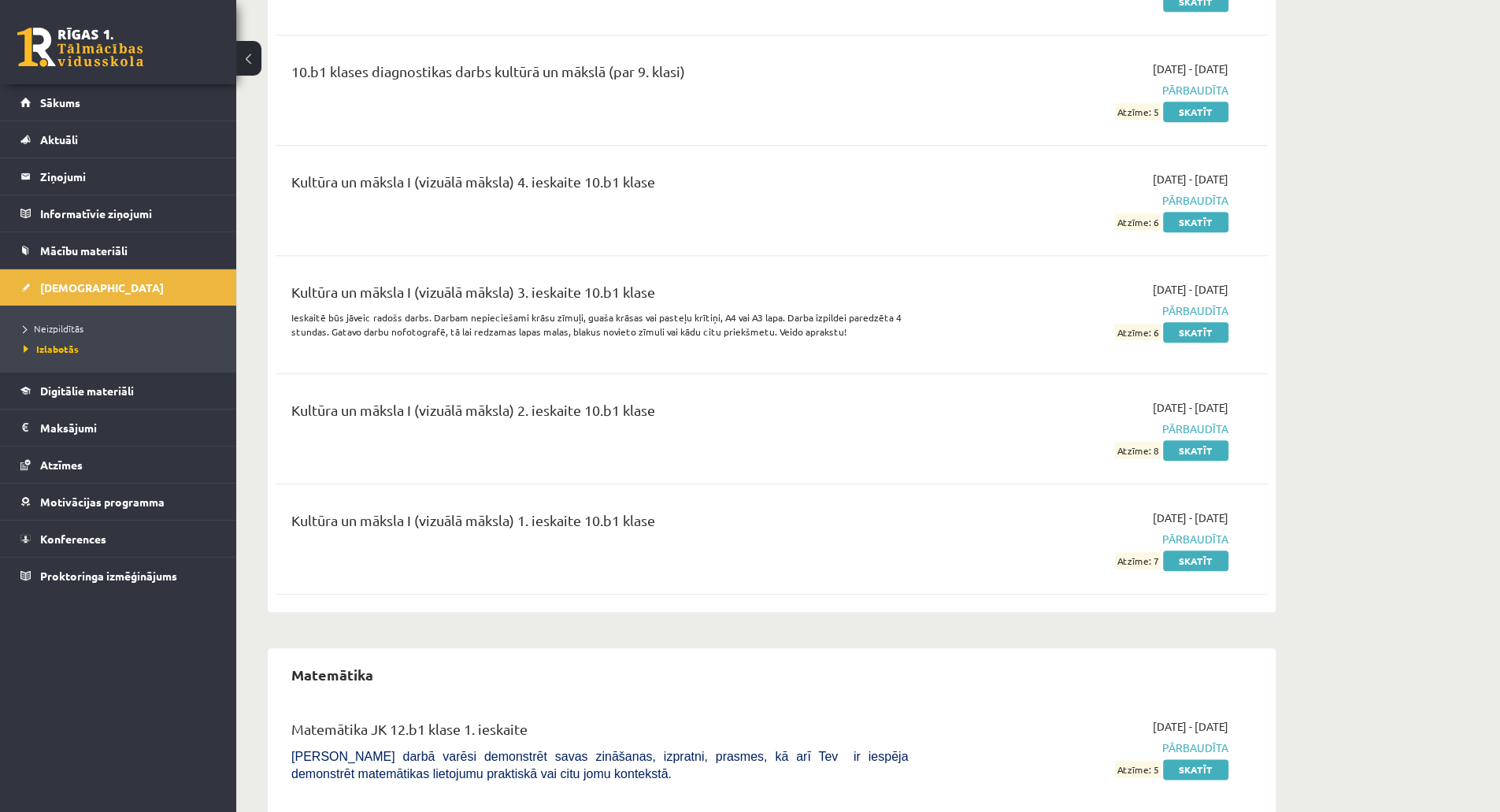
scroll to position [972, 0]
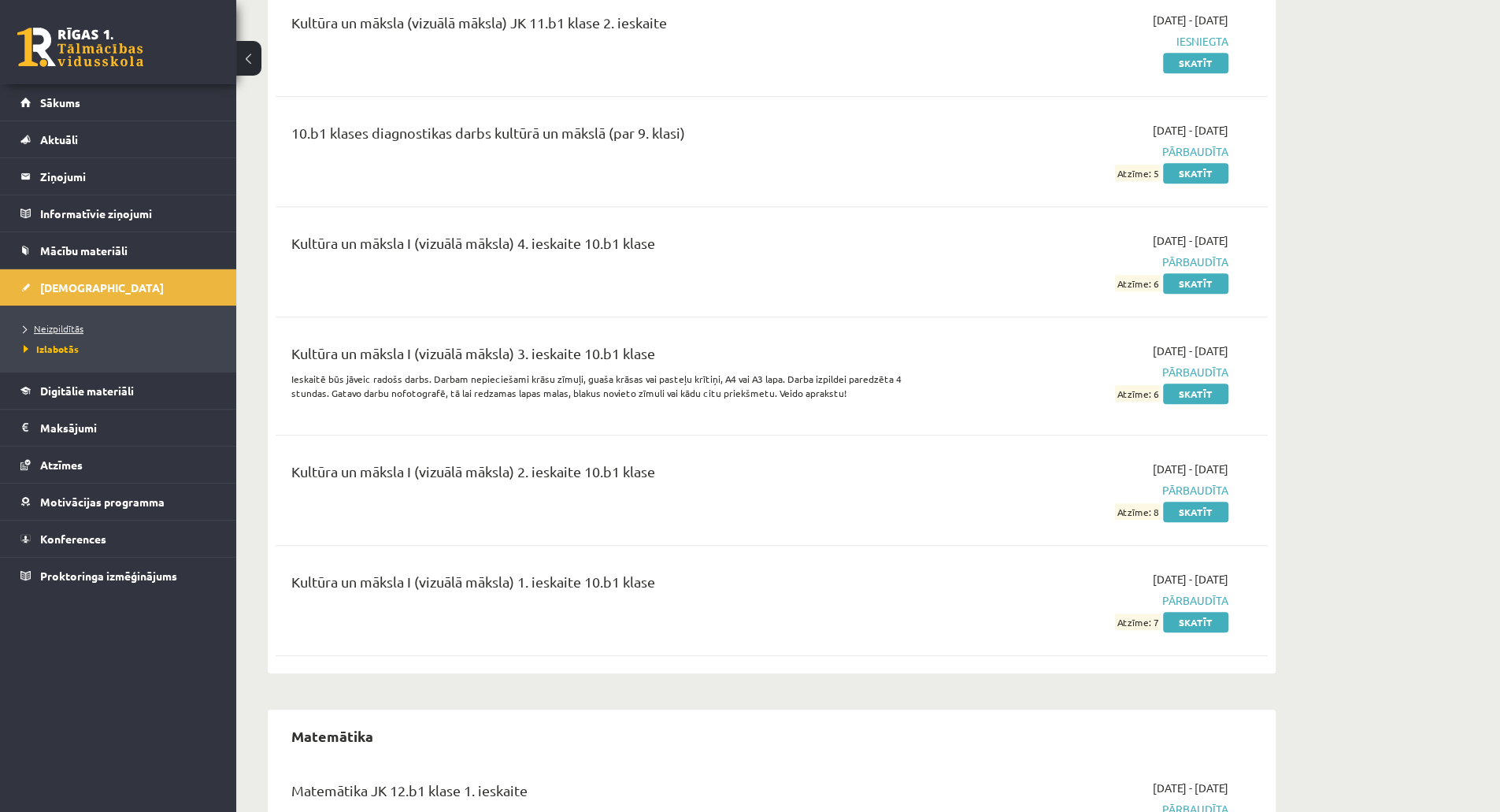
click at [62, 321] on link "Neizpildītās" at bounding box center [122, 328] width 197 height 15
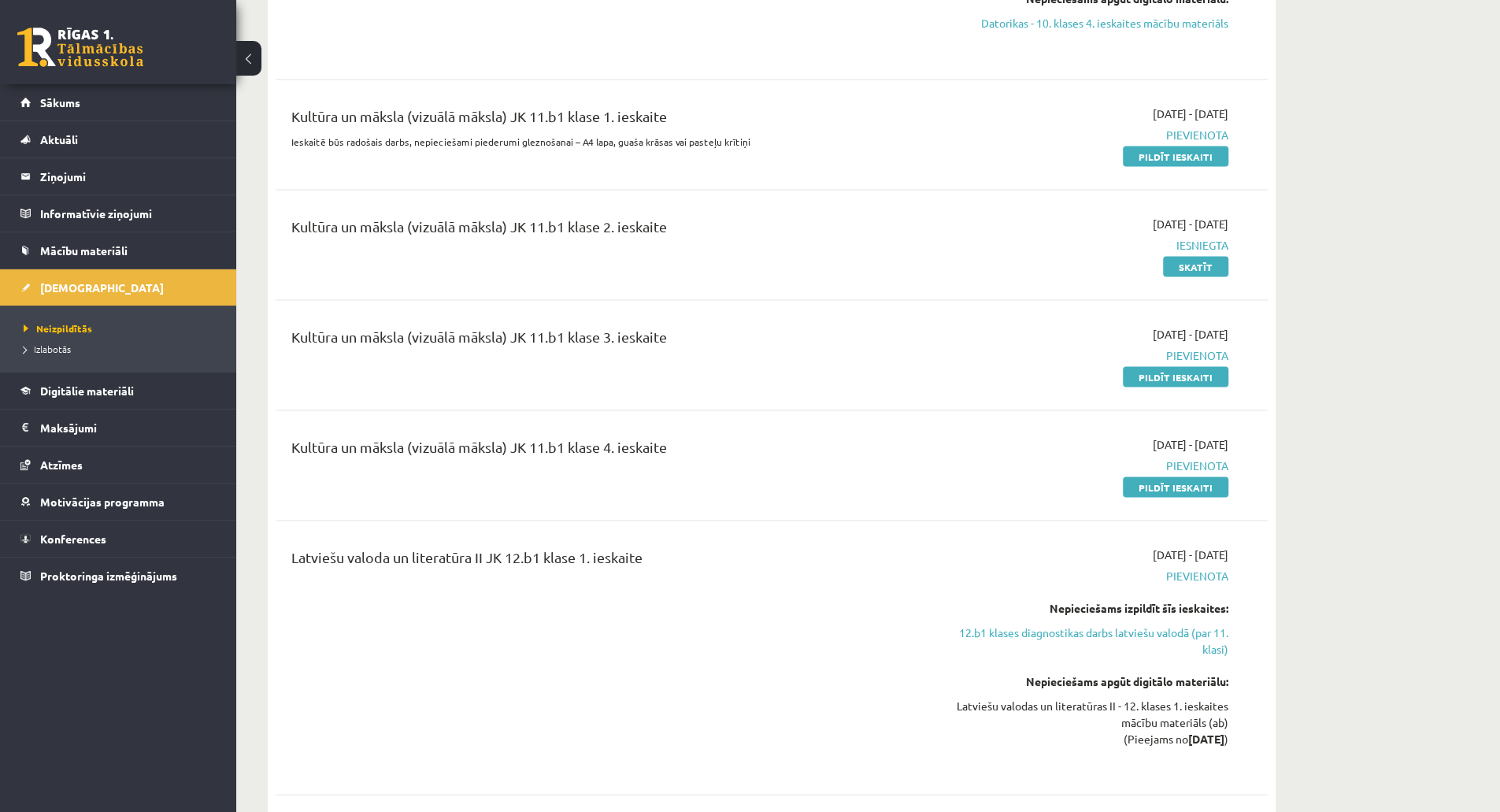
scroll to position [2222, 0]
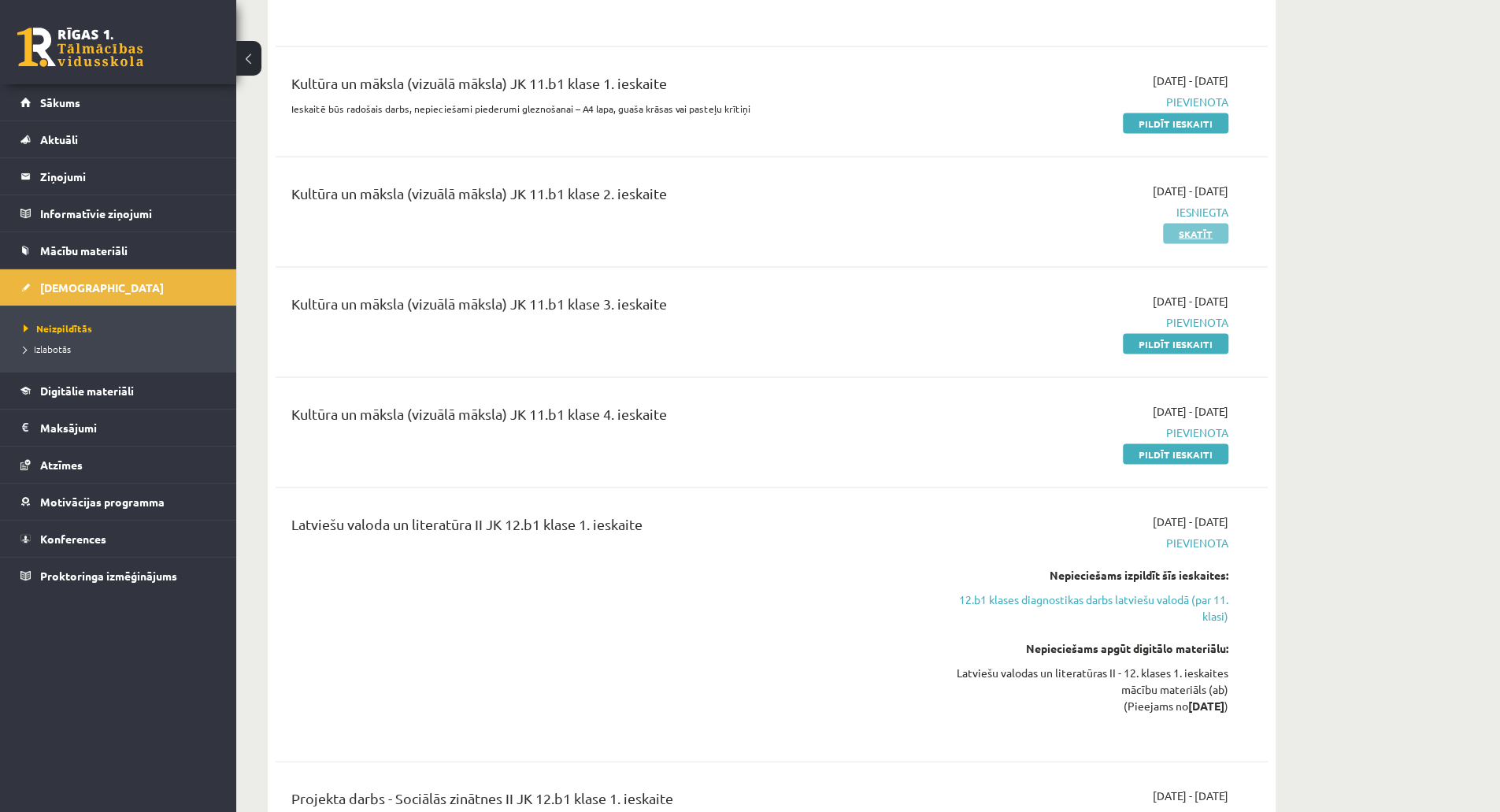
click at [1205, 223] on link "Skatīt" at bounding box center [1196, 233] width 65 height 21
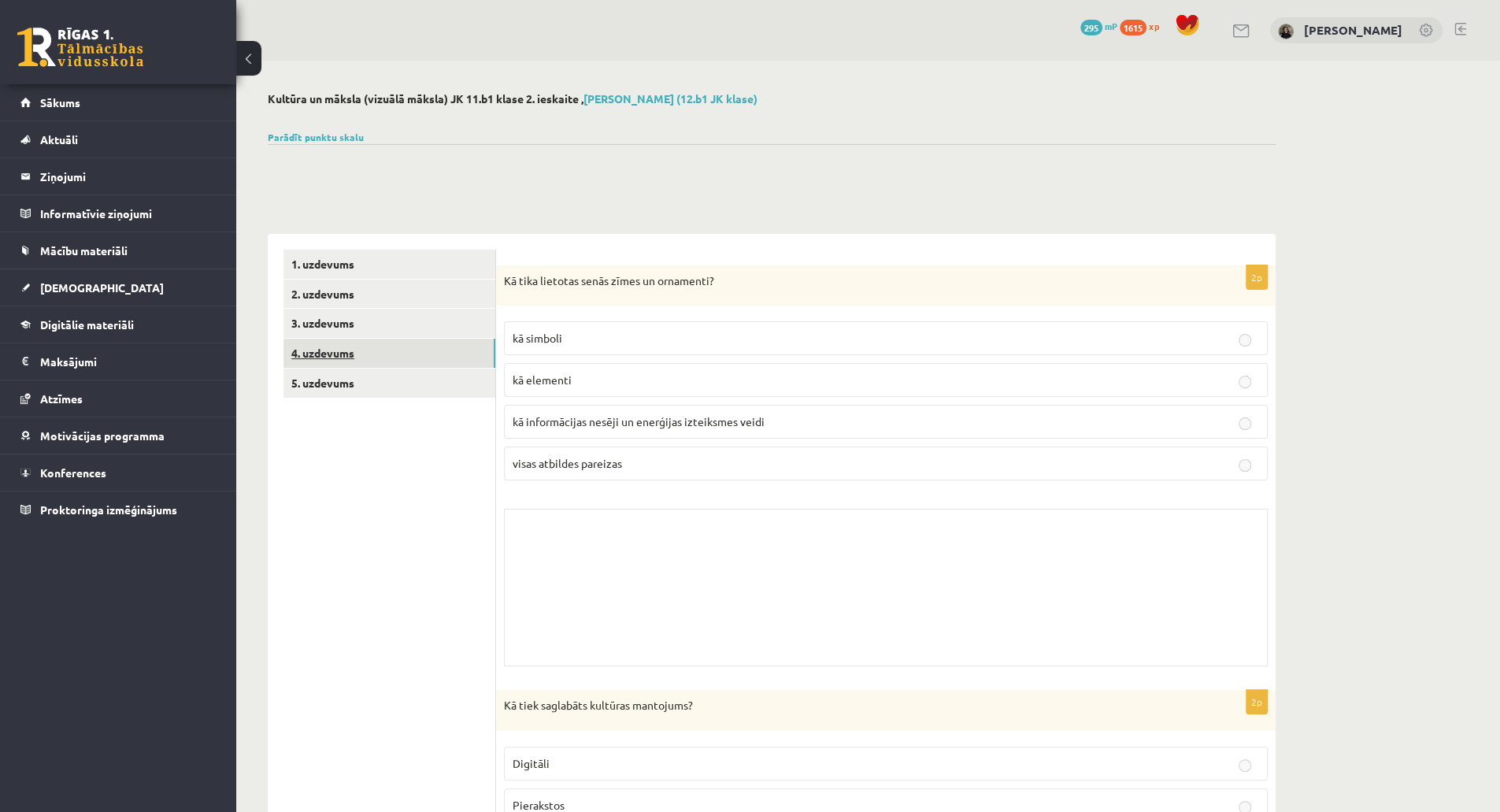
click at [354, 339] on link "4. uzdevums" at bounding box center [390, 353] width 212 height 29
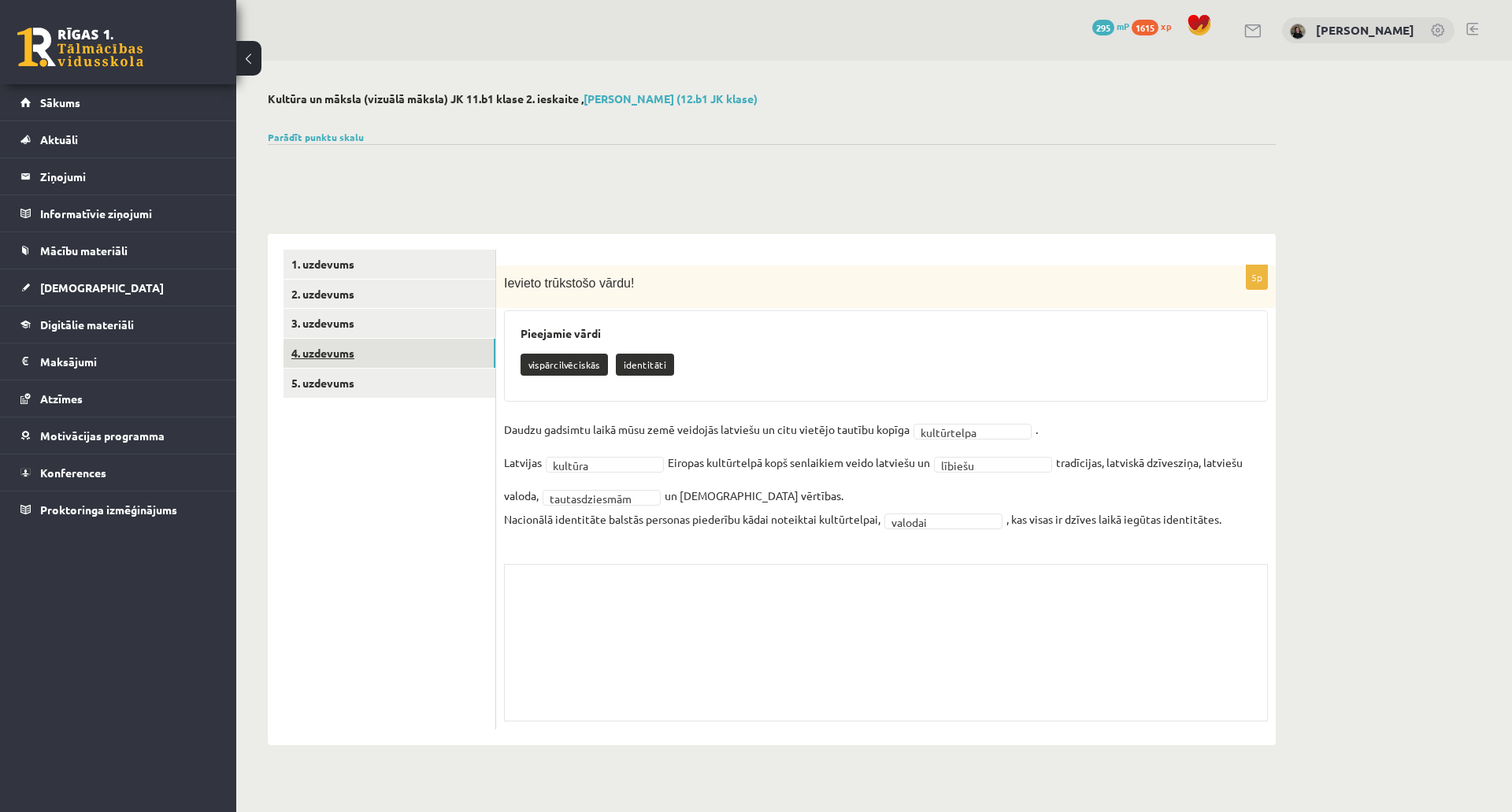
click at [353, 365] on link "4. uzdevums" at bounding box center [390, 353] width 212 height 29
click at [77, 294] on link "[DEMOGRAPHIC_DATA]" at bounding box center [118, 287] width 196 height 36
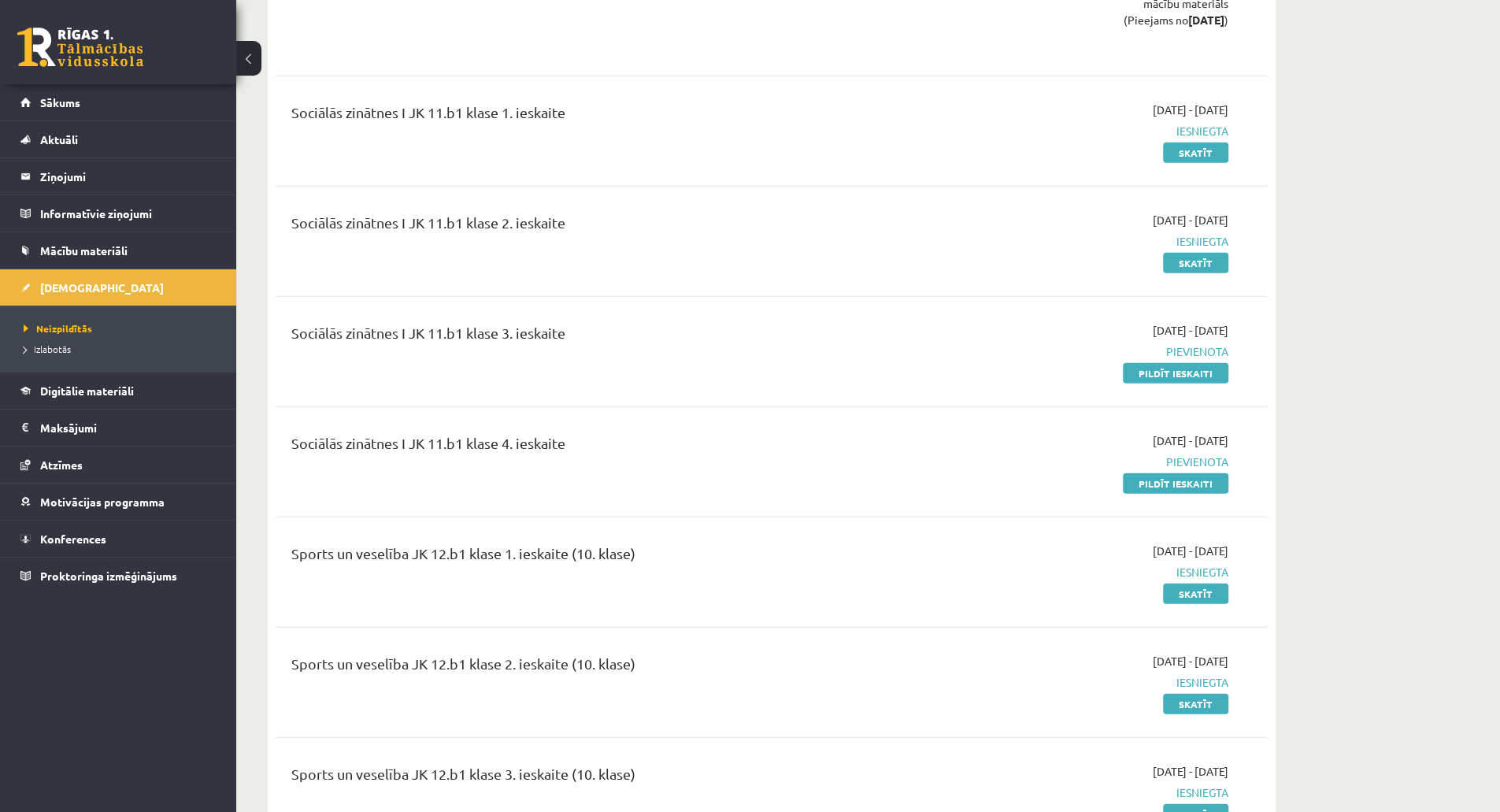
scroll to position [3095, 0]
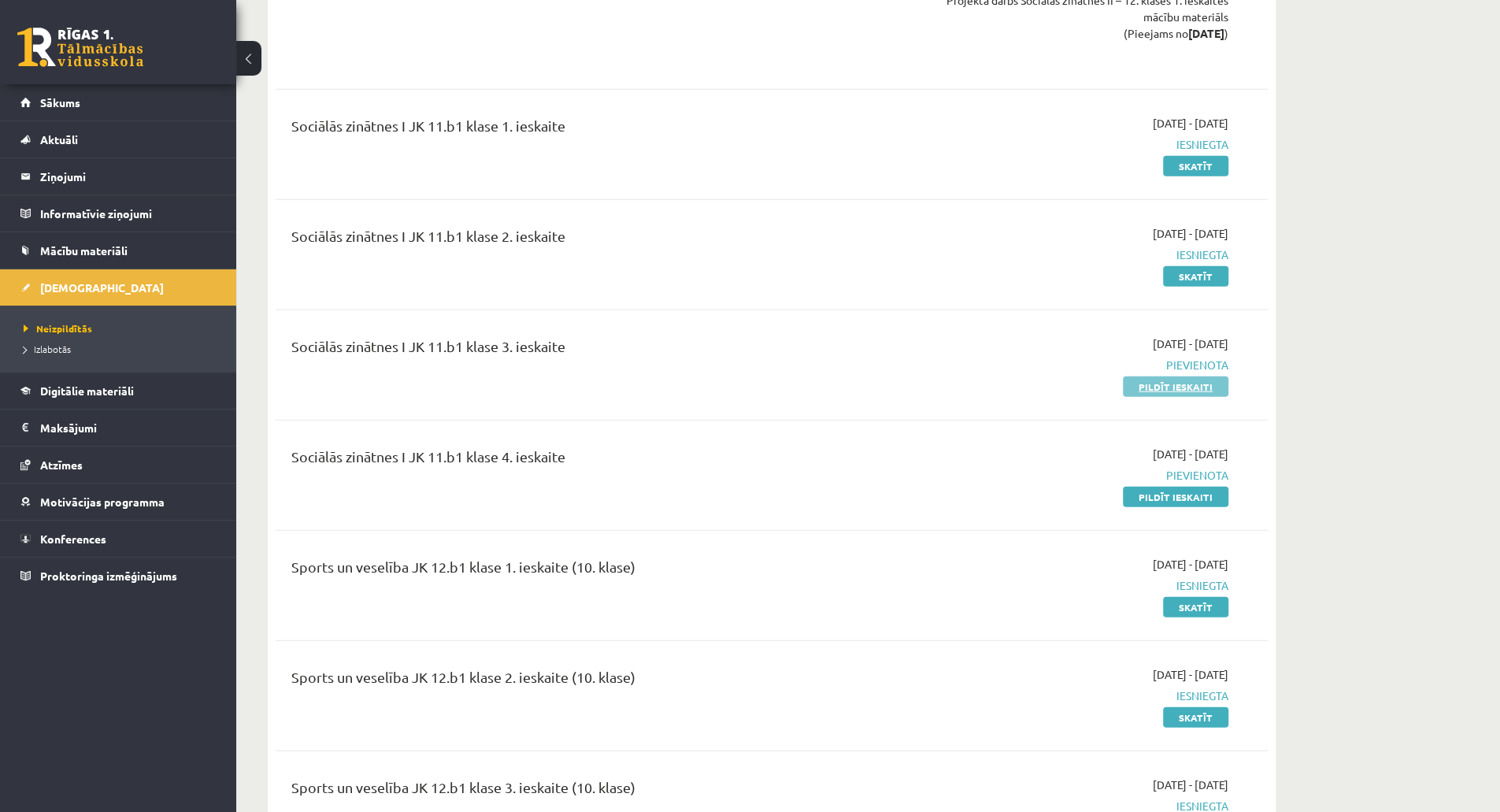
click at [1141, 376] on link "Pildīt ieskaiti" at bounding box center [1175, 386] width 105 height 21
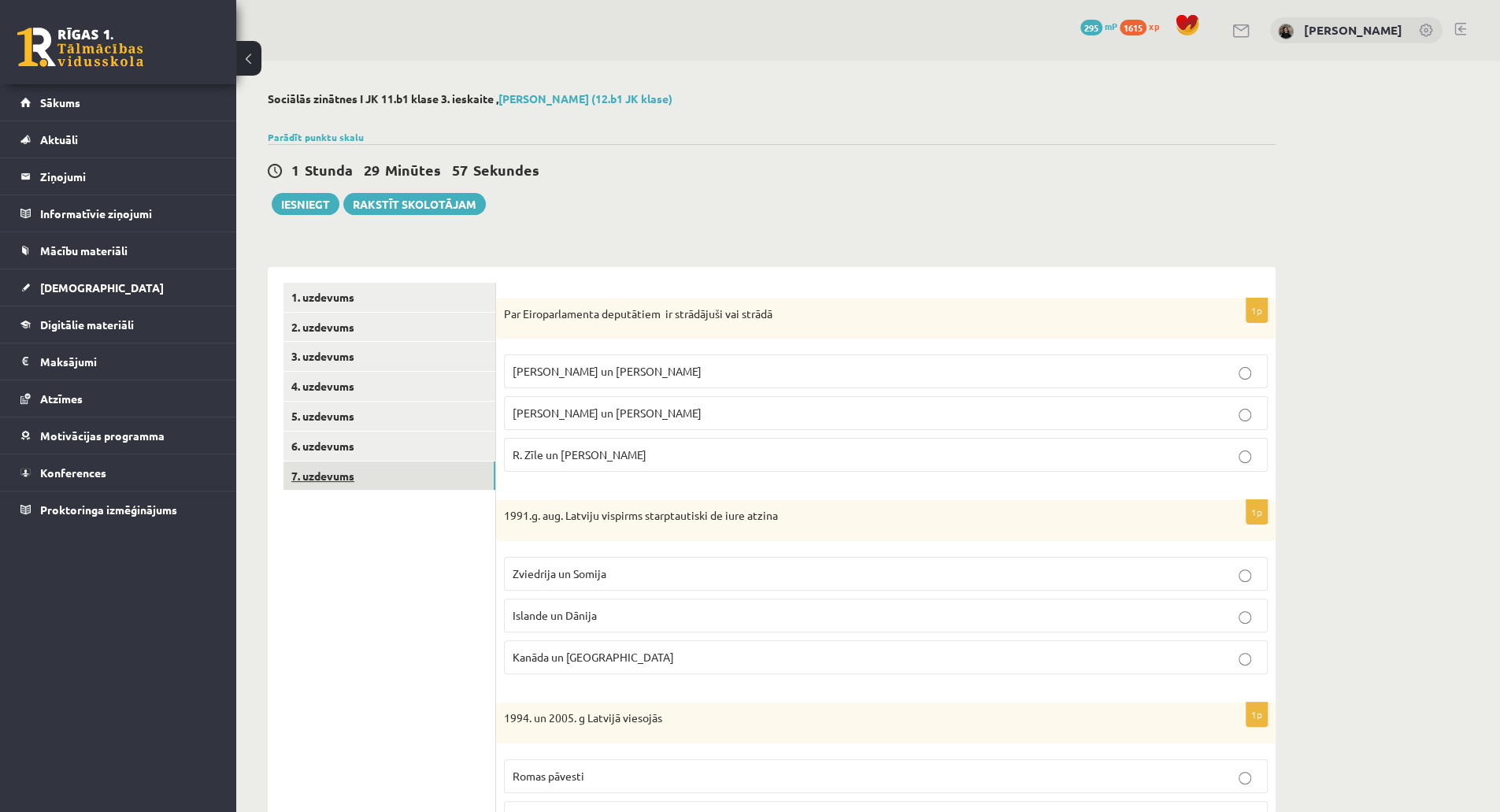
click at [429, 467] on link "7. uzdevums" at bounding box center [390, 476] width 212 height 29
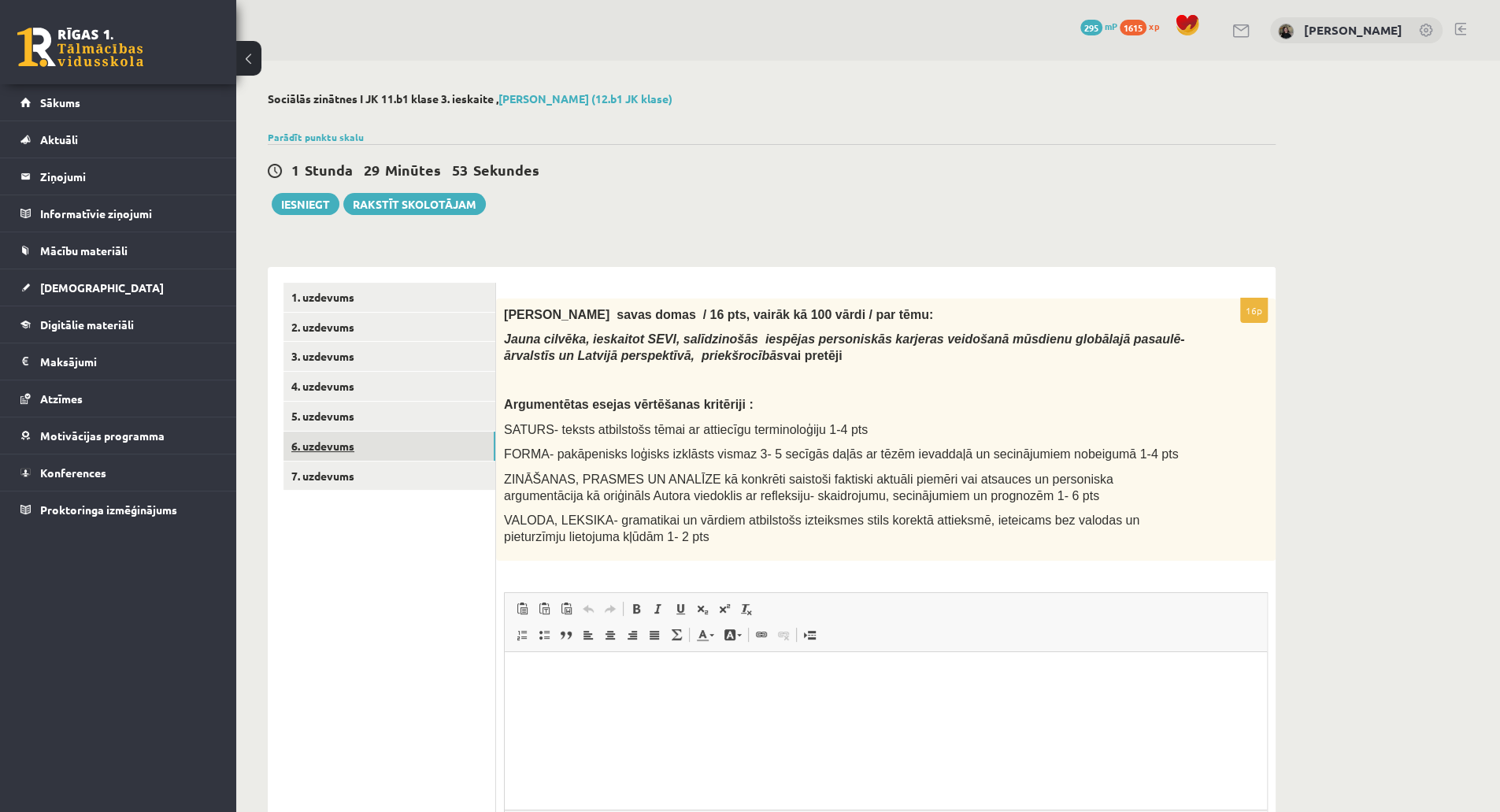
click at [405, 454] on link "6. uzdevums" at bounding box center [390, 446] width 212 height 29
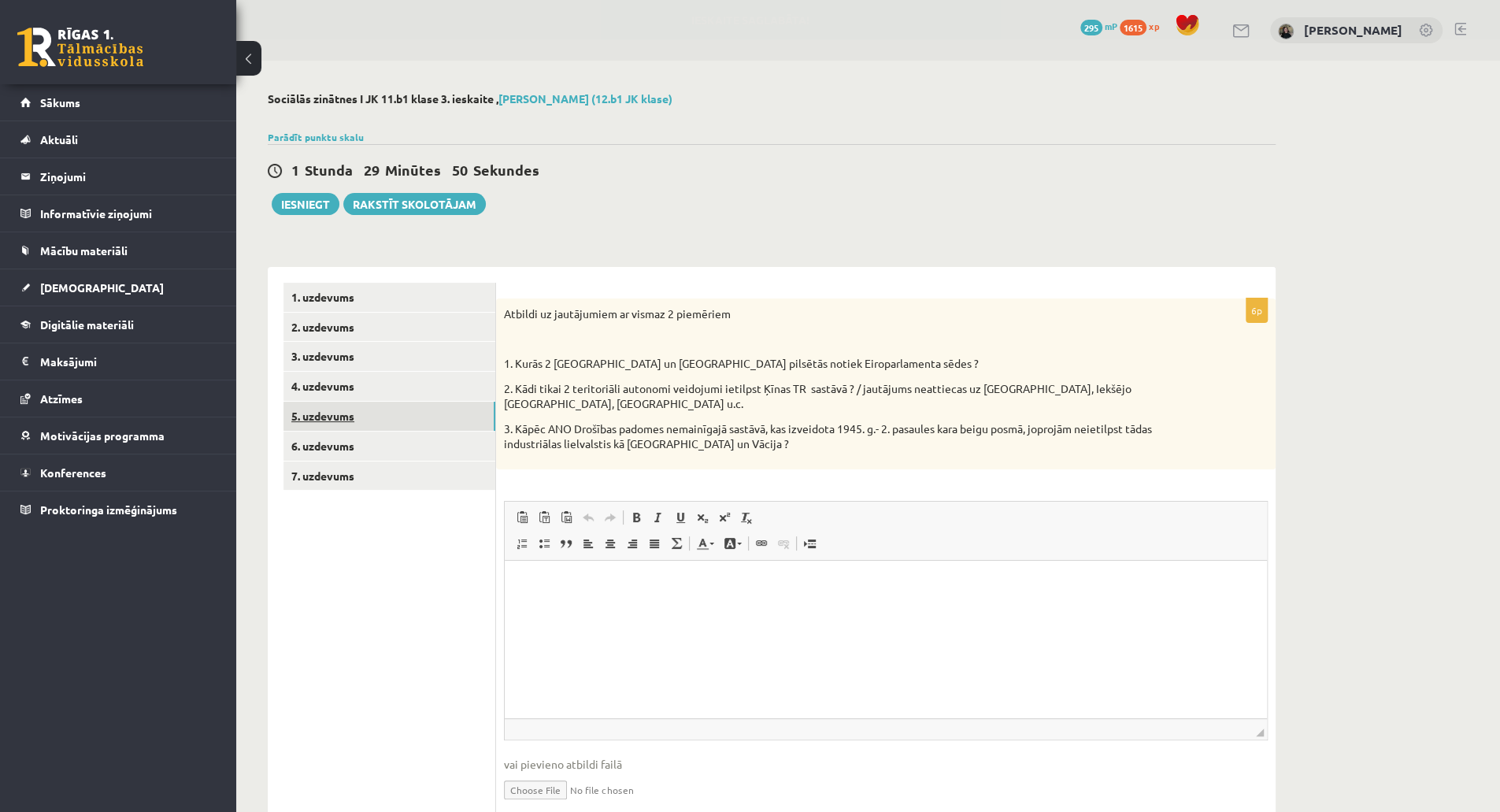
click at [392, 421] on link "5. uzdevums" at bounding box center [390, 416] width 212 height 29
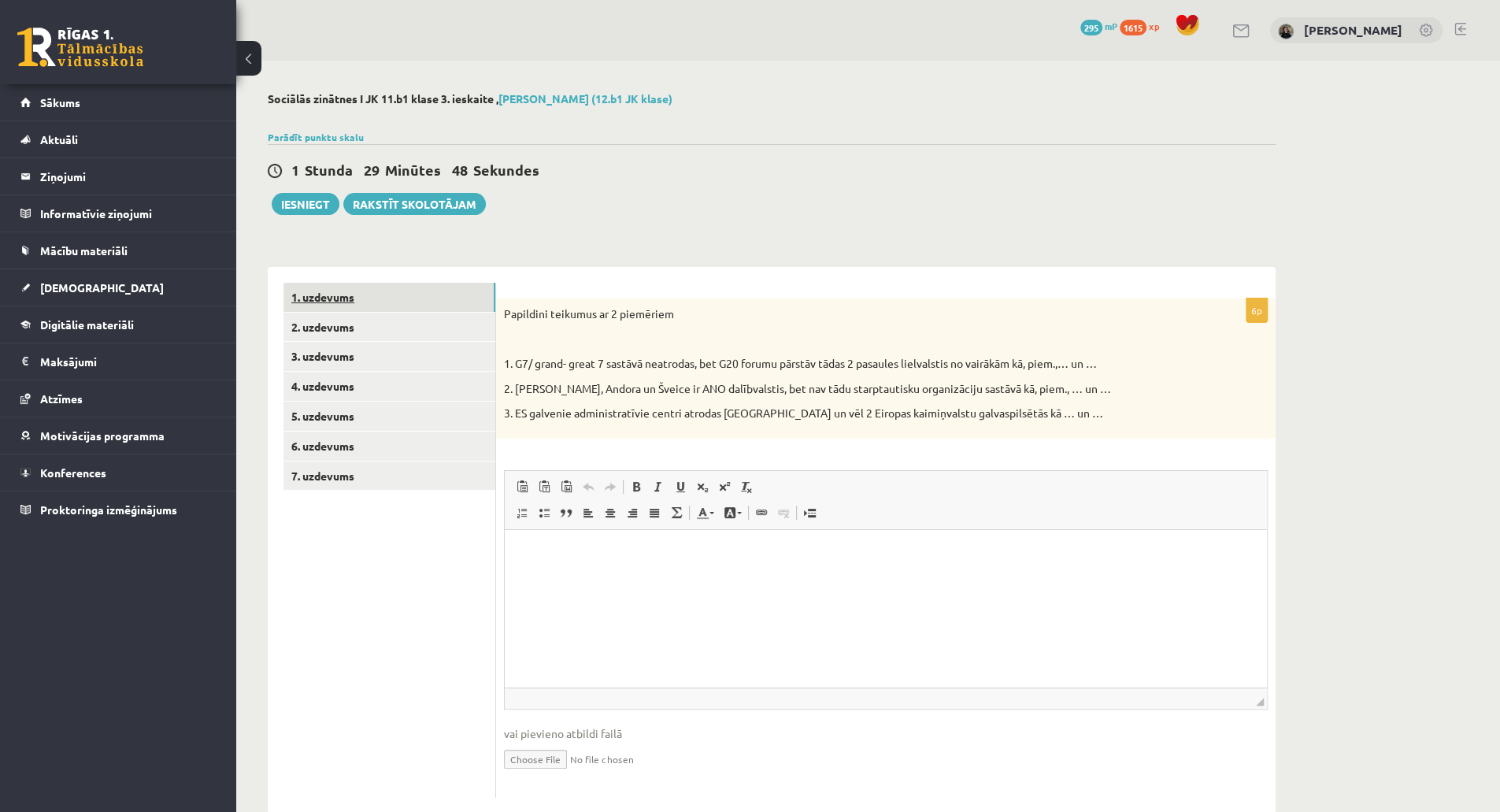
click at [380, 305] on link "1. uzdevums" at bounding box center [390, 297] width 212 height 29
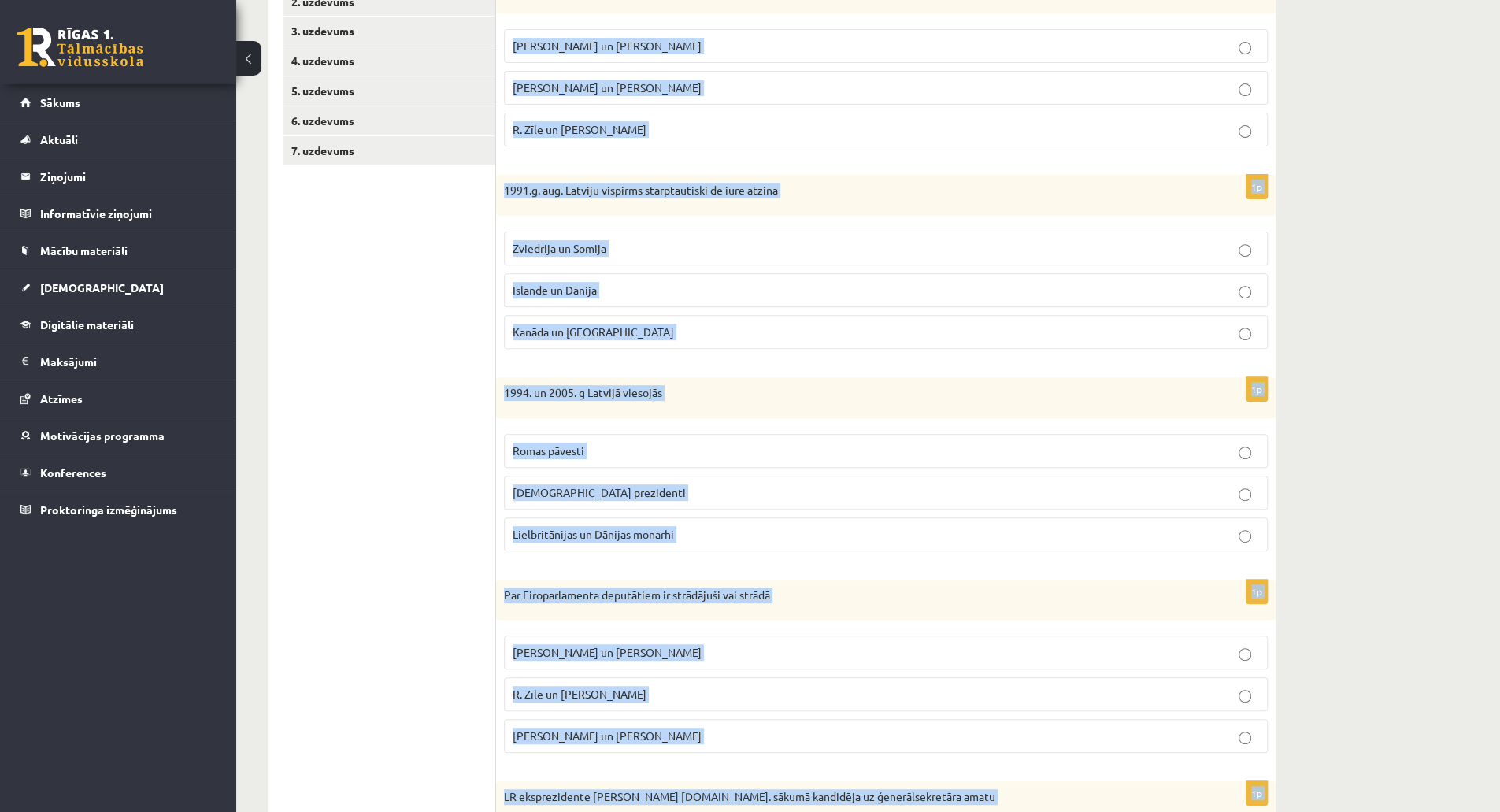
scroll to position [521, 0]
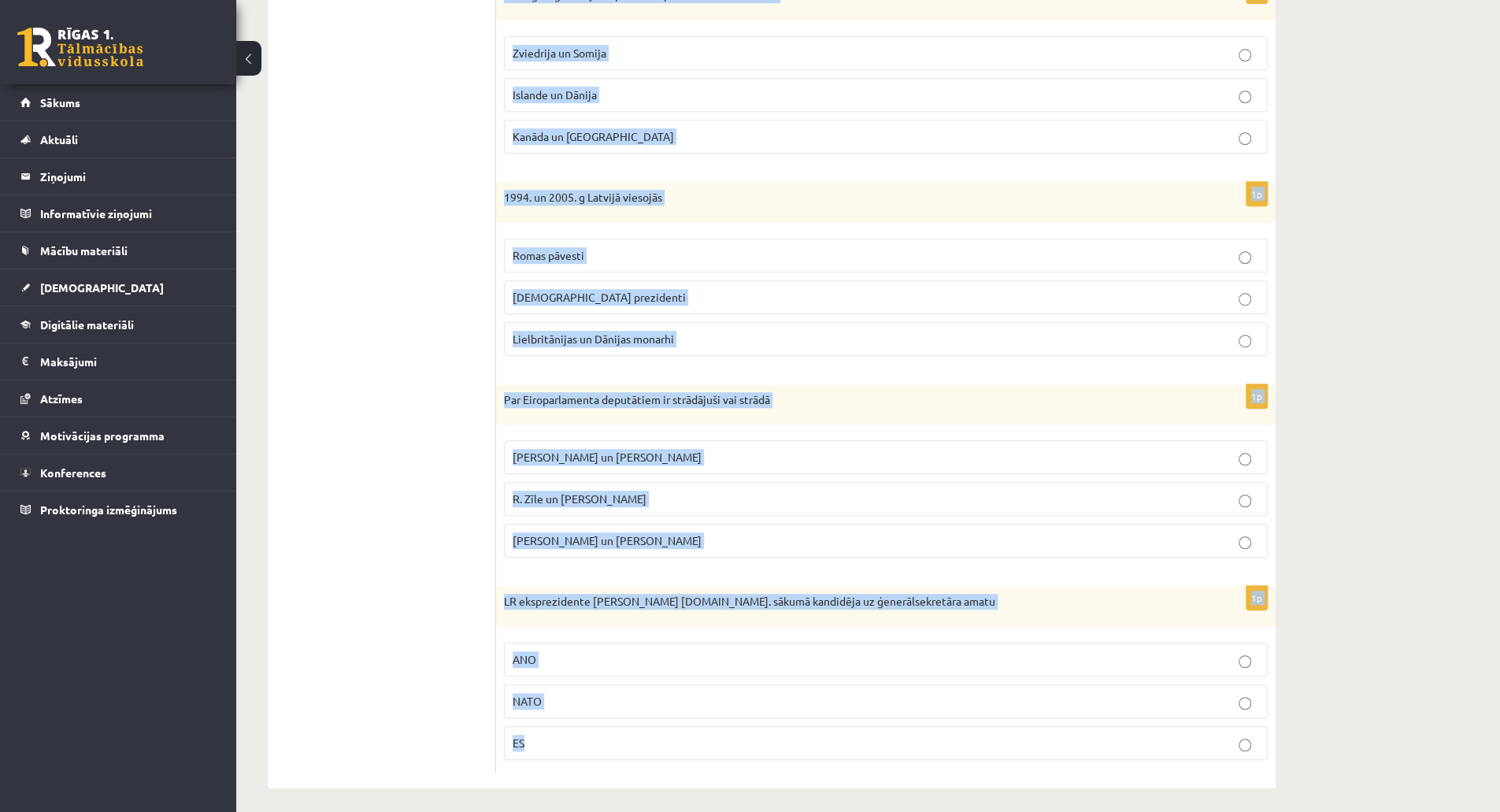
drag, startPoint x: 506, startPoint y: 316, endPoint x: 748, endPoint y: 737, distance: 485.6
click at [748, 737] on form "1p Par Eiroparlamenta deputātiem ir strādājuši vai strādā [PERSON_NAME] un [PER…" at bounding box center [885, 268] width 748 height 1010
click at [1360, 229] on div "Sociālās zinātnes I JK 11.b1 klase 3. ieskaite , [PERSON_NAME] (12.b1 JK klase)…" at bounding box center [868, 179] width 1264 height 1280
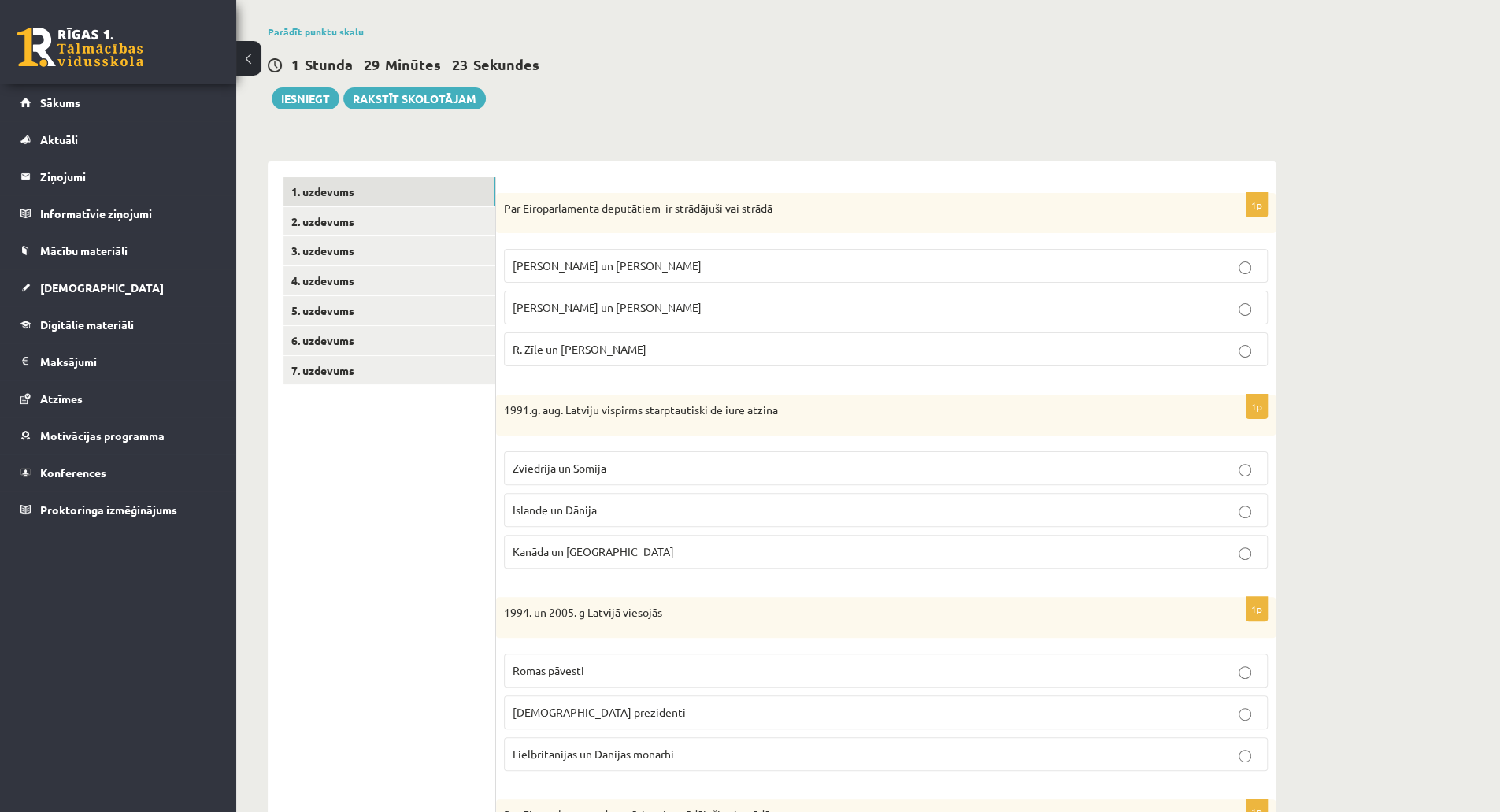
scroll to position [72, 0]
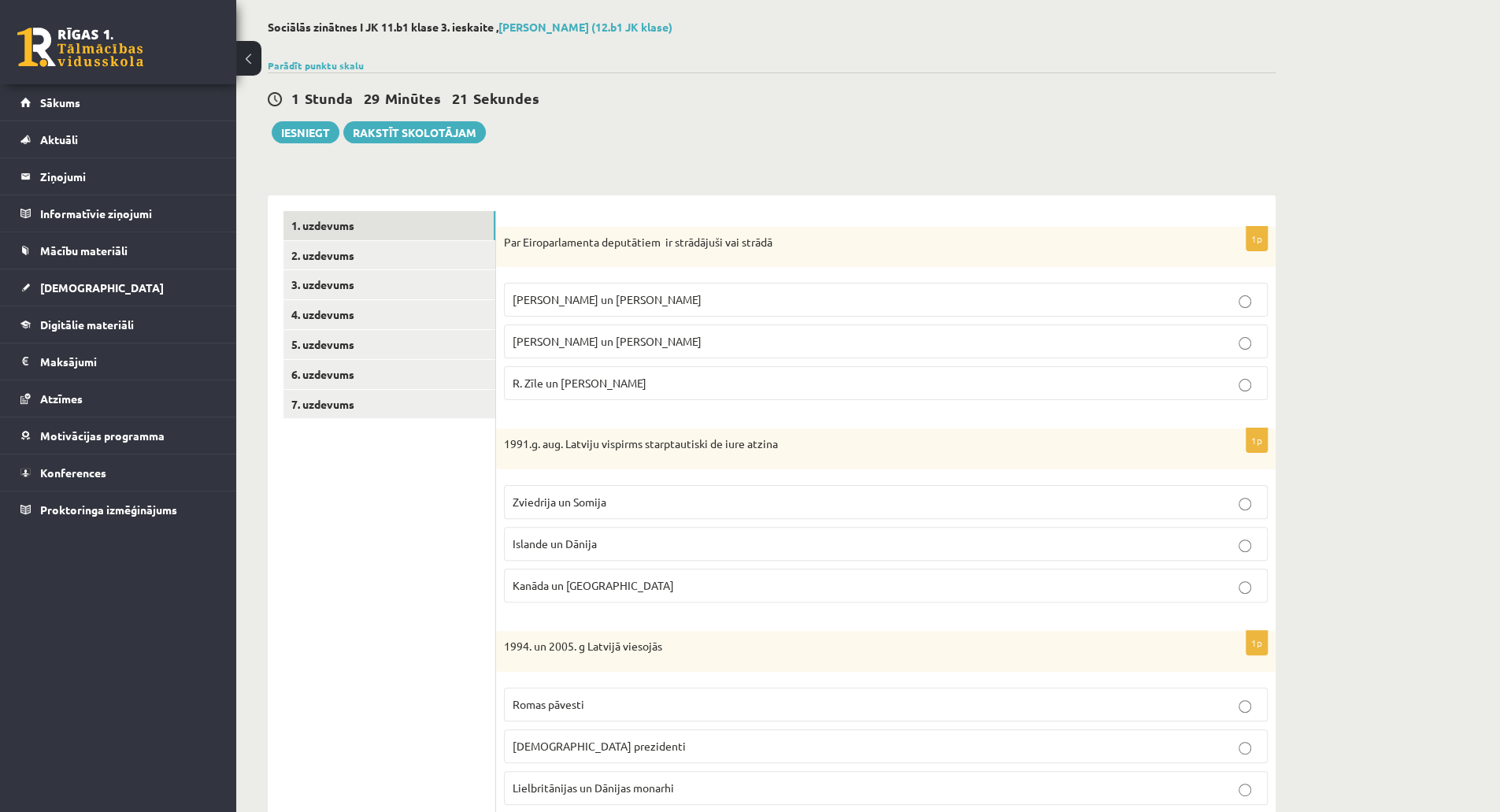
click at [685, 377] on p "R. Zīle un [PERSON_NAME]" at bounding box center [886, 383] width 747 height 16
click at [591, 586] on p "Kanāda un [GEOGRAPHIC_DATA]" at bounding box center [886, 585] width 747 height 16
click at [585, 708] on label "Romas pāvesti" at bounding box center [886, 704] width 764 height 34
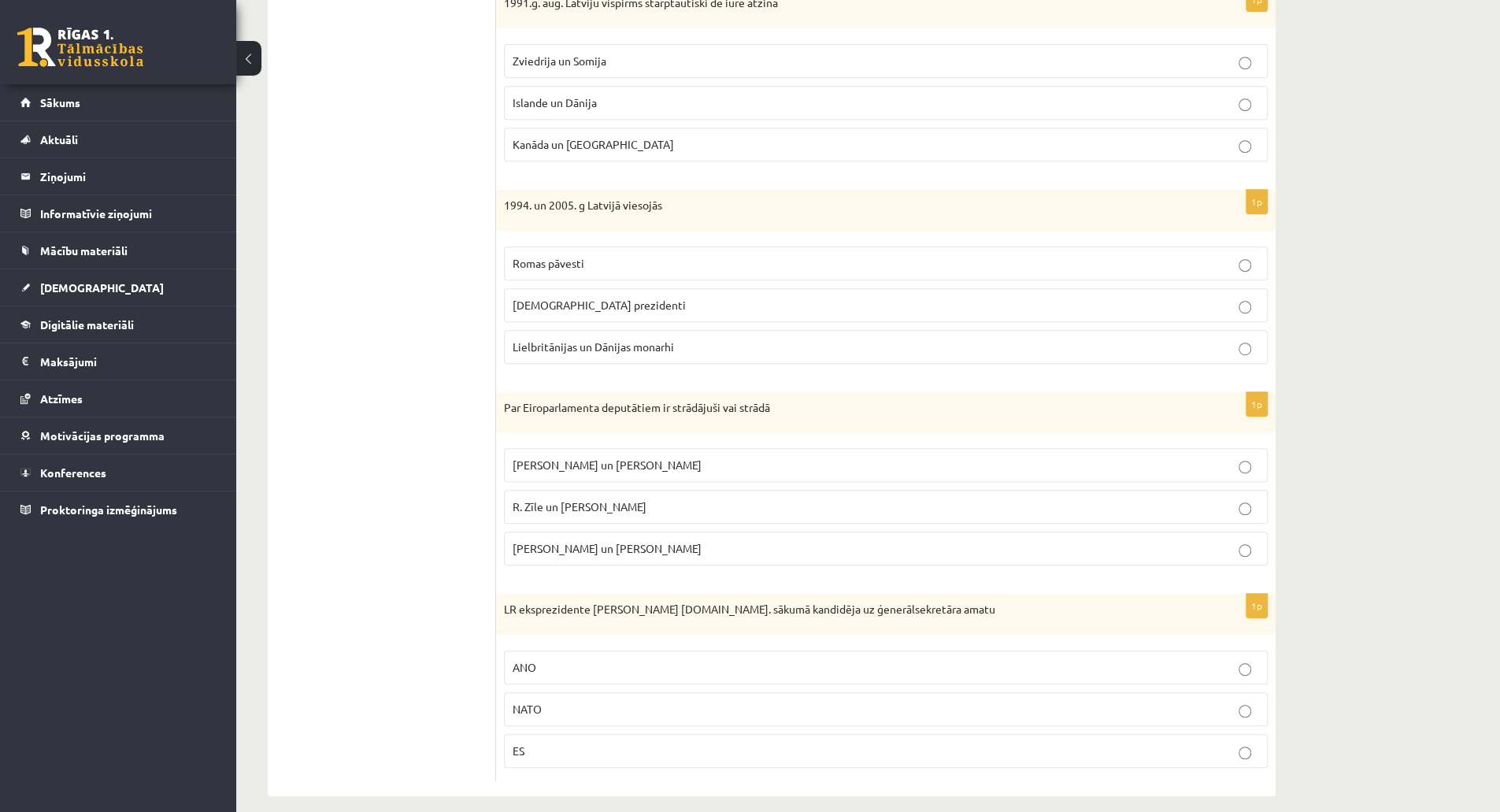
scroll to position [521, 0]
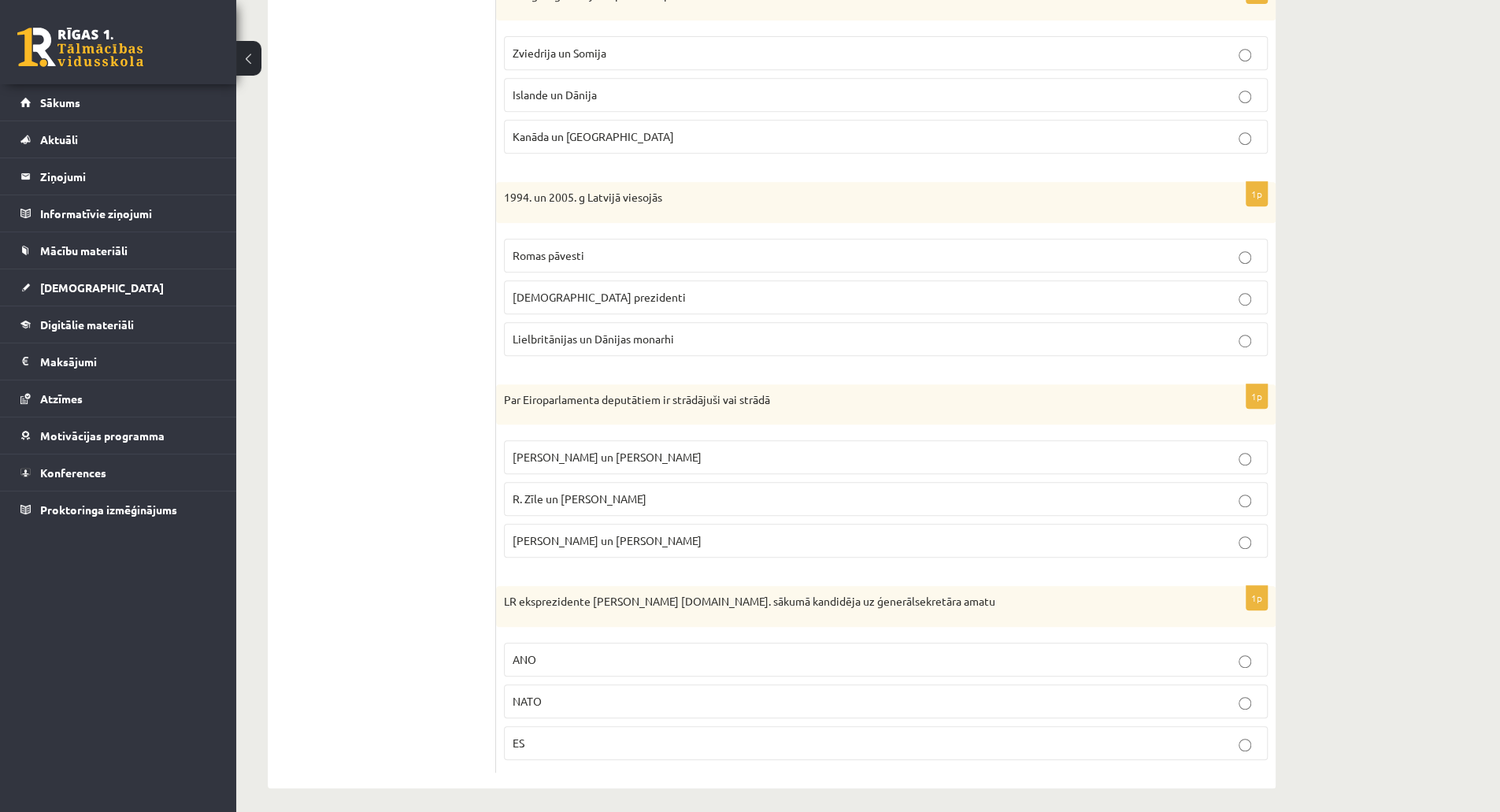
click at [544, 491] on span "R. Zīle un [PERSON_NAME]" at bounding box center [579, 498] width 134 height 15
click at [548, 666] on label "ANO" at bounding box center [886, 660] width 764 height 34
click at [1496, 276] on div "Sociālās zinātnes I JK 11.b1 klase 3. ieskaite , [PERSON_NAME] (12.b1 JK klase)…" at bounding box center [868, 179] width 1264 height 1280
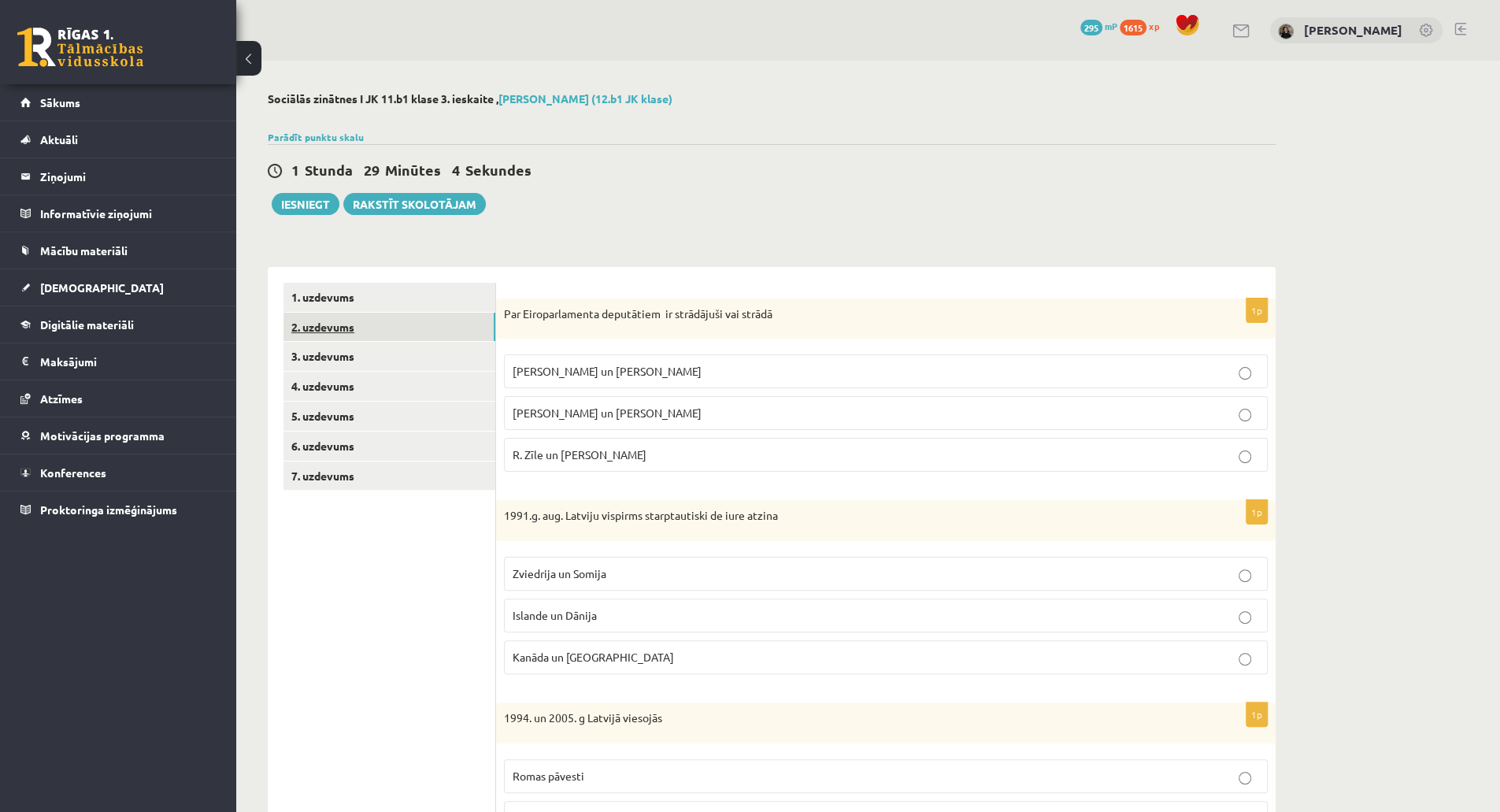
click at [397, 322] on link "2. uzdevums" at bounding box center [390, 327] width 212 height 29
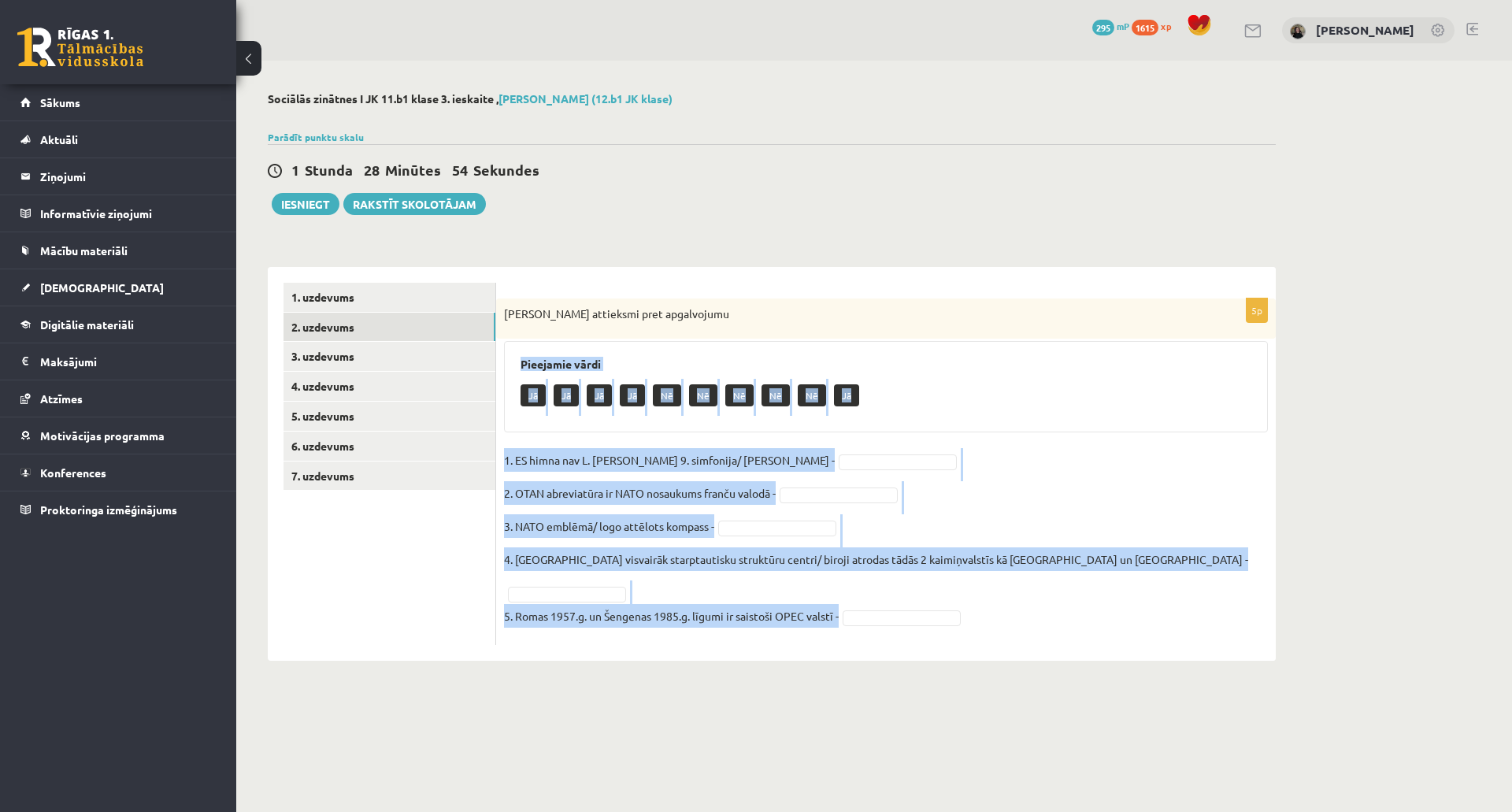
drag, startPoint x: 520, startPoint y: 363, endPoint x: 860, endPoint y: 591, distance: 409.4
click at [860, 591] on div "5p Izsaki attieksmi pret apgalvojumu Pieejamie vārdi Jā Jā Jā Jā Nē Nē Nē Nē Nē…" at bounding box center [886, 471] width 780 height 346
copy div "Pieejamie vārdi Jā Jā Jā Jā Nē Nē Nē Nē Nē Jā 1. ES himna nav L. [PERSON_NAME] …"
click at [1083, 414] on div "Jā Jā Jā Jā Nē Nē Nē Nē Nē Jā" at bounding box center [885, 397] width 731 height 37
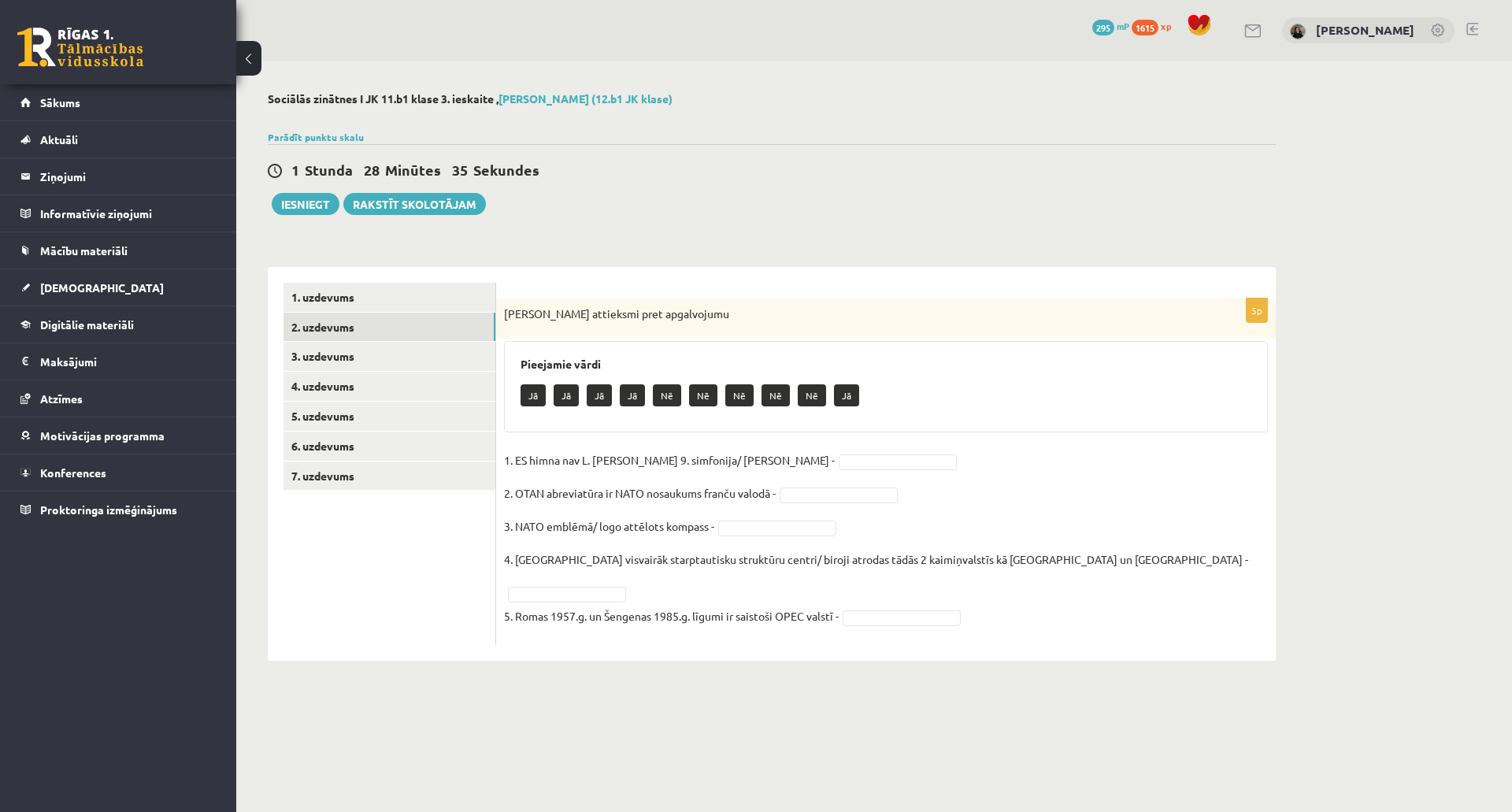
click at [884, 466] on fieldset "1. ES himna nav L. [PERSON_NAME] 9. simfonija/ [PERSON_NAME] - 2. OTAN abreviat…" at bounding box center [886, 542] width 764 height 189
click at [299, 356] on link "3. uzdevums" at bounding box center [390, 356] width 212 height 29
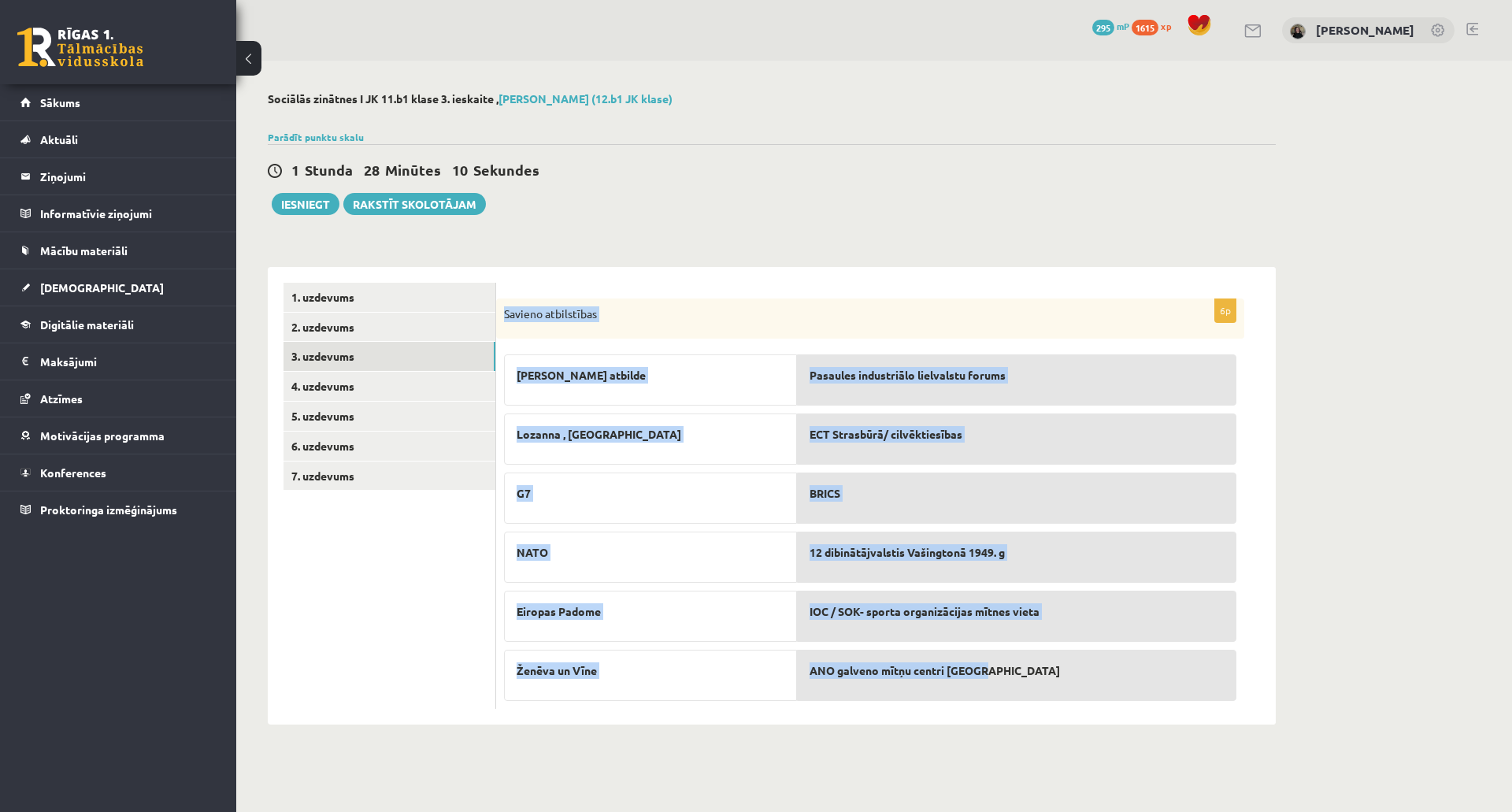
drag, startPoint x: 499, startPoint y: 311, endPoint x: 1057, endPoint y: 675, distance: 666.2
click at [1057, 675] on div "6p Savieno atbilstības Lieka atbilde [GEOGRAPHIC_DATA] , [GEOGRAPHIC_DATA] G7 N…" at bounding box center [870, 503] width 748 height 411
copy div "Savieno atbilstības Lieka atbilde [GEOGRAPHIC_DATA] , SUI G7 NATO Eiropas Padom…"
click at [901, 731] on div "Sociālās zinātnes I JK 11.b1 klase 3. ieskaite , [PERSON_NAME] (12.b1 JK klase)…" at bounding box center [771, 409] width 1071 height 696
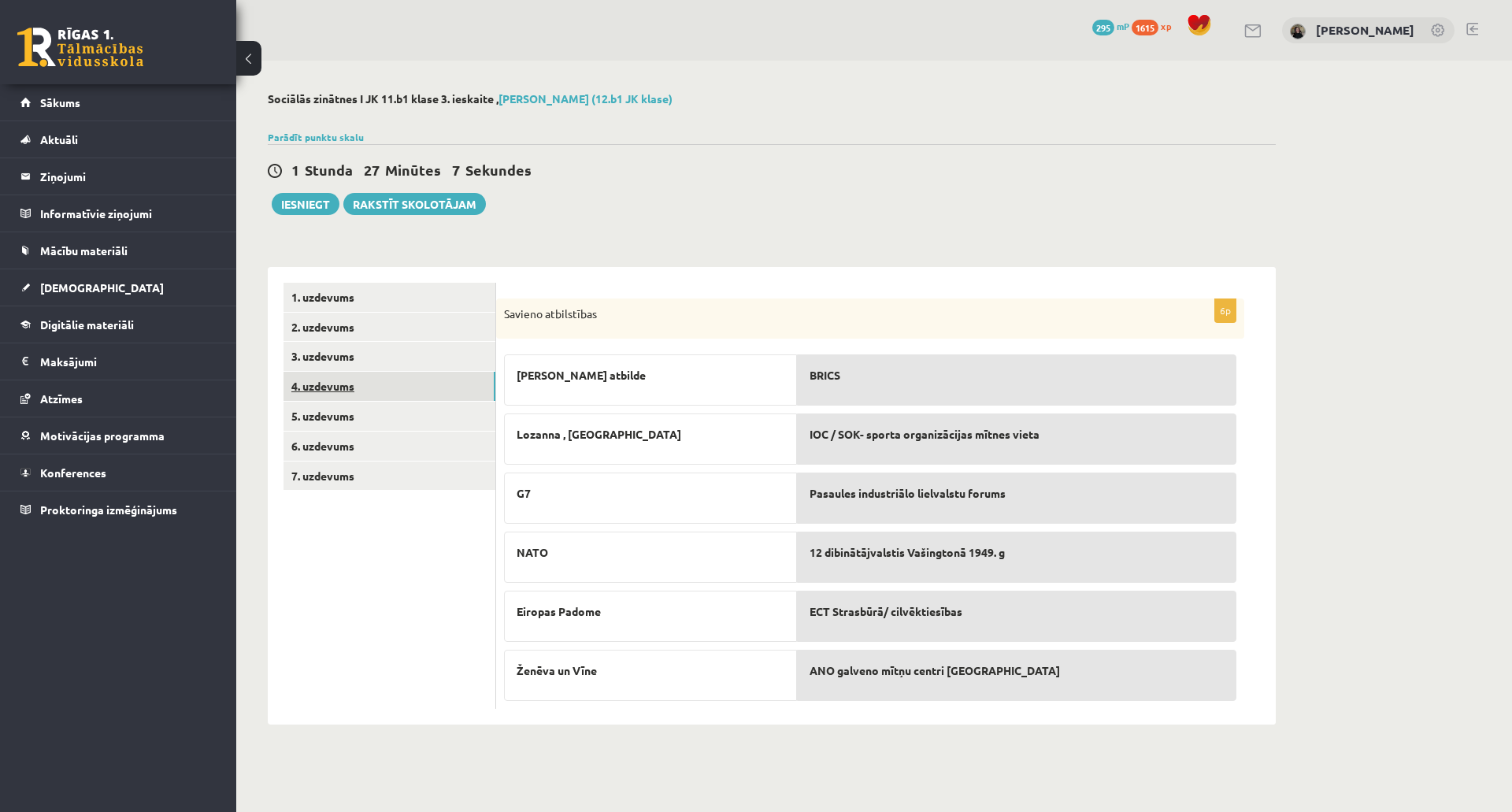
click at [428, 376] on link "4. uzdevums" at bounding box center [390, 386] width 212 height 29
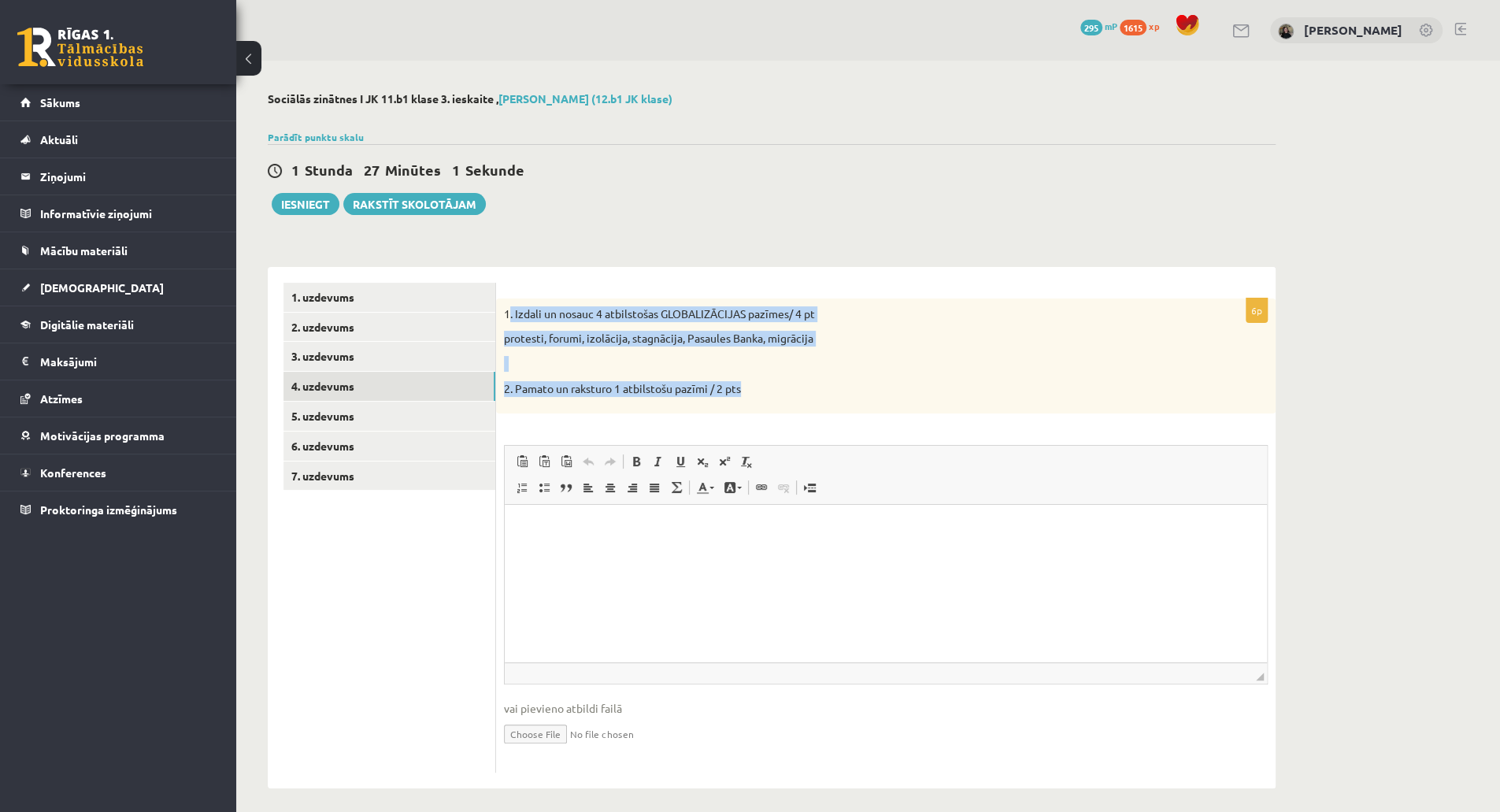
drag, startPoint x: 509, startPoint y: 312, endPoint x: 745, endPoint y: 390, distance: 248.6
click at [745, 390] on div "1. Izdali un nosauc 4 atbilstošas GLOBALIZĀCIJAS pazīmes/ 4 pt protesti, forumi…" at bounding box center [886, 356] width 779 height 115
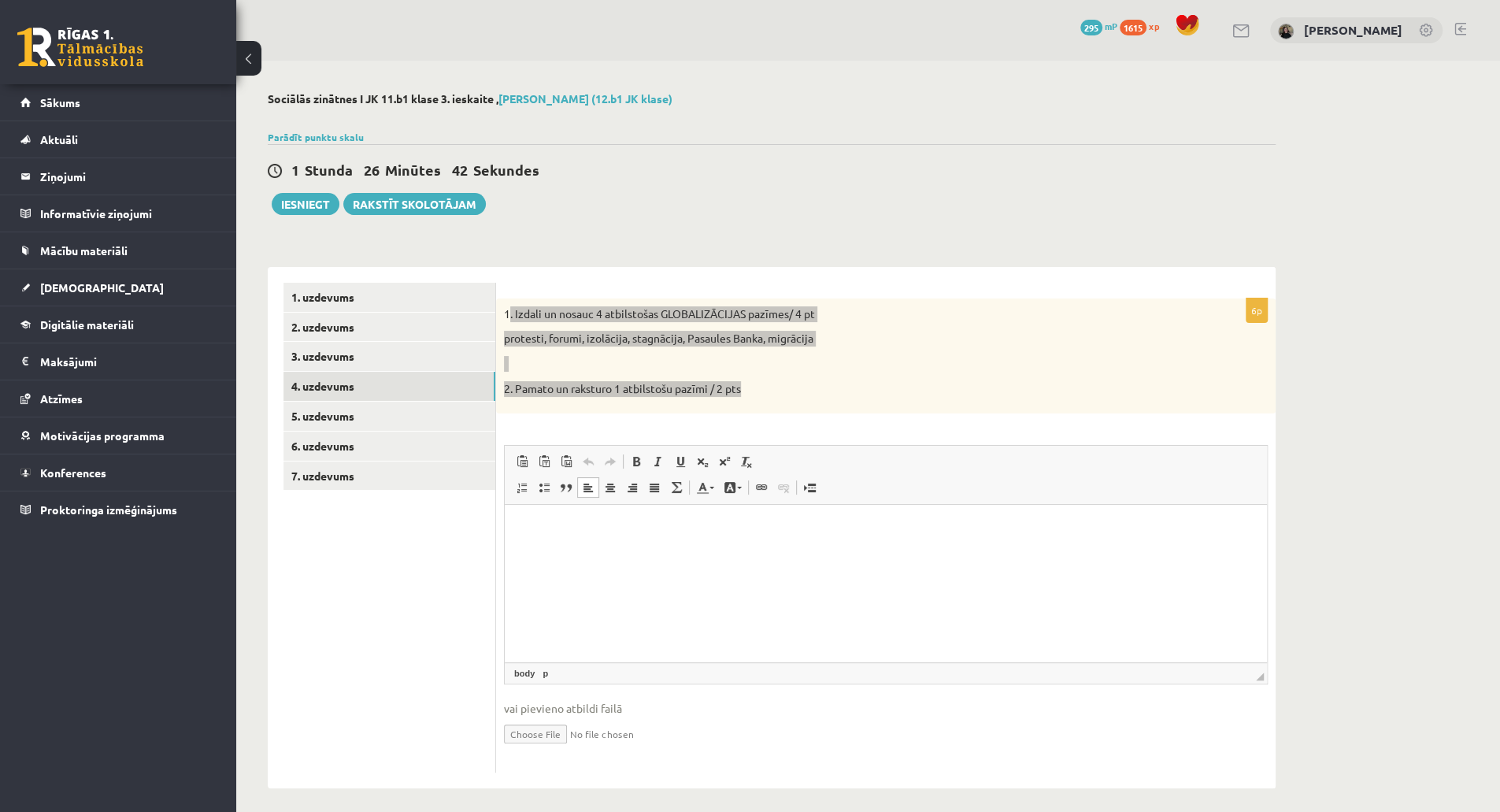
click at [593, 544] on html at bounding box center [886, 529] width 762 height 48
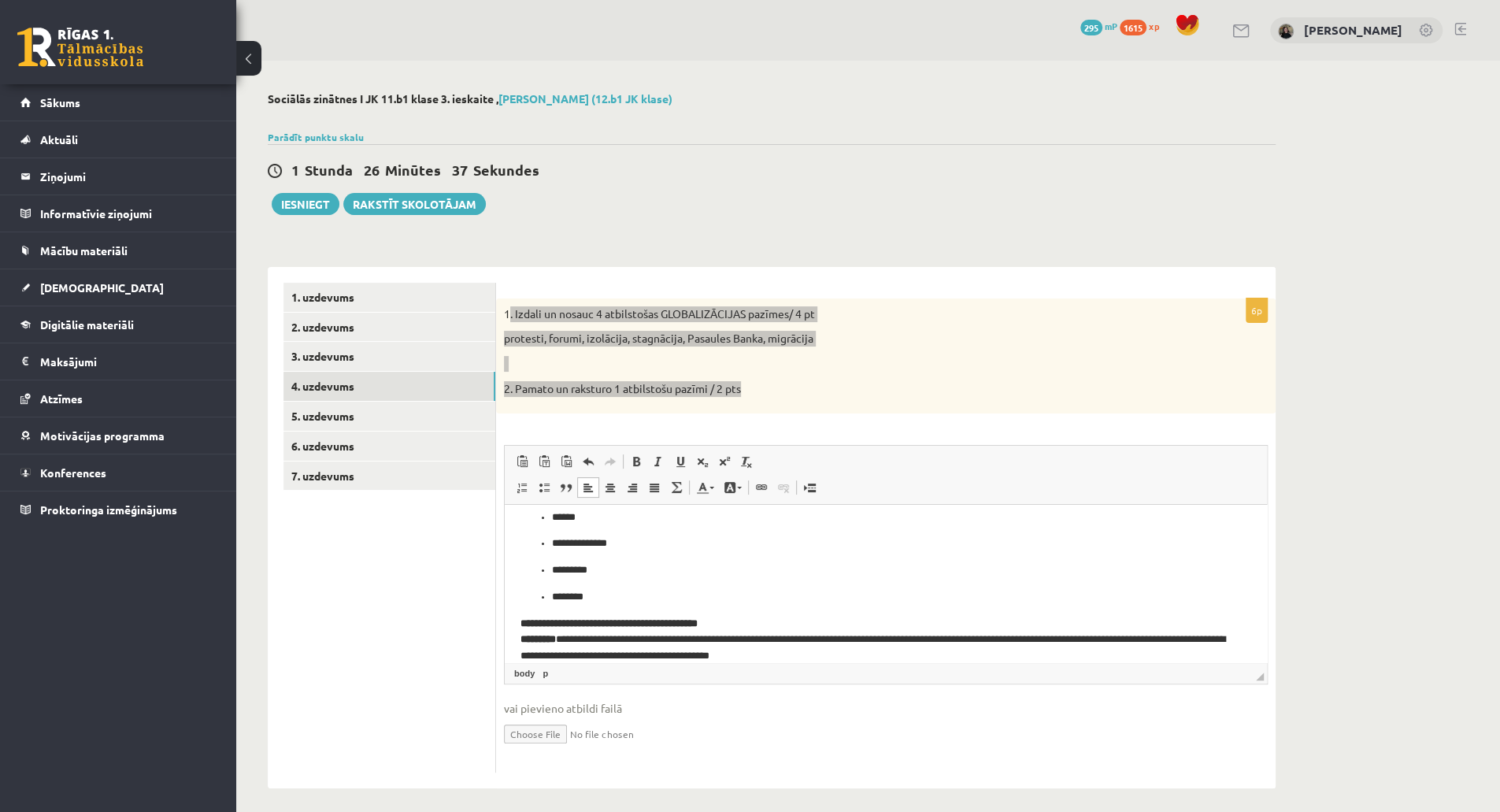
click at [533, 592] on ul "**********" at bounding box center [885, 557] width 731 height 96
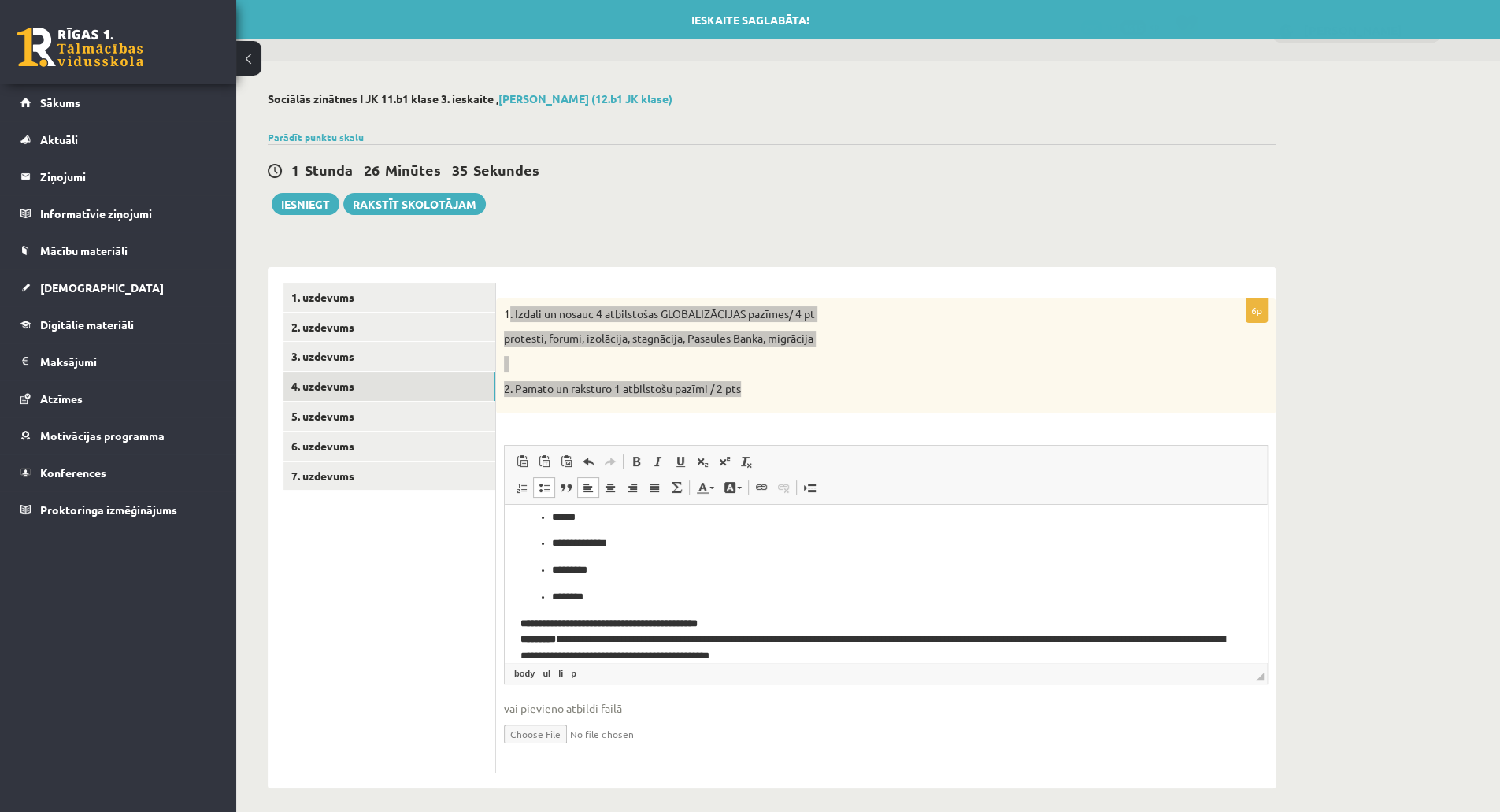
click at [572, 583] on ul "**********" at bounding box center [885, 557] width 731 height 96
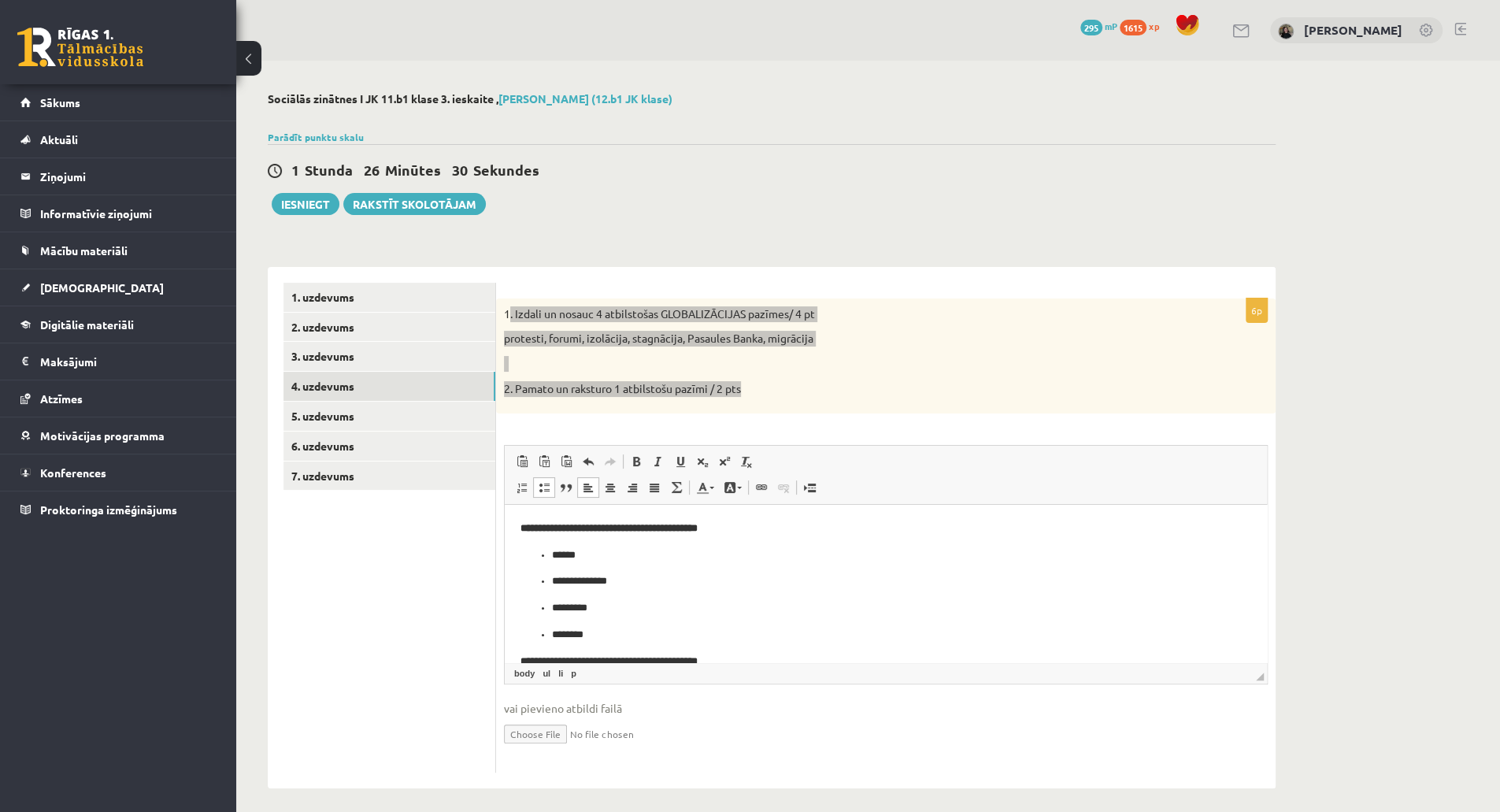
scroll to position [20, 0]
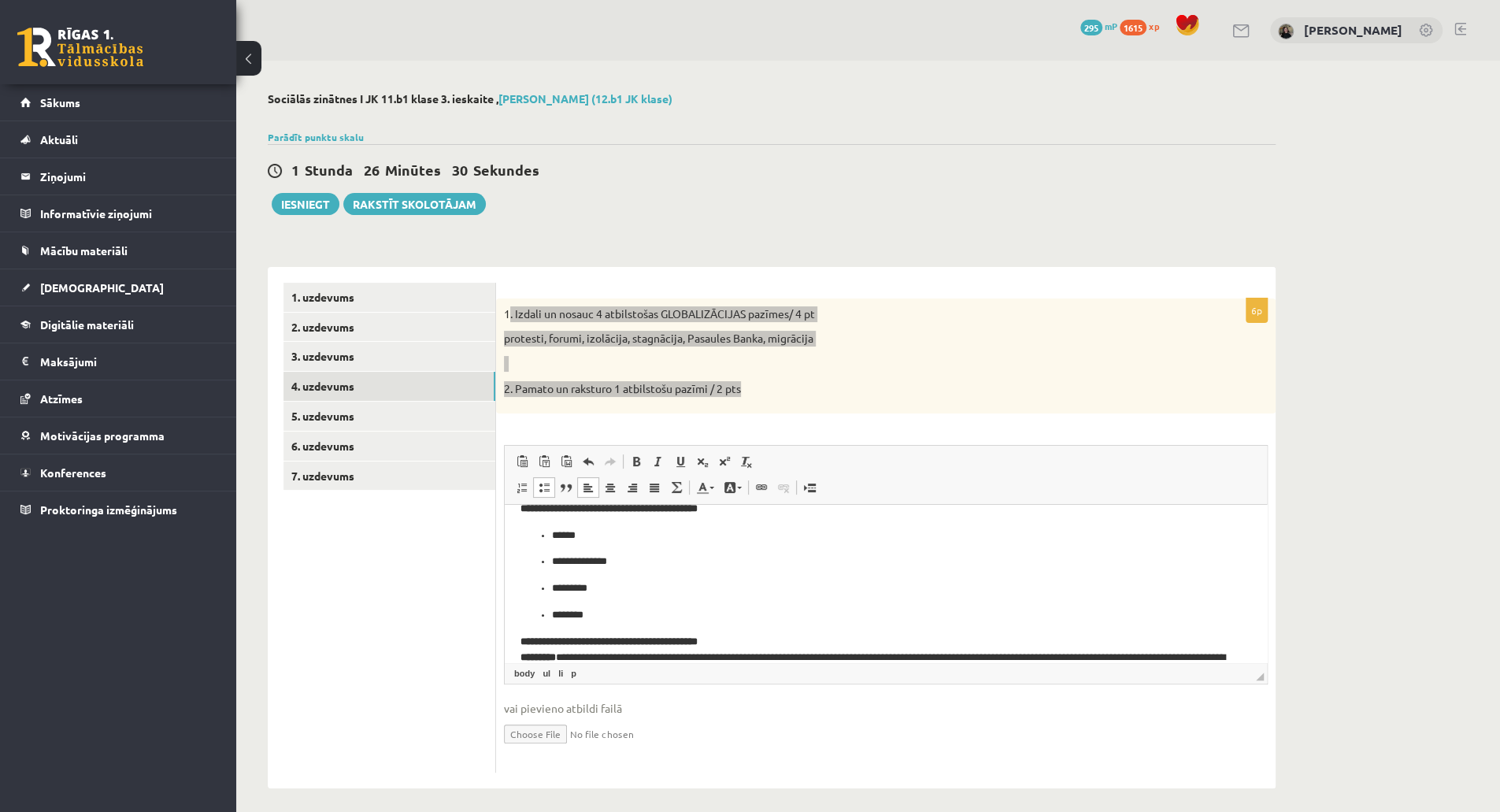
click at [1130, 588] on p "*********" at bounding box center [880, 588] width 656 height 16
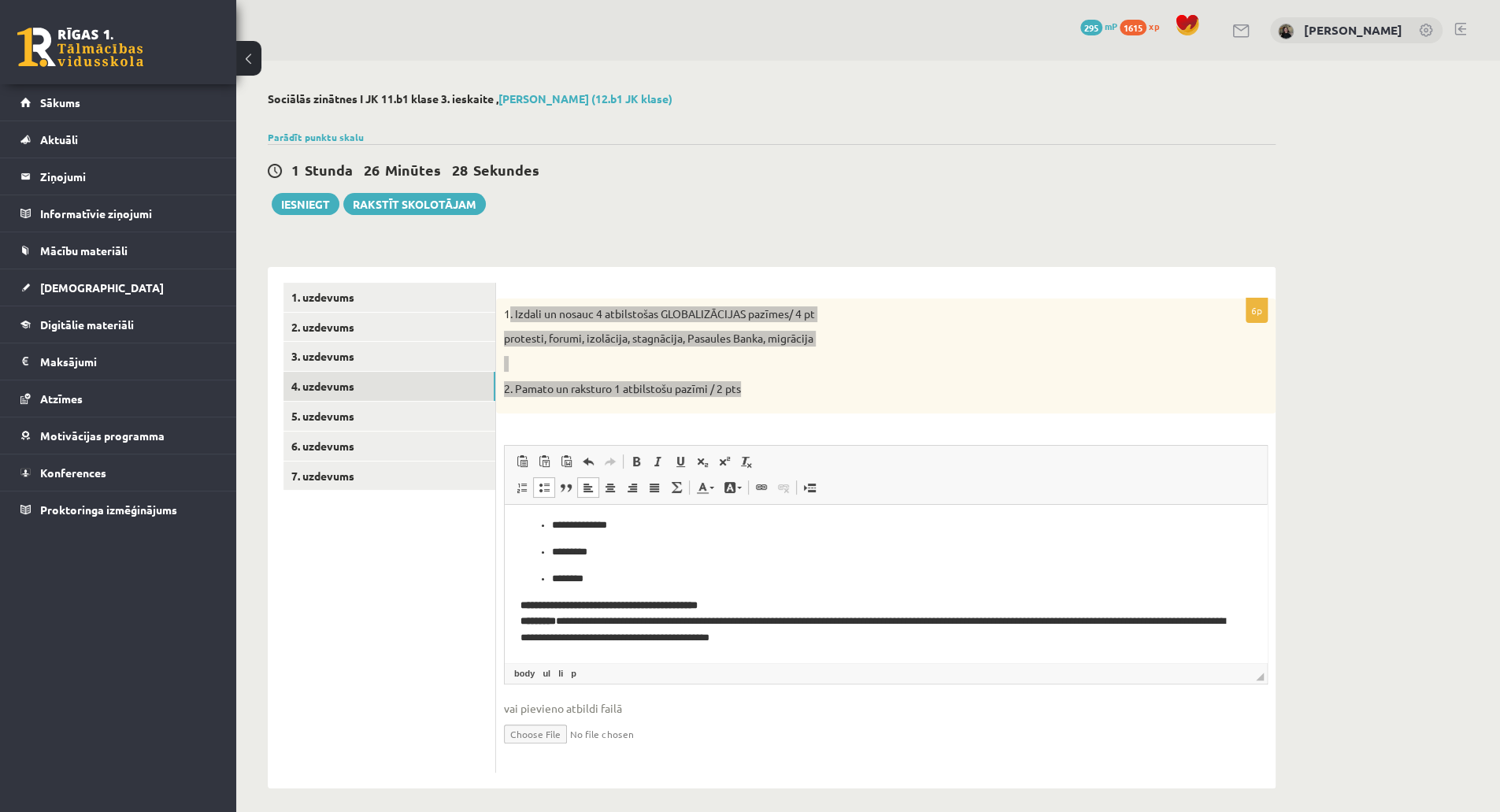
drag, startPoint x: 1257, startPoint y: 583, endPoint x: 1750, endPoint y: 1167, distance: 764.3
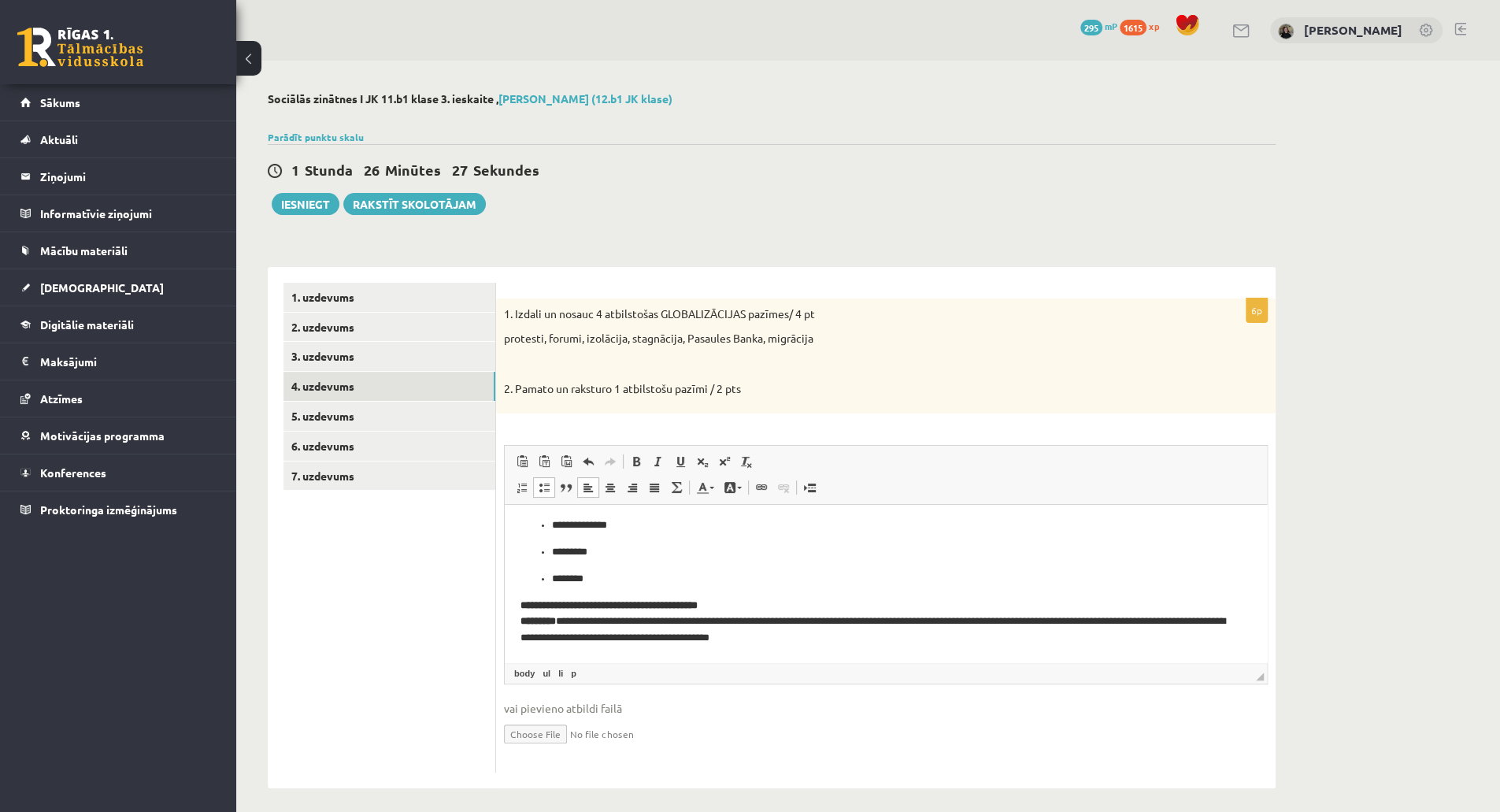
click at [1097, 782] on div "6p 1. Izdali un nosauc 4 atbilstošas GLOBALIZĀCIJAS pazīmes/ 4 pt protesti, for…" at bounding box center [886, 527] width 779 height 521
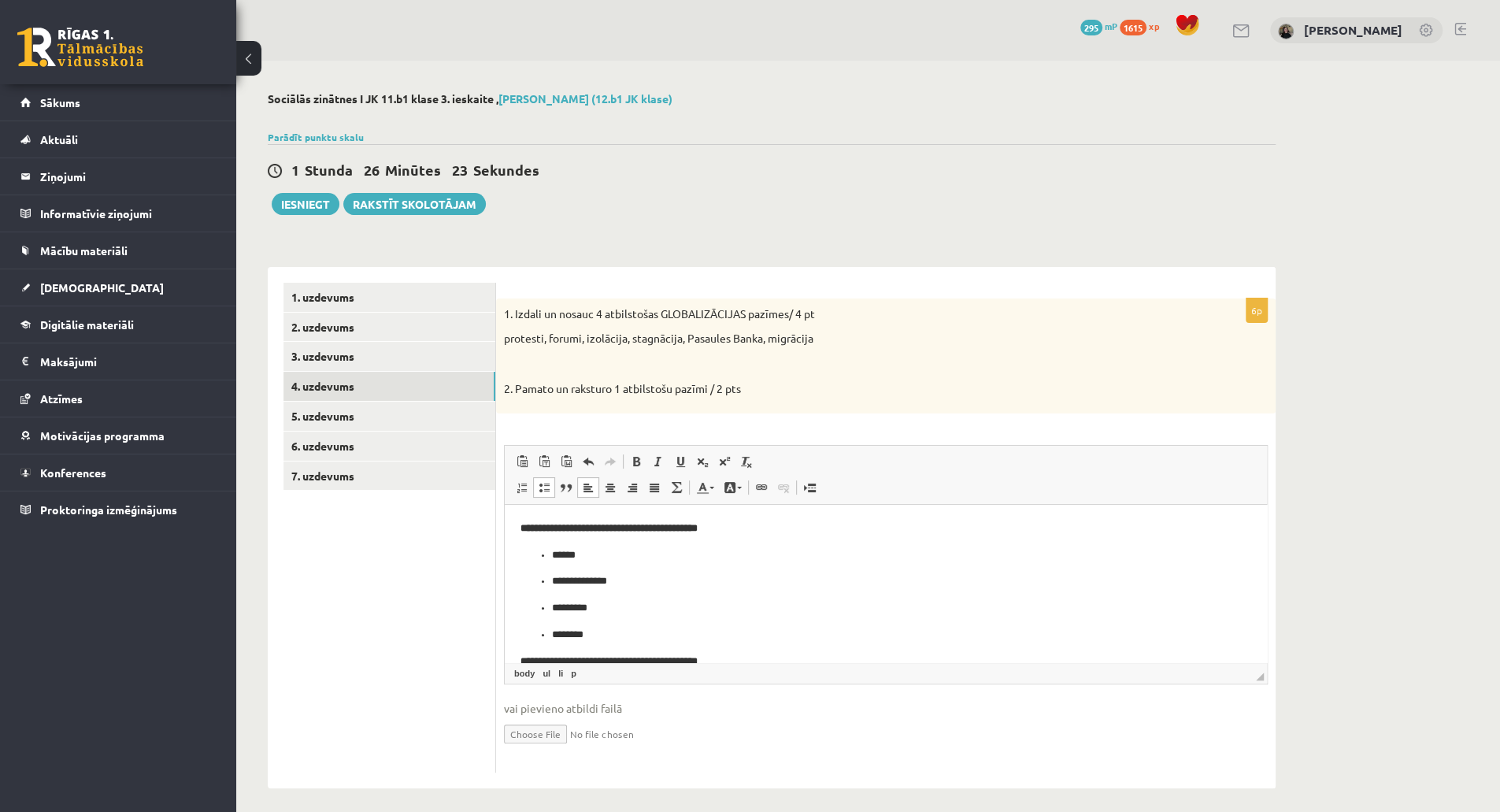
click at [487, 574] on ul "1. uzdevums 2. uzdevums 3. uzdevums 4. uzdevums 5. uzdevums 6. uzdevums 7. uzde…" at bounding box center [390, 527] width 213 height 490
click at [780, 620] on ul "**********" at bounding box center [885, 595] width 731 height 96
click at [340, 412] on link "5. uzdevums" at bounding box center [390, 416] width 212 height 29
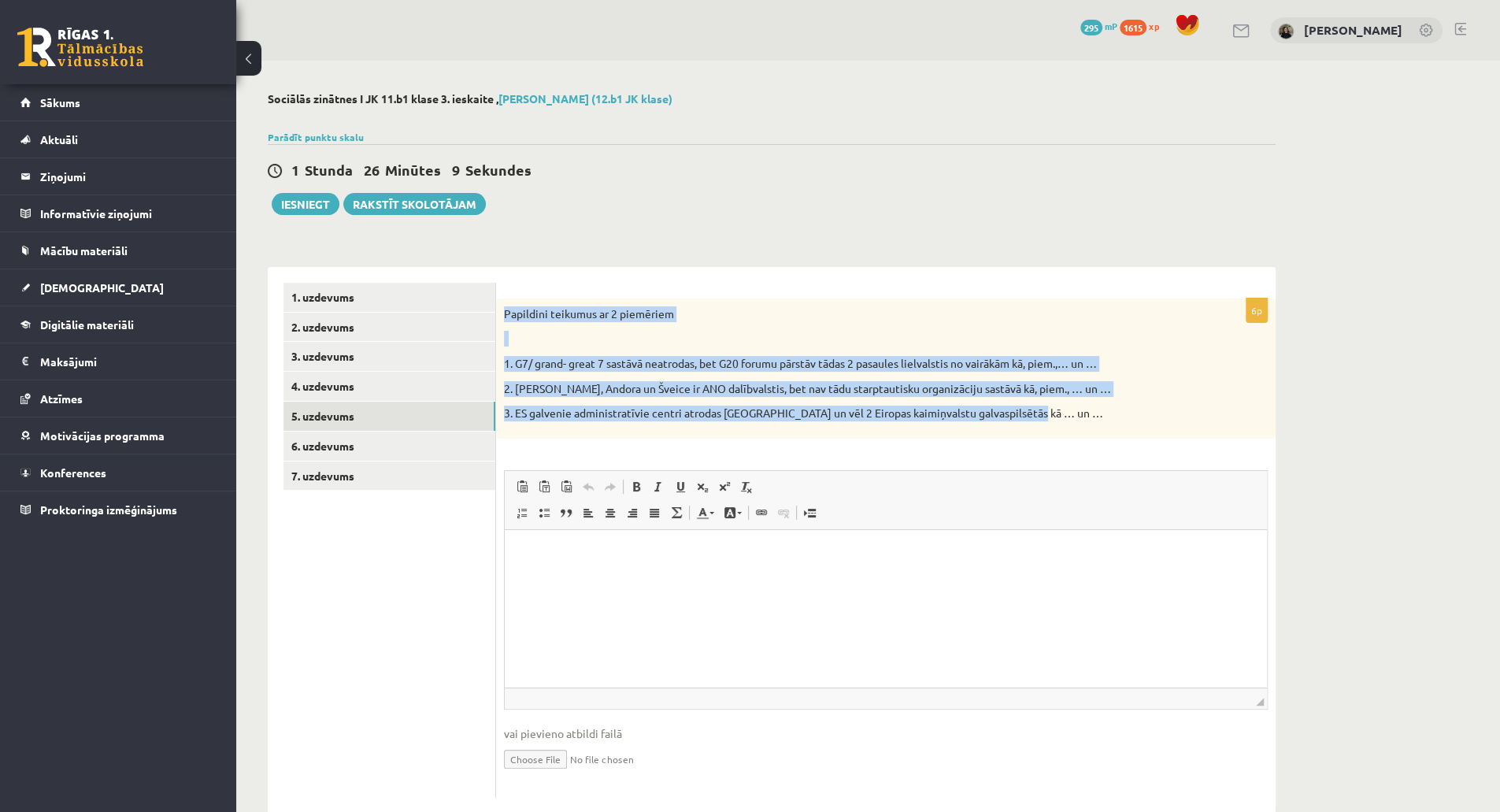
drag, startPoint x: 506, startPoint y: 305, endPoint x: 1031, endPoint y: 426, distance: 538.8
click at [1031, 426] on div "Papildini teikumus ar 2 piemēriem 1. G7/ grand- great 7 sastāvā neatrodas, bet …" at bounding box center [886, 368] width 779 height 140
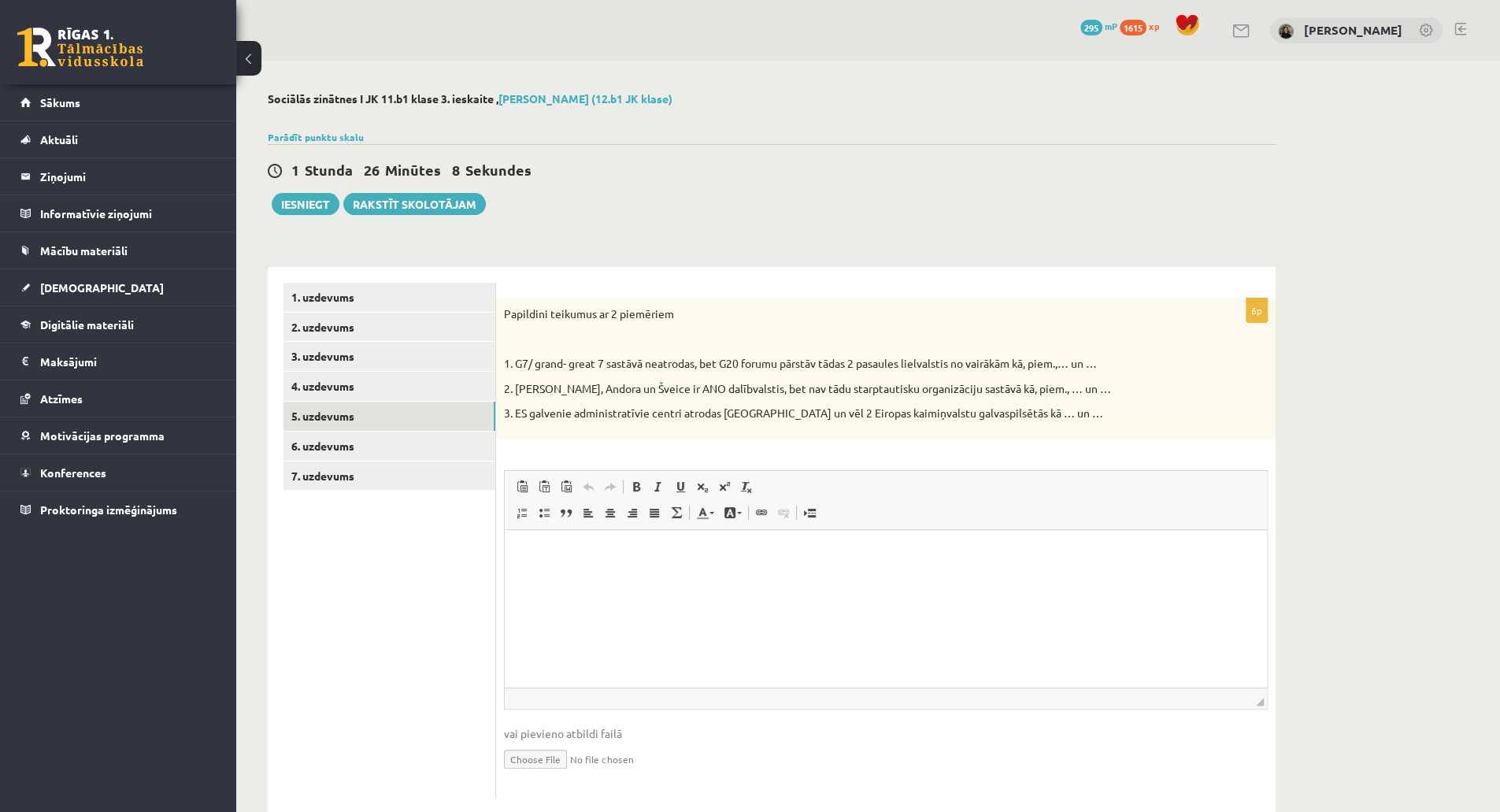
click at [1063, 427] on div "Papildini teikumus ar 2 piemēriem 1. G7/ grand- great 7 sastāvā neatrodas, bet …" at bounding box center [886, 368] width 779 height 140
drag, startPoint x: 502, startPoint y: 321, endPoint x: 869, endPoint y: 470, distance: 396.1
click at [869, 470] on div "6p Papildini teikumus ar 2 piemēriem 1. G7/ grand- great 7 sastāvā neatrodas, b…" at bounding box center [886, 548] width 779 height 499
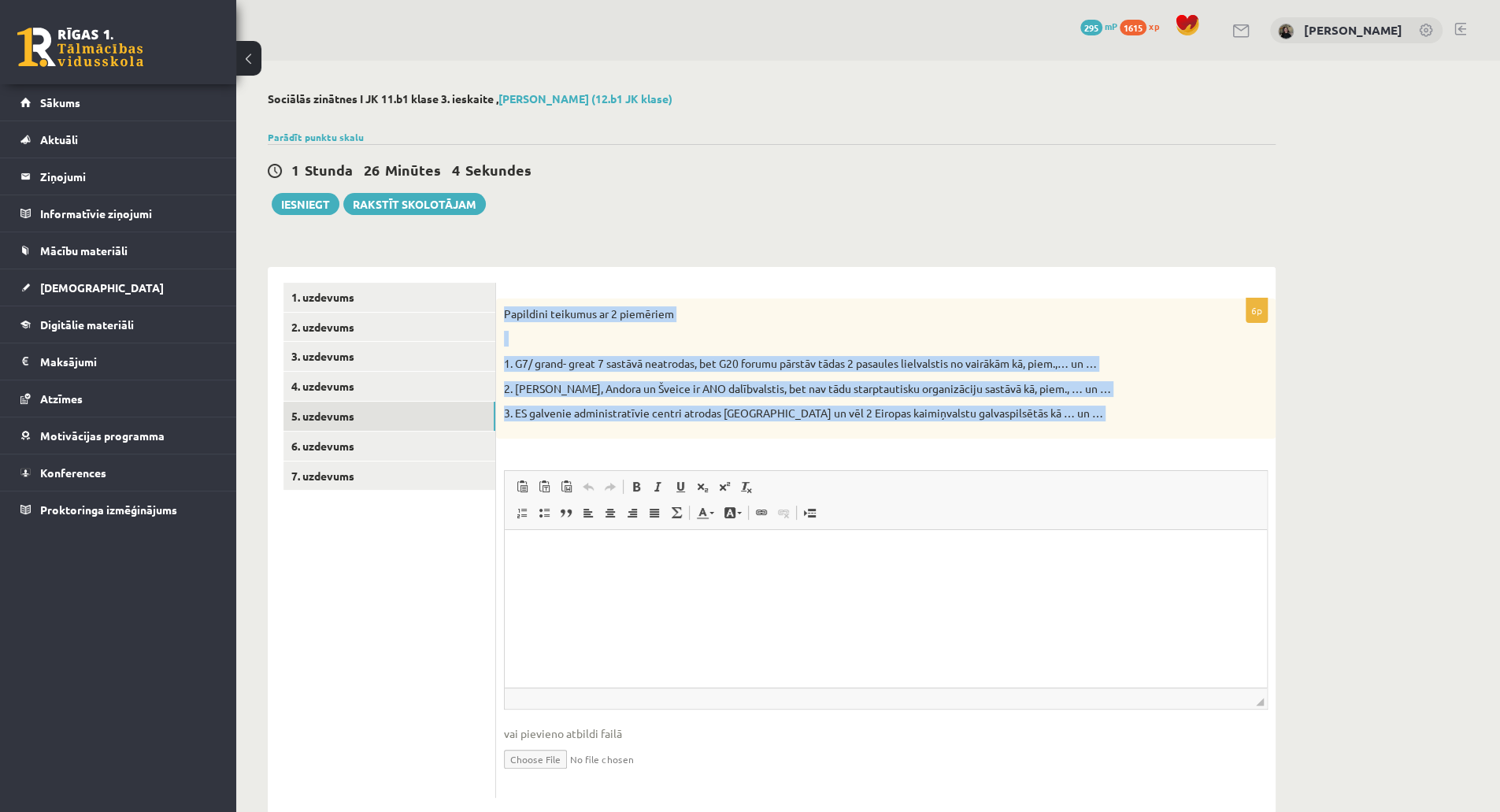
drag, startPoint x: 504, startPoint y: 315, endPoint x: 1087, endPoint y: 444, distance: 597.1
click at [1087, 444] on div "6p Papildini teikumus ar 2 piemēriem 1. G7/ grand- great 7 sastāvā neatrodas, b…" at bounding box center [886, 548] width 779 height 499
copy div "Loremipsu dolorsit am 2 consectet 9. A6/ elits- doeiu 2 tempori utlaboree, dol …"
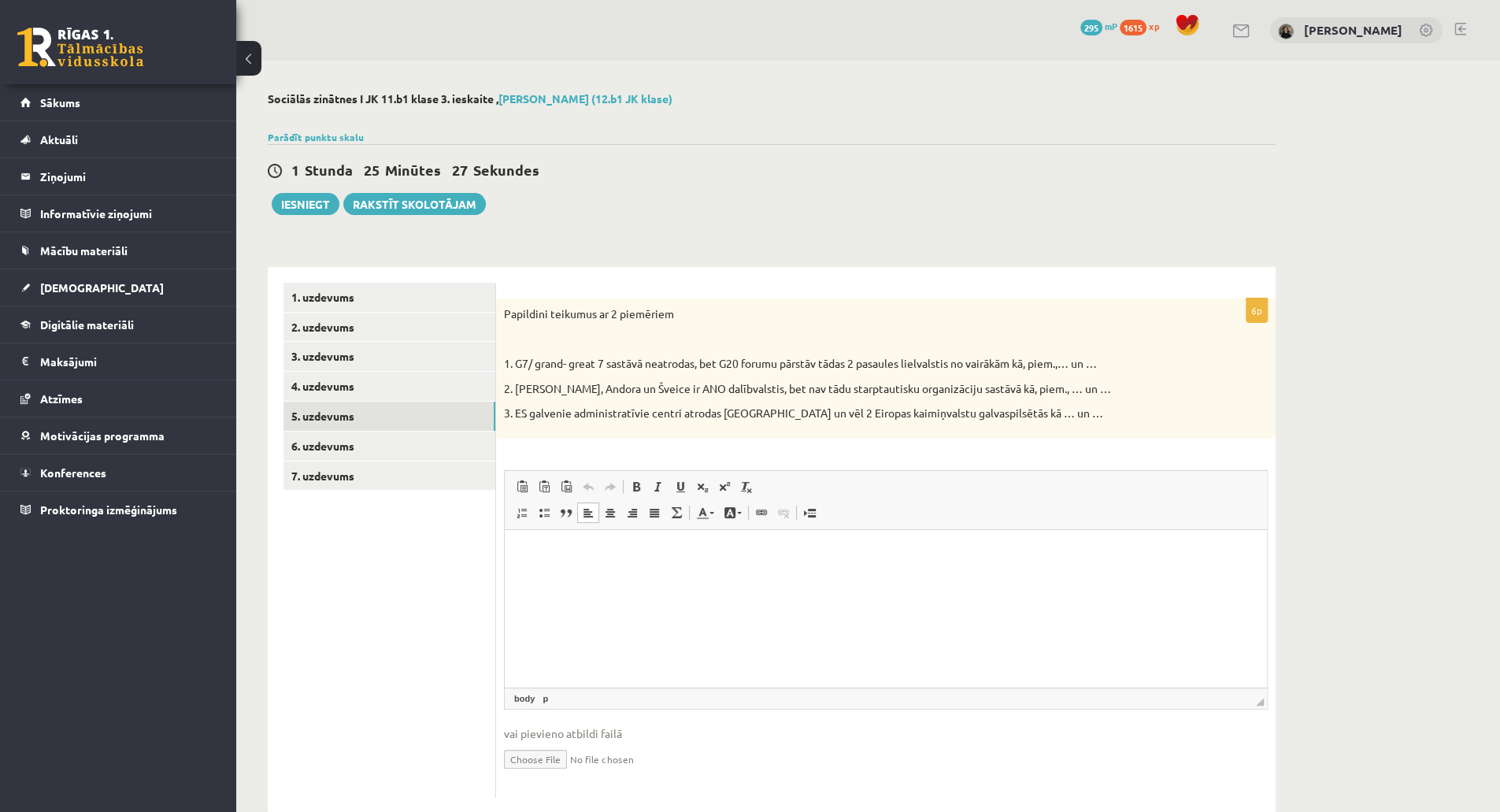
drag, startPoint x: 562, startPoint y: 570, endPoint x: 517, endPoint y: 553, distance: 48.1
click at [517, 553] on html at bounding box center [886, 553] width 762 height 48
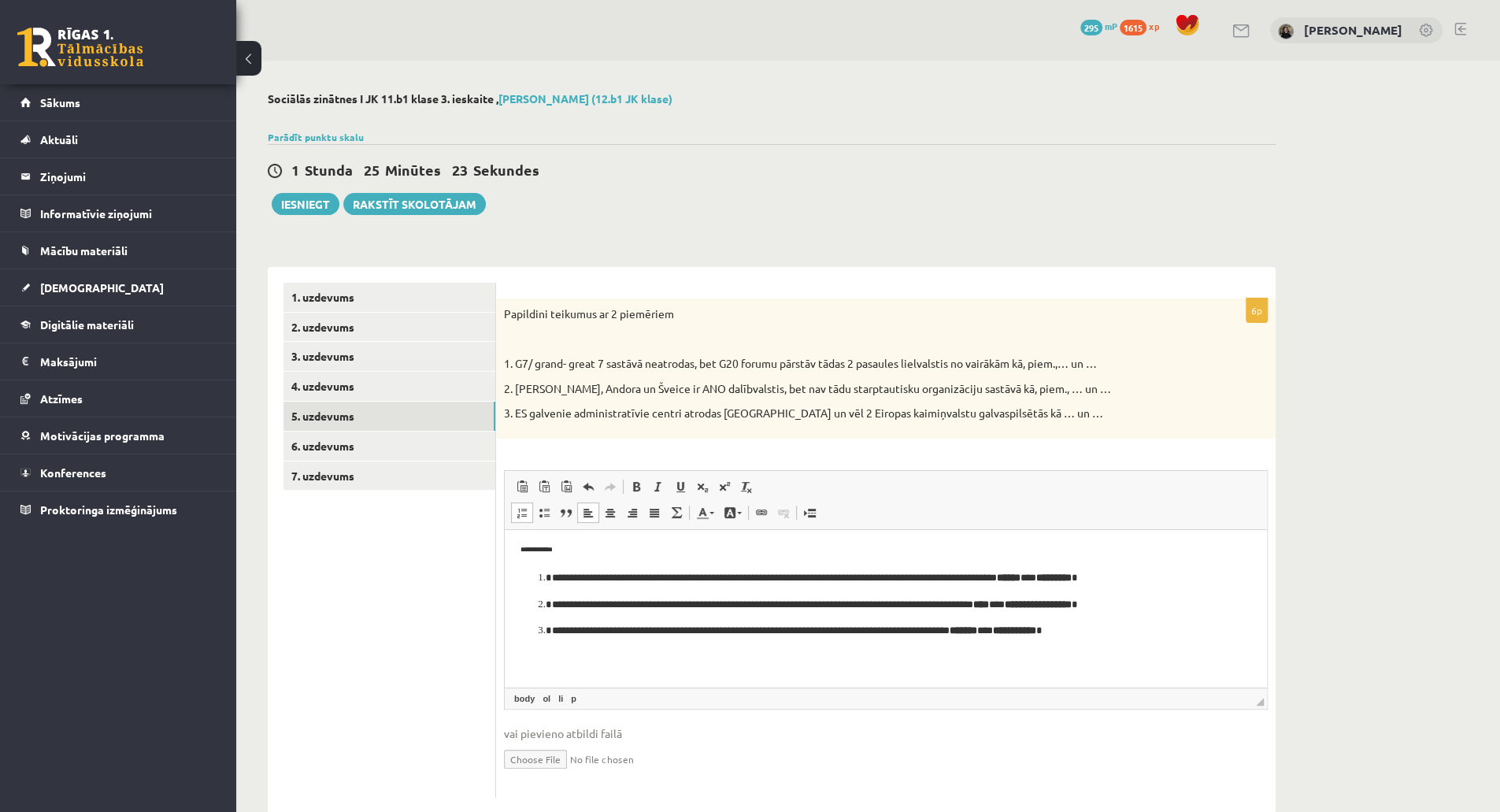
click at [579, 558] on body "**********" at bounding box center [885, 592] width 731 height 94
click at [574, 556] on body "**********" at bounding box center [885, 592] width 731 height 94
drag, startPoint x: 573, startPoint y: 554, endPoint x: 514, endPoint y: 544, distance: 59.8
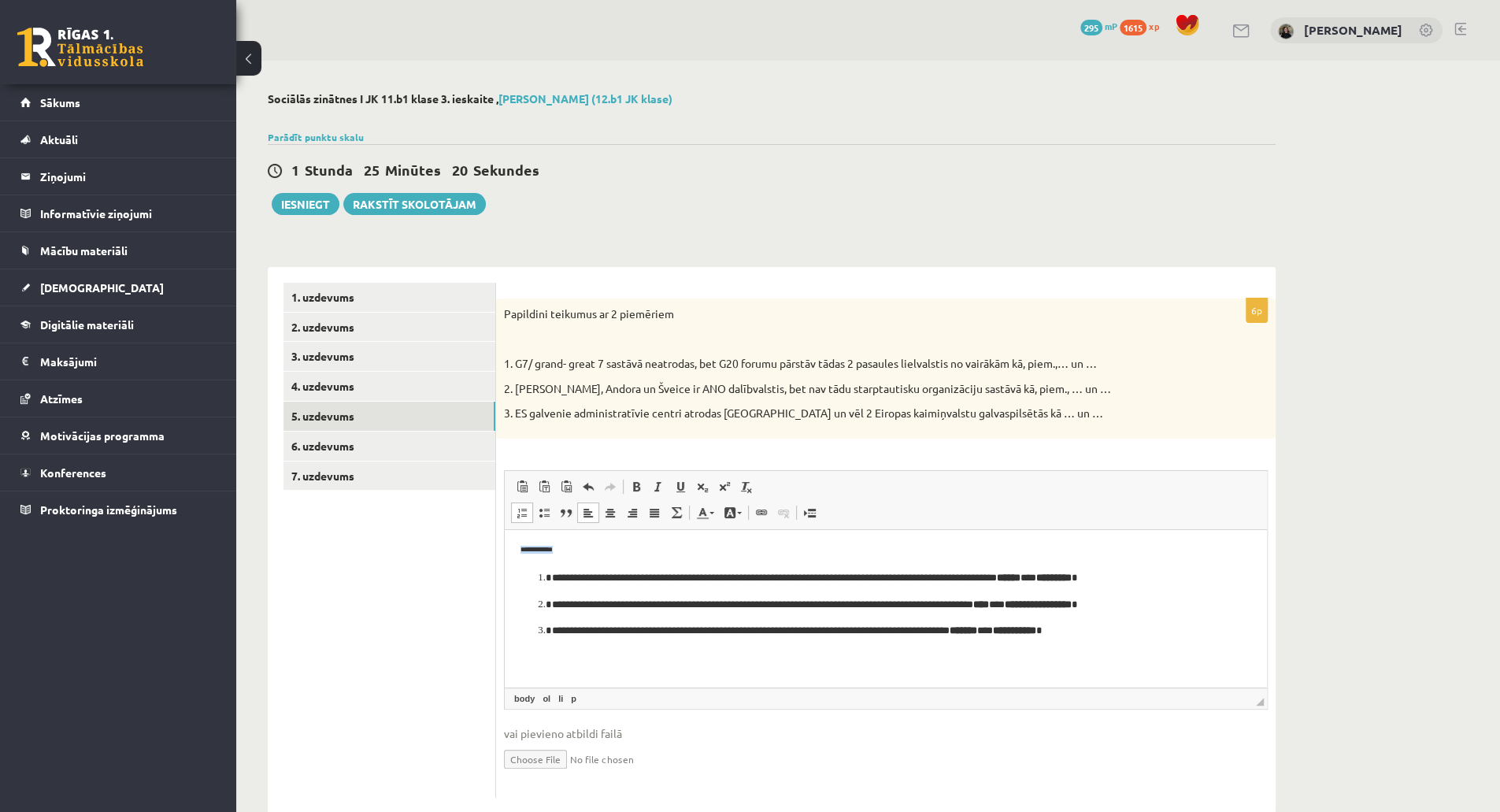
click at [514, 544] on html "**********" at bounding box center [886, 591] width 762 height 126
click at [535, 578] on ol "**********" at bounding box center [885, 603] width 731 height 69
click at [539, 577] on ol "**********" at bounding box center [885, 603] width 731 height 69
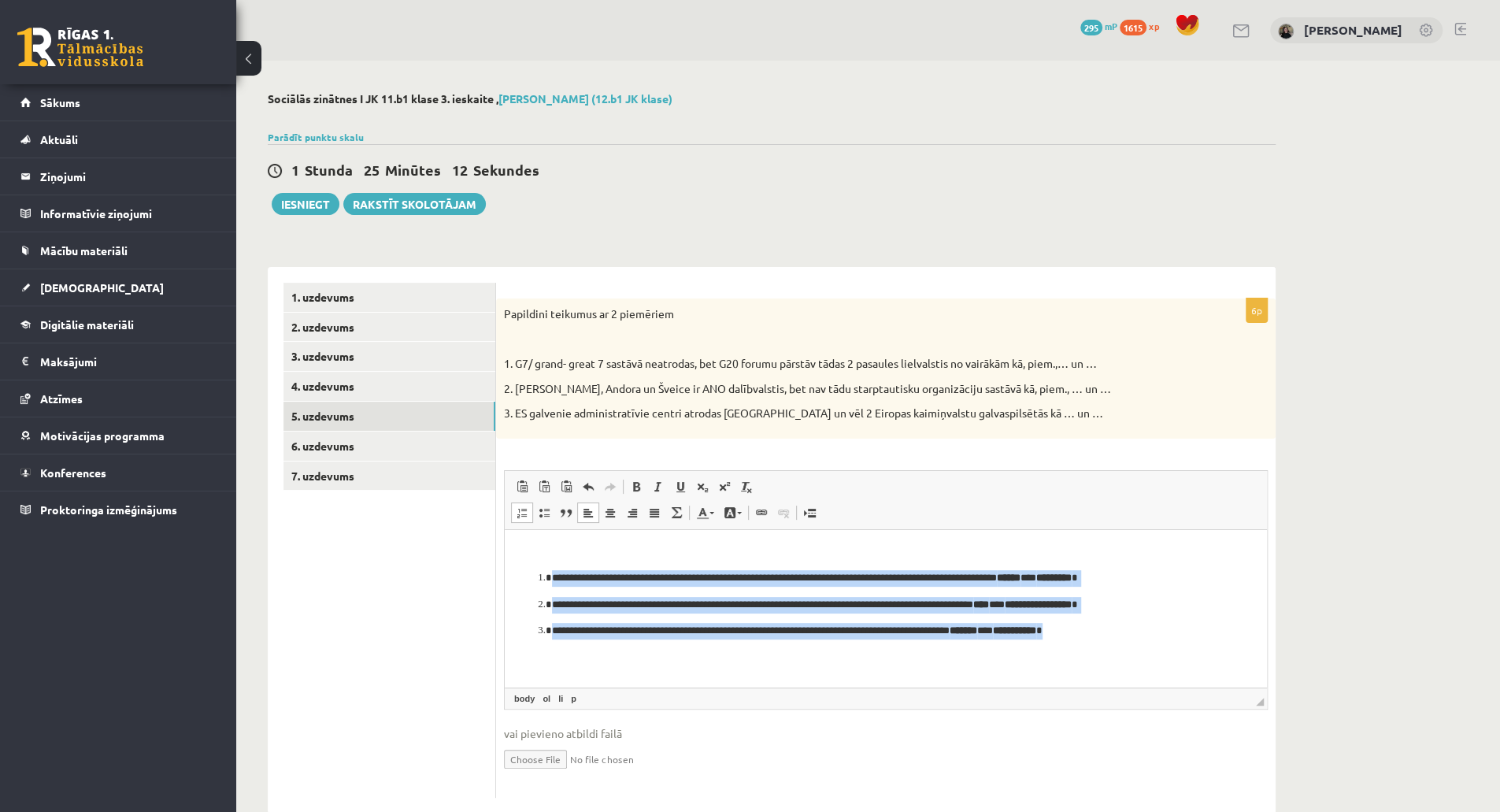
drag, startPoint x: 818, startPoint y: 502, endPoint x: 1146, endPoint y: 628, distance: 351.4
click at [1146, 628] on ol "**********" at bounding box center [885, 603] width 731 height 69
click at [734, 519] on link "Background Colour" at bounding box center [732, 513] width 27 height 21
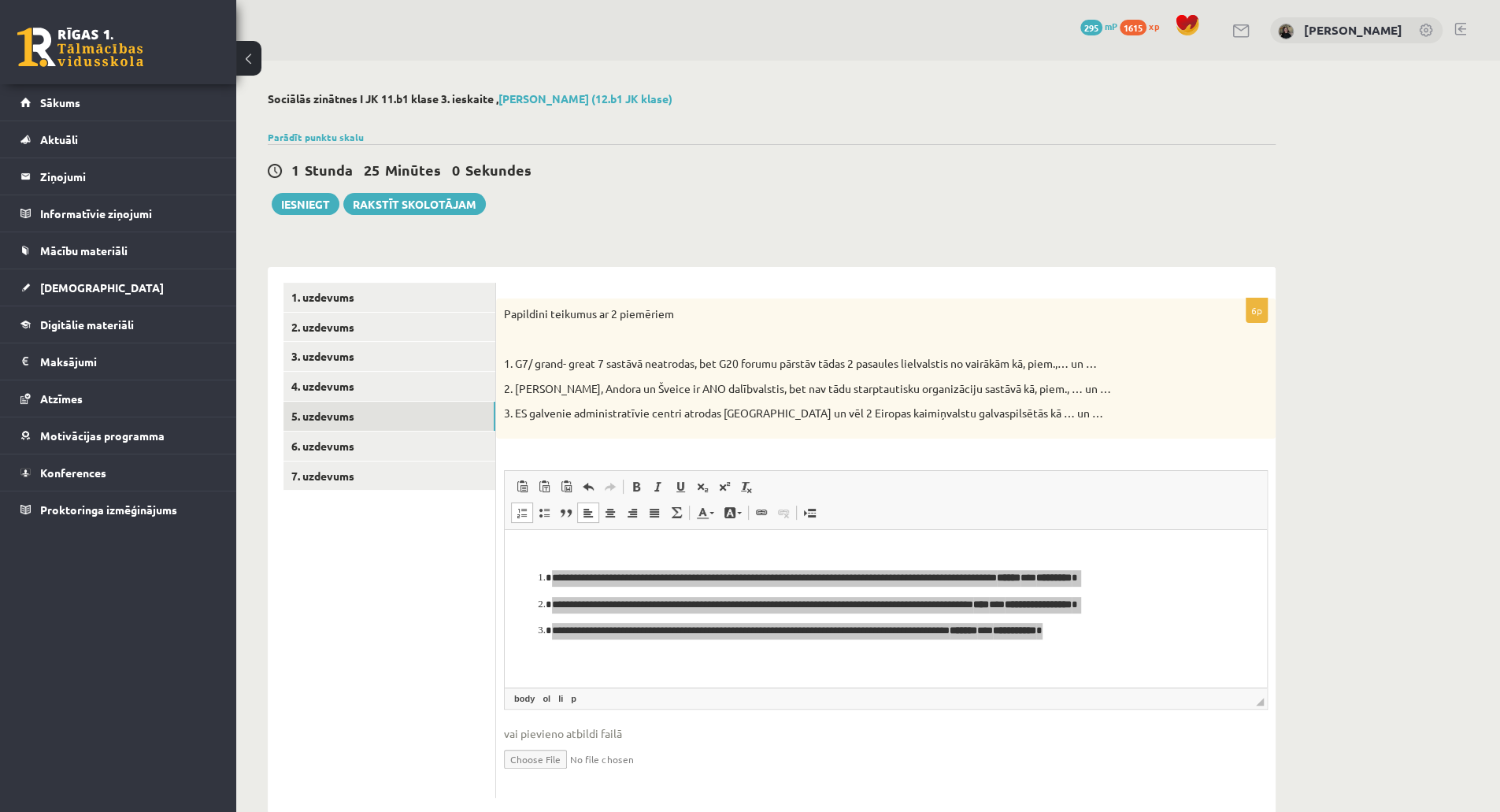
click at [874, 507] on span "Editor toolbars Paste Keyboard shortcut Ctrl+V Paste as plain text Keyboard sho…" at bounding box center [886, 500] width 762 height 59
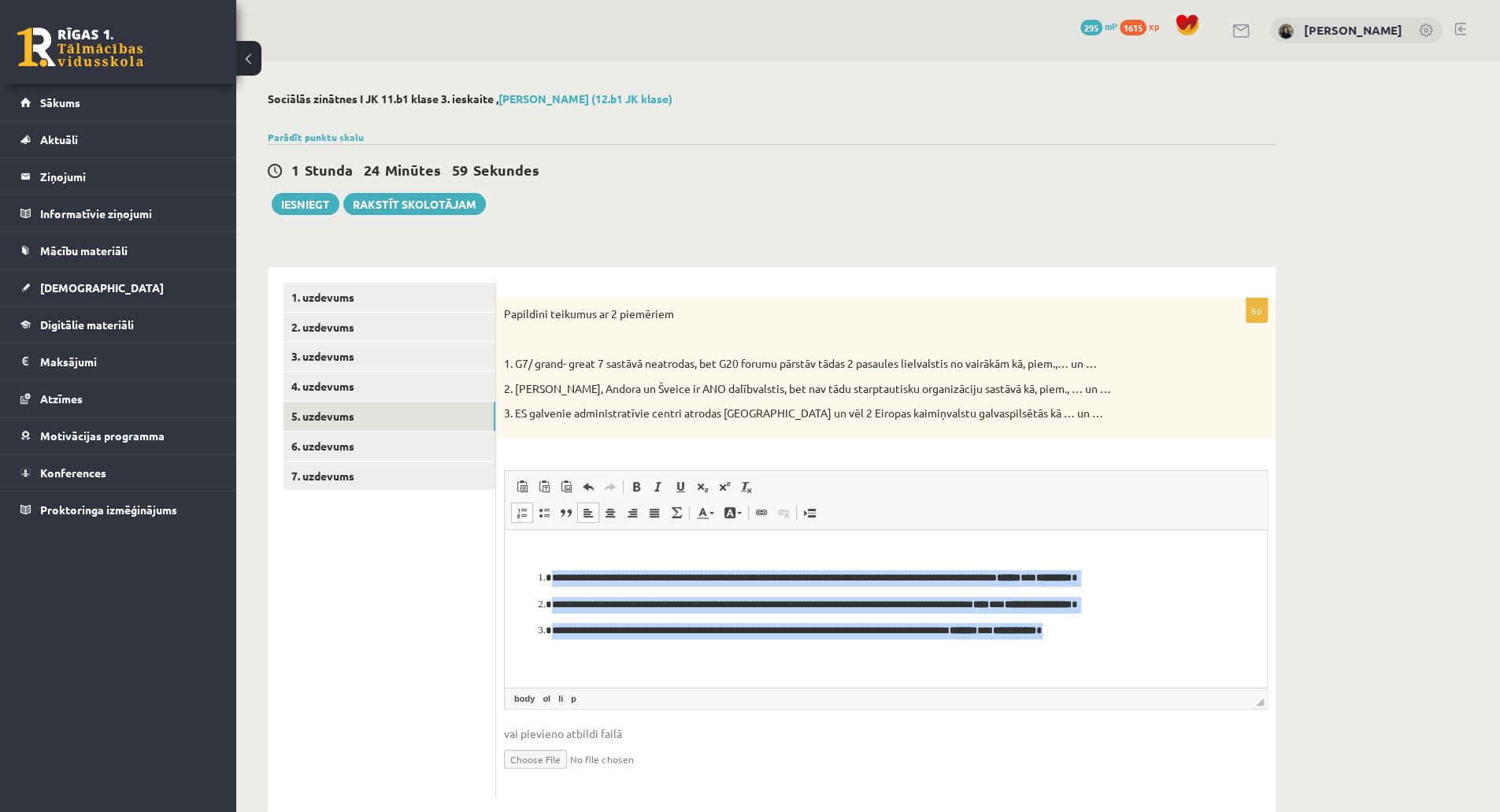
click at [763, 655] on html "**********" at bounding box center [886, 591] width 762 height 126
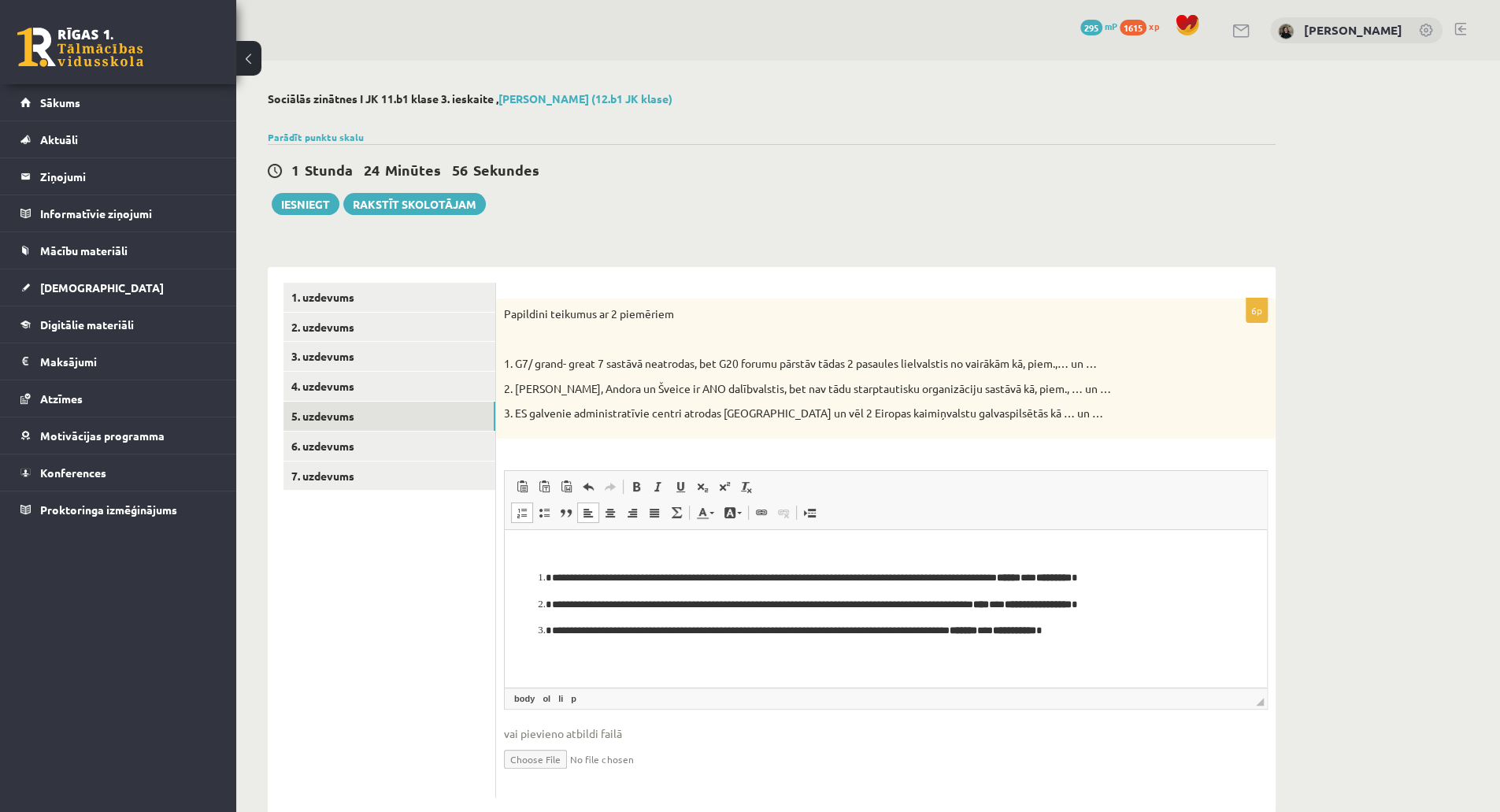
click at [1137, 651] on html "**********" at bounding box center [886, 591] width 762 height 126
click at [313, 445] on link "6. uzdevums" at bounding box center [390, 446] width 212 height 29
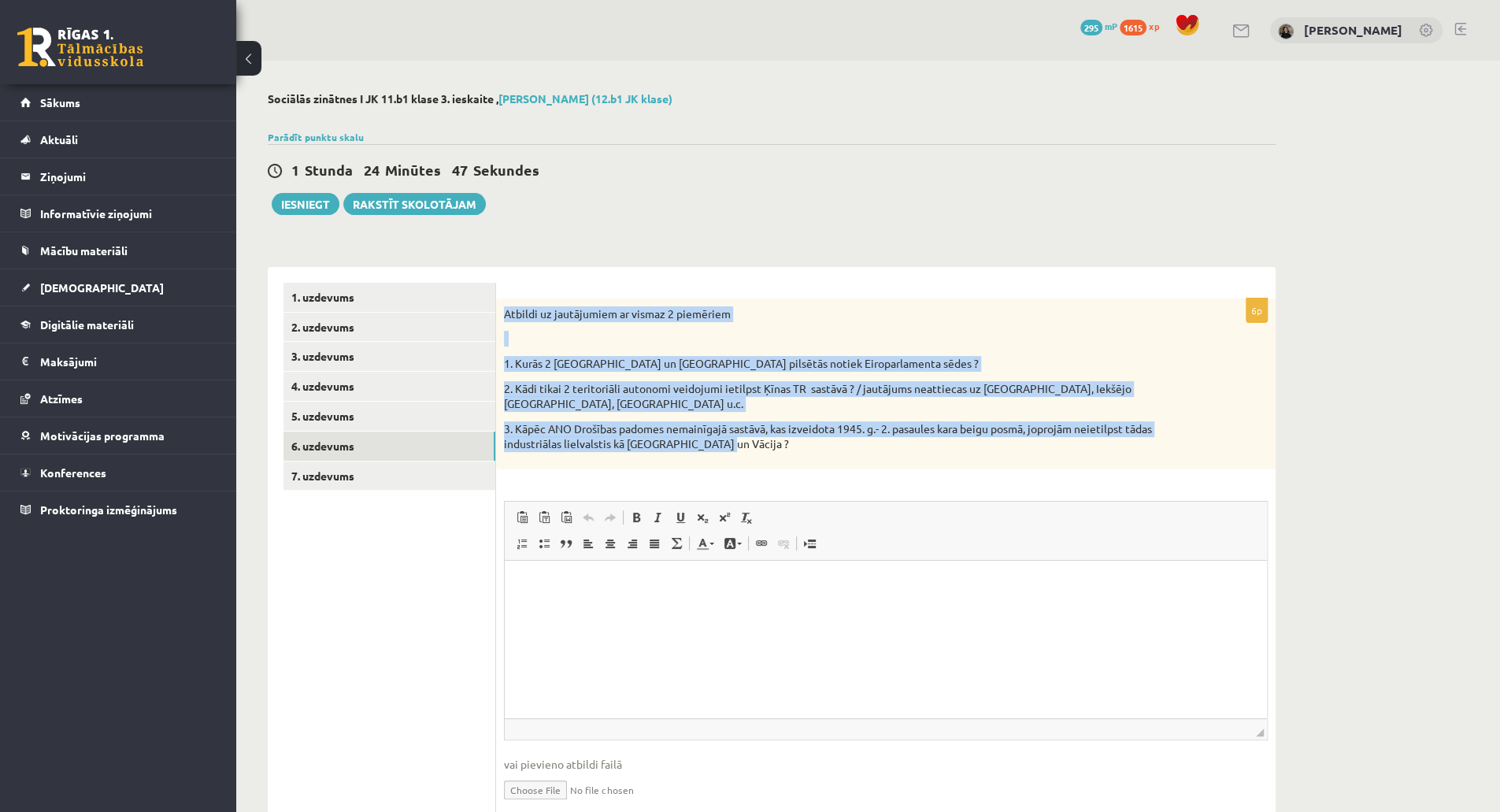
drag, startPoint x: 506, startPoint y: 309, endPoint x: 758, endPoint y: 446, distance: 286.8
click at [758, 446] on div "Atbildi uz jautājumiem ar vismaz 2 piemēriem 1. Kurās 2 [GEOGRAPHIC_DATA] un [G…" at bounding box center [886, 384] width 779 height 171
copy div "Atbildi uz jautājumiem ar vismaz 2 piemēriem 1. Kurās 2 [GEOGRAPHIC_DATA] un [G…"
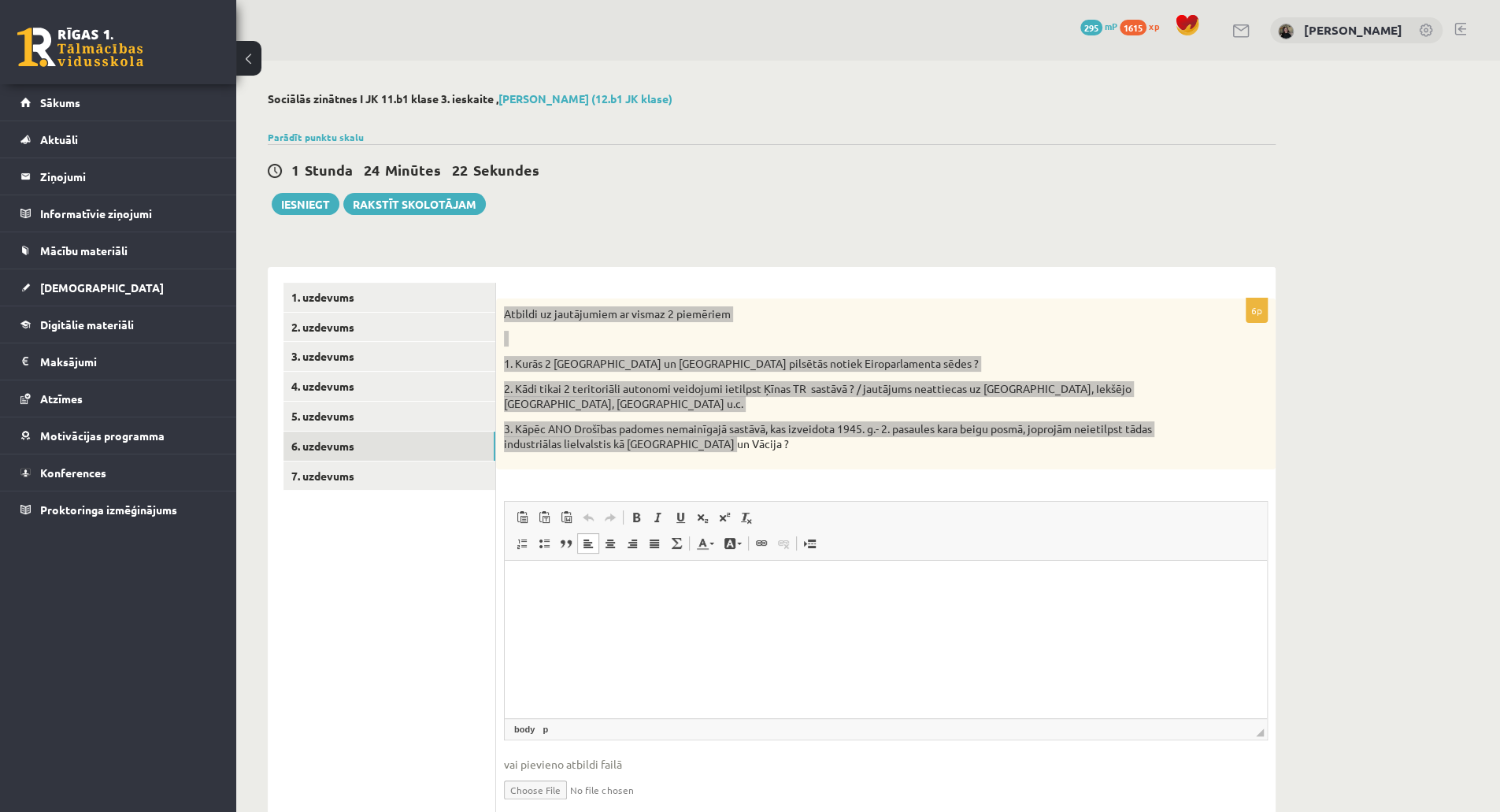
click at [544, 572] on html at bounding box center [886, 585] width 762 height 48
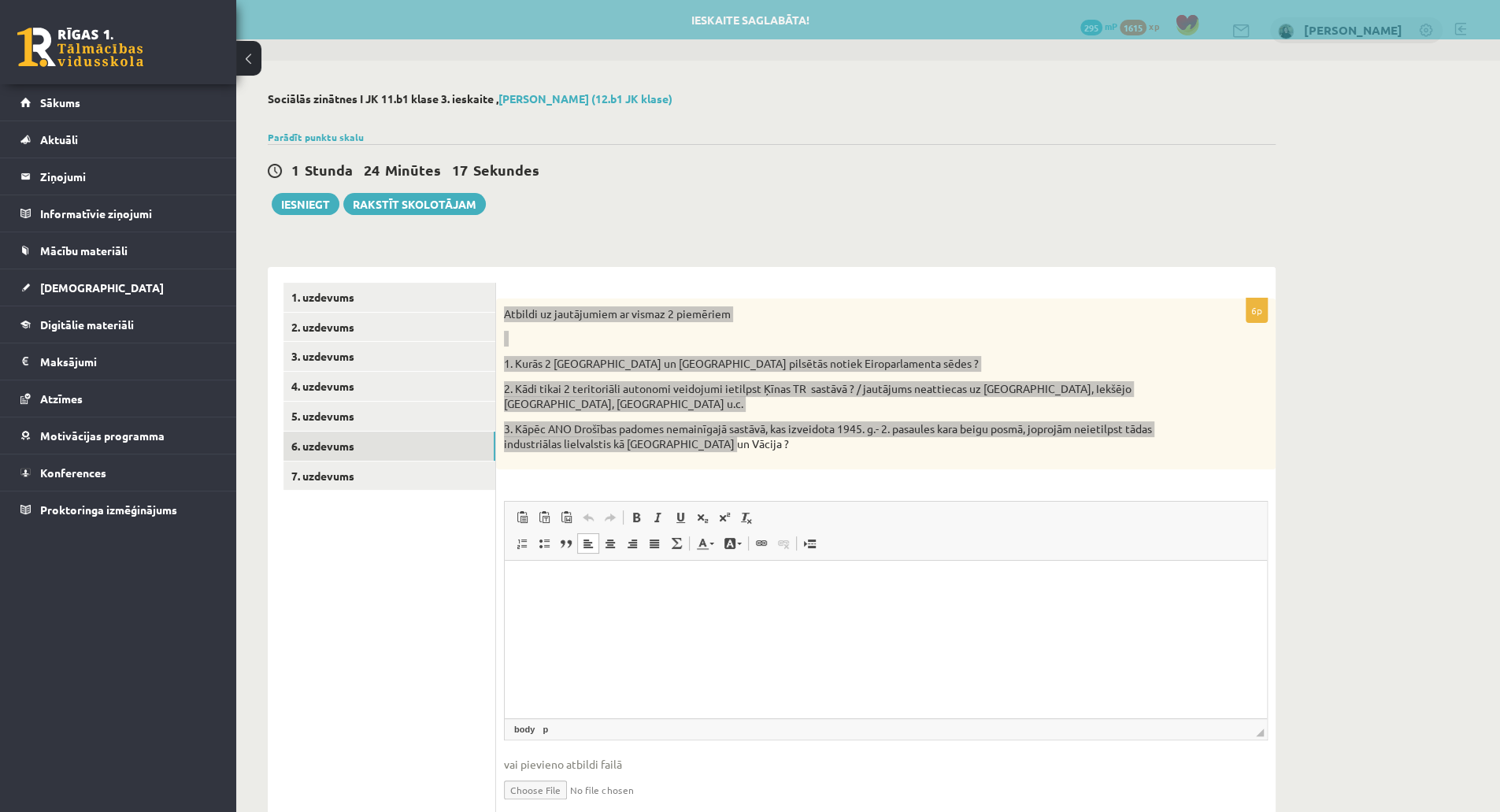
drag, startPoint x: 544, startPoint y: 572, endPoint x: 550, endPoint y: 578, distance: 8.5
click at [550, 578] on p "Rich Text Editor, wiswyg-editor-user-answer-47024753198980" at bounding box center [885, 585] width 731 height 16
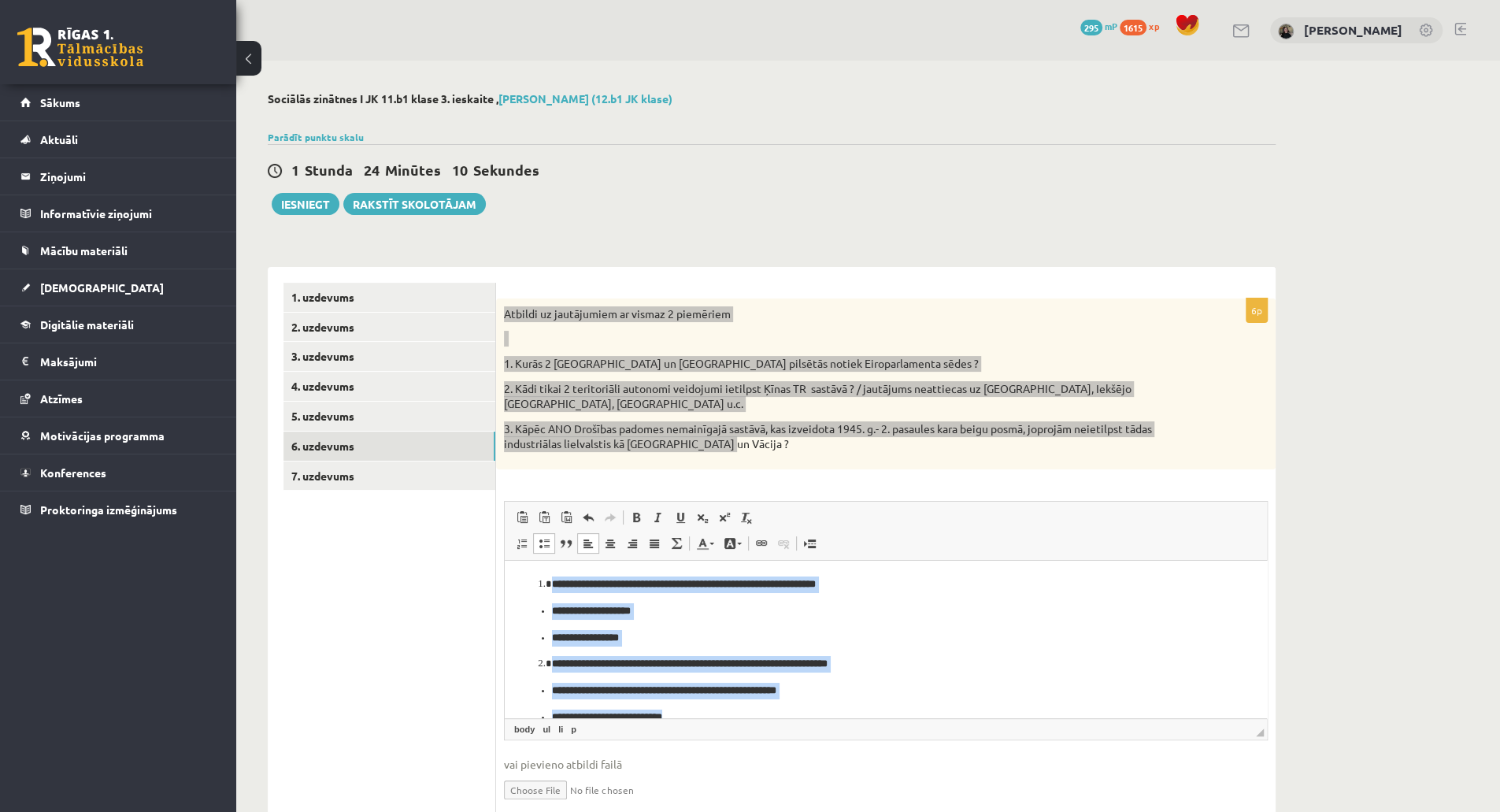
scroll to position [103, 0]
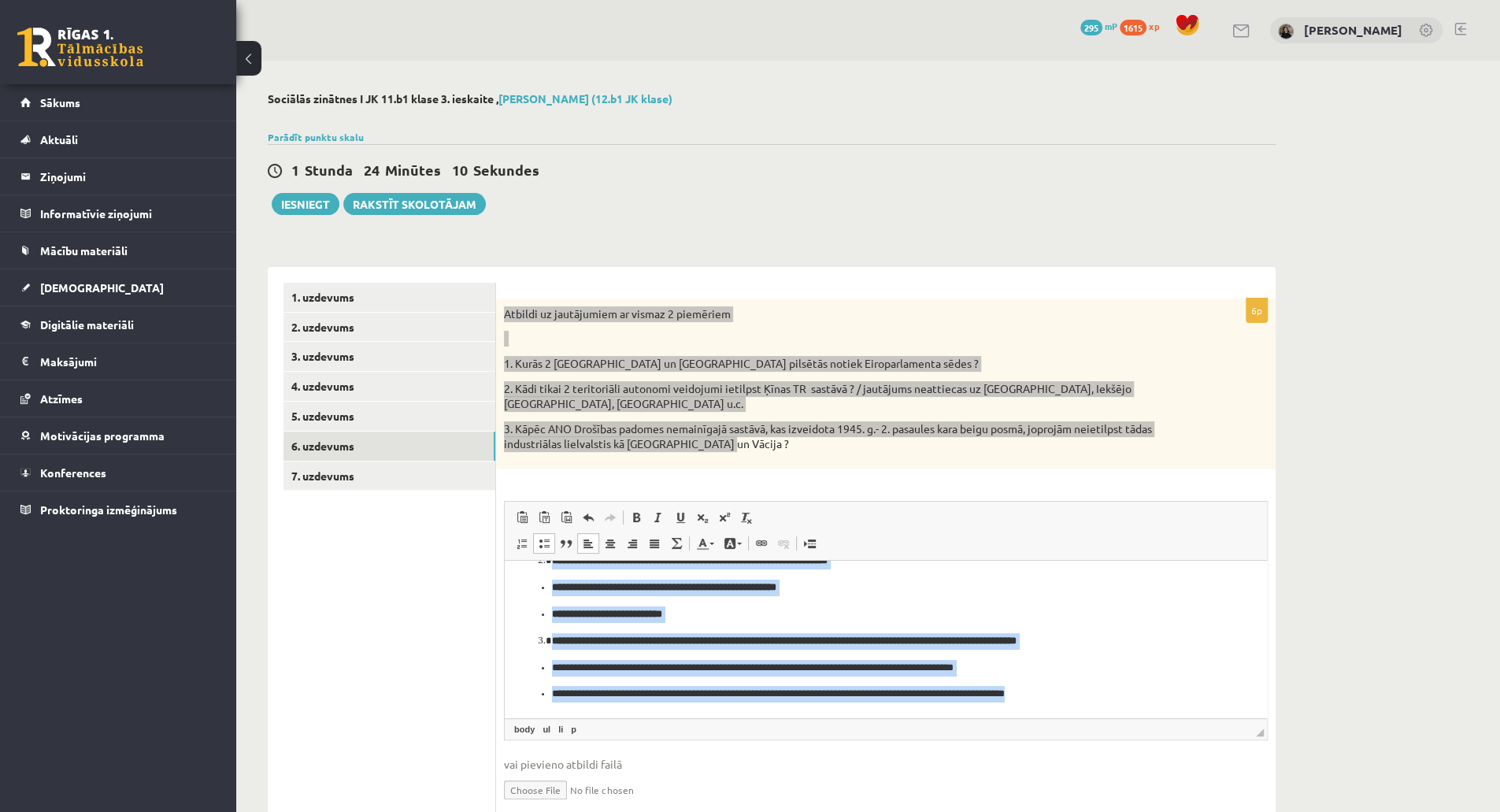
drag, startPoint x: 538, startPoint y: 590, endPoint x: 1610, endPoint y: 1265, distance: 1266.8
click at [1107, 718] on html "**********" at bounding box center [886, 587] width 762 height 261
click at [636, 511] on span at bounding box center [636, 517] width 13 height 13
click at [641, 511] on span at bounding box center [636, 517] width 13 height 13
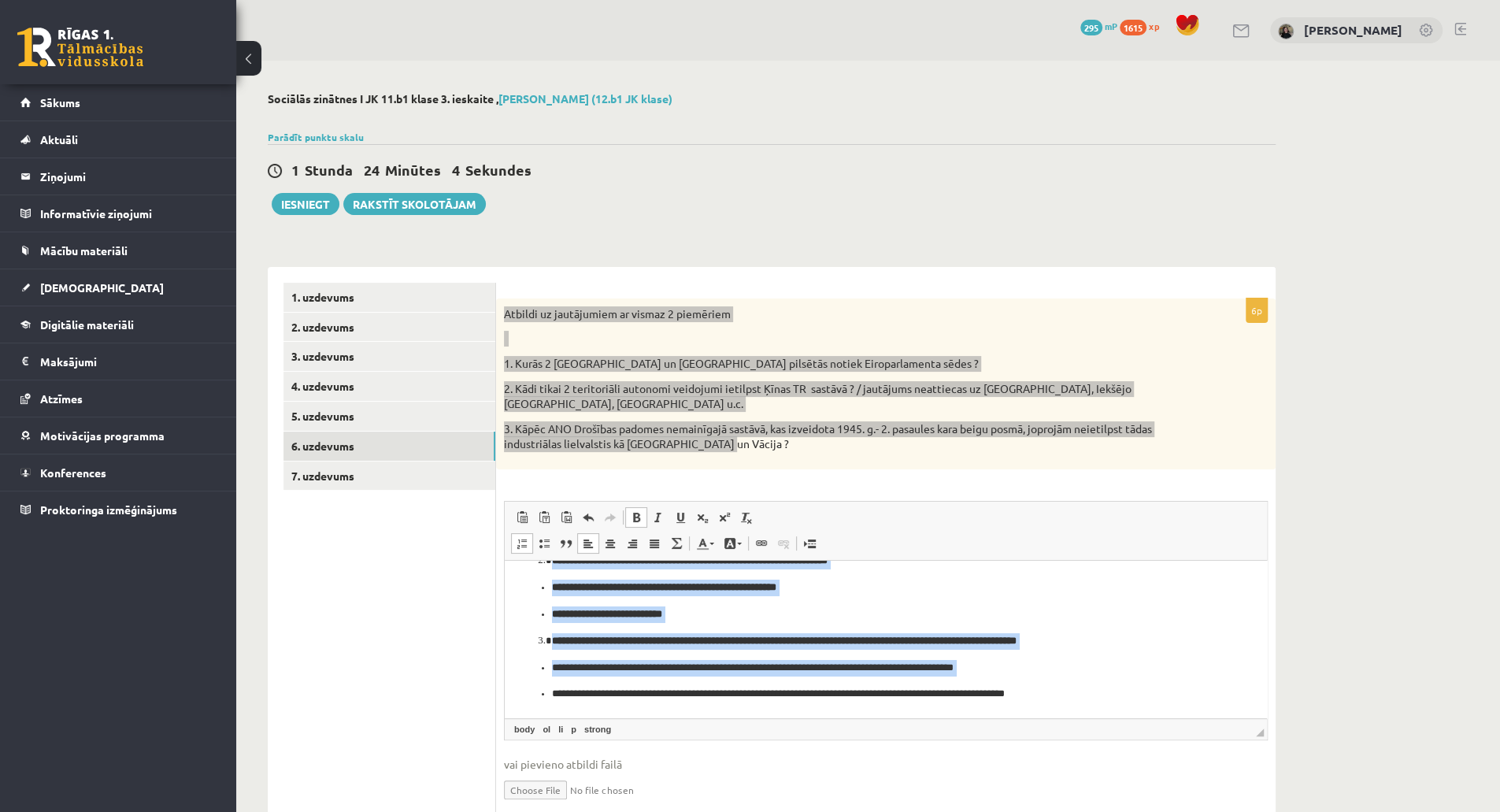
click at [641, 511] on span at bounding box center [636, 517] width 13 height 13
click at [661, 511] on span at bounding box center [658, 517] width 13 height 13
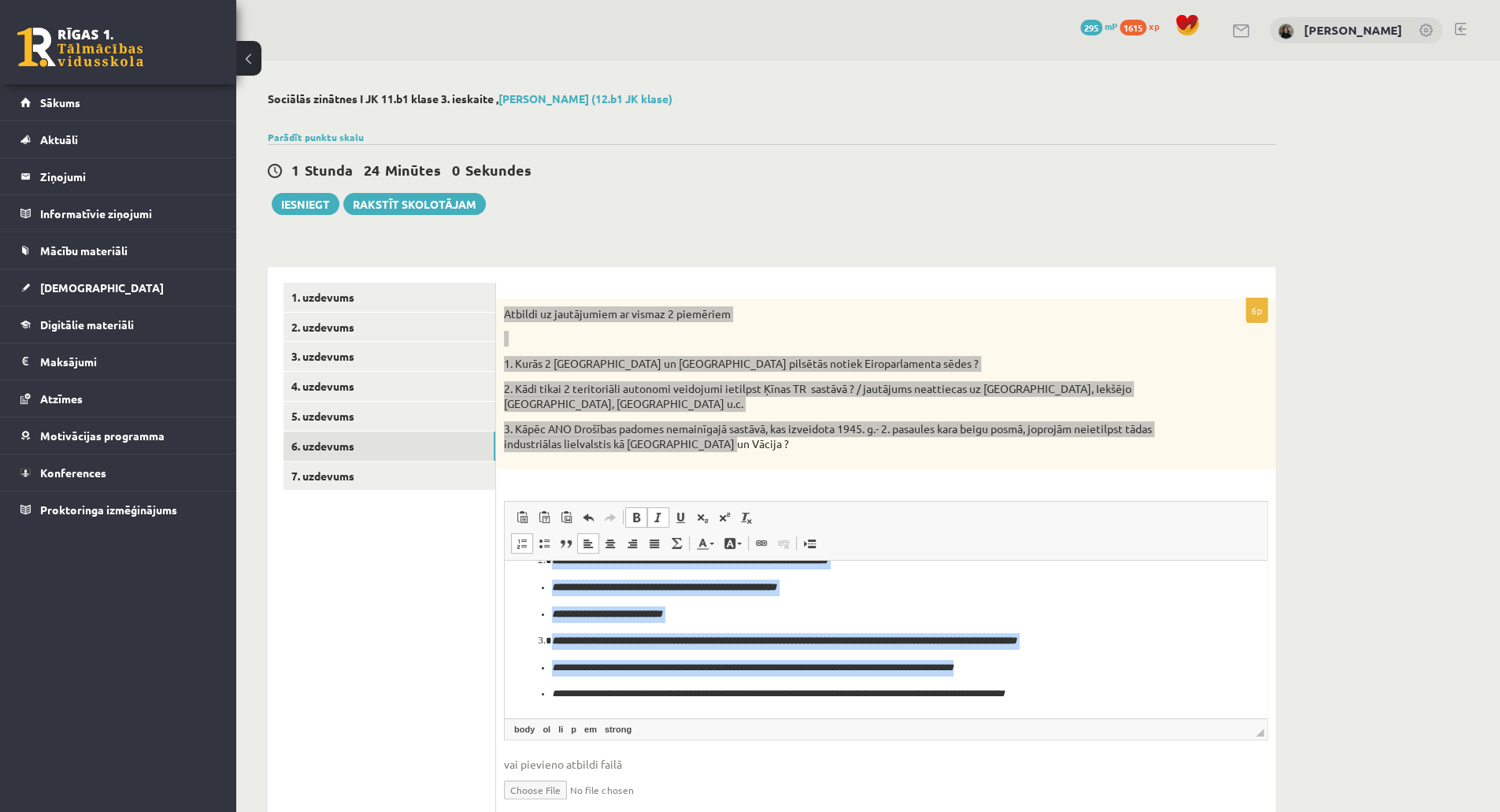
click at [1138, 674] on p "**********" at bounding box center [880, 668] width 656 height 16
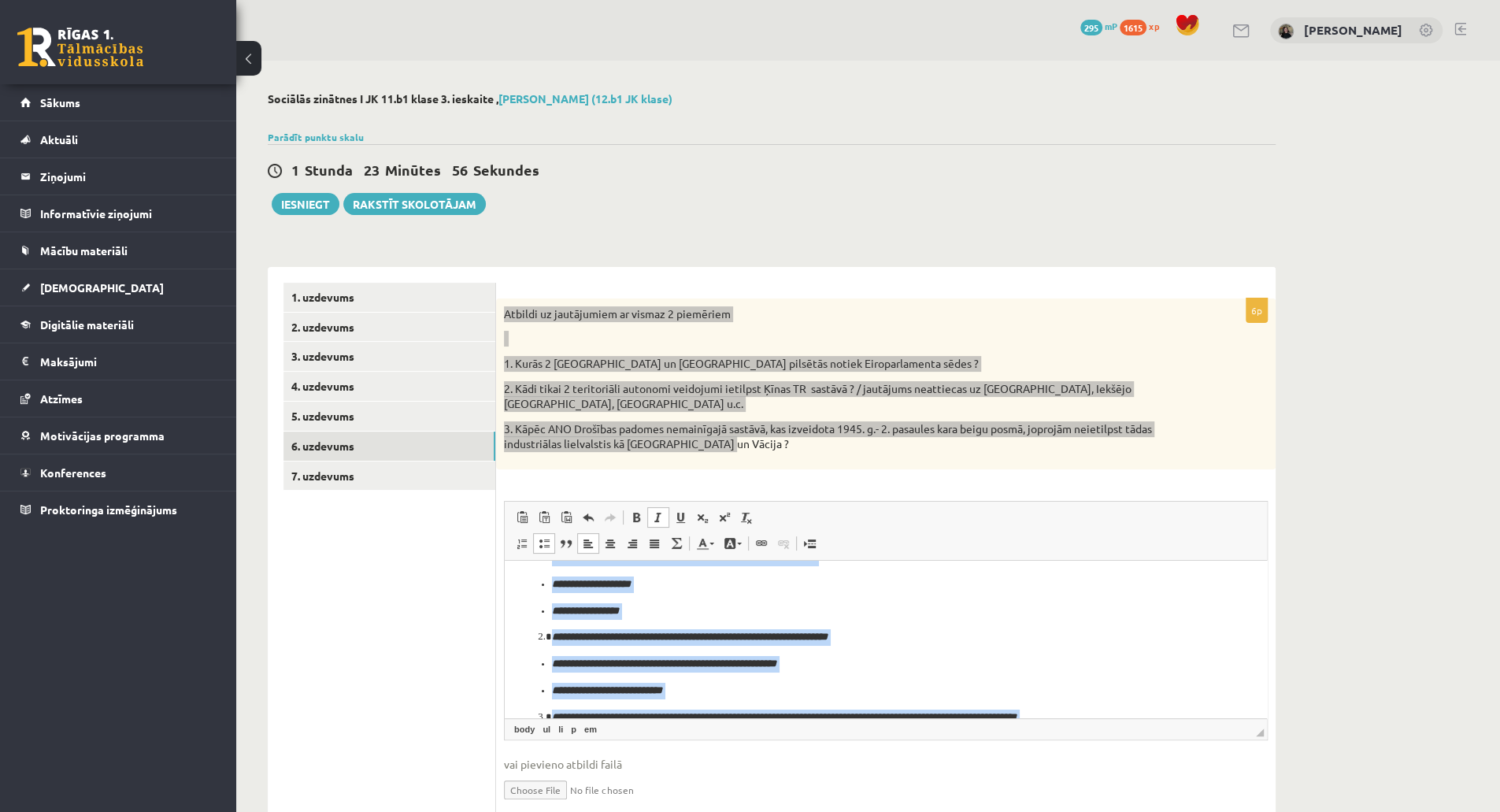
scroll to position [0, 0]
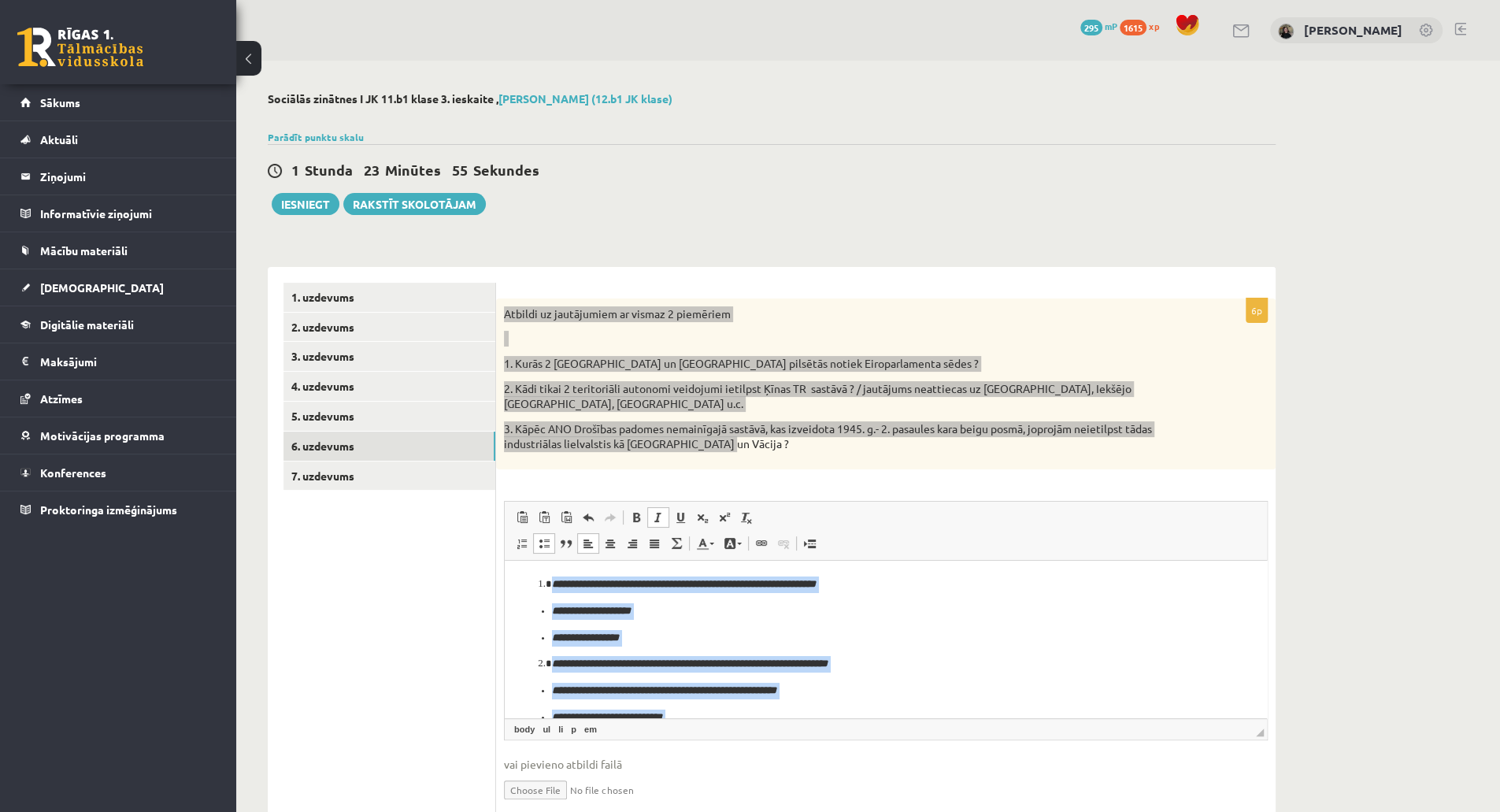
drag, startPoint x: 1115, startPoint y: 695, endPoint x: 532, endPoint y: 548, distance: 601.2
click at [532, 561] on html "**********" at bounding box center [886, 691] width 762 height 261
click at [640, 511] on span at bounding box center [636, 517] width 13 height 13
click at [652, 511] on span at bounding box center [658, 517] width 13 height 13
click at [640, 511] on span at bounding box center [636, 517] width 13 height 13
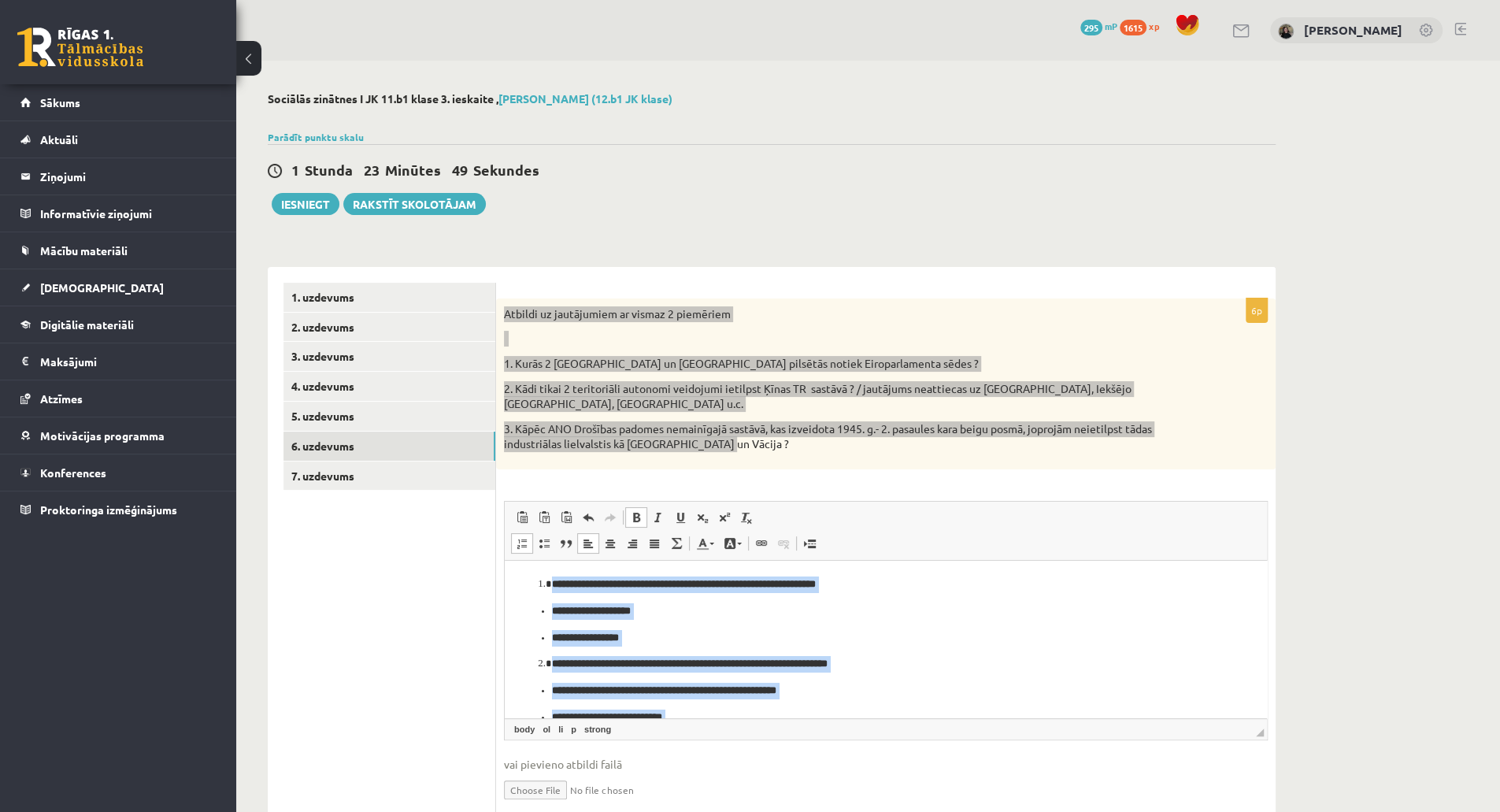
click at [935, 616] on p "**********" at bounding box center [885, 611] width 668 height 16
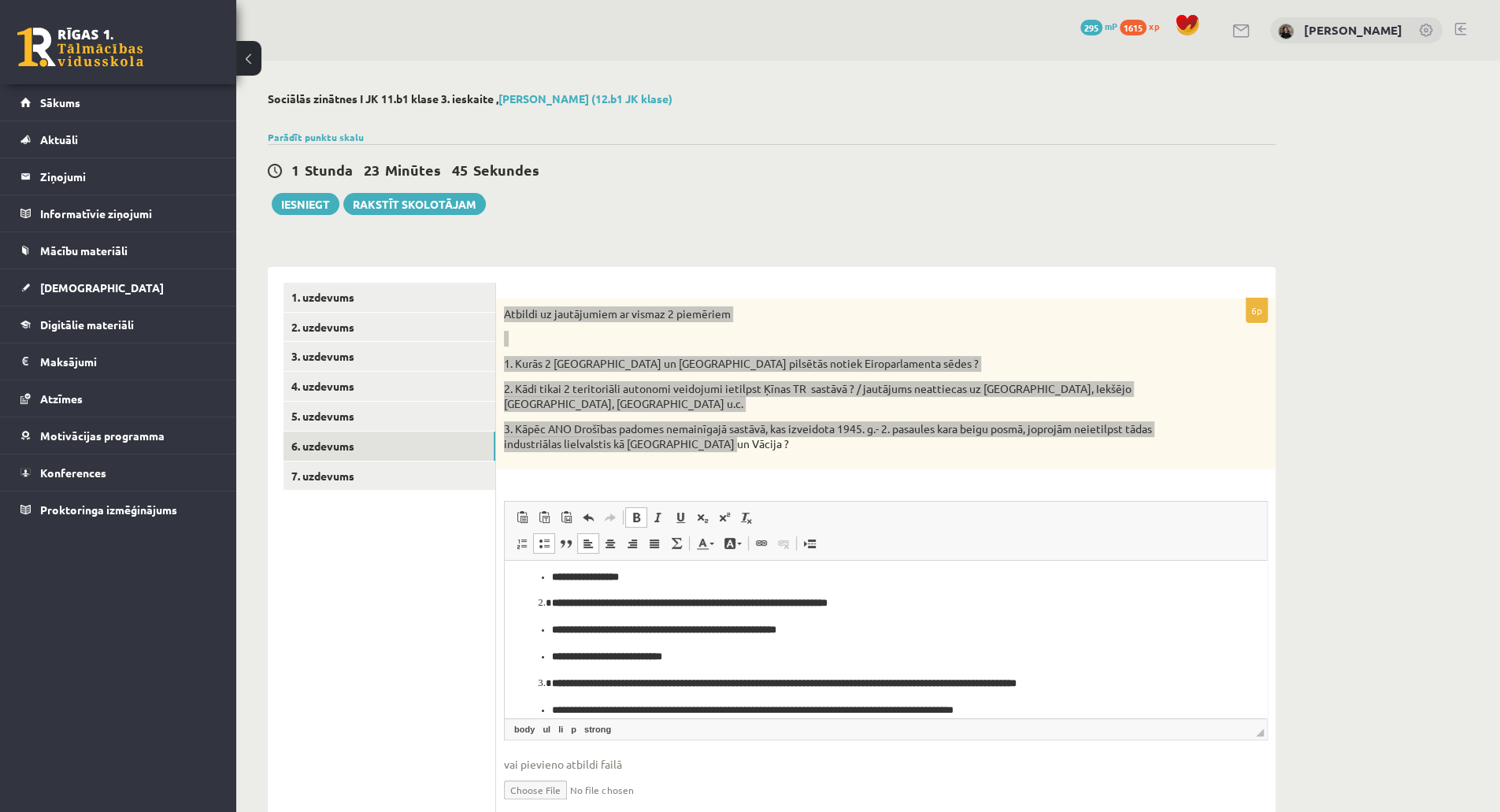
scroll to position [103, 0]
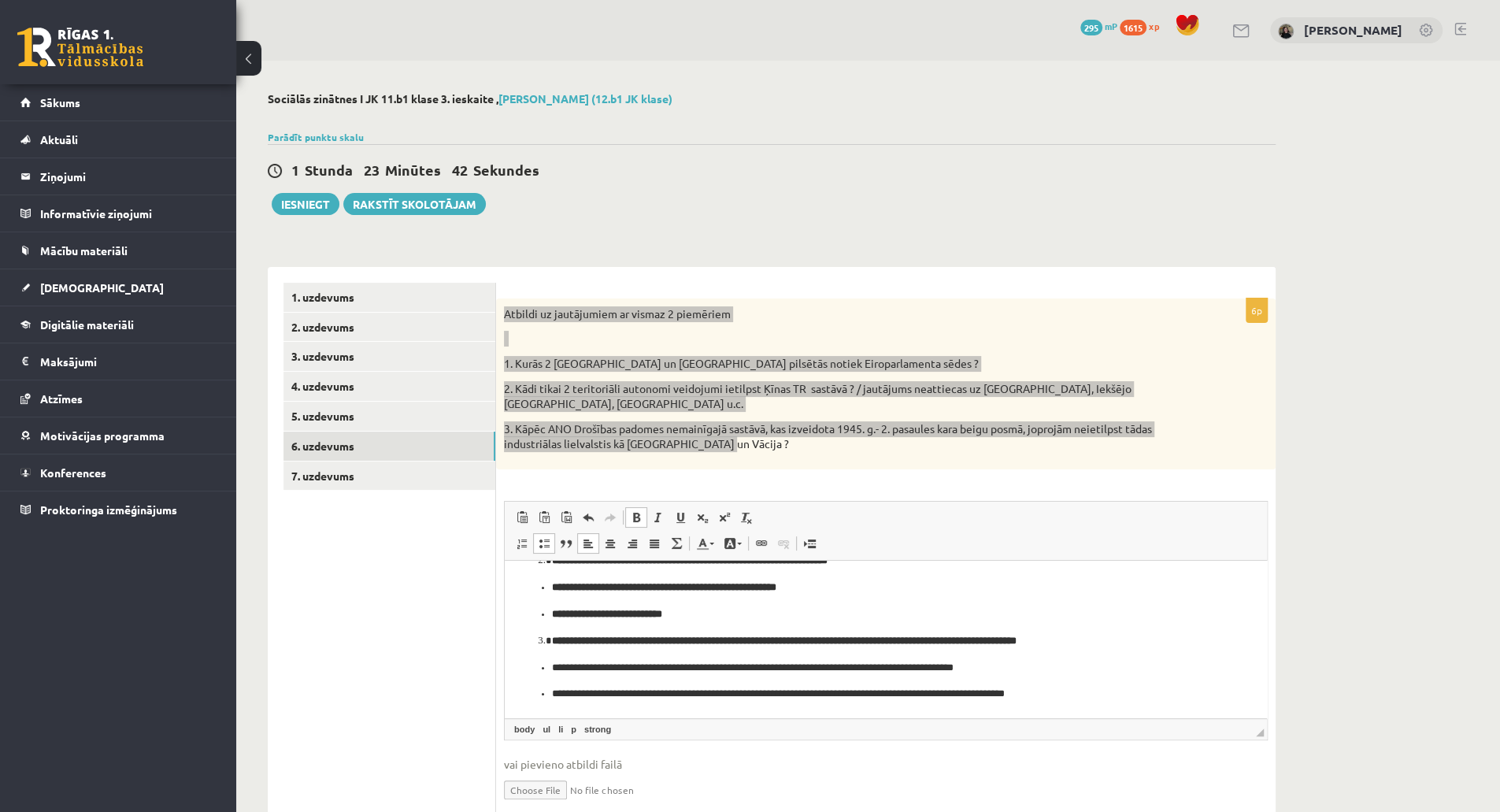
drag, startPoint x: 1264, startPoint y: 598, endPoint x: 1779, endPoint y: 1227, distance: 812.9
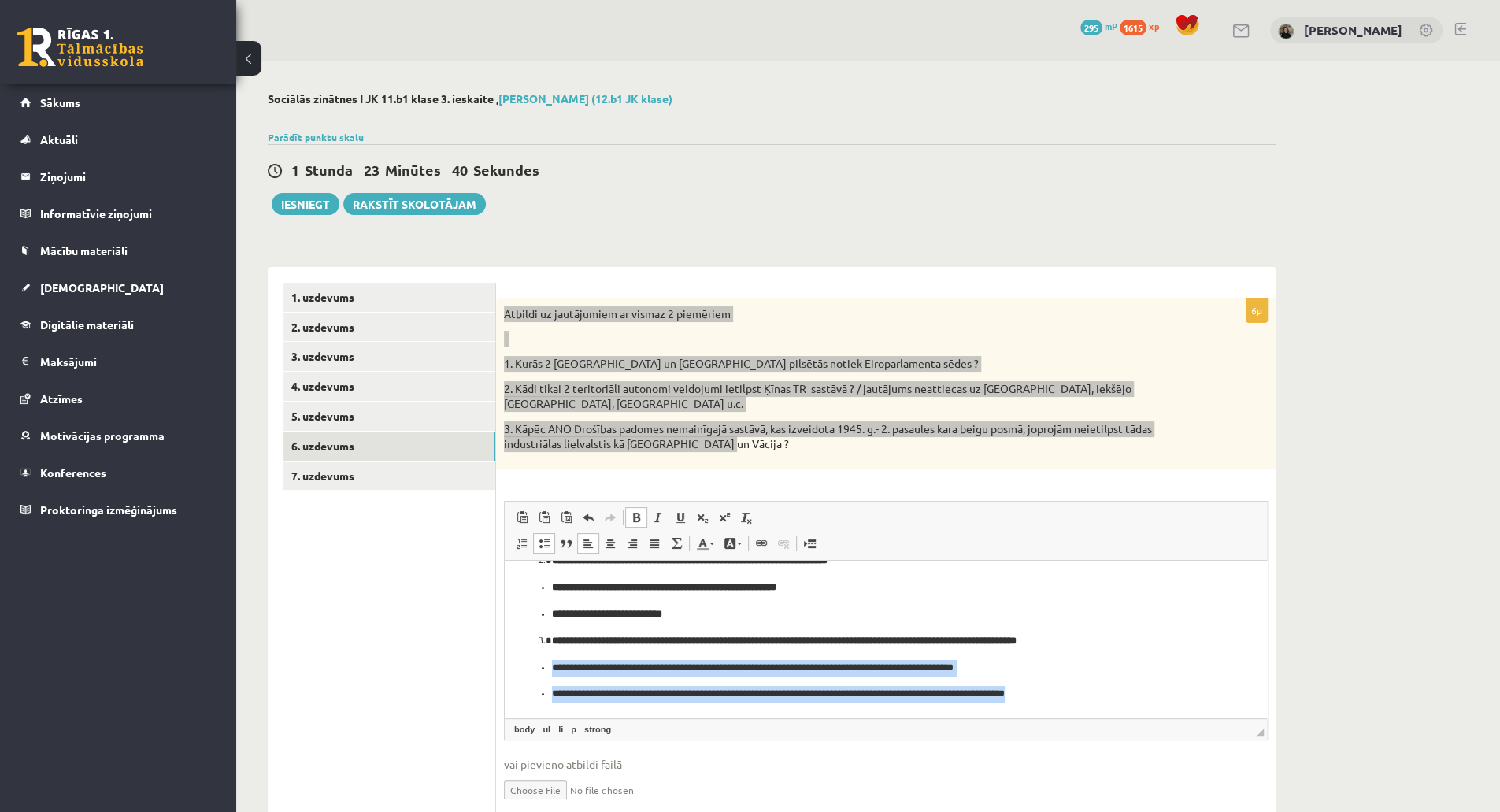
drag, startPoint x: 1094, startPoint y: 699, endPoint x: 685, endPoint y: 651, distance: 411.8
click at [685, 651] on body "**********" at bounding box center [885, 588] width 731 height 229
click at [638, 511] on span at bounding box center [636, 517] width 13 height 13
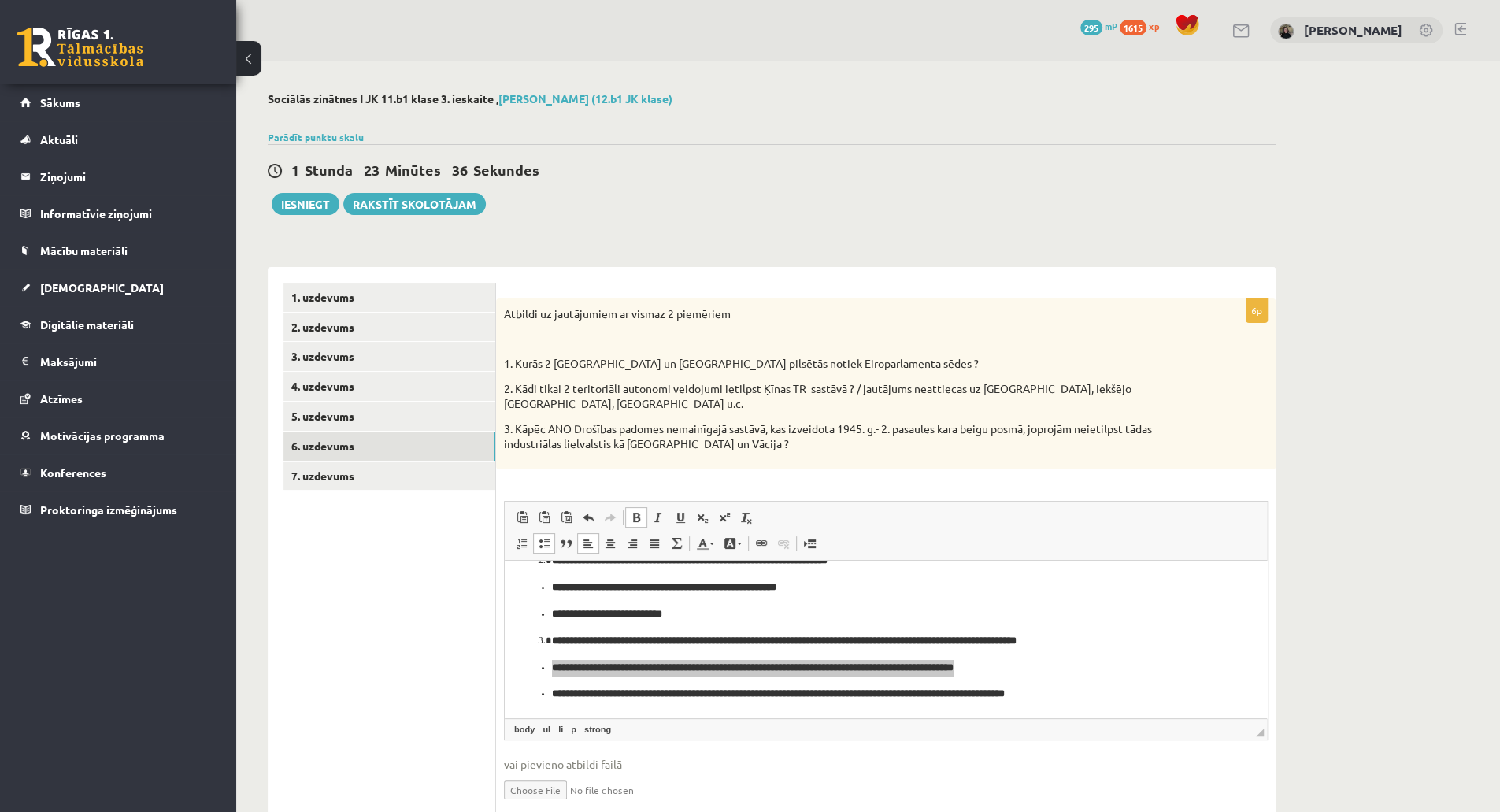
click at [1379, 588] on div "Sociālās zinātnes I JK 11.b1 klase 3. ieskaite , [PERSON_NAME] (12.b1 JK klase)…" at bounding box center [868, 468] width 1264 height 815
click at [1064, 608] on p "**********" at bounding box center [885, 615] width 668 height 16
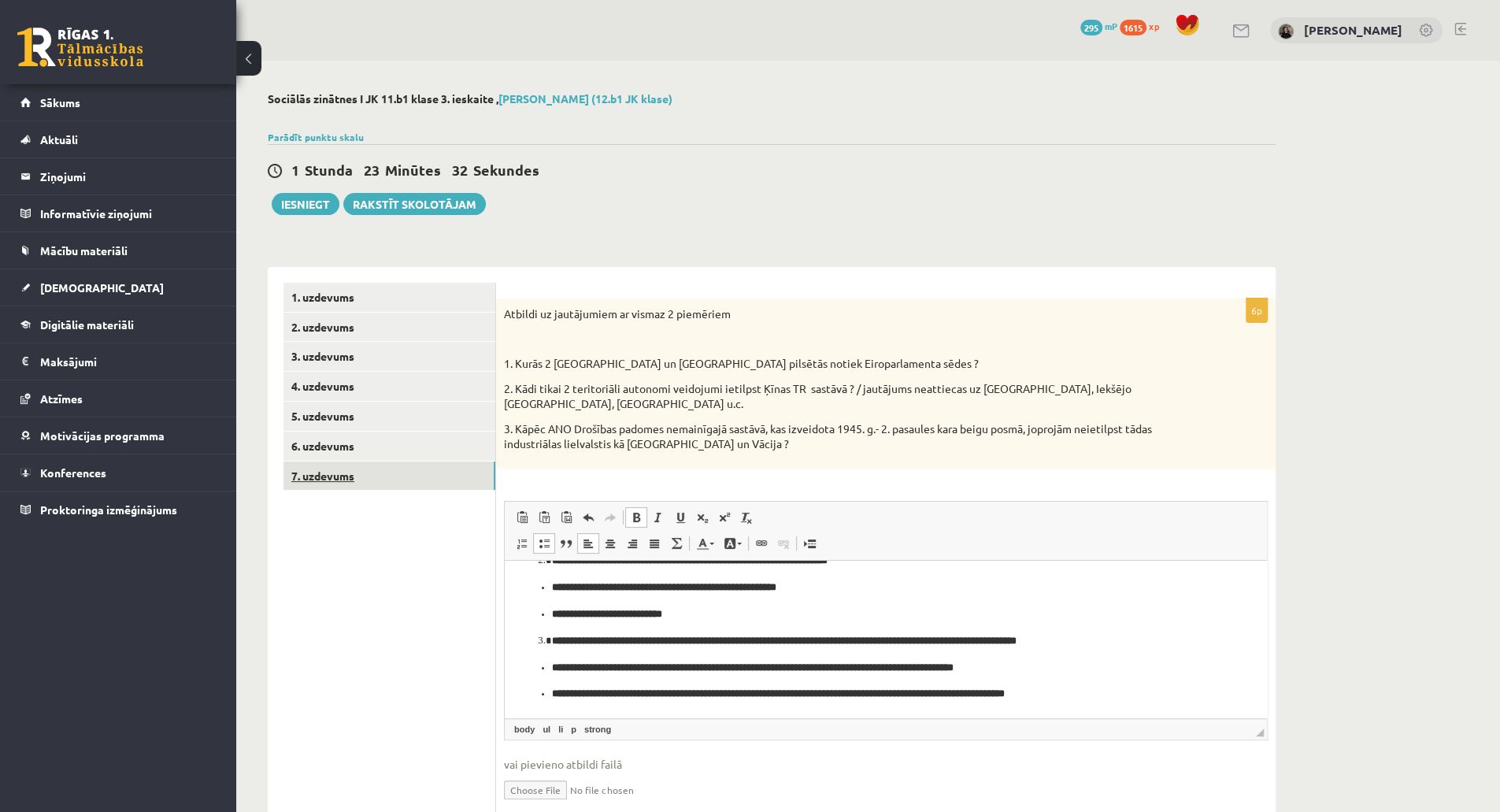
click at [326, 487] on link "7. uzdevums" at bounding box center [390, 476] width 212 height 29
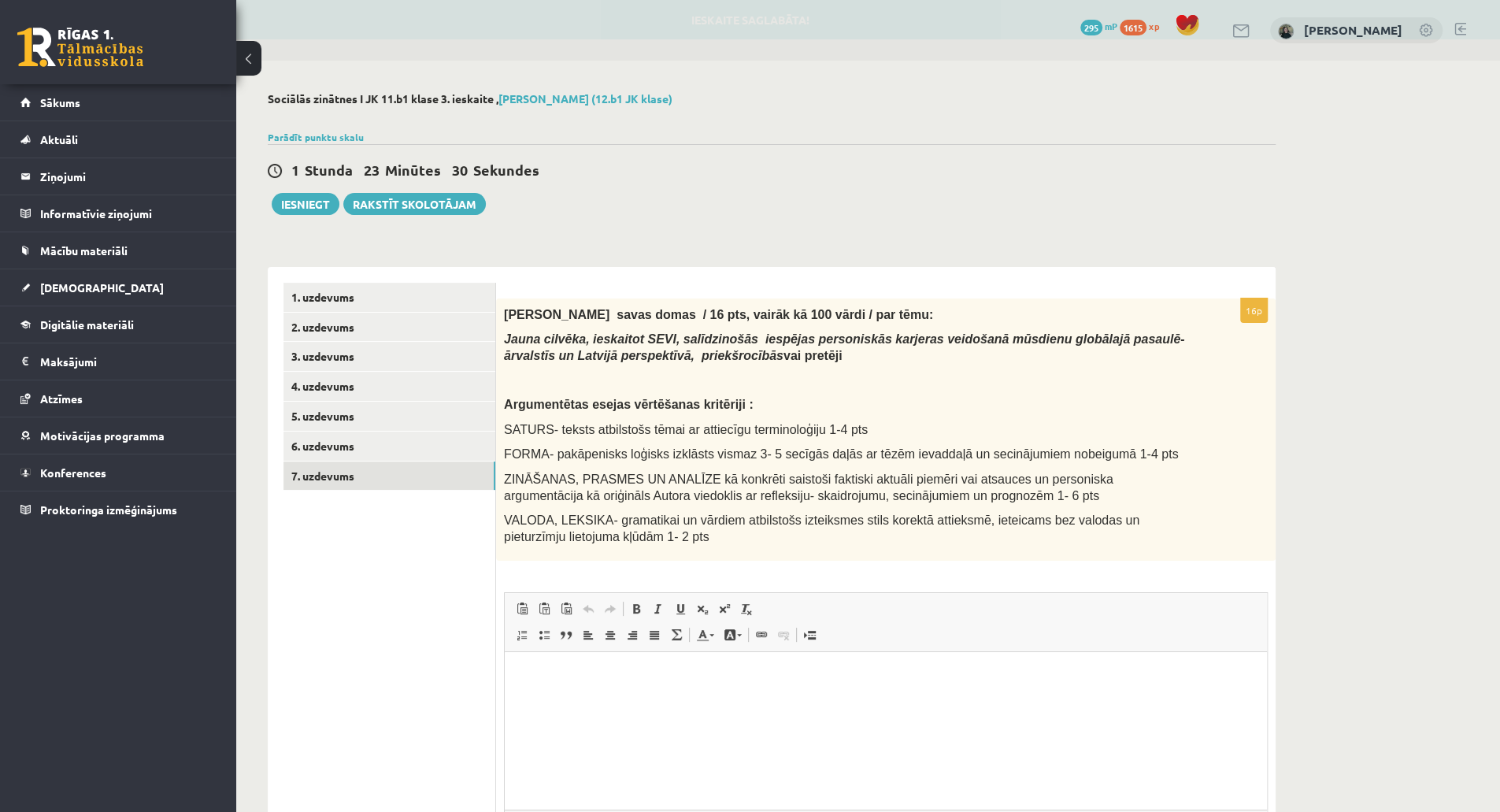
scroll to position [0, 0]
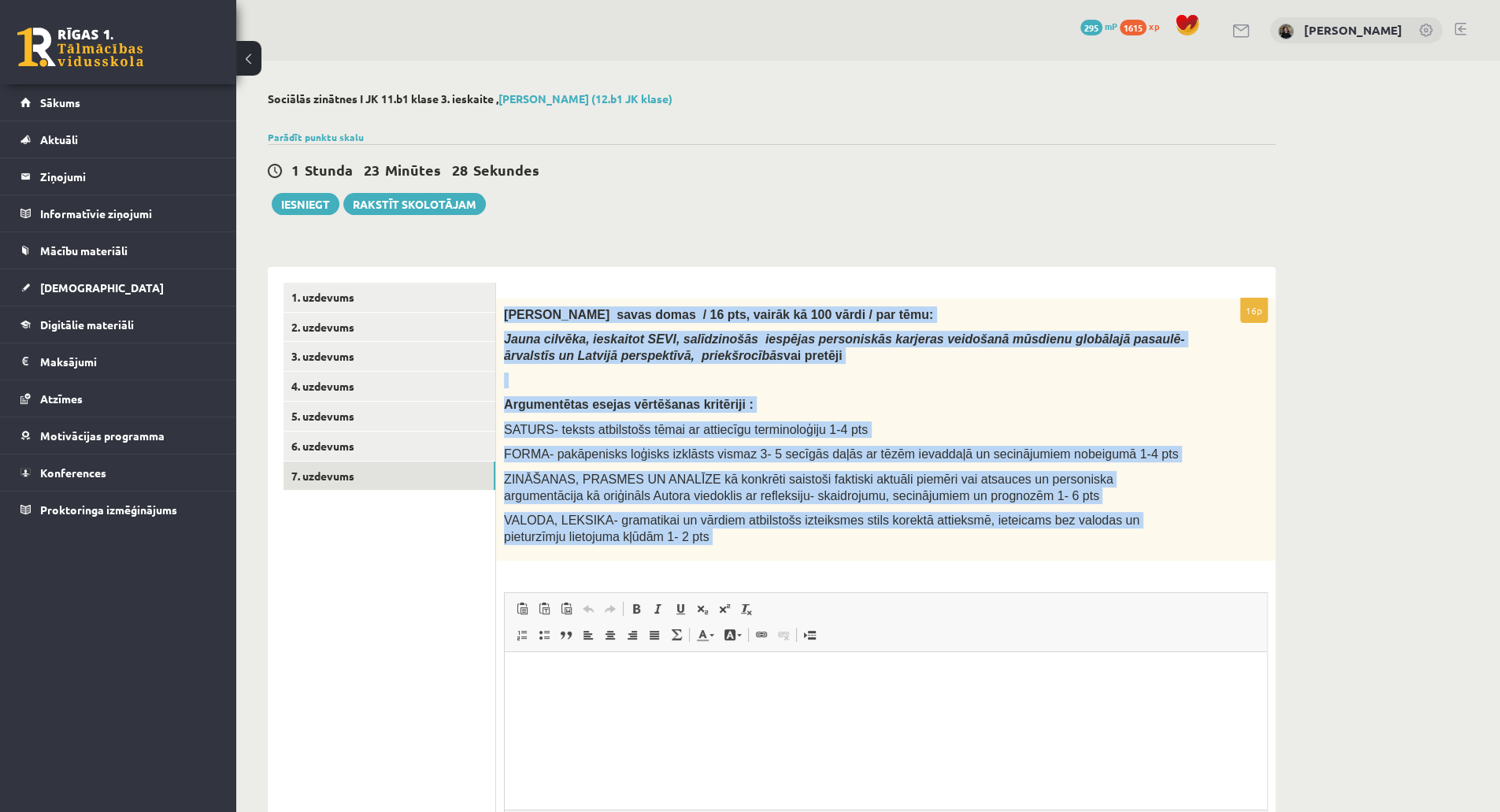
drag, startPoint x: 502, startPoint y: 317, endPoint x: 925, endPoint y: 563, distance: 489.3
click at [925, 563] on div "16p Izsaki savas domas / 16 pts, vairāk kā 100 vārdi / par tēmu: Jauna cilvēka,…" at bounding box center [886, 609] width 779 height 622
copy div "Loremi dolor sitam / 47 con, adipis el 959 seddo / eiu temp: Incid utlabor, etd…"
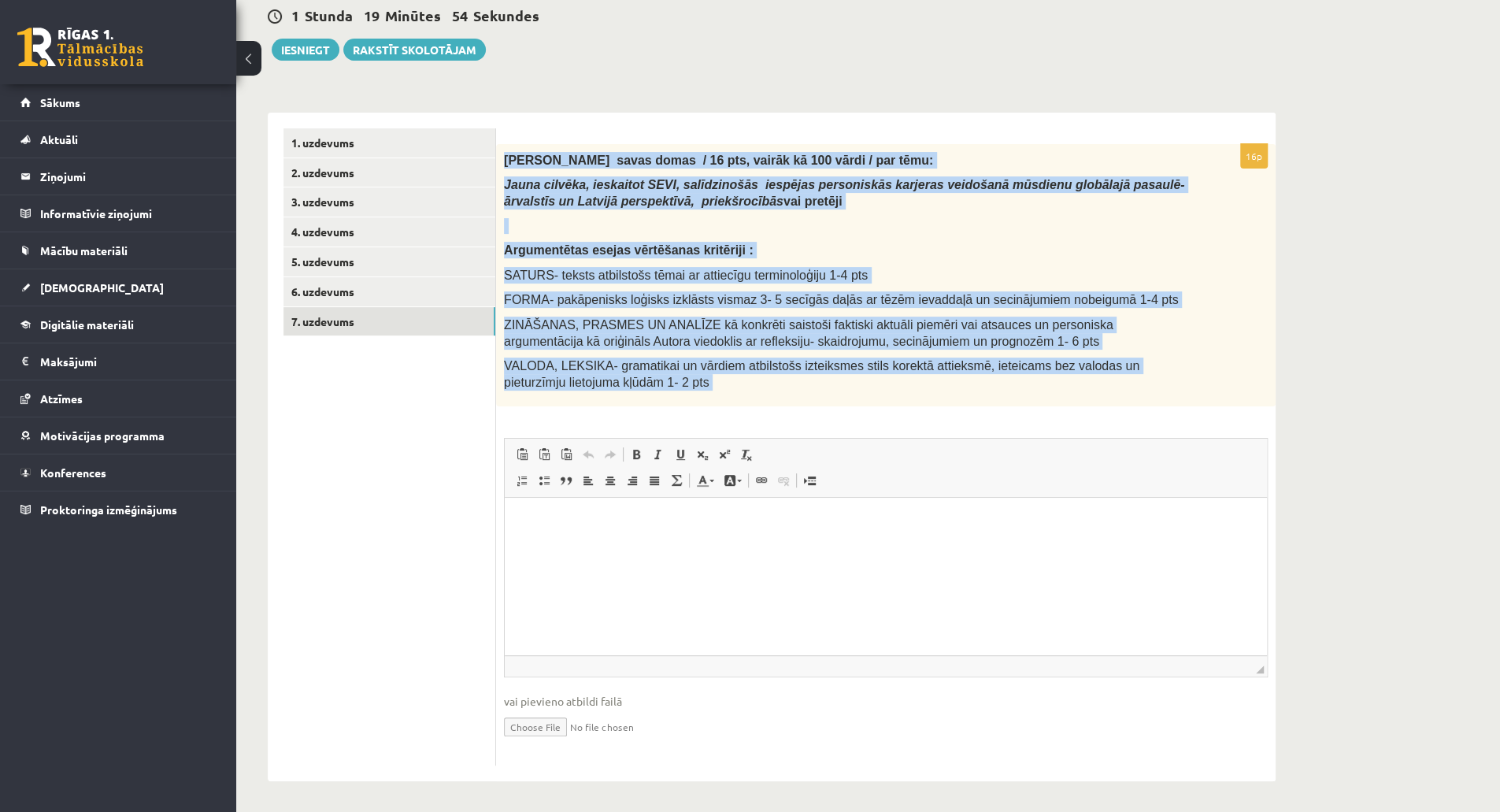
click at [526, 729] on input "file" at bounding box center [886, 726] width 764 height 32
type input "**********"
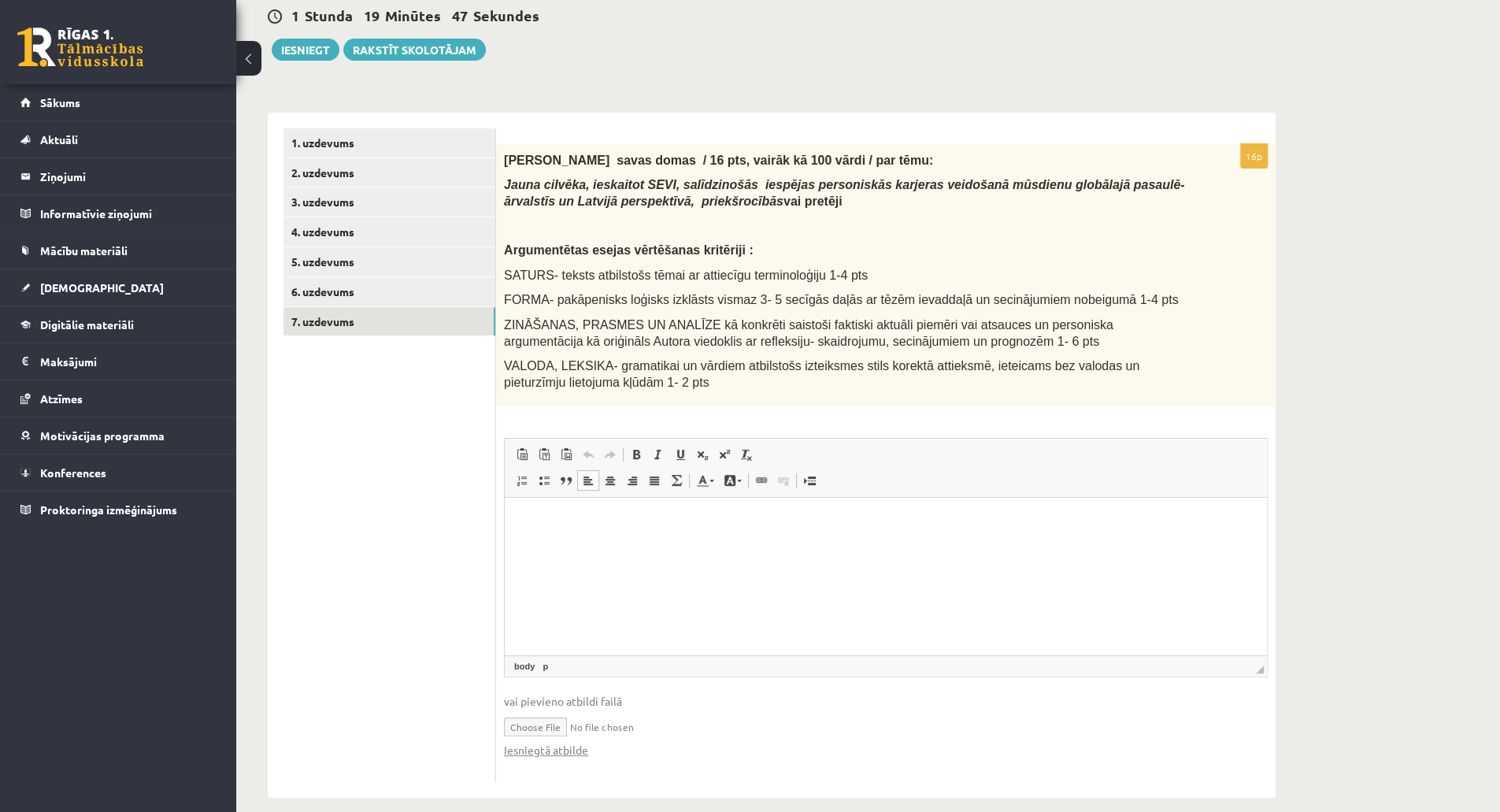
click at [557, 529] on p "Rich Text Editor, wiswyg-editor-user-answer-47024948950560" at bounding box center [885, 521] width 731 height 16
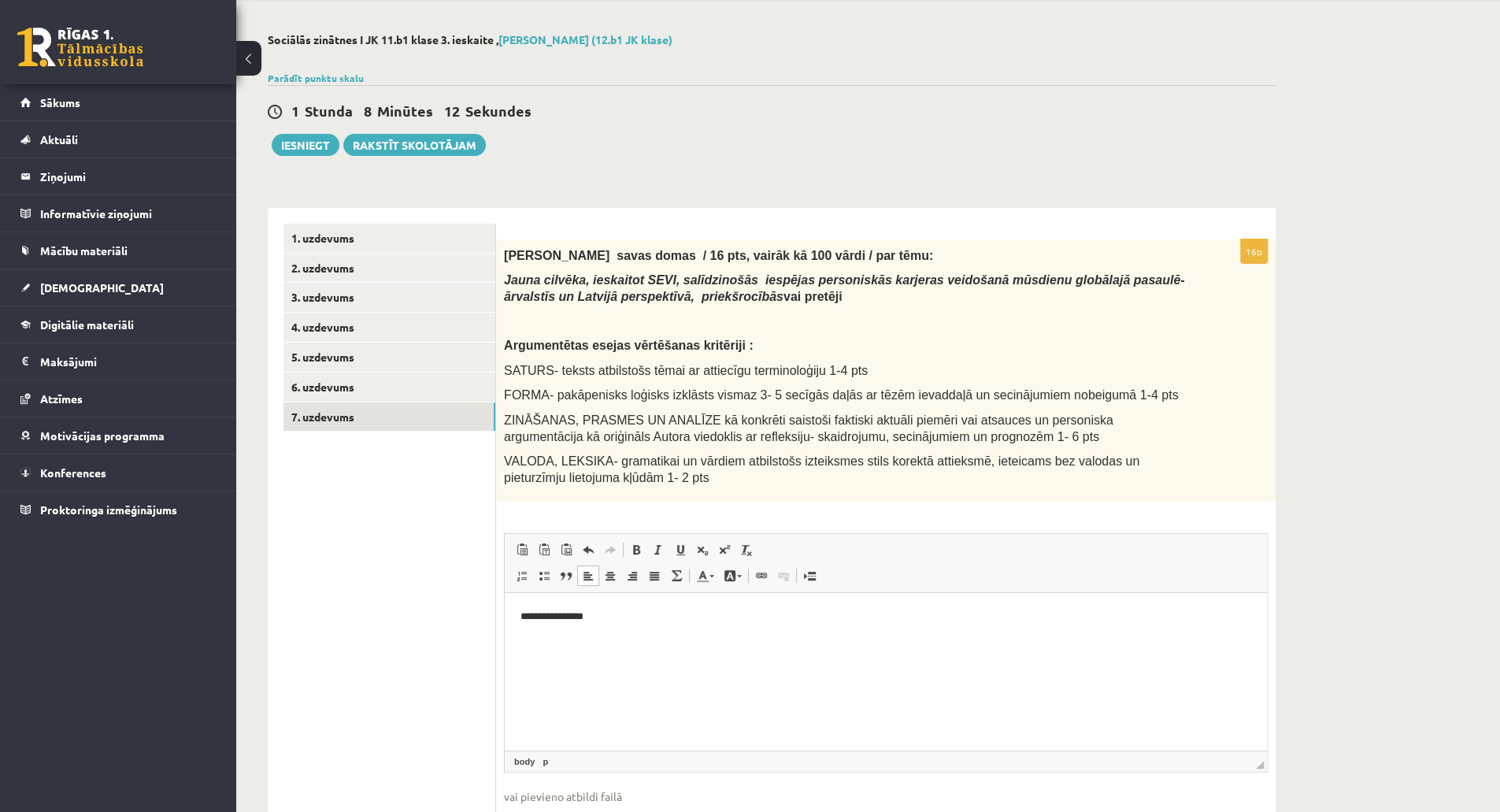
scroll to position [41, 0]
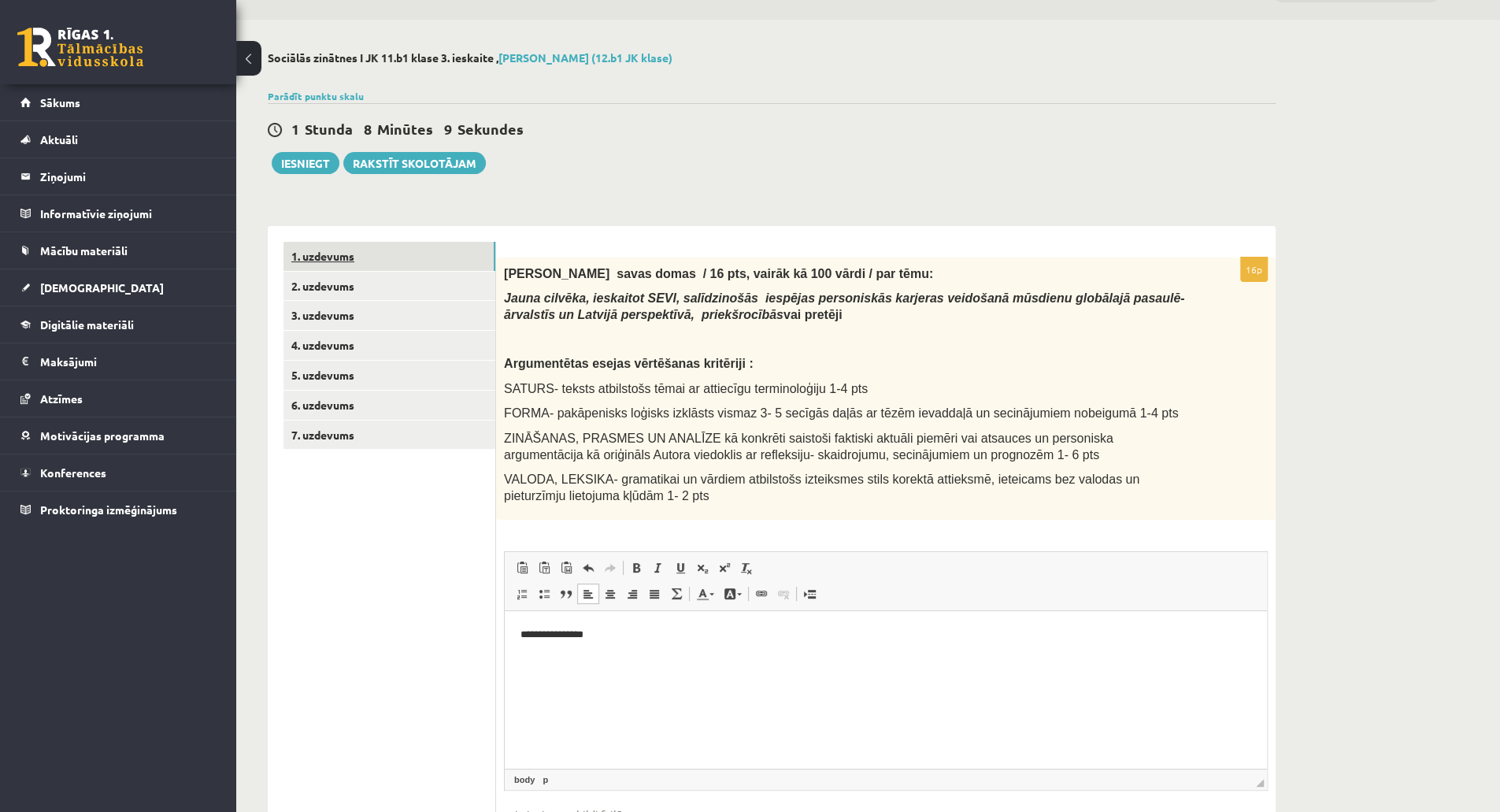
click at [381, 245] on link "1. uzdevums" at bounding box center [390, 256] width 212 height 29
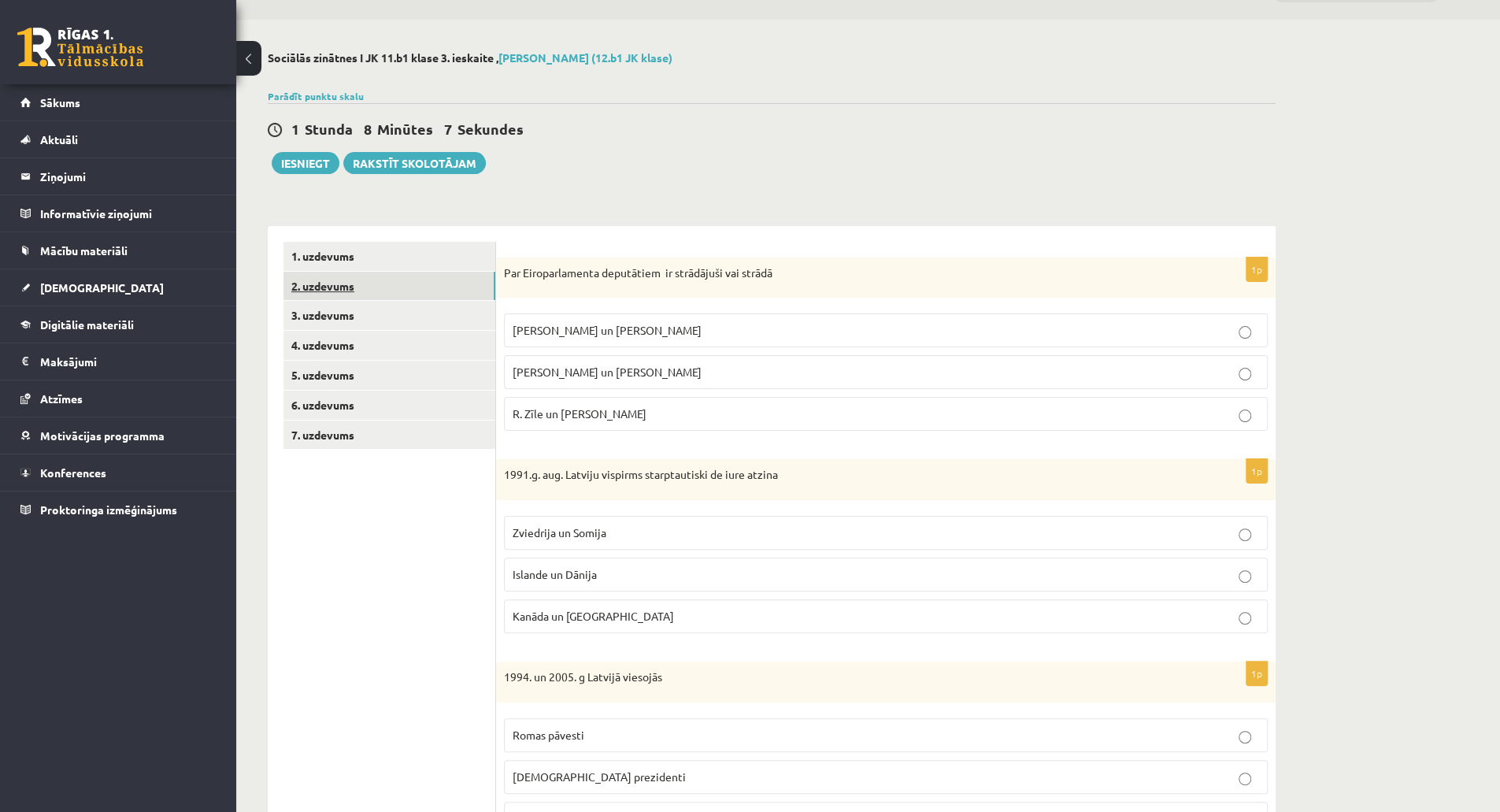
click at [374, 277] on link "2. uzdevums" at bounding box center [390, 286] width 212 height 29
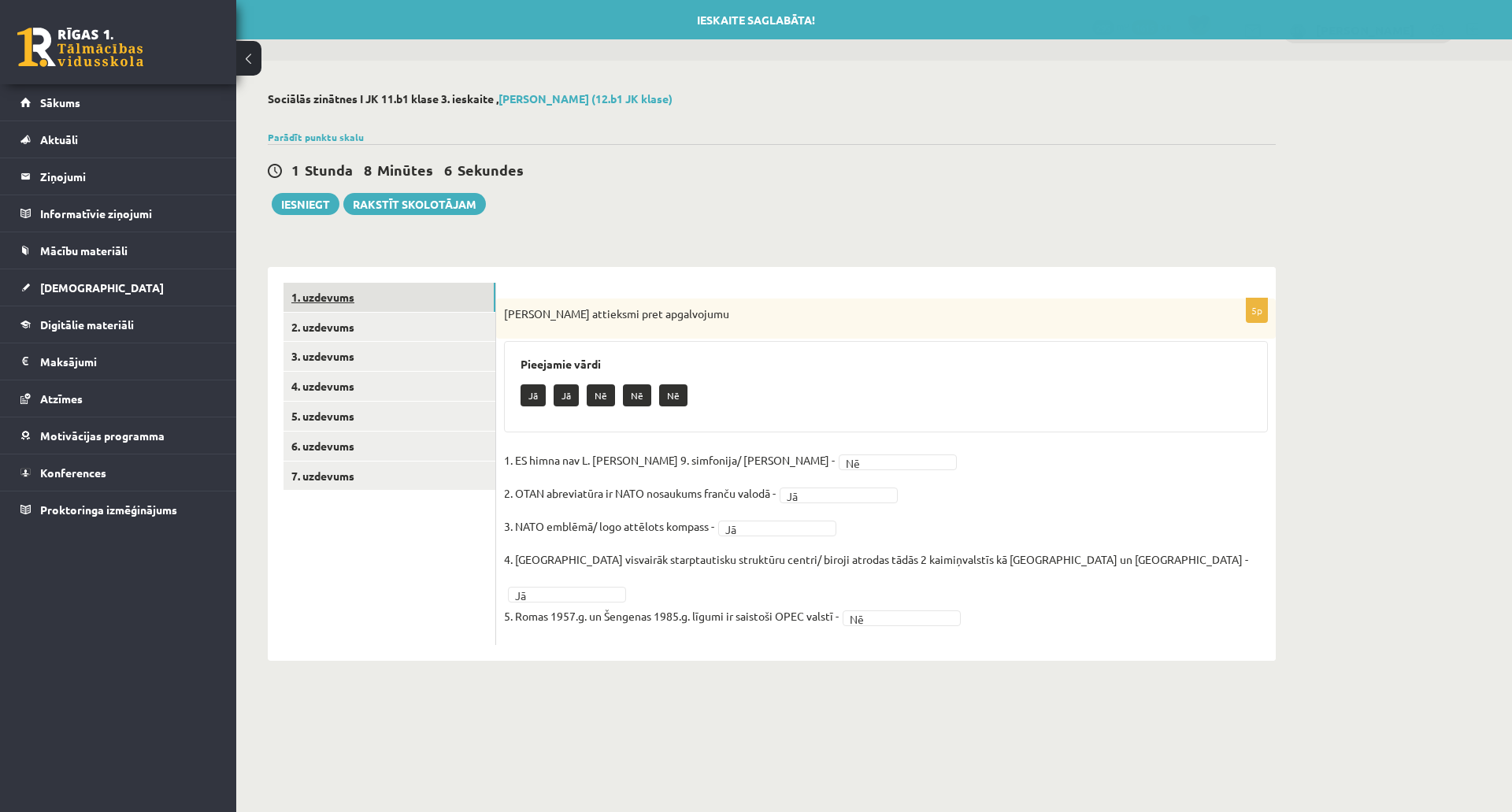
click at [372, 298] on link "1. uzdevums" at bounding box center [390, 297] width 212 height 29
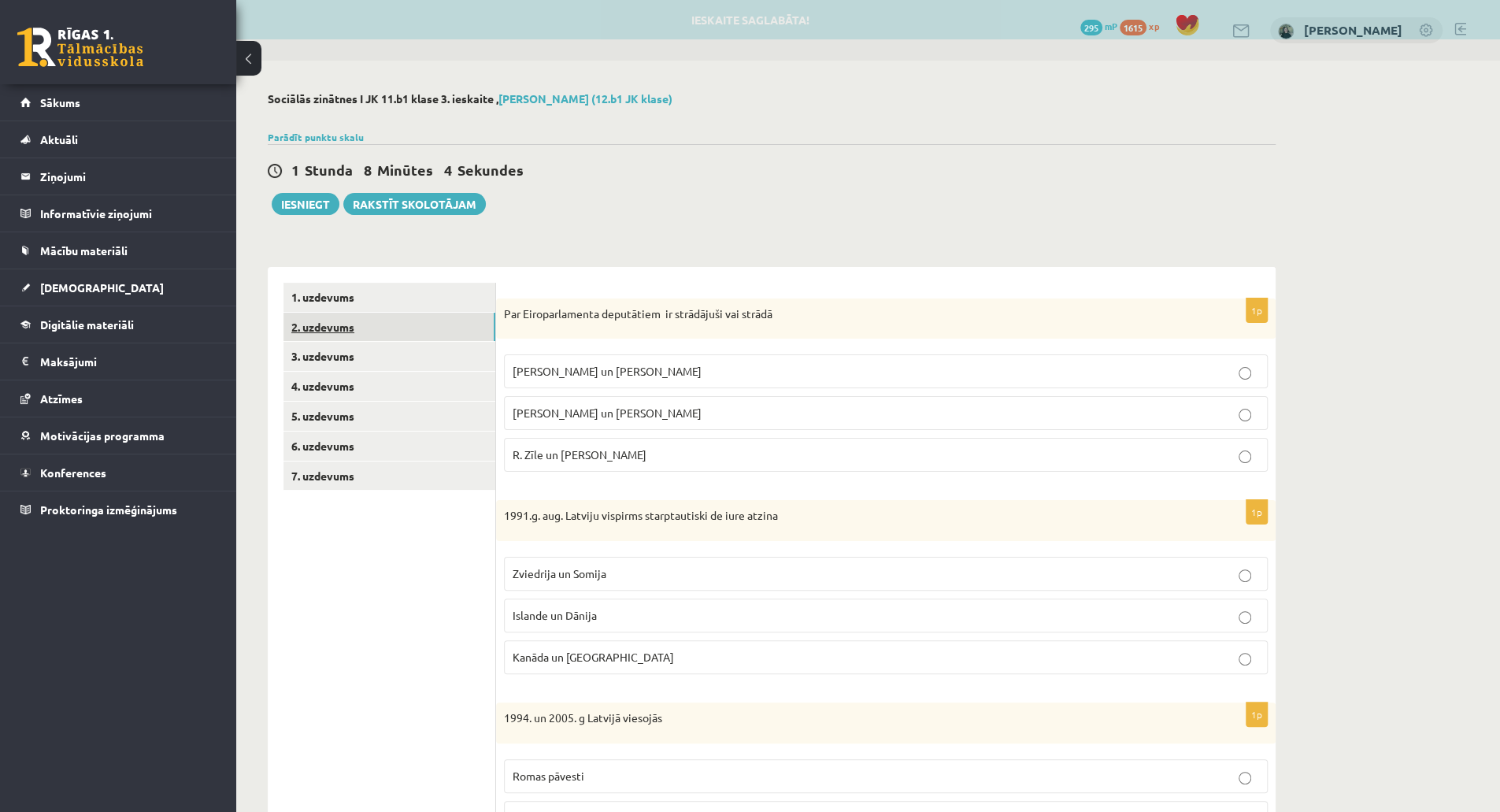
click at [374, 337] on link "2. uzdevums" at bounding box center [390, 327] width 212 height 29
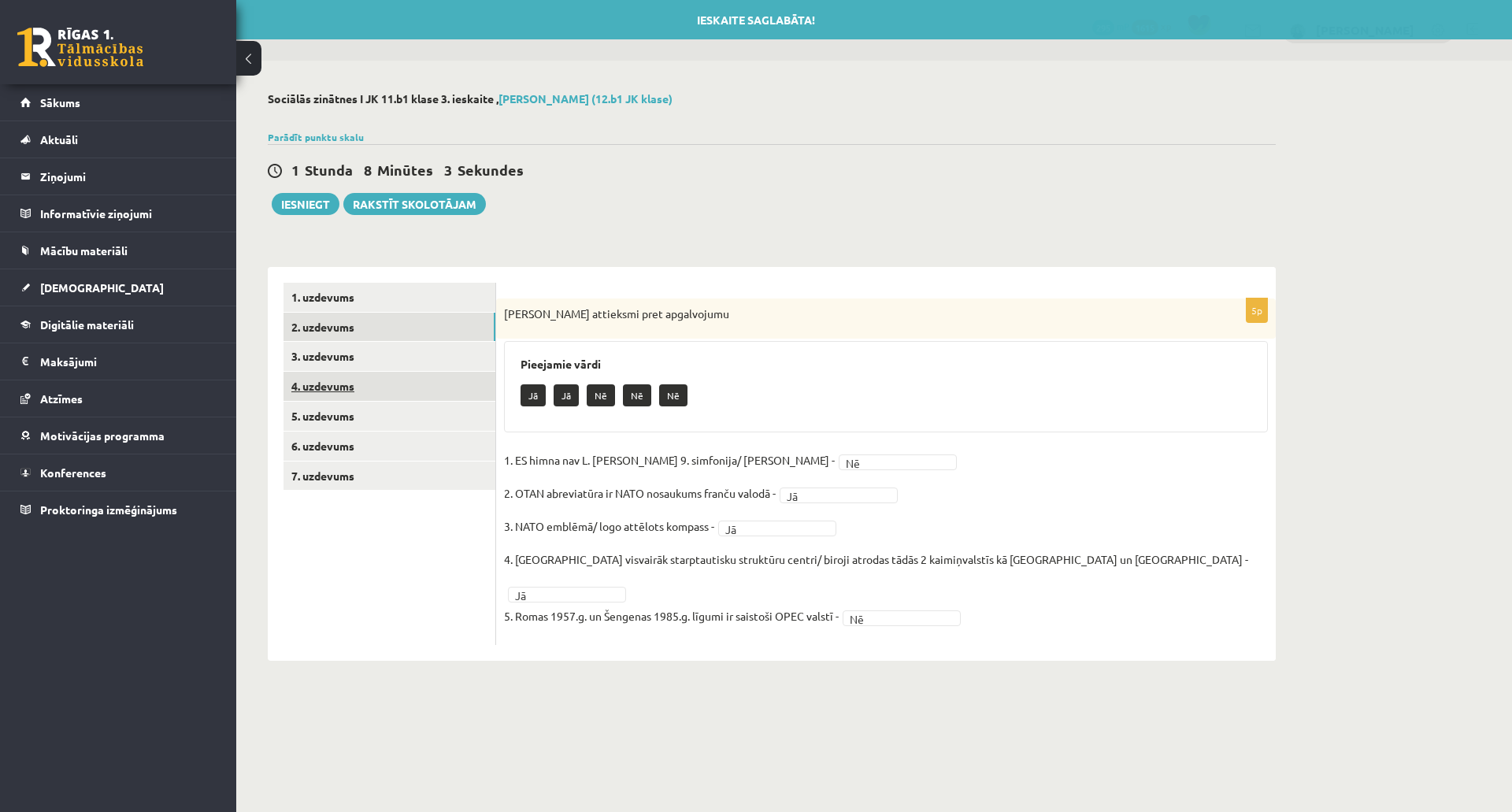
click at [375, 394] on link "4. uzdevums" at bounding box center [390, 386] width 212 height 29
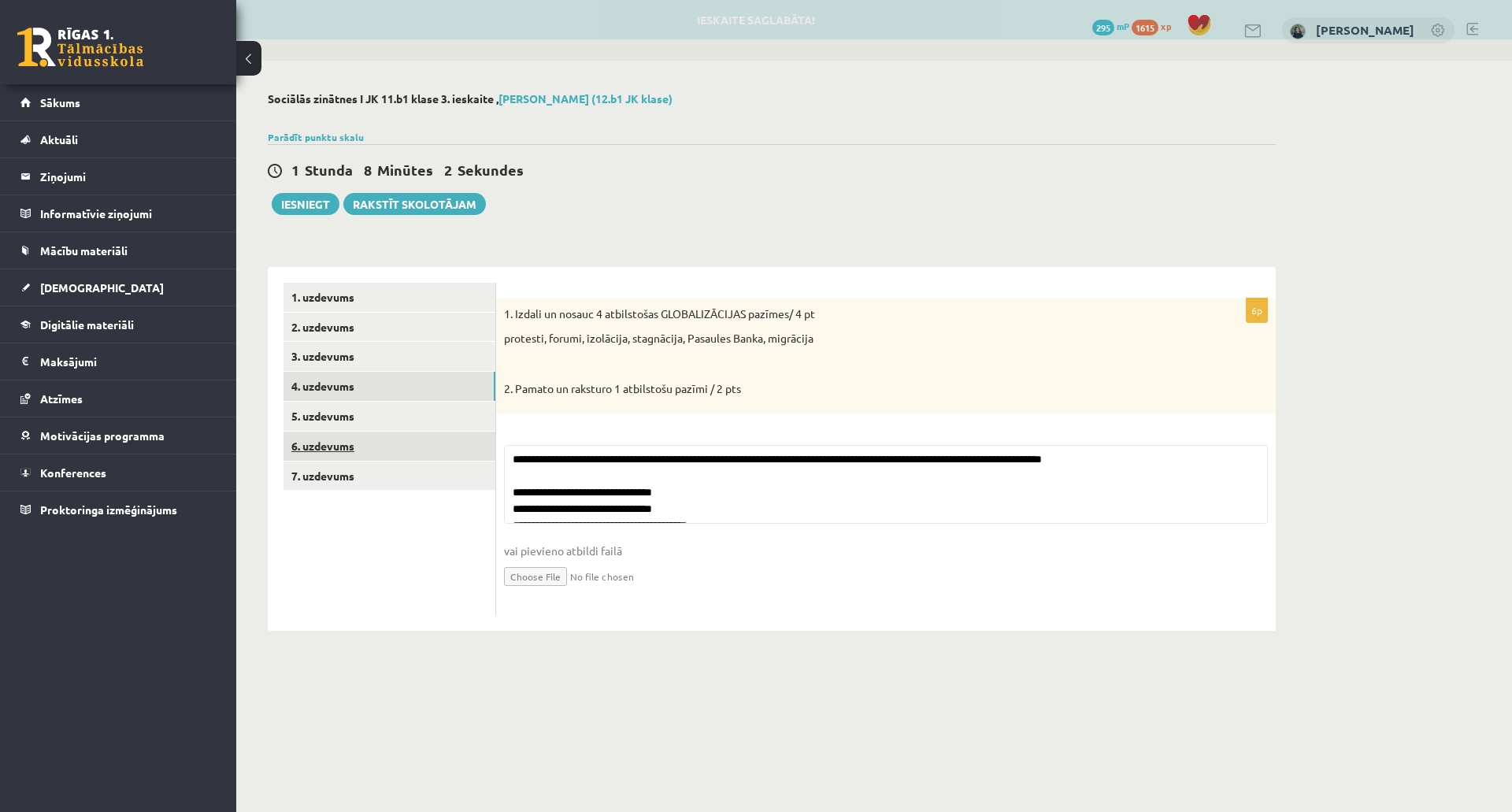
click at [367, 437] on link "6. uzdevums" at bounding box center [390, 446] width 212 height 29
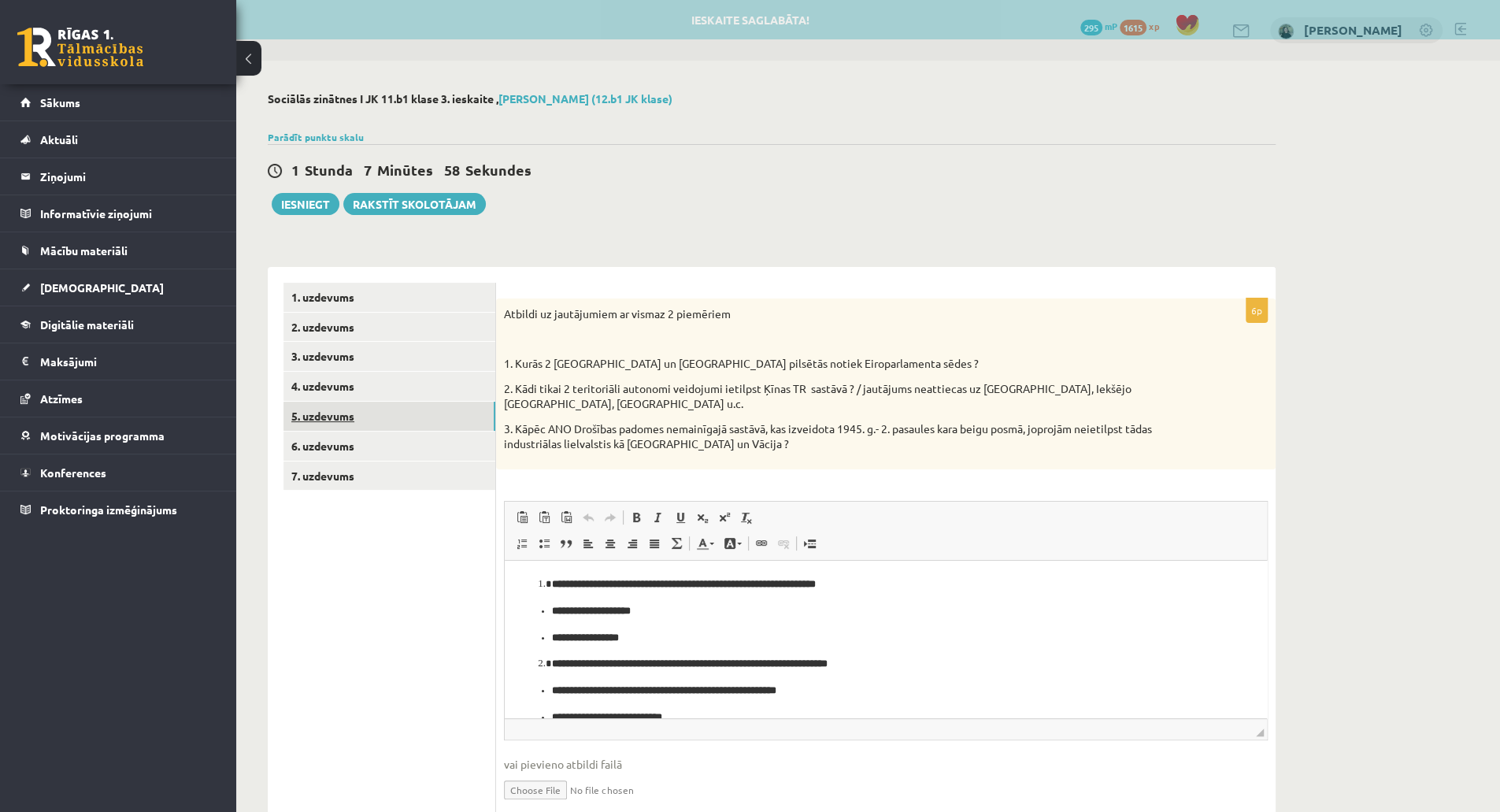
click at [363, 412] on link "5. uzdevums" at bounding box center [390, 416] width 212 height 29
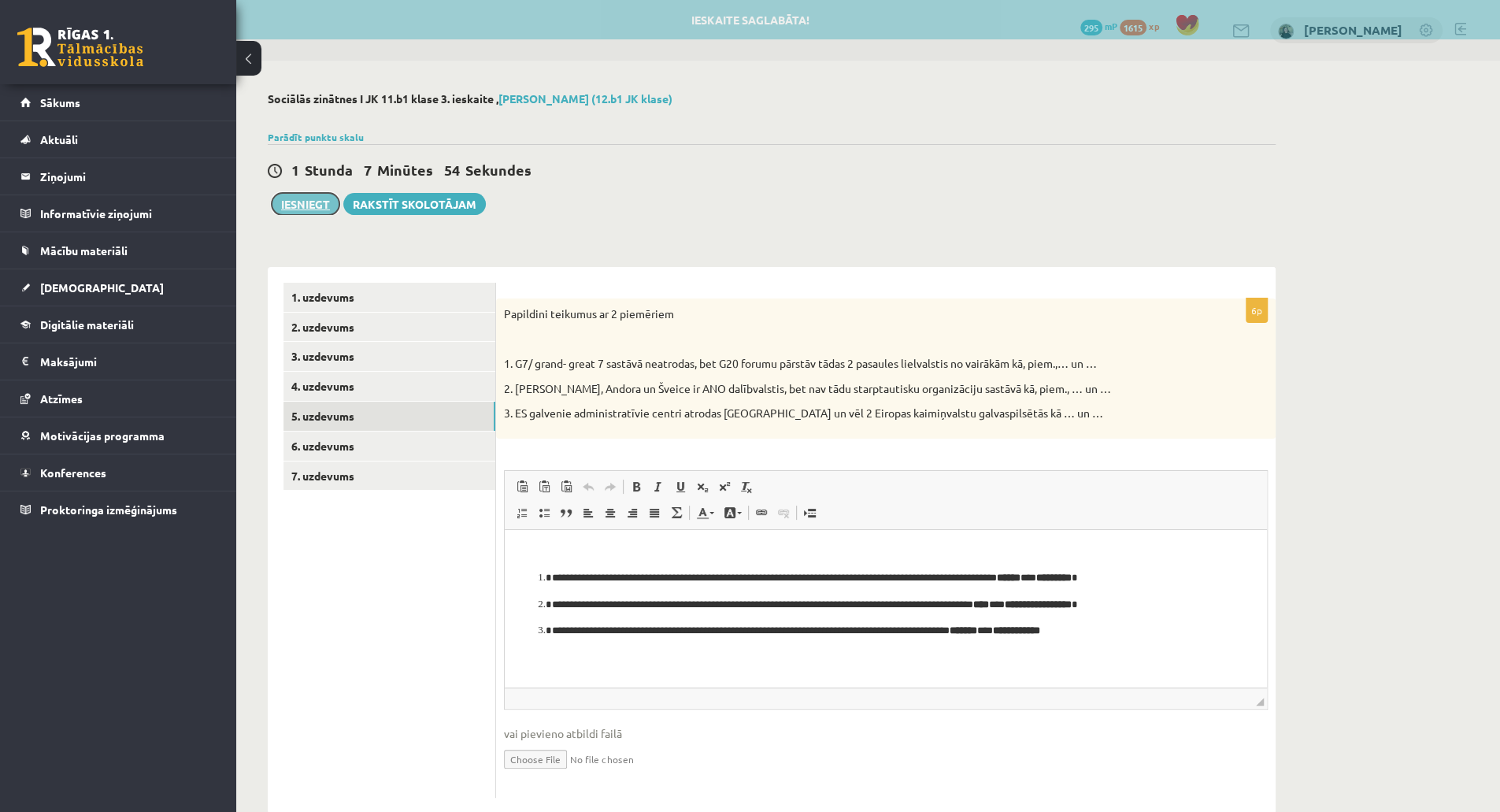
click at [303, 204] on button "Iesniegt" at bounding box center [305, 204] width 68 height 22
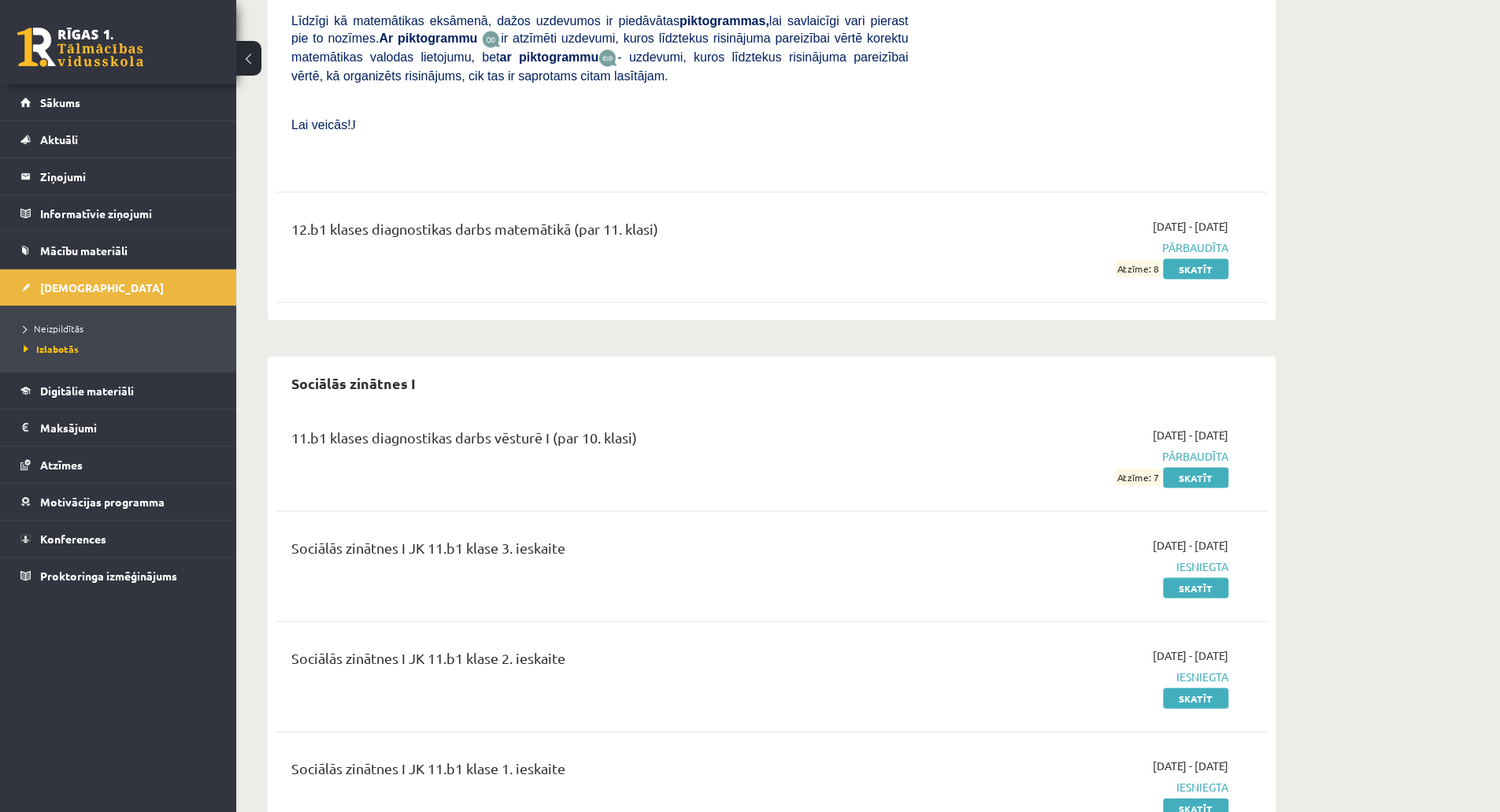
scroll to position [2115, 0]
click at [79, 285] on span "[DEMOGRAPHIC_DATA]" at bounding box center [102, 287] width 124 height 15
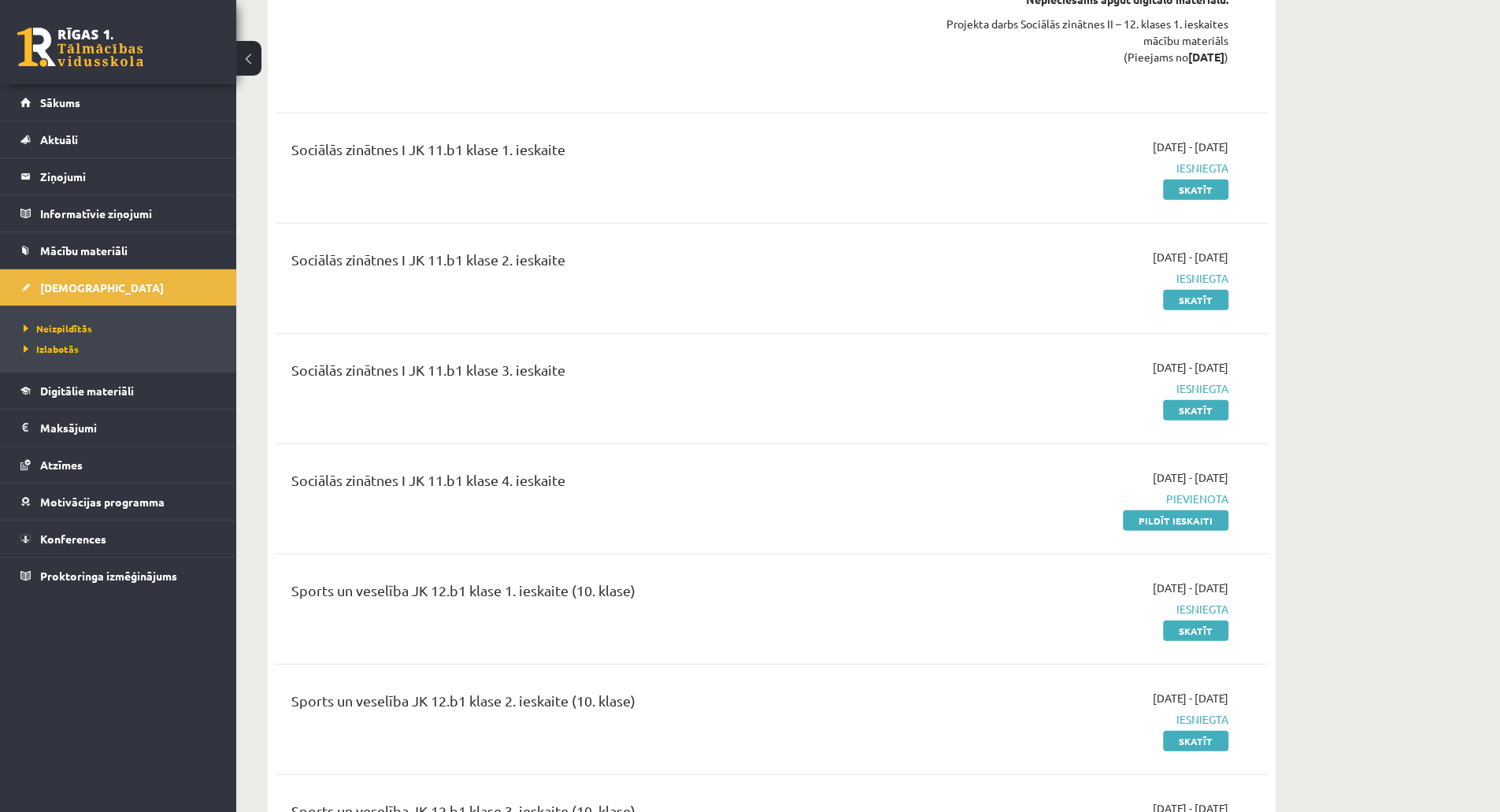
scroll to position [3078, 0]
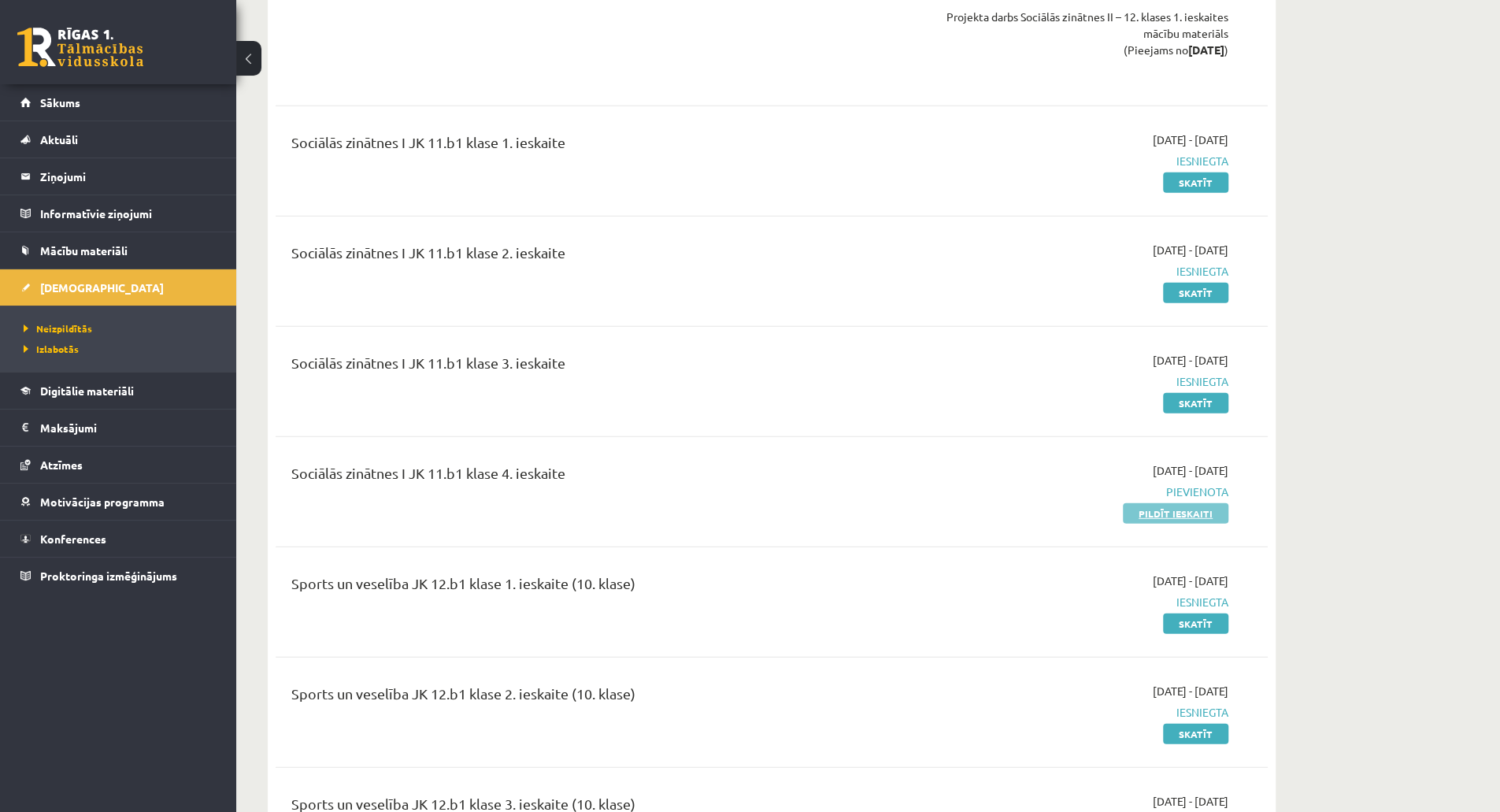
click at [1179, 503] on link "Pildīt ieskaiti" at bounding box center [1175, 514] width 105 height 21
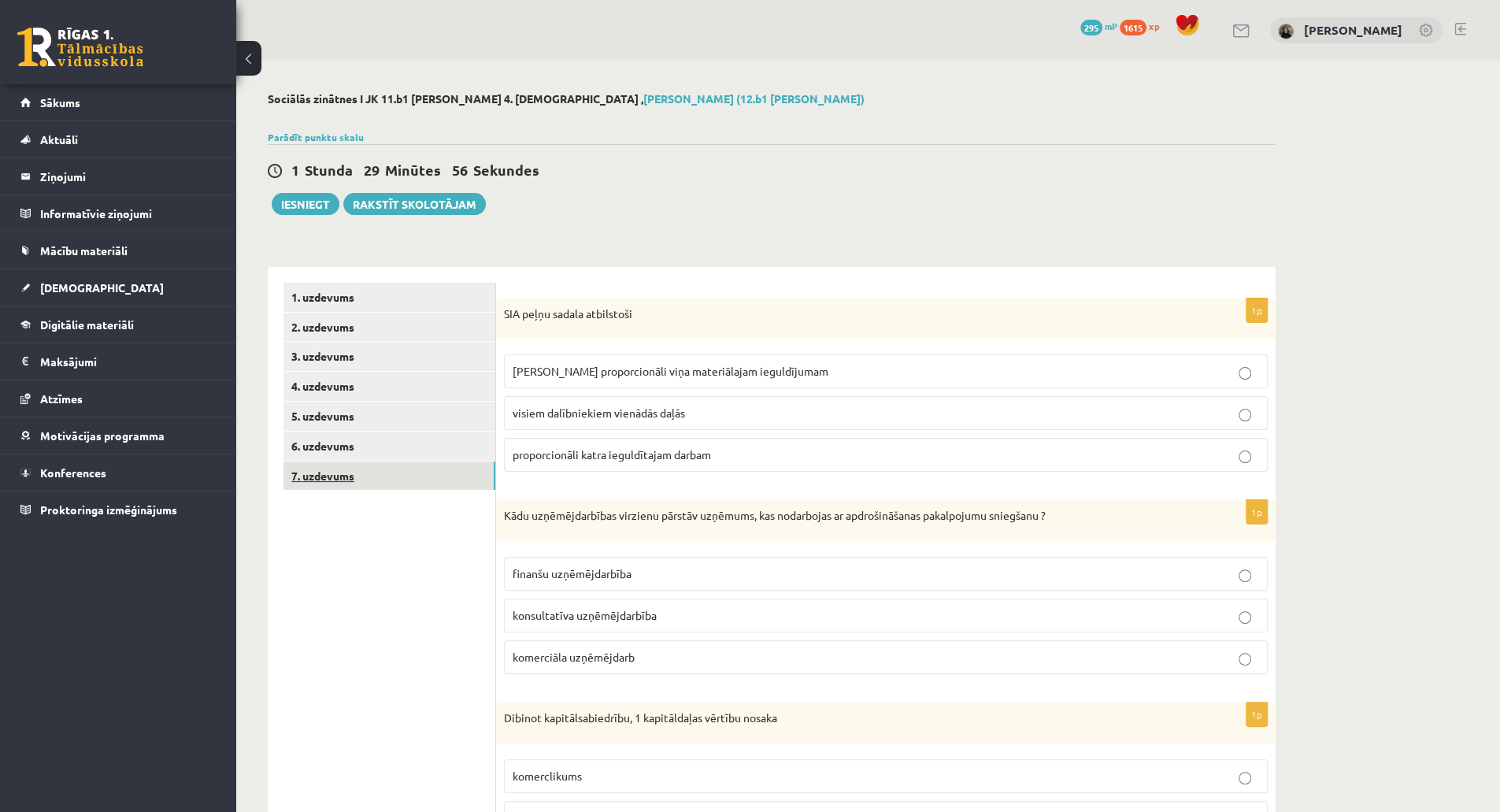
click at [342, 470] on link "7. uzdevums" at bounding box center [390, 476] width 212 height 29
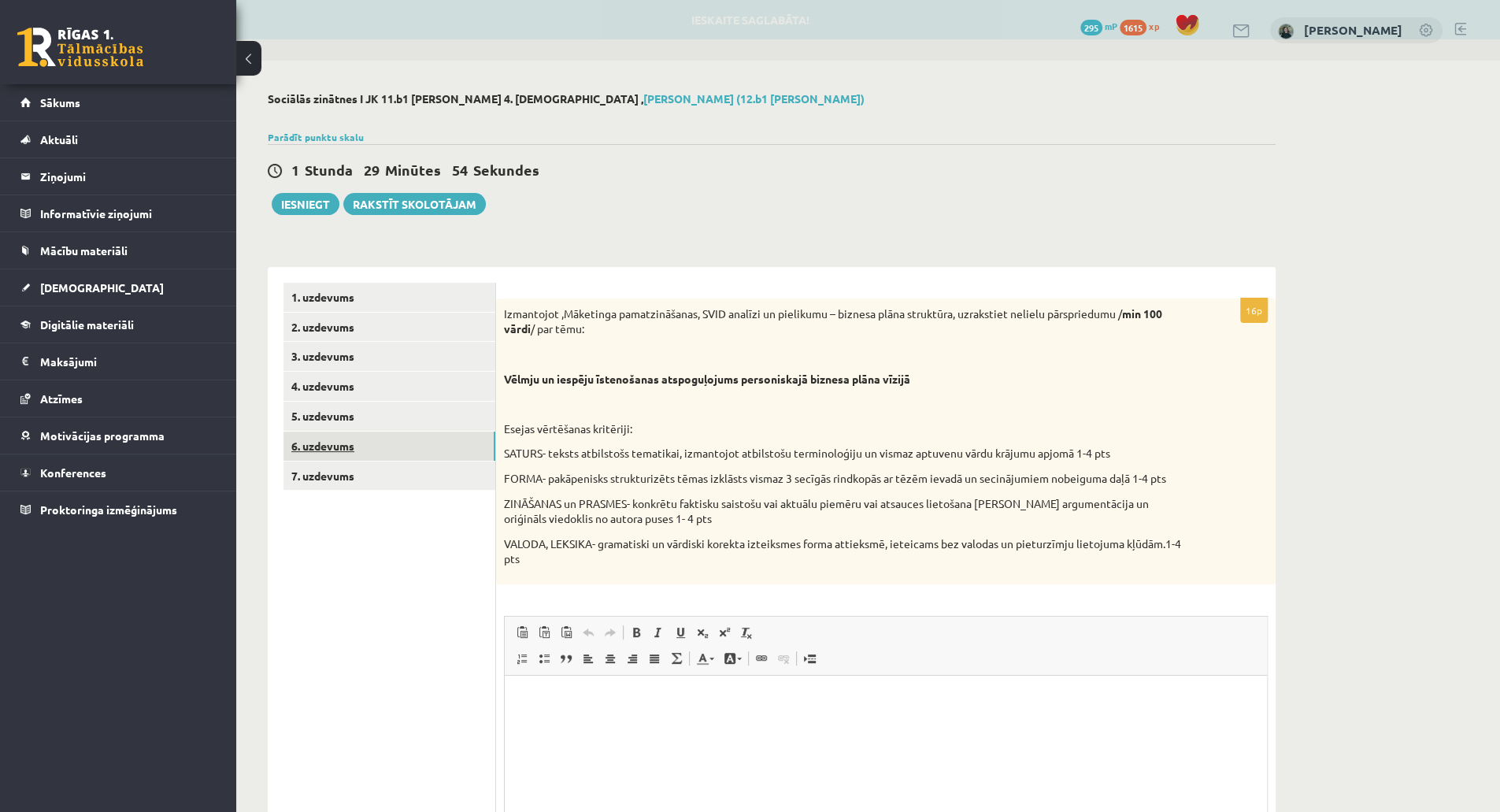
click at [356, 452] on link "6. uzdevums" at bounding box center [390, 446] width 212 height 29
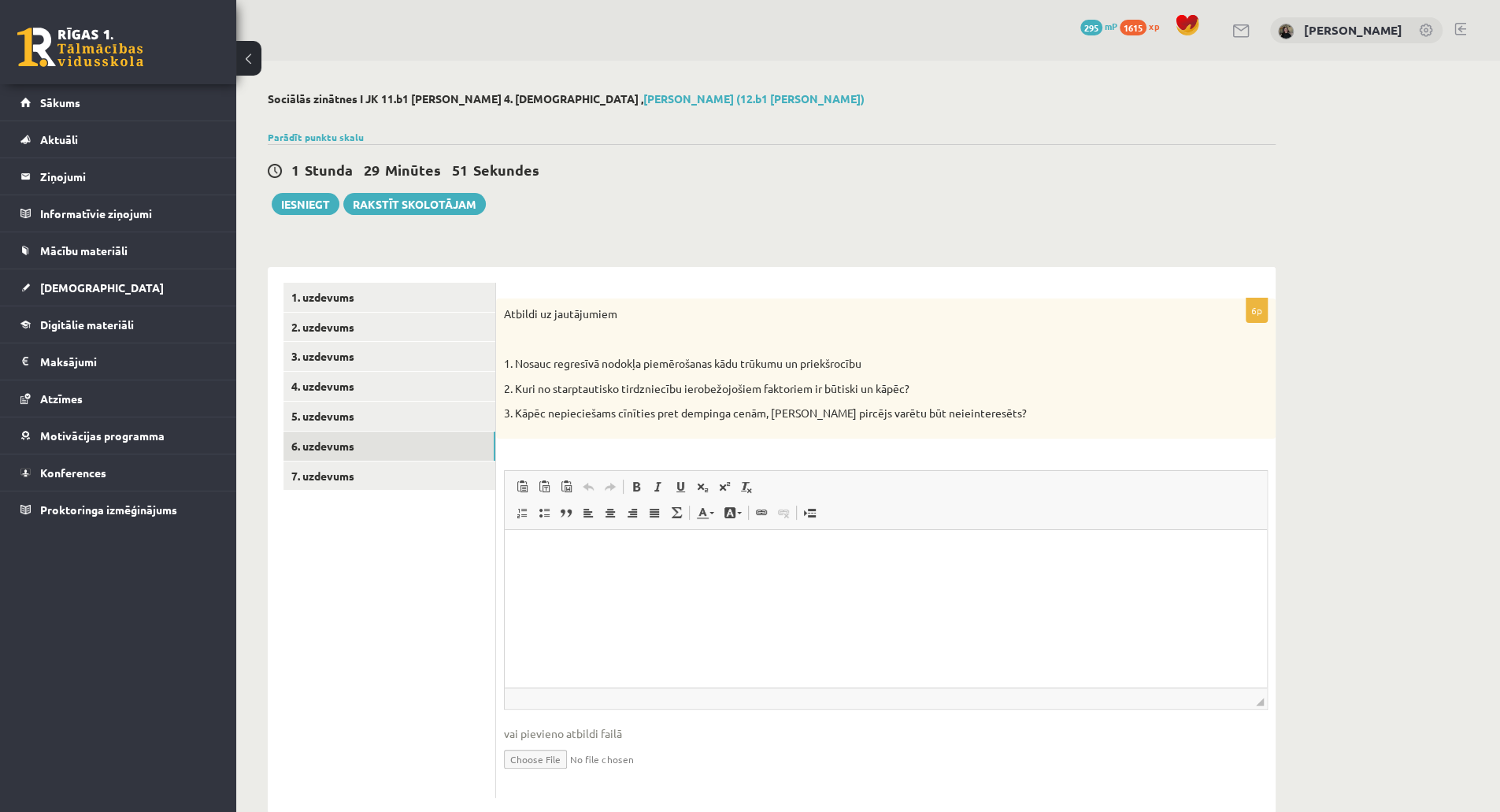
click at [338, 491] on ul "1. uzdevums 2. uzdevums 3. uzdevums 4. uzdevums 5. uzdevums 6. uzdevums 7. uzde…" at bounding box center [390, 540] width 213 height 515
click at [334, 486] on link "7. uzdevums" at bounding box center [390, 476] width 212 height 29
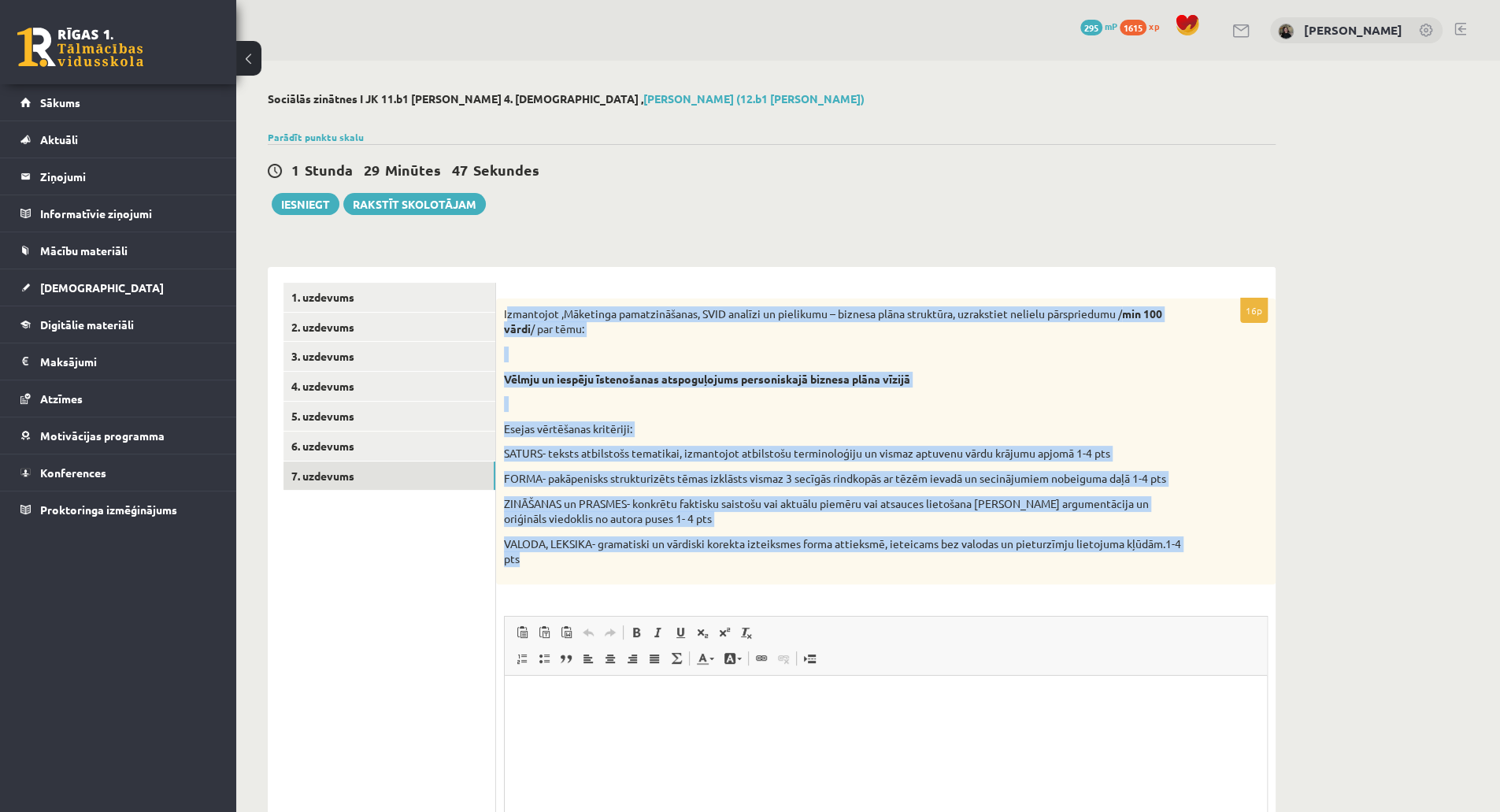
drag, startPoint x: 509, startPoint y: 316, endPoint x: 1128, endPoint y: 567, distance: 668.0
click at [1128, 567] on div "Izmantojot ,Māketinga pamatzināšanas, SVID analīzi un pielikumu – biznesa plāna…" at bounding box center [886, 441] width 779 height 286
copy div "zmantojot ,Māketinga pamatzināšanas, SVID analīzi un pielikumu – biznesa plāna …"
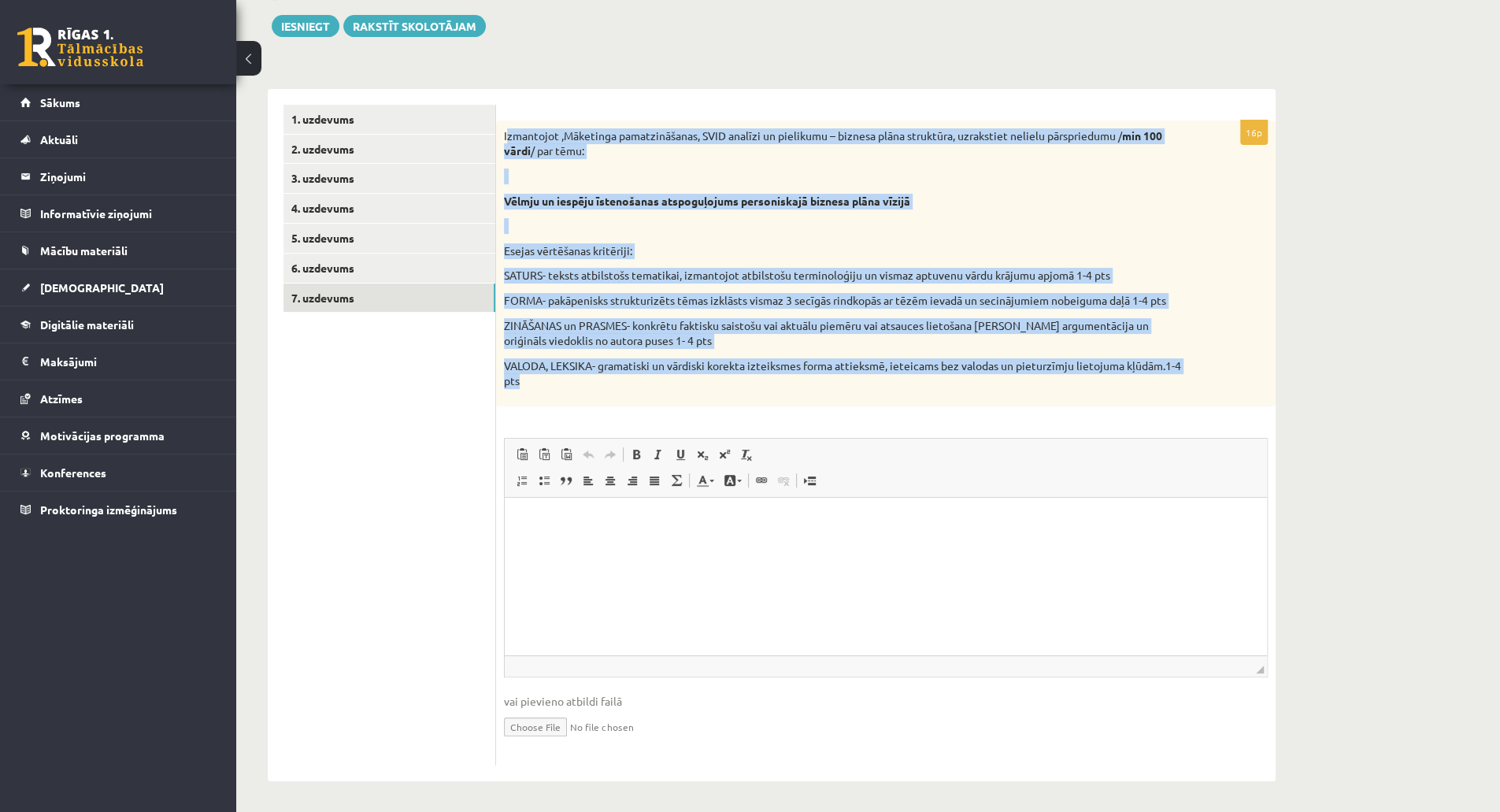
click at [542, 725] on input "file" at bounding box center [886, 726] width 764 height 32
type input "**********"
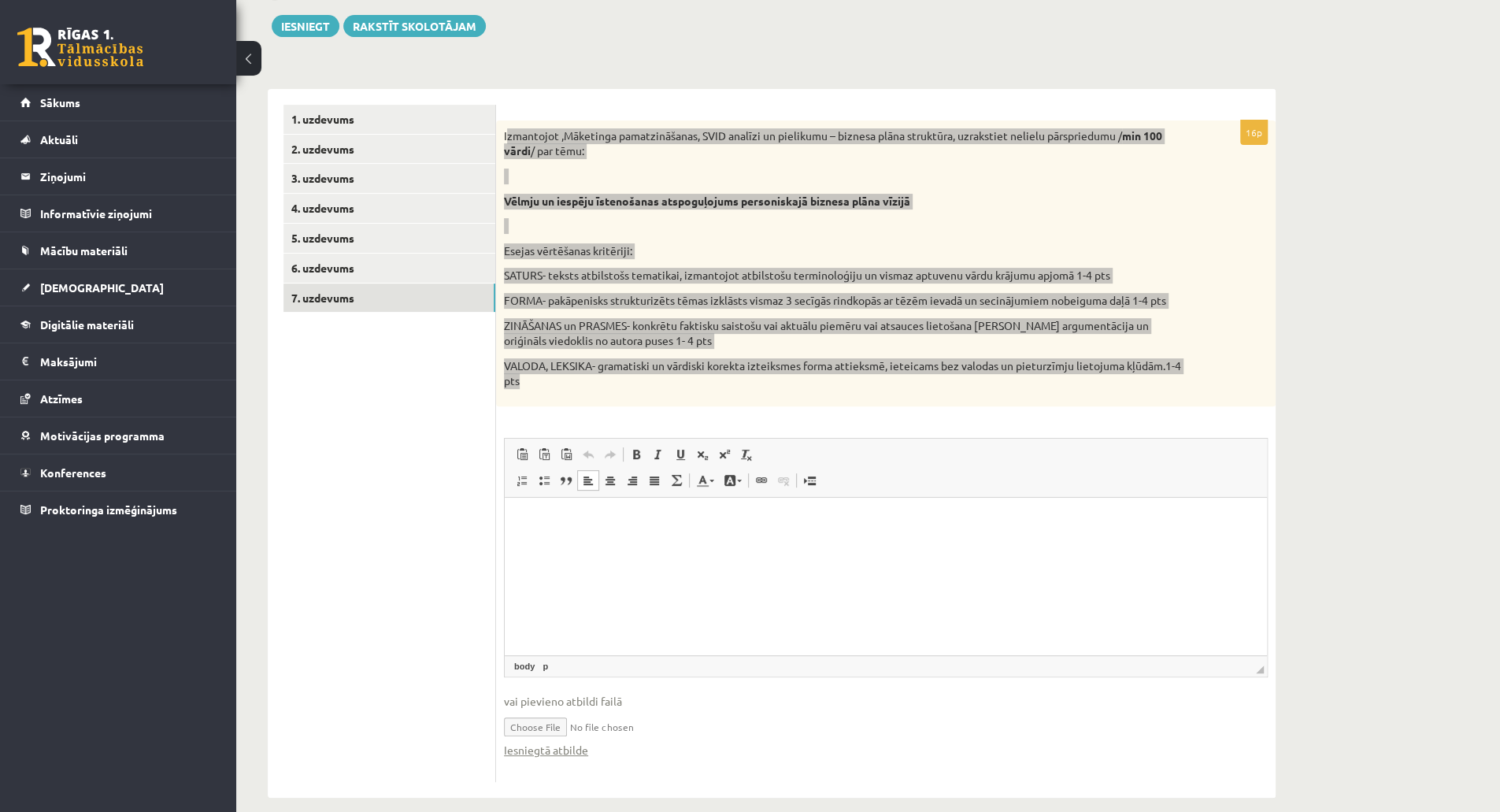
click at [656, 523] on p "Rich Text Editor, wiswyg-editor-user-answer-47024842526260" at bounding box center [885, 521] width 731 height 16
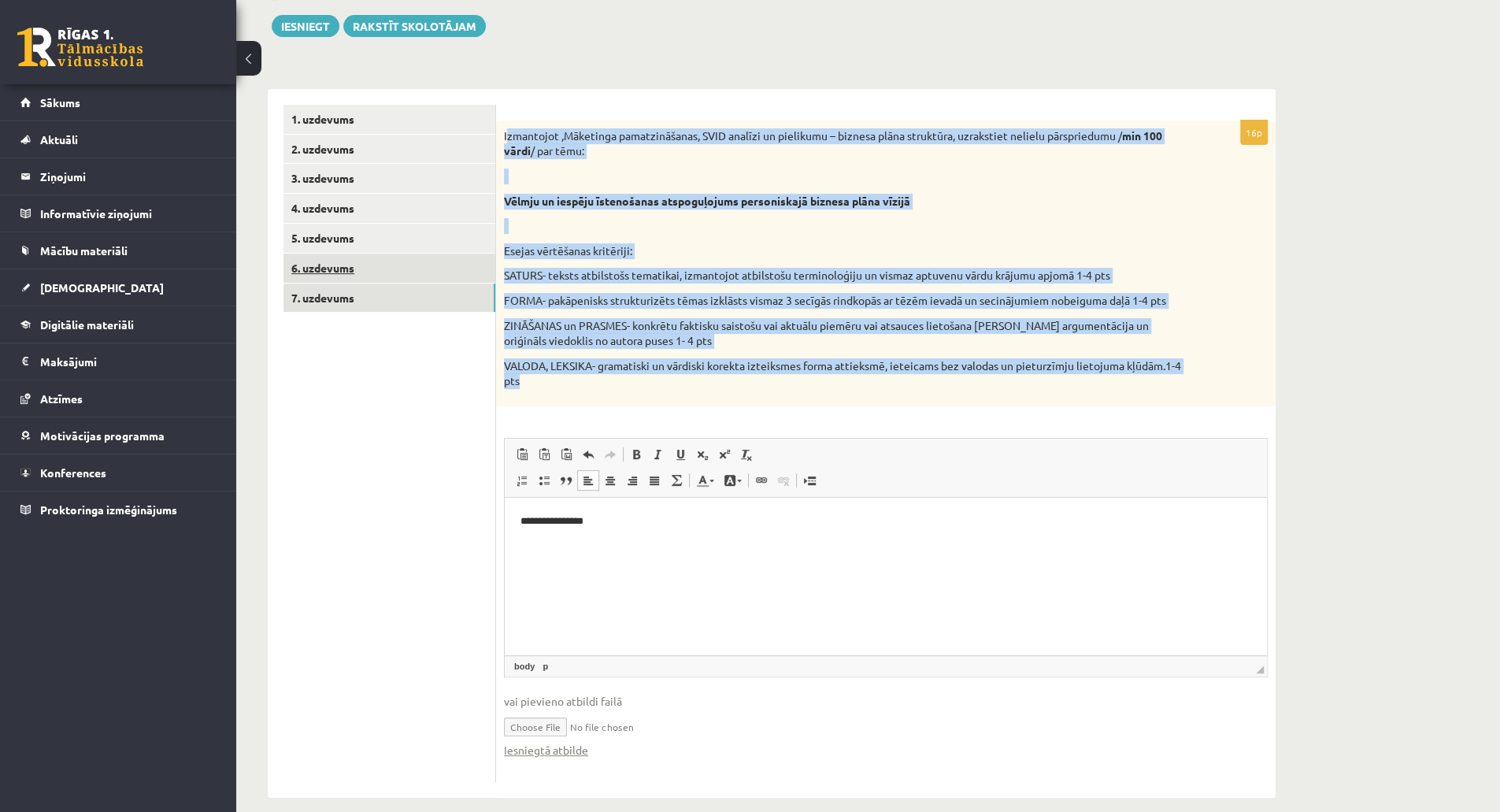
click at [381, 272] on link "6. uzdevums" at bounding box center [390, 268] width 212 height 29
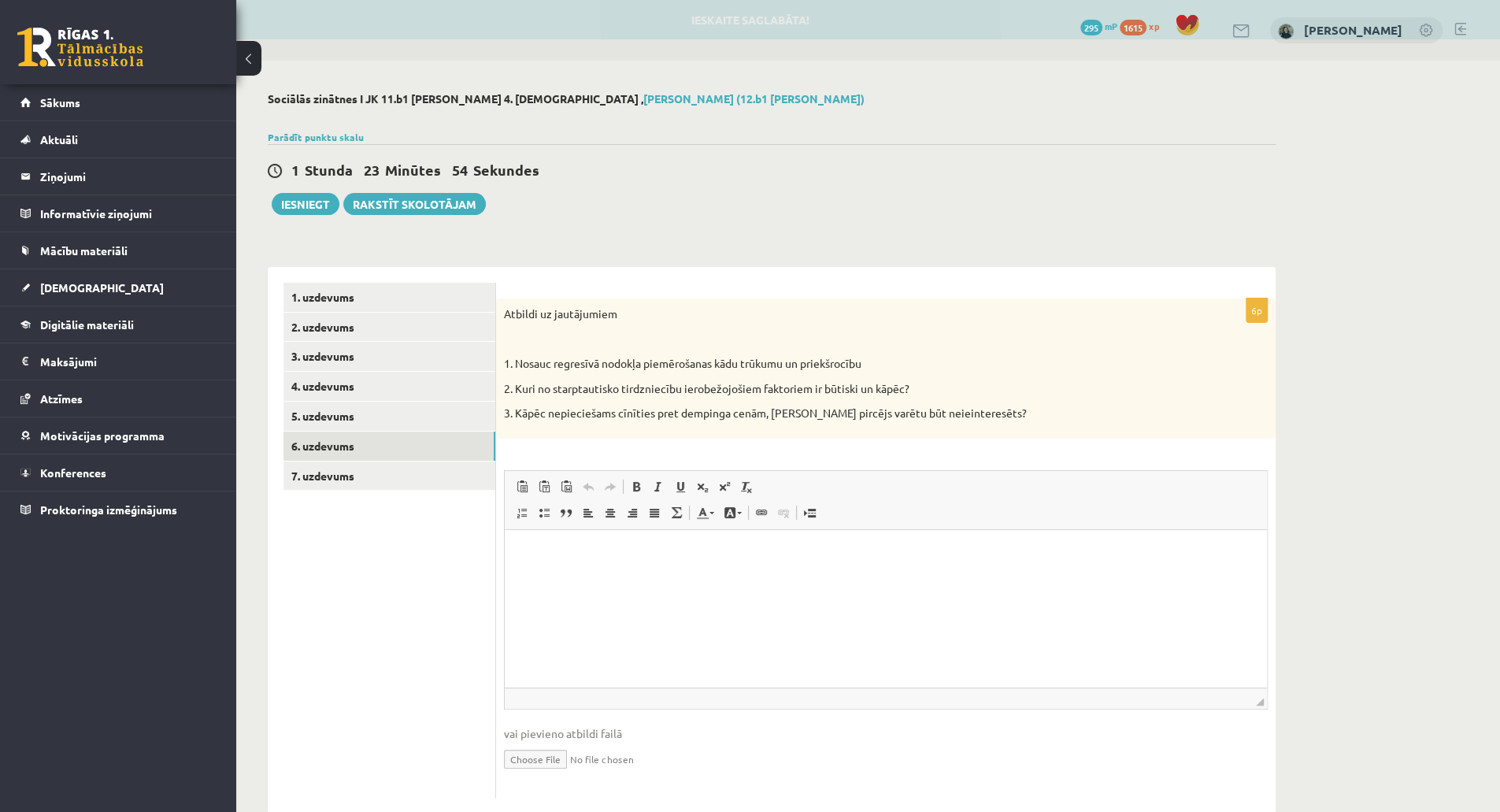
scroll to position [0, 0]
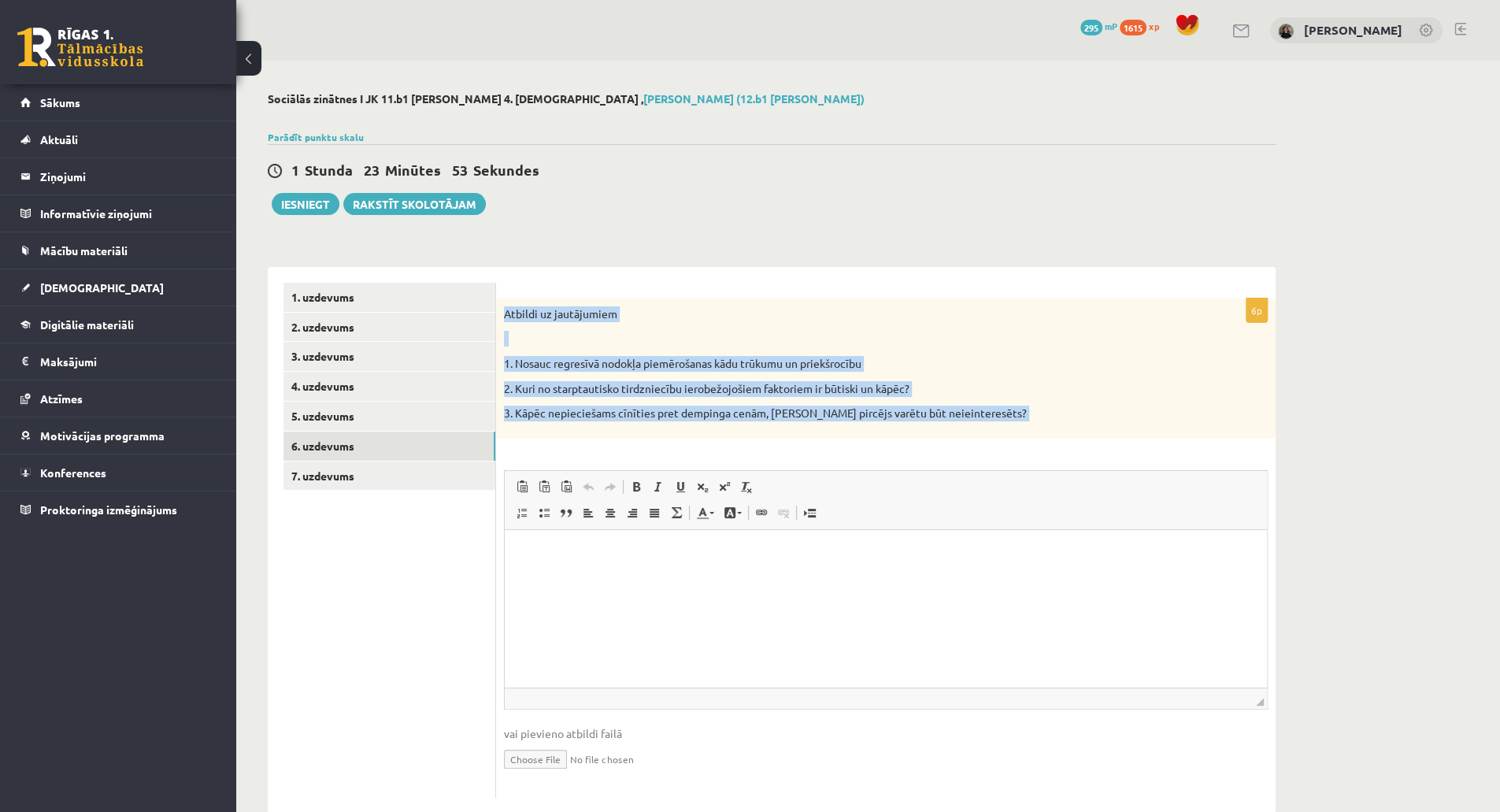
drag, startPoint x: 506, startPoint y: 315, endPoint x: 939, endPoint y: 463, distance: 457.6
click at [939, 463] on div "6p Atbildi uz jautājumiem 1. Nosauc regresīvā nodokļa piemērošanas kādu trūkumu…" at bounding box center [886, 548] width 779 height 499
click at [876, 414] on p "3. Kāpēc nepieciešams cīnīties pret dempinga cenām, kaut arī pircējs varētu būt…" at bounding box center [847, 414] width 685 height 15
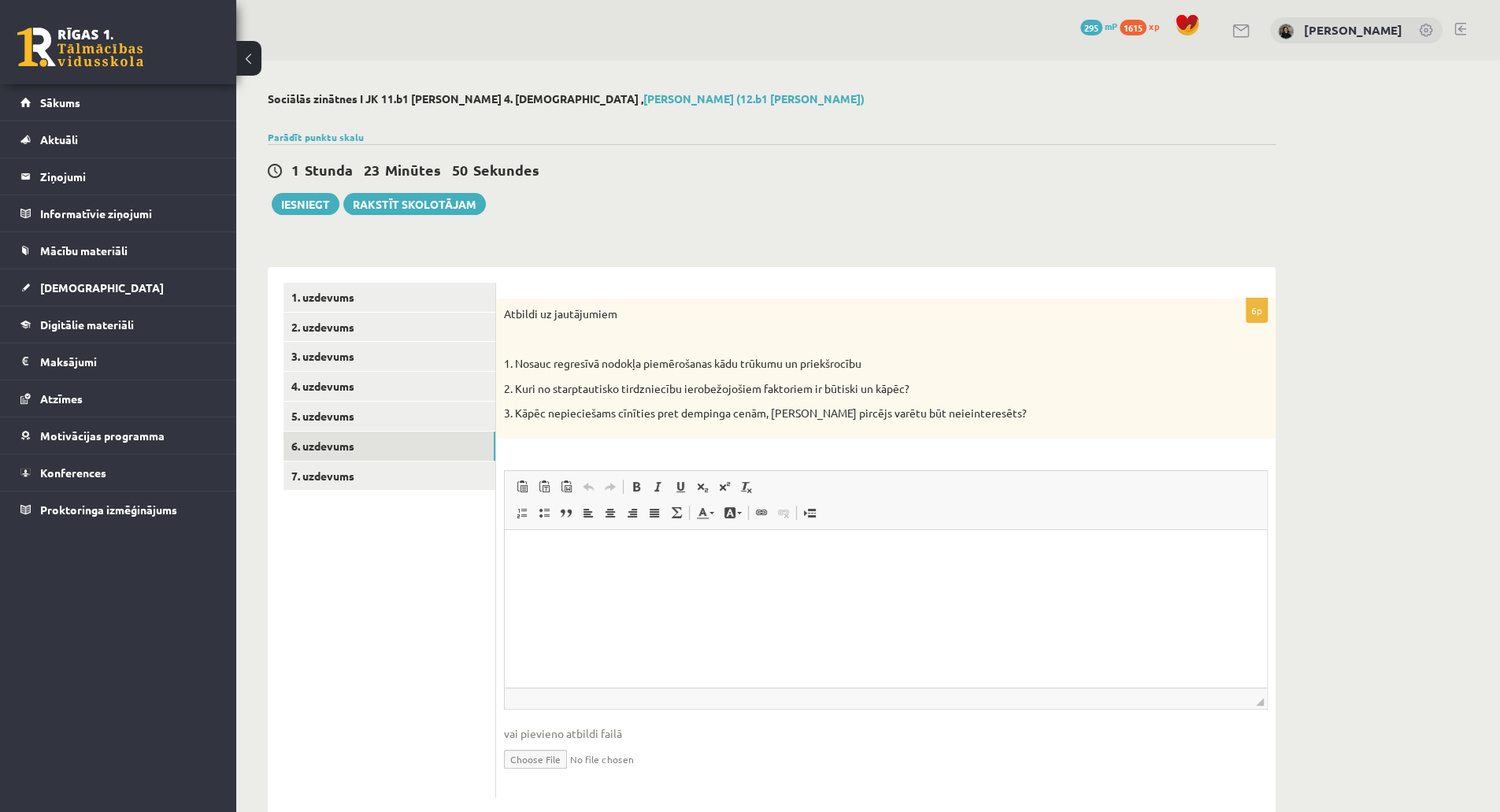
drag, startPoint x: 1015, startPoint y: 407, endPoint x: 464, endPoint y: 276, distance: 566.4
click at [464, 276] on div "**********" at bounding box center [772, 540] width 1009 height 547
copy div "2. uzdevums 3. uzdevums 4. uzdevums 5. uzdevums 6. uzdevums 7. uzdevums 6p Atbi…"
click at [557, 762] on input "file" at bounding box center [886, 758] width 764 height 32
type input "**********"
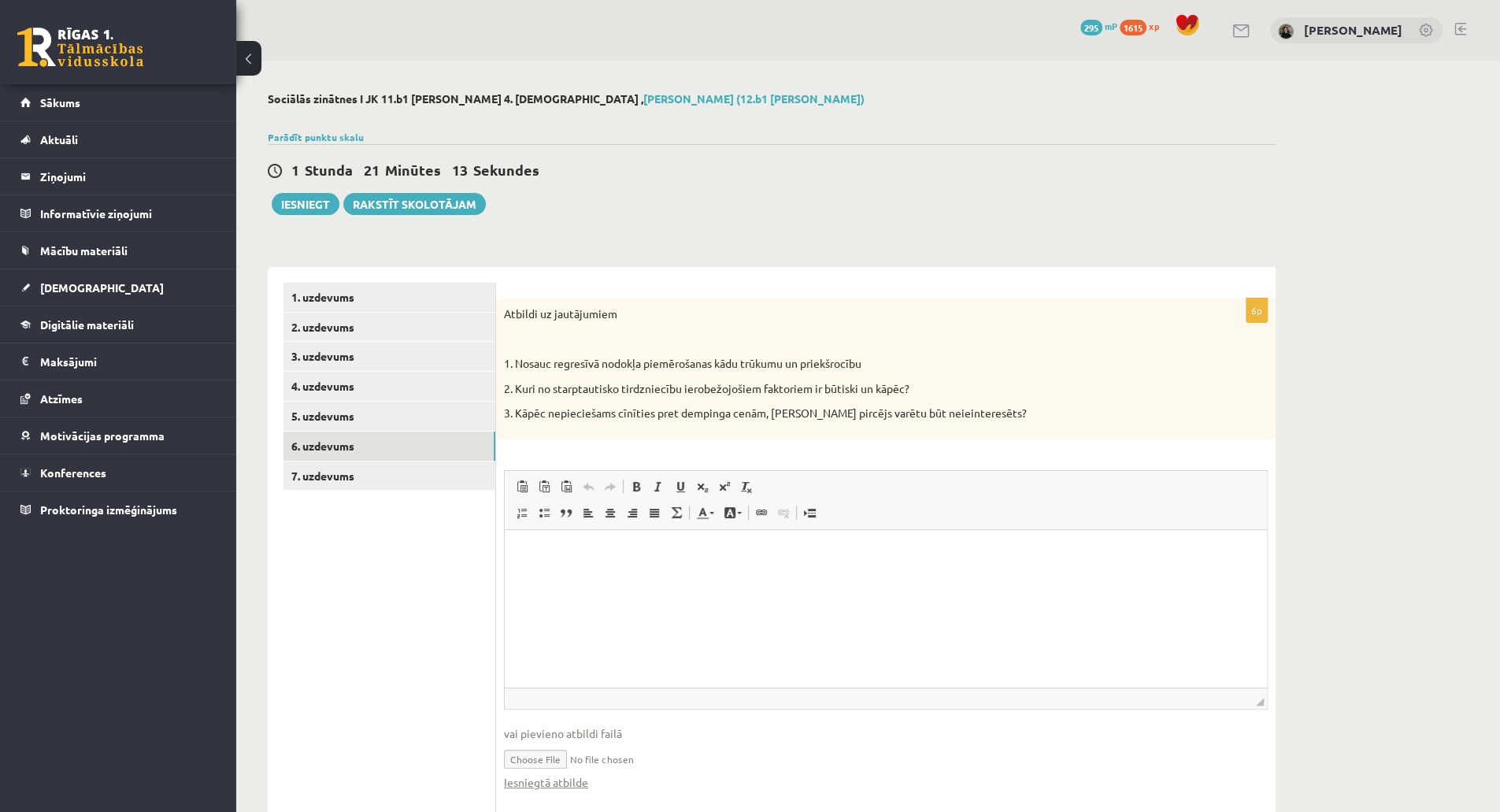
click at [570, 544] on html at bounding box center [886, 553] width 762 height 48
click at [332, 414] on link "5. uzdevums" at bounding box center [390, 416] width 212 height 29
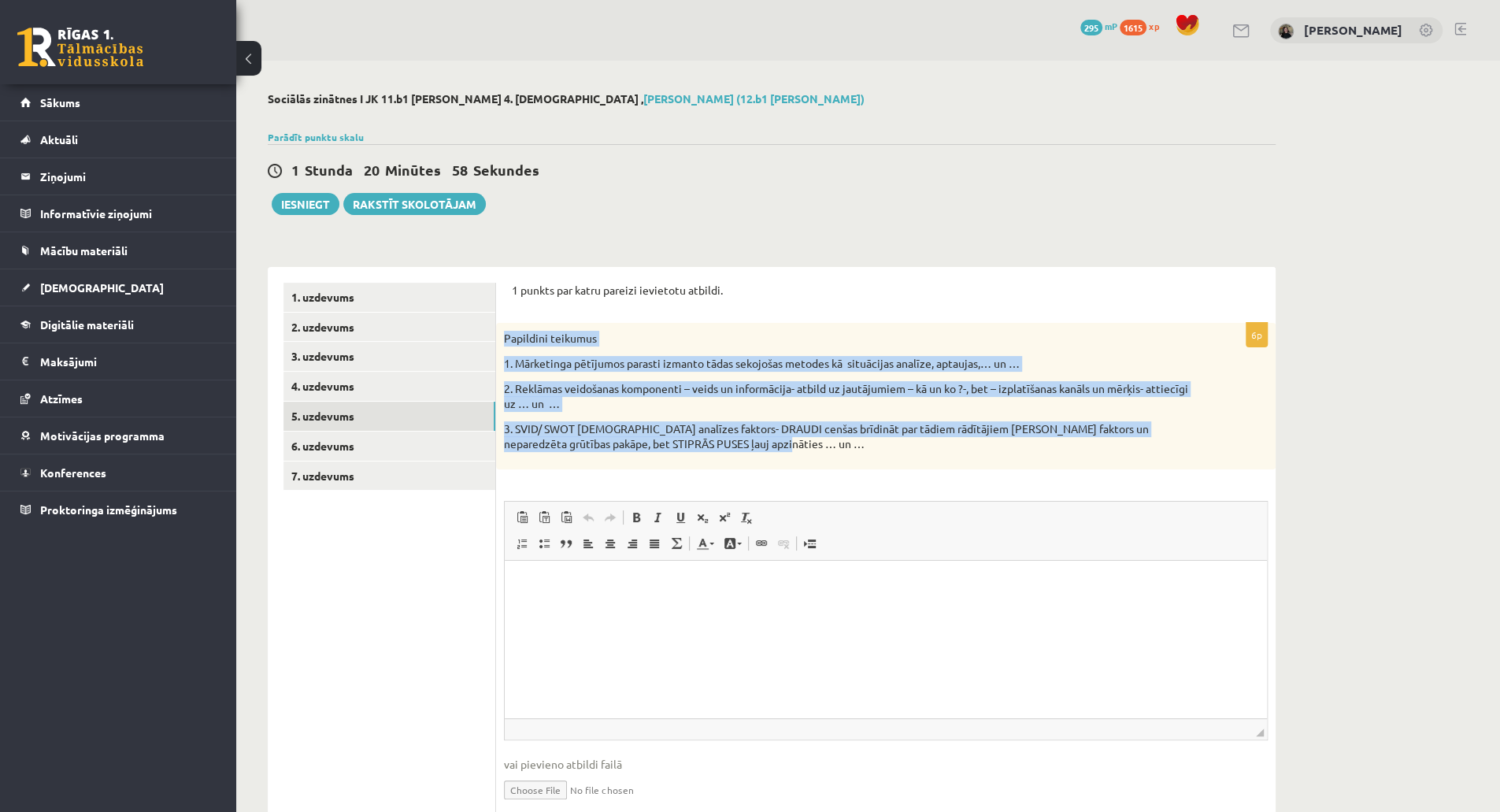
drag, startPoint x: 505, startPoint y: 336, endPoint x: 832, endPoint y: 464, distance: 351.2
click at [832, 464] on div "Papildini teikumus 1. Mārketinga pētījumos parasti izmanto tādas sekojošas meto…" at bounding box center [886, 396] width 779 height 146
copy div "Papildini teikumus 1. Mārketinga pētījumos parasti izmanto tādas sekojošas meto…"
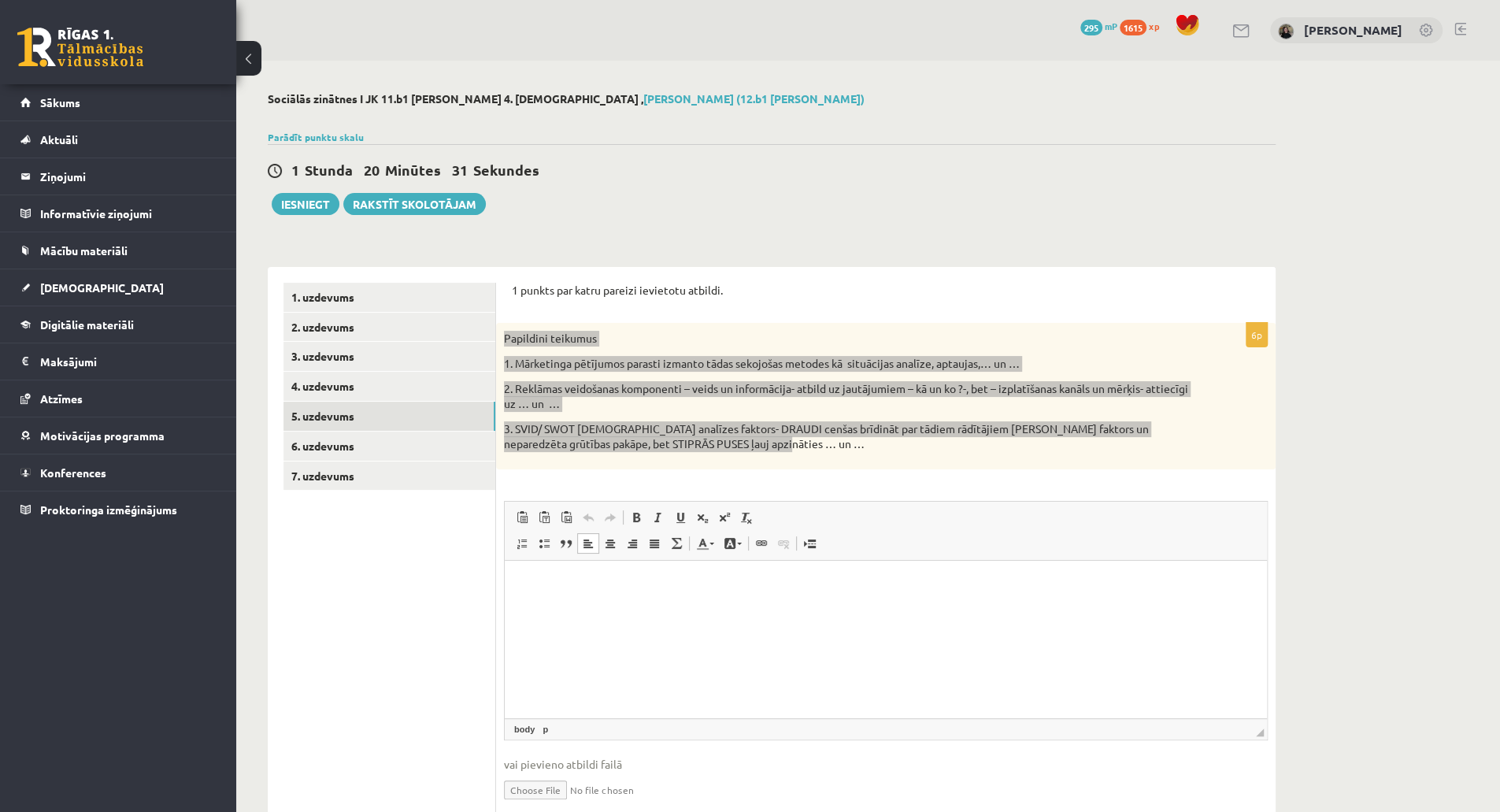
click at [564, 609] on html at bounding box center [886, 585] width 762 height 48
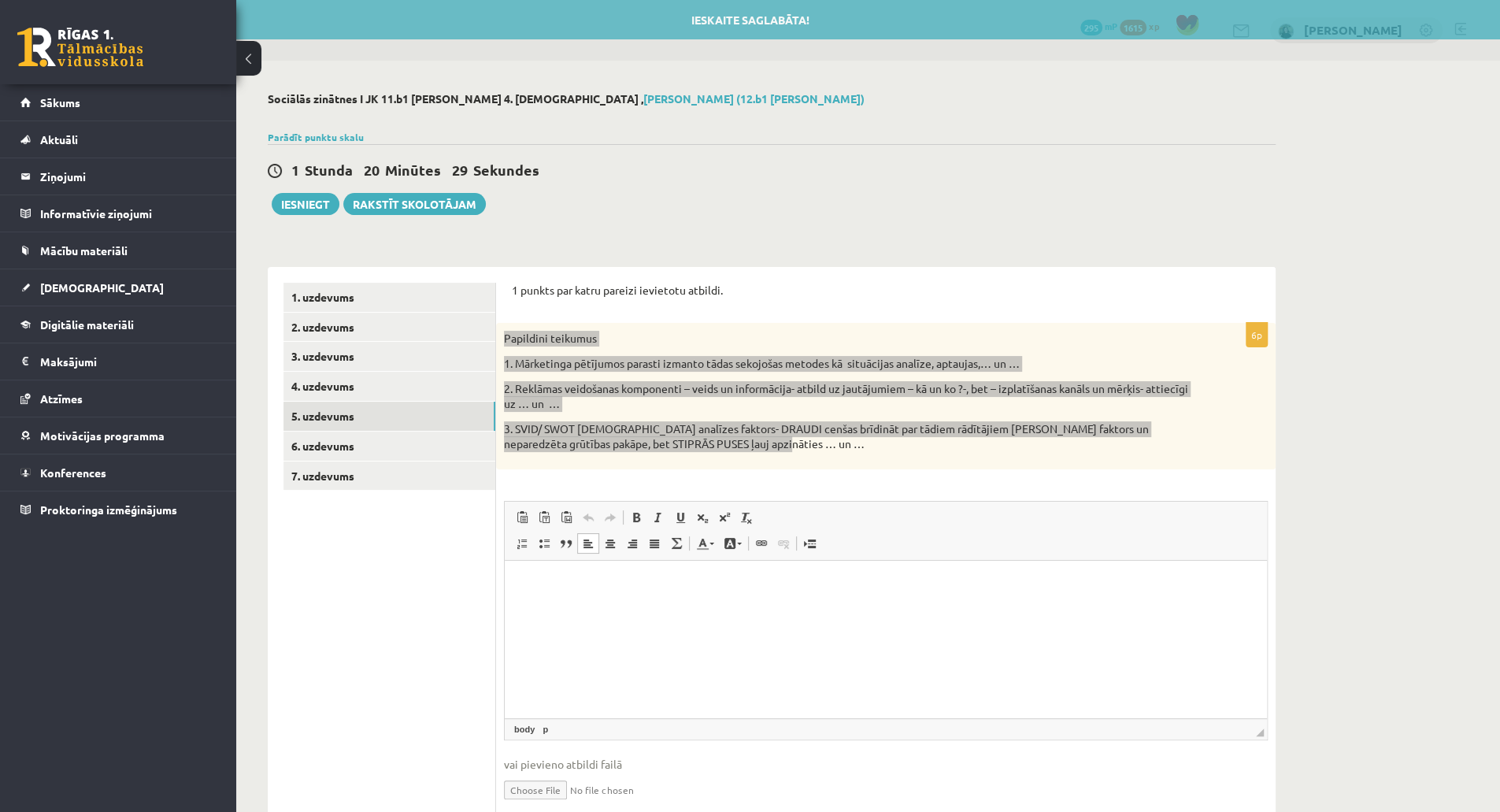
drag, startPoint x: 564, startPoint y: 612, endPoint x: 524, endPoint y: 596, distance: 43.1
click at [524, 596] on html at bounding box center [886, 585] width 762 height 48
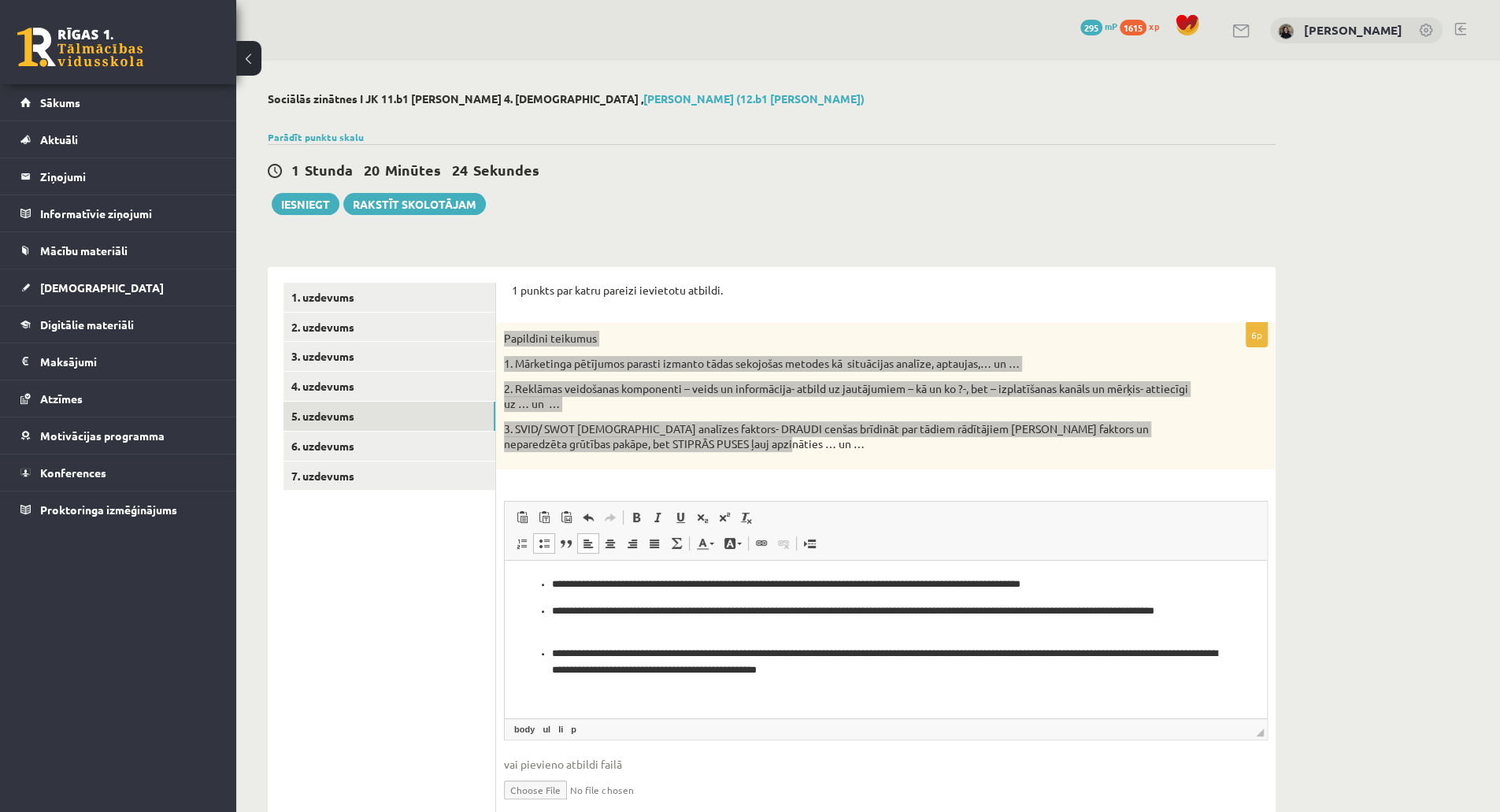
click at [1179, 620] on p "**********" at bounding box center [886, 620] width 668 height 33
click at [532, 654] on ul "**********" at bounding box center [885, 628] width 731 height 103
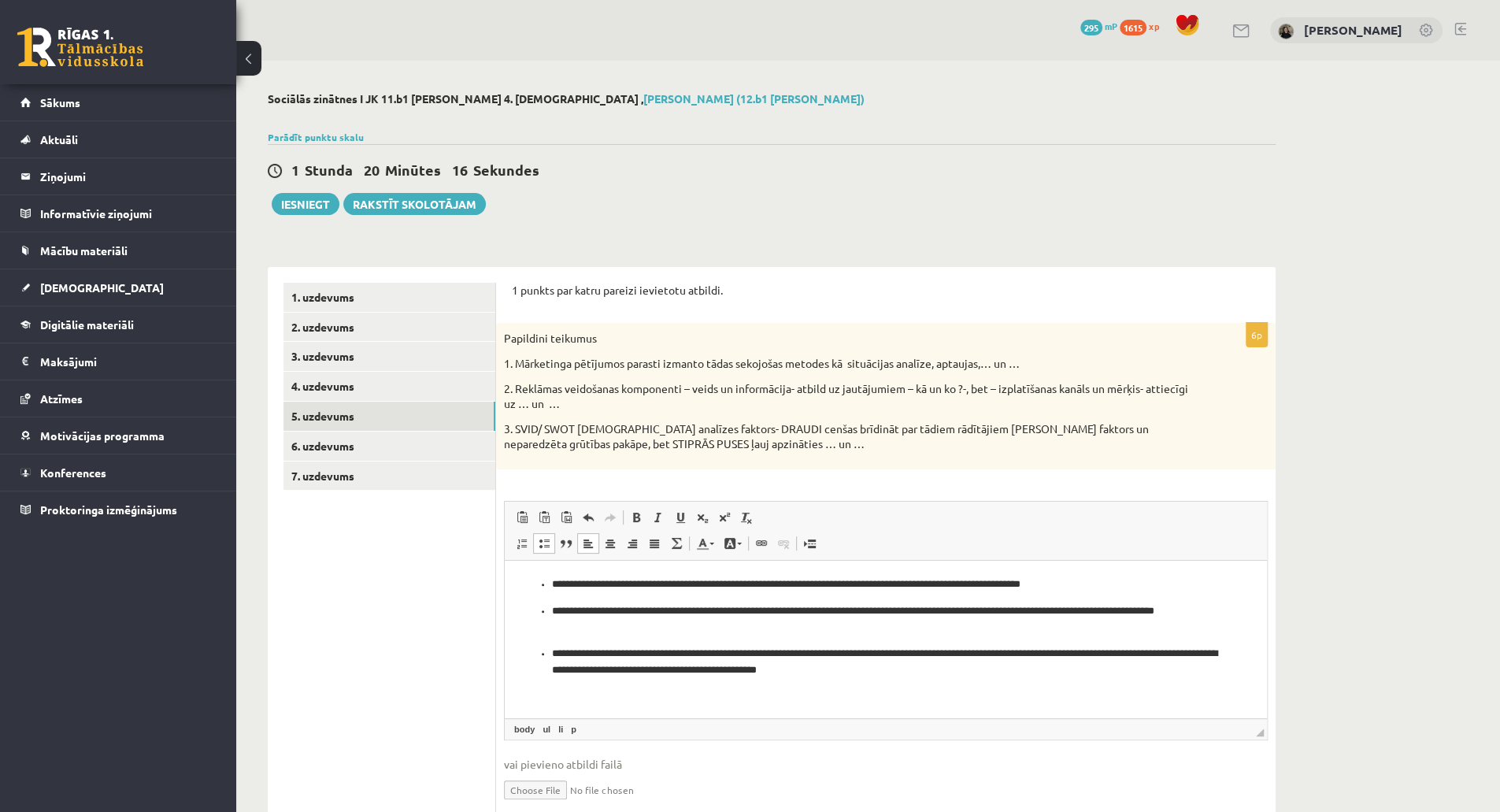
click at [1482, 491] on div "Sociālās zinātnes I JK 11.b1 klase 4. ieskaite , Linda Blūma (12.b1 JK klase) P…" at bounding box center [868, 468] width 1264 height 815
click at [314, 388] on link "4. uzdevums" at bounding box center [390, 386] width 212 height 29
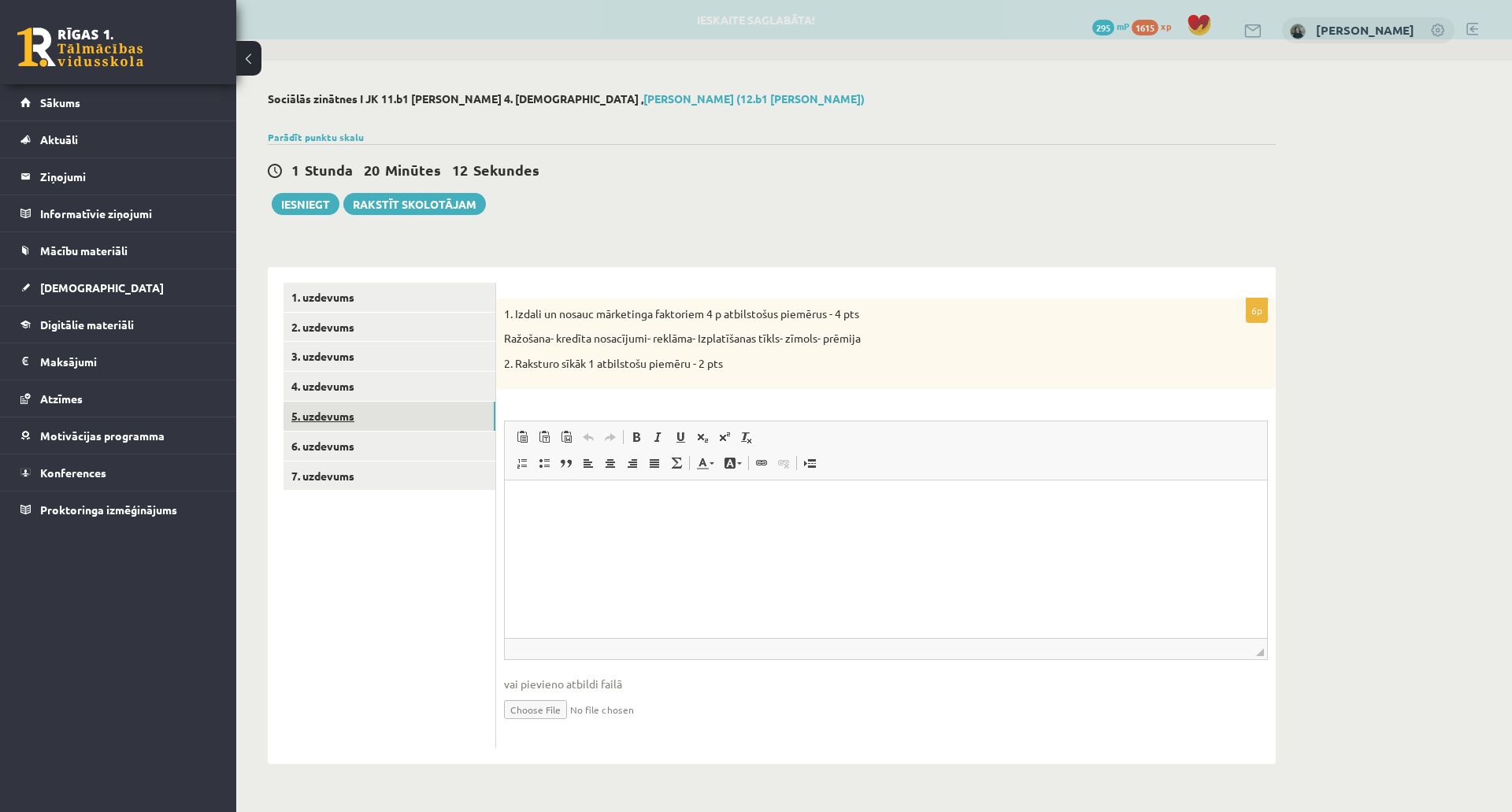
click at [327, 412] on link "5. uzdevums" at bounding box center [390, 416] width 212 height 29
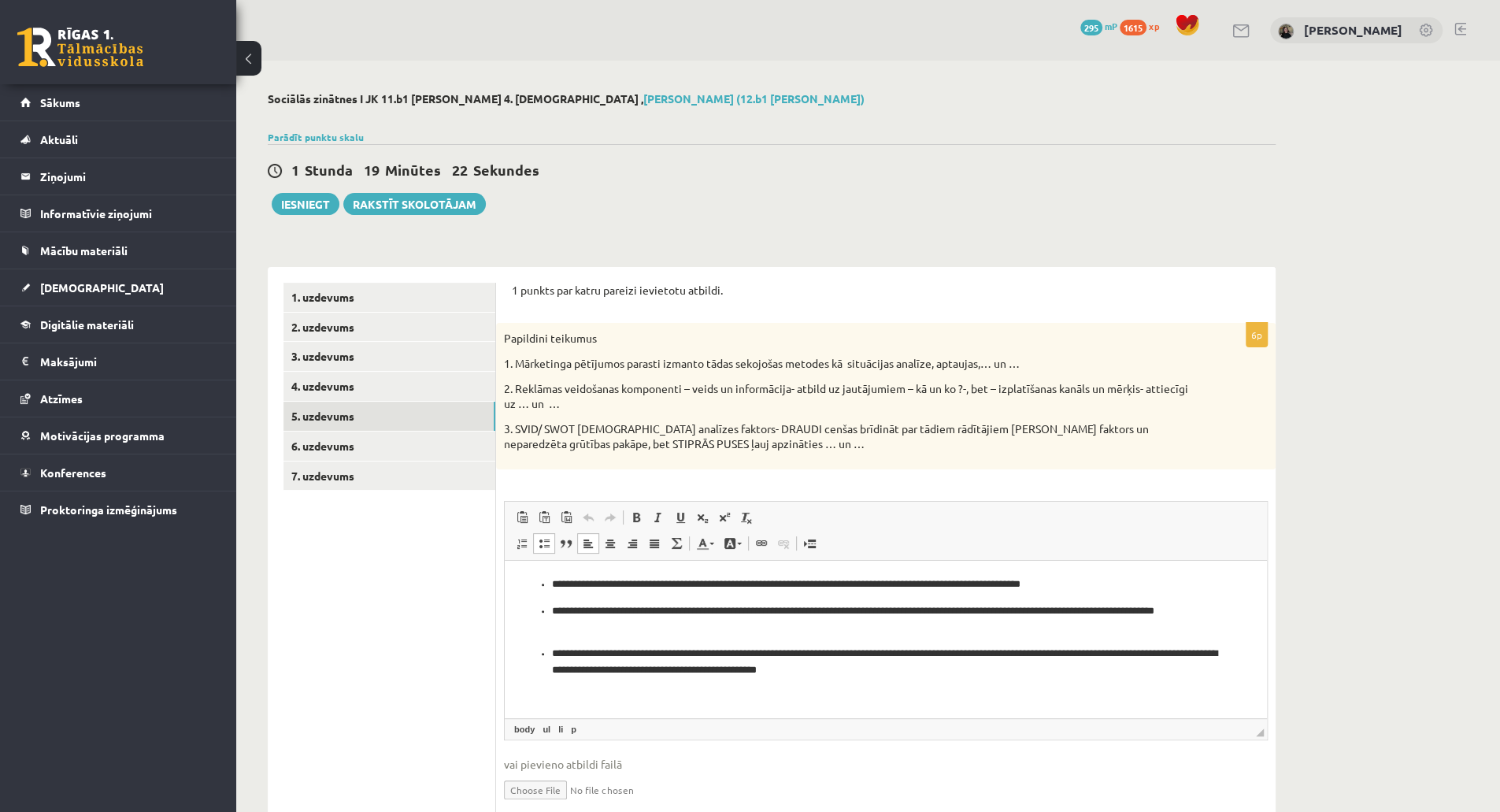
click at [1215, 613] on p "**********" at bounding box center [886, 620] width 668 height 33
click at [356, 380] on link "4. uzdevums" at bounding box center [390, 386] width 212 height 29
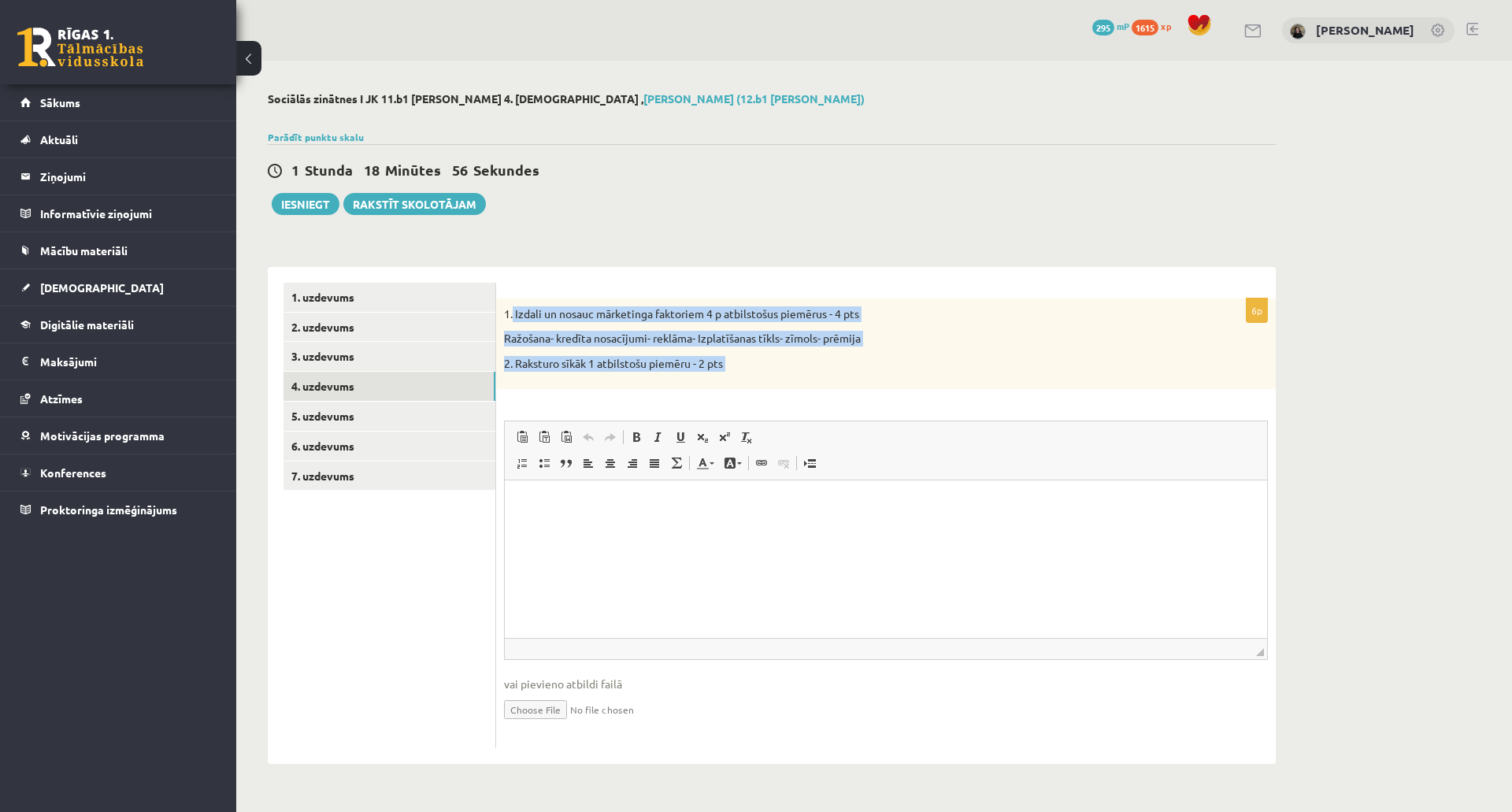
drag, startPoint x: 513, startPoint y: 315, endPoint x: 856, endPoint y: 443, distance: 366.1
click at [856, 443] on div "6p 1. Izdali un nosauc mārketinga faktoriem 4 p atbilstošus piemērus - 4 pts Ra…" at bounding box center [886, 523] width 780 height 450
copy div "Izdali un nosauc mārketinga faktoriem 4 p atbilstošus piemērus - 4 pts Ražošana…"
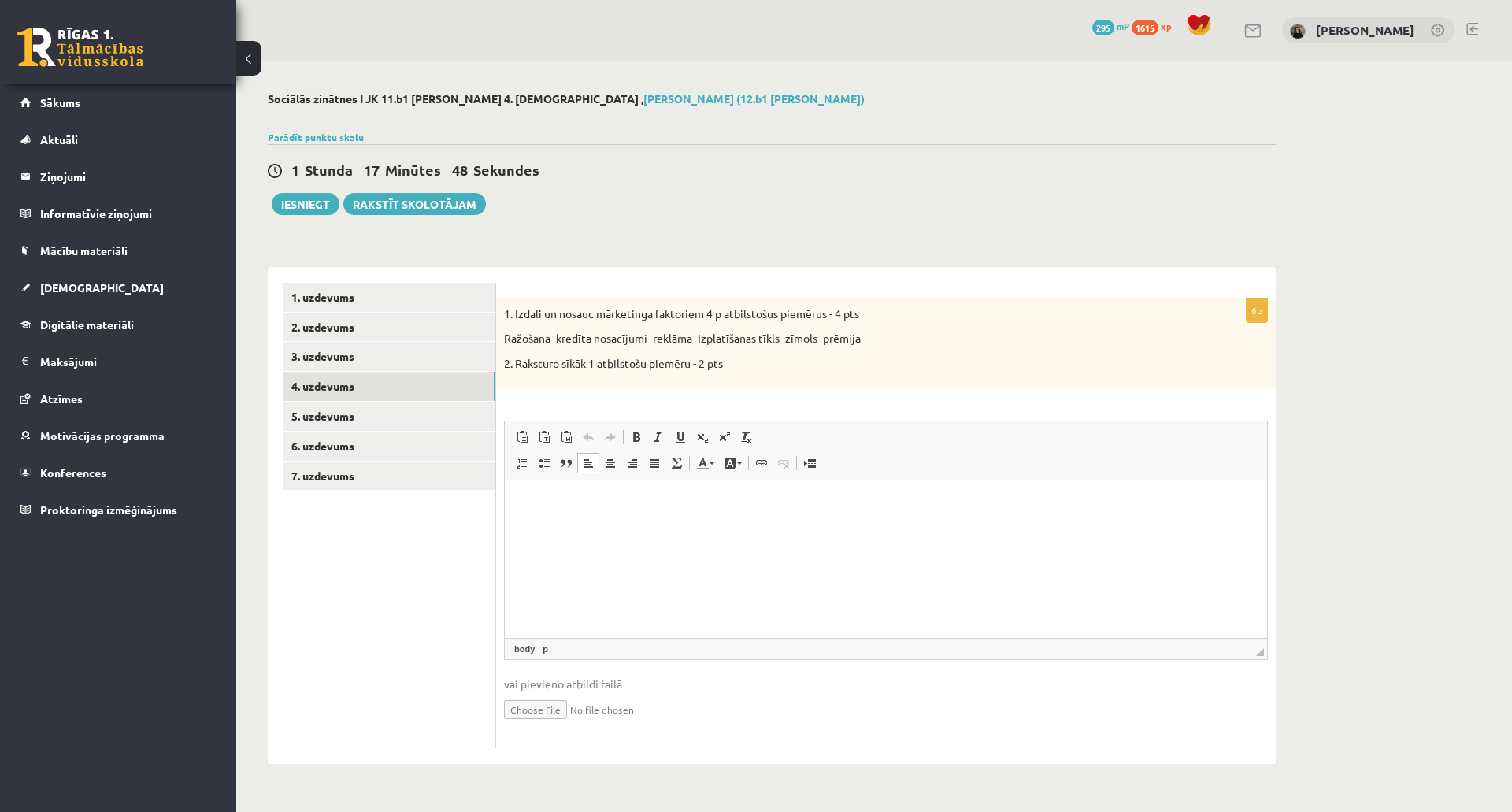
click at [597, 521] on html at bounding box center [886, 503] width 762 height 48
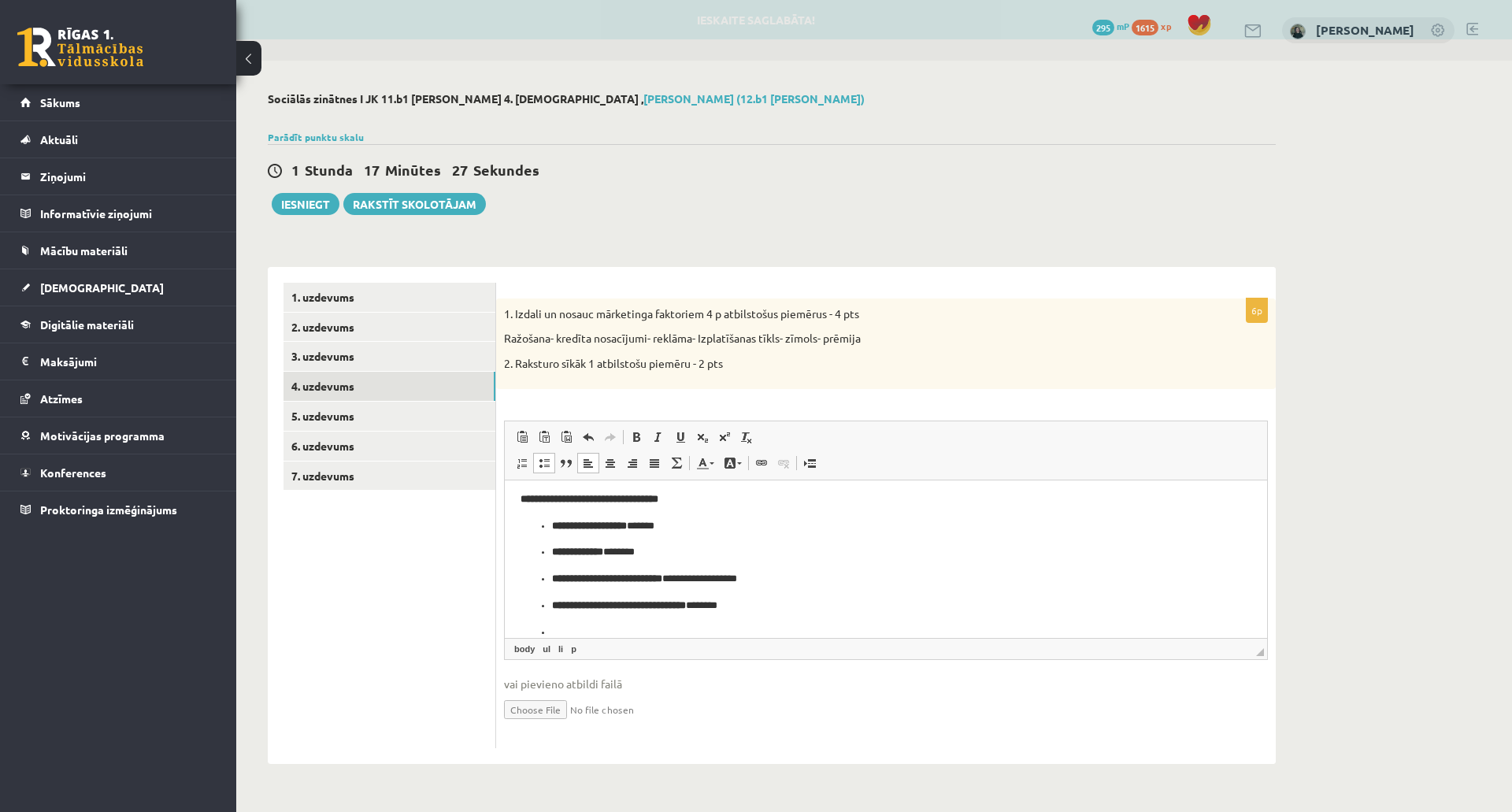
click at [580, 626] on p "Rich Text Editor, wiswyg-editor-user-answer-47024919343420" at bounding box center [885, 632] width 668 height 16
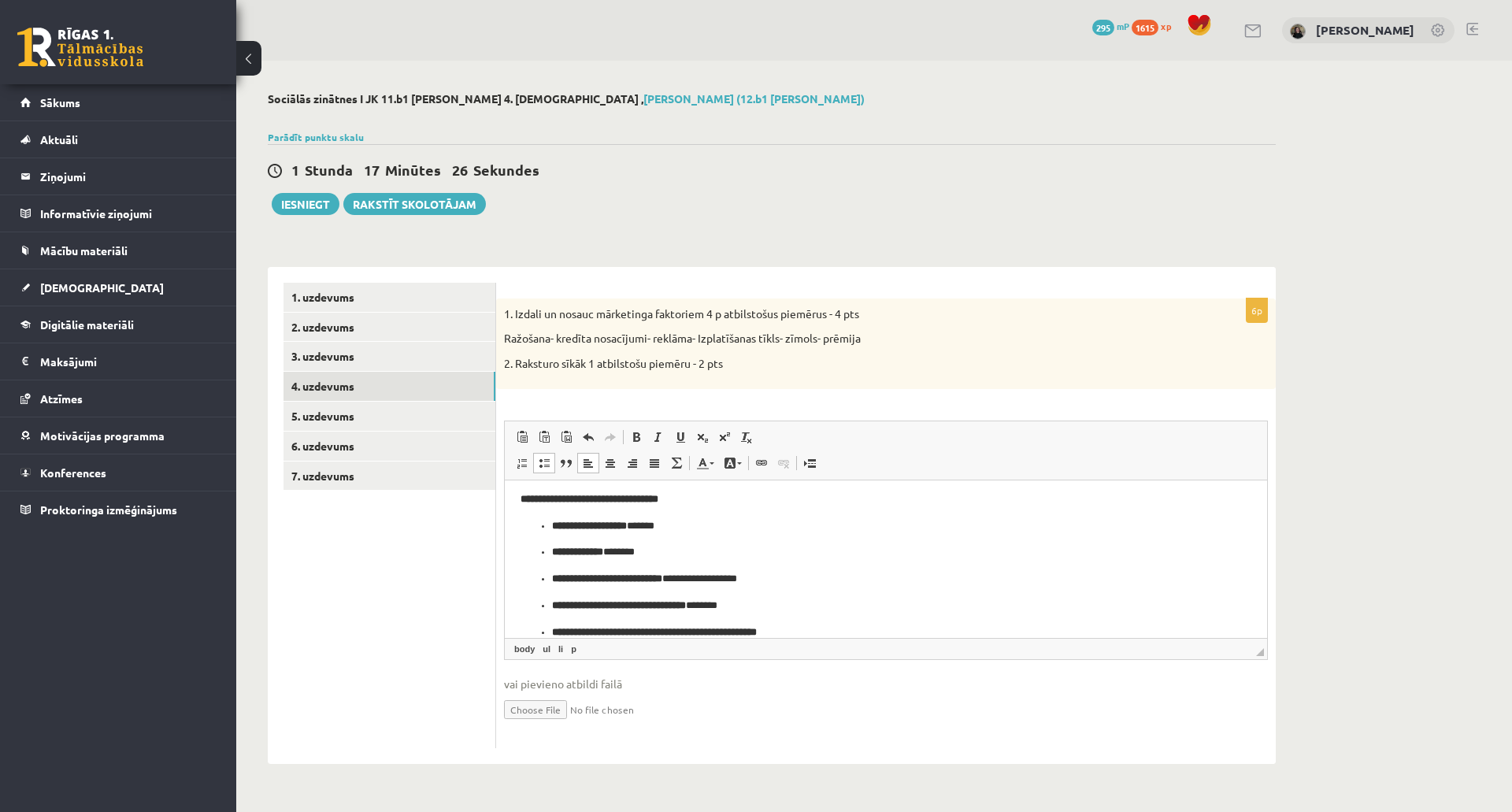
scroll to position [65, 0]
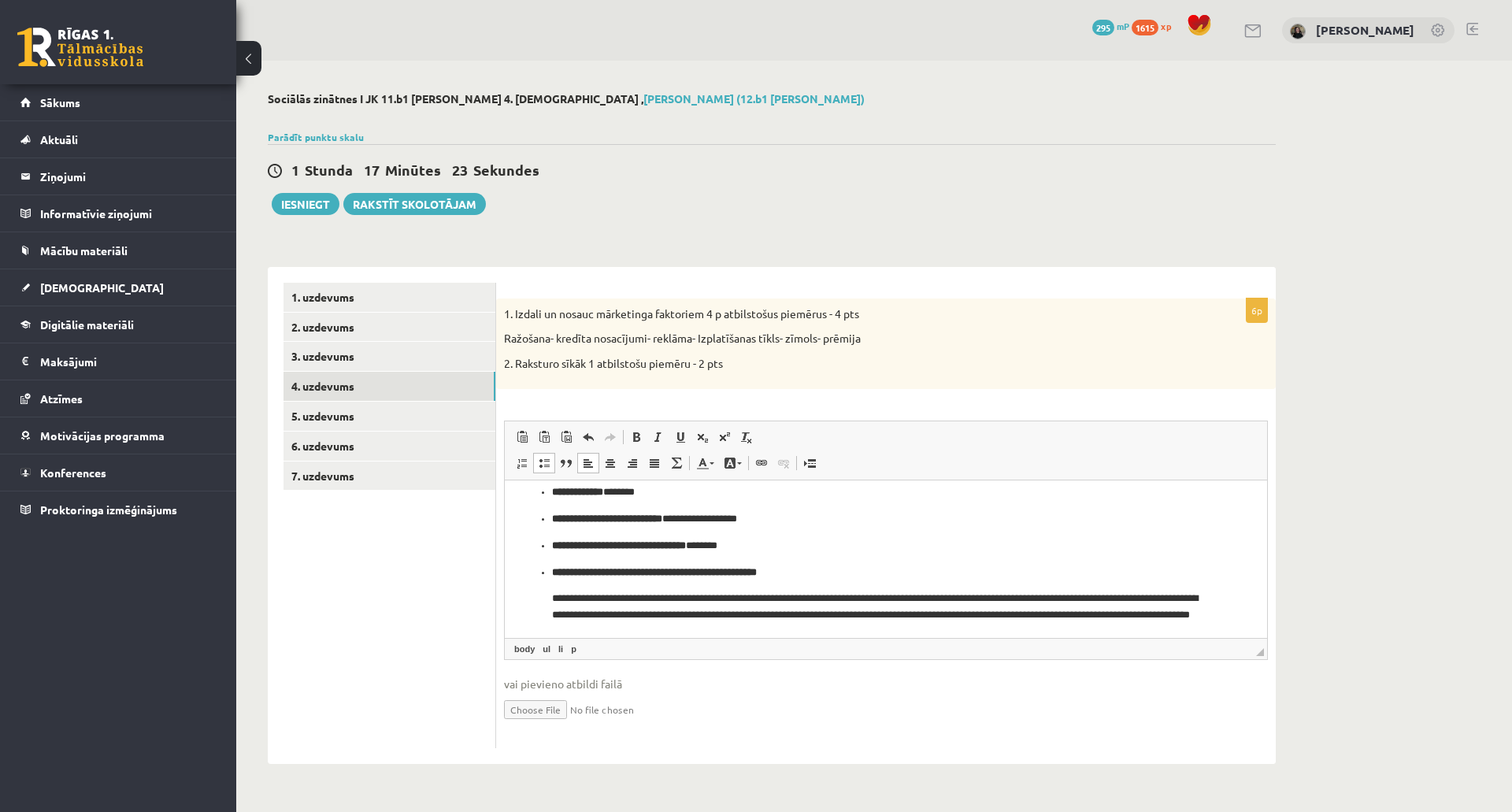
click at [775, 638] on span "◢ Elements path body ul li p" at bounding box center [886, 648] width 762 height 21
drag, startPoint x: 829, startPoint y: 569, endPoint x: 560, endPoint y: 562, distance: 269.1
click at [560, 562] on ul "**********" at bounding box center [885, 548] width 731 height 182
click at [508, 536] on html "**********" at bounding box center [886, 535] width 762 height 240
click at [821, 578] on p "**********" at bounding box center [885, 572] width 668 height 16
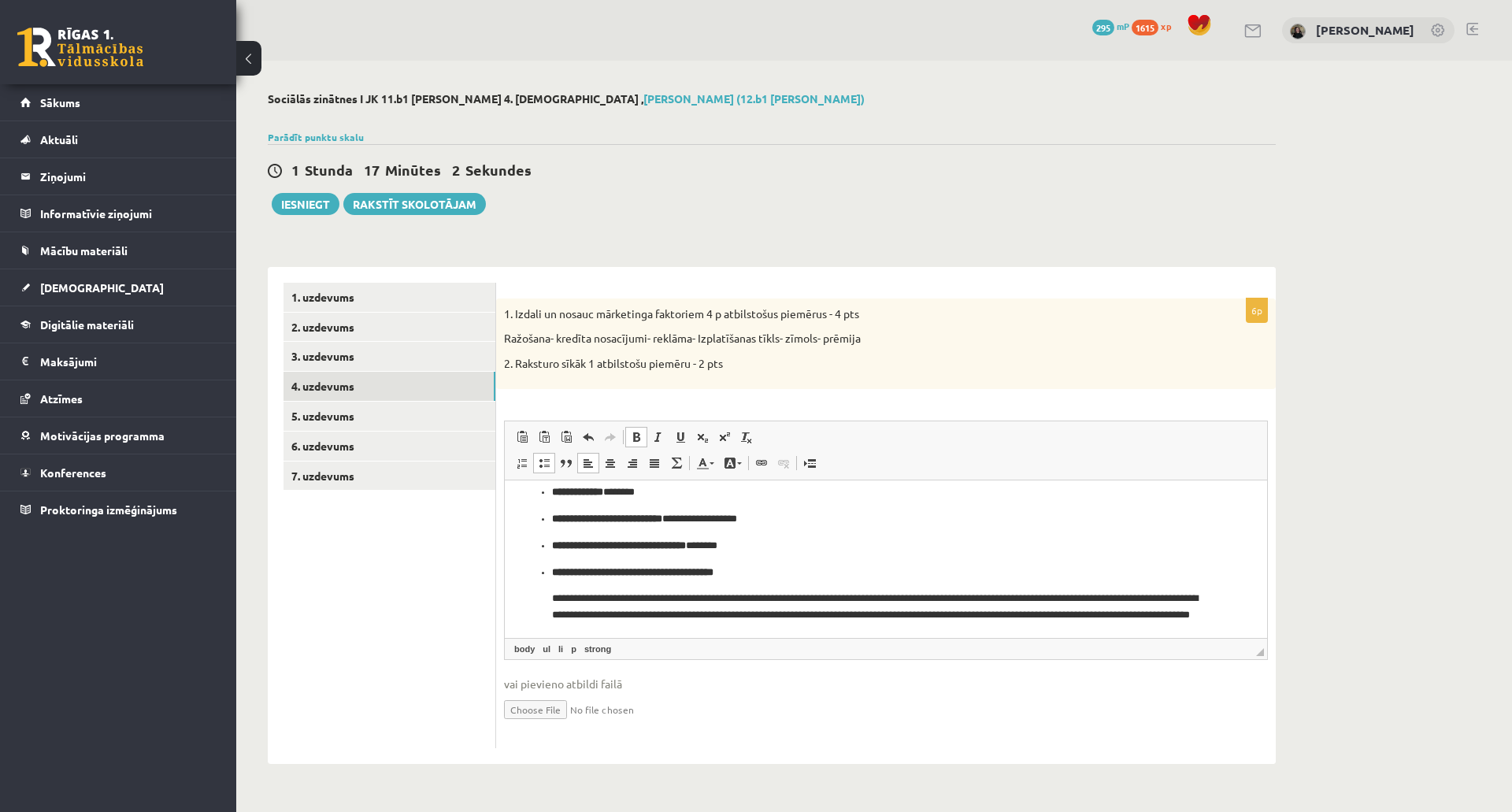
click at [723, 545] on p "**********" at bounding box center [880, 544] width 656 height 16
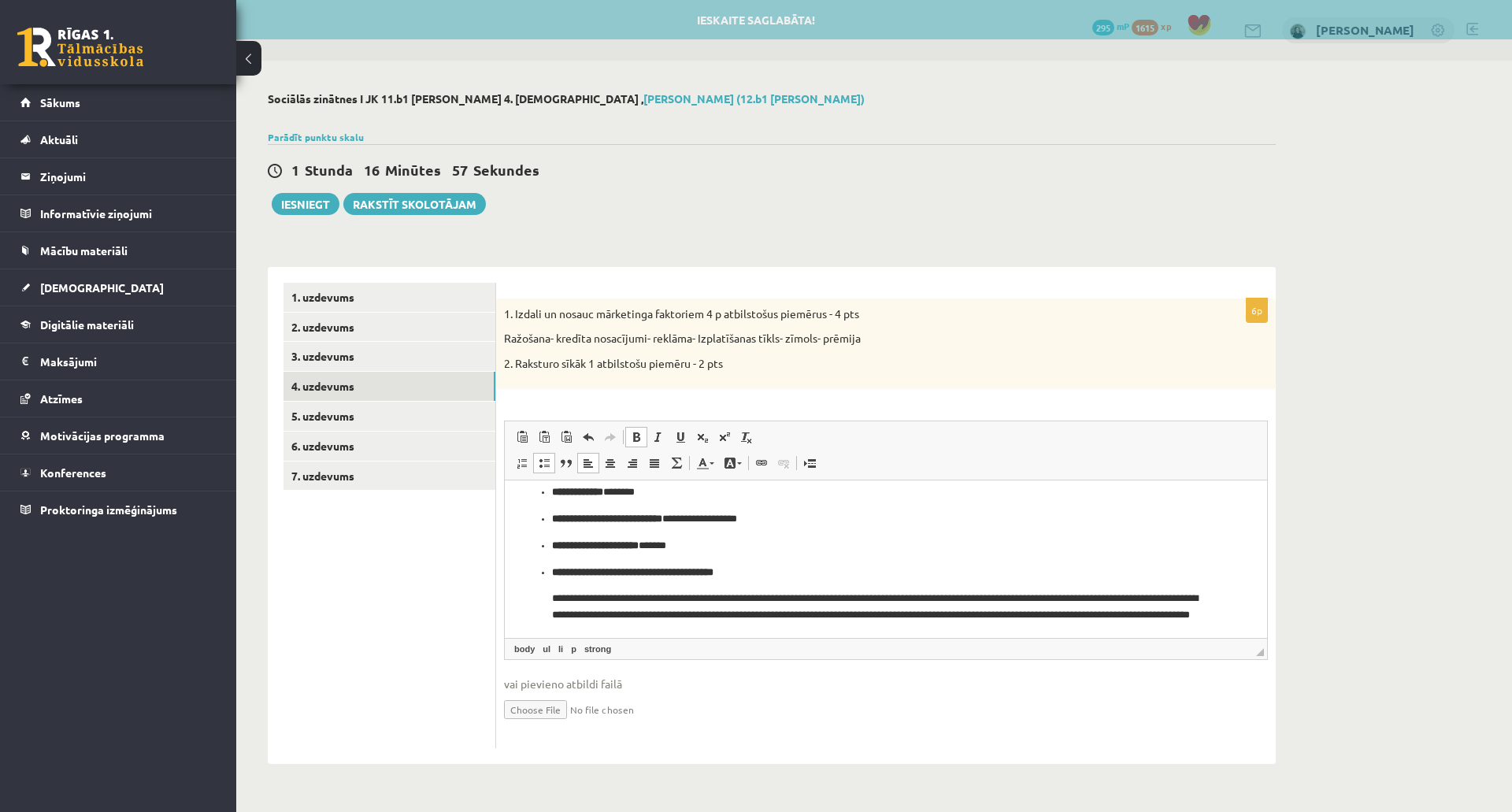
click at [672, 509] on ul "**********" at bounding box center [885, 548] width 731 height 182
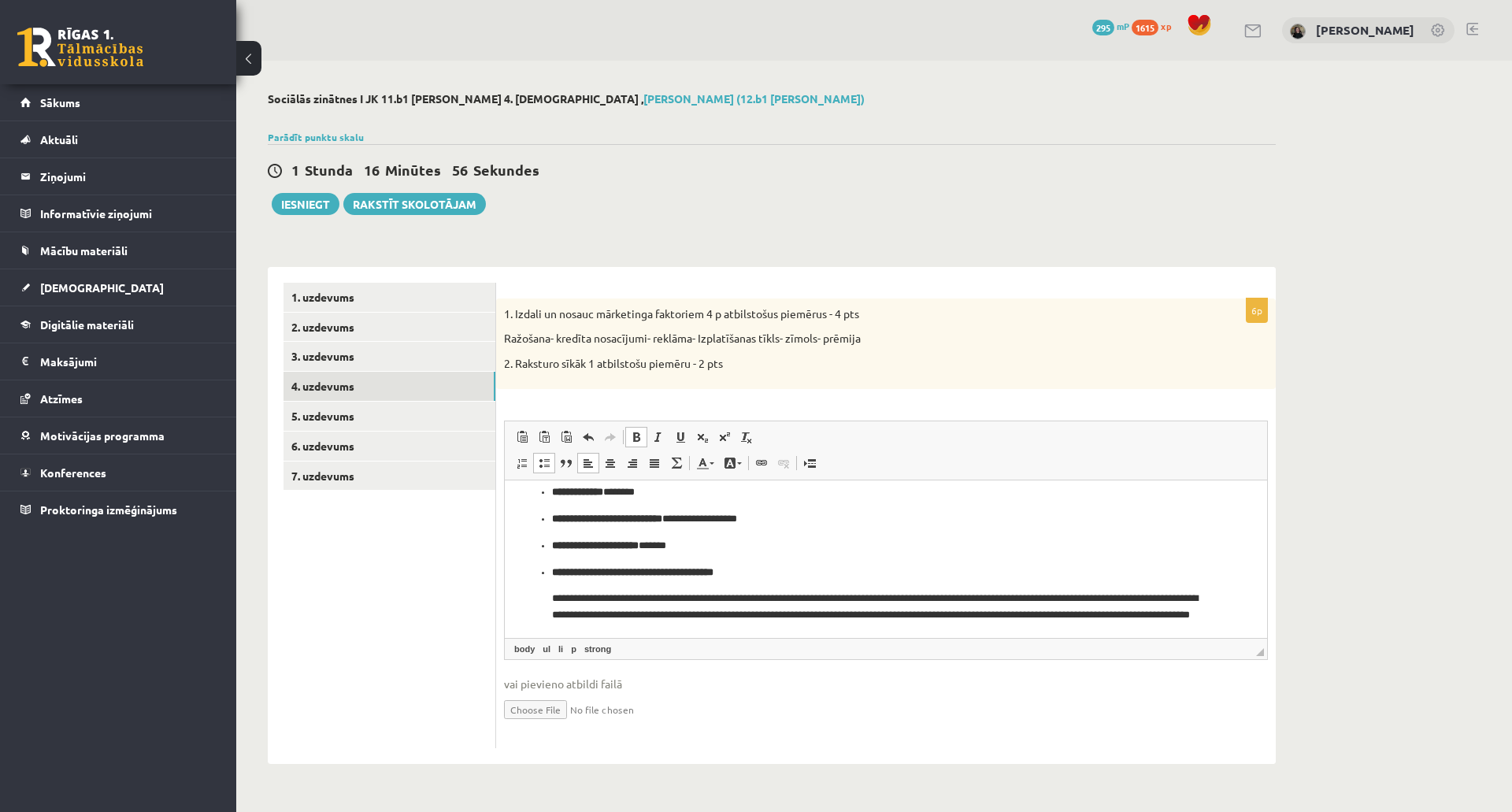
click at [674, 512] on p "**********" at bounding box center [880, 518] width 656 height 16
click at [603, 491] on strong "**********" at bounding box center [578, 491] width 51 height 10
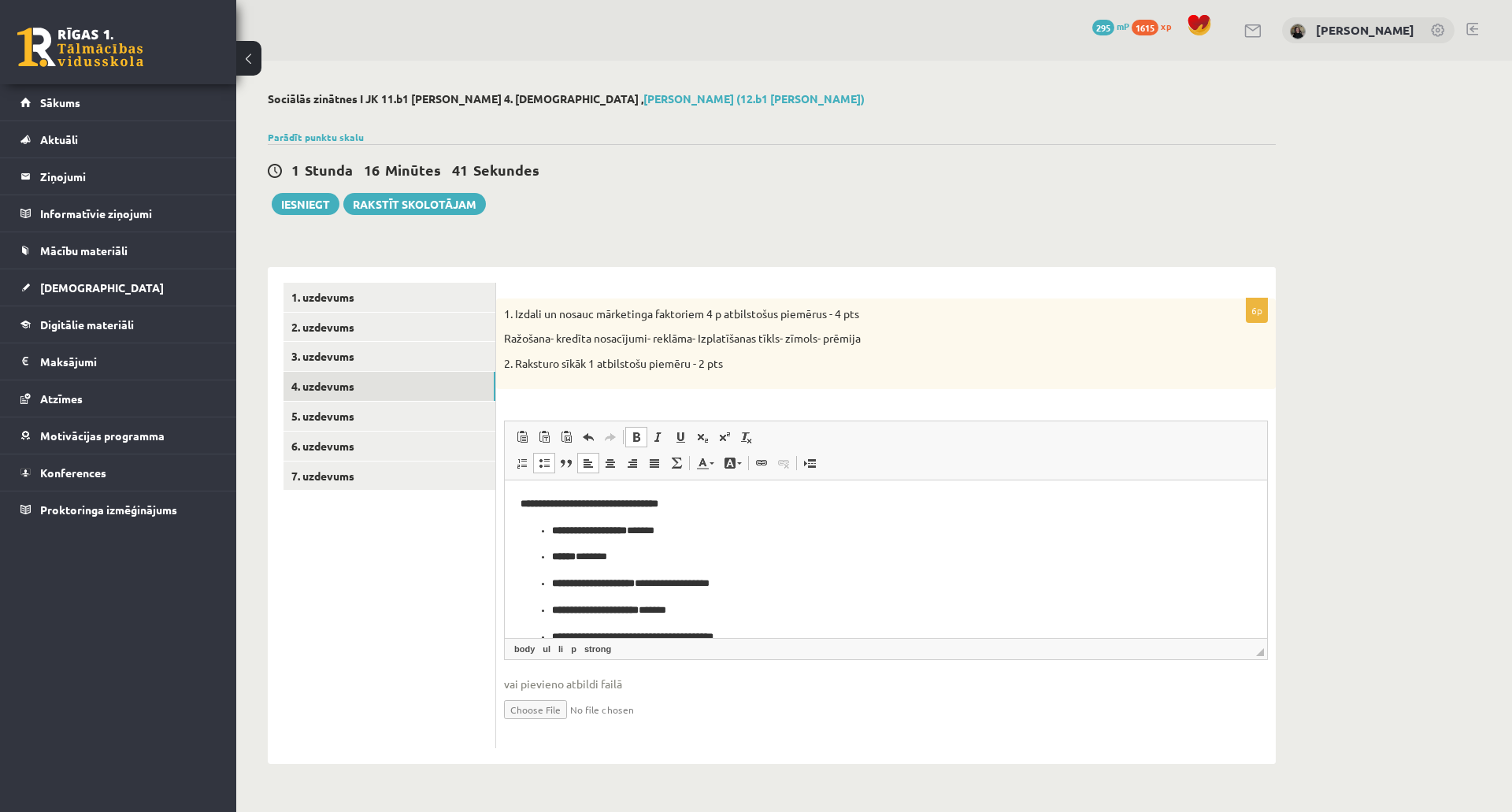
click at [627, 529] on strong "**********" at bounding box center [590, 530] width 75 height 10
click at [714, 542] on ul "**********" at bounding box center [885, 613] width 731 height 182
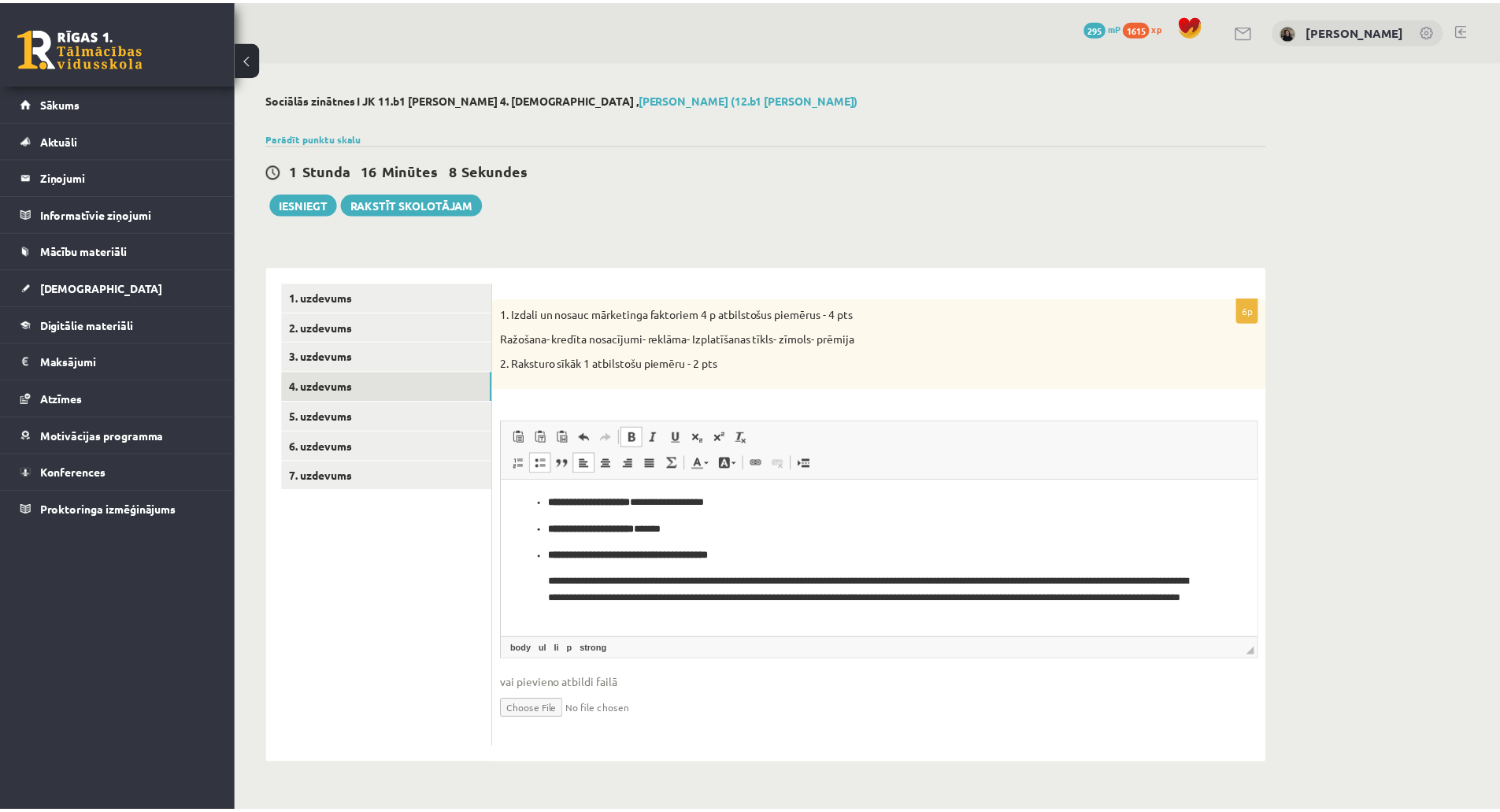
scroll to position [83, 0]
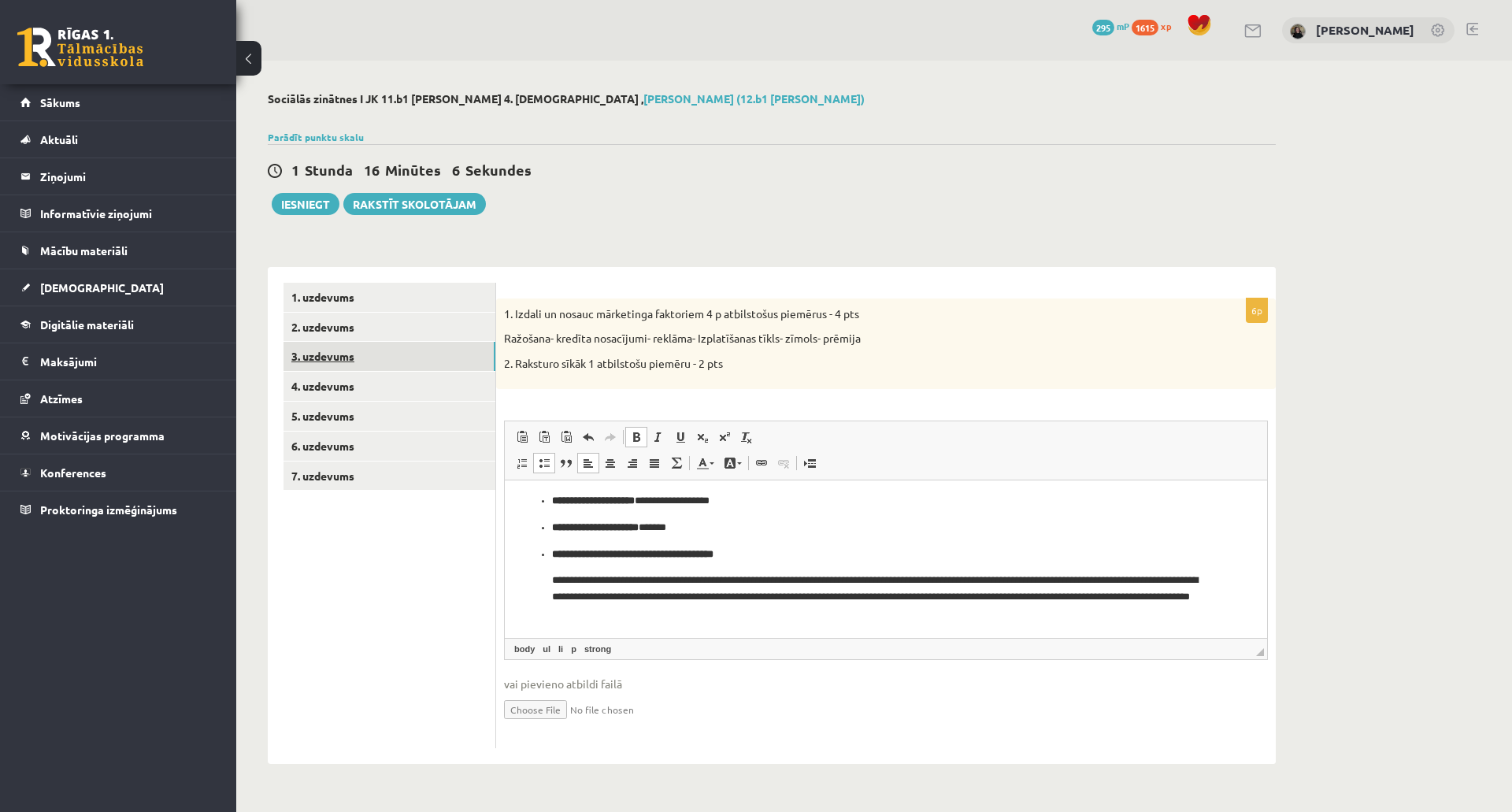
click at [364, 356] on link "3. uzdevums" at bounding box center [390, 356] width 212 height 29
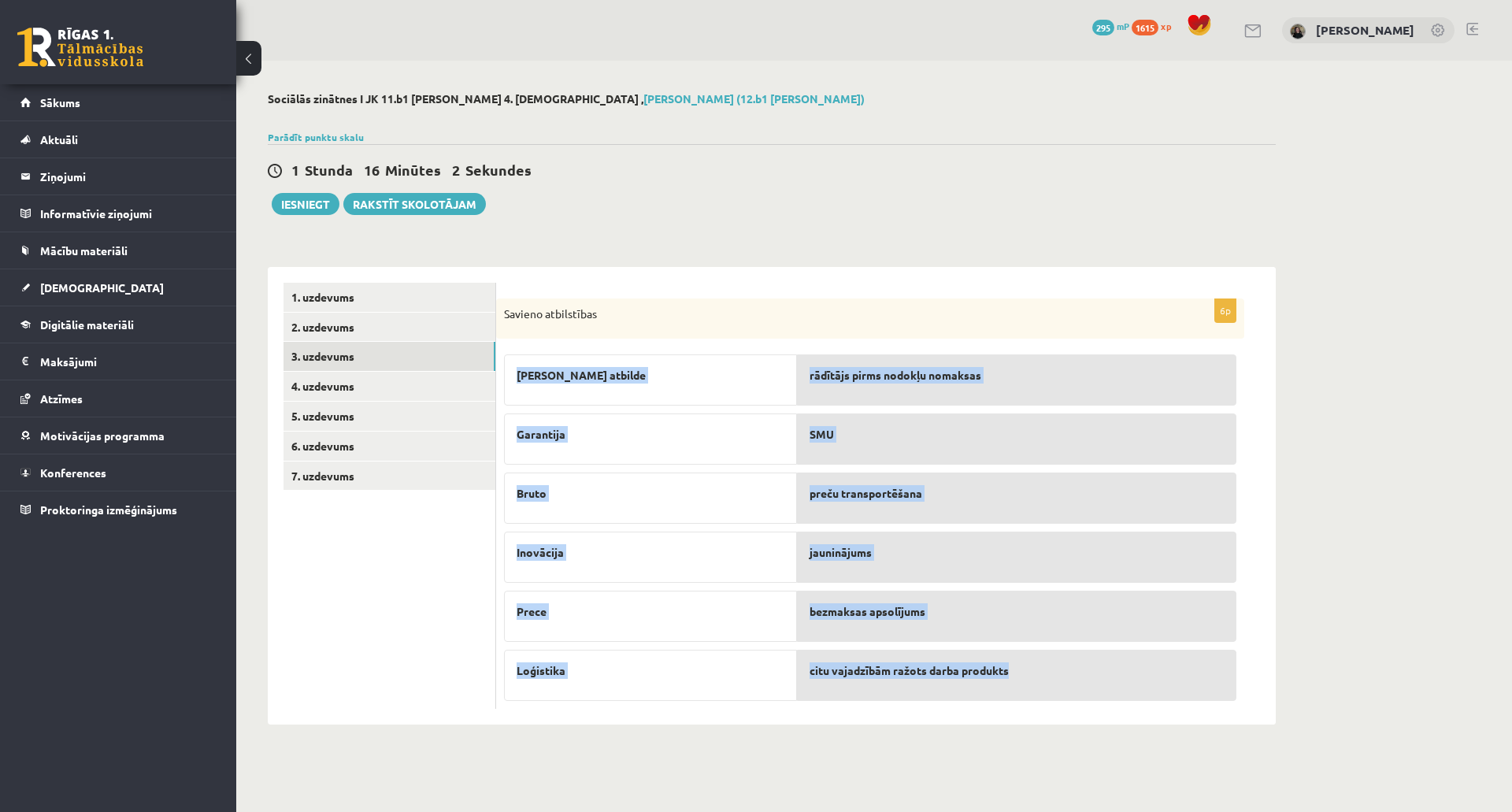
drag, startPoint x: 509, startPoint y: 363, endPoint x: 1044, endPoint y: 671, distance: 617.3
click at [1044, 671] on fieldset "Lieka atbilde Garantija Bruto Inovācija Prece Loģistika rādītājs pirms nodokļu …" at bounding box center [870, 523] width 732 height 355
copy fieldset "Lieka atbilde Garantija Bruto Inovācija Prece Loģistika rādītājs pirms nodokļu …"
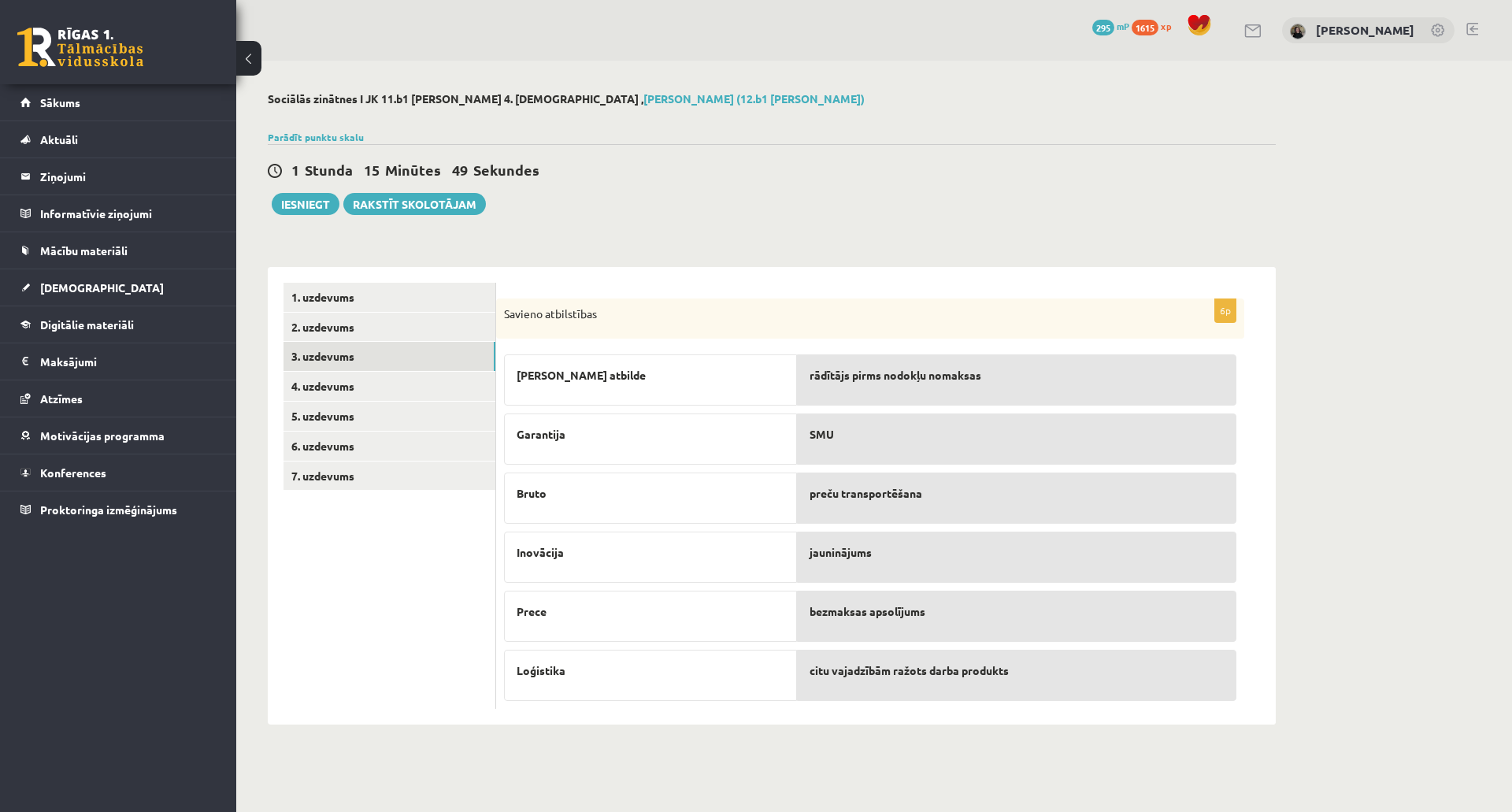
click at [1379, 434] on div "Sociālās zinātnes I JK 11.b1 klase 4. ieskaite , Linda Blūma (12.b1 JK klase) P…" at bounding box center [874, 409] width 1276 height 696
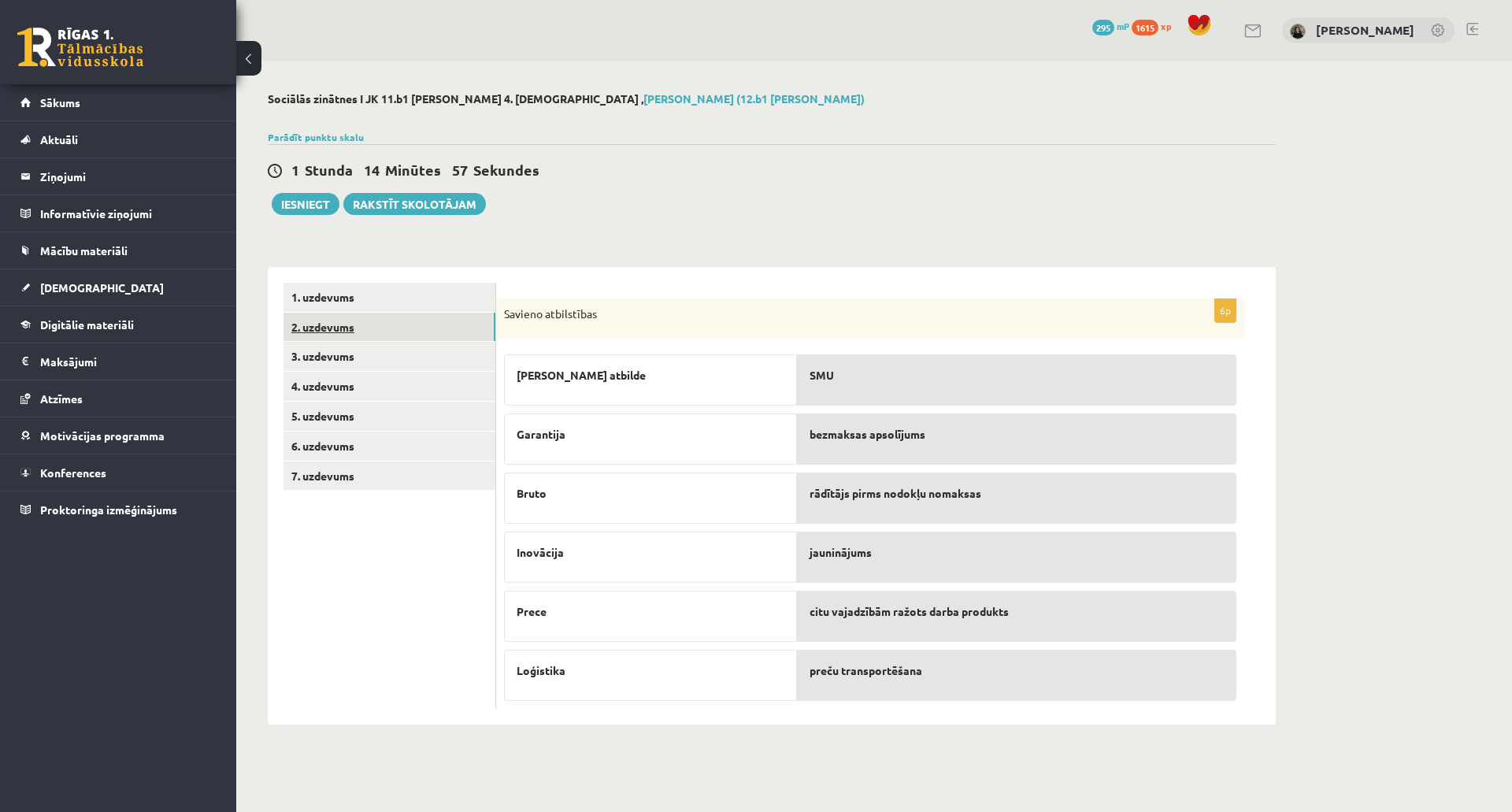
click at [421, 335] on link "2. uzdevums" at bounding box center [390, 327] width 212 height 29
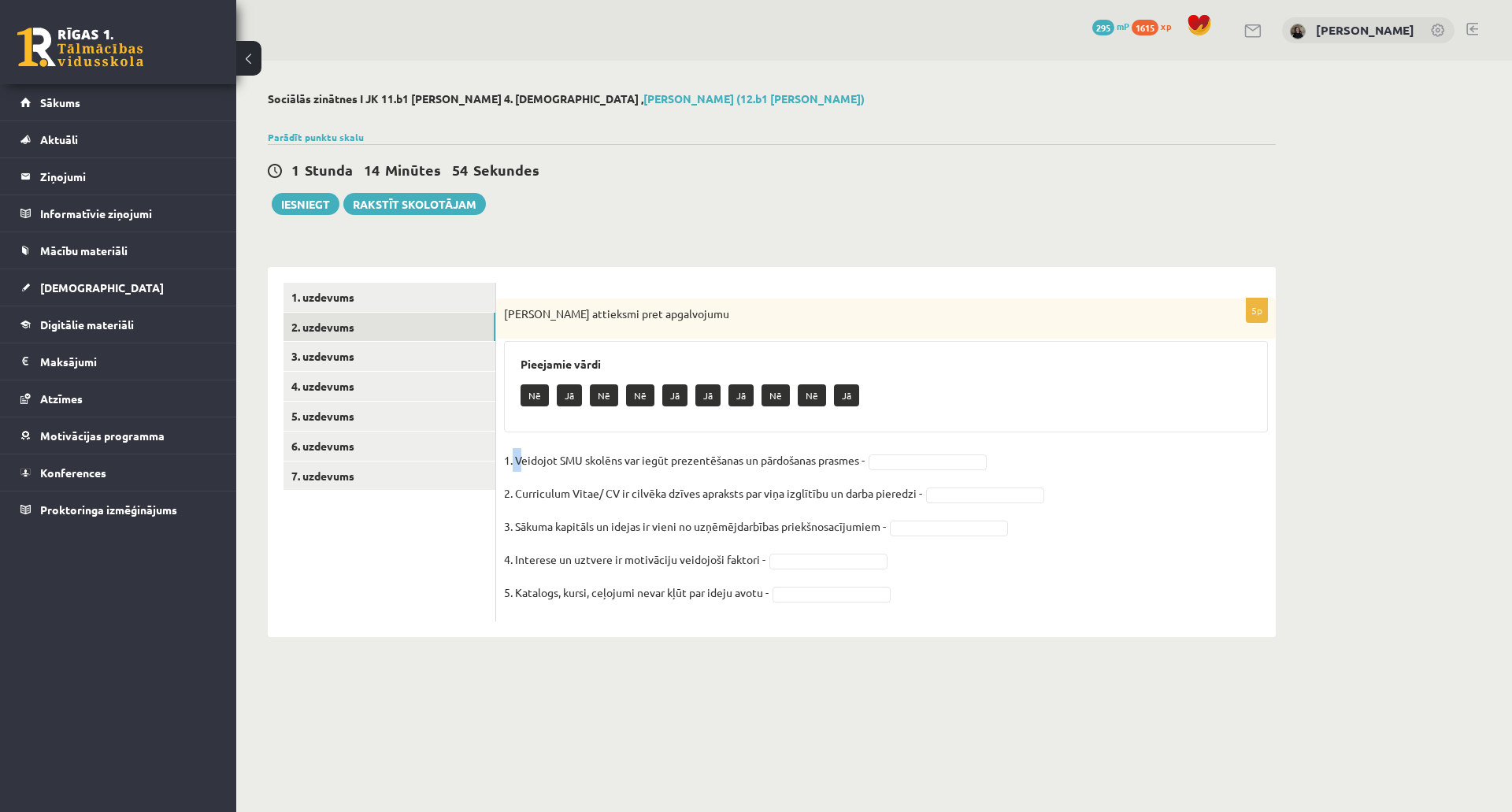
click at [518, 452] on p "1. Veidojot SMU skolēns var iegūt prezentēšanas un pārdošanas prasmes -" at bounding box center [685, 460] width 361 height 24
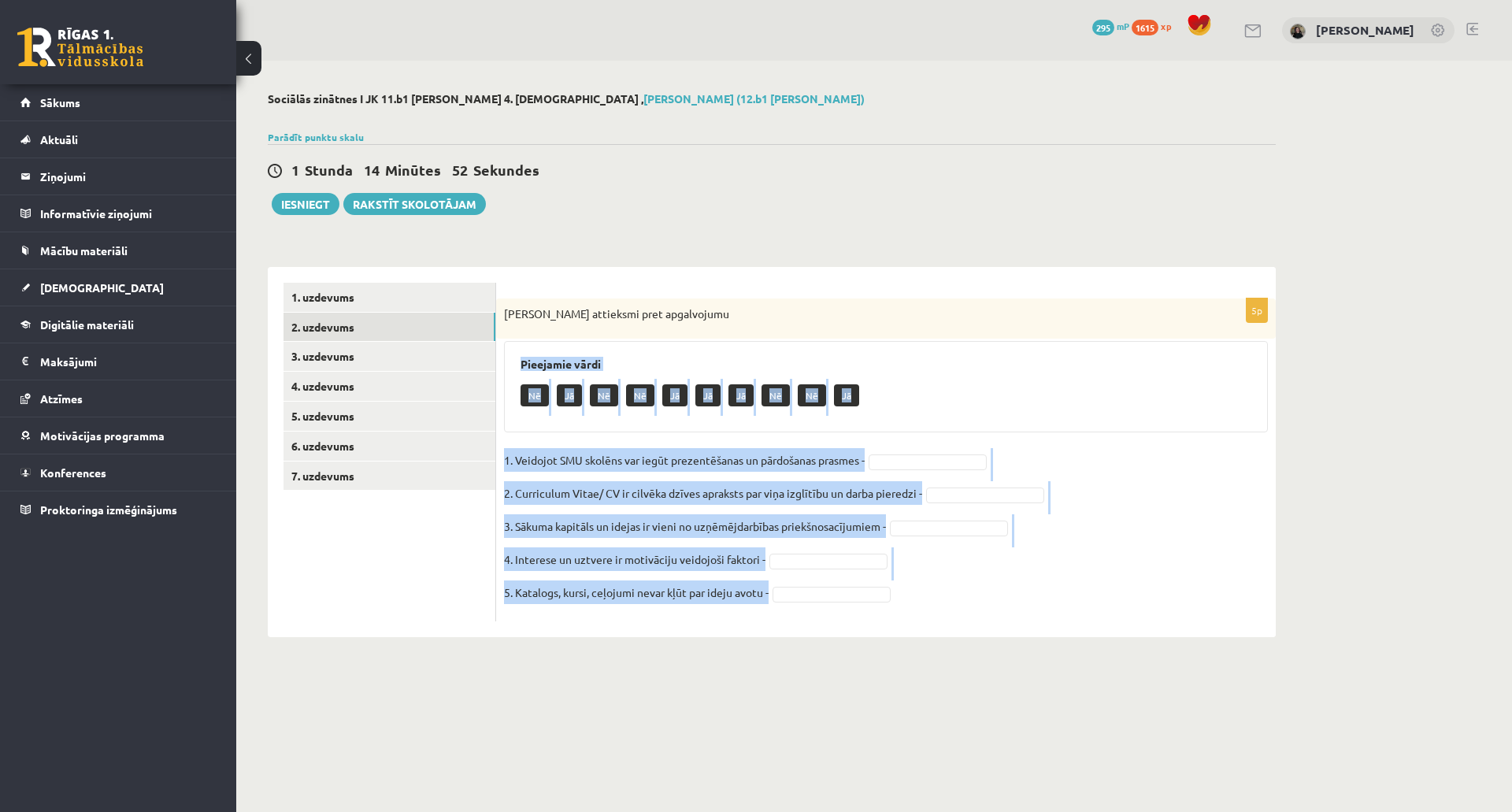
drag, startPoint x: 517, startPoint y: 359, endPoint x: 838, endPoint y: 653, distance: 435.3
click at [838, 653] on div "Sociālās zinātnes I JK 11.b1 klase 4. ieskaite , Linda Blūma (12.b1 JK klase) P…" at bounding box center [771, 364] width 1071 height 608
copy div "Pieejamie vārdi Nē Jā Nē Nē Jā Jā Jā Nē Nē Jā 1. Veidojot SMU skolēns var iegūt…"
click at [896, 468] on fieldset "1. Veidojot SMU skolēns var iegūt prezentēšanas un pārdošanas prasmes - 2. Curr…" at bounding box center [886, 531] width 764 height 166
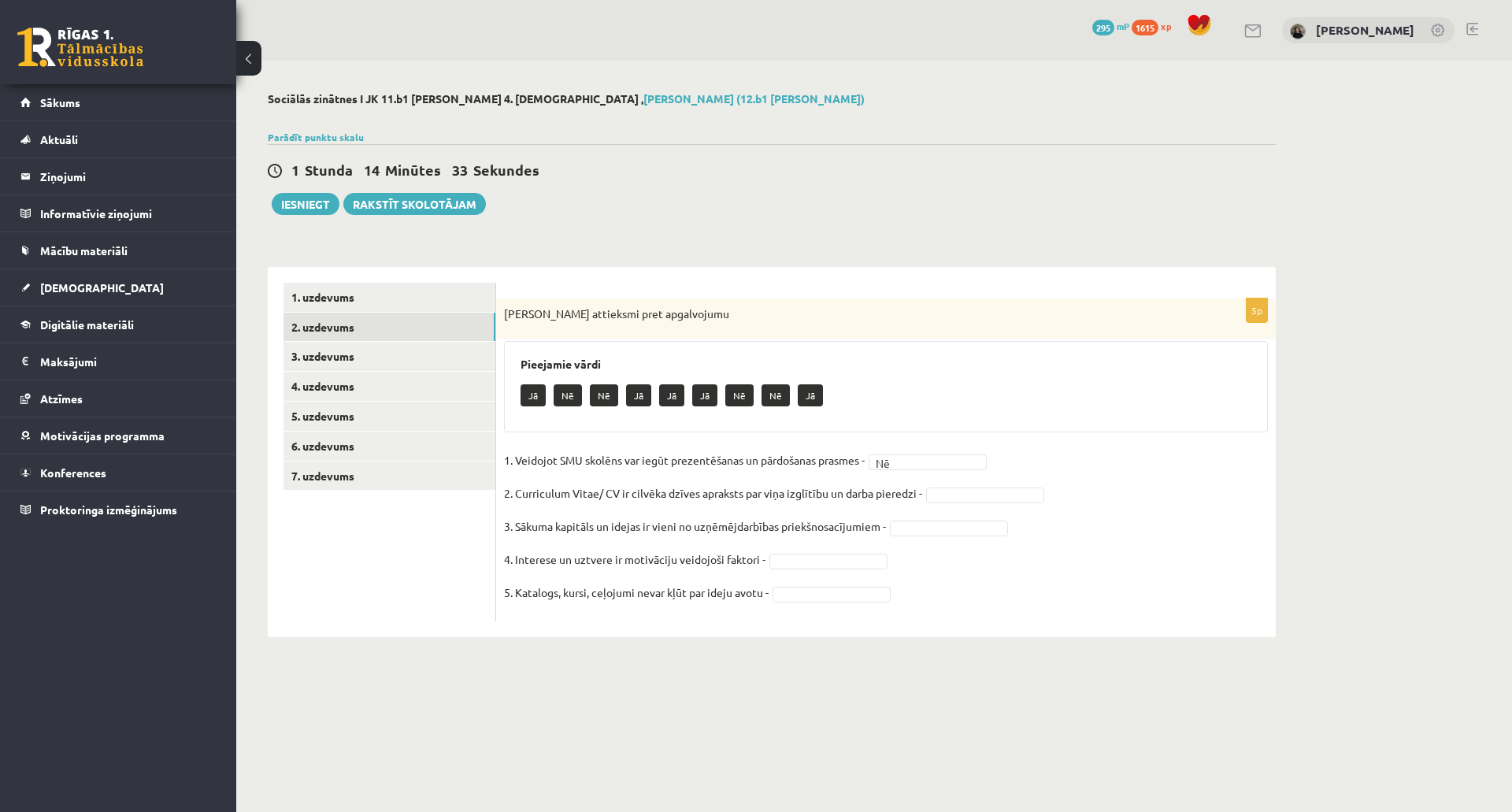
click at [911, 449] on fieldset "1. Veidojot SMU skolēns var iegūt prezentēšanas un pārdošanas prasmes - Nē ** 2…" at bounding box center [886, 531] width 764 height 166
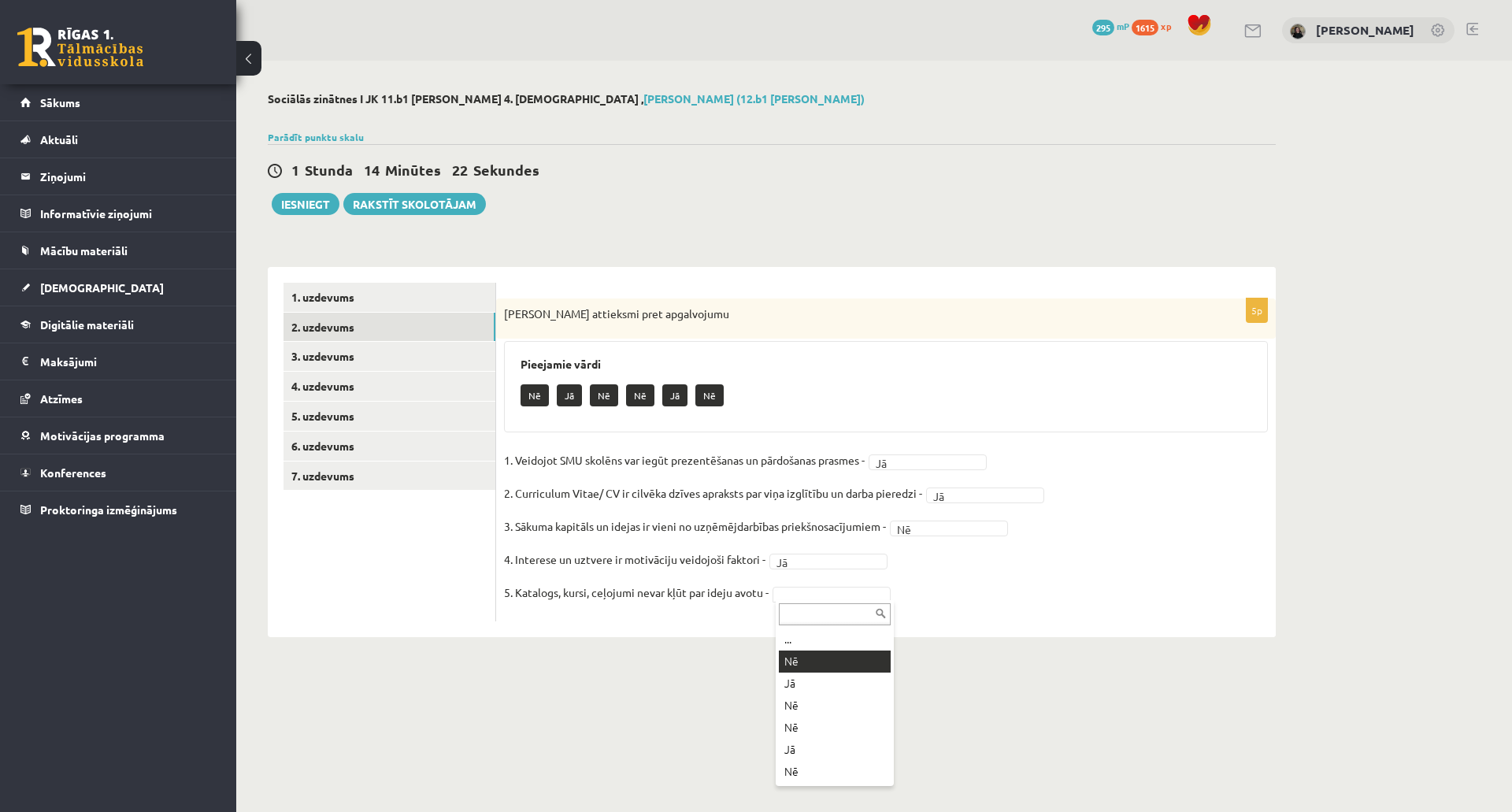
drag, startPoint x: 837, startPoint y: 597, endPoint x: 804, endPoint y: 664, distance: 74.7
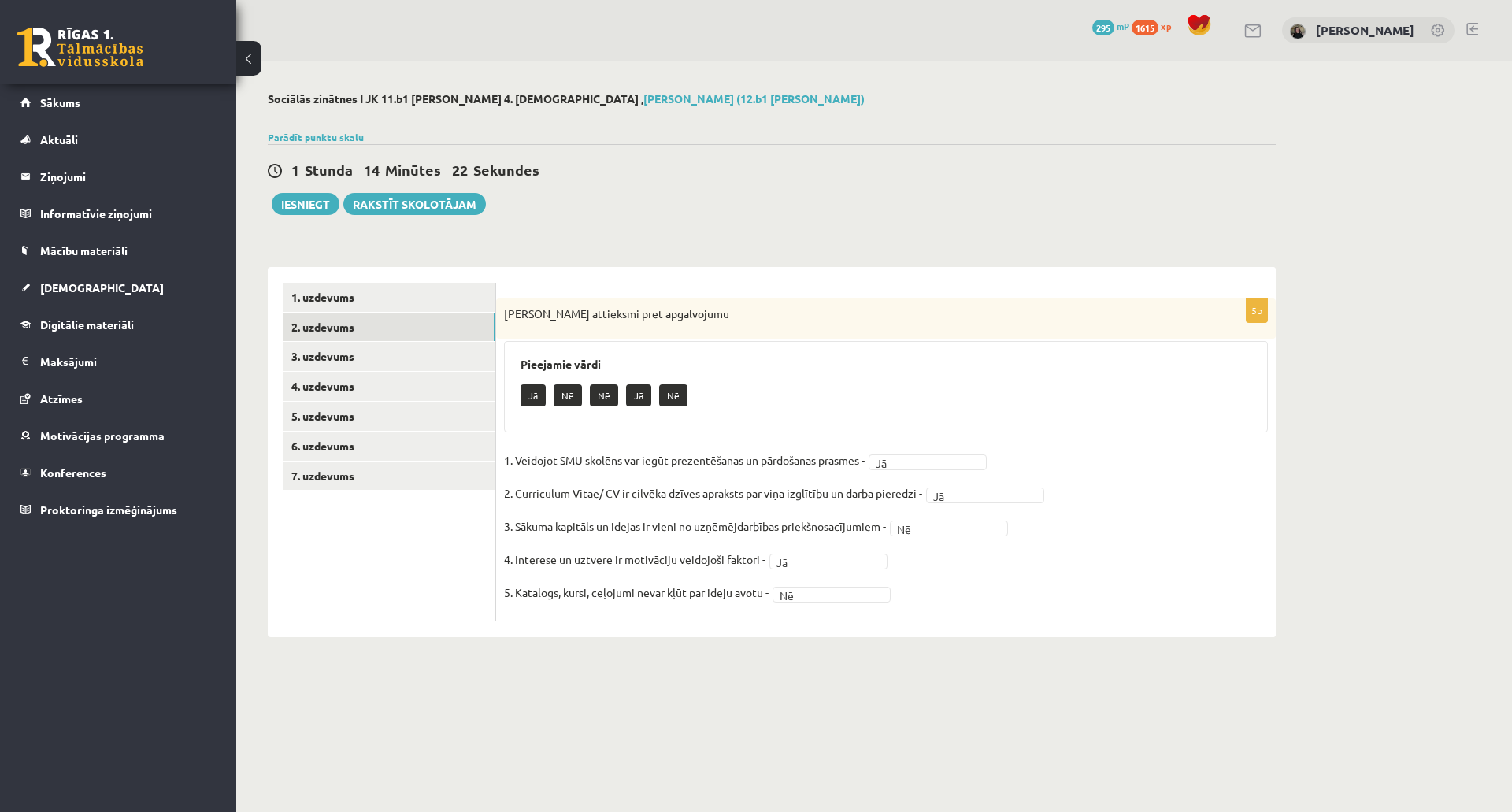
click at [804, 664] on div "Sociālās zinātnes I JK 11.b1 klase 4. ieskaite , Linda Blūma (12.b1 JK klase) P…" at bounding box center [771, 364] width 1071 height 608
click at [350, 300] on link "1. uzdevums" at bounding box center [390, 297] width 212 height 29
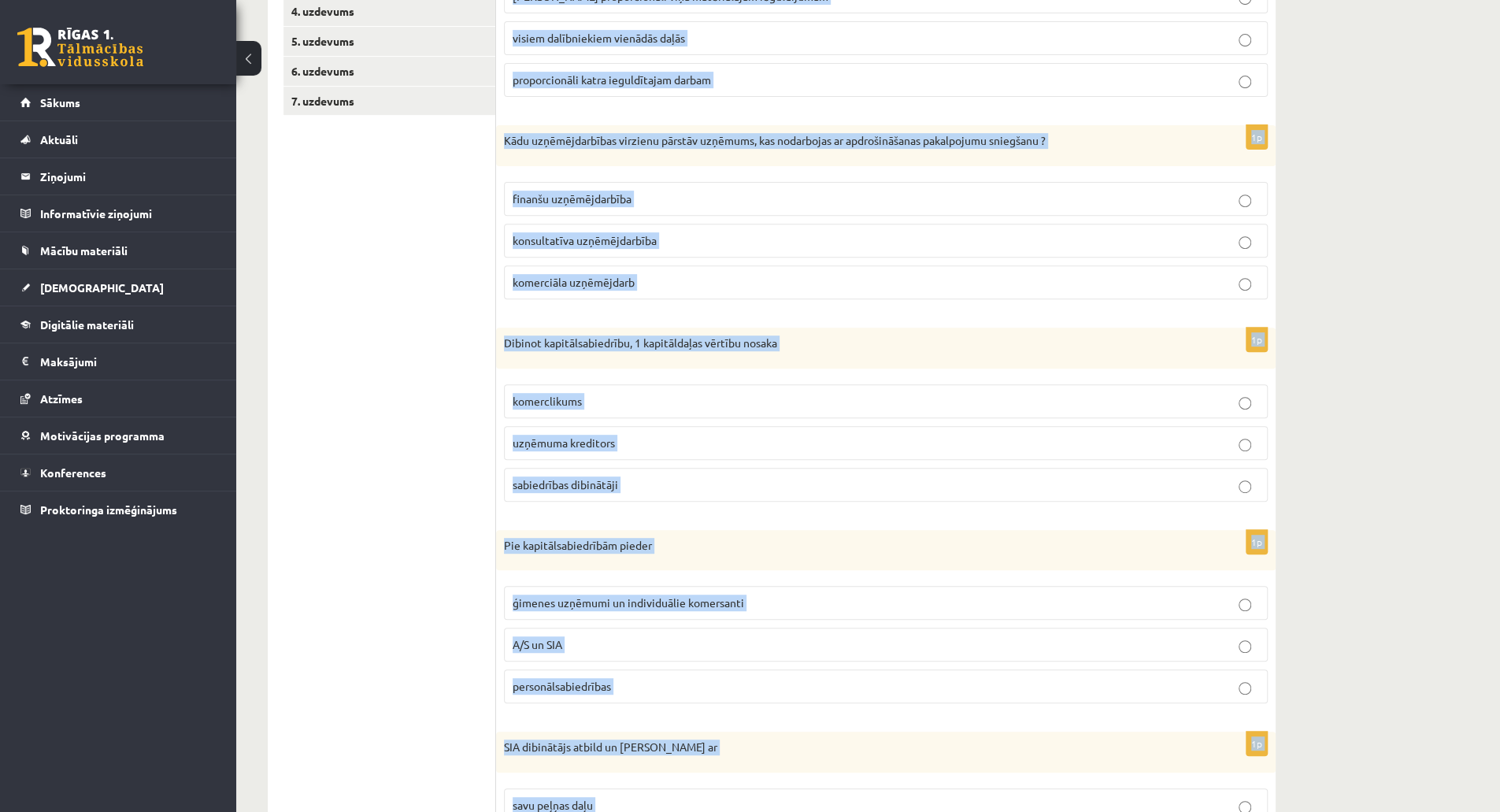
scroll to position [521, 0]
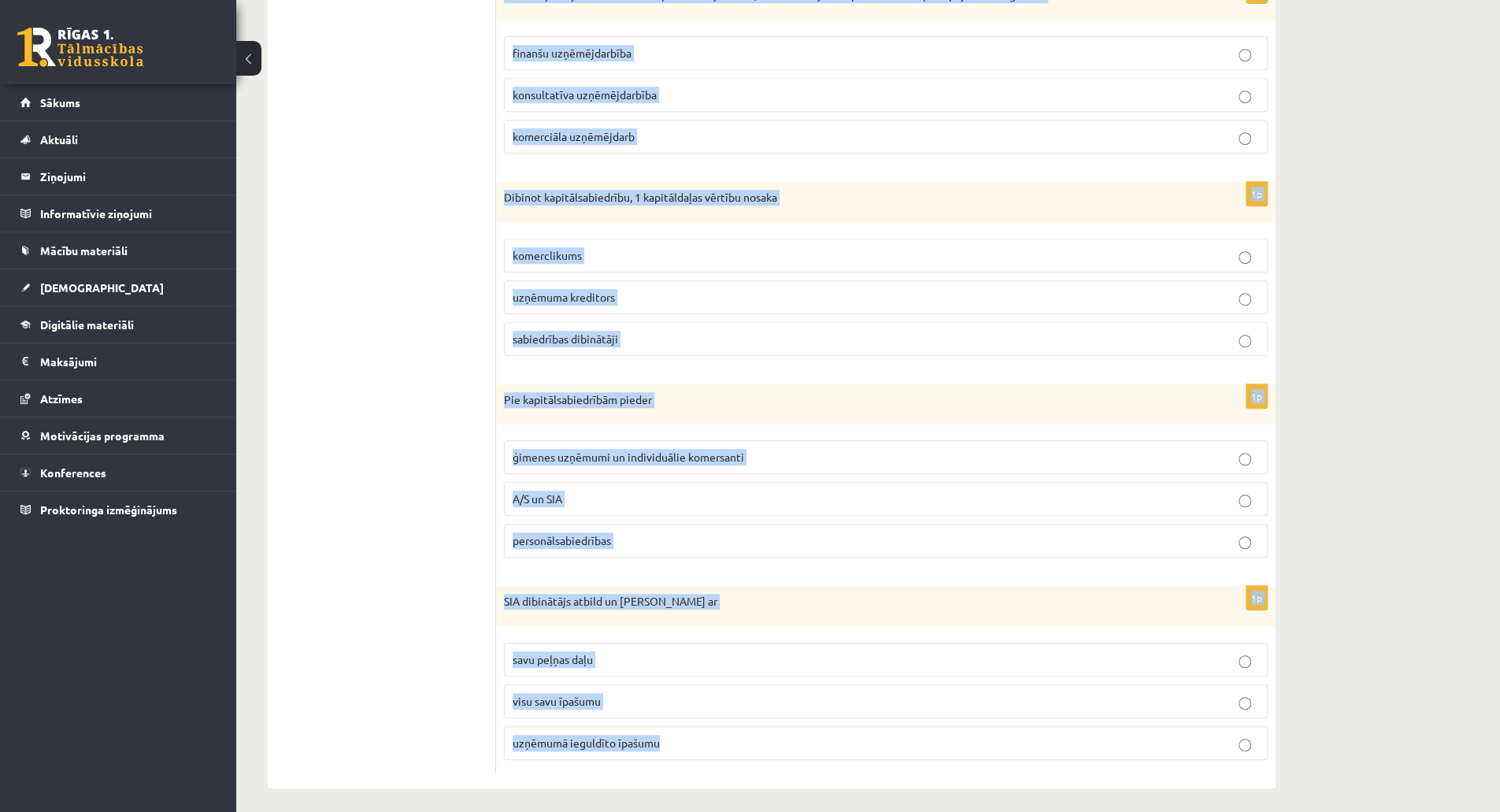
drag, startPoint x: 499, startPoint y: 316, endPoint x: 891, endPoint y: 803, distance: 625.2
click at [891, 803] on div "Sociālās zinātnes I JK 11.b1 klase 4. ieskaite , Linda Blūma (12.b1 JK klase) P…" at bounding box center [771, 179] width 1071 height 1280
copy form "SIA peļņu sadala atbilstoši katram dalībniekam proporcionāli viņa materiālajam …"
click at [1378, 240] on div "Sociālās zinātnes I JK 11.b1 klase 4. ieskaite , Linda Blūma (12.b1 JK klase) P…" at bounding box center [868, 179] width 1264 height 1280
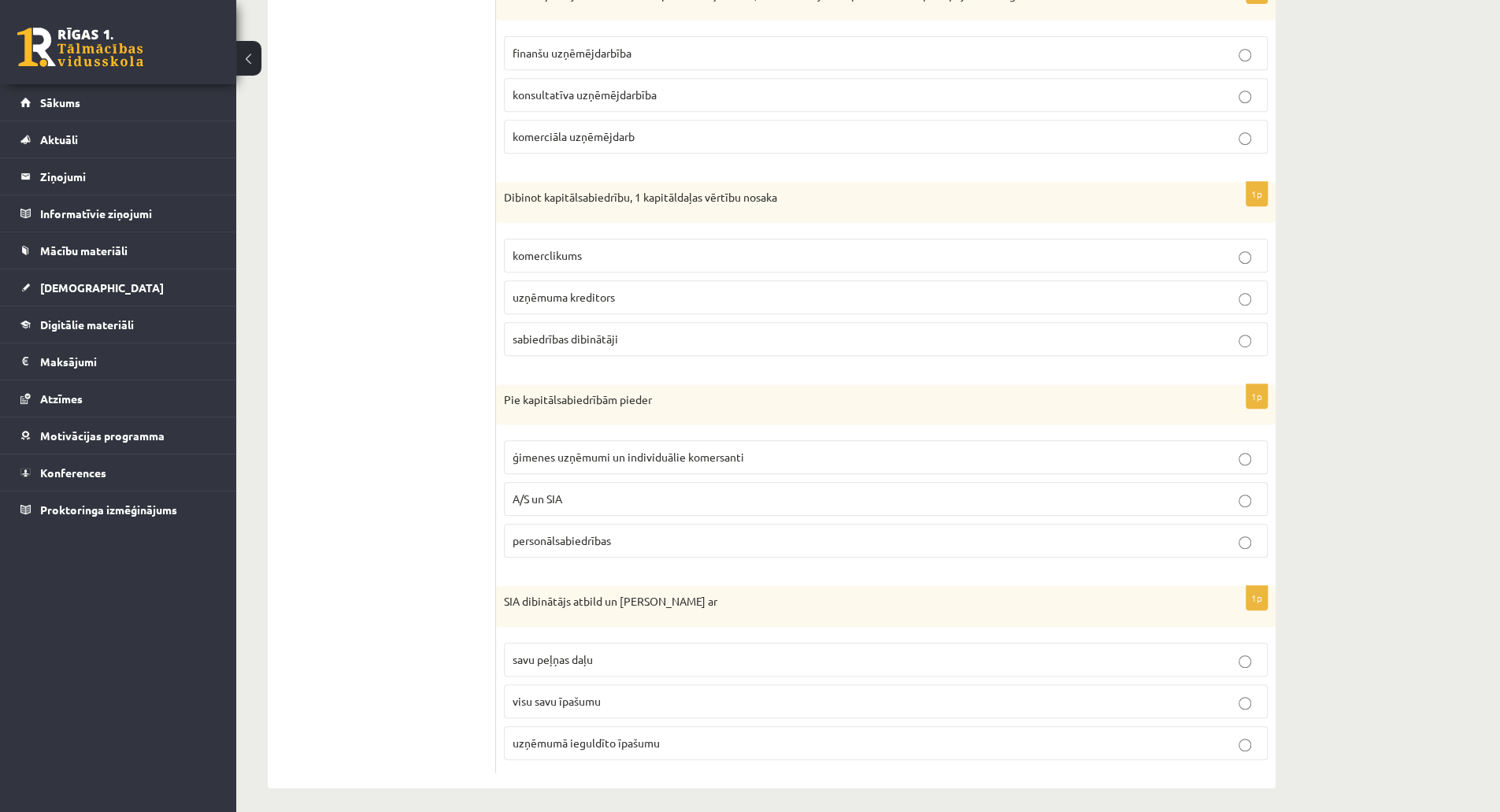
click at [1378, 240] on div "Sociālās zinātnes I JK 11.b1 klase 4. ieskaite , Linda Blūma (12.b1 JK klase) P…" at bounding box center [868, 179] width 1264 height 1280
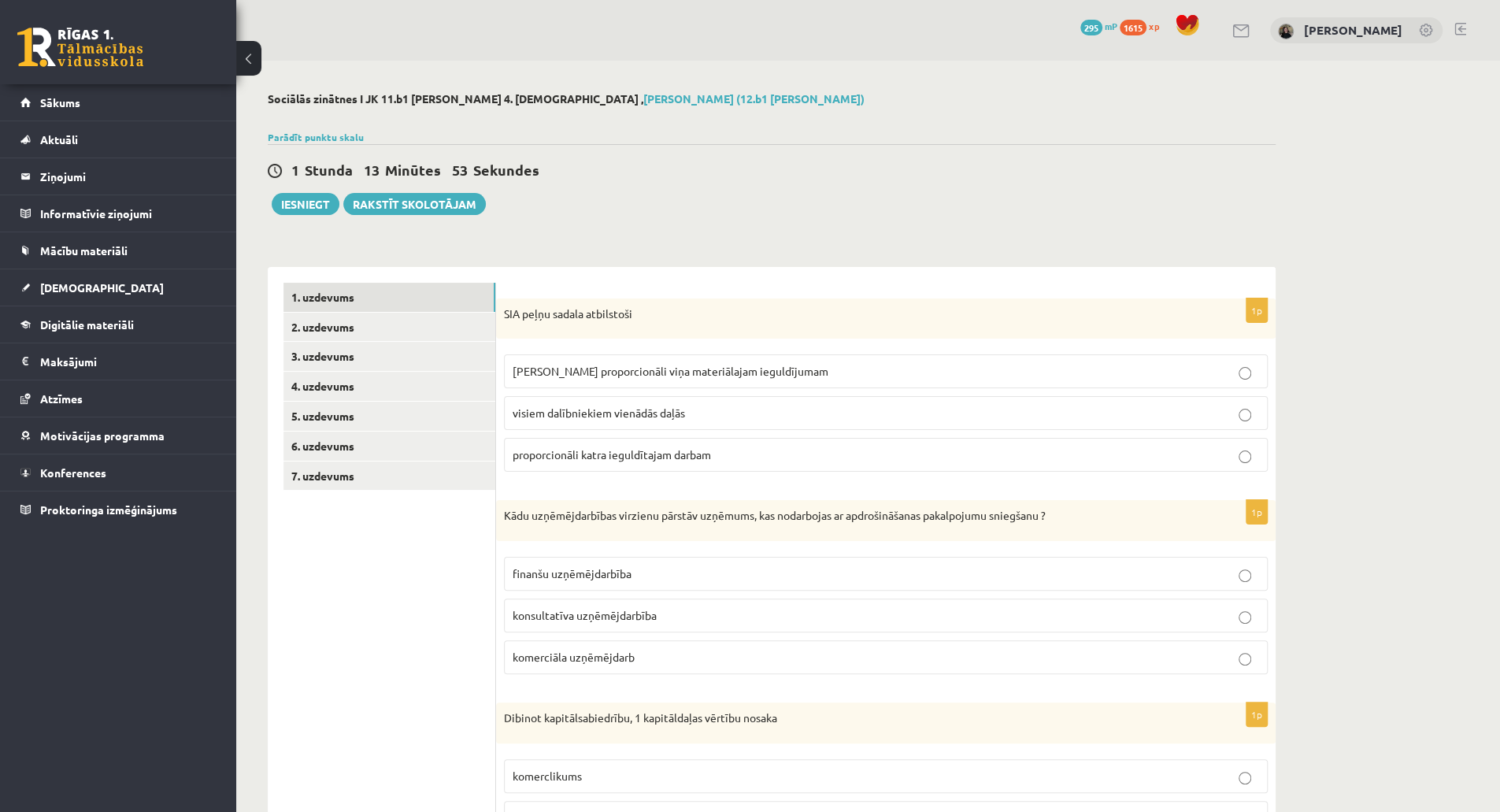
click at [724, 380] on label "katram dalībniekam proporcionāli viņa materiālajam ieguldījumam" at bounding box center [886, 372] width 764 height 34
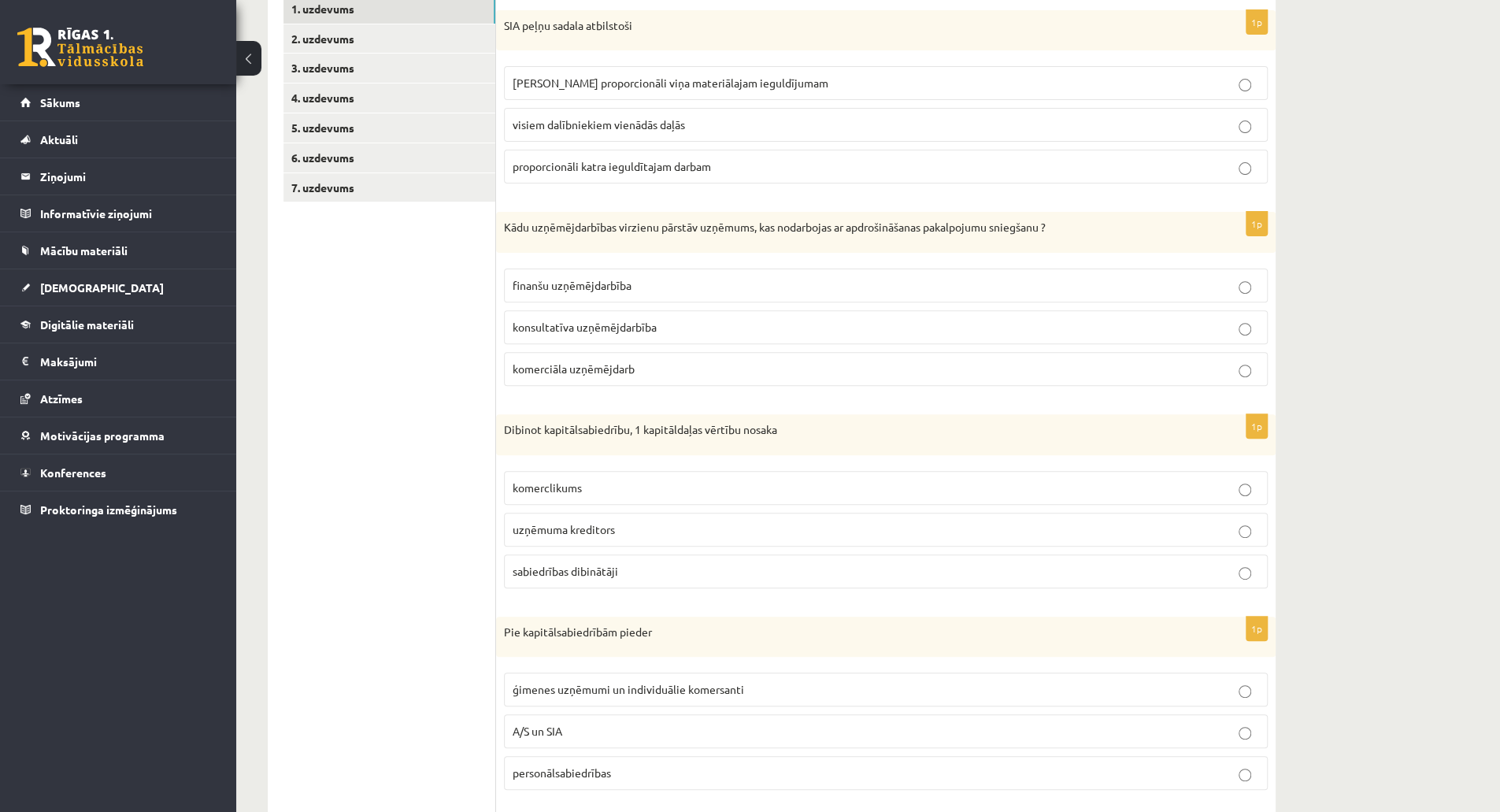
scroll to position [299, 0]
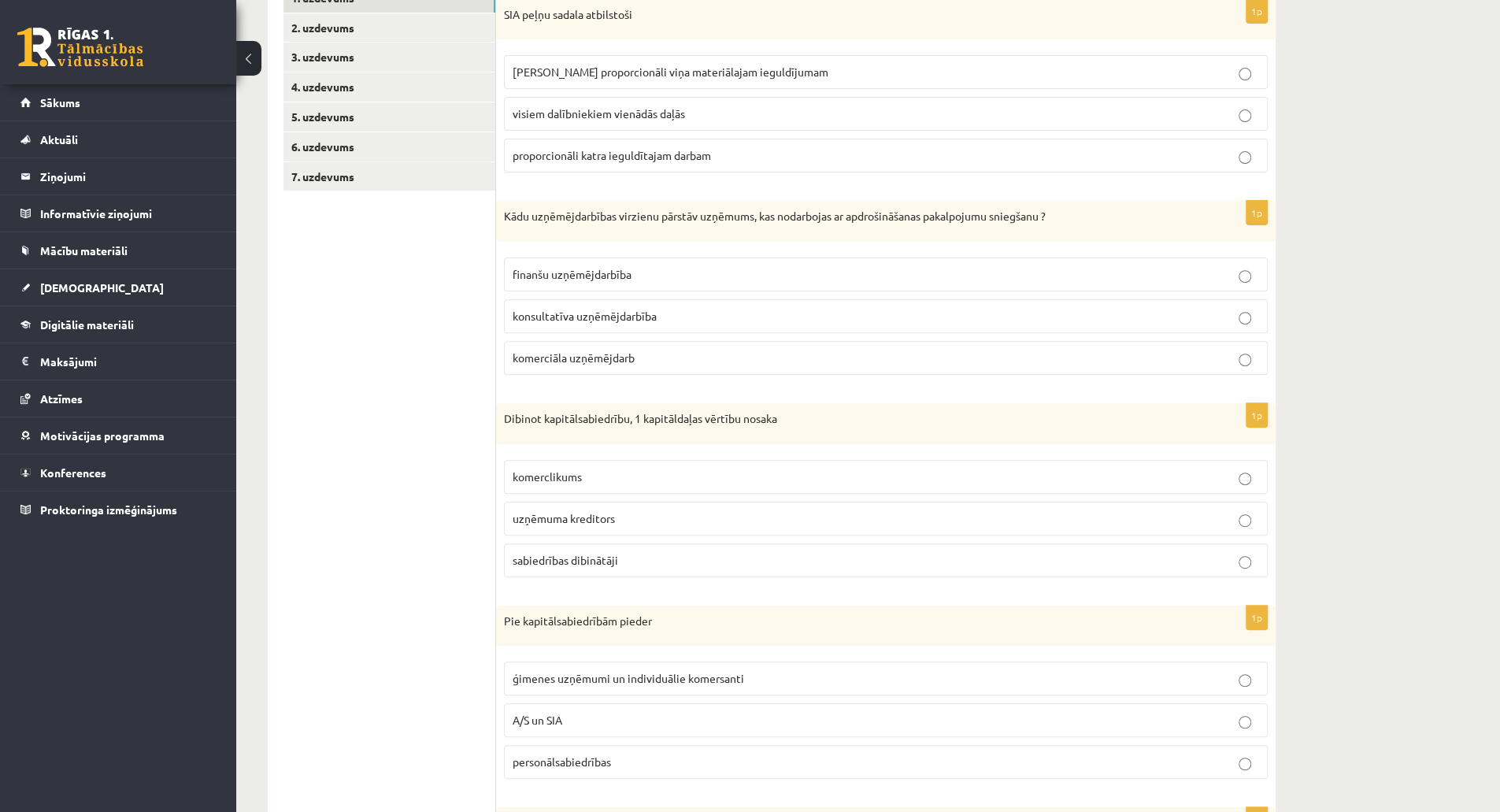
click at [591, 274] on span "finanšu uzņēmējdarbība" at bounding box center [572, 274] width 119 height 15
click at [622, 552] on p "sabiedrības dibinātāji" at bounding box center [886, 560] width 747 height 16
click at [583, 712] on p "A/S un SIA" at bounding box center [886, 720] width 747 height 16
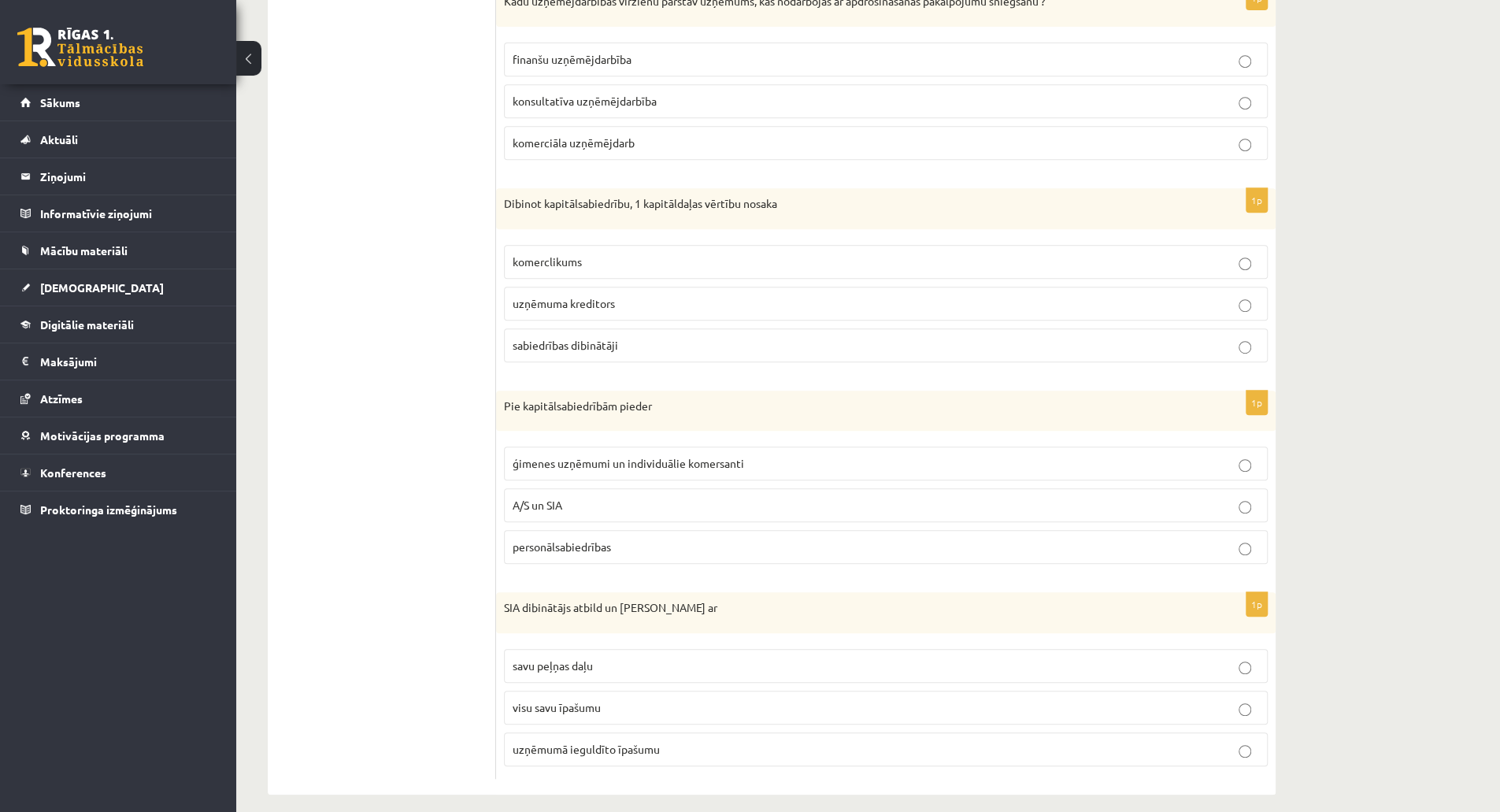
scroll to position [521, 0]
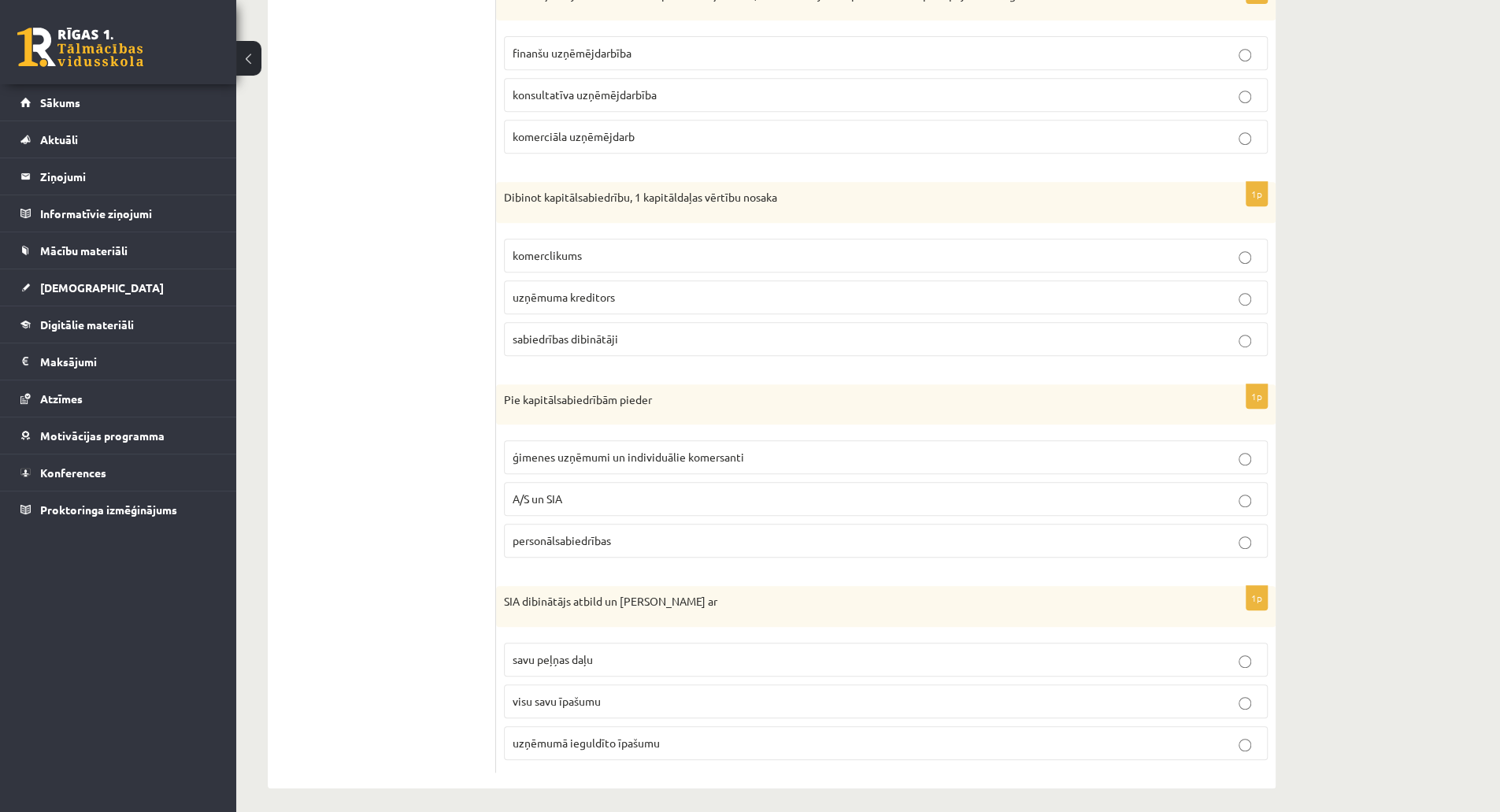
click at [592, 738] on span "uzņēmumā ieguldīto īpašumu" at bounding box center [586, 743] width 147 height 15
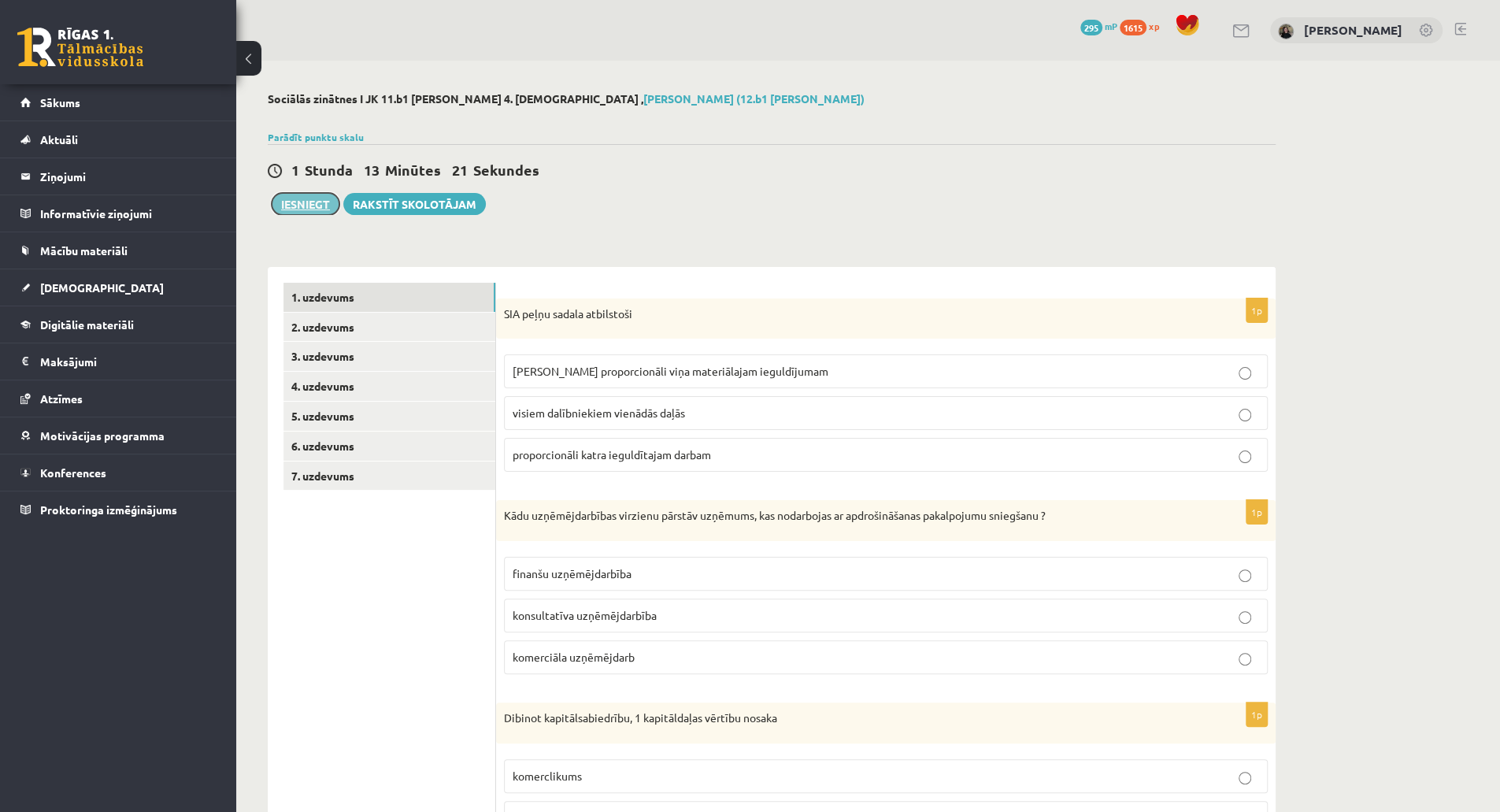
click at [320, 211] on button "Iesniegt" at bounding box center [305, 204] width 68 height 22
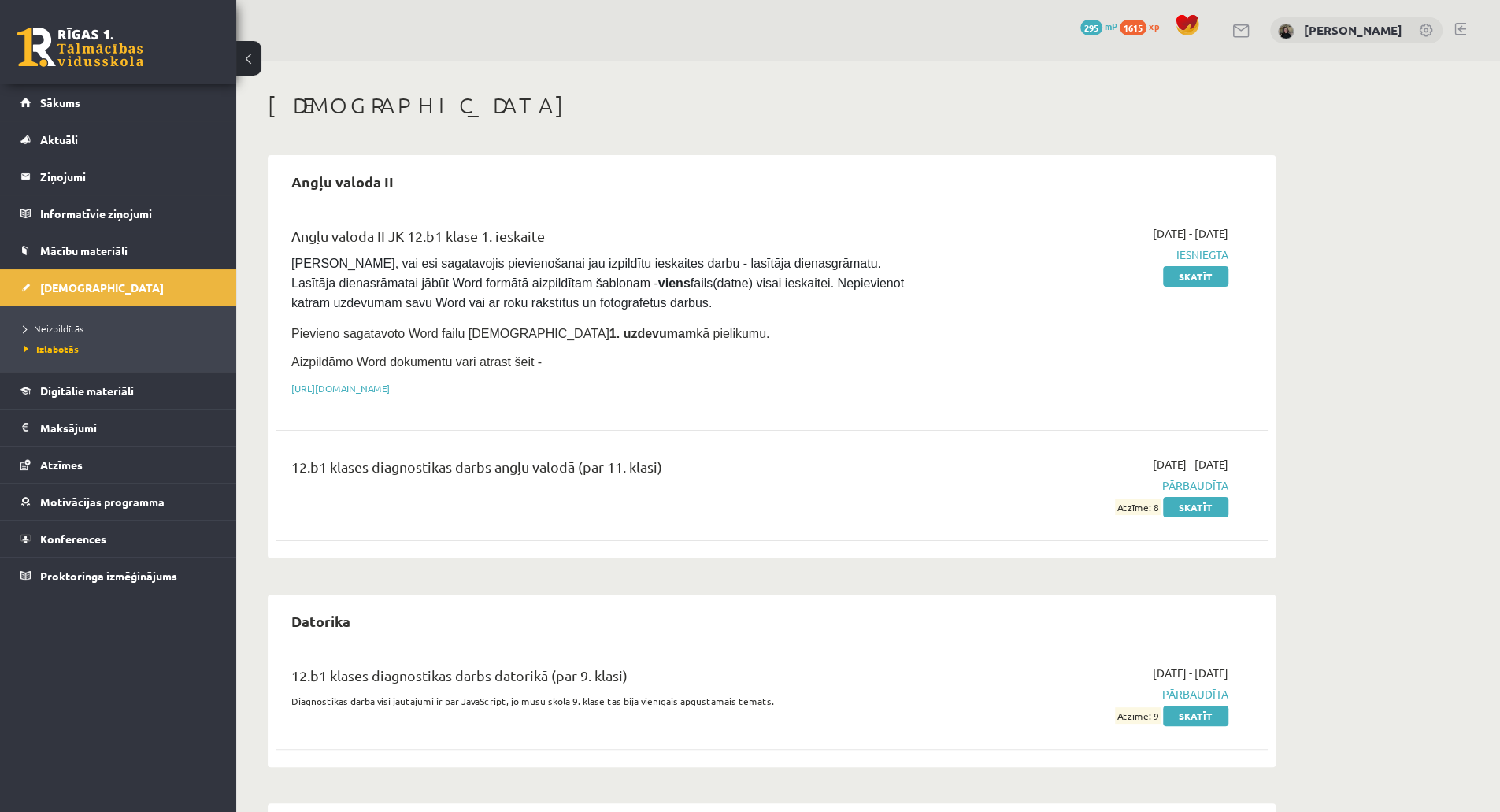
scroll to position [710, 0]
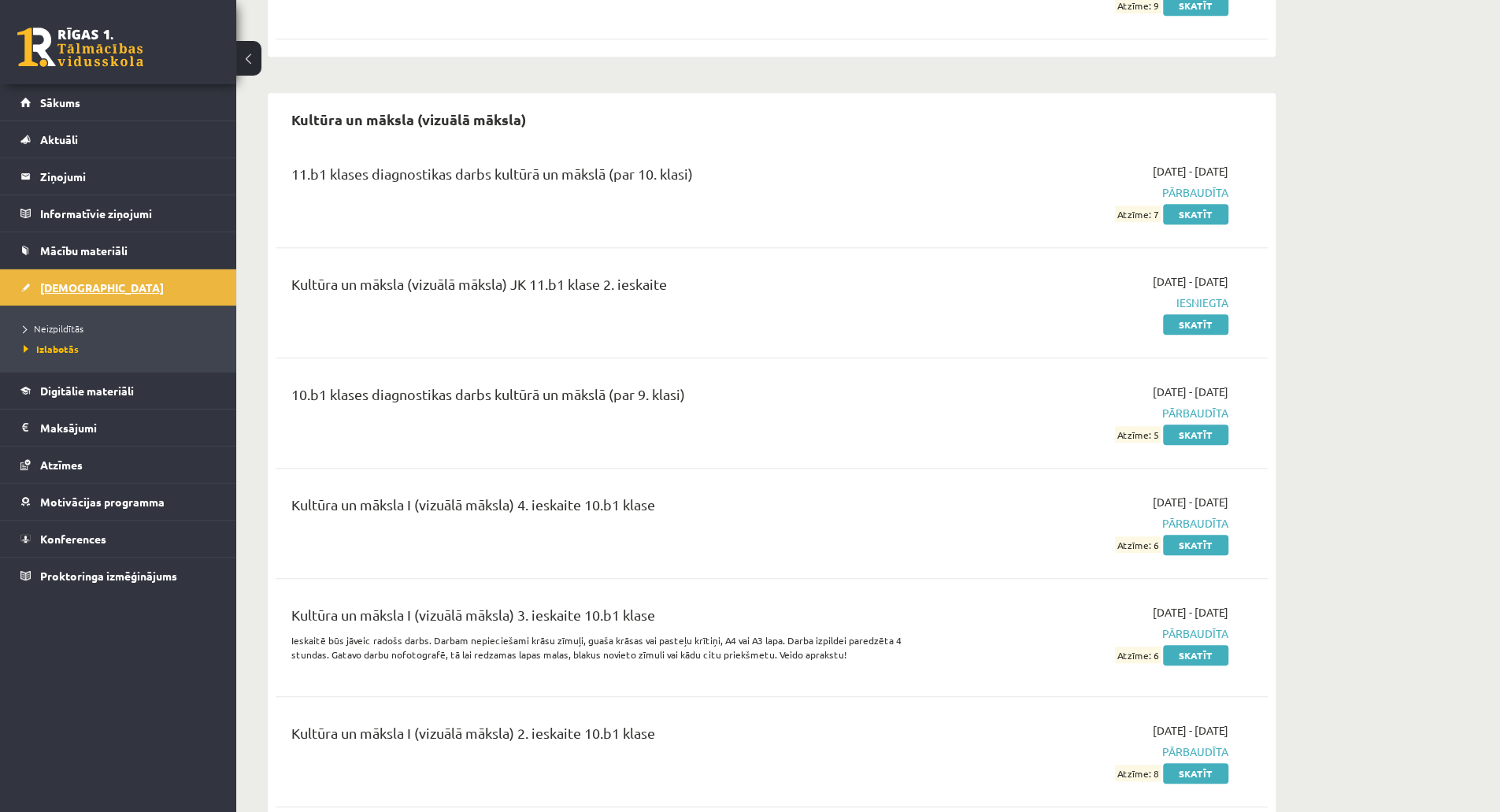
click at [66, 301] on link "[DEMOGRAPHIC_DATA]" at bounding box center [118, 287] width 196 height 36
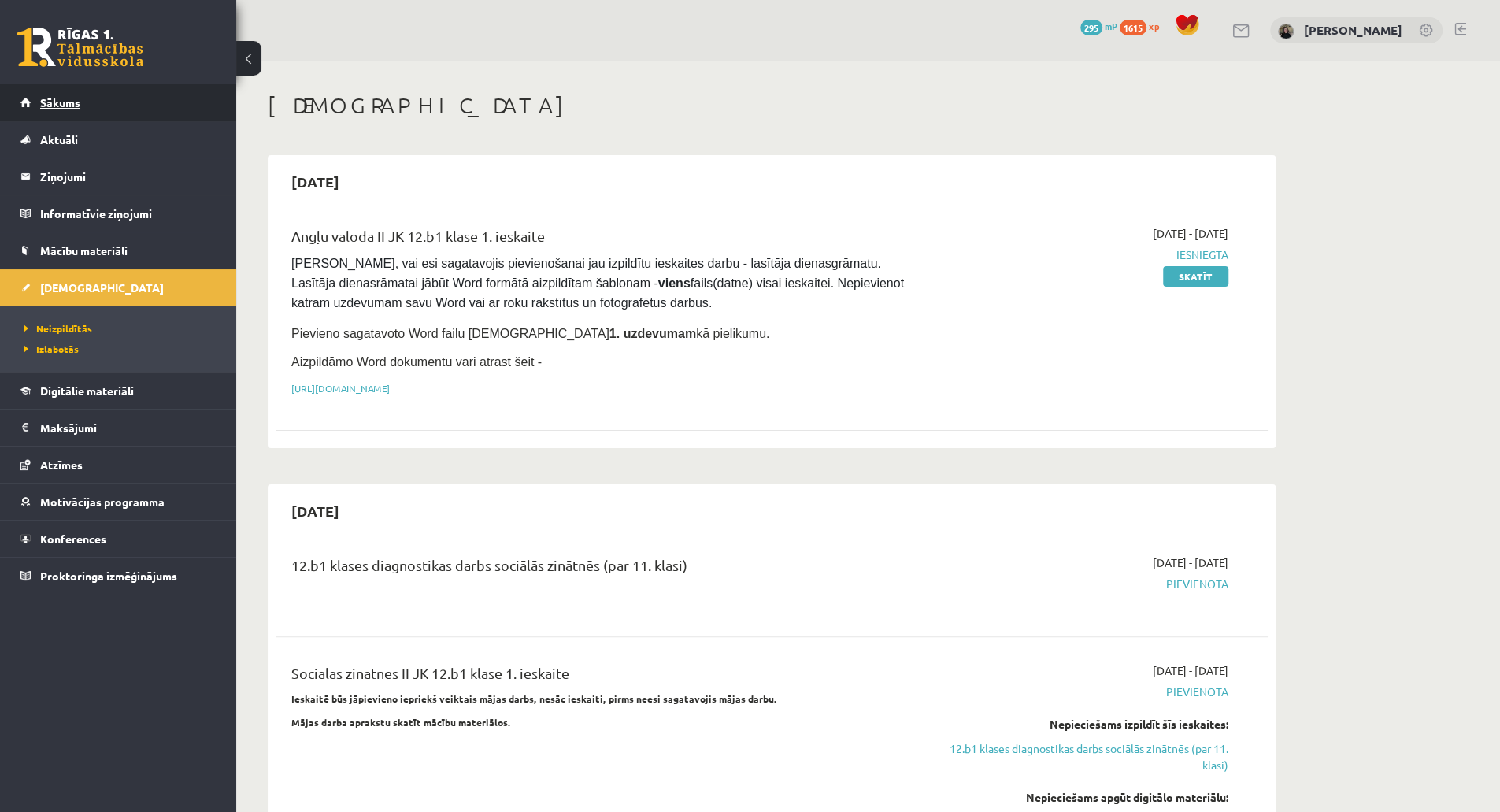
click at [85, 102] on link "Sākums" at bounding box center [118, 103] width 196 height 36
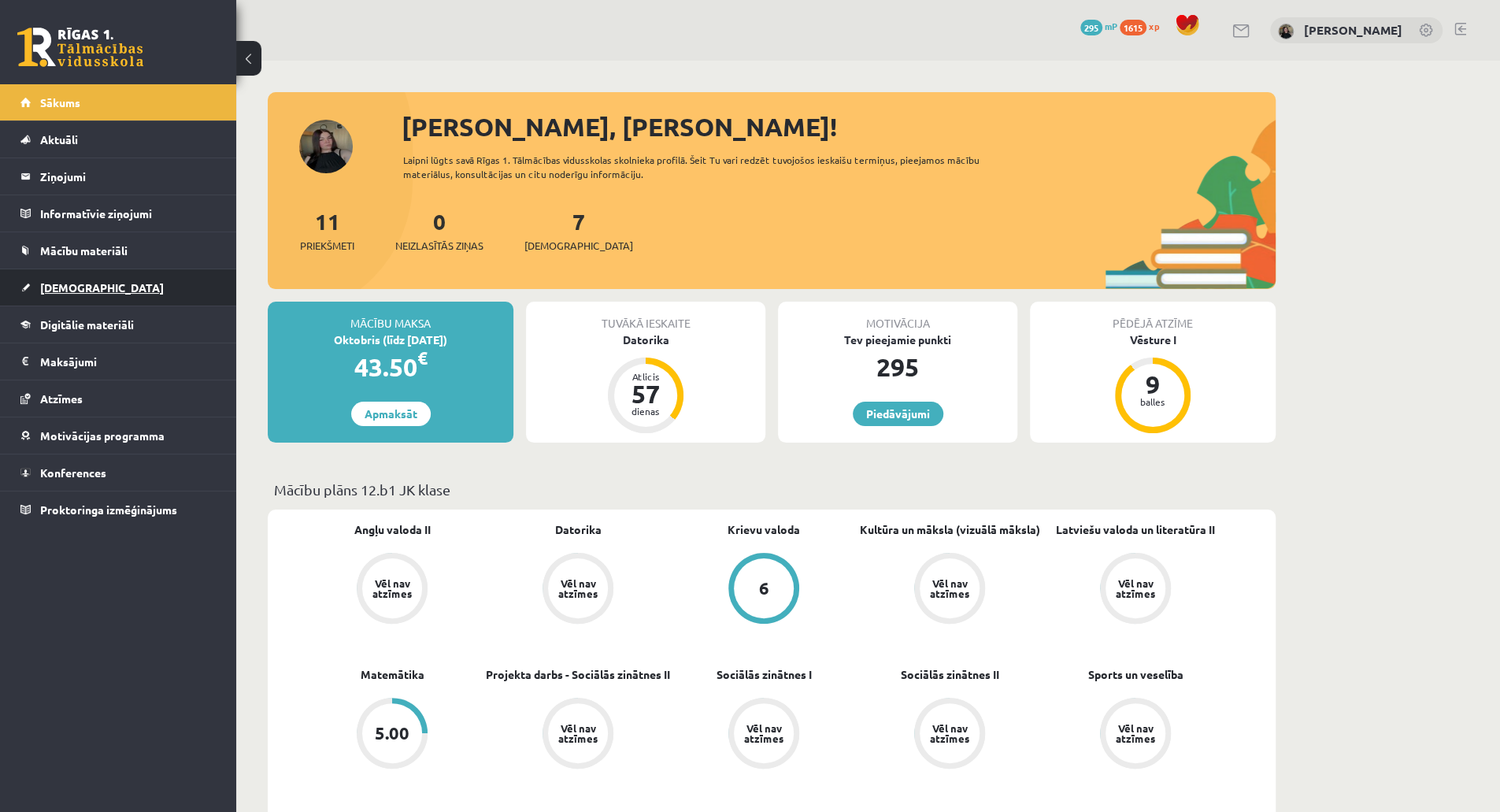
click at [84, 285] on span "[DEMOGRAPHIC_DATA]" at bounding box center [102, 287] width 124 height 15
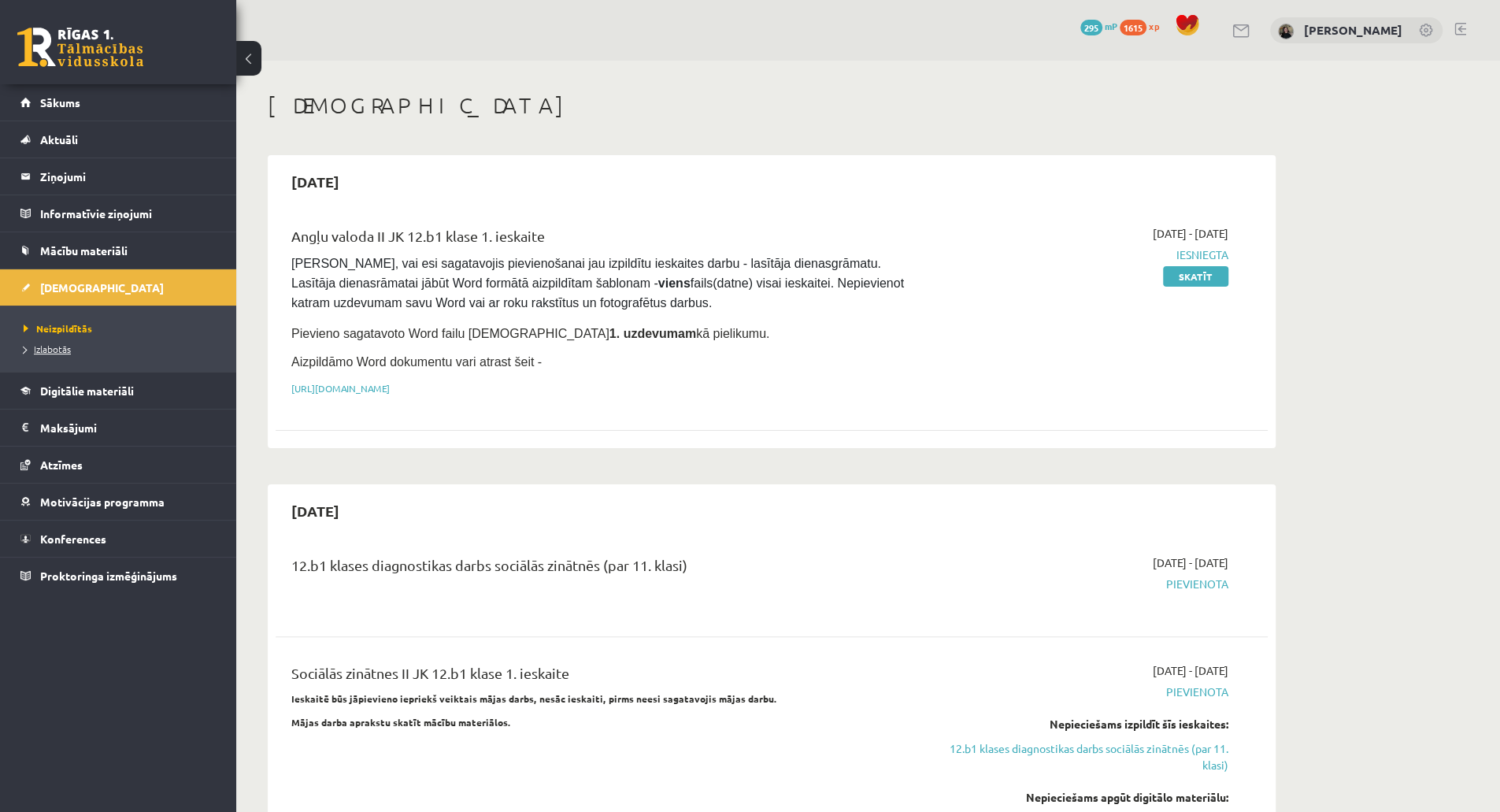
click at [65, 353] on link "Izlabotās" at bounding box center [122, 349] width 197 height 15
